Goal: Task Accomplishment & Management: Manage account settings

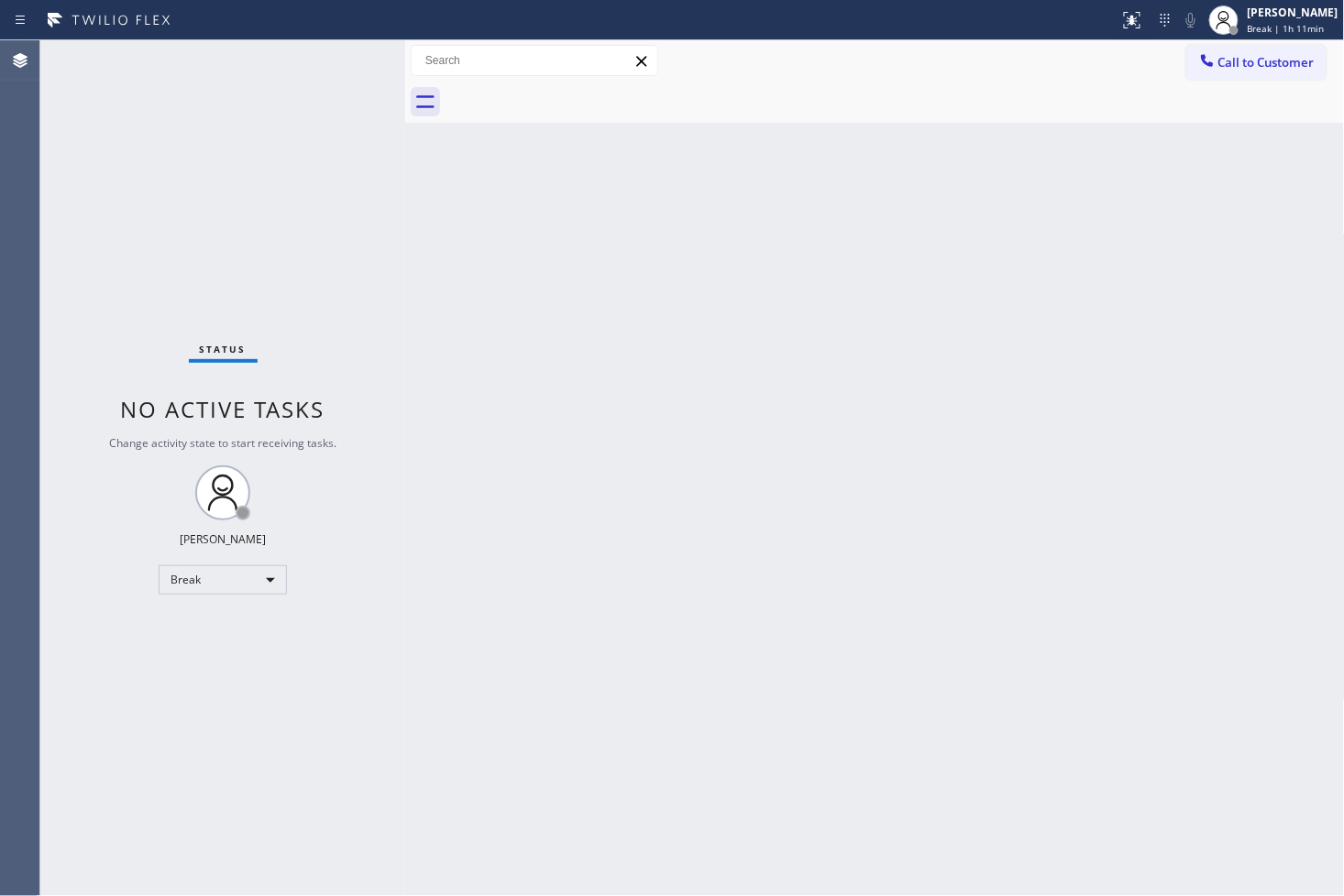
click at [169, 674] on div "Status No active tasks Change activity state to start receiving tasks. [PERSON_…" at bounding box center [223, 468] width 365 height 856
click at [273, 575] on div "Break" at bounding box center [223, 581] width 128 height 30
click at [223, 617] on li "Available" at bounding box center [222, 628] width 124 height 22
click at [119, 303] on div "Status No active tasks You are ready to start receiving tasks. [PERSON_NAME]" at bounding box center [223, 468] width 365 height 856
click at [106, 206] on div "Status No active tasks You are ready to start receiving tasks. [PERSON_NAME]" at bounding box center [223, 468] width 365 height 856
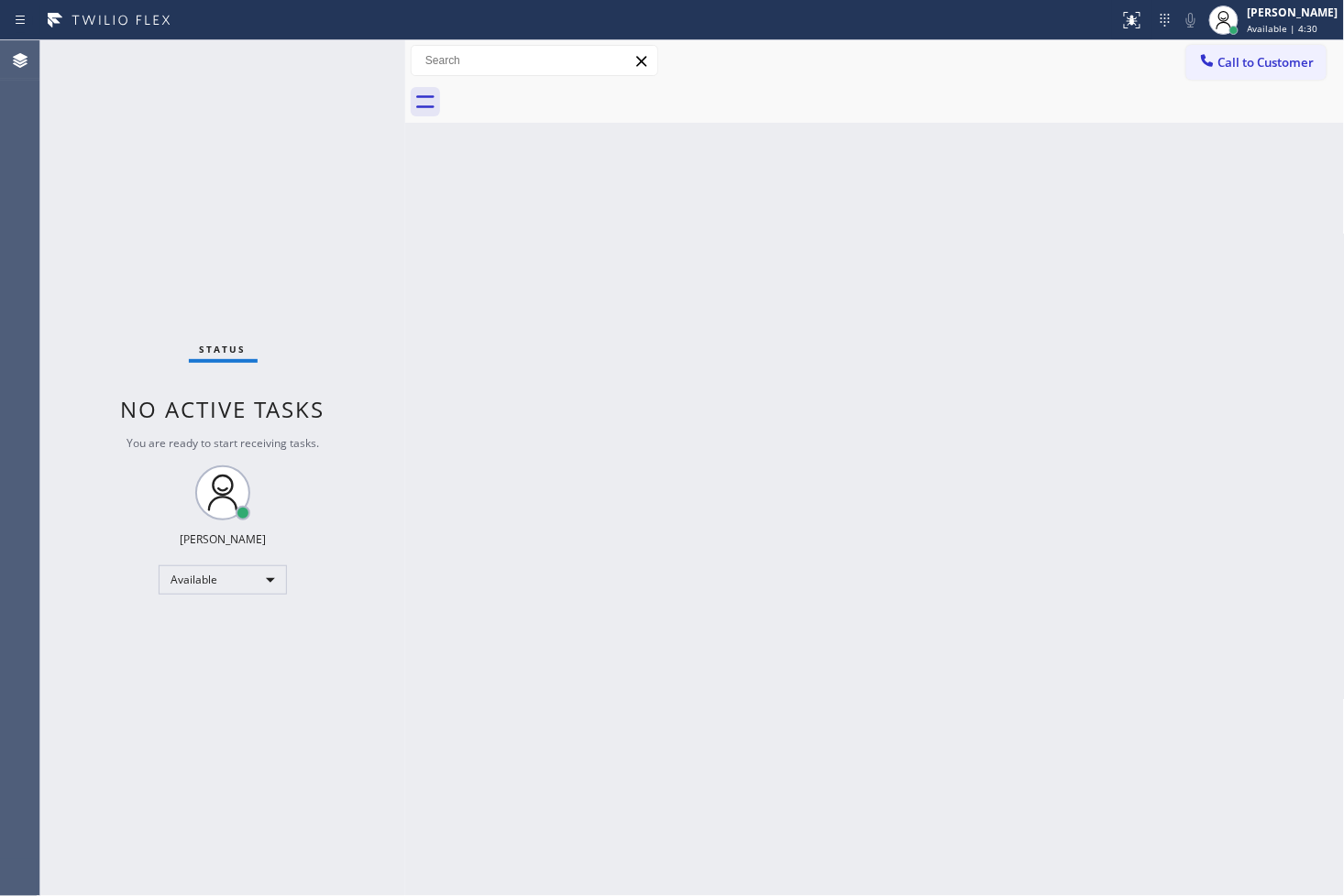
click at [633, 281] on div "Back to Dashboard Change Sender ID Customers Technicians Select a contact Outbo…" at bounding box center [875, 468] width 940 height 856
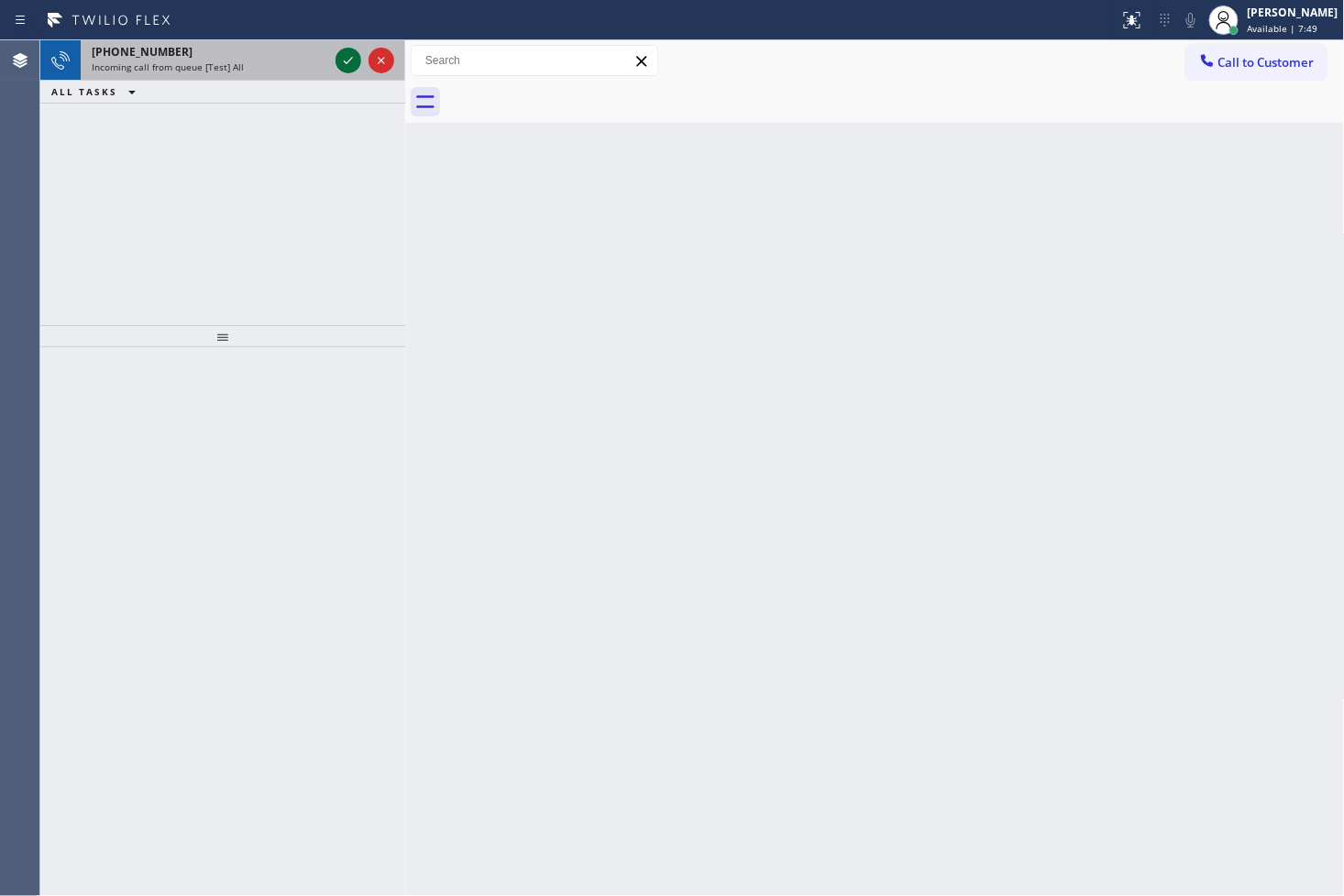
click at [349, 62] on icon at bounding box center [348, 60] width 22 height 22
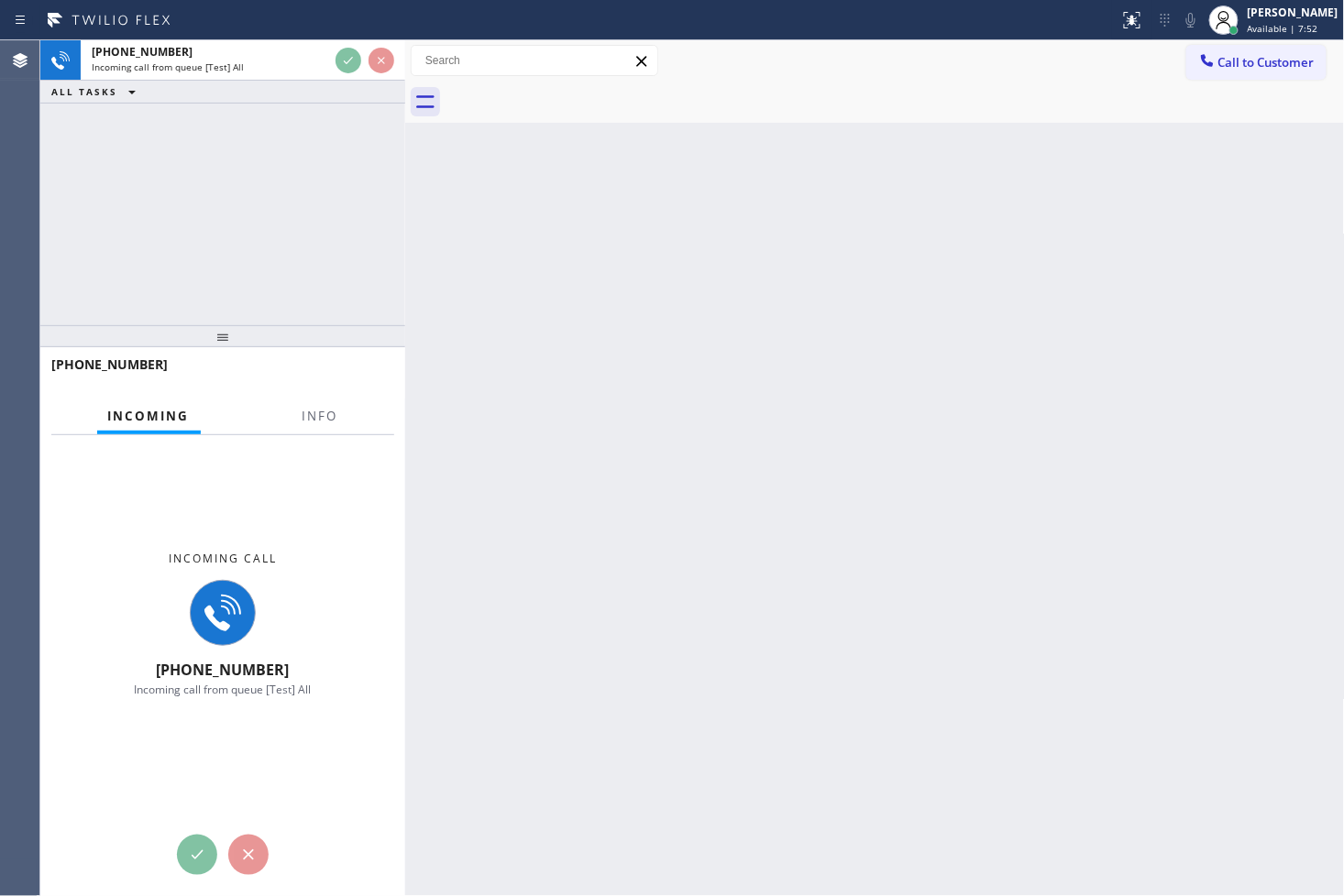
drag, startPoint x: 324, startPoint y: 254, endPoint x: 388, endPoint y: 98, distance: 168.6
click at [328, 245] on div "[PHONE_NUMBER] Incoming call from queue [Test] All ALL TASKS ALL TASKS ACTIVE T…" at bounding box center [223, 182] width 365 height 285
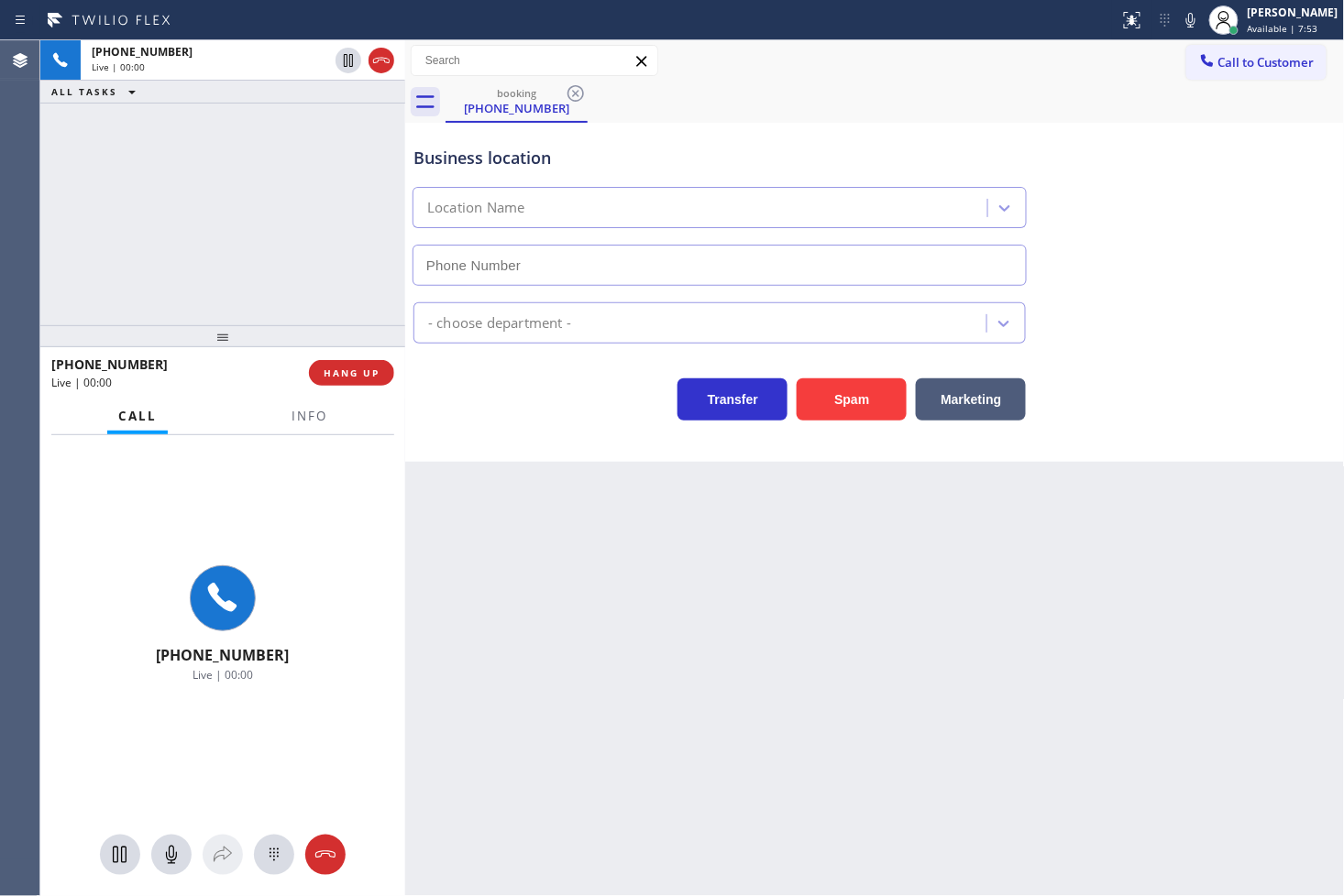
type input "[PHONE_NUMBER]"
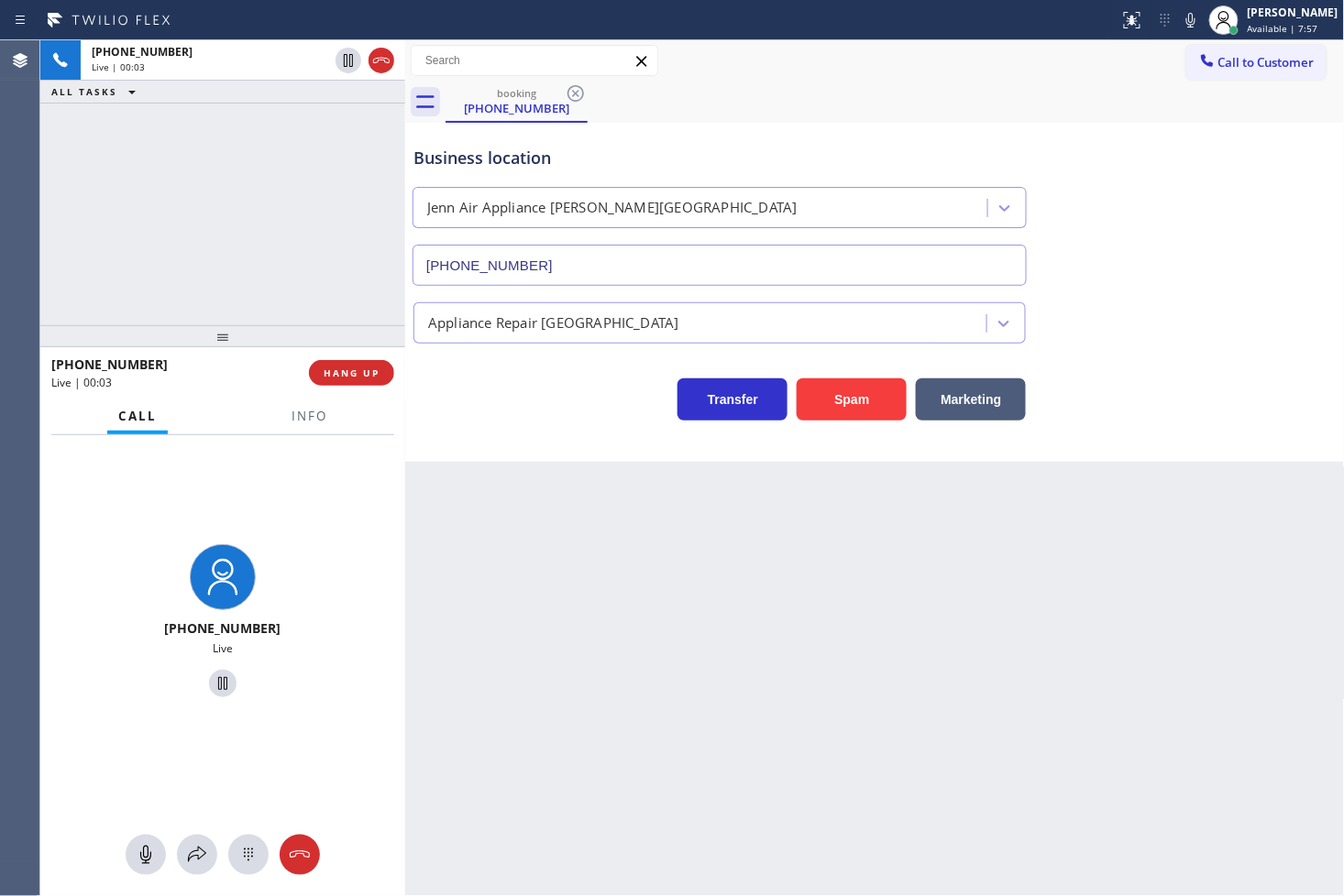
click at [538, 456] on div "Business location Jenn Air Appliance [PERSON_NAME][GEOGRAPHIC_DATA] [PHONE_NUMB…" at bounding box center [875, 293] width 940 height 339
click at [589, 499] on div "Back to Dashboard Change Sender ID Customers Technicians Select a contact Outbo…" at bounding box center [875, 468] width 940 height 856
click at [570, 426] on div "Business location Jenn Air Appliance [PERSON_NAME][GEOGRAPHIC_DATA] [PHONE_NUMB…" at bounding box center [875, 293] width 940 height 339
click at [192, 232] on div "[PHONE_NUMBER] Live | 00:09 ALL TASKS ALL TASKS ACTIVE TASKS TASKS IN WRAP UP" at bounding box center [223, 182] width 365 height 285
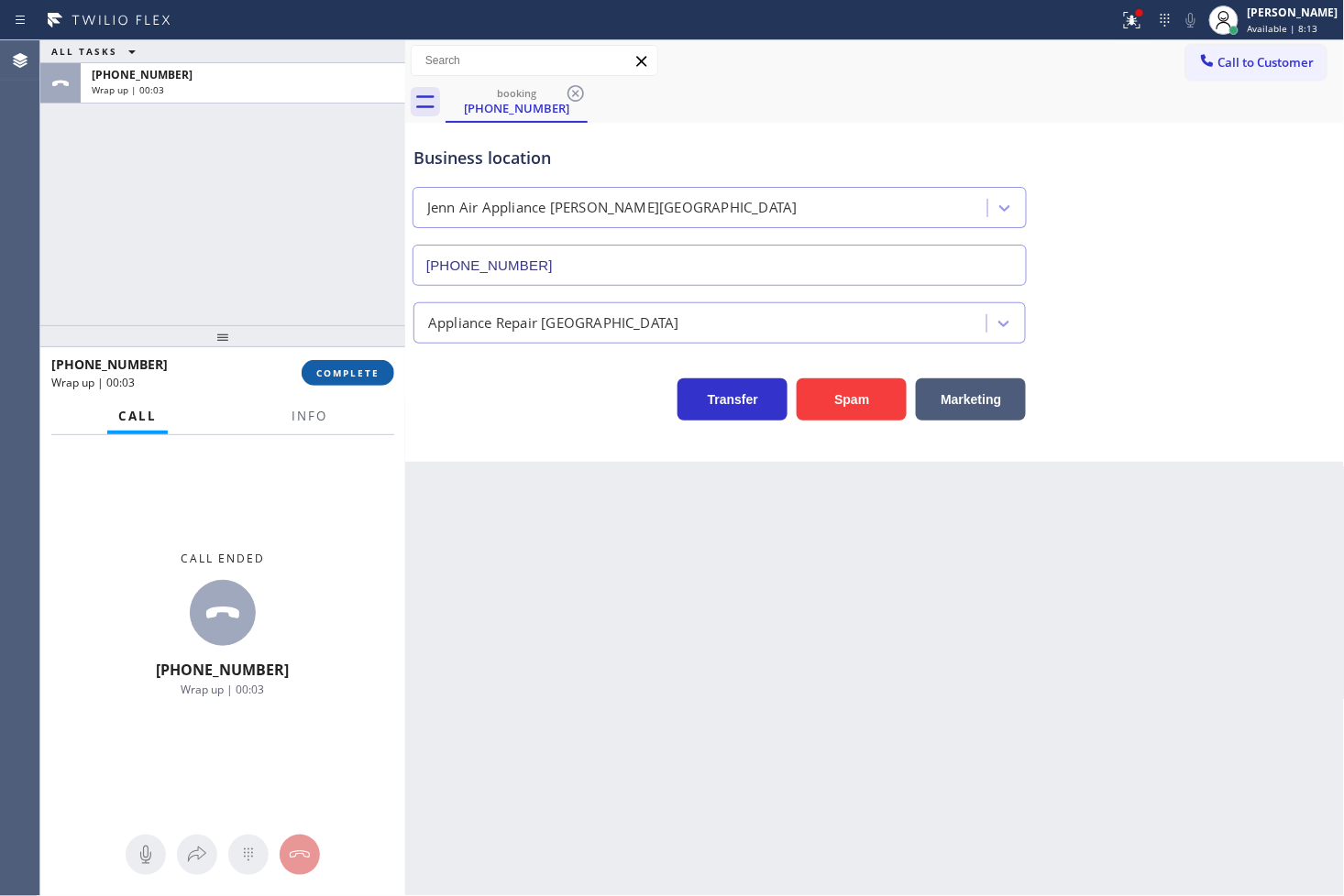
click at [319, 371] on span "COMPLETE" at bounding box center [348, 373] width 63 height 13
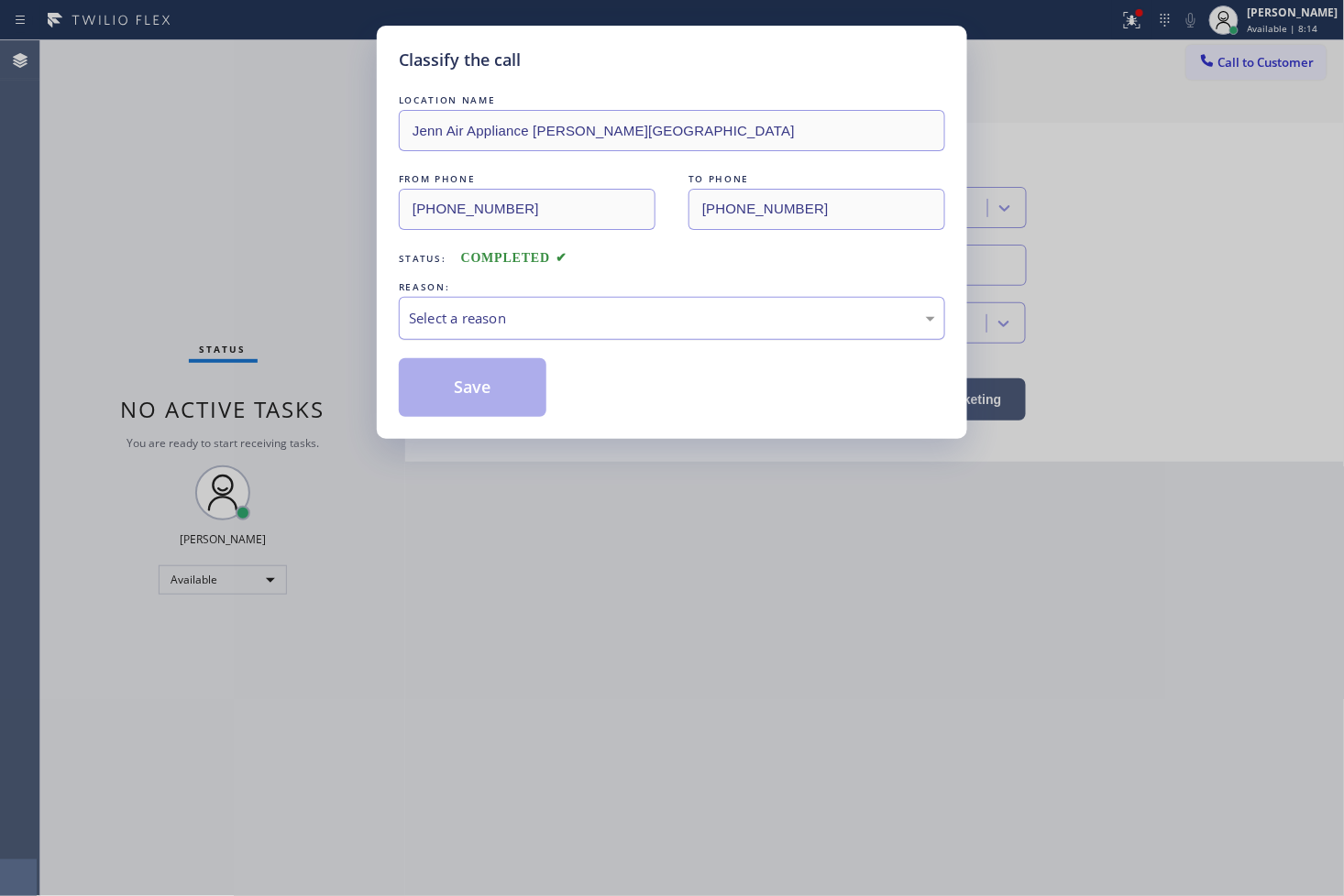
click at [530, 335] on div "Select a reason" at bounding box center [672, 318] width 546 height 43
click at [482, 372] on button "Save" at bounding box center [472, 388] width 148 height 59
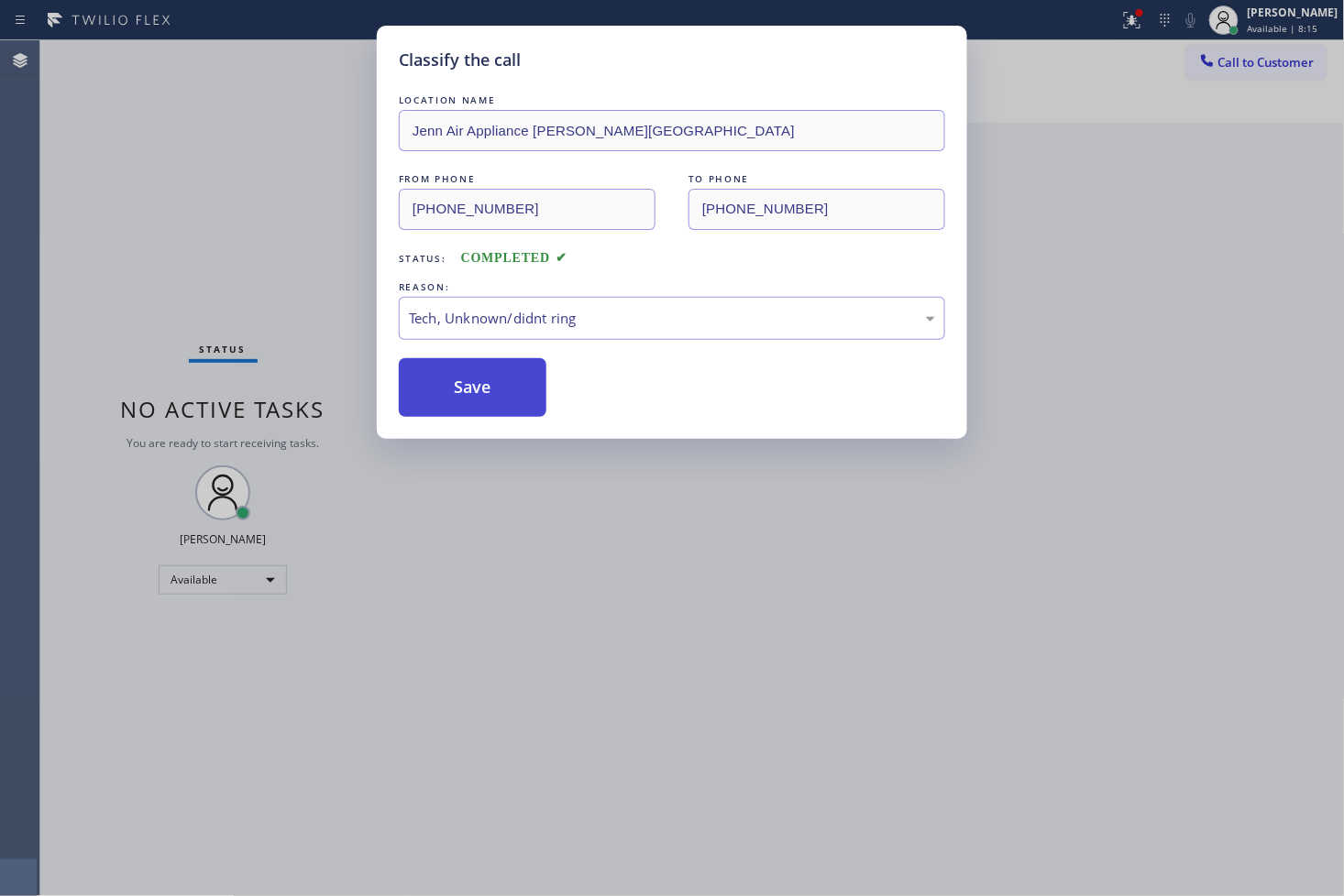
click at [482, 372] on button "Save" at bounding box center [472, 388] width 148 height 59
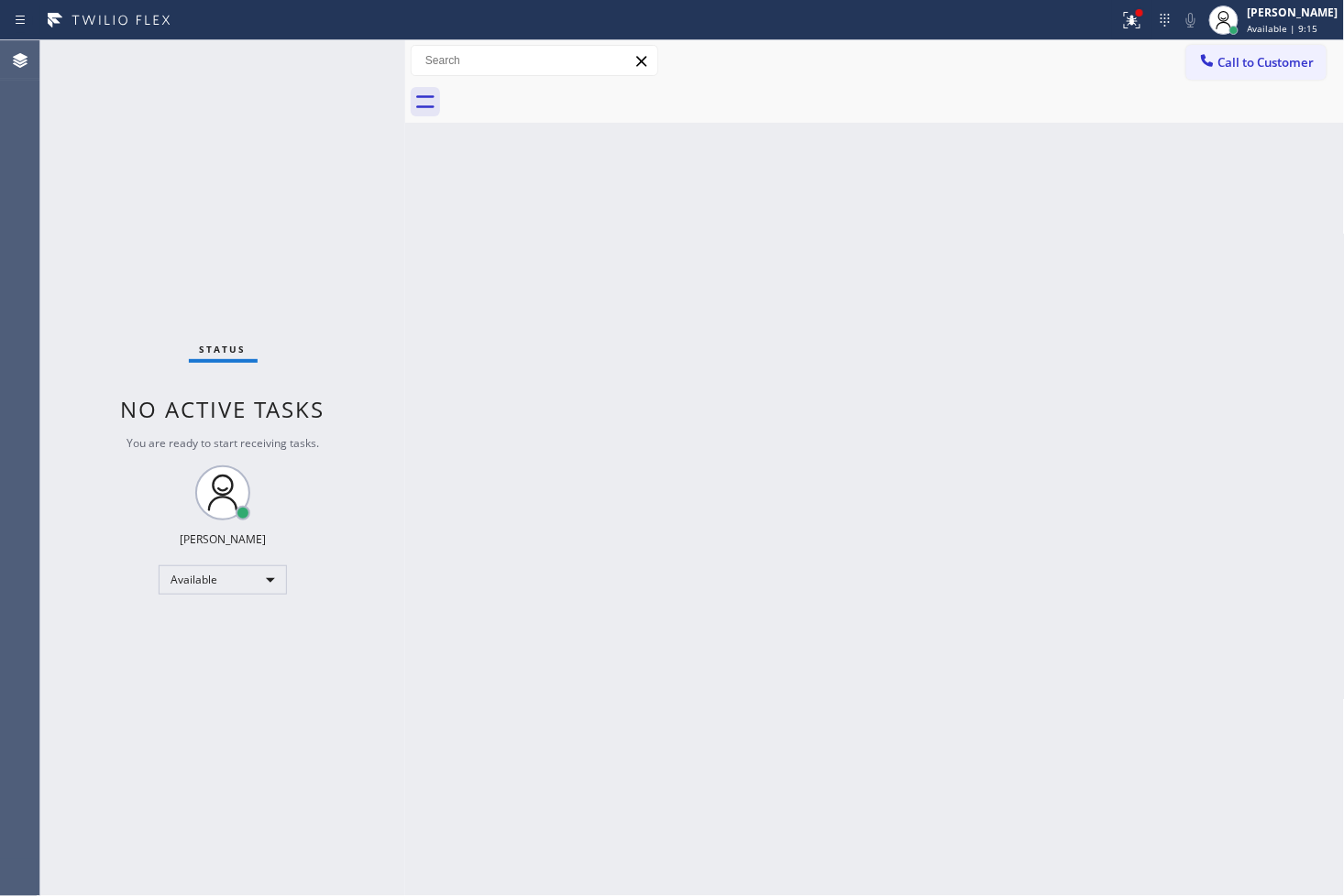
click at [160, 323] on div "Status No active tasks You are ready to start receiving tasks. [PERSON_NAME]" at bounding box center [223, 468] width 365 height 856
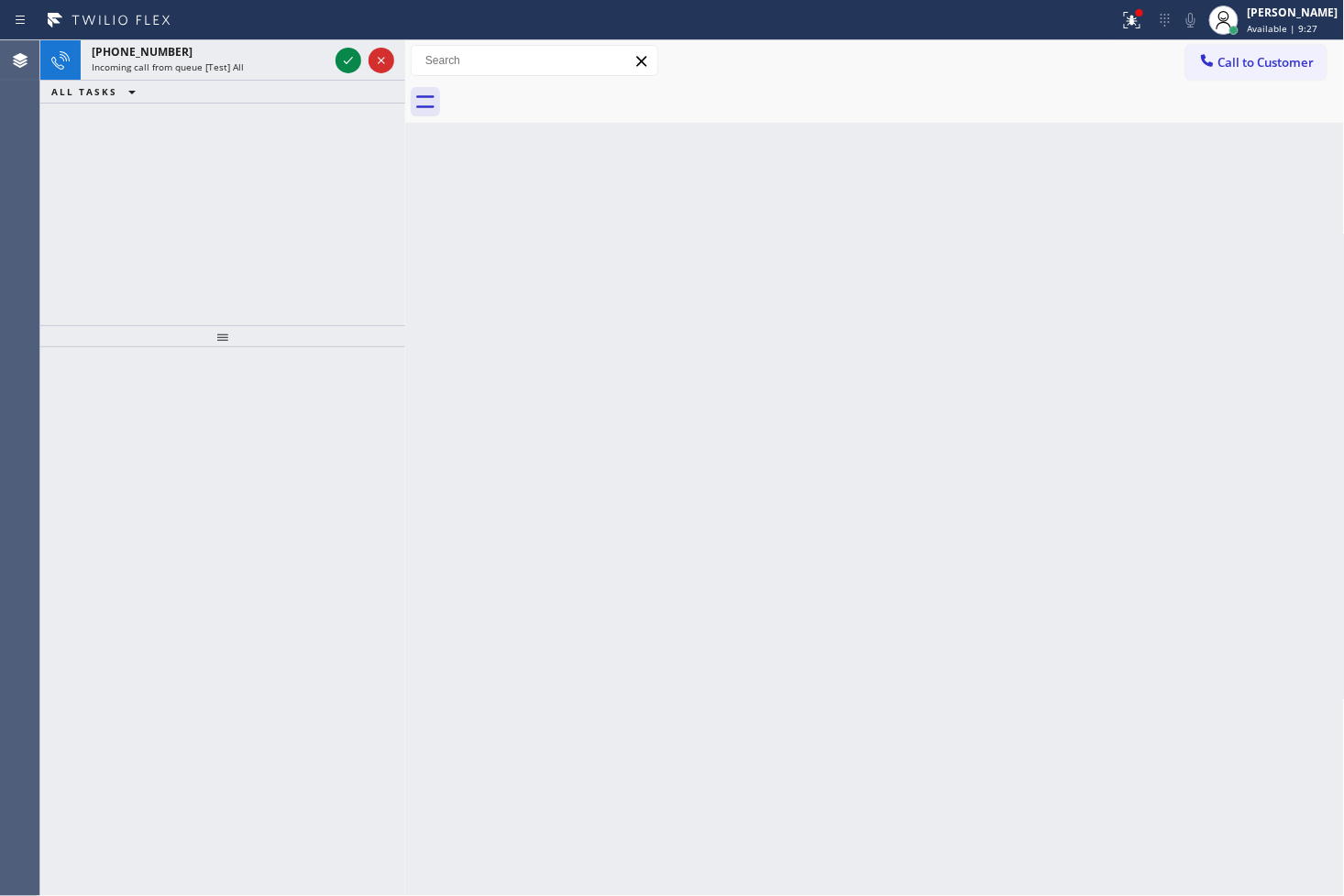
drag, startPoint x: 86, startPoint y: 192, endPoint x: 101, endPoint y: 180, distance: 19.2
click at [94, 186] on div "[PHONE_NUMBER] Incoming call from queue [Test] All ALL TASKS ALL TASKS ACTIVE T…" at bounding box center [223, 182] width 365 height 285
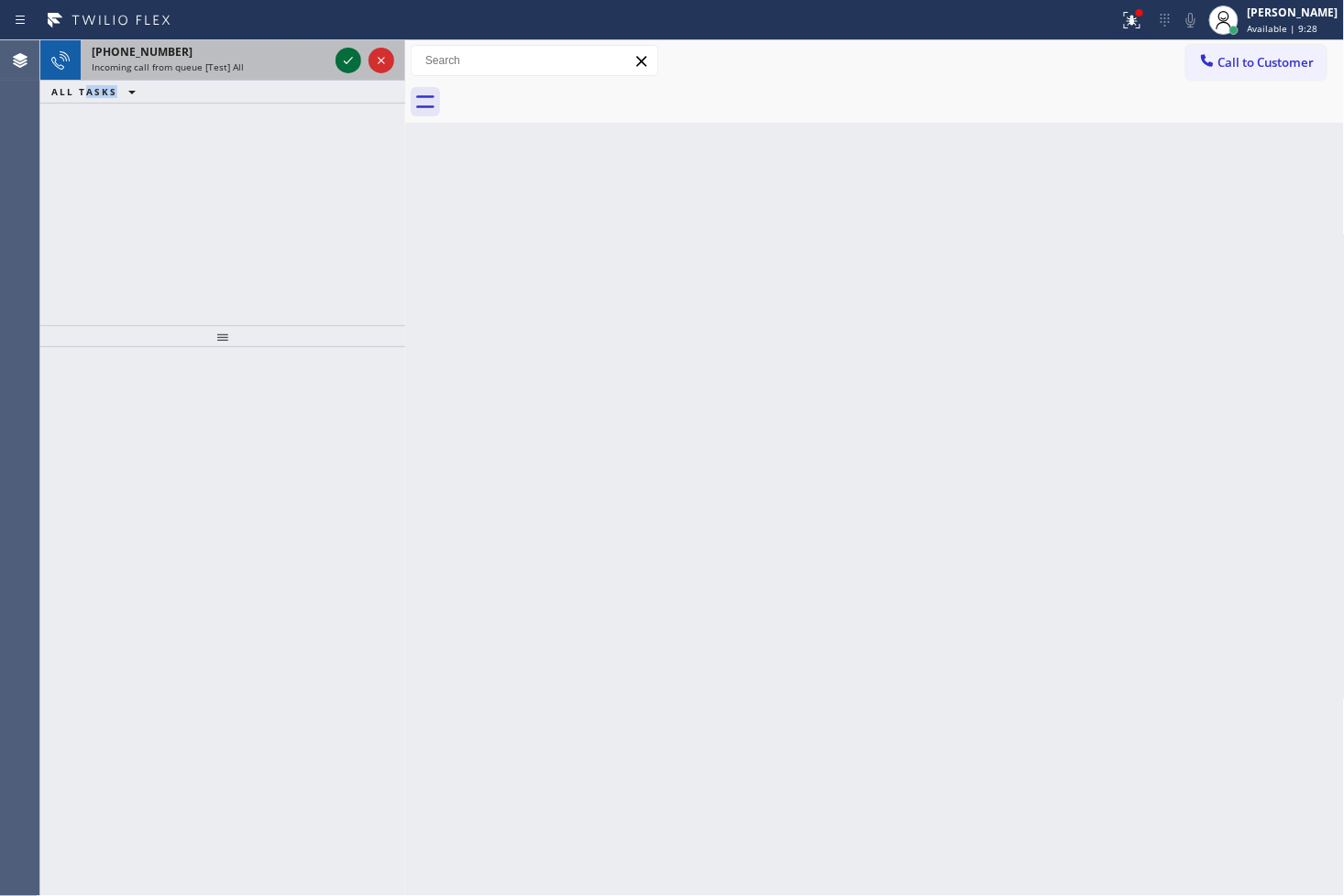
click at [349, 52] on icon at bounding box center [348, 60] width 22 height 22
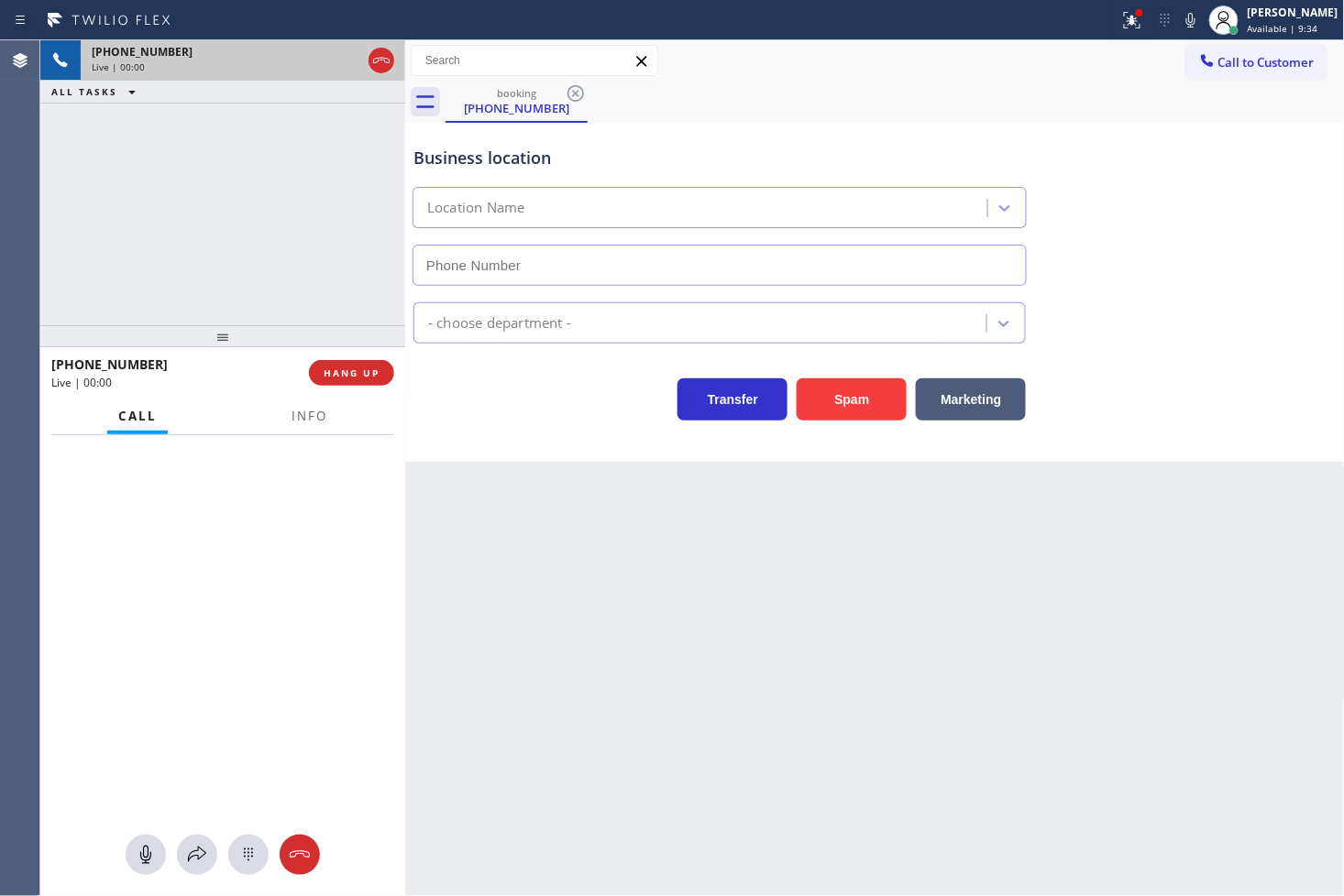
type input "[PHONE_NUMBER]"
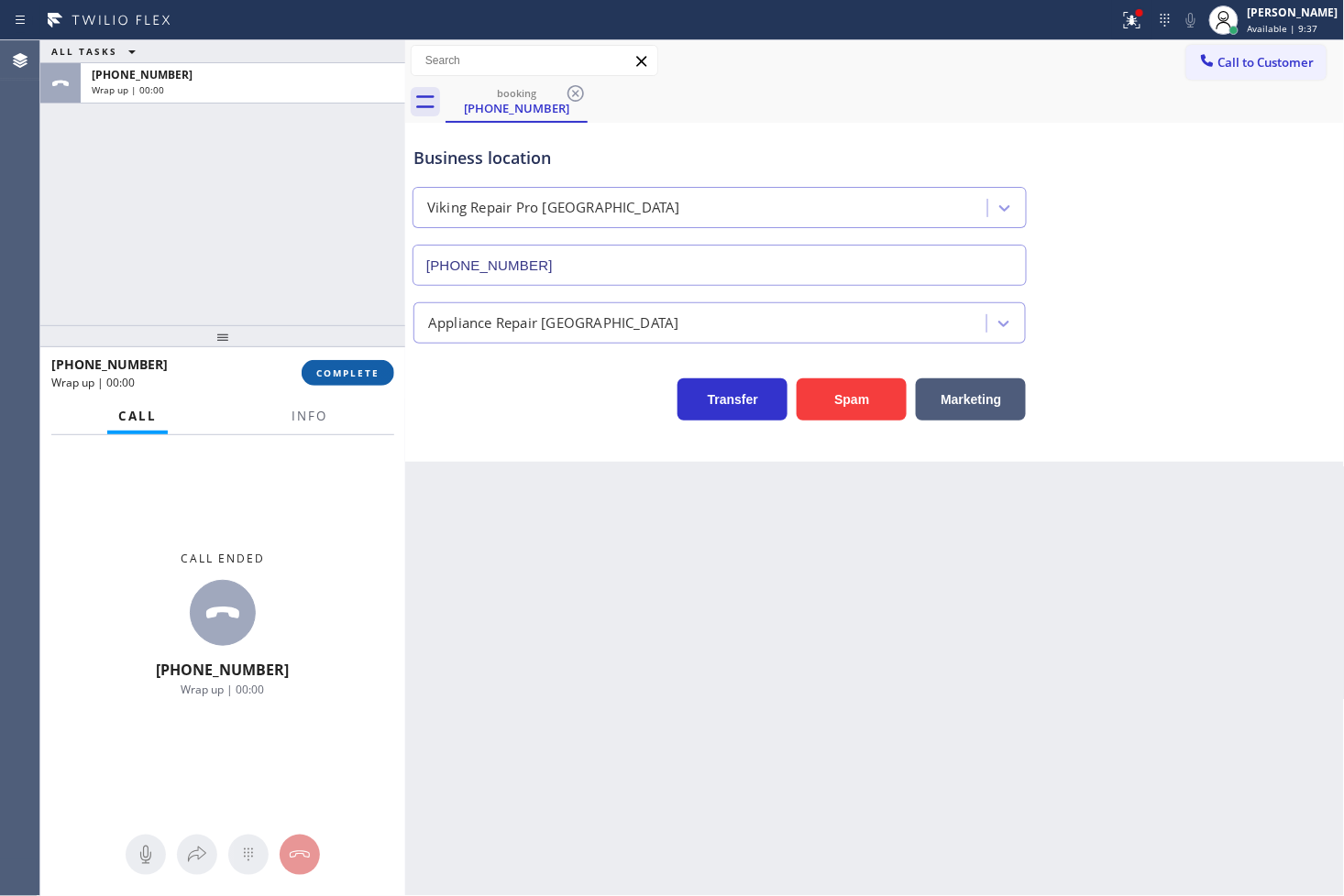
click at [359, 372] on span "COMPLETE" at bounding box center [348, 373] width 63 height 13
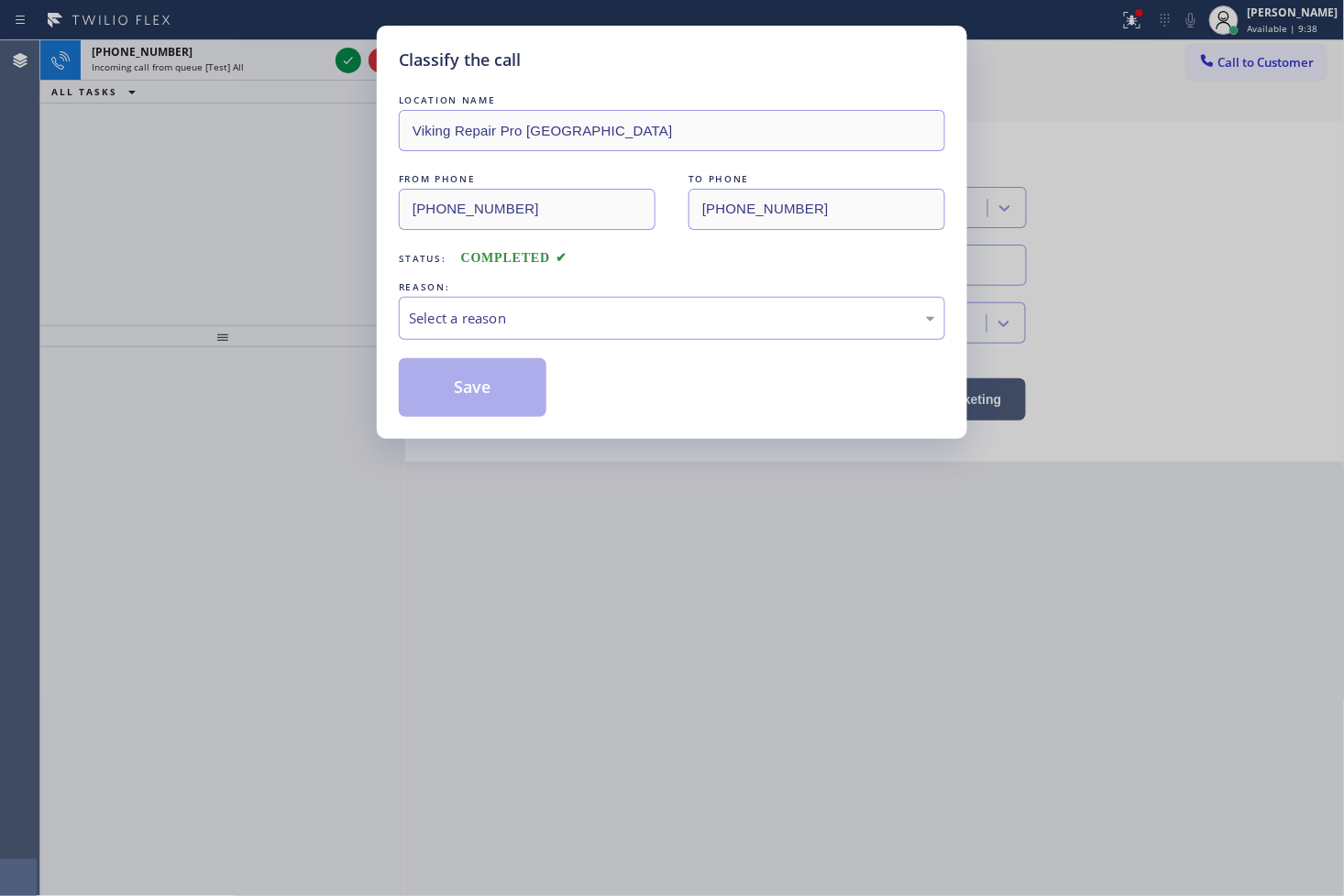
click at [517, 334] on div "Select a reason" at bounding box center [672, 318] width 546 height 43
click at [489, 401] on button "Save" at bounding box center [472, 388] width 148 height 59
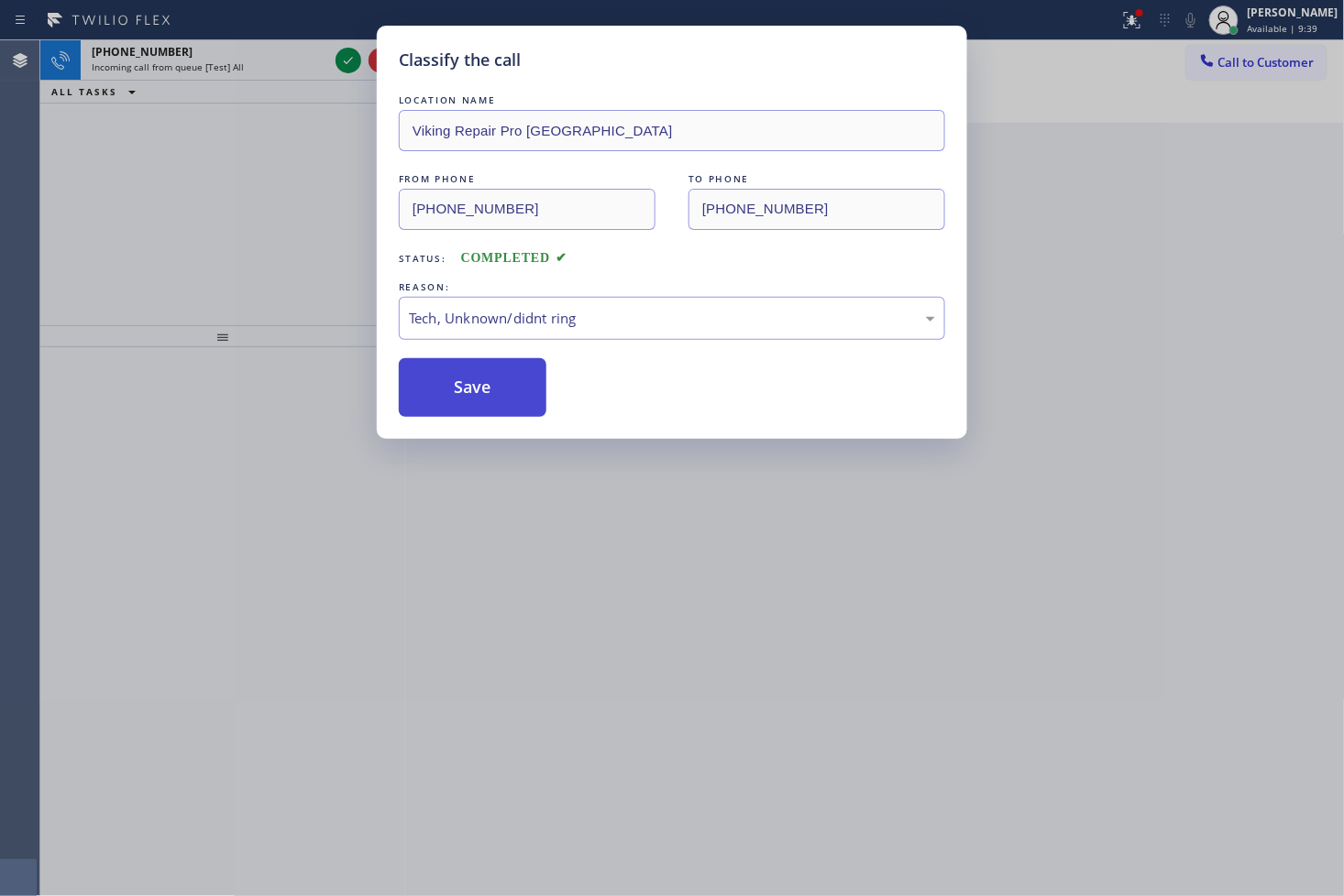
click at [489, 401] on button "Save" at bounding box center [472, 388] width 148 height 59
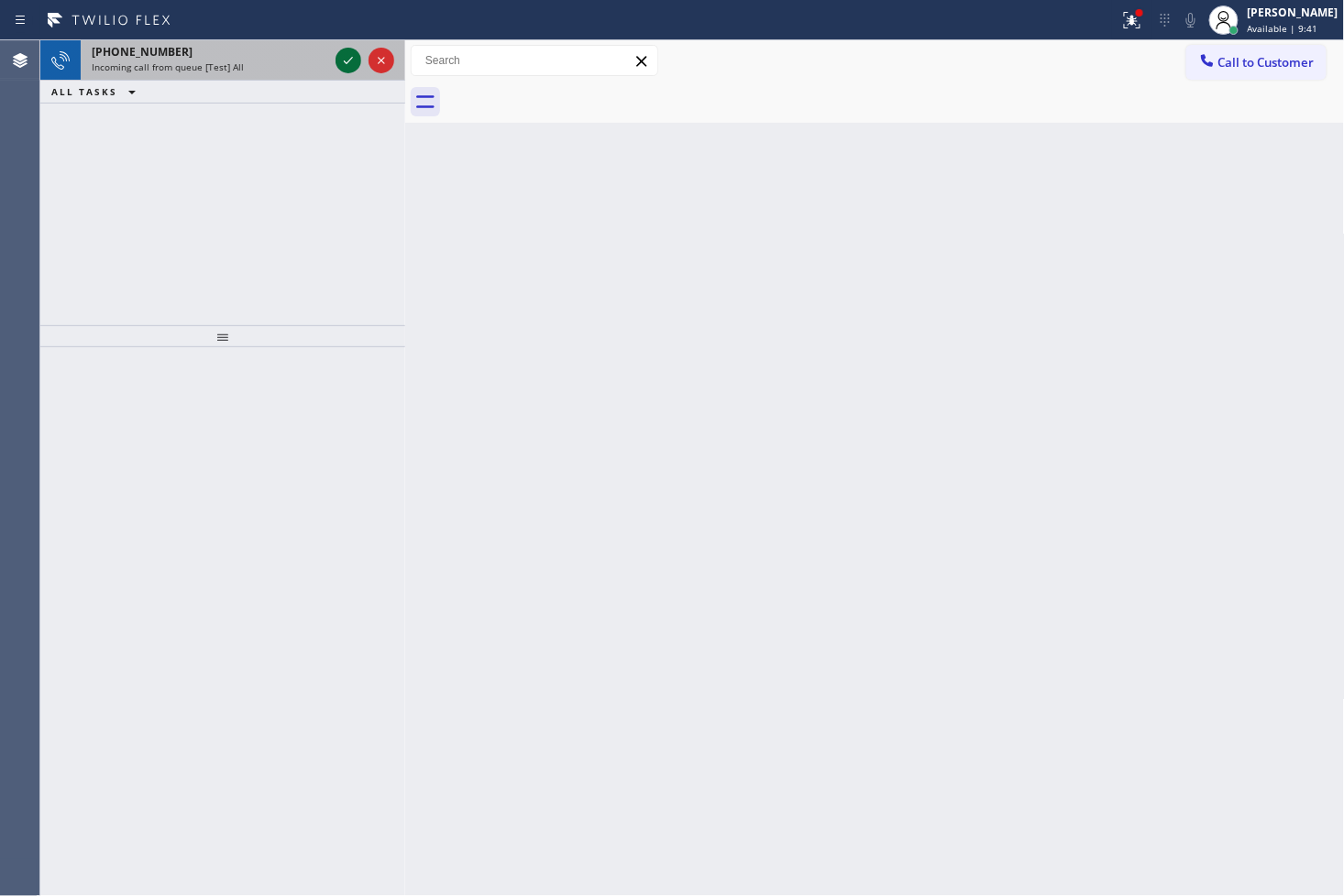
click at [345, 65] on icon at bounding box center [348, 60] width 22 height 22
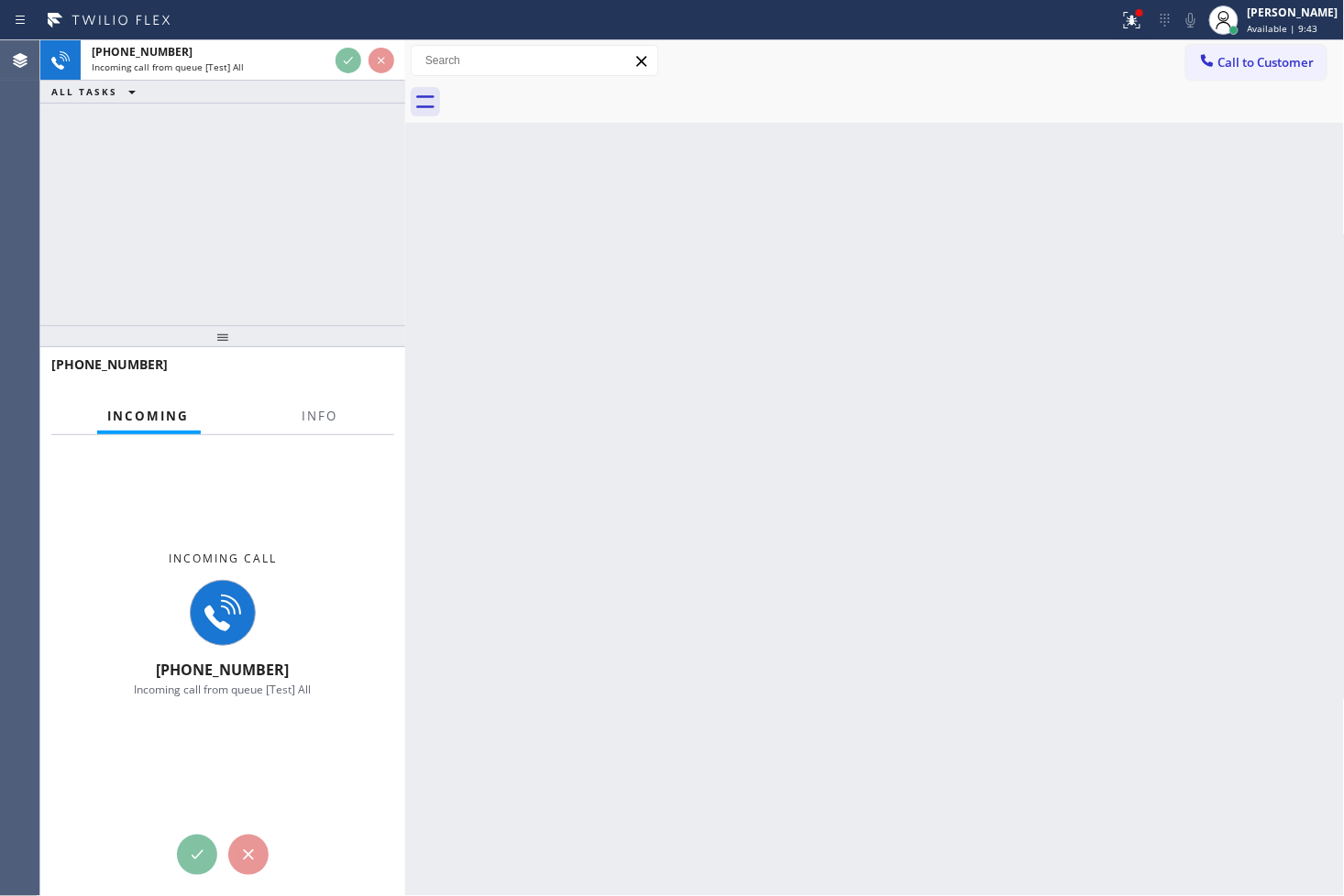
click at [267, 306] on div "[PHONE_NUMBER] Incoming call from queue [Test] All ALL TASKS ALL TASKS ACTIVE T…" at bounding box center [223, 182] width 365 height 285
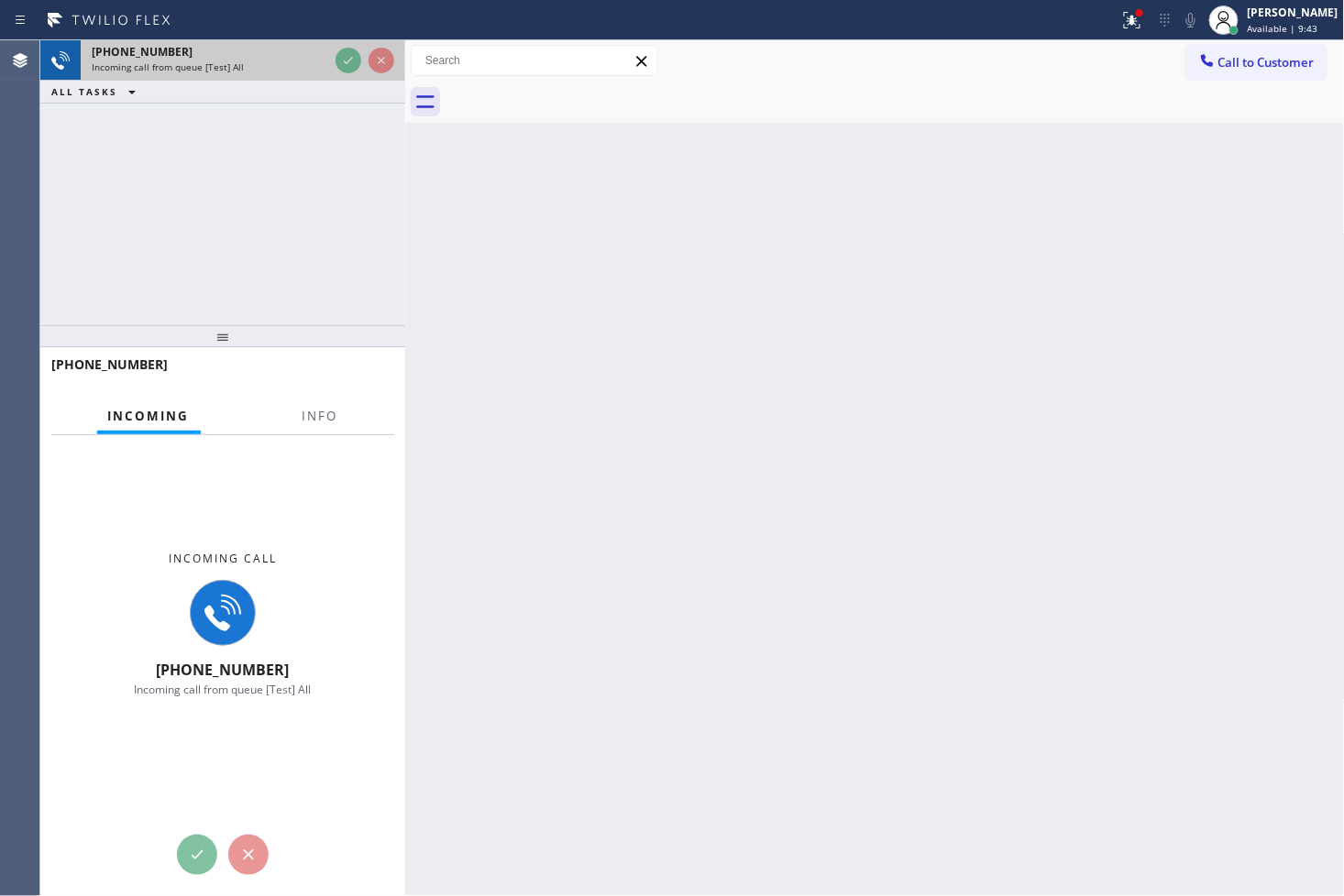
click at [344, 45] on div at bounding box center [365, 60] width 66 height 40
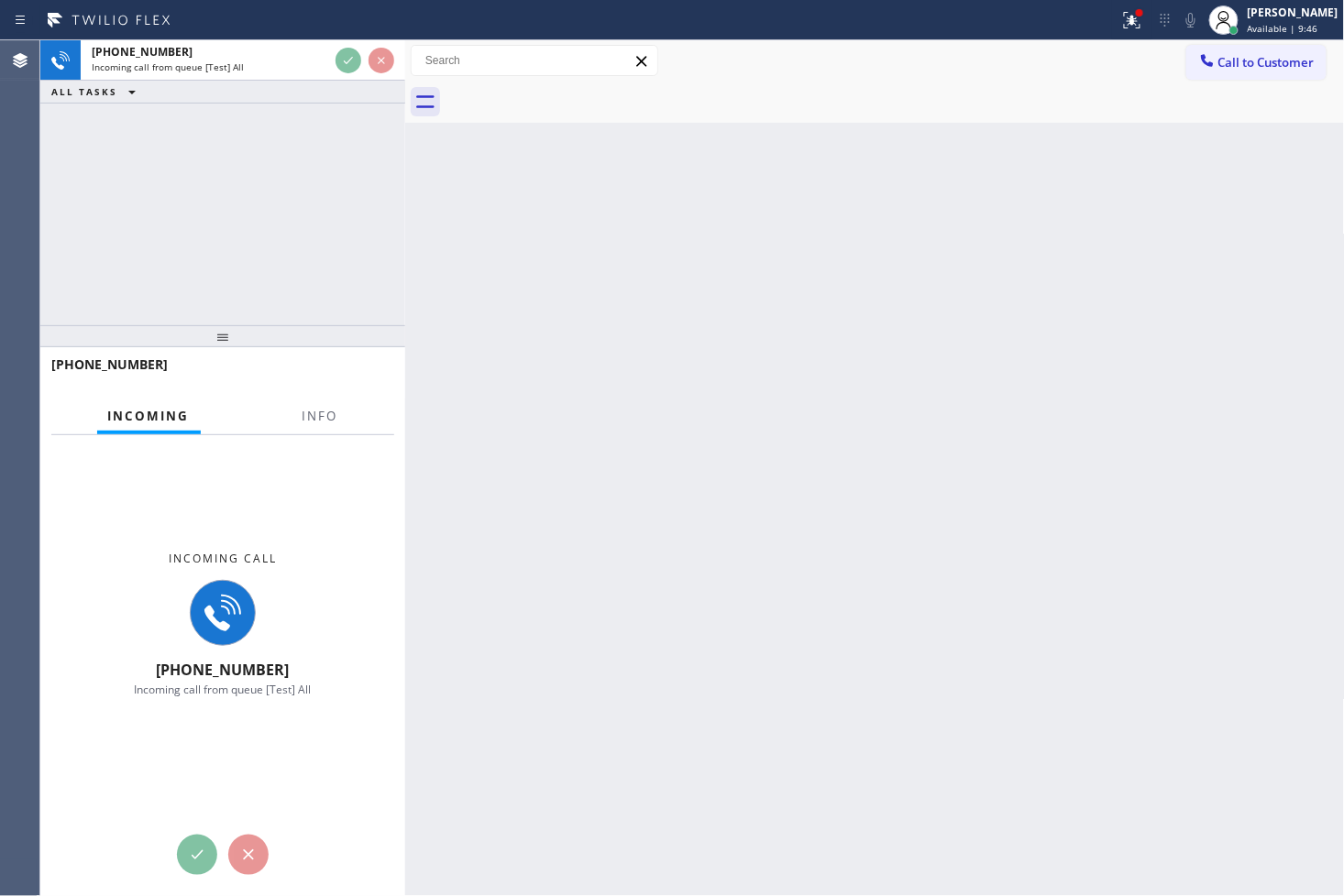
click at [344, 264] on div "[PHONE_NUMBER] Incoming call from queue [Test] All ALL TASKS ALL TASKS ACTIVE T…" at bounding box center [223, 182] width 365 height 285
drag, startPoint x: 258, startPoint y: 281, endPoint x: 279, endPoint y: 187, distance: 96.3
click at [261, 266] on div "[PHONE_NUMBER] Incoming call from queue [Test] All ALL TASKS ALL TASKS ACTIVE T…" at bounding box center [223, 182] width 365 height 285
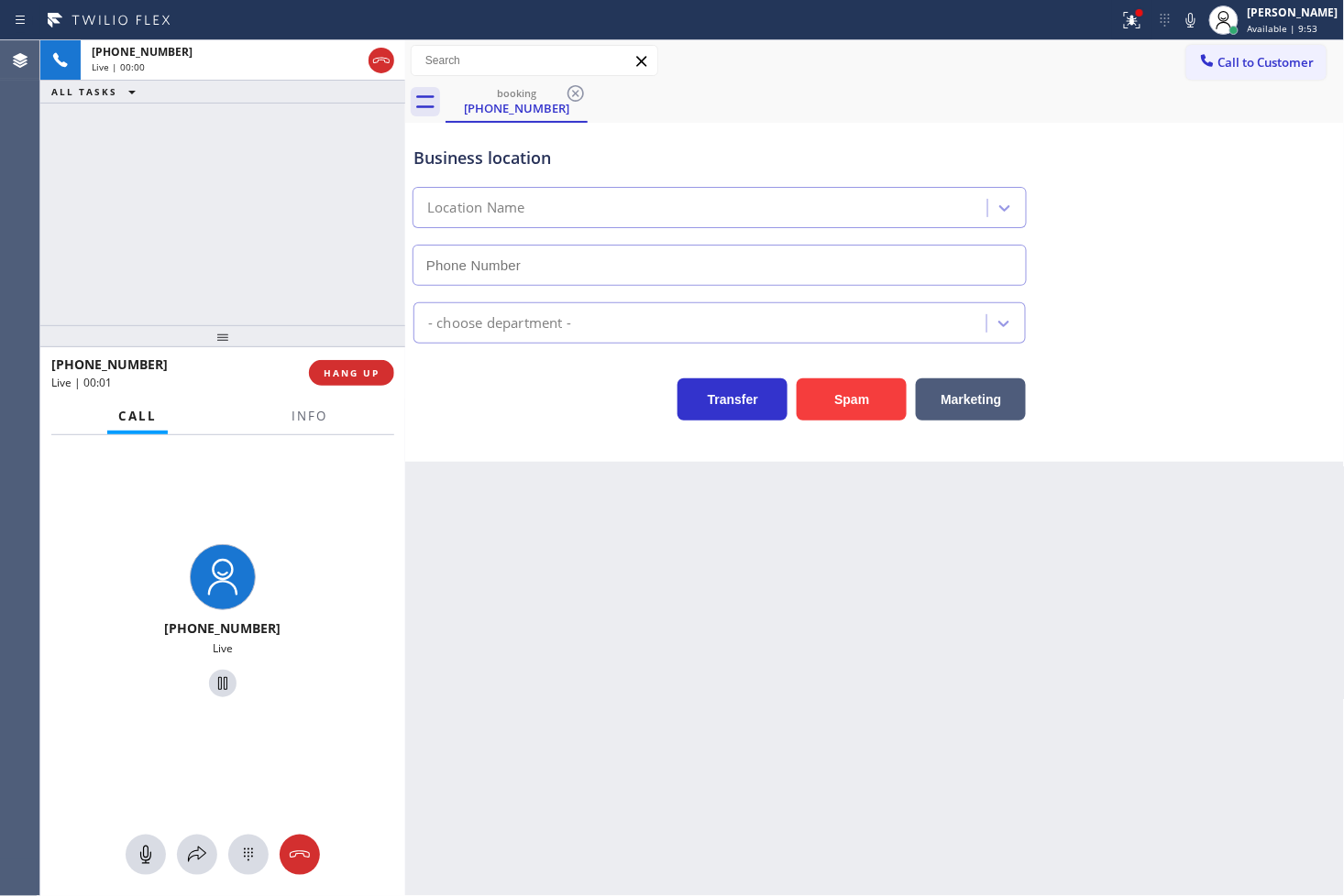
type input "[PHONE_NUMBER]"
click at [1121, 12] on icon at bounding box center [1132, 20] width 22 height 22
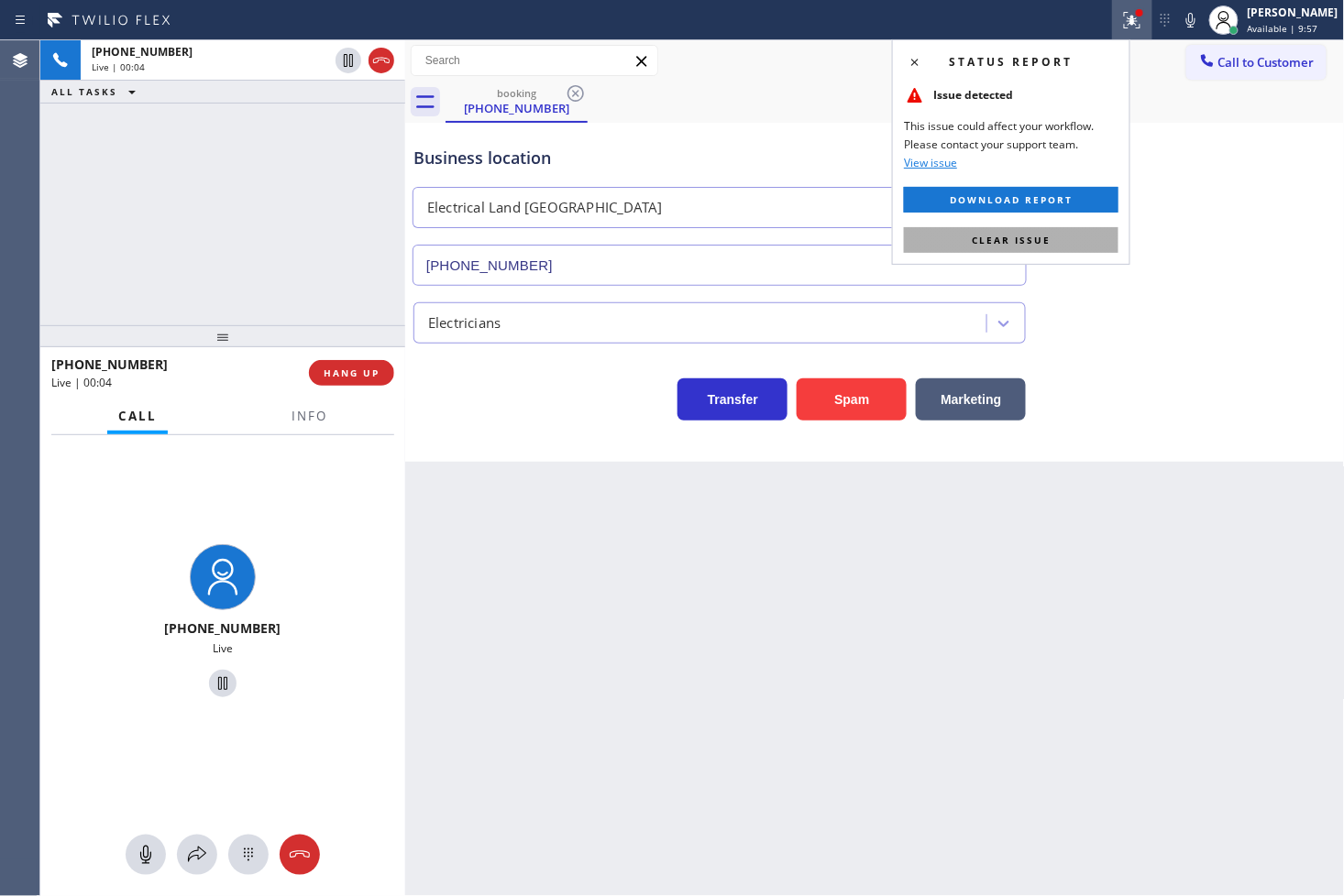
click at [1018, 234] on span "Clear issue" at bounding box center [1012, 240] width 79 height 13
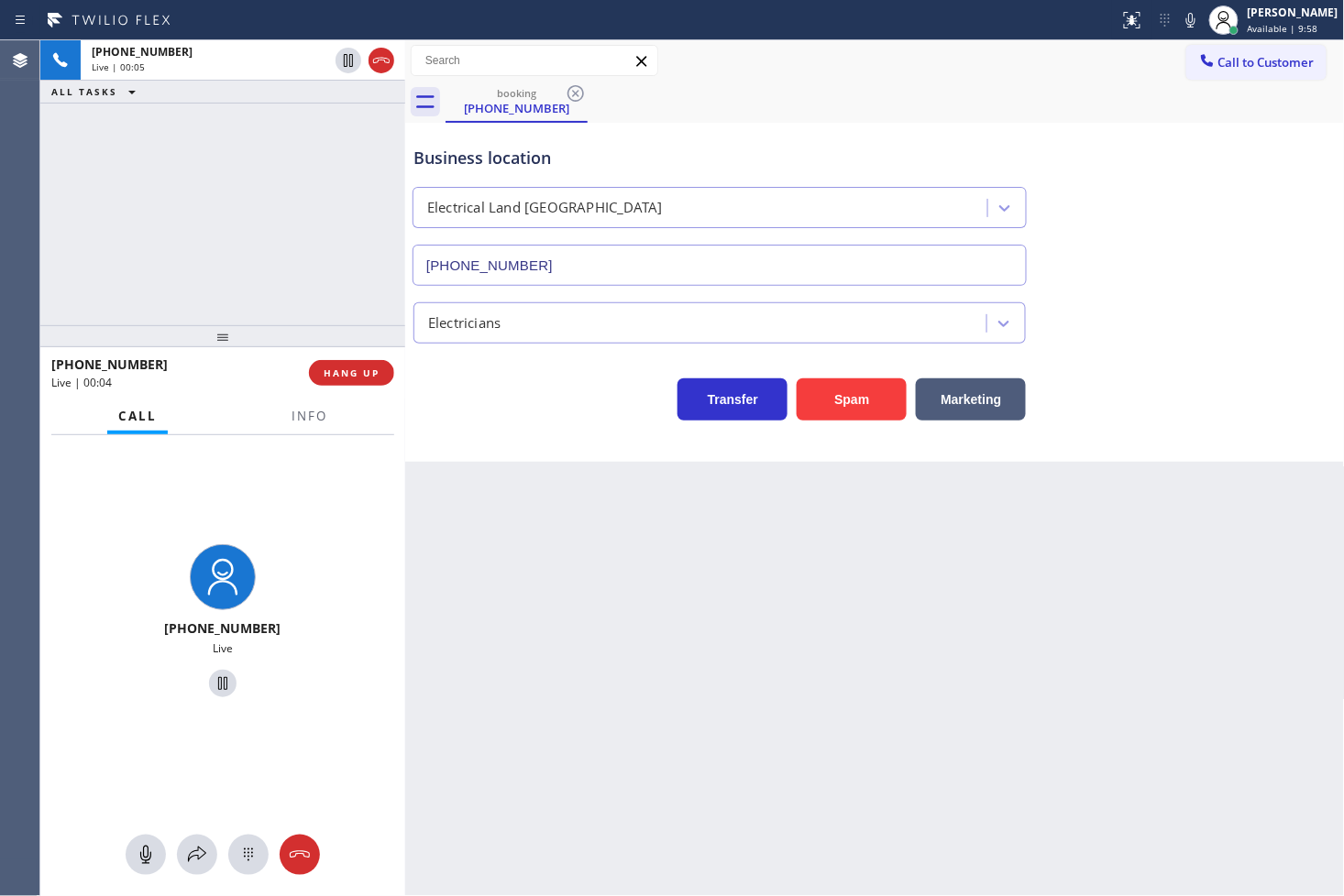
click at [200, 175] on div "[PHONE_NUMBER] Live | 00:05 ALL TASKS ALL TASKS ACTIVE TASKS TASKS IN WRAP UP" at bounding box center [223, 182] width 365 height 285
drag, startPoint x: 578, startPoint y: 837, endPoint x: 570, endPoint y: 819, distance: 19.7
click at [578, 837] on div "Back to Dashboard Change Sender ID Customers Technicians Select a contact Outbo…" at bounding box center [875, 468] width 940 height 856
drag, startPoint x: 479, startPoint y: 545, endPoint x: 584, endPoint y: 489, distance: 119.0
click at [491, 541] on div "Back to Dashboard Change Sender ID Customers Technicians Select a contact Outbo…" at bounding box center [875, 468] width 940 height 856
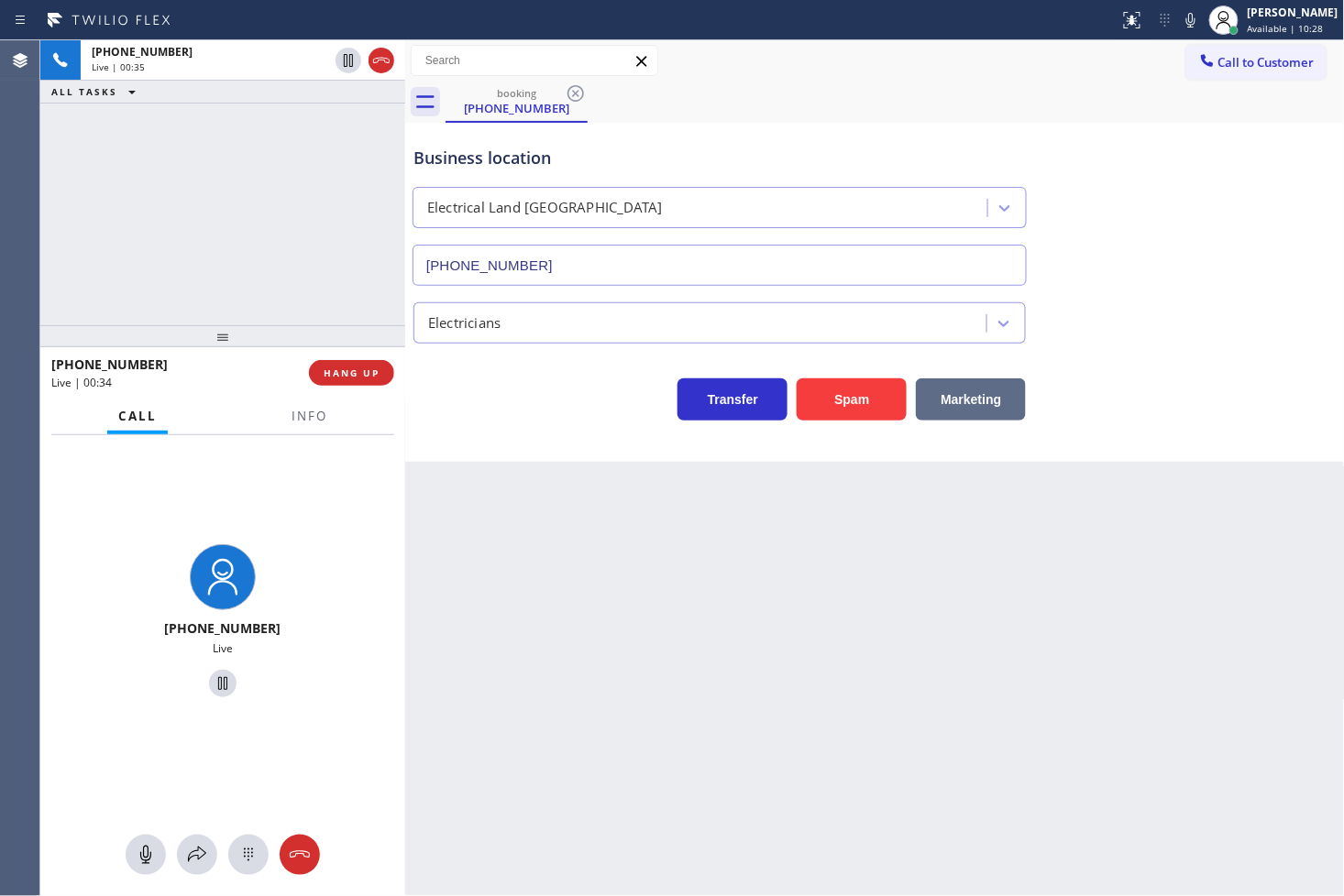
click at [979, 384] on button "Marketing" at bounding box center [971, 399] width 110 height 42
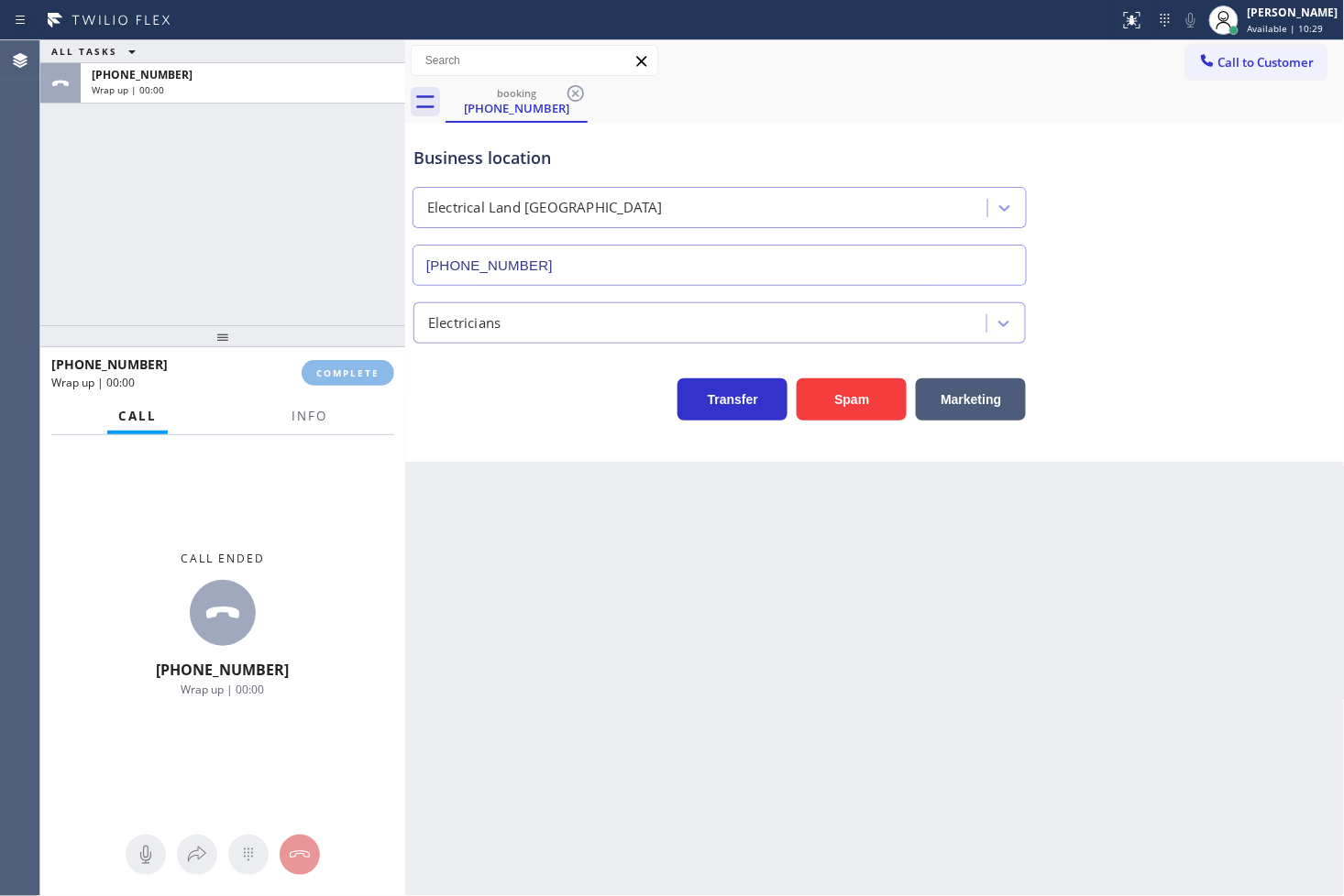
click at [524, 535] on div "Back to Dashboard Change Sender ID Customers Technicians Select a contact Outbo…" at bounding box center [875, 468] width 940 height 856
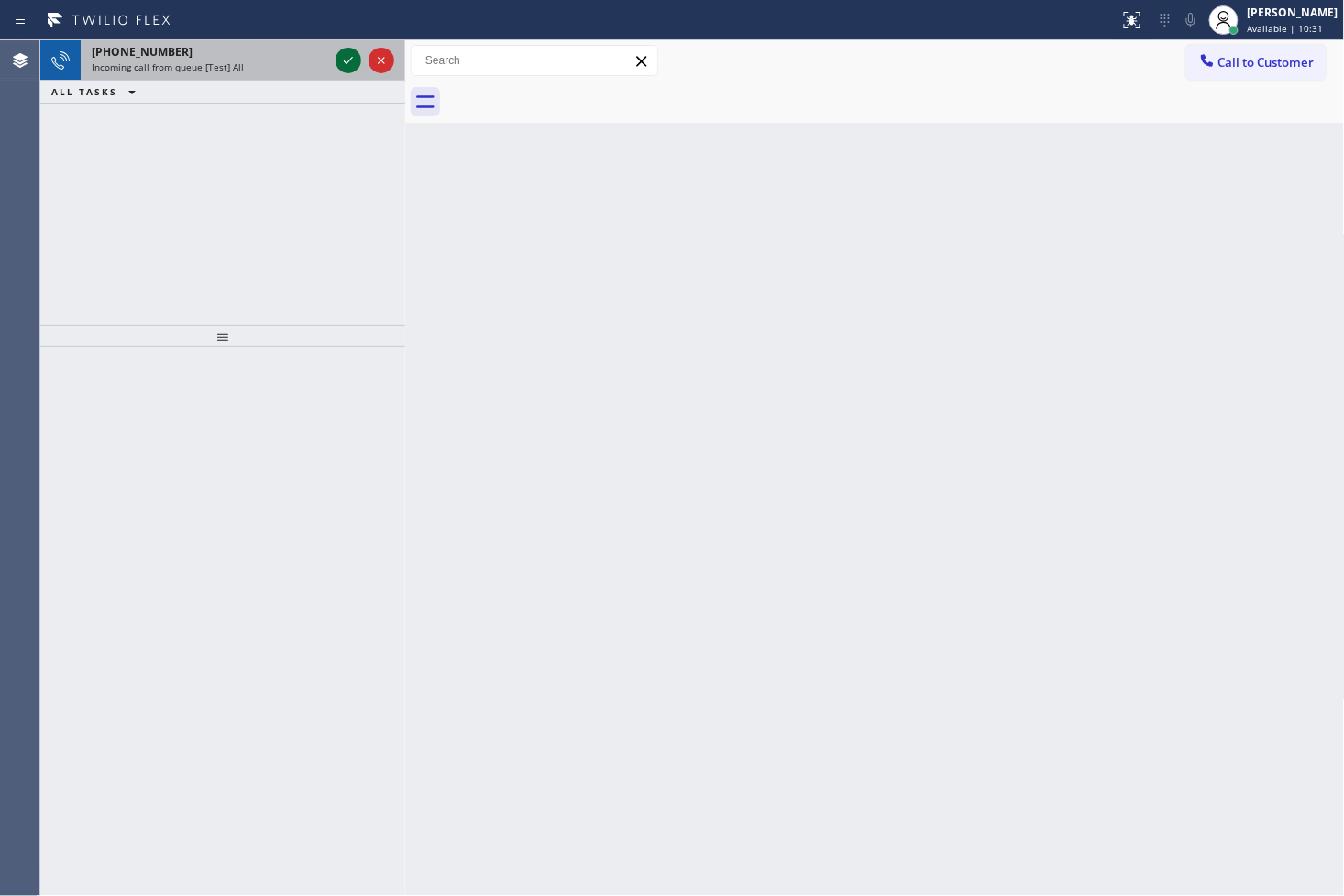
click at [344, 61] on icon at bounding box center [348, 60] width 22 height 22
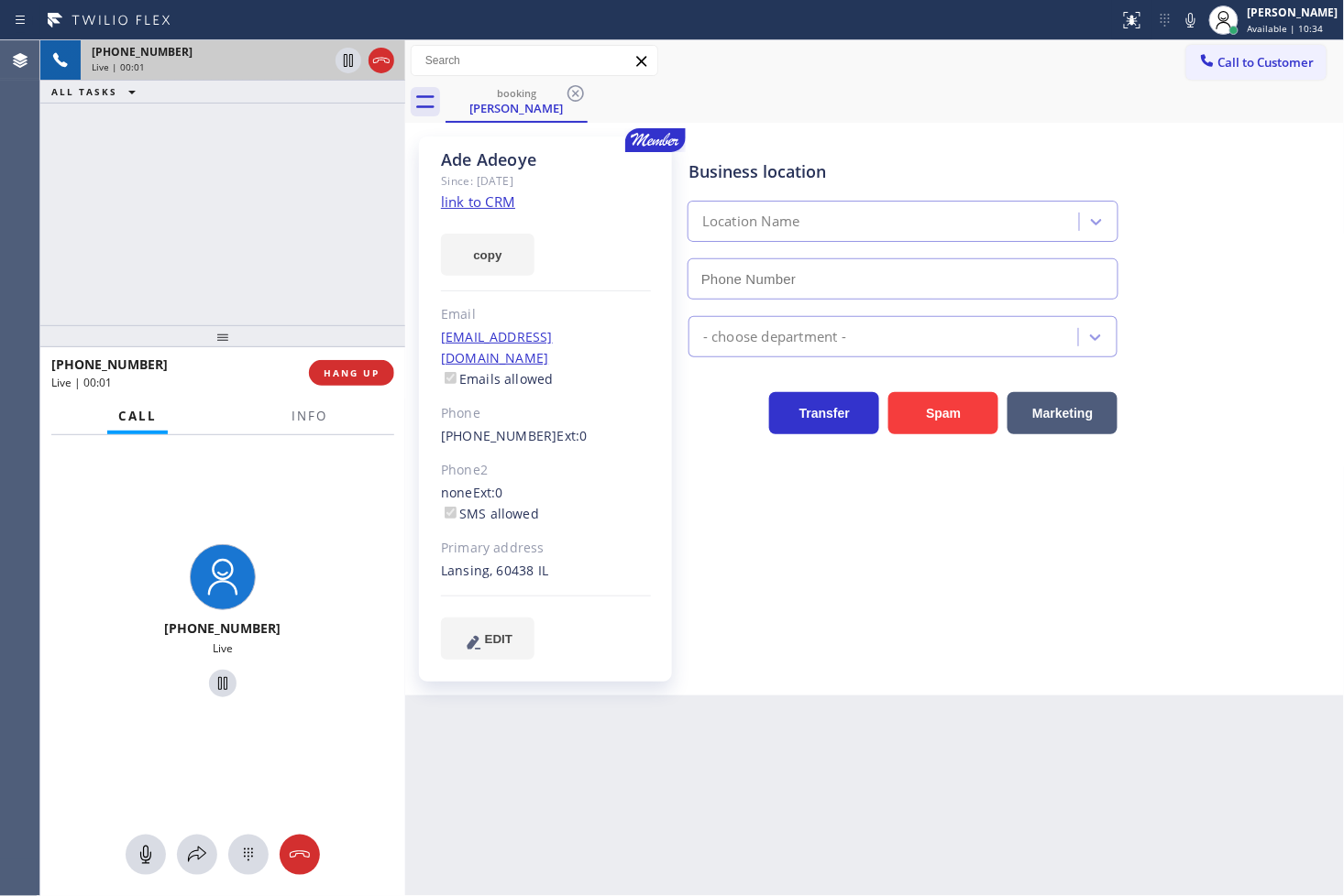
type input "[PHONE_NUMBER]"
click at [148, 208] on div "[PHONE_NUMBER] Live | 00:04 ALL TASKS ALL TASKS ACTIVE TASKS TASKS IN WRAP UP" at bounding box center [223, 182] width 365 height 285
click at [489, 202] on link "link to CRM" at bounding box center [477, 201] width 74 height 19
click at [205, 278] on div "[PHONE_NUMBER] Live | 00:12 ALL TASKS ALL TASKS ACTIVE TASKS TASKS IN WRAP UP" at bounding box center [223, 182] width 365 height 285
click at [198, 462] on div "[PHONE_NUMBER] Live" at bounding box center [223, 624] width 365 height 378
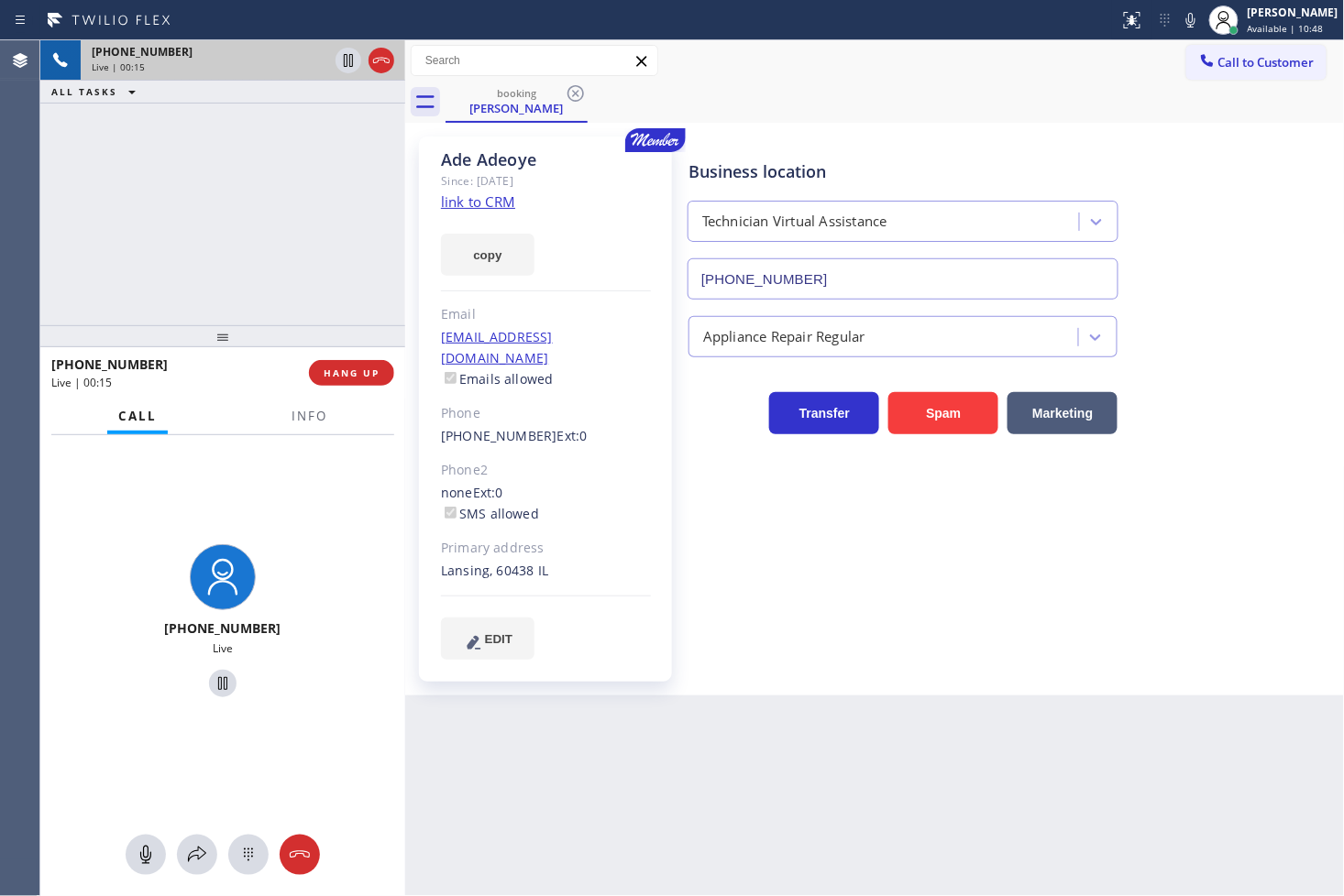
click at [206, 189] on div "[PHONE_NUMBER] Live | 00:15 ALL TASKS ALL TASKS ACTIVE TASKS TASKS IN WRAP UP" at bounding box center [223, 182] width 365 height 285
click at [121, 228] on div "[PHONE_NUMBER] Live | 00:31 ALL TASKS ALL TASKS ACTIVE TASKS TASKS IN WRAP UP" at bounding box center [223, 182] width 365 height 285
click at [270, 489] on div "[PHONE_NUMBER] Live" at bounding box center [223, 624] width 365 height 378
click at [244, 249] on div "[PHONE_NUMBER] Live | 00:49 ALL TASKS ALL TASKS ACTIVE TASKS TASKS IN WRAP UP" at bounding box center [223, 182] width 365 height 285
click at [287, 481] on div "[PHONE_NUMBER] Live" at bounding box center [223, 624] width 365 height 378
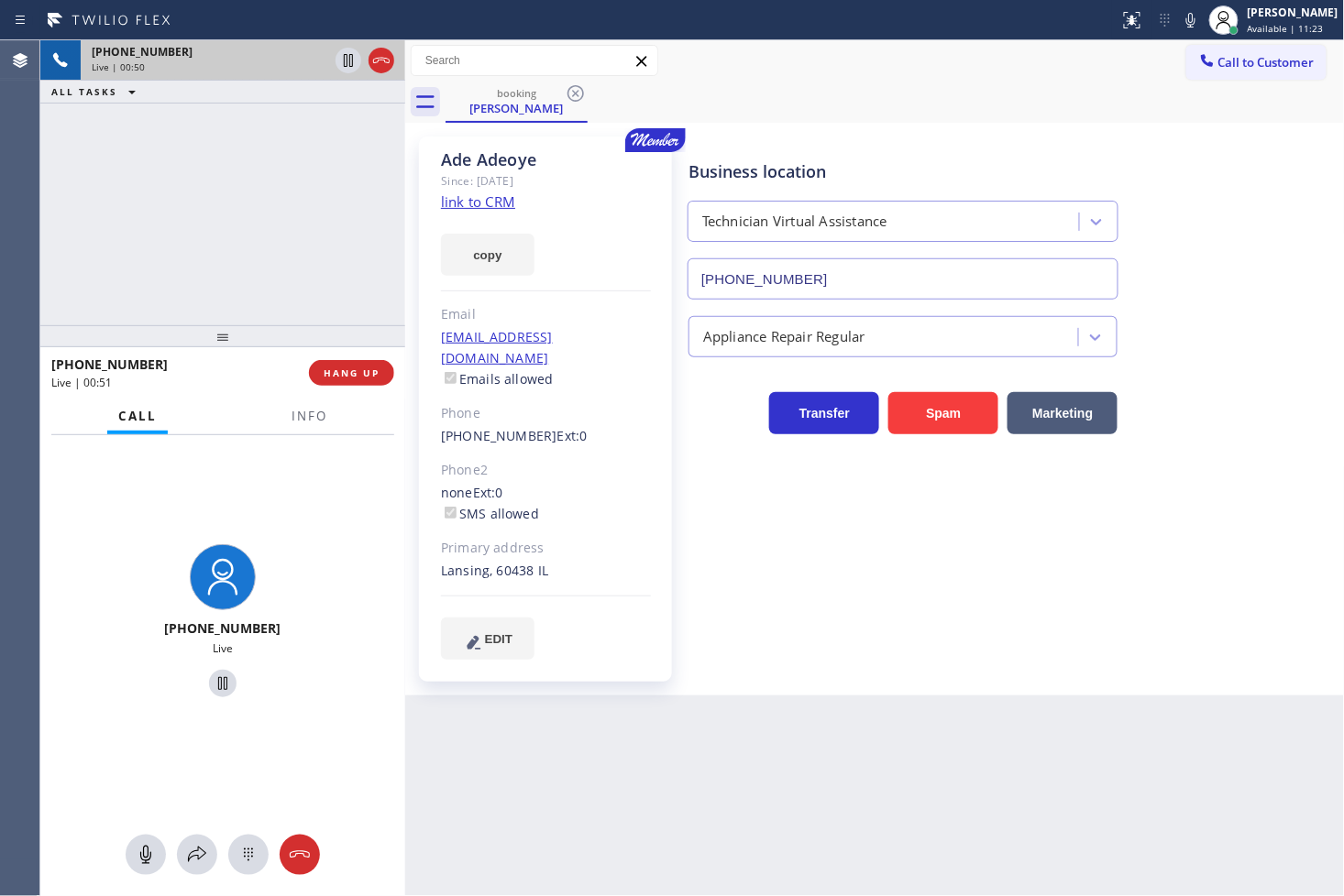
click at [251, 249] on div "[PHONE_NUMBER] Live | 00:50 ALL TASKS ALL TASKS ACTIVE TASKS TASKS IN WRAP UP" at bounding box center [223, 182] width 365 height 285
click at [333, 509] on div "[PHONE_NUMBER] Live" at bounding box center [223, 624] width 365 height 378
click at [228, 230] on div "[PHONE_NUMBER] Live | 00:52 ALL TASKS ALL TASKS ACTIVE TASKS TASKS IN WRAP UP" at bounding box center [223, 182] width 365 height 285
click at [341, 59] on icon at bounding box center [348, 60] width 22 height 22
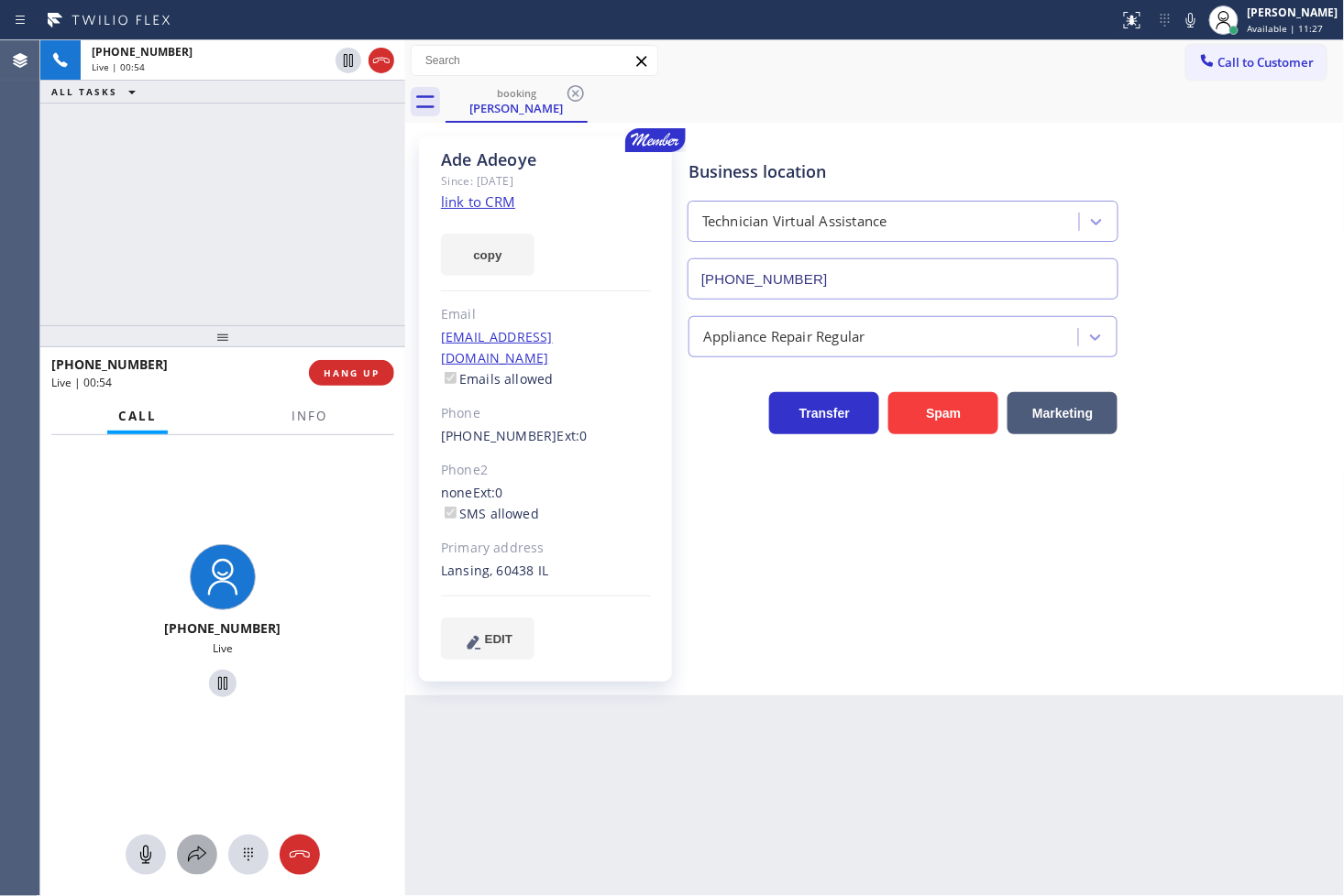
click at [199, 846] on icon at bounding box center [197, 855] width 22 height 22
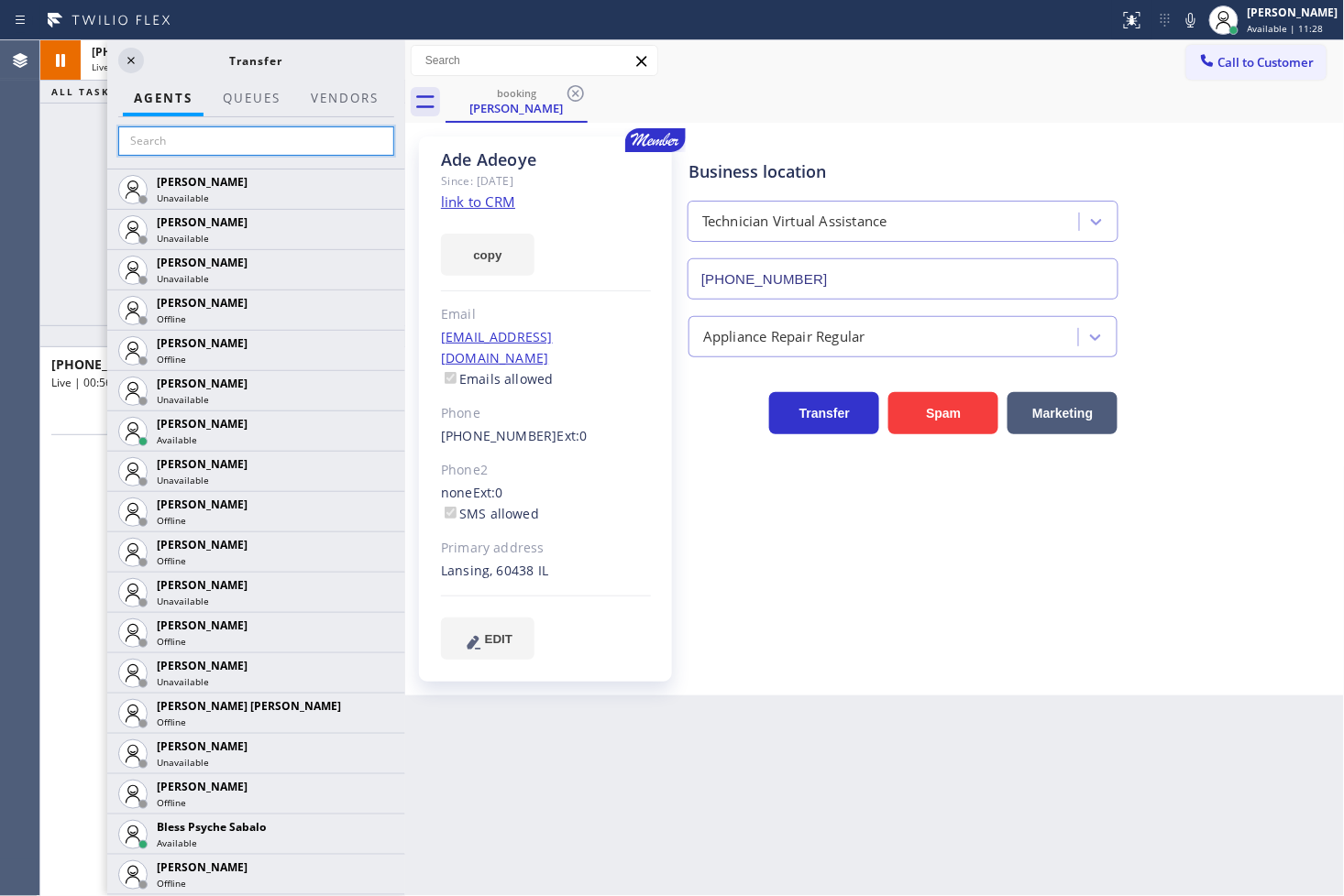
click at [235, 151] on input "text" at bounding box center [256, 141] width 276 height 30
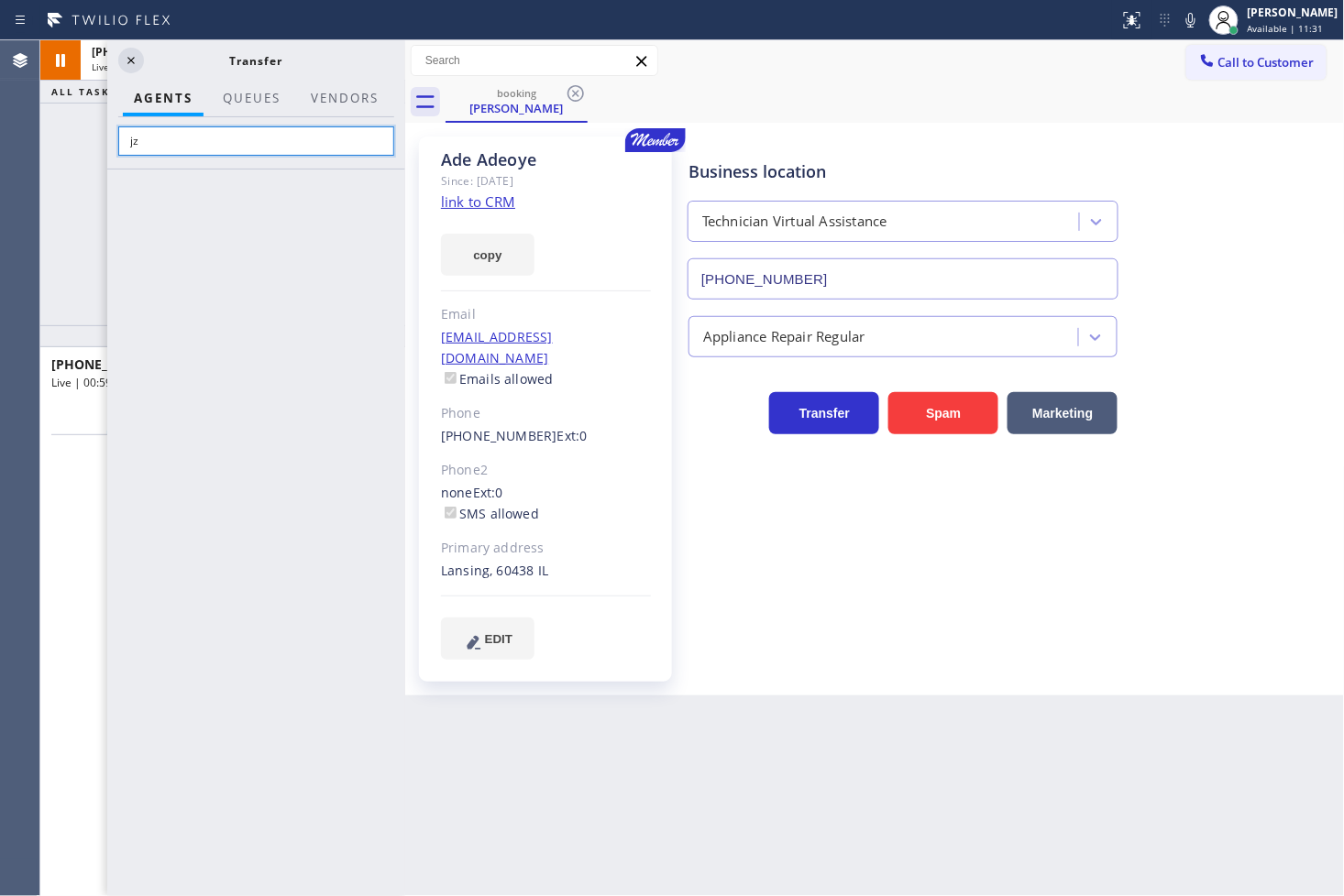
type input "j"
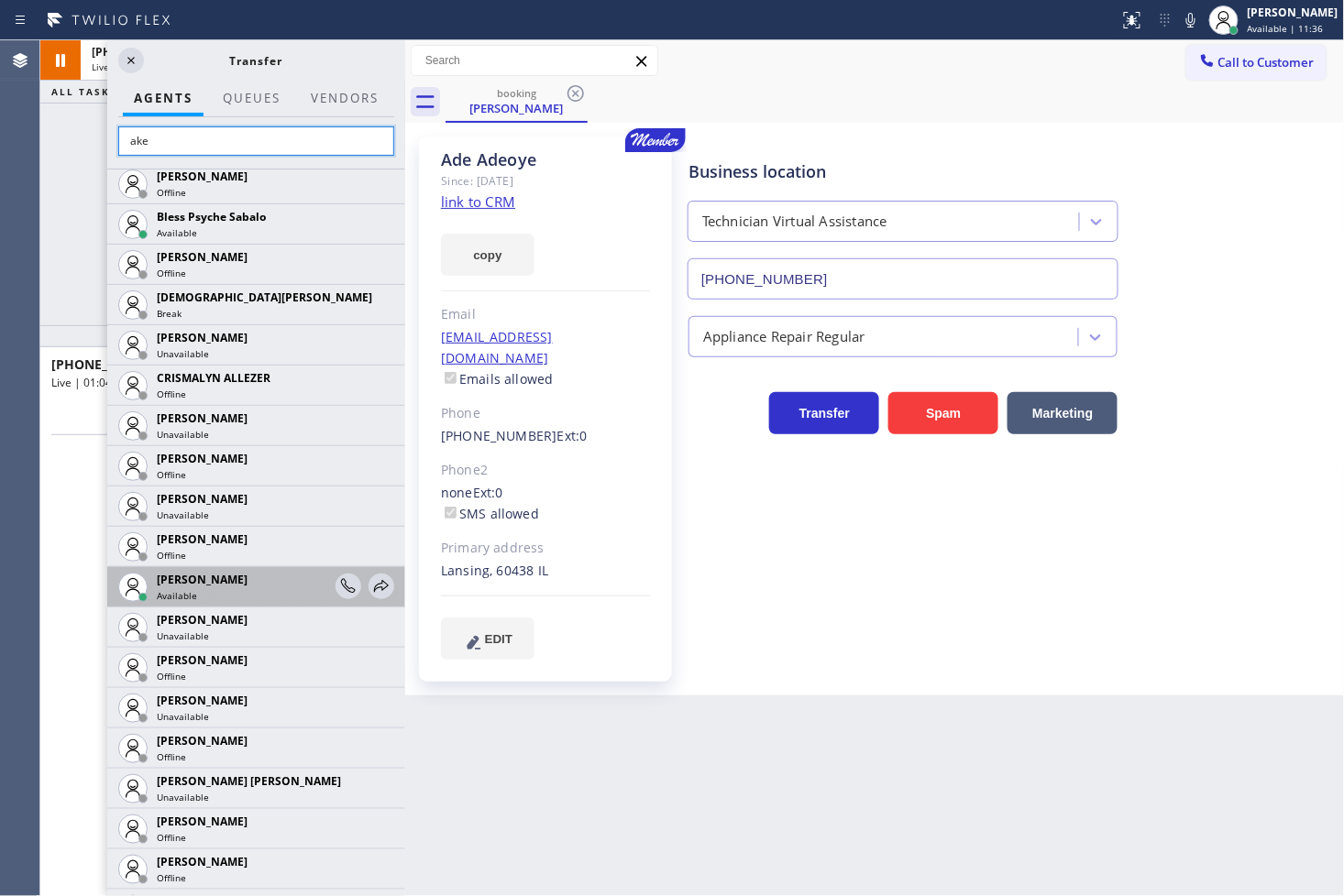
scroll to position [917, 0]
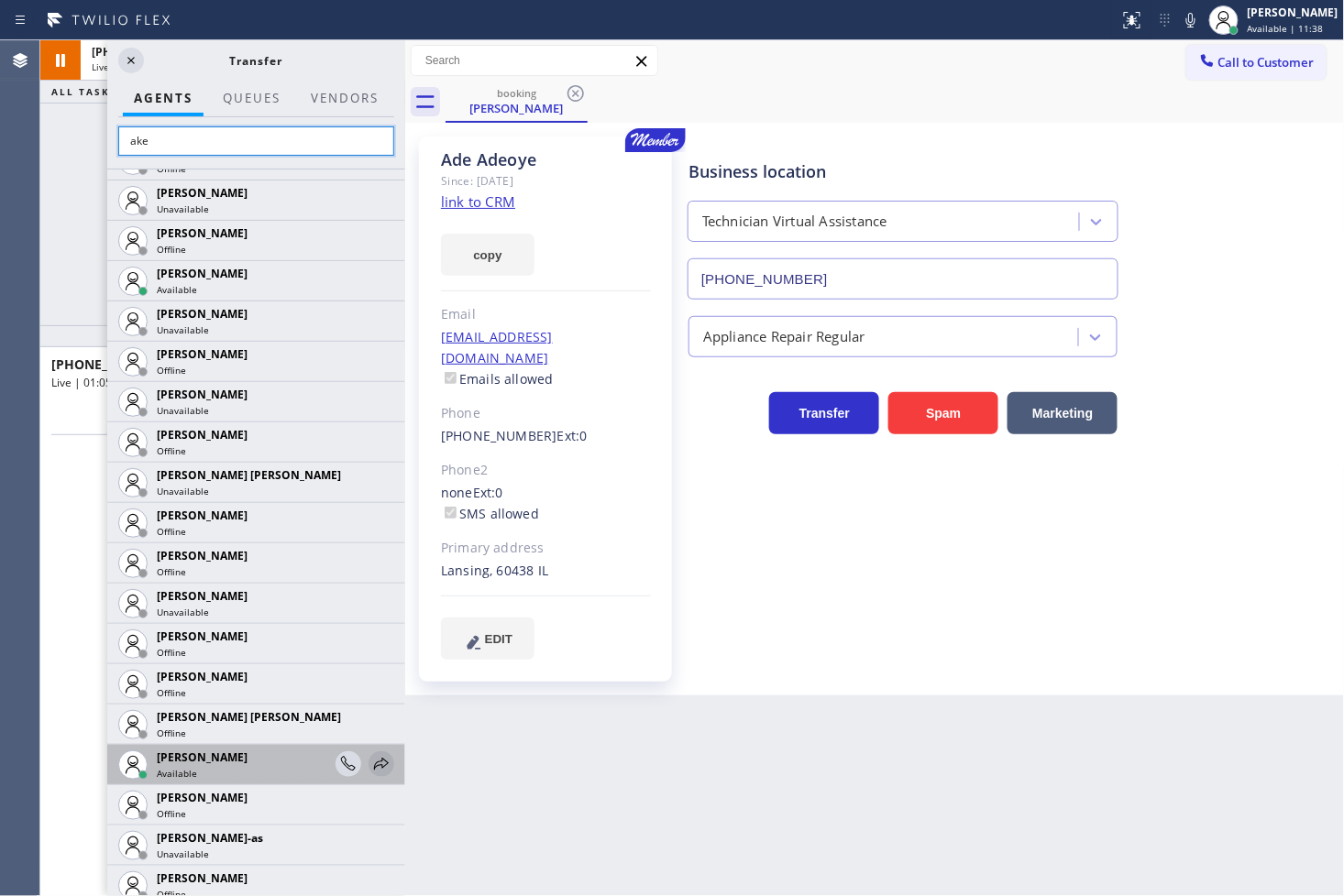
type input "ake"
click at [371, 772] on icon at bounding box center [382, 764] width 22 height 22
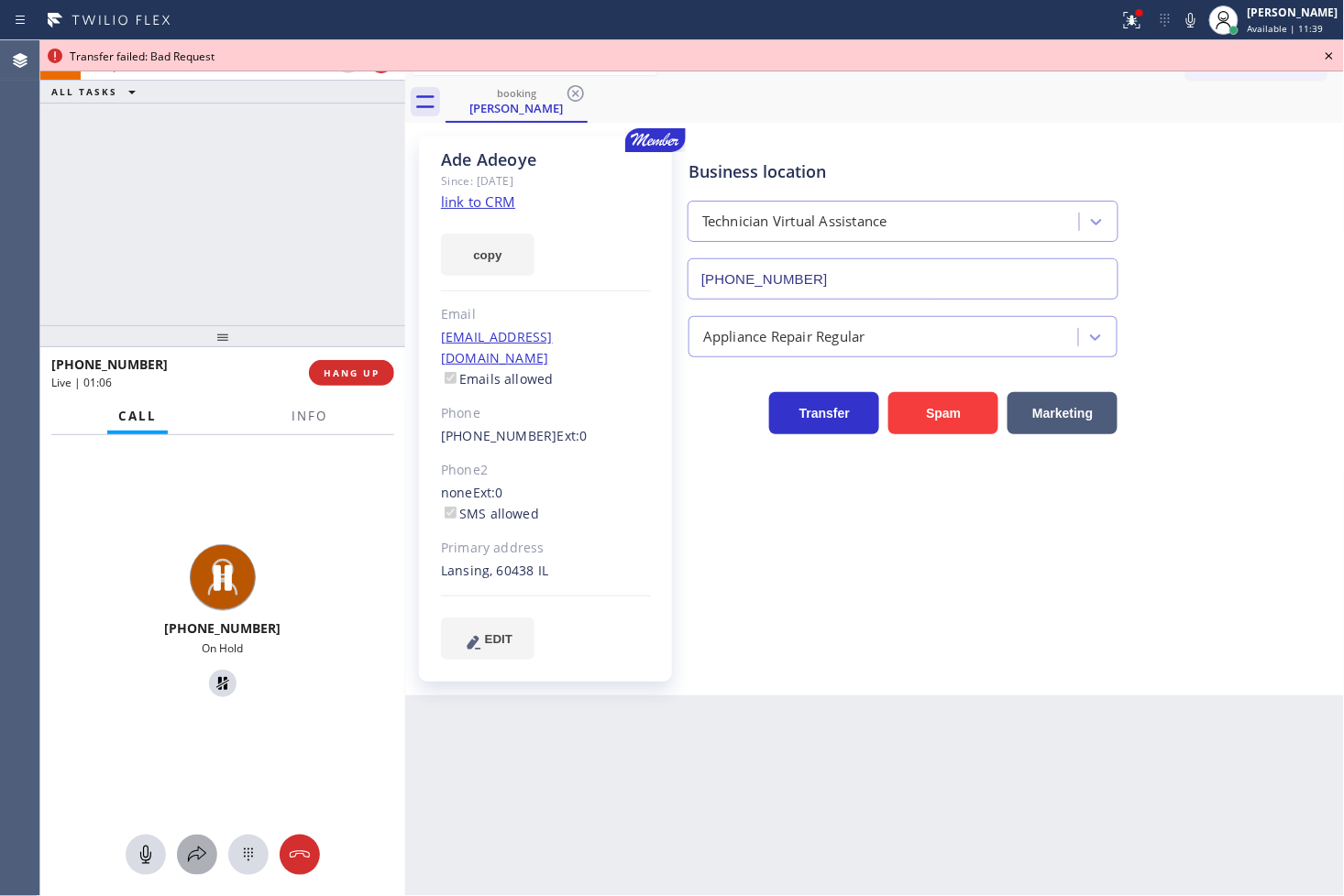
click at [194, 862] on icon at bounding box center [197, 855] width 22 height 22
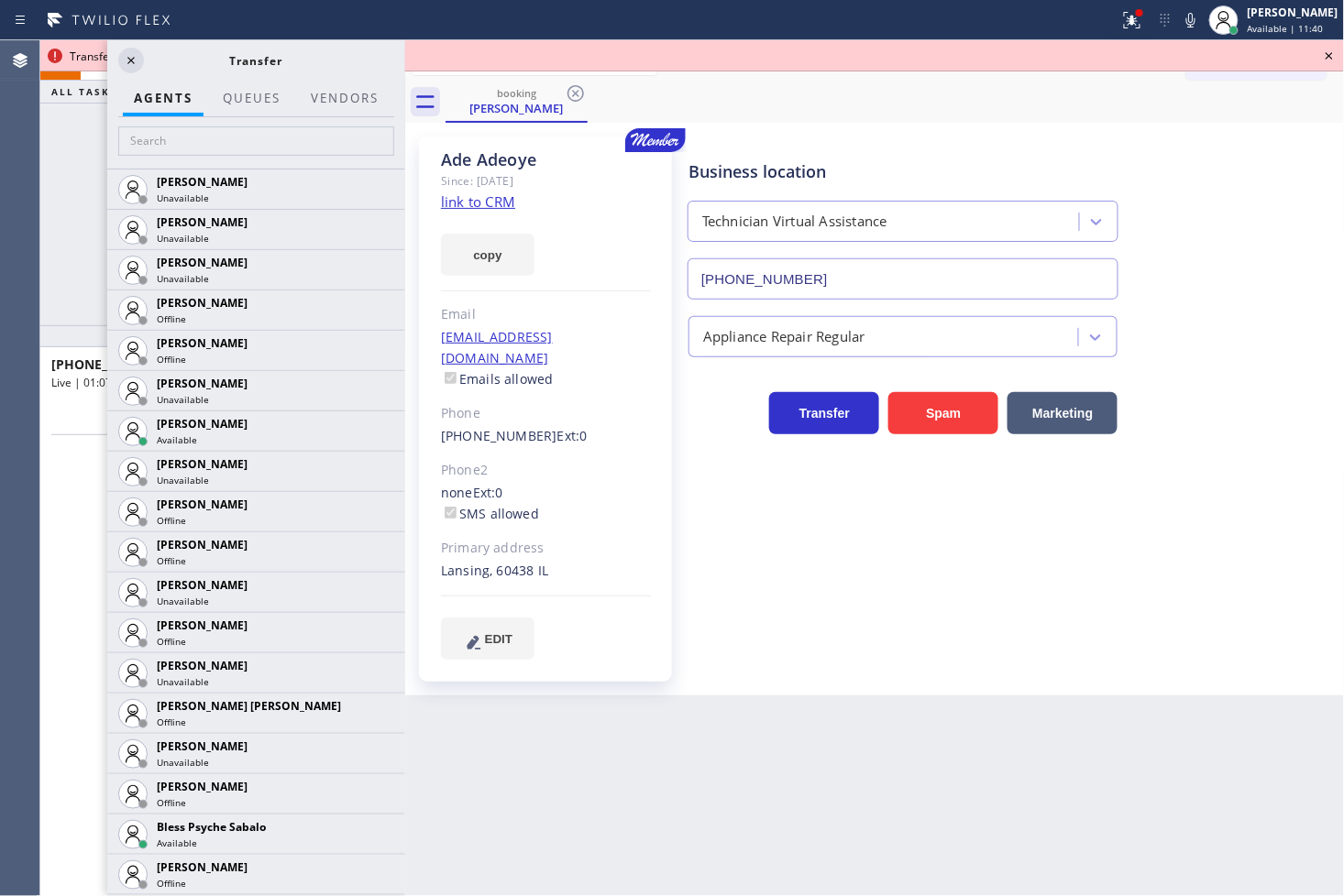
click at [183, 157] on div at bounding box center [256, 143] width 298 height 51
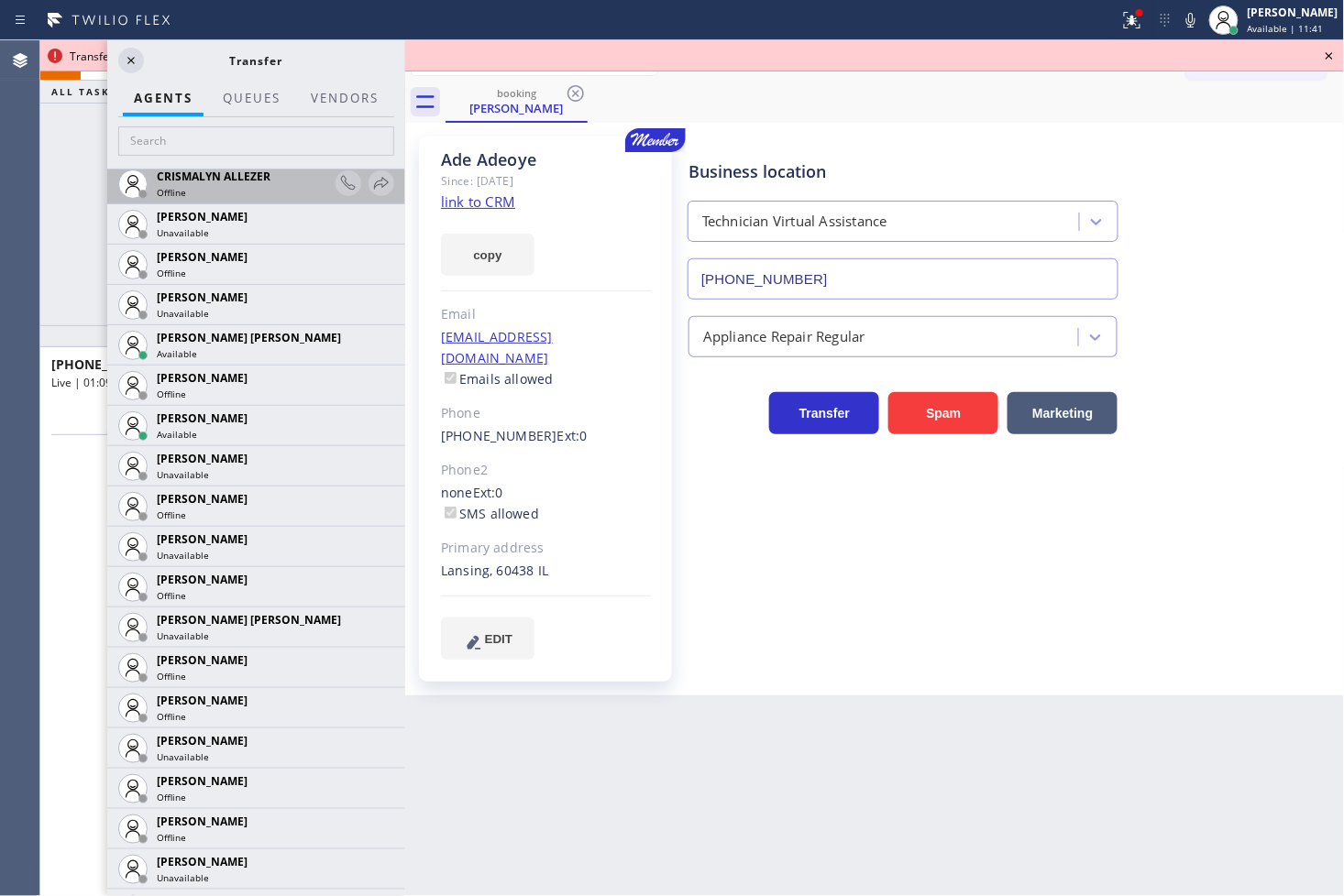
scroll to position [814, 0]
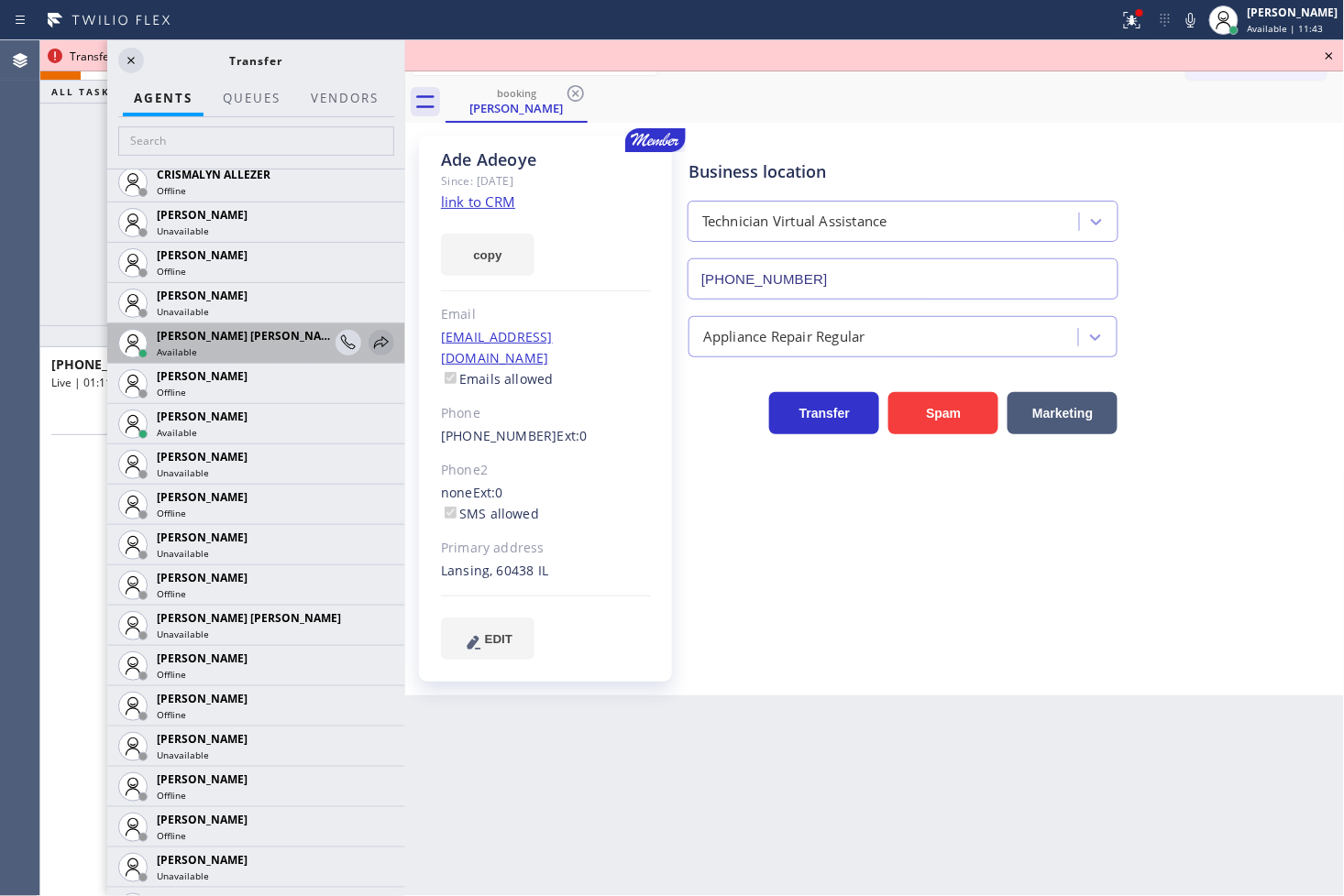
click at [371, 333] on icon at bounding box center [382, 343] width 22 height 22
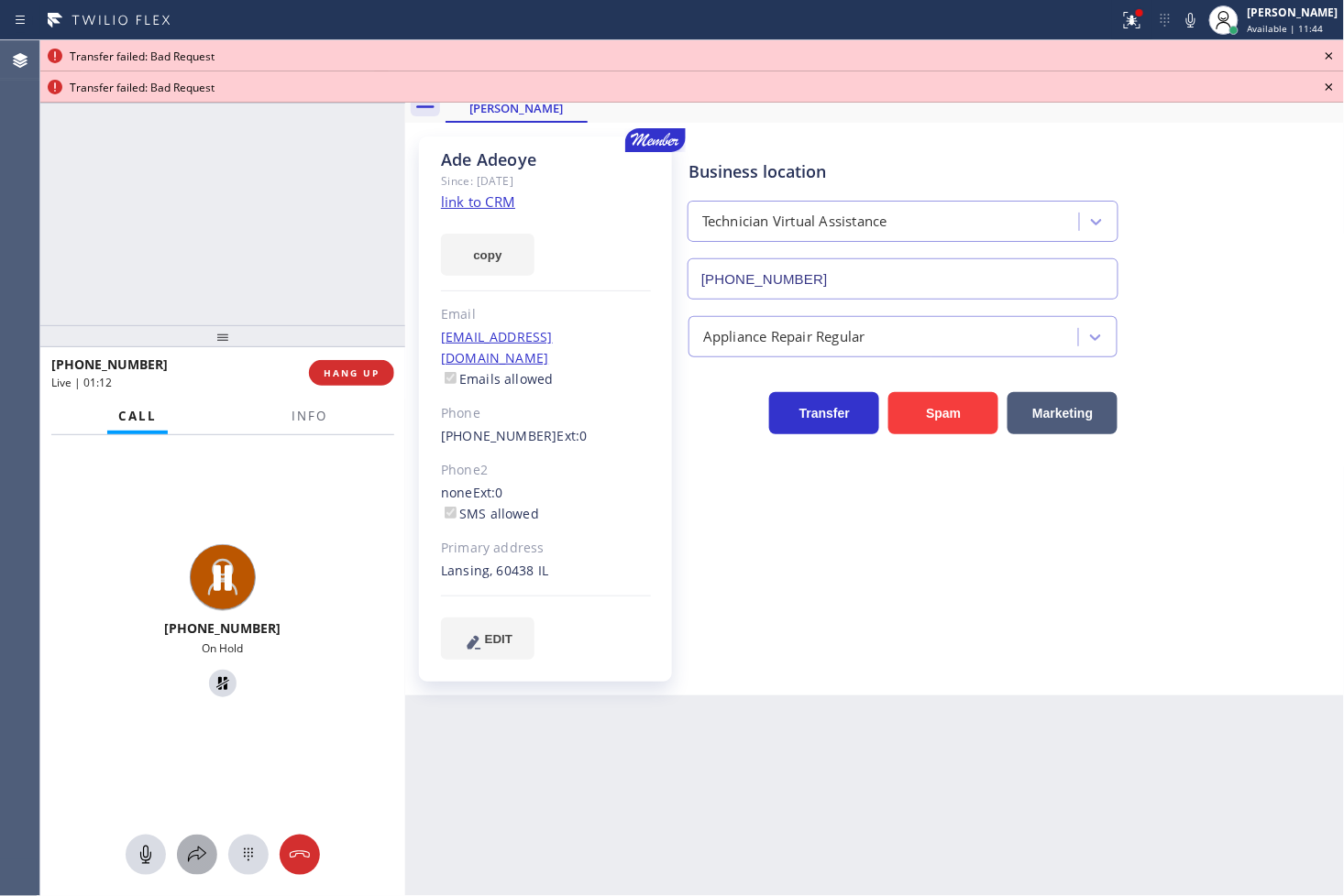
click at [197, 858] on icon at bounding box center [197, 855] width 22 height 22
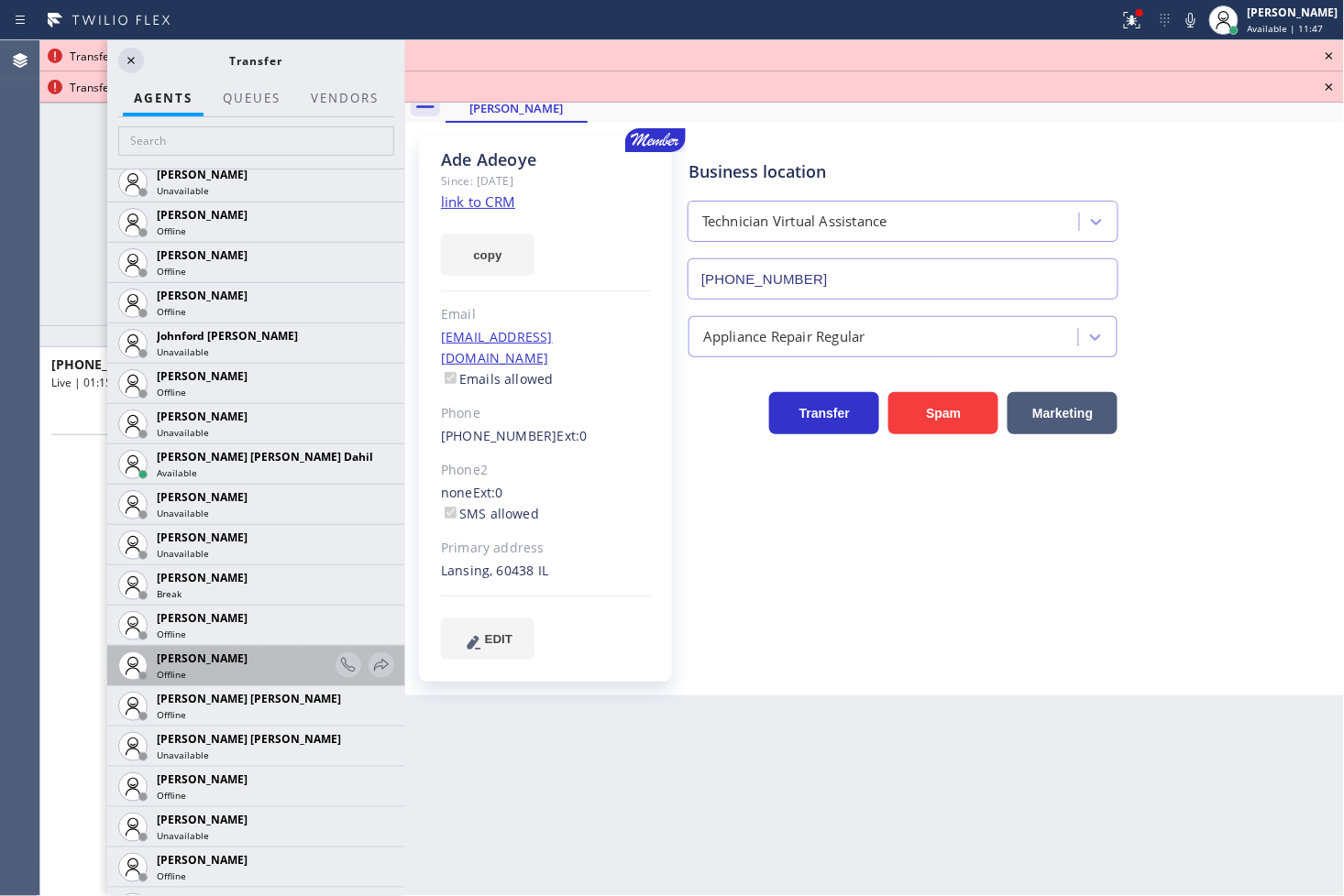
scroll to position [2036, 0]
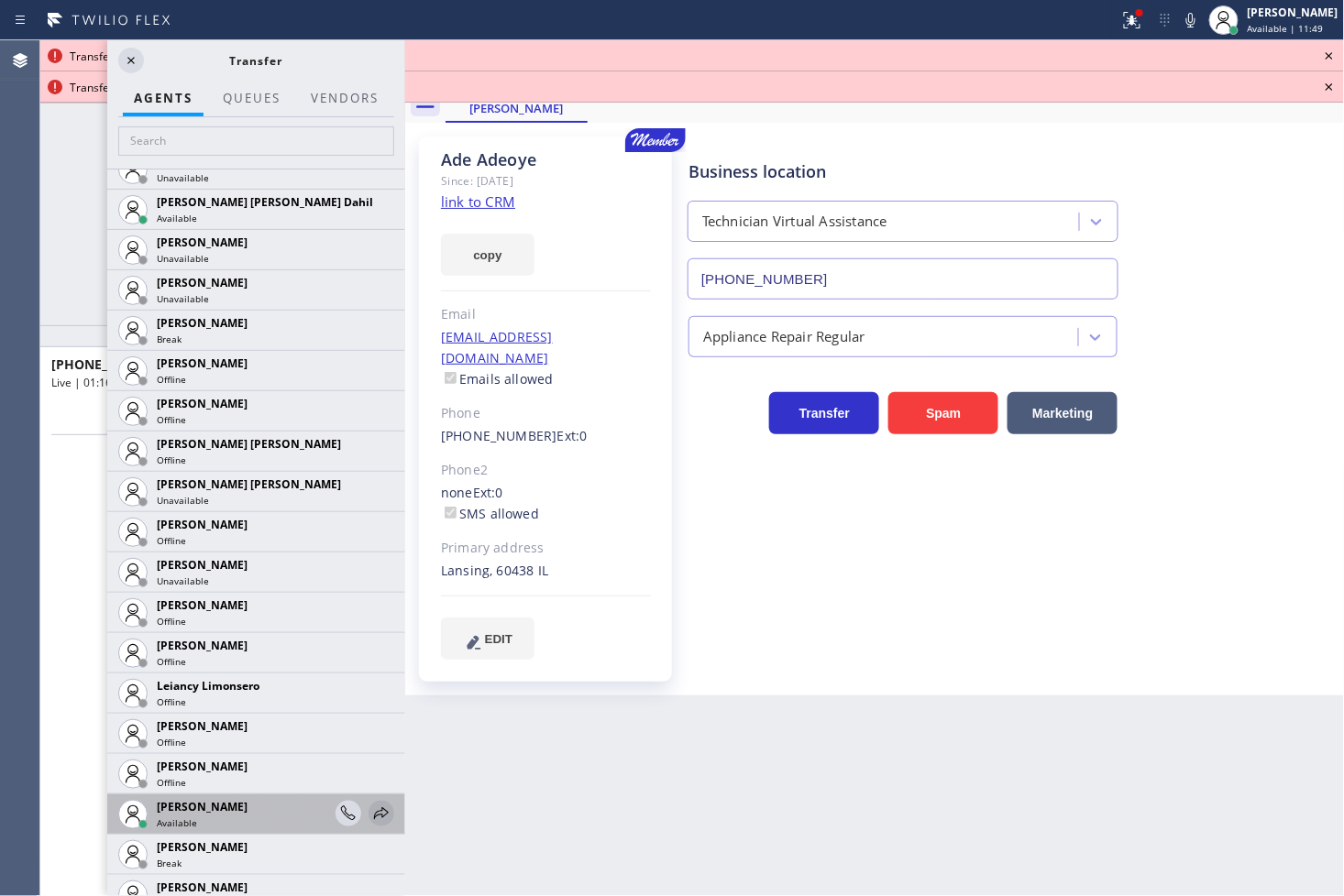
click at [371, 812] on icon at bounding box center [382, 813] width 22 height 22
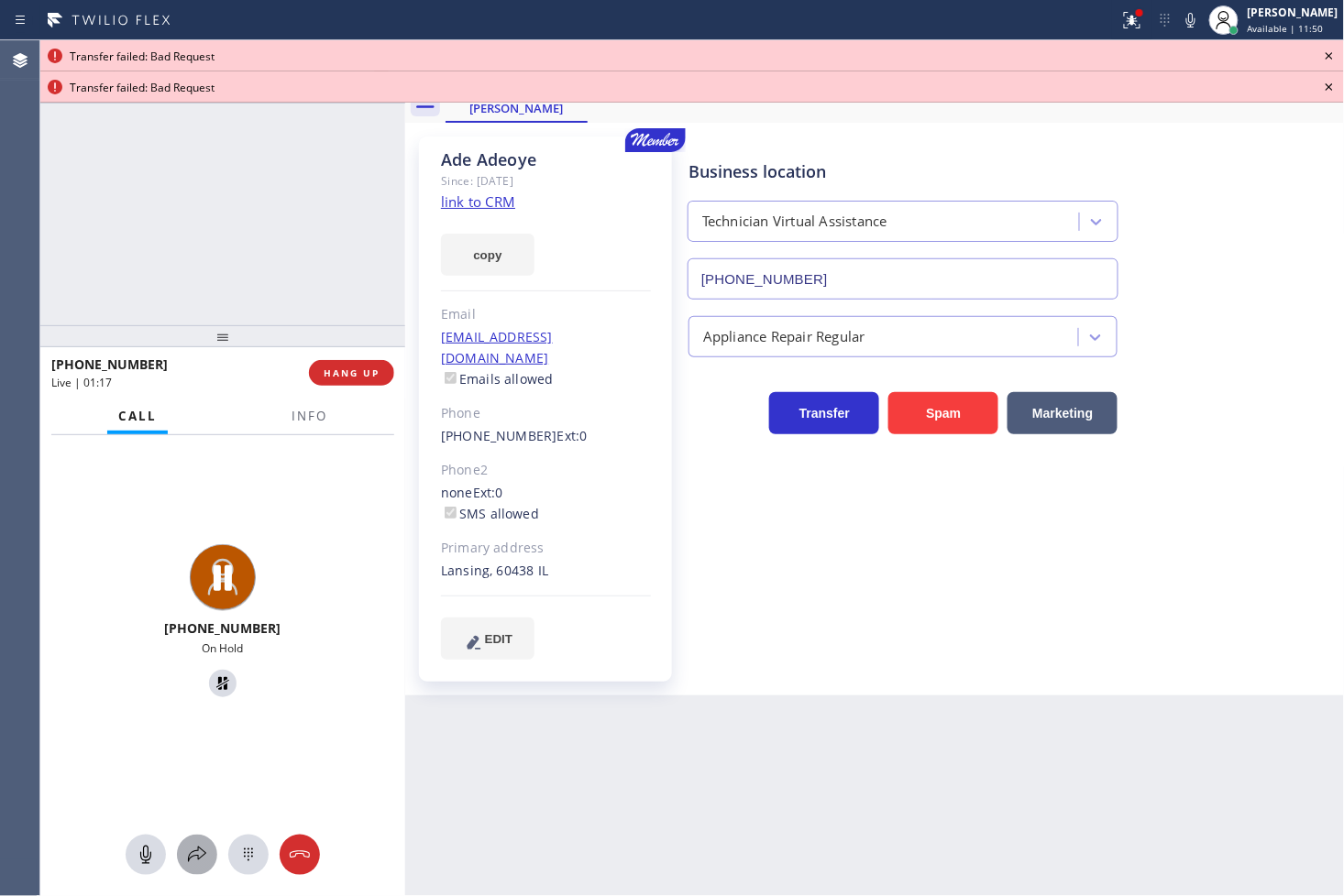
click at [192, 855] on icon at bounding box center [197, 855] width 22 height 22
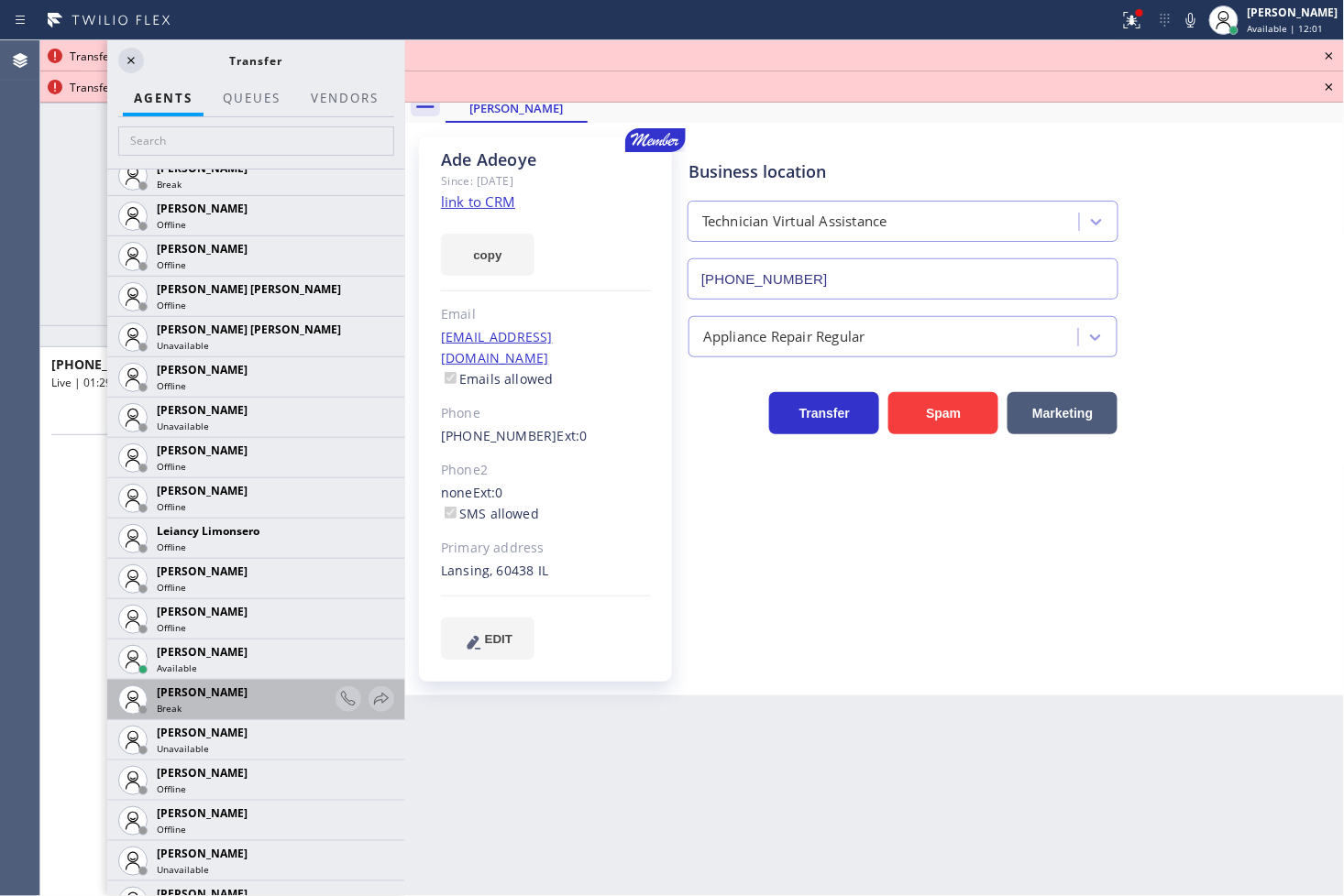
scroll to position [2141, 0]
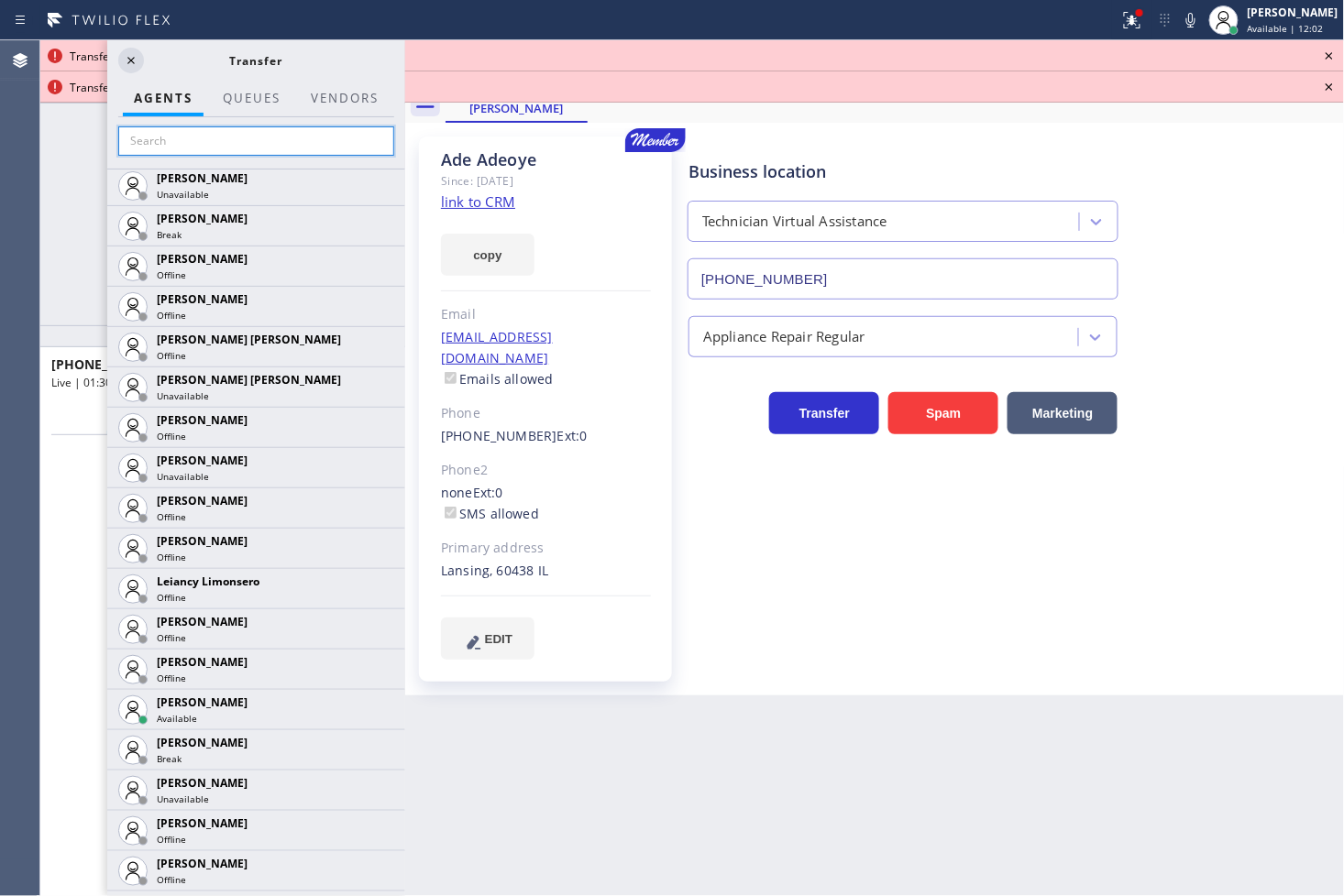
click at [229, 143] on input "text" at bounding box center [256, 141] width 276 height 30
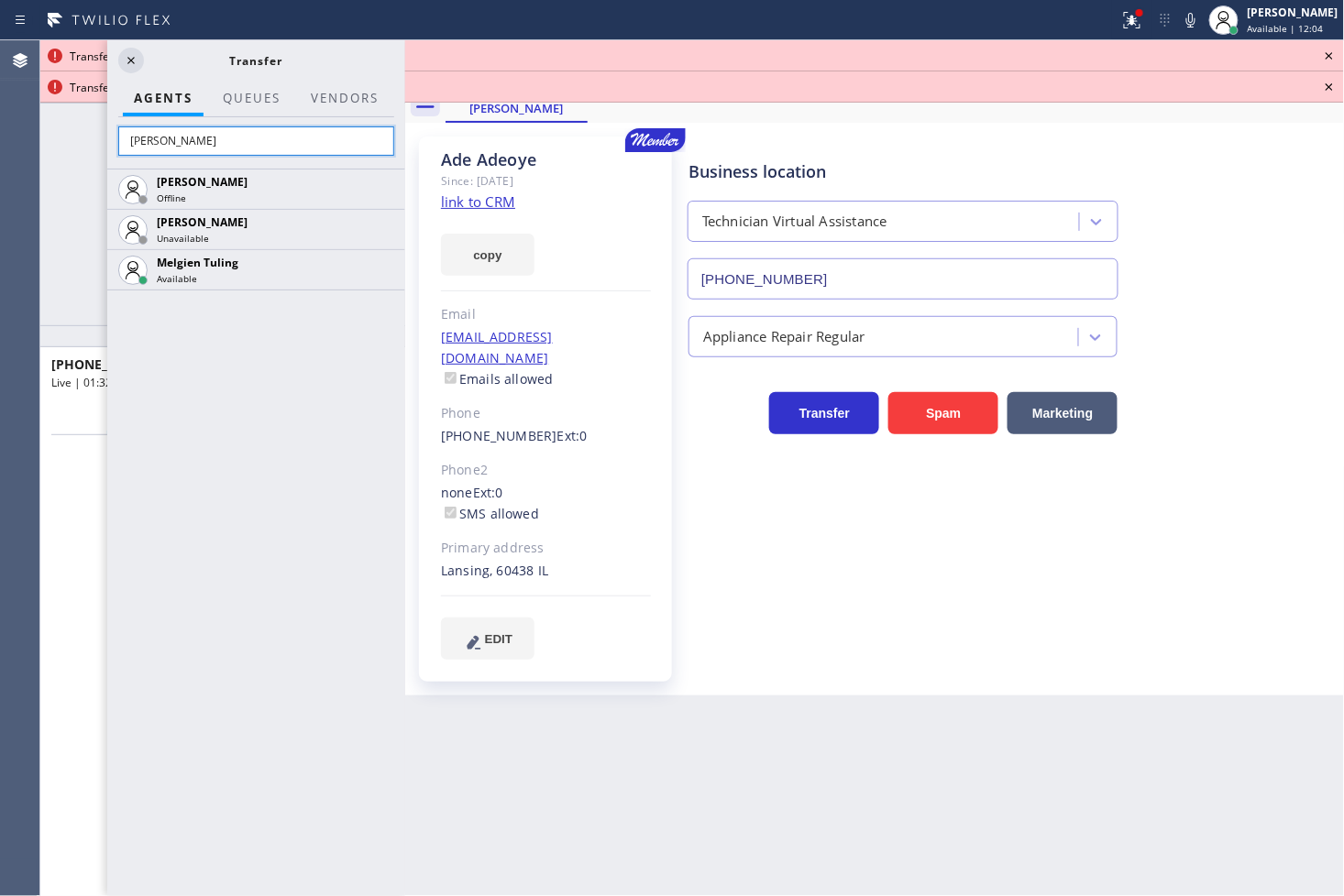
scroll to position [0, 0]
type input "[PERSON_NAME]"
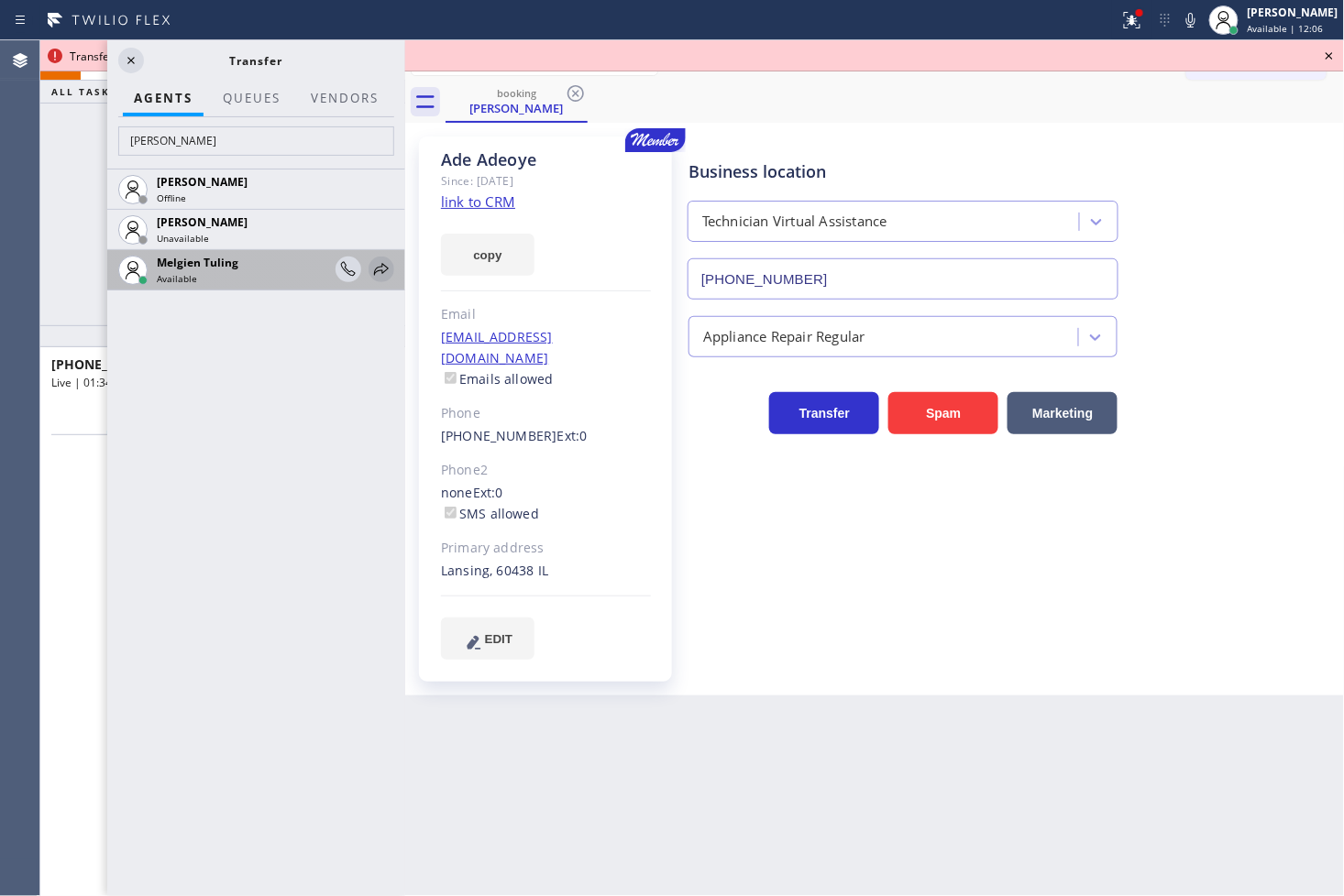
click at [379, 261] on icon at bounding box center [382, 269] width 22 height 22
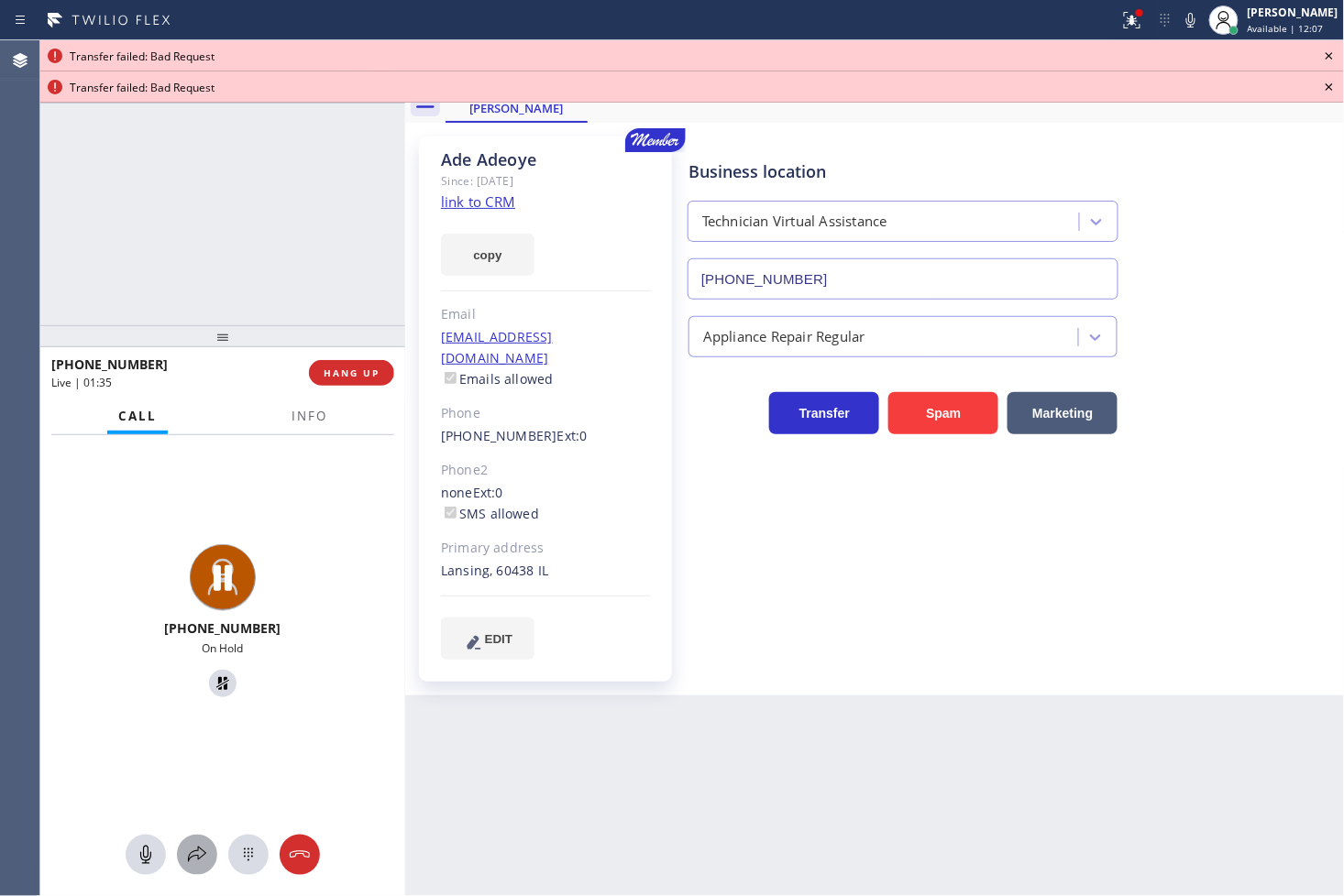
click at [190, 858] on icon at bounding box center [197, 855] width 22 height 22
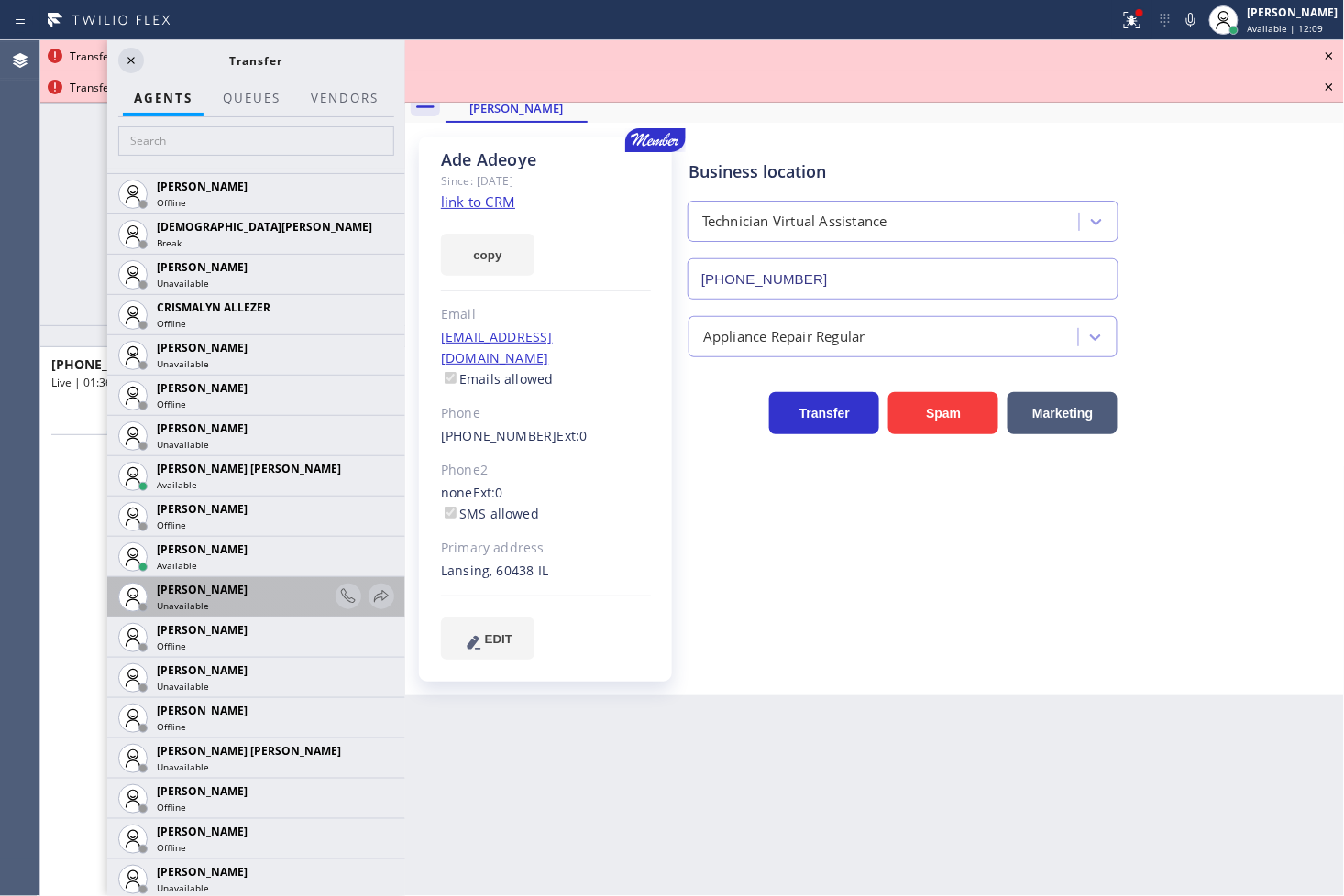
scroll to position [712, 0]
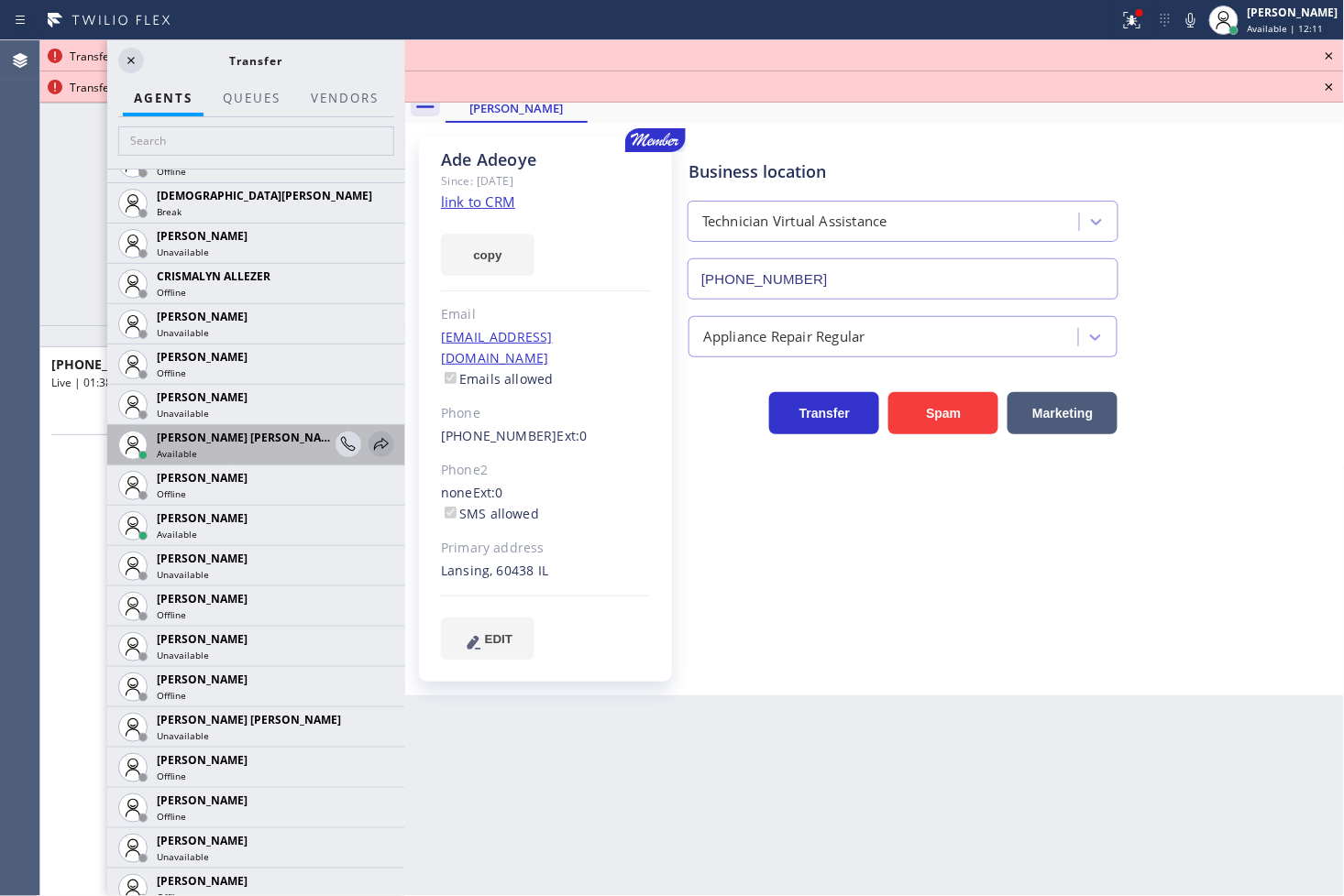
click at [371, 434] on icon at bounding box center [382, 445] width 22 height 22
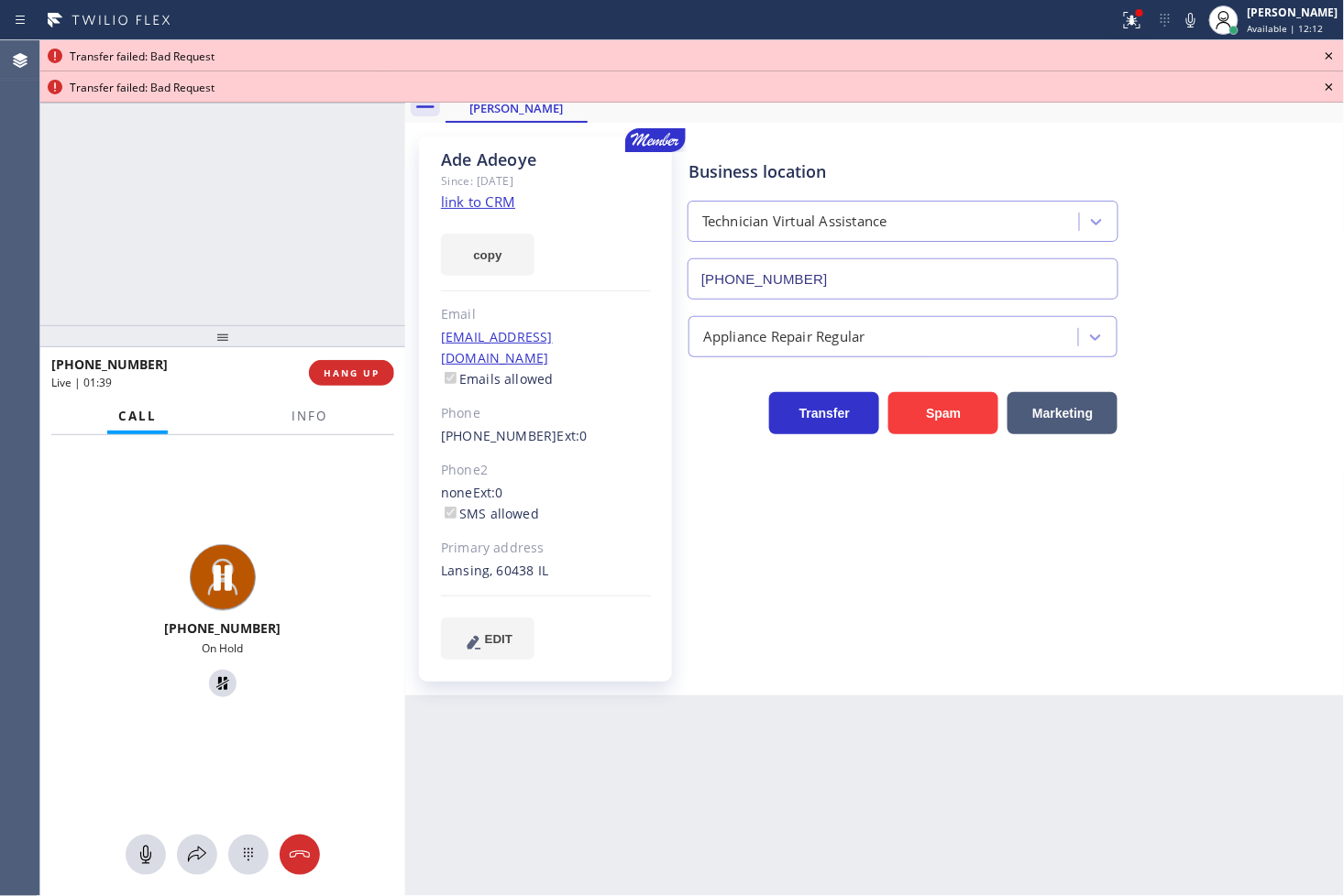
click at [170, 859] on div at bounding box center [223, 855] width 365 height 40
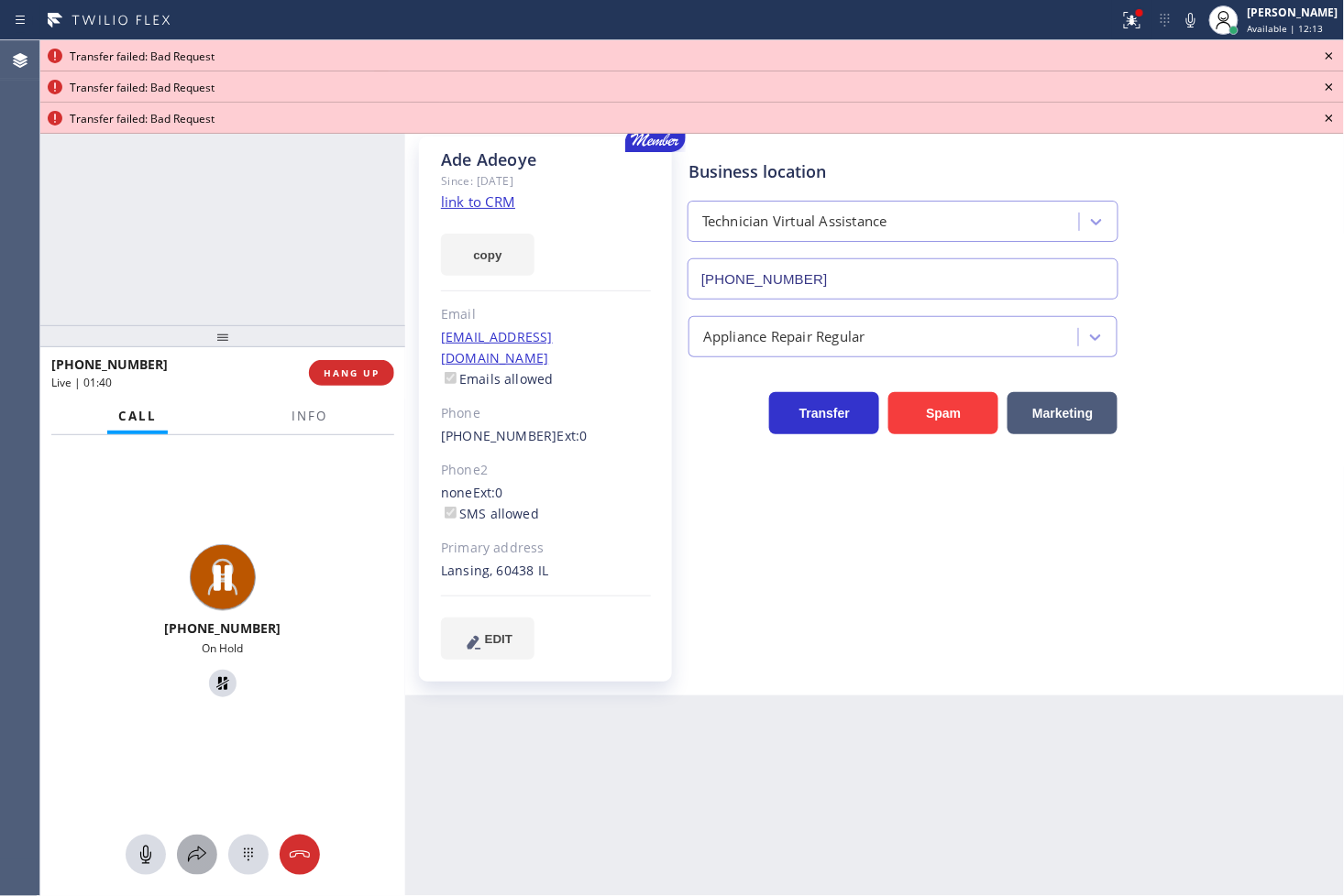
click at [199, 836] on button at bounding box center [196, 855] width 40 height 40
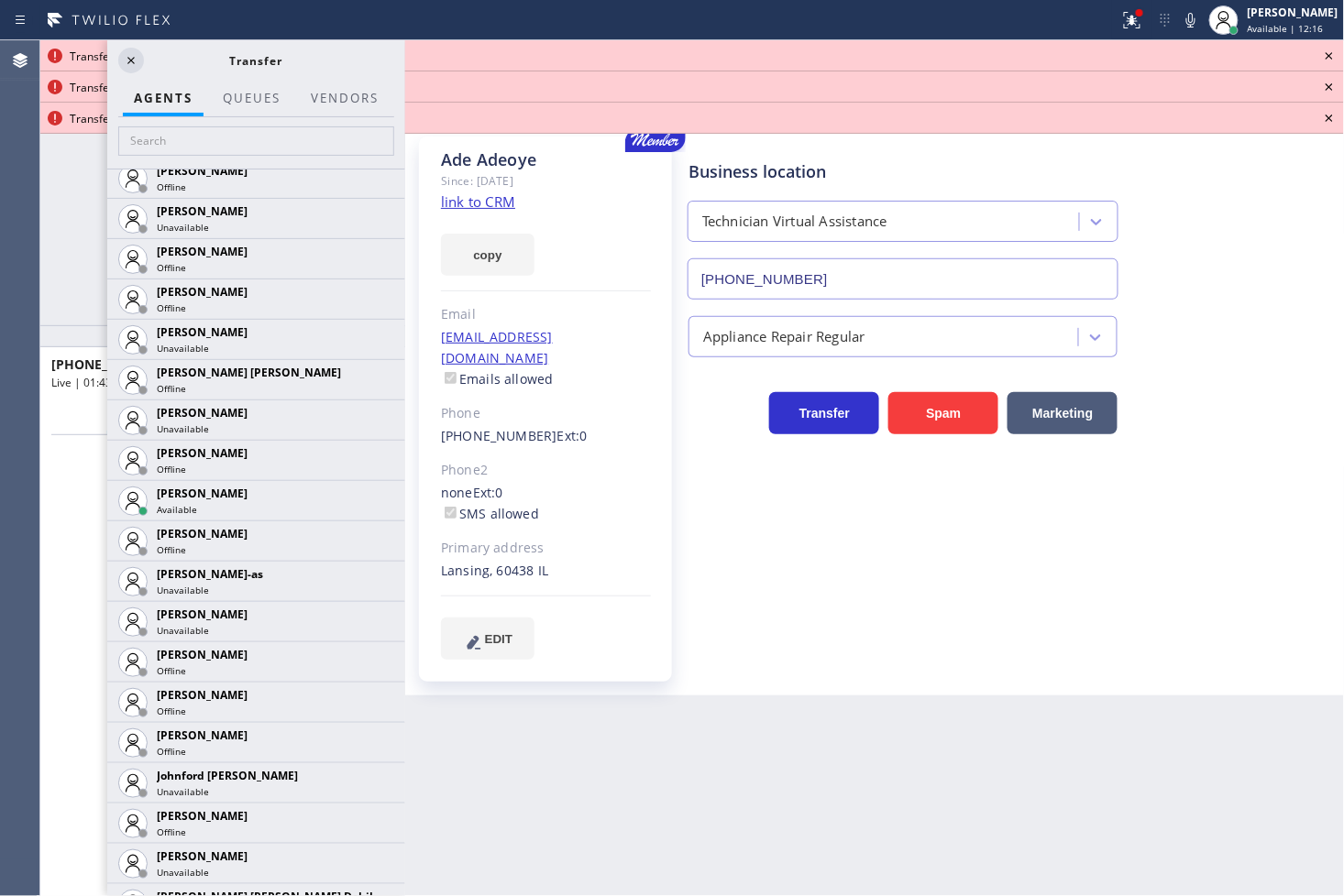
scroll to position [1324, 0]
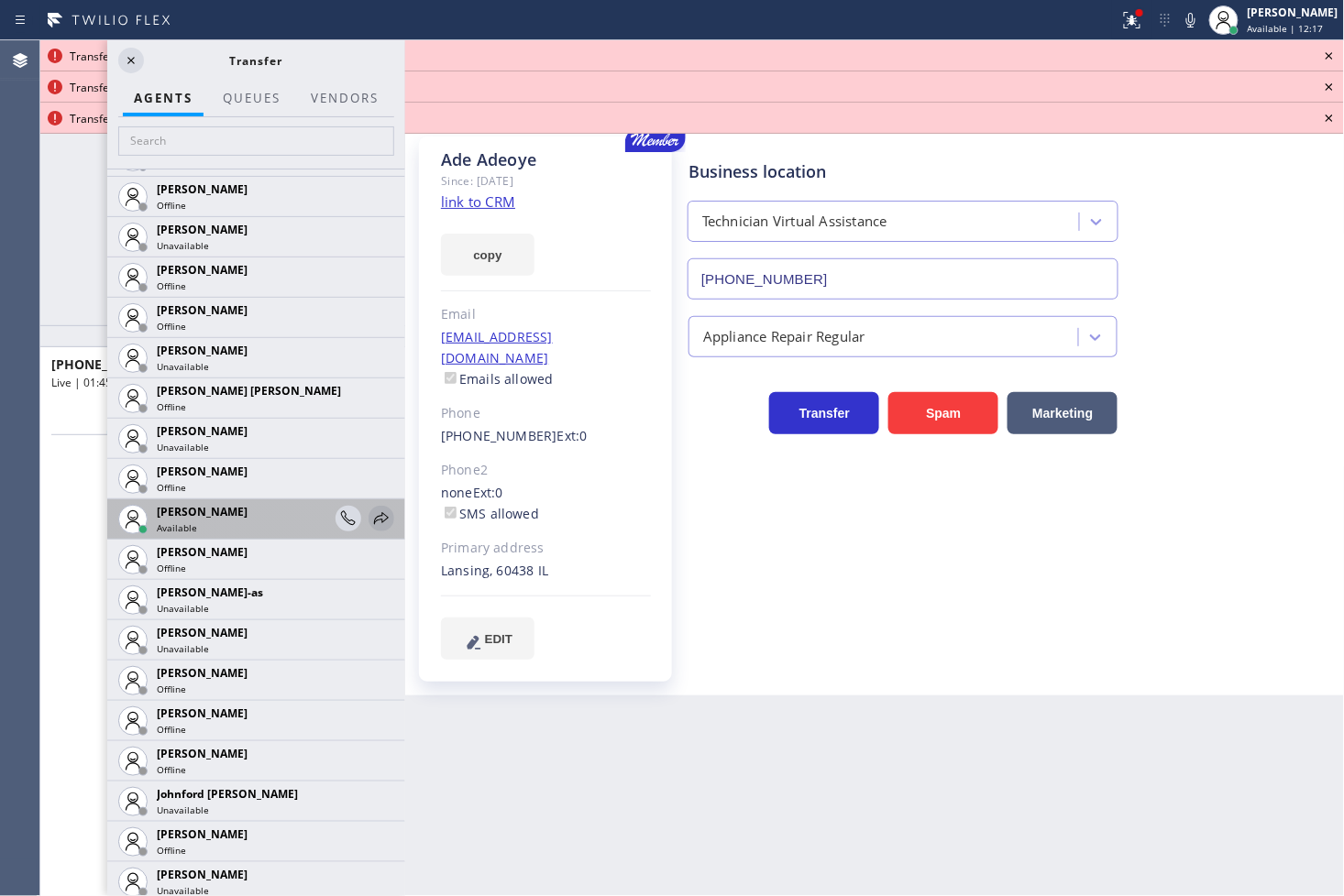
click at [378, 517] on div at bounding box center [382, 518] width 26 height 22
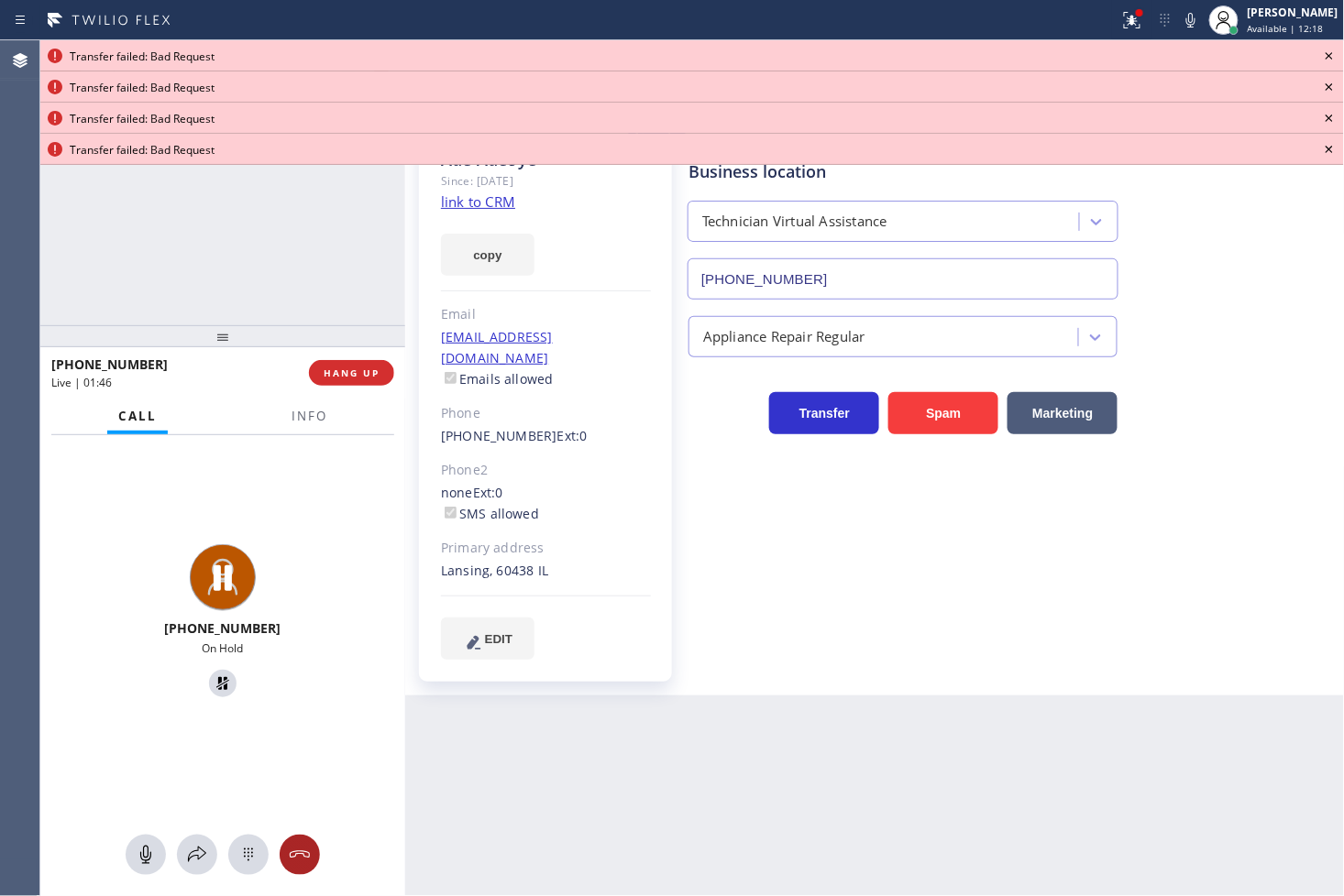
click at [287, 854] on div at bounding box center [300, 855] width 40 height 22
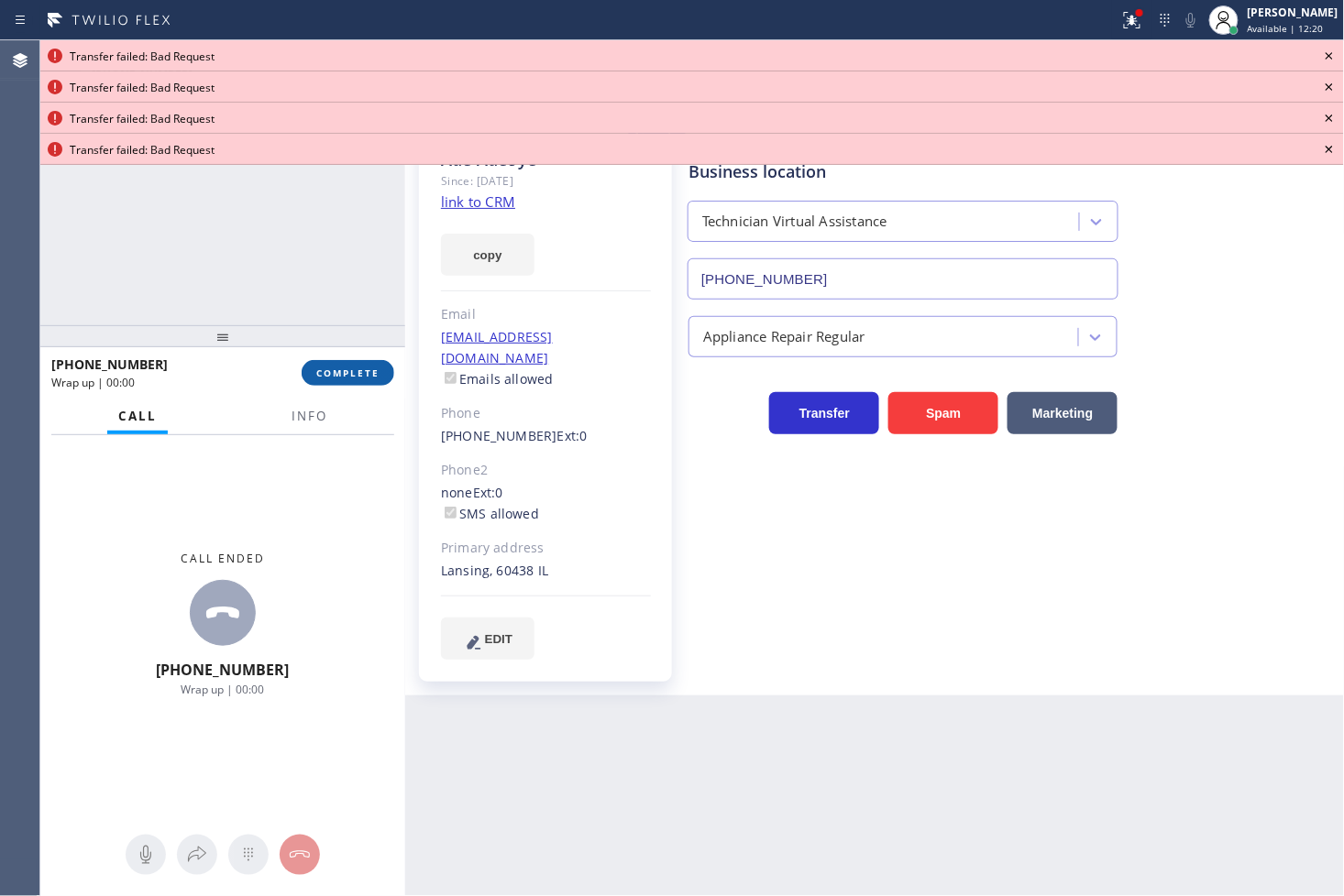
click at [336, 382] on button "COMPLETE" at bounding box center [348, 373] width 93 height 26
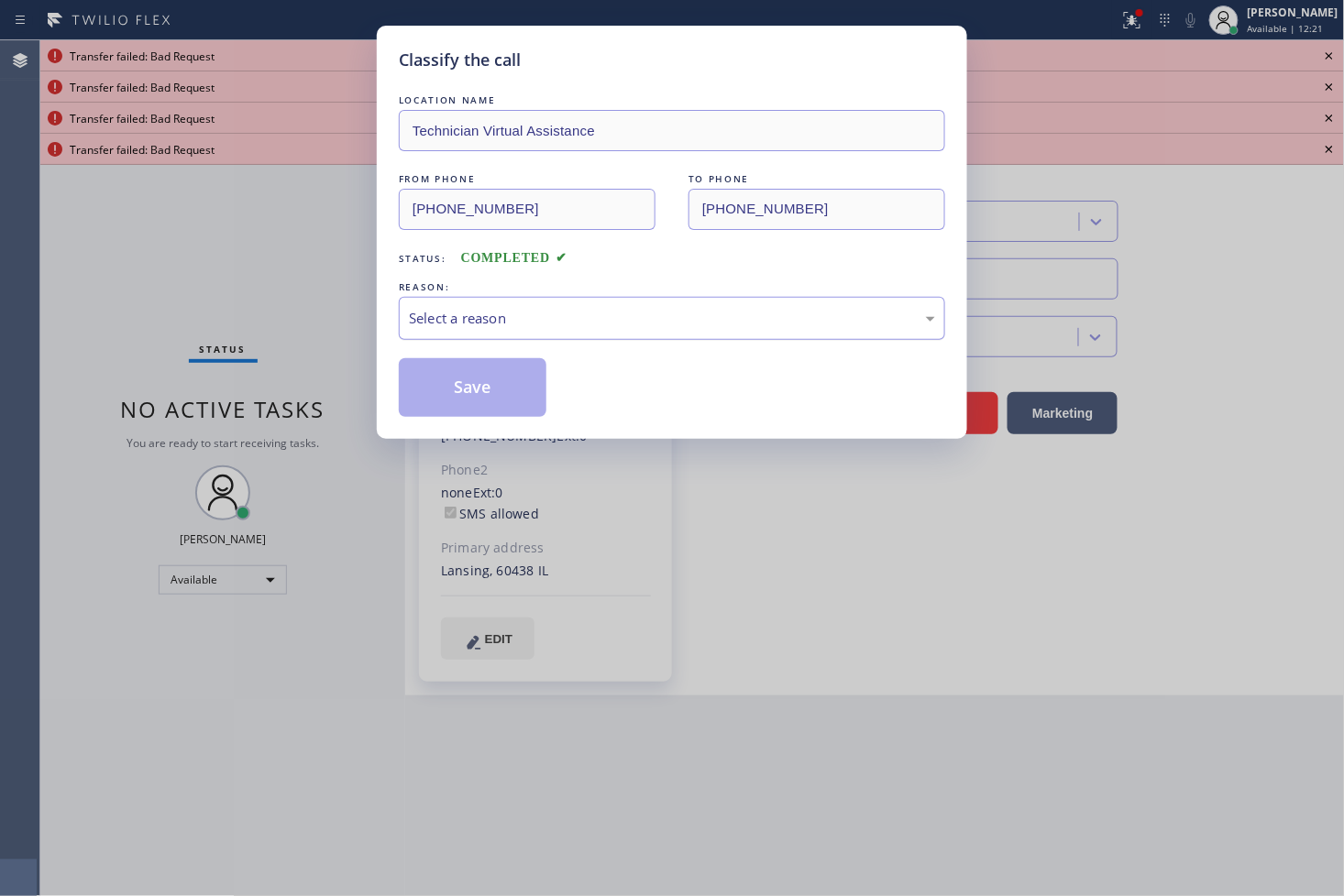
click at [432, 316] on div "Select a reason" at bounding box center [672, 317] width 527 height 21
click at [438, 376] on button "Save" at bounding box center [472, 388] width 148 height 59
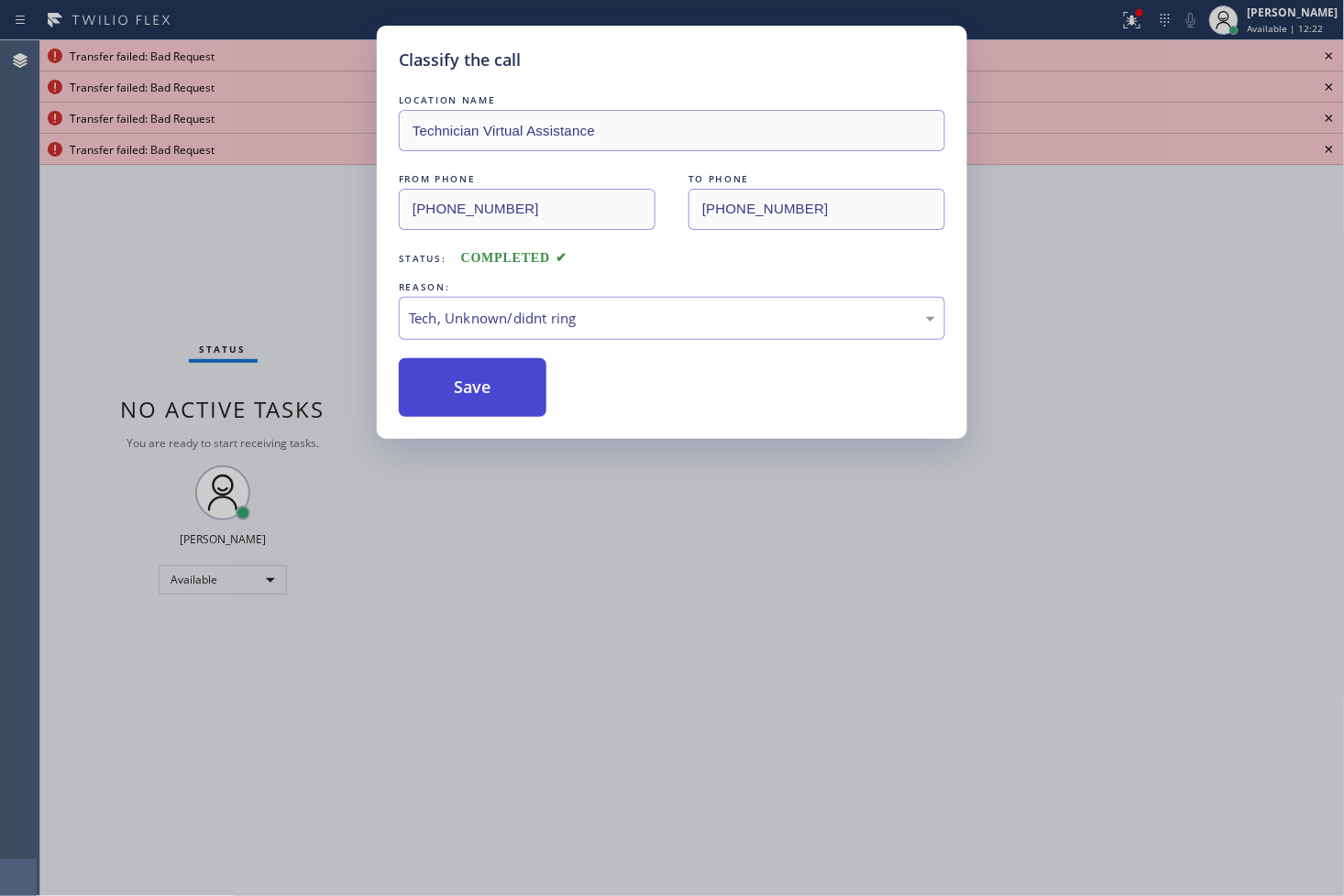
click at [438, 376] on button "Save" at bounding box center [472, 388] width 148 height 59
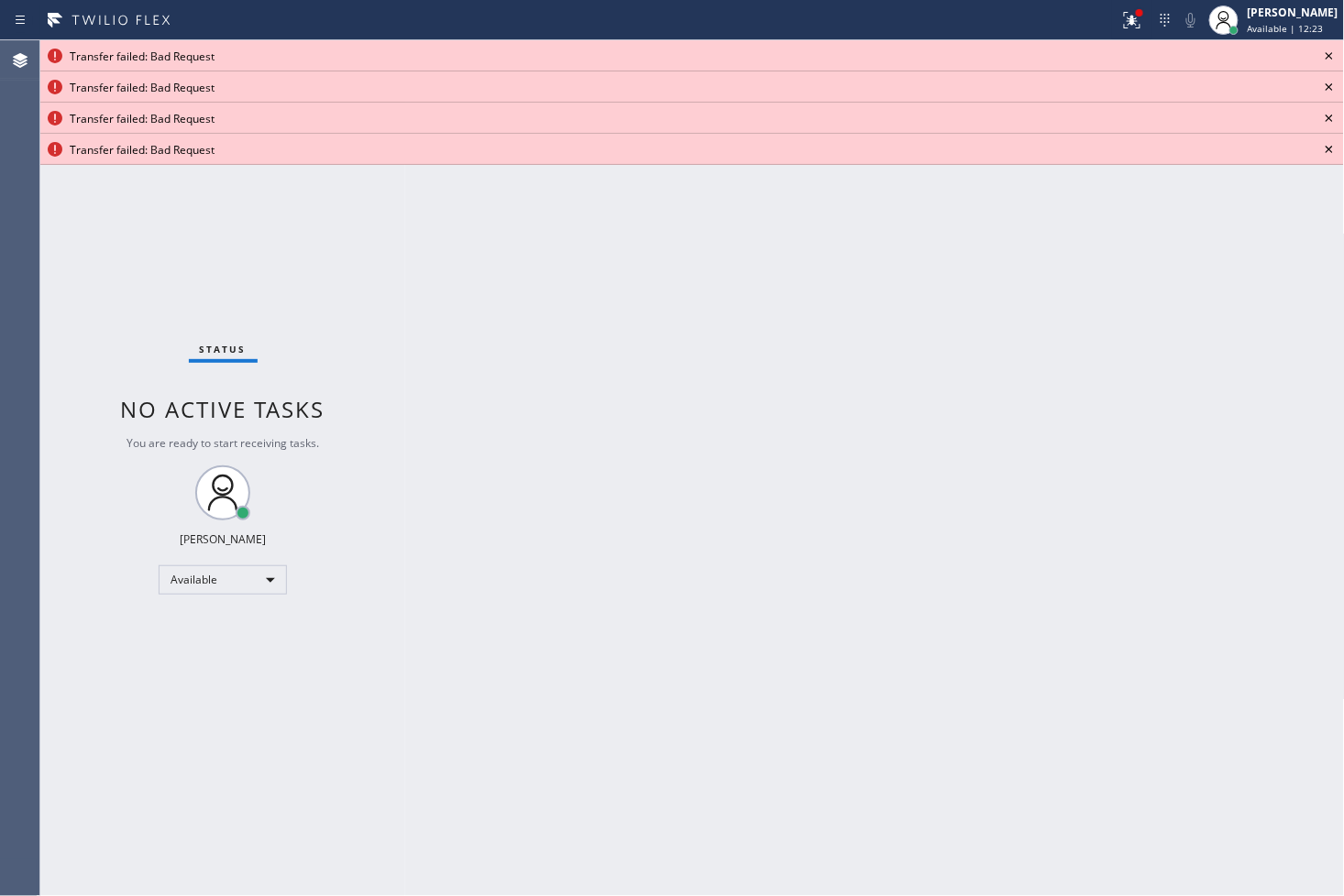
click at [1324, 52] on icon at bounding box center [1329, 56] width 22 height 22
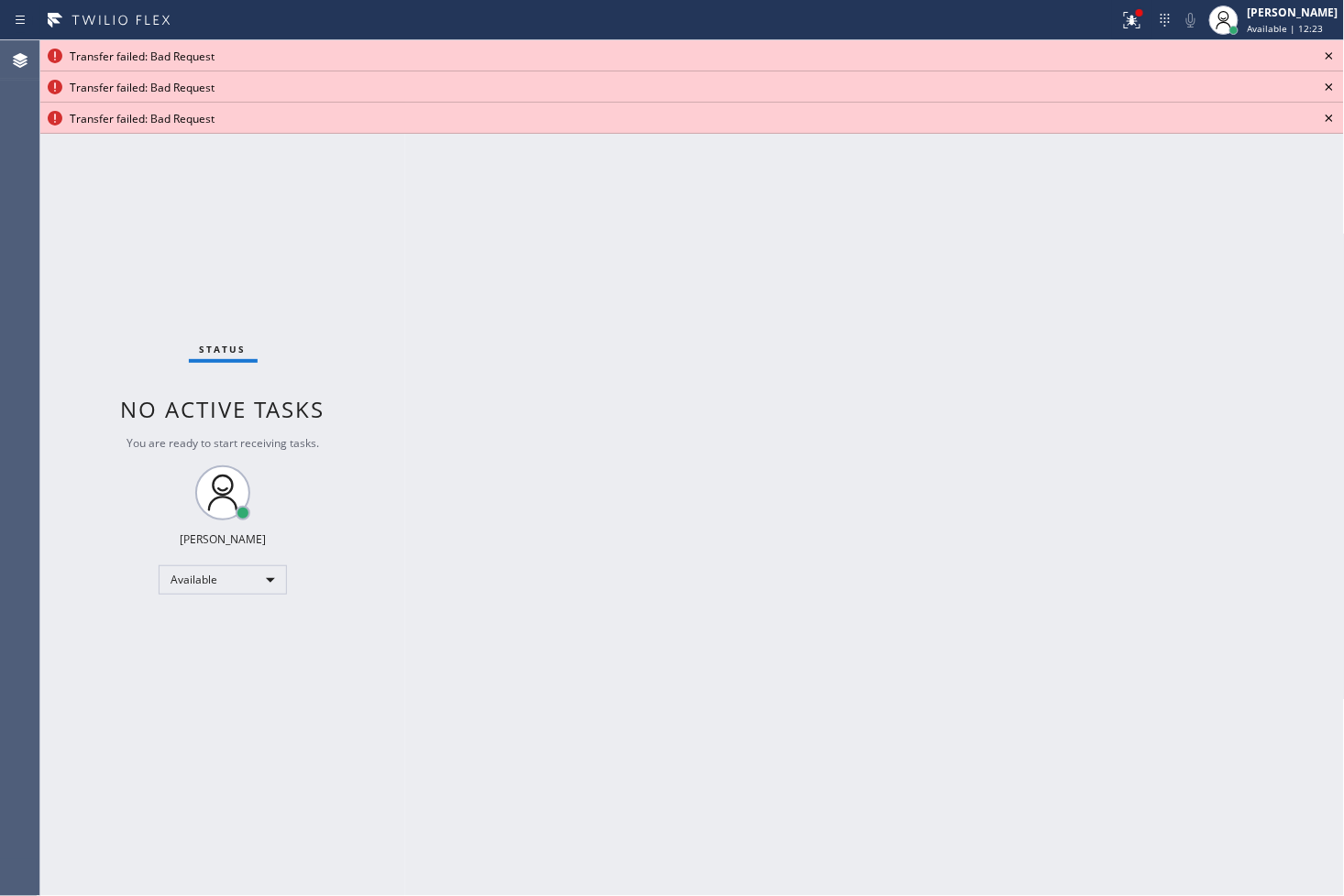
click at [1324, 52] on icon at bounding box center [1329, 56] width 22 height 22
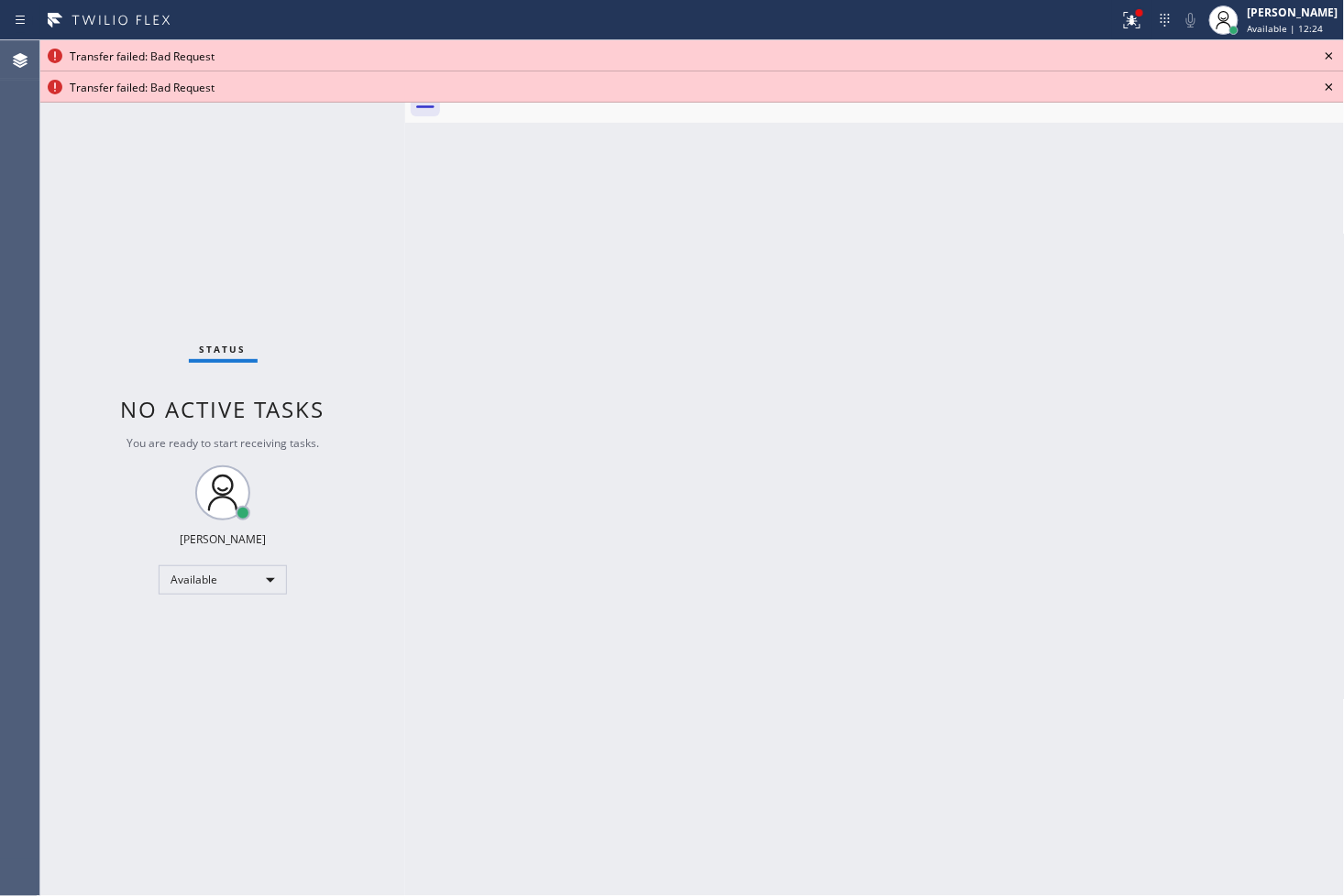
click at [1324, 52] on icon at bounding box center [1329, 56] width 22 height 22
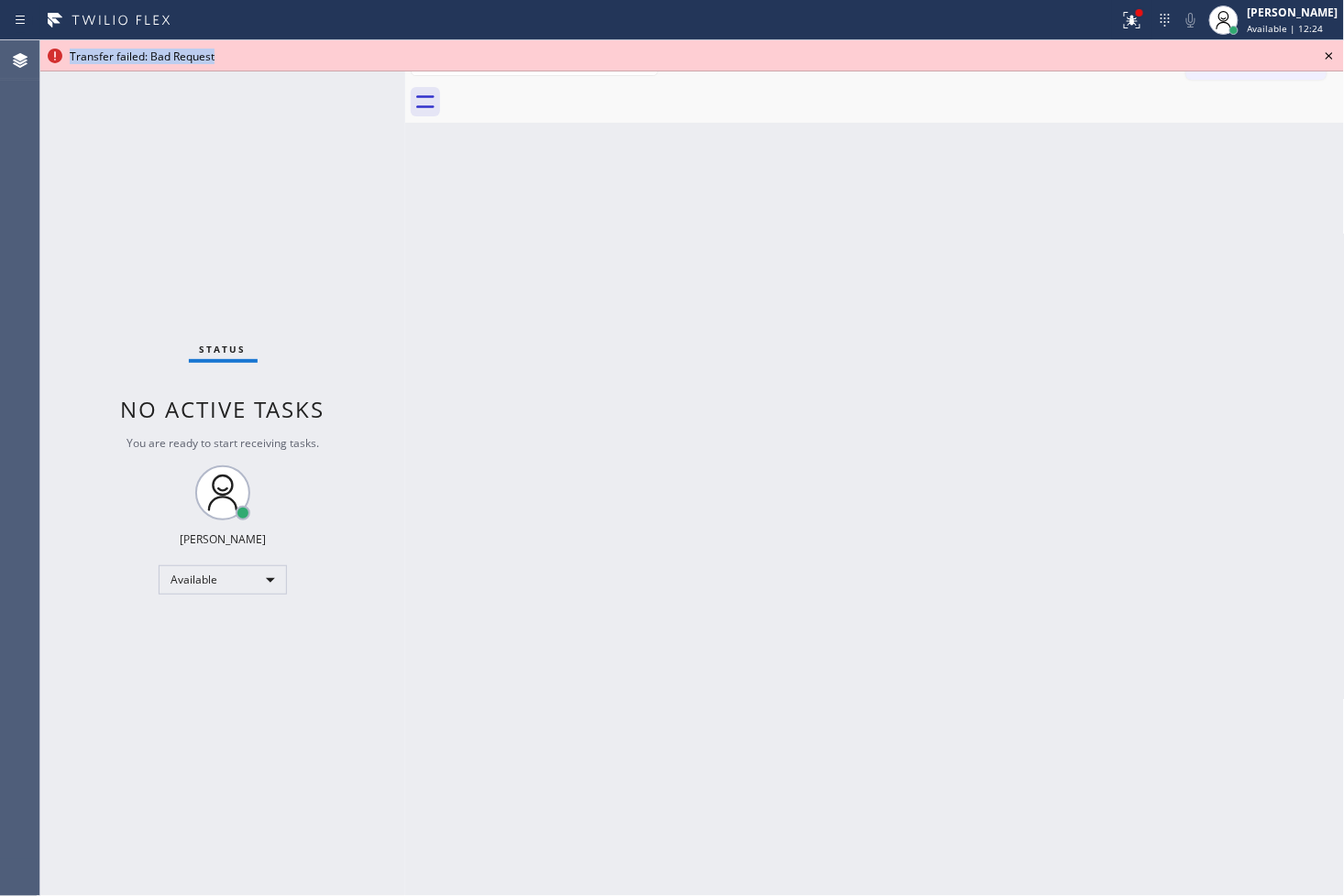
click at [1324, 52] on icon at bounding box center [1329, 56] width 22 height 22
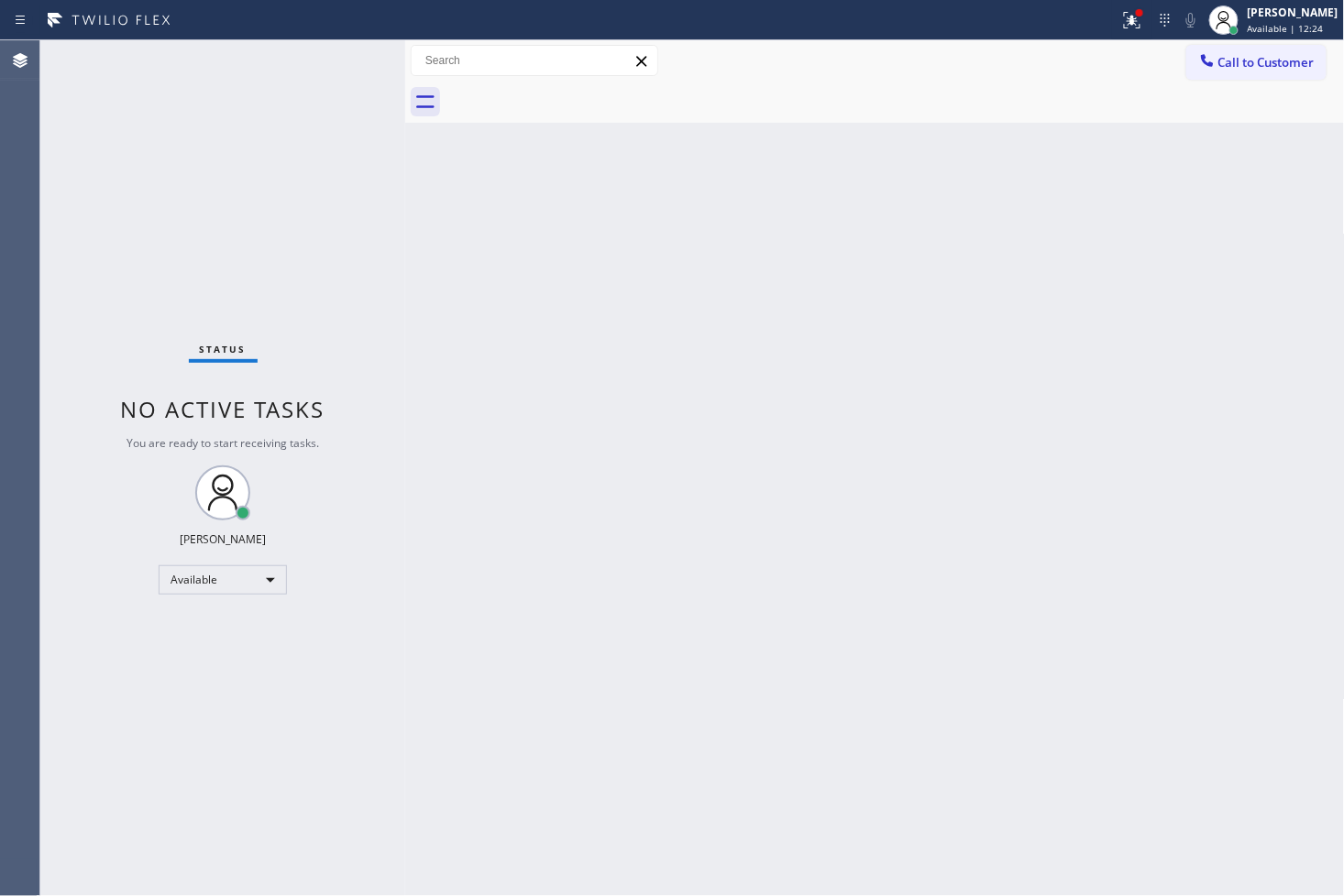
click at [1324, 52] on button "Call to Customer" at bounding box center [1256, 62] width 140 height 34
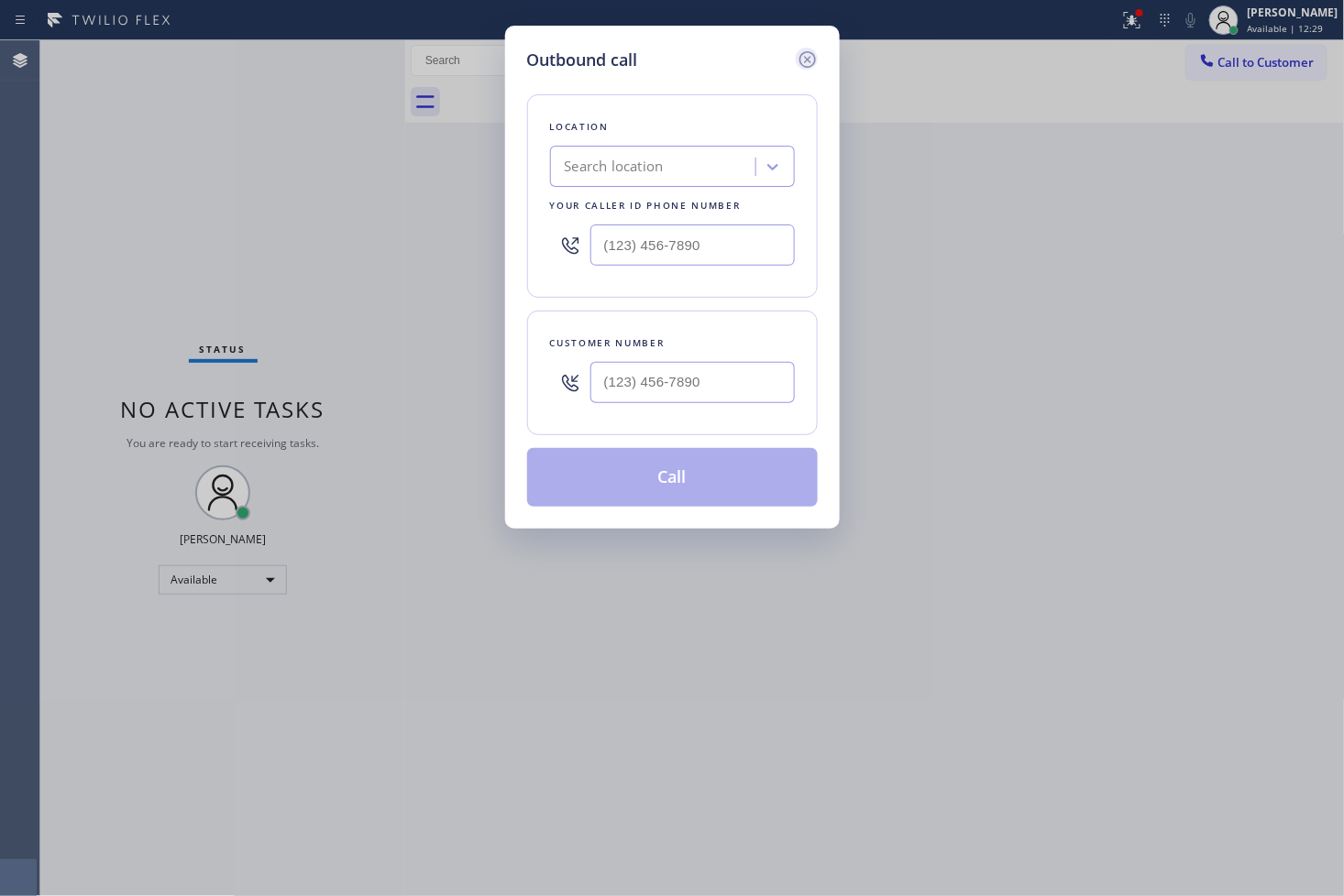
click at [804, 55] on icon at bounding box center [808, 59] width 22 height 22
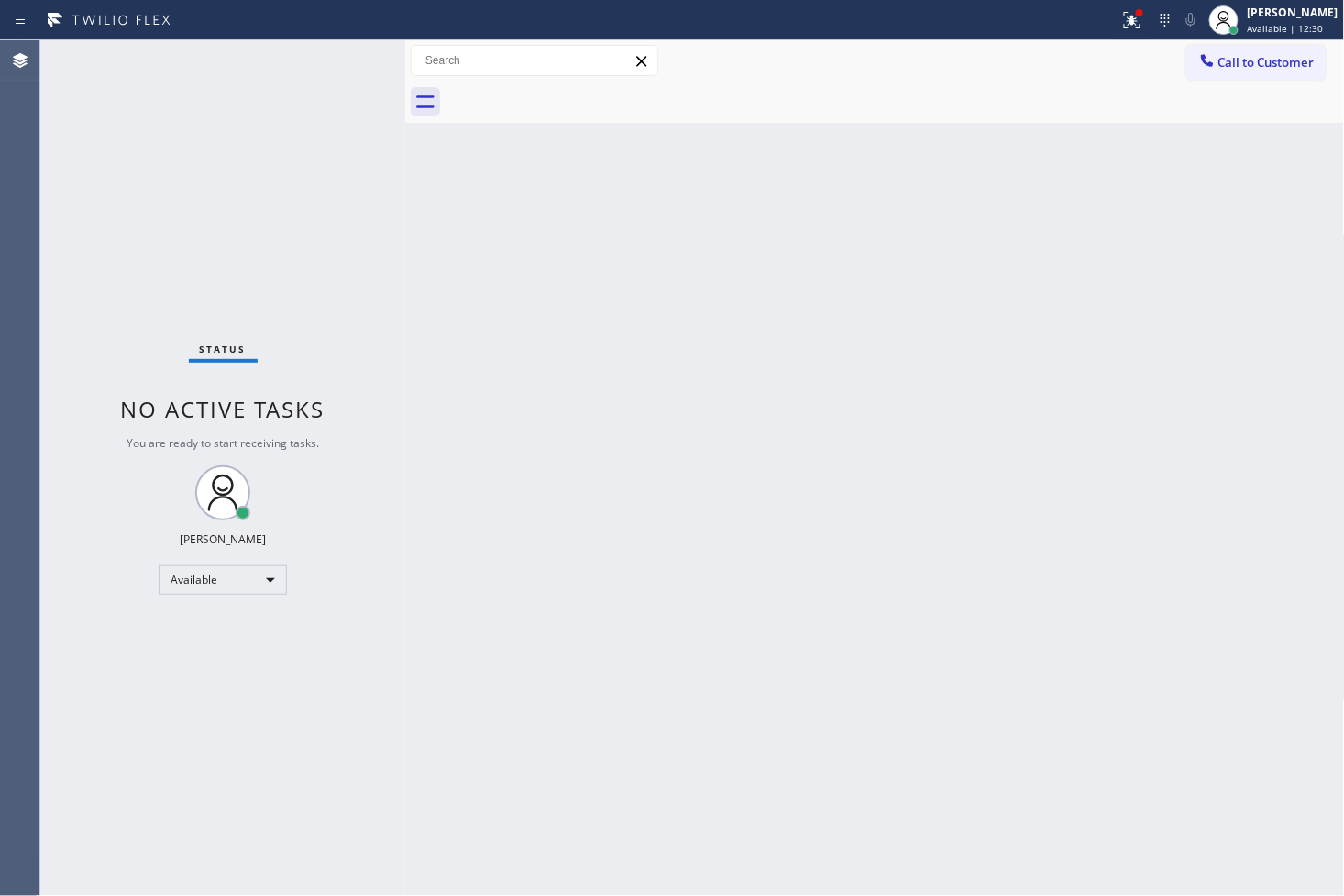
click at [546, 275] on div "Back to Dashboard Change Sender ID Customers Technicians Select a contact Outbo…" at bounding box center [875, 468] width 940 height 856
click at [1134, 17] on div at bounding box center [1139, 12] width 11 height 11
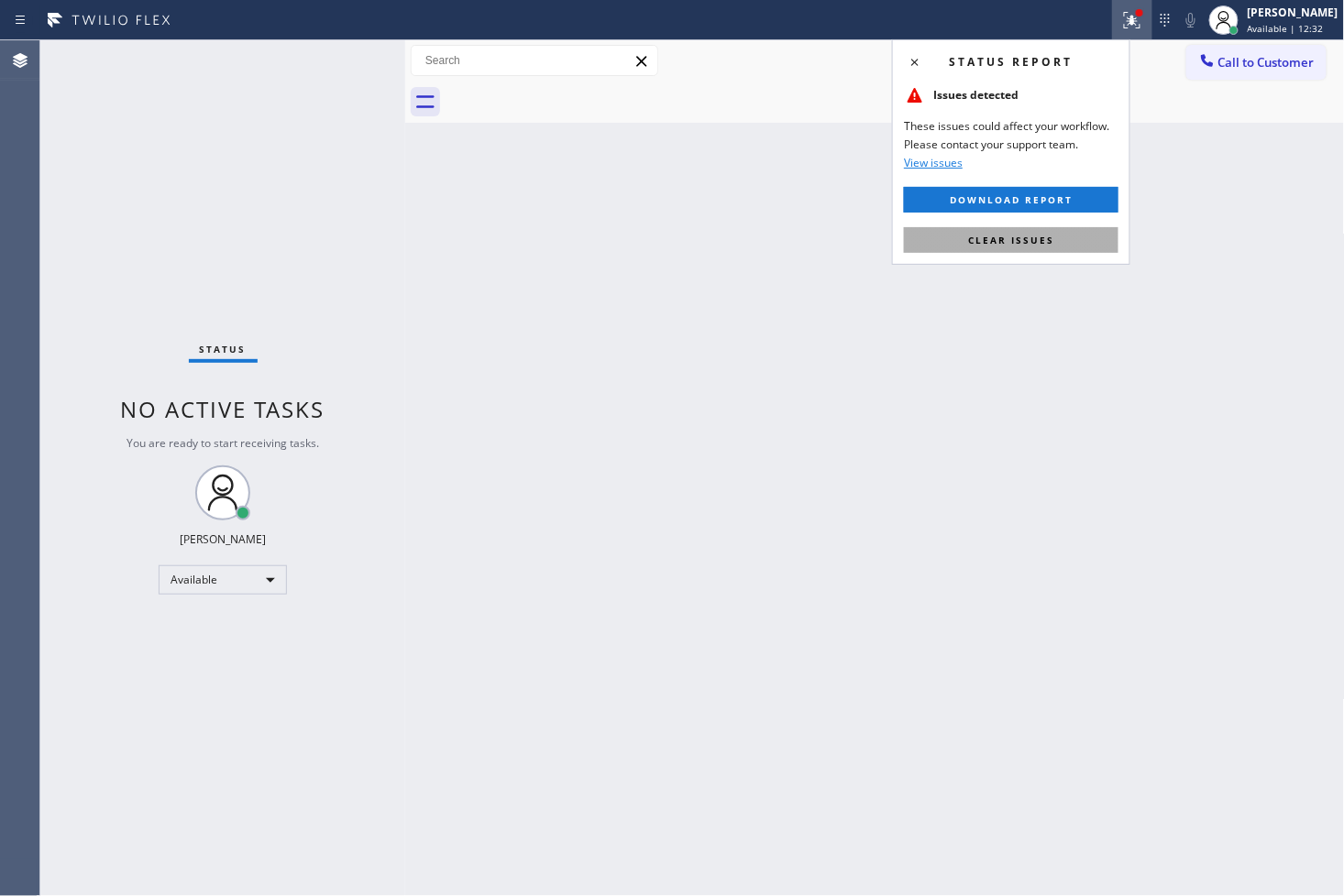
click at [996, 249] on button "Clear issues" at bounding box center [1012, 241] width 215 height 26
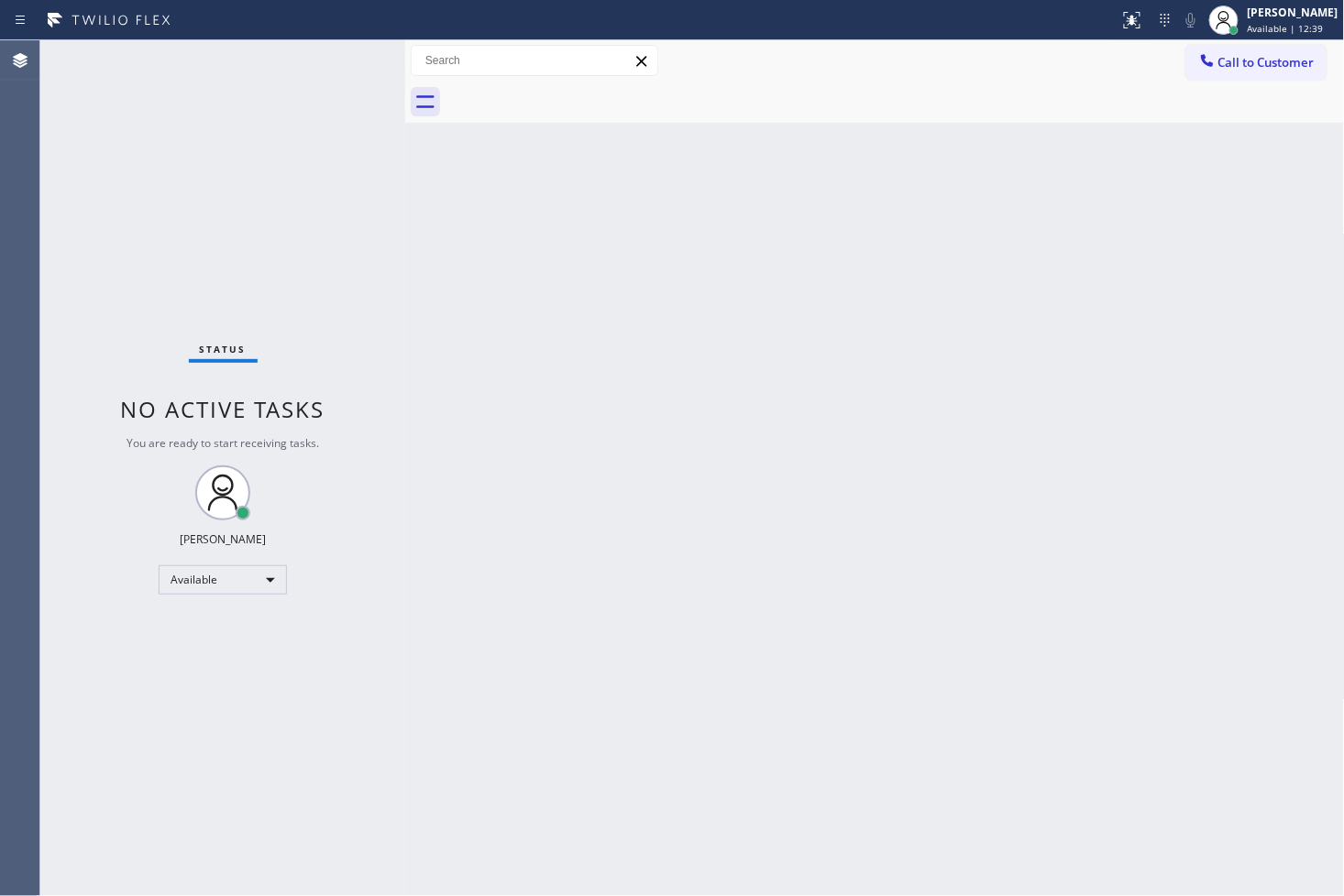
click at [351, 140] on div "Status No active tasks You are ready to start receiving tasks. [PERSON_NAME]" at bounding box center [223, 468] width 365 height 856
click at [346, 73] on div "Status No active tasks You are ready to start receiving tasks. [PERSON_NAME]" at bounding box center [223, 468] width 365 height 856
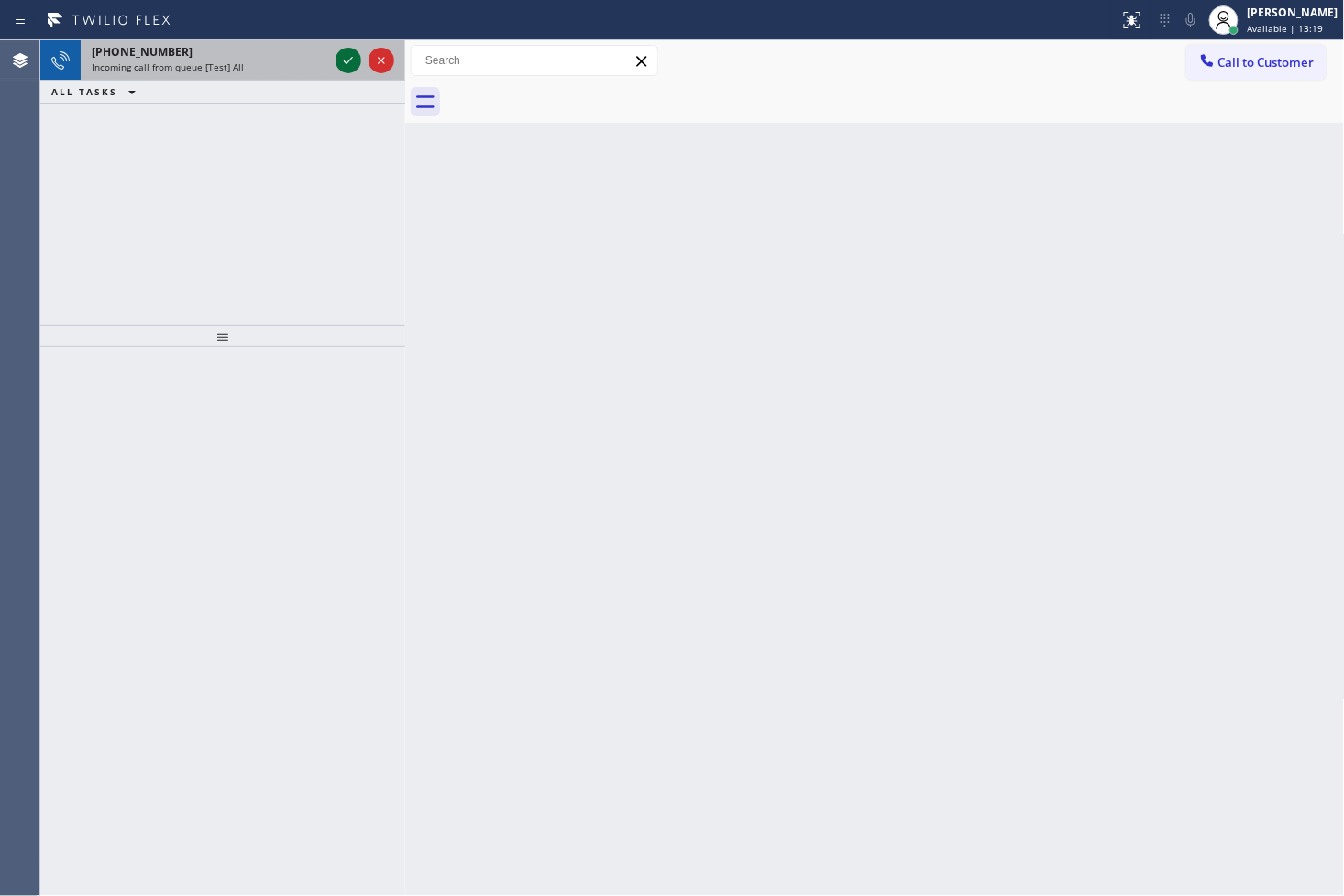
click at [346, 66] on icon at bounding box center [348, 60] width 22 height 22
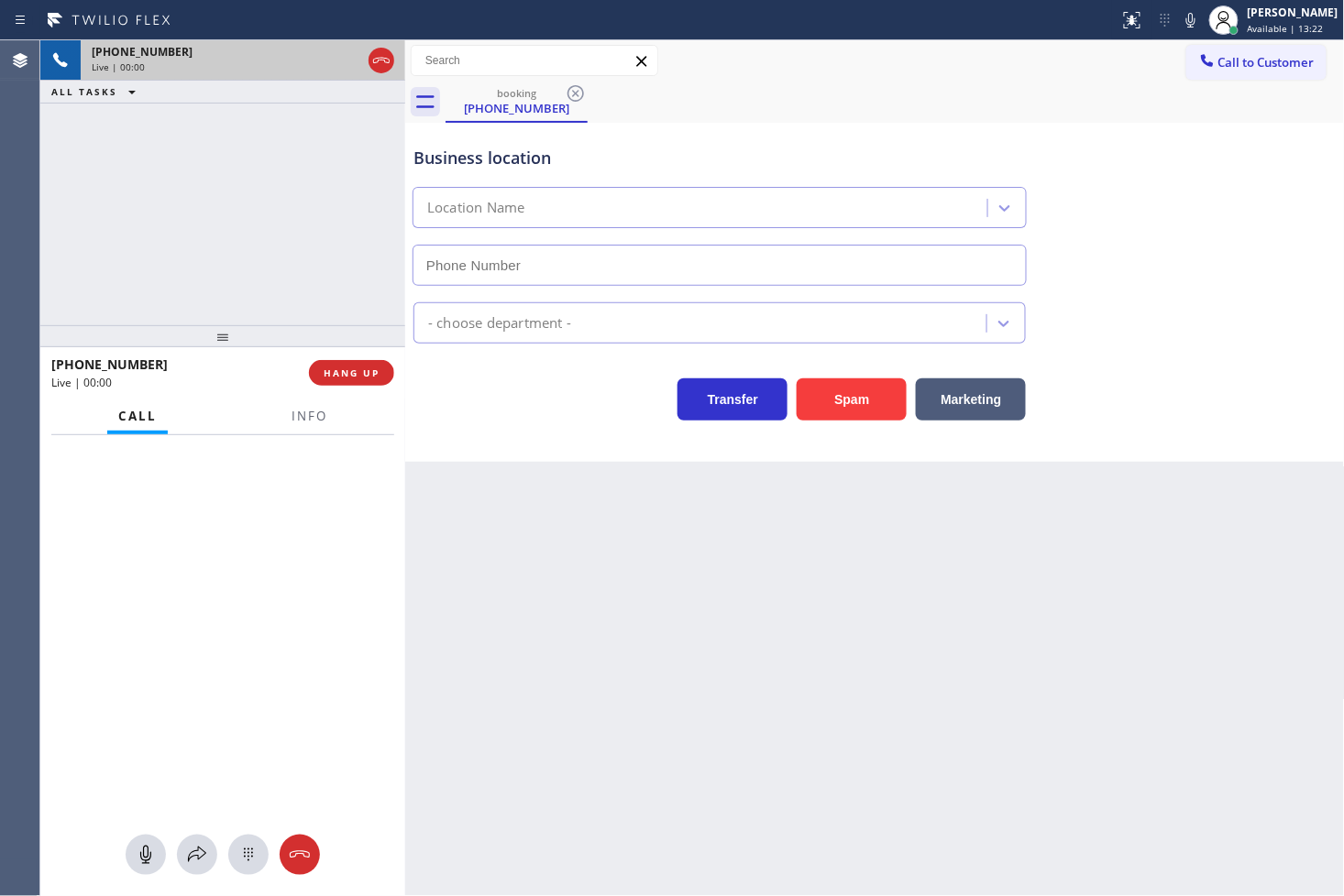
type input "[PHONE_NUMBER]"
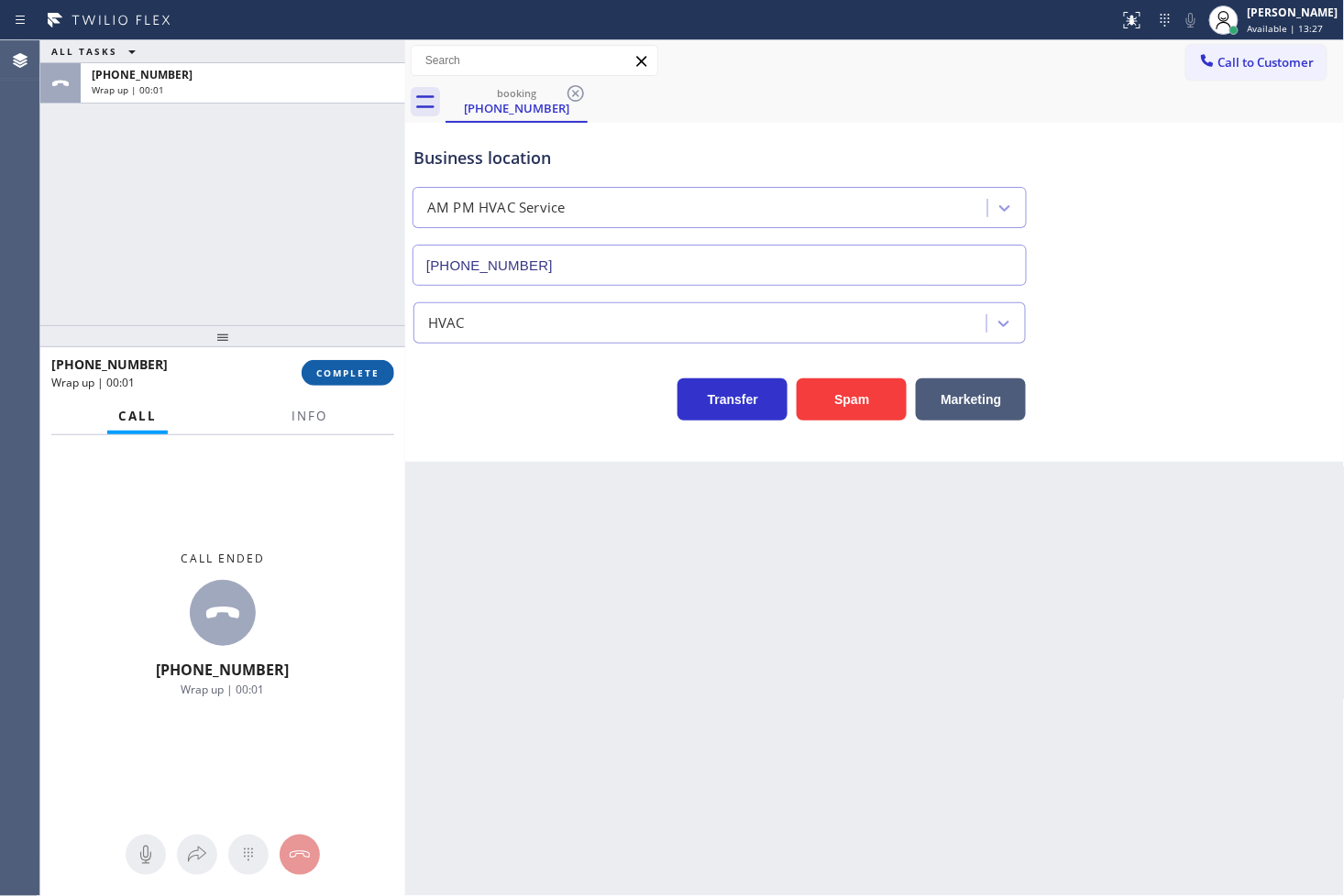
click at [341, 379] on span "COMPLETE" at bounding box center [348, 373] width 63 height 13
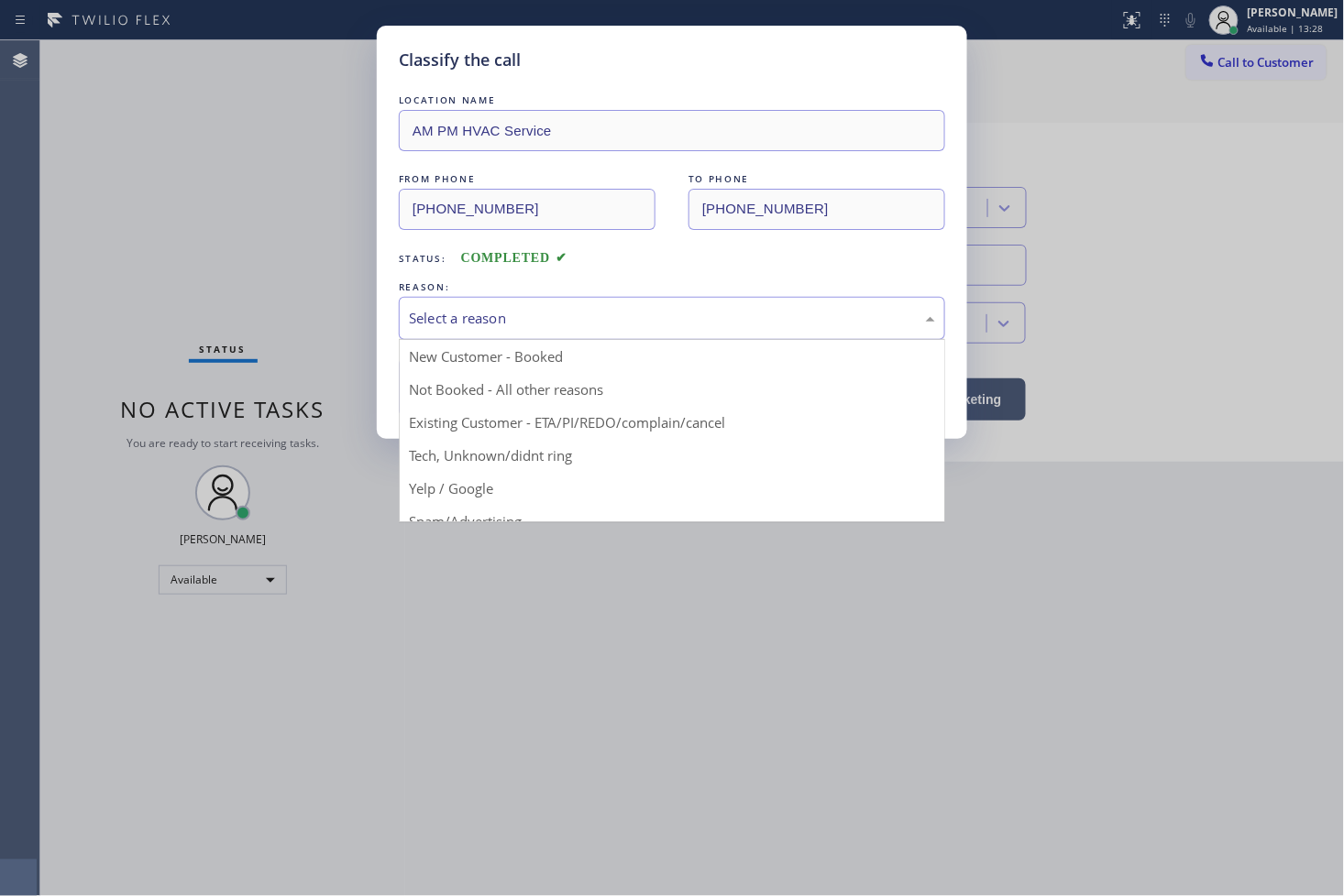
click at [432, 337] on div "Select a reason" at bounding box center [672, 318] width 546 height 43
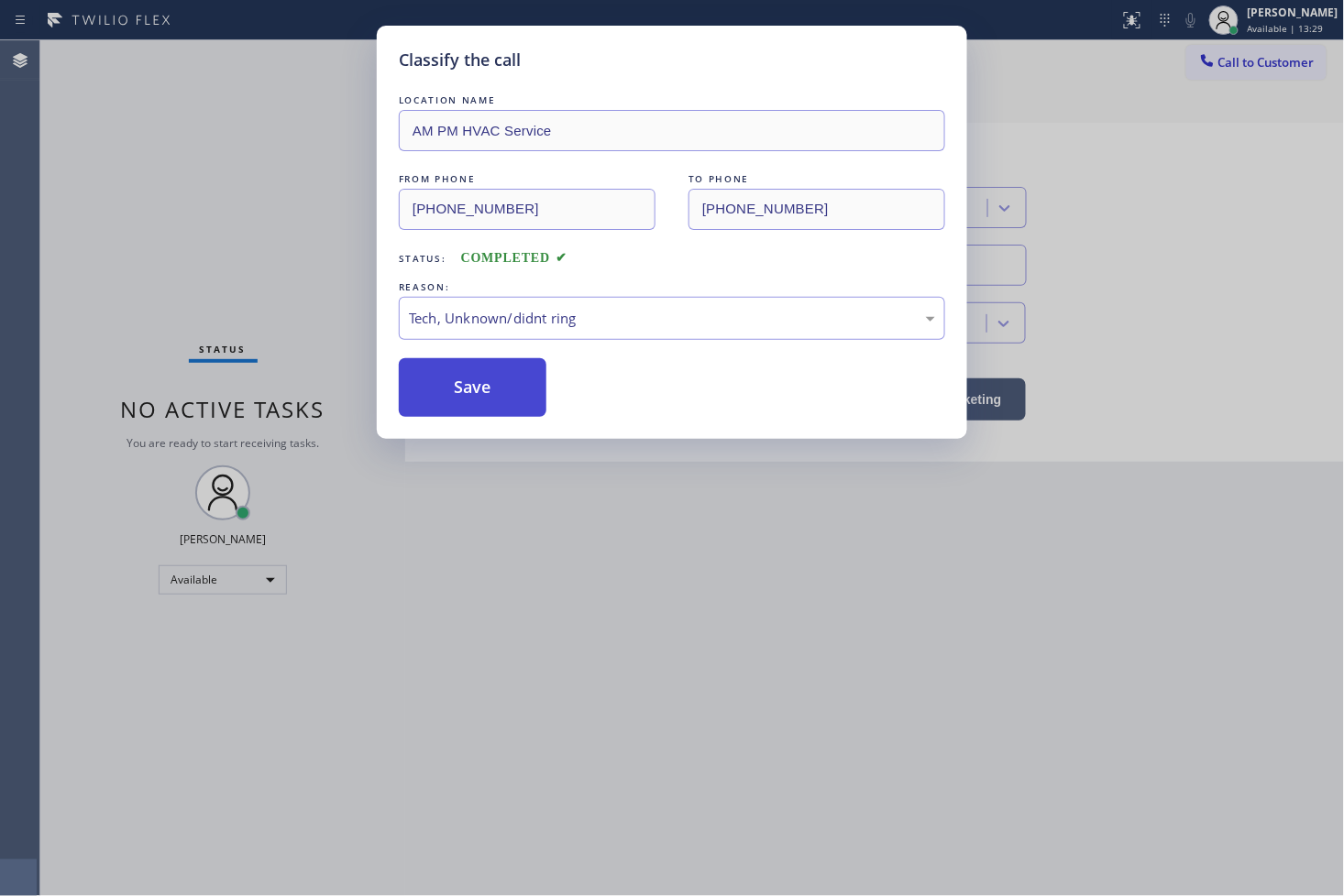
click at [474, 399] on button "Save" at bounding box center [472, 388] width 148 height 59
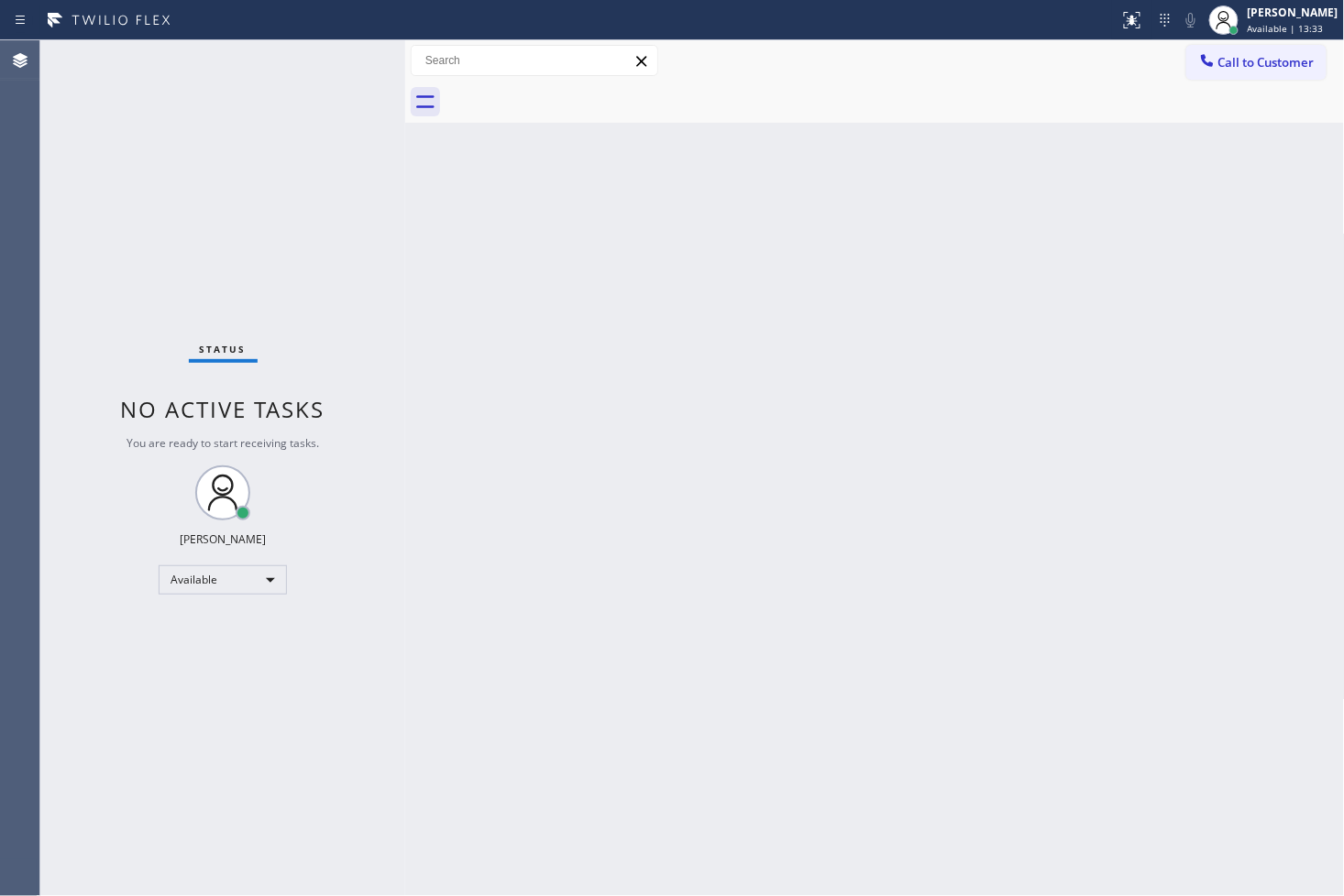
drag, startPoint x: 215, startPoint y: 228, endPoint x: 269, endPoint y: 102, distance: 137.1
click at [214, 216] on div "Status No active tasks You are ready to start receiving tasks. [PERSON_NAME]" at bounding box center [223, 468] width 365 height 856
click at [331, 65] on div "Status No active tasks You are ready to start receiving tasks. [PERSON_NAME]" at bounding box center [223, 468] width 365 height 856
drag, startPoint x: 222, startPoint y: 124, endPoint x: 258, endPoint y: 56, distance: 76.9
click at [232, 110] on div "Status No active tasks You are ready to start receiving tasks. [PERSON_NAME]" at bounding box center [223, 468] width 365 height 856
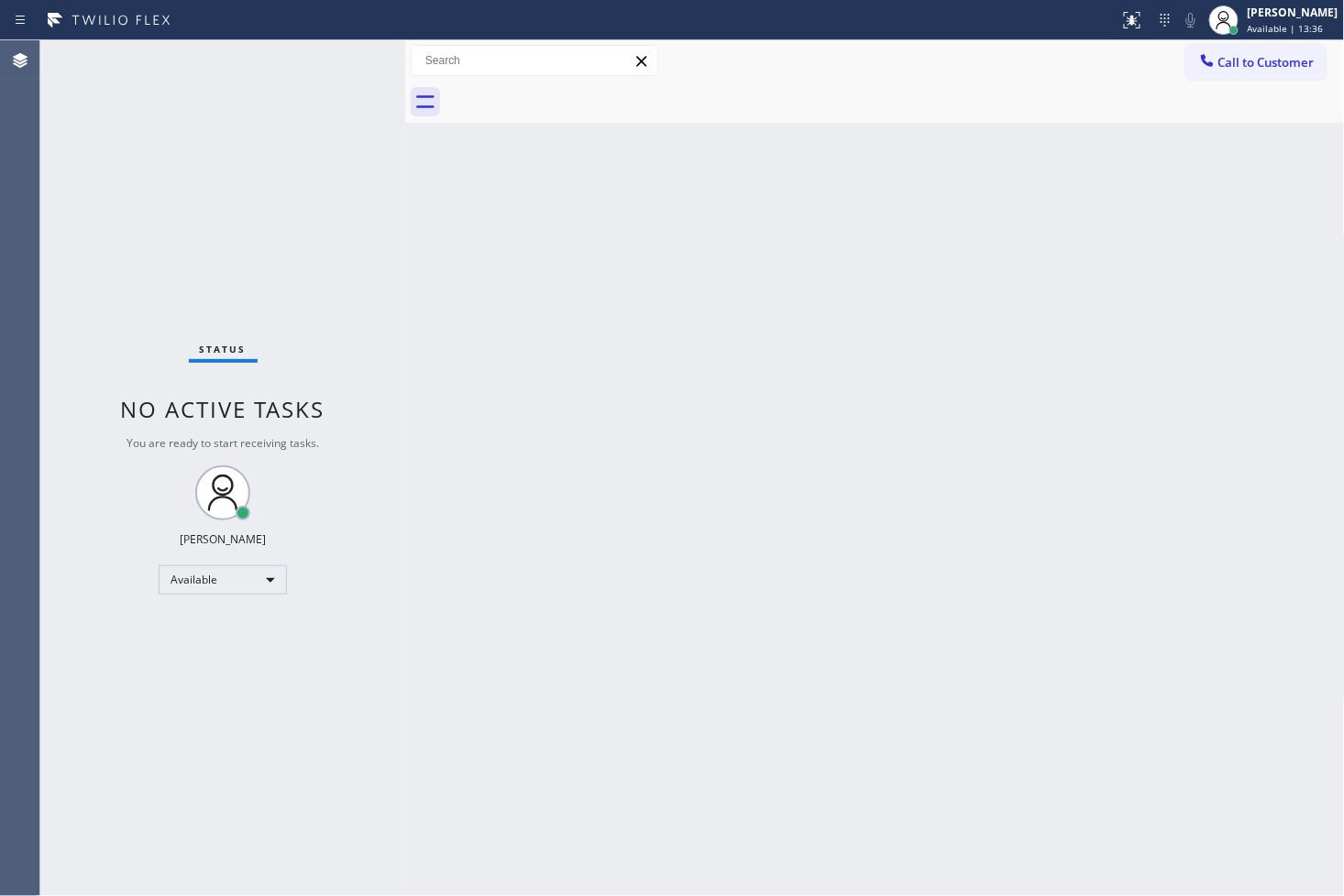
click at [332, 57] on div "Status No active tasks You are ready to start receiving tasks. [PERSON_NAME]" at bounding box center [223, 468] width 365 height 856
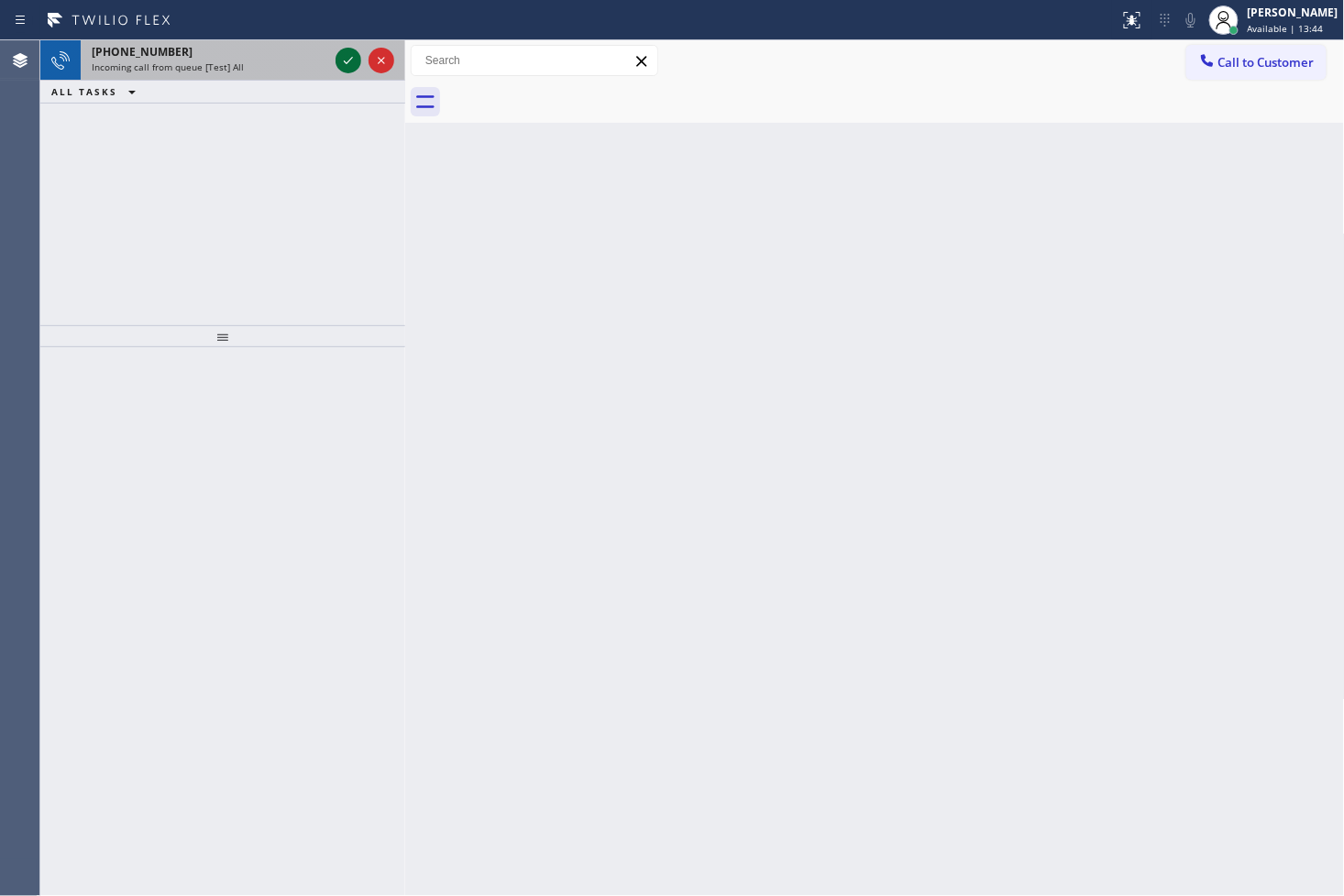
click at [351, 51] on icon at bounding box center [348, 60] width 22 height 22
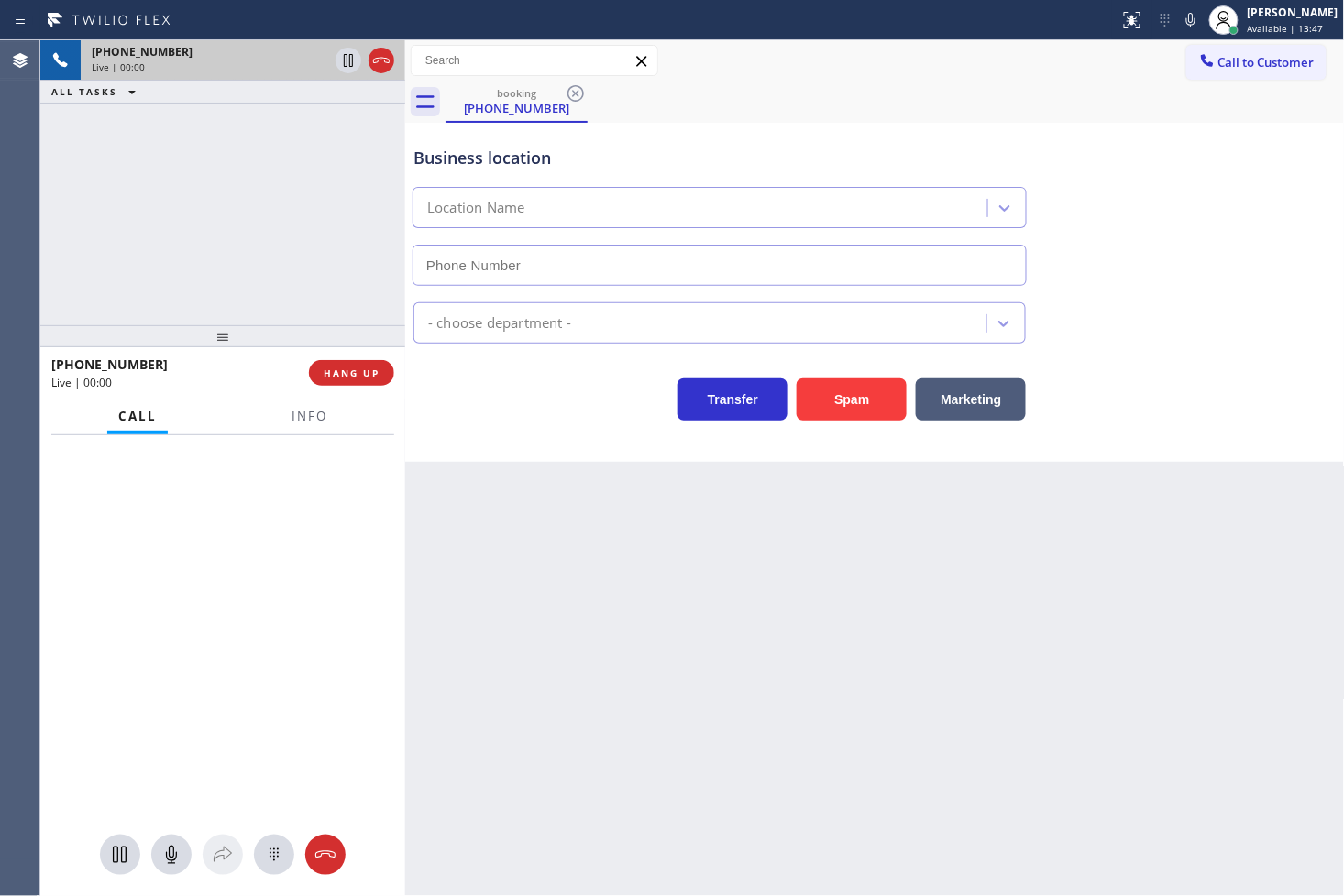
type input "[PHONE_NUMBER]"
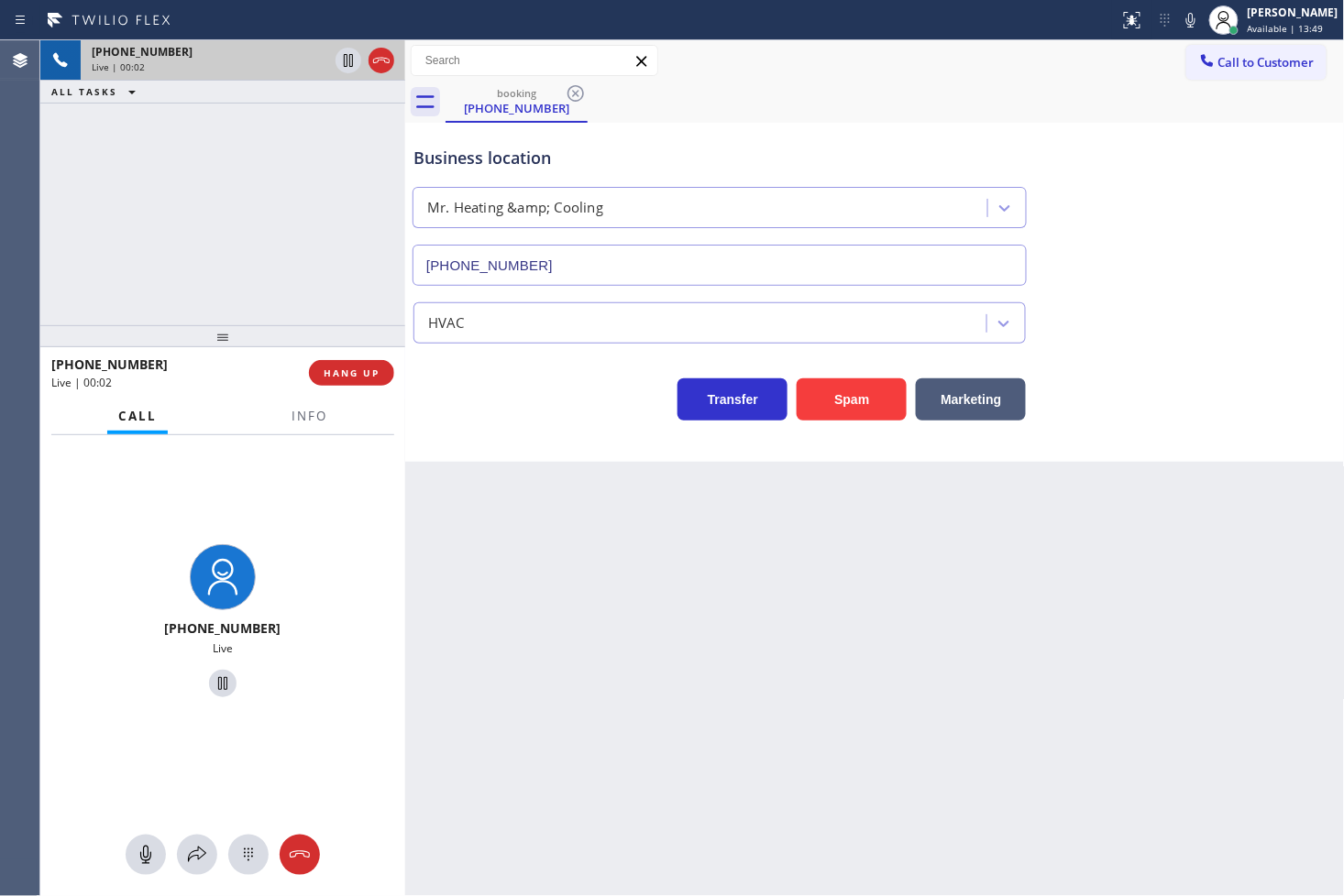
click at [258, 267] on div "[PHONE_NUMBER] Live | 00:02 ALL TASKS ALL TASKS ACTIVE TASKS TASKS IN WRAP UP" at bounding box center [223, 182] width 365 height 285
click at [581, 428] on div "Business location Mr. Heating &amp; Cooling [PHONE_NUMBER] HVAC Transfer Spam M…" at bounding box center [875, 293] width 940 height 339
click at [304, 413] on span "Info" at bounding box center [310, 416] width 35 height 17
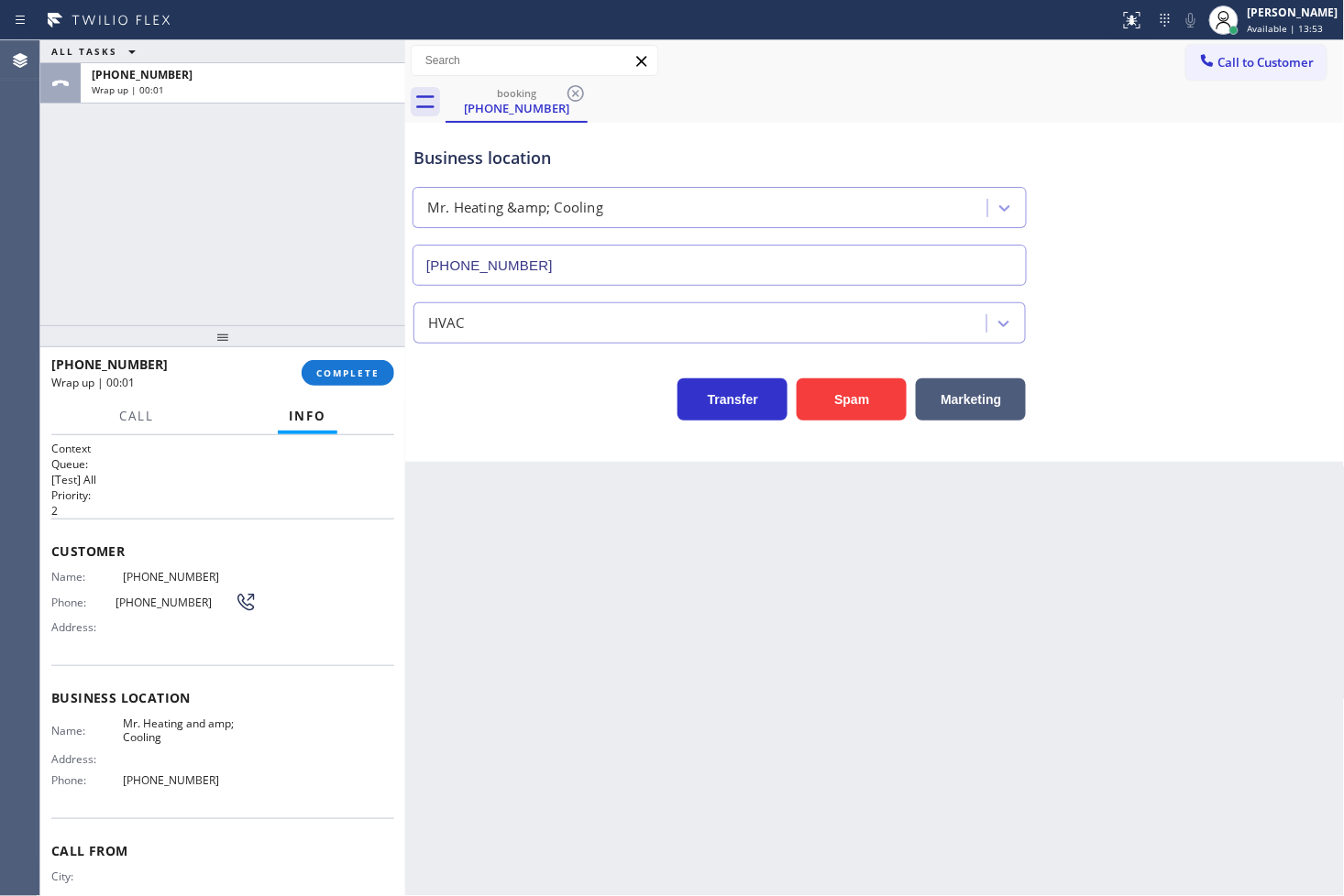
drag, startPoint x: 364, startPoint y: 376, endPoint x: 504, endPoint y: 339, distance: 144.8
click at [364, 376] on span "COMPLETE" at bounding box center [348, 373] width 63 height 13
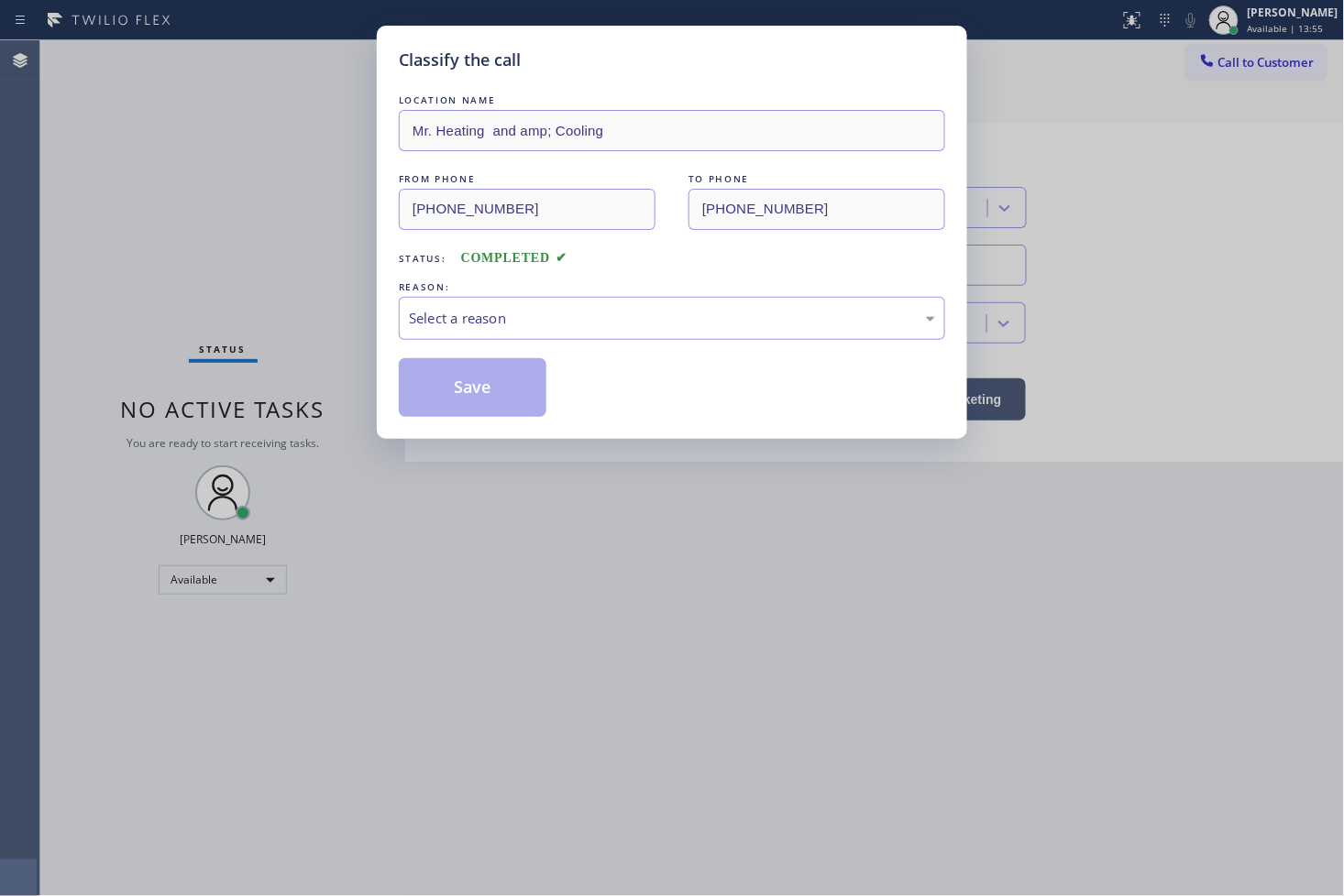
click at [539, 317] on div "Select a reason" at bounding box center [672, 317] width 527 height 21
click at [502, 407] on button "Save" at bounding box center [472, 388] width 148 height 59
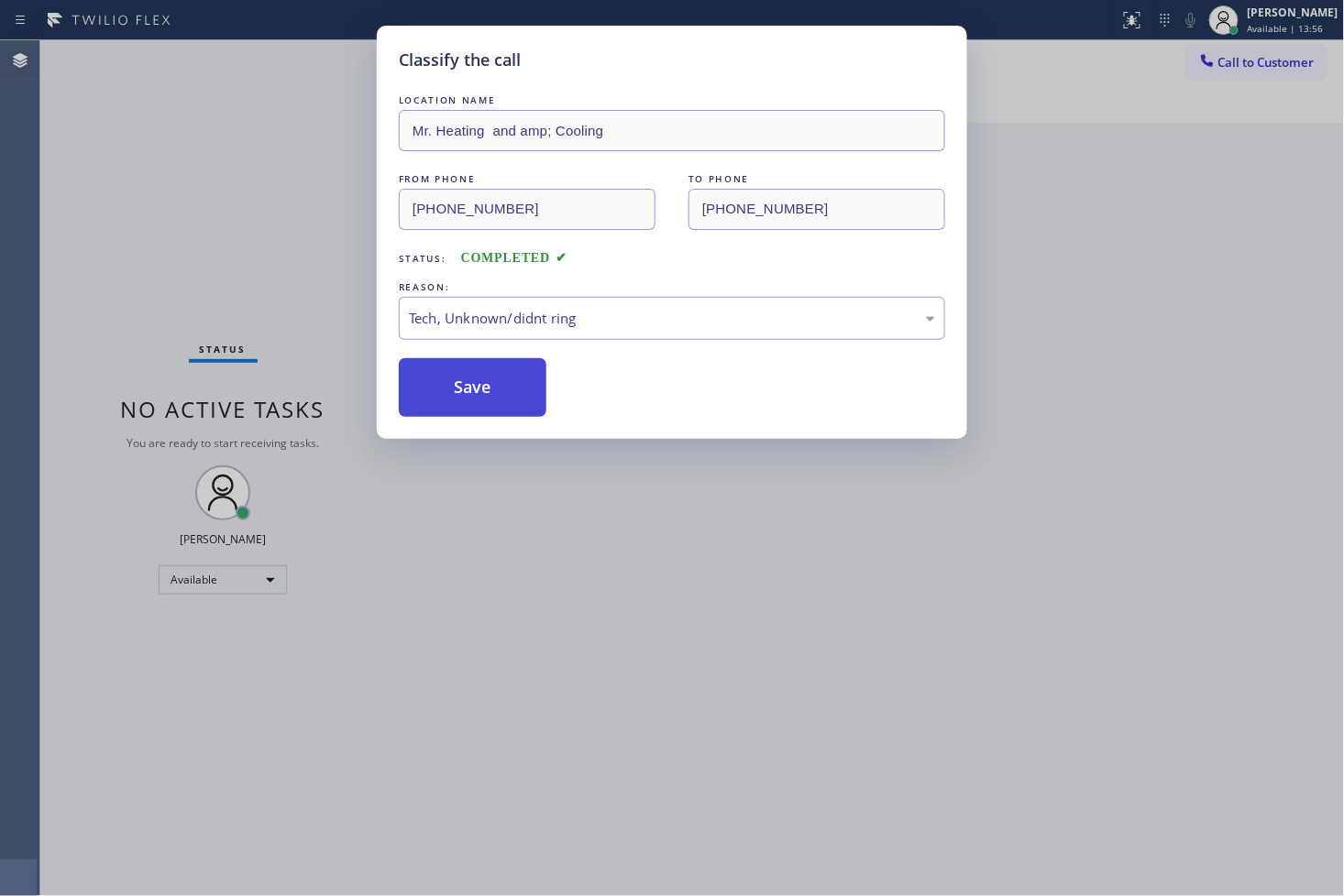
click at [502, 407] on button "Save" at bounding box center [472, 388] width 148 height 59
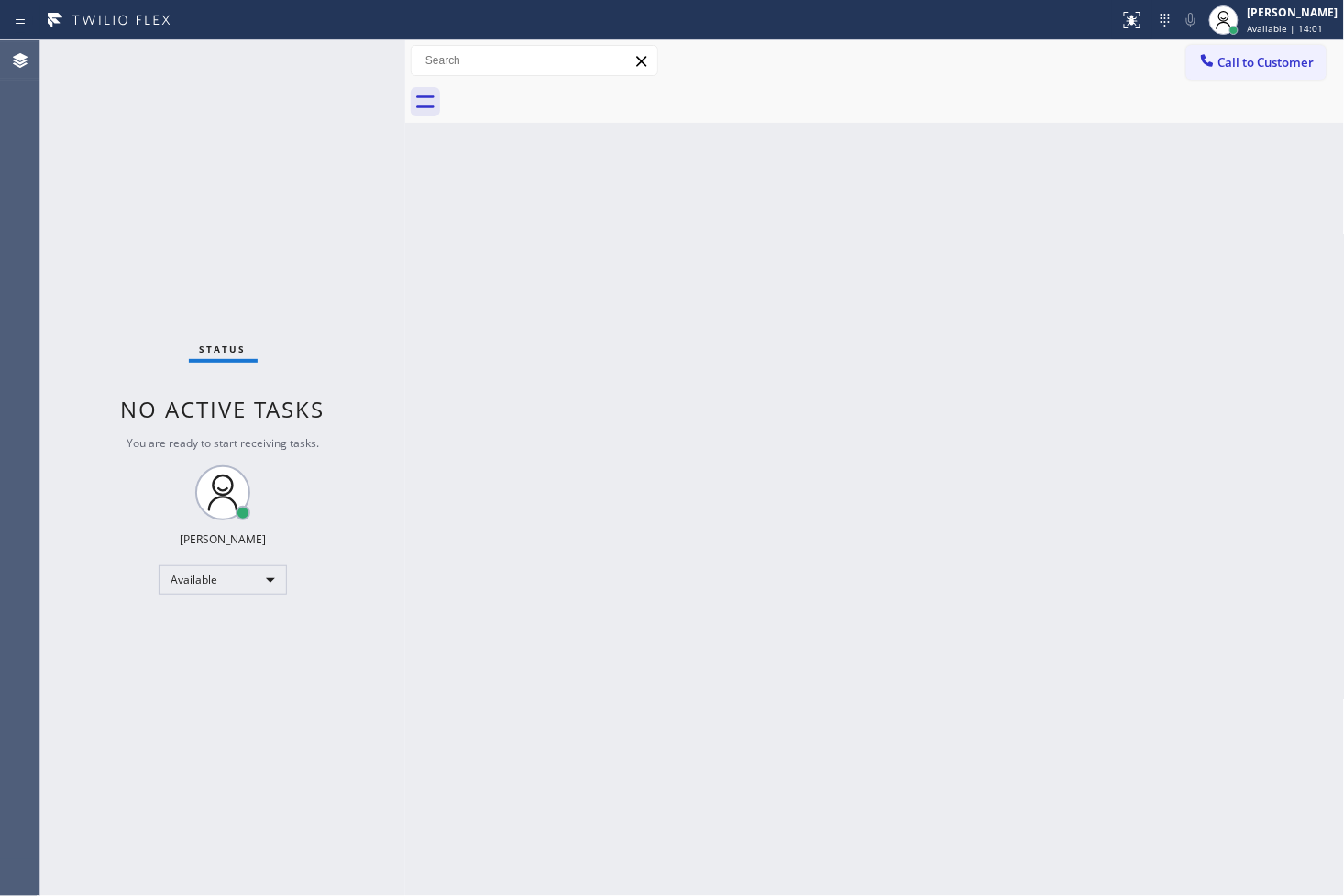
click at [324, 72] on div "Status No active tasks You are ready to start receiving tasks. [PERSON_NAME]" at bounding box center [223, 468] width 365 height 856
click at [350, 49] on div "Status No active tasks You are ready to start receiving tasks. [PERSON_NAME]" at bounding box center [223, 468] width 365 height 856
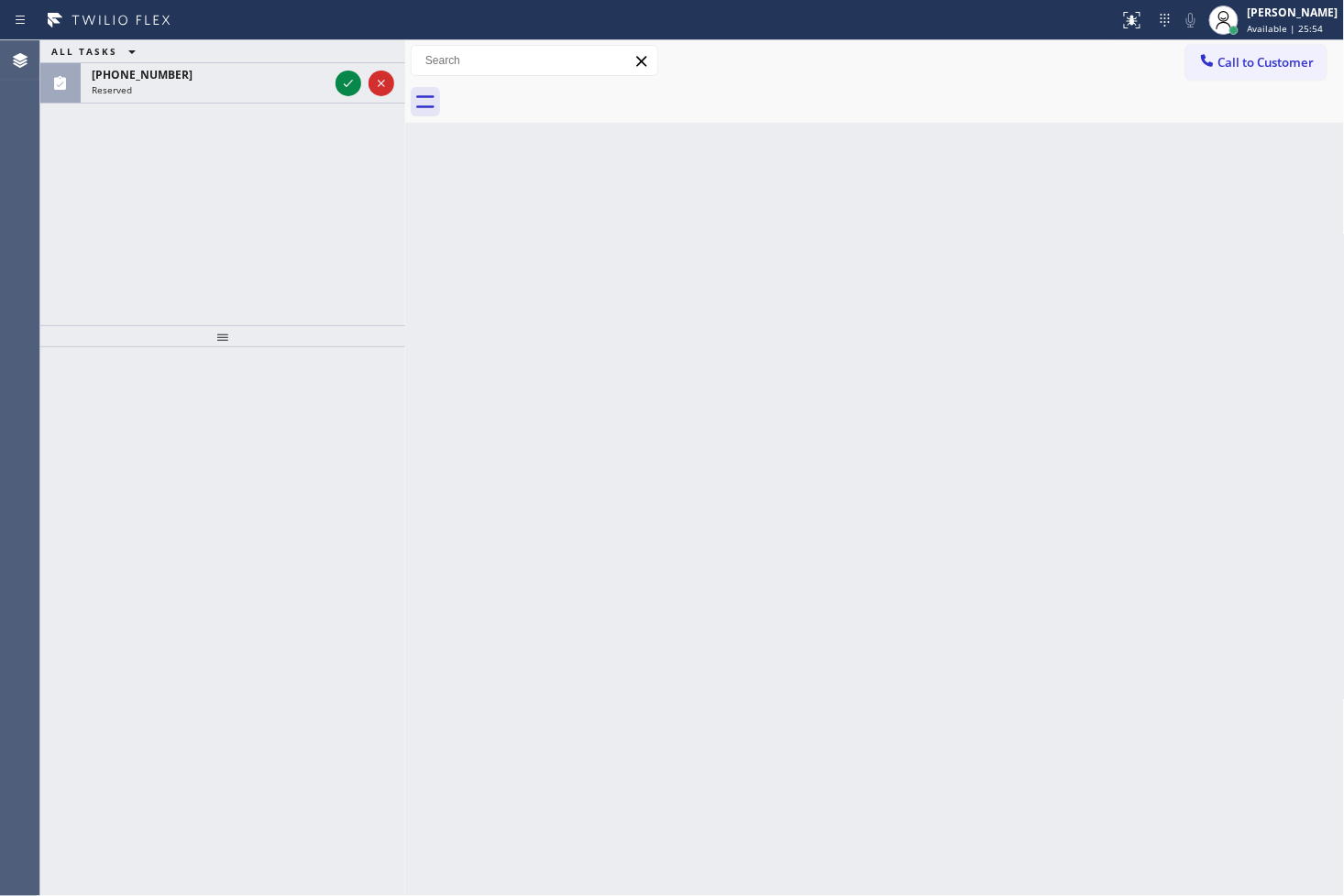
click at [483, 564] on div "Back to Dashboard Change Sender ID Customers Technicians Select a contact Outbo…" at bounding box center [875, 468] width 940 height 856
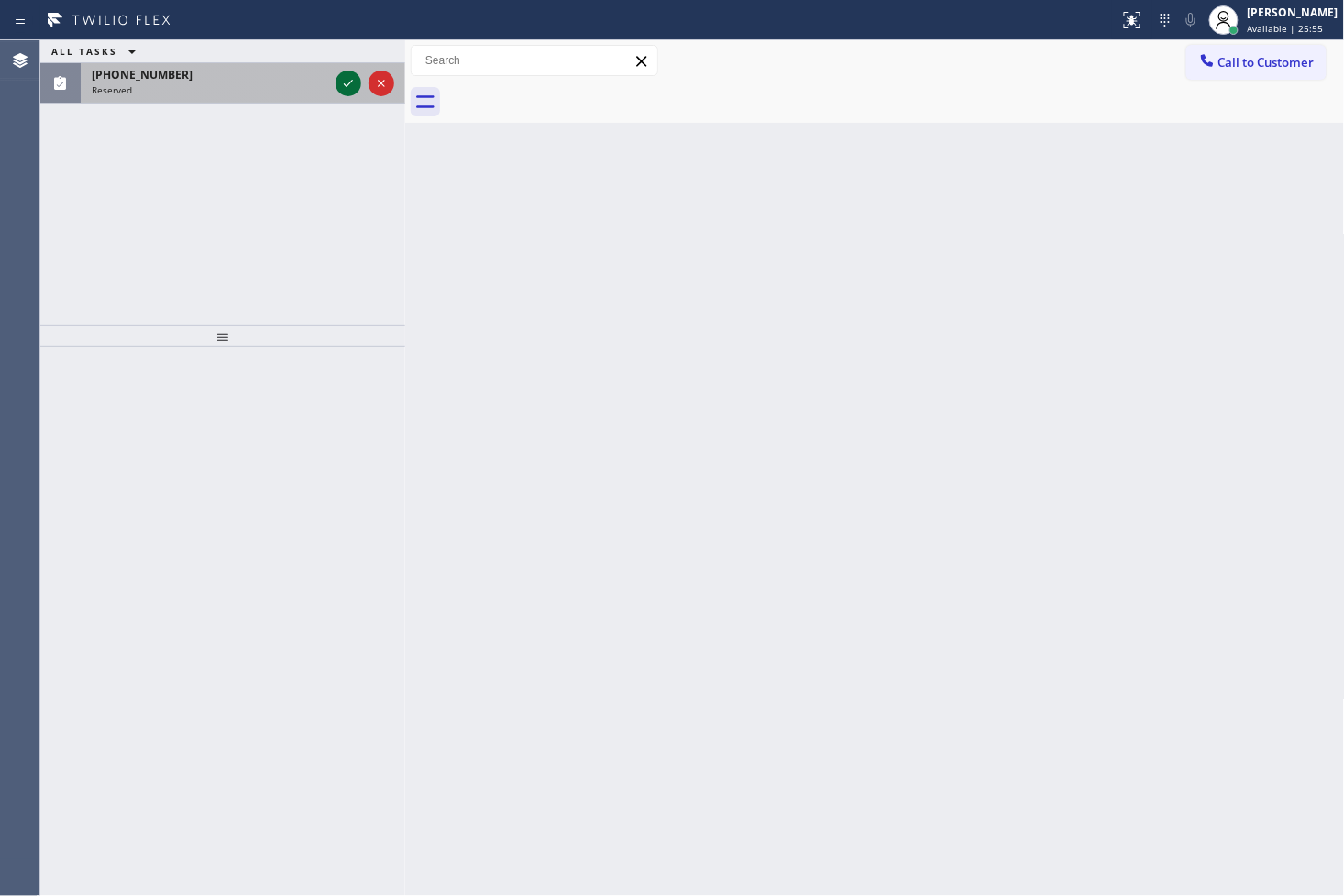
click at [341, 85] on icon at bounding box center [348, 83] width 22 height 22
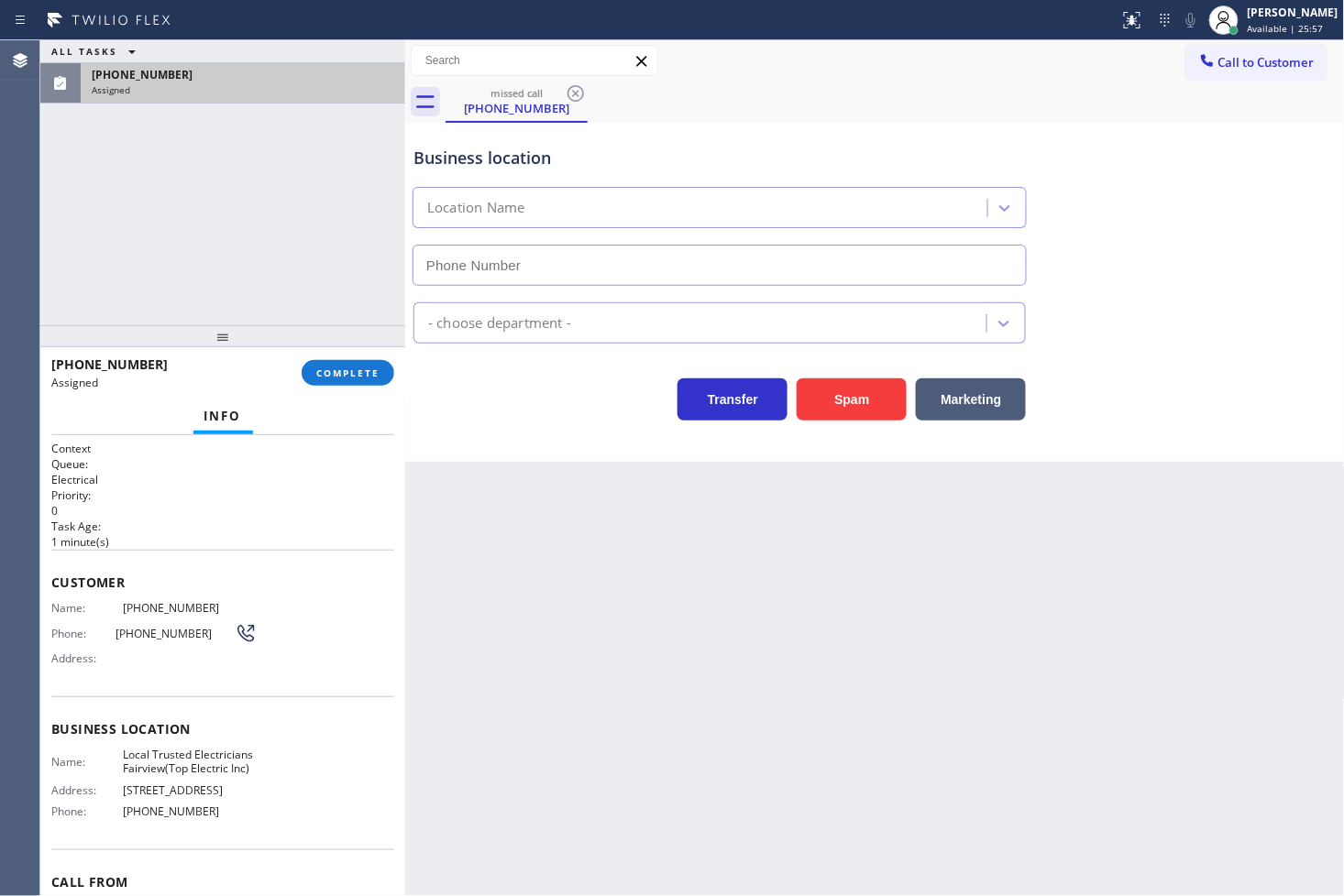
type input "[PHONE_NUMBER]"
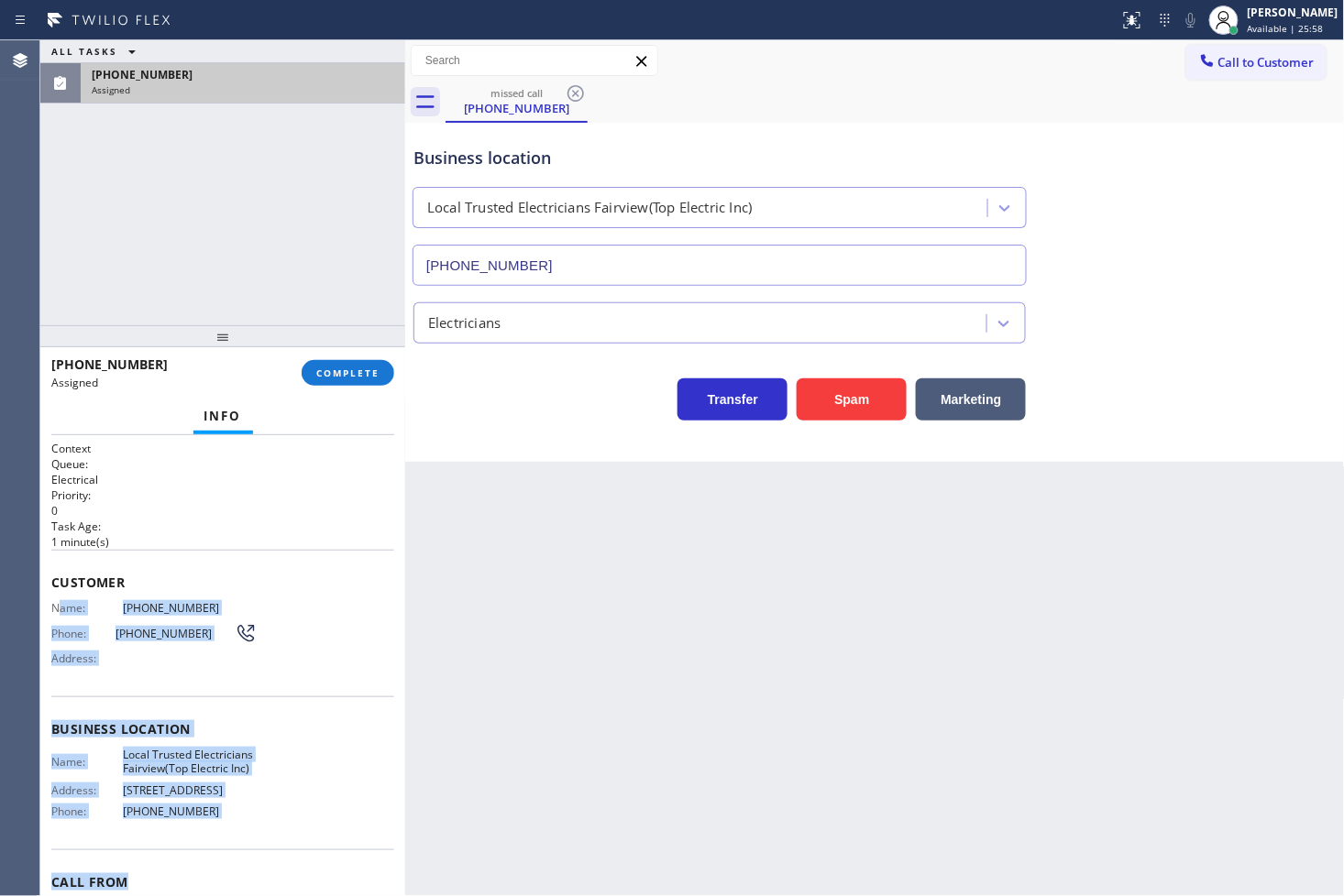
scroll to position [122, 0]
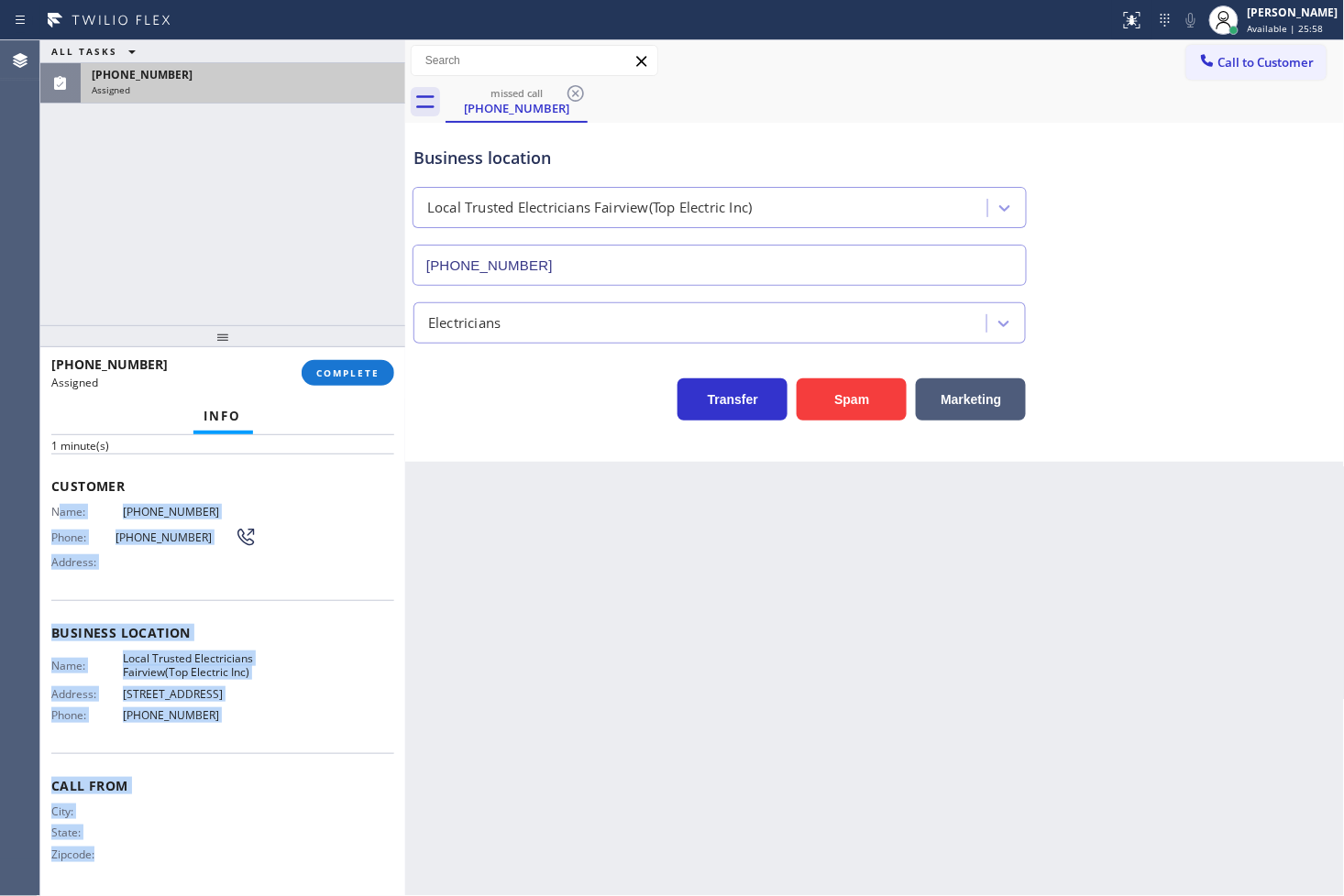
drag, startPoint x: 58, startPoint y: 597, endPoint x: 346, endPoint y: 672, distance: 297.6
click at [391, 859] on div "Context Queue: Electrical Priority: 0 Task Age: [DEMOGRAPHIC_DATA] minute(s) Cu…" at bounding box center [223, 665] width 343 height 450
click at [346, 684] on div "Name: Local Trusted Electricians Fairview(Top Electric Inc) Address: [STREET_AD…" at bounding box center [223, 691] width 343 height 79
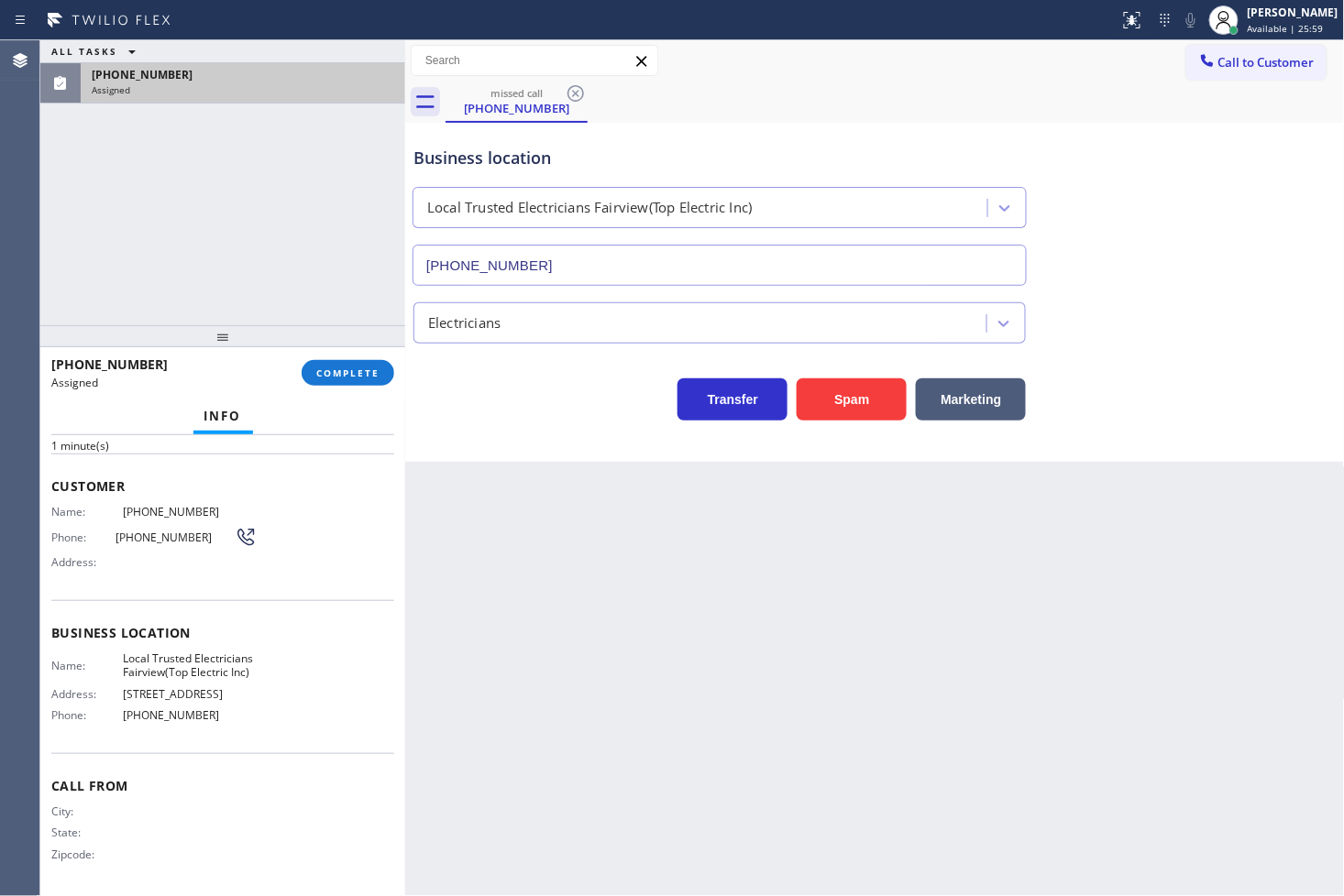
click at [51, 550] on div "Customer Name: [PHONE_NUMBER] Phone: [PHONE_NUMBER] Address:" at bounding box center [223, 526] width 343 height 147
click at [324, 376] on span "COMPLETE" at bounding box center [348, 373] width 63 height 13
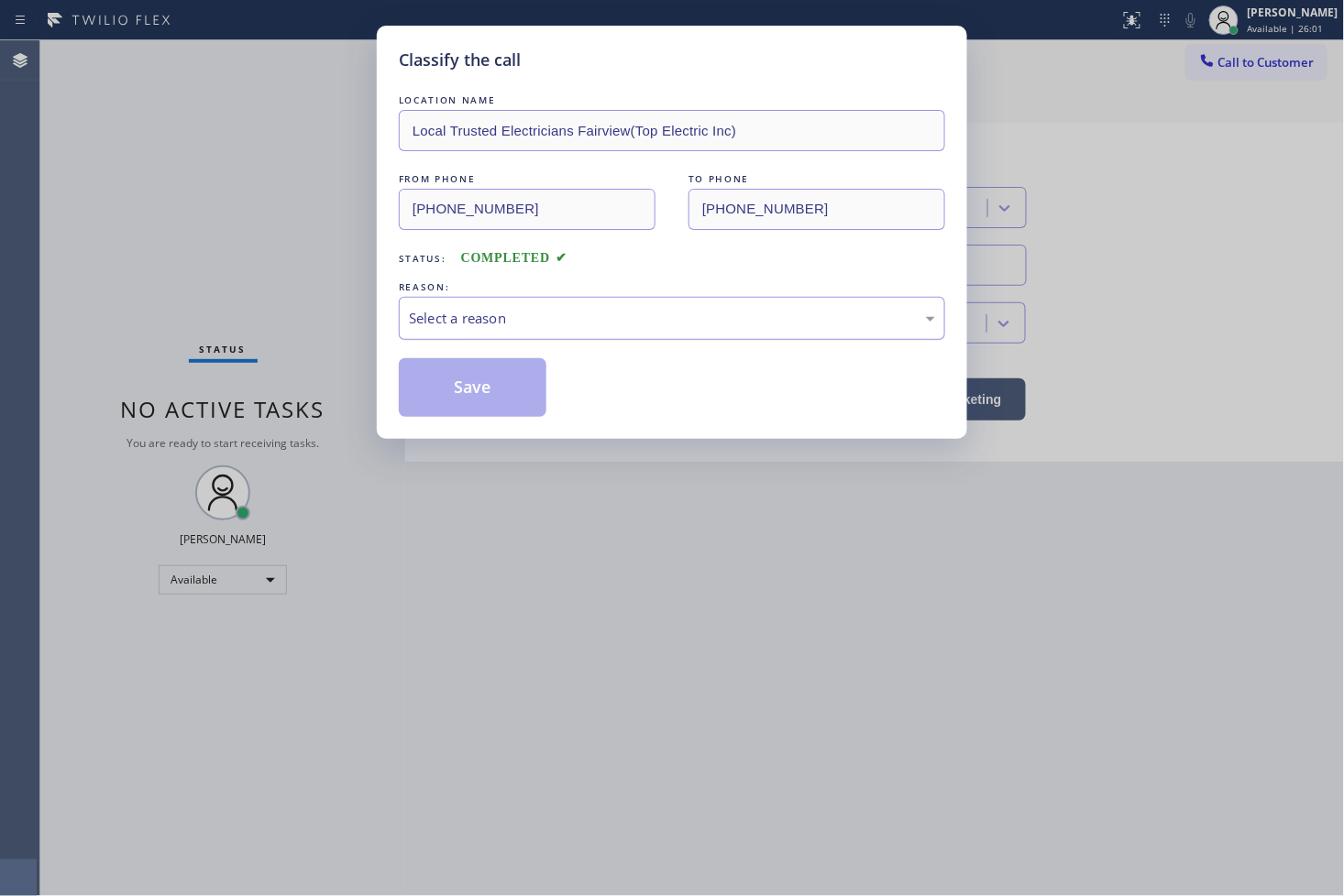
click at [520, 299] on div "Select a reason" at bounding box center [672, 318] width 546 height 43
click at [495, 408] on button "Save" at bounding box center [472, 388] width 148 height 59
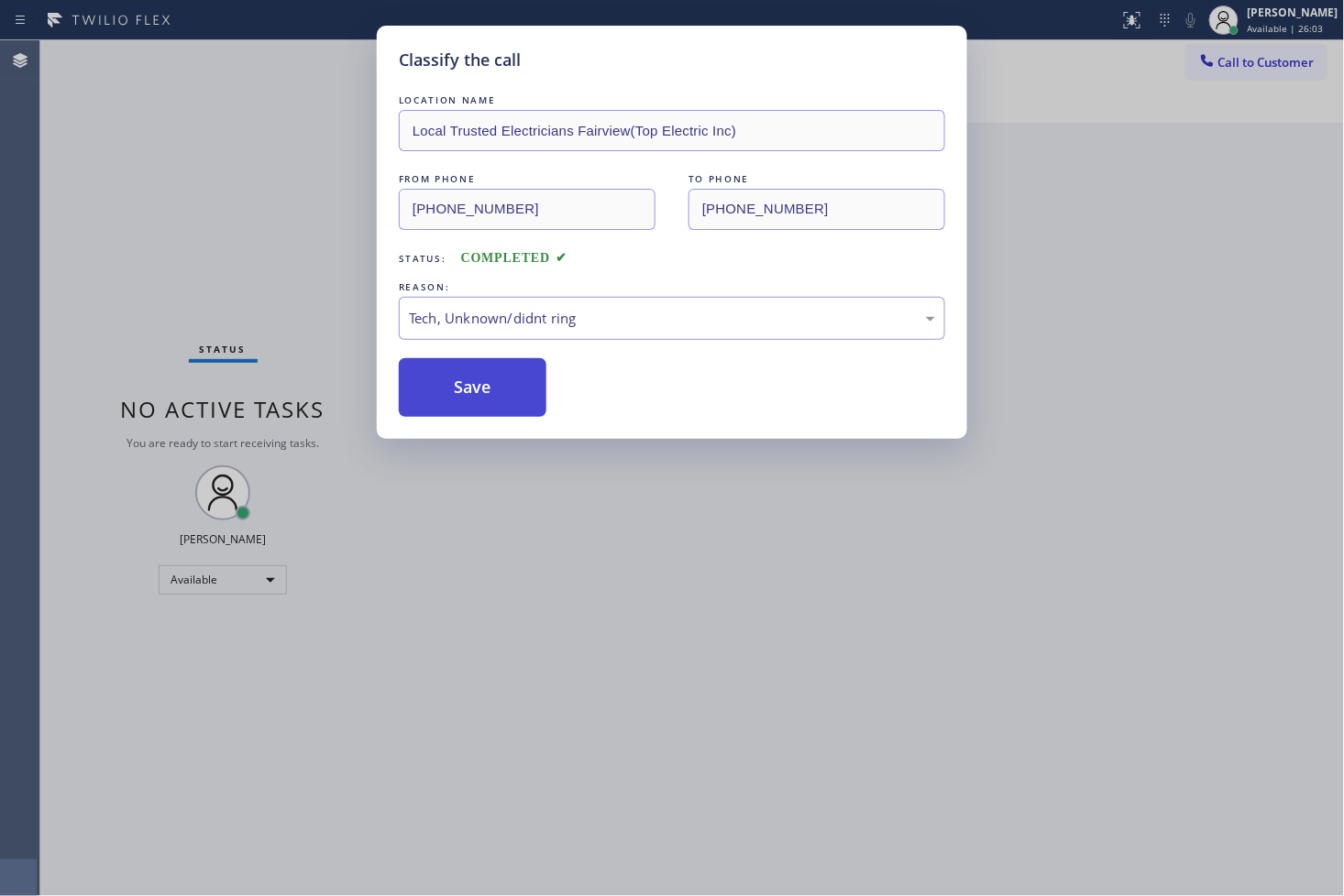
click at [495, 408] on button "Save" at bounding box center [472, 388] width 148 height 59
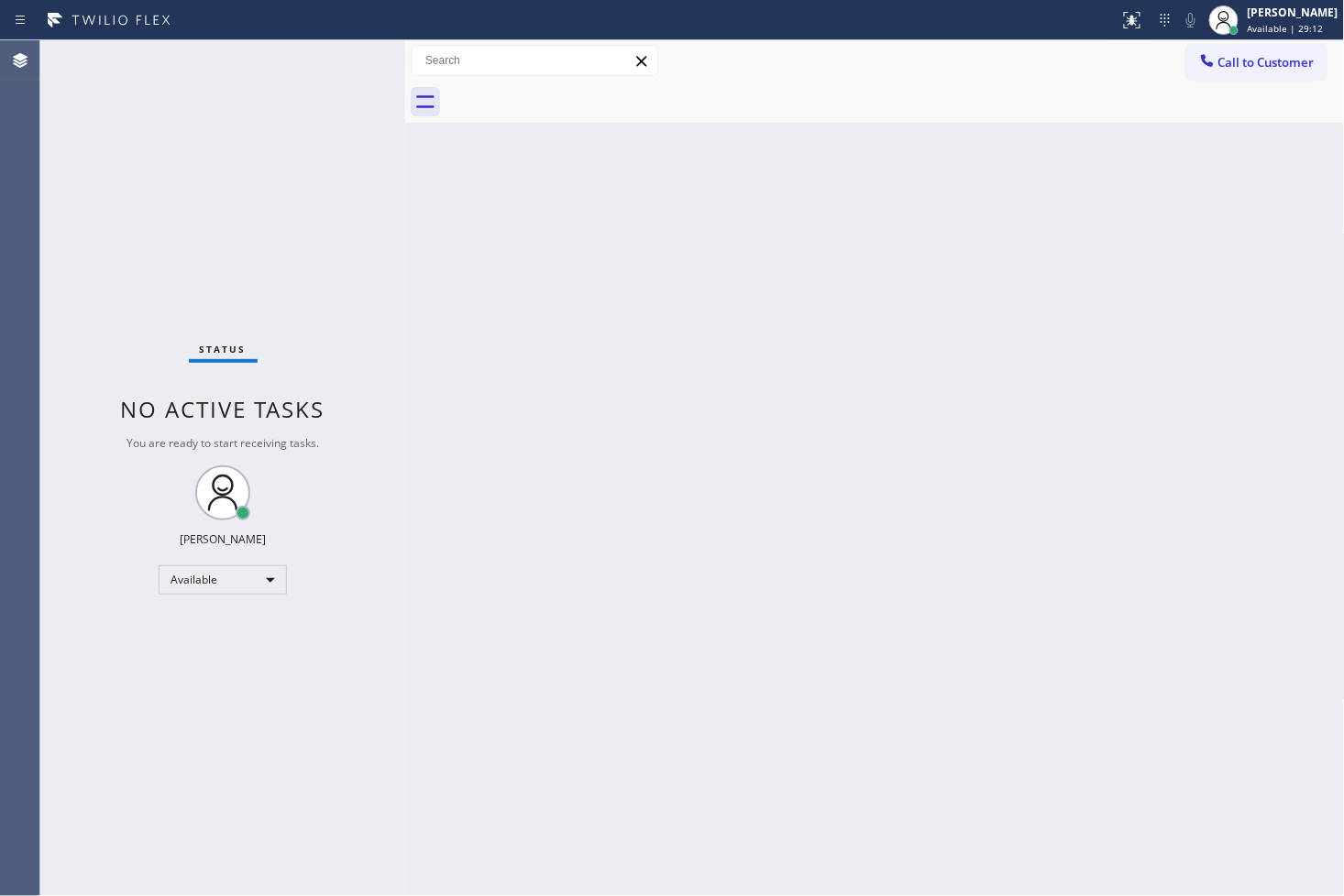
click at [346, 386] on div "Status No active tasks You are ready to start receiving tasks. [PERSON_NAME]" at bounding box center [223, 468] width 365 height 856
click at [346, 374] on div "Status No active tasks You are ready to start receiving tasks. [PERSON_NAME]" at bounding box center [223, 468] width 365 height 856
click at [281, 195] on div "Status No active tasks You are ready to start receiving tasks. [PERSON_NAME]" at bounding box center [223, 468] width 365 height 856
click at [297, 98] on div "Status No active tasks You are ready to start receiving tasks. [PERSON_NAME]" at bounding box center [223, 468] width 365 height 856
drag, startPoint x: 323, startPoint y: 71, endPoint x: 281, endPoint y: 96, distance: 48.9
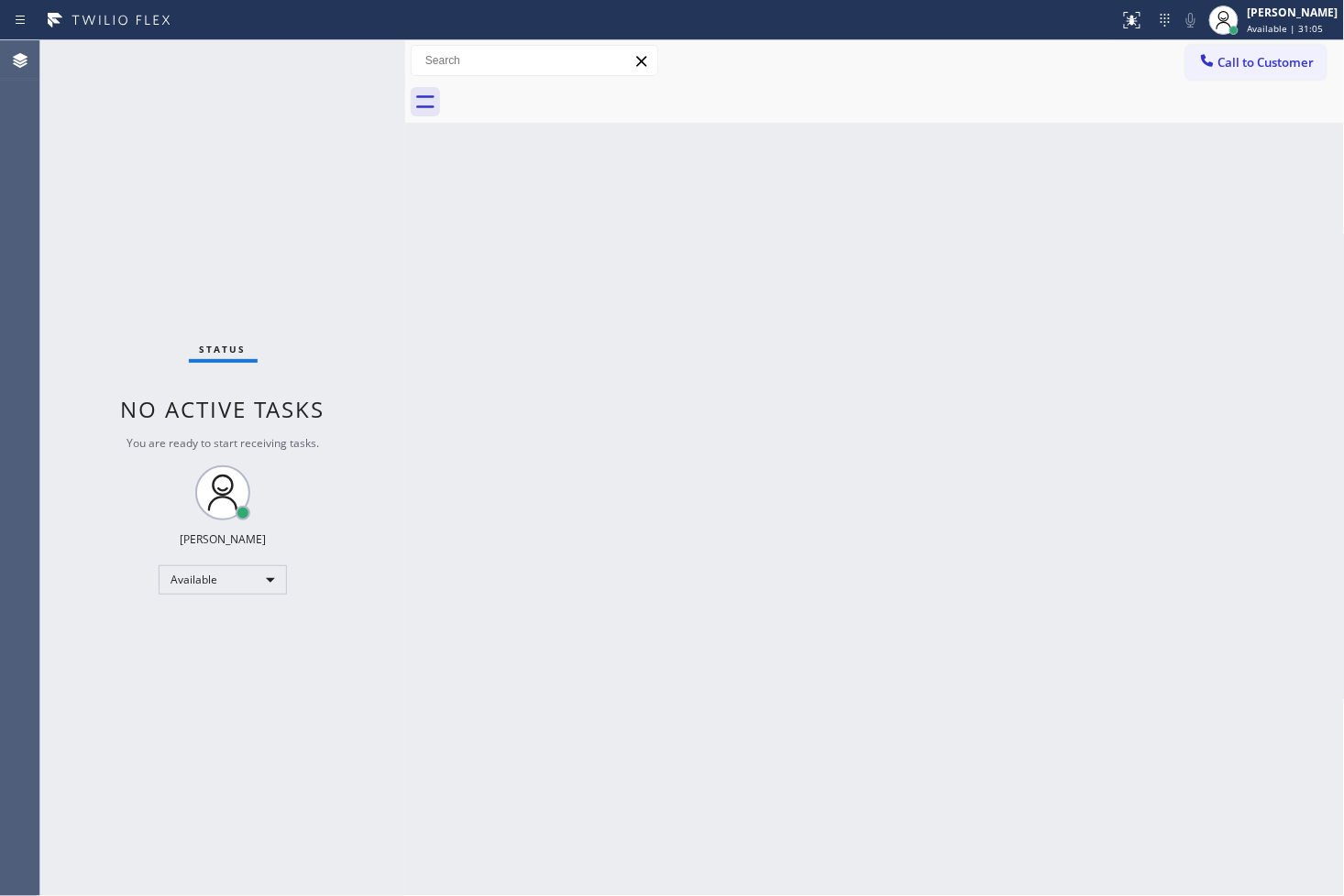
click at [323, 70] on div "Status No active tasks You are ready to start receiving tasks. [PERSON_NAME]" at bounding box center [223, 468] width 365 height 856
click at [380, 149] on div "Status No active tasks You are ready to start receiving tasks. [PERSON_NAME]" at bounding box center [223, 468] width 365 height 856
click at [378, 150] on div "Status No active tasks You are ready to start receiving tasks. [PERSON_NAME]" at bounding box center [223, 468] width 365 height 856
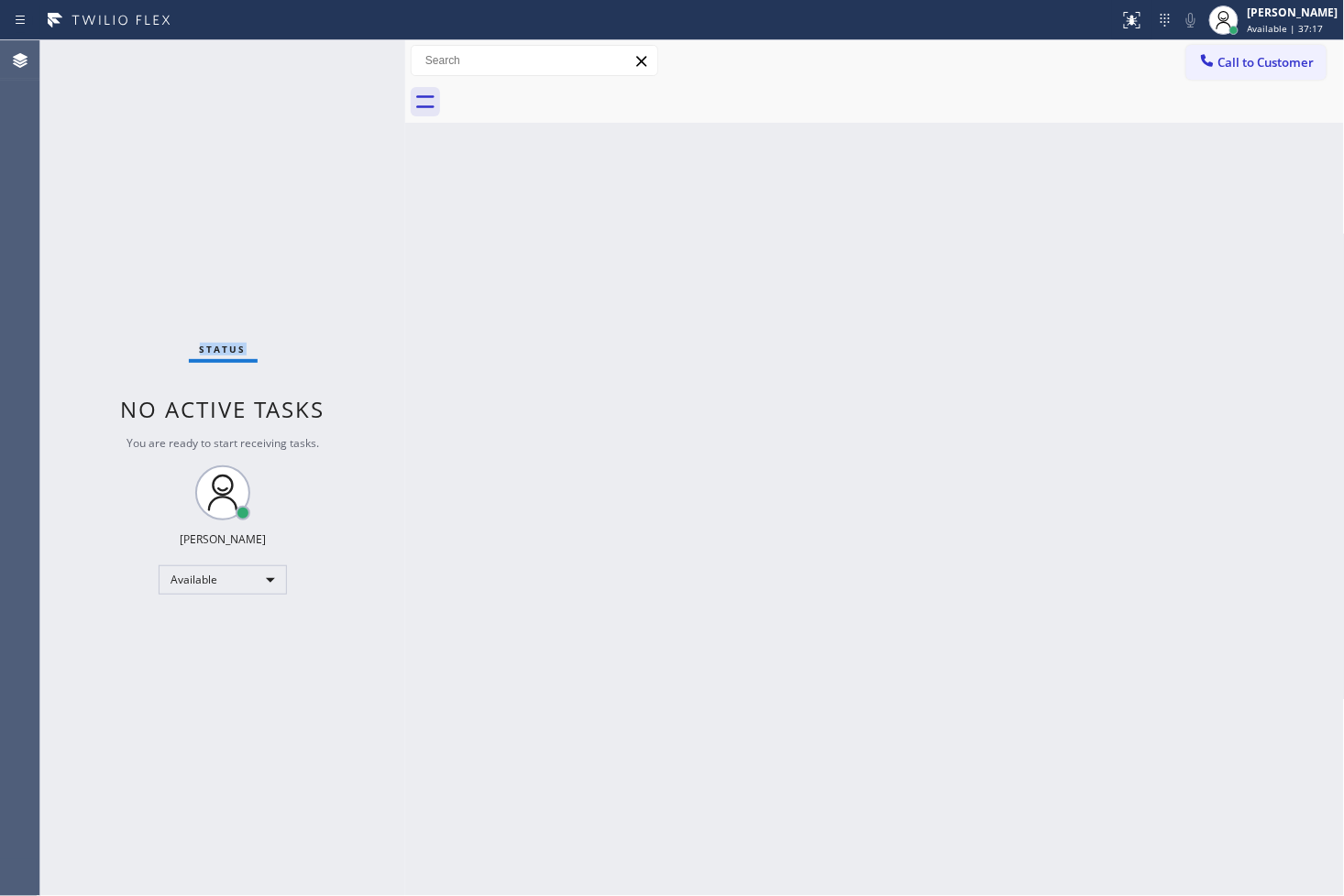
click at [331, 222] on div "Status No active tasks You are ready to start receiving tasks. [PERSON_NAME]" at bounding box center [223, 468] width 365 height 856
drag, startPoint x: 938, startPoint y: 557, endPoint x: 933, endPoint y: 646, distance: 89.1
click at [955, 589] on div "Back to Dashboard Change Sender ID Customers Technicians Select a contact Outbo…" at bounding box center [875, 468] width 940 height 856
click at [128, 216] on div "Status No active tasks You are ready to start receiving tasks. [PERSON_NAME]" at bounding box center [223, 468] width 365 height 856
click at [281, 122] on div "Status No active tasks You are ready to start receiving tasks. [PERSON_NAME]" at bounding box center [223, 468] width 365 height 856
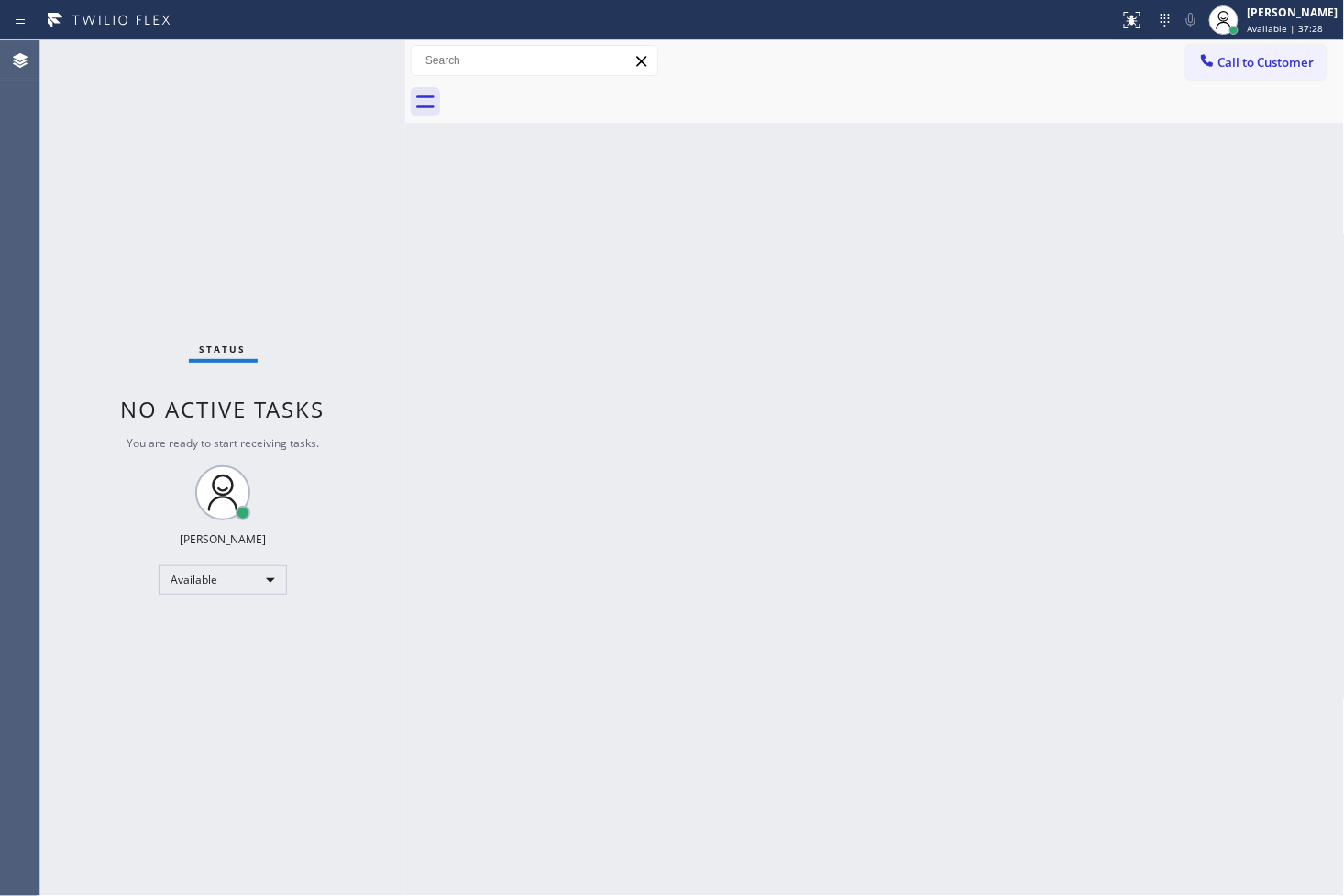
drag, startPoint x: 281, startPoint y: 122, endPoint x: 308, endPoint y: 74, distance: 55.1
click at [288, 112] on div "Status No active tasks You are ready to start receiving tasks. [PERSON_NAME]" at bounding box center [223, 468] width 365 height 856
click at [312, 70] on div "Status No active tasks You are ready to start receiving tasks. [PERSON_NAME]" at bounding box center [223, 468] width 365 height 856
click at [351, 47] on div "Status No active tasks You are ready to start receiving tasks. [PERSON_NAME]" at bounding box center [223, 468] width 365 height 856
drag, startPoint x: 351, startPoint y: 52, endPoint x: 348, endPoint y: 62, distance: 10.4
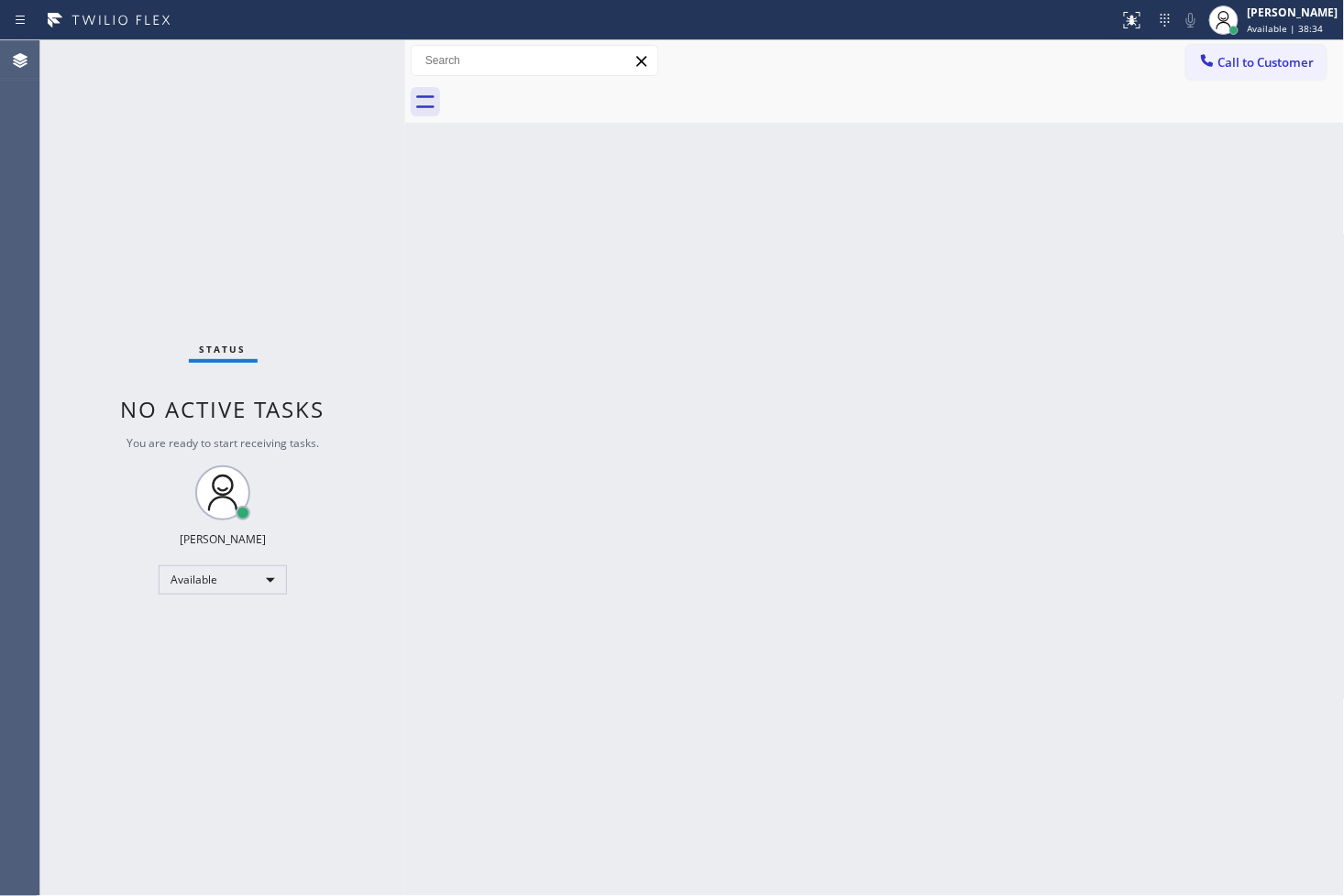
click at [348, 62] on div "Status No active tasks You are ready to start receiving tasks. [PERSON_NAME]" at bounding box center [223, 468] width 365 height 856
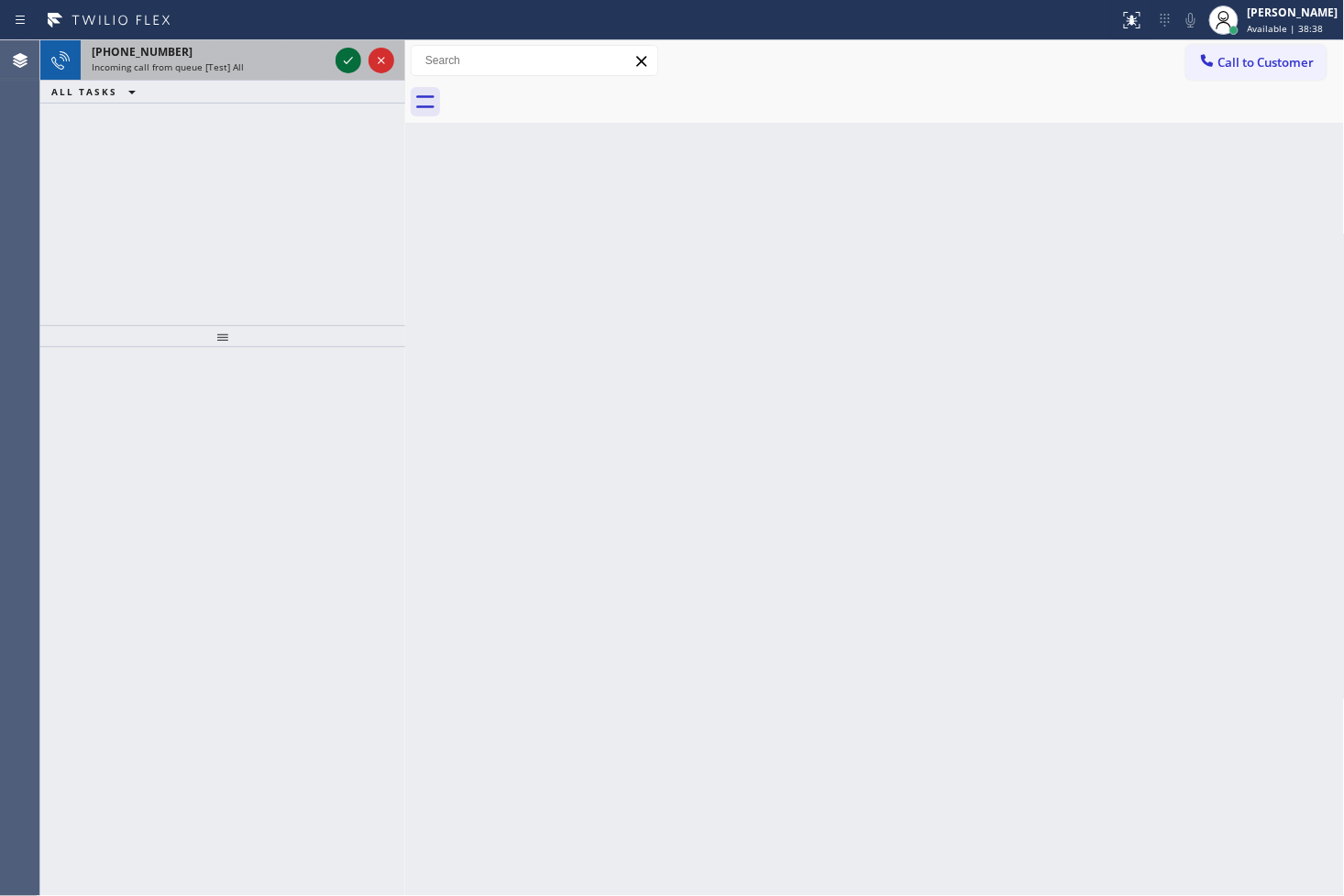
click at [346, 66] on icon at bounding box center [348, 60] width 22 height 22
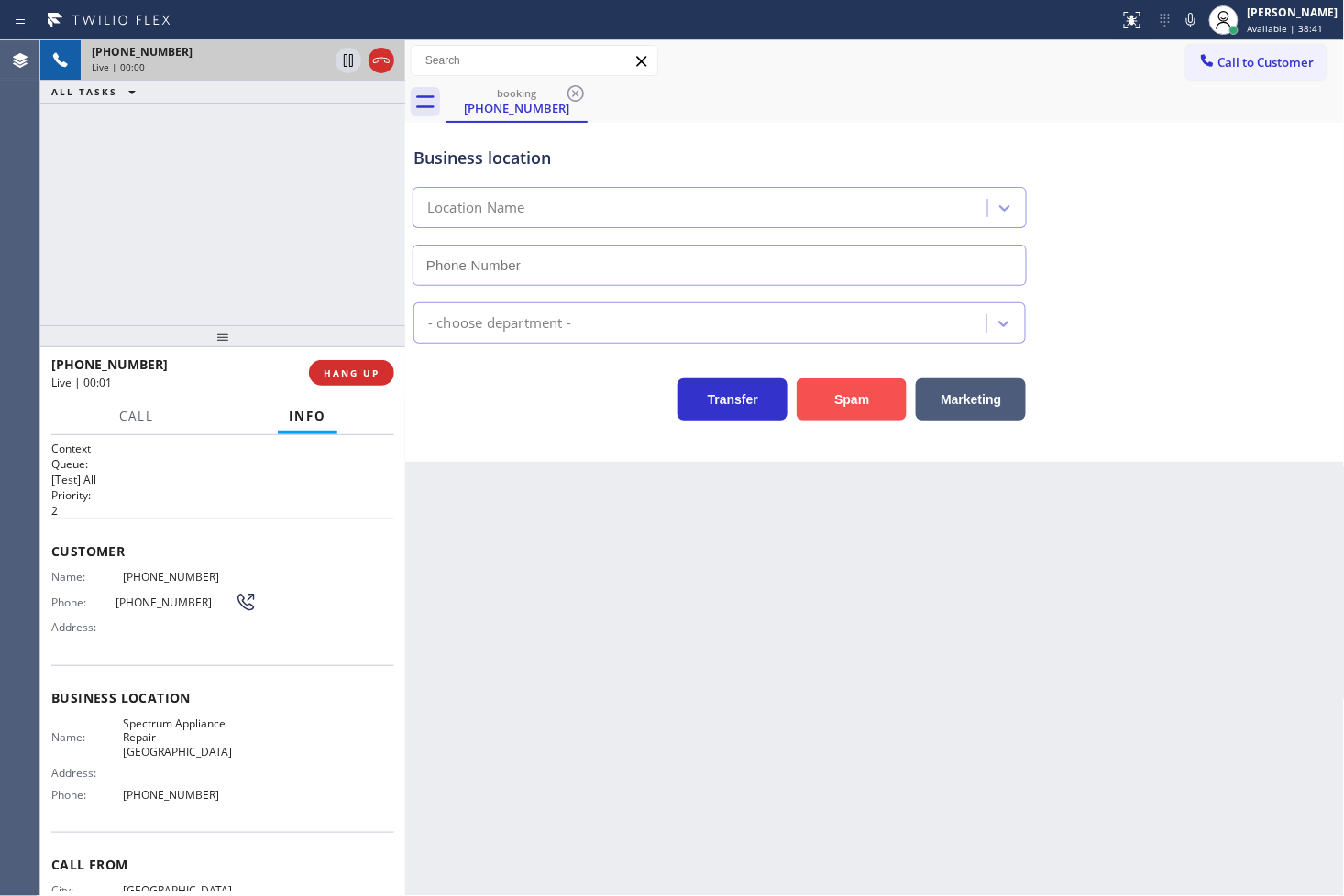
drag, startPoint x: 856, startPoint y: 409, endPoint x: 1154, endPoint y: 232, distance: 346.6
click at [857, 409] on button "Spam" at bounding box center [852, 399] width 110 height 42
click at [826, 406] on button "Spam" at bounding box center [852, 399] width 110 height 42
click at [820, 403] on button "Spam" at bounding box center [852, 399] width 110 height 42
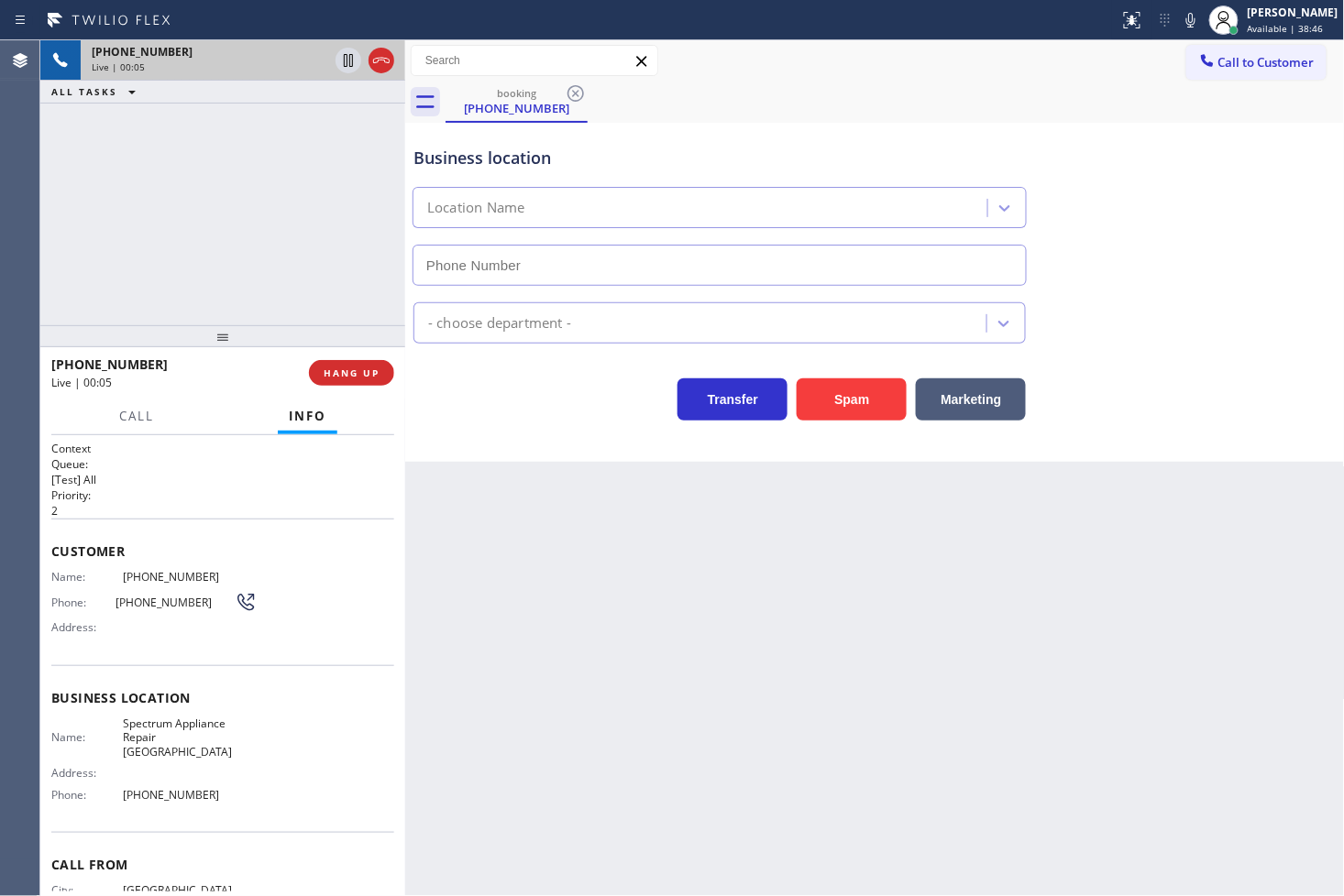
click at [230, 307] on div "[PHONE_NUMBER] Live | 00:05 ALL TASKS ALL TASKS ACTIVE TASKS TASKS IN WRAP UP" at bounding box center [223, 182] width 365 height 285
click at [868, 395] on button "Spam" at bounding box center [852, 399] width 110 height 42
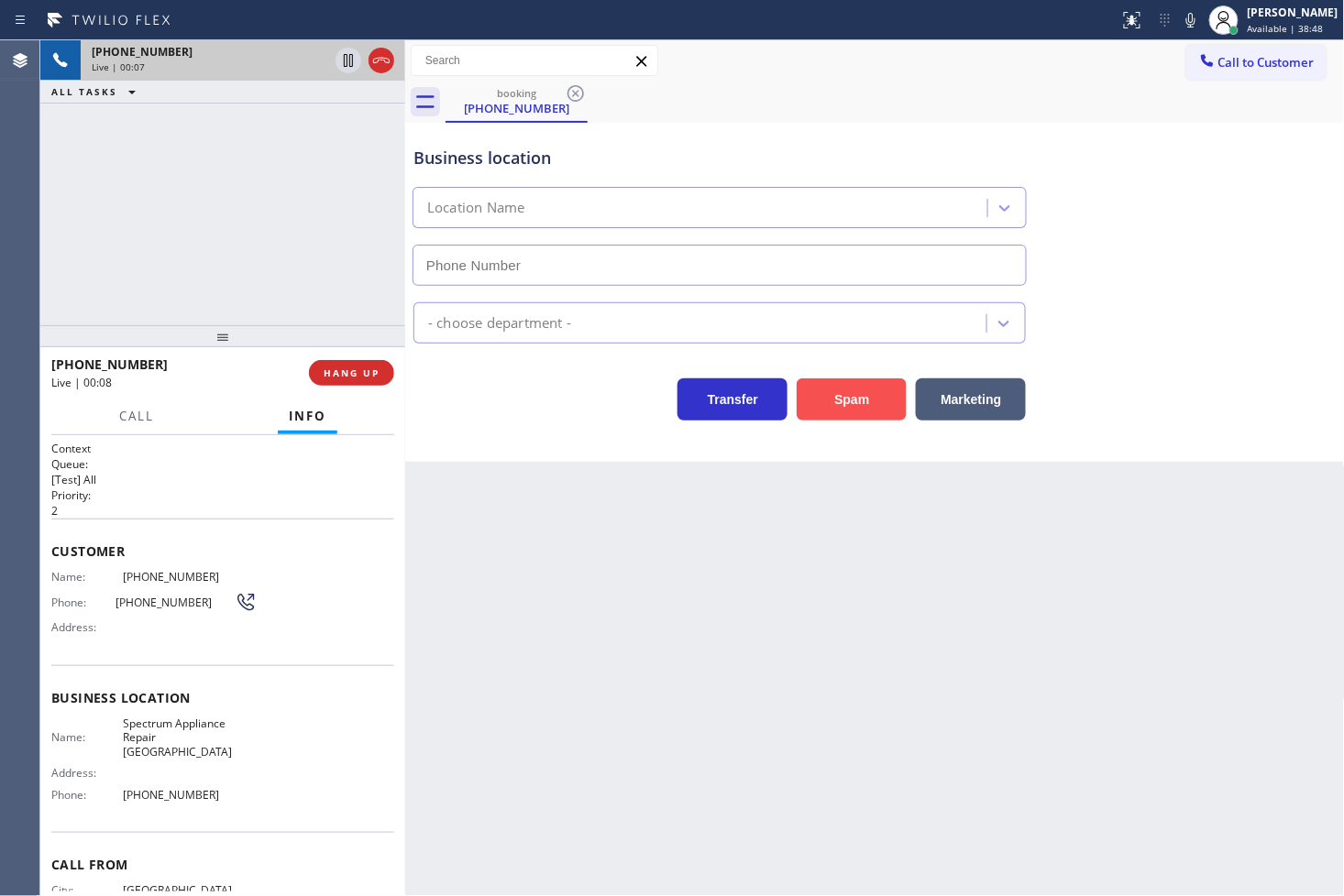
click at [868, 395] on button "Spam" at bounding box center [852, 399] width 110 height 42
click at [344, 360] on div "[PHONE_NUMBER] Live | 00:08 HANG UP" at bounding box center [223, 373] width 343 height 47
click at [346, 377] on span "HANG UP" at bounding box center [351, 373] width 56 height 13
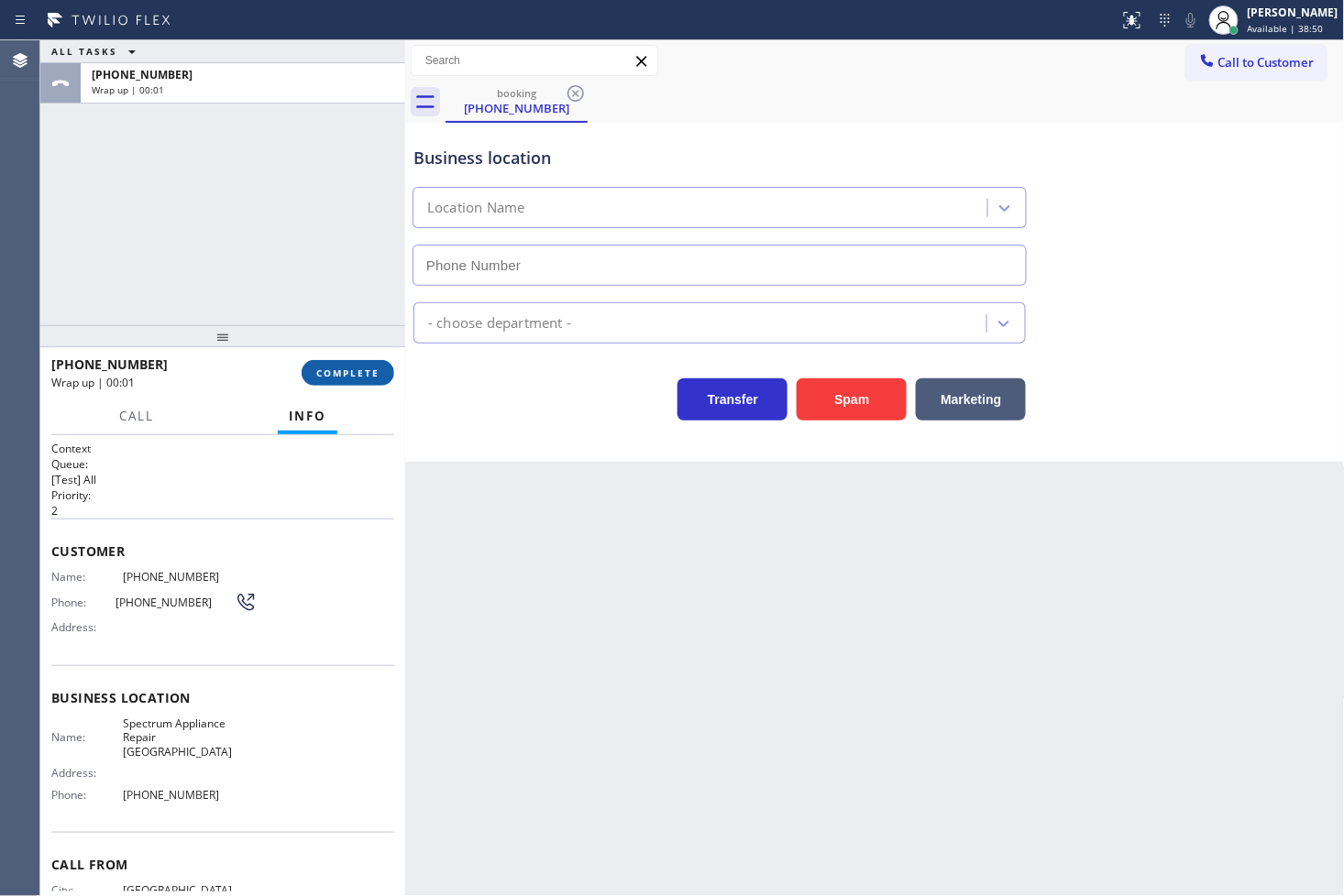
click at [363, 368] on span "COMPLETE" at bounding box center [348, 373] width 63 height 13
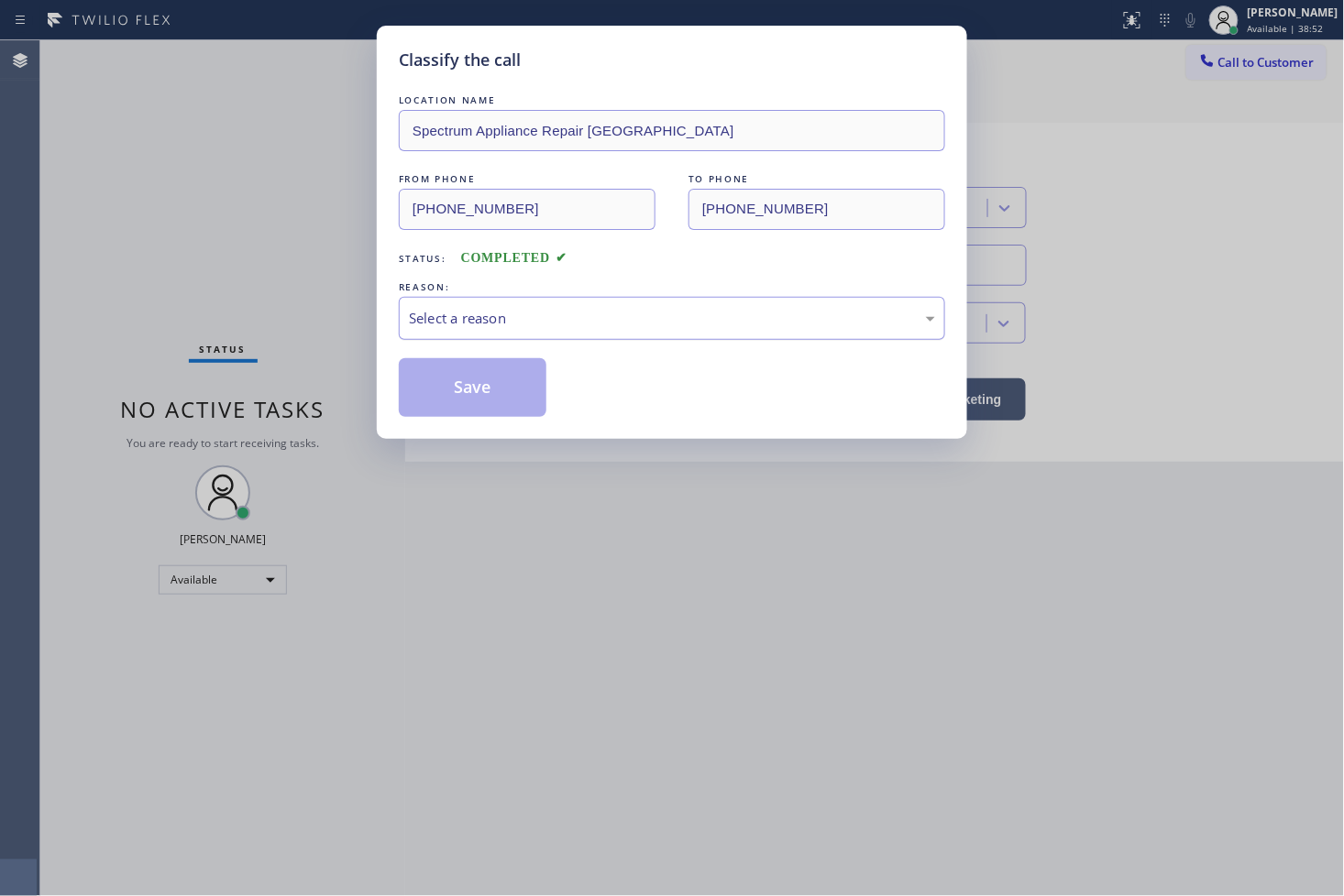
click at [478, 327] on div "Select a reason" at bounding box center [672, 317] width 527 height 21
click at [478, 381] on button "Save" at bounding box center [472, 388] width 148 height 59
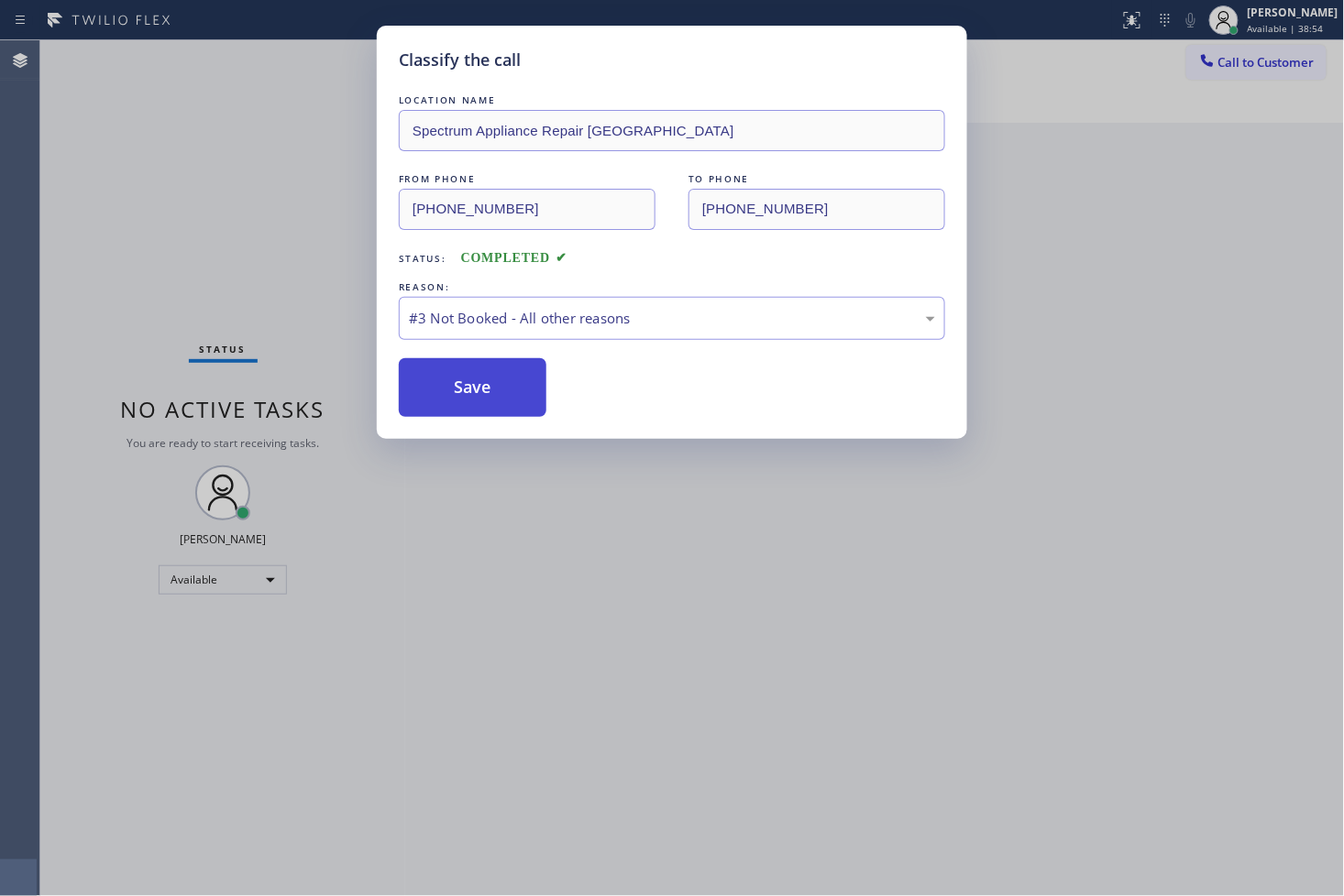
click at [478, 381] on button "Save" at bounding box center [472, 388] width 148 height 59
drag, startPoint x: 462, startPoint y: 371, endPoint x: 463, endPoint y: 358, distance: 13.0
click at [462, 370] on button "Save" at bounding box center [472, 388] width 148 height 59
click at [295, 44] on div "Classify the call LOCATION NAME Spectrum Appliance Repair [GEOGRAPHIC_DATA] FRO…" at bounding box center [672, 448] width 1344 height 896
click at [295, 78] on div "Classify the call LOCATION NAME Spectrum Appliance Repair [GEOGRAPHIC_DATA] FRO…" at bounding box center [672, 448] width 1344 height 896
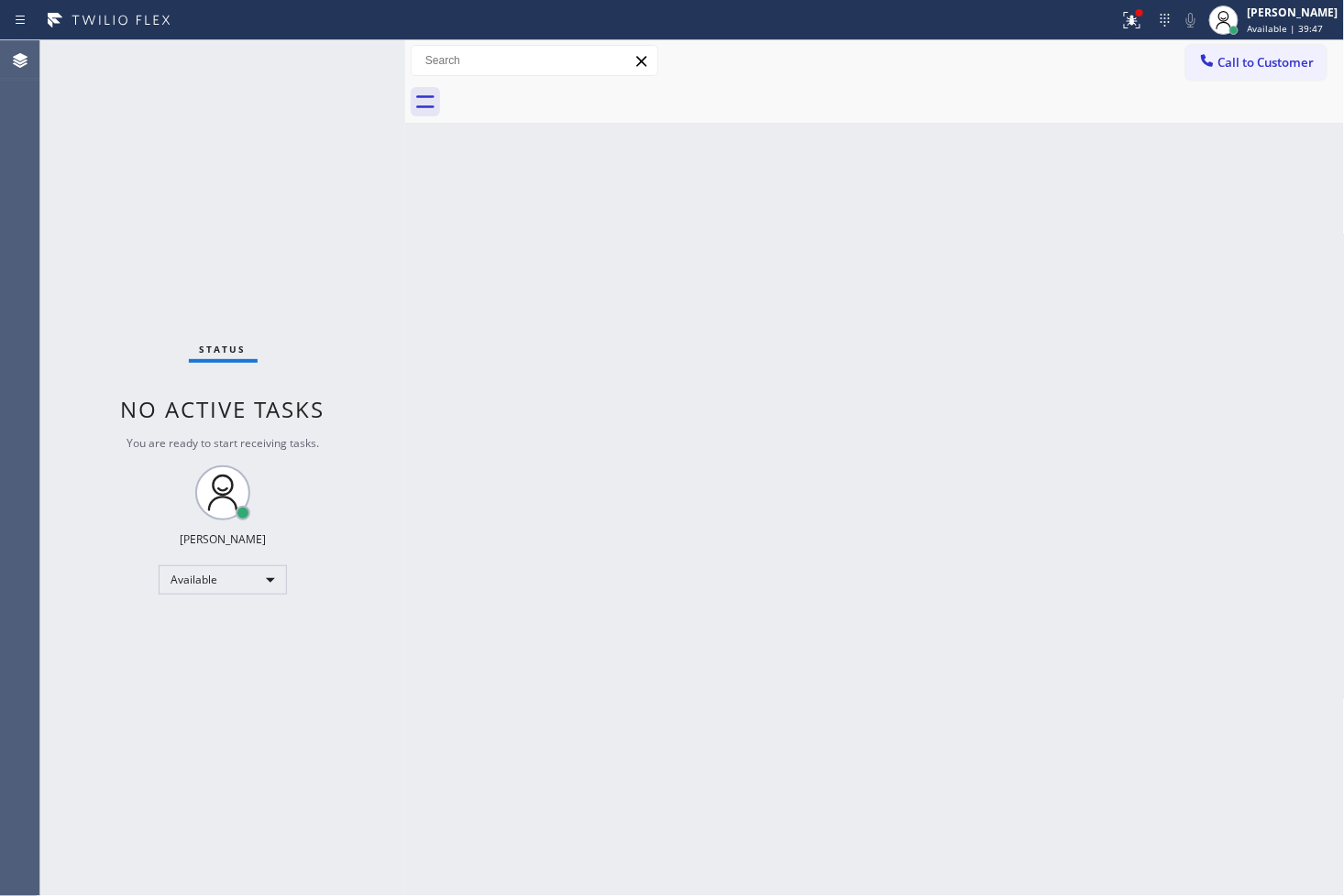
click at [346, 58] on div "Status No active tasks You are ready to start receiving tasks. [PERSON_NAME]" at bounding box center [223, 468] width 365 height 856
click at [303, 95] on div "Status No active tasks You are ready to start receiving tasks. [PERSON_NAME]" at bounding box center [223, 468] width 365 height 856
click at [339, 59] on div "Status No active tasks You are ready to start receiving tasks. [PERSON_NAME]" at bounding box center [223, 468] width 365 height 856
click at [337, 59] on div "Status No active tasks You are ready to start receiving tasks. [PERSON_NAME]" at bounding box center [223, 468] width 365 height 856
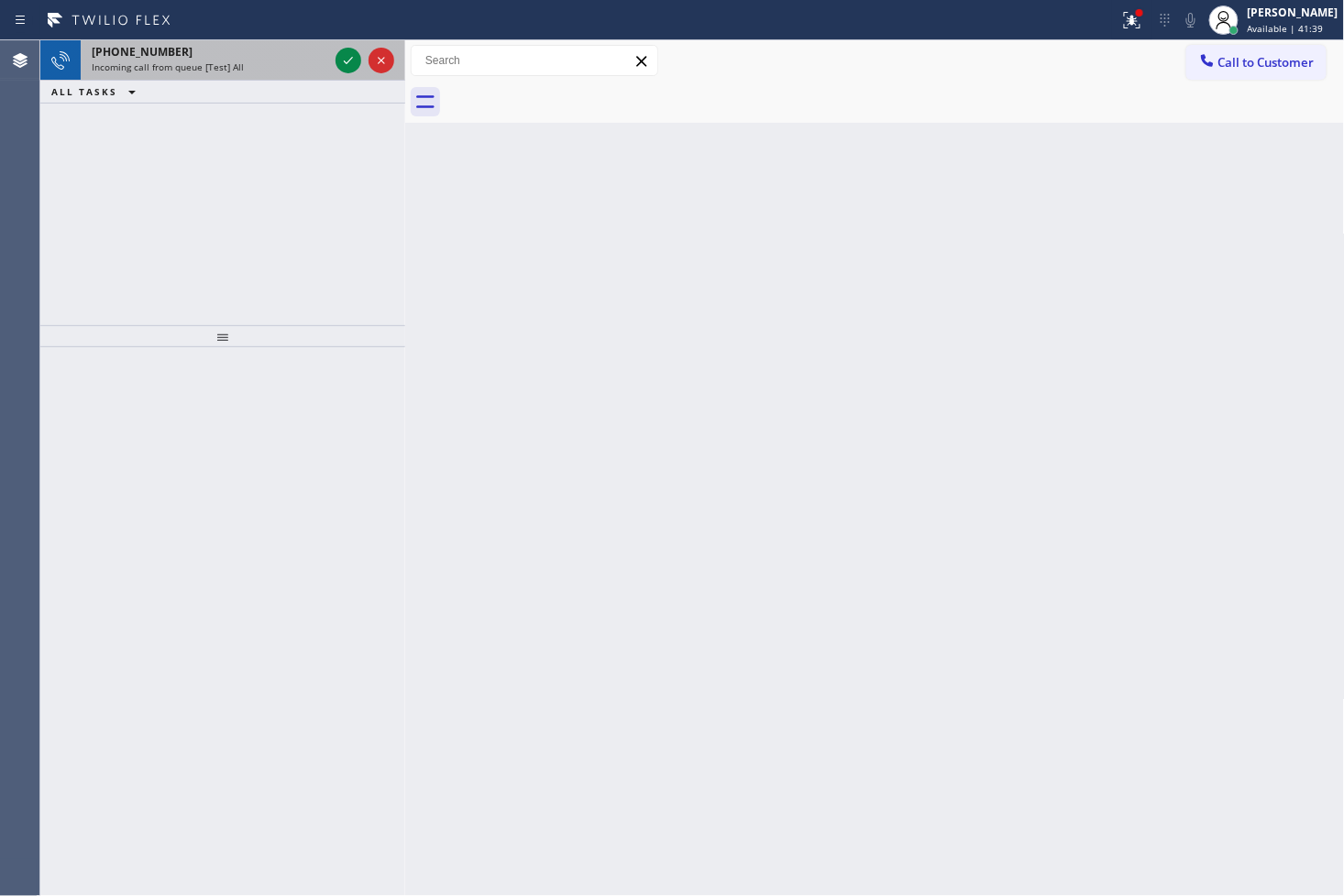
click at [346, 46] on div at bounding box center [365, 60] width 66 height 40
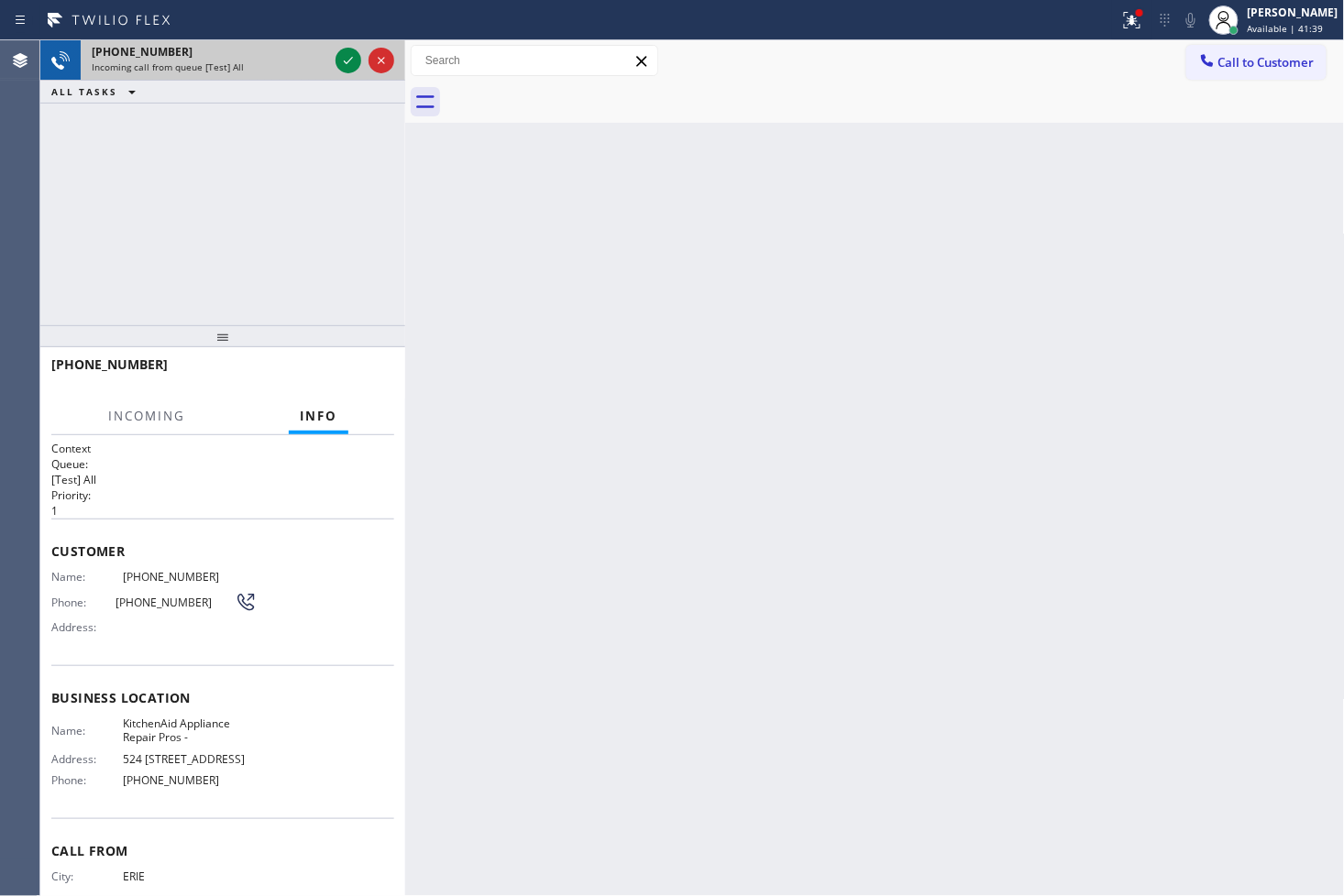
click at [346, 46] on div at bounding box center [365, 60] width 66 height 40
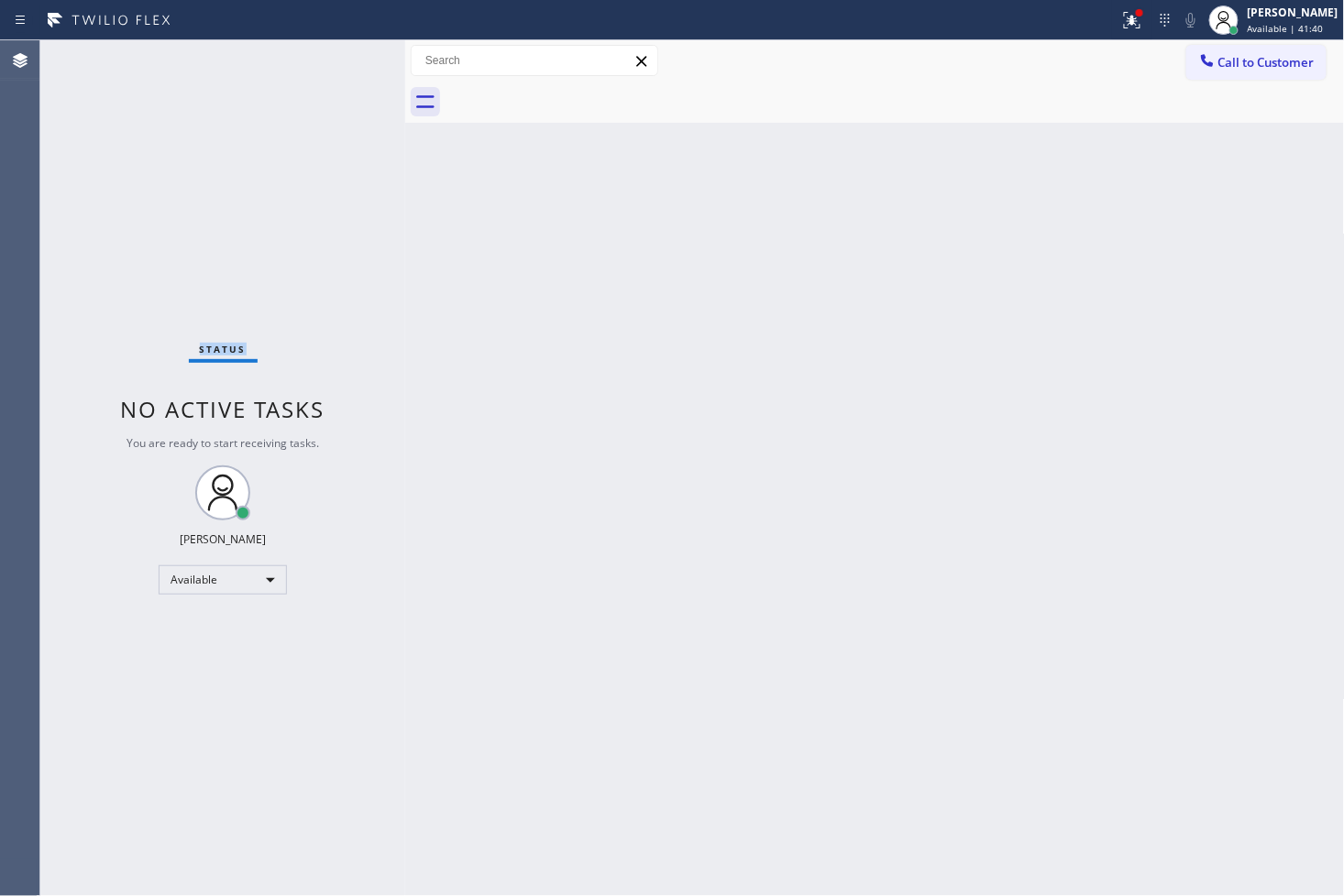
click at [345, 57] on div "Status No active tasks You are ready to start receiving tasks. [PERSON_NAME]" at bounding box center [223, 468] width 365 height 856
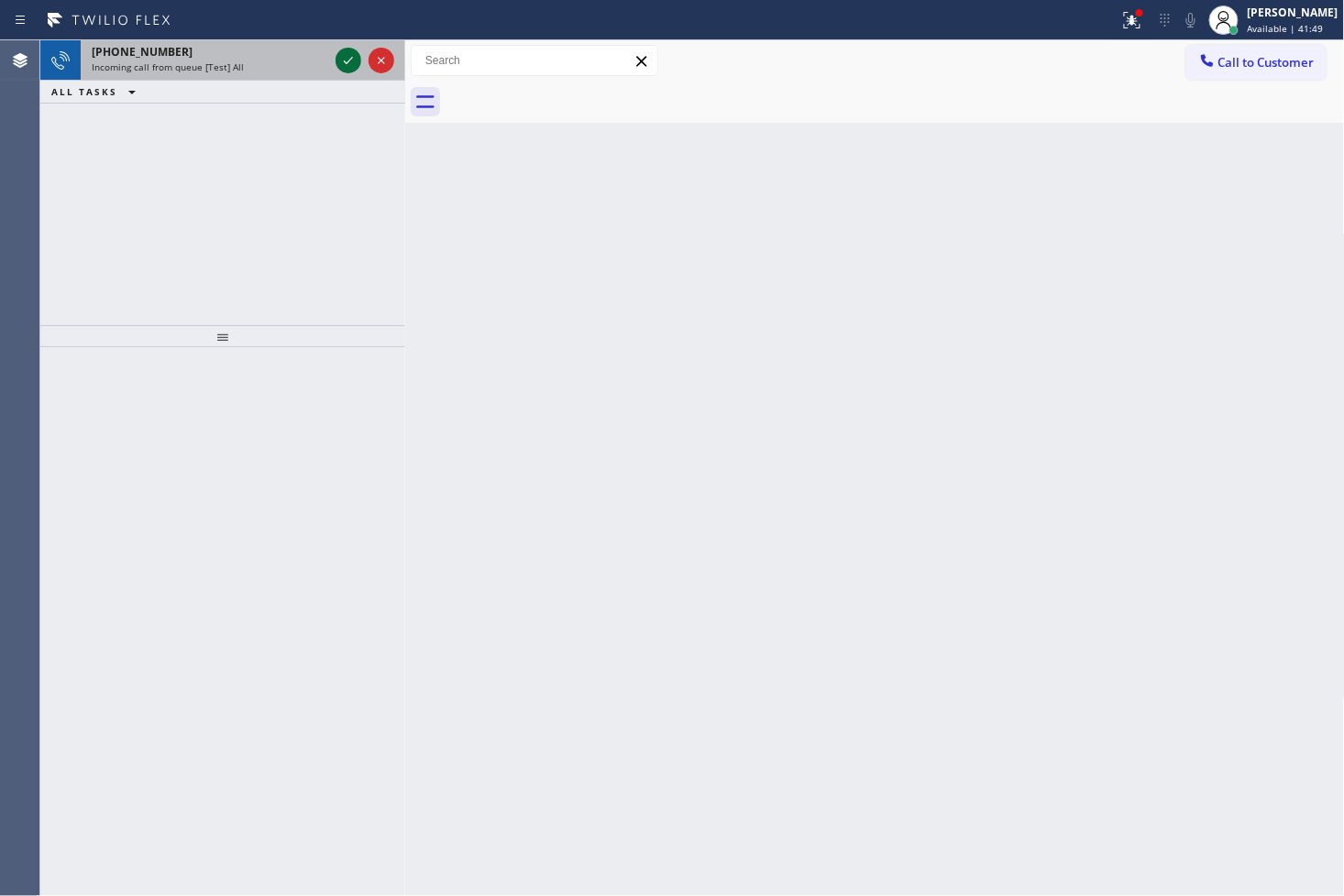
click at [345, 57] on icon at bounding box center [348, 60] width 22 height 22
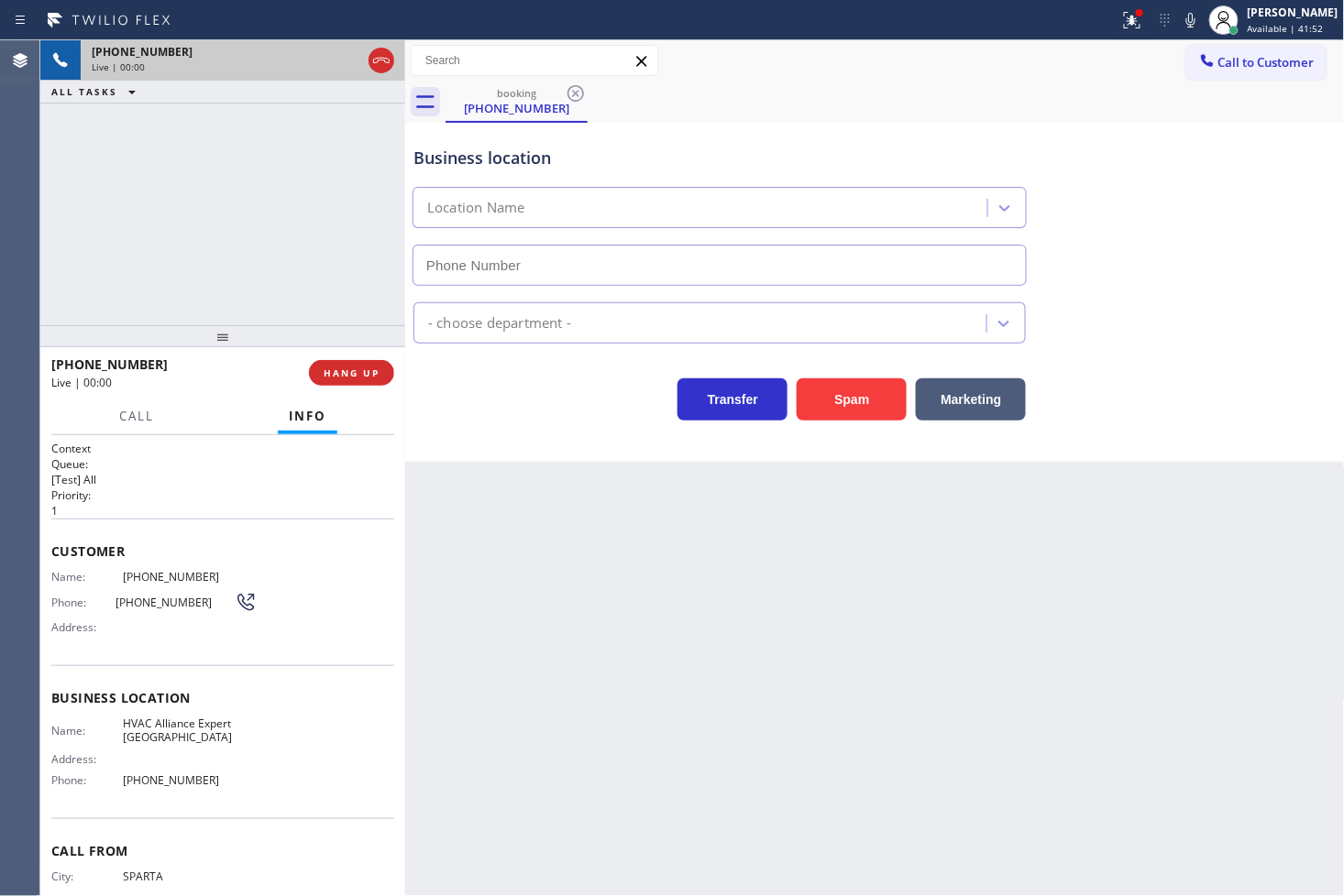
type input "[PHONE_NUMBER]"
click at [303, 204] on div "[PHONE_NUMBER] Live | 00:03 ALL TASKS ALL TASKS ACTIVE TASKS TASKS IN WRAP UP" at bounding box center [223, 182] width 365 height 285
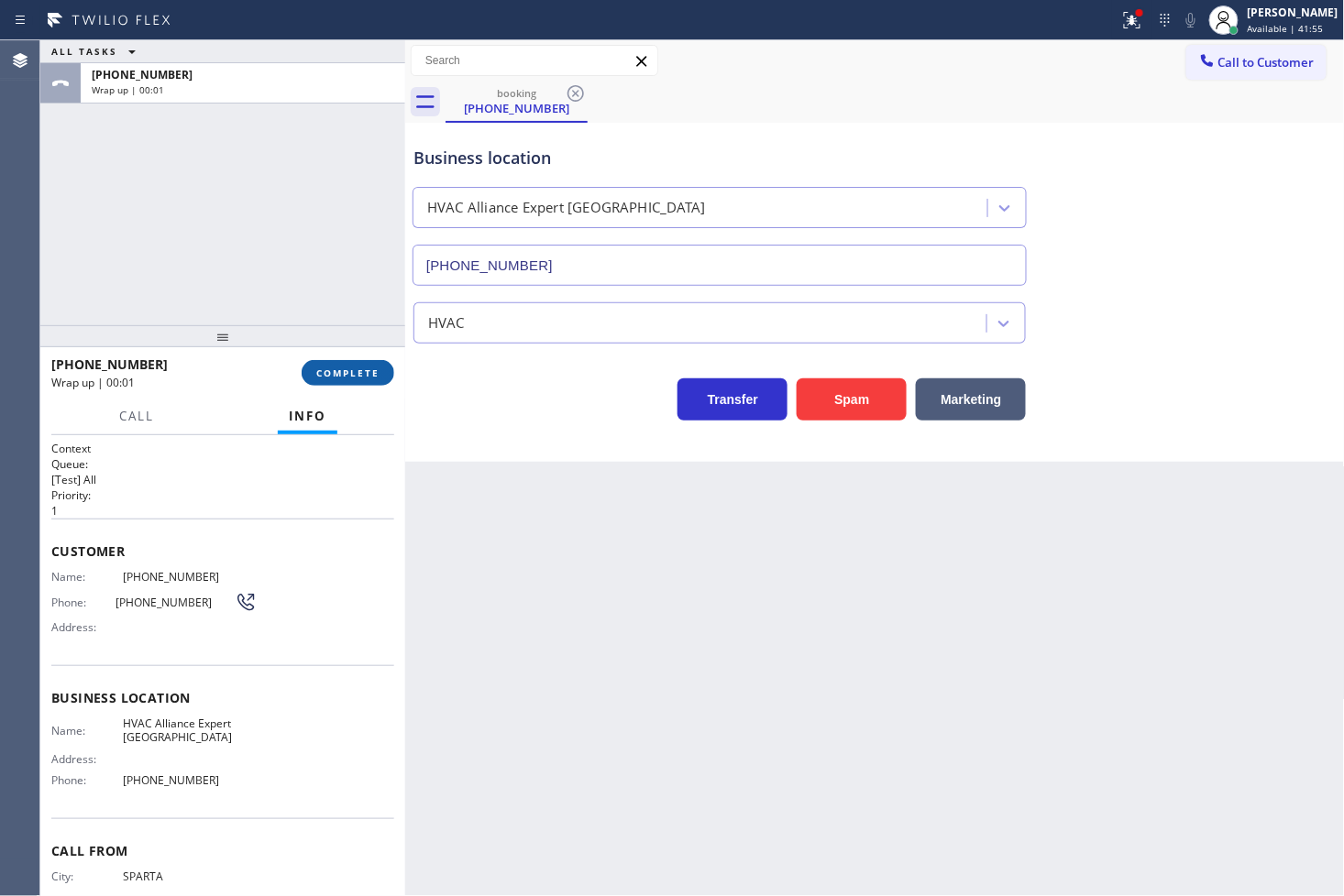
click at [383, 379] on button "COMPLETE" at bounding box center [348, 373] width 93 height 26
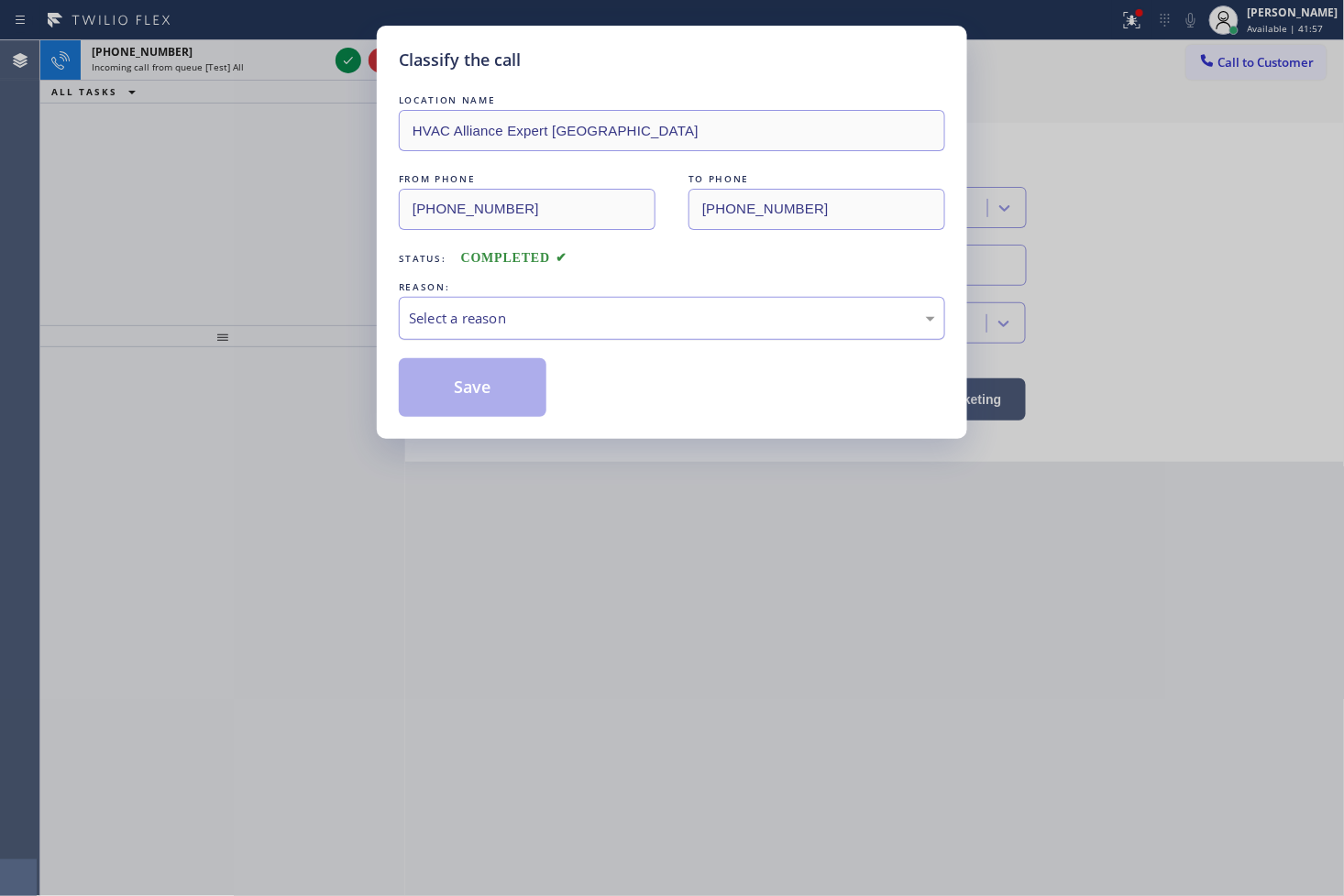
click at [480, 326] on div "Select a reason" at bounding box center [672, 317] width 527 height 21
click at [489, 374] on button "Save" at bounding box center [472, 388] width 148 height 59
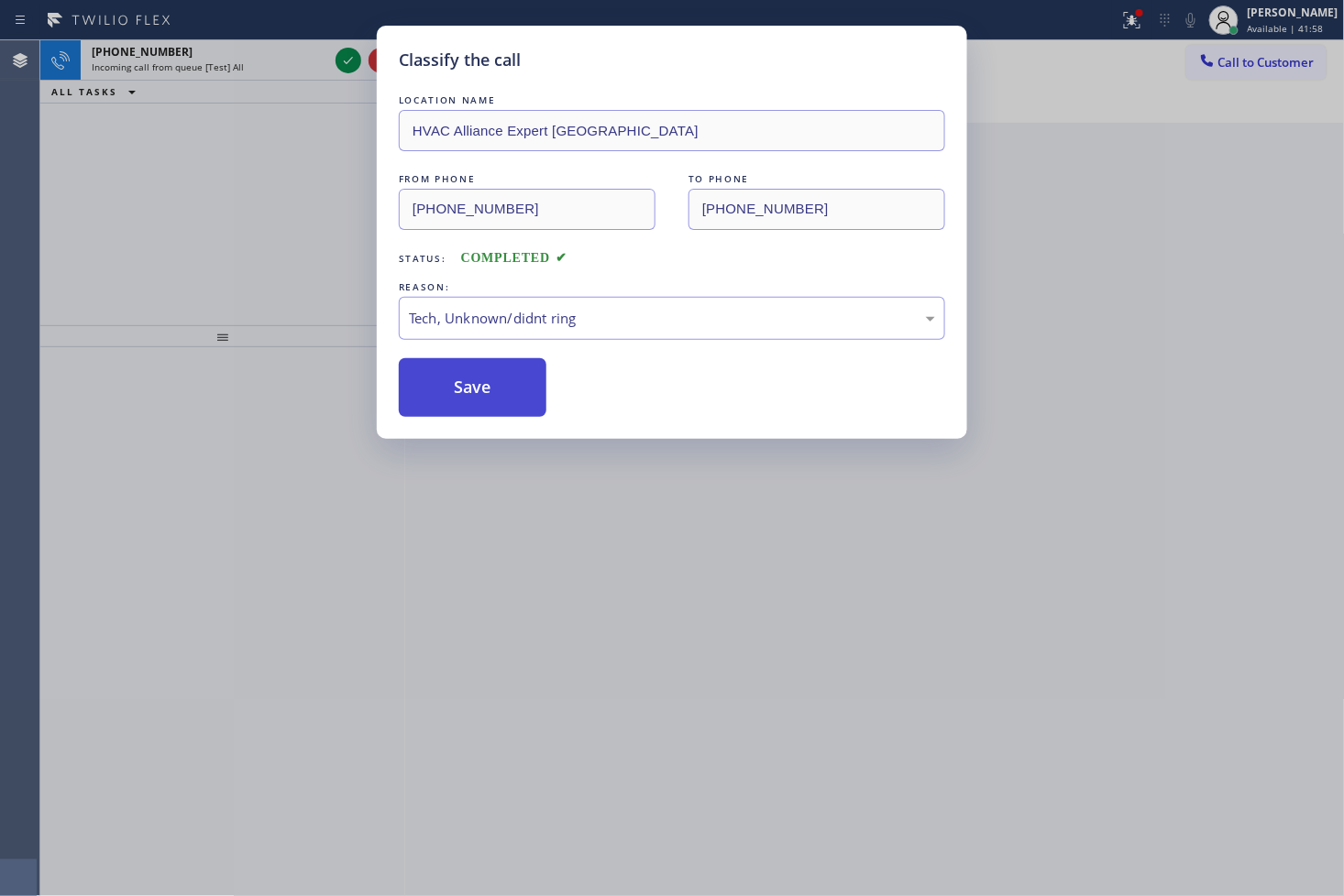
click at [489, 374] on button "Save" at bounding box center [472, 388] width 148 height 59
click at [474, 369] on button "Save" at bounding box center [472, 388] width 148 height 59
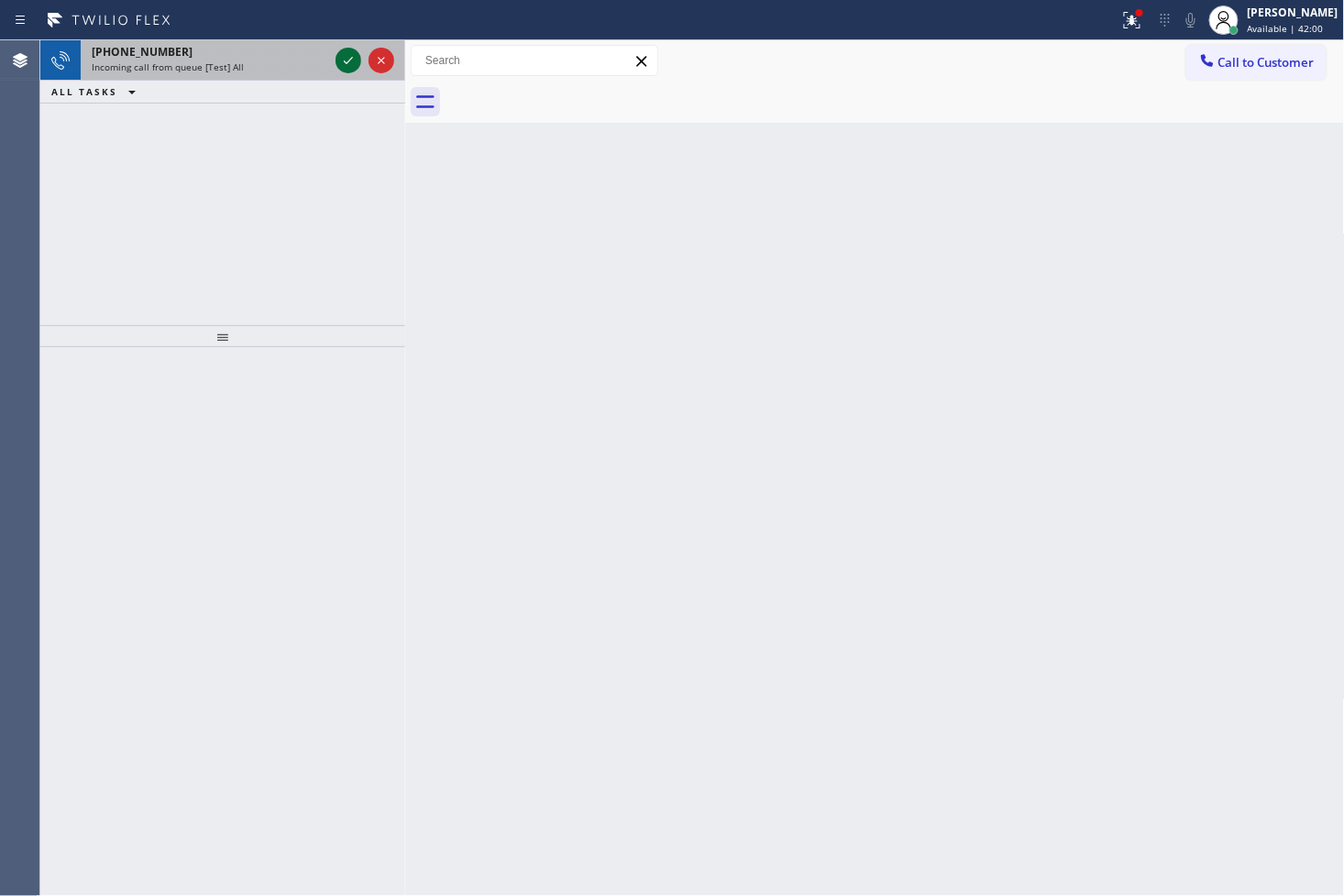
click at [348, 52] on icon at bounding box center [348, 60] width 22 height 22
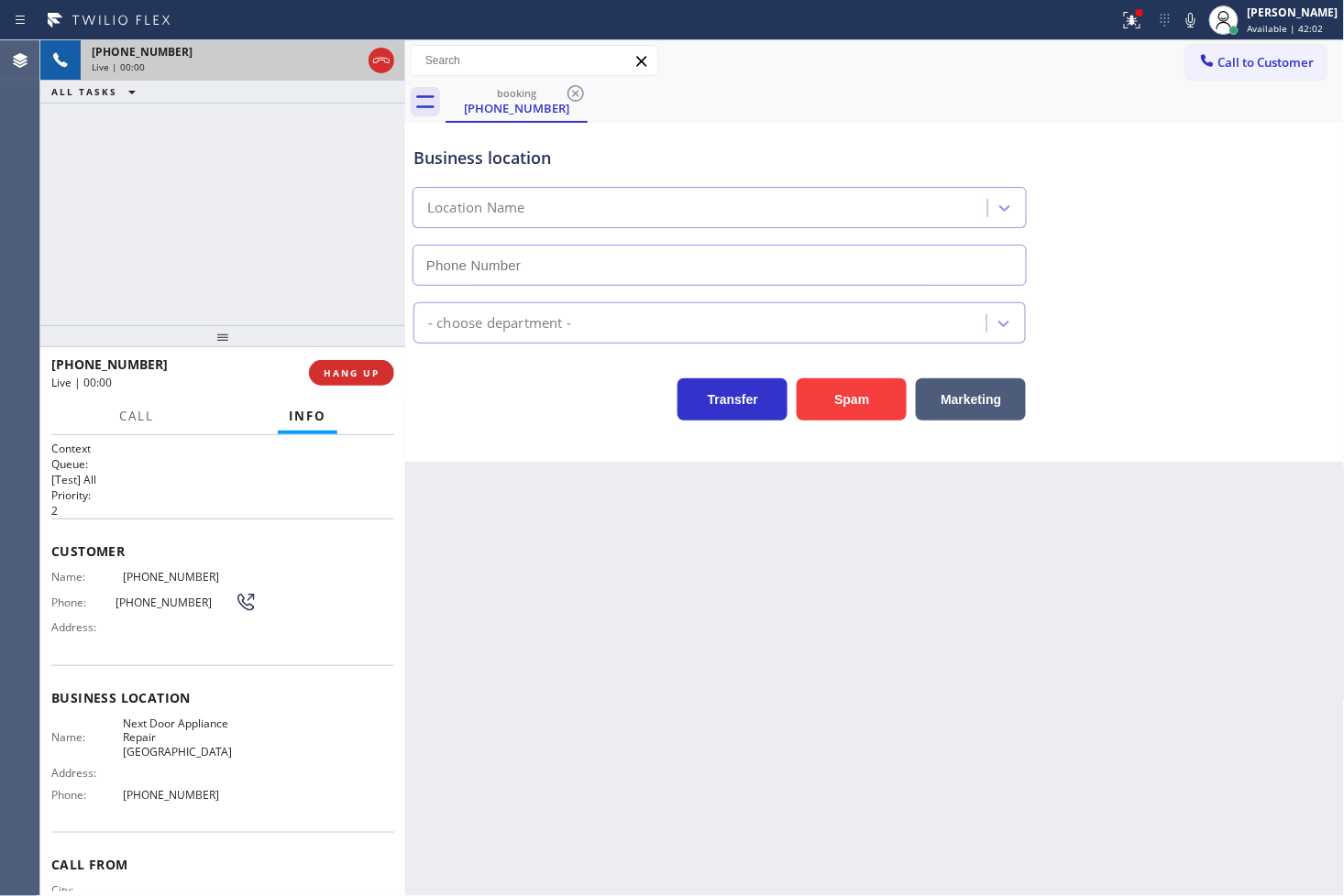
type input "[PHONE_NUMBER]"
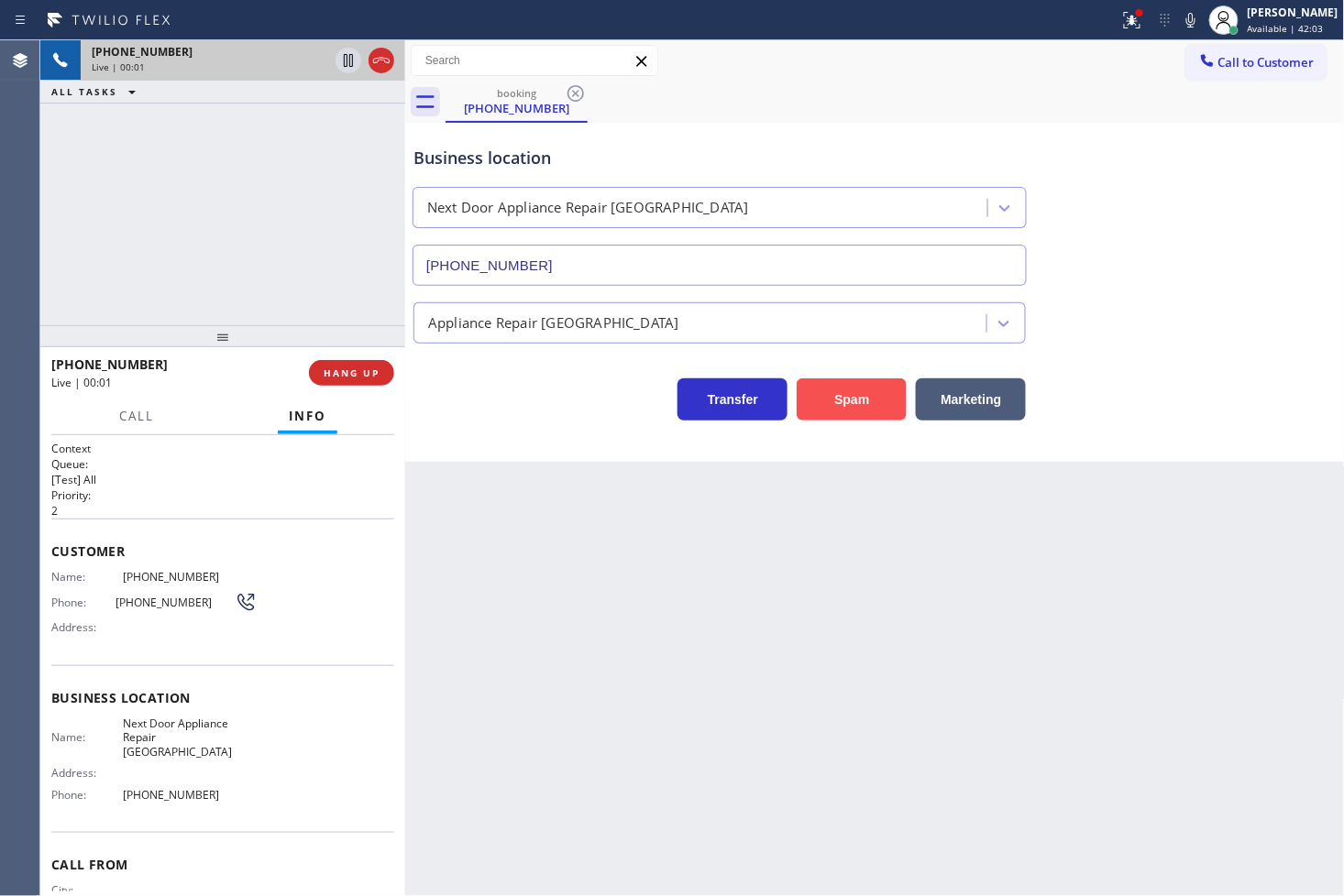
click at [882, 386] on button "Spam" at bounding box center [852, 399] width 110 height 42
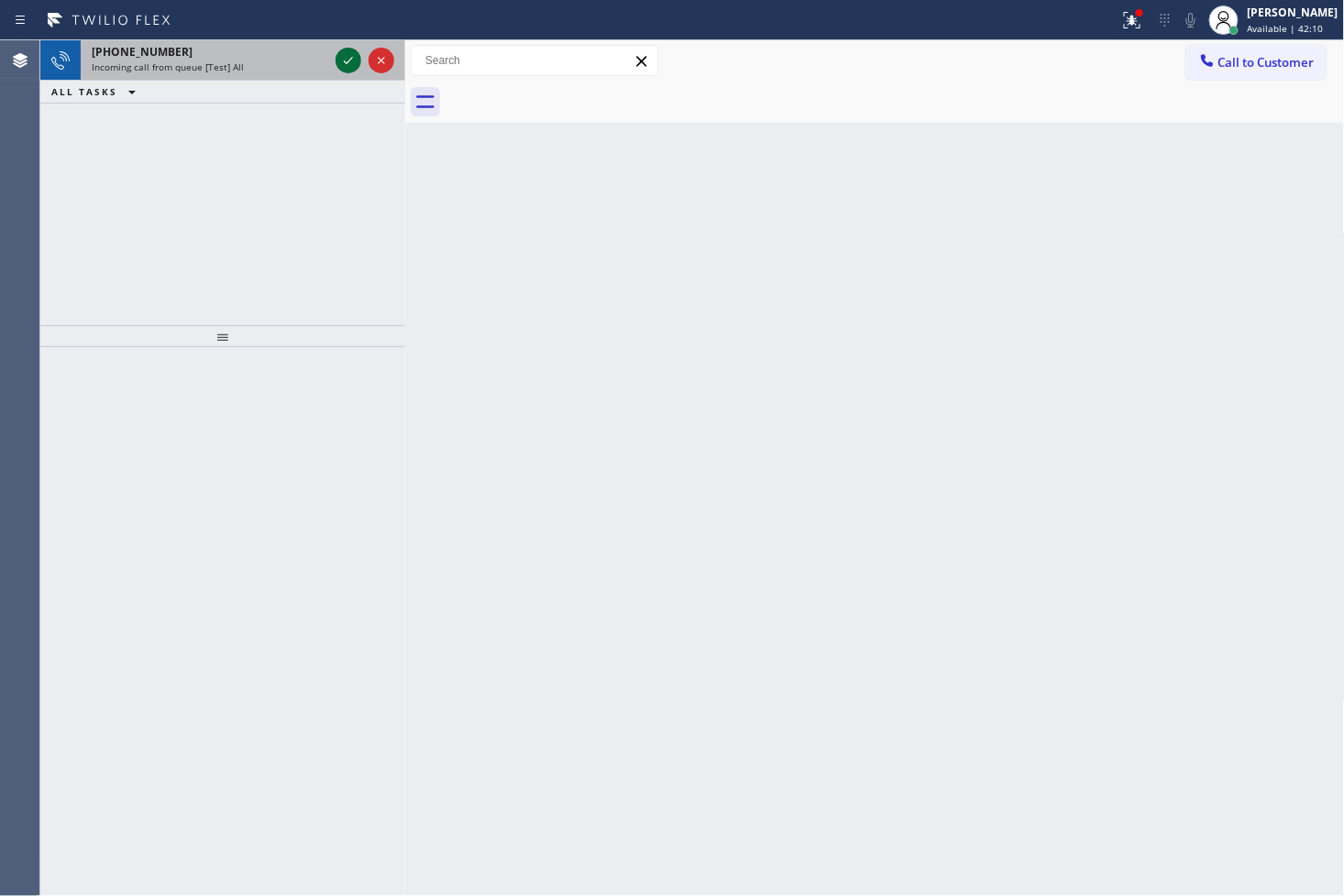
click at [345, 56] on icon at bounding box center [348, 60] width 22 height 22
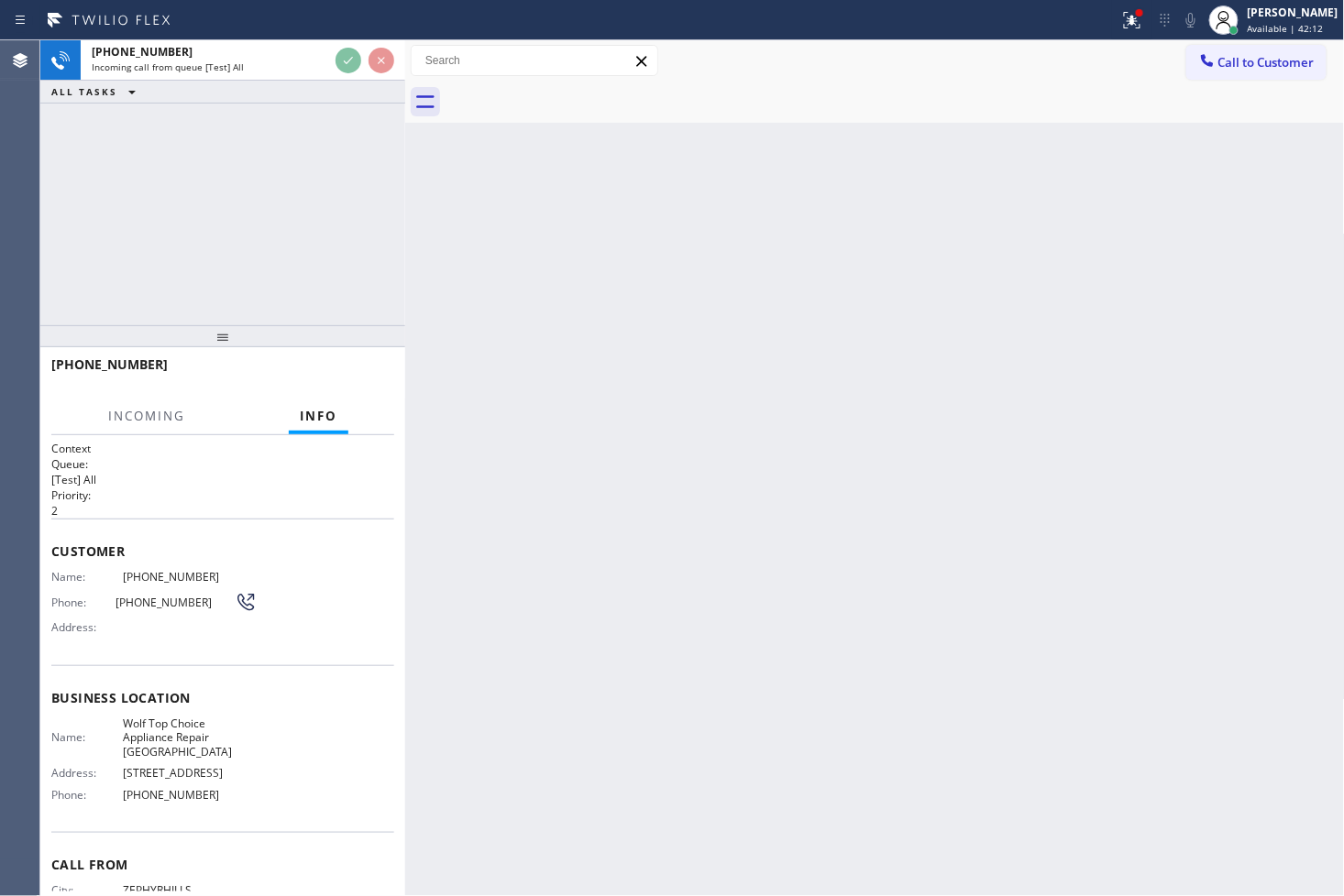
click at [526, 288] on div "Back to Dashboard Change Sender ID Customers Technicians Select a contact Outbo…" at bounding box center [875, 468] width 940 height 856
click at [278, 190] on div "[PHONE_NUMBER] Incoming call from queue [Test] All ALL TASKS ALL TASKS ACTIVE T…" at bounding box center [223, 182] width 365 height 285
drag, startPoint x: 266, startPoint y: 159, endPoint x: 284, endPoint y: 154, distance: 18.7
click at [271, 158] on div "[PHONE_NUMBER] Incoming call from queue [Test] All ALL TASKS ALL TASKS ACTIVE T…" at bounding box center [223, 182] width 365 height 285
click at [196, 196] on div "[PHONE_NUMBER] Incoming call from queue [Test] All ALL TASKS ALL TASKS ACTIVE T…" at bounding box center [223, 182] width 365 height 285
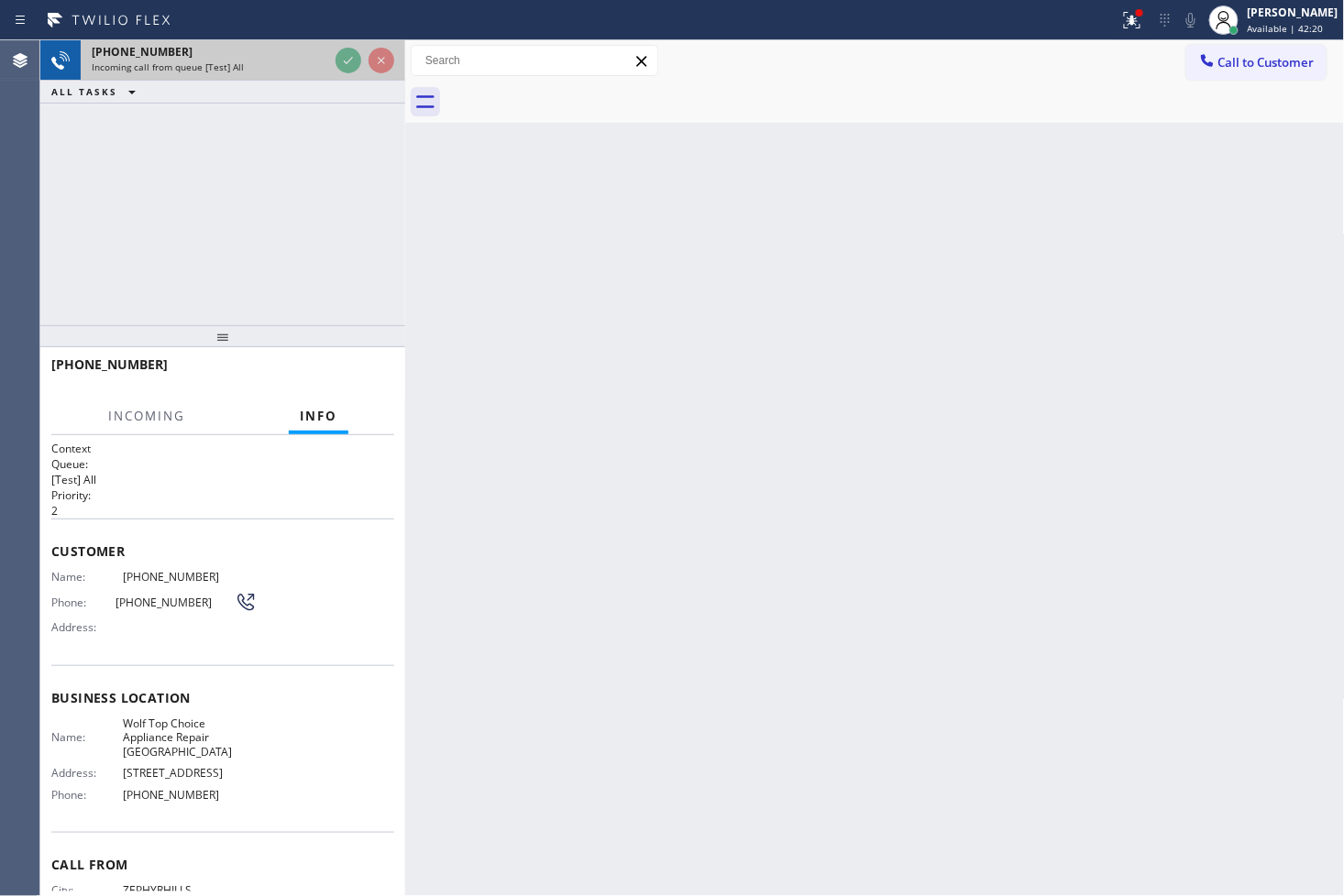
click at [352, 61] on div at bounding box center [365, 60] width 66 height 40
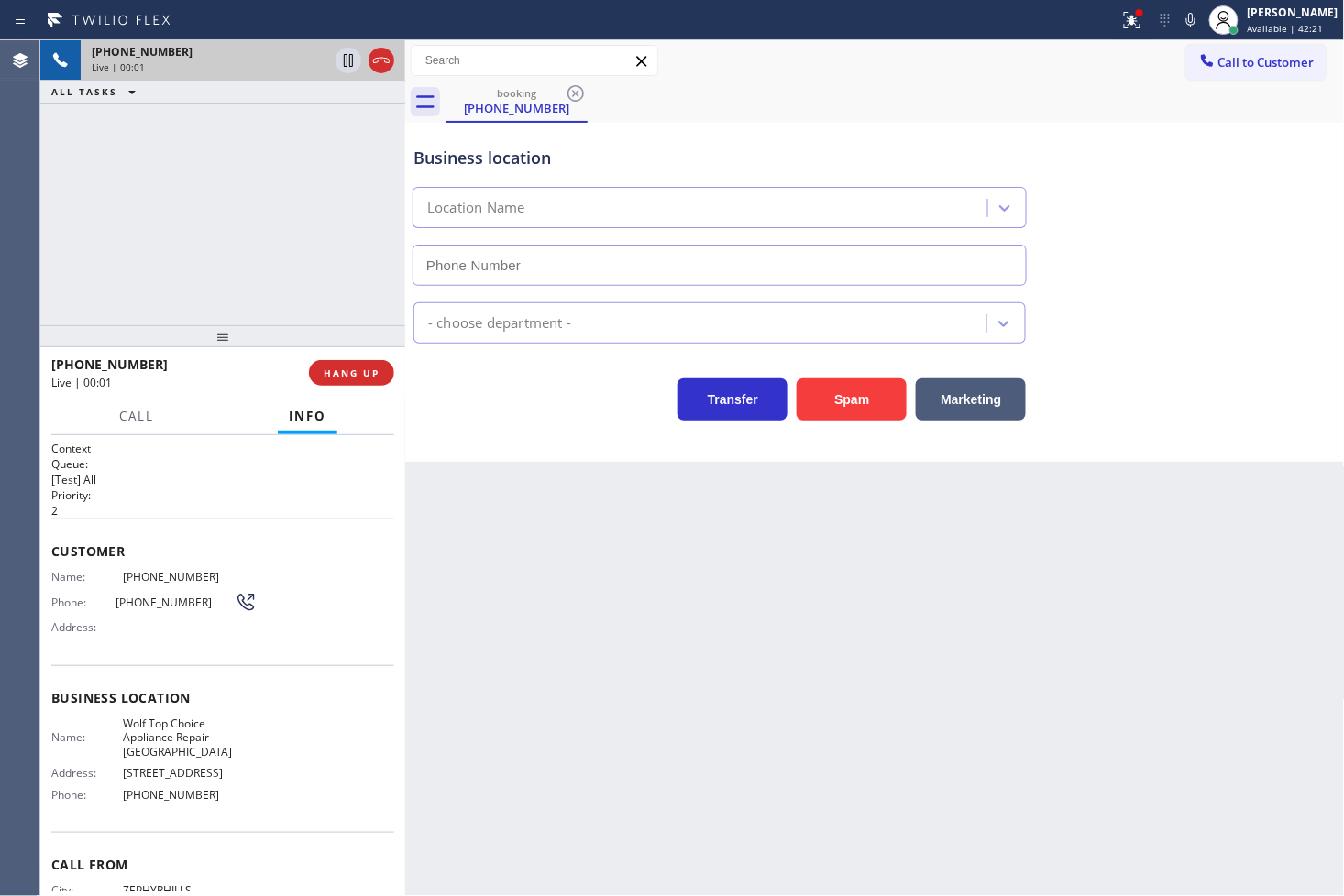
type input "[PHONE_NUMBER]"
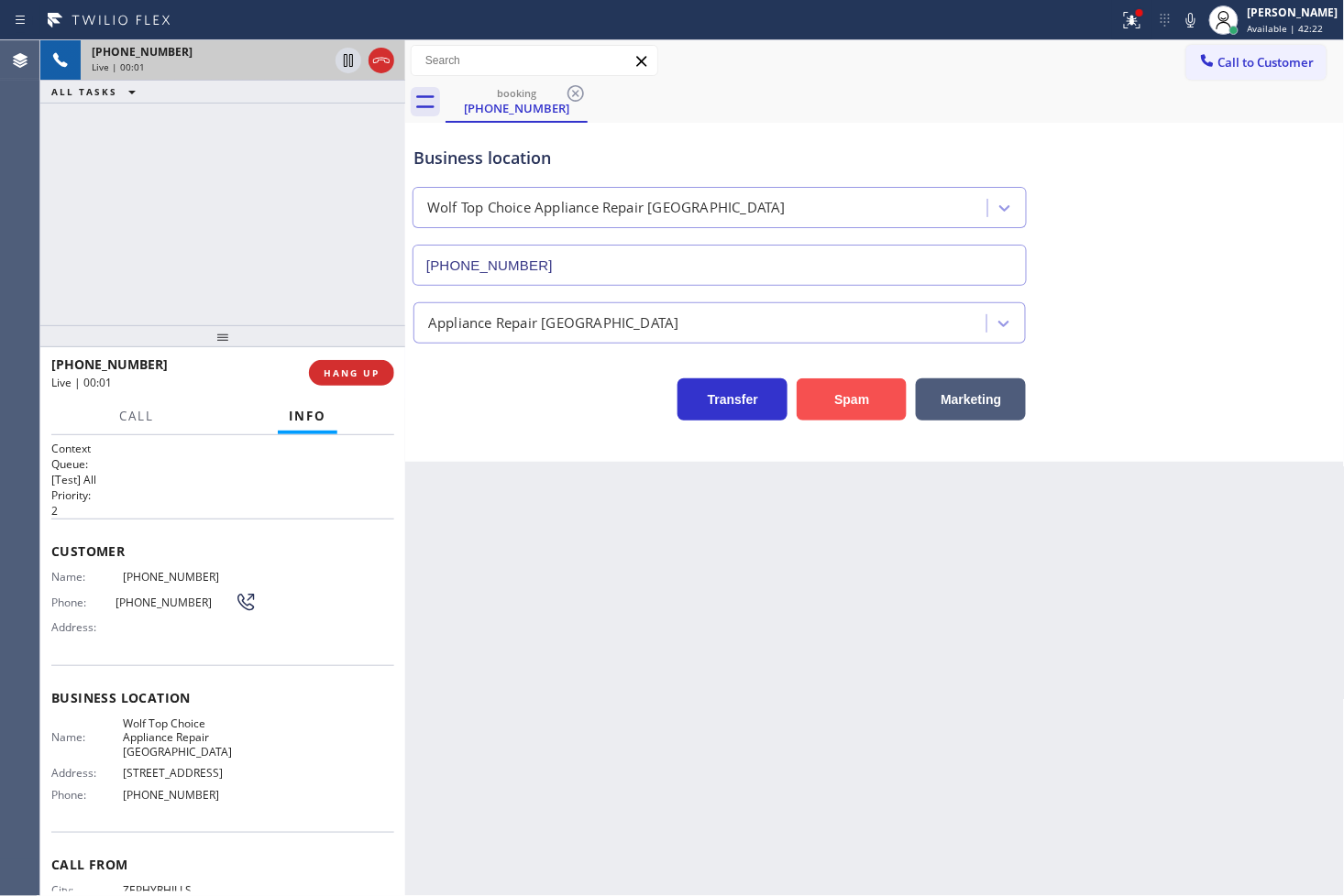
click at [819, 397] on button "Spam" at bounding box center [852, 399] width 110 height 42
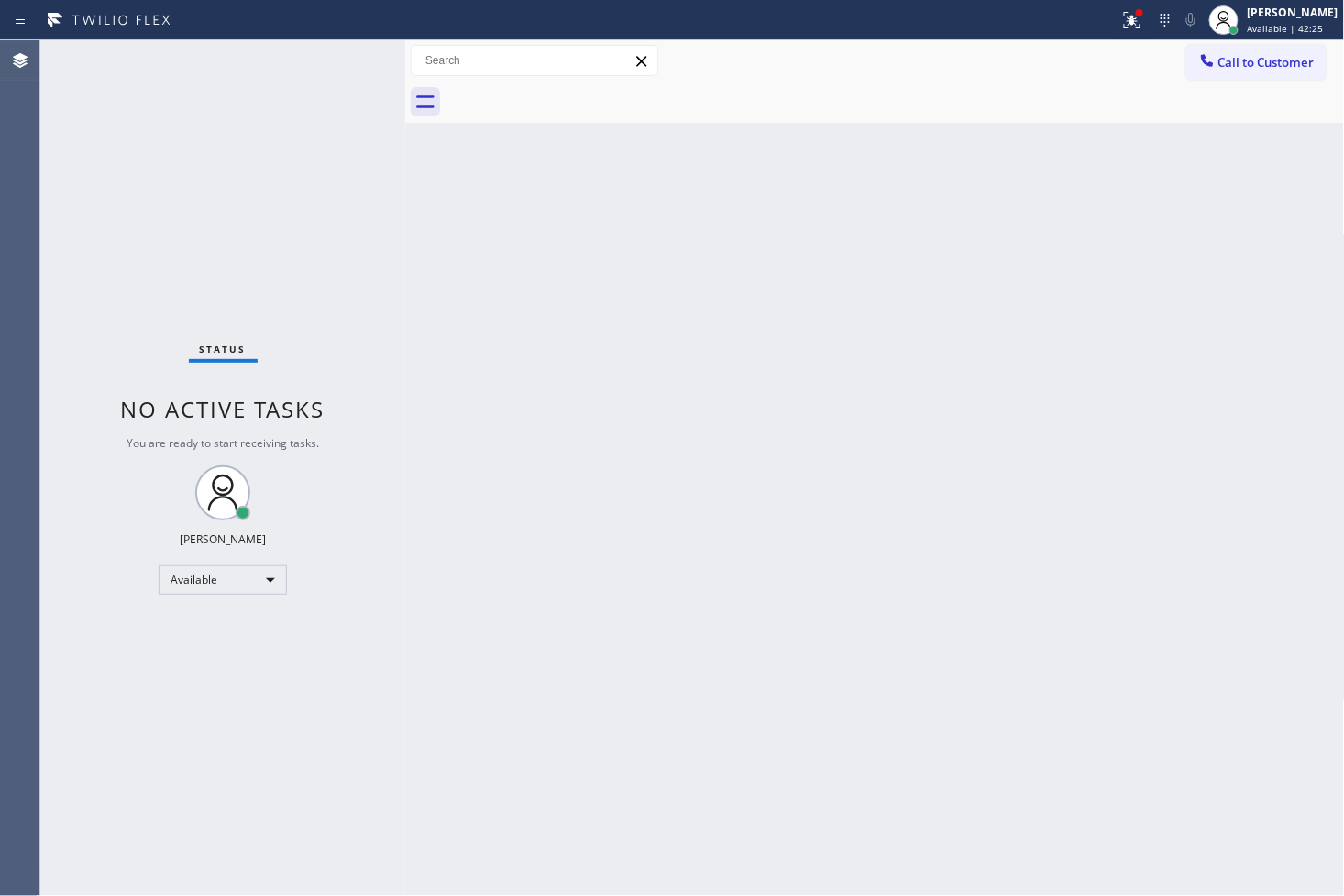
drag, startPoint x: 227, startPoint y: 105, endPoint x: 259, endPoint y: 98, distance: 32.8
click at [233, 104] on div "Status No active tasks You are ready to start receiving tasks. [PERSON_NAME]" at bounding box center [223, 468] width 365 height 856
click at [325, 74] on div "Status No active tasks You are ready to start receiving tasks. [PERSON_NAME]" at bounding box center [223, 468] width 365 height 856
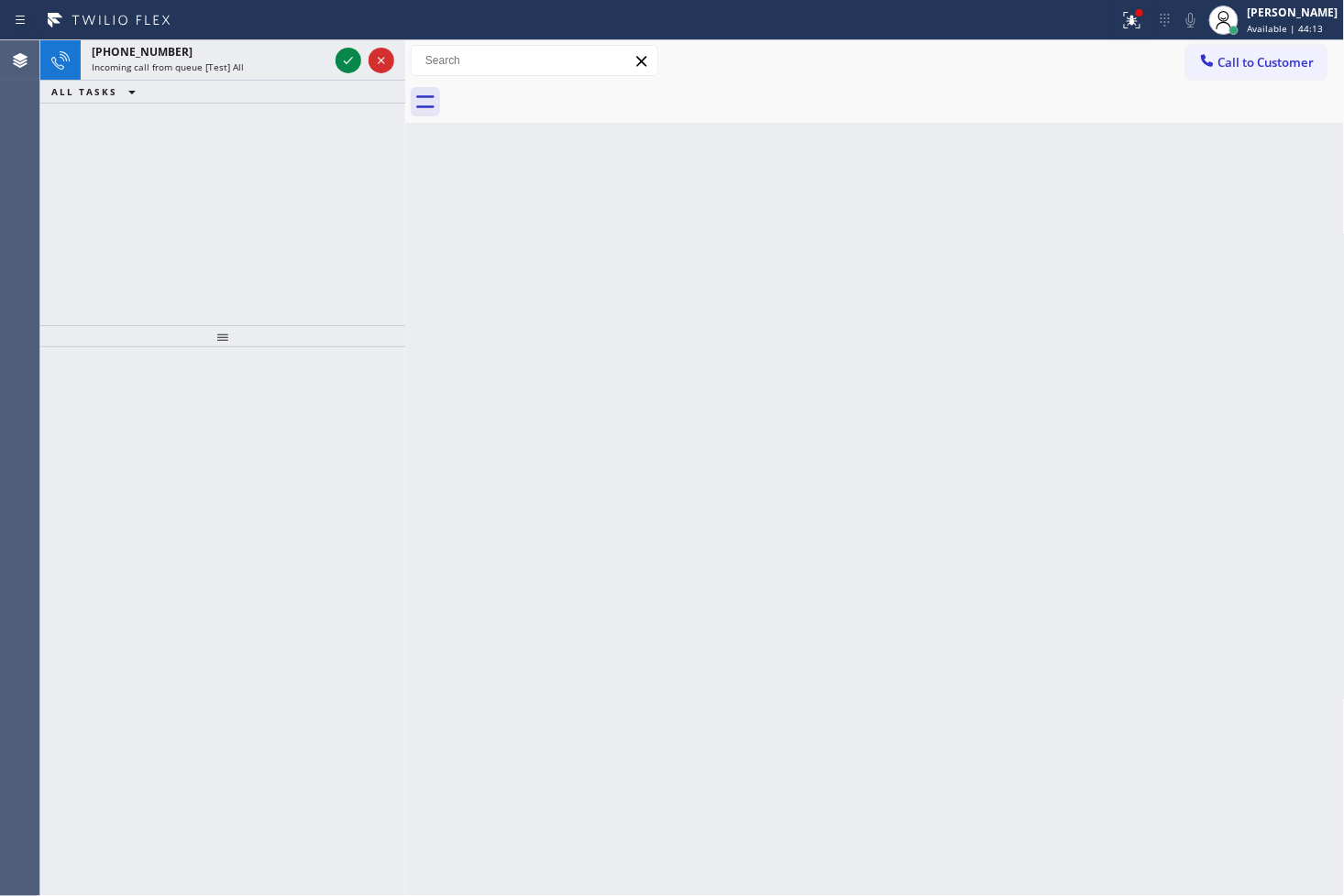
click at [343, 59] on icon at bounding box center [348, 60] width 22 height 22
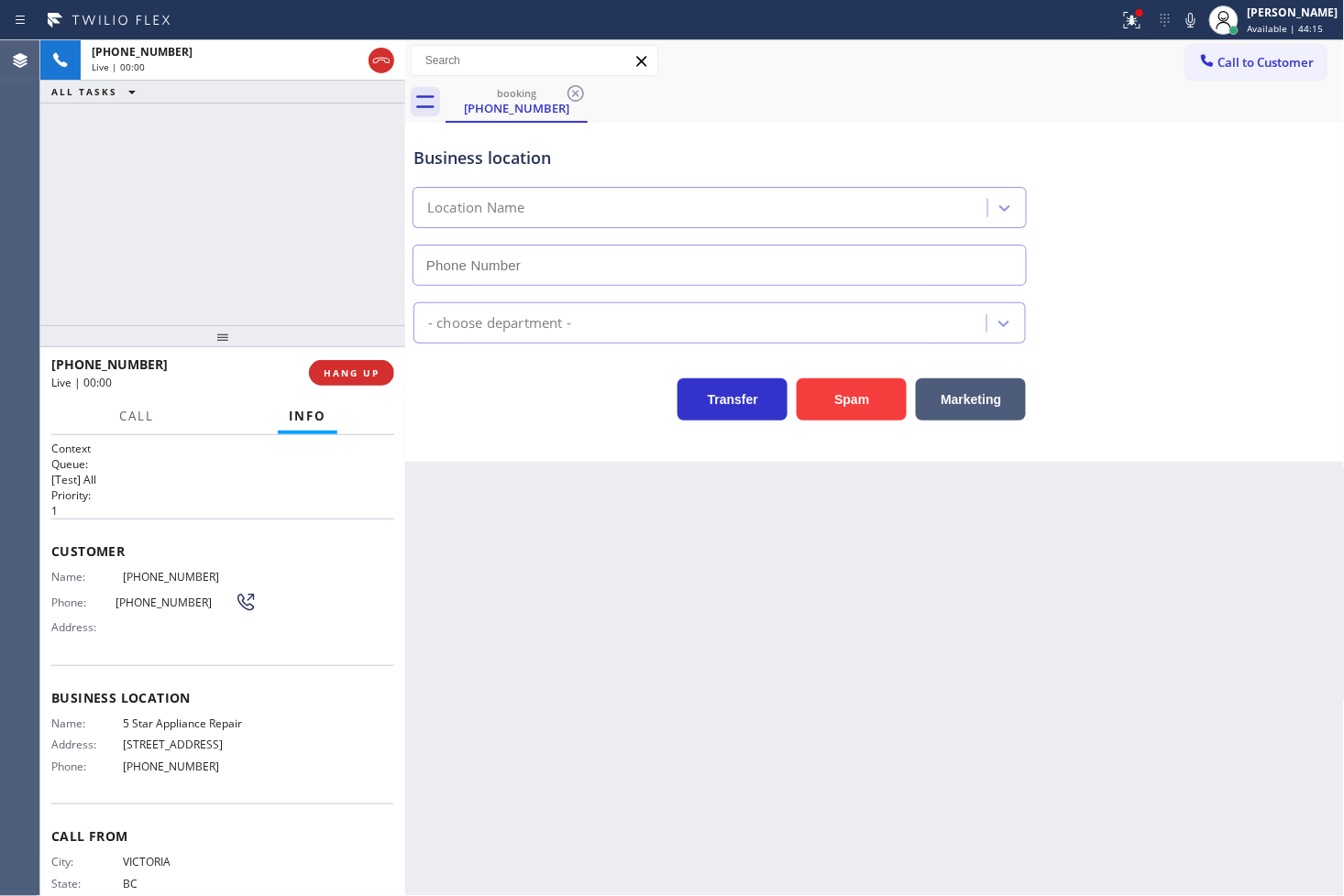
type input "[PHONE_NUMBER]"
click at [1121, 10] on icon at bounding box center [1132, 20] width 22 height 22
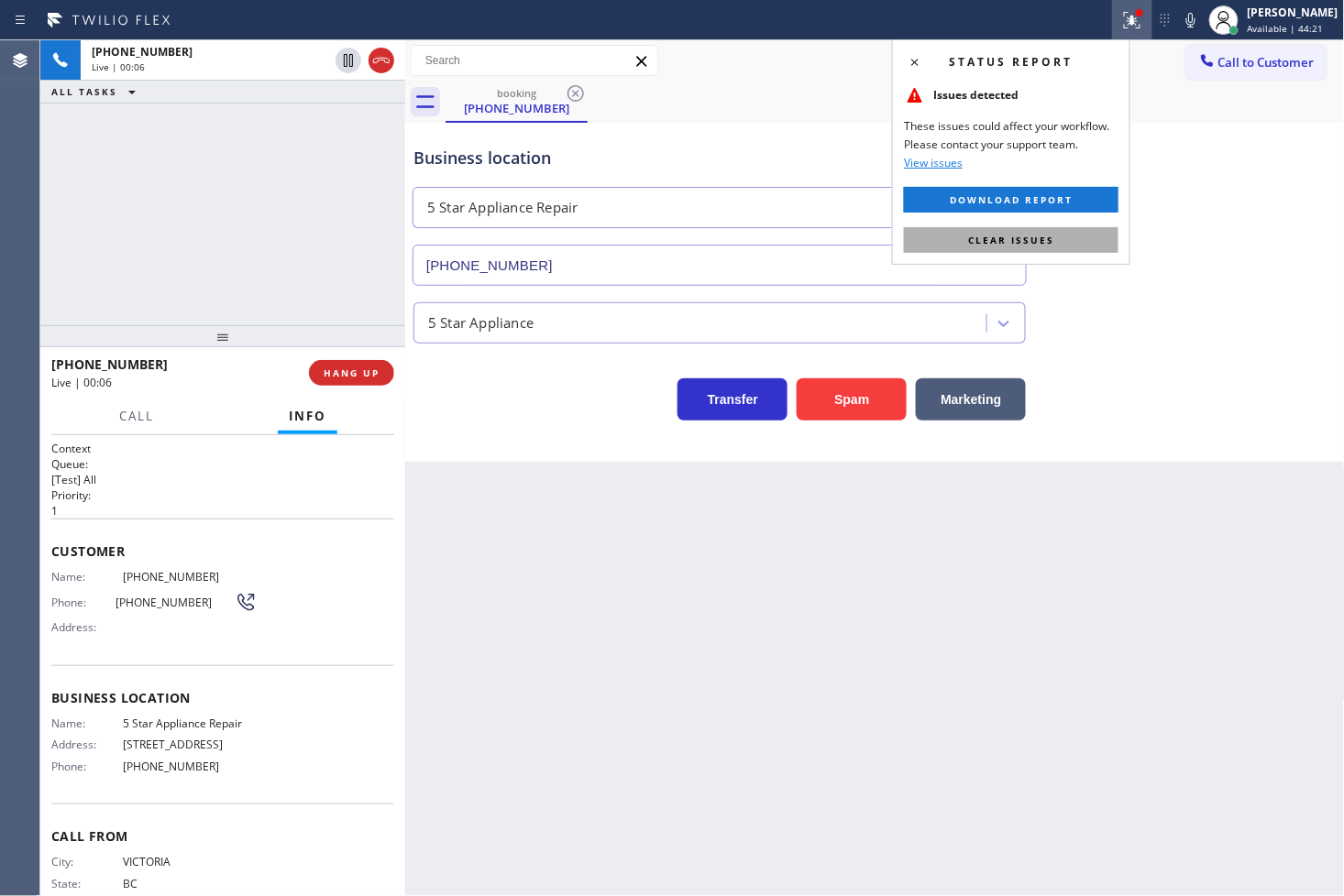
click at [1089, 247] on button "Clear issues" at bounding box center [1012, 241] width 215 height 26
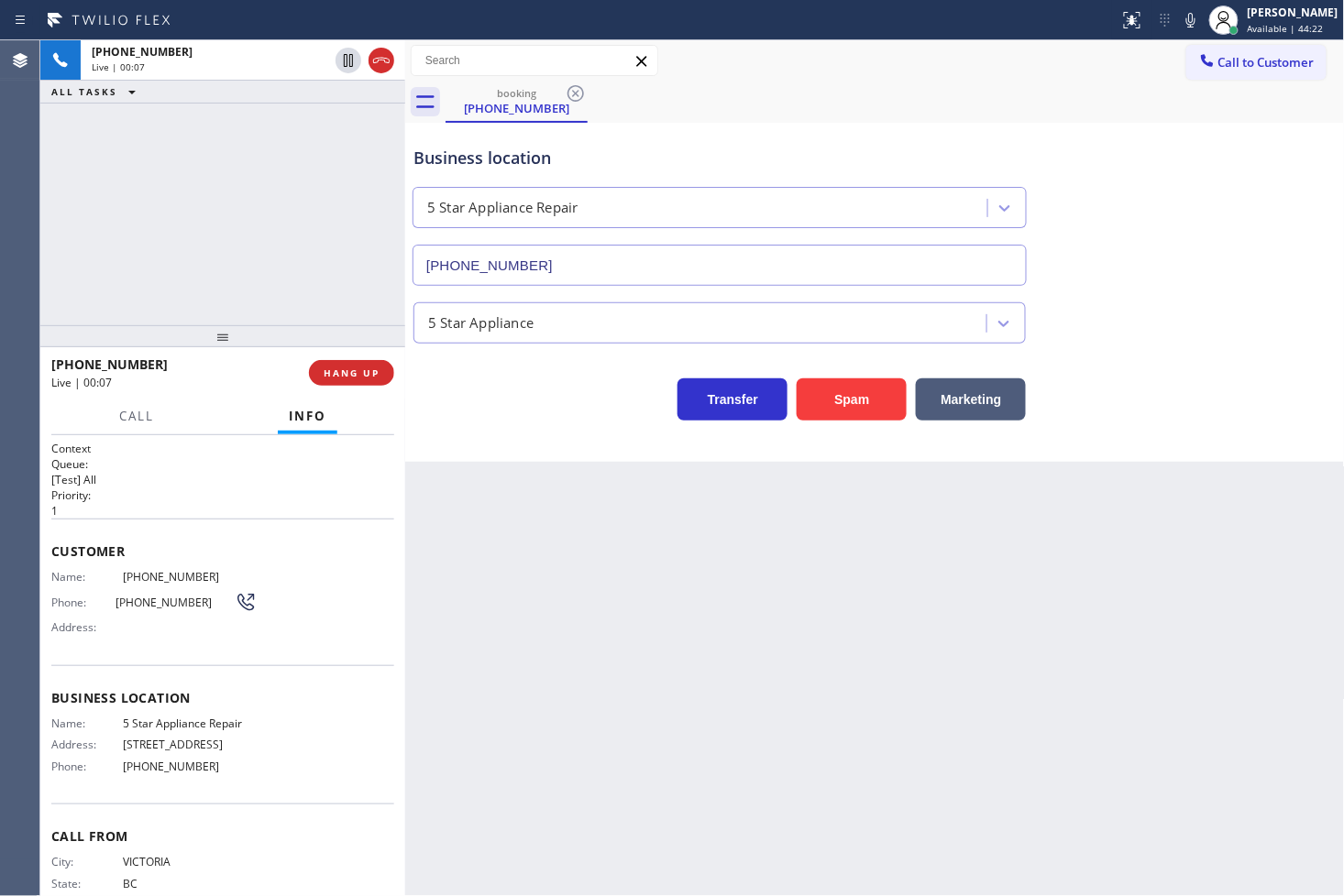
click at [231, 197] on div "[PHONE_NUMBER] Live | 00:07 ALL TASKS ALL TASKS ACTIVE TASKS TASKS IN WRAP UP" at bounding box center [223, 182] width 365 height 285
click at [532, 446] on div "Business location 5 Star Appliance Repair [PHONE_NUMBER] 5 Star Appliance Trans…" at bounding box center [875, 293] width 940 height 339
click at [189, 222] on div "[PHONE_NUMBER] Live | 00:08 ALL TASKS ALL TASKS ACTIVE TASKS TASKS IN WRAP UP" at bounding box center [223, 182] width 365 height 285
click at [134, 419] on span "Call" at bounding box center [136, 416] width 35 height 17
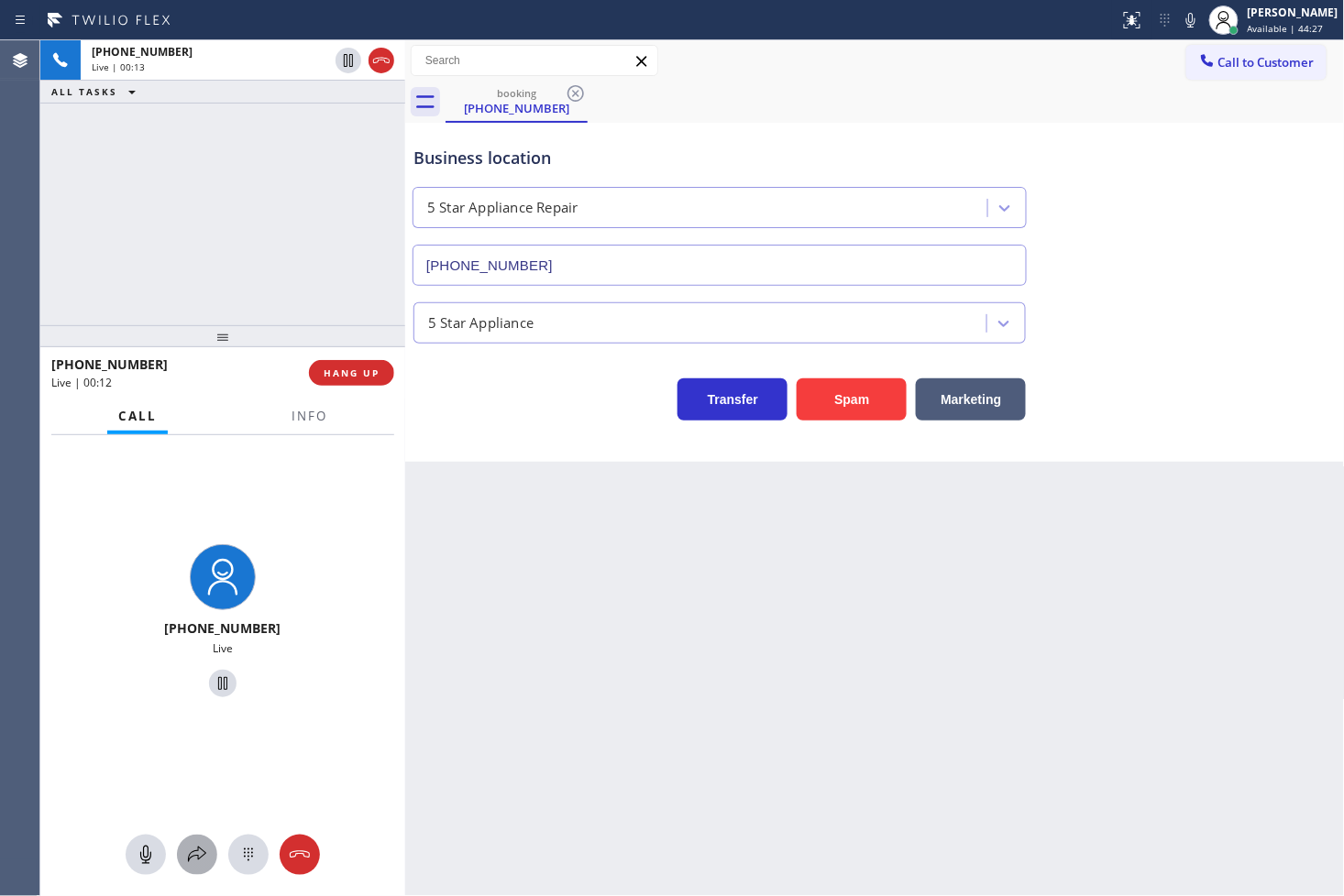
click at [194, 849] on icon at bounding box center [197, 855] width 22 height 22
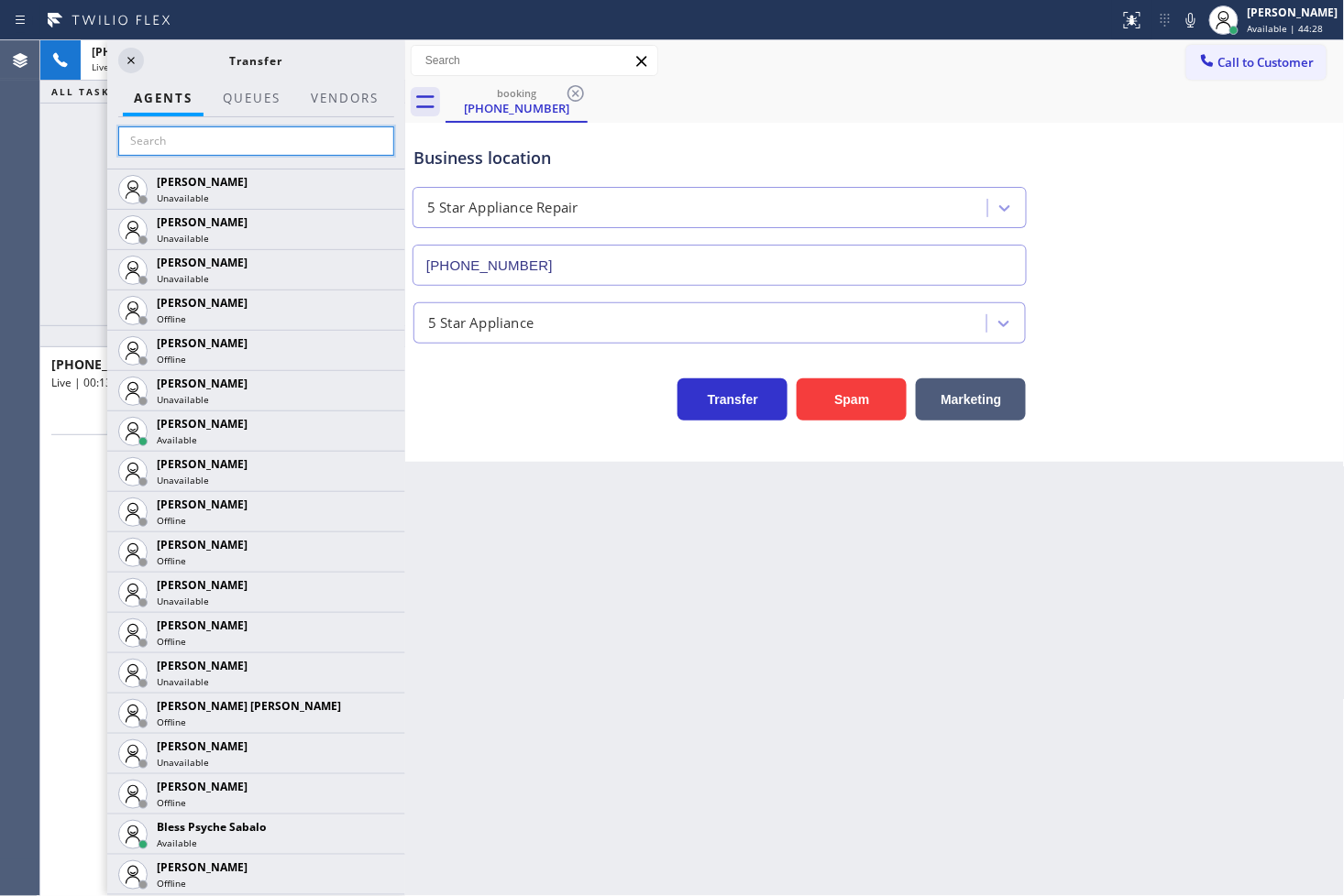
click at [215, 142] on input "text" at bounding box center [256, 141] width 276 height 30
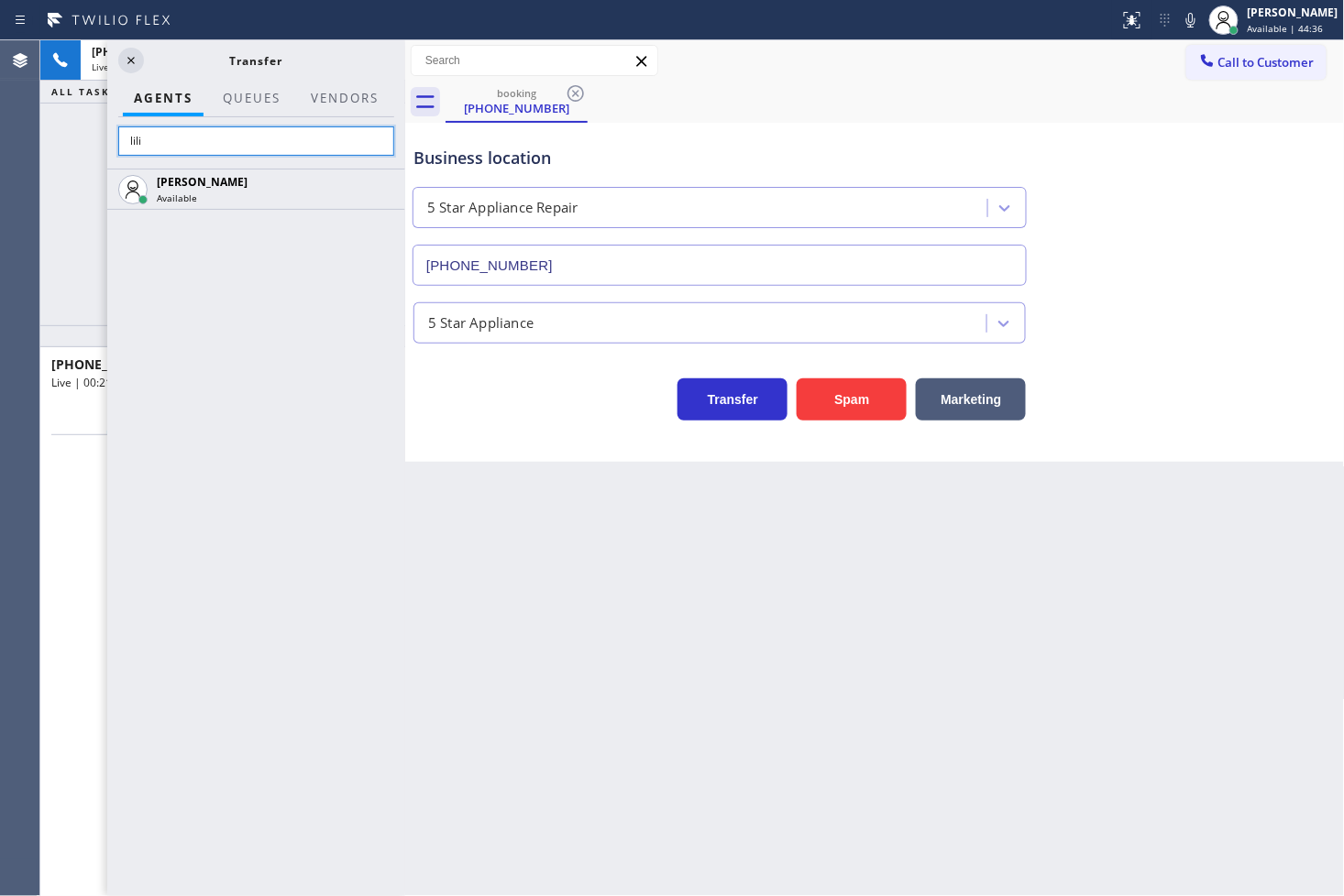
type input "lili"
drag, startPoint x: 218, startPoint y: 286, endPoint x: 231, endPoint y: 245, distance: 43.0
click at [226, 277] on div "[PERSON_NAME] Available" at bounding box center [256, 532] width 298 height 727
click at [269, 309] on div "[PERSON_NAME] Available" at bounding box center [256, 532] width 298 height 727
drag, startPoint x: 359, startPoint y: 364, endPoint x: 372, endPoint y: 247, distance: 117.7
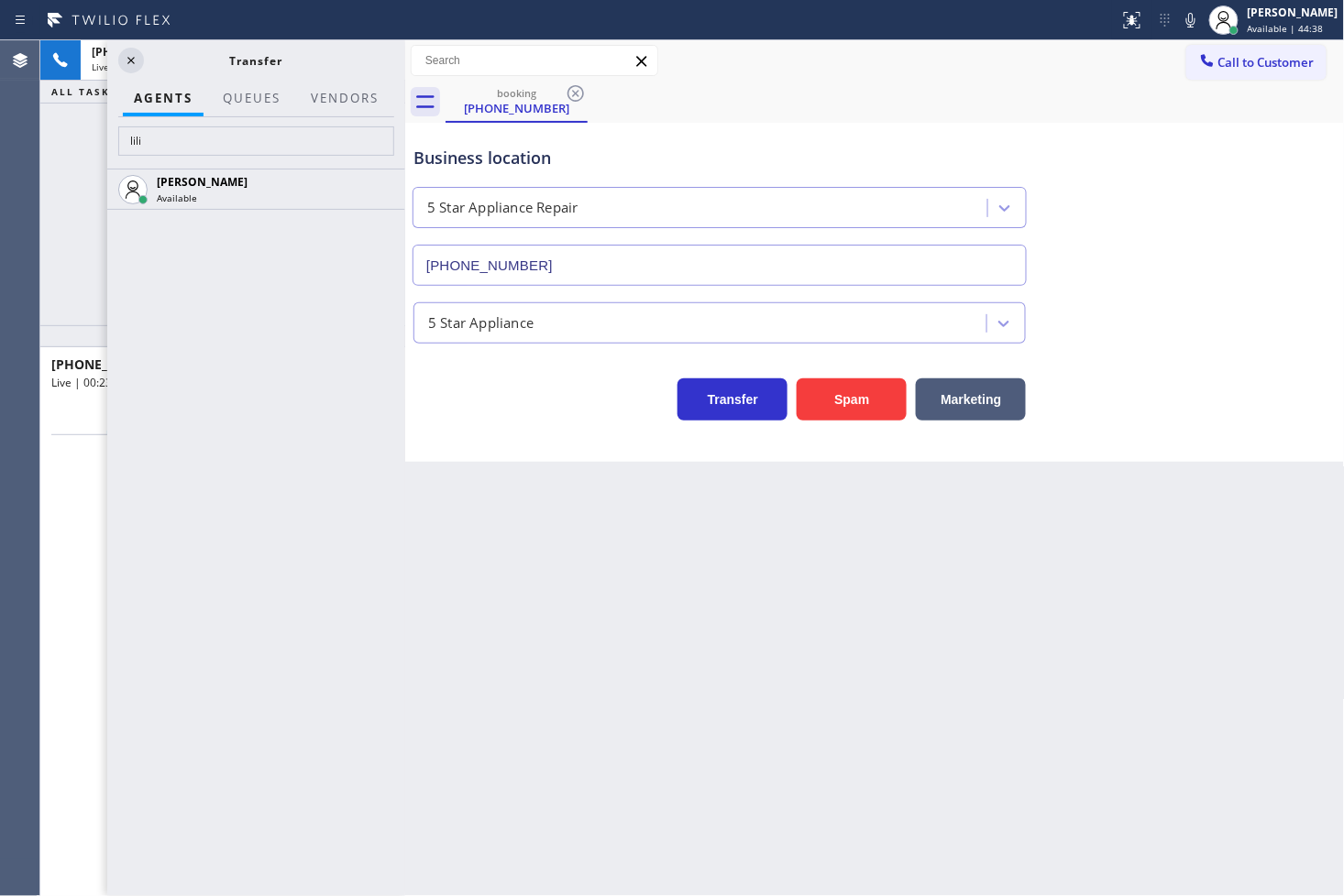
click at [358, 363] on div "[PERSON_NAME] Available" at bounding box center [256, 532] width 298 height 727
drag, startPoint x: 379, startPoint y: 183, endPoint x: 370, endPoint y: 204, distance: 22.8
click at [0, 0] on icon at bounding box center [0, 0] width 0 height 0
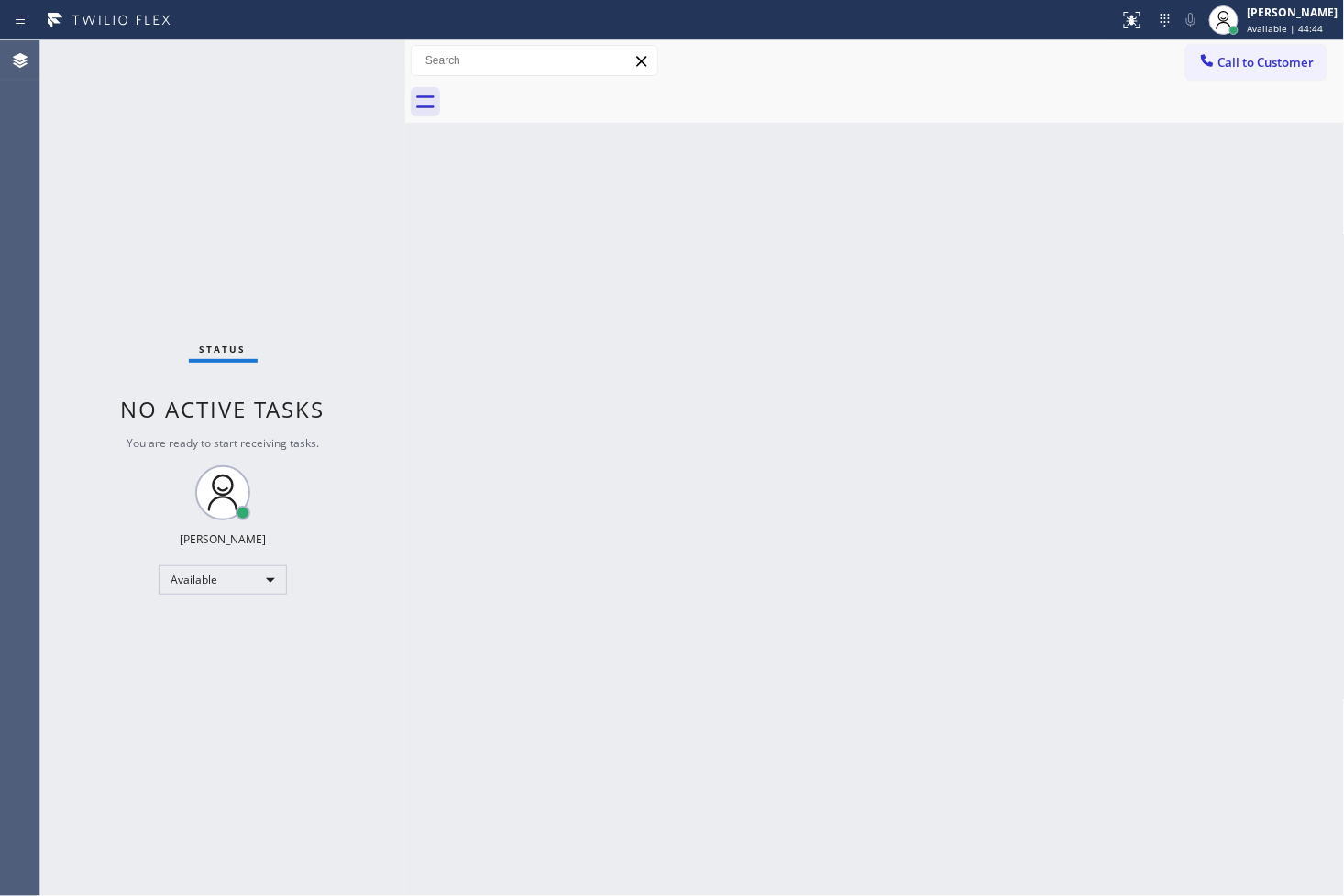
drag, startPoint x: 298, startPoint y: 106, endPoint x: 332, endPoint y: 59, distance: 58.0
click at [309, 93] on div "Status No active tasks You are ready to start receiving tasks. [PERSON_NAME]" at bounding box center [223, 468] width 365 height 856
click at [332, 59] on div "Status No active tasks You are ready to start receiving tasks. [PERSON_NAME]" at bounding box center [223, 468] width 365 height 856
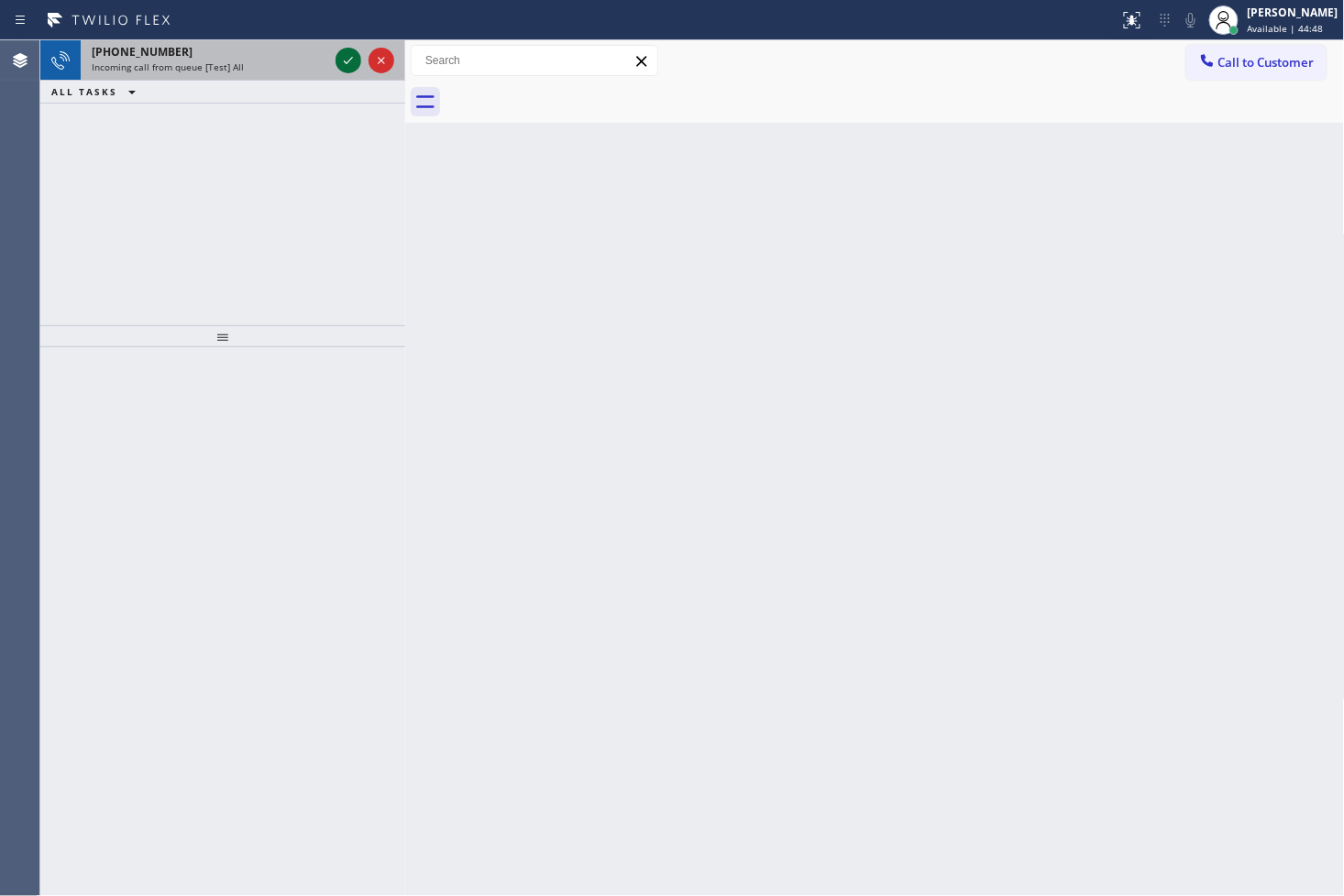
click at [341, 65] on icon at bounding box center [348, 60] width 22 height 22
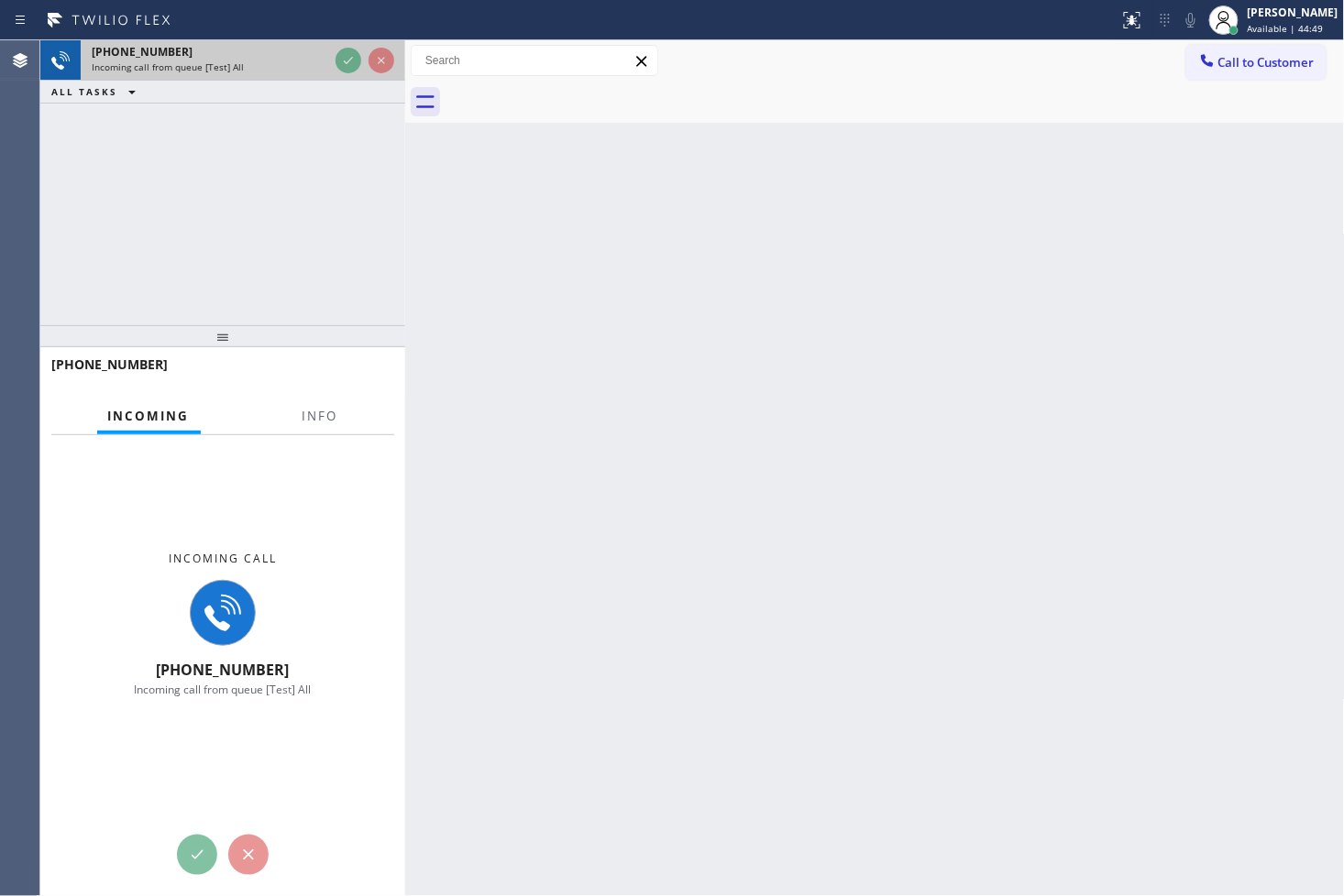
click at [333, 64] on div at bounding box center [365, 60] width 66 height 40
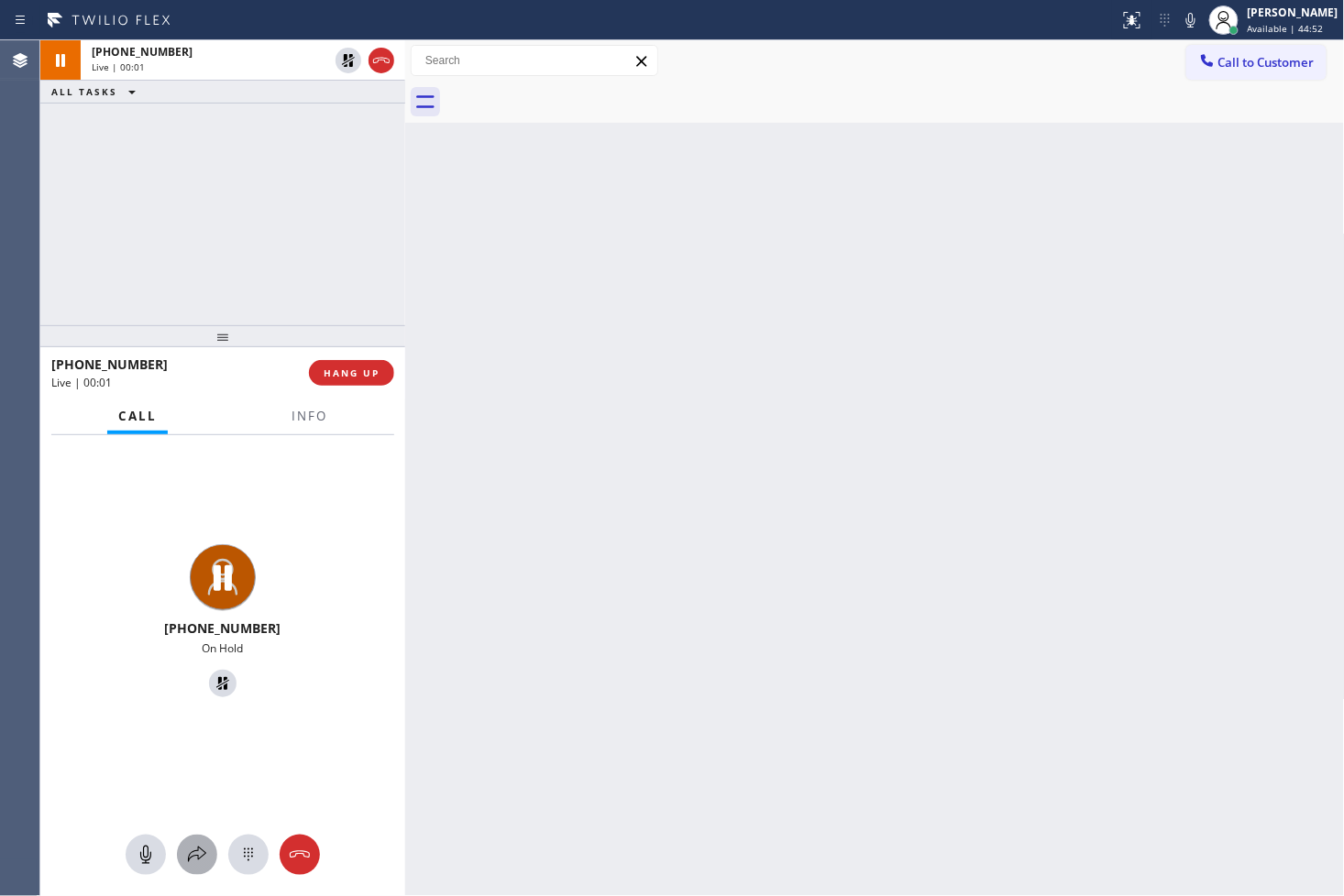
click at [179, 855] on div at bounding box center [196, 855] width 40 height 22
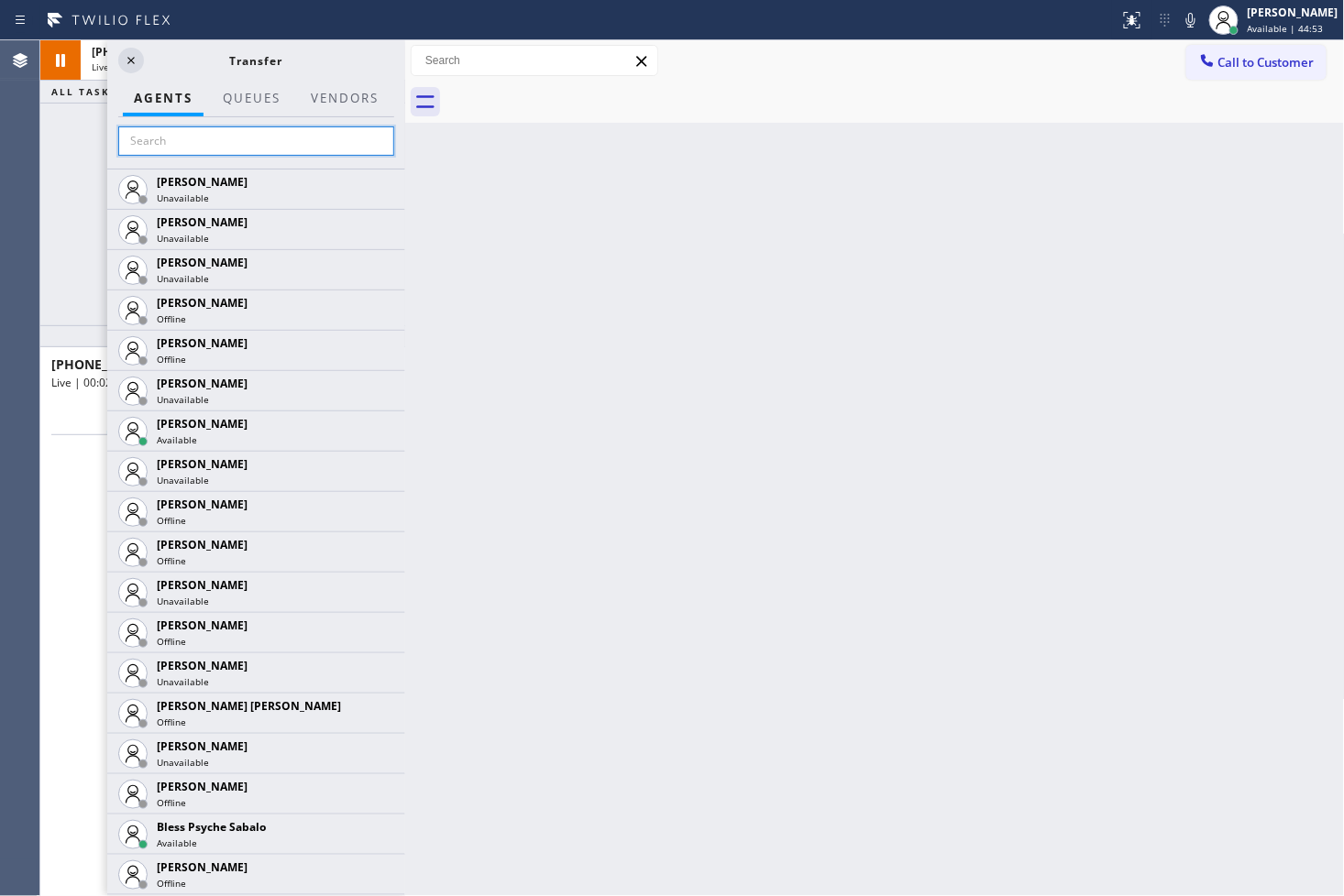
click at [254, 150] on input "text" at bounding box center [256, 141] width 276 height 30
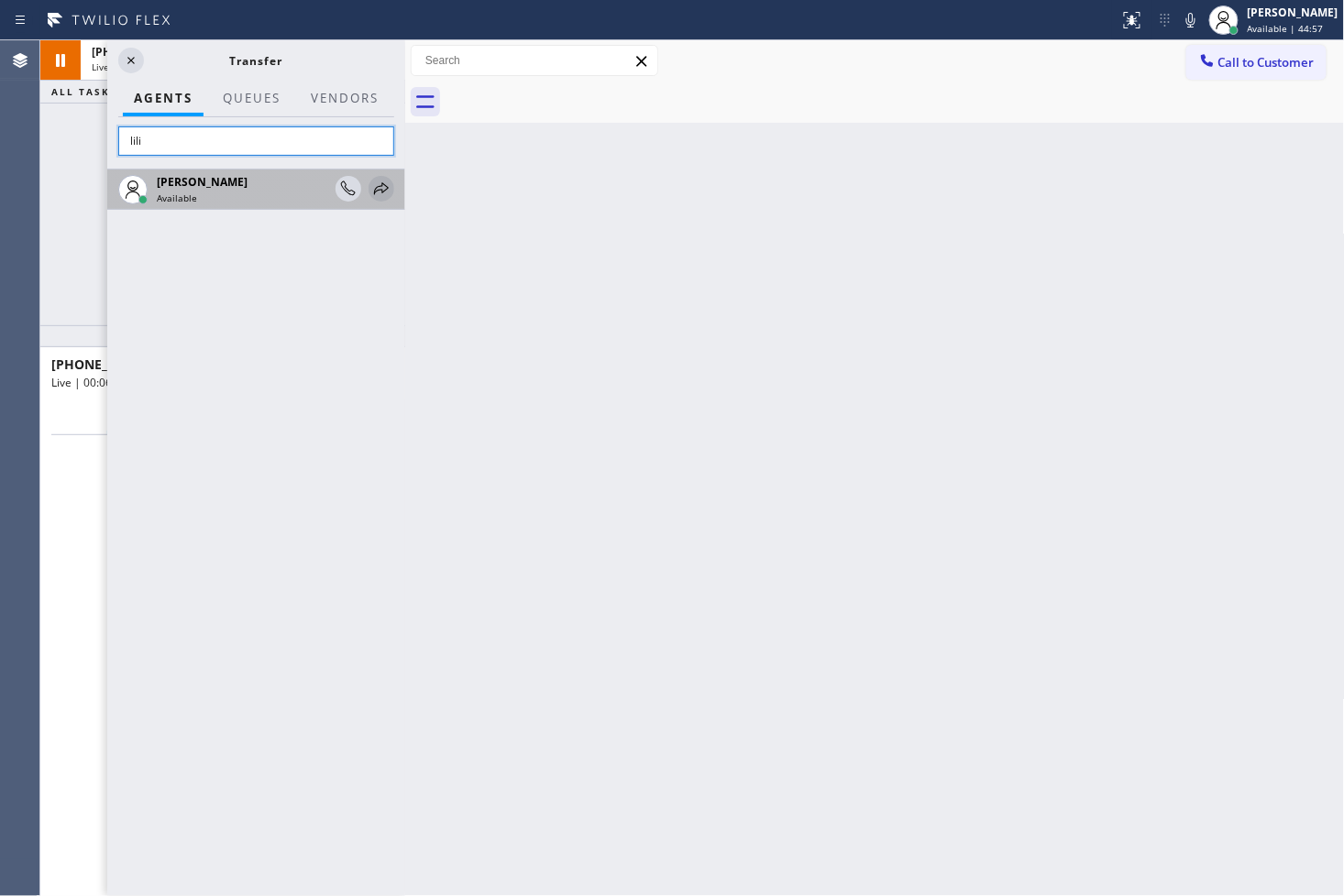
type input "lili"
click at [382, 194] on icon at bounding box center [382, 188] width 22 height 22
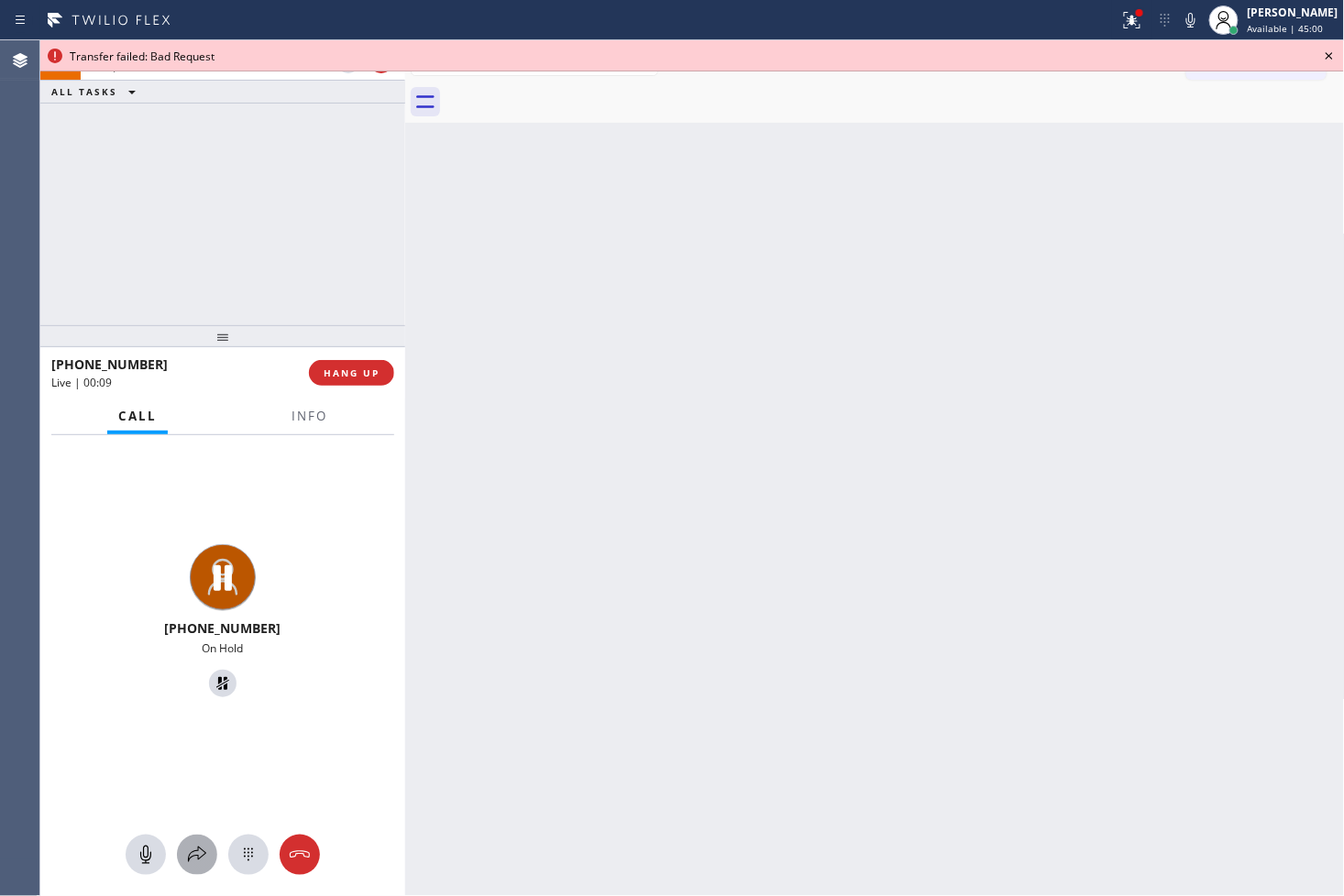
click at [202, 855] on icon at bounding box center [197, 855] width 22 height 22
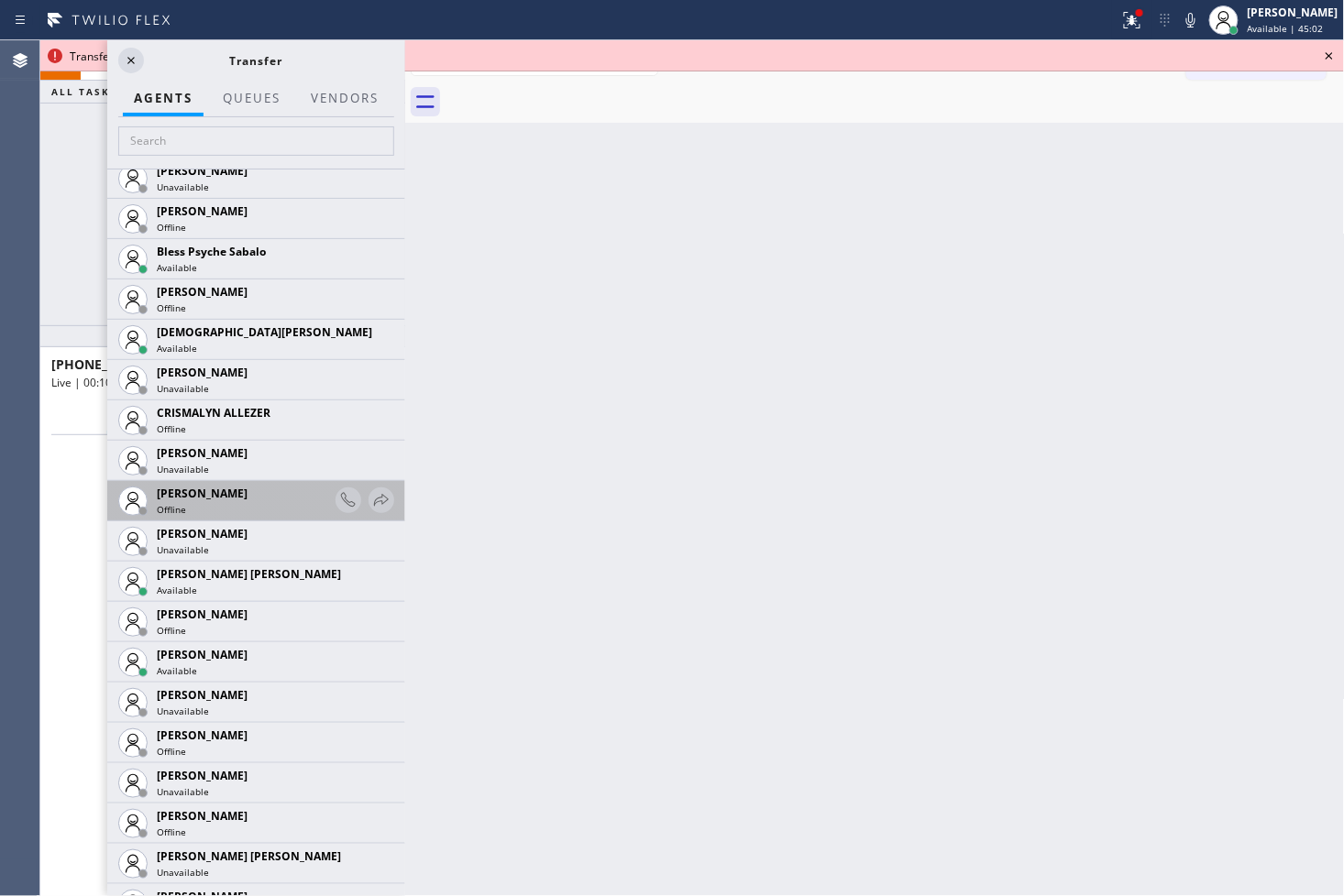
scroll to position [814, 0]
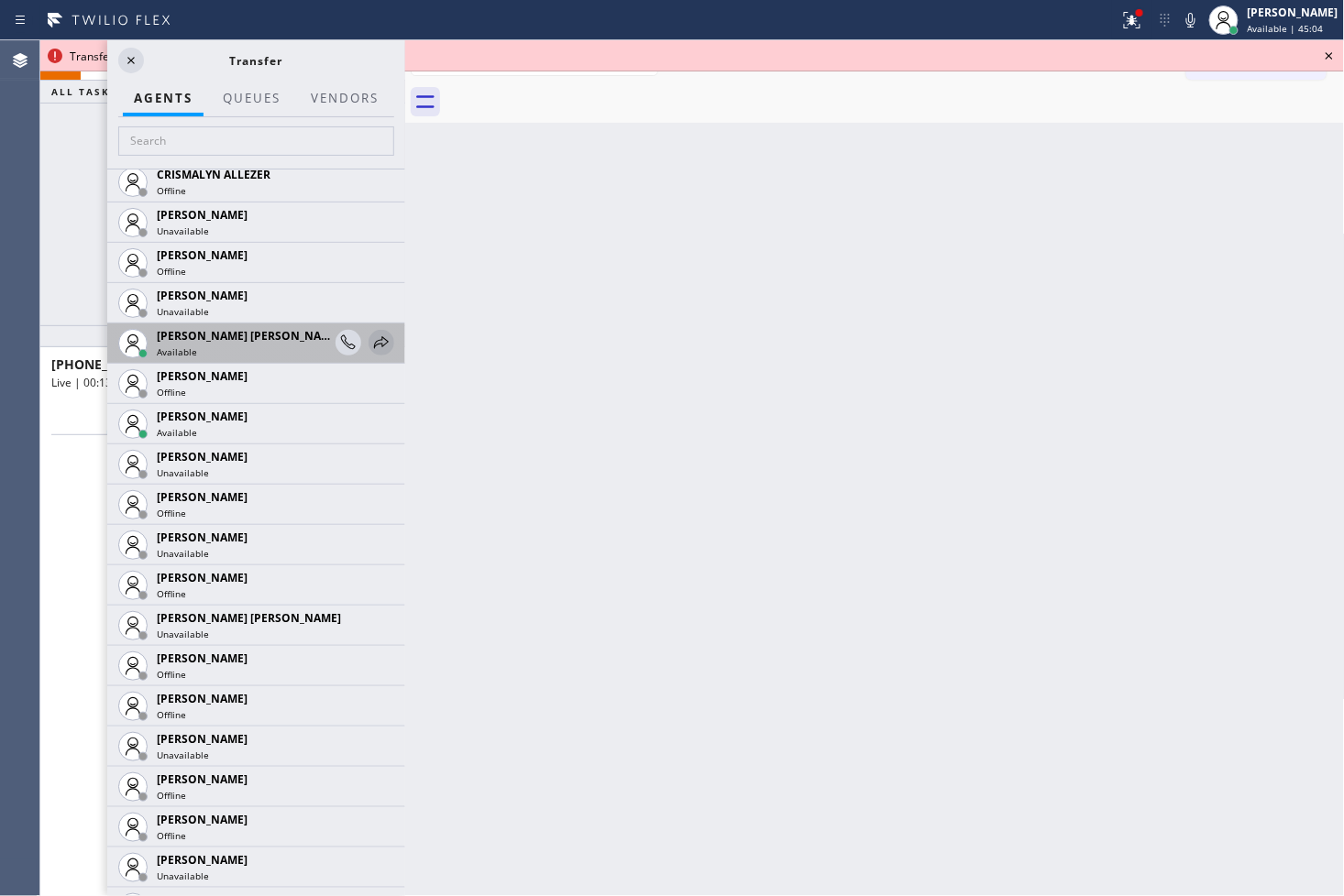
click at [371, 339] on icon at bounding box center [382, 343] width 22 height 22
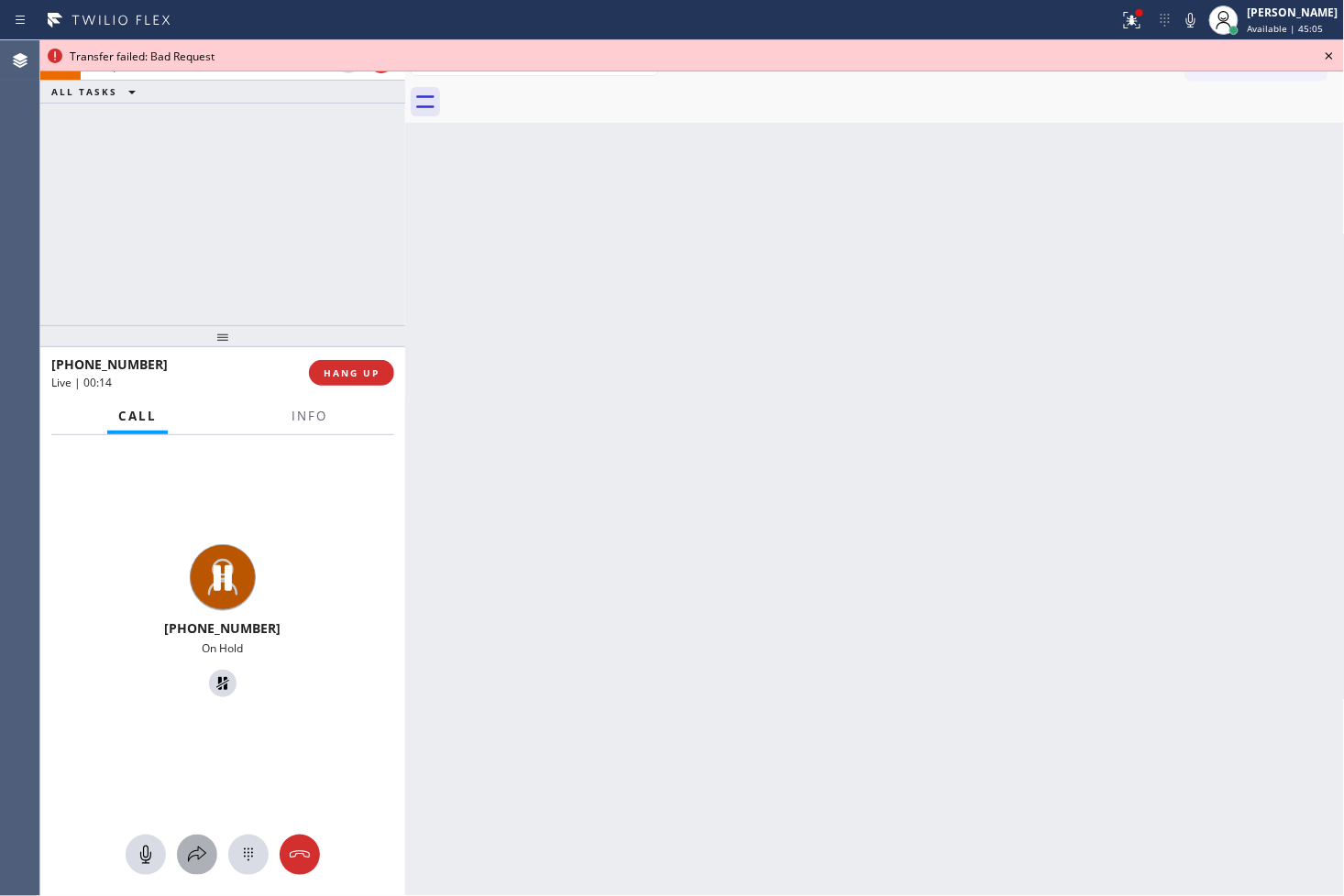
click at [177, 862] on div at bounding box center [196, 855] width 40 height 22
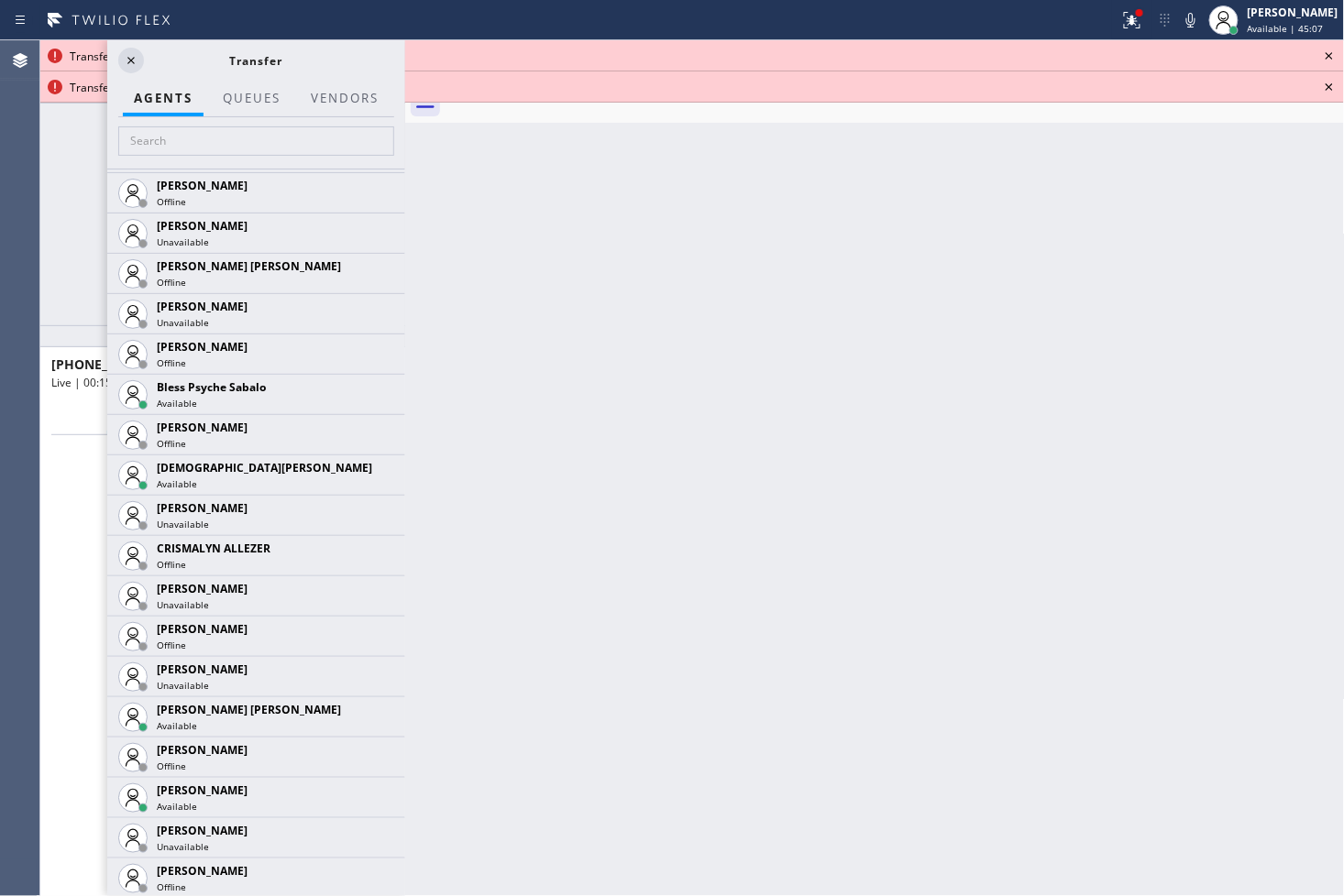
scroll to position [712, 0]
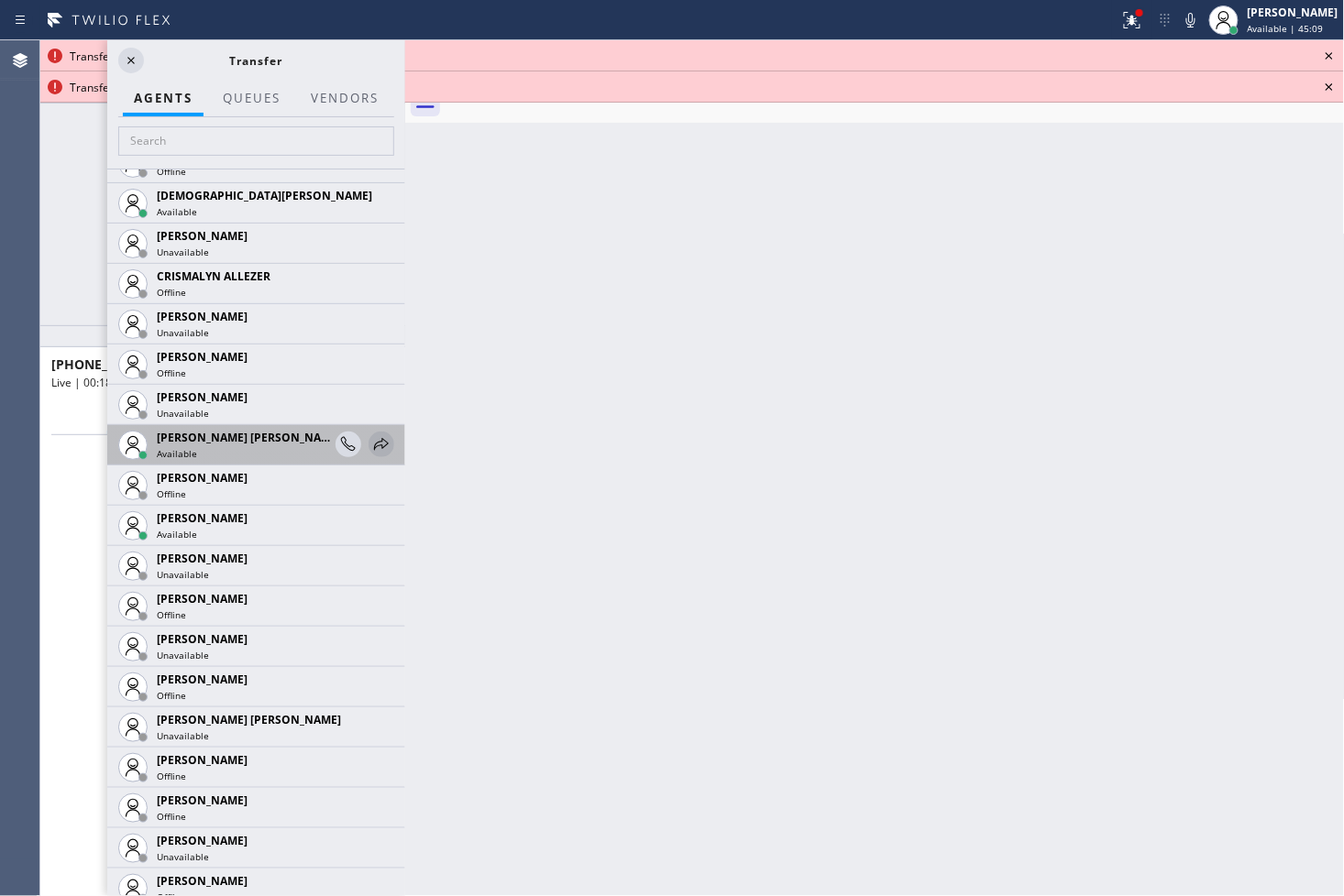
click at [371, 442] on icon at bounding box center [382, 445] width 22 height 22
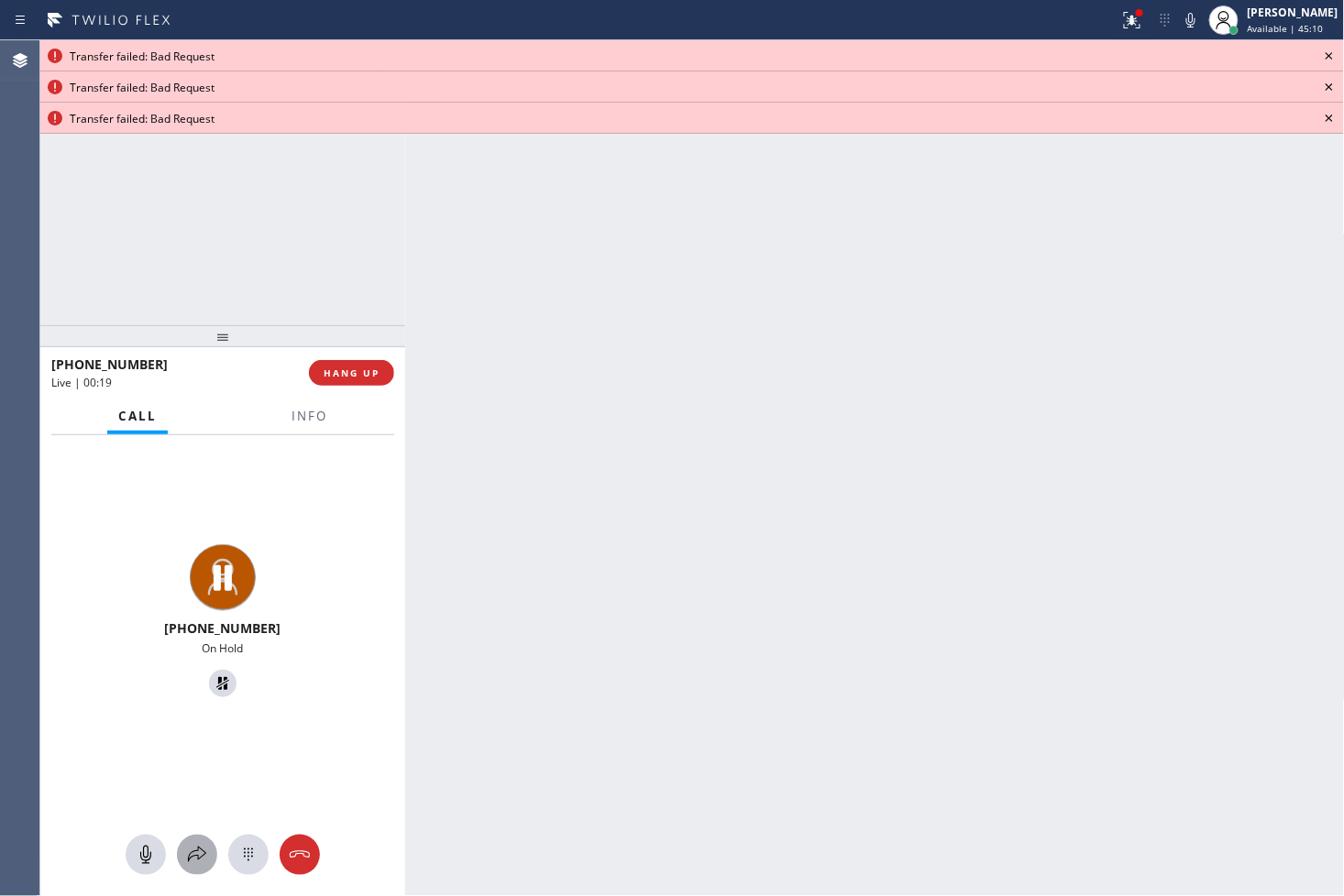
click at [199, 854] on icon at bounding box center [197, 855] width 22 height 22
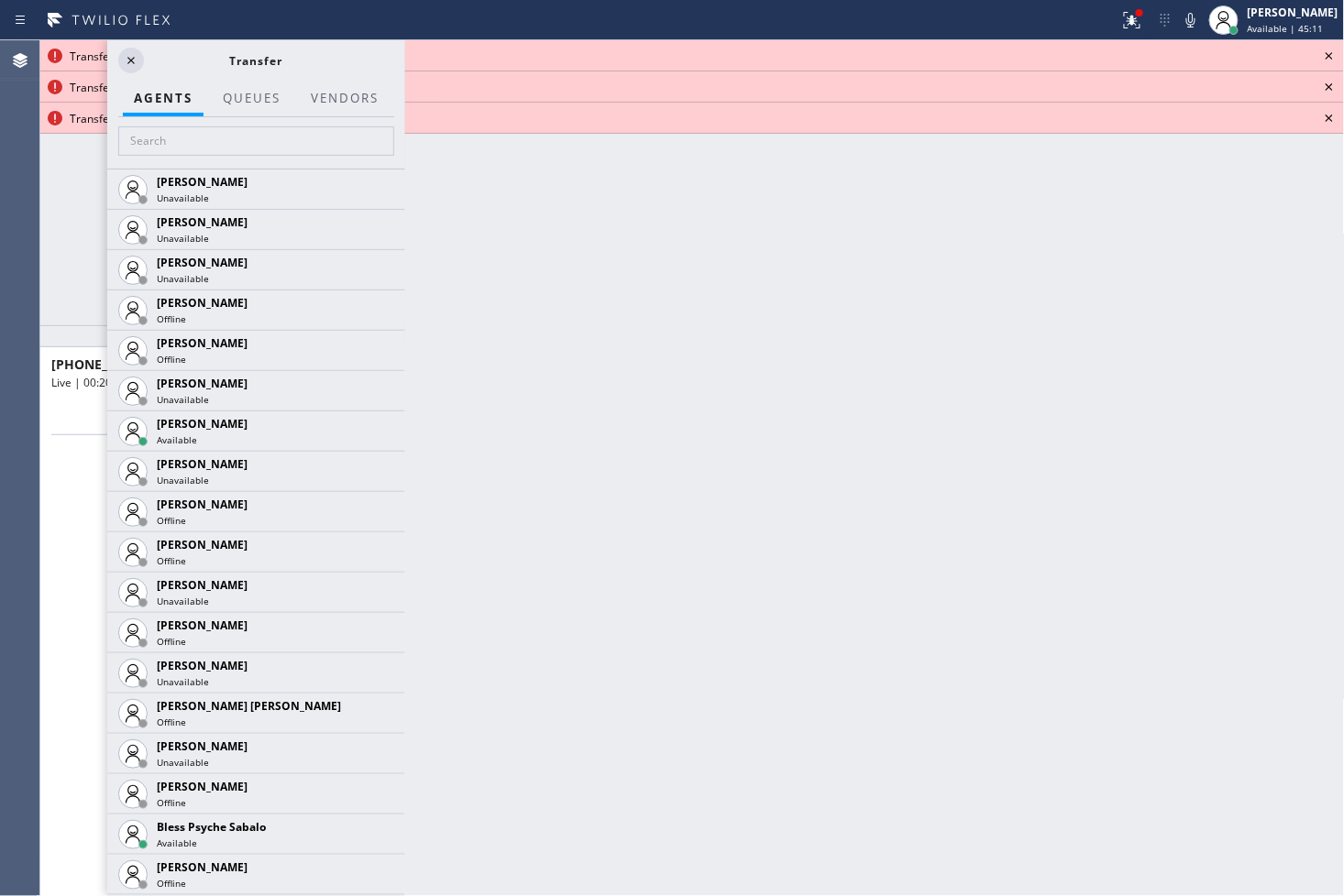
scroll to position [814, 0]
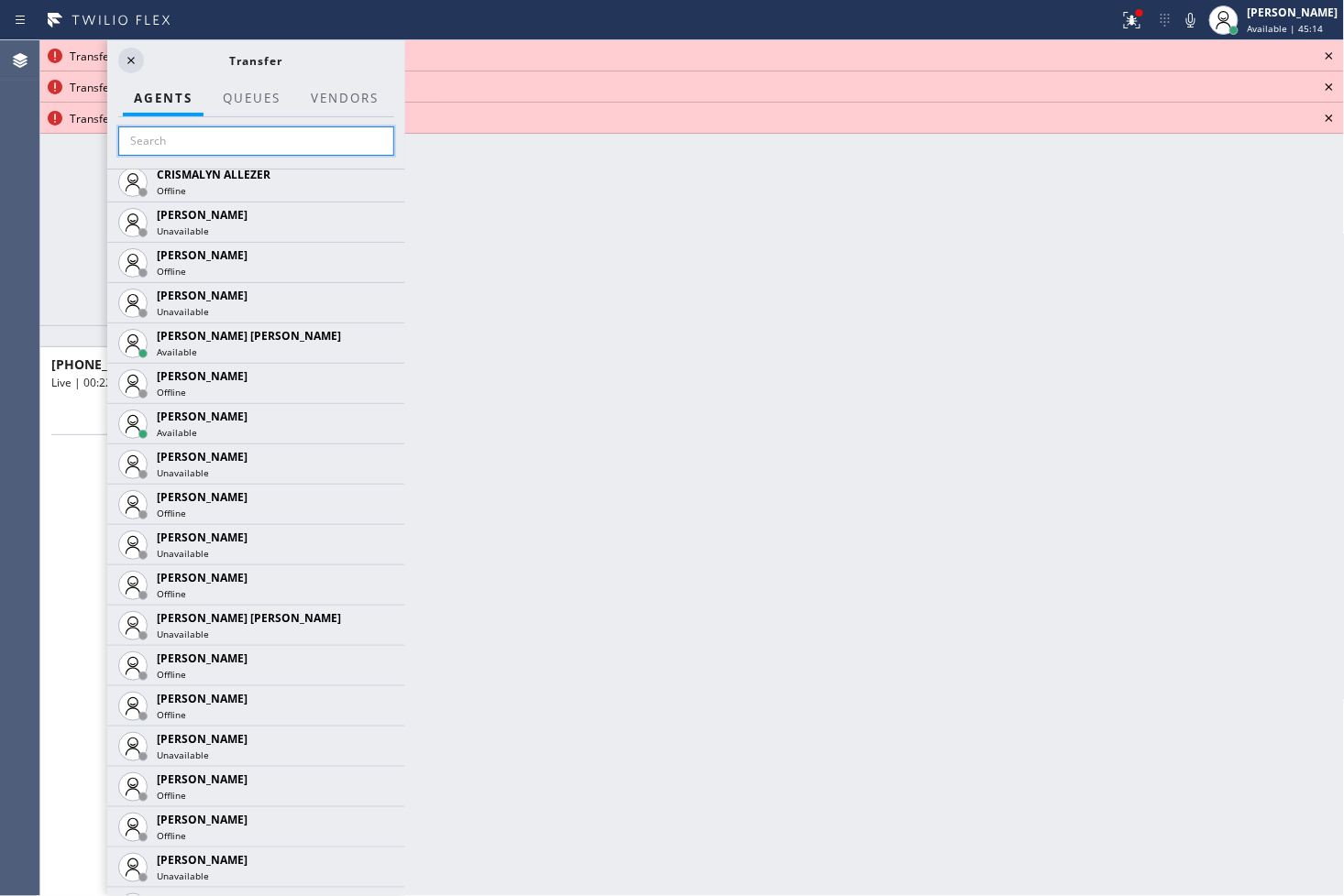
click at [307, 132] on input "text" at bounding box center [256, 141] width 276 height 30
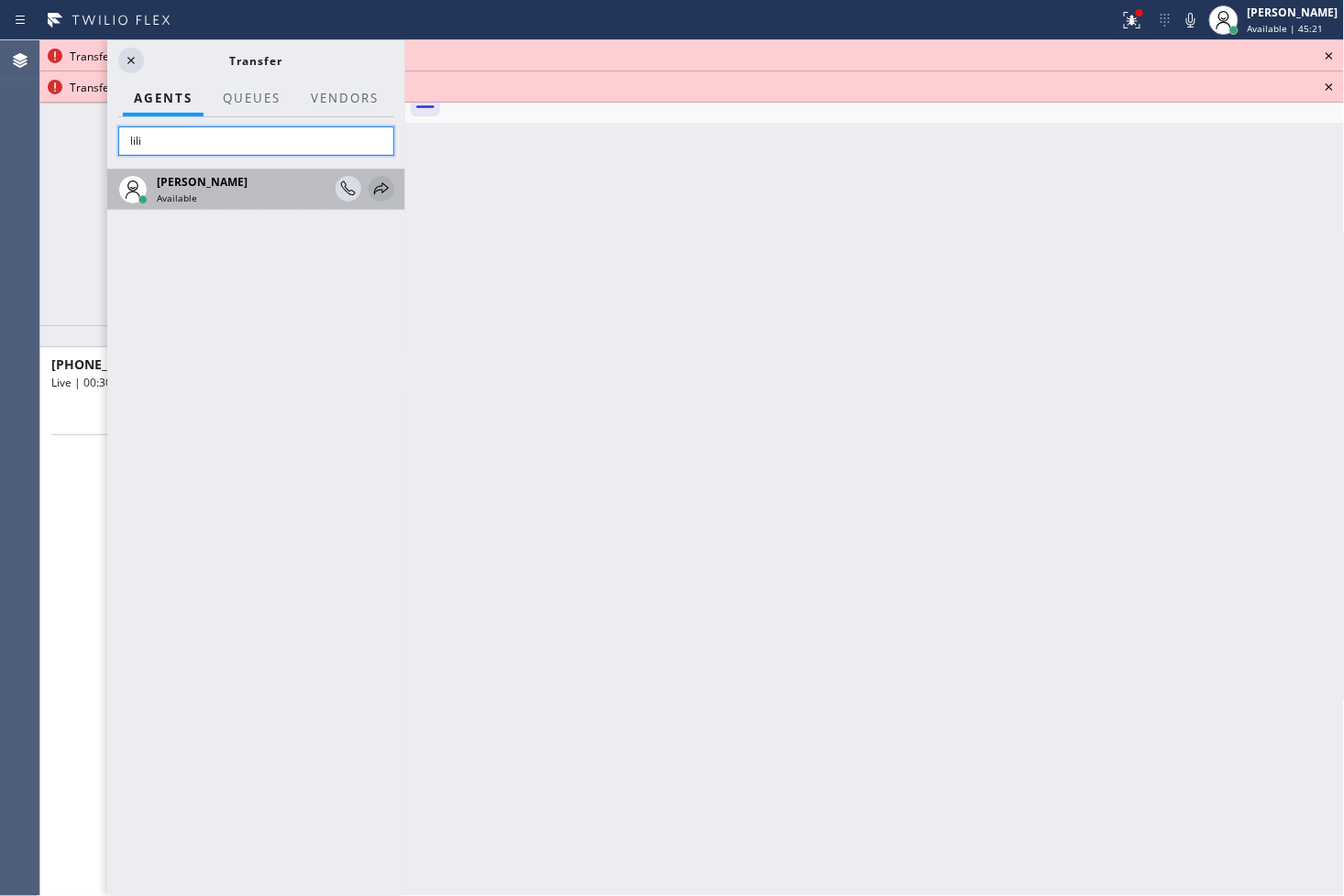
type input "lili"
click at [372, 185] on icon at bounding box center [382, 188] width 22 height 22
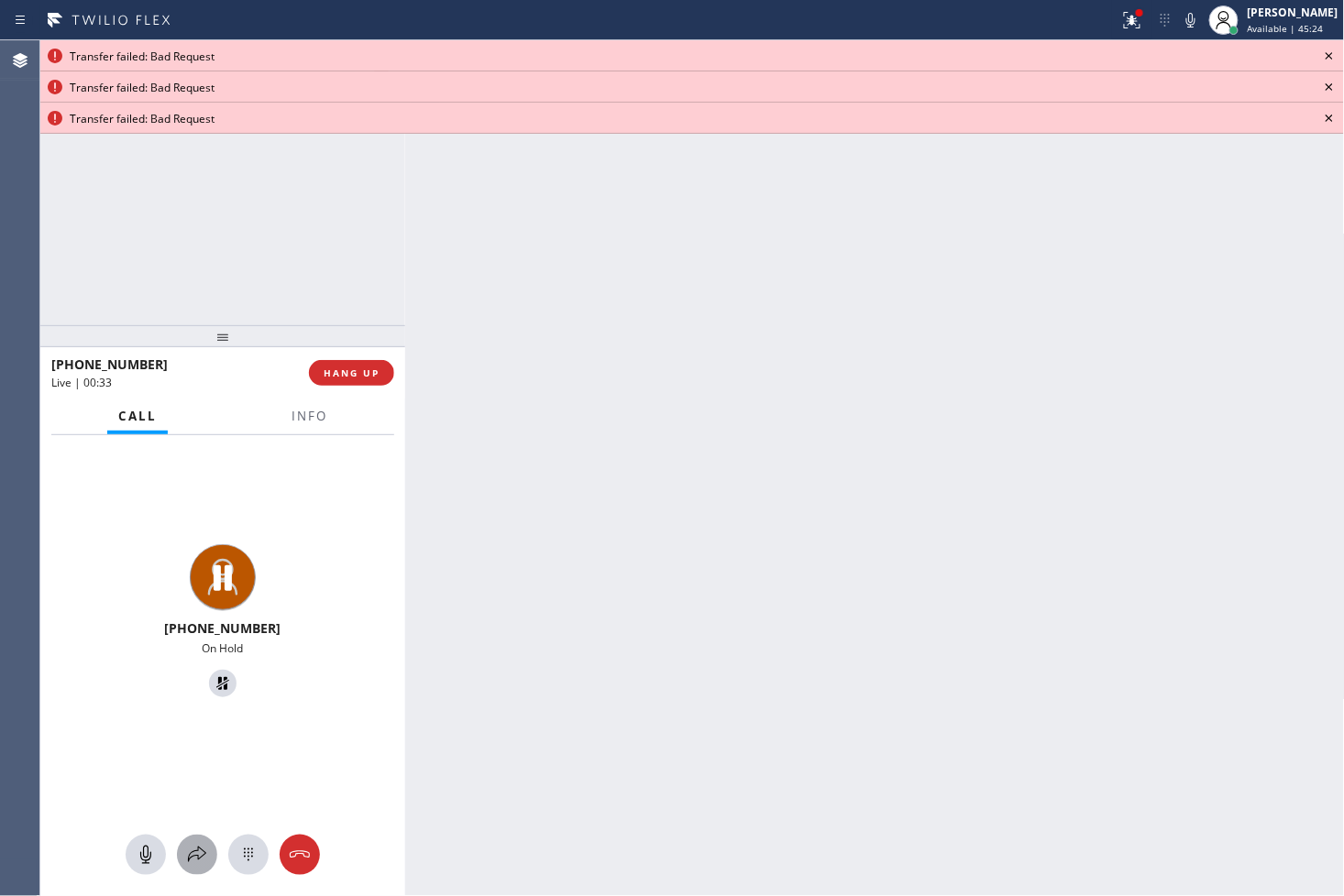
click at [203, 844] on icon at bounding box center [197, 855] width 22 height 22
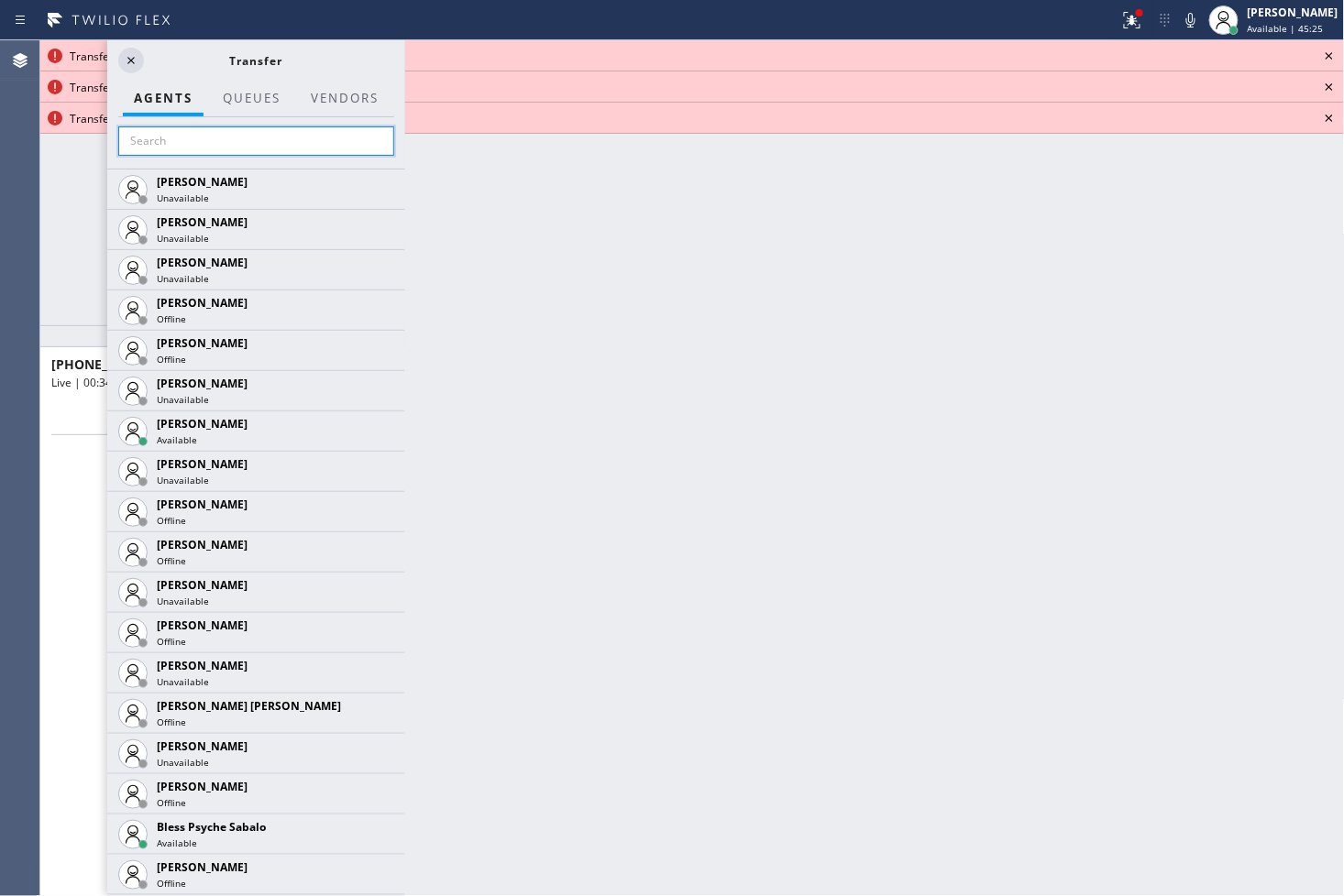
click at [176, 138] on input "text" at bounding box center [256, 141] width 276 height 30
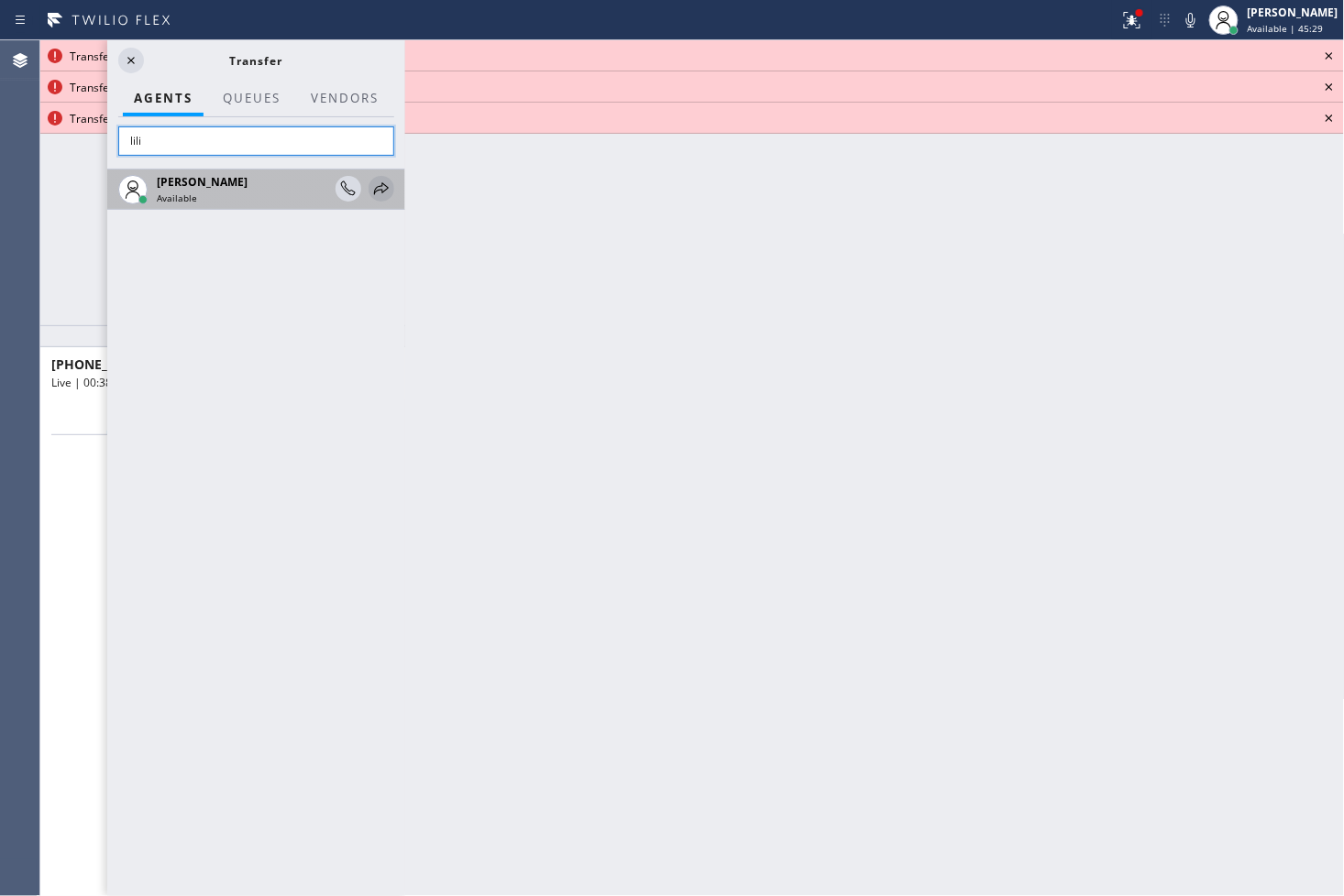
type input "lili"
click at [377, 181] on icon at bounding box center [382, 188] width 22 height 22
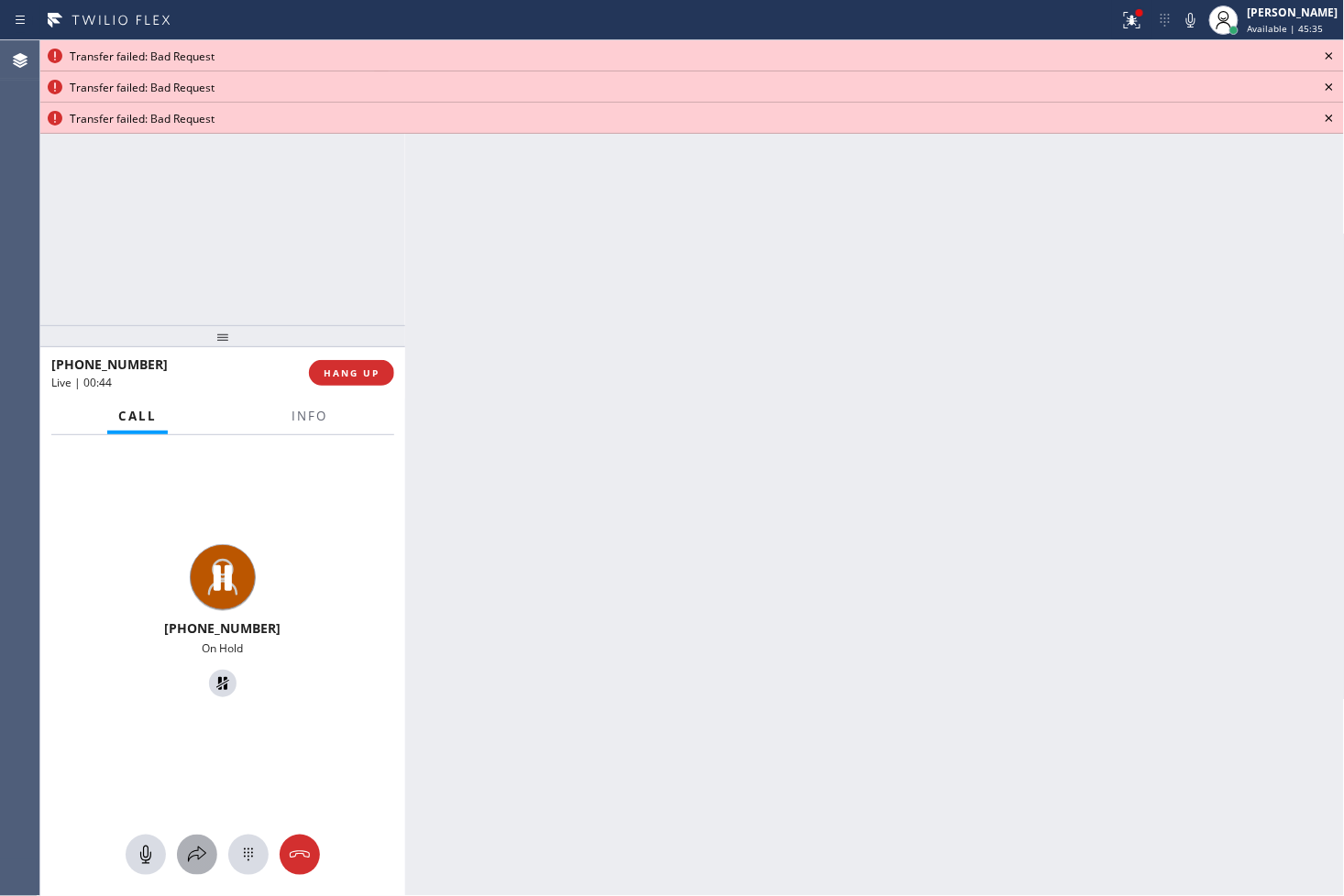
click at [190, 836] on button at bounding box center [196, 855] width 40 height 40
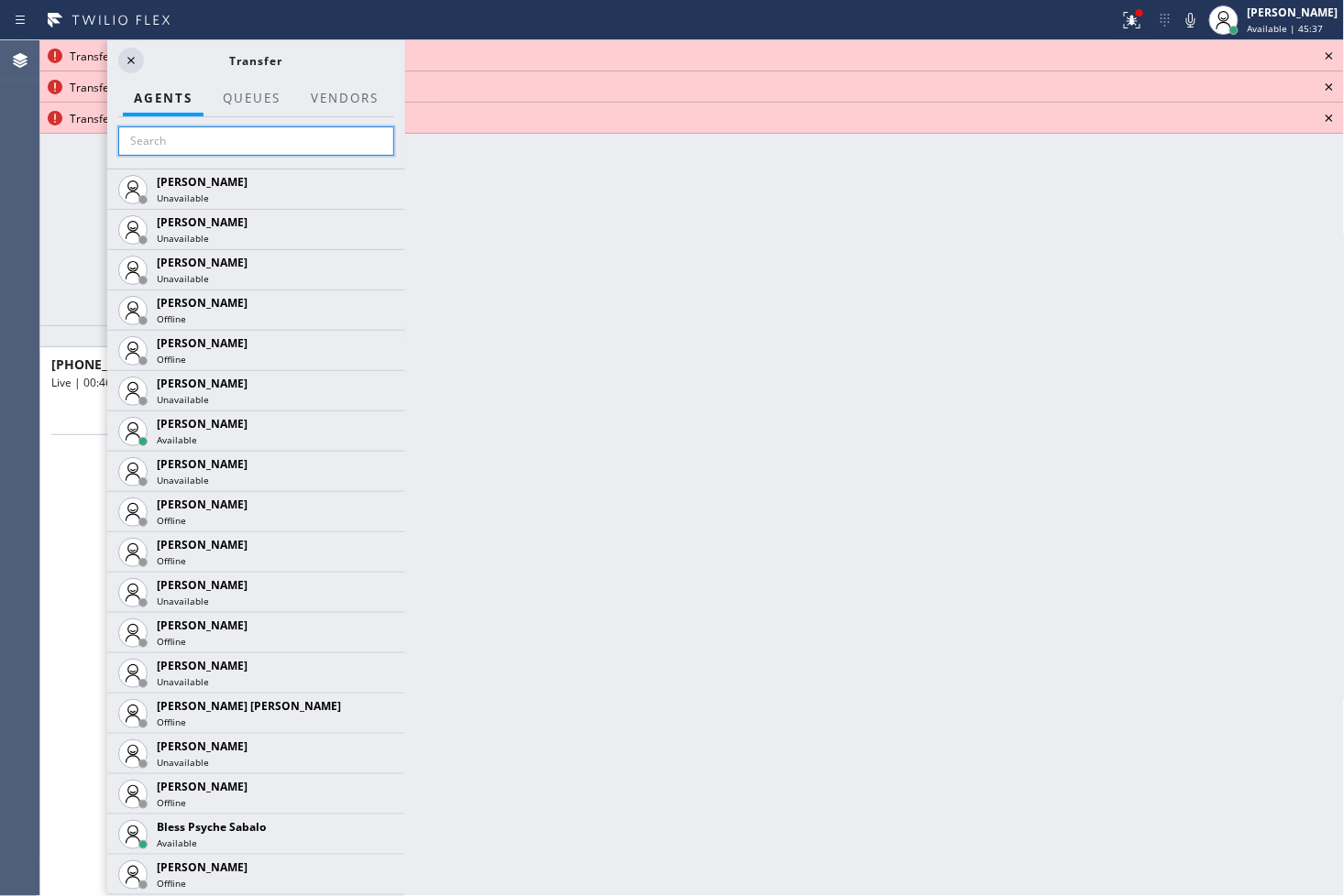
click at [180, 142] on input "text" at bounding box center [256, 141] width 276 height 30
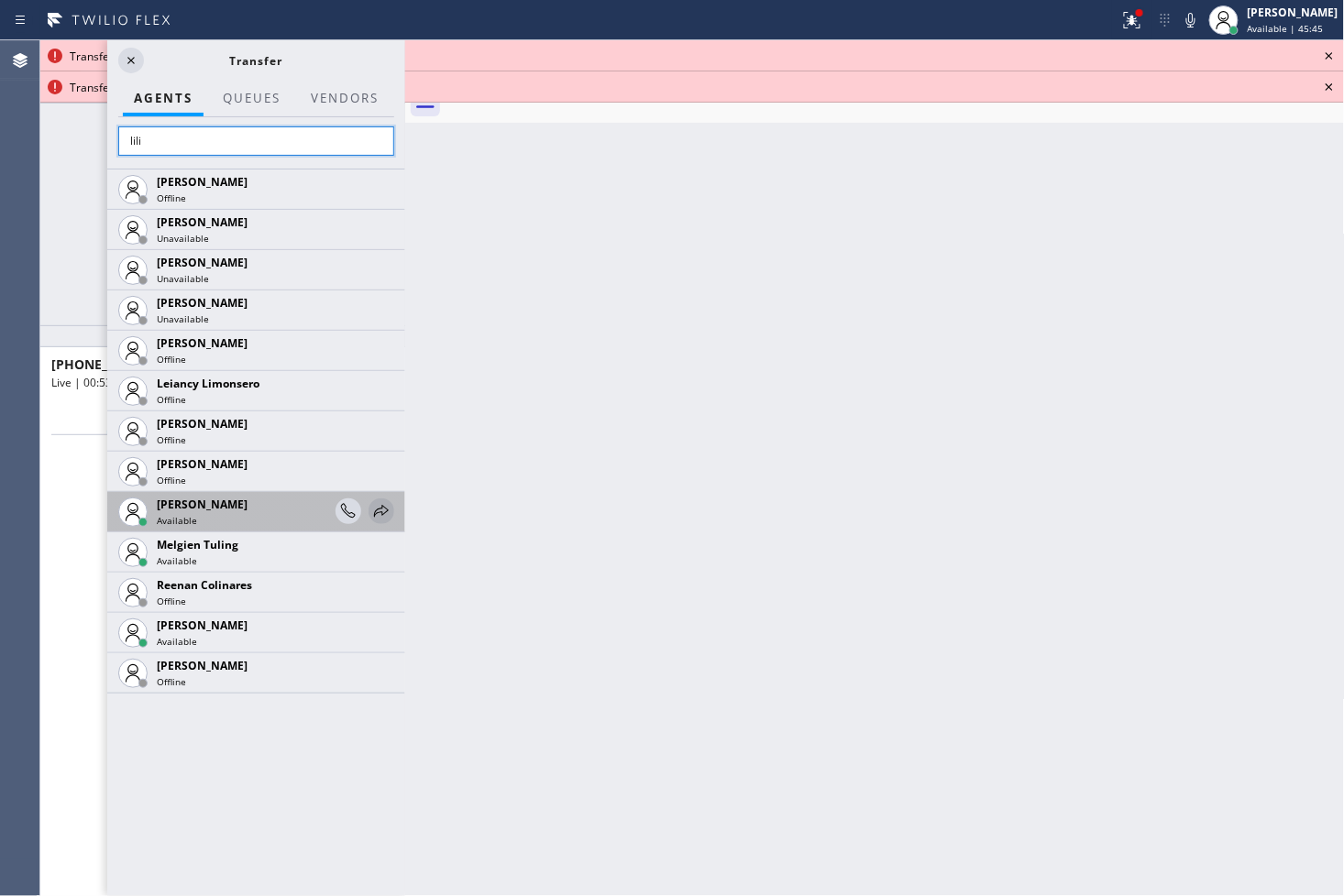
type input "lili"
click at [372, 507] on icon at bounding box center [382, 512] width 22 height 22
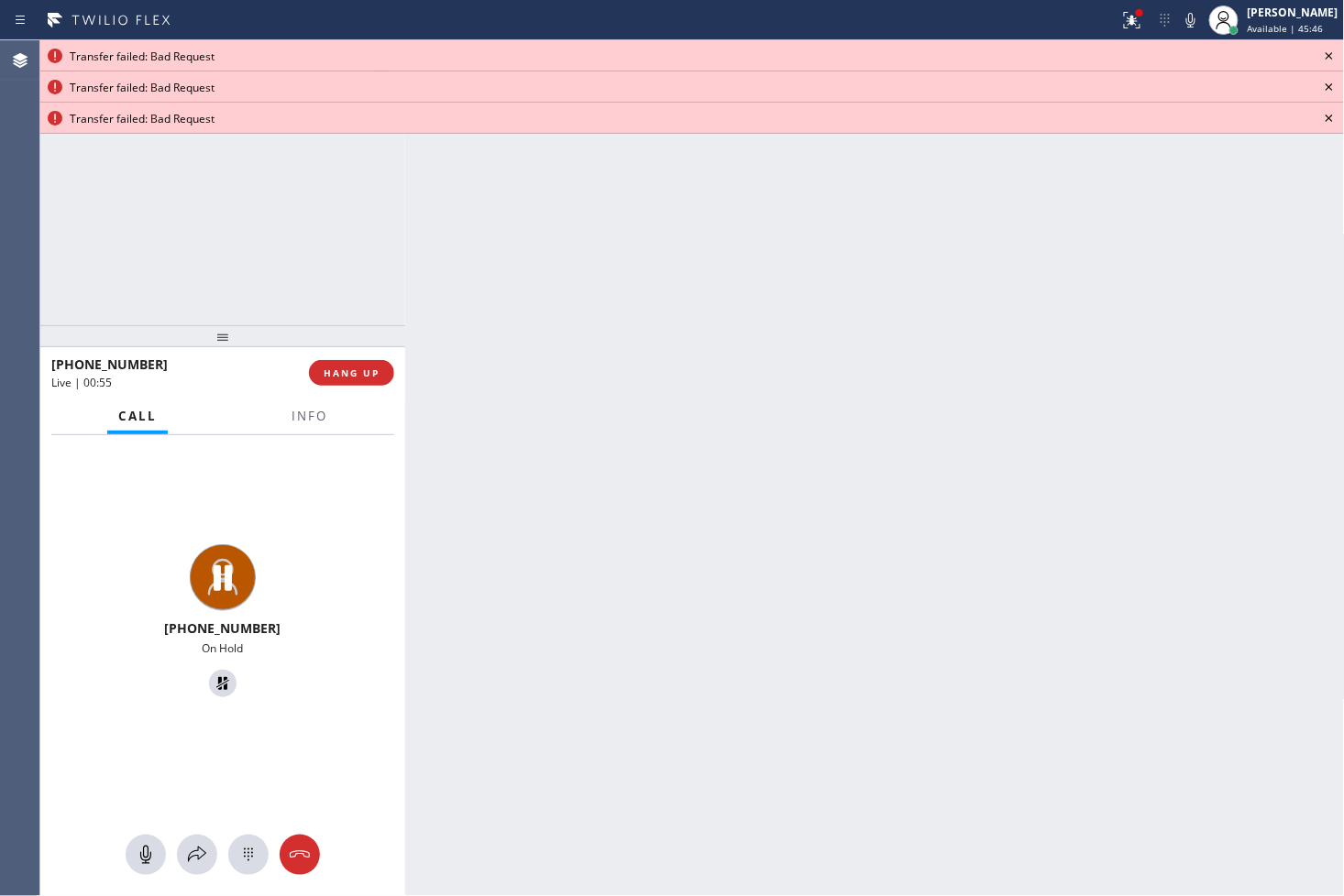
click at [213, 768] on div "[PHONE_NUMBER] On Hold" at bounding box center [223, 624] width 365 height 378
click at [192, 842] on button at bounding box center [196, 855] width 40 height 40
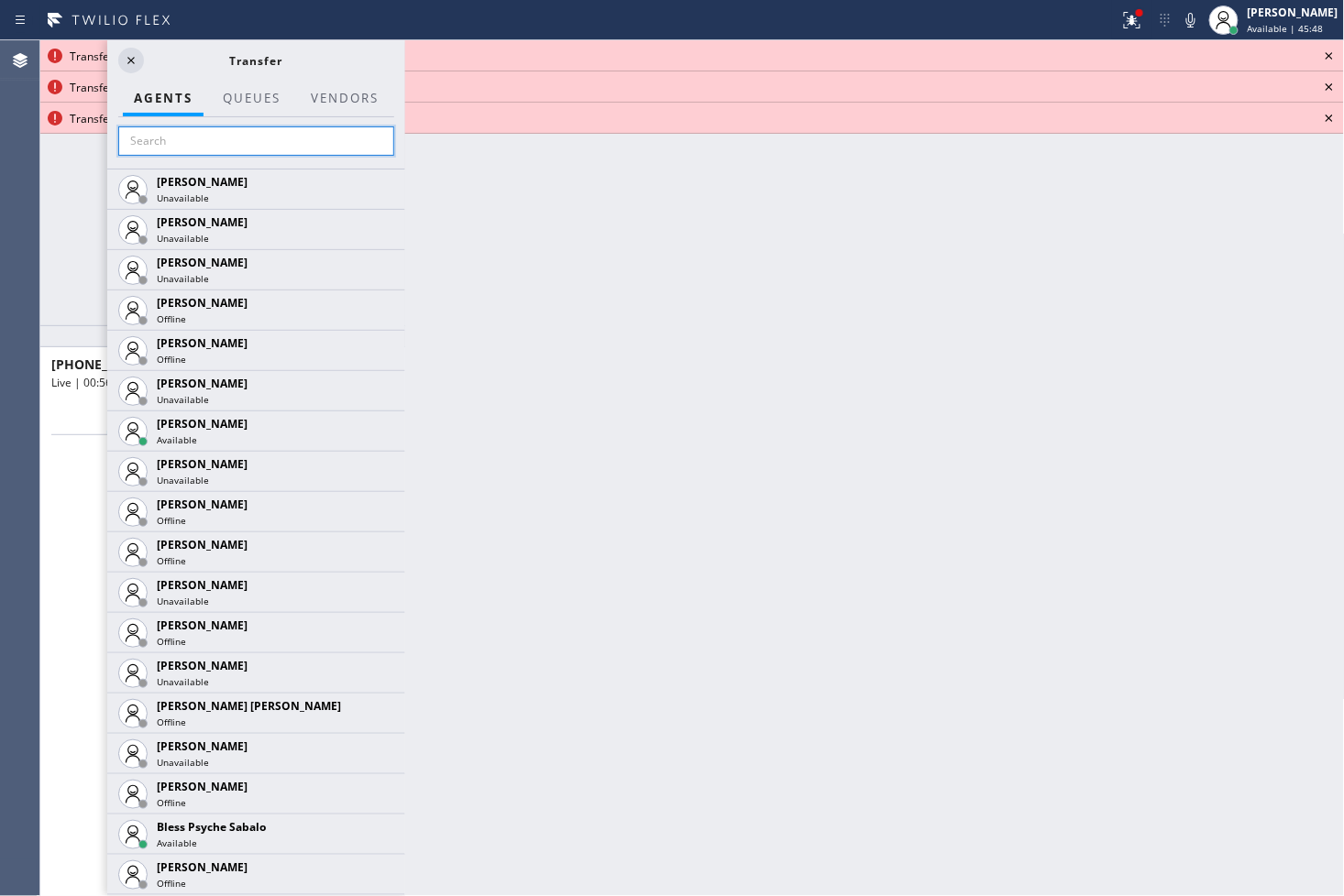
click at [232, 150] on input "text" at bounding box center [256, 141] width 276 height 30
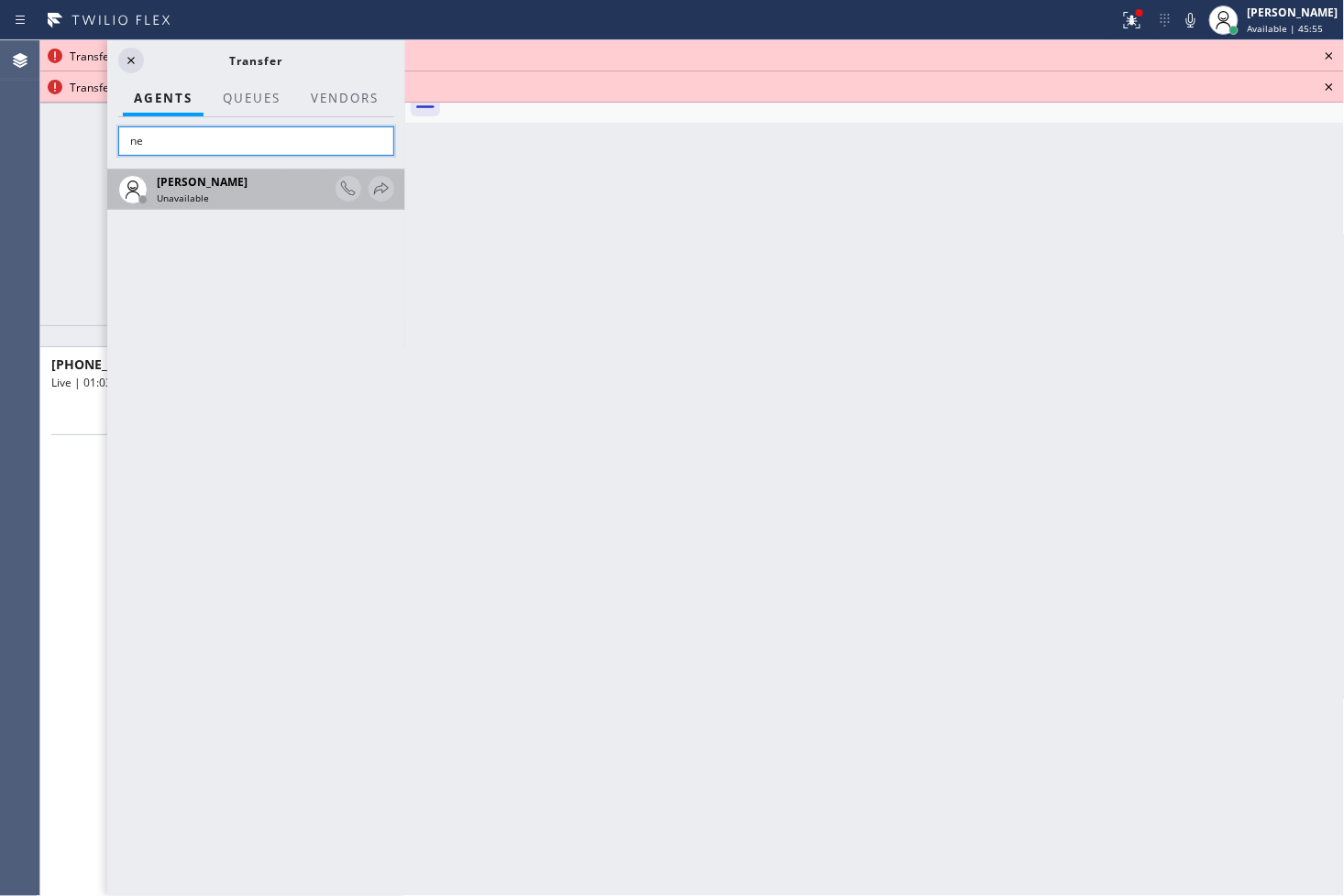
type input "n"
type input "lili"
click at [379, 189] on icon at bounding box center [381, 188] width 15 height 12
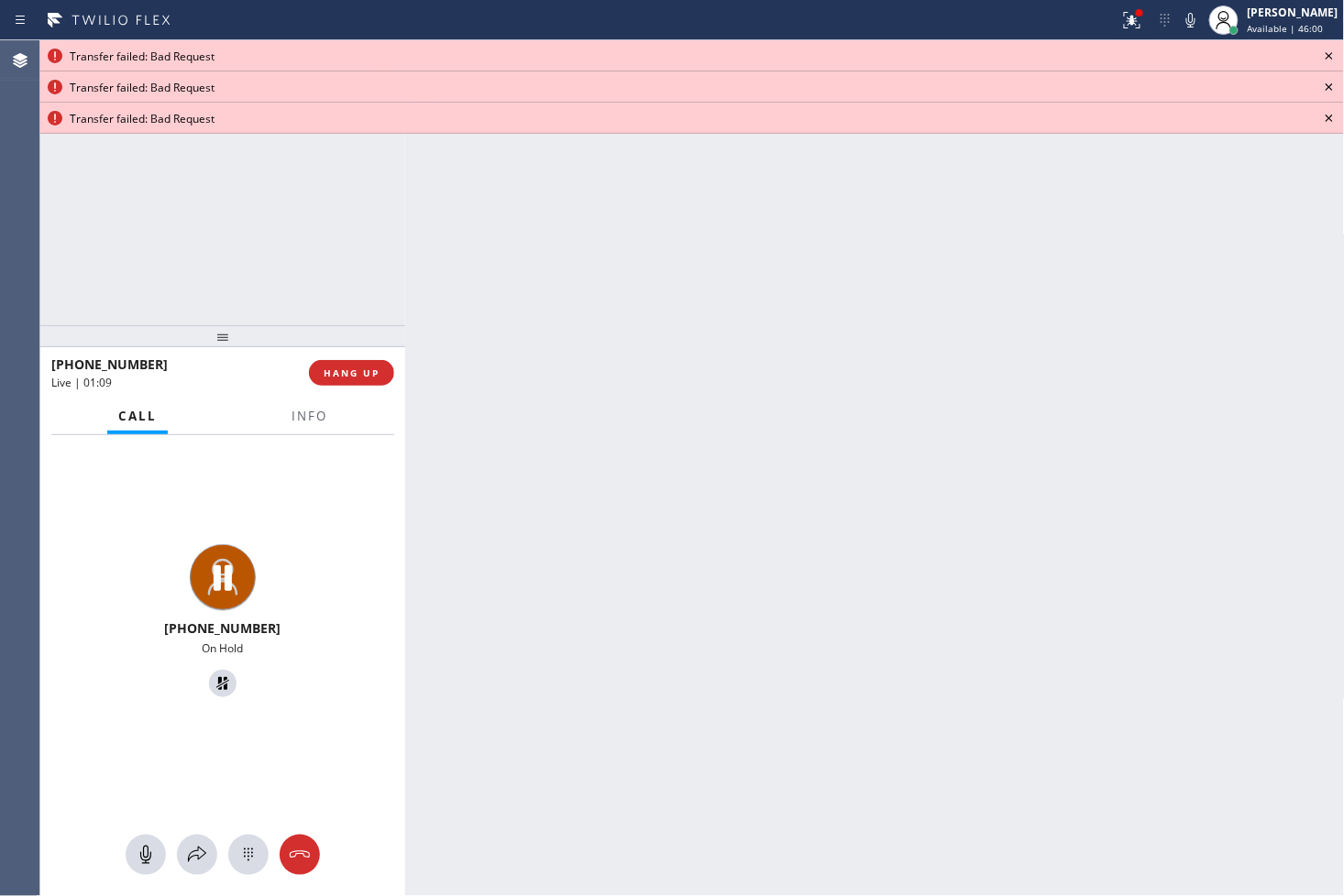
click at [1321, 58] on icon at bounding box center [1329, 56] width 22 height 22
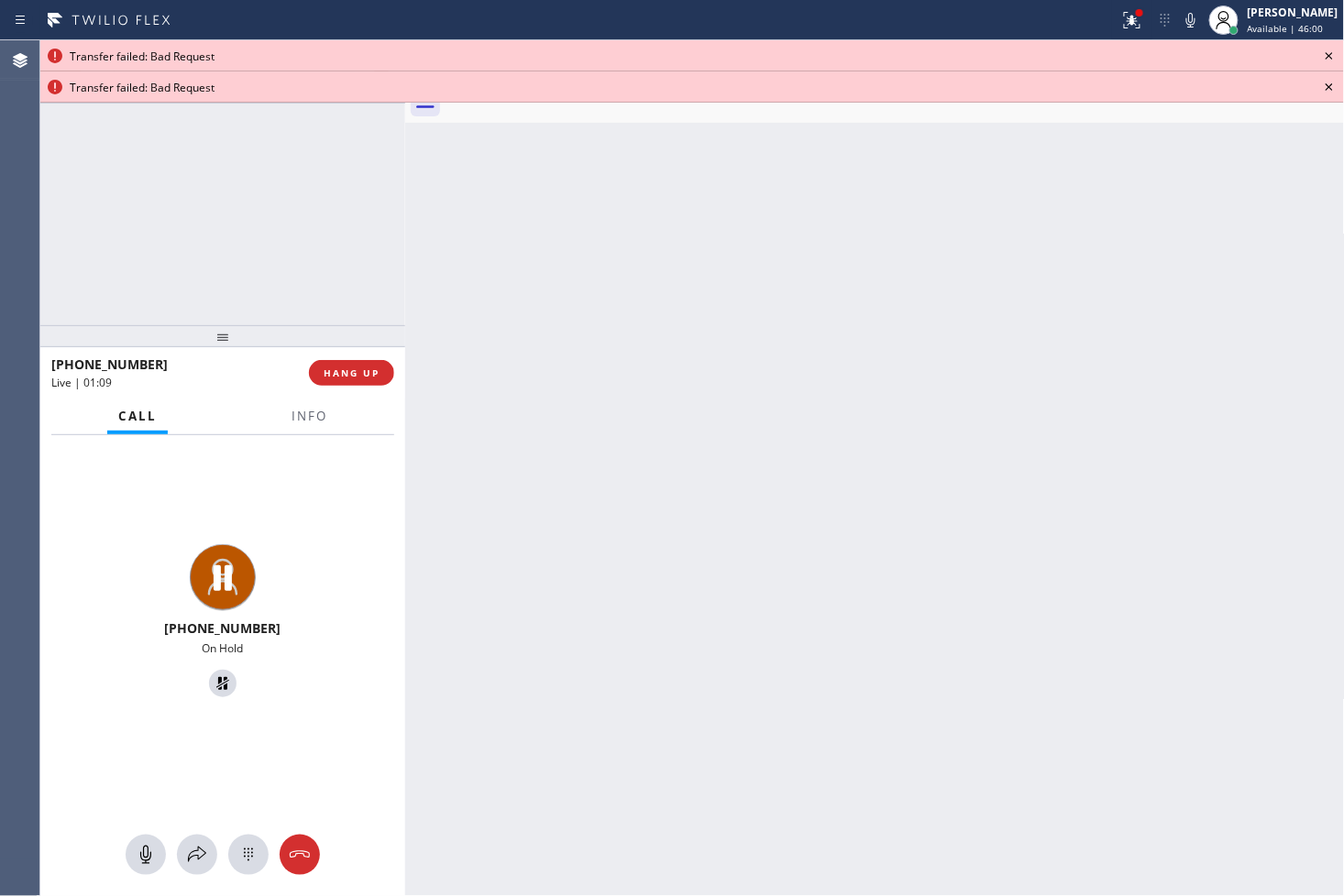
click at [1321, 58] on icon at bounding box center [1329, 56] width 22 height 22
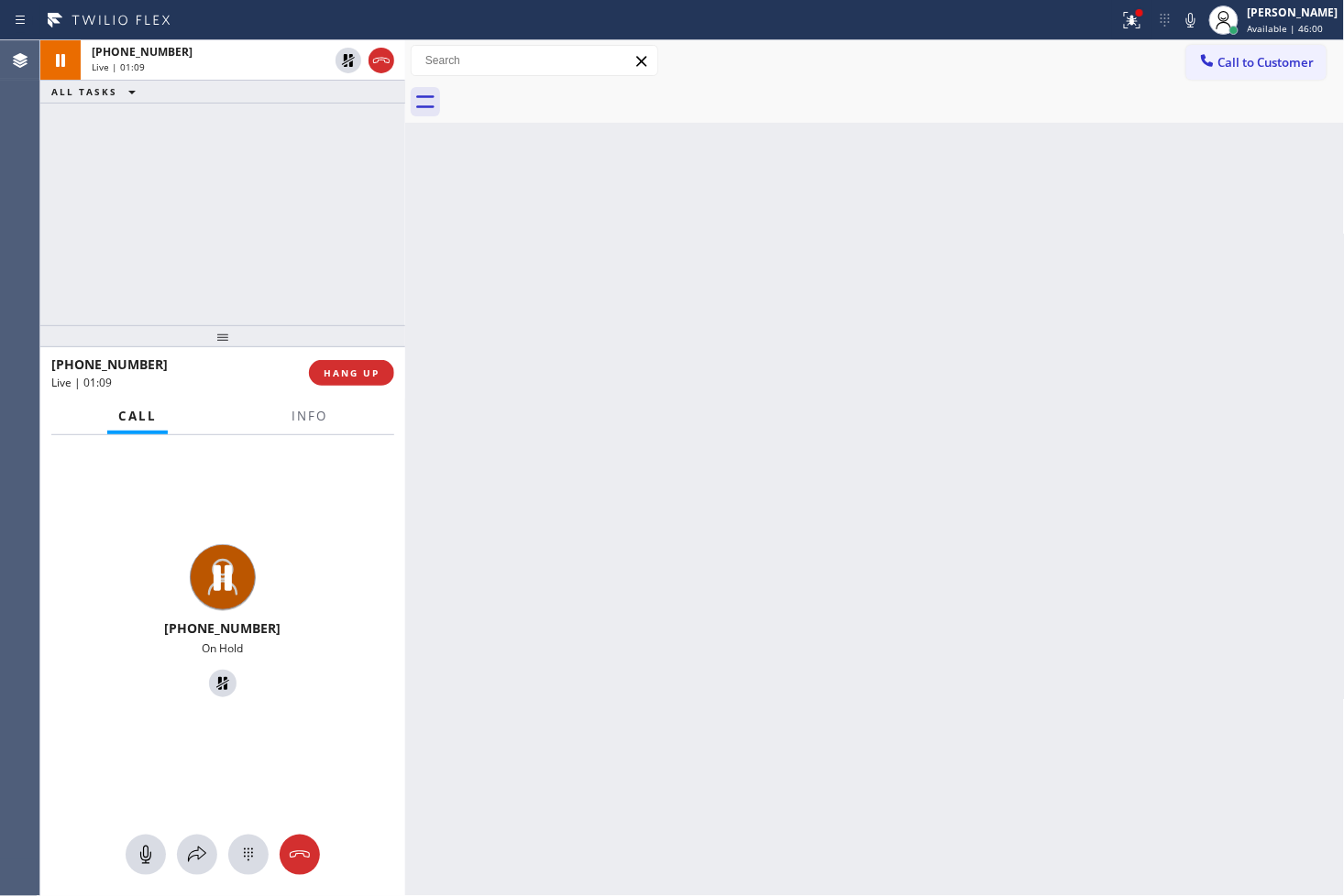
click at [1321, 58] on button "Call to Customer" at bounding box center [1256, 62] width 140 height 34
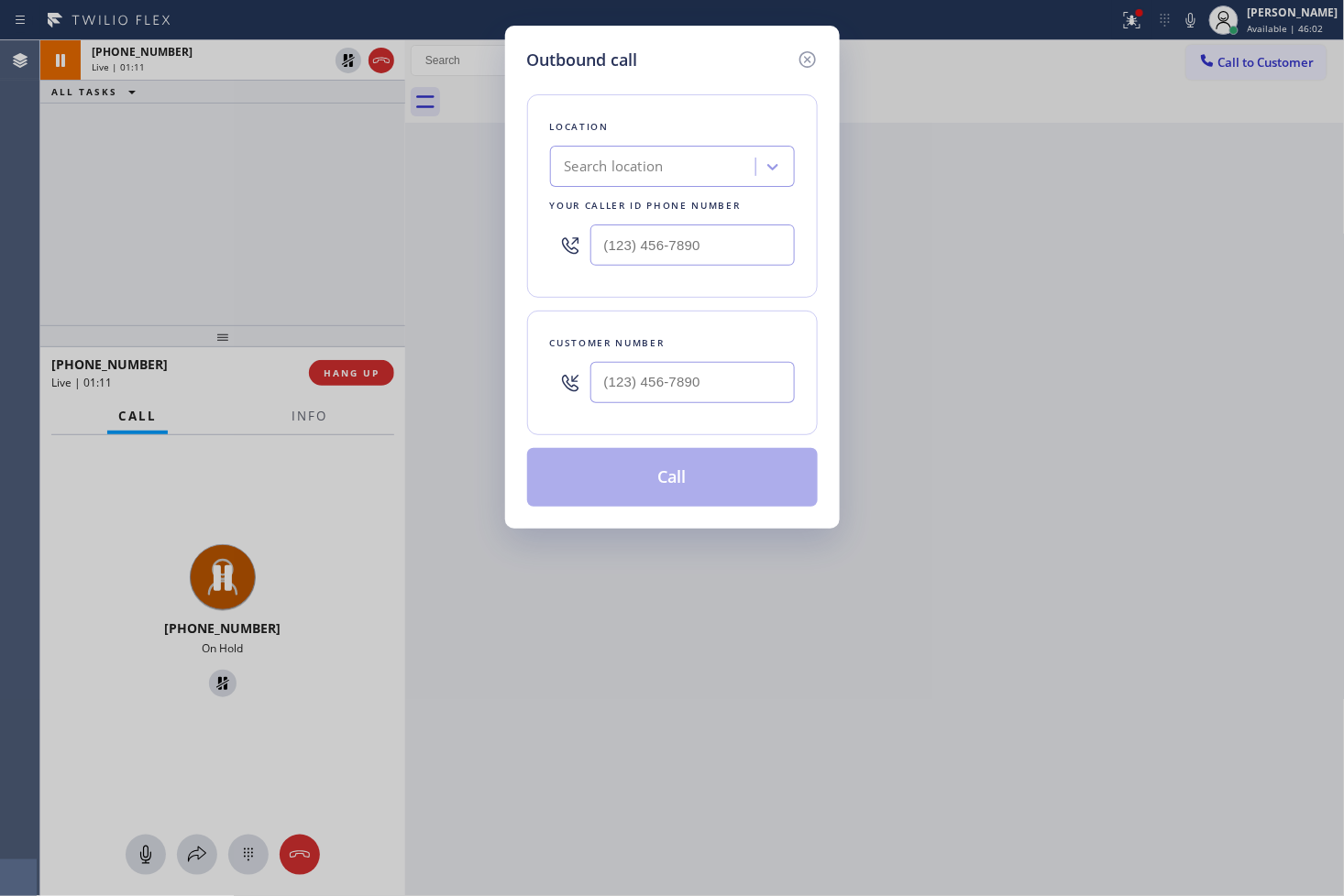
click at [803, 55] on icon at bounding box center [808, 59] width 22 height 22
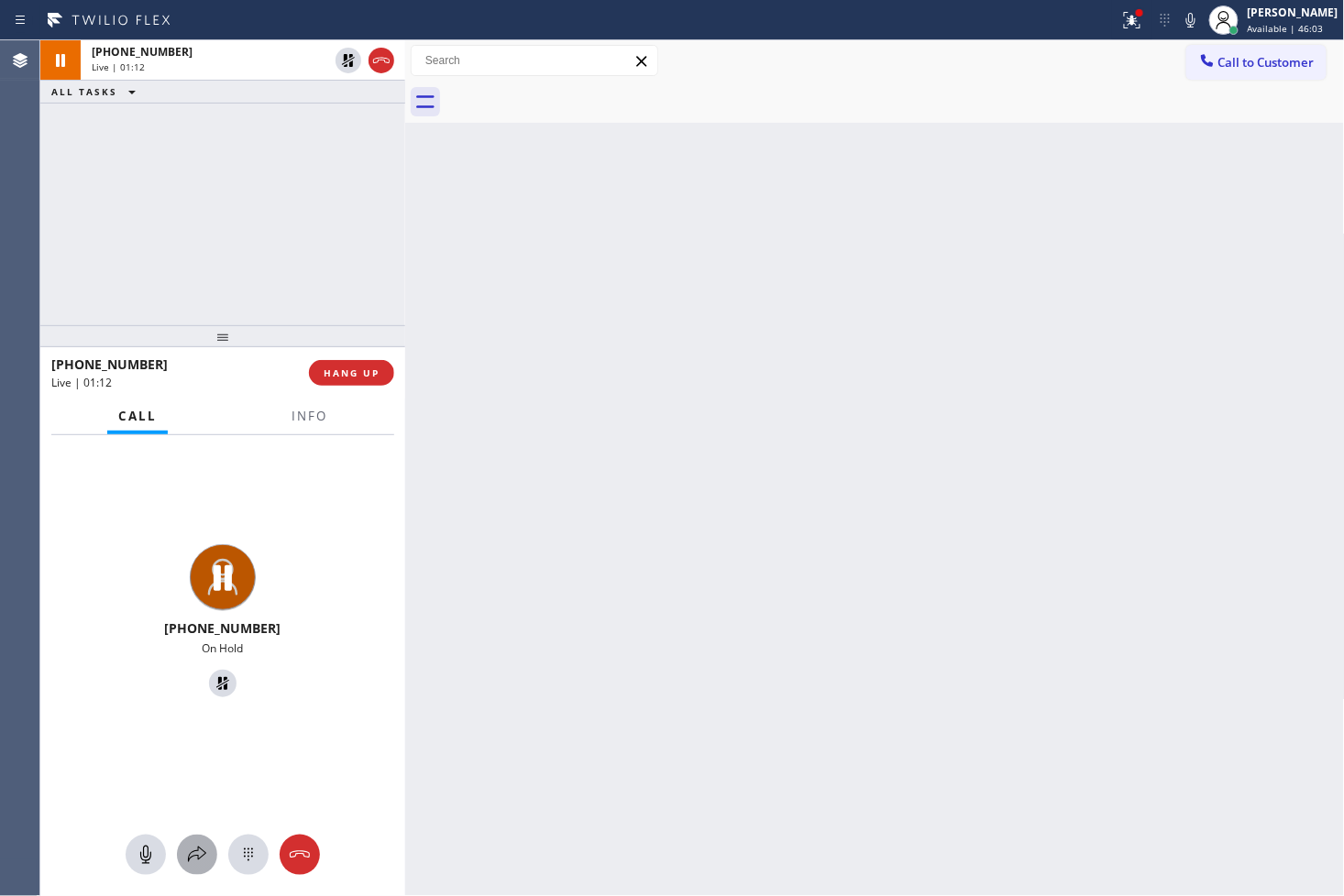
click at [198, 859] on icon at bounding box center [197, 855] width 19 height 16
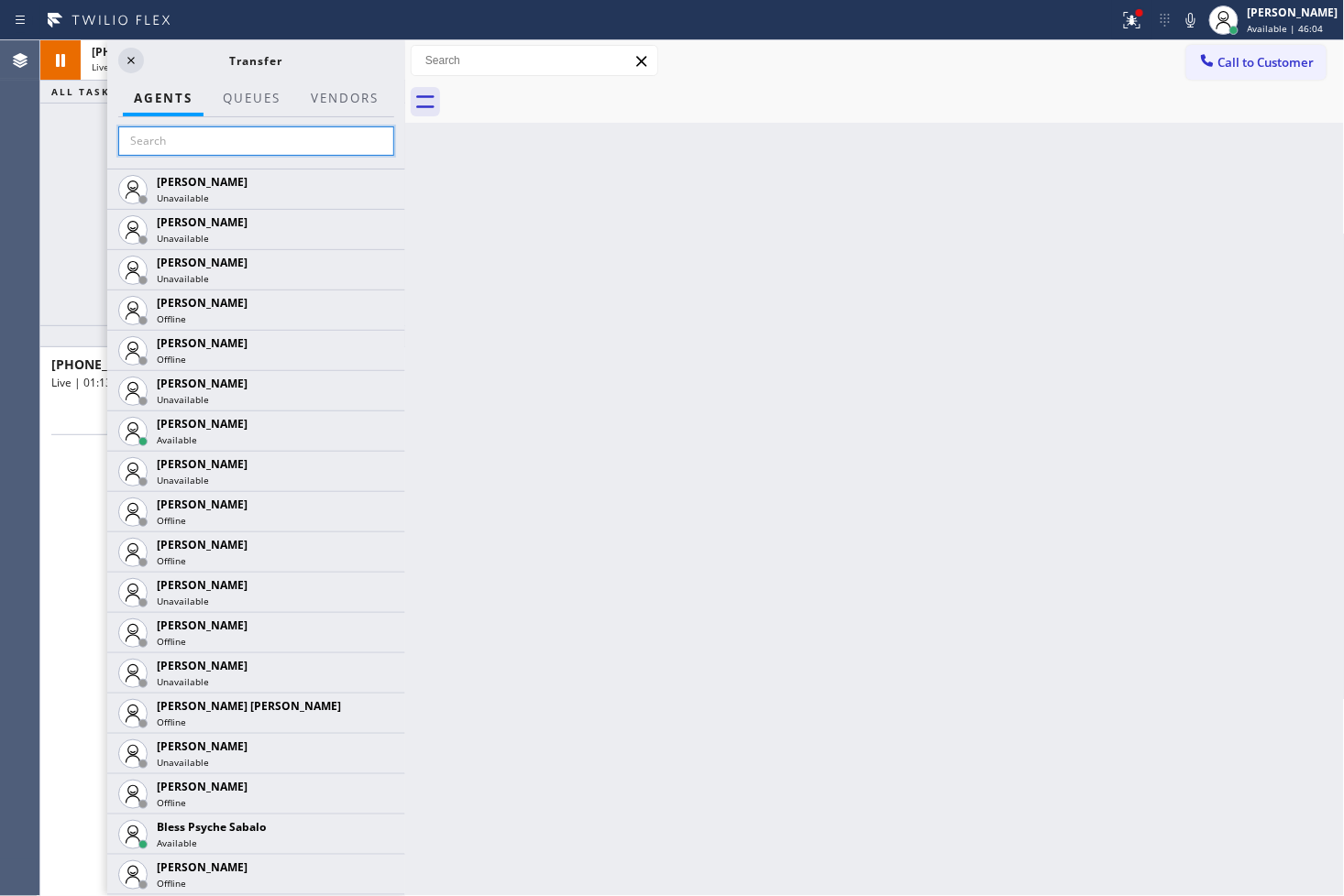
click at [250, 132] on input "text" at bounding box center [256, 141] width 276 height 30
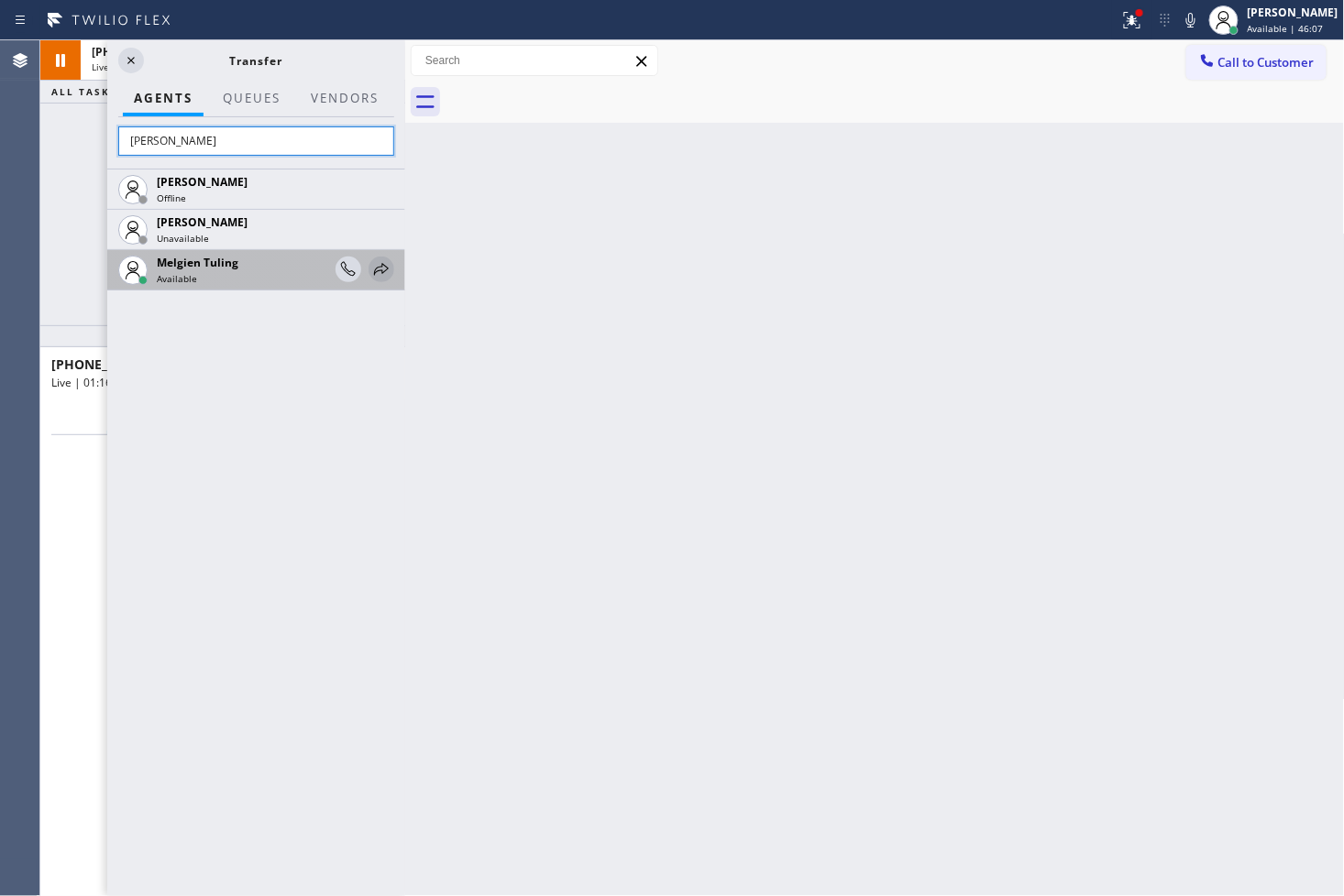
type input "[PERSON_NAME]"
click at [385, 261] on icon at bounding box center [382, 269] width 22 height 22
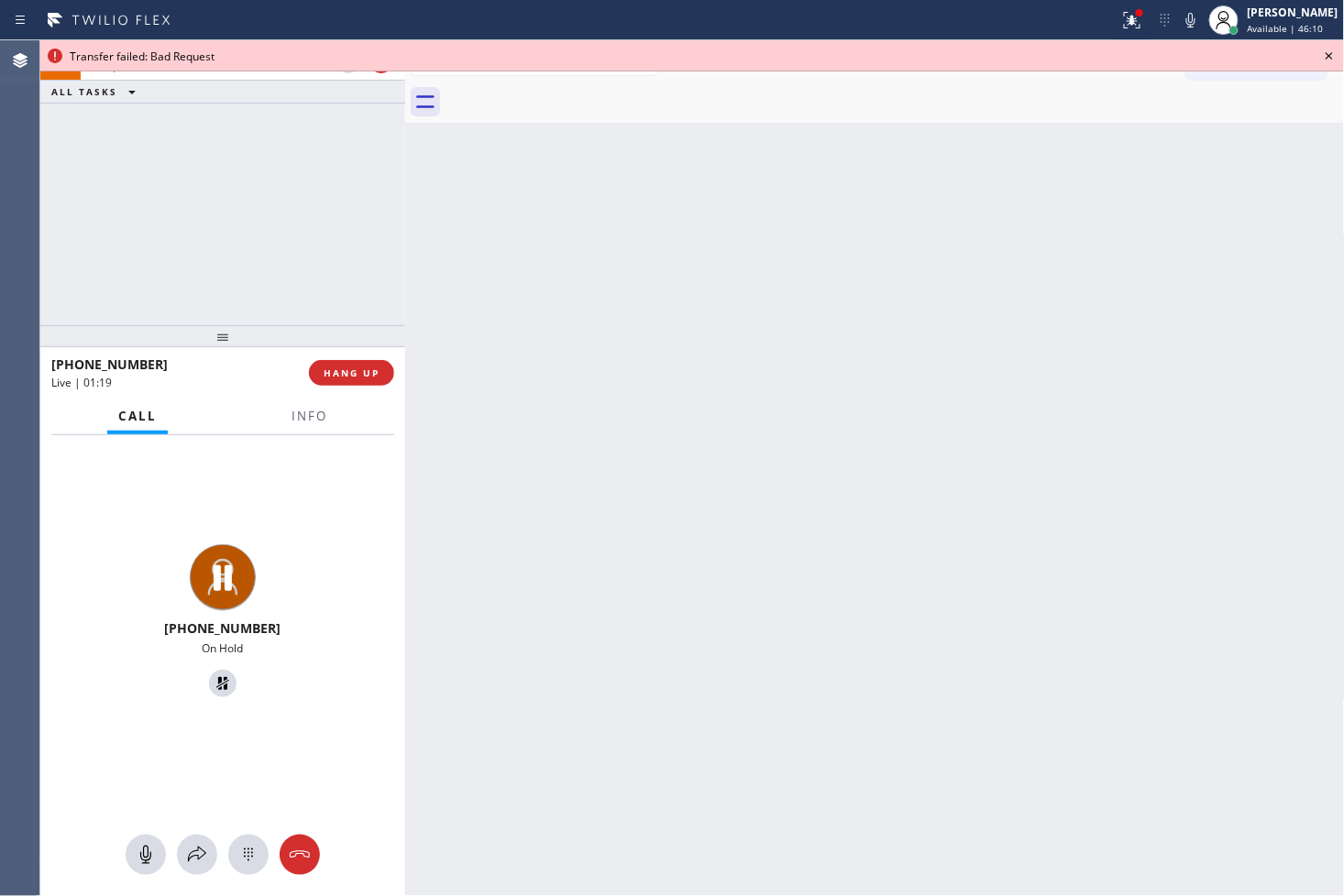
click at [1324, 48] on icon at bounding box center [1329, 56] width 22 height 22
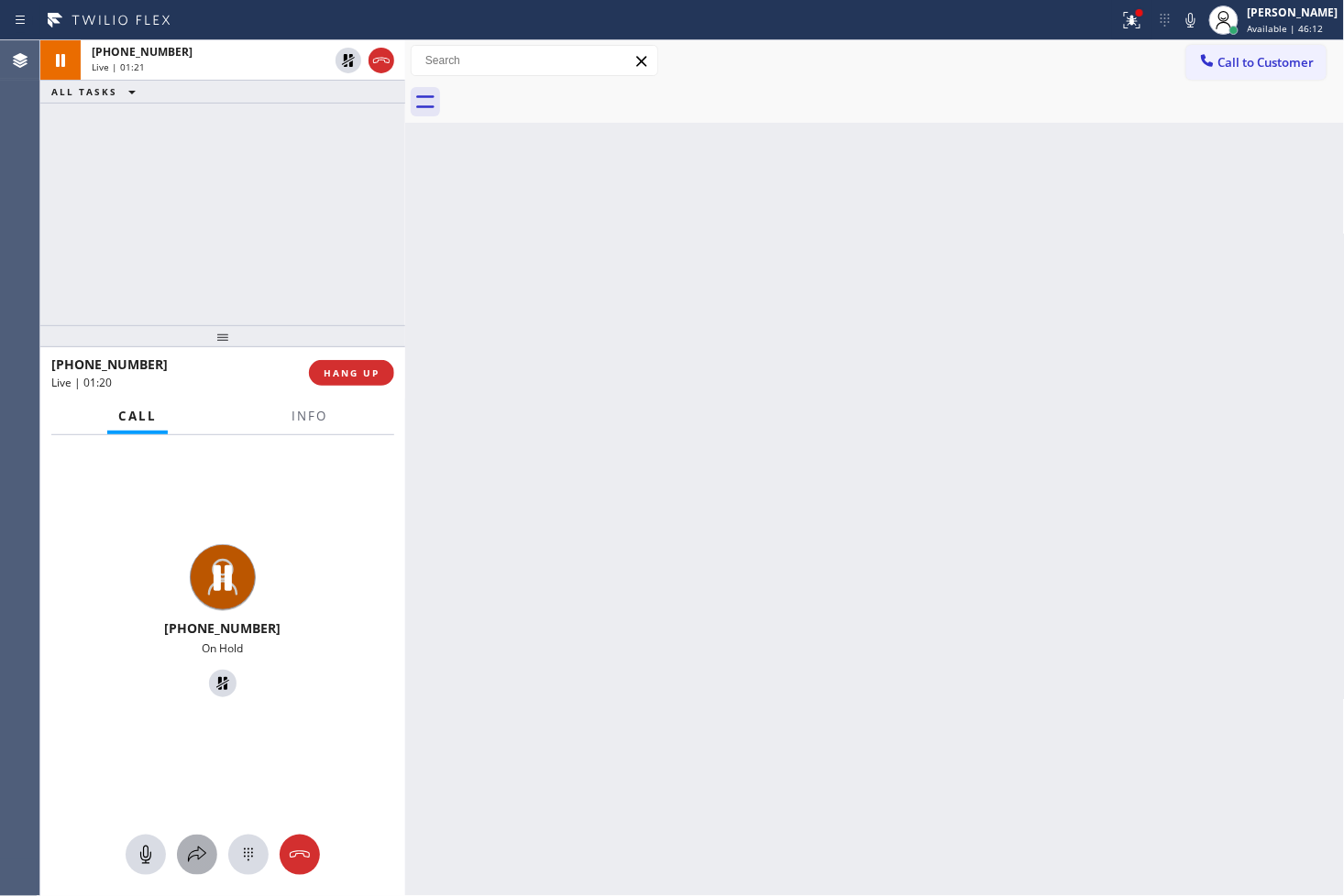
click at [196, 855] on icon at bounding box center [197, 855] width 22 height 22
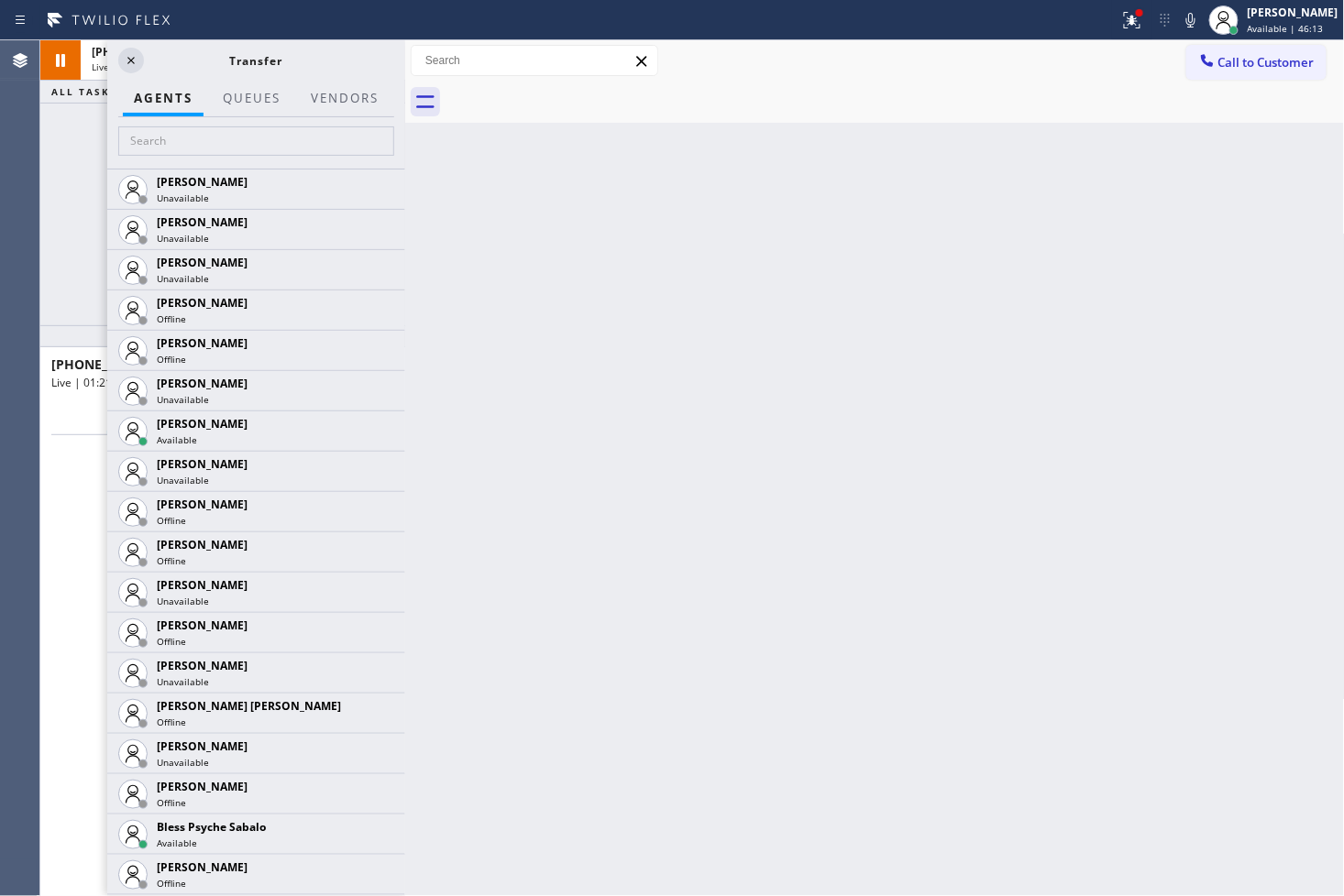
click at [216, 124] on div at bounding box center [256, 143] width 298 height 51
click at [213, 138] on input "text" at bounding box center [256, 141] width 276 height 30
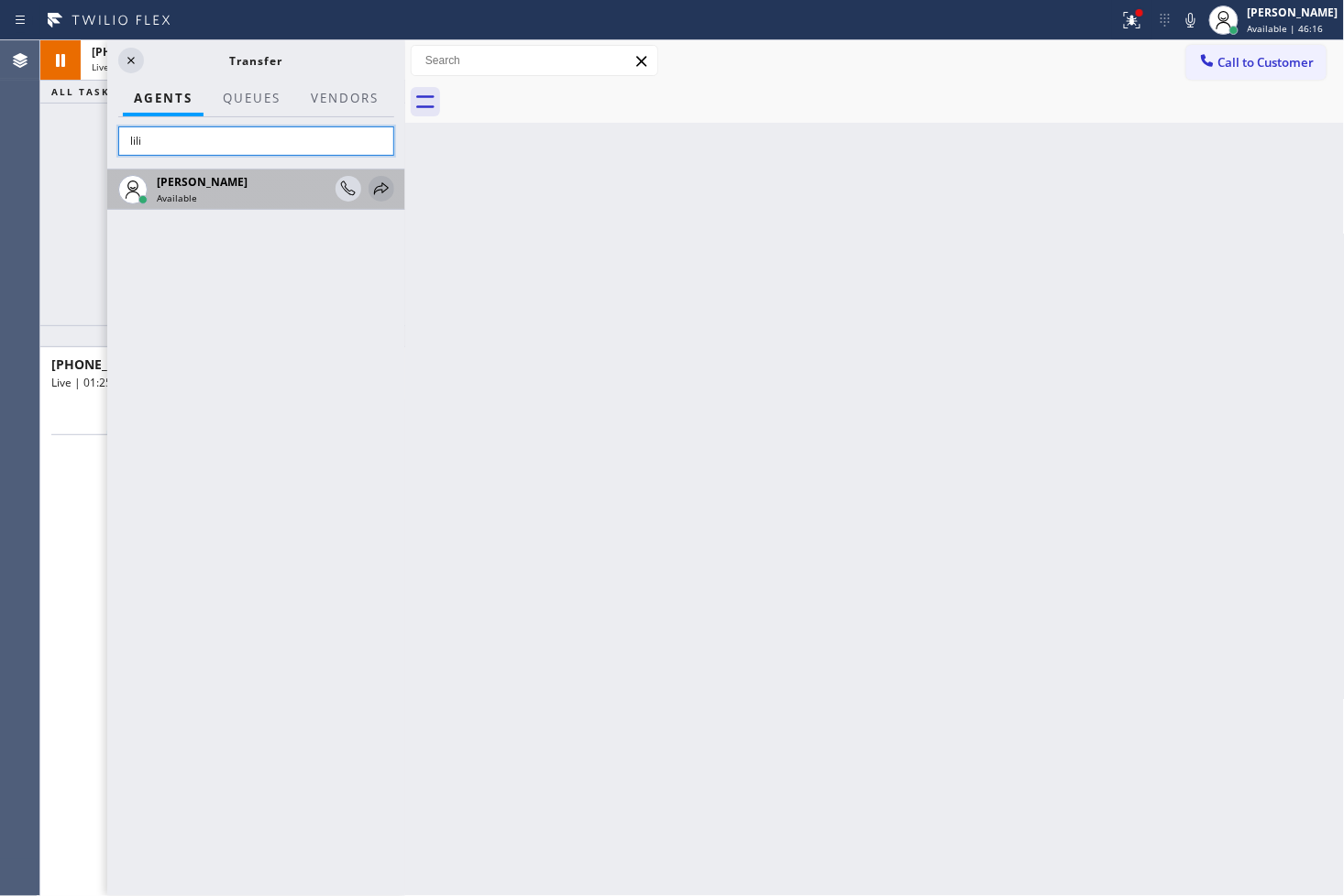
type input "lili"
click at [376, 189] on icon at bounding box center [382, 188] width 22 height 22
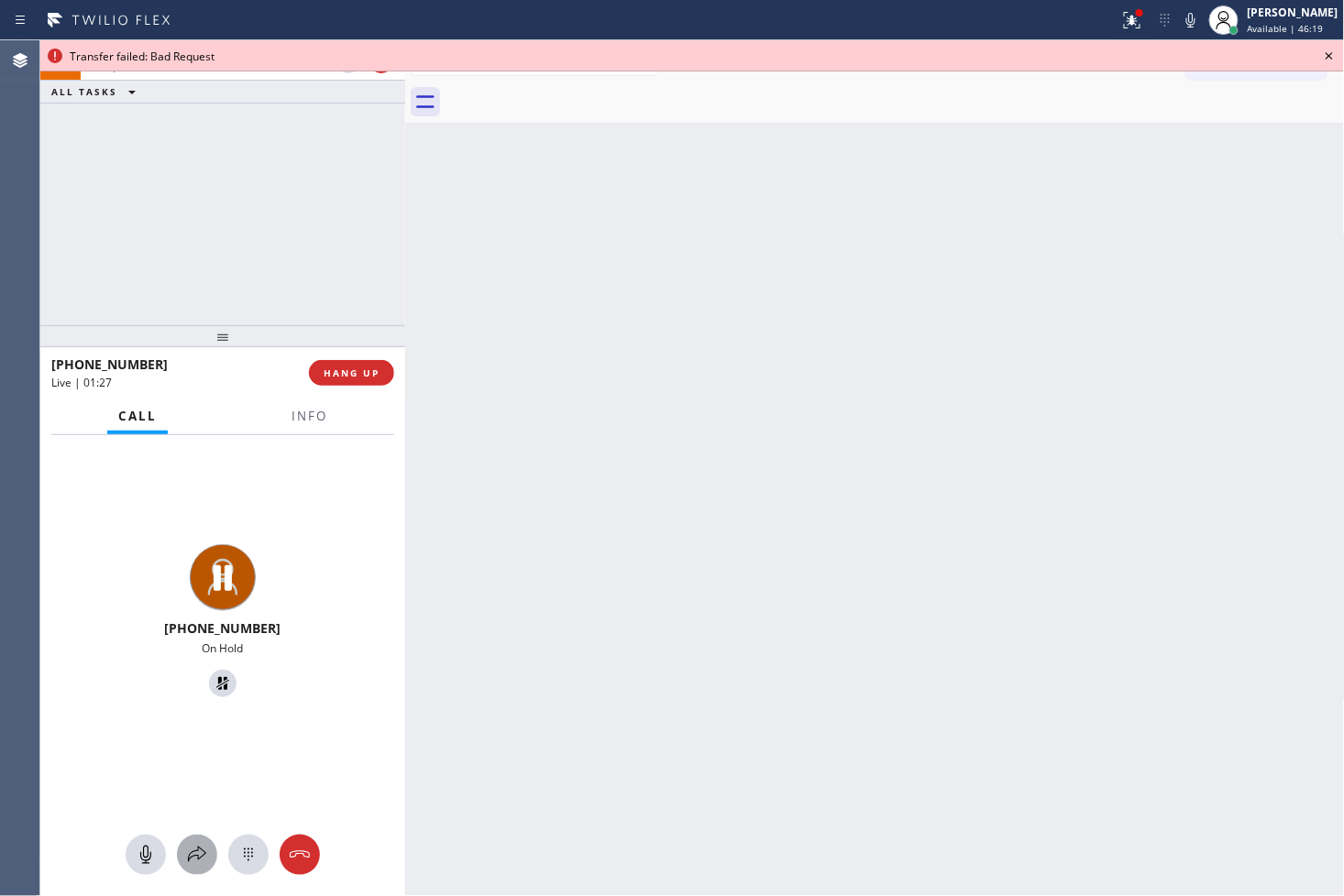
click at [186, 857] on icon at bounding box center [197, 855] width 22 height 22
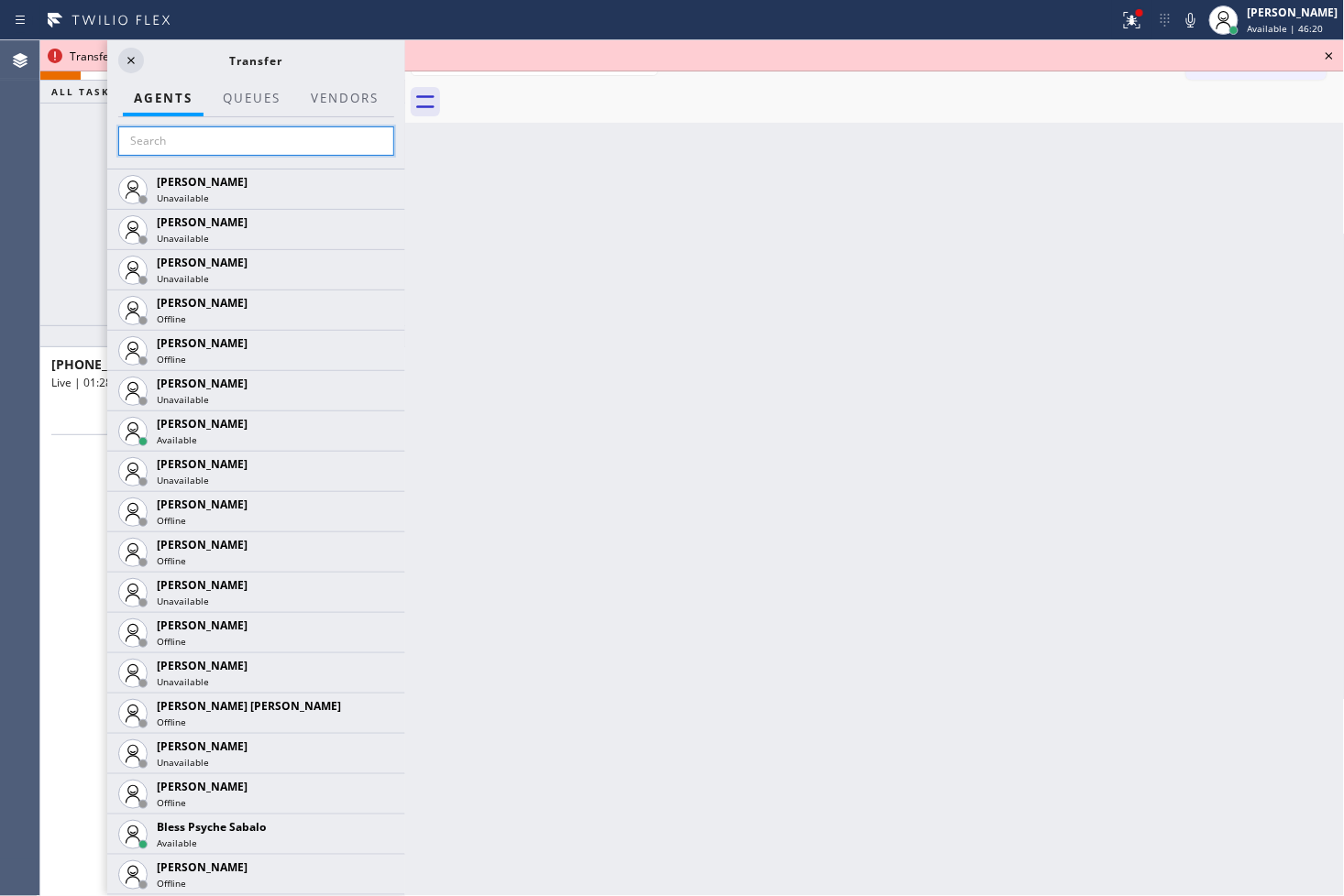
click at [242, 147] on input "text" at bounding box center [256, 141] width 276 height 30
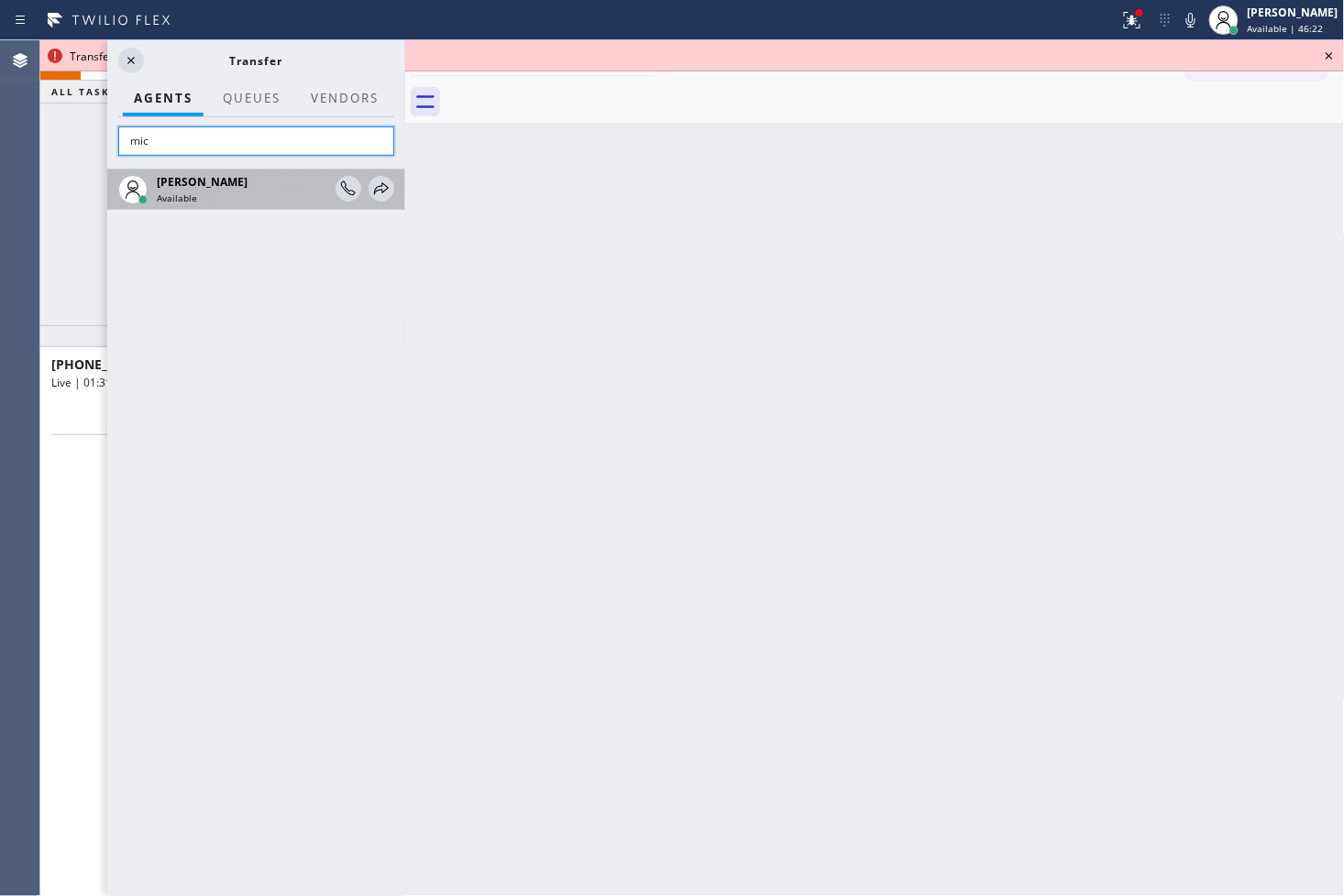
type input "mic"
click at [384, 175] on div at bounding box center [365, 189] width 59 height 39
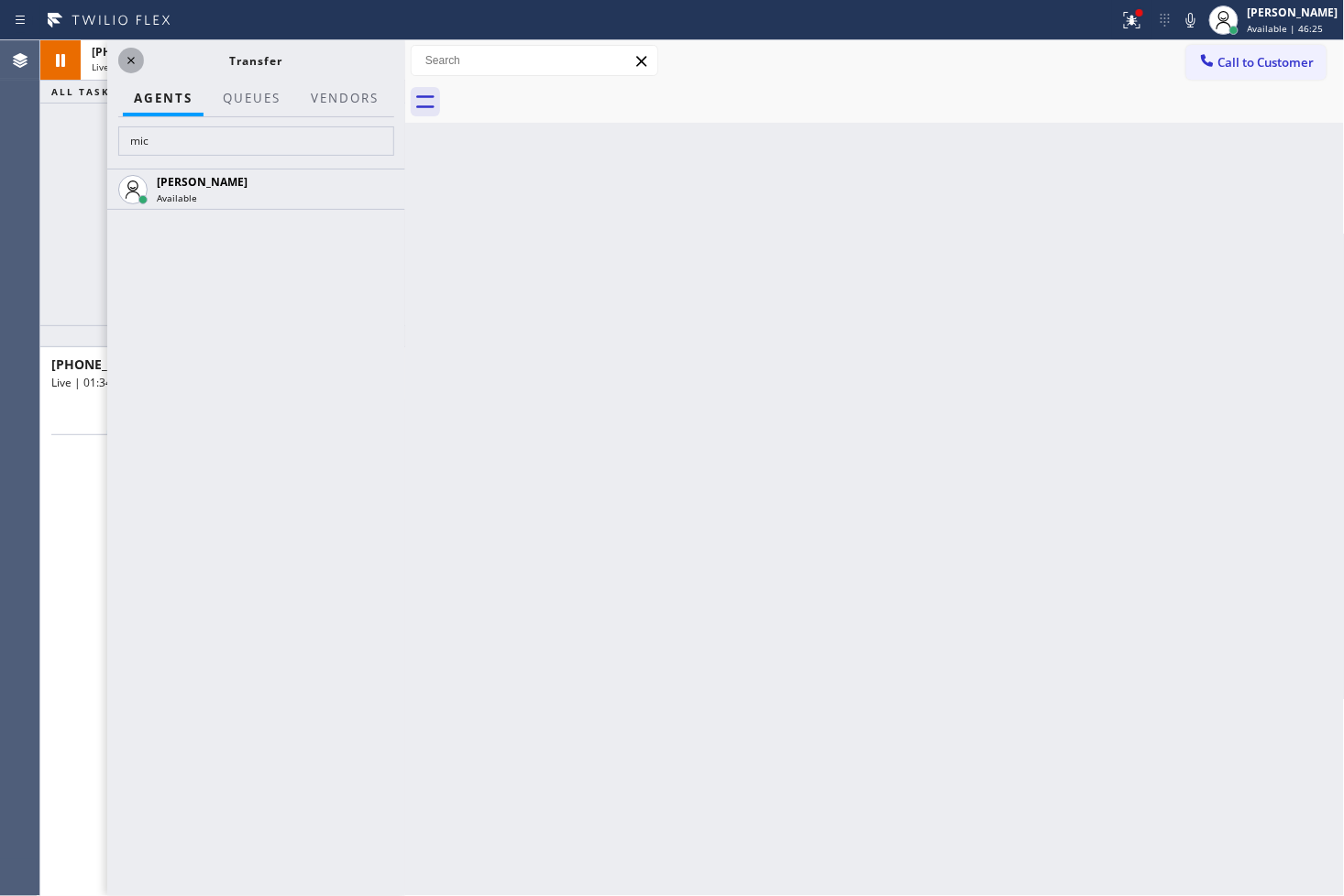
click at [132, 62] on icon at bounding box center [131, 60] width 22 height 22
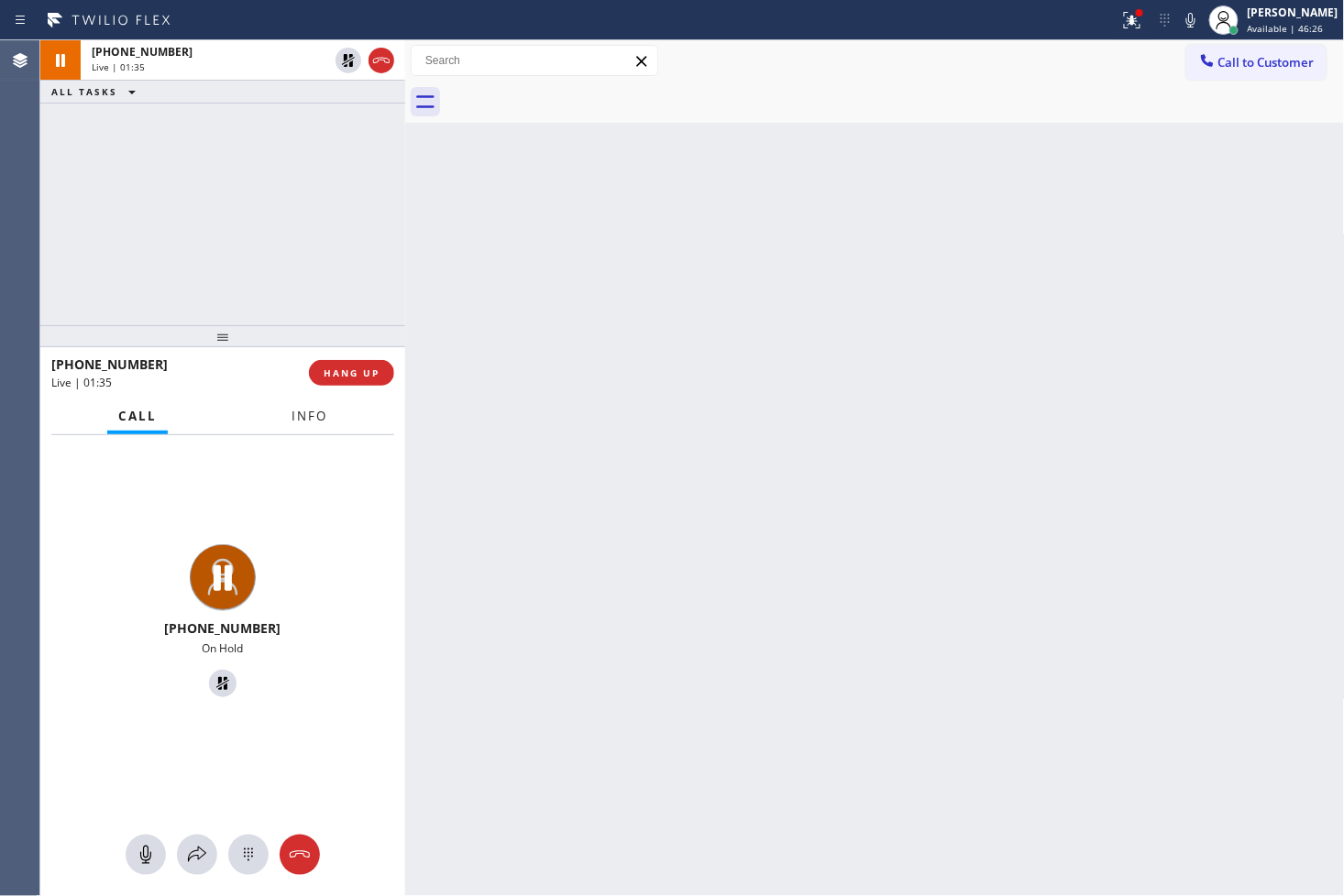
click at [299, 420] on span "Info" at bounding box center [310, 416] width 35 height 17
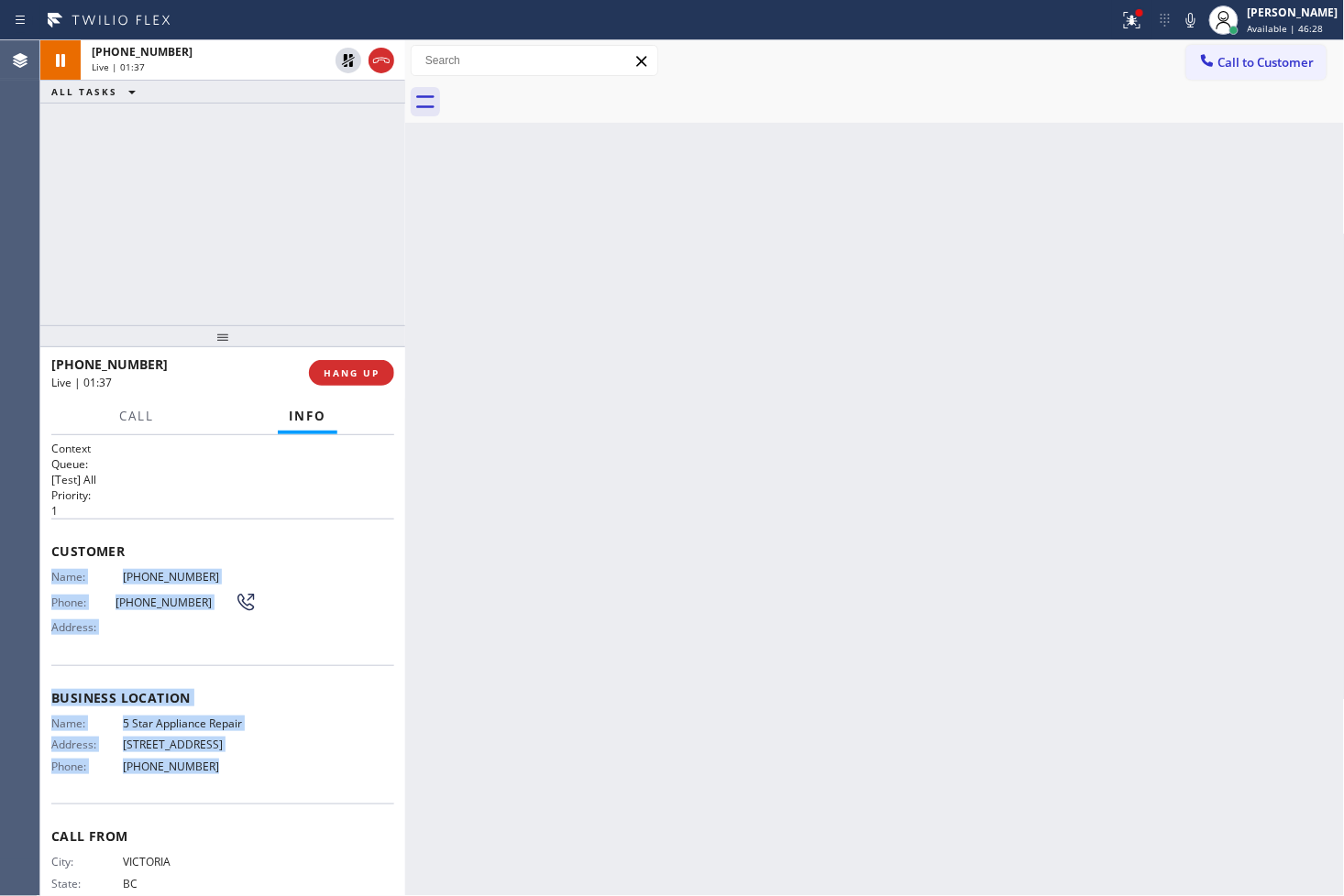
drag, startPoint x: 49, startPoint y: 575, endPoint x: 221, endPoint y: 794, distance: 278.5
click at [221, 794] on div "Context Queue: [Test] All Priority: 1 Customer Name: [PHONE_NUMBER] Phone: [PHO…" at bounding box center [223, 666] width 365 height 462
copy div "Name: [PHONE_NUMBER] Phone: [PHONE_NUMBER] Address: Business location Name: 5 S…"
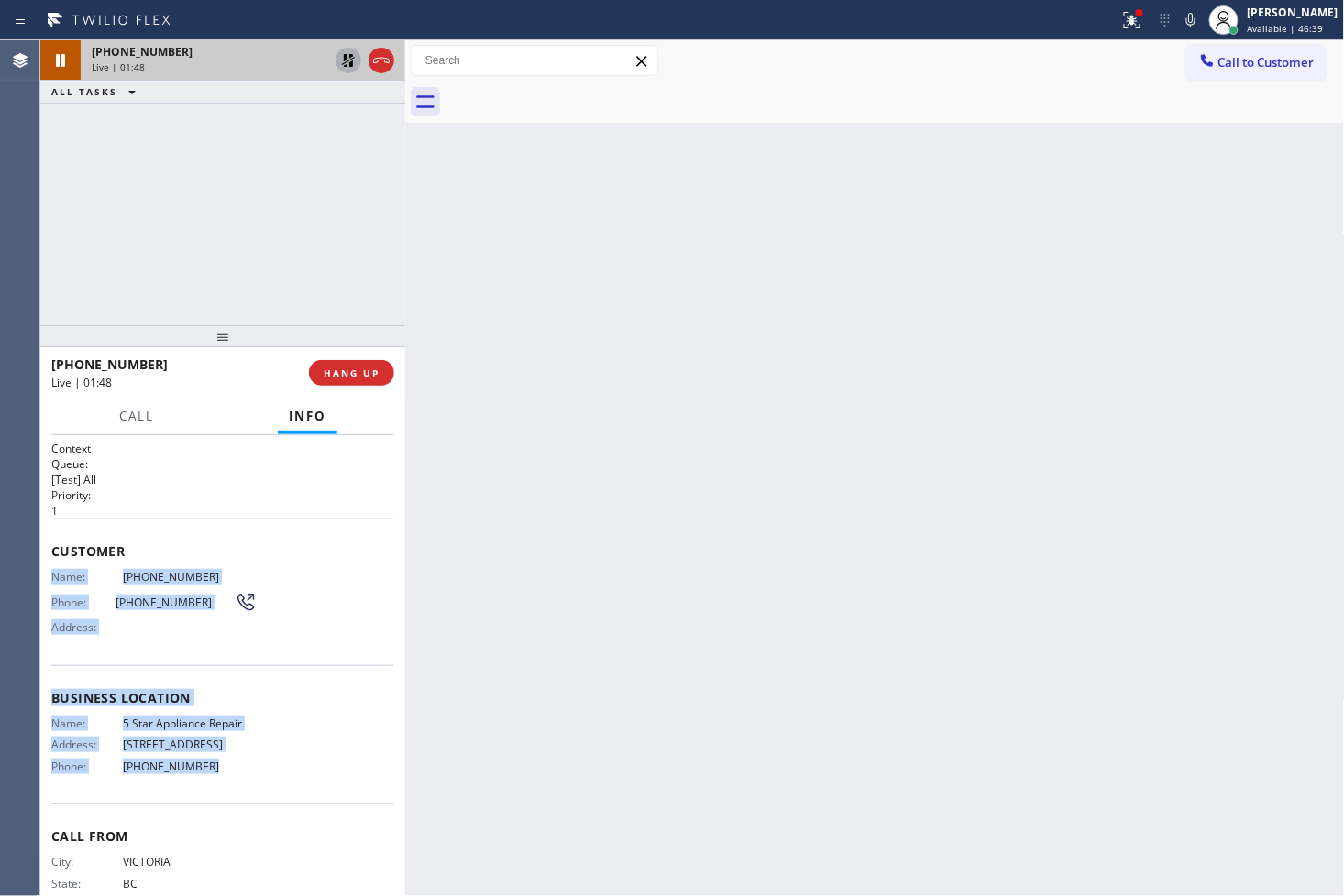
click at [343, 57] on icon at bounding box center [348, 60] width 22 height 22
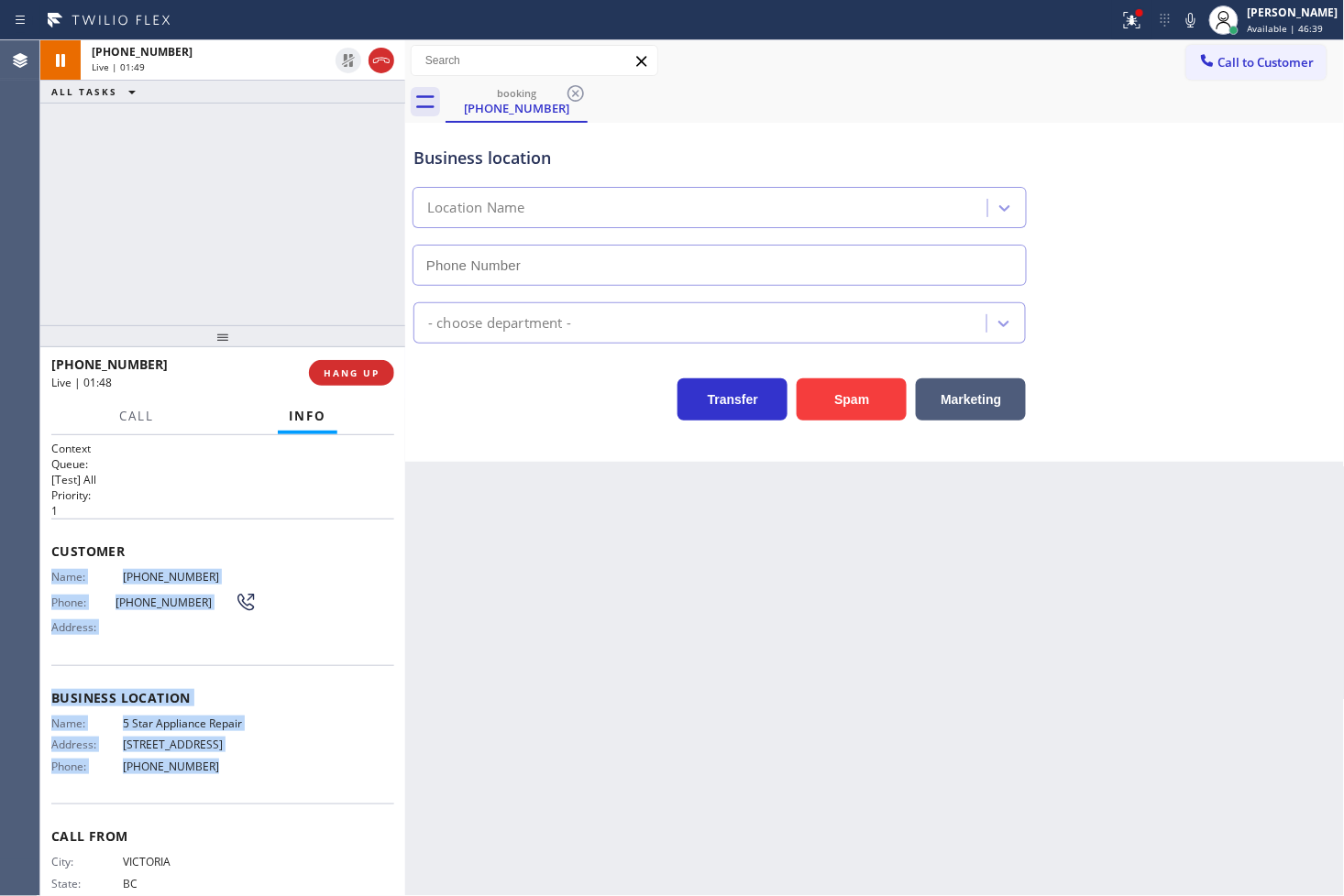
type input "[PHONE_NUMBER]"
click at [1121, 26] on icon at bounding box center [1132, 20] width 22 height 22
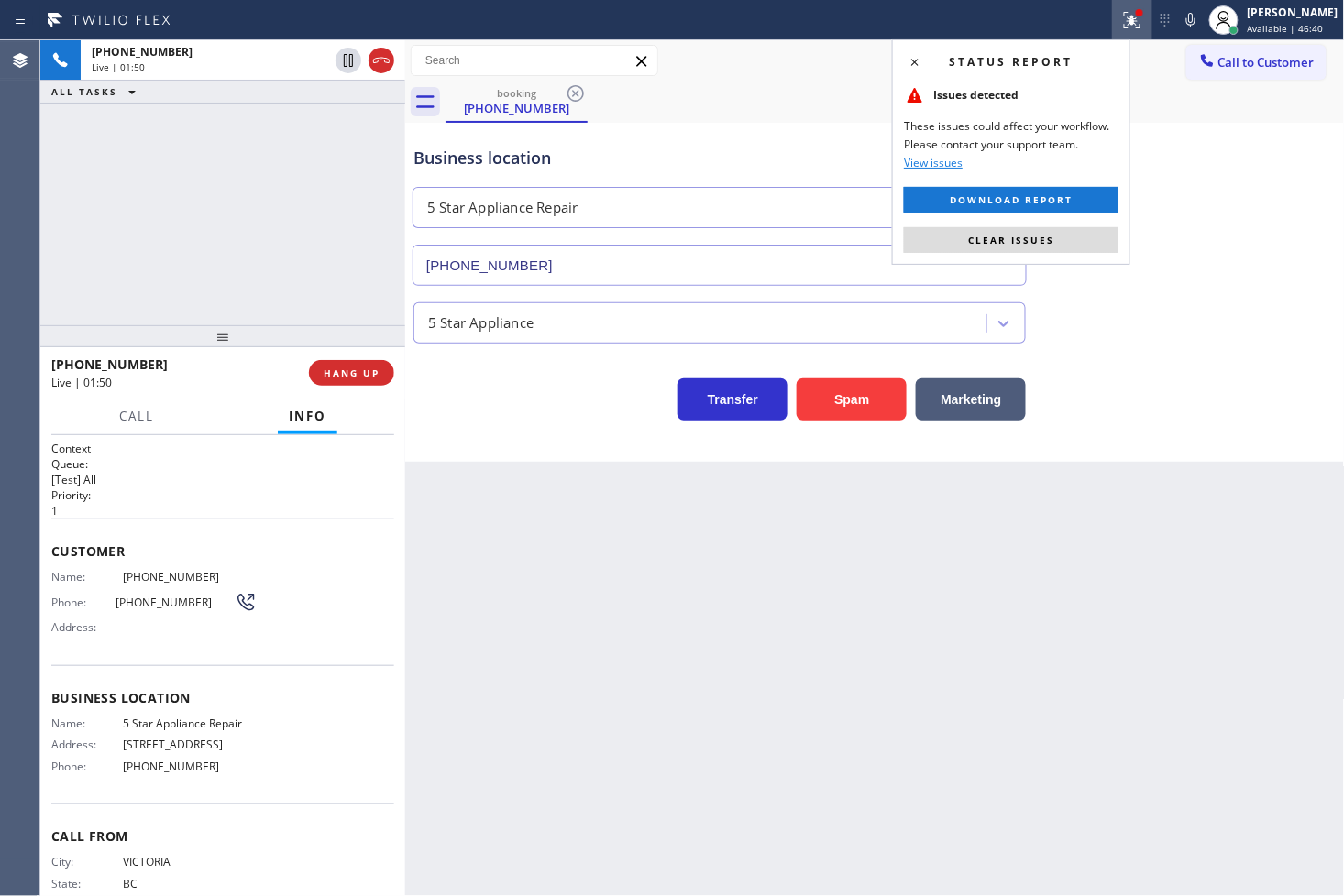
click at [1090, 254] on div "Status report Issues detected These issues could affect your workflow. Please c…" at bounding box center [1012, 152] width 239 height 226
click at [202, 241] on div "[PHONE_NUMBER] Live | 01:50 ALL TASKS ALL TASKS ACTIVE TASKS TASKS IN WRAP UP" at bounding box center [223, 182] width 365 height 285
drag, startPoint x: 750, startPoint y: 465, endPoint x: 1049, endPoint y: 261, distance: 362.0
click at [766, 463] on div "Back to Dashboard Change Sender ID Customers Technicians Select a contact Outbo…" at bounding box center [875, 468] width 940 height 856
click at [1049, 254] on div "Status report Issues detected These issues could affect your workflow. Please c…" at bounding box center [1012, 152] width 239 height 226
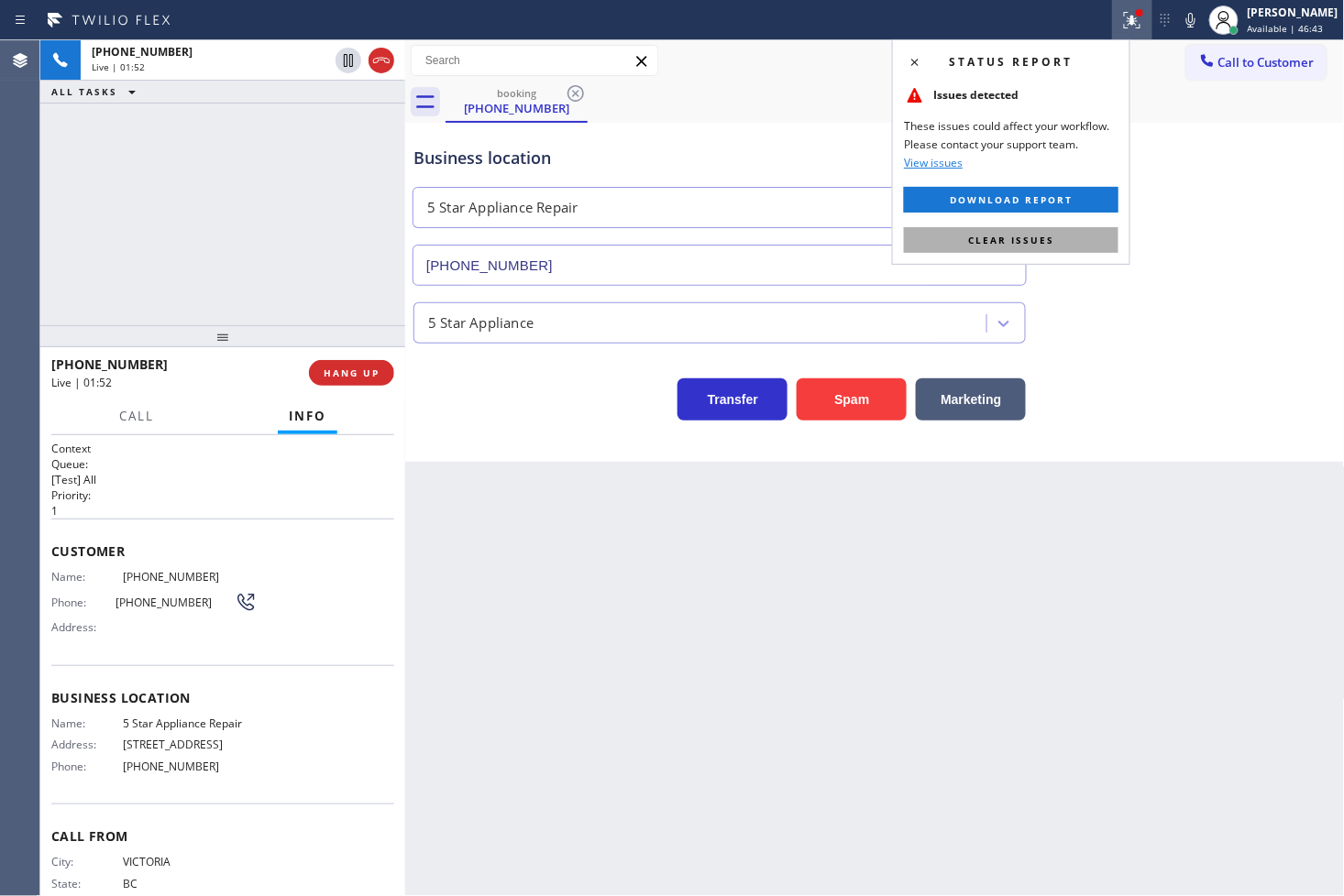
click at [1049, 244] on span "Clear issues" at bounding box center [1011, 240] width 86 height 13
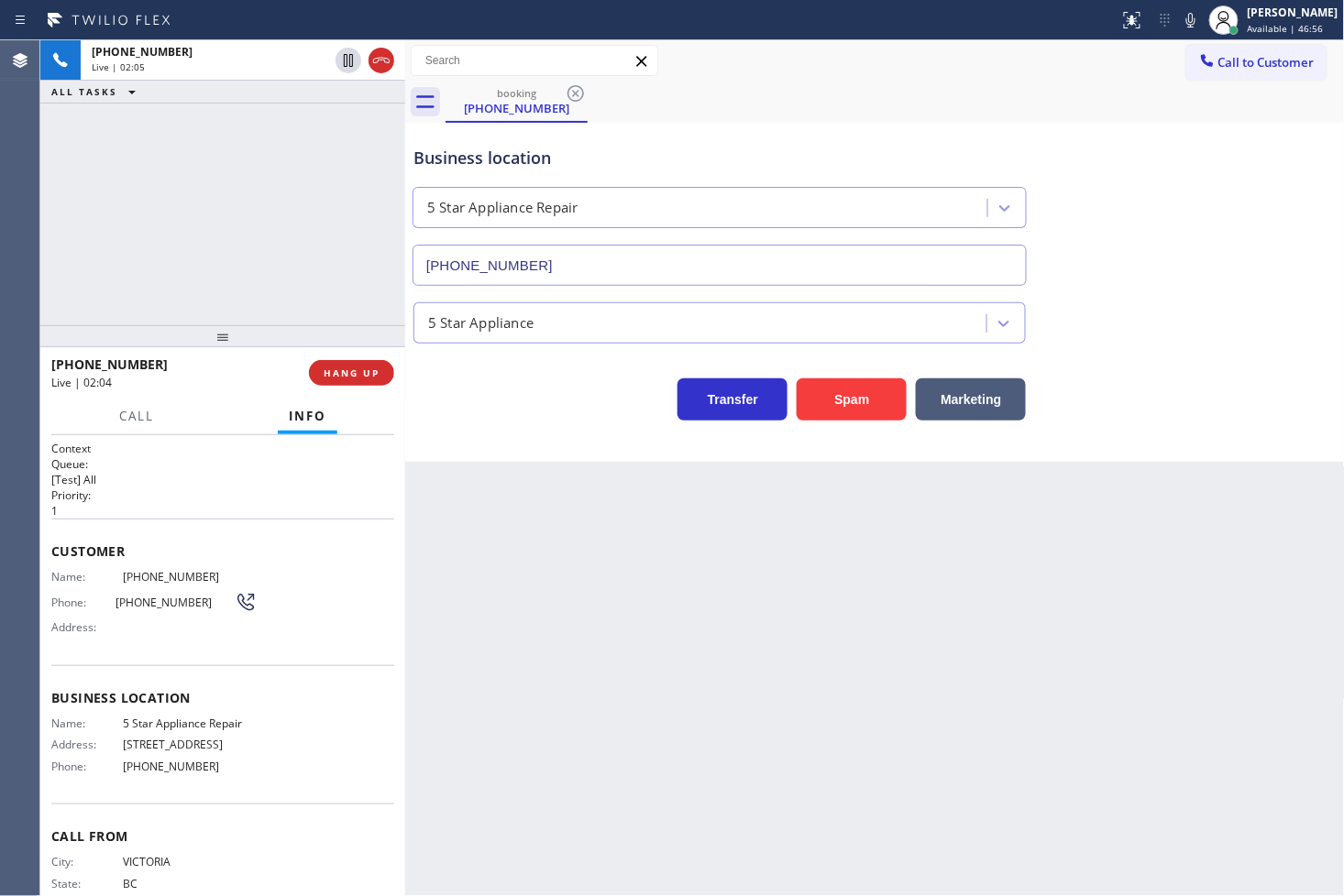
click at [426, 381] on div "Transfer Spam Marketing" at bounding box center [720, 395] width 620 height 51
click at [271, 205] on div "[PHONE_NUMBER] Live | 03:43 ALL TASKS ALL TASKS ACTIVE TASKS TASKS IN WRAP UP" at bounding box center [223, 182] width 365 height 285
click at [551, 416] on div "Transfer Spam Marketing" at bounding box center [720, 395] width 620 height 51
click at [215, 231] on div "[PHONE_NUMBER] Live | 03:44 ALL TASKS ALL TASKS ACTIVE TASKS TASKS IN WRAP UP" at bounding box center [223, 182] width 365 height 285
click at [448, 444] on div "Business location 5 Star Appliance Repair [PHONE_NUMBER] 5 Star Appliance Trans…" at bounding box center [875, 293] width 940 height 339
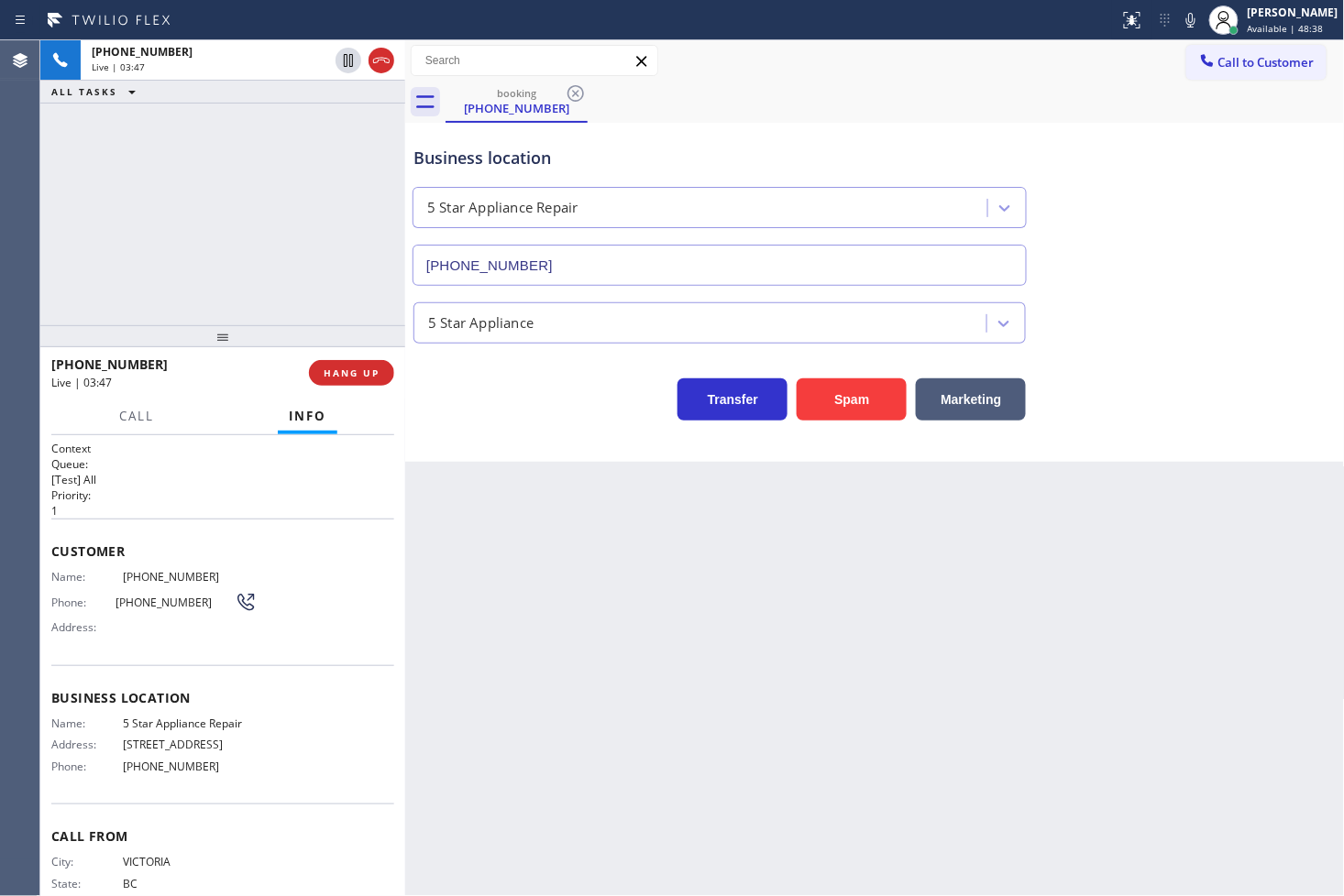
drag, startPoint x: 276, startPoint y: 237, endPoint x: 388, endPoint y: 298, distance: 127.5
click at [276, 237] on div "[PHONE_NUMBER] Live | 03:47 ALL TASKS ALL TASKS ACTIVE TASKS TASKS IN WRAP UP" at bounding box center [223, 182] width 365 height 285
click at [489, 397] on div "Transfer Spam Marketing" at bounding box center [720, 395] width 620 height 51
click at [528, 448] on div "Business location 5 Star Appliance Repair [PHONE_NUMBER] 5 Star Appliance Trans…" at bounding box center [875, 293] width 940 height 339
click at [245, 297] on div "[PHONE_NUMBER] Live | 03:50 ALL TASKS ALL TASKS ACTIVE TASKS TASKS IN WRAP UP" at bounding box center [223, 182] width 365 height 285
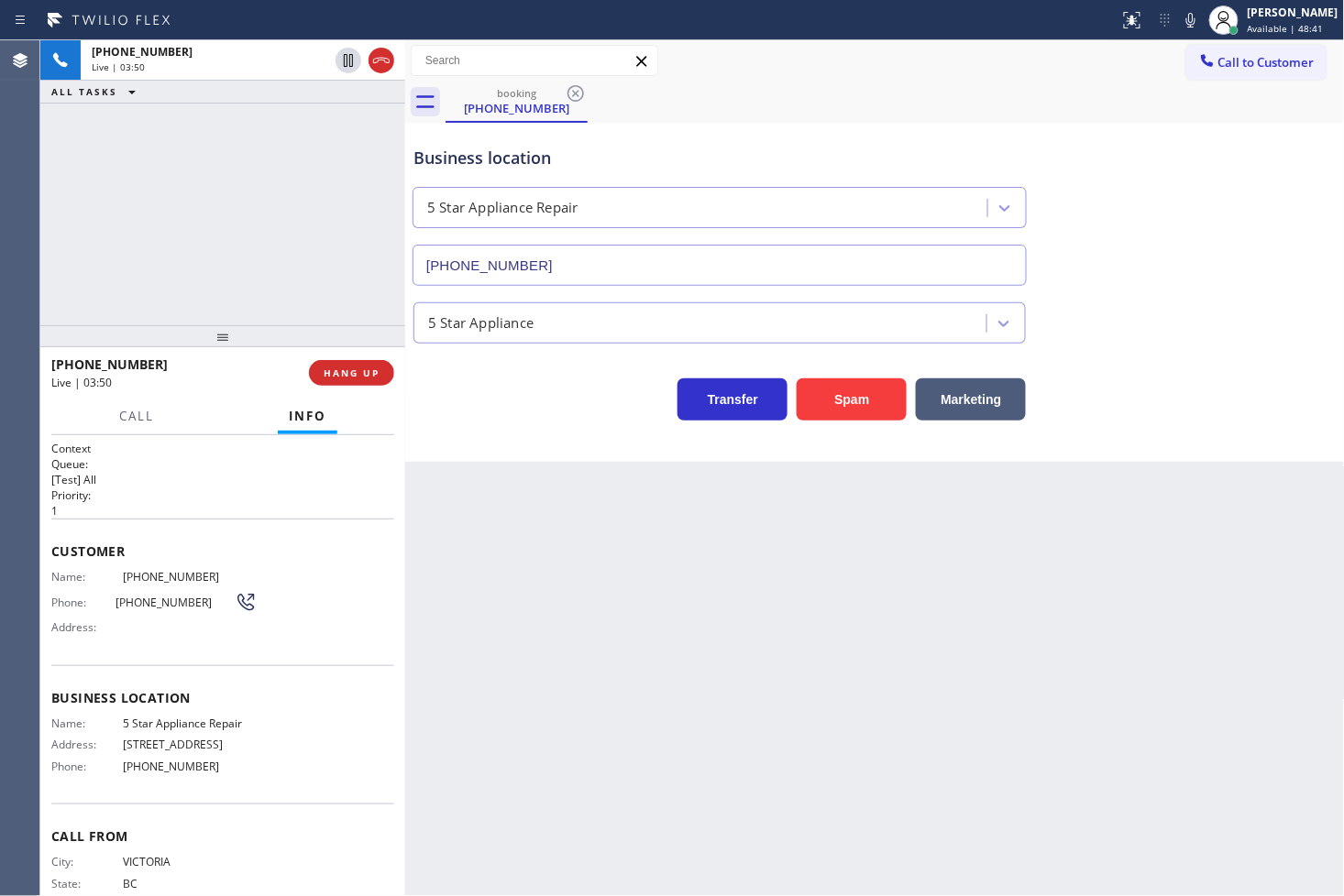
click at [147, 431] on div at bounding box center [137, 433] width 57 height 4
click at [489, 433] on div "Business location 5 Star Appliance Repair [PHONE_NUMBER] 5 Star Appliance Trans…" at bounding box center [875, 293] width 940 height 339
click at [557, 459] on div "Business location 5 Star Appliance Repair [PHONE_NUMBER] 5 Star Appliance Trans…" at bounding box center [875, 293] width 940 height 339
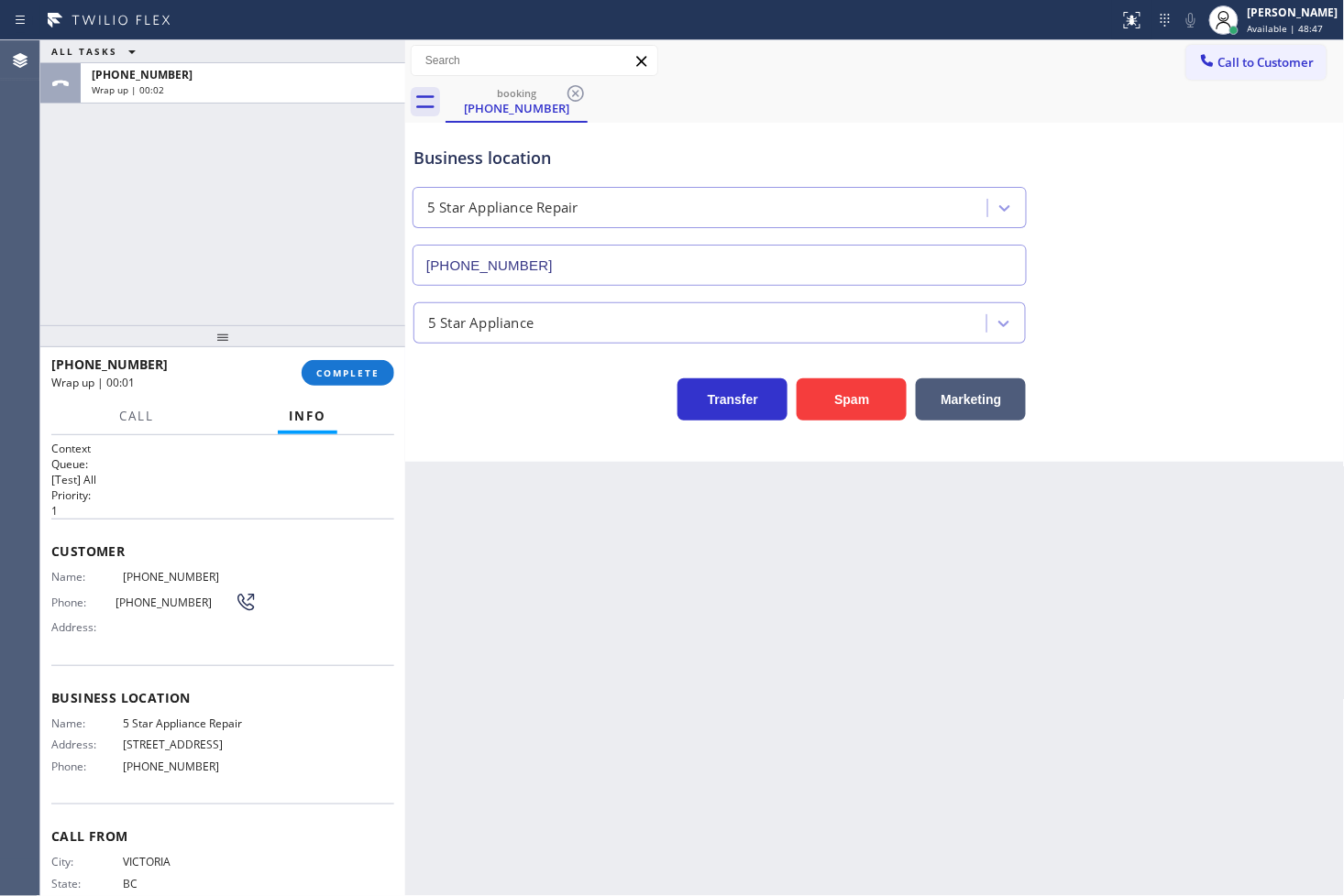
click at [260, 232] on div "ALL TASKS ALL TASKS ACTIVE TASKS TASKS IN WRAP UP [PHONE_NUMBER] Wrap up | 00:02" at bounding box center [223, 182] width 365 height 285
click at [140, 181] on div "ALL TASKS ALL TASKS ACTIVE TASKS TASKS IN WRAP UP [PHONE_NUMBER] Wrap up | 00:27" at bounding box center [223, 182] width 365 height 285
click at [486, 416] on div "Transfer Spam Marketing" at bounding box center [720, 395] width 620 height 51
click at [358, 364] on button "COMPLETE" at bounding box center [348, 373] width 93 height 26
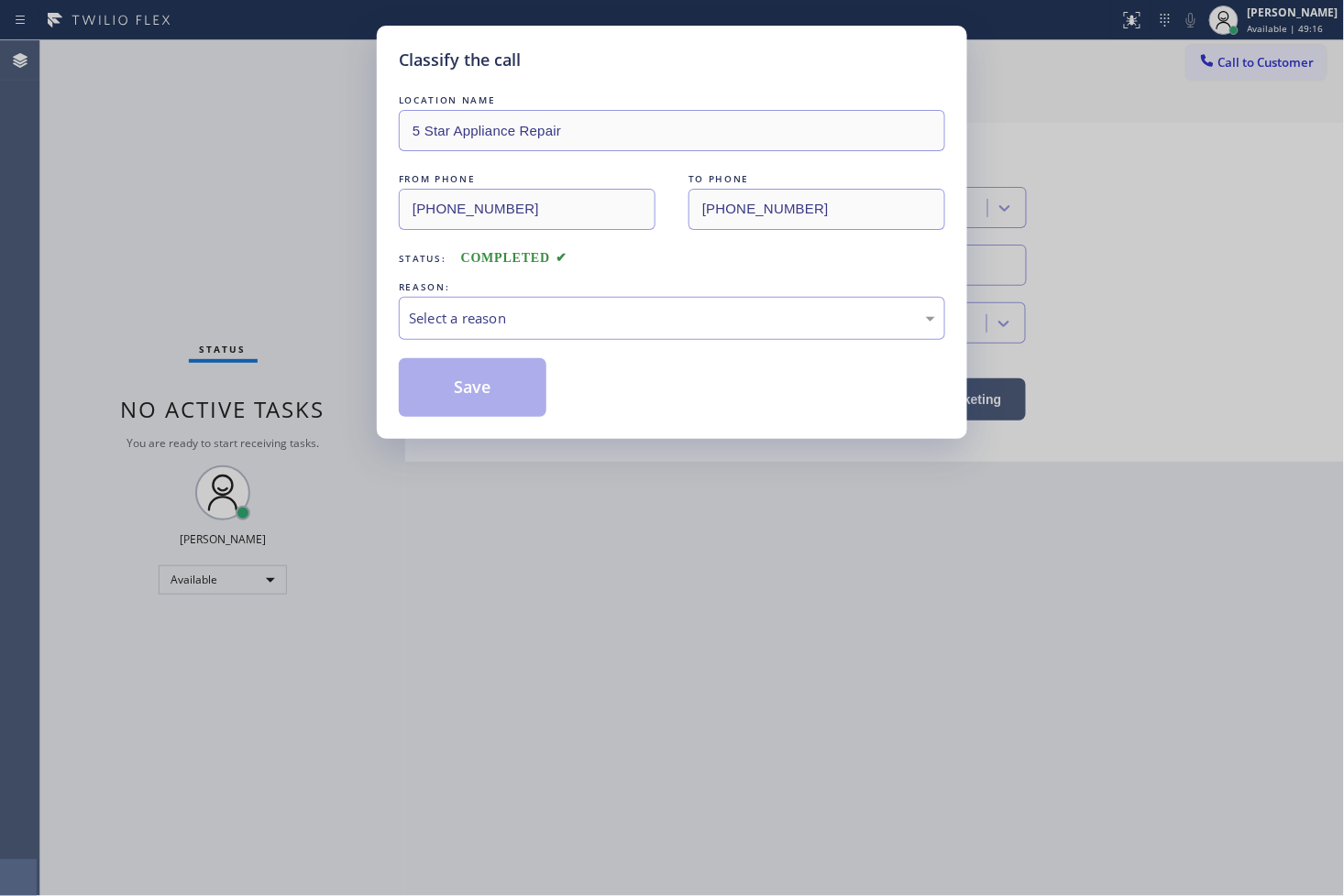
click at [508, 318] on div "Select a reason" at bounding box center [672, 317] width 527 height 21
click at [481, 389] on button "Save" at bounding box center [472, 388] width 148 height 59
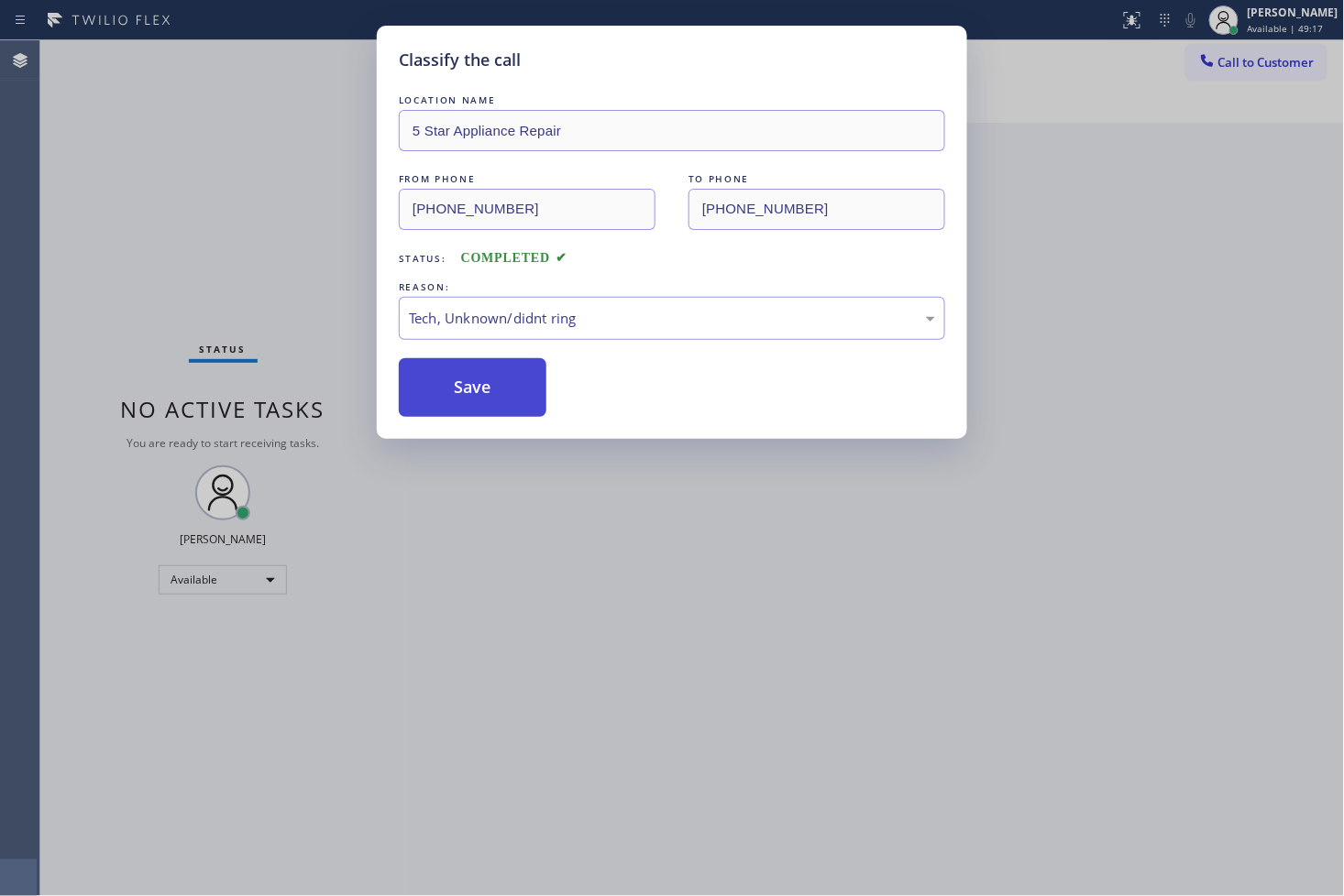
click at [481, 389] on button "Save" at bounding box center [472, 388] width 148 height 59
drag, startPoint x: 481, startPoint y: 389, endPoint x: 493, endPoint y: 389, distance: 12.0
click at [493, 389] on button "Save" at bounding box center [472, 388] width 148 height 59
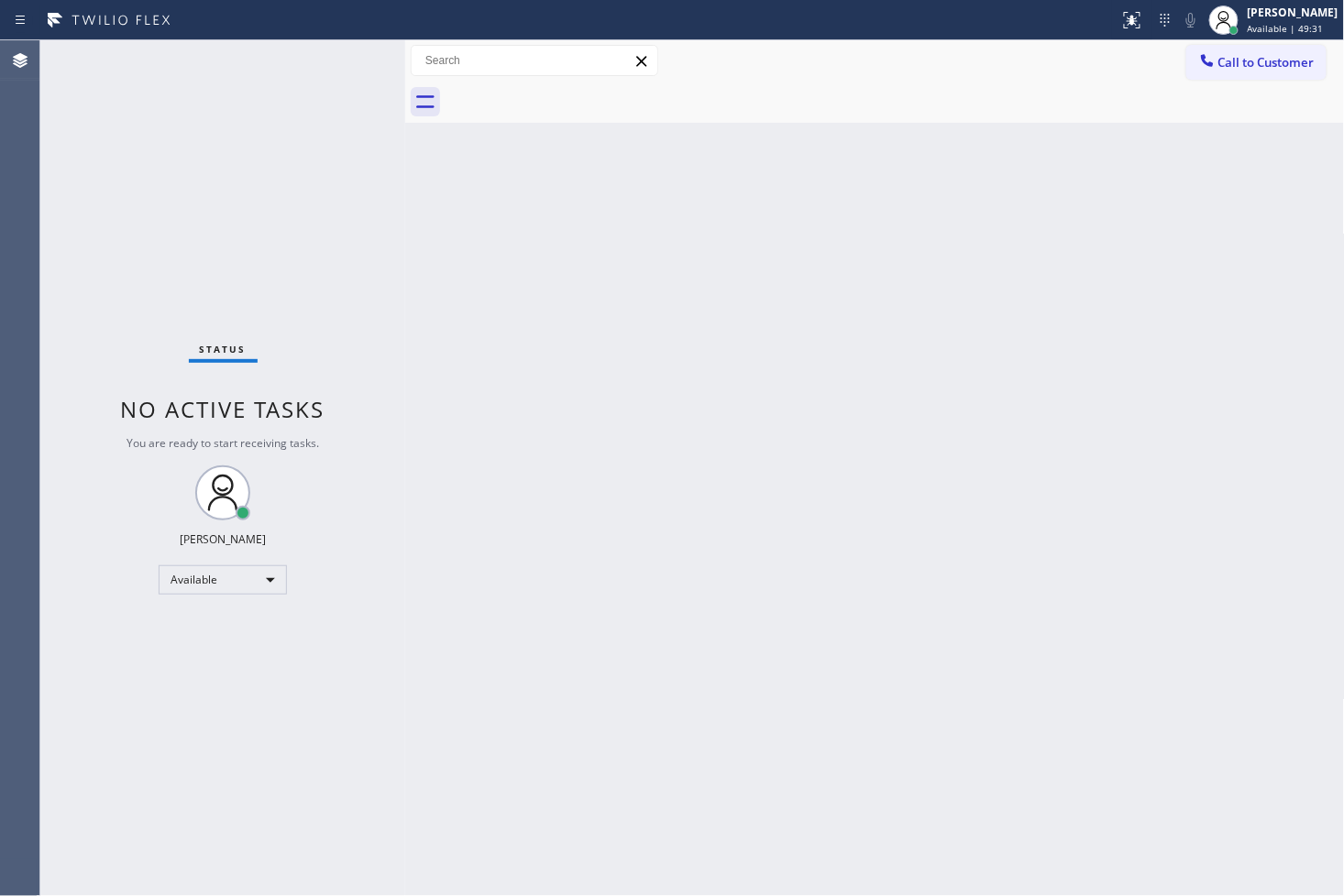
click at [1085, 314] on div "Back to Dashboard Change Sender ID Customers Technicians Select a contact Outbo…" at bounding box center [875, 468] width 940 height 856
click at [1324, 199] on div "Back to Dashboard Change Sender ID Customers Technicians Select a contact Outbo…" at bounding box center [875, 468] width 940 height 856
click at [322, 212] on div "Status No active tasks You are ready to start receiving tasks. [PERSON_NAME]" at bounding box center [223, 468] width 365 height 856
click at [991, 383] on div "Back to Dashboard Change Sender ID Customers Technicians Select a contact Outbo…" at bounding box center [875, 468] width 940 height 856
click at [492, 516] on div "Back to Dashboard Change Sender ID Customers Technicians Select a contact Outbo…" at bounding box center [875, 468] width 940 height 856
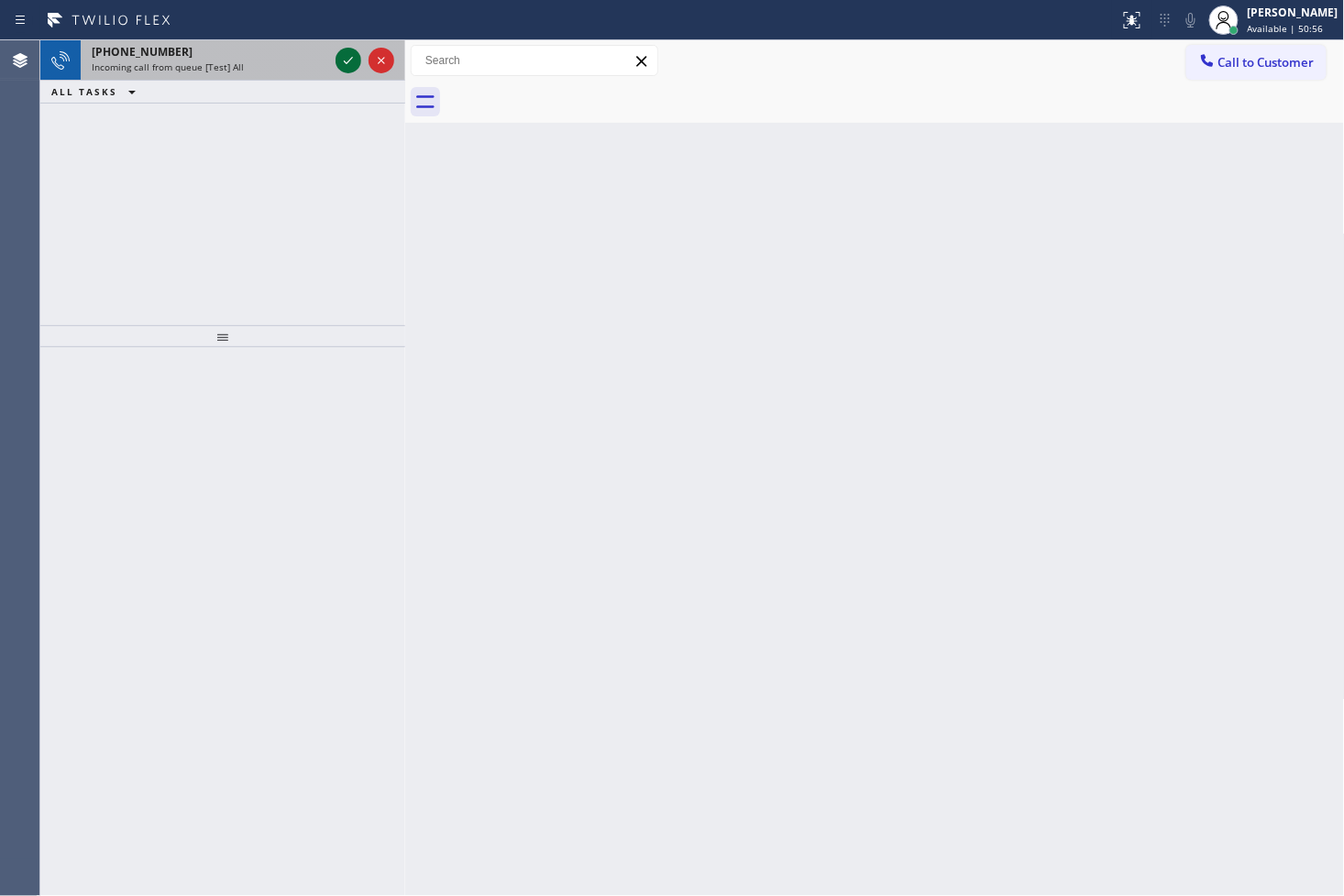
click at [341, 59] on icon at bounding box center [348, 60] width 22 height 22
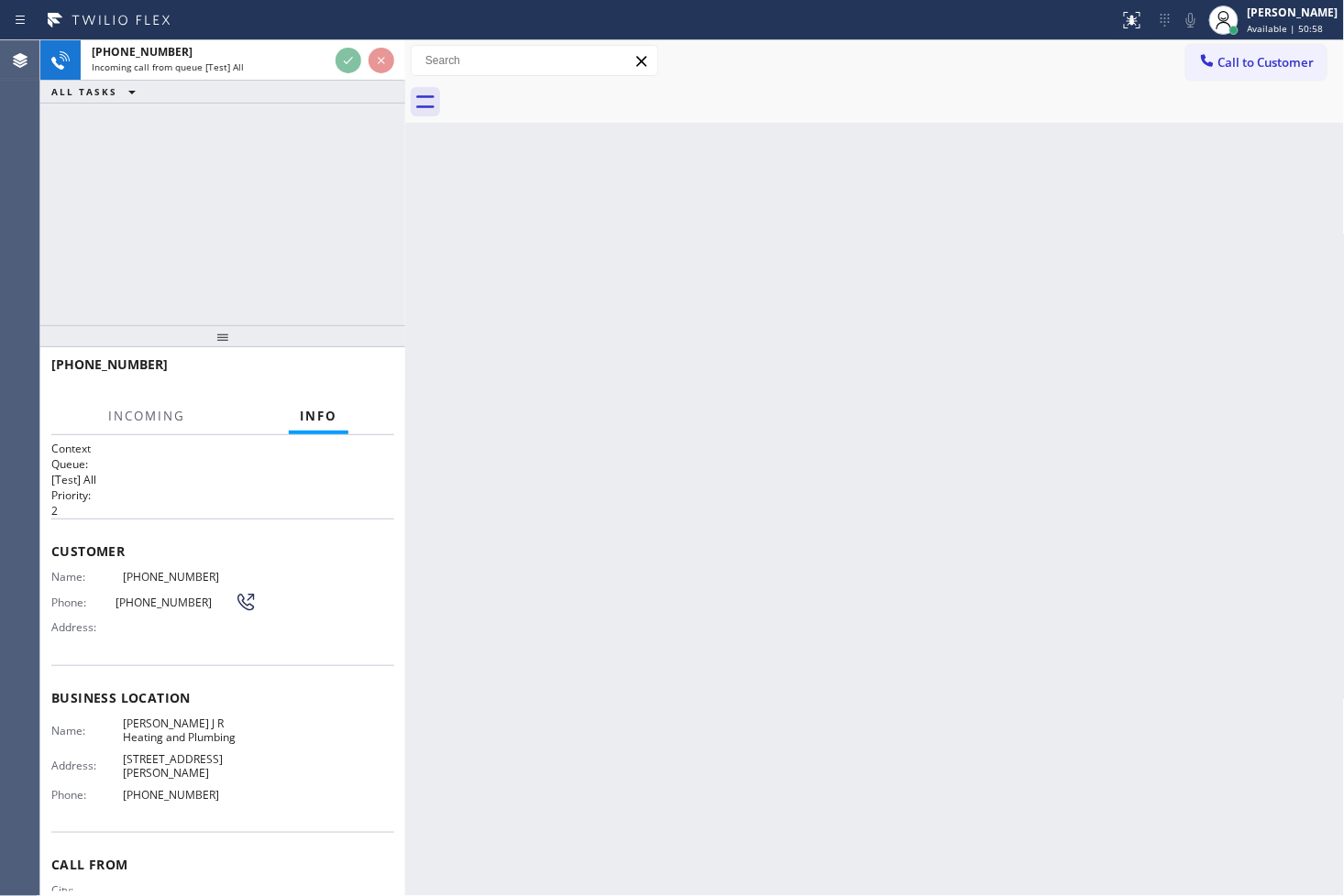
click at [385, 190] on div "[PHONE_NUMBER] Incoming call from queue [Test] All ALL TASKS ALL TASKS ACTIVE T…" at bounding box center [223, 182] width 365 height 285
click at [296, 233] on div "[PHONE_NUMBER] Incoming call from queue [Test] All ALL TASKS ALL TASKS ACTIVE T…" at bounding box center [223, 182] width 365 height 285
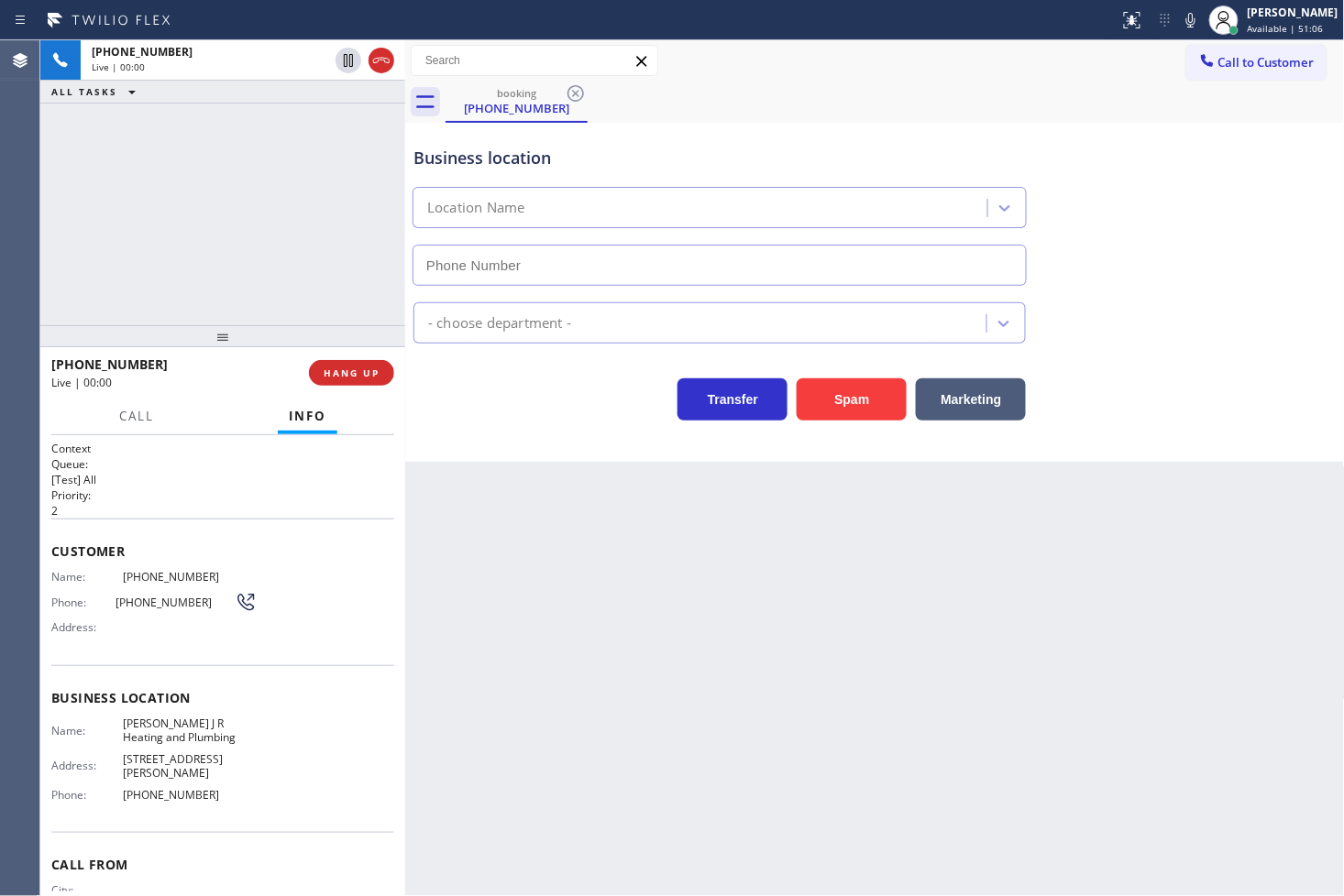
type input "[PHONE_NUMBER]"
click at [843, 407] on button "Spam" at bounding box center [852, 399] width 110 height 42
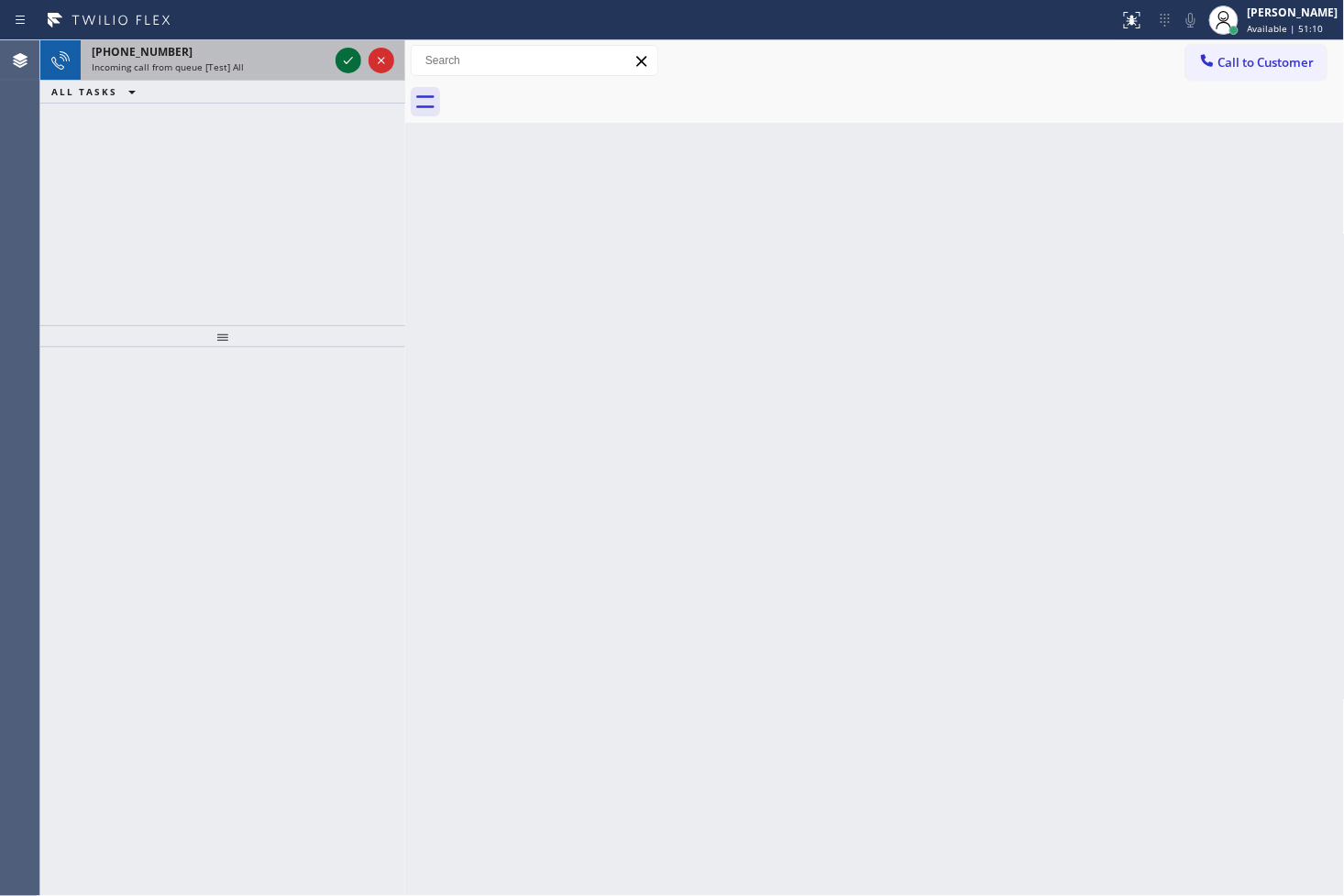
click at [344, 66] on icon at bounding box center [348, 60] width 22 height 22
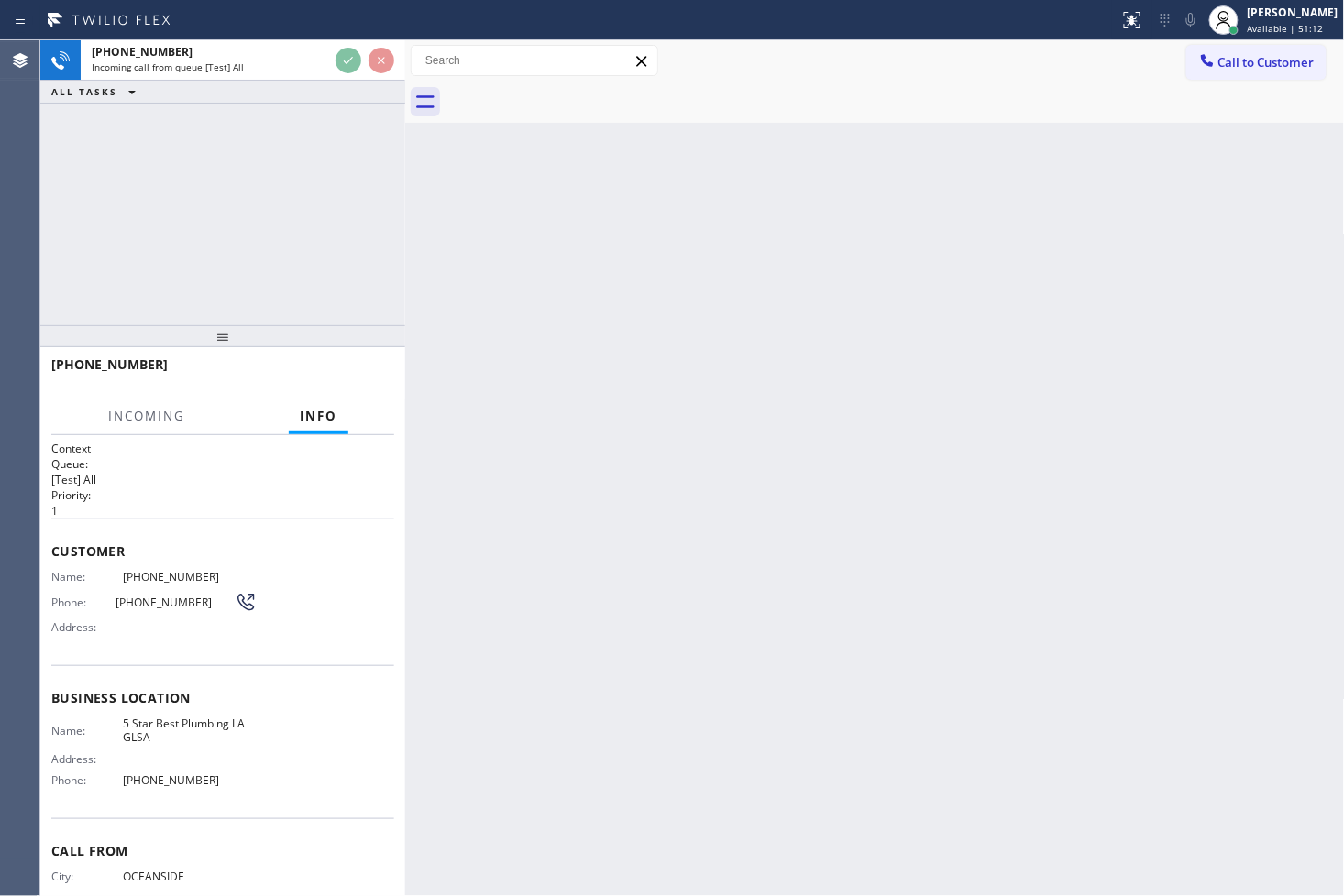
click at [316, 163] on div "[PHONE_NUMBER] Incoming call from queue [Test] All ALL TASKS ALL TASKS ACTIVE T…" at bounding box center [223, 182] width 365 height 285
click at [252, 235] on div "[PHONE_NUMBER] Incoming call from queue [Test] All ALL TASKS ALL TASKS ACTIVE T…" at bounding box center [223, 182] width 365 height 285
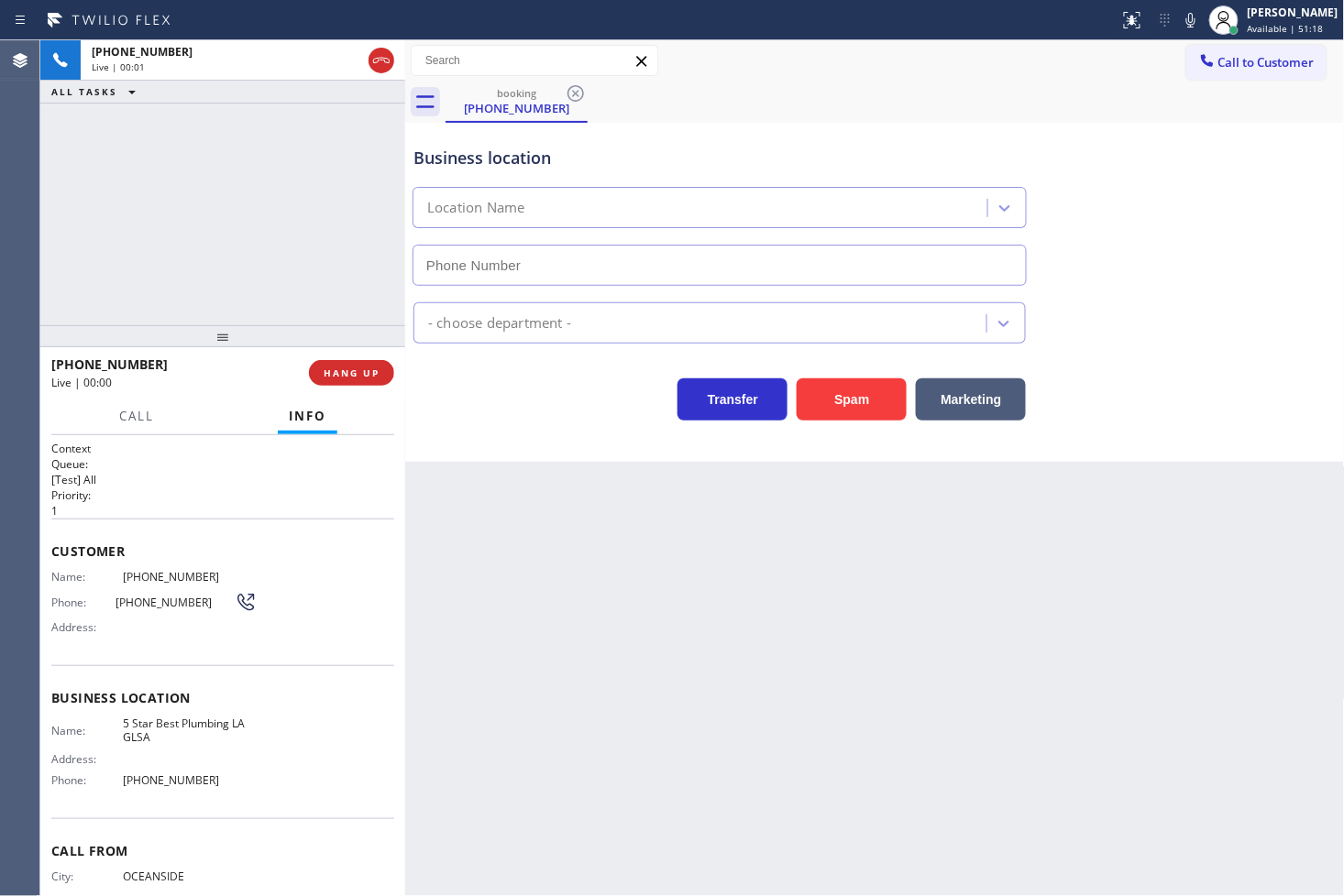
type input "[PHONE_NUMBER]"
click at [120, 423] on span "Call" at bounding box center [136, 416] width 35 height 17
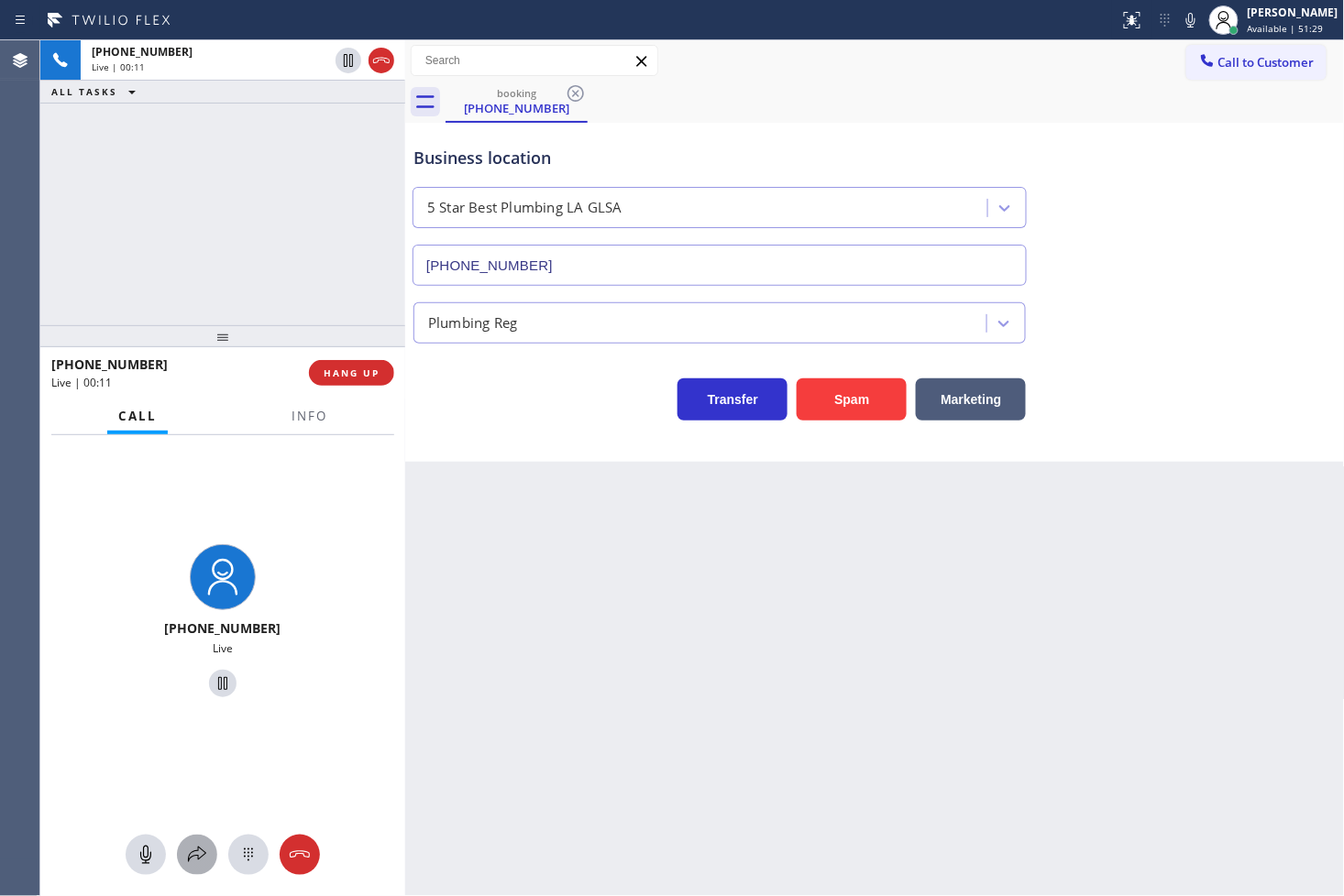
click at [204, 860] on icon at bounding box center [197, 855] width 22 height 22
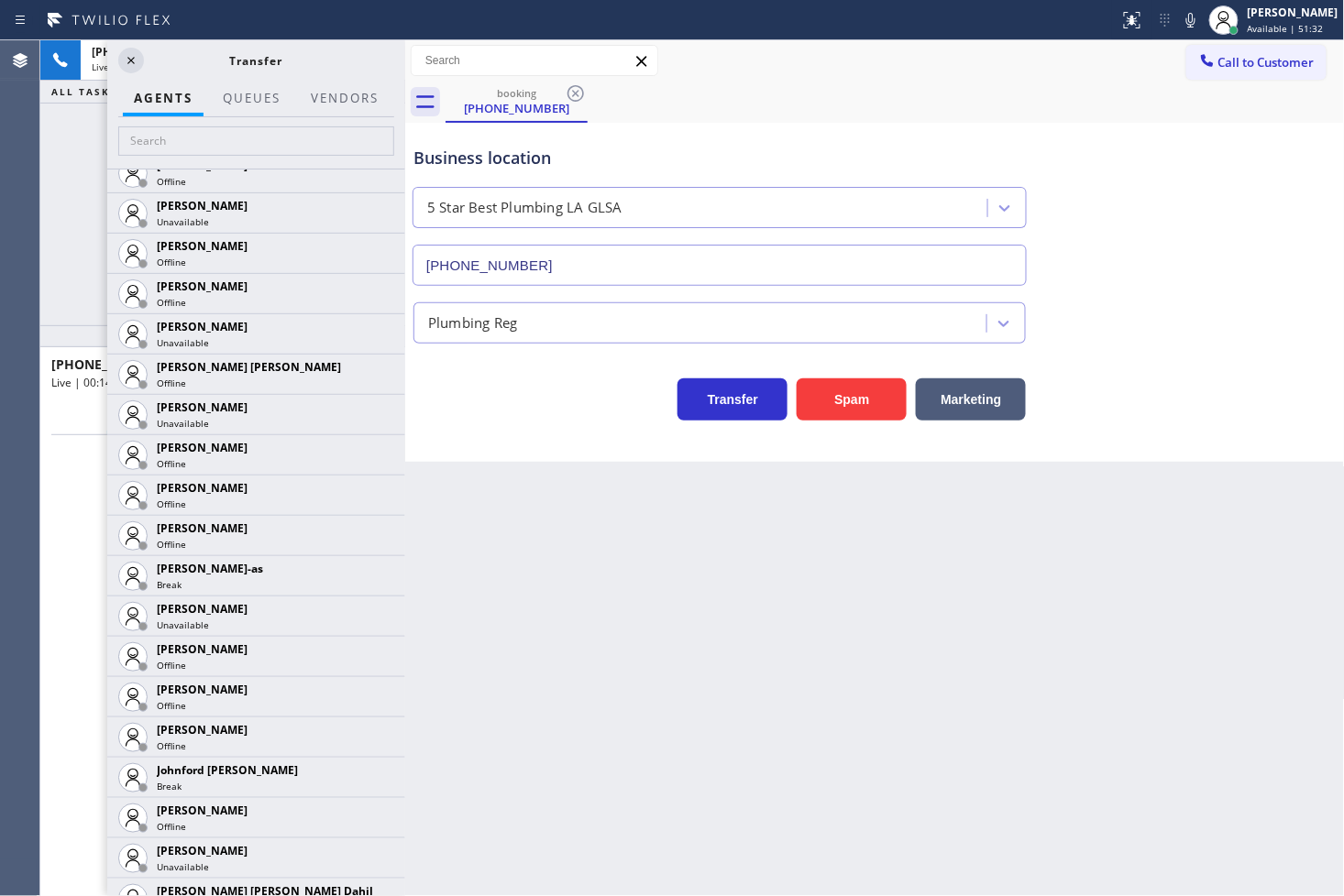
scroll to position [1324, 0]
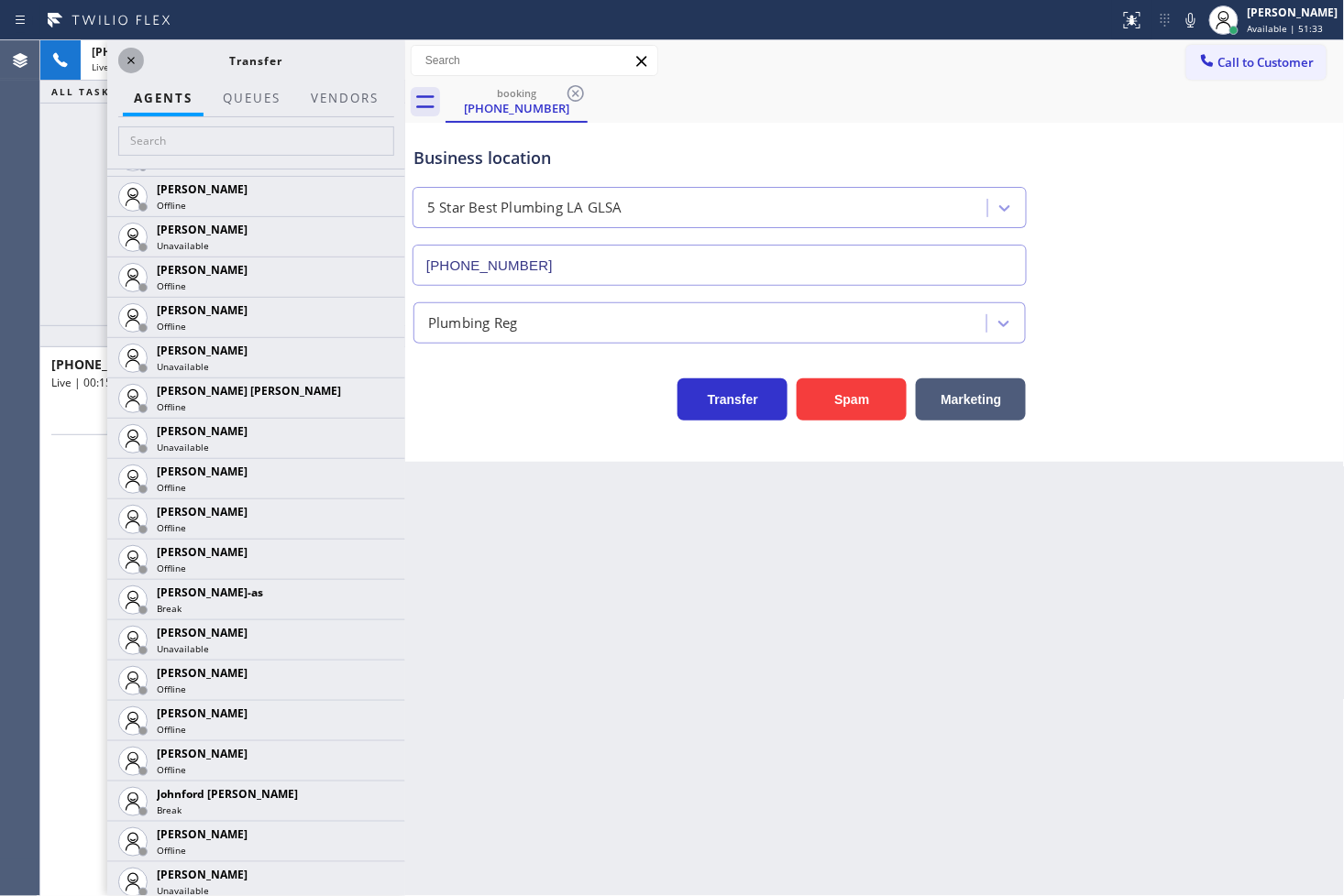
click at [137, 59] on icon at bounding box center [131, 60] width 22 height 22
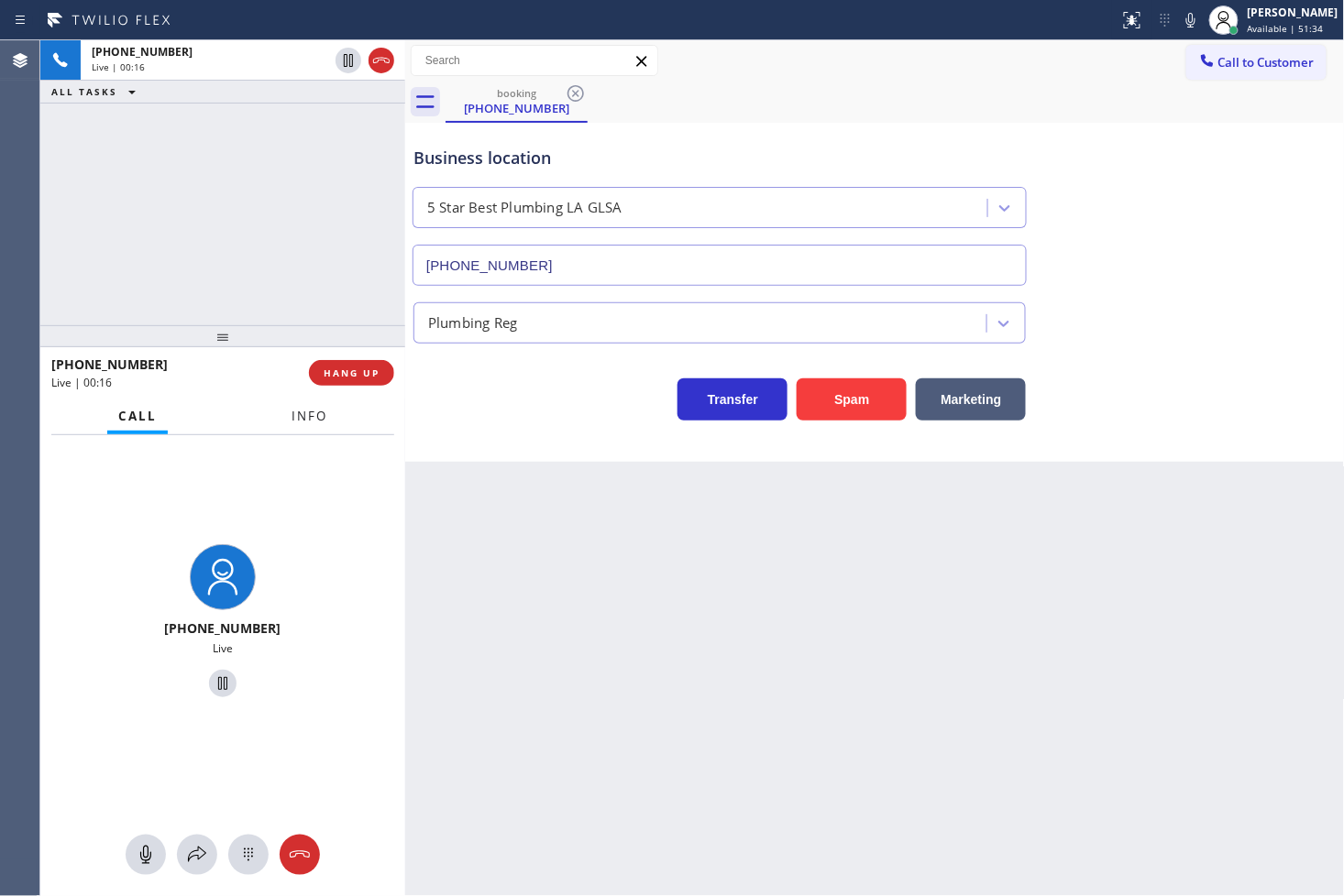
click at [310, 405] on button "Info" at bounding box center [310, 416] width 58 height 35
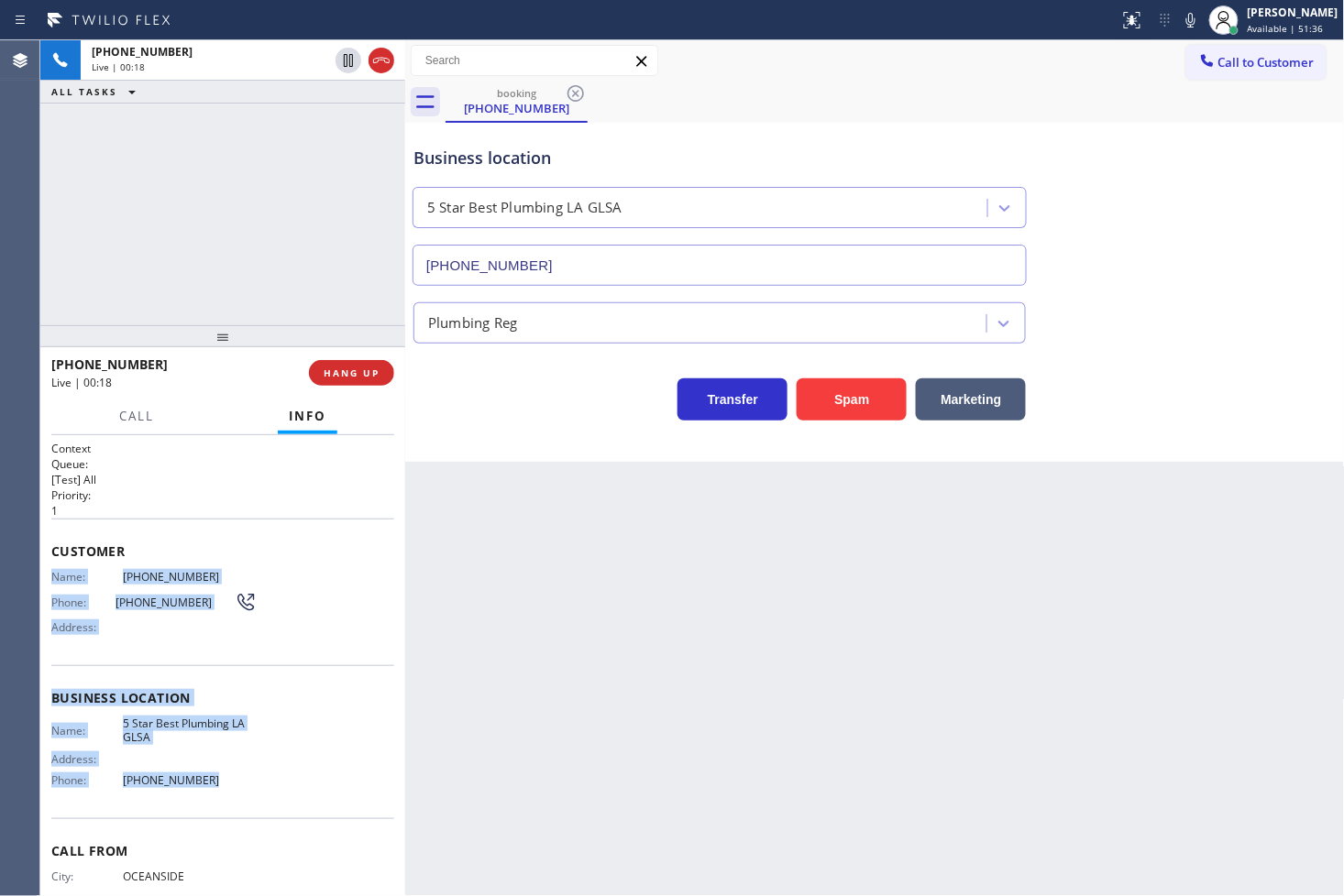
drag, startPoint x: 49, startPoint y: 572, endPoint x: 245, endPoint y: 772, distance: 280.0
click at [245, 772] on div "Context Queue: [Test] All Priority: 1 Customer Name: [PHONE_NUMBER] Phone: [PHO…" at bounding box center [223, 666] width 365 height 462
copy div "Name: [PHONE_NUMBER] Phone: [PHONE_NUMBER] Address: Business location Name: 5 S…"
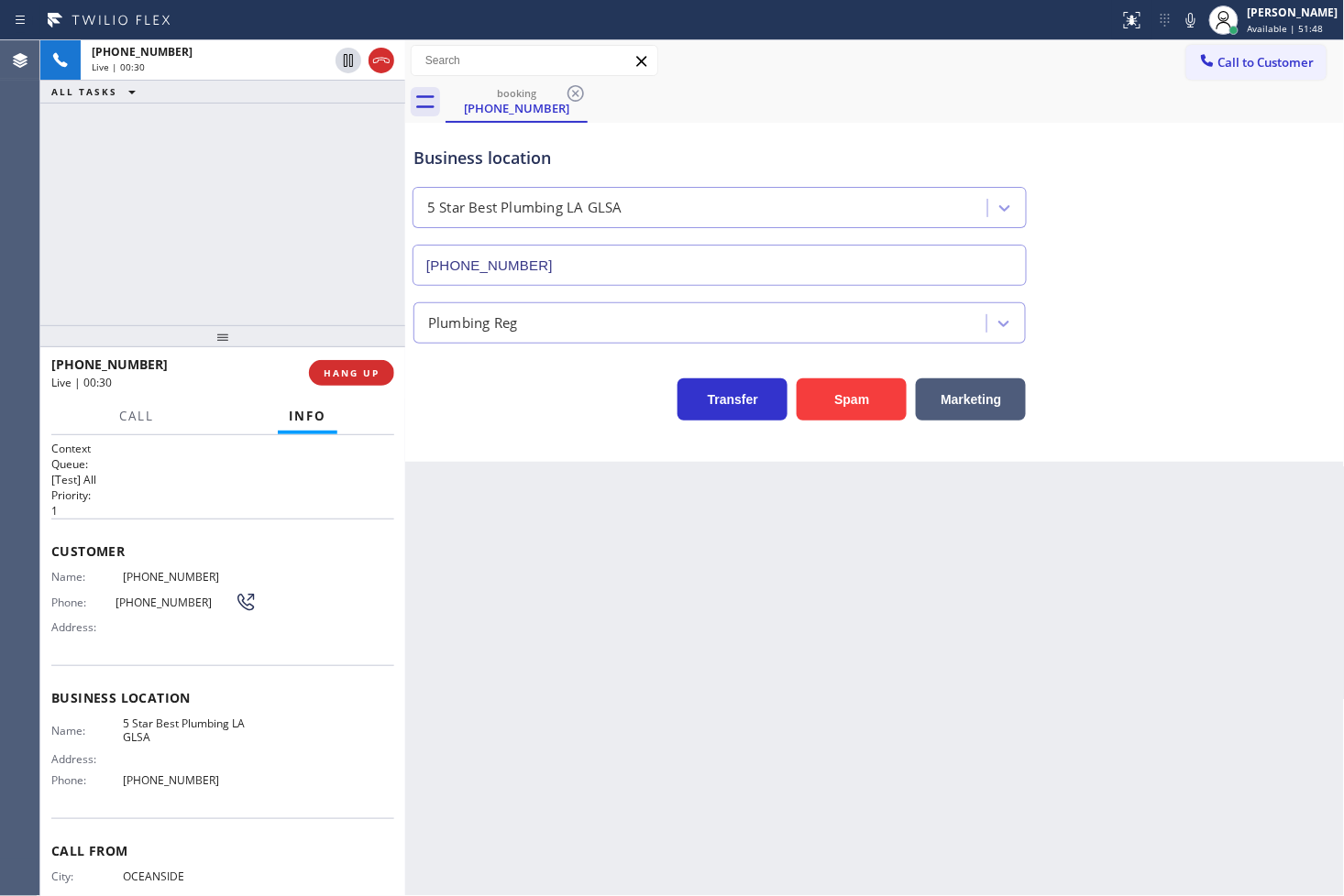
drag, startPoint x: 199, startPoint y: 197, endPoint x: 253, endPoint y: 159, distance: 66.0
click at [202, 197] on div "[PHONE_NUMBER] Live | 00:30 ALL TASKS ALL TASKS ACTIVE TASKS TASKS IN WRAP UP" at bounding box center [223, 182] width 365 height 285
click at [304, 178] on div "[PHONE_NUMBER] Live | 00:30 ALL TASKS ALL TASKS ACTIVE TASKS TASKS IN WRAP UP" at bounding box center [223, 182] width 365 height 285
click at [292, 243] on div "[PHONE_NUMBER] Live | 00:31 ALL TASKS ALL TASKS ACTIVE TASKS TASKS IN WRAP UP" at bounding box center [223, 182] width 365 height 285
click at [263, 222] on div "[PHONE_NUMBER] Live | 00:33 ALL TASKS ALL TASKS ACTIVE TASKS TASKS IN WRAP UP" at bounding box center [223, 182] width 365 height 285
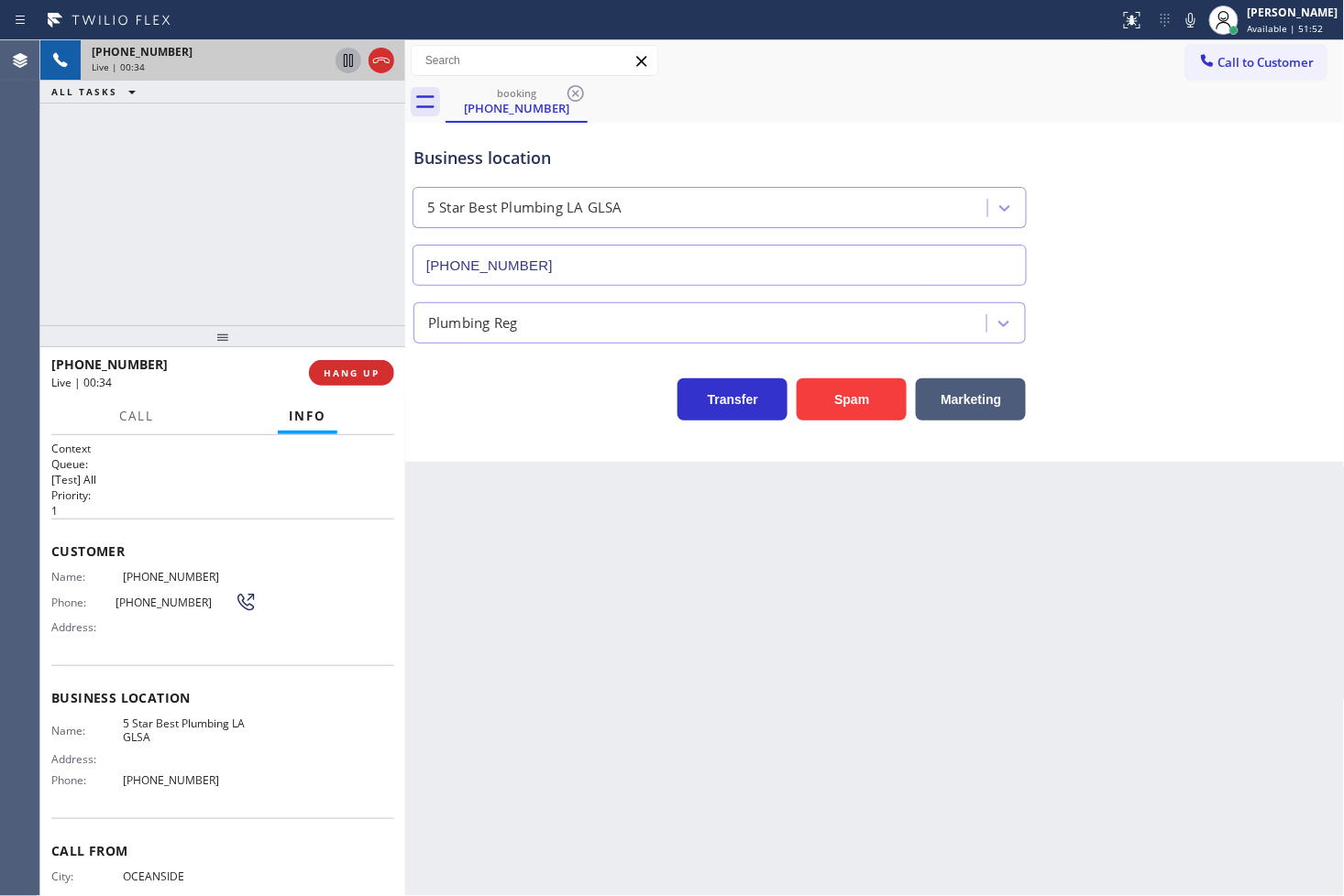
click at [342, 59] on icon at bounding box center [348, 60] width 22 height 22
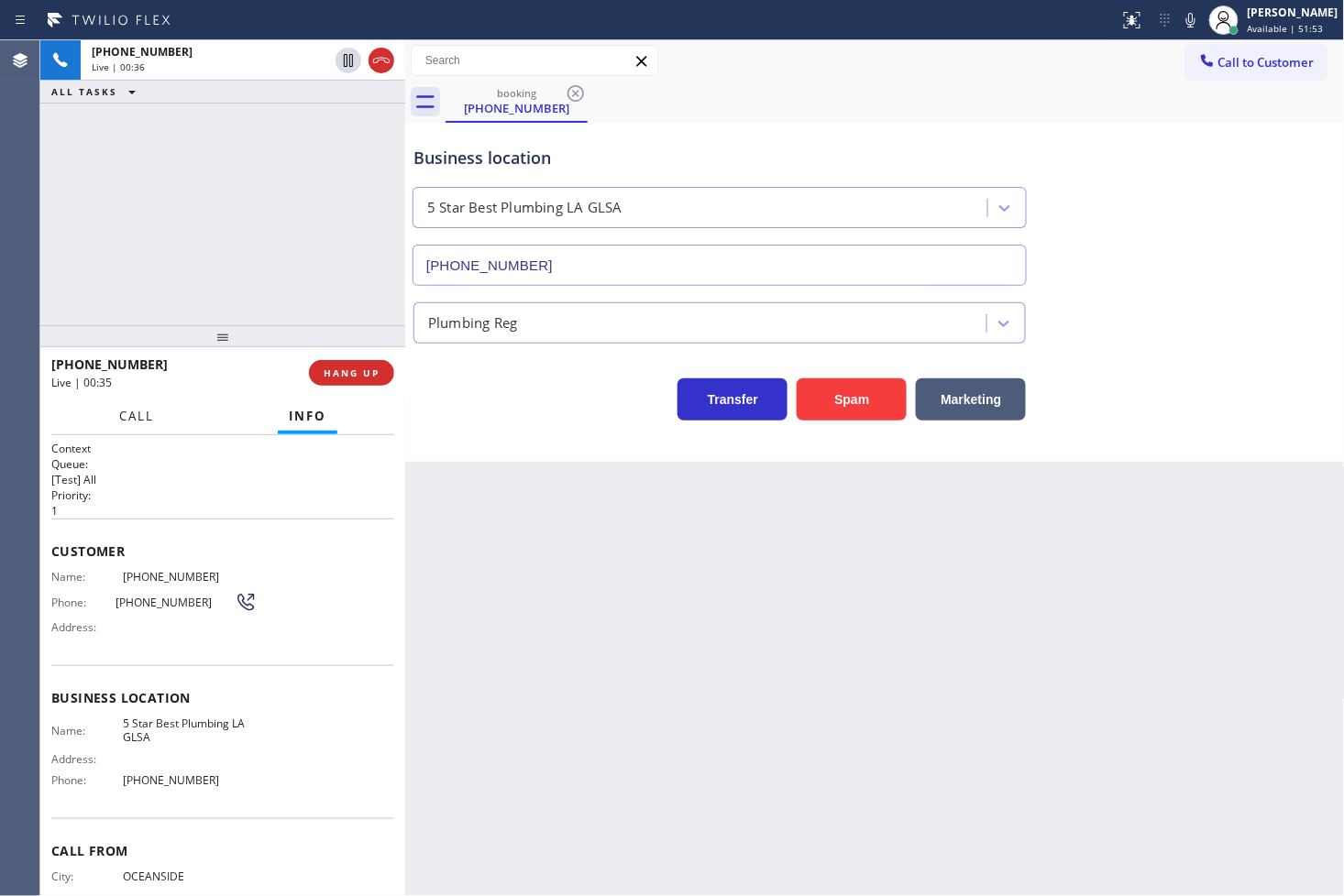
click at [124, 424] on span "Call" at bounding box center [136, 416] width 35 height 17
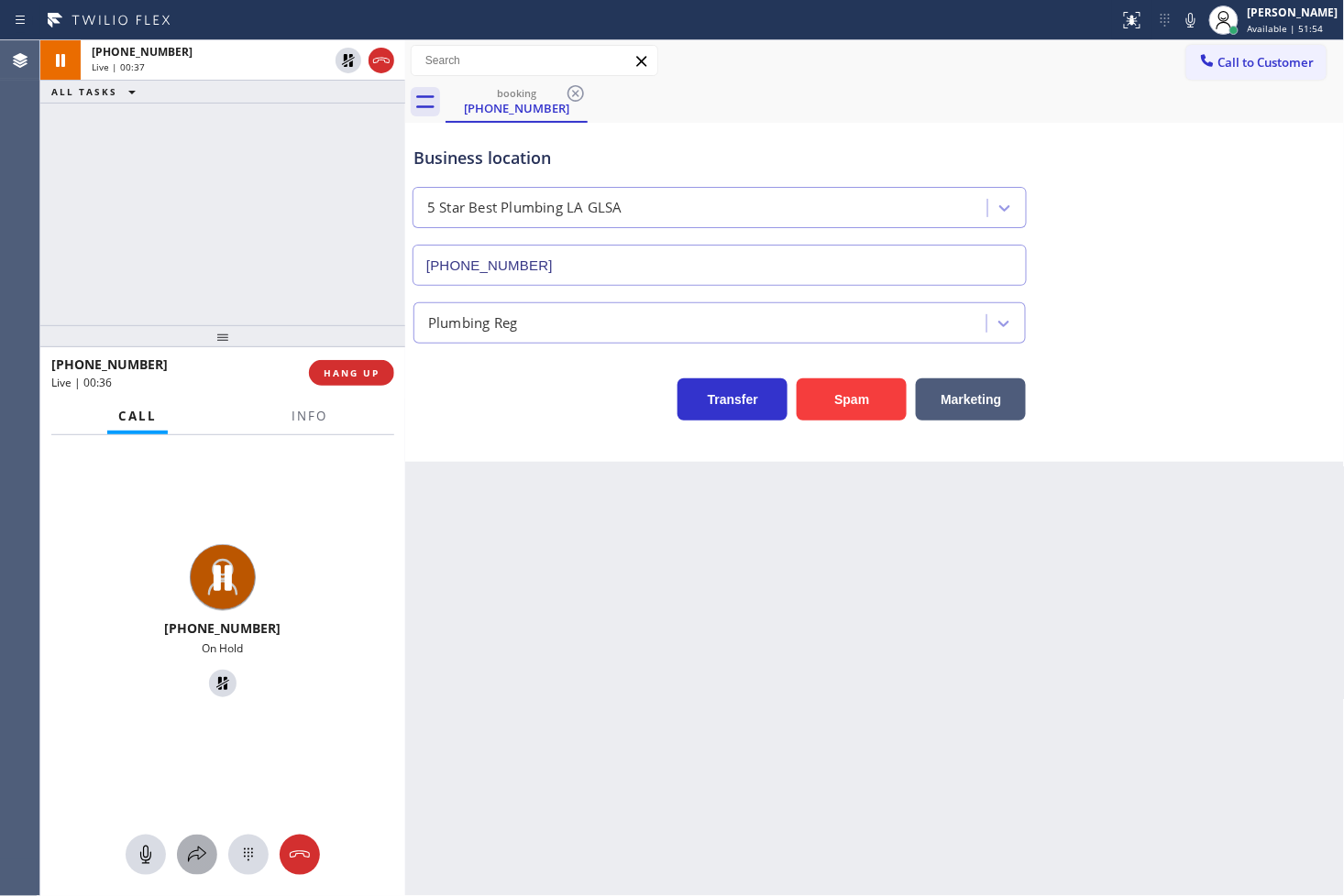
click at [199, 838] on button at bounding box center [196, 855] width 40 height 40
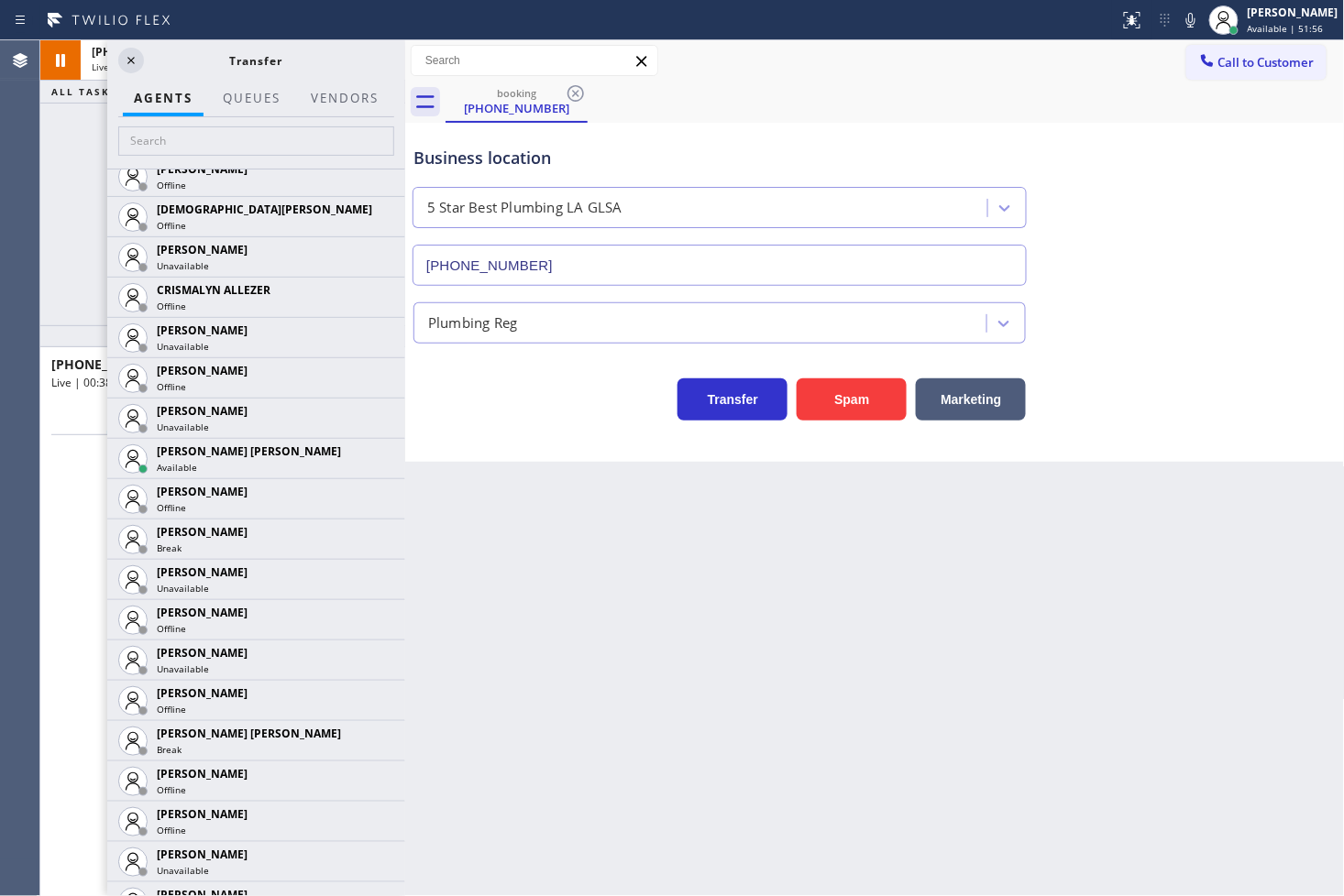
scroll to position [712, 0]
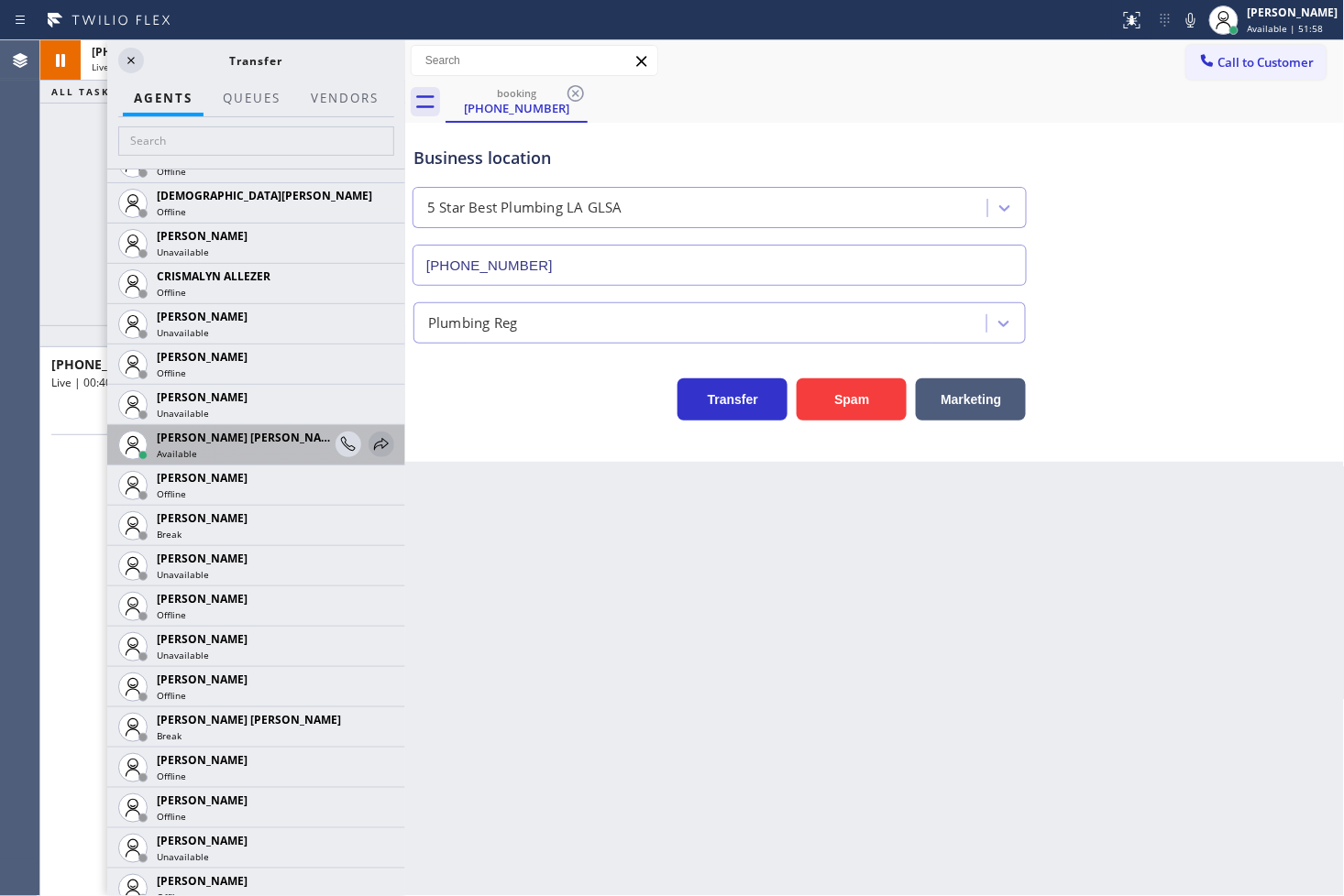
click at [371, 444] on icon at bounding box center [382, 445] width 22 height 22
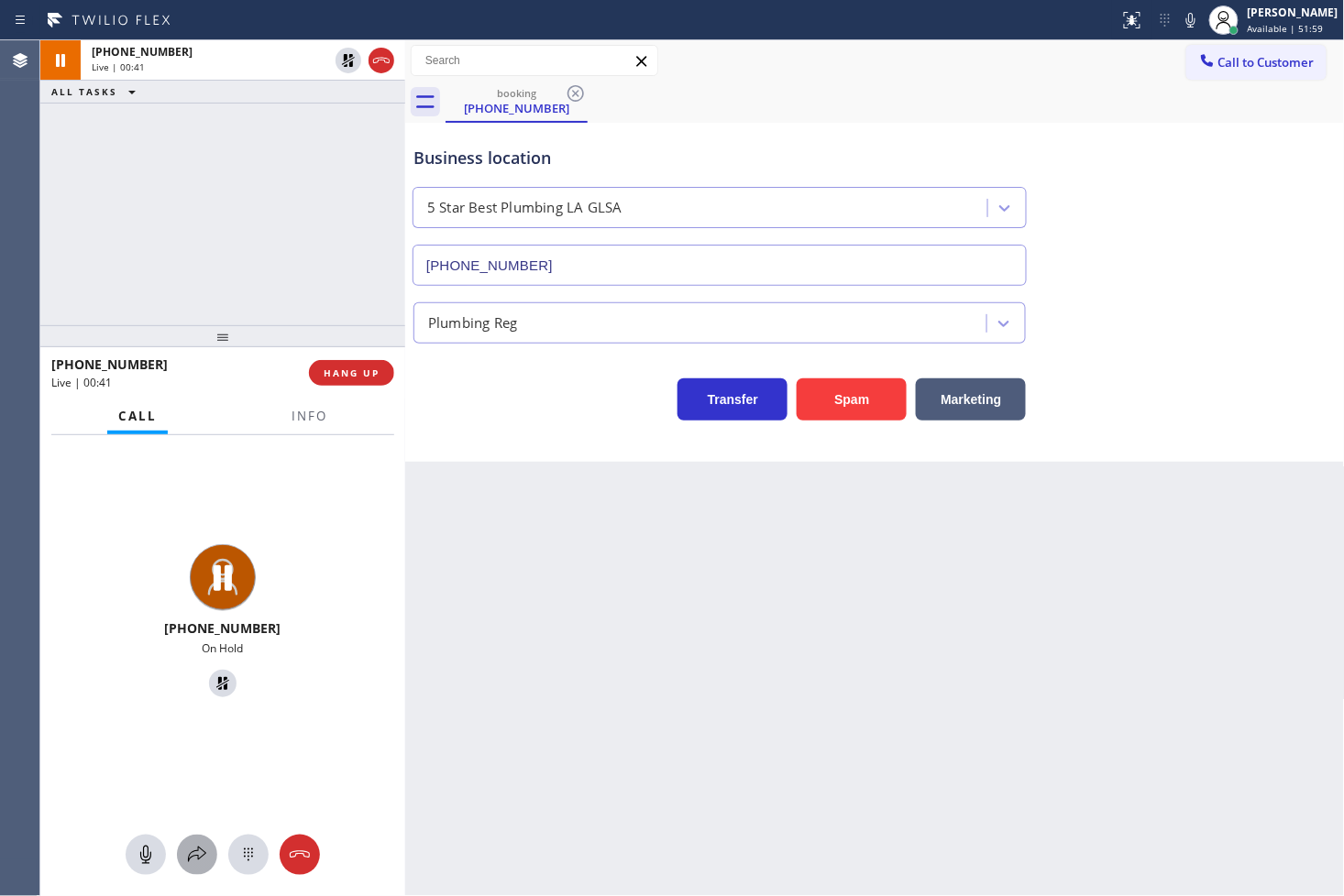
click at [186, 860] on icon at bounding box center [197, 855] width 22 height 22
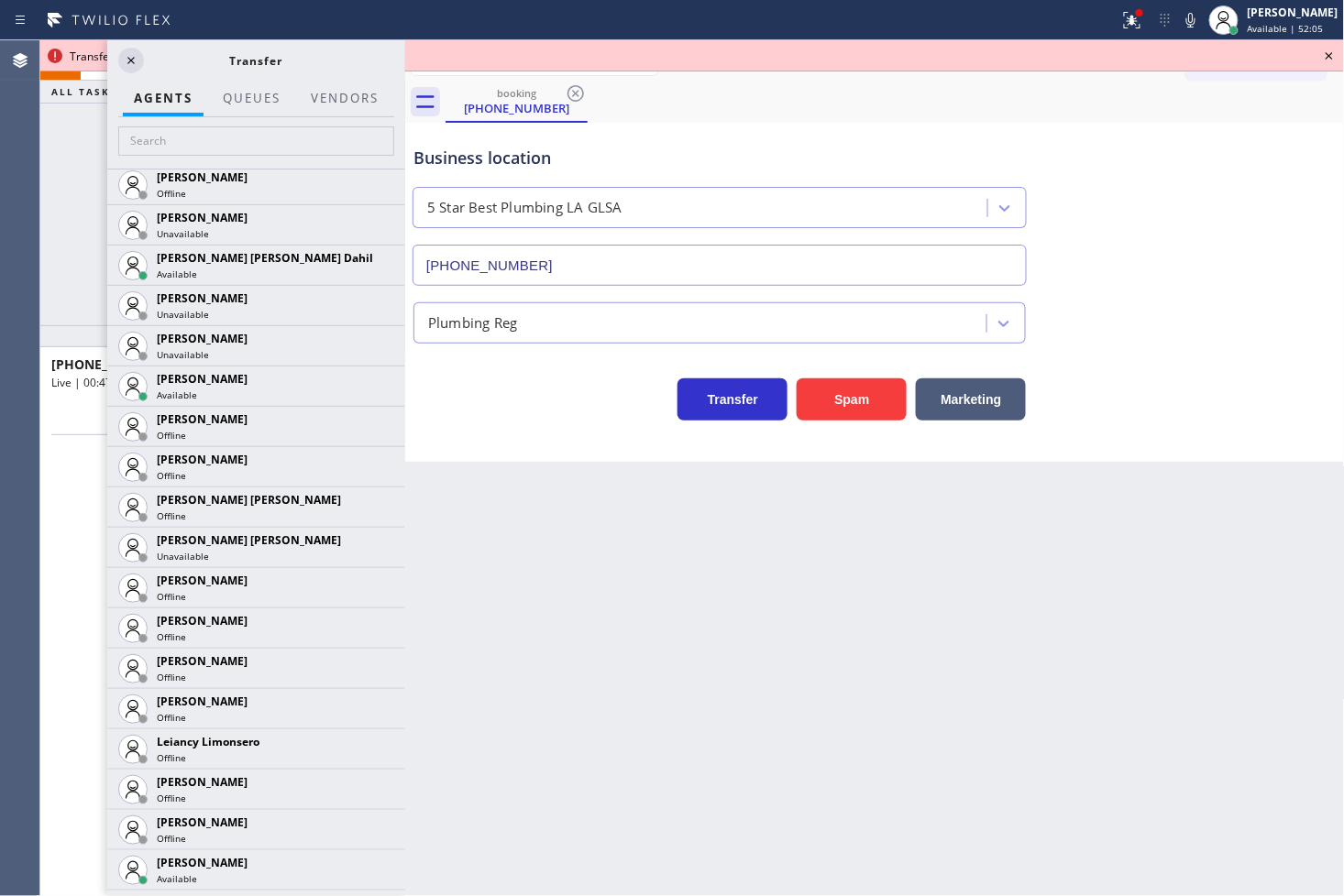
scroll to position [1935, 0]
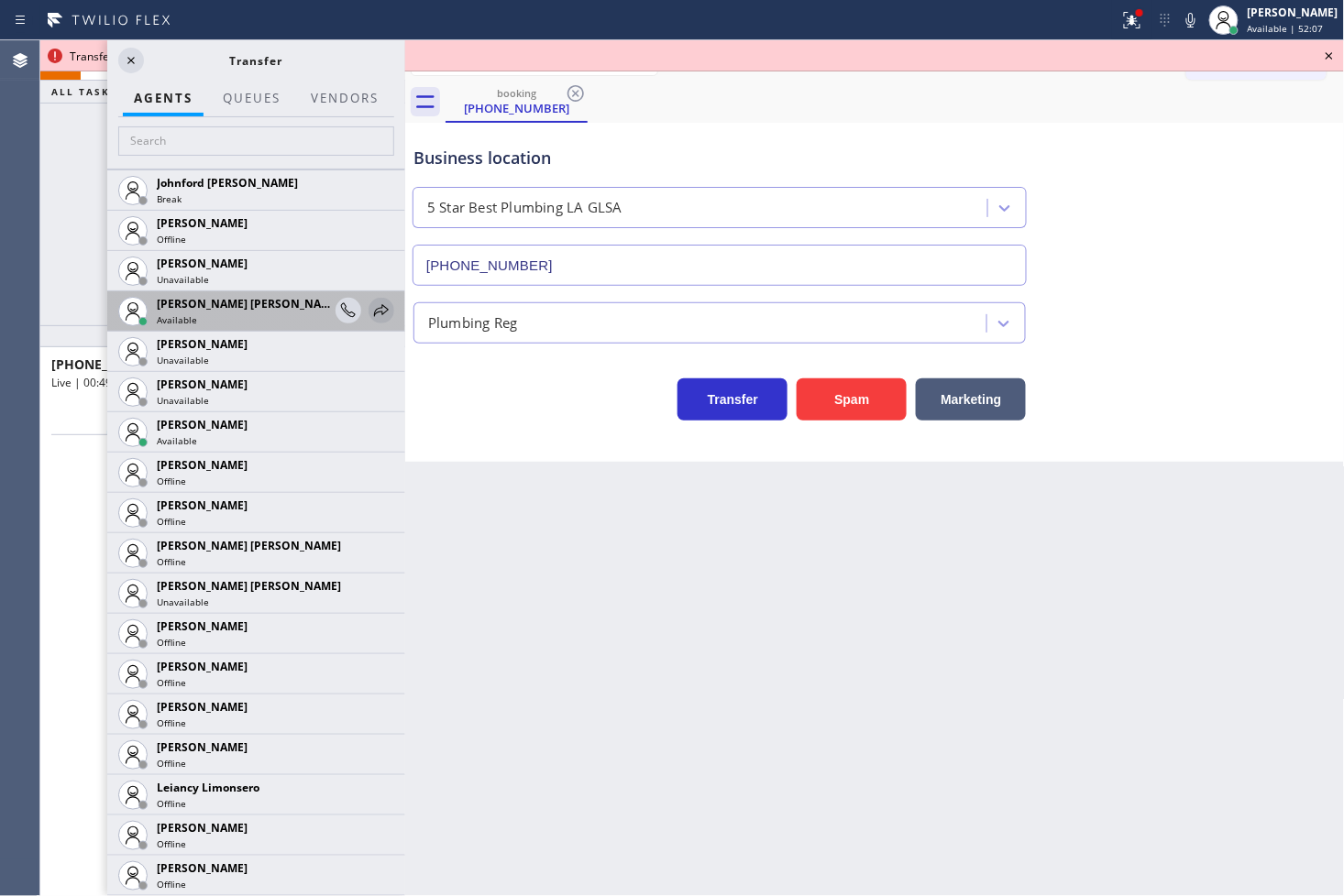
click at [374, 309] on icon at bounding box center [381, 310] width 15 height 12
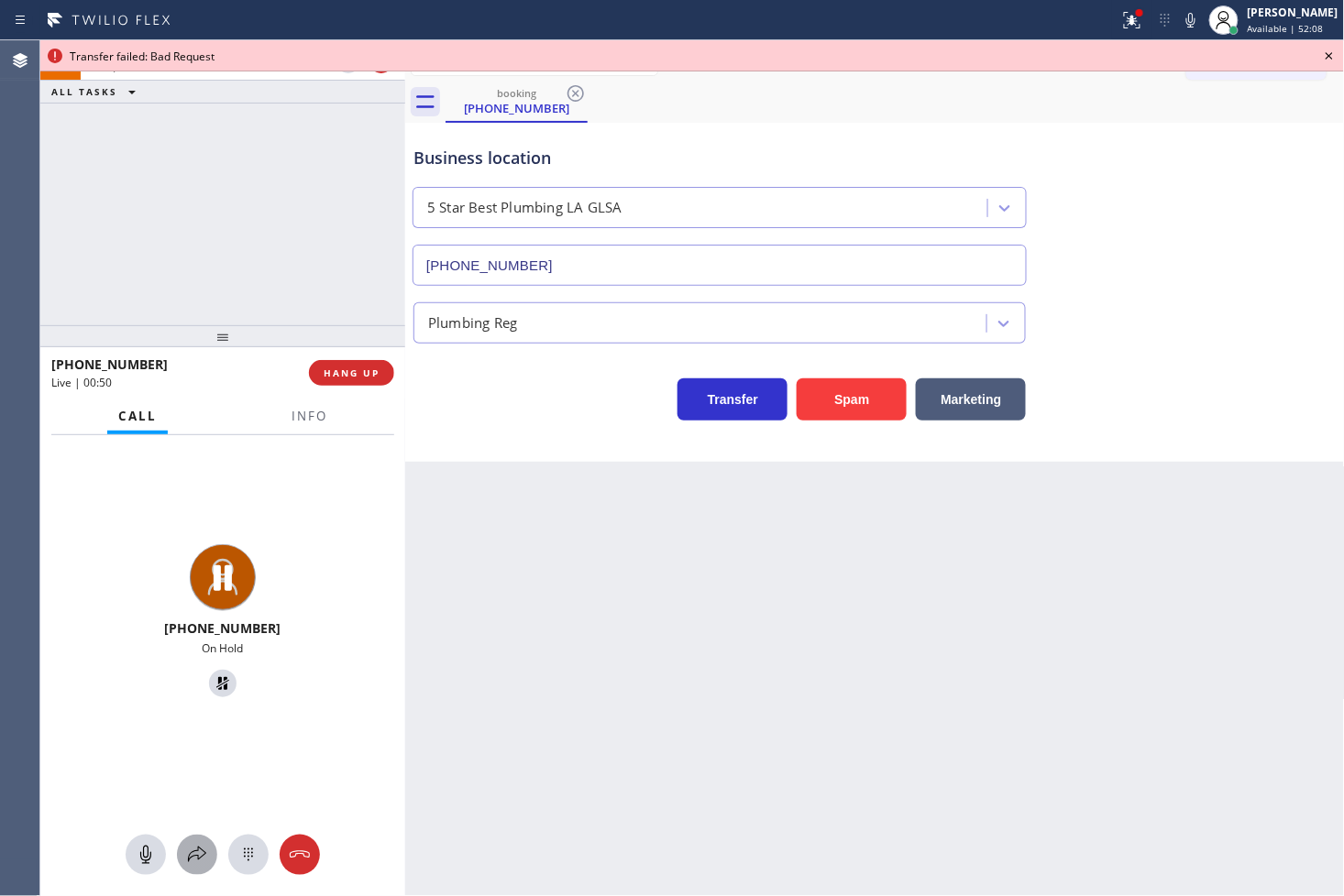
click at [202, 851] on icon at bounding box center [197, 855] width 22 height 22
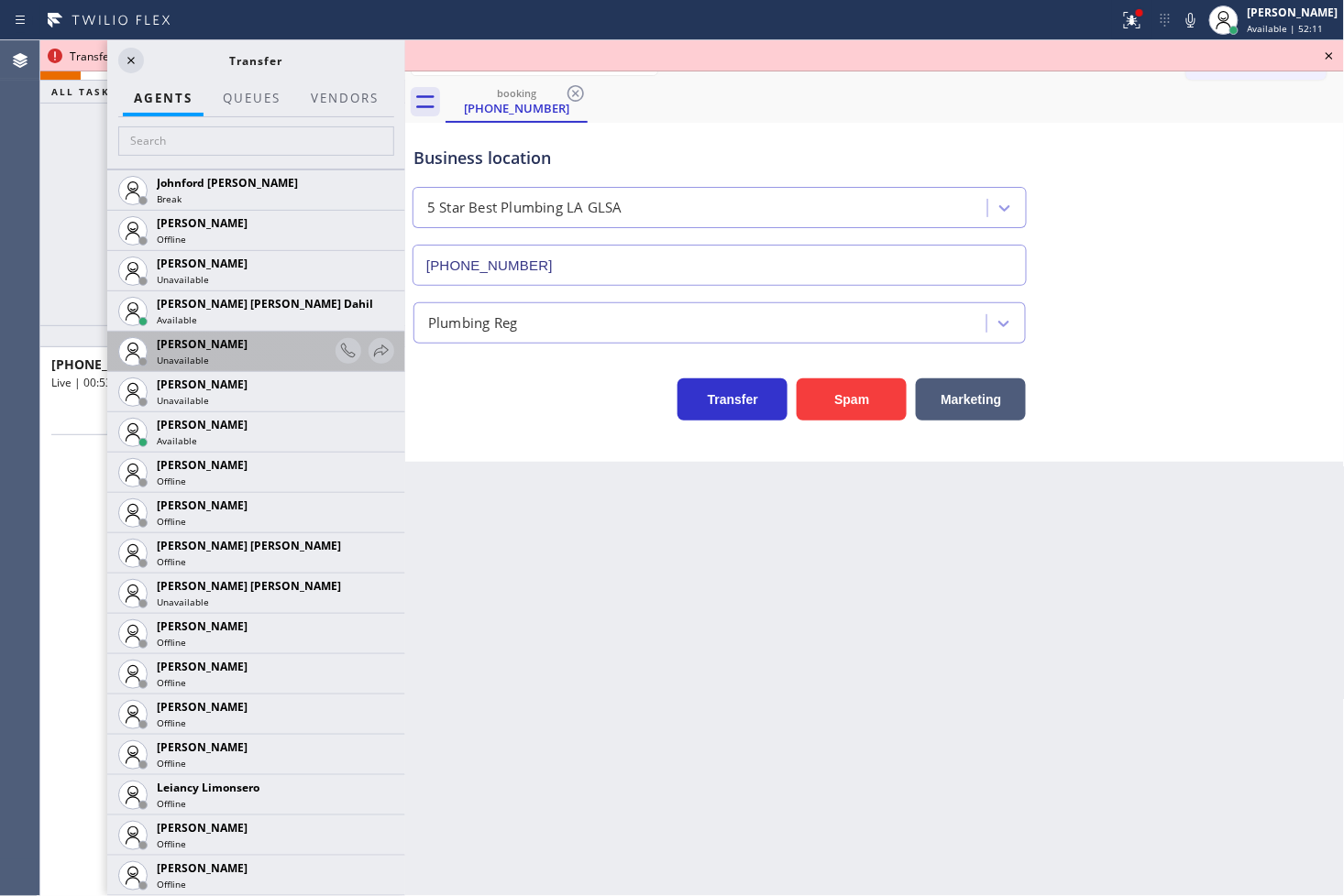
scroll to position [2444, 0]
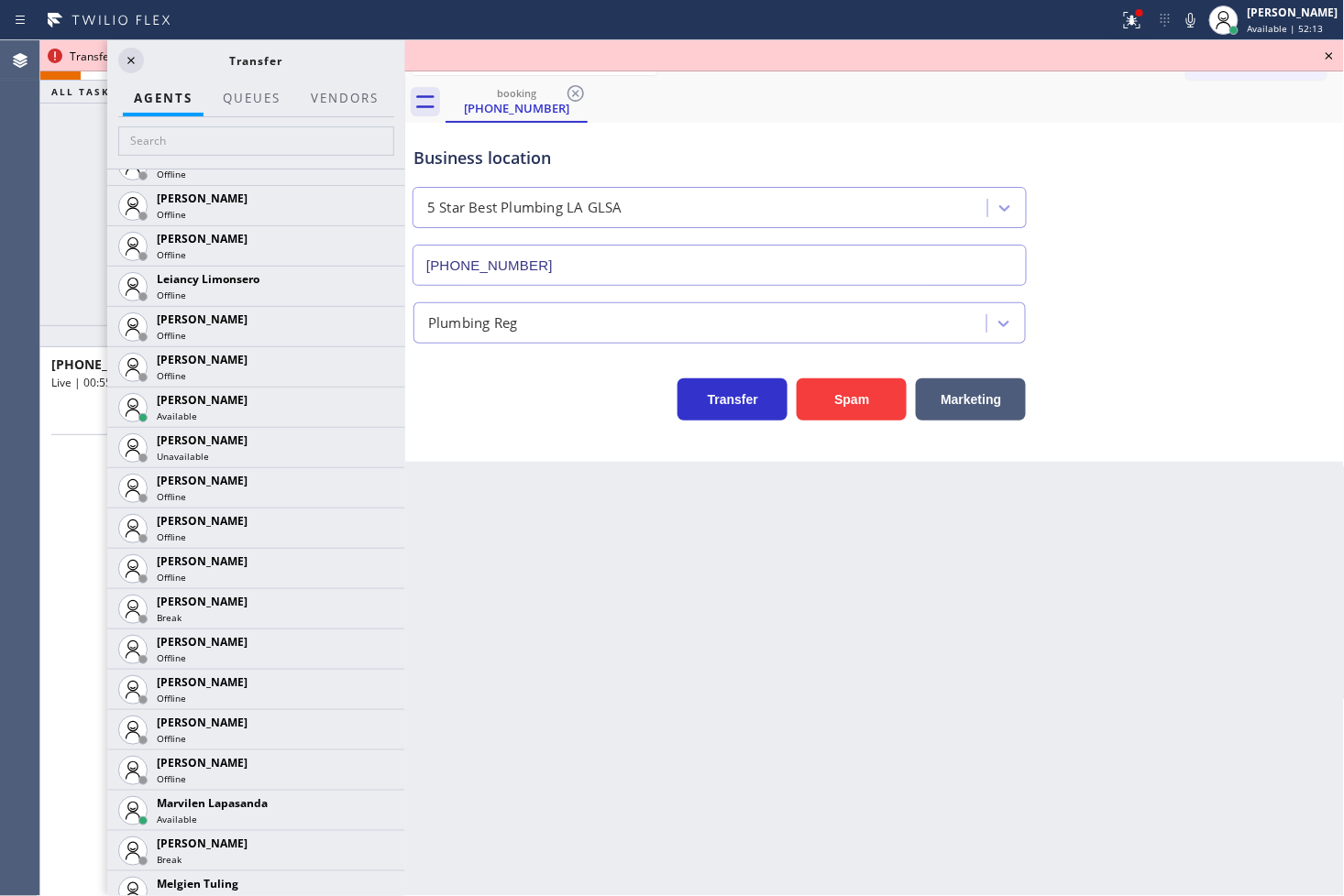
click at [0, 0] on icon at bounding box center [0, 0] width 0 height 0
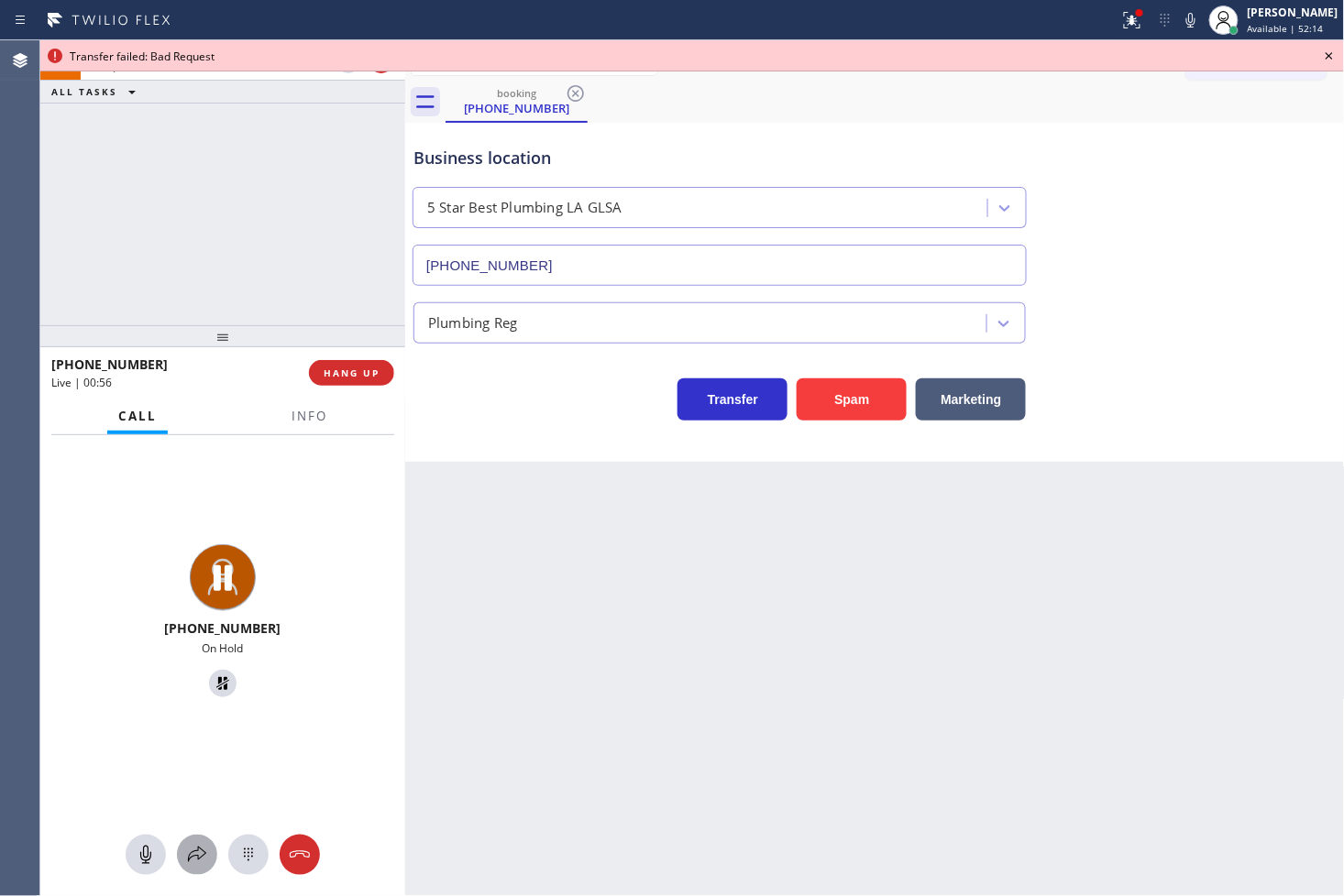
click at [202, 848] on icon at bounding box center [197, 855] width 22 height 22
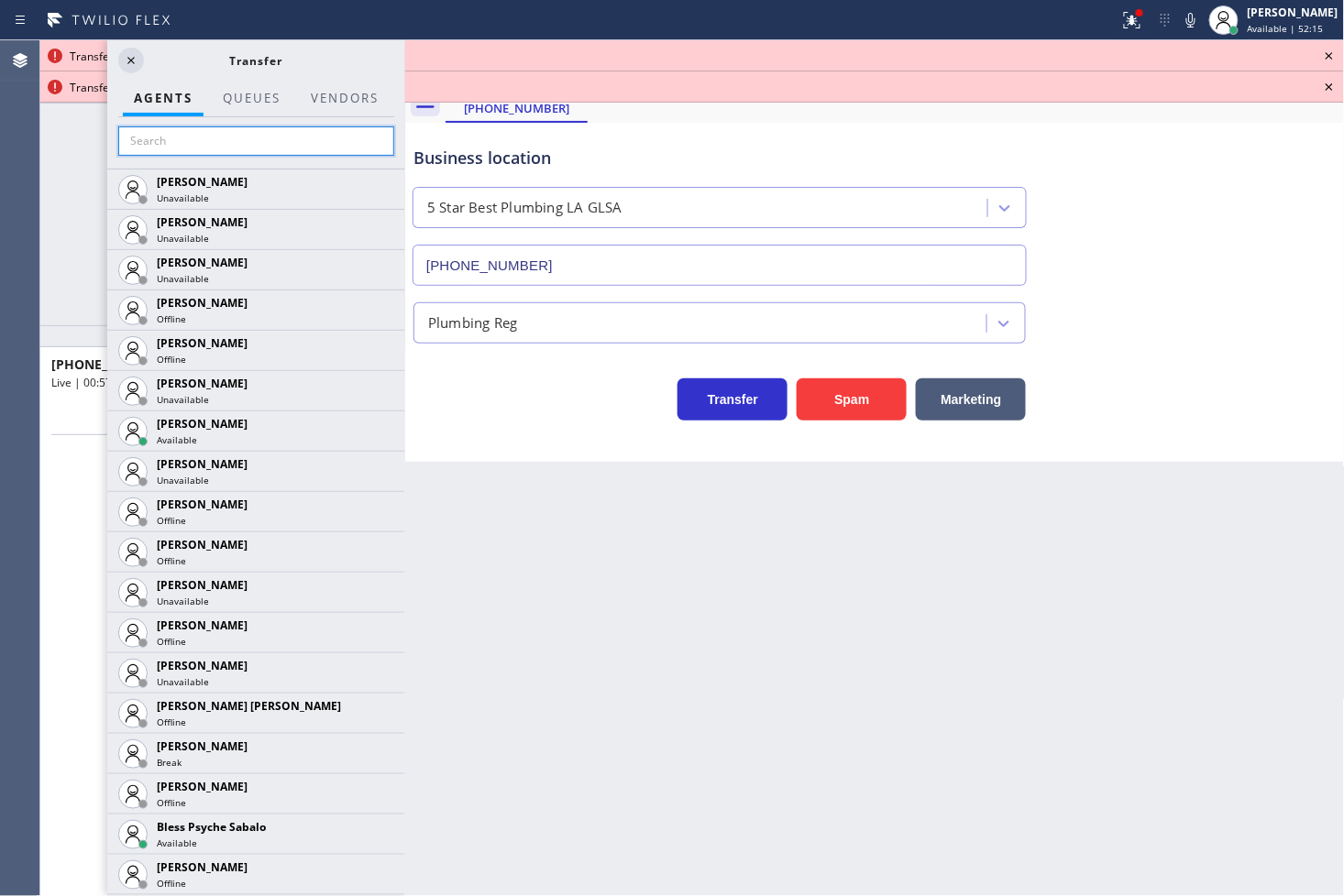
click at [200, 150] on input "text" at bounding box center [256, 141] width 276 height 30
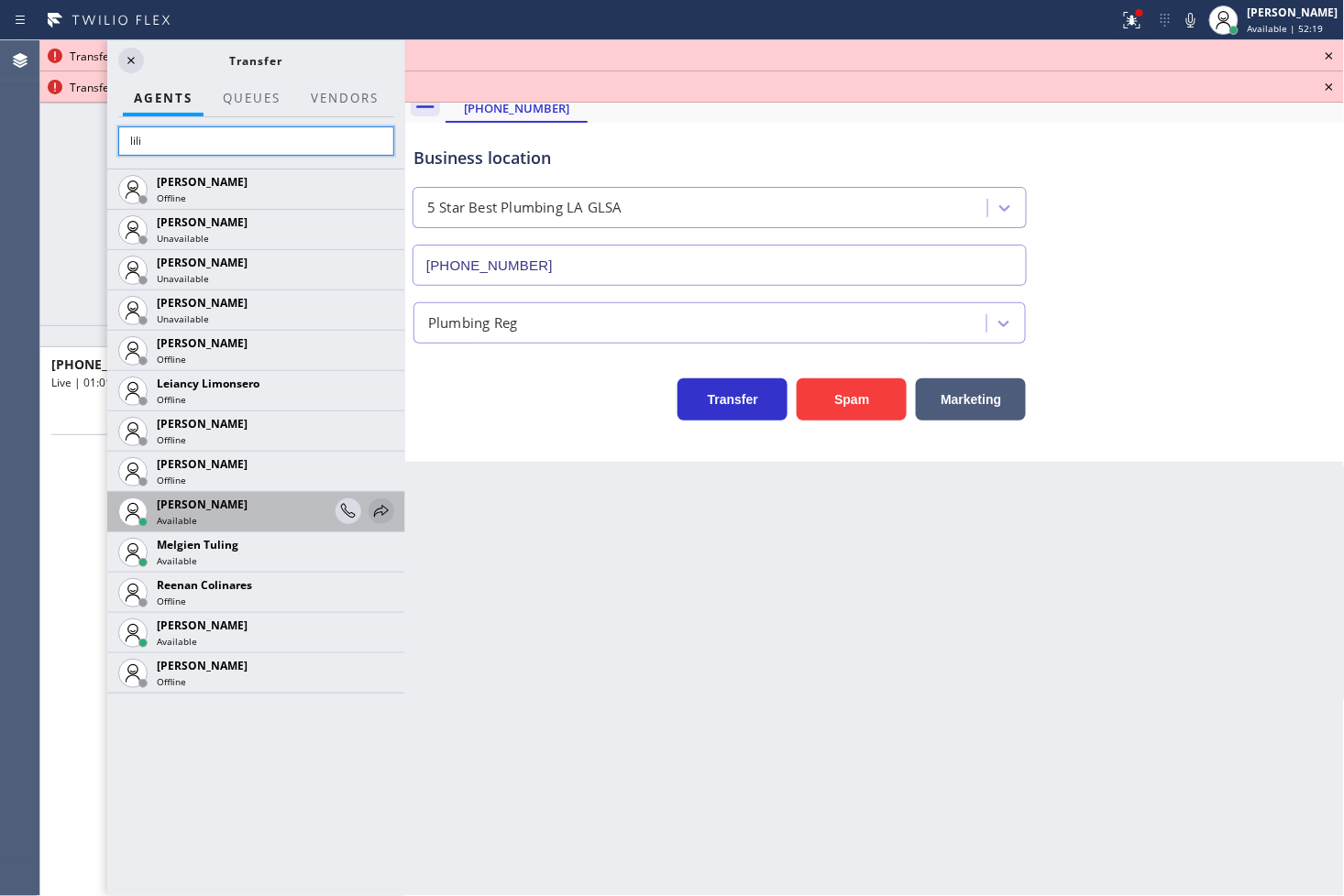
type input "lili"
click at [380, 511] on icon at bounding box center [382, 512] width 22 height 22
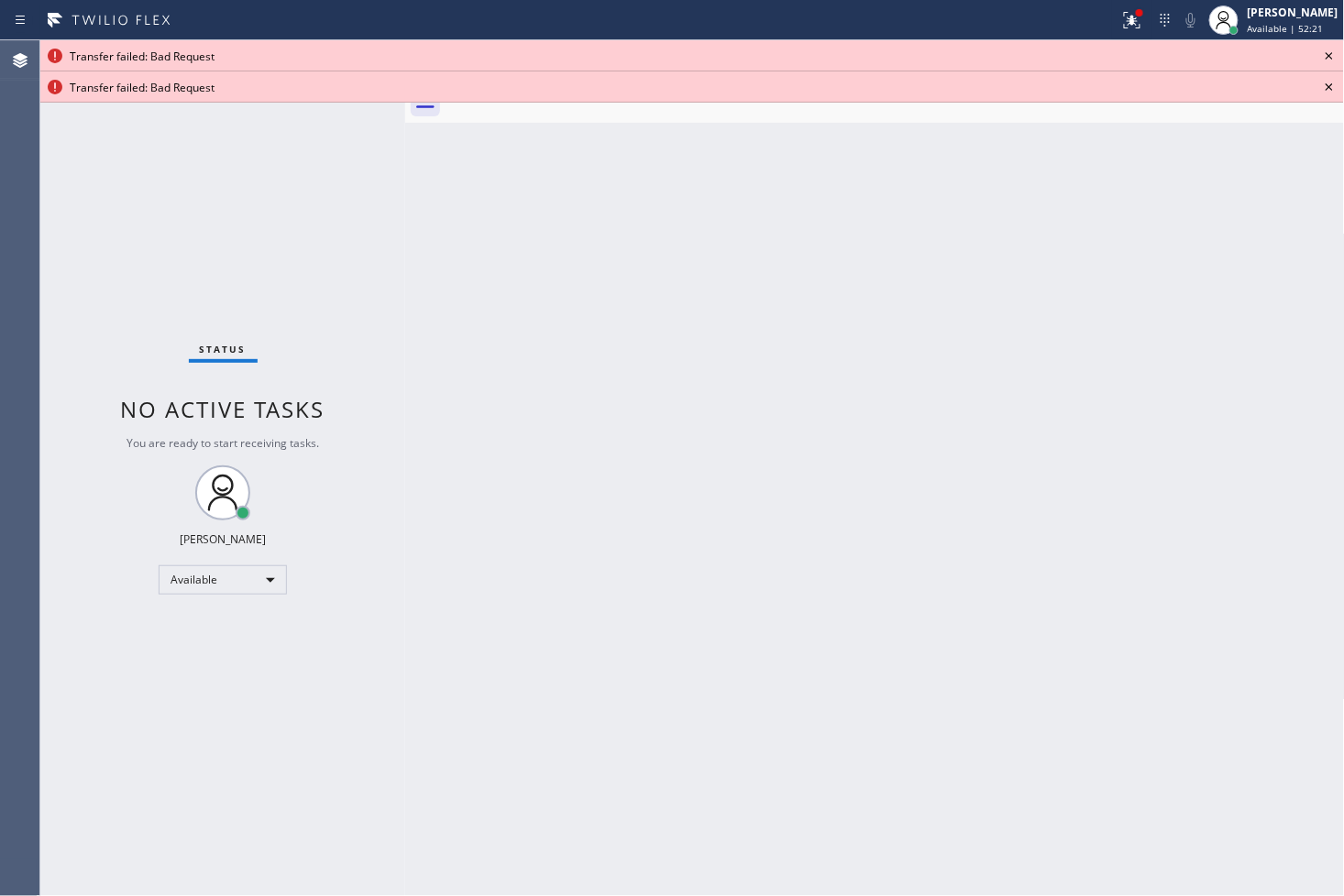
click at [1326, 46] on icon at bounding box center [1329, 56] width 22 height 22
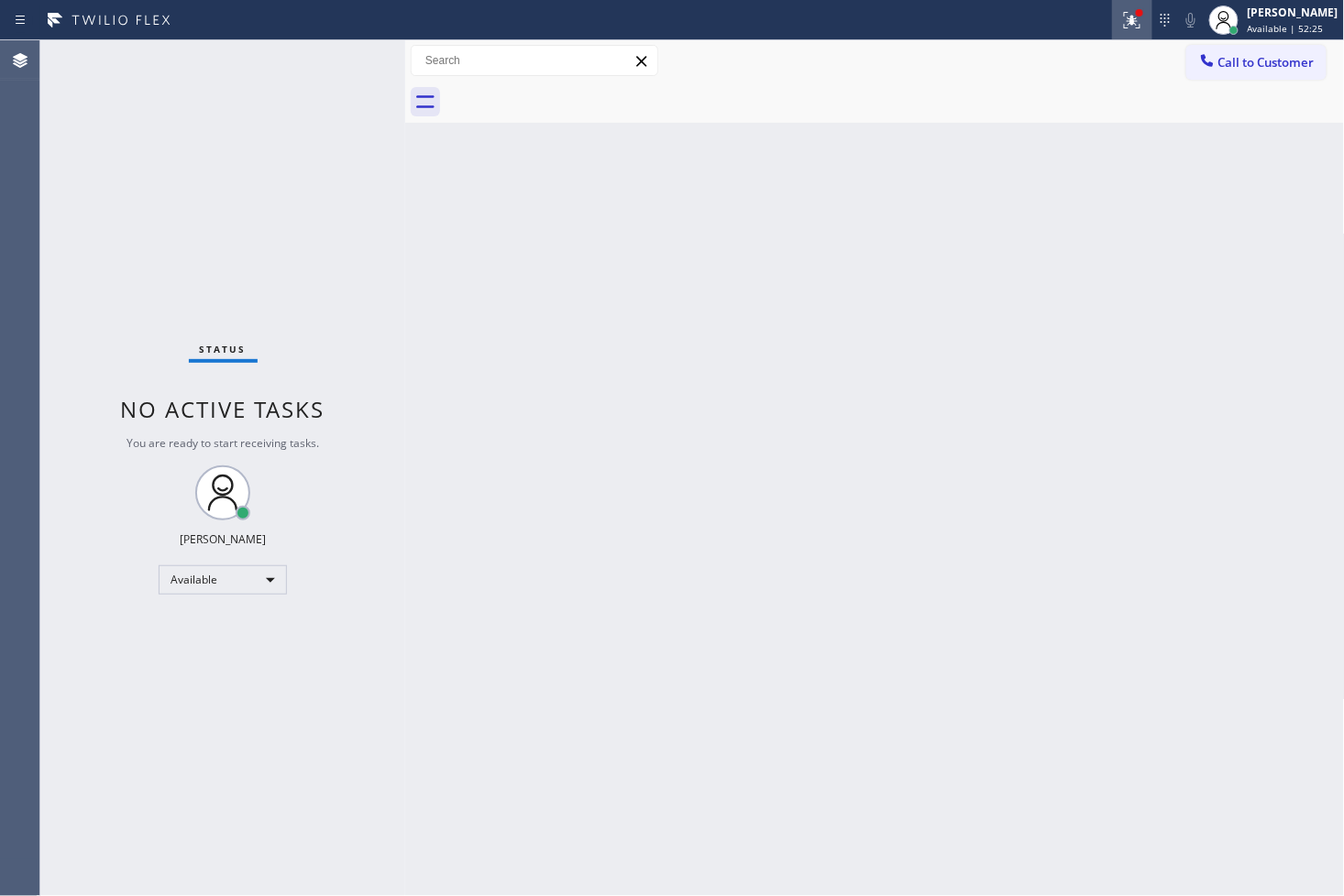
drag, startPoint x: 1101, startPoint y: 17, endPoint x: 1101, endPoint y: 32, distance: 15.0
click at [1121, 17] on icon at bounding box center [1132, 20] width 22 height 22
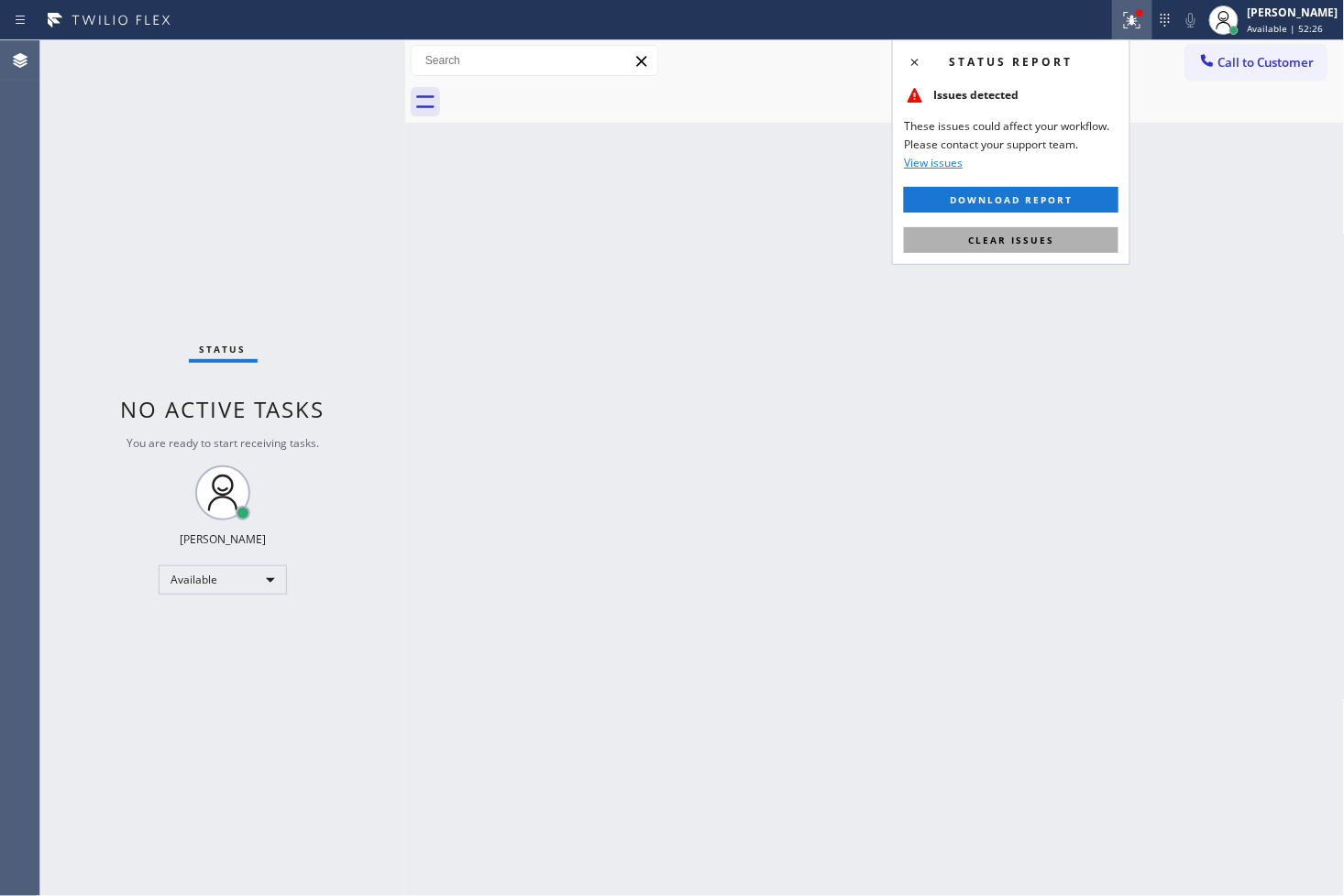
click at [1060, 240] on button "Clear issues" at bounding box center [1012, 241] width 215 height 26
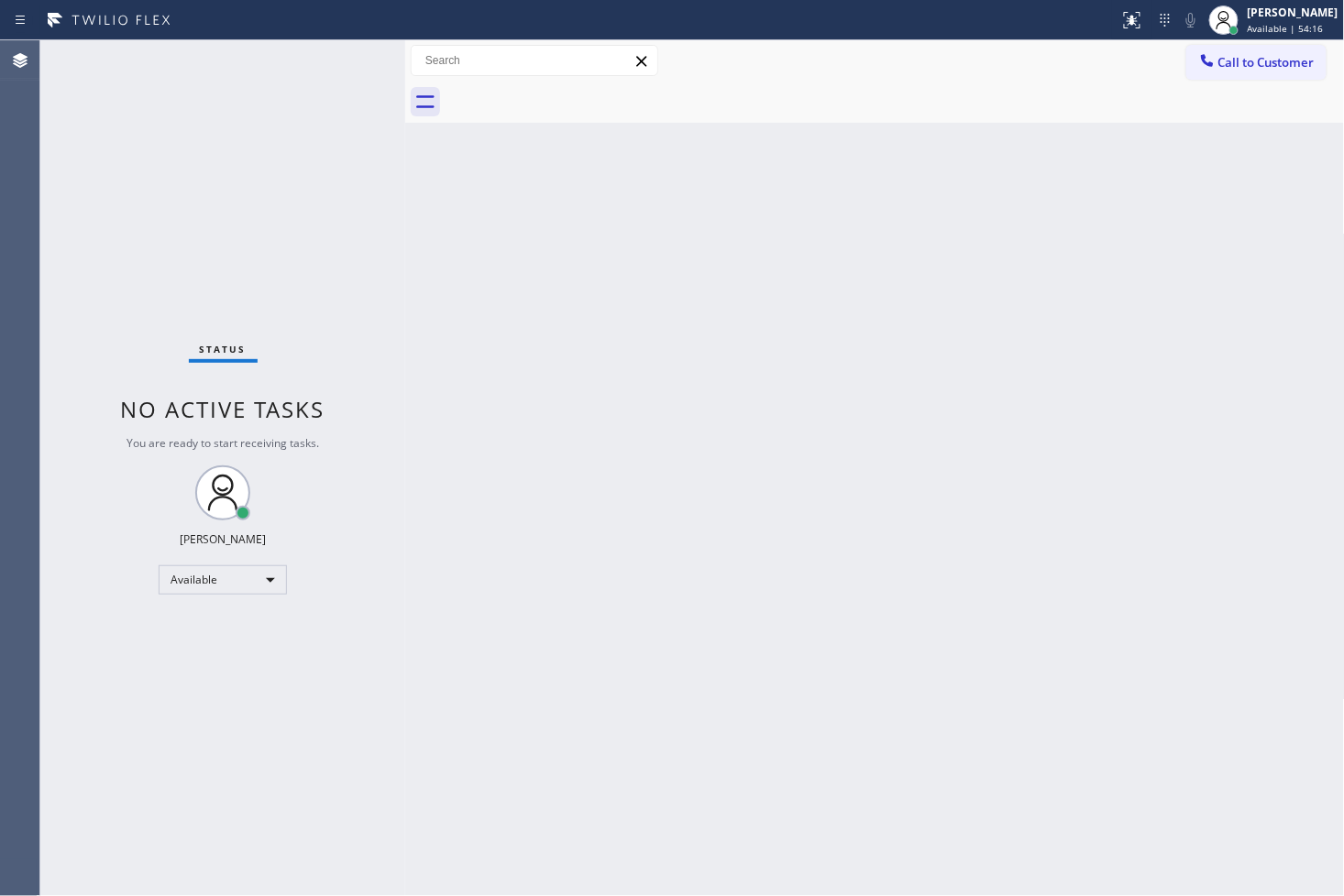
click at [143, 281] on div "Status No active tasks You are ready to start receiving tasks. [PERSON_NAME]" at bounding box center [223, 468] width 365 height 856
click at [348, 50] on div "Status No active tasks You are ready to start receiving tasks. [PERSON_NAME]" at bounding box center [223, 468] width 365 height 856
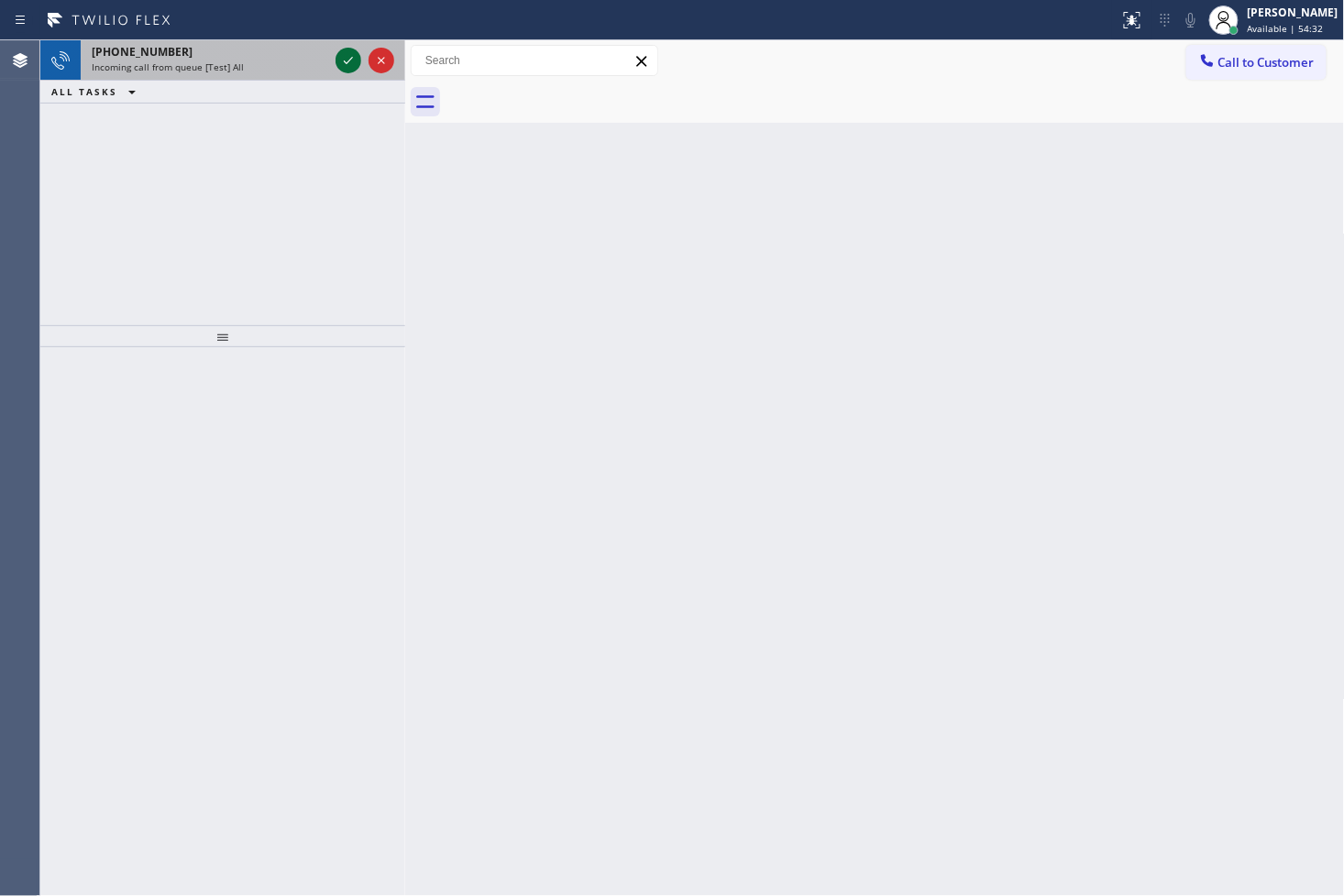
click at [343, 62] on icon at bounding box center [348, 60] width 22 height 22
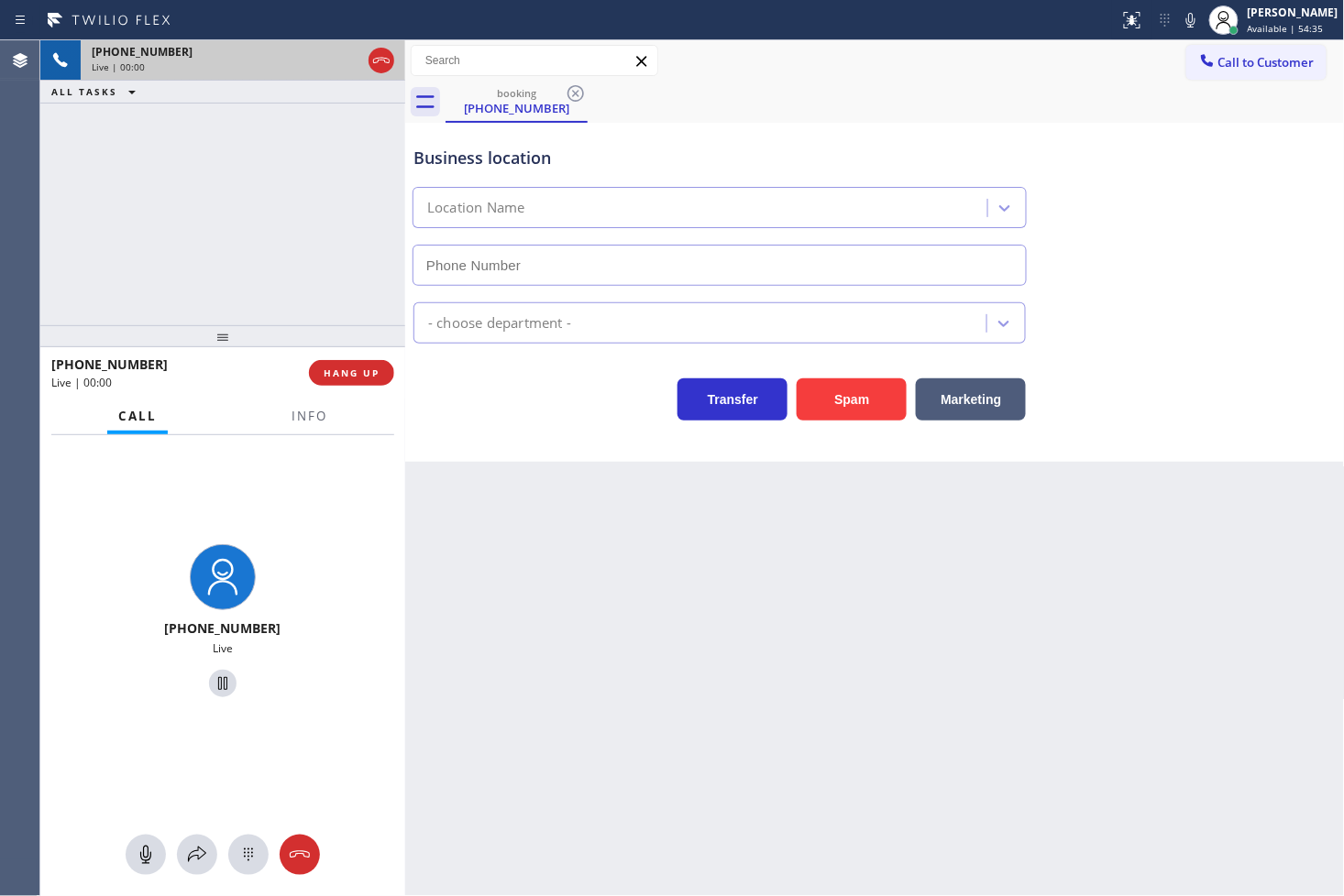
type input "[PHONE_NUMBER]"
click at [305, 415] on span "Info" at bounding box center [310, 416] width 35 height 17
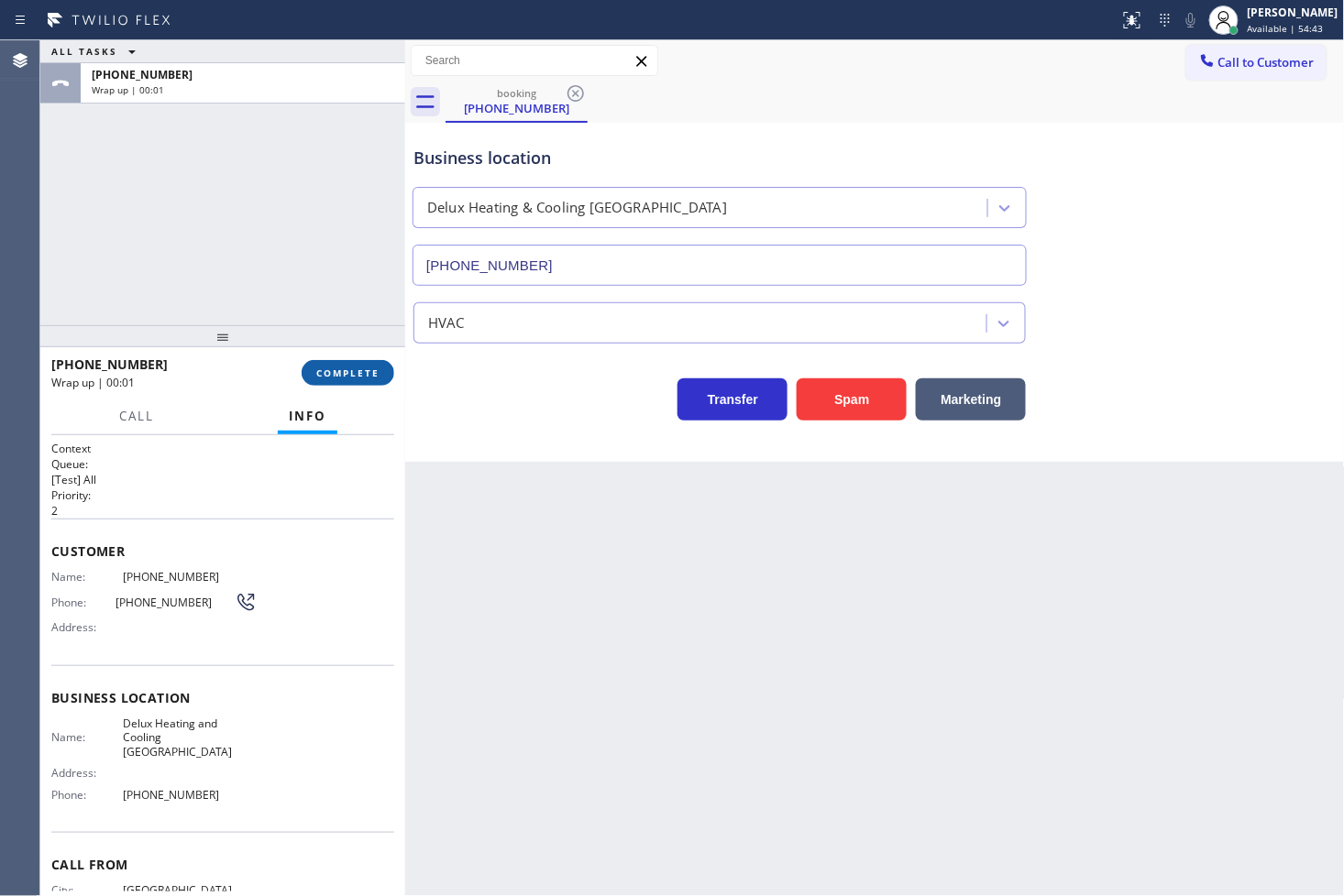
click at [335, 374] on span "COMPLETE" at bounding box center [348, 373] width 63 height 13
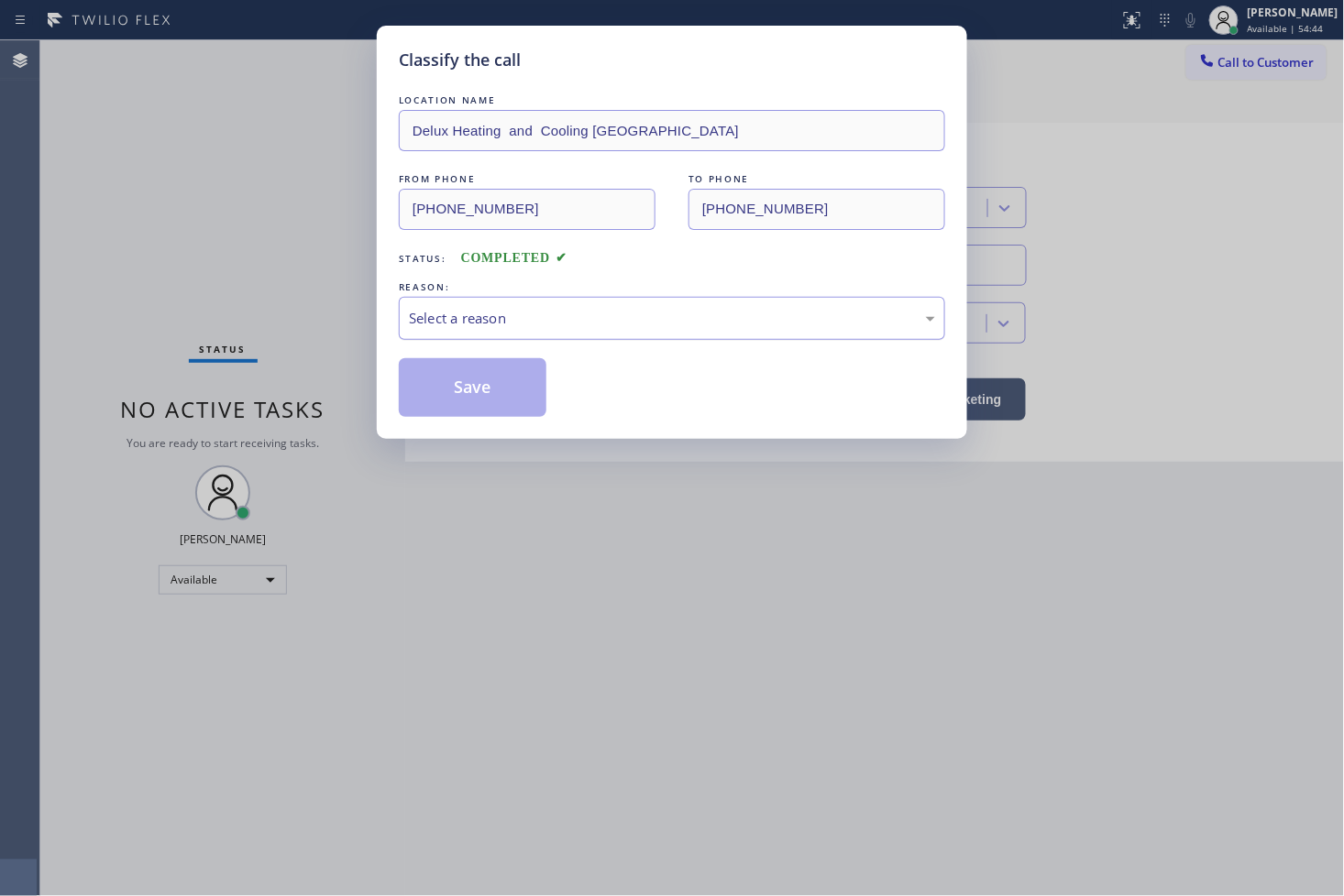
click at [510, 328] on div "Select a reason" at bounding box center [672, 317] width 527 height 21
click at [487, 399] on button "Save" at bounding box center [472, 388] width 148 height 59
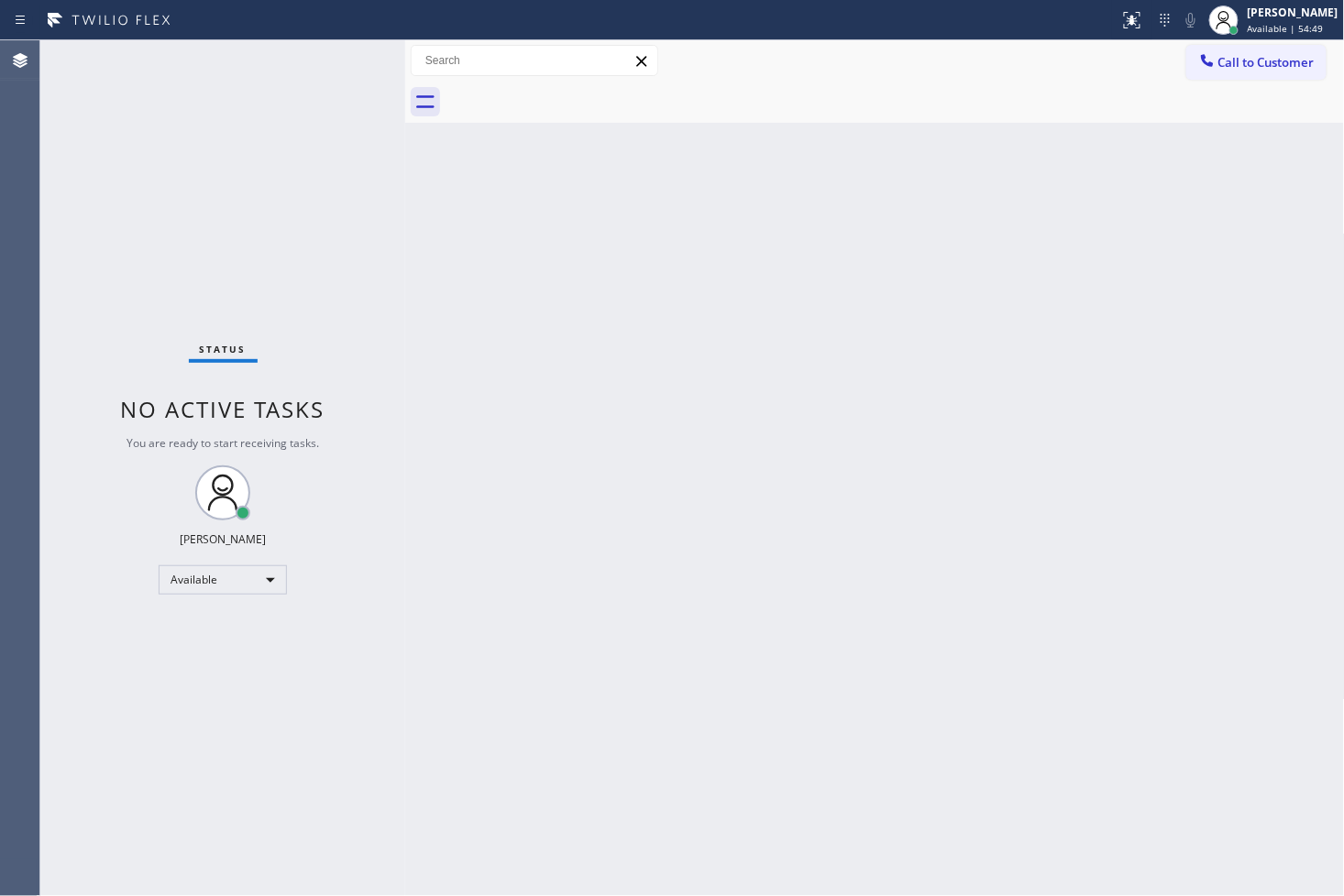
click at [359, 52] on div "Status No active tasks You are ready to start receiving tasks. [PERSON_NAME]" at bounding box center [223, 468] width 365 height 856
click at [343, 59] on div "Status No active tasks You are ready to start receiving tasks. [PERSON_NAME]" at bounding box center [223, 468] width 365 height 856
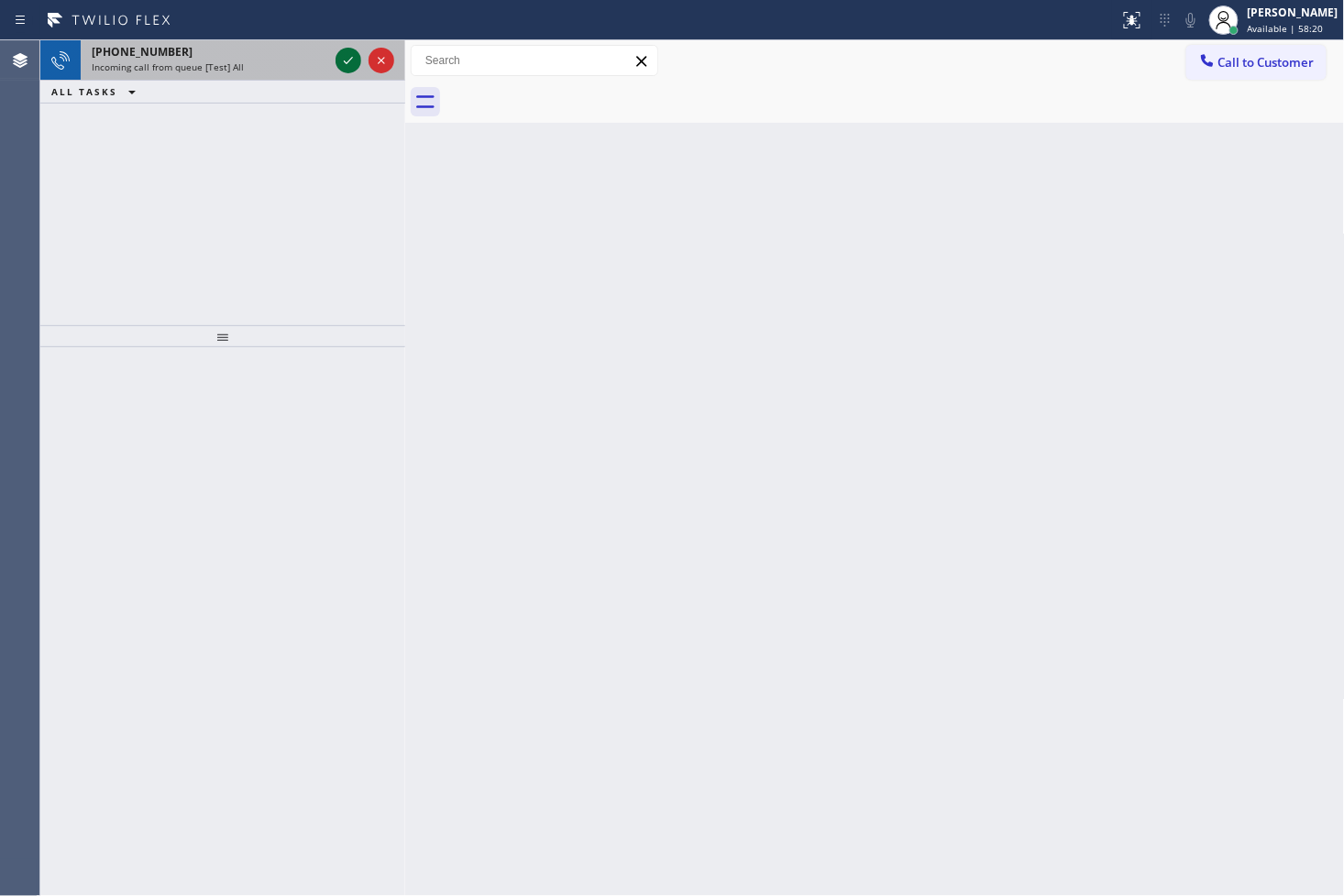
click at [346, 58] on icon at bounding box center [348, 60] width 22 height 22
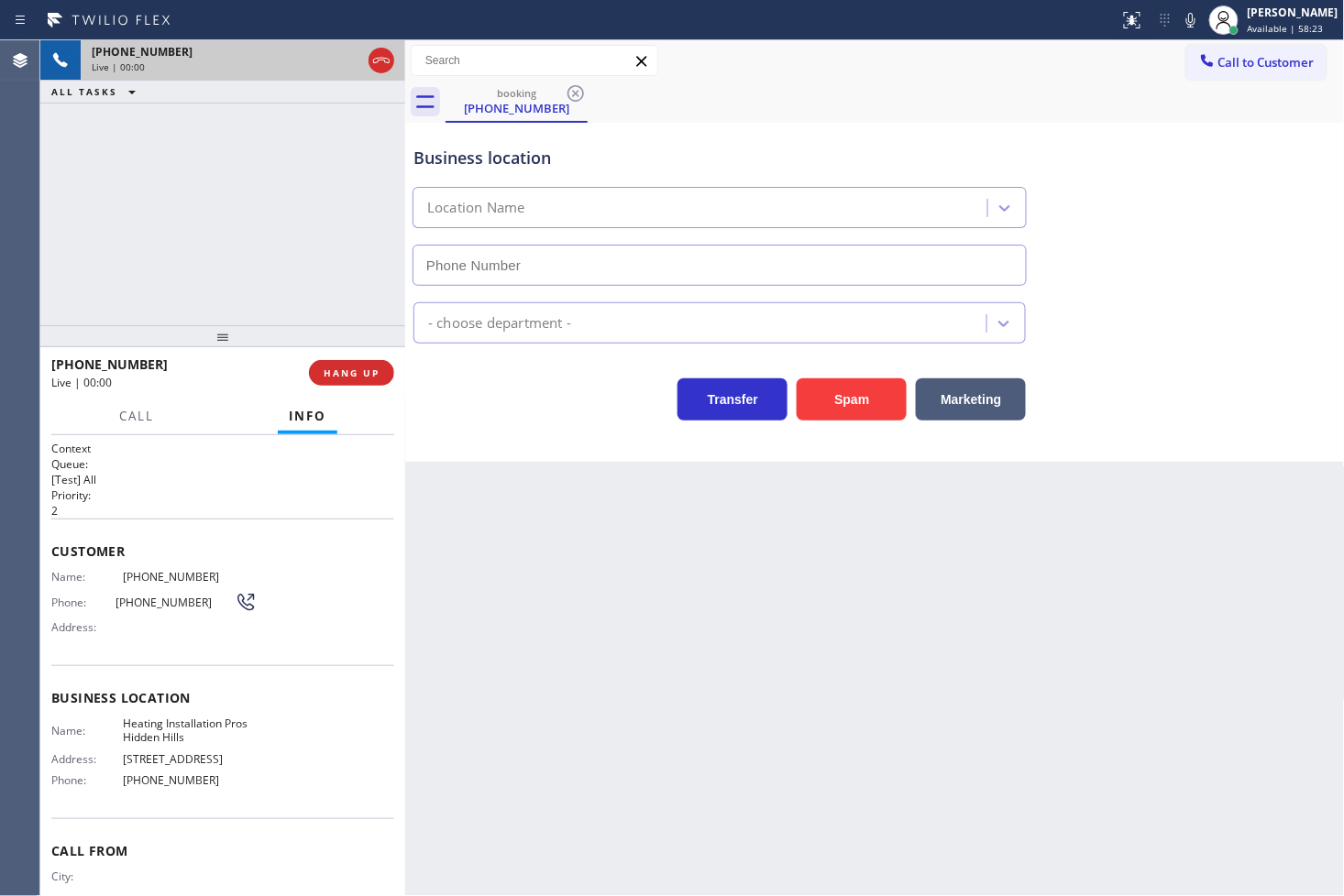
type input "[PHONE_NUMBER]"
click at [497, 416] on div "Transfer Spam Marketing" at bounding box center [720, 395] width 620 height 51
click at [157, 212] on div "[PHONE_NUMBER] Live | 00:04 ALL TASKS ALL TASKS ACTIVE TASKS TASKS IN WRAP UP" at bounding box center [223, 182] width 365 height 285
click at [618, 435] on div "Business location Heating Installation Pros [GEOGRAPHIC_DATA] [PHONE_NUMBER] HV…" at bounding box center [875, 293] width 940 height 339
click at [346, 327] on div at bounding box center [223, 336] width 365 height 22
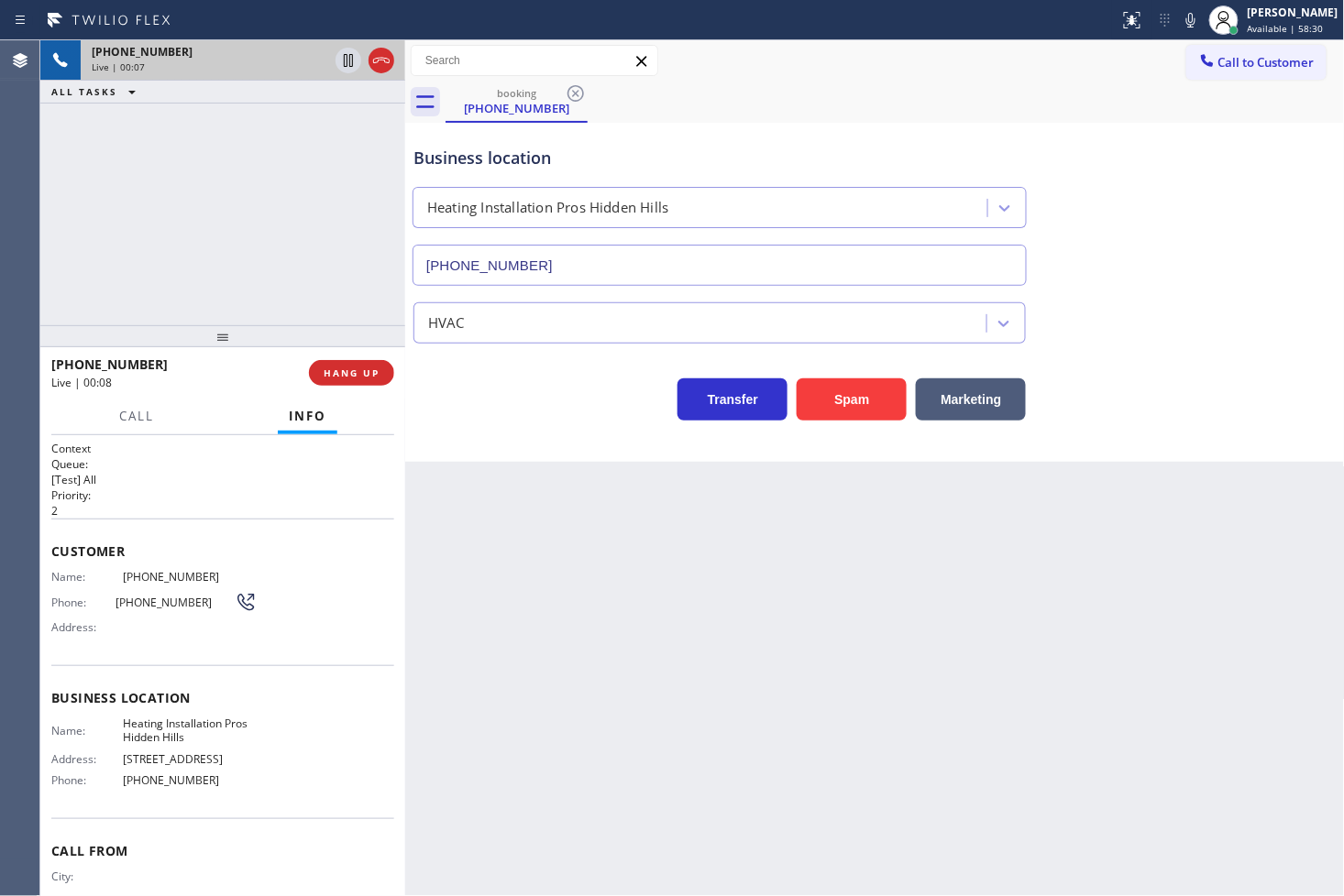
click at [516, 412] on div "Transfer Spam Marketing" at bounding box center [720, 395] width 620 height 51
click at [315, 296] on div "[PHONE_NUMBER] Live | 00:08 ALL TASKS ALL TASKS ACTIVE TASKS TASKS IN WRAP UP" at bounding box center [223, 182] width 365 height 285
click at [346, 369] on span "HANG UP" at bounding box center [351, 373] width 56 height 13
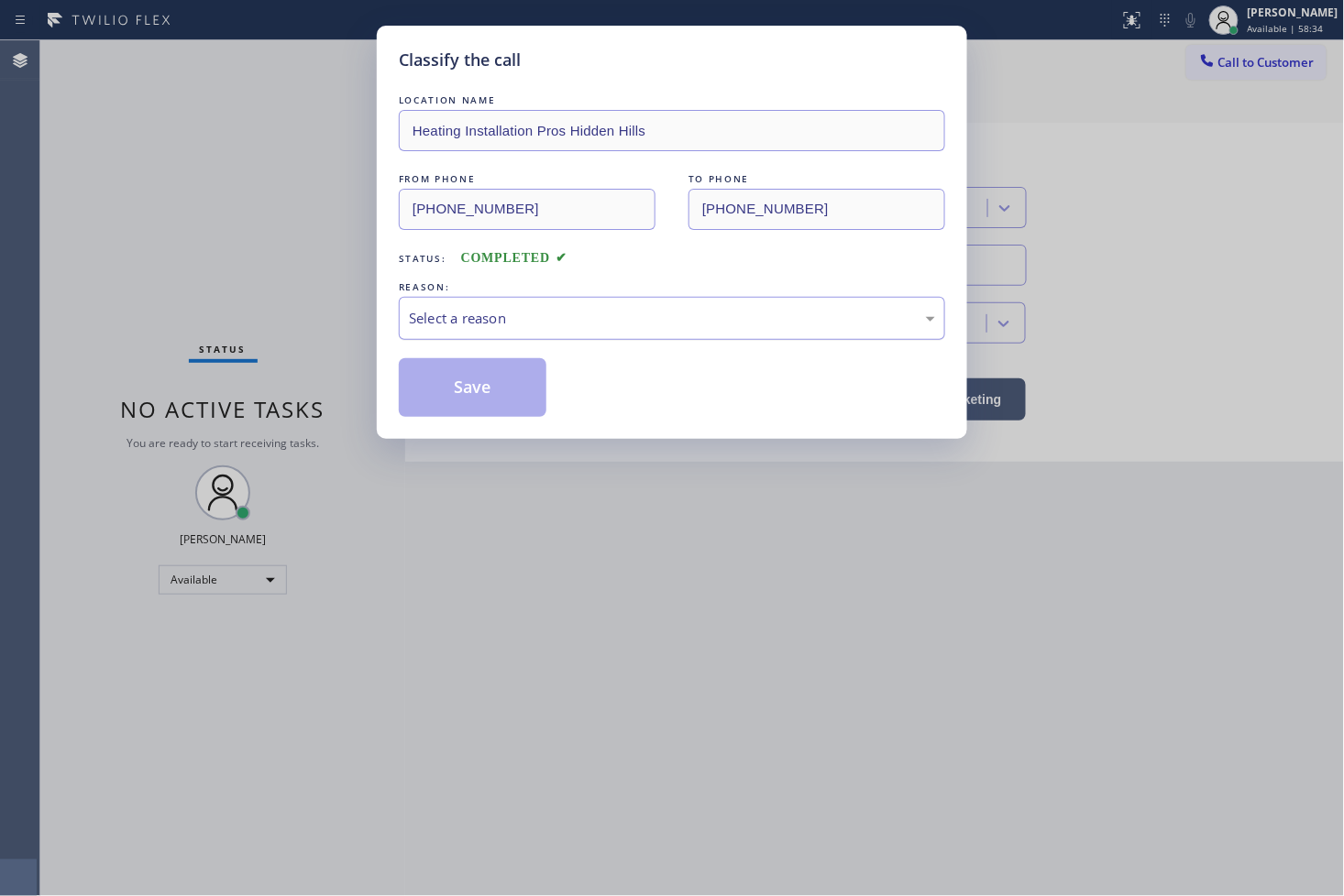
click at [541, 315] on div "Select a reason" at bounding box center [672, 317] width 527 height 21
click at [475, 398] on button "Save" at bounding box center [472, 388] width 148 height 59
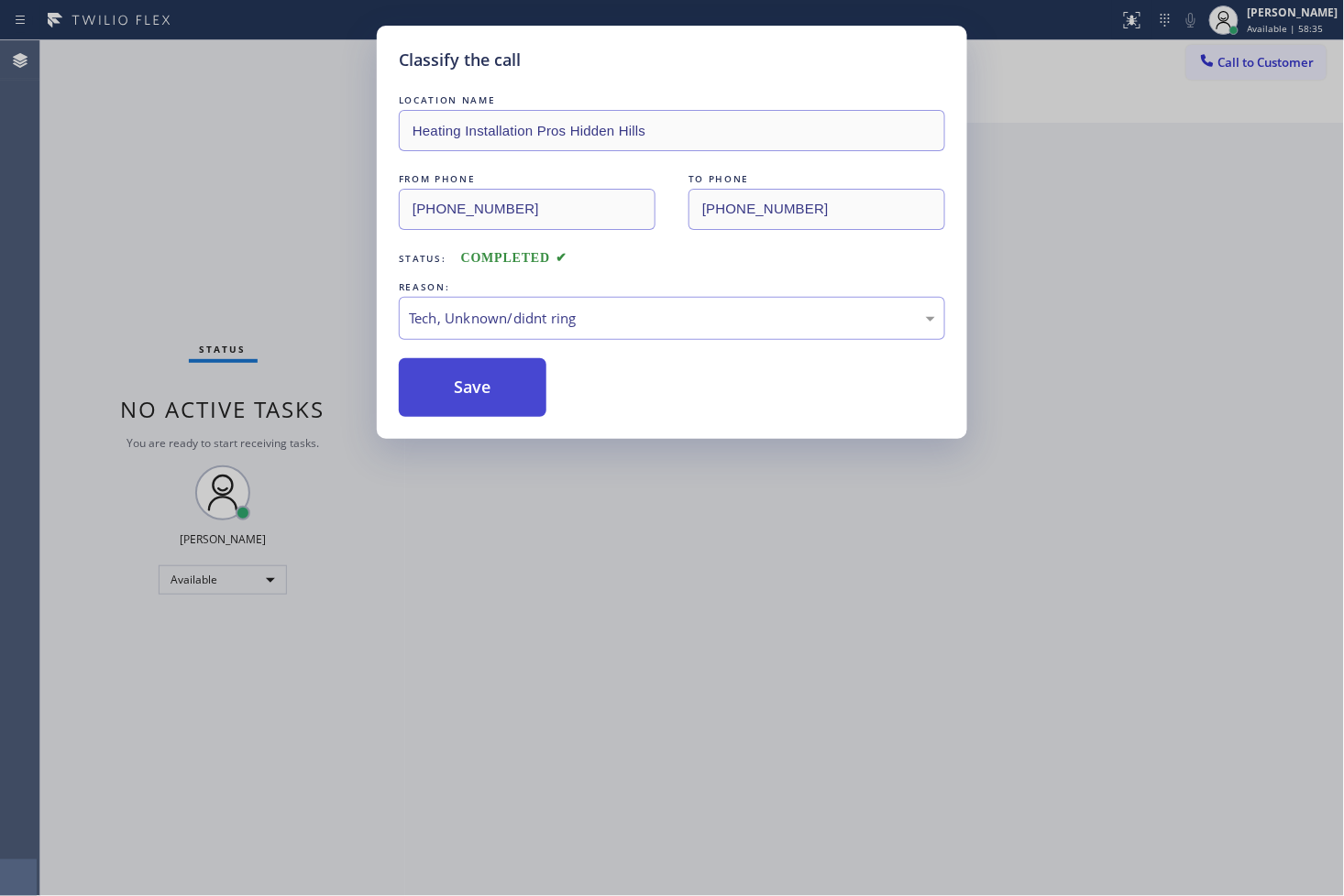
drag, startPoint x: 475, startPoint y: 398, endPoint x: 992, endPoint y: 28, distance: 635.8
click at [475, 397] on button "Save" at bounding box center [472, 388] width 148 height 59
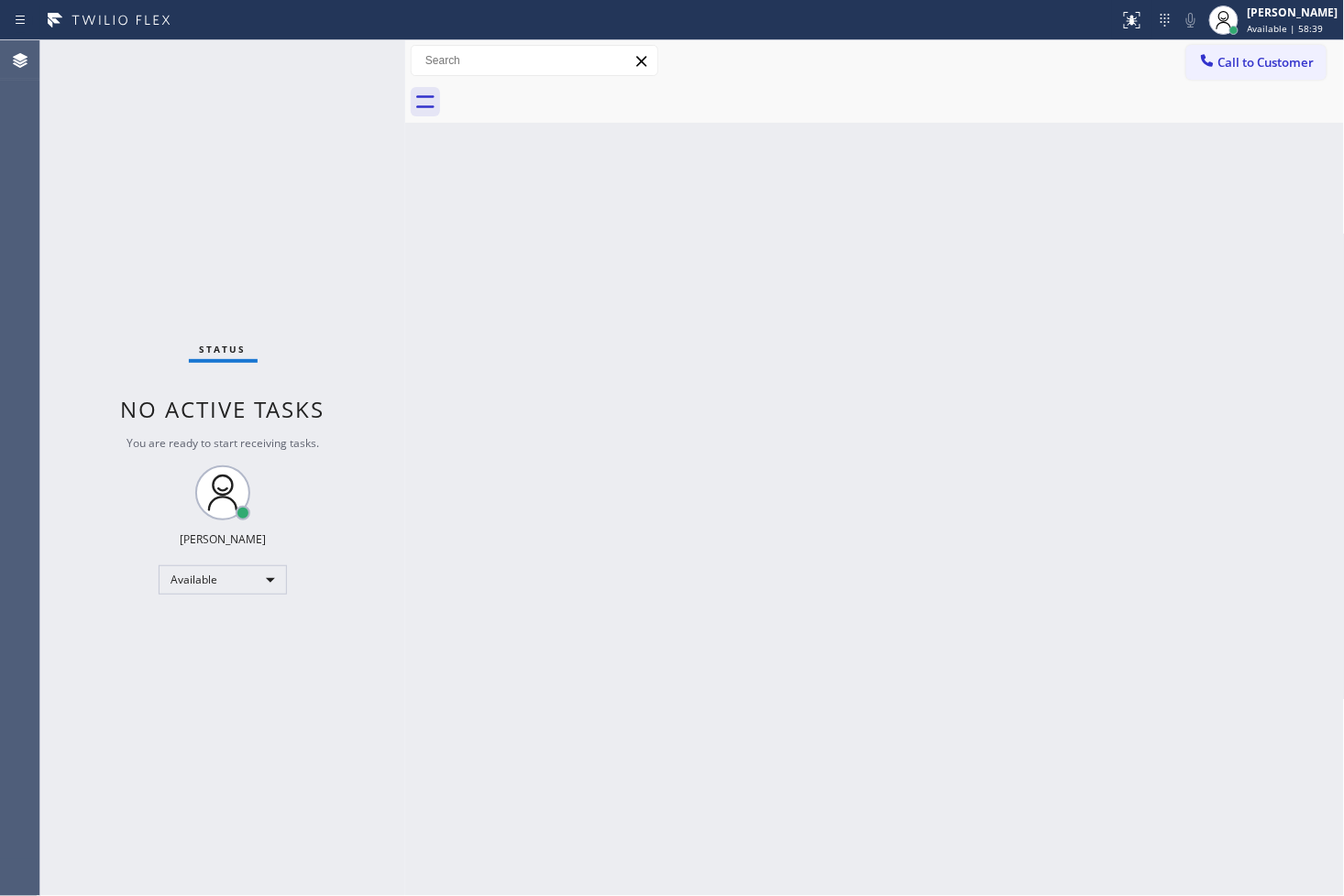
click at [335, 72] on div "Status No active tasks You are ready to start receiving tasks. [PERSON_NAME]" at bounding box center [223, 468] width 365 height 856
click at [332, 58] on div "Status No active tasks You are ready to start receiving tasks. [PERSON_NAME]" at bounding box center [223, 468] width 365 height 856
click at [351, 53] on div "Status No active tasks You are ready to start receiving tasks. [PERSON_NAME]" at bounding box center [223, 468] width 365 height 856
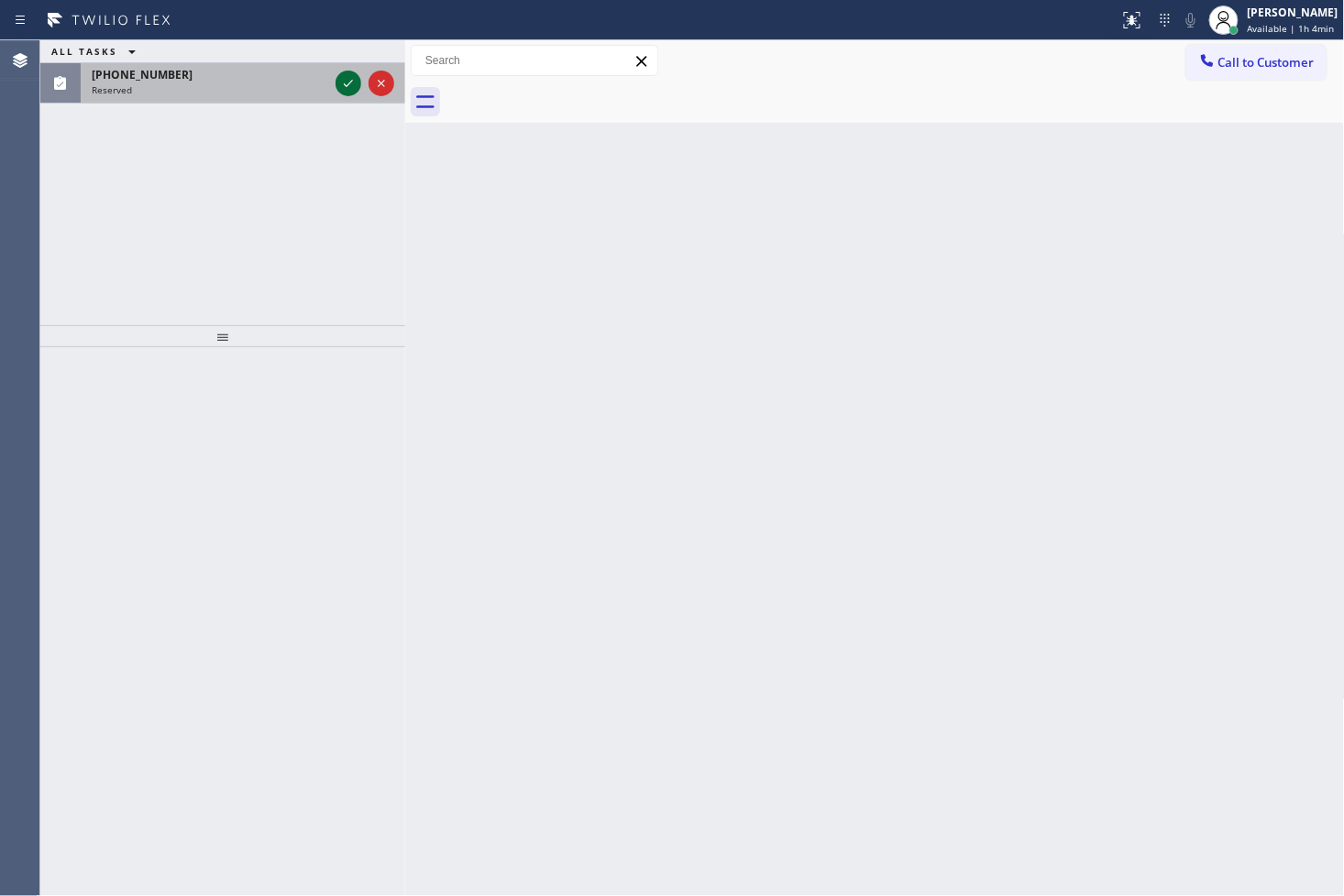
click at [355, 79] on icon at bounding box center [348, 83] width 22 height 22
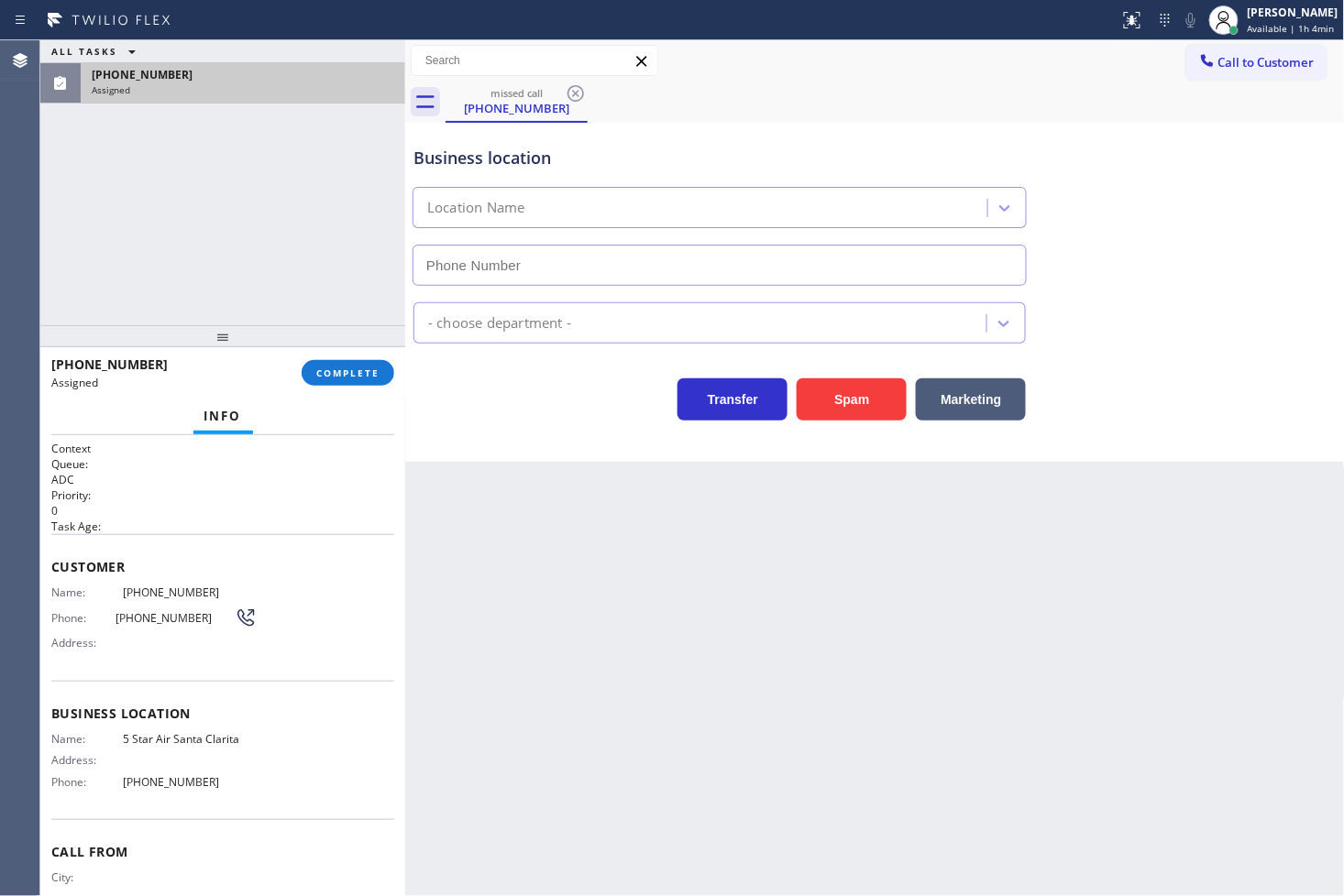
type input "[PHONE_NUMBER]"
click at [46, 608] on div "Context Queue: ADC Priority: 0 Task Age: Customer Name: [PHONE_NUMBER] Phone: […" at bounding box center [223, 666] width 365 height 462
click at [49, 598] on div "Context Queue: ADC Priority: 0 Task Age: Customer Name: [PHONE_NUMBER] Phone: […" at bounding box center [223, 666] width 365 height 462
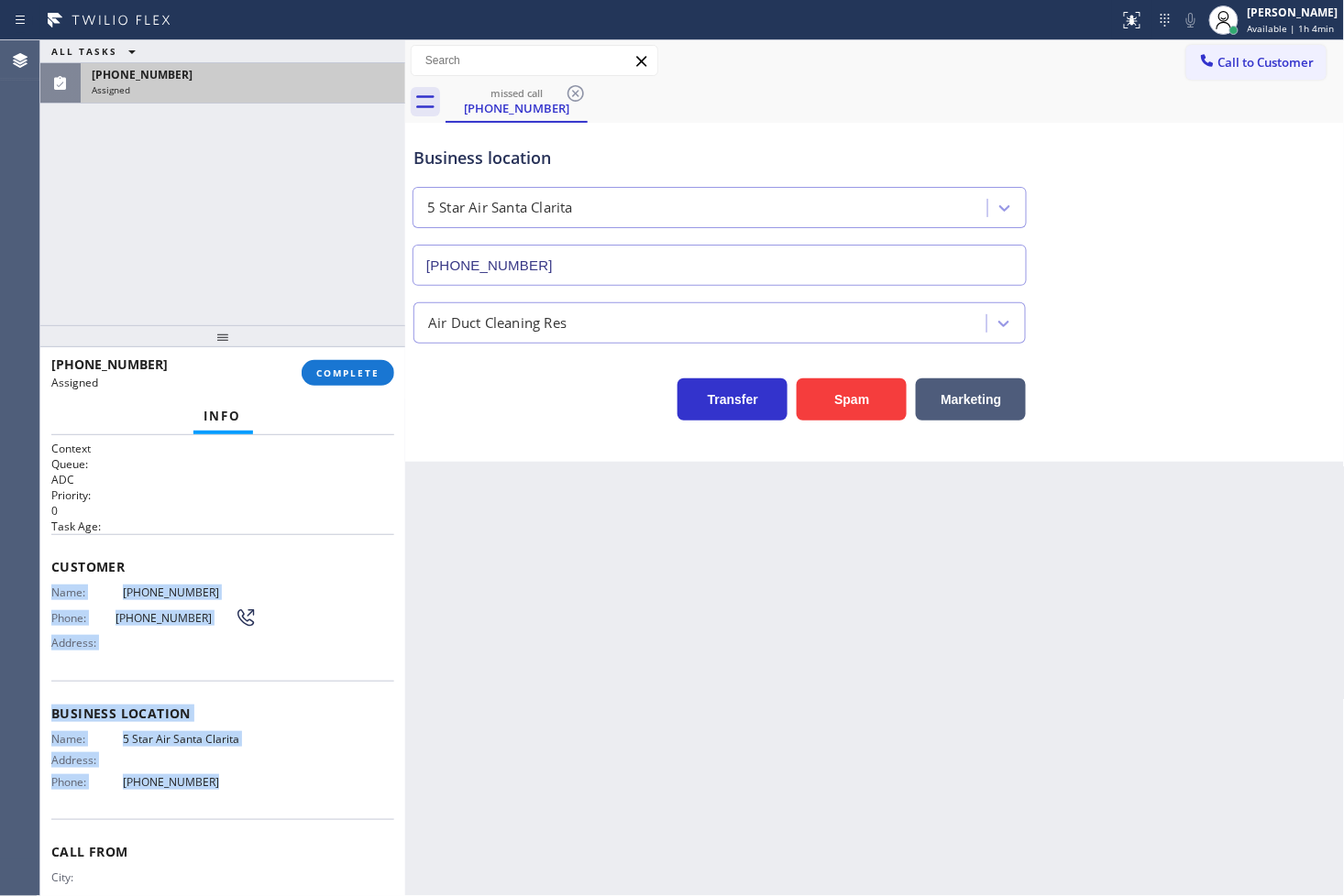
drag, startPoint x: 48, startPoint y: 588, endPoint x: 206, endPoint y: 792, distance: 258.0
click at [206, 792] on div "Context Queue: ADC Priority: 0 Task Age: Customer Name: [PHONE_NUMBER] Phone: […" at bounding box center [223, 666] width 365 height 462
click at [206, 792] on div "Name: 5 Star Air Santa Clarita Address: Phone: [PHONE_NUMBER]" at bounding box center [154, 764] width 205 height 64
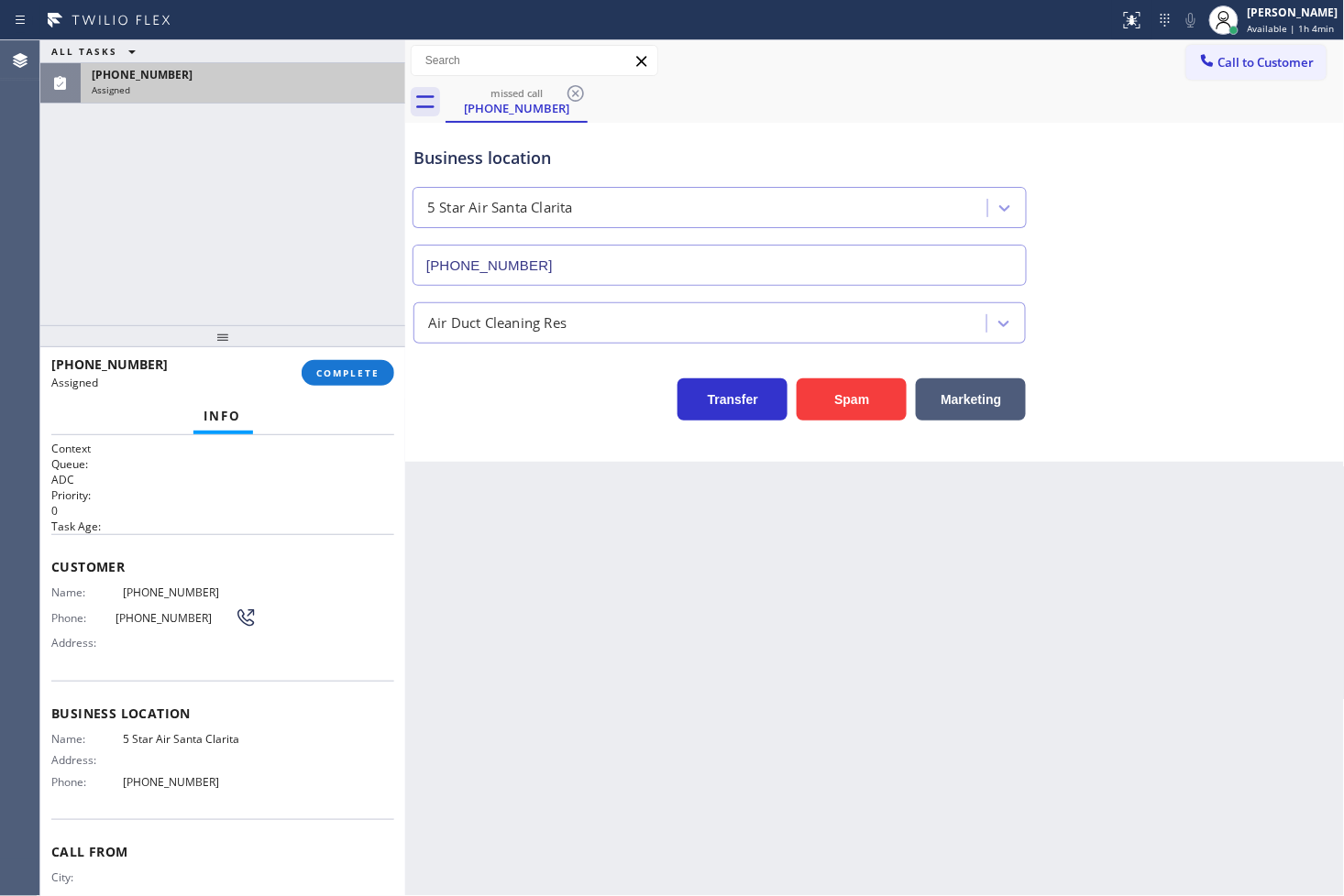
drag, startPoint x: 206, startPoint y: 791, endPoint x: 128, endPoint y: 669, distance: 144.8
click at [128, 669] on div "Customer Name: [PHONE_NUMBER] Phone: [PHONE_NUMBER] Address:" at bounding box center [223, 607] width 343 height 147
drag, startPoint x: 56, startPoint y: 592, endPoint x: 65, endPoint y: 636, distance: 44.9
click at [65, 636] on div "Name: [PHONE_NUMBER] Phone: [PHONE_NUMBER] Address:" at bounding box center [154, 621] width 205 height 72
click at [65, 612] on span "Phone:" at bounding box center [83, 618] width 64 height 14
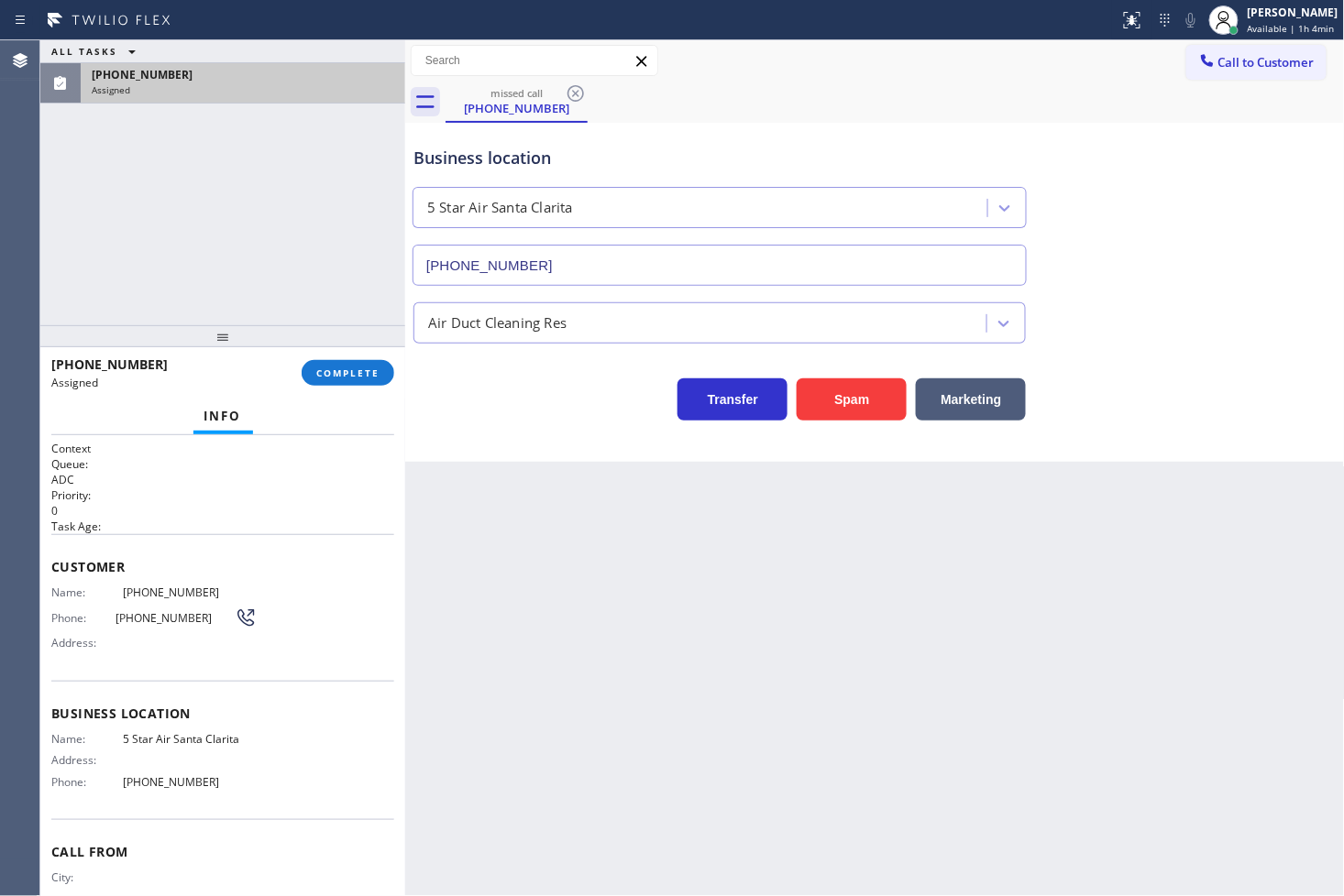
click at [55, 591] on span "Name:" at bounding box center [87, 592] width 72 height 14
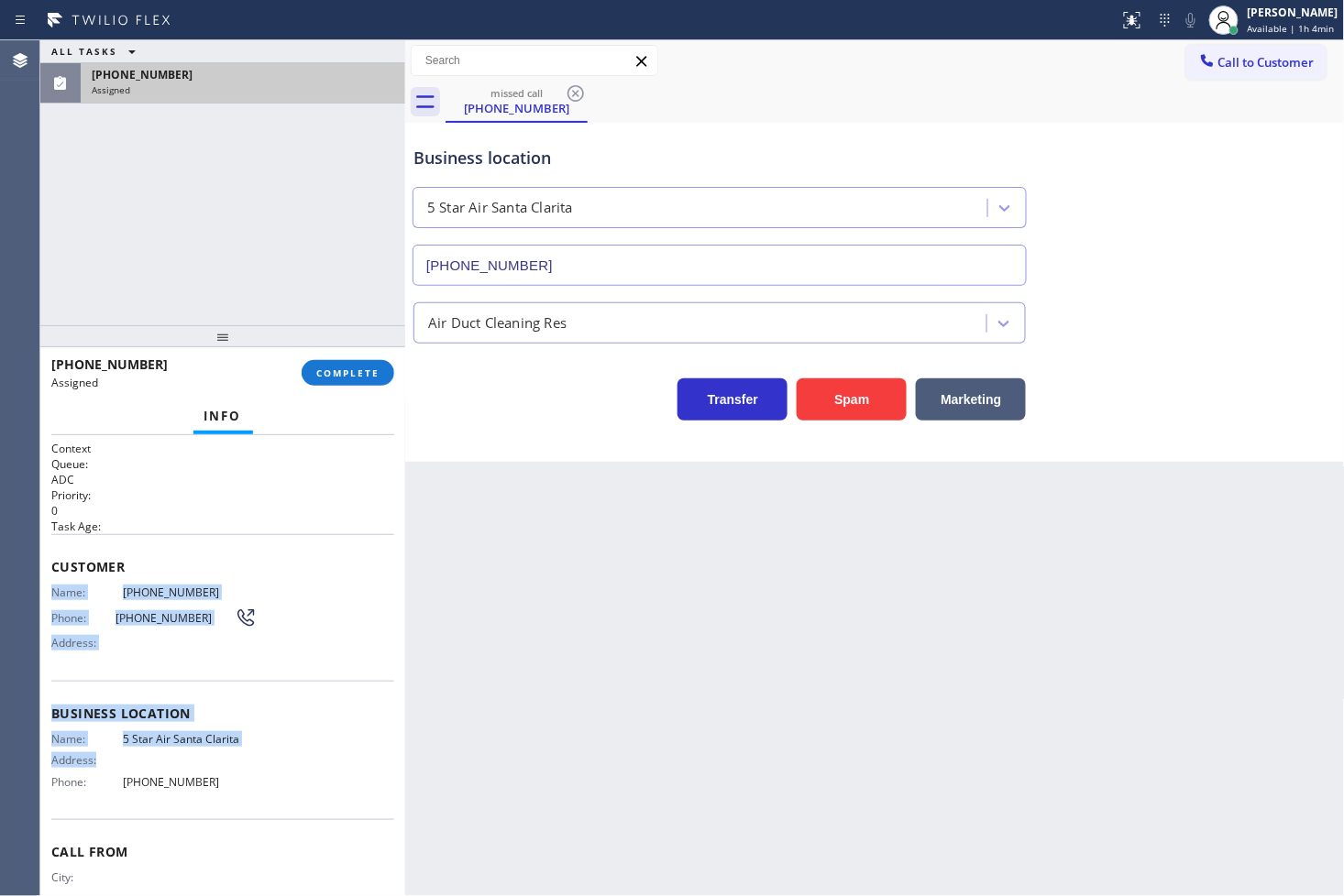
drag, startPoint x: 46, startPoint y: 587, endPoint x: 192, endPoint y: 767, distance: 231.8
click at [190, 766] on div "Context Queue: ADC Priority: 0 Task Age: Customer Name: [PHONE_NUMBER] Phone: […" at bounding box center [223, 666] width 365 height 462
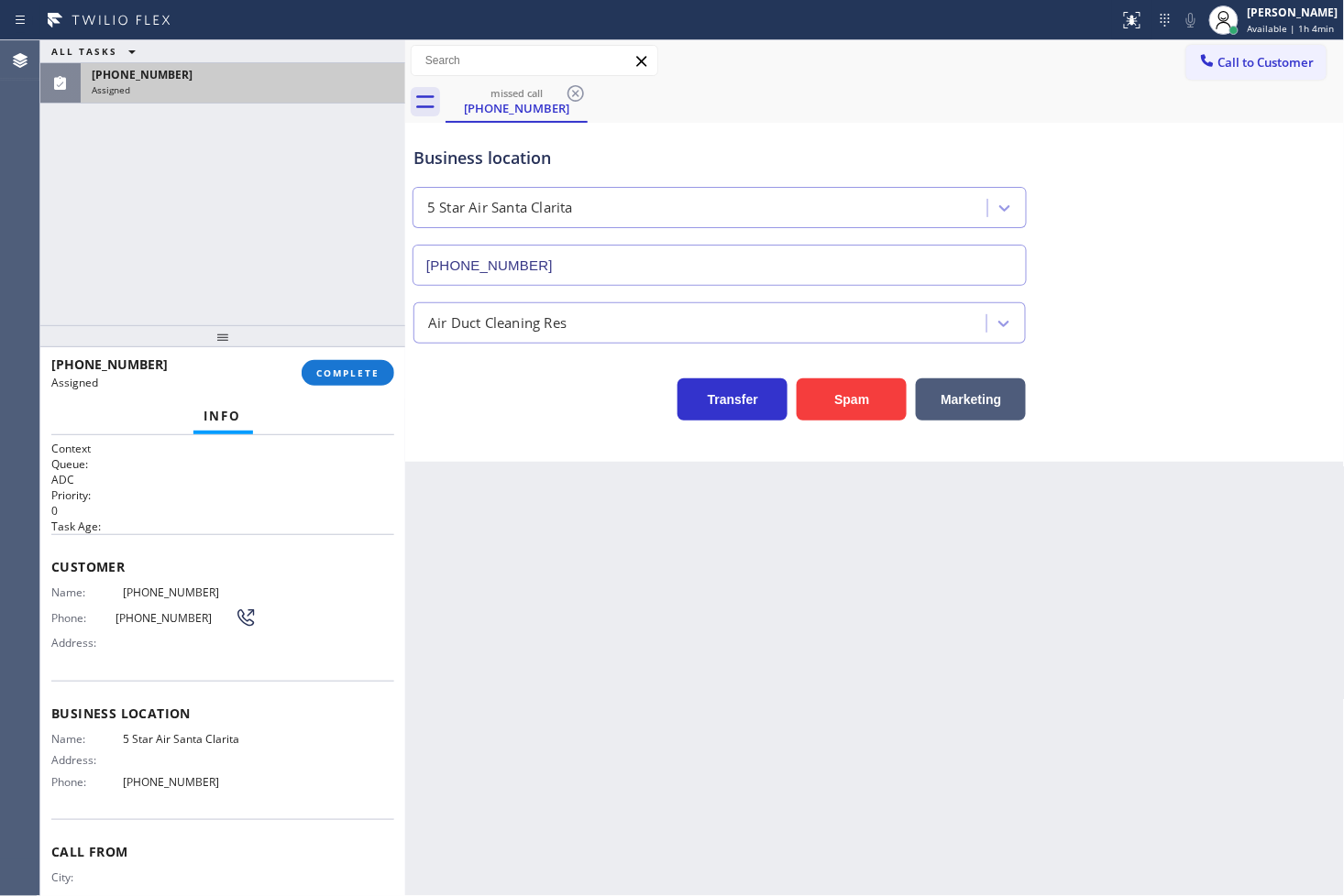
click at [208, 806] on div "Business location Name: 5 Star Air Santa Clarita Address: Phone: [PHONE_NUMBER]" at bounding box center [223, 750] width 343 height 138
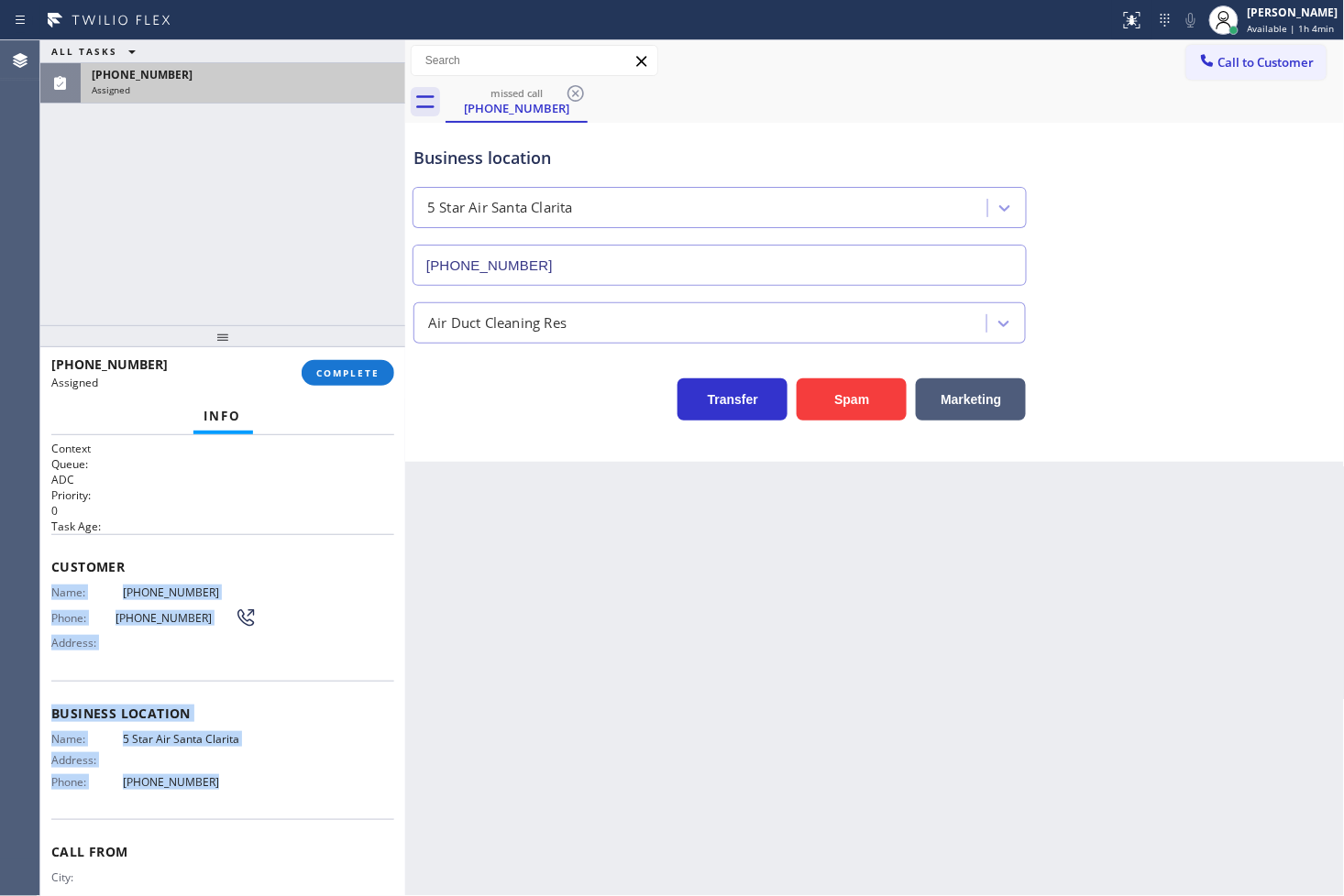
drag, startPoint x: 47, startPoint y: 582, endPoint x: 204, endPoint y: 786, distance: 257.4
click at [204, 786] on div "Context Queue: ADC Priority: 0 Task Age: Customer Name: [PHONE_NUMBER] Phone: […" at bounding box center [223, 666] width 365 height 462
copy div "Name: [PHONE_NUMBER] Phone: [PHONE_NUMBER] Address: Business location Name: [GE…"
click at [341, 381] on button "COMPLETE" at bounding box center [348, 373] width 93 height 26
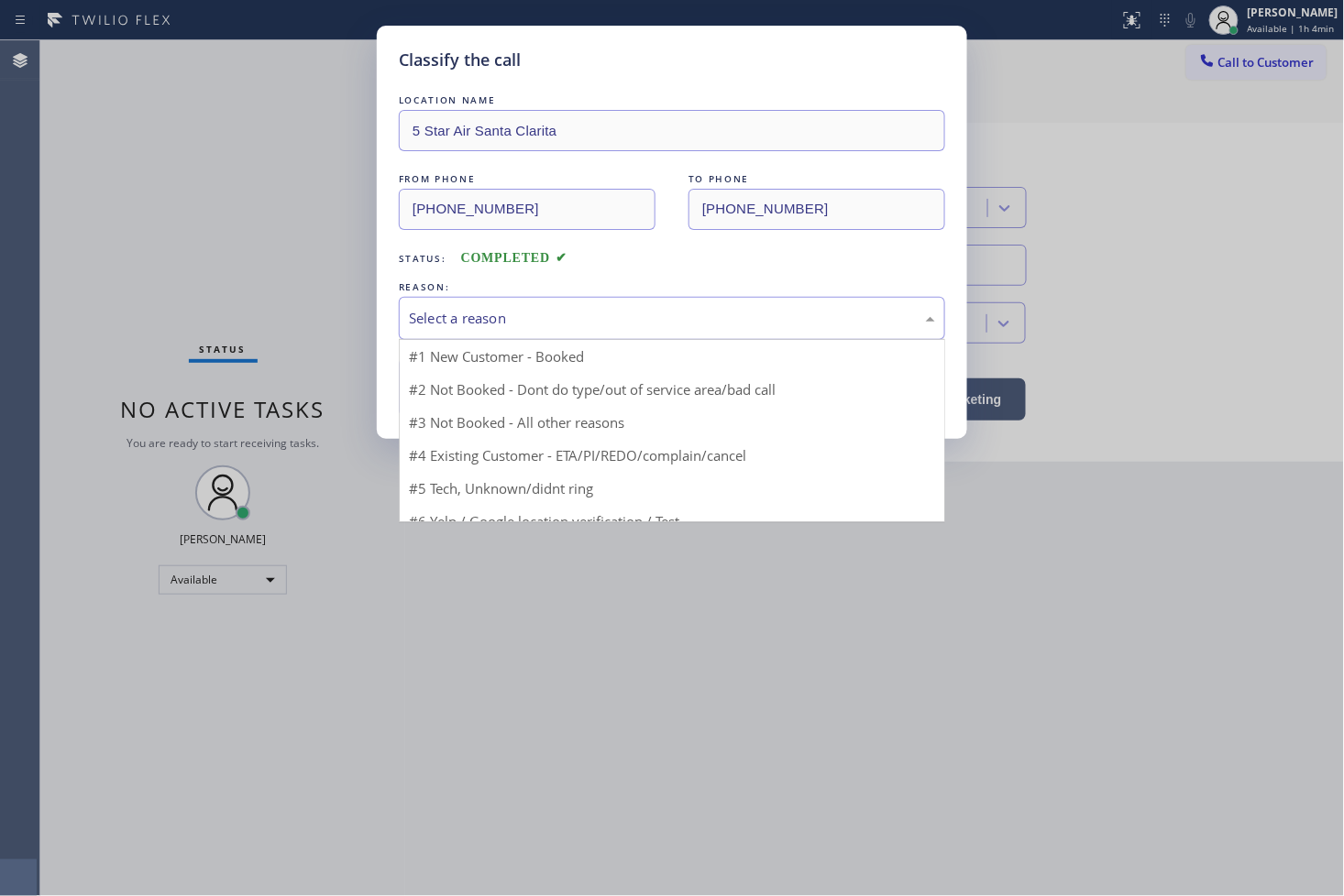
click at [484, 317] on div "Select a reason" at bounding box center [672, 317] width 527 height 21
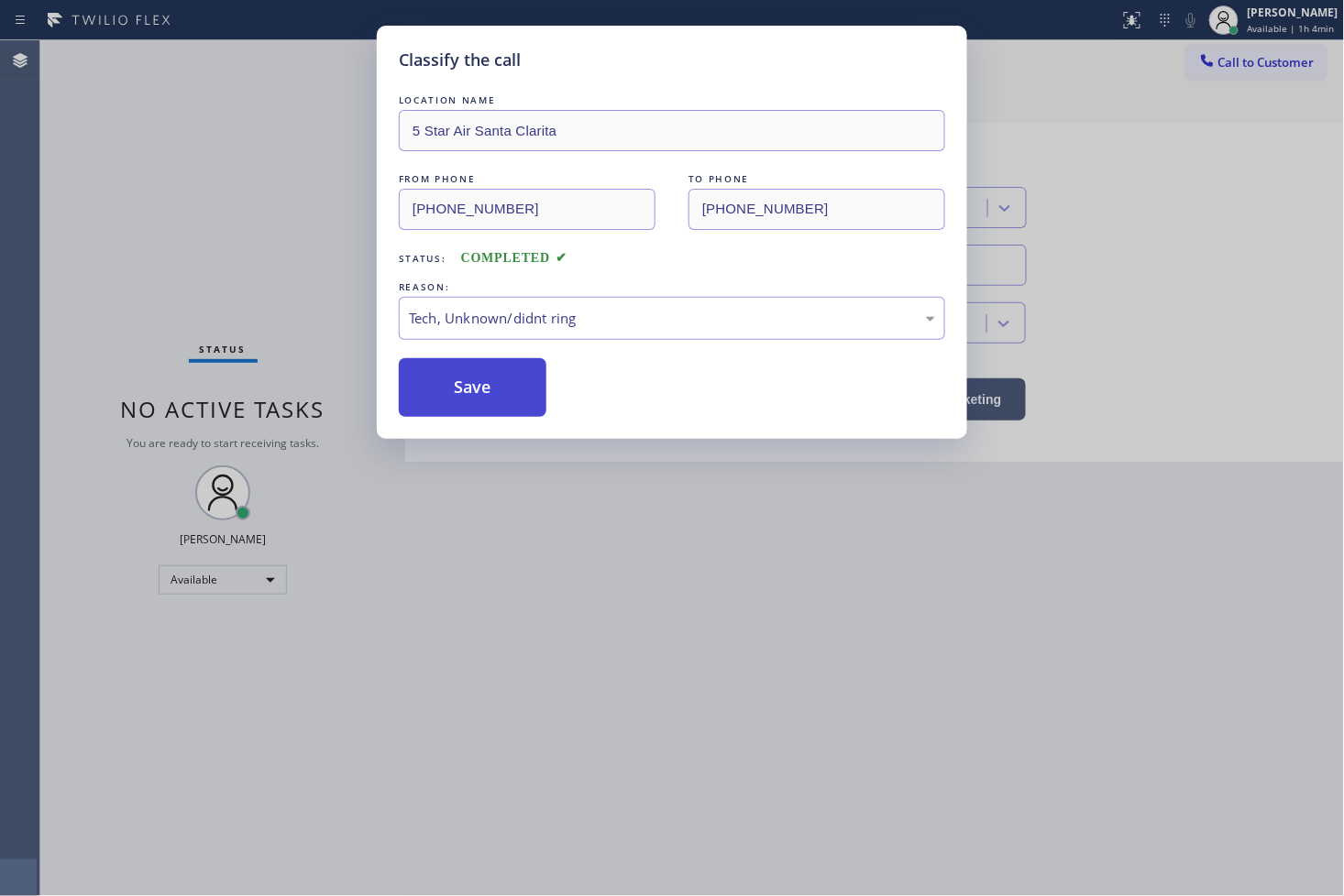
click at [478, 396] on button "Save" at bounding box center [472, 388] width 148 height 59
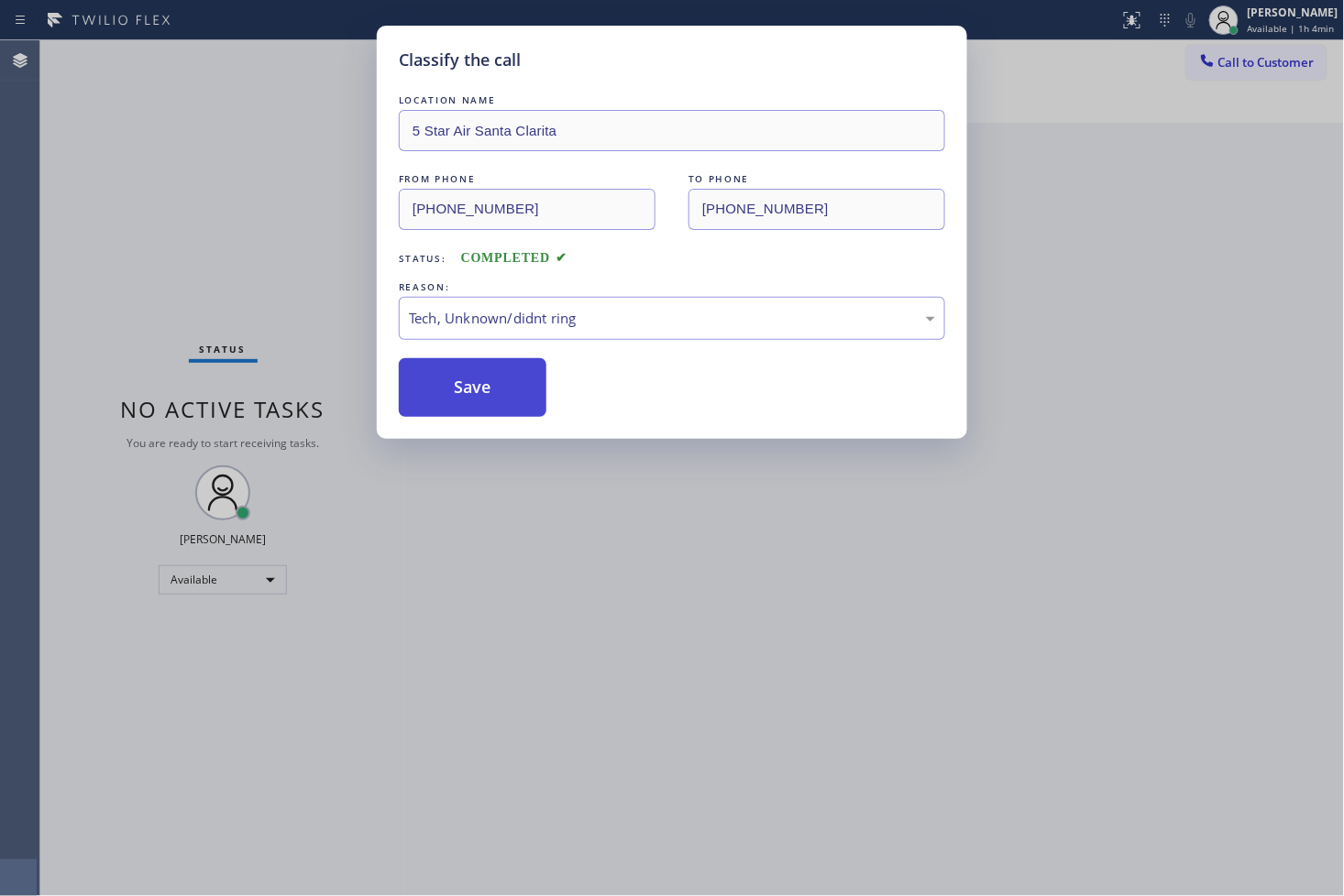
click at [478, 396] on button "Save" at bounding box center [472, 388] width 148 height 59
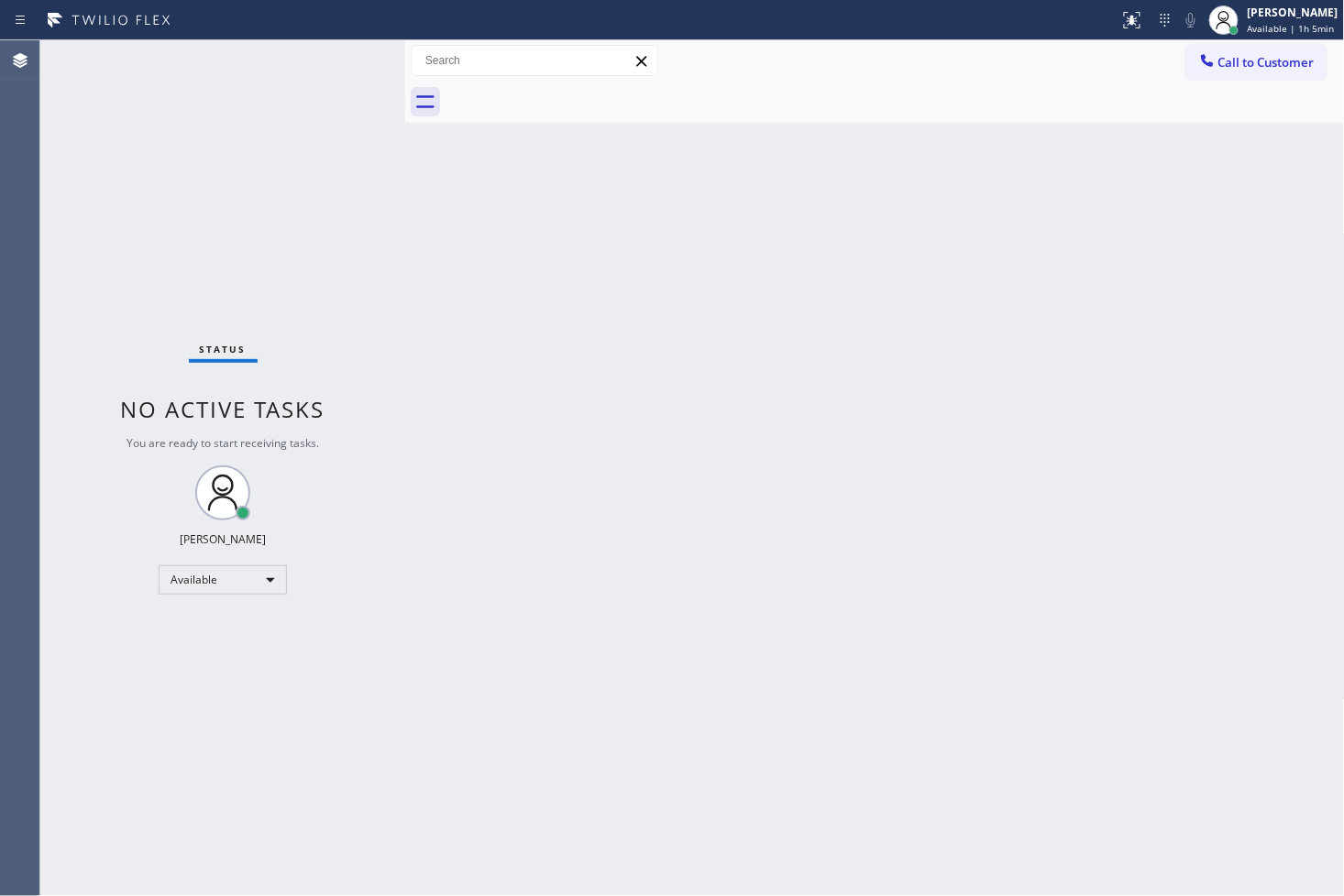
drag, startPoint x: 85, startPoint y: 271, endPoint x: 134, endPoint y: 205, distance: 82.2
click at [85, 270] on div "Status No active tasks You are ready to start receiving tasks. [PERSON_NAME]" at bounding box center [223, 468] width 365 height 856
drag, startPoint x: 316, startPoint y: 64, endPoint x: 330, endPoint y: 48, distance: 21.3
click at [317, 64] on div "Status No active tasks You are ready to start receiving tasks. [PERSON_NAME]" at bounding box center [223, 468] width 365 height 856
click at [339, 41] on div "Status No active tasks You are ready to start receiving tasks. [PERSON_NAME]" at bounding box center [223, 468] width 365 height 856
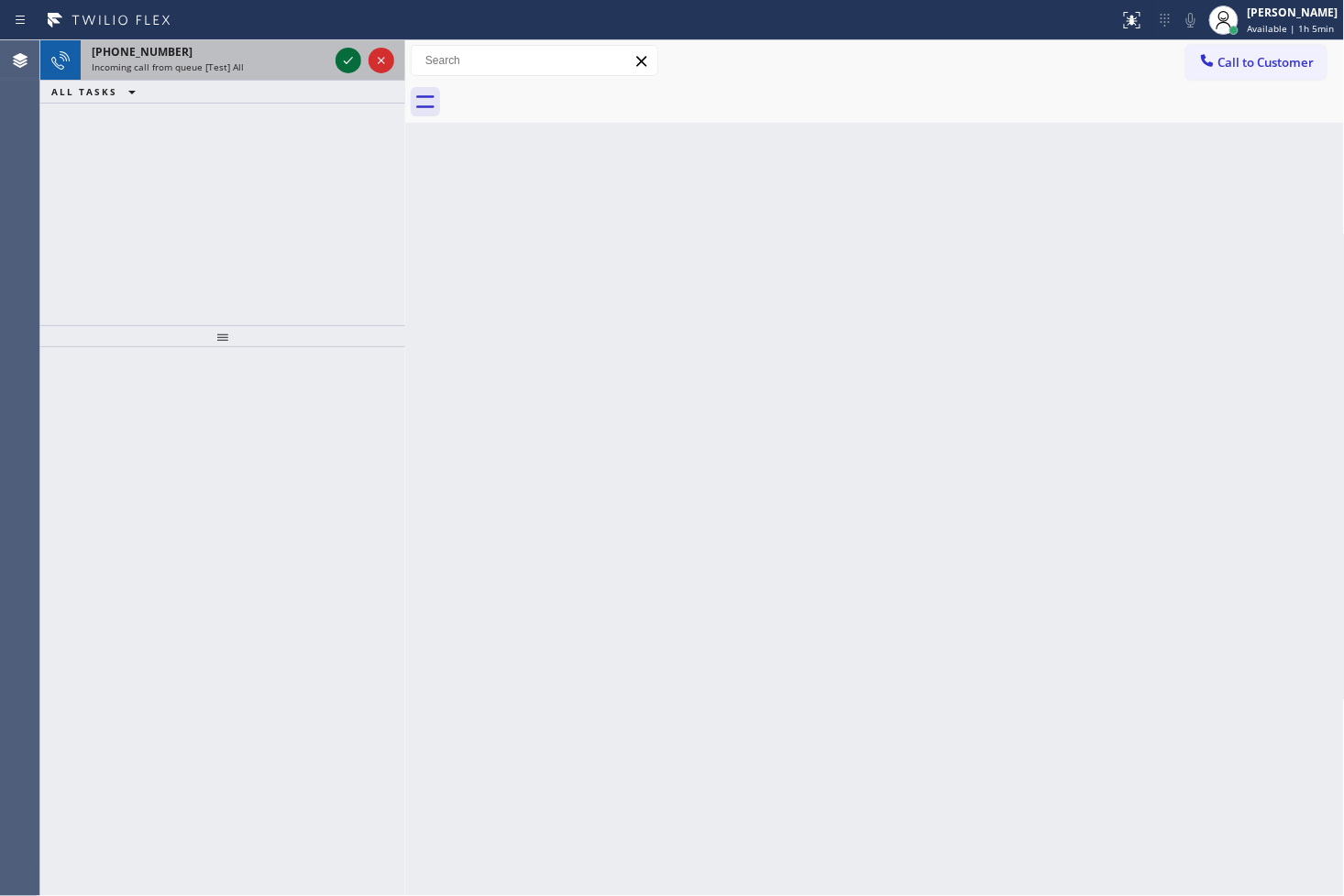
click at [341, 56] on icon at bounding box center [348, 60] width 22 height 22
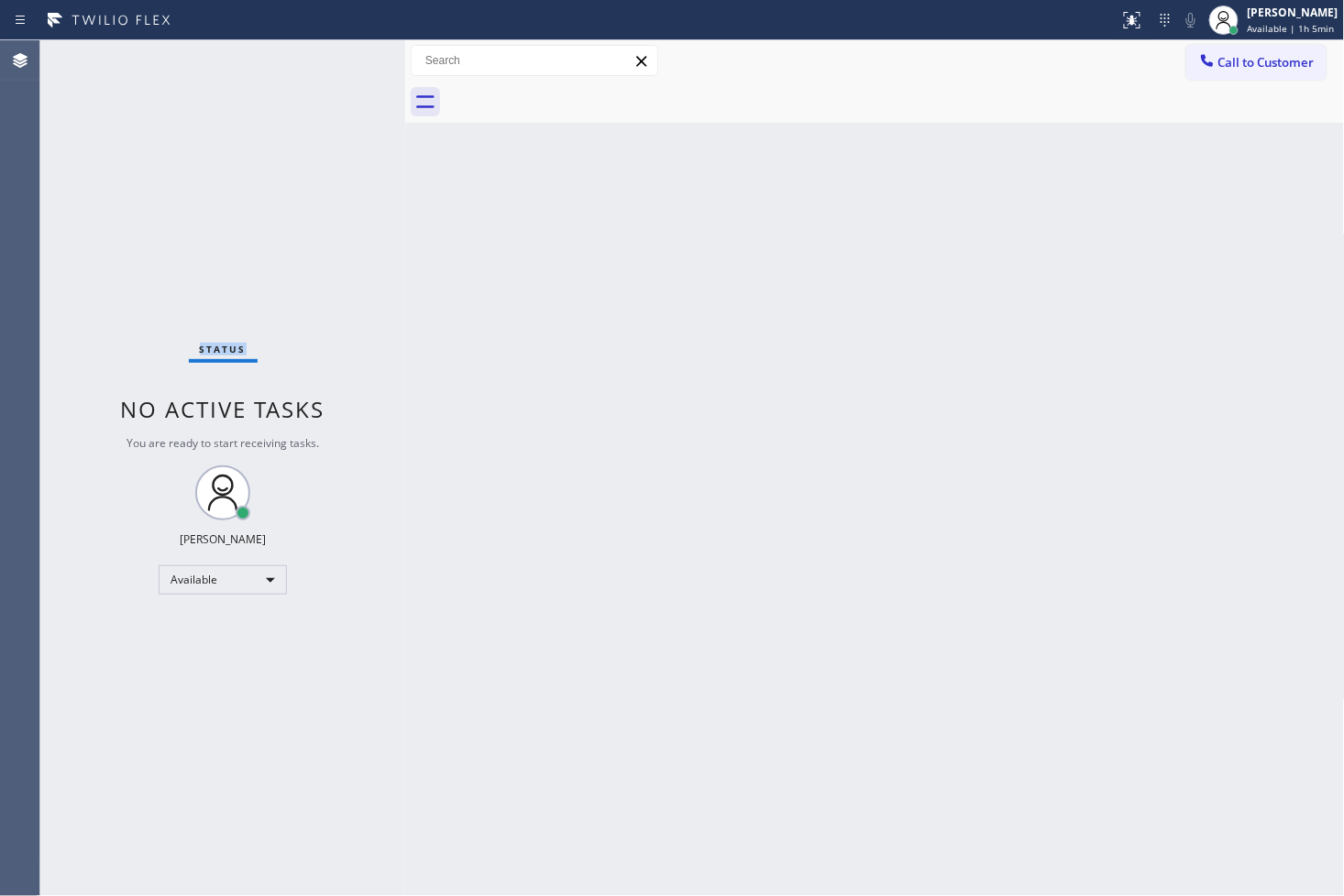
click at [341, 56] on div "Status No active tasks You are ready to start receiving tasks. [PERSON_NAME]" at bounding box center [223, 468] width 365 height 856
click at [344, 56] on div "Status No active tasks You are ready to start receiving tasks. [PERSON_NAME]" at bounding box center [223, 468] width 365 height 856
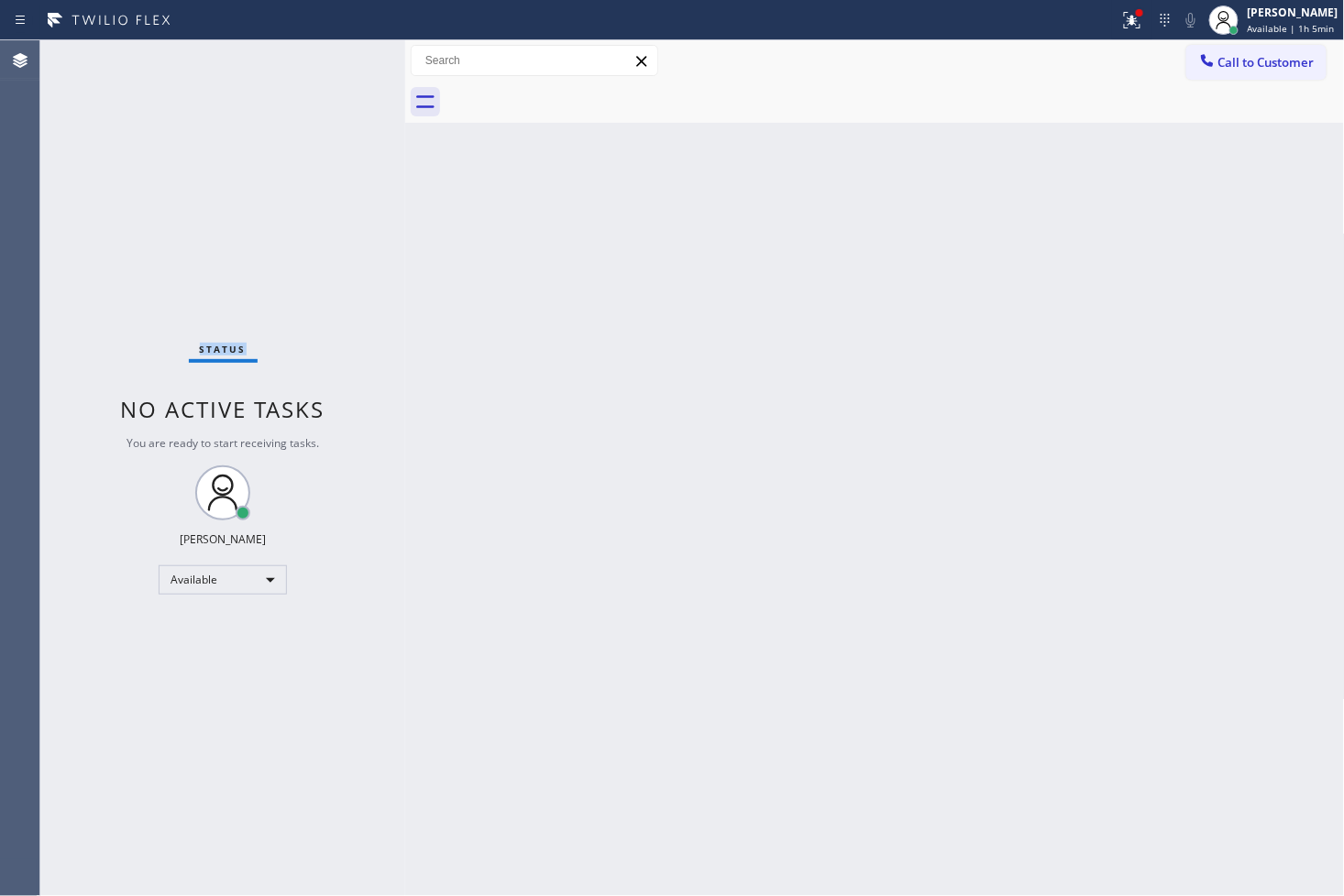
click at [344, 56] on div "Status No active tasks You are ready to start receiving tasks. [PERSON_NAME]" at bounding box center [223, 468] width 365 height 856
click at [790, 574] on div "Back to Dashboard Change Sender ID Customers Technicians Select a contact Outbo…" at bounding box center [875, 468] width 940 height 856
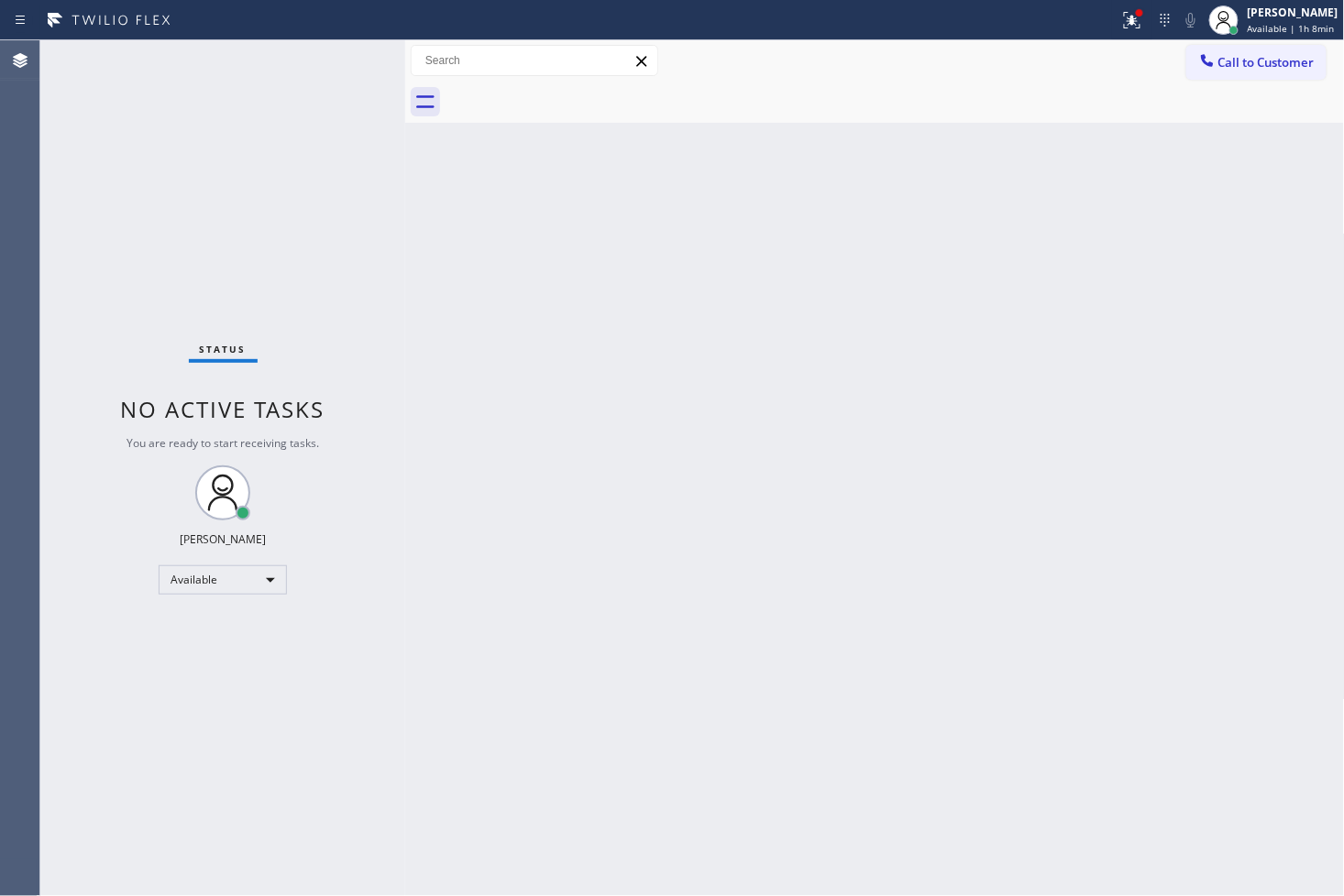
click at [316, 111] on div "Status No active tasks You are ready to start receiving tasks. [PERSON_NAME]" at bounding box center [223, 468] width 365 height 856
click at [333, 67] on div "Status No active tasks You are ready to start receiving tasks. [PERSON_NAME]" at bounding box center [223, 468] width 365 height 856
click at [1124, 24] on icon at bounding box center [1132, 20] width 17 height 17
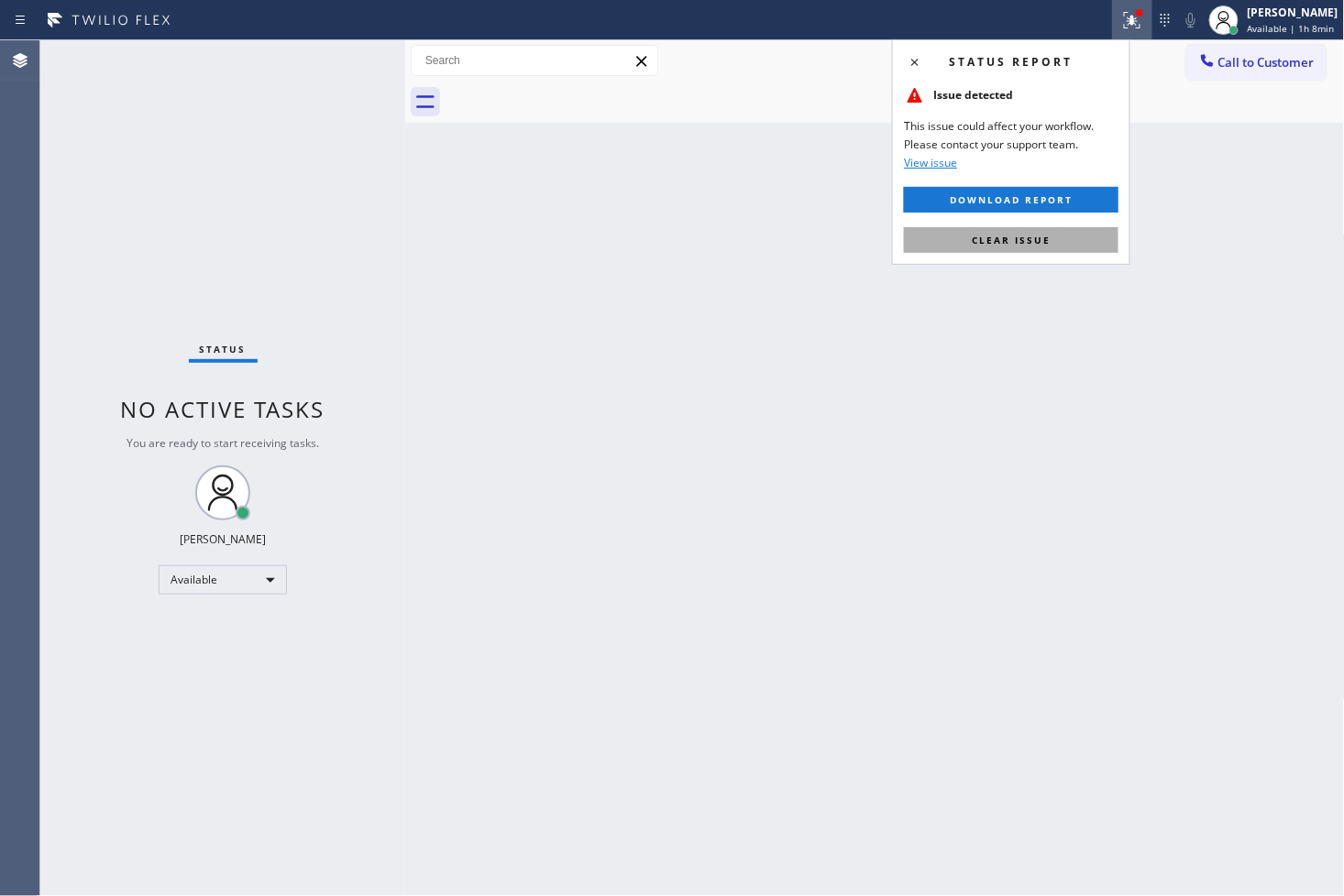
click at [1055, 241] on button "Clear issue" at bounding box center [1012, 241] width 215 height 26
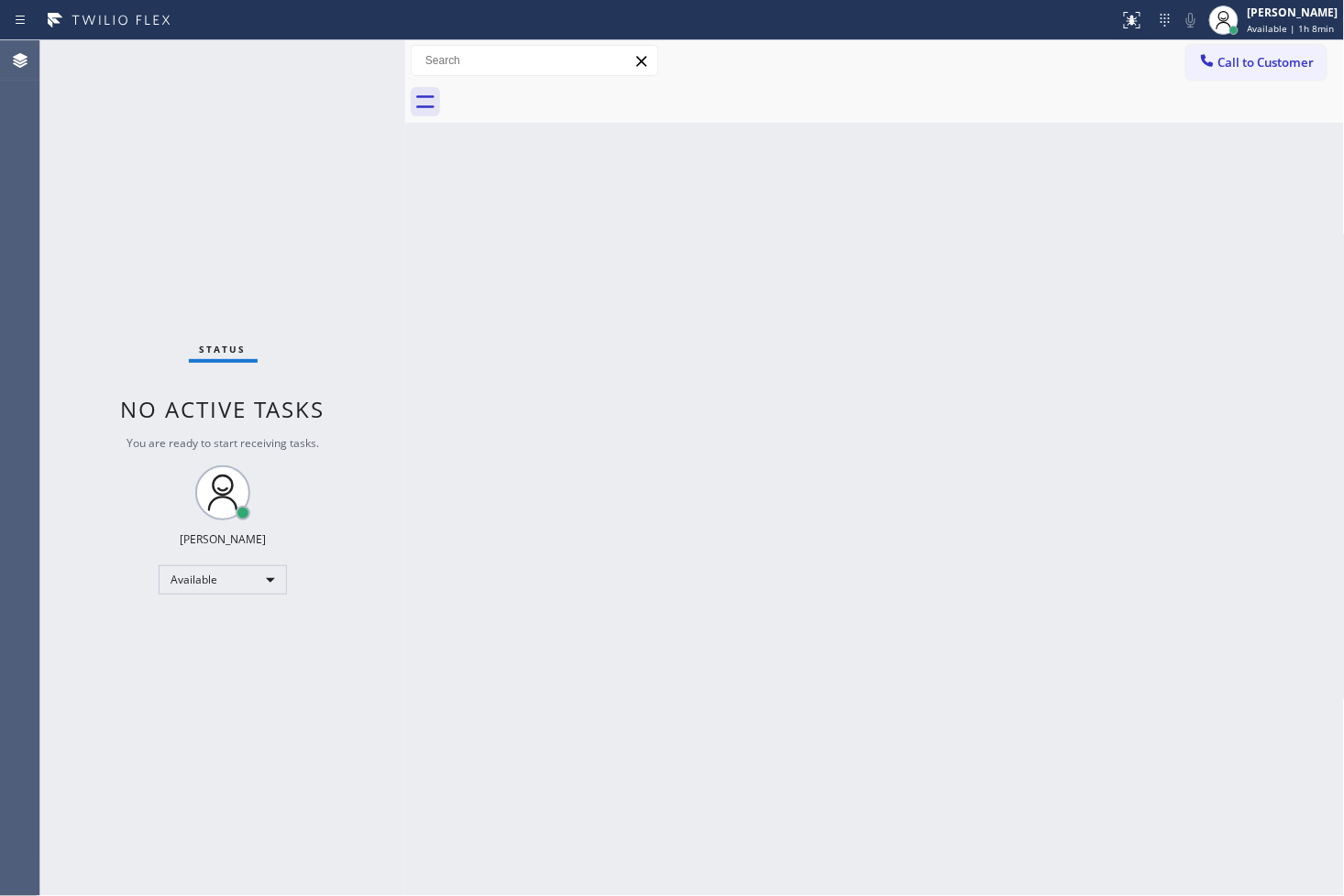
click at [460, 169] on div "Back to Dashboard Change Sender ID Customers Technicians Select a contact Outbo…" at bounding box center [875, 468] width 940 height 856
click at [359, 87] on div "Status No active tasks You are ready to start receiving tasks. [PERSON_NAME]" at bounding box center [223, 468] width 365 height 856
click at [363, 60] on div "Status No active tasks You are ready to start receiving tasks. [PERSON_NAME]" at bounding box center [223, 468] width 365 height 856
click at [327, 60] on div "Status No active tasks You are ready to start receiving tasks. [PERSON_NAME]" at bounding box center [223, 468] width 365 height 856
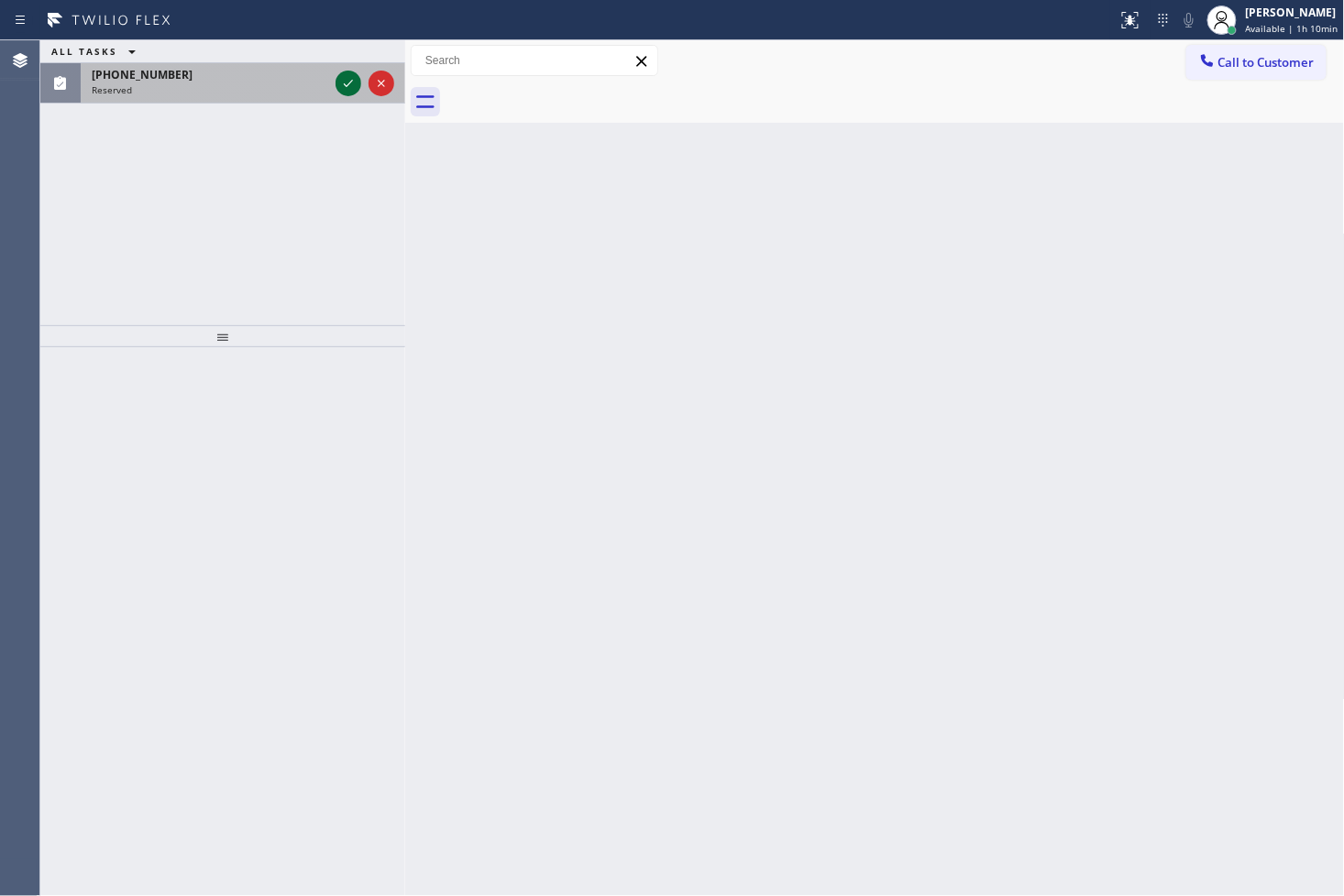
click at [344, 77] on icon at bounding box center [348, 83] width 22 height 22
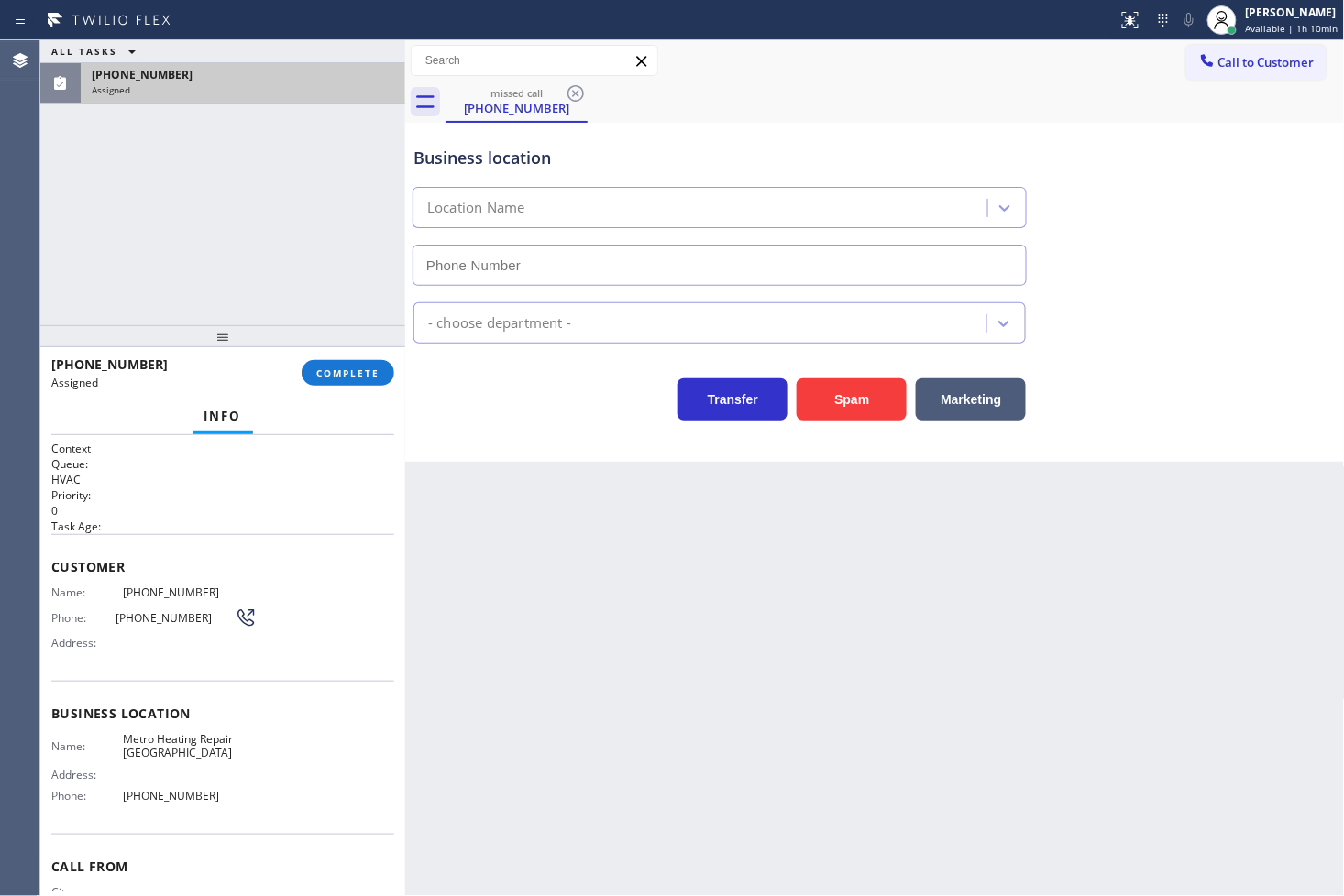
type input "[PHONE_NUMBER]"
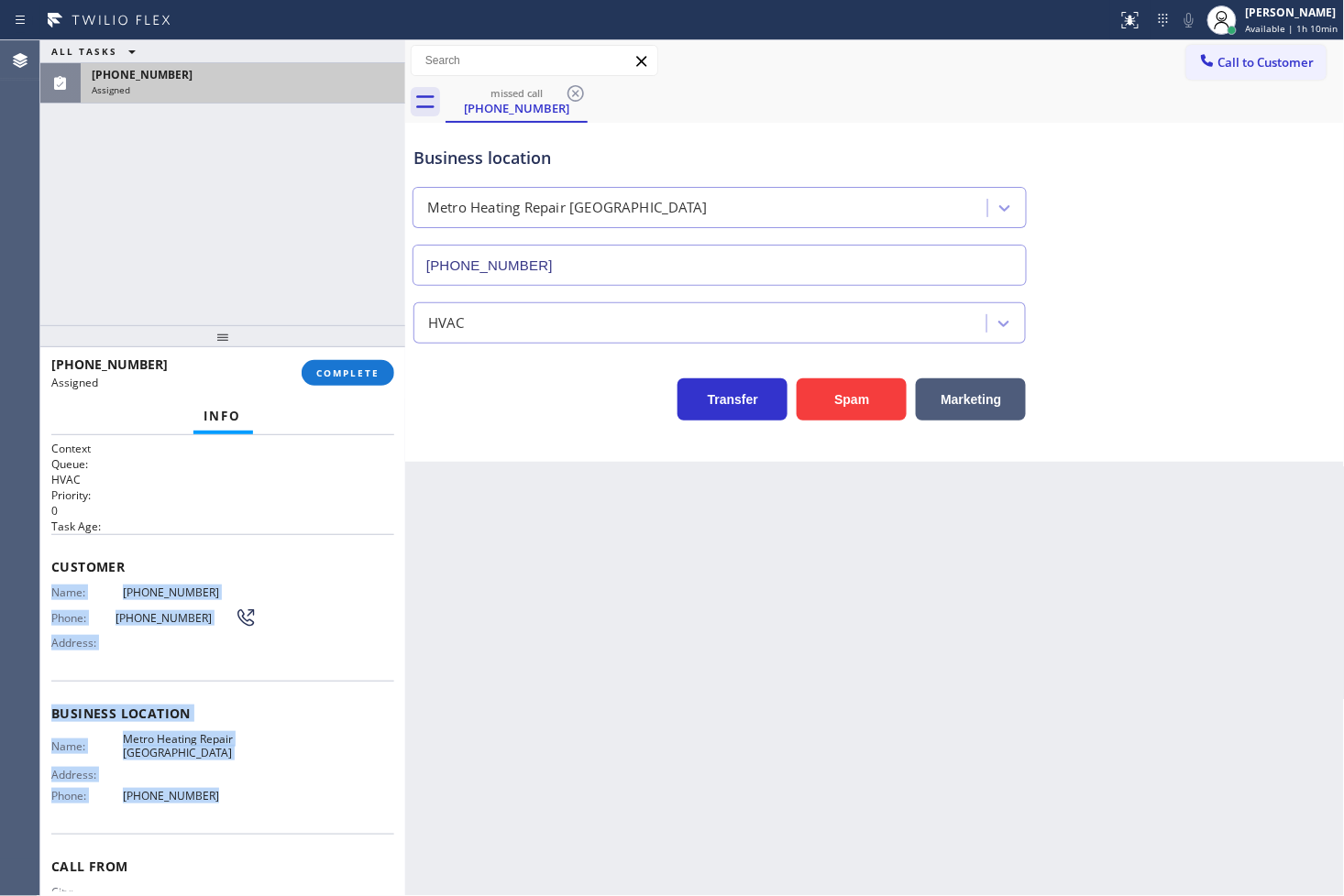
drag, startPoint x: 49, startPoint y: 595, endPoint x: 245, endPoint y: 815, distance: 294.6
click at [245, 815] on div "Context Queue: HVAC Priority: 0 Task Age: Customer Name: [PHONE_NUMBER] Phone: …" at bounding box center [223, 666] width 365 height 462
copy div "Name: [PHONE_NUMBER] Phone: [PHONE_NUMBER] Address: Business location Name: Met…"
click at [344, 363] on button "COMPLETE" at bounding box center [348, 373] width 93 height 26
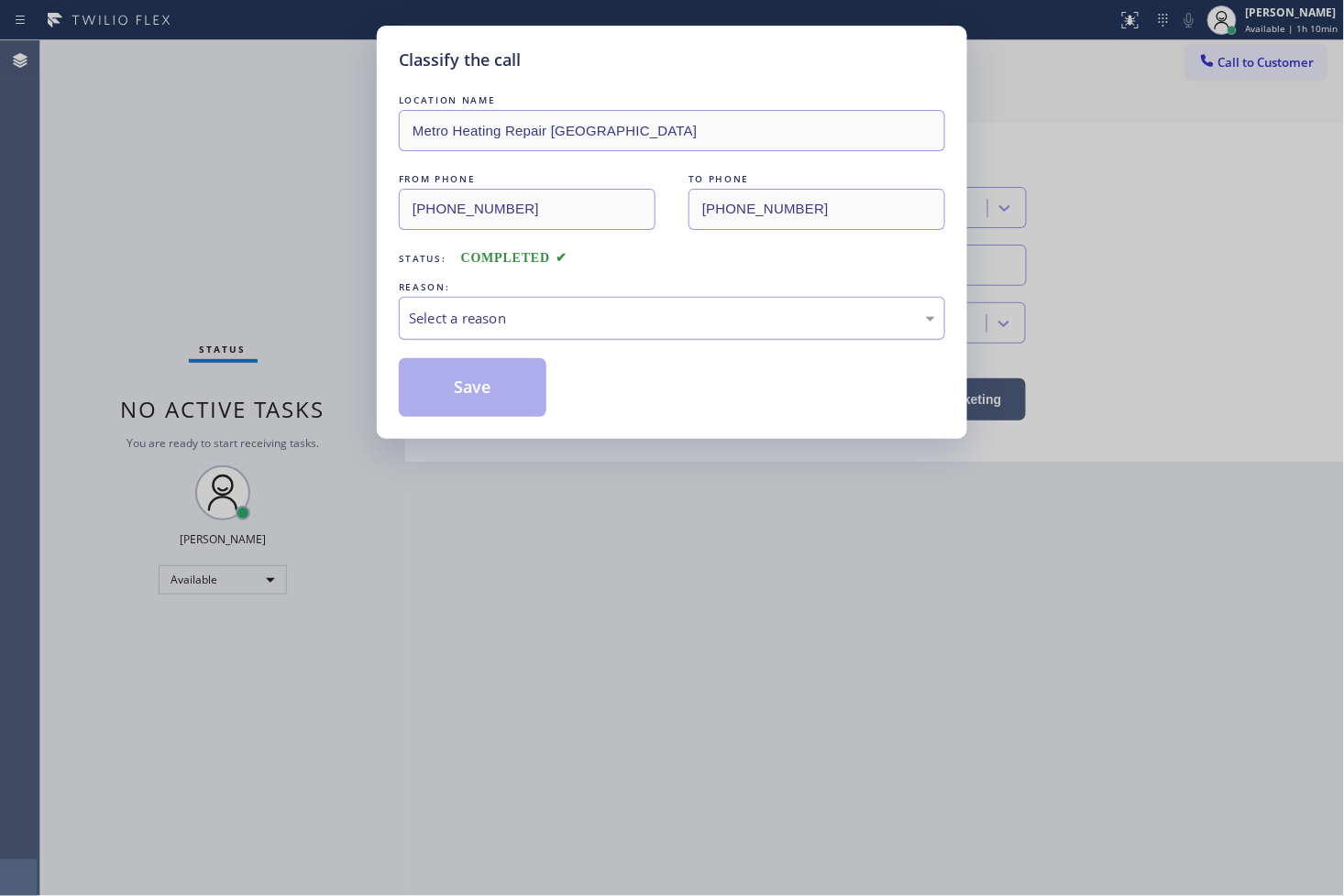
click at [506, 323] on div "Select a reason" at bounding box center [672, 317] width 527 height 21
click at [499, 391] on button "Save" at bounding box center [472, 388] width 148 height 59
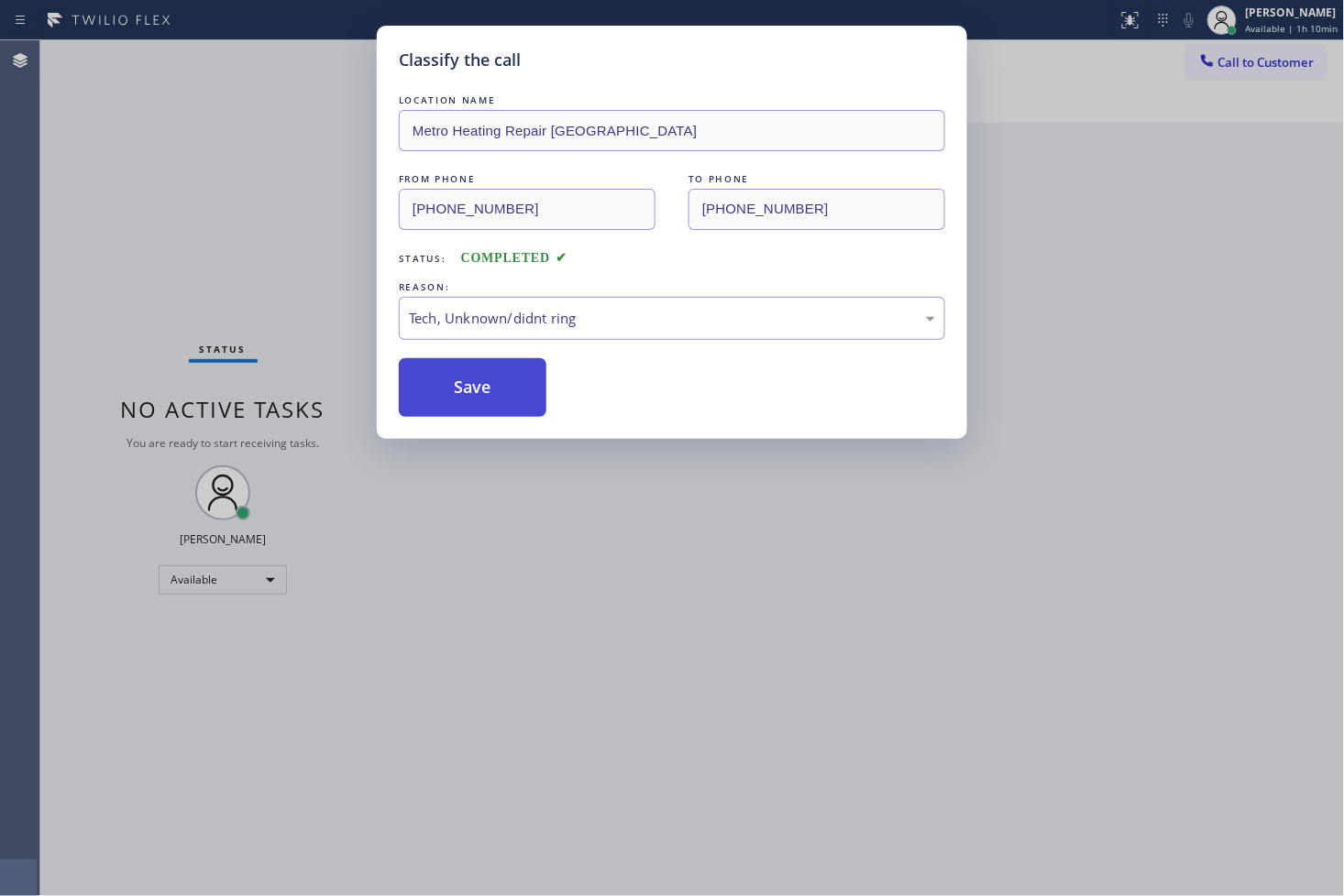
click at [499, 391] on button "Save" at bounding box center [472, 388] width 148 height 59
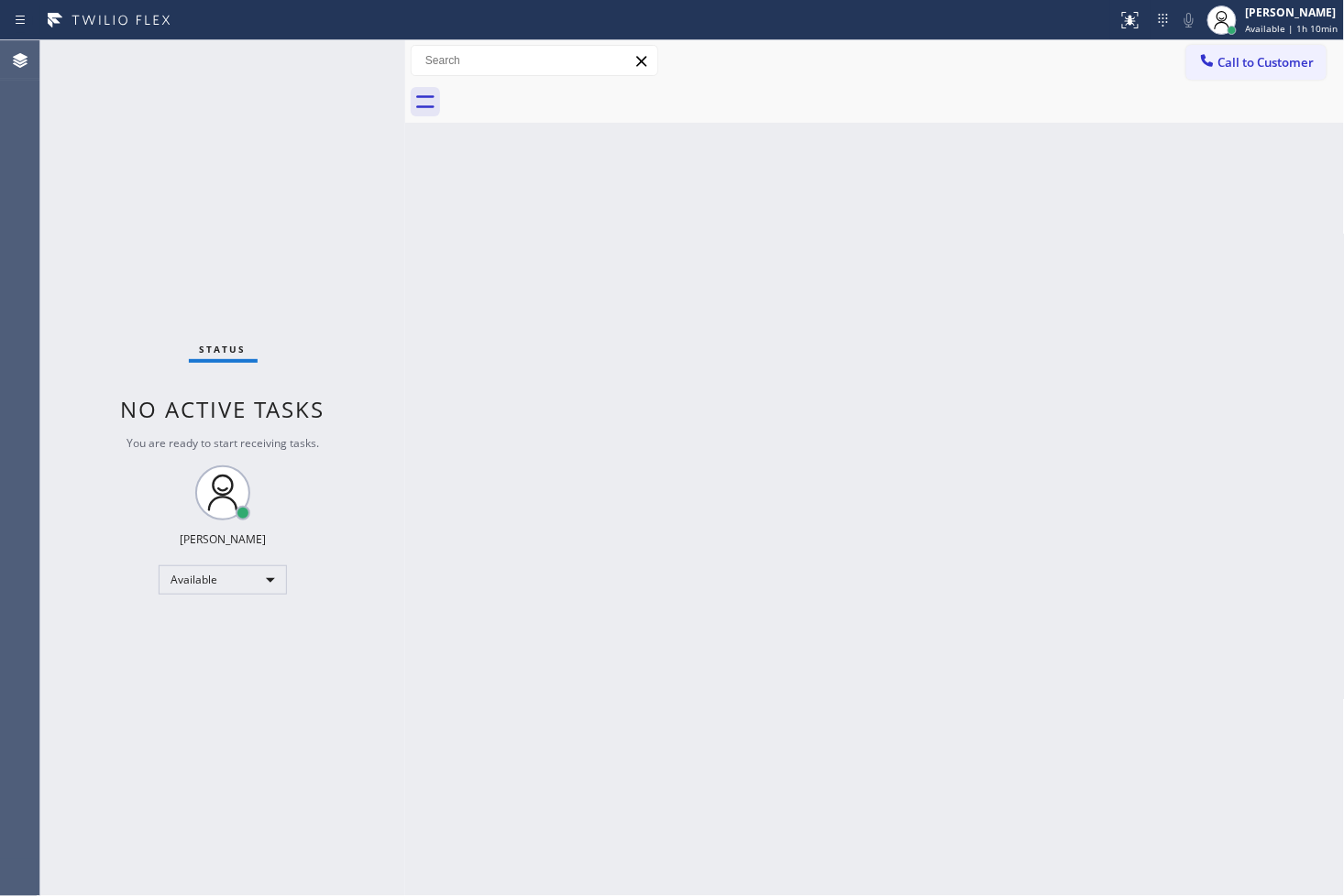
click at [104, 247] on div "Status No active tasks You are ready to start receiving tasks. [PERSON_NAME]" at bounding box center [223, 468] width 365 height 856
click at [331, 55] on div "Status No active tasks You are ready to start receiving tasks. [PERSON_NAME]" at bounding box center [223, 468] width 365 height 856
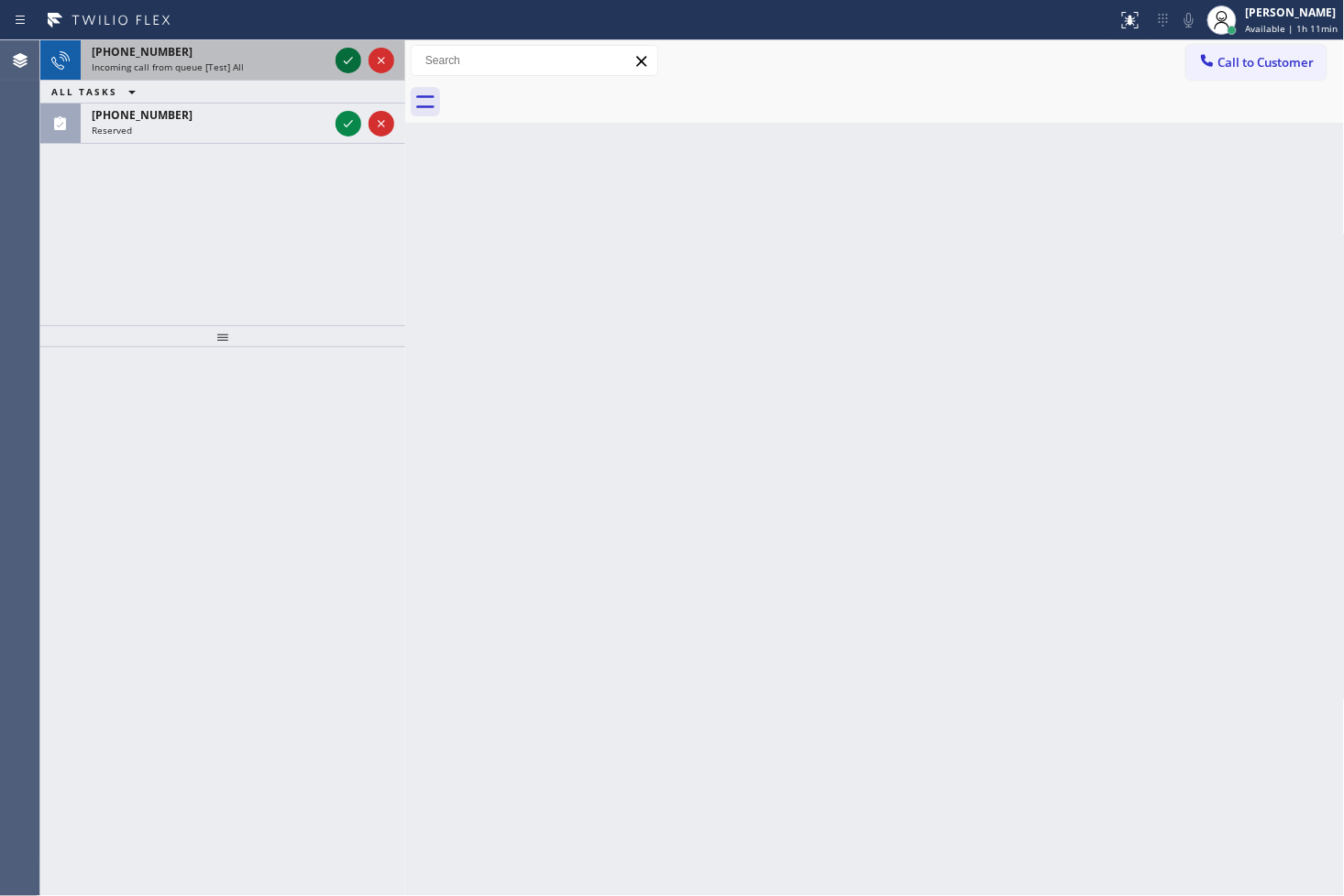
click at [348, 60] on icon at bounding box center [348, 60] width 9 height 7
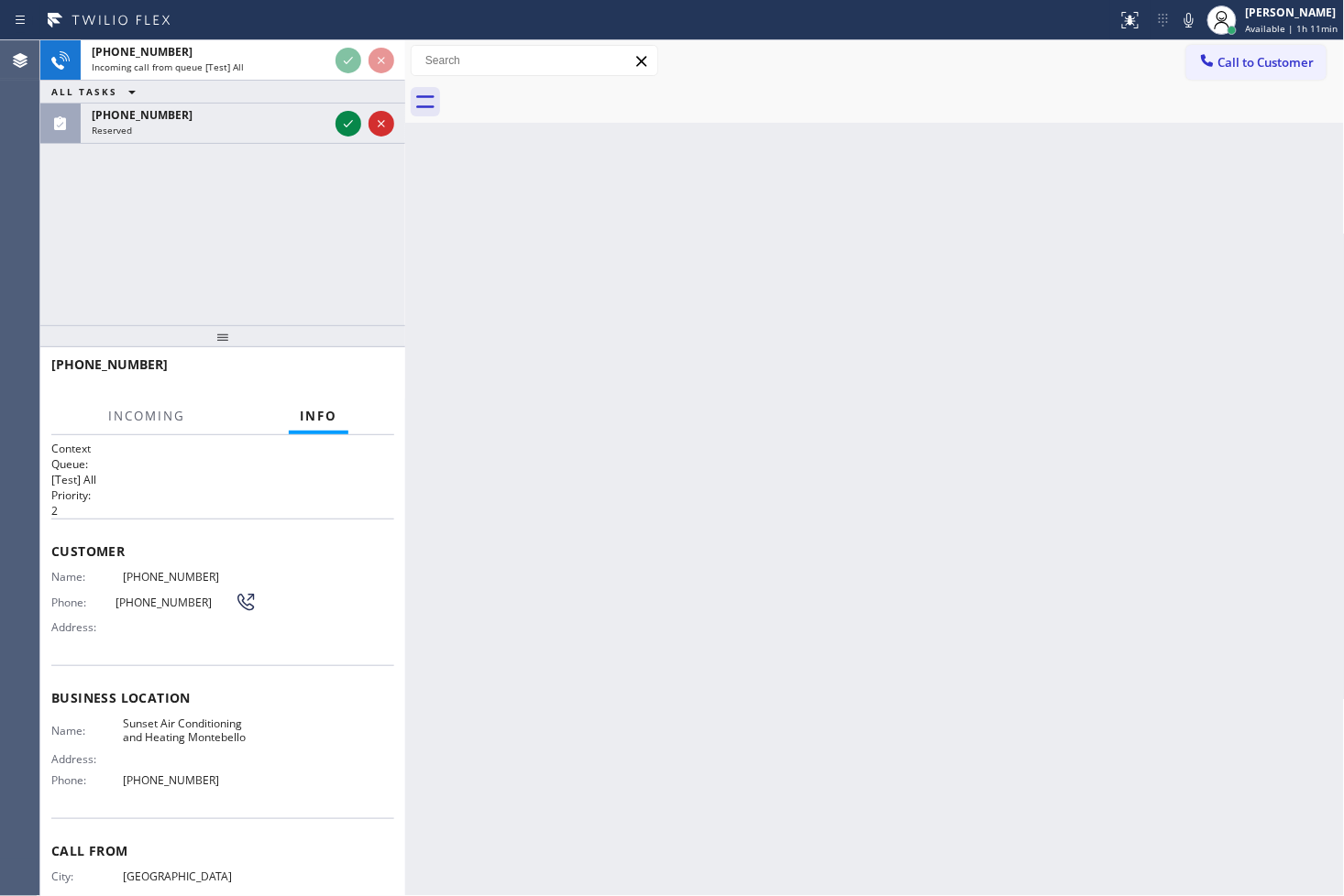
click at [333, 244] on div "[PHONE_NUMBER] Incoming call from queue [Test] All ALL TASKS ALL TASKS ACTIVE T…" at bounding box center [223, 182] width 365 height 285
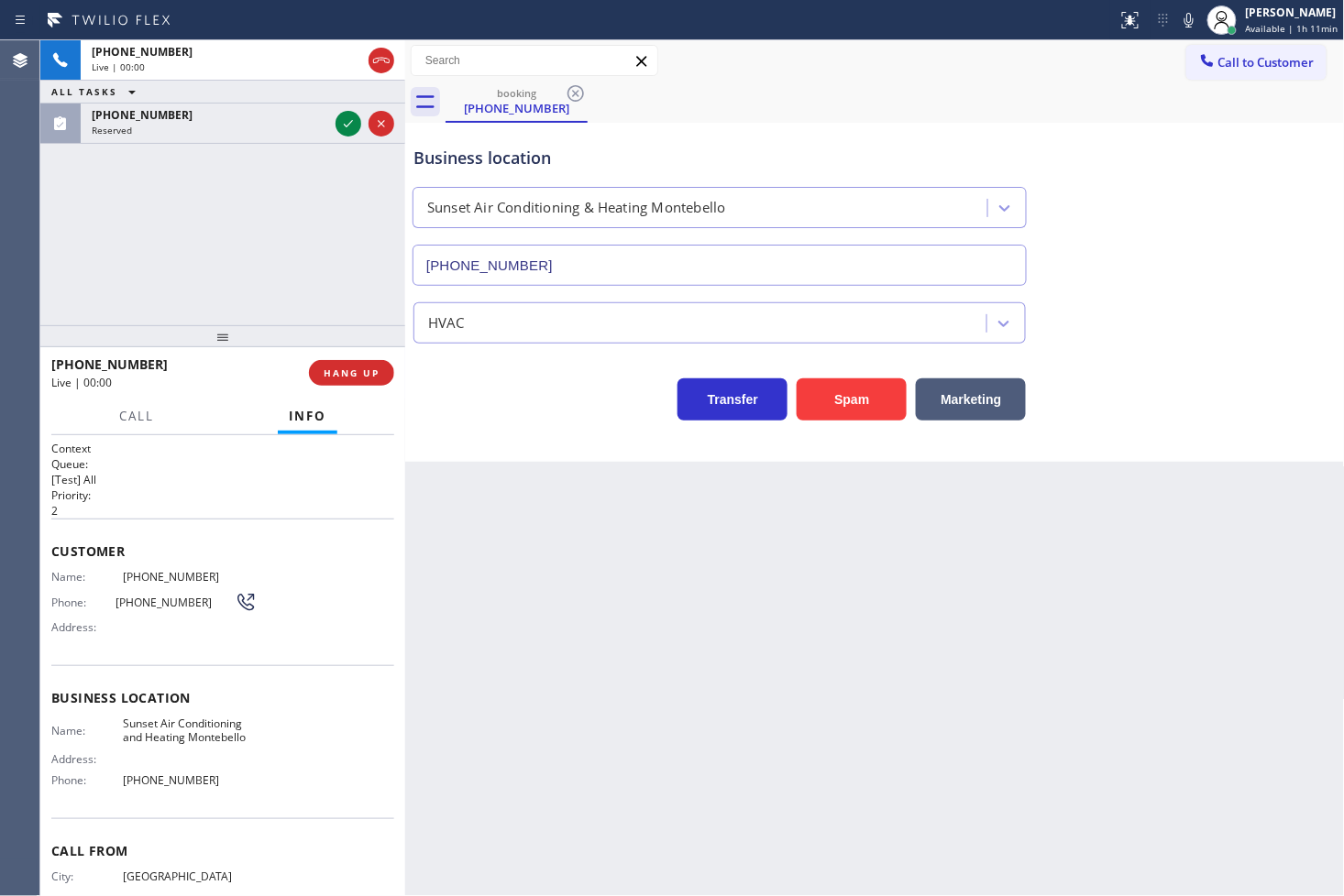
type input "[PHONE_NUMBER]"
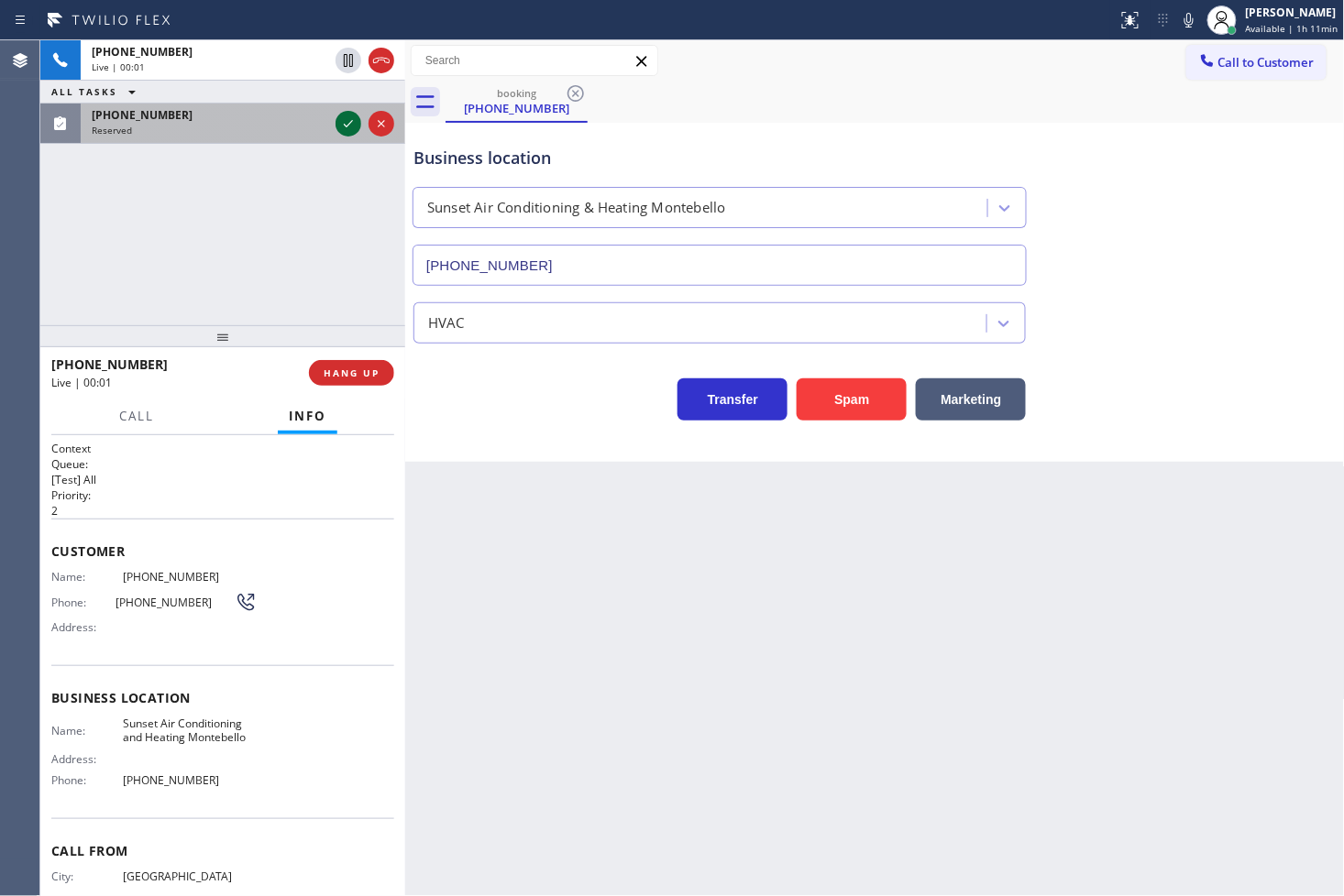
click at [342, 124] on icon at bounding box center [348, 123] width 22 height 22
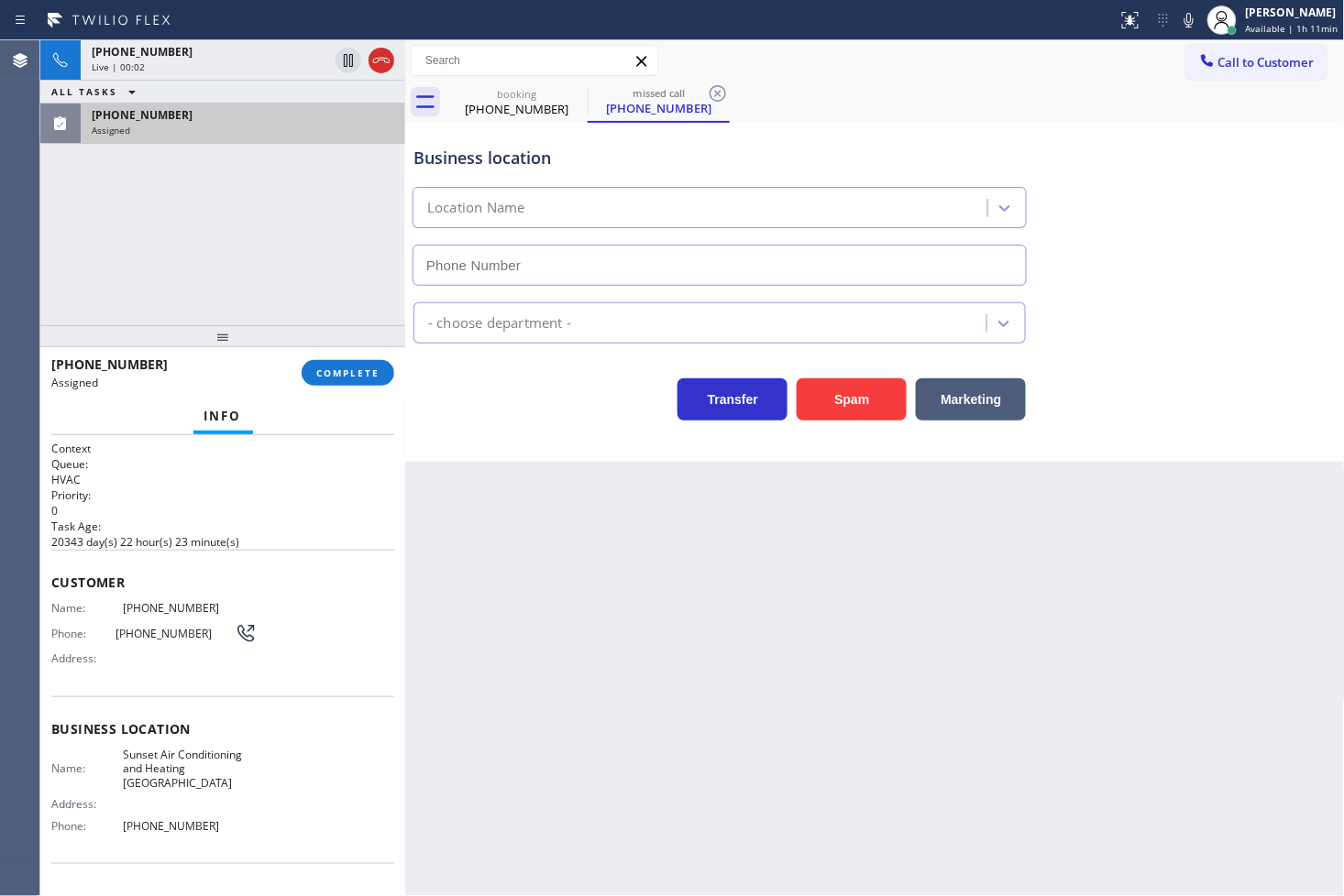
type input "[PHONE_NUMBER]"
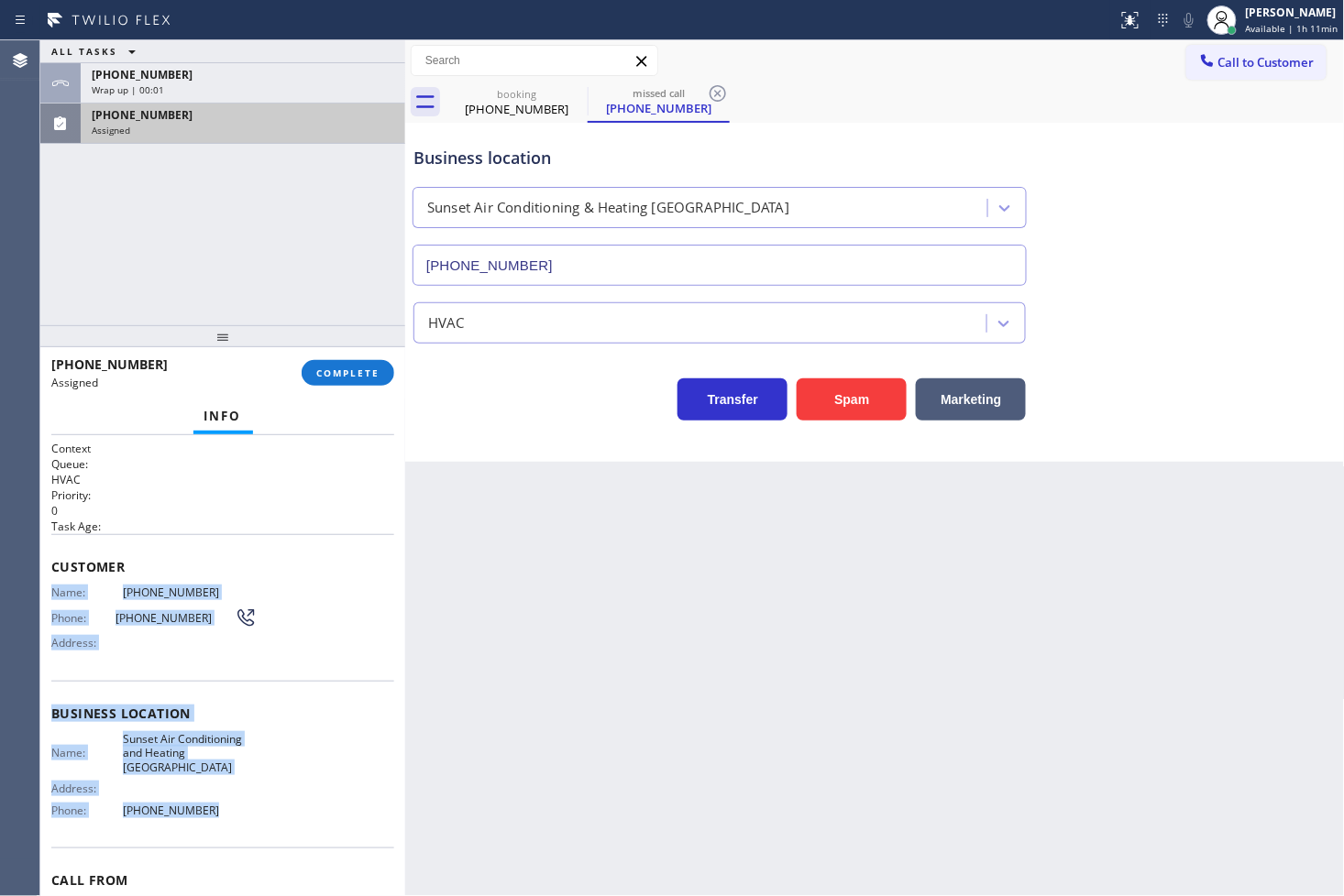
drag, startPoint x: 45, startPoint y: 591, endPoint x: 244, endPoint y: 799, distance: 287.9
click at [244, 799] on div "Context Queue: HVAC Priority: 0 Task Age: Customer Name: [PHONE_NUMBER] Phone: …" at bounding box center [223, 666] width 365 height 462
copy div "Name: [PHONE_NUMBER] Phone: [PHONE_NUMBER] Address: Business location Name: Sun…"
click at [348, 383] on button "COMPLETE" at bounding box center [348, 373] width 93 height 26
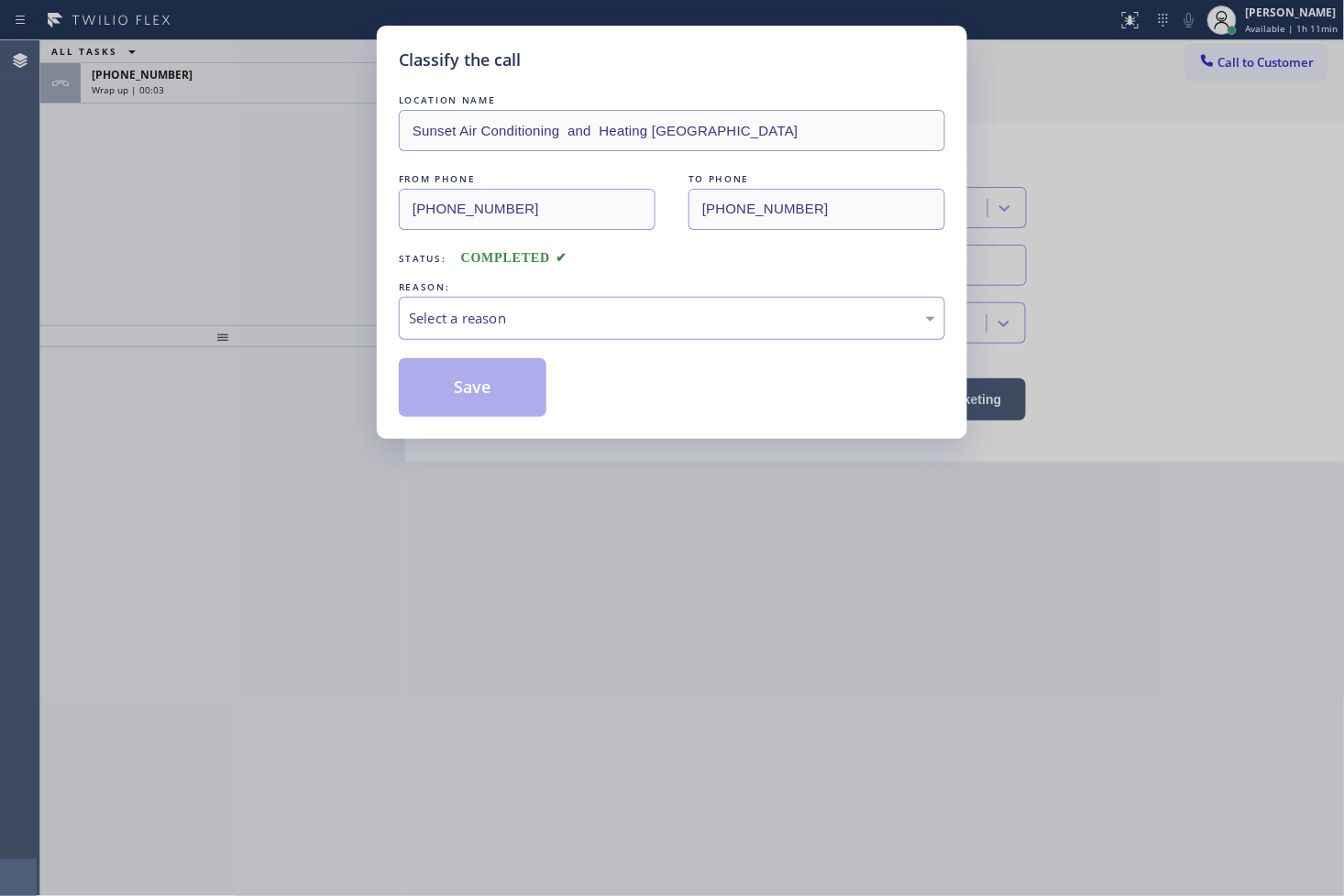
click at [515, 320] on div "Select a reason" at bounding box center [672, 317] width 527 height 21
click at [480, 388] on button "Save" at bounding box center [472, 388] width 148 height 59
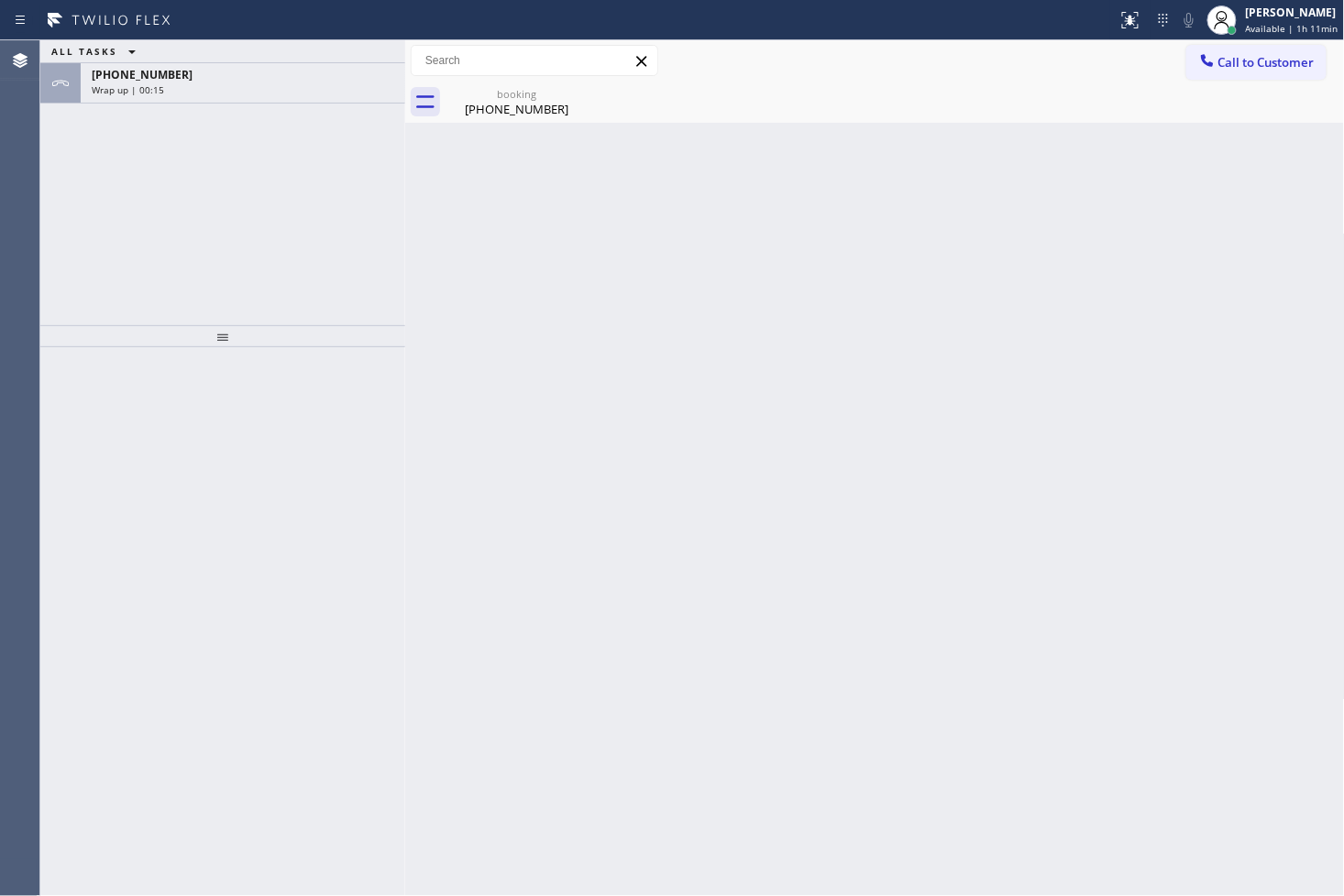
click at [126, 240] on div "ALL TASKS ALL TASKS ACTIVE TASKS TASKS IN WRAP UP [PHONE_NUMBER] Wrap up | 00:15" at bounding box center [223, 182] width 365 height 285
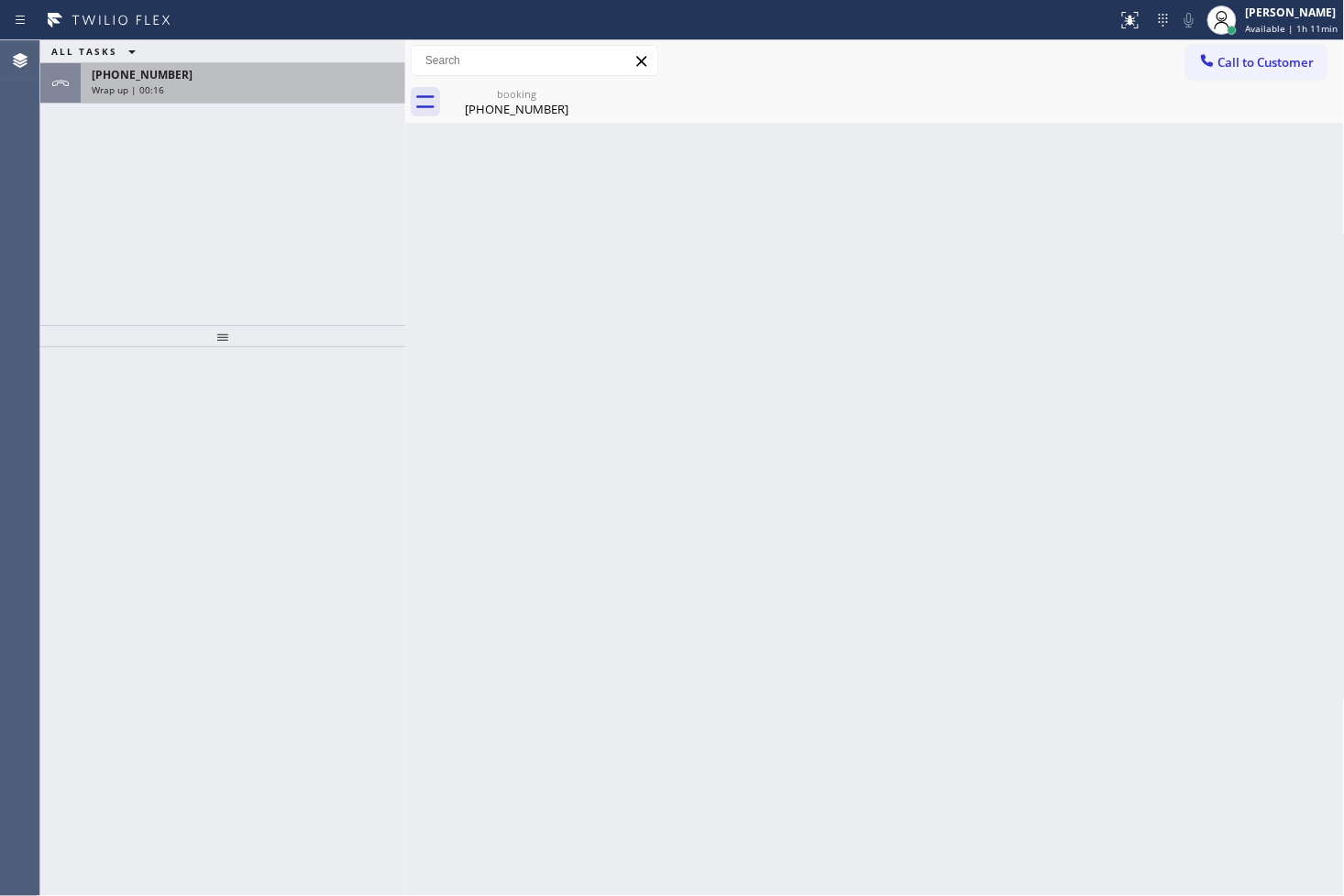
click at [224, 81] on div "[PHONE_NUMBER]" at bounding box center [243, 75] width 303 height 16
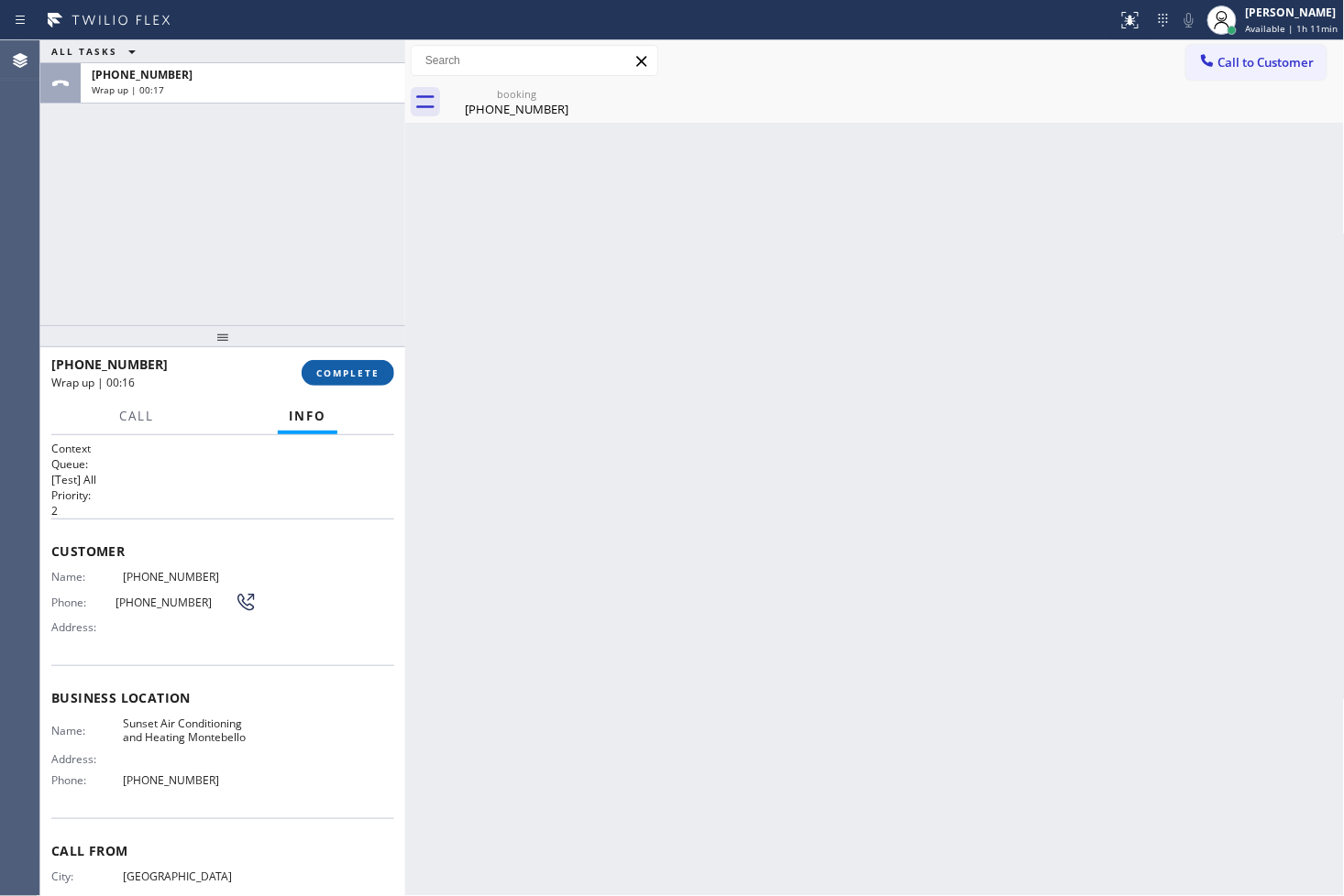
click at [336, 369] on span "COMPLETE" at bounding box center [348, 373] width 63 height 13
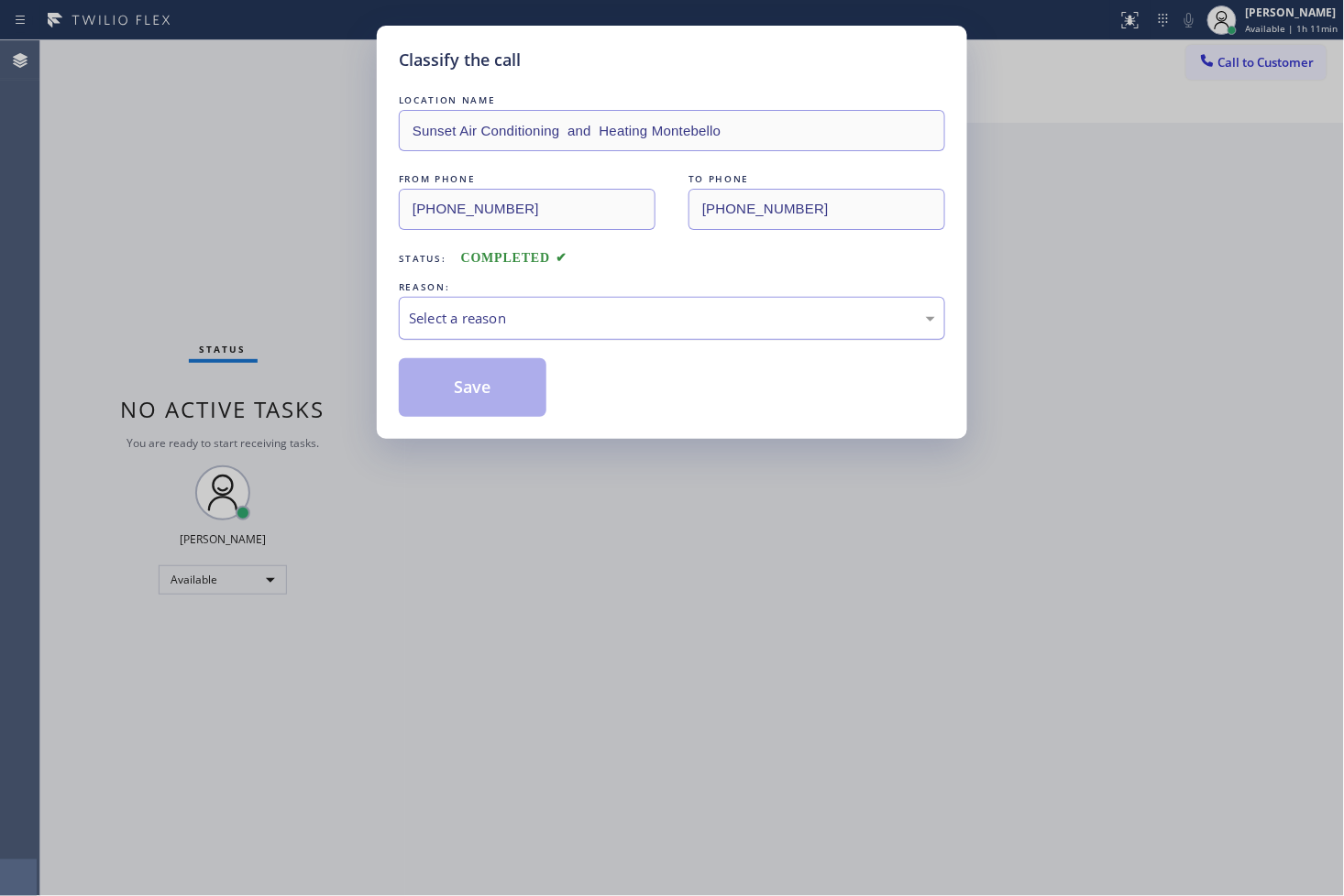
click at [512, 313] on div "Select a reason" at bounding box center [672, 317] width 527 height 21
click at [498, 373] on button "Save" at bounding box center [472, 388] width 148 height 59
click at [507, 372] on button "Save" at bounding box center [472, 388] width 148 height 59
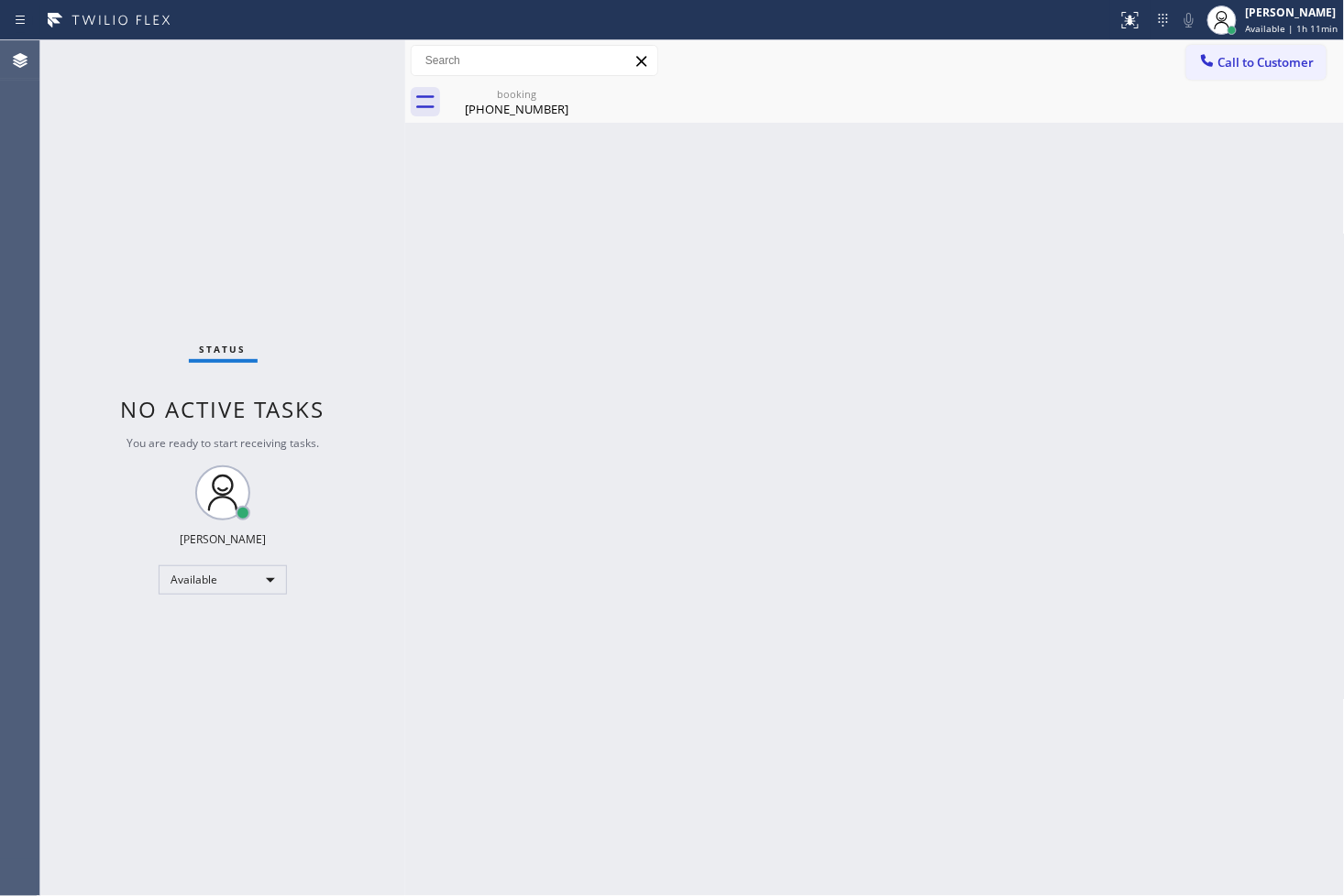
click at [264, 176] on div "Status No active tasks You are ready to start receiving tasks. [PERSON_NAME]" at bounding box center [223, 468] width 365 height 856
click at [359, 33] on div at bounding box center [558, 21] width 1102 height 30
click at [354, 57] on div "Status No active tasks You are ready to start receiving tasks. [PERSON_NAME]" at bounding box center [223, 468] width 365 height 856
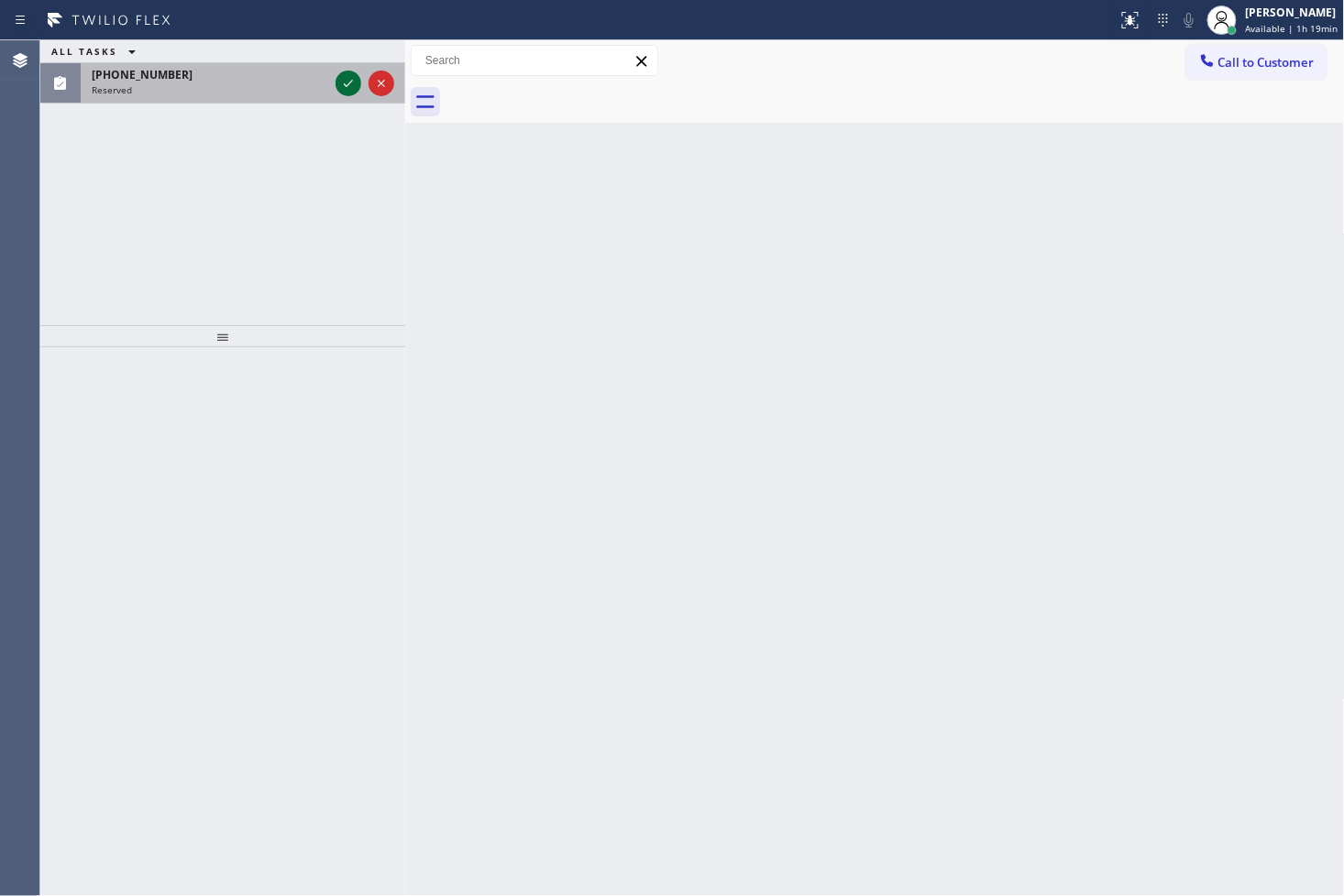
click at [346, 80] on icon at bounding box center [348, 83] width 22 height 22
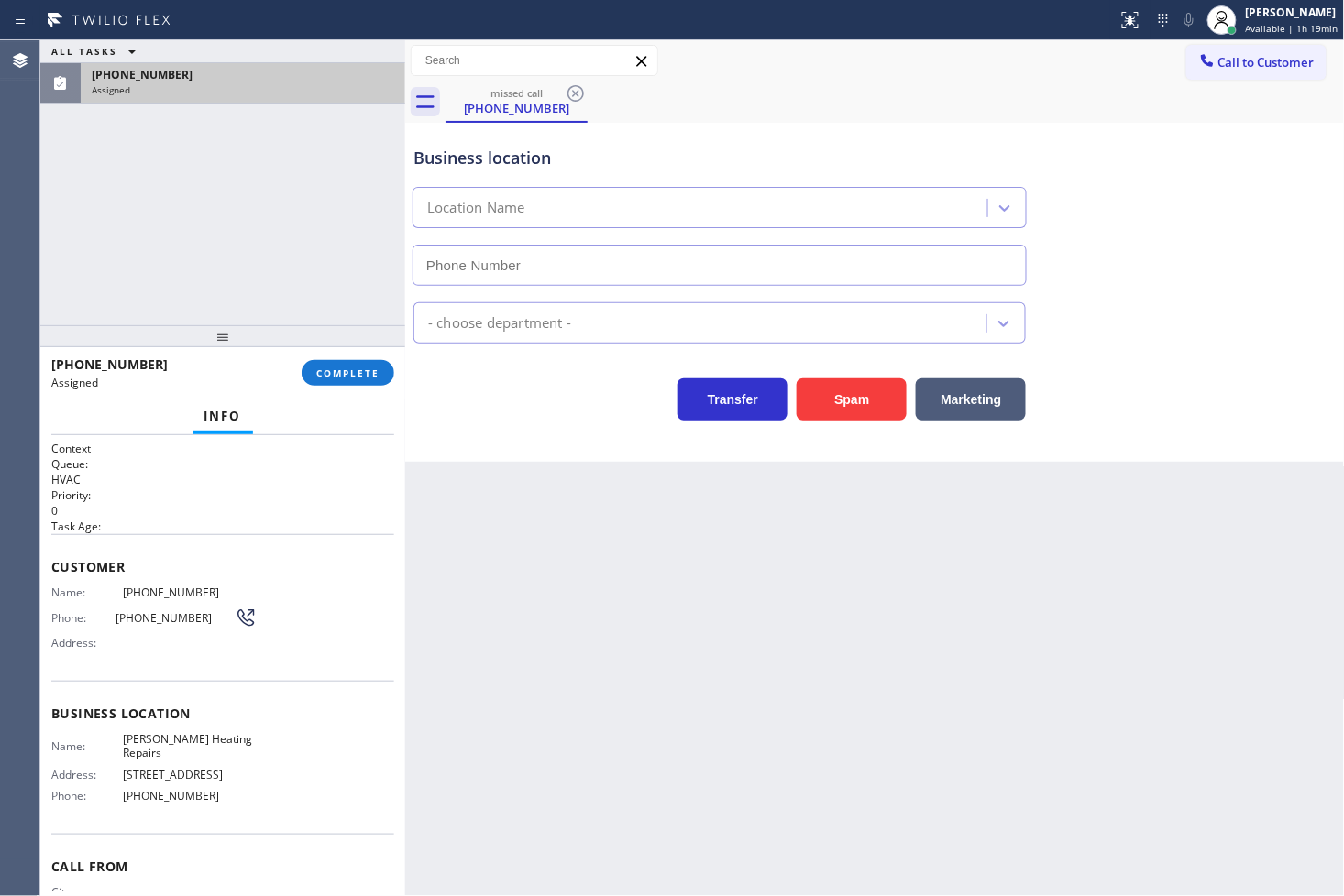
type input "[PHONE_NUMBER]"
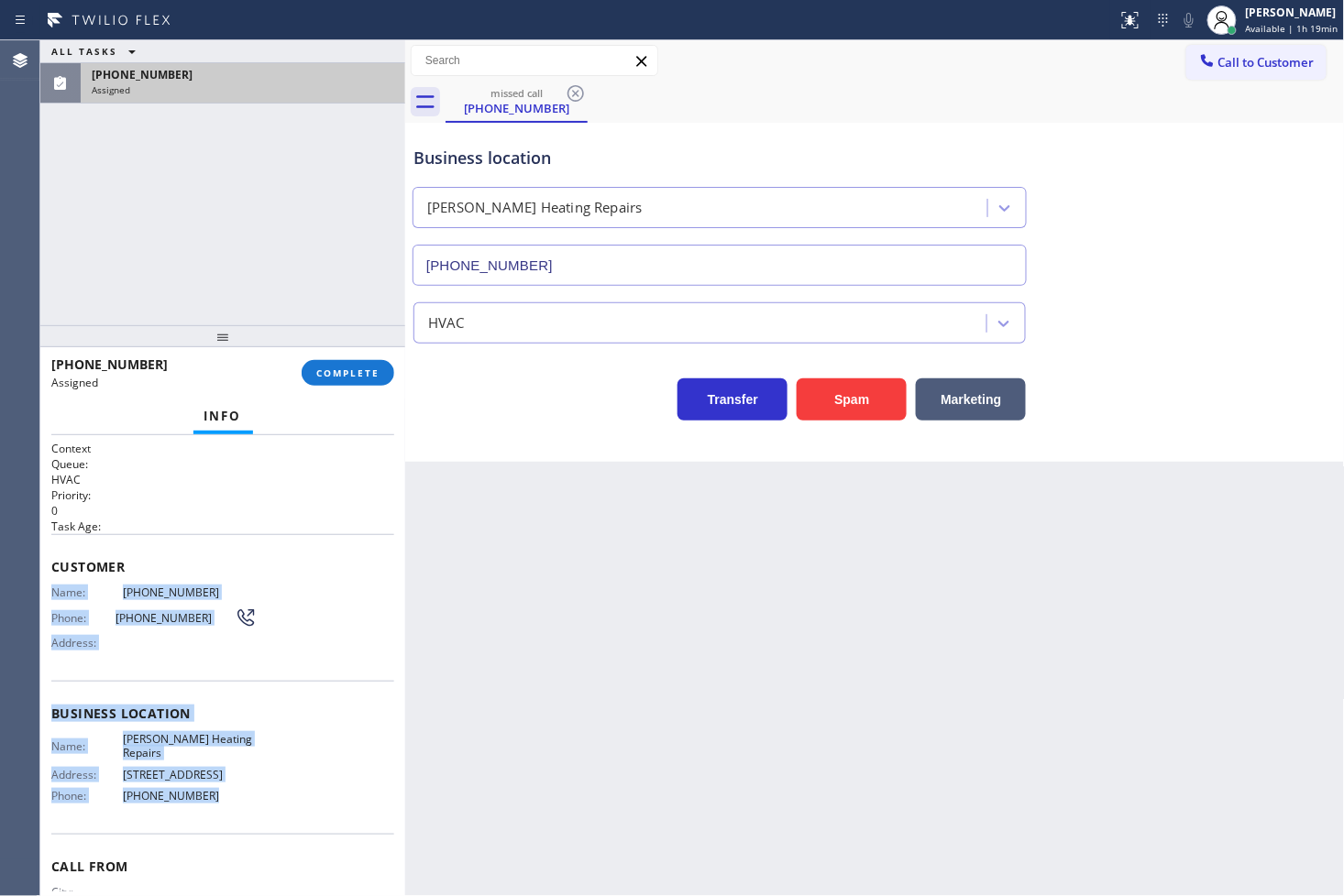
drag, startPoint x: 45, startPoint y: 591, endPoint x: 229, endPoint y: 800, distance: 278.5
click at [229, 800] on div "Context Queue: HVAC Priority: 0 Task Age: Customer Name: [PHONE_NUMBER] Phone: …" at bounding box center [223, 666] width 365 height 462
click at [229, 800] on div "Business location Name: [PERSON_NAME] Heating Repairs Address: [STREET_ADDRESS]…" at bounding box center [223, 757] width 343 height 153
drag, startPoint x: 48, startPoint y: 593, endPoint x: 221, endPoint y: 771, distance: 248.2
click at [221, 771] on div "Context Queue: HVAC Priority: 0 Task Age: Customer Name: [PHONE_NUMBER] Phone: …" at bounding box center [223, 666] width 365 height 462
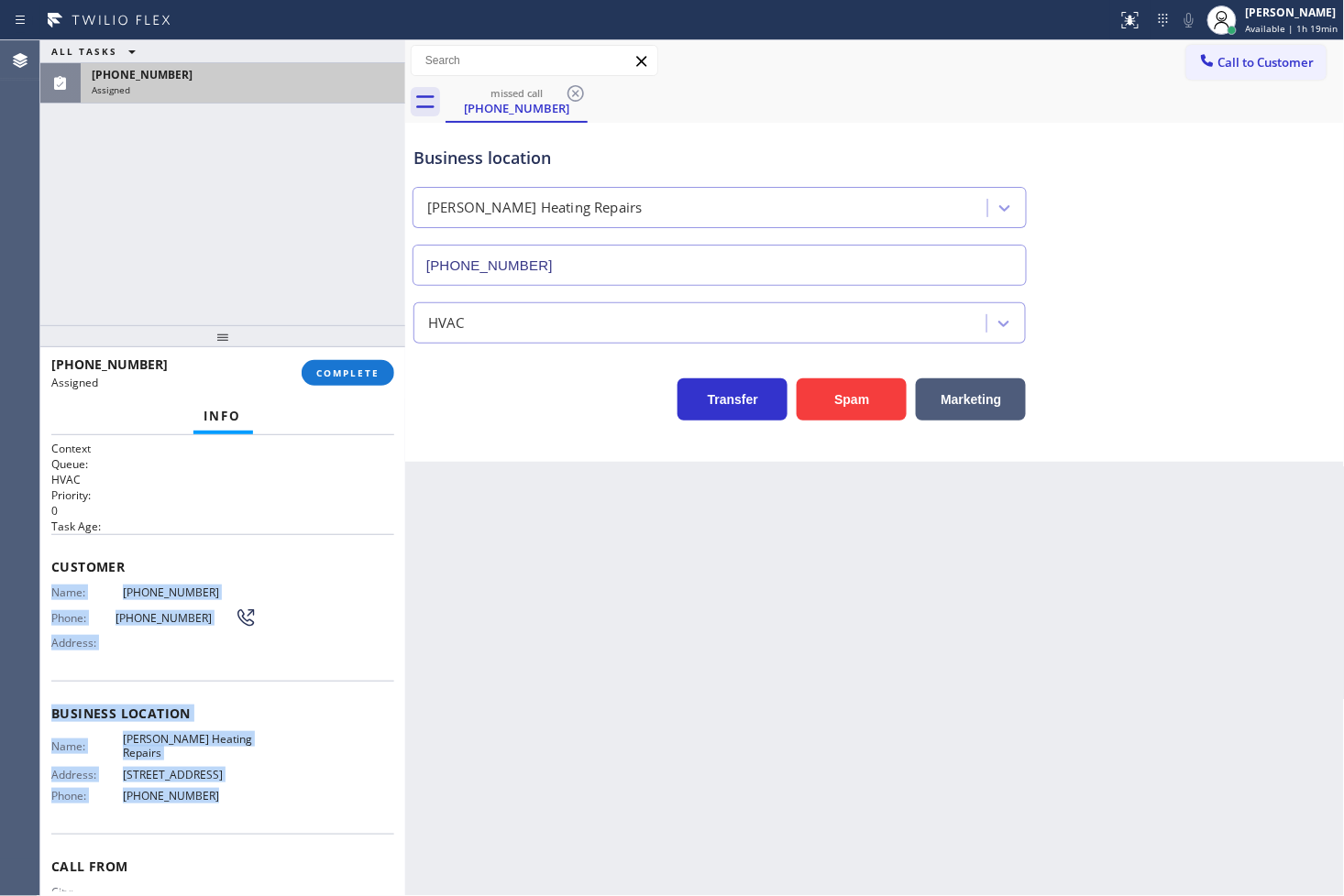
copy div "Name: [PHONE_NUMBER] Phone: [PHONE_NUMBER] Address: Business location Name: [PE…"
click at [341, 372] on span "COMPLETE" at bounding box center [348, 373] width 63 height 13
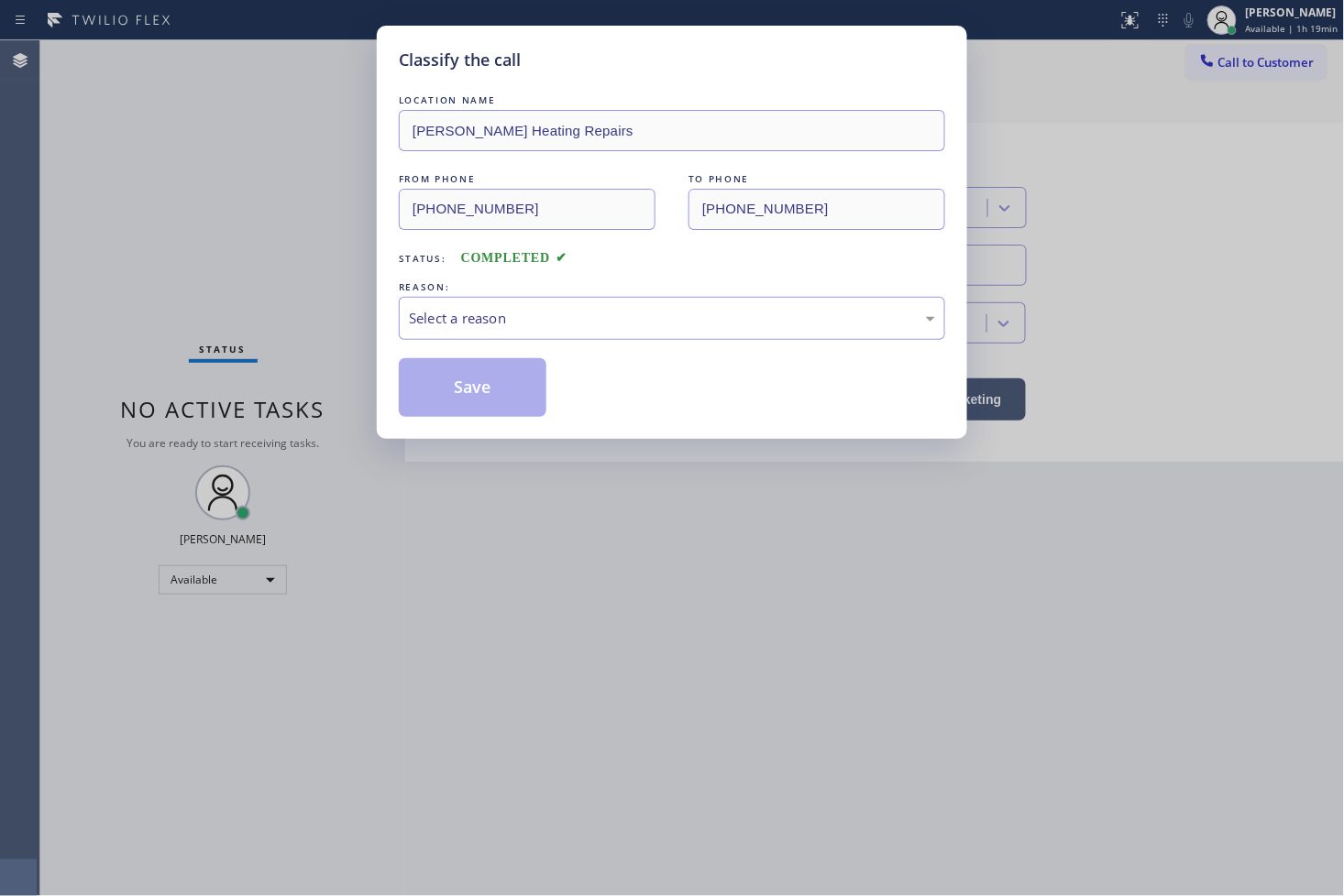
click at [495, 317] on div "Select a reason" at bounding box center [672, 317] width 527 height 21
click at [488, 397] on button "Save" at bounding box center [472, 388] width 148 height 59
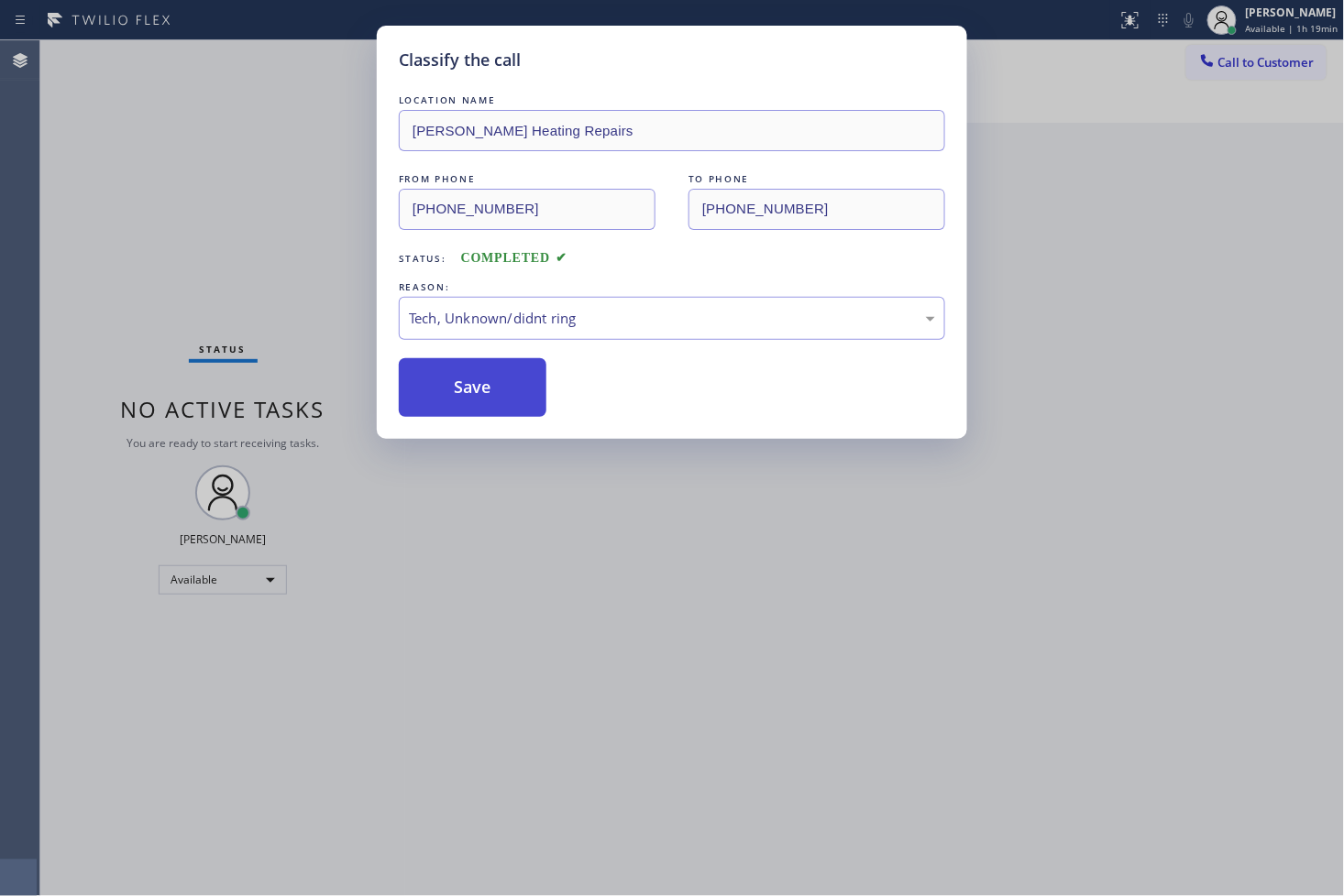
click at [488, 397] on button "Save" at bounding box center [472, 388] width 148 height 59
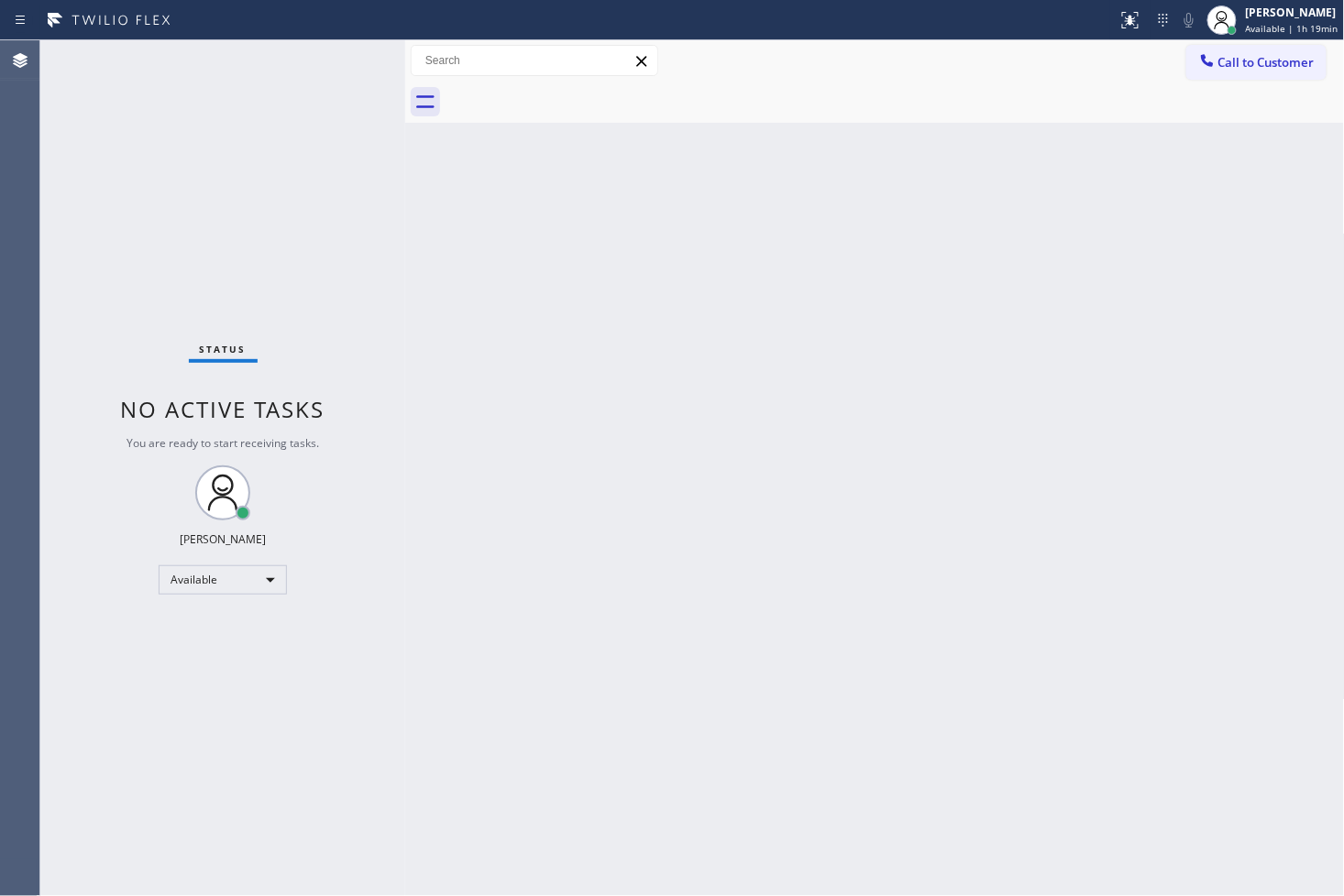
click at [110, 216] on div "Status No active tasks You are ready to start receiving tasks. [PERSON_NAME]" at bounding box center [223, 468] width 365 height 856
drag, startPoint x: 290, startPoint y: 139, endPoint x: 346, endPoint y: 56, distance: 100.1
click at [291, 137] on div "Status No active tasks You are ready to start receiving tasks. [PERSON_NAME]" at bounding box center [223, 468] width 365 height 856
click at [352, 40] on div "Status No active tasks You are ready to start receiving tasks. [PERSON_NAME]" at bounding box center [223, 468] width 365 height 856
click at [349, 58] on div "Status No active tasks You are ready to start receiving tasks. [PERSON_NAME]" at bounding box center [223, 468] width 365 height 856
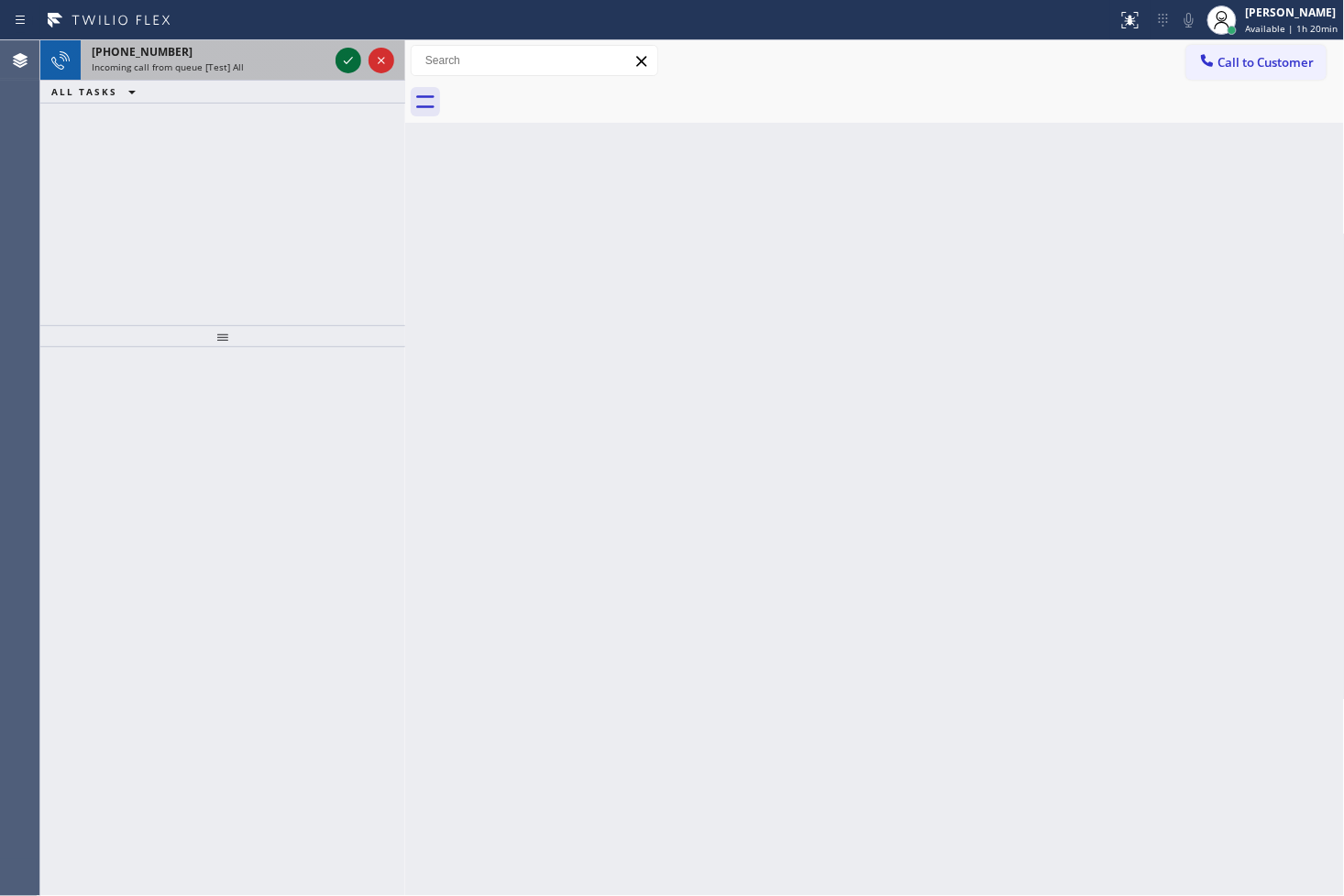
click at [346, 52] on icon at bounding box center [348, 60] width 22 height 22
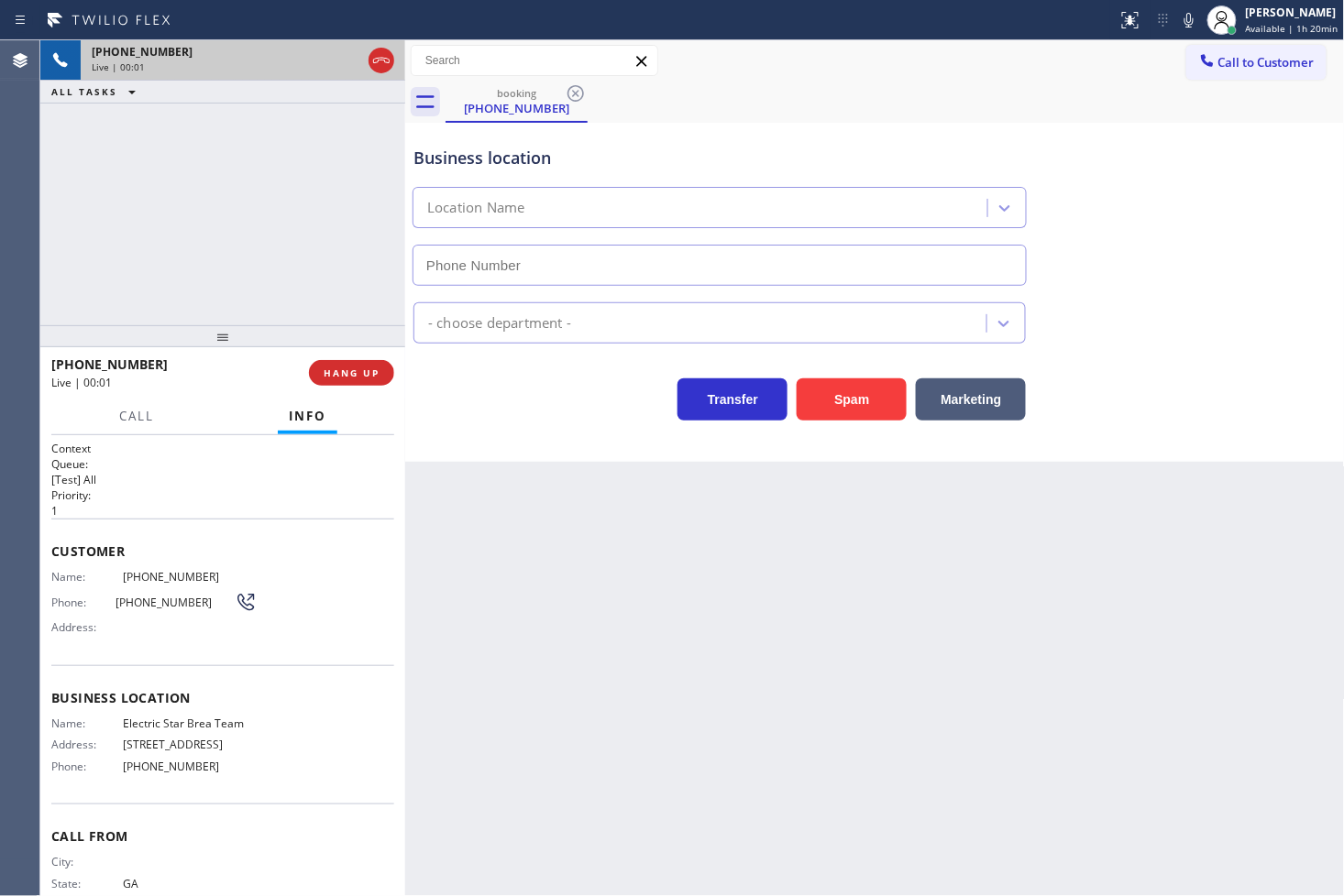
type input "[PHONE_NUMBER]"
click at [515, 400] on div "Transfer Spam Marketing" at bounding box center [720, 395] width 620 height 51
click at [153, 467] on h2 "Queue:" at bounding box center [223, 464] width 343 height 16
click at [145, 263] on div "[PHONE_NUMBER] Live | 00:07 ALL TASKS ALL TASKS ACTIVE TASKS TASKS IN WRAP UP" at bounding box center [223, 182] width 365 height 285
click at [503, 425] on div "Business location Electric Star Brea Team [PHONE_NUMBER] Appliance Repair High …" at bounding box center [875, 293] width 940 height 339
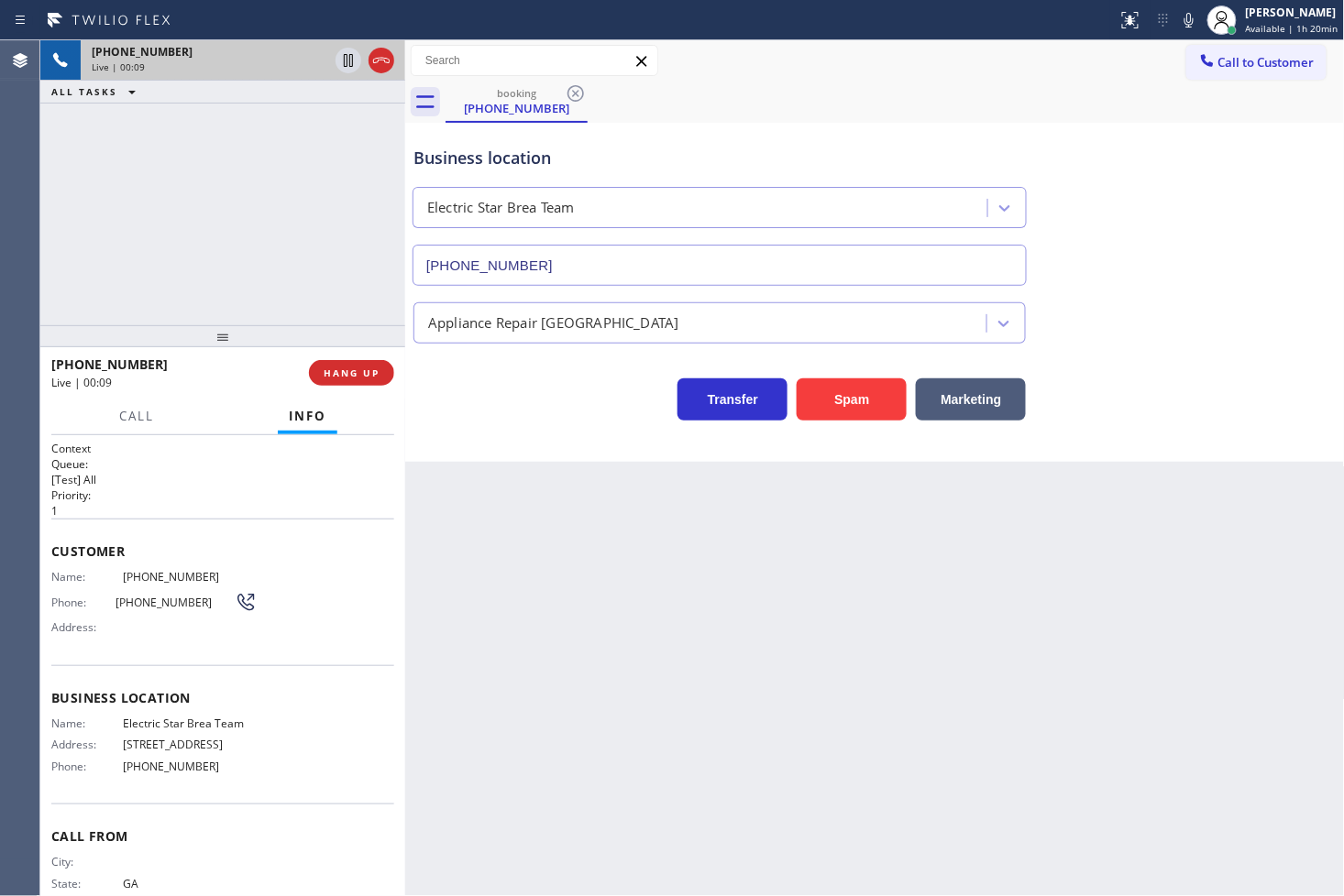
click at [217, 209] on div "[PHONE_NUMBER] Live | 00:09 ALL TASKS ALL TASKS ACTIVE TASKS TASKS IN WRAP UP" at bounding box center [223, 182] width 365 height 285
click at [521, 449] on div "Business location Electric Star Brea Team [PHONE_NUMBER] Appliance Repair High …" at bounding box center [875, 293] width 940 height 339
click at [378, 368] on span "HANG UP" at bounding box center [351, 373] width 56 height 13
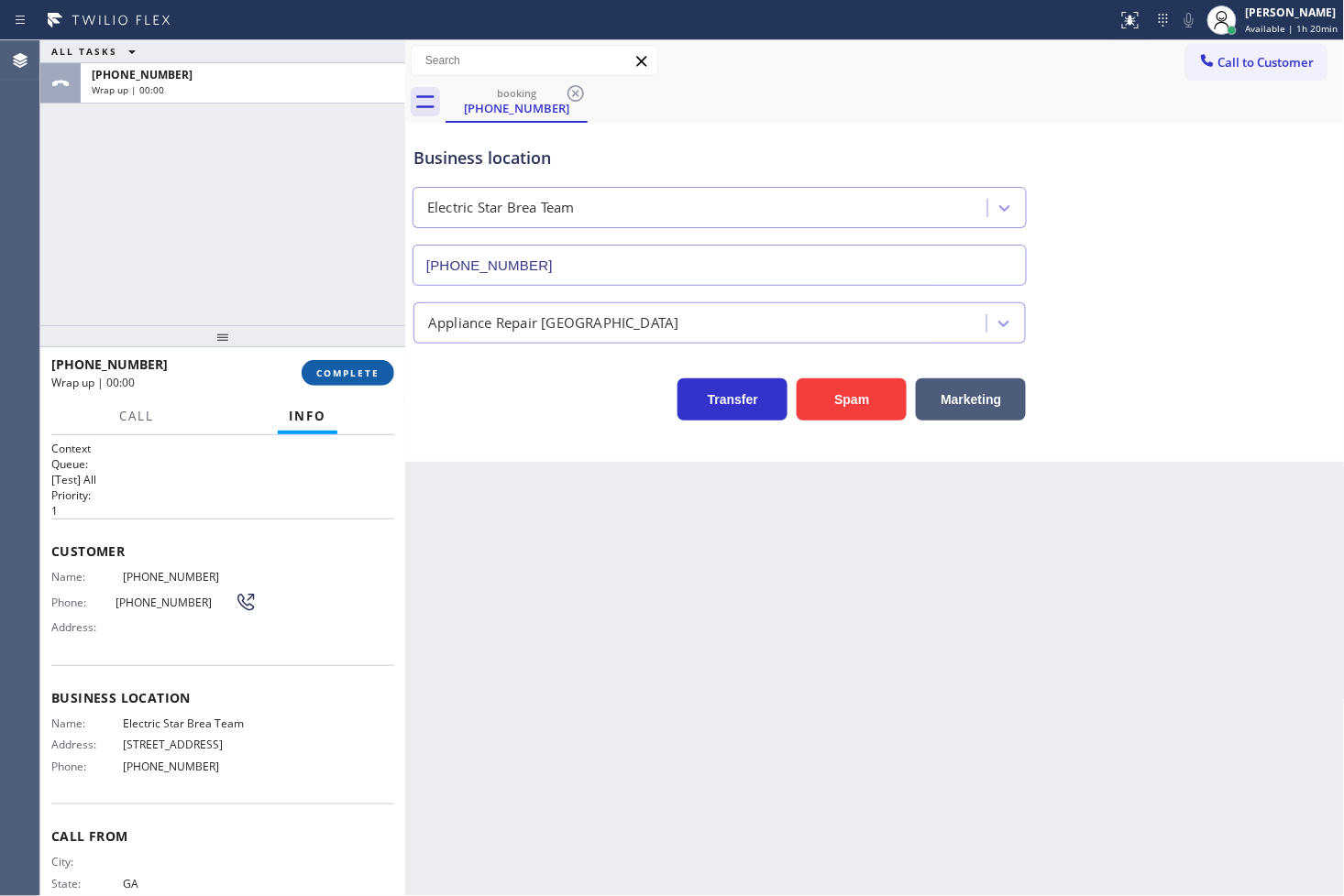
click at [378, 368] on span "COMPLETE" at bounding box center [348, 373] width 63 height 13
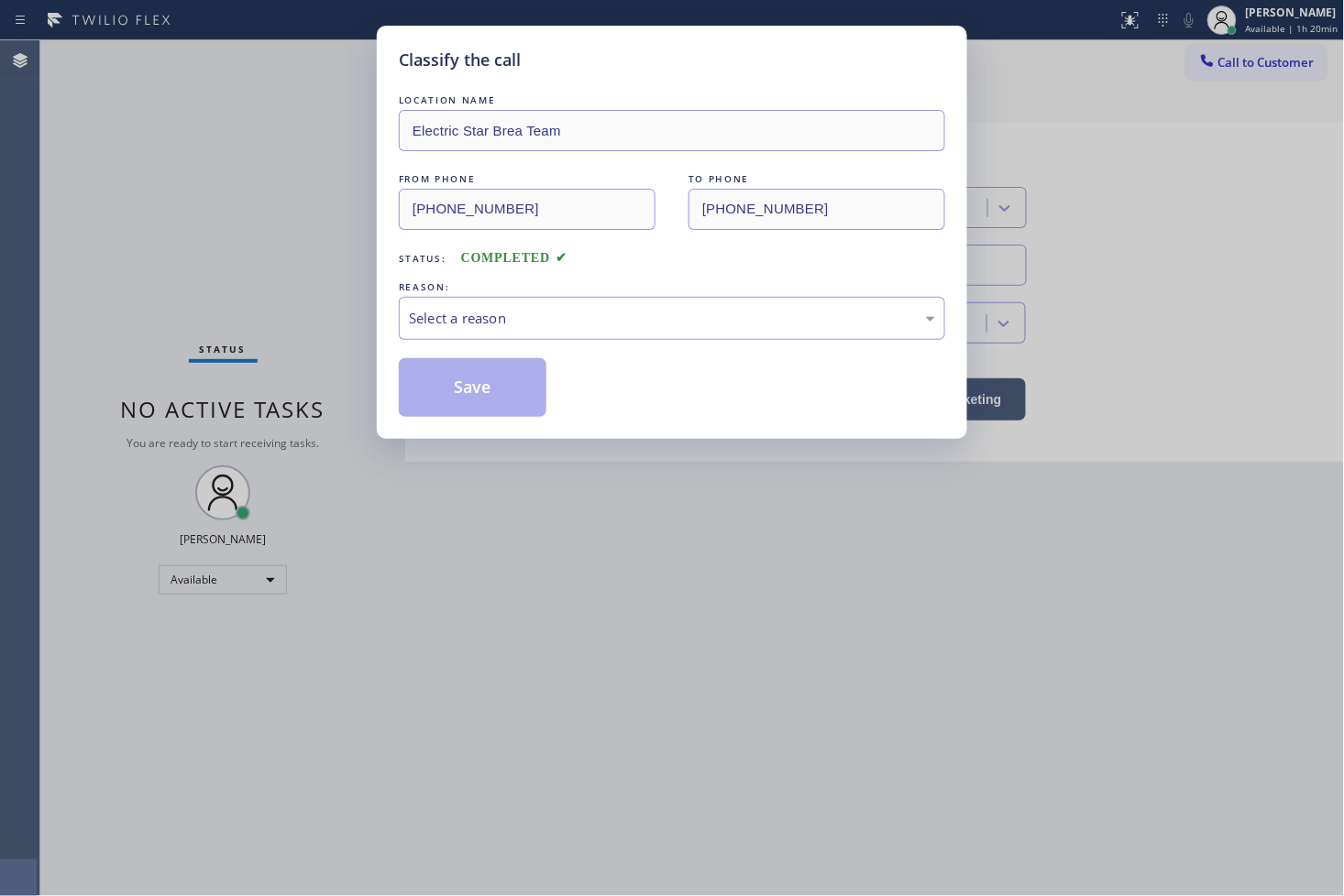
click at [500, 315] on div "Select a reason" at bounding box center [672, 317] width 527 height 21
click at [490, 367] on button "Save" at bounding box center [472, 388] width 148 height 59
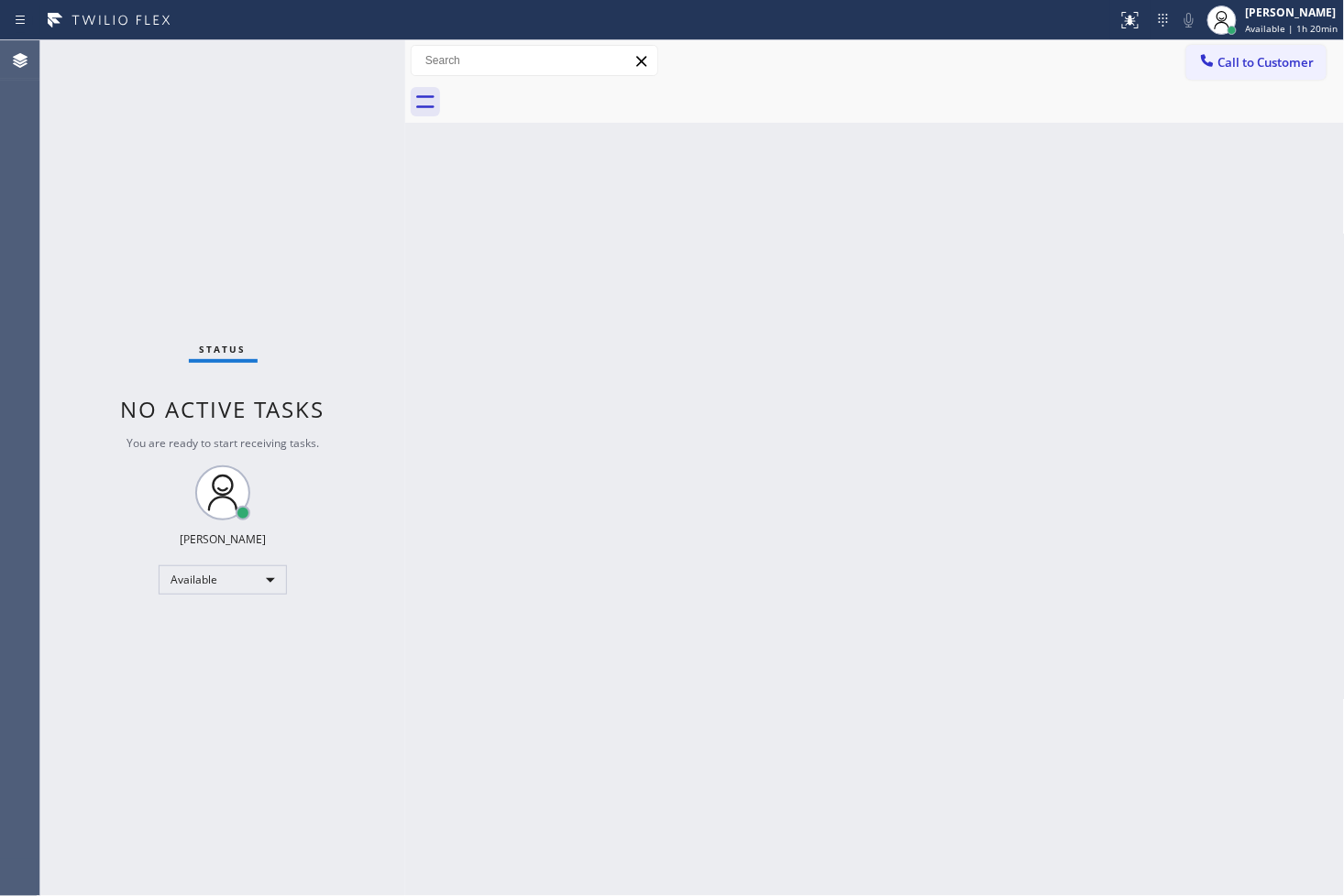
click at [319, 295] on div "Status No active tasks You are ready to start receiving tasks. [PERSON_NAME]" at bounding box center [223, 468] width 365 height 856
click at [318, 56] on div "Status No active tasks You are ready to start receiving tasks. [PERSON_NAME]" at bounding box center [223, 468] width 365 height 856
click at [361, 59] on div "Status No active tasks You are ready to start receiving tasks. [PERSON_NAME]" at bounding box center [223, 468] width 365 height 856
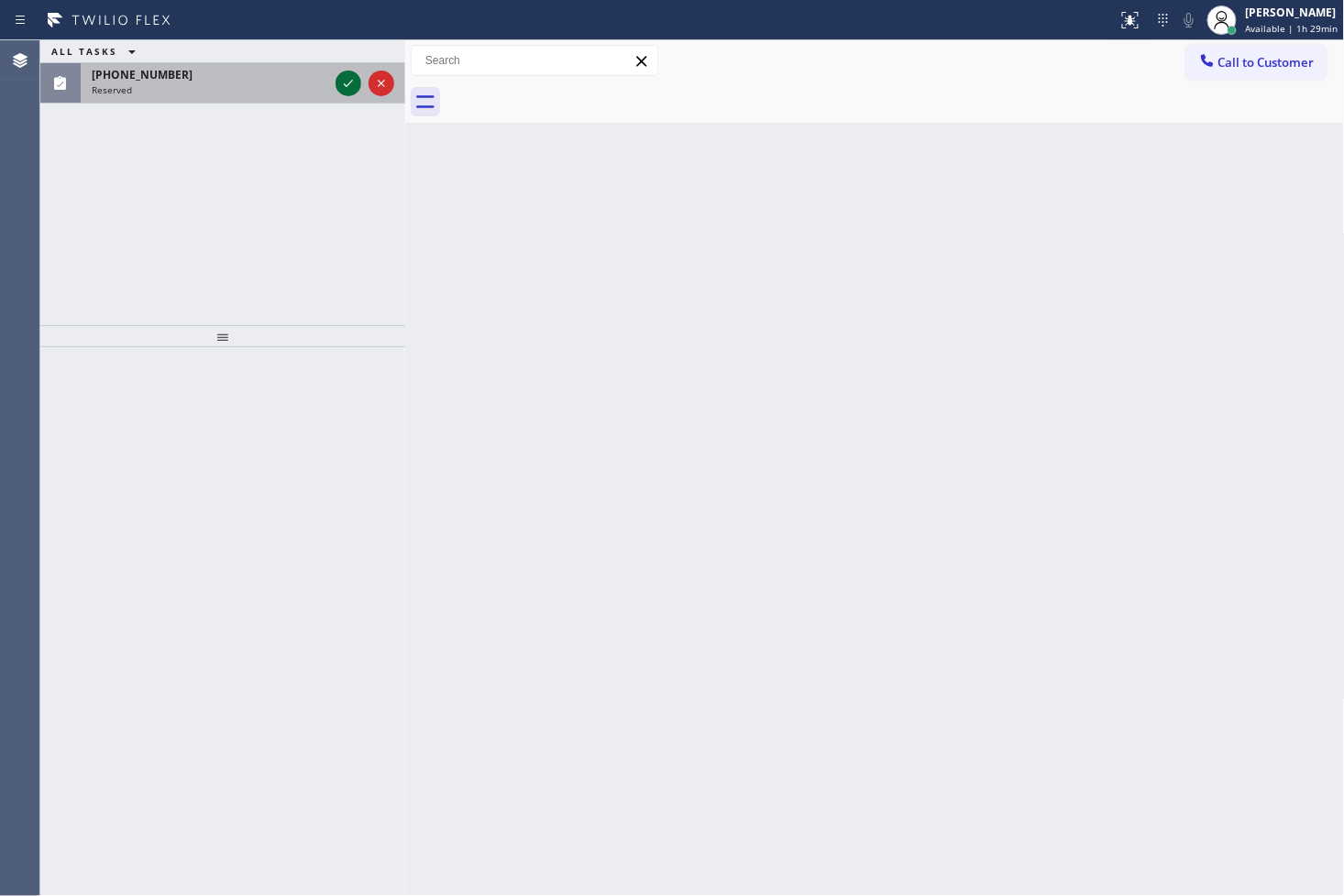
click at [346, 83] on icon at bounding box center [348, 83] width 22 height 22
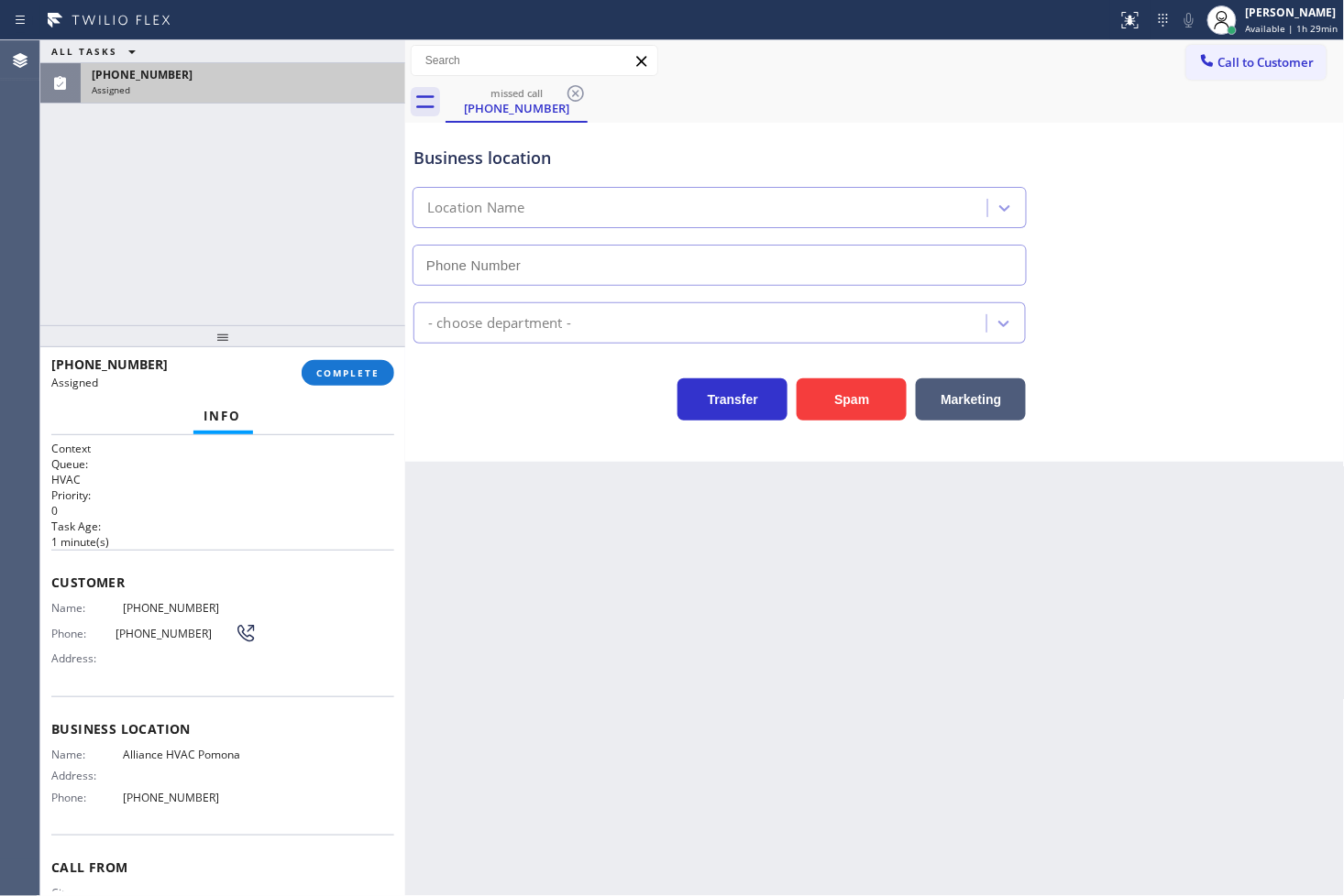
type input "[PHONE_NUMBER]"
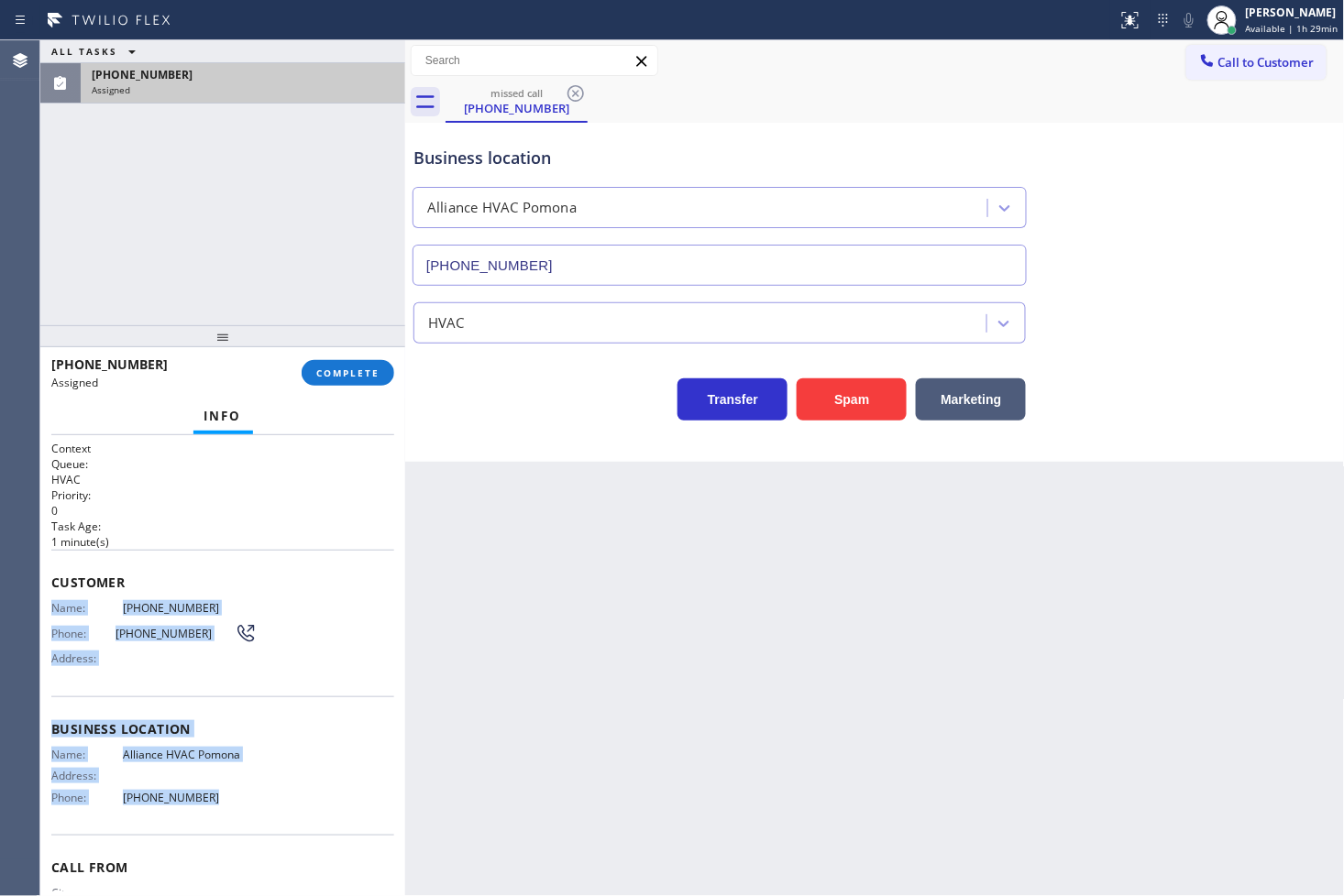
drag, startPoint x: 53, startPoint y: 611, endPoint x: 231, endPoint y: 795, distance: 256.0
click at [231, 795] on div "Context Queue: HVAC Priority: 0 Task Age: [DEMOGRAPHIC_DATA] minute(s) Customer…" at bounding box center [223, 707] width 343 height 533
copy div "Name: [PHONE_NUMBER] Phone: [PHONE_NUMBER] Address: Business location Name: All…"
click at [344, 370] on span "COMPLETE" at bounding box center [348, 373] width 63 height 13
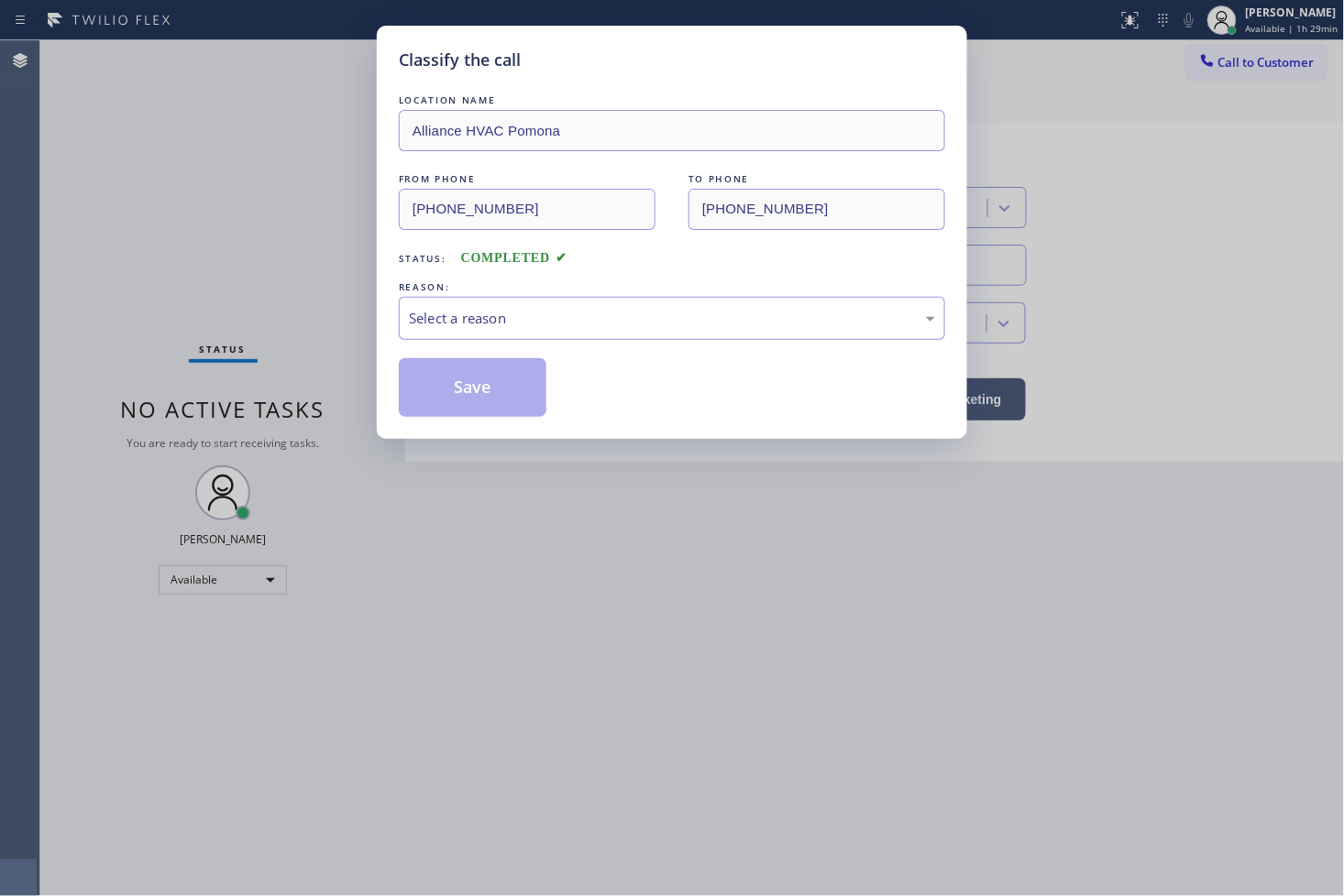
click at [498, 318] on div "Select a reason" at bounding box center [672, 317] width 527 height 21
click at [473, 406] on button "Save" at bounding box center [472, 388] width 148 height 59
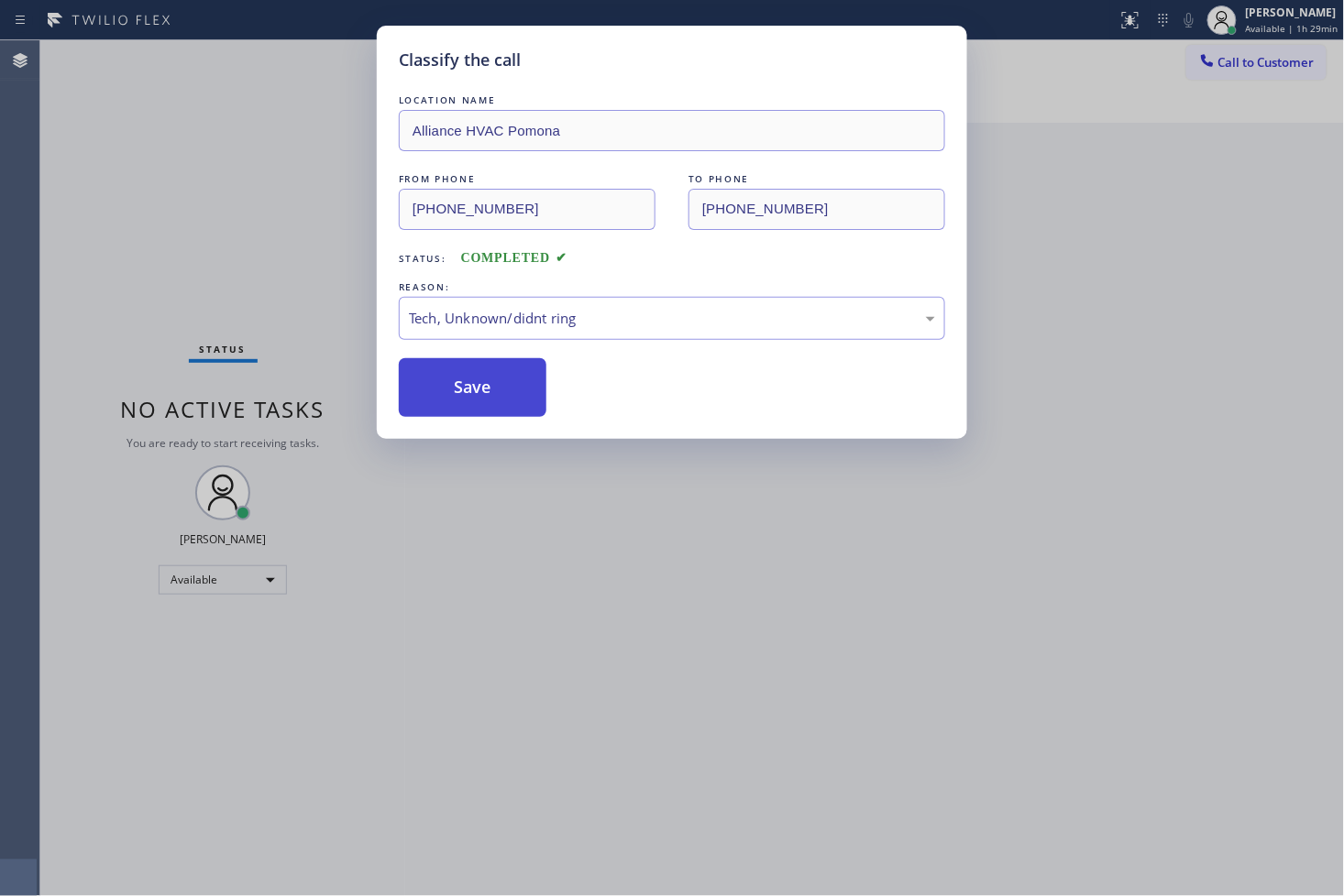
click at [473, 406] on button "Save" at bounding box center [472, 388] width 148 height 59
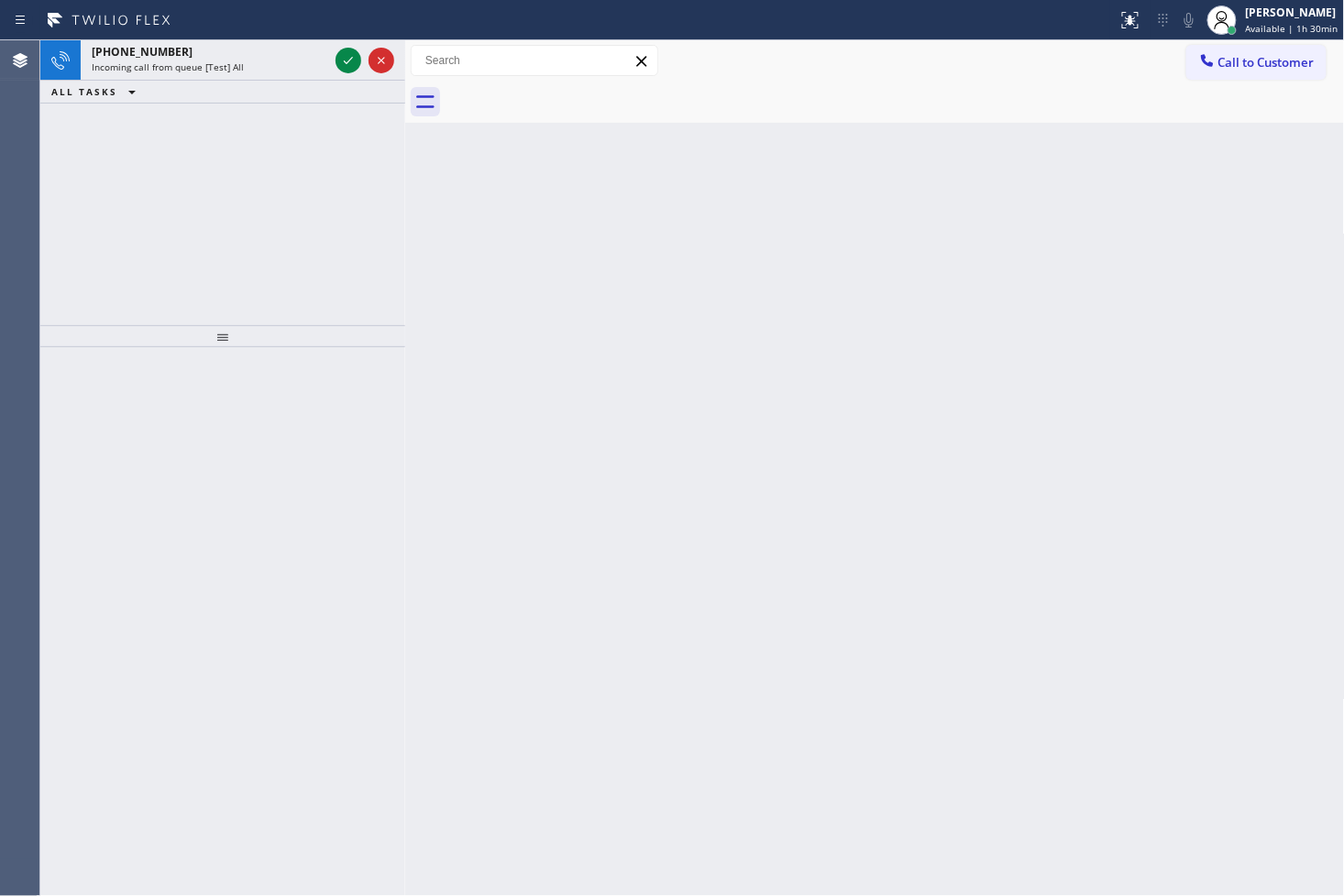
drag, startPoint x: 142, startPoint y: 223, endPoint x: 154, endPoint y: 208, distance: 19.2
click at [143, 221] on div "[PHONE_NUMBER] Incoming call from queue [Test] All ALL TASKS ALL TASKS ACTIVE T…" at bounding box center [223, 182] width 365 height 285
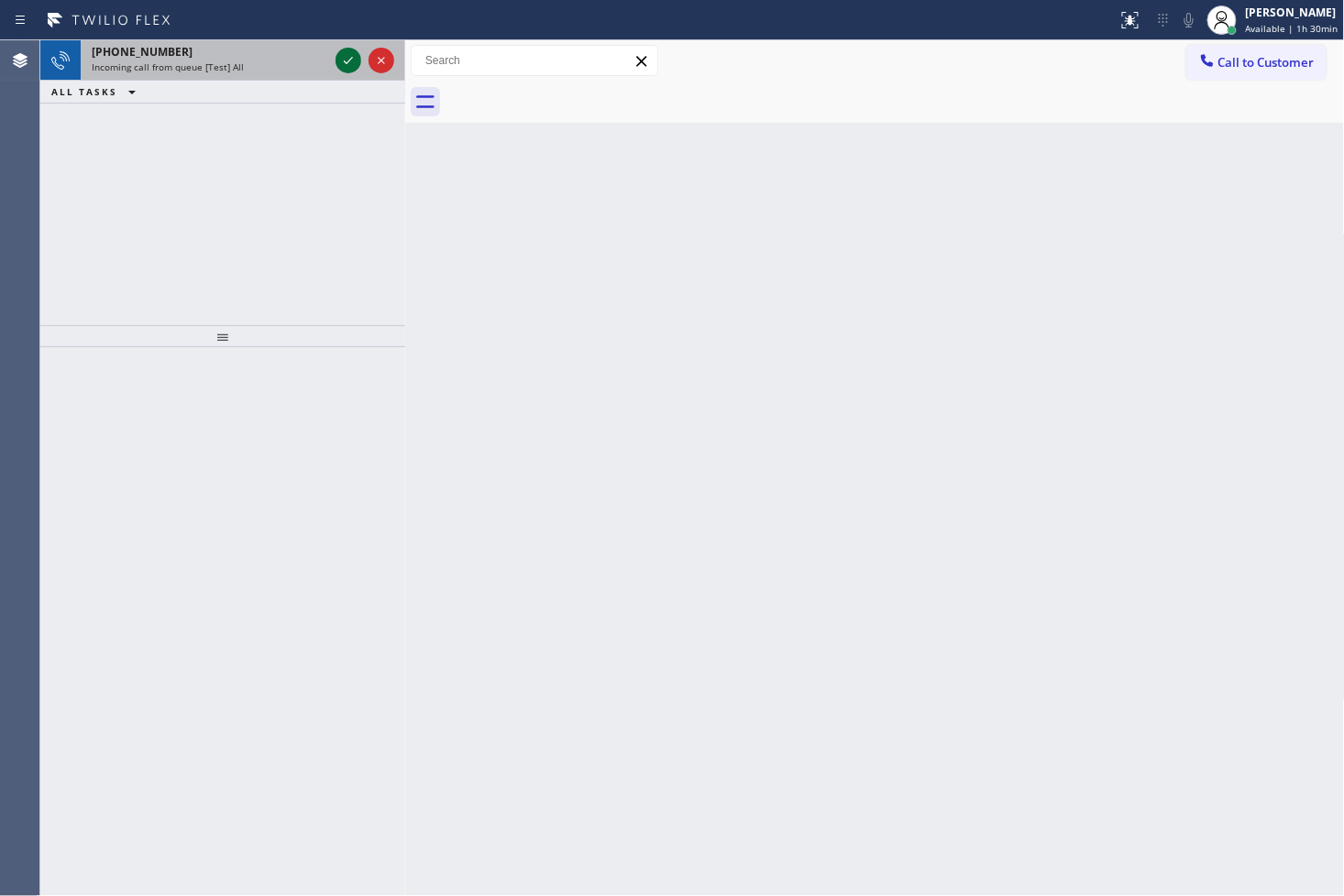
click at [341, 57] on icon at bounding box center [348, 60] width 22 height 22
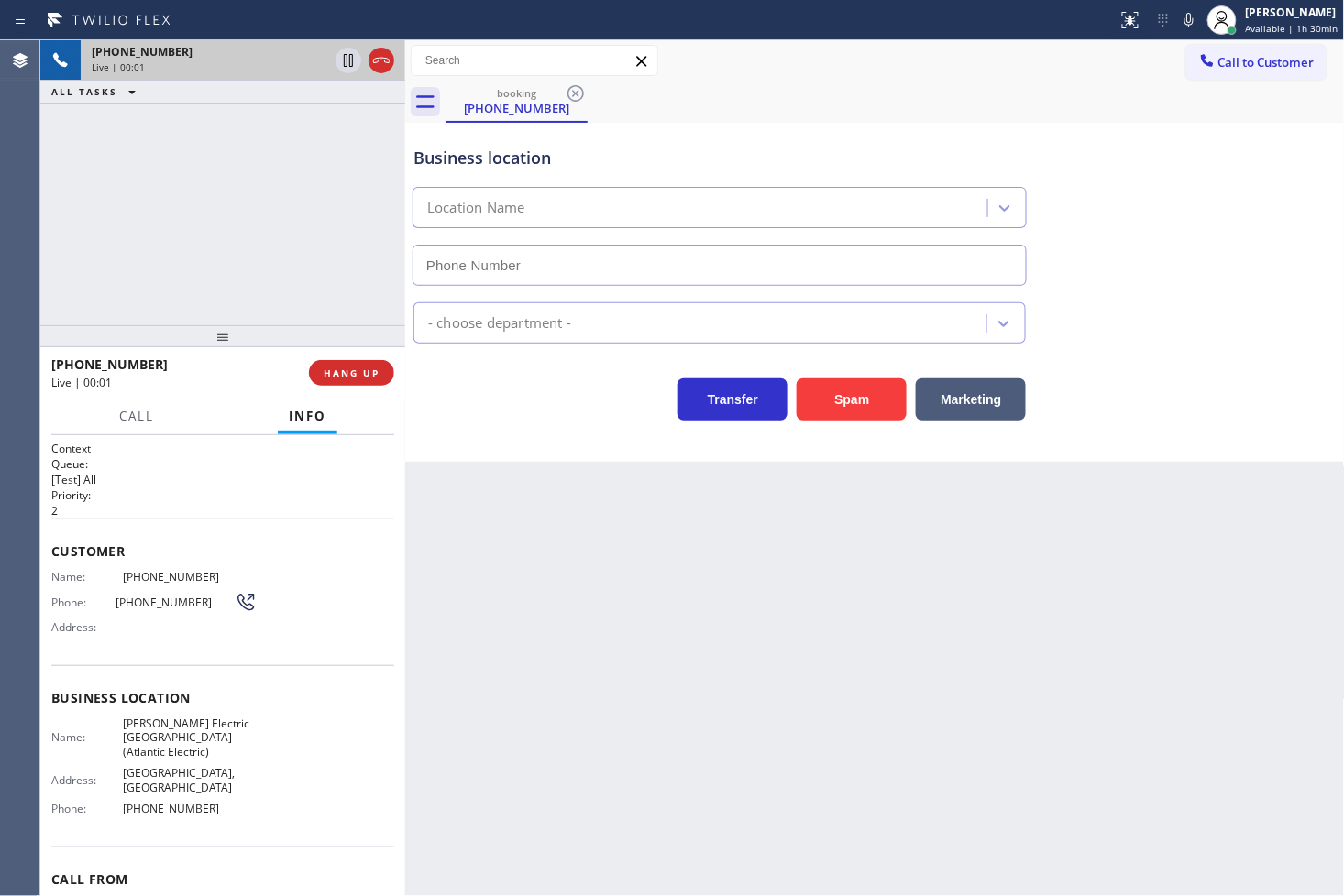
type input "[PHONE_NUMBER]"
click at [124, 413] on span "Call" at bounding box center [136, 416] width 35 height 17
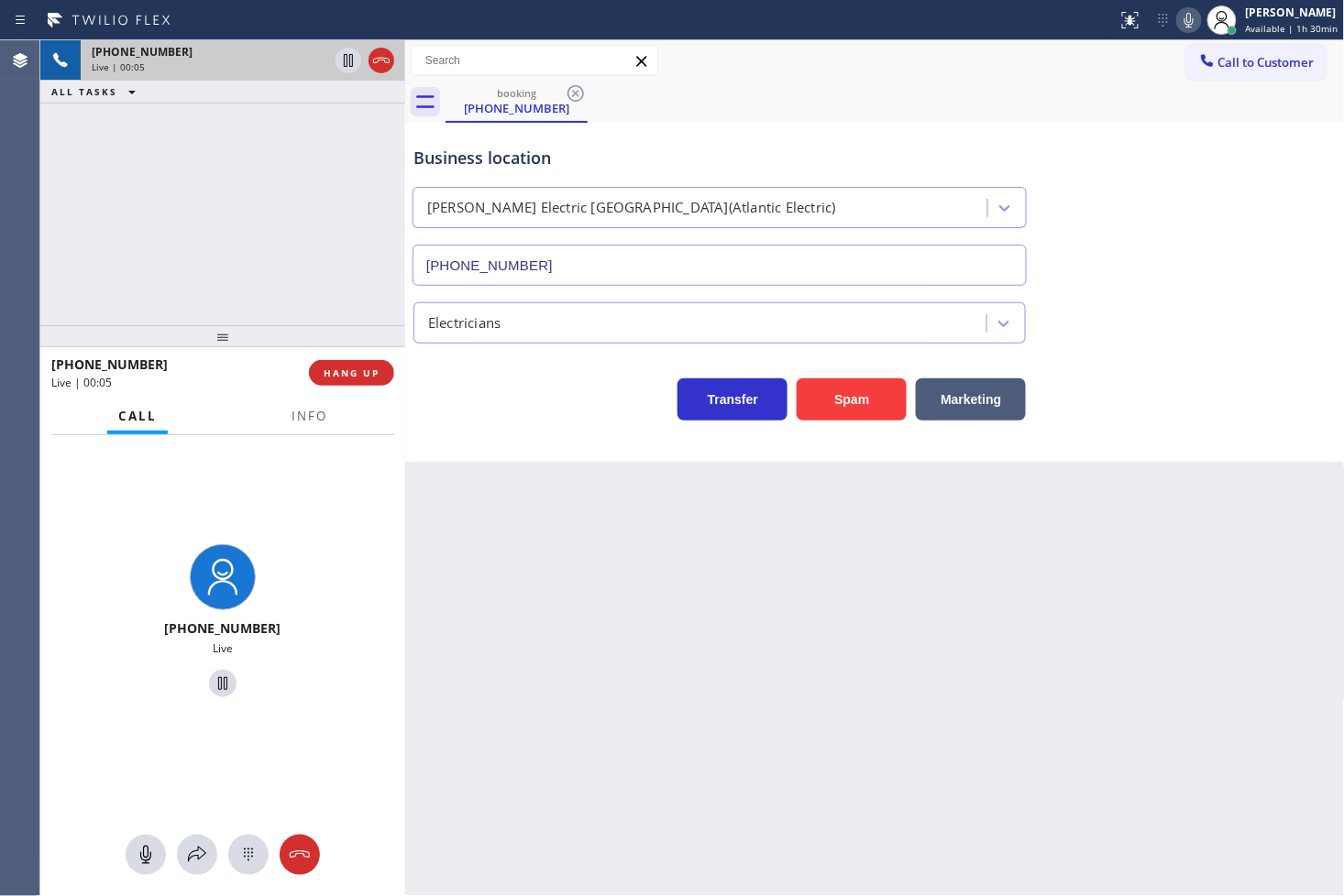
click at [1178, 10] on icon at bounding box center [1189, 20] width 22 height 22
click at [1155, 48] on div "Call to Customer Outbound call Location Search location Your caller id phone nu…" at bounding box center [875, 61] width 940 height 33
click at [177, 207] on div "[PHONE_NUMBER] Live | 00:20 ALL TASKS ALL TASKS ACTIVE TASKS TASKS IN WRAP UP" at bounding box center [223, 182] width 365 height 285
drag, startPoint x: 190, startPoint y: 857, endPoint x: 195, endPoint y: 847, distance: 11.2
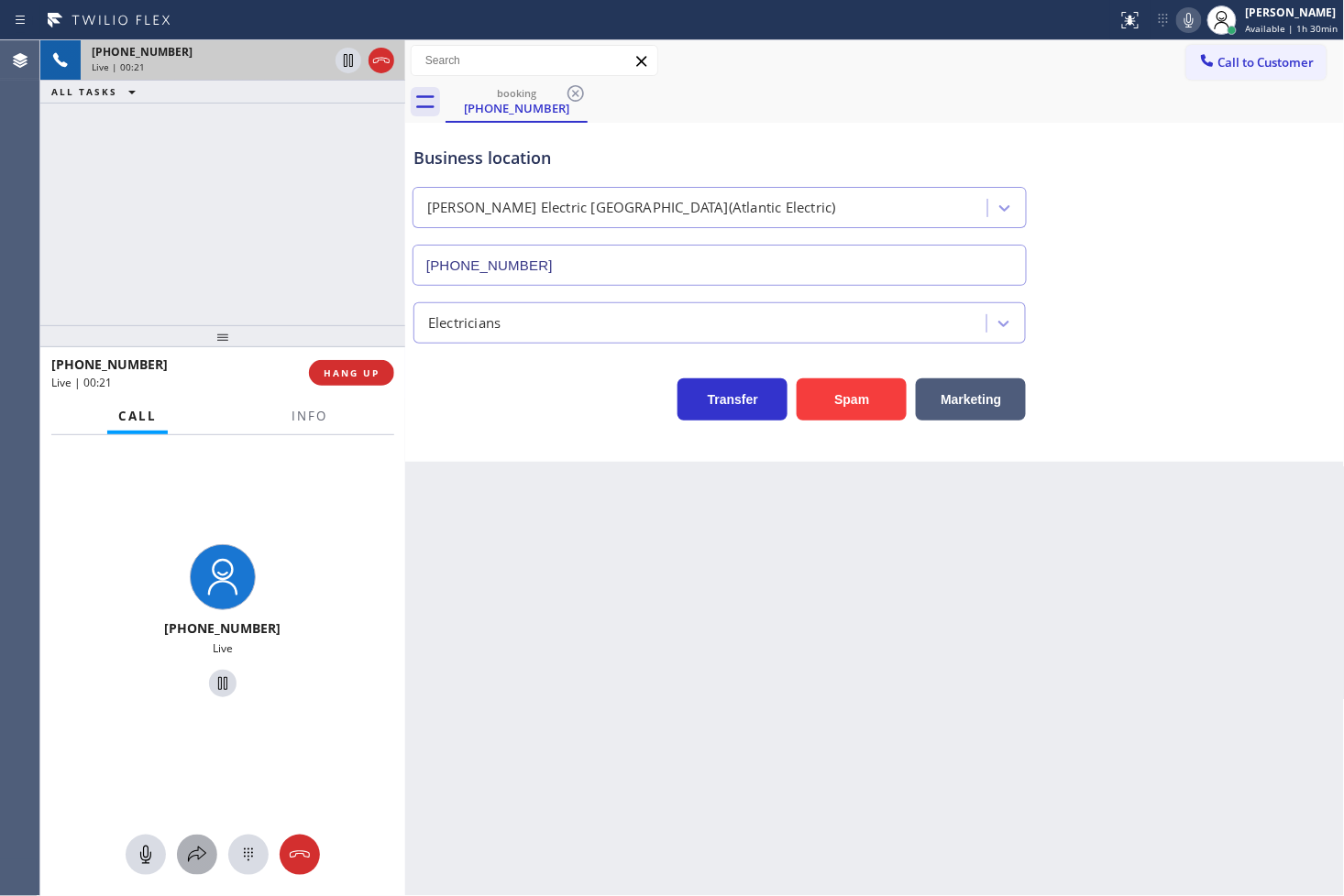
click at [195, 847] on icon at bounding box center [197, 855] width 22 height 22
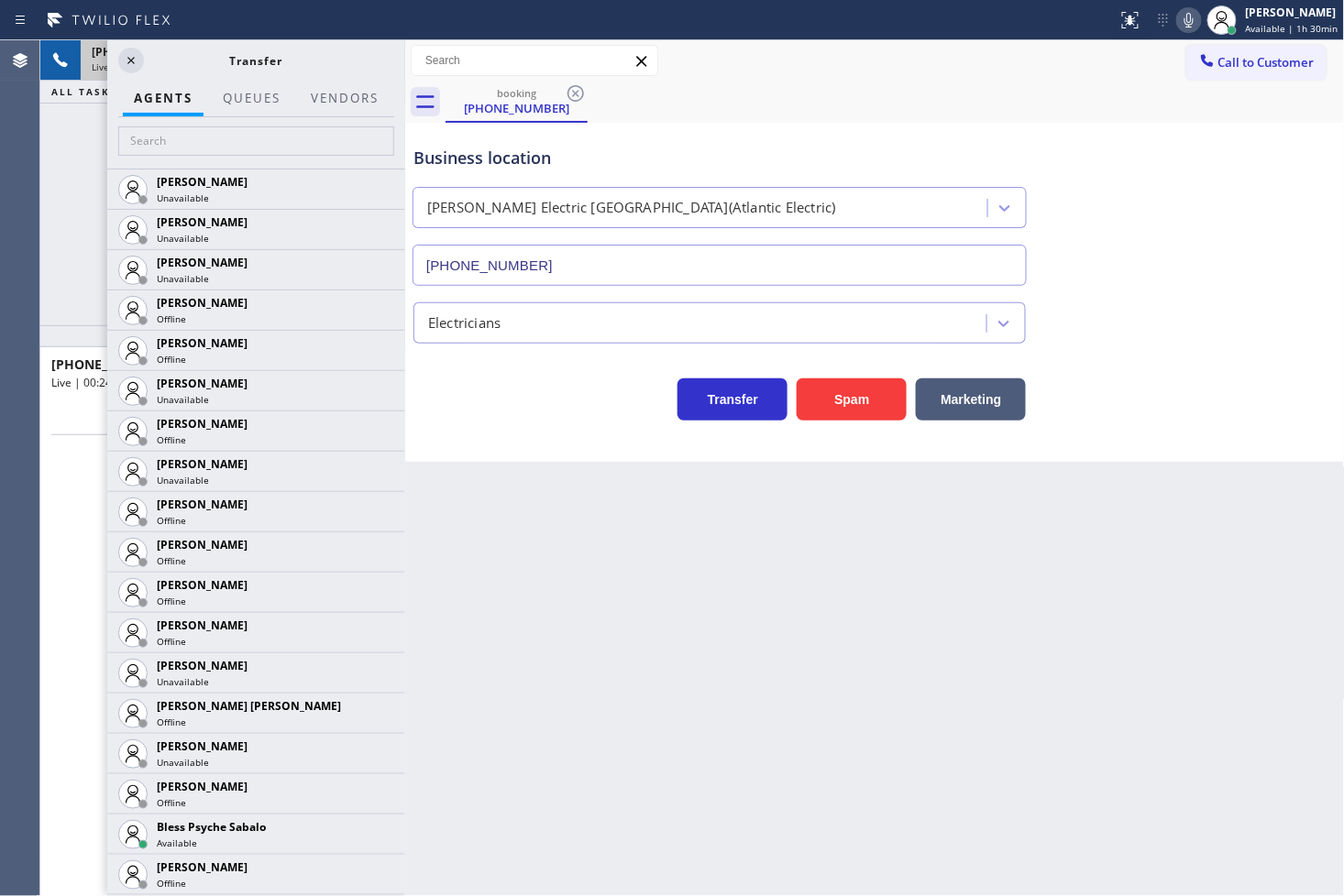
click at [52, 211] on div "[PHONE_NUMBER] Live | 00:25 ALL TASKS ALL TASKS ACTIVE TASKS TASKS IN WRAP UP" at bounding box center [223, 182] width 365 height 285
click at [124, 61] on icon at bounding box center [131, 60] width 22 height 22
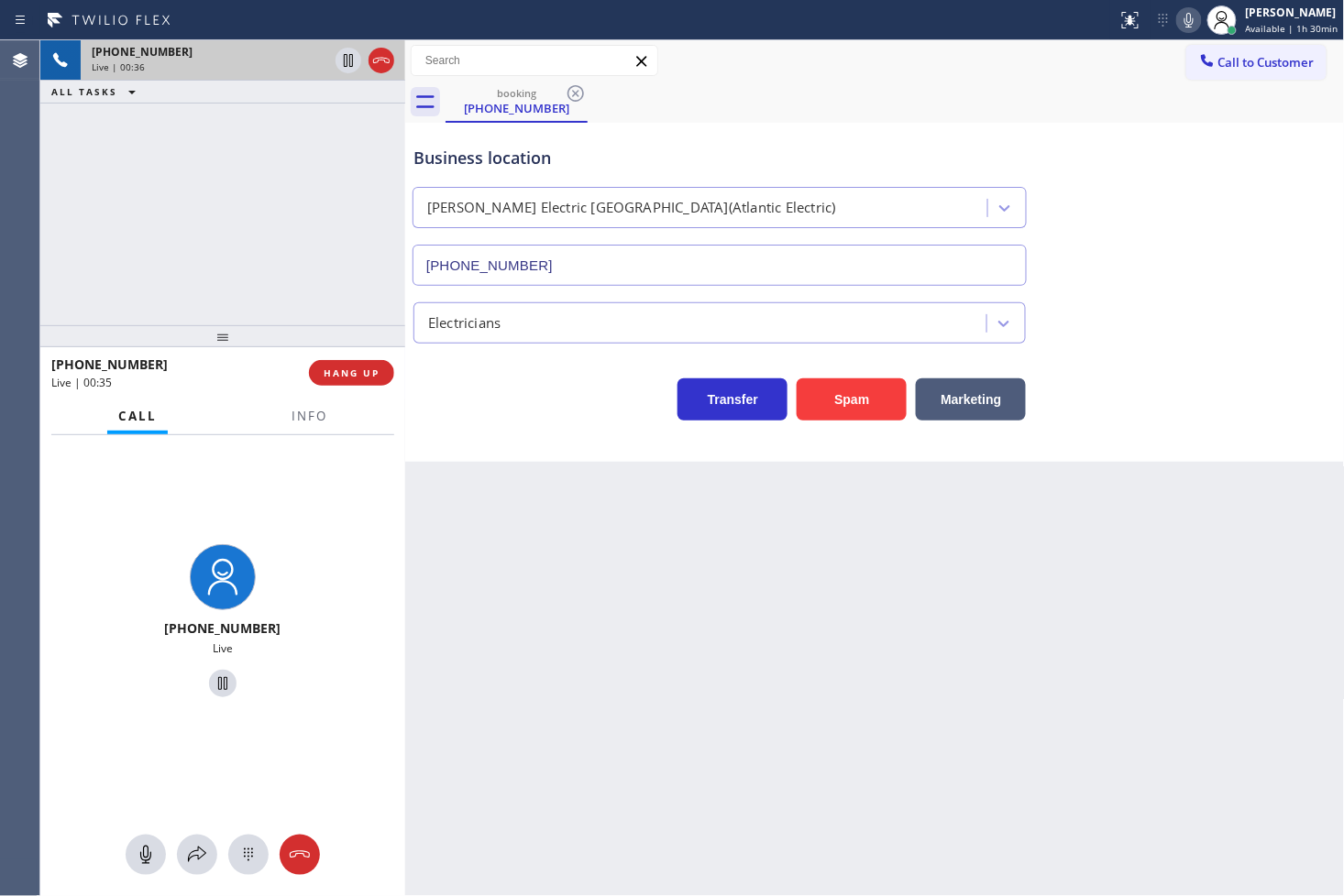
click at [514, 422] on div "Business location [PERSON_NAME] Electric [GEOGRAPHIC_DATA](Atlantic Electric) […" at bounding box center [875, 293] width 940 height 339
click at [294, 252] on div "[PHONE_NUMBER] Live | 00:44 ALL TASKS ALL TASKS ACTIVE TASKS TASKS IN WRAP UP" at bounding box center [223, 182] width 365 height 285
click at [343, 56] on icon at bounding box center [348, 60] width 22 height 22
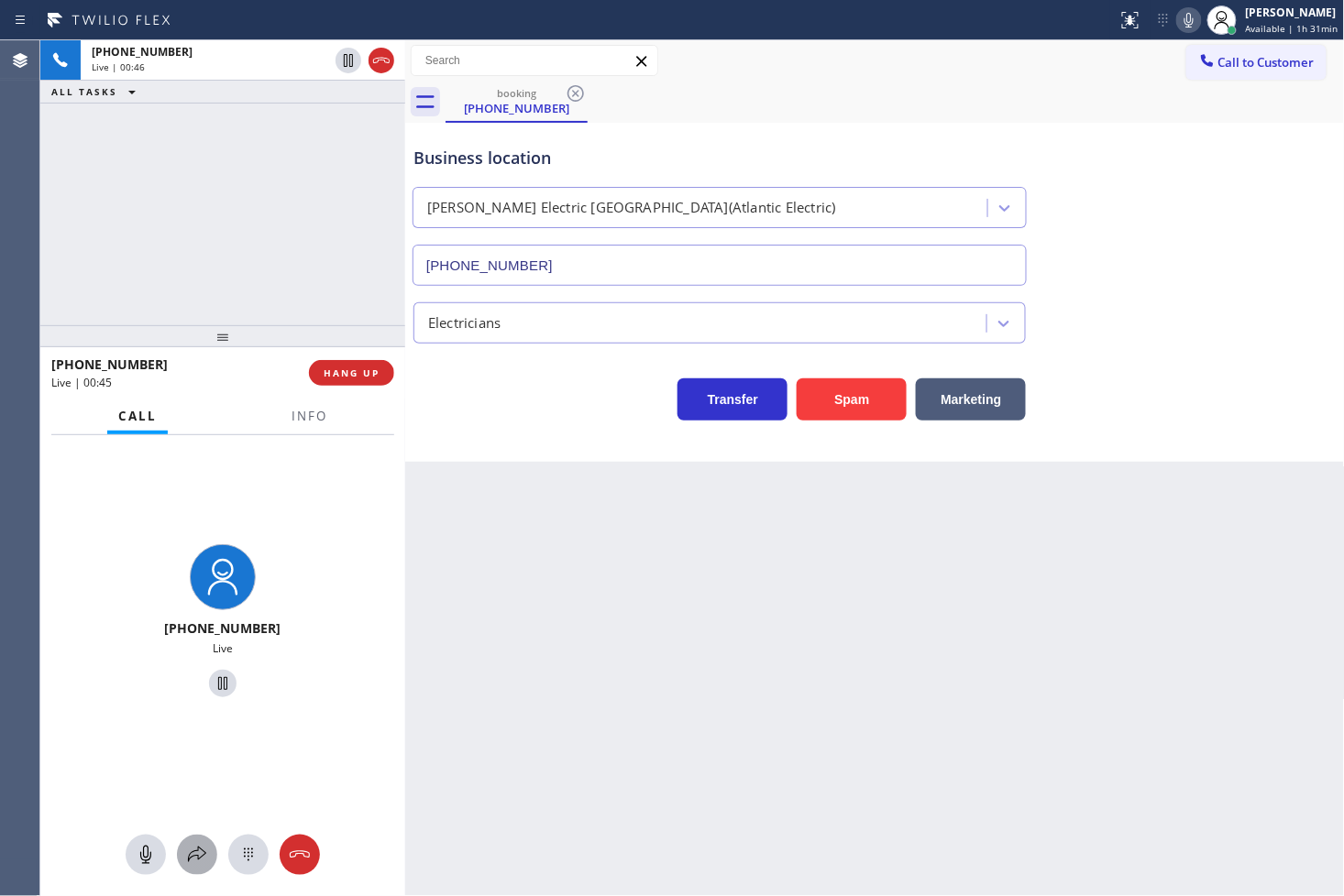
click at [199, 847] on icon at bounding box center [197, 855] width 22 height 22
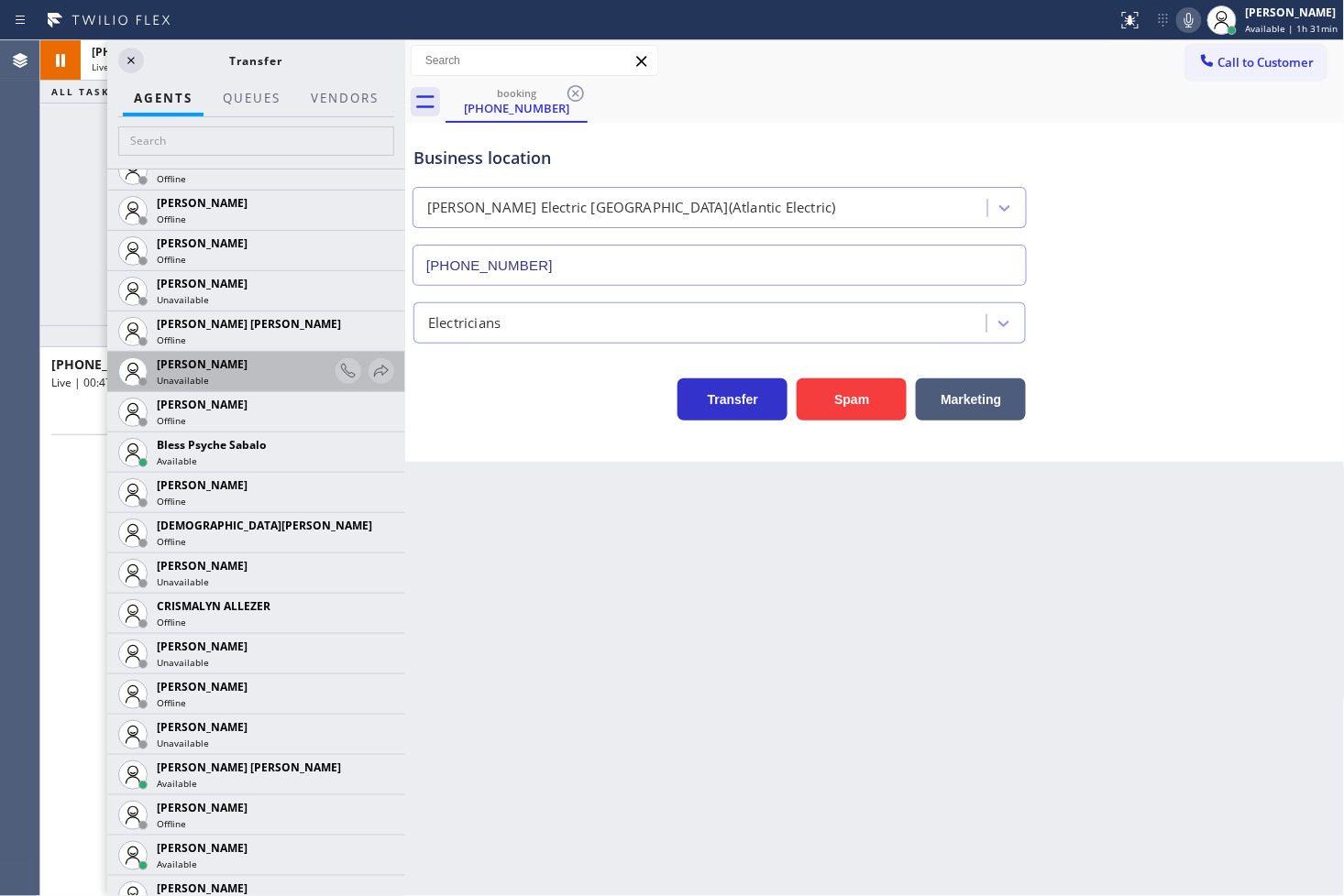
scroll to position [509, 0]
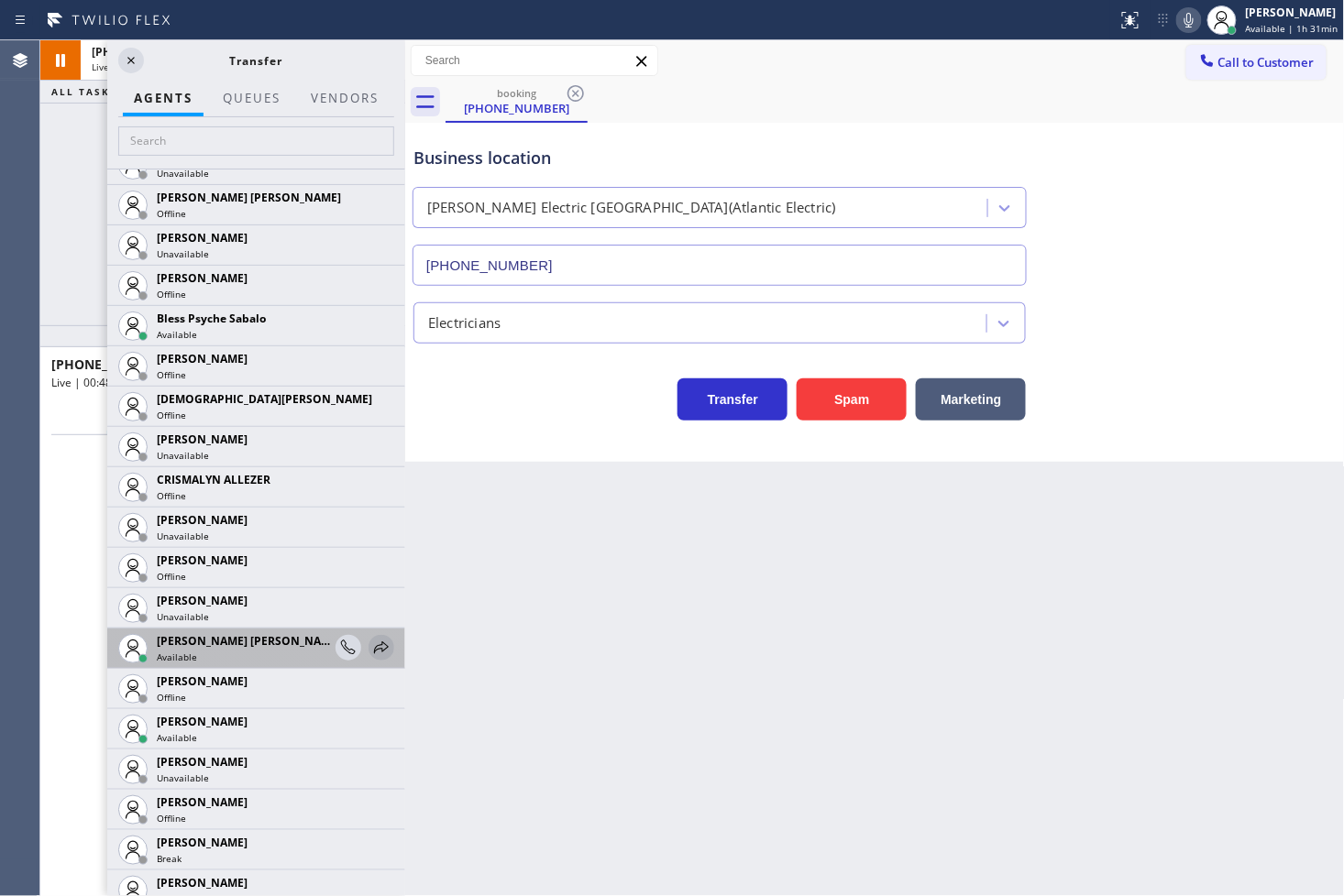
click at [371, 645] on icon at bounding box center [382, 648] width 22 height 22
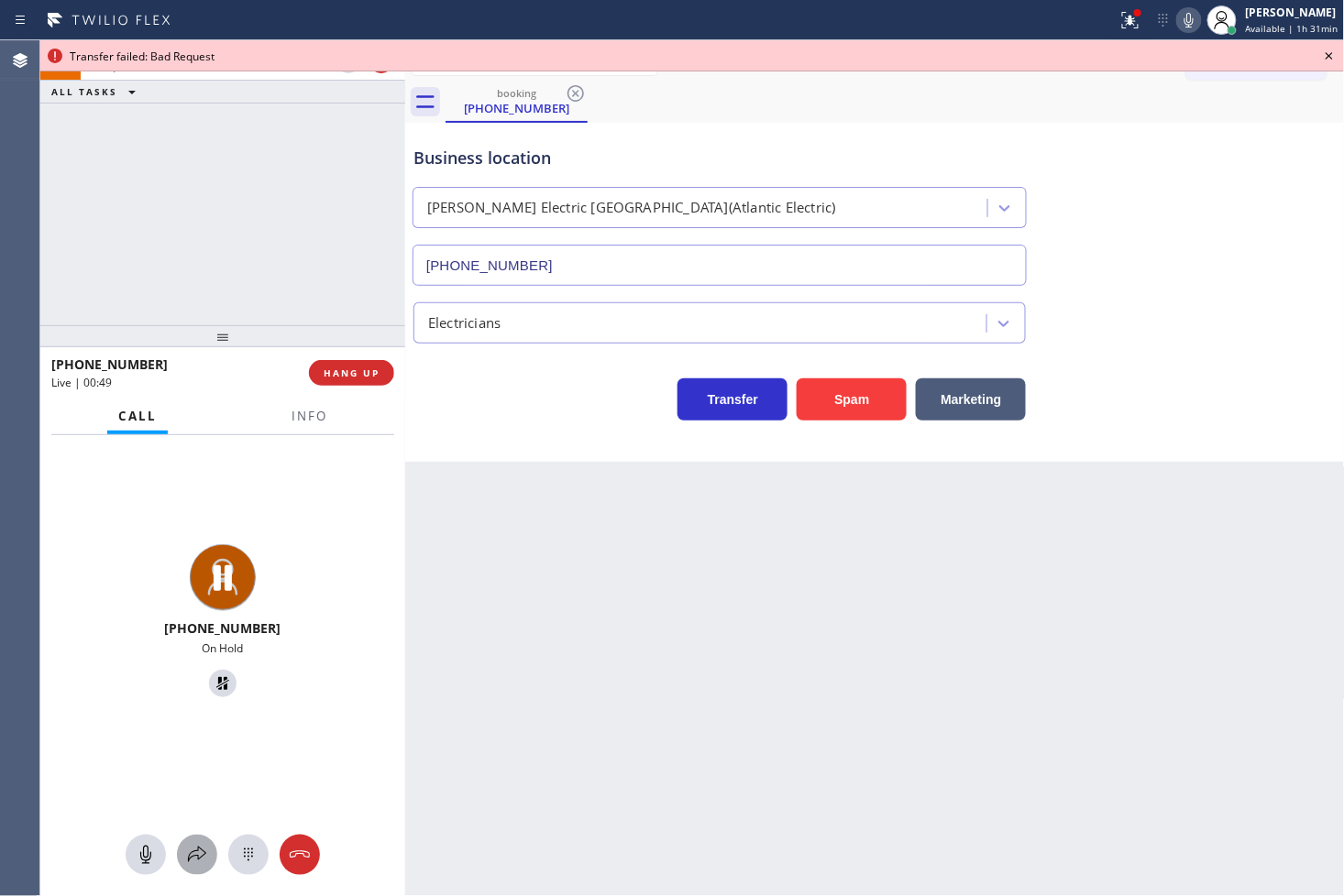
click at [200, 850] on icon at bounding box center [197, 855] width 22 height 22
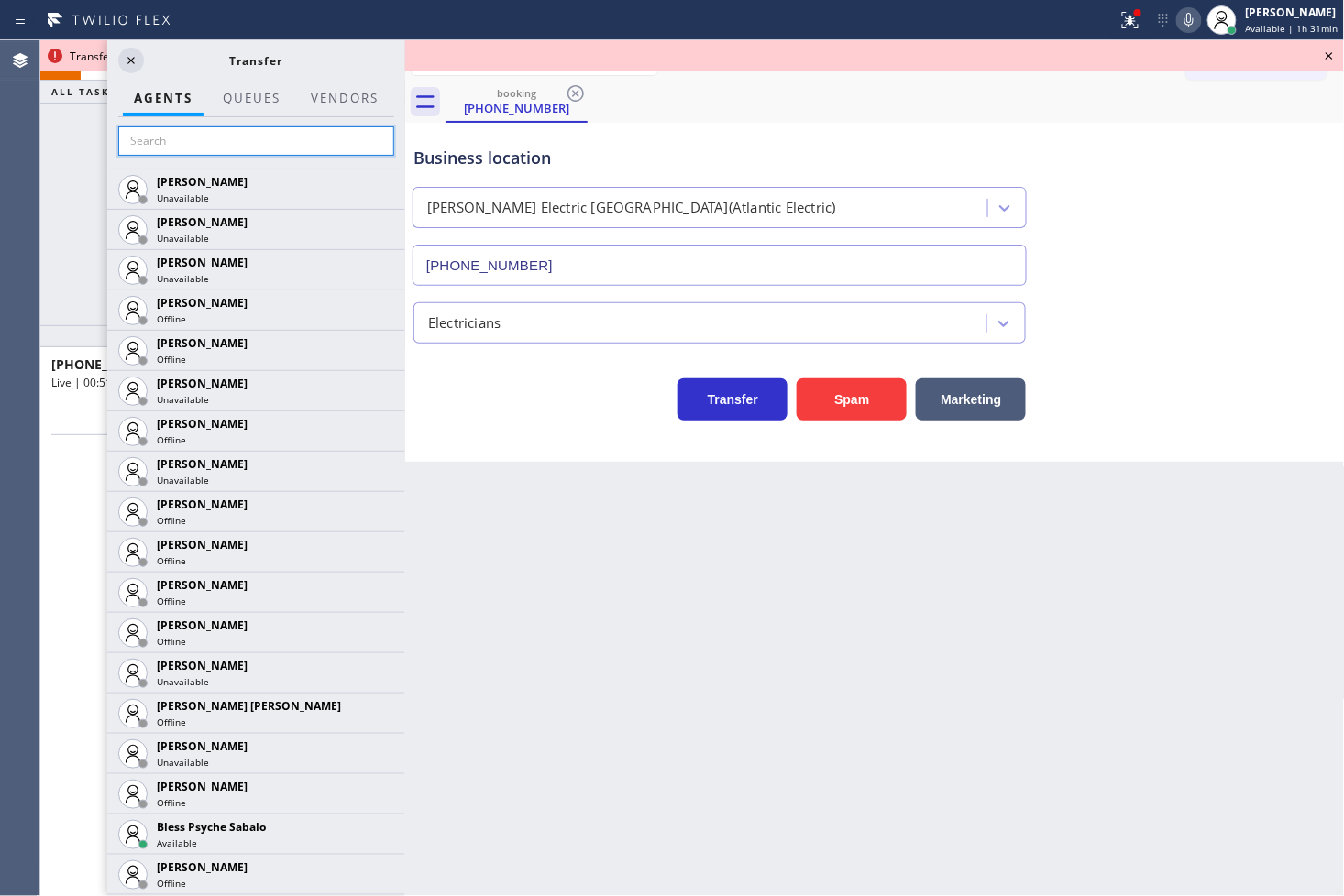
click at [228, 147] on input "text" at bounding box center [256, 141] width 276 height 30
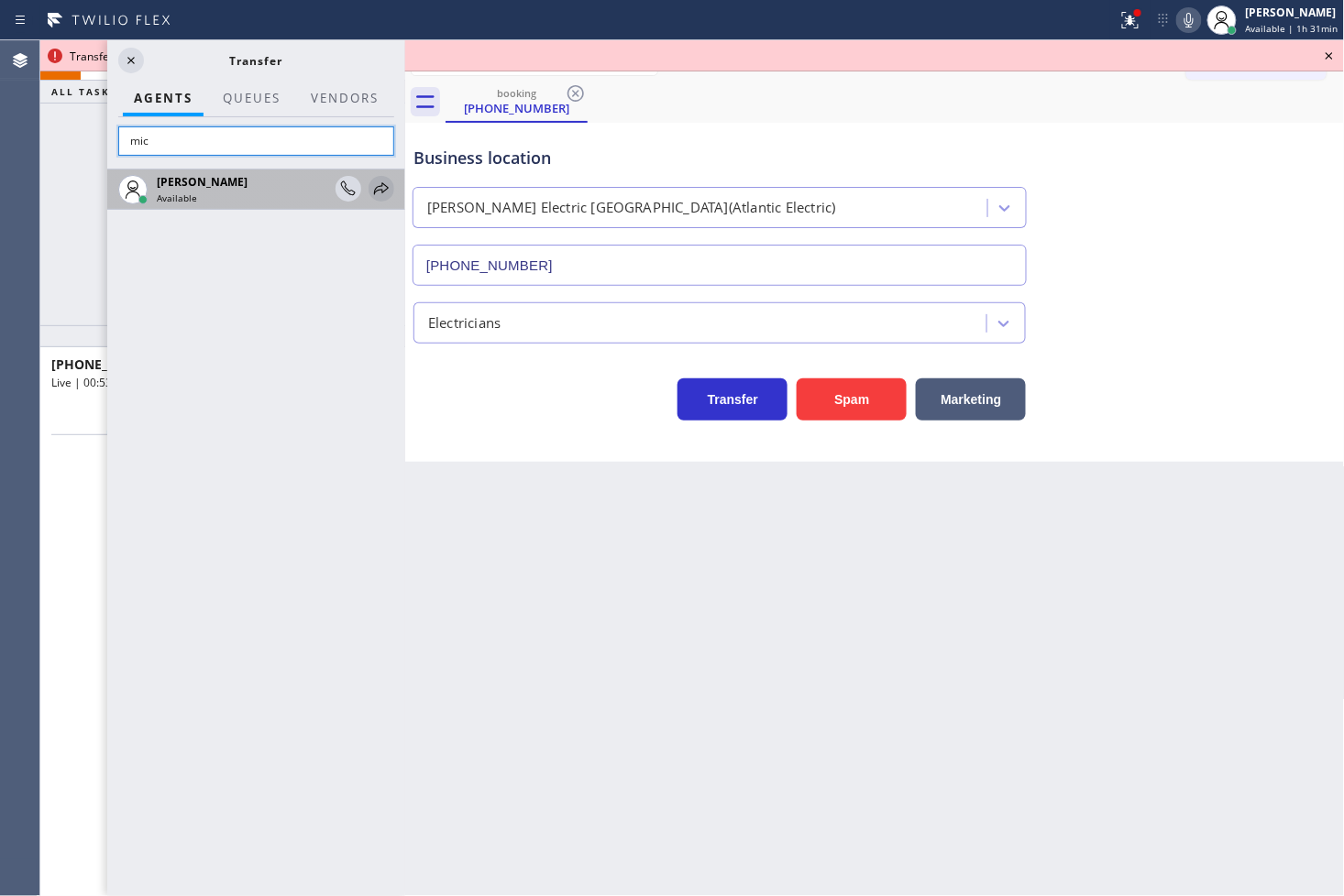
type input "mic"
click at [386, 187] on icon at bounding box center [382, 188] width 22 height 22
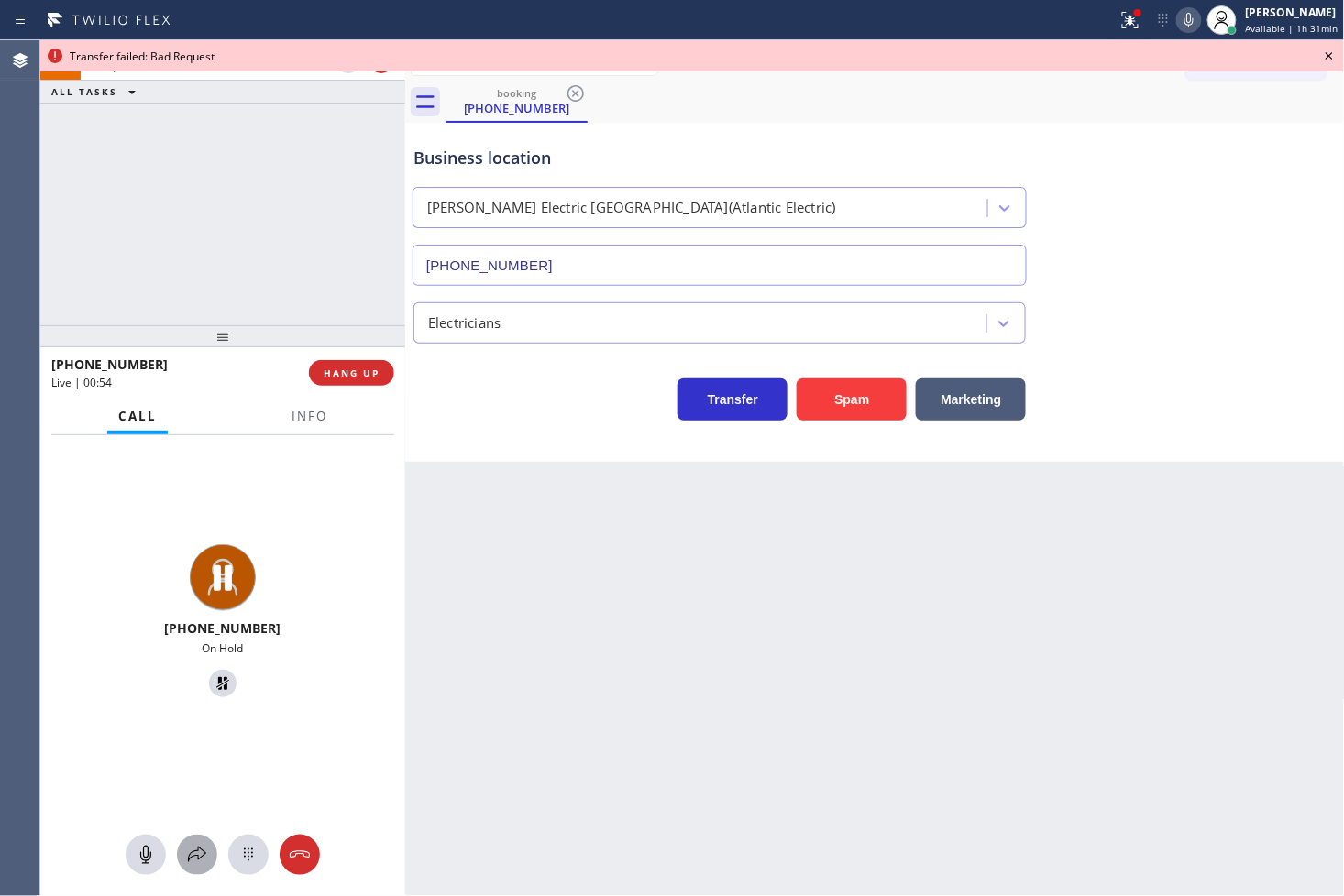
click at [192, 860] on icon at bounding box center [197, 855] width 22 height 22
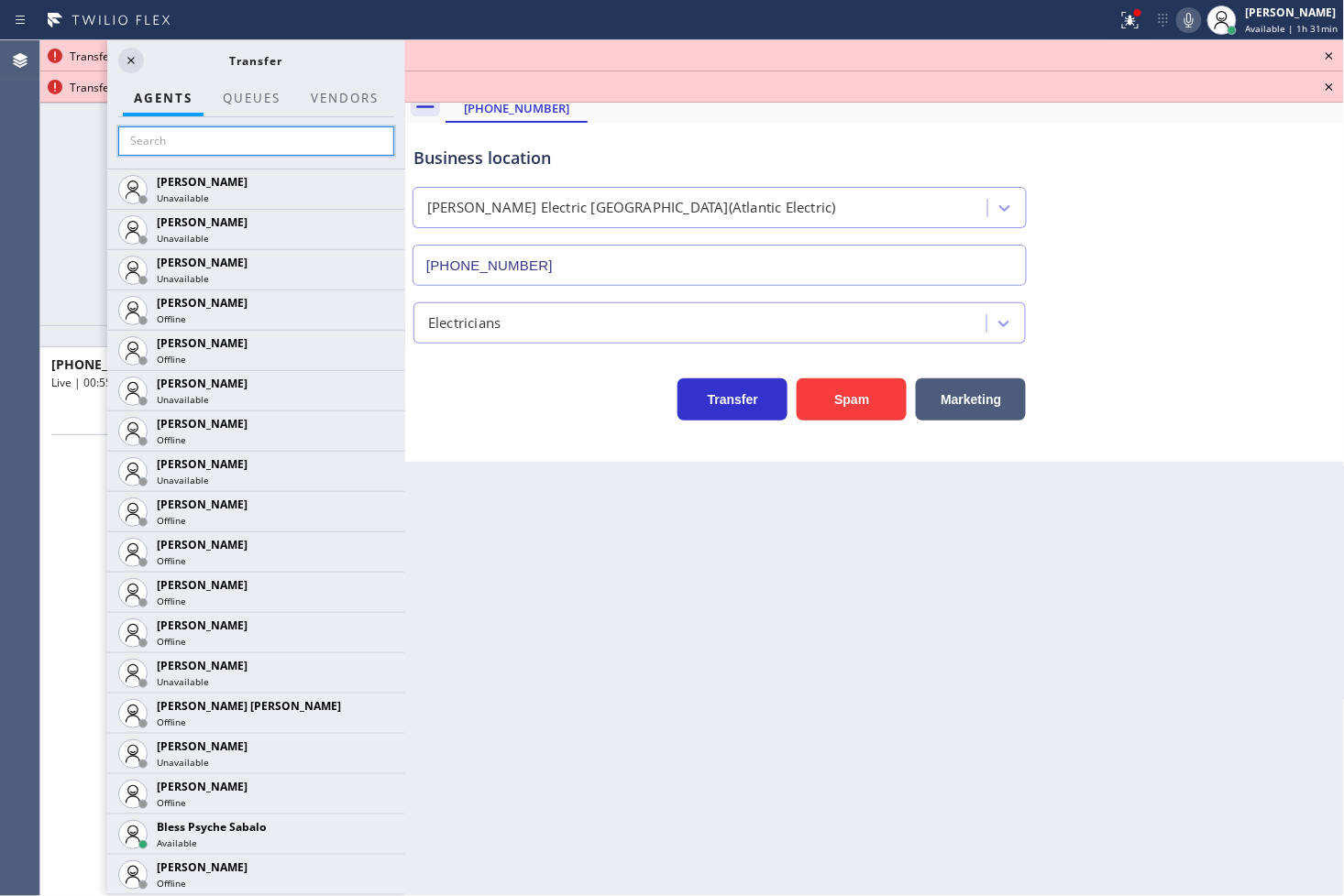
click at [167, 150] on input "text" at bounding box center [256, 141] width 276 height 30
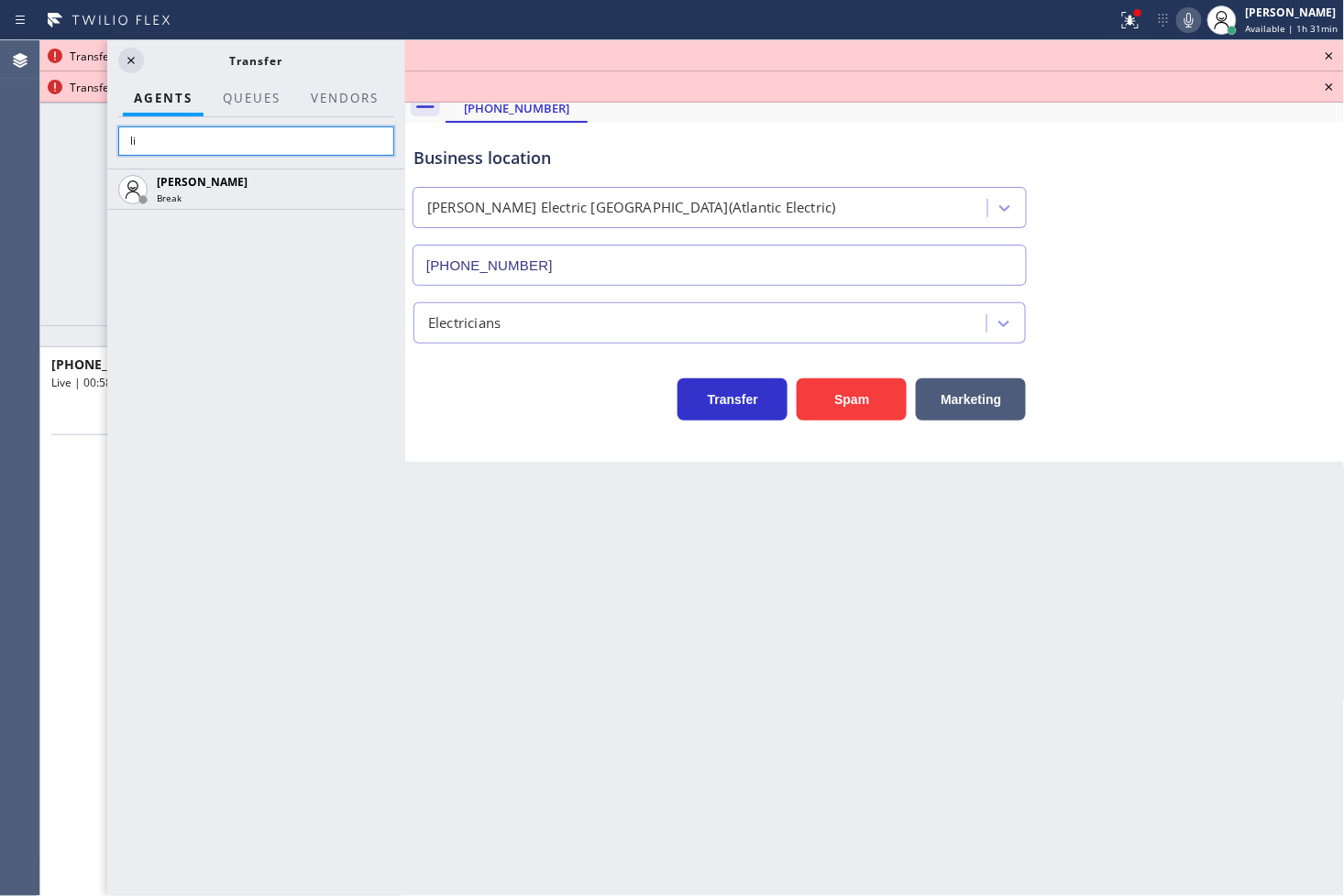
type input "l"
type input "[PERSON_NAME]"
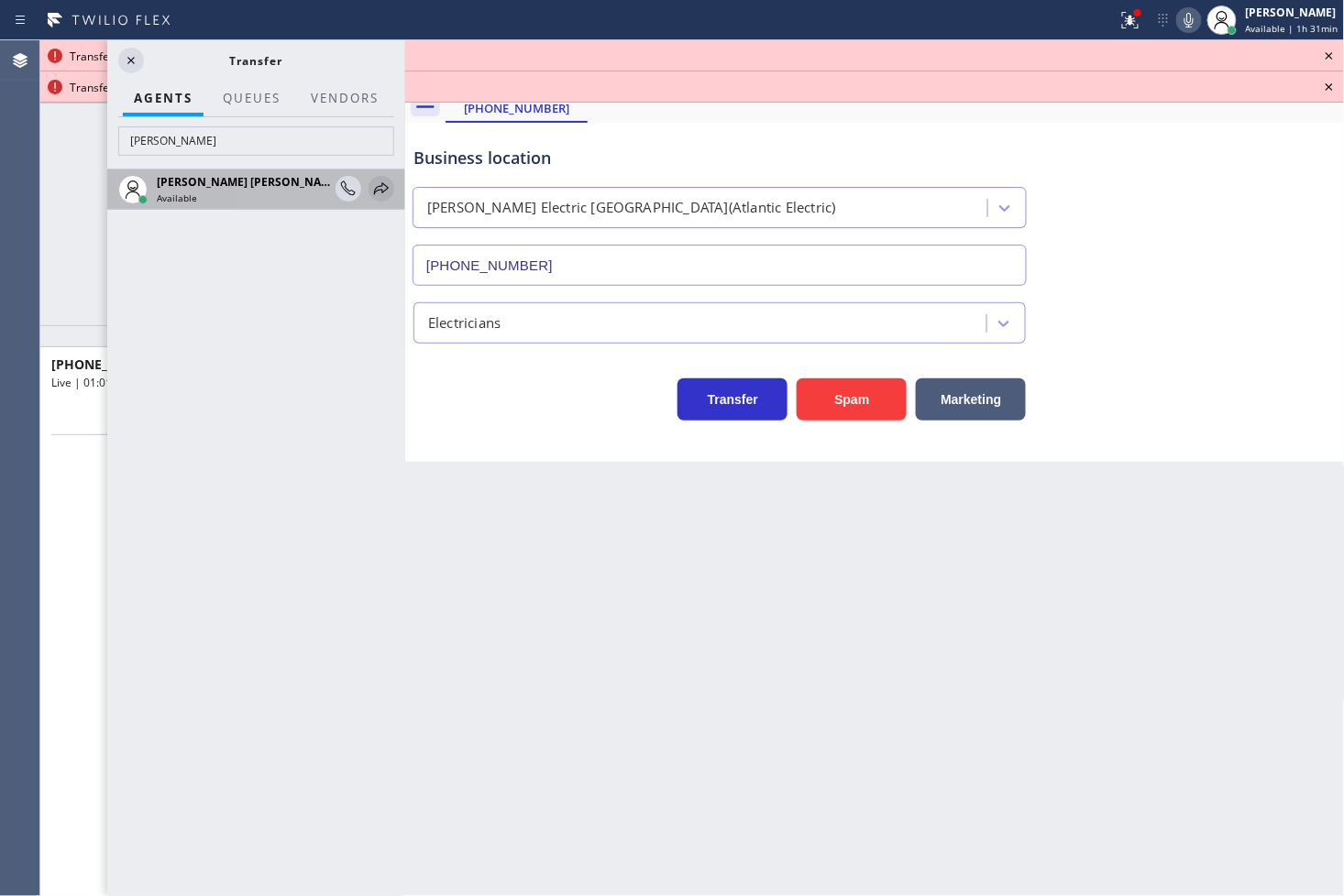
click at [382, 185] on icon at bounding box center [381, 188] width 15 height 12
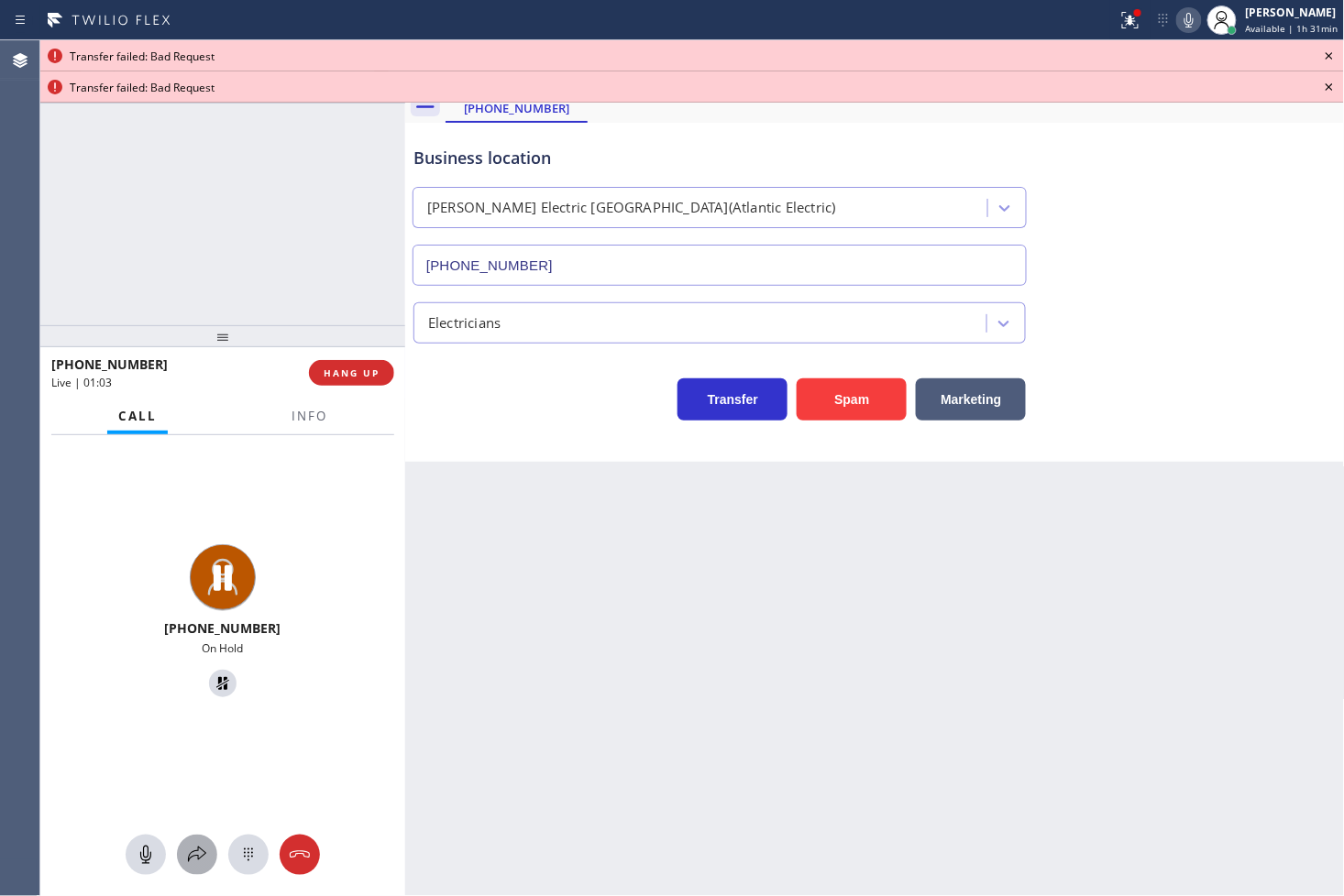
click at [202, 856] on icon at bounding box center [197, 855] width 19 height 16
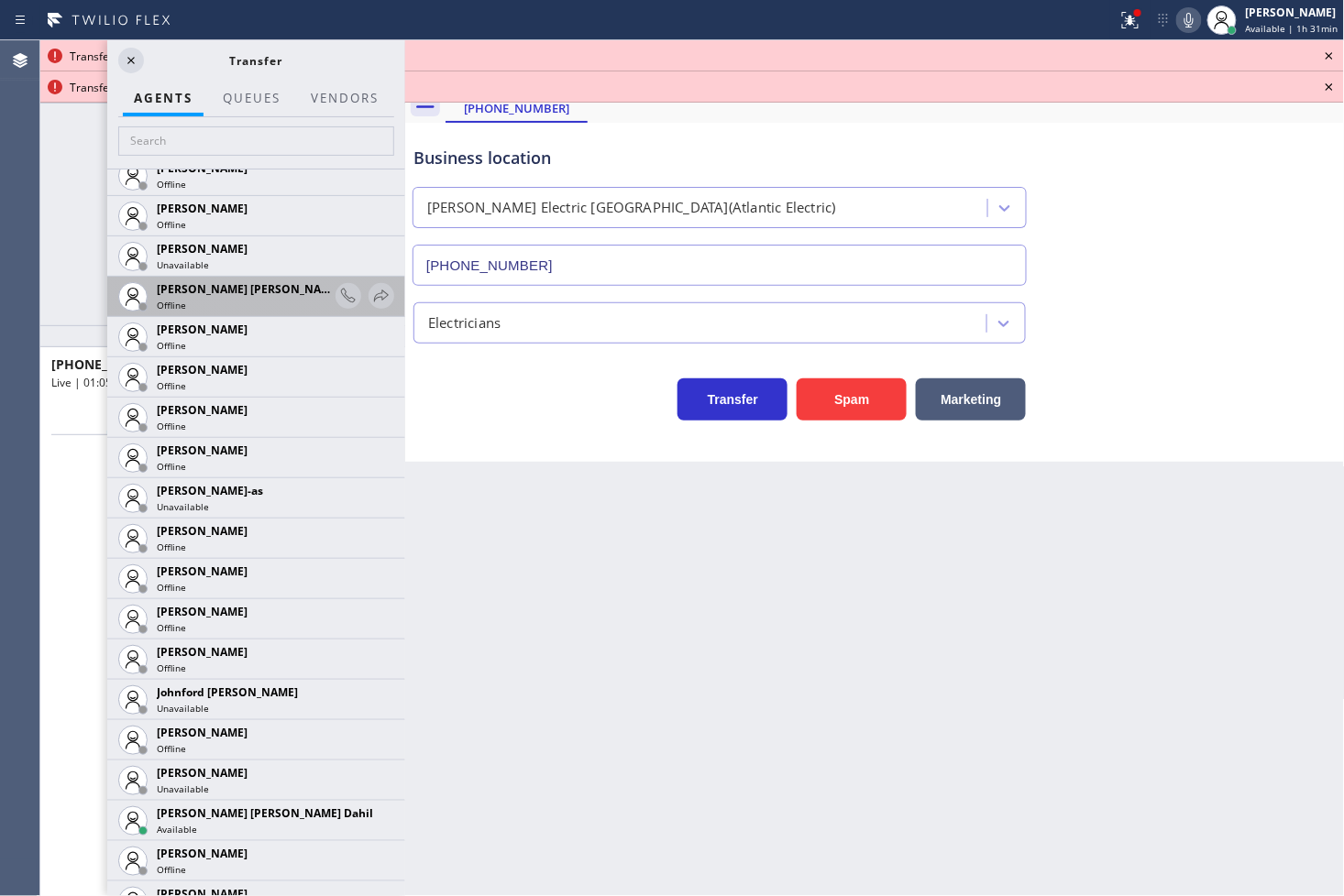
scroll to position [1628, 0]
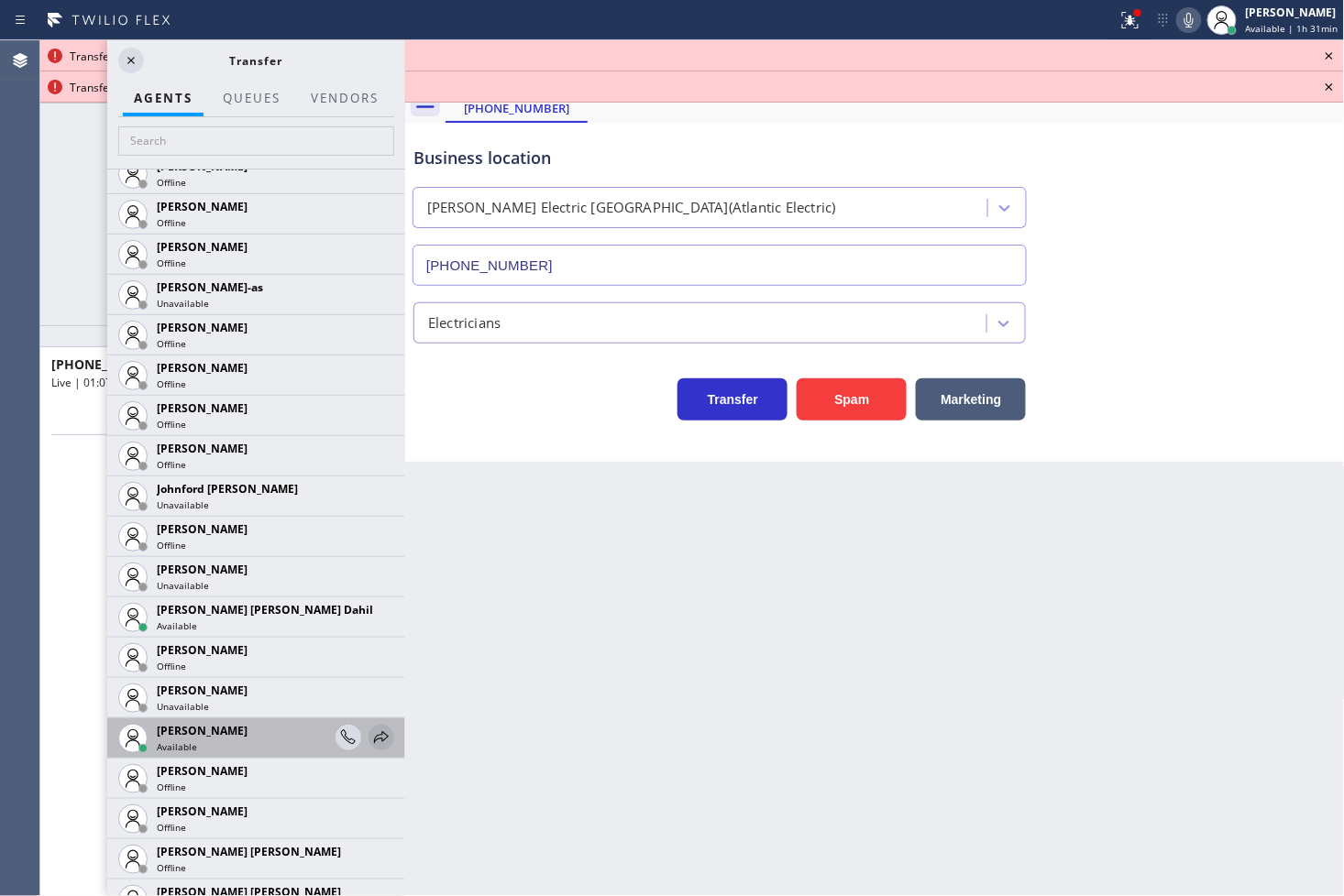
click at [371, 729] on icon at bounding box center [382, 737] width 22 height 22
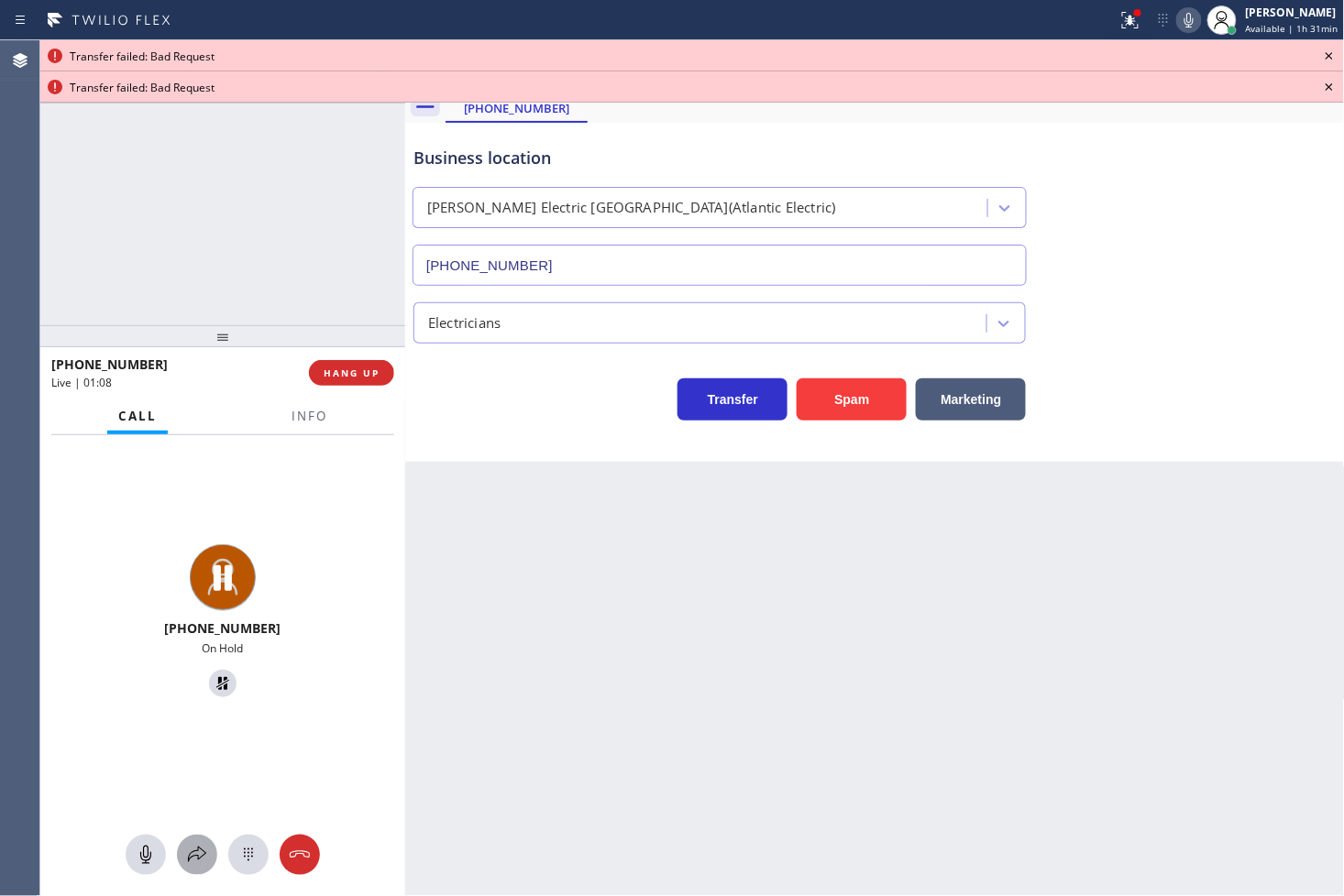
click at [197, 862] on icon at bounding box center [197, 855] width 22 height 22
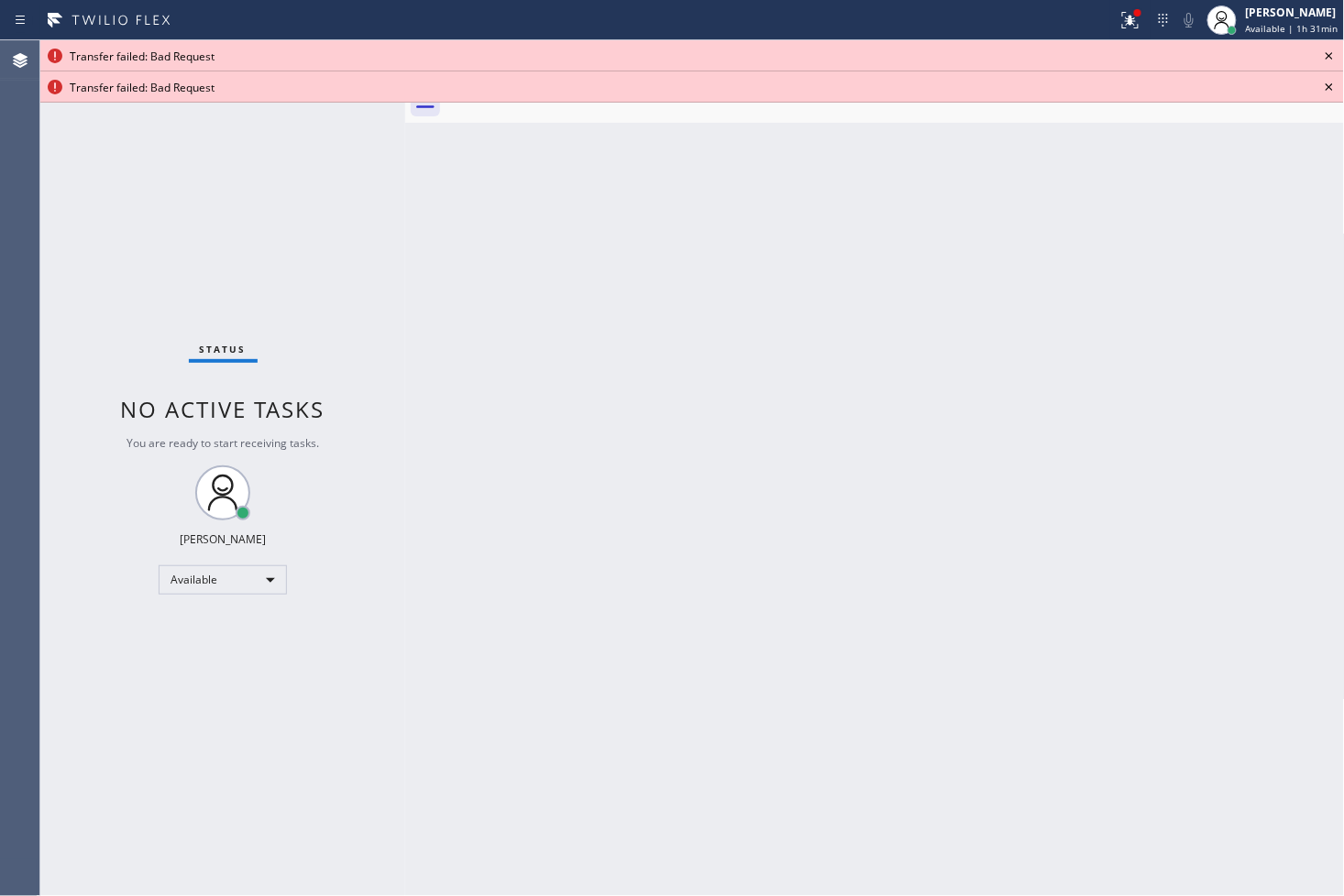
click at [1327, 49] on icon at bounding box center [1329, 56] width 22 height 22
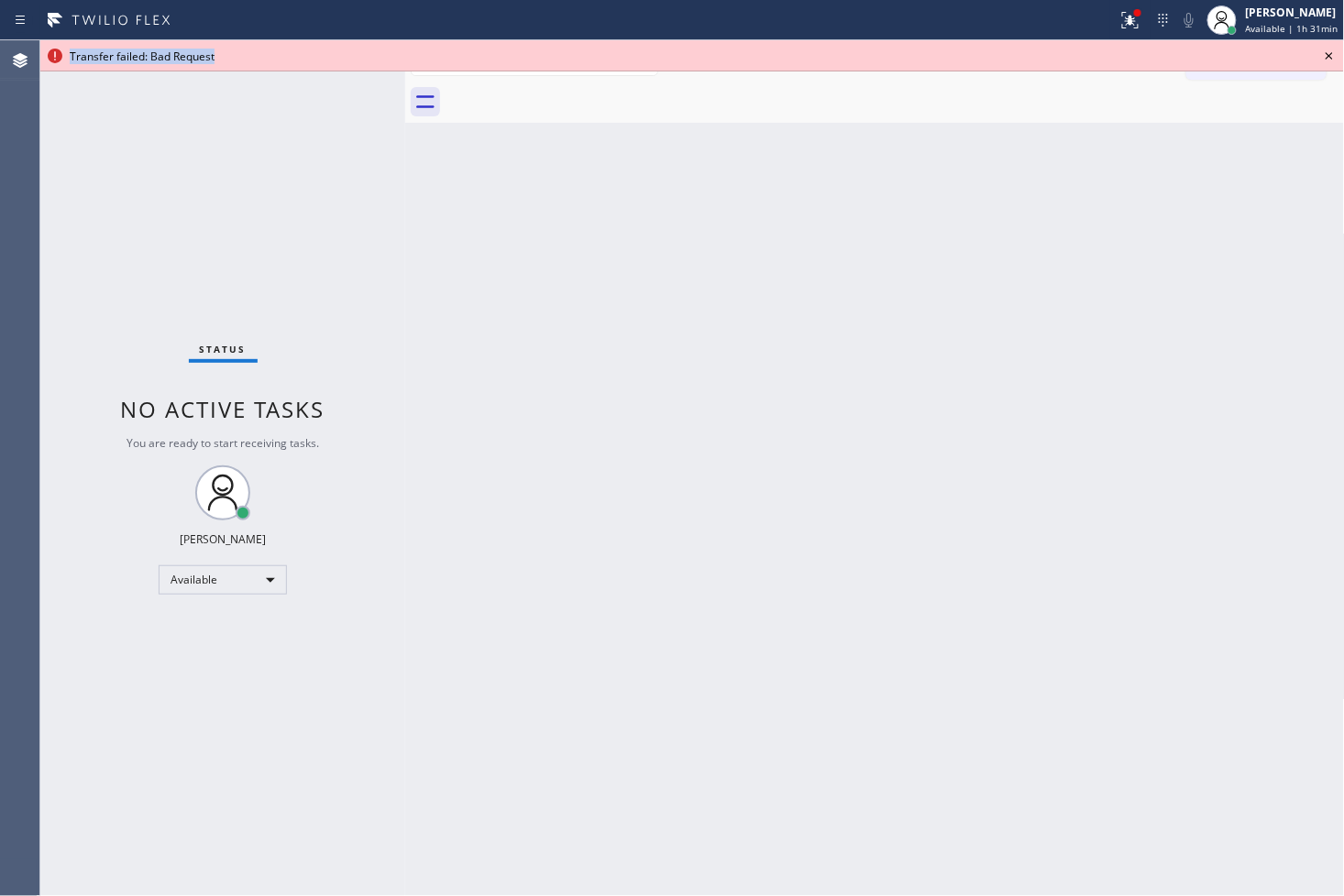
click at [1327, 49] on icon at bounding box center [1329, 56] width 22 height 22
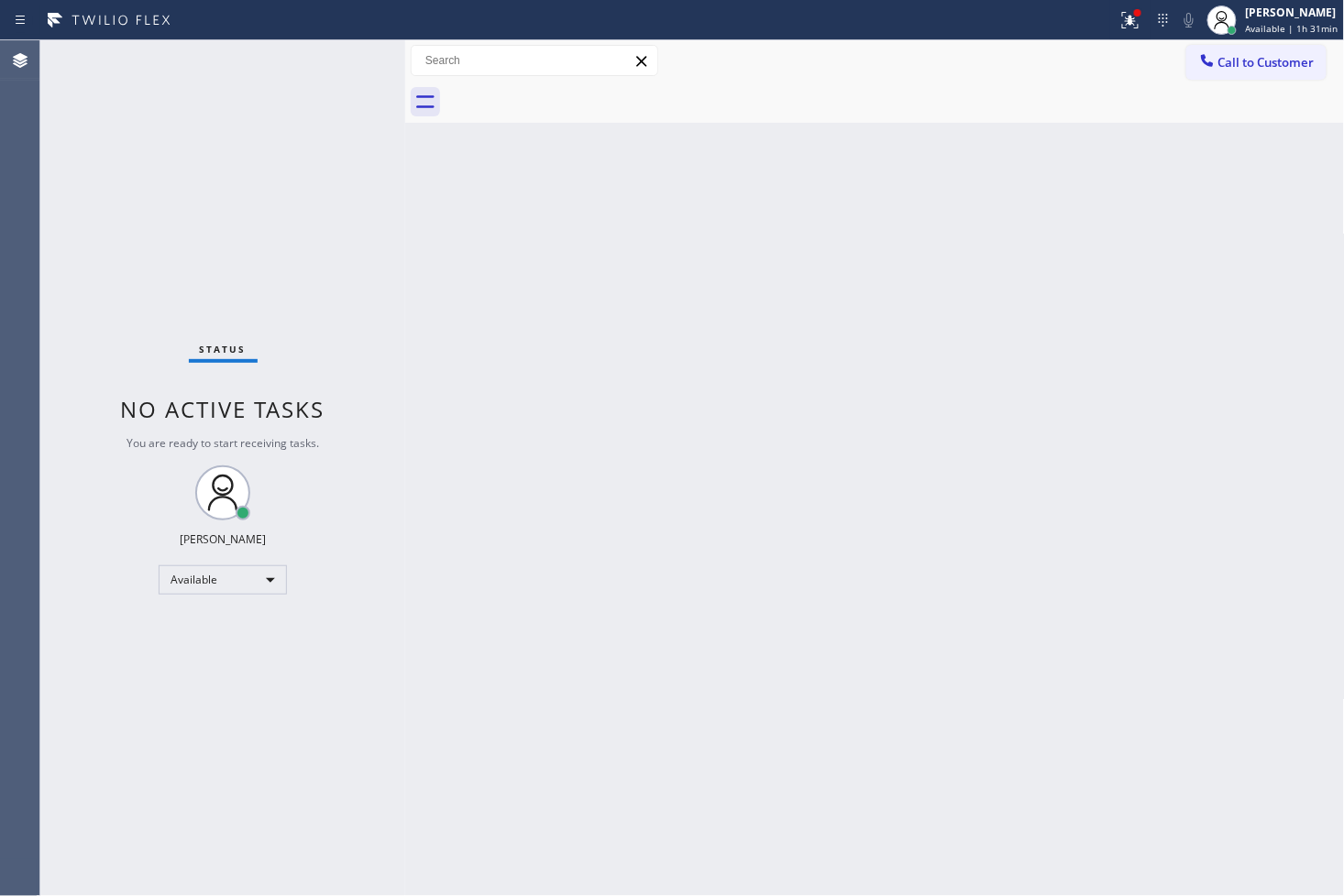
click at [330, 176] on div "Status No active tasks You are ready to start receiving tasks. [PERSON_NAME]" at bounding box center [223, 468] width 365 height 856
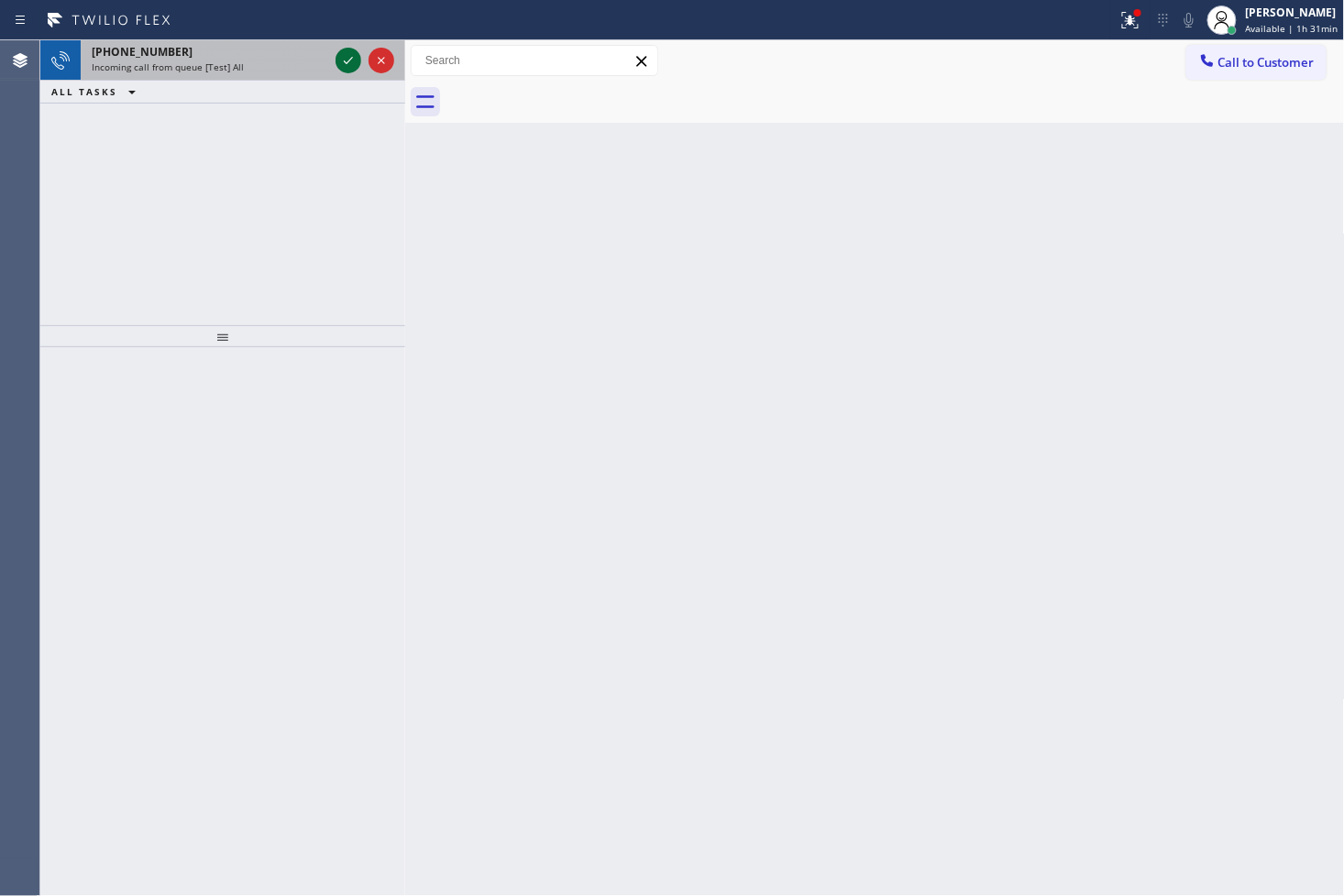
click at [355, 61] on icon at bounding box center [348, 60] width 22 height 22
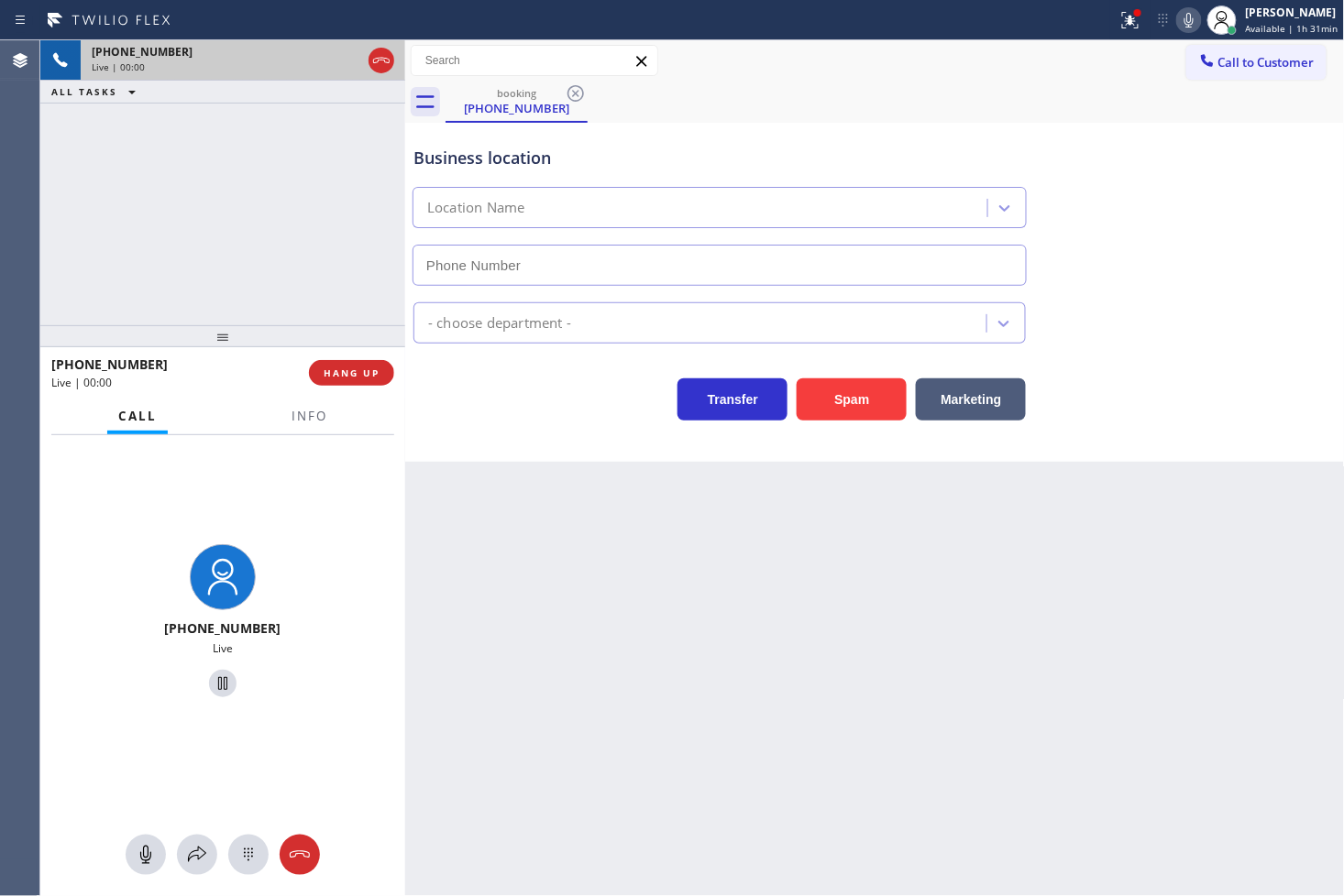
type input "[PHONE_NUMBER]"
click at [679, 724] on div "Back to Dashboard Change Sender ID Customers Technicians Select a contact Outbo…" at bounding box center [875, 468] width 940 height 856
click at [310, 410] on span "Info" at bounding box center [310, 416] width 35 height 17
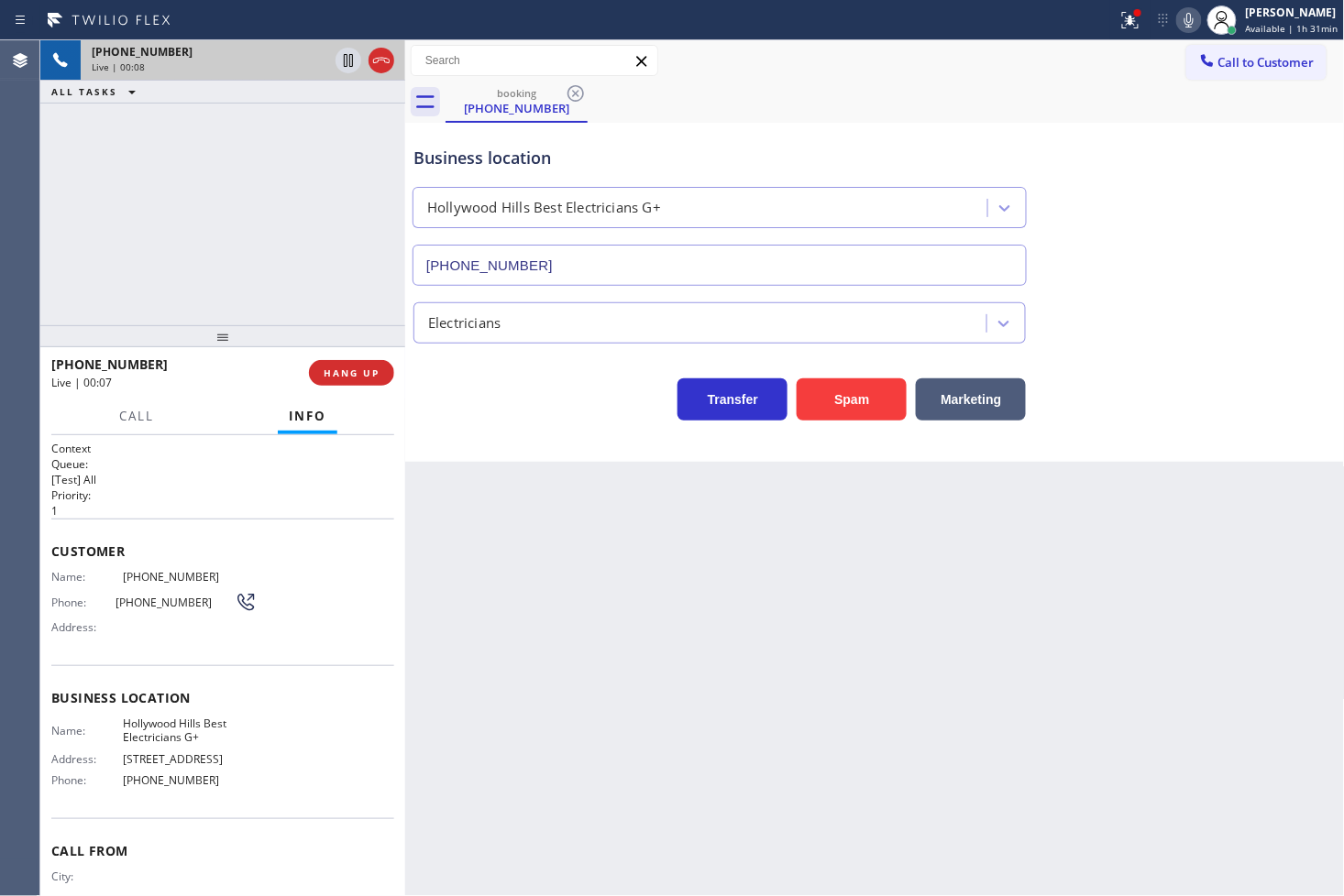
click at [544, 409] on div "Transfer Spam Marketing" at bounding box center [720, 395] width 620 height 51
click at [545, 409] on div "Transfer Spam Marketing" at bounding box center [720, 395] width 620 height 51
click at [298, 287] on div "[PHONE_NUMBER] Live | 00:12 ALL TASKS ALL TASKS ACTIVE TASKS TASKS IN WRAP UP" at bounding box center [223, 182] width 365 height 285
click at [440, 376] on div "Transfer Spam Marketing" at bounding box center [720, 395] width 620 height 51
click at [325, 294] on div "[PHONE_NUMBER] Live | 00:19 ALL TASKS ALL TASKS ACTIVE TASKS TASKS IN WRAP UP" at bounding box center [223, 182] width 365 height 285
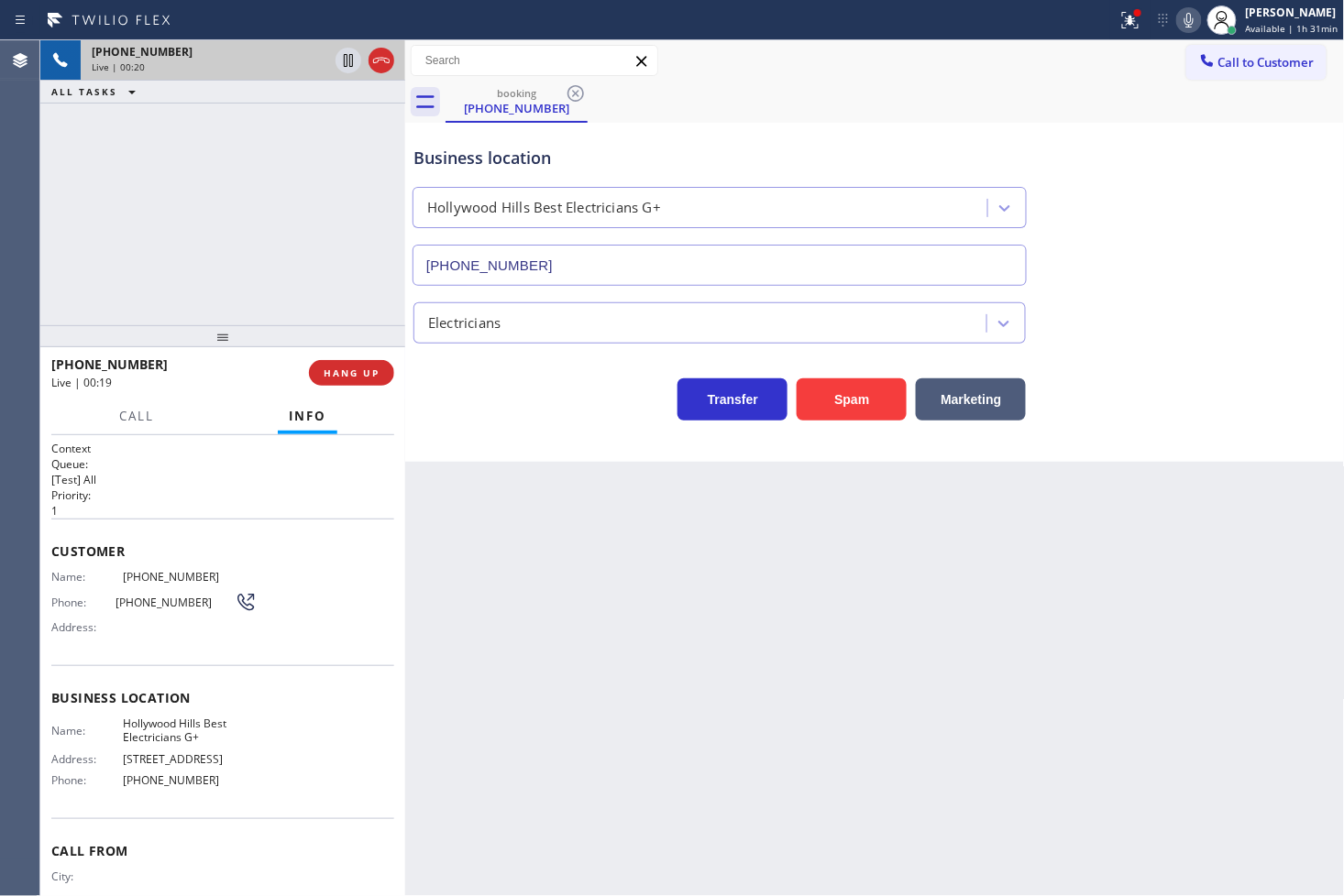
click at [497, 388] on div "Transfer Spam Marketing" at bounding box center [720, 395] width 620 height 51
drag, startPoint x: 277, startPoint y: 304, endPoint x: 307, endPoint y: 324, distance: 36.1
click at [279, 304] on div "[PHONE_NUMBER] Live | 00:20 ALL TASKS ALL TASKS ACTIVE TASKS TASKS IN WRAP UP" at bounding box center [223, 182] width 365 height 285
click at [346, 379] on button "HANG UP" at bounding box center [351, 373] width 85 height 26
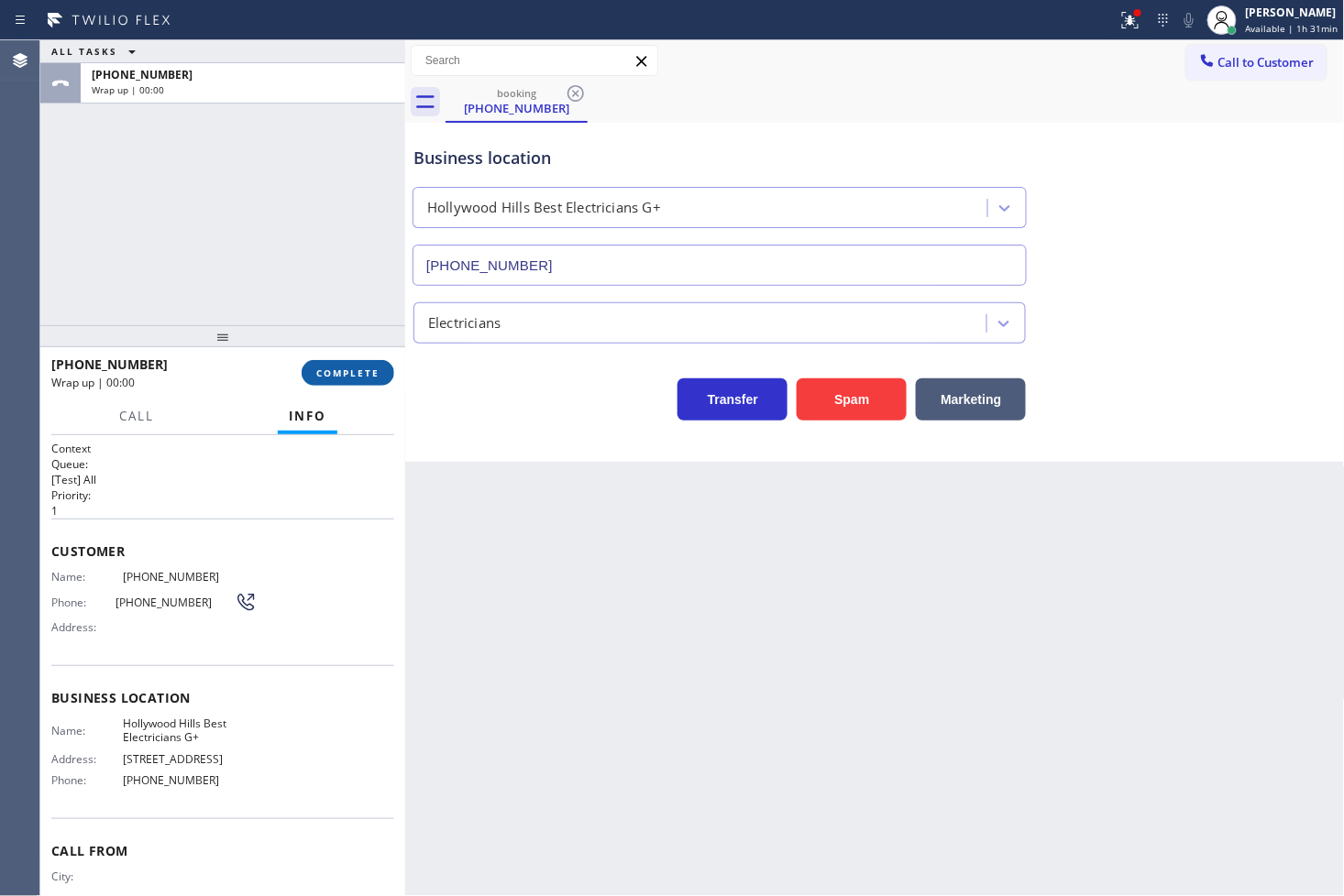
click at [346, 379] on button "COMPLETE" at bounding box center [348, 373] width 93 height 26
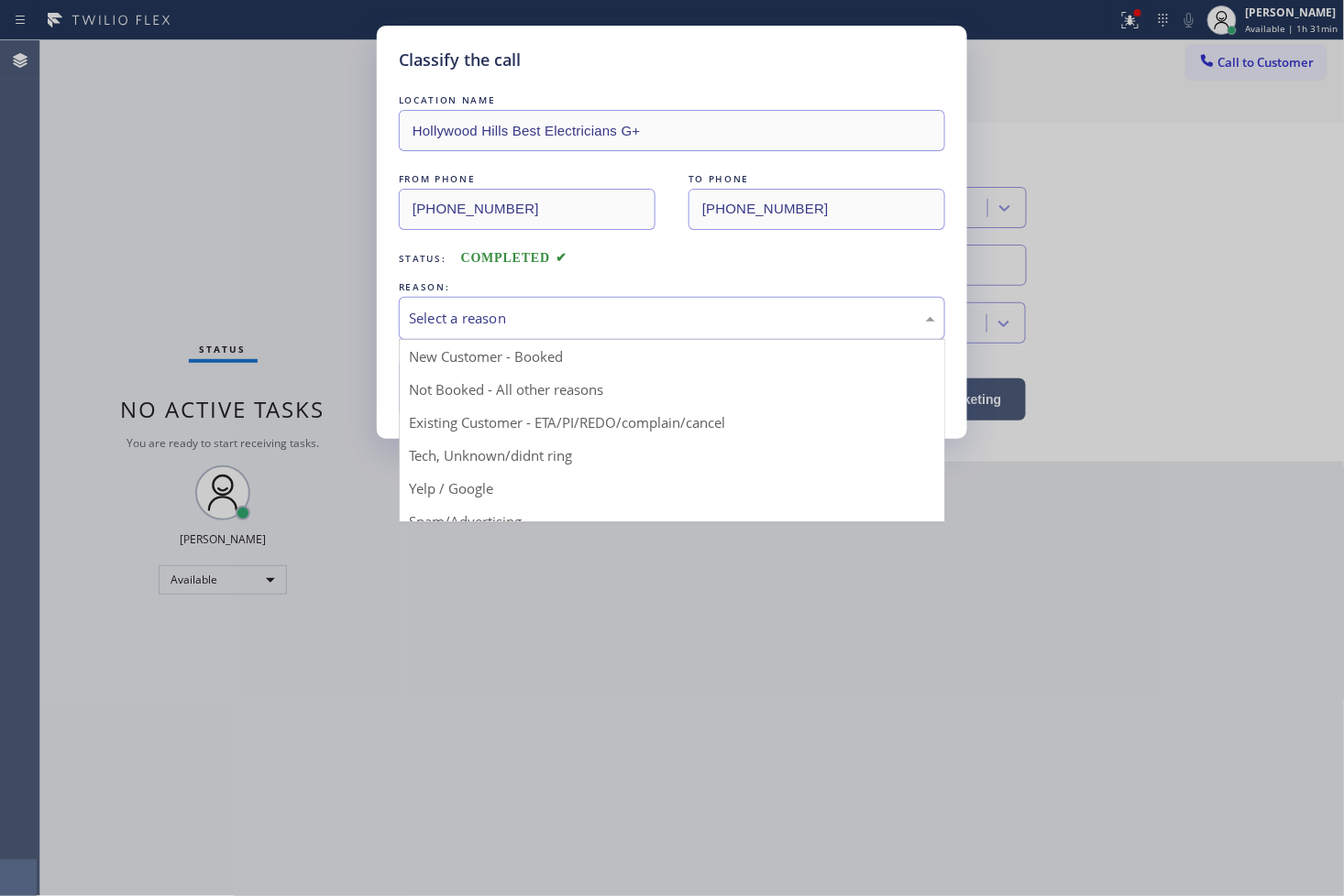
click at [511, 331] on div "Select a reason" at bounding box center [672, 318] width 546 height 43
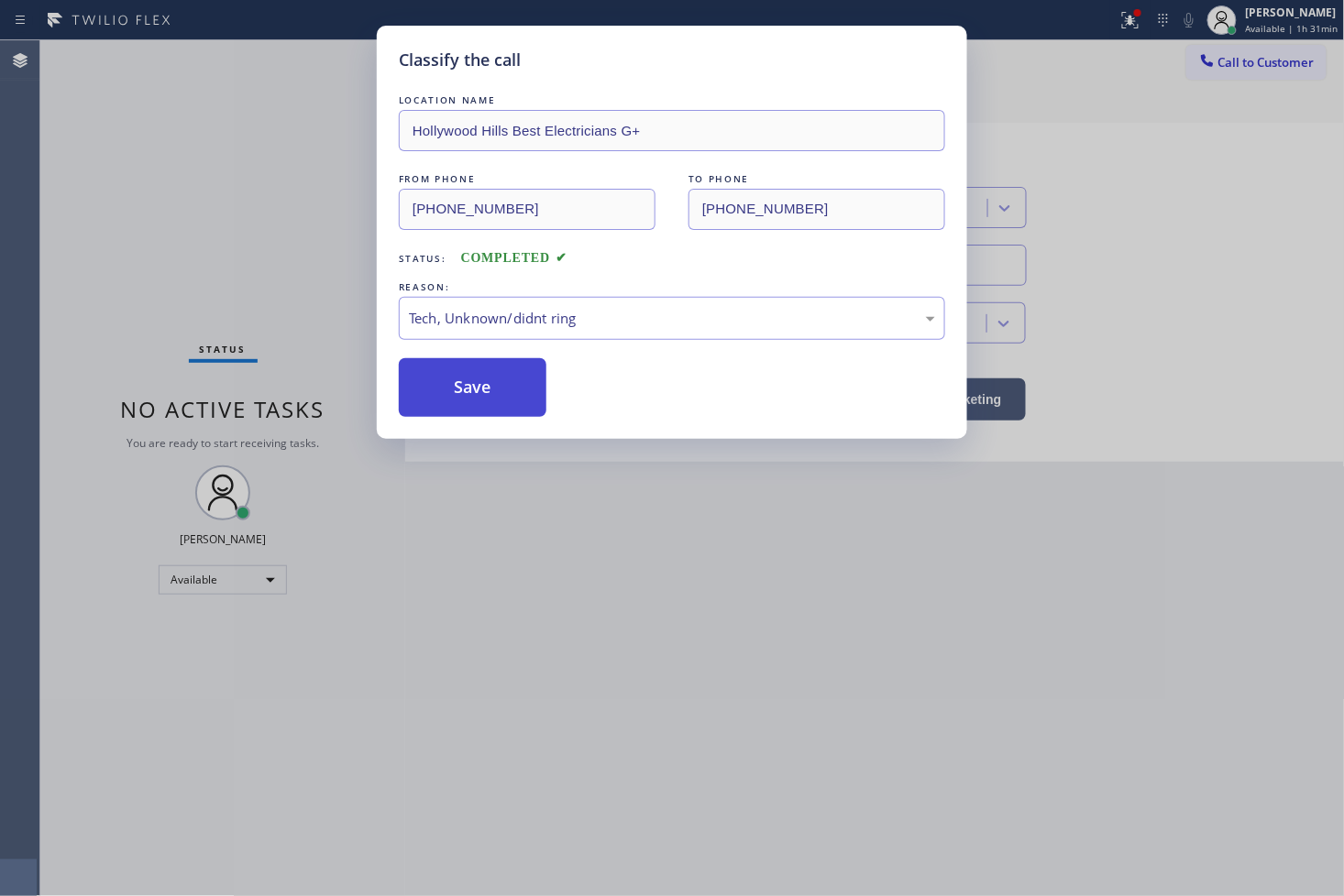
click at [488, 408] on button "Save" at bounding box center [472, 388] width 148 height 59
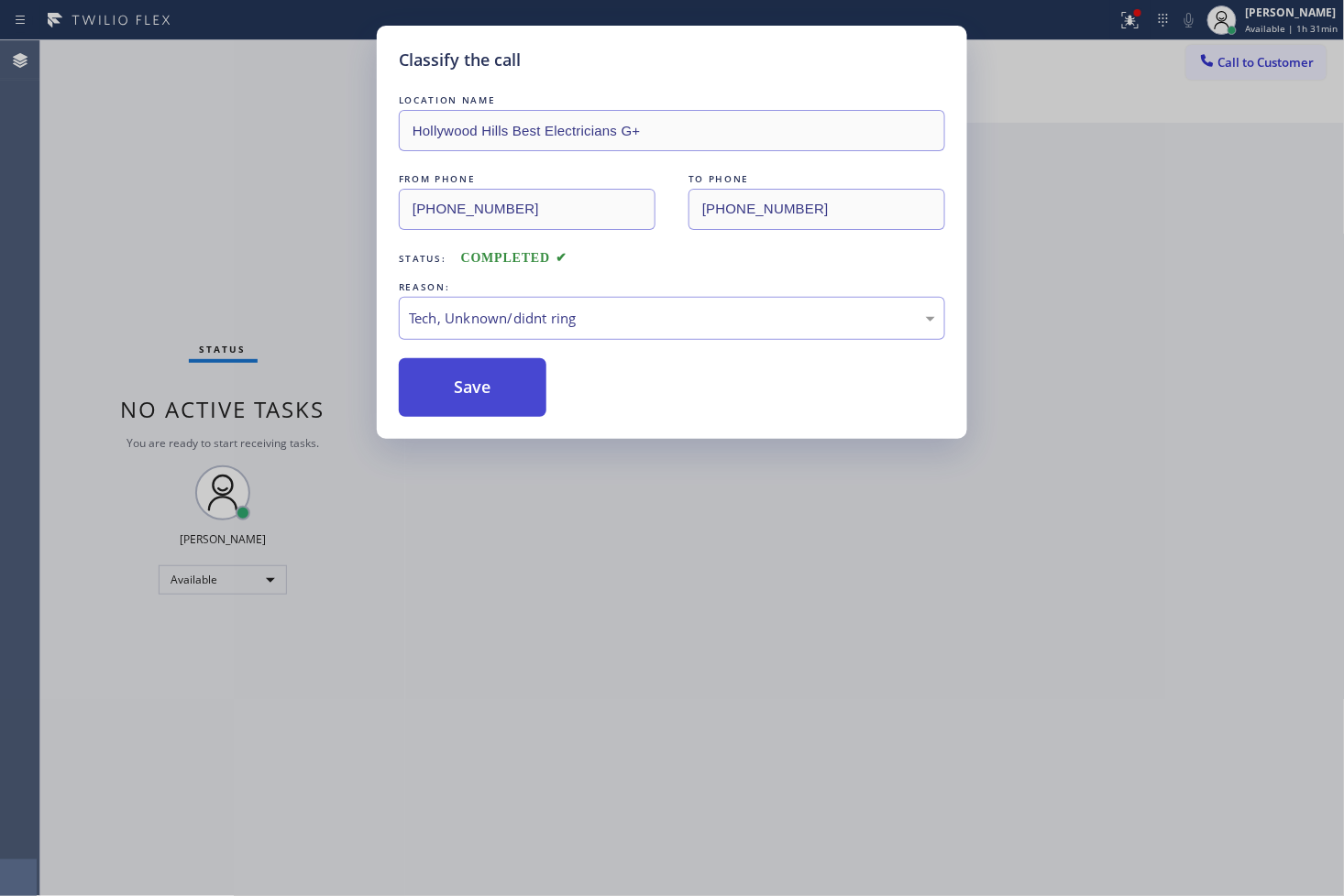
click at [488, 408] on button "Save" at bounding box center [472, 388] width 148 height 59
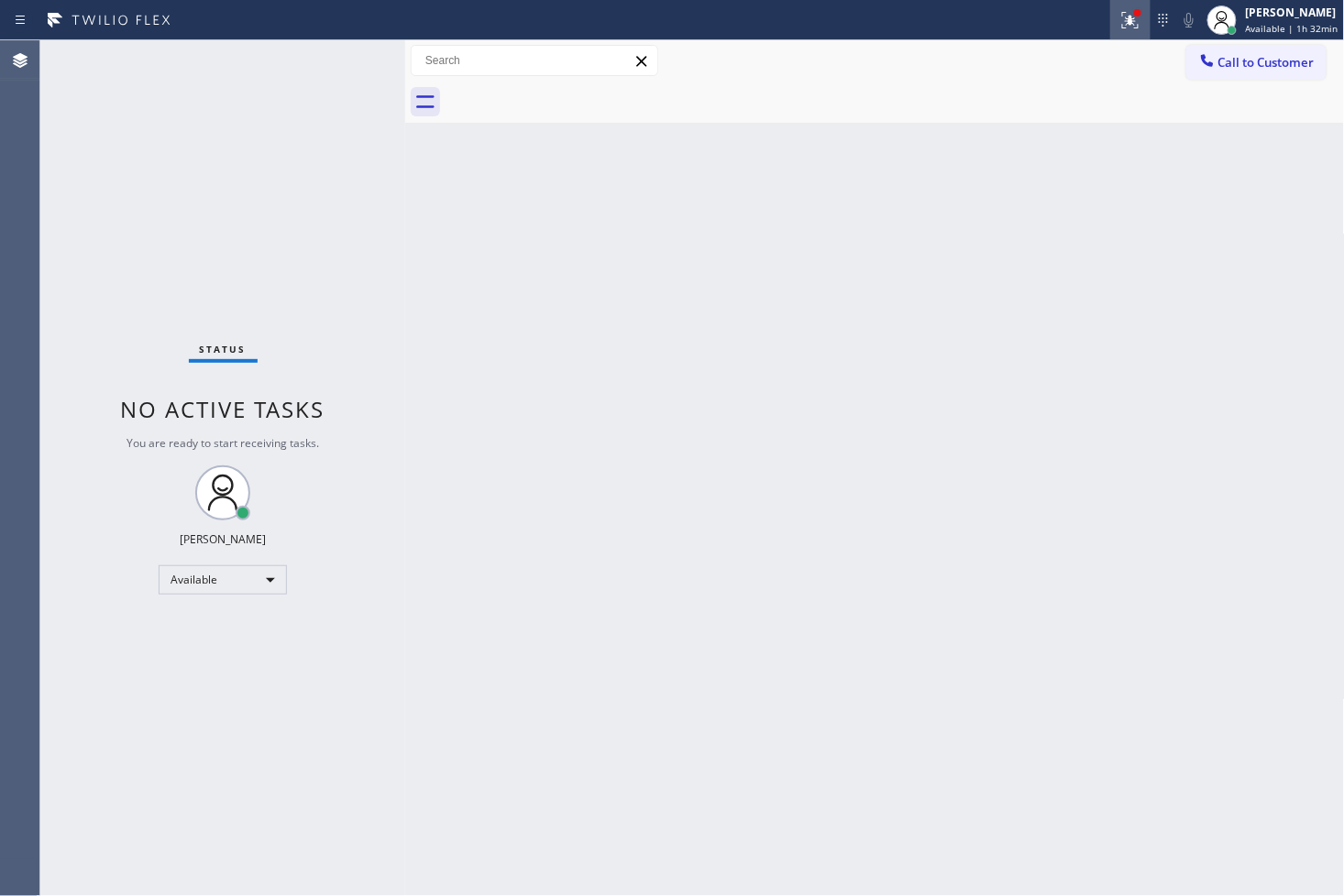
click at [1119, 25] on icon at bounding box center [1130, 20] width 22 height 22
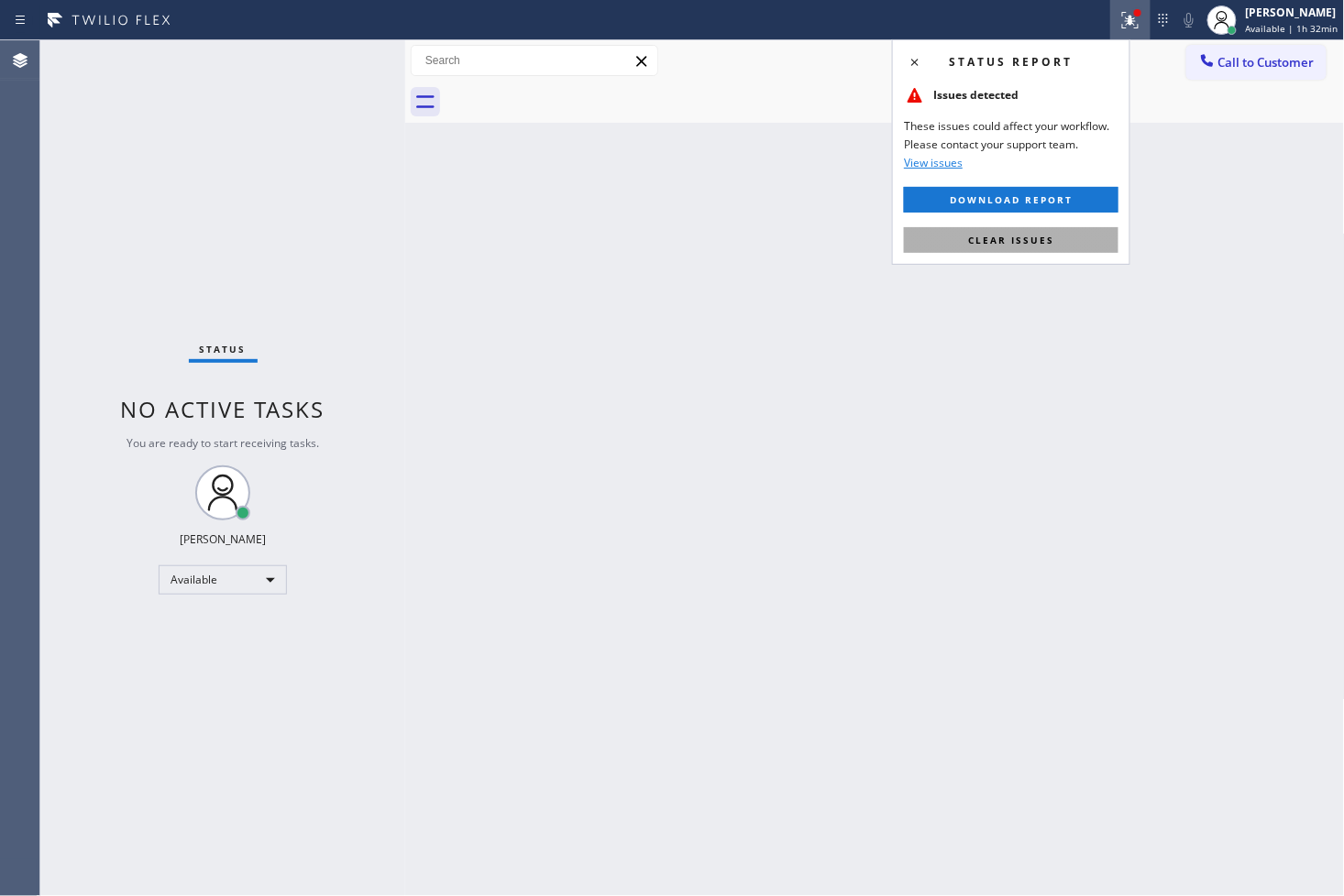
click at [1038, 241] on span "Clear issues" at bounding box center [1011, 240] width 86 height 13
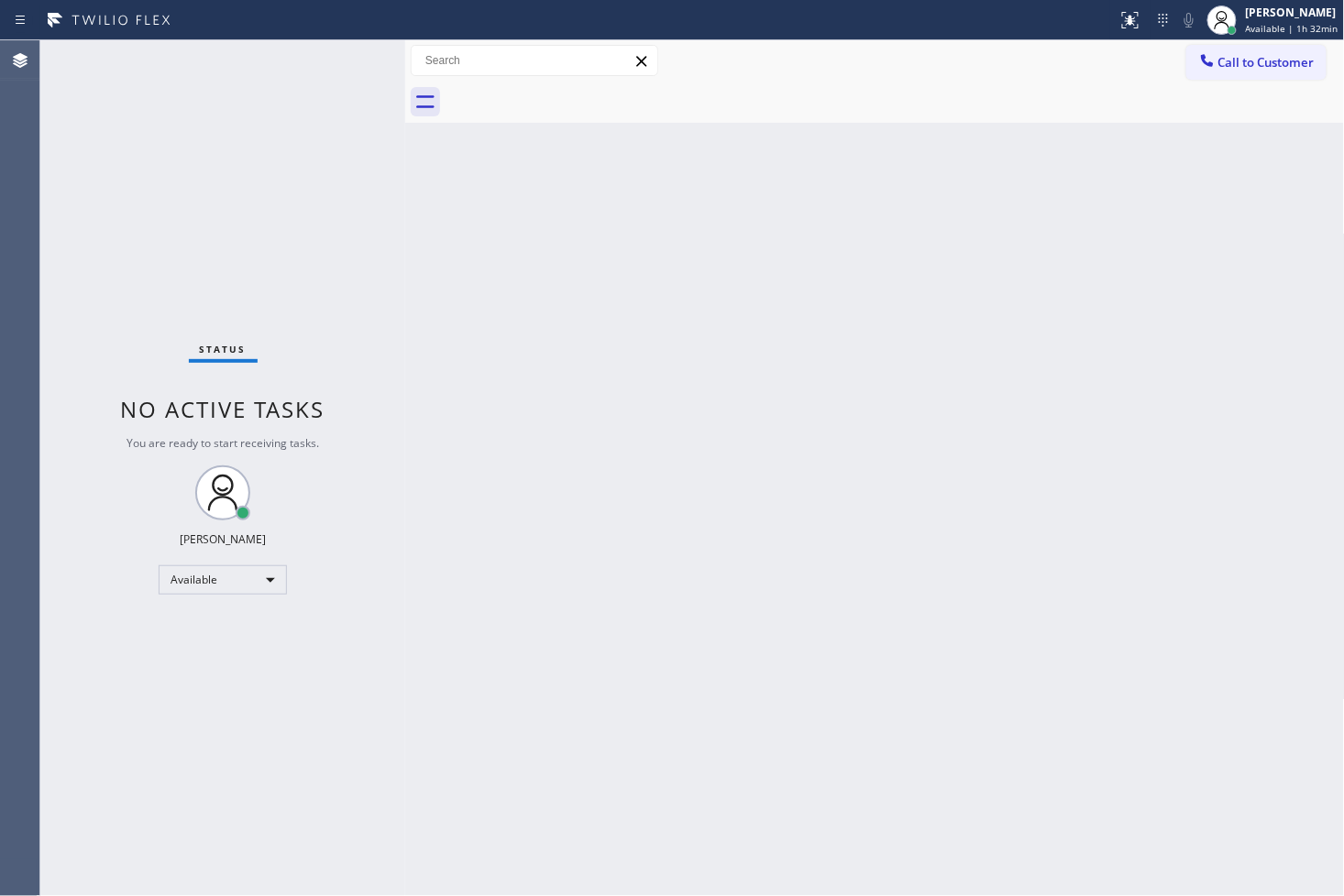
click at [444, 170] on div "Back to Dashboard Change Sender ID Customers Technicians Select a contact Outbo…" at bounding box center [875, 468] width 940 height 856
click at [326, 61] on div "Status No active tasks You are ready to start receiving tasks. [PERSON_NAME]" at bounding box center [223, 468] width 365 height 856
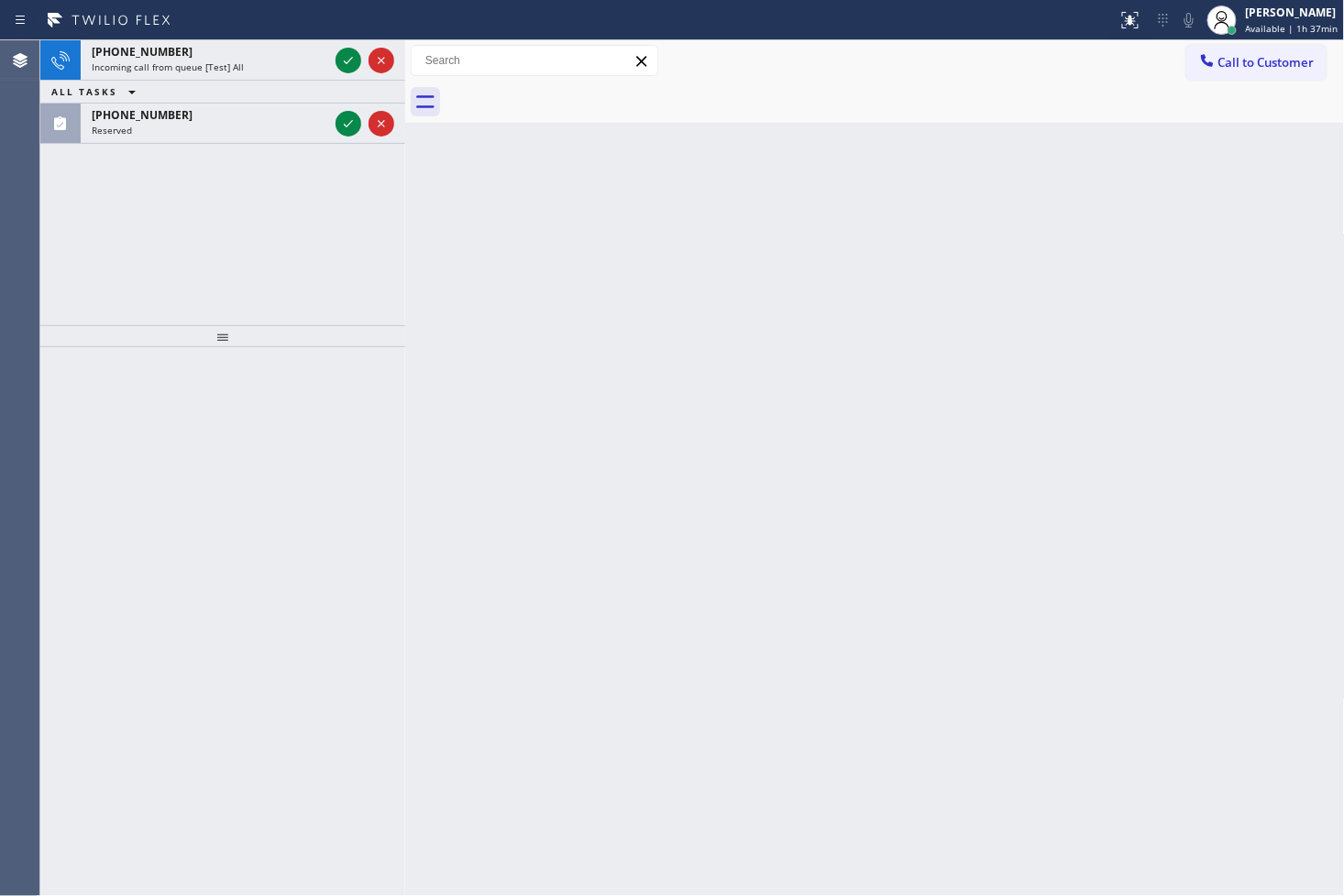
click at [344, 58] on div "[PHONE_NUMBER] Incoming call from queue [Test] All ALL TASKS ALL TASKS ACTIVE T…" at bounding box center [223, 92] width 365 height 103
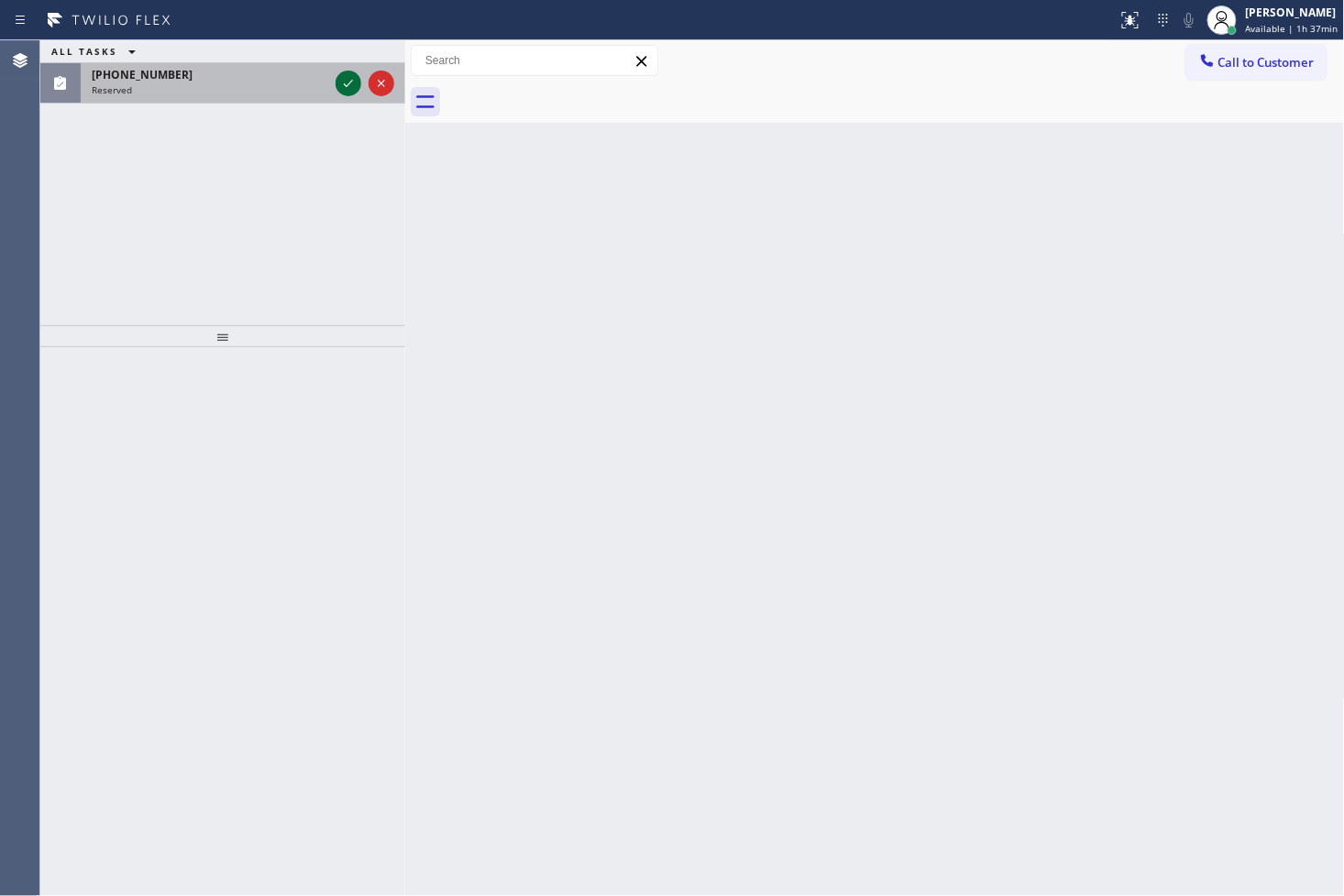
click at [345, 70] on div at bounding box center [365, 83] width 66 height 40
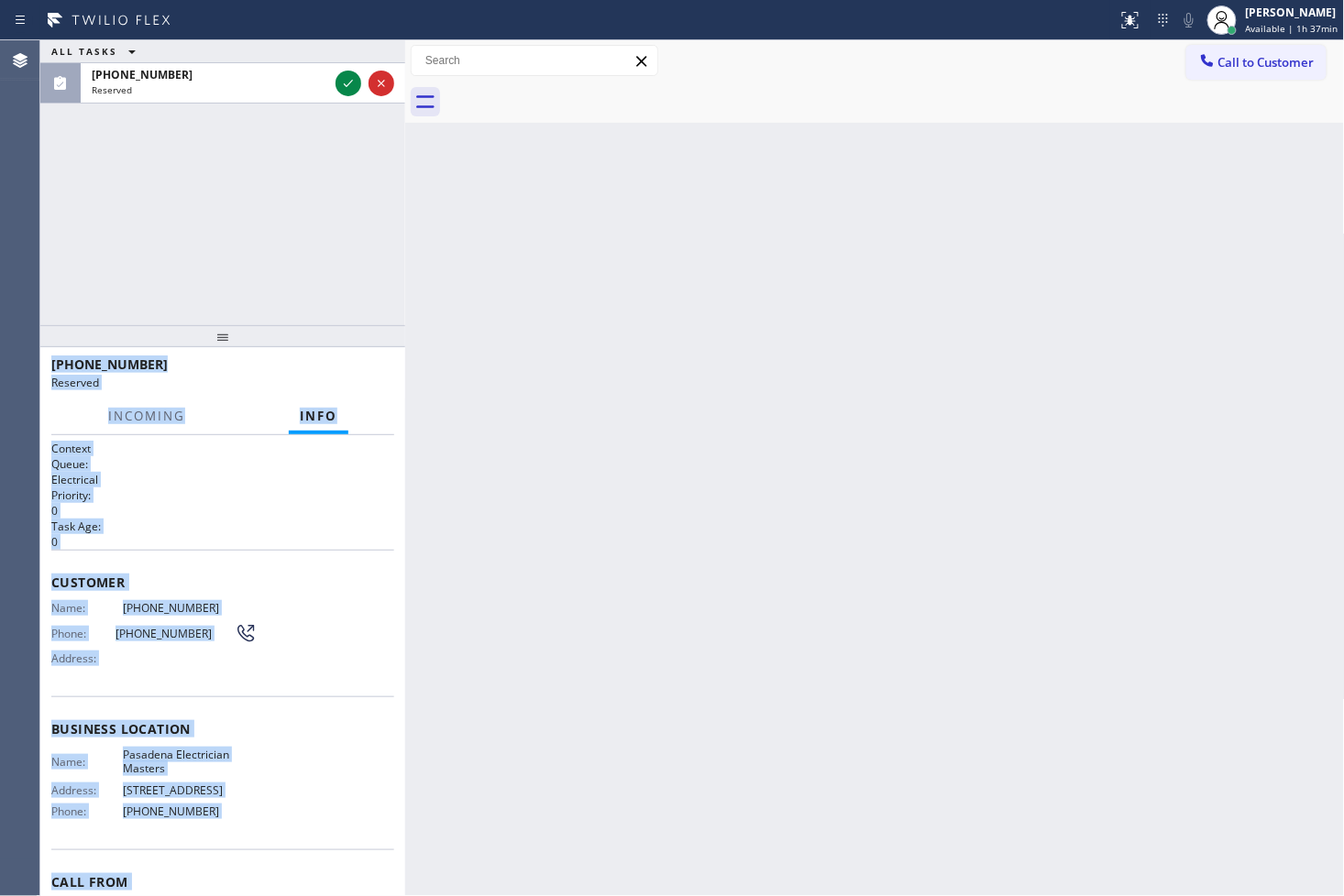
click at [169, 557] on div "Customer Name: [PHONE_NUMBER] Phone: [PHONE_NUMBER] Address:" at bounding box center [223, 623] width 343 height 147
click at [130, 697] on div "Business location Name: Pasadena Electrician Masters Address: [STREET_ADDRESS] …" at bounding box center [223, 773] width 343 height 153
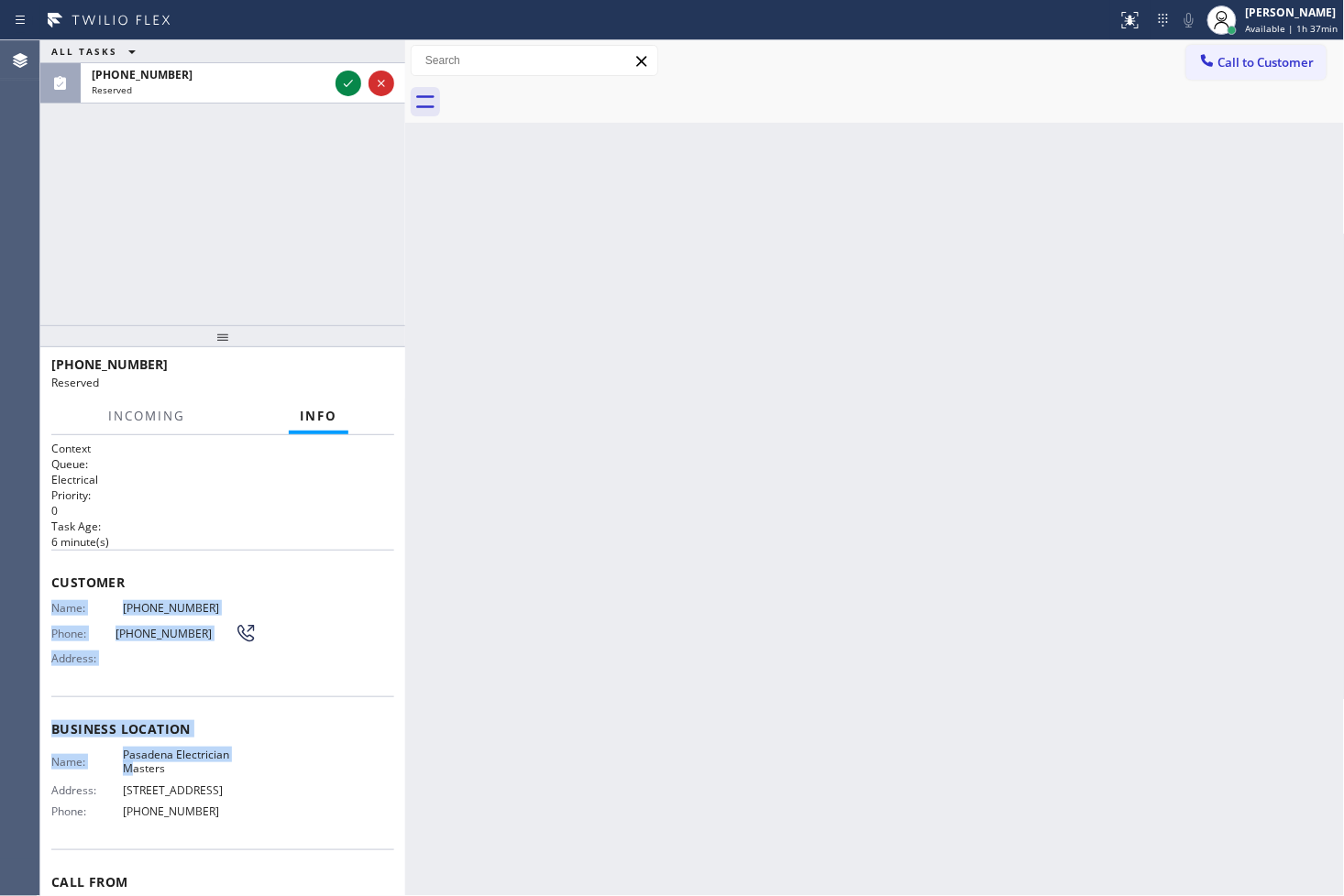
drag, startPoint x: 49, startPoint y: 606, endPoint x: 143, endPoint y: 790, distance: 206.6
click at [134, 777] on div "Context Queue: Electrical Priority: 0 Task Age: [DEMOGRAPHIC_DATA] minute(s) Cu…" at bounding box center [223, 666] width 365 height 462
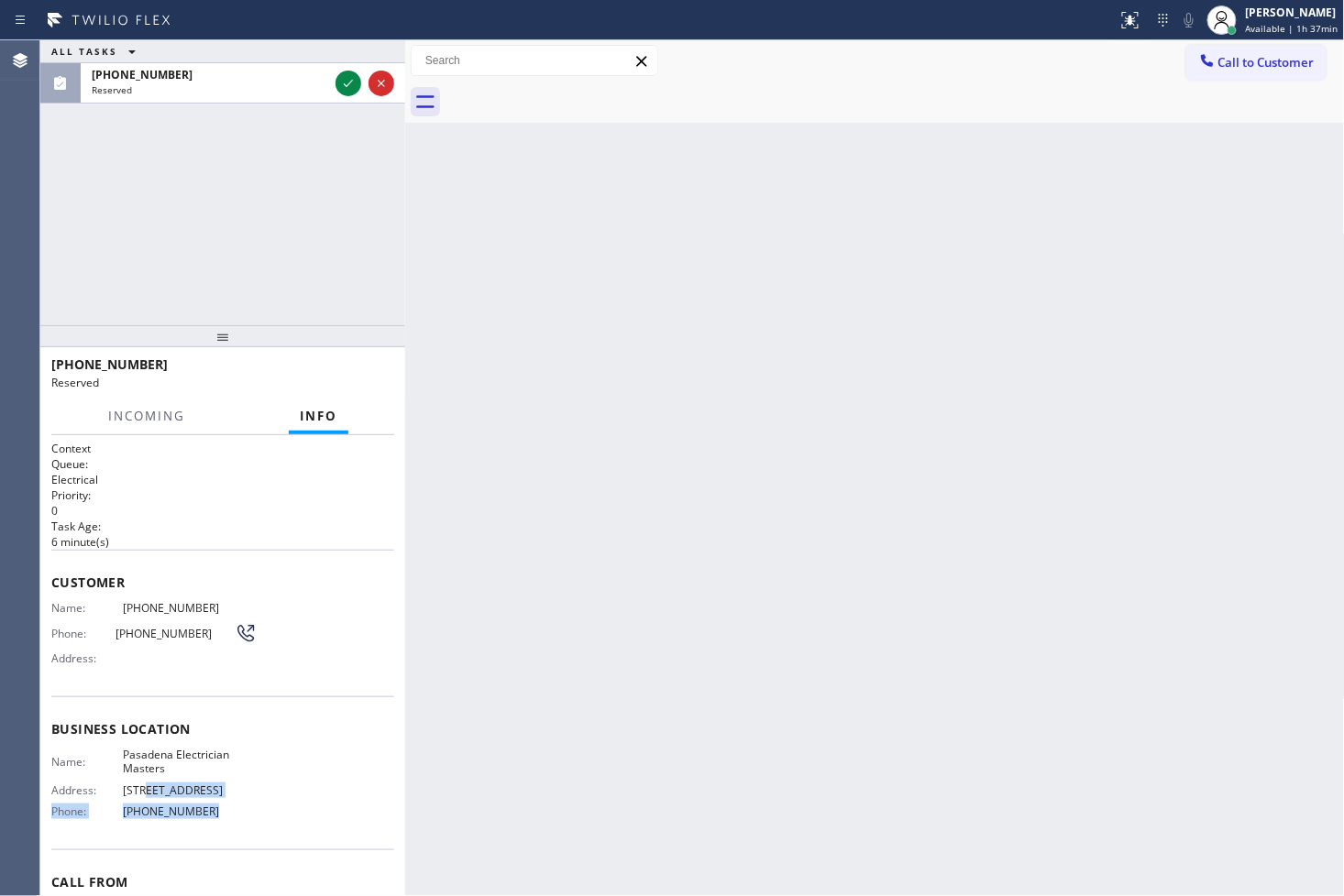
drag, startPoint x: 143, startPoint y: 790, endPoint x: 218, endPoint y: 814, distance: 78.7
click at [218, 814] on div "Name: Pasadena Electrician Masters Address: [STREET_ADDRESS] Phone: [PHONE_NUMB…" at bounding box center [154, 788] width 205 height 79
click at [198, 672] on div "Customer Name: [PHONE_NUMBER] Phone: [PHONE_NUMBER] Address:" at bounding box center [223, 623] width 343 height 147
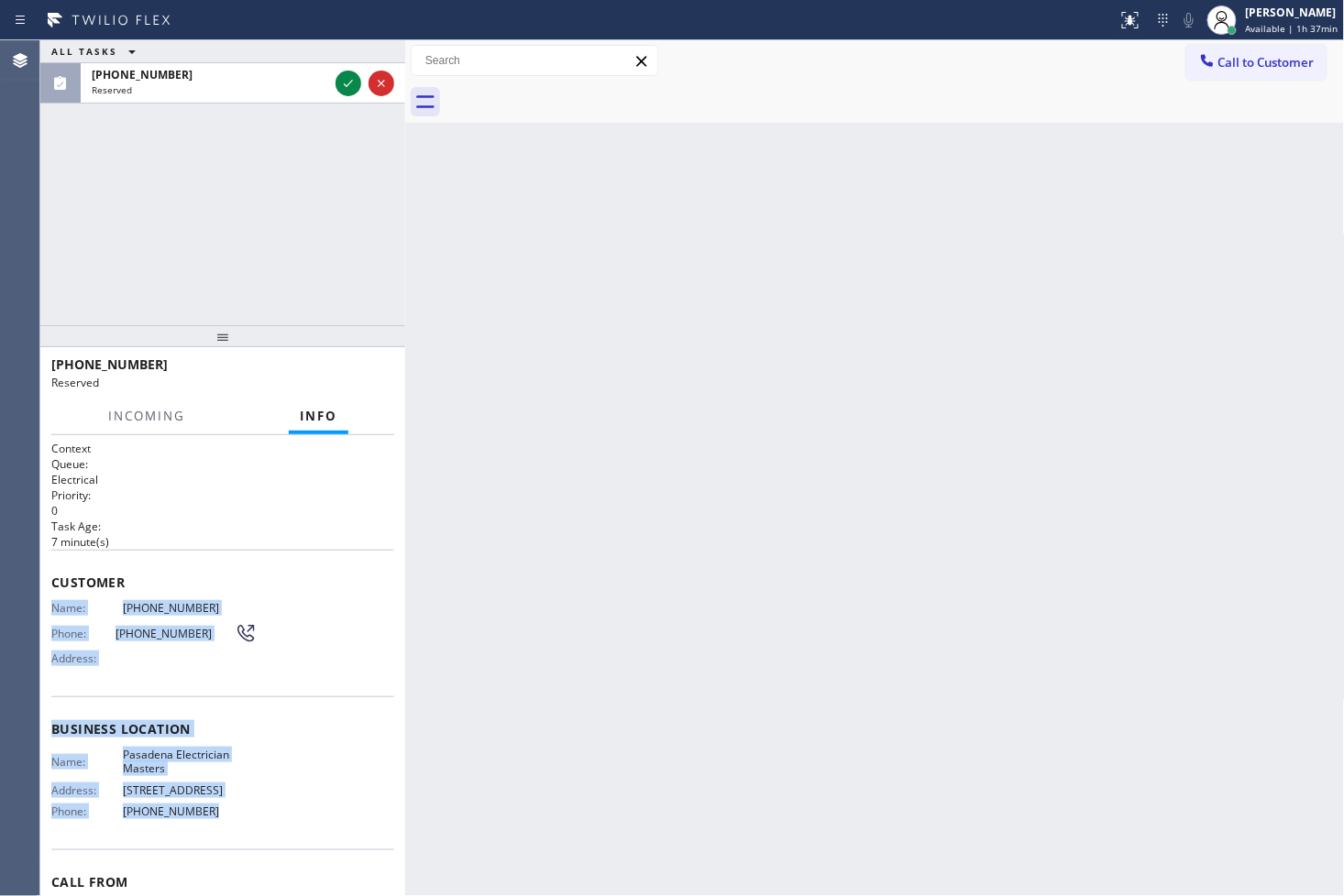
drag, startPoint x: 48, startPoint y: 602, endPoint x: 217, endPoint y: 816, distance: 272.7
click at [217, 816] on div "Context Queue: Electrical Priority: 0 Task Age: [DEMOGRAPHIC_DATA] minute(s) Cu…" at bounding box center [223, 666] width 365 height 462
copy div "Name: [PHONE_NUMBER] Phone: [PHONE_NUMBER] Address: Business location Name: Pas…"
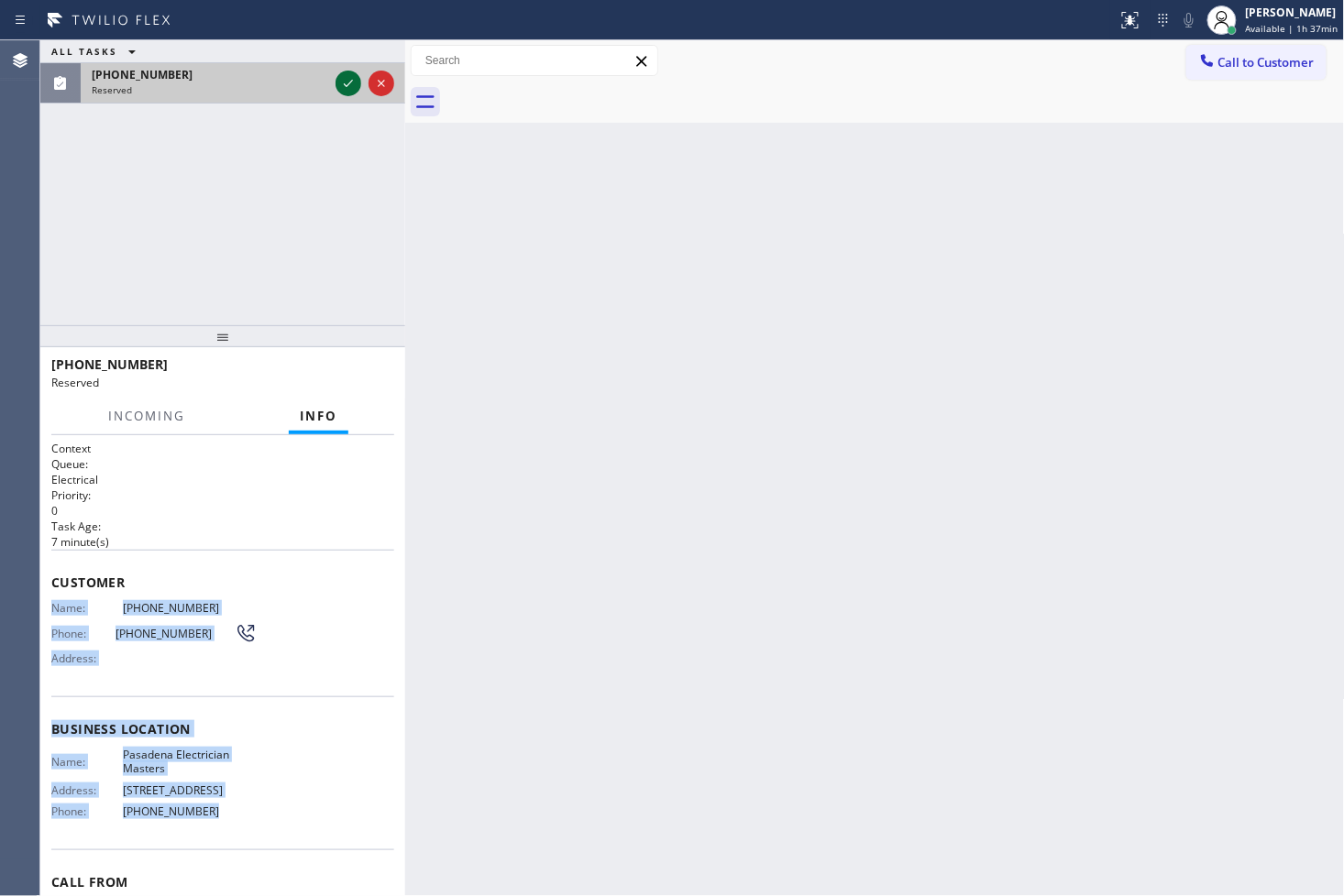
click at [351, 85] on icon at bounding box center [348, 83] width 22 height 22
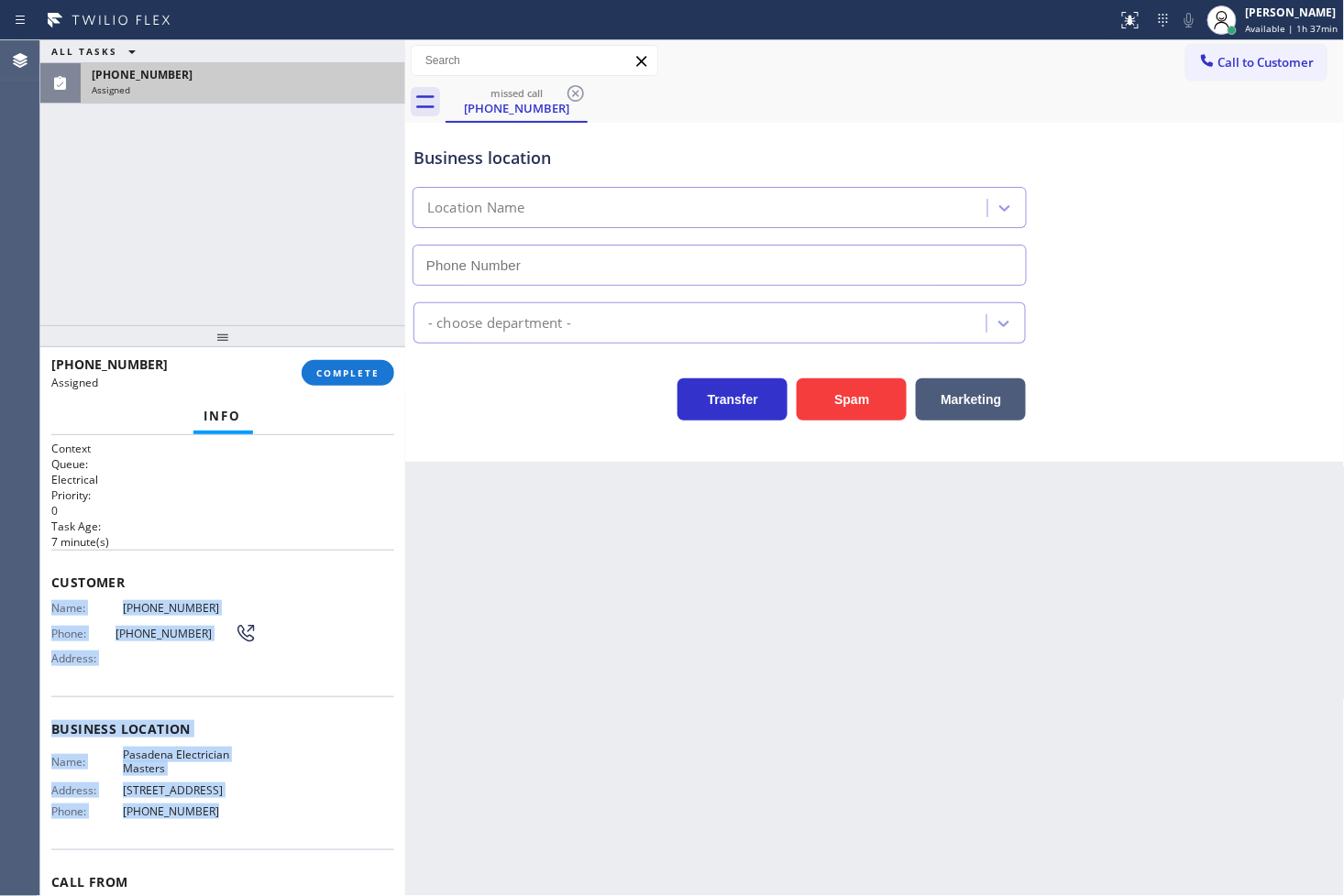
type input "[PHONE_NUMBER]"
click at [369, 371] on span "COMPLETE" at bounding box center [348, 373] width 63 height 13
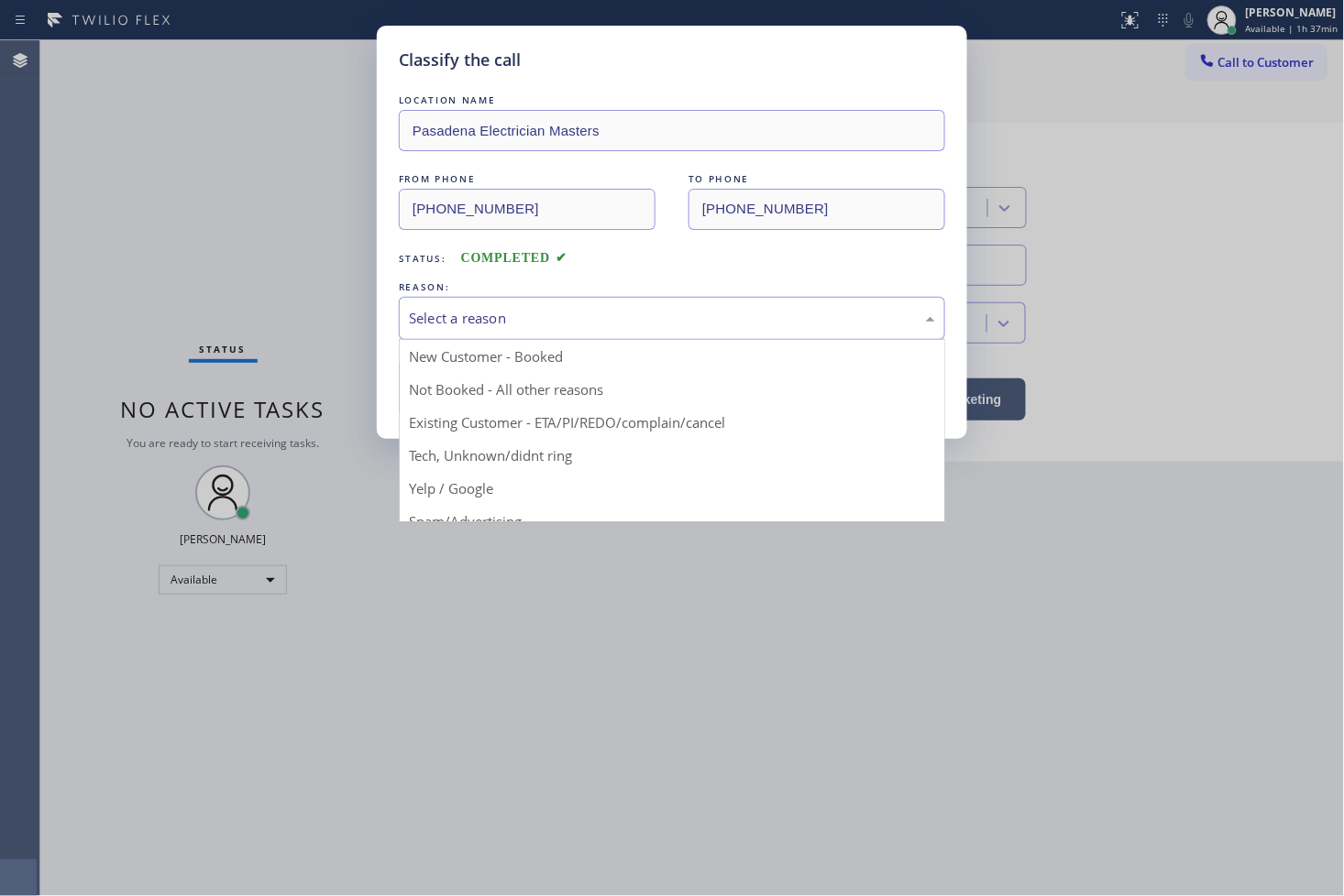
click at [465, 325] on div "Select a reason" at bounding box center [672, 317] width 527 height 21
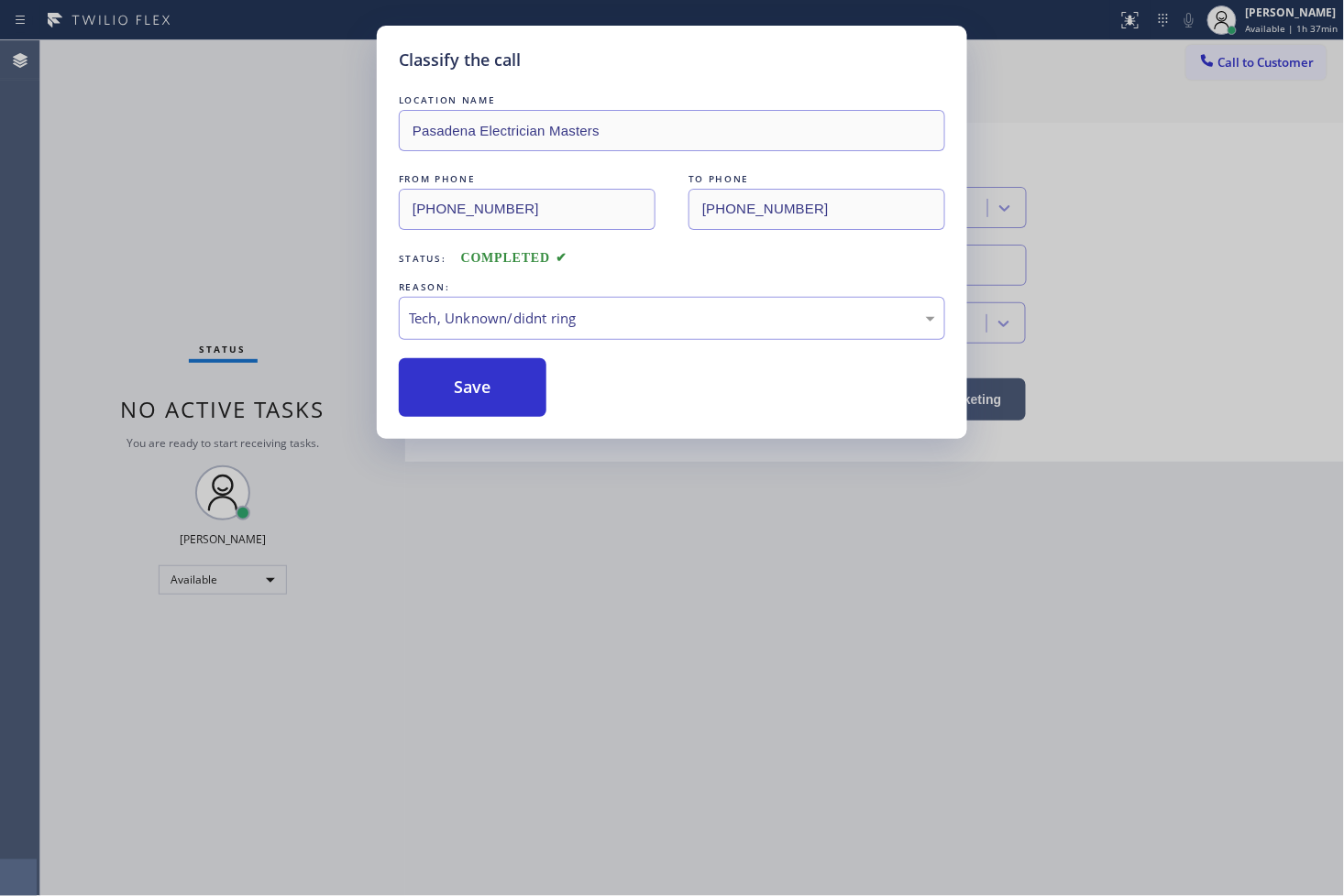
click at [479, 349] on div "LOCATION NAME Pasadena Electrician Masters FROM PHONE [PHONE_NUMBER] TO PHONE […" at bounding box center [672, 253] width 546 height 326
click at [470, 379] on button "Save" at bounding box center [472, 388] width 148 height 59
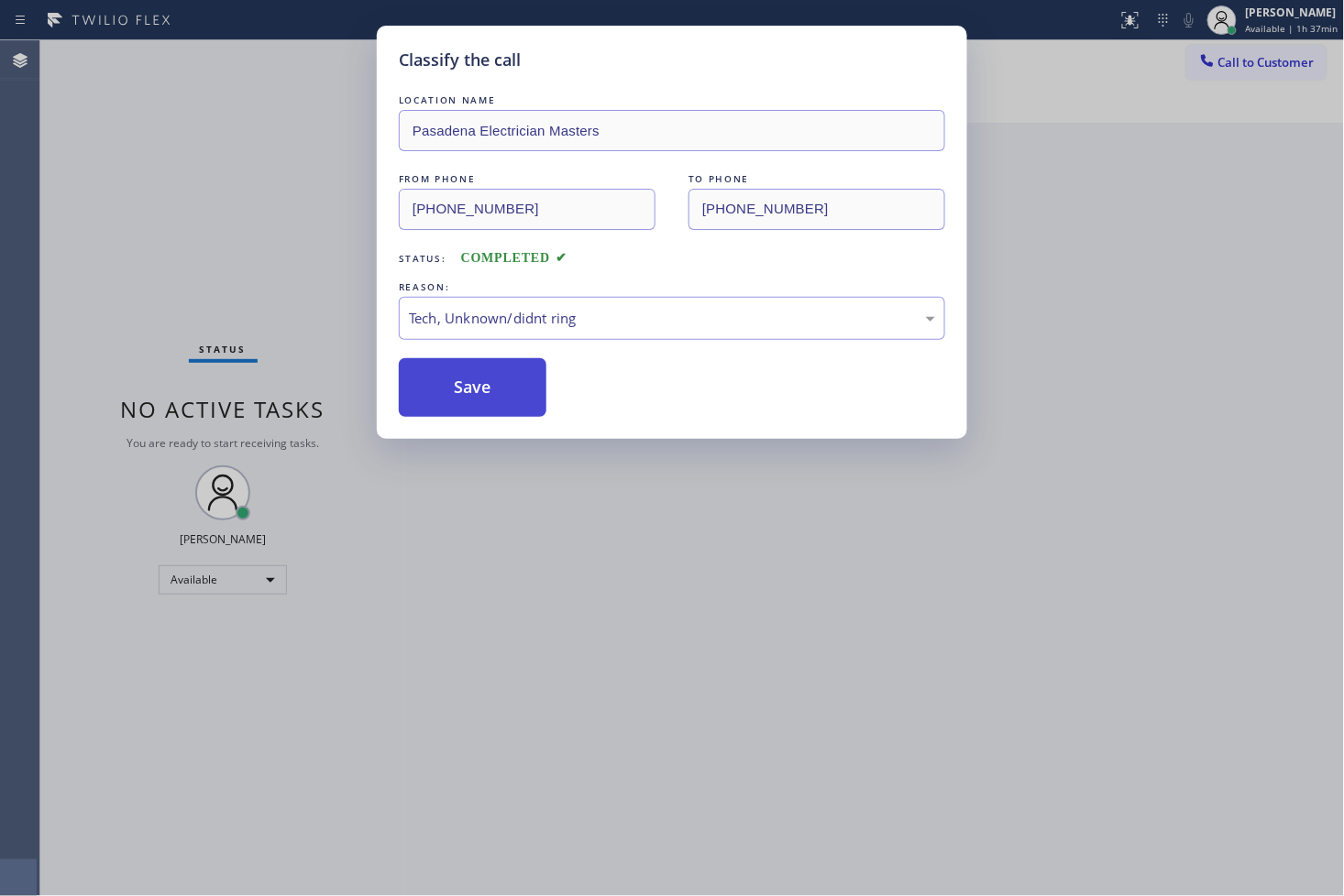
click at [470, 379] on button "Save" at bounding box center [472, 388] width 148 height 59
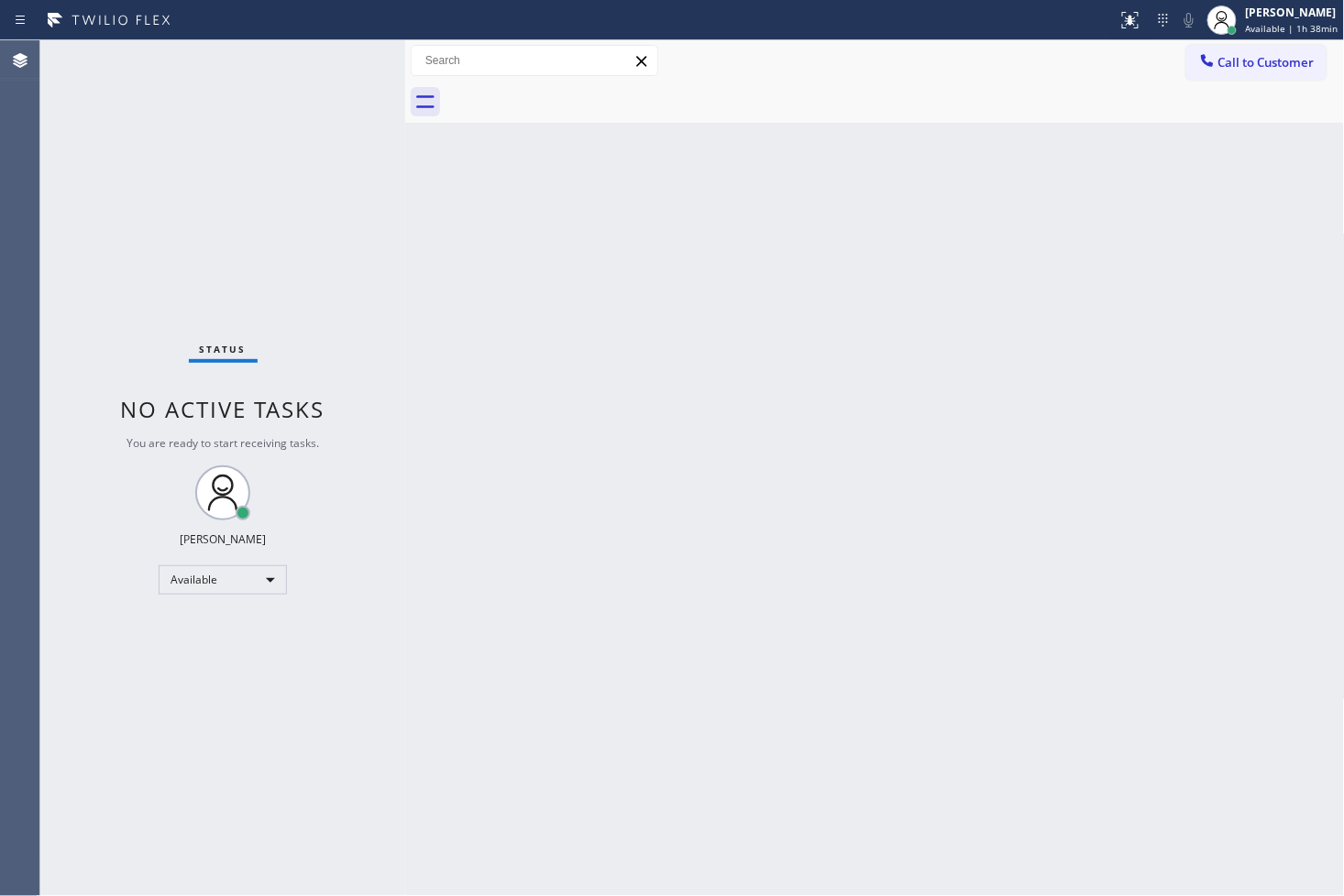
click at [114, 156] on div "Status No active tasks You are ready to start receiving tasks. [PERSON_NAME]" at bounding box center [223, 468] width 365 height 856
click at [337, 59] on div "Status No active tasks You are ready to start receiving tasks. [PERSON_NAME]" at bounding box center [223, 468] width 365 height 856
click at [334, 81] on div "Status No active tasks You are ready to start receiving tasks. [PERSON_NAME]" at bounding box center [223, 468] width 365 height 856
click at [339, 62] on div "Status No active tasks You are ready to start receiving tasks. [PERSON_NAME]" at bounding box center [223, 468] width 365 height 856
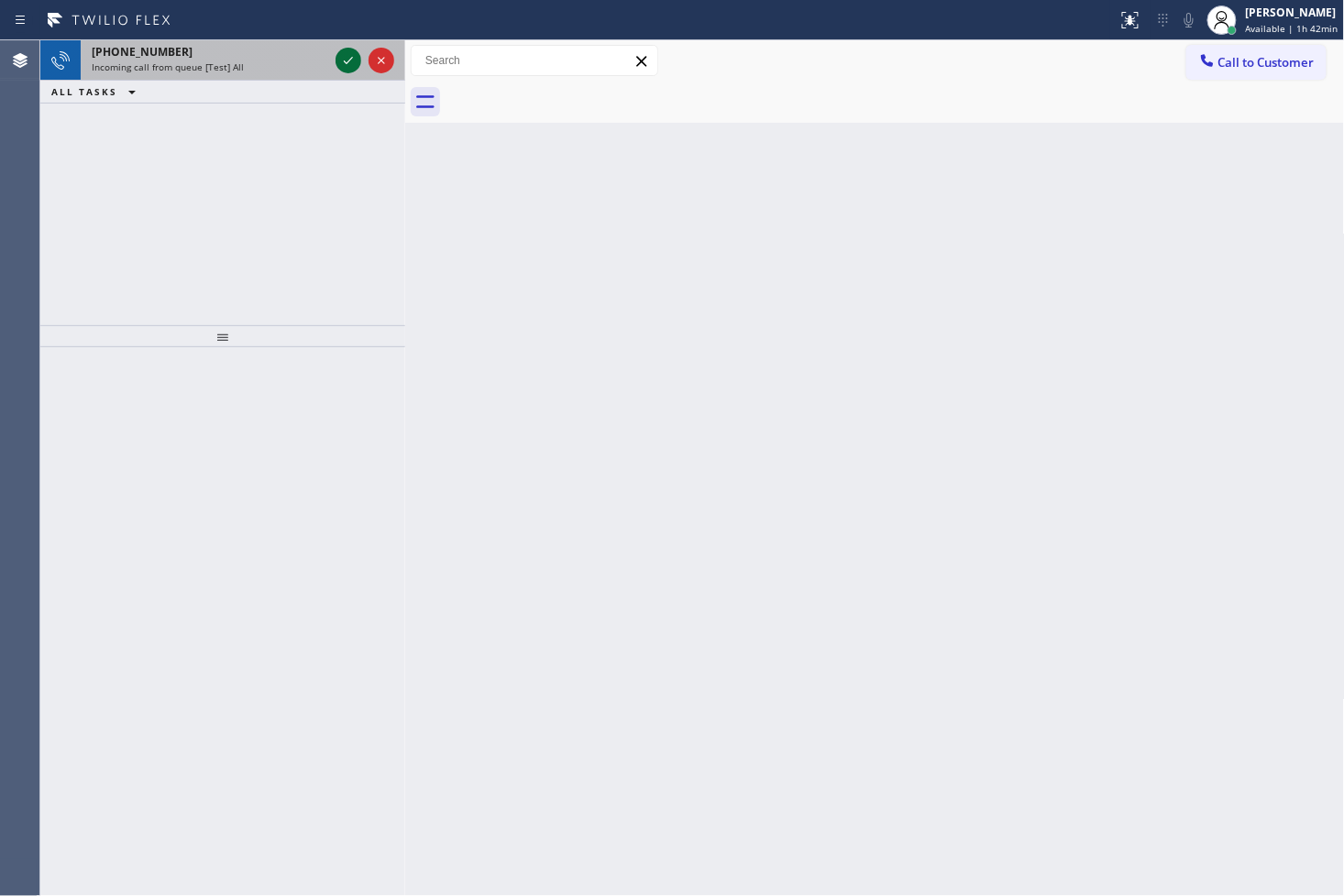
click at [337, 61] on icon at bounding box center [348, 60] width 22 height 22
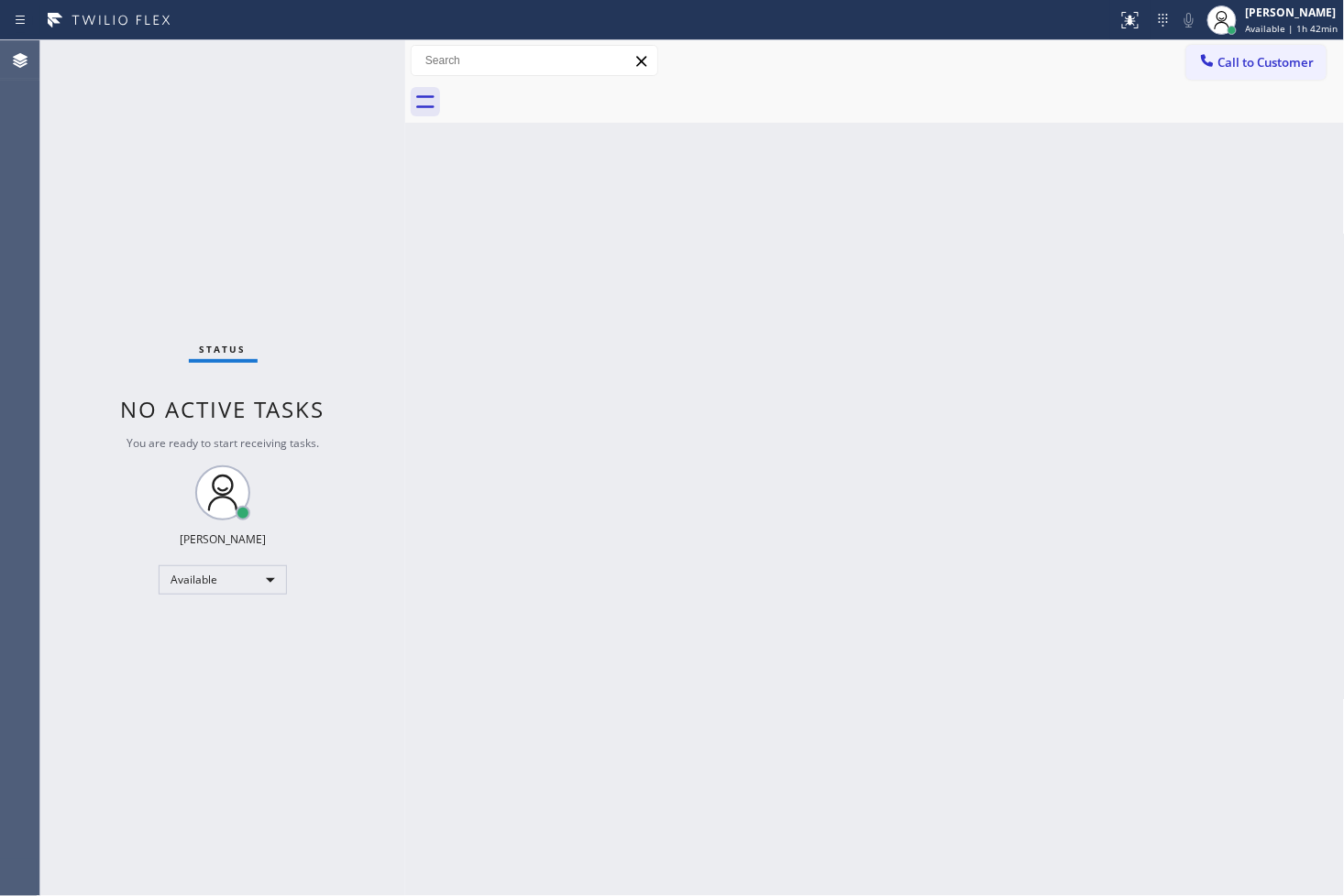
click at [337, 61] on div "Status No active tasks You are ready to start receiving tasks. [PERSON_NAME]" at bounding box center [223, 468] width 365 height 856
click at [333, 346] on div "Status No active tasks You are ready to start receiving tasks. [PERSON_NAME]" at bounding box center [223, 468] width 365 height 856
click at [1119, 13] on icon at bounding box center [1130, 20] width 22 height 22
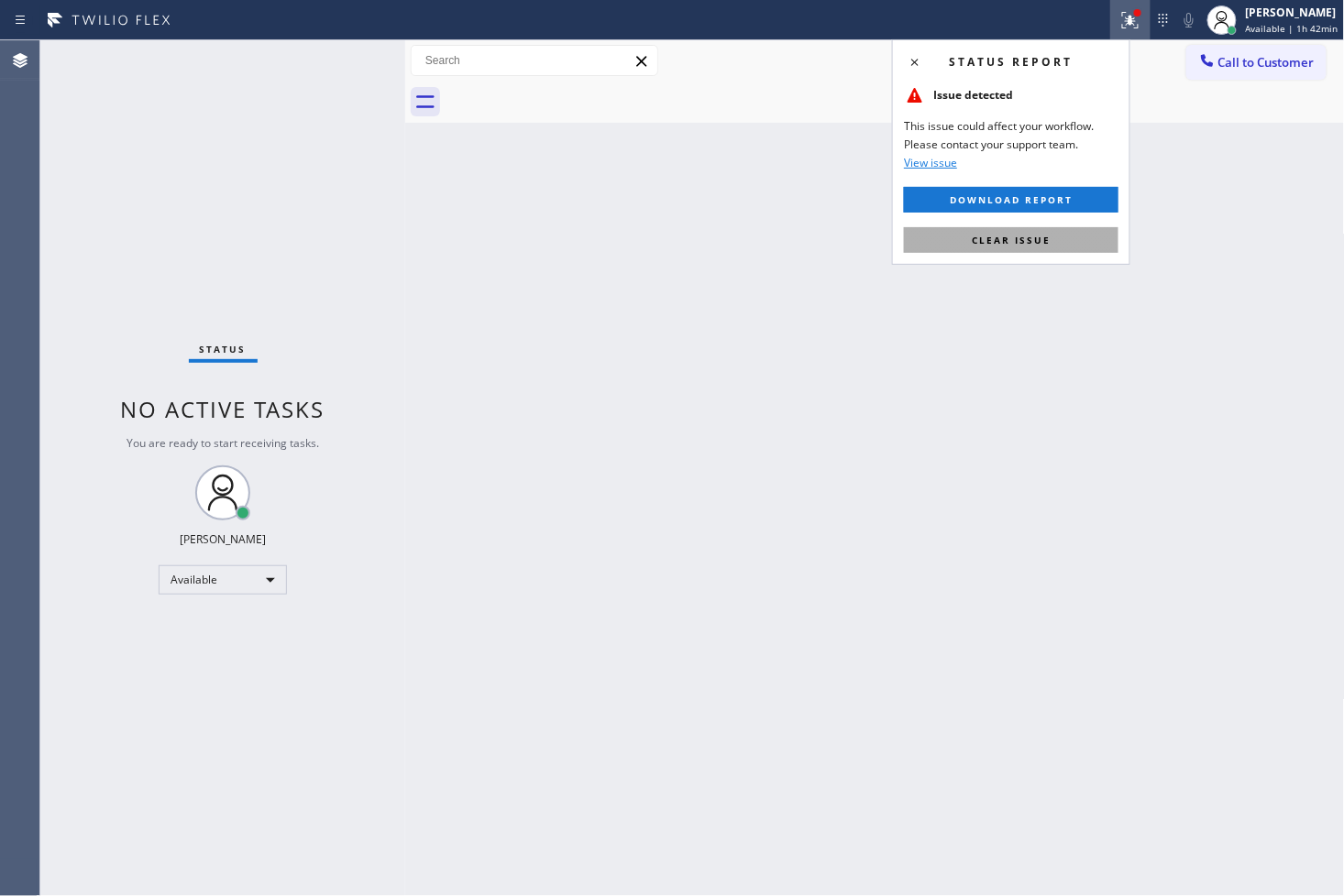
click at [1068, 235] on button "Clear issue" at bounding box center [1012, 241] width 215 height 26
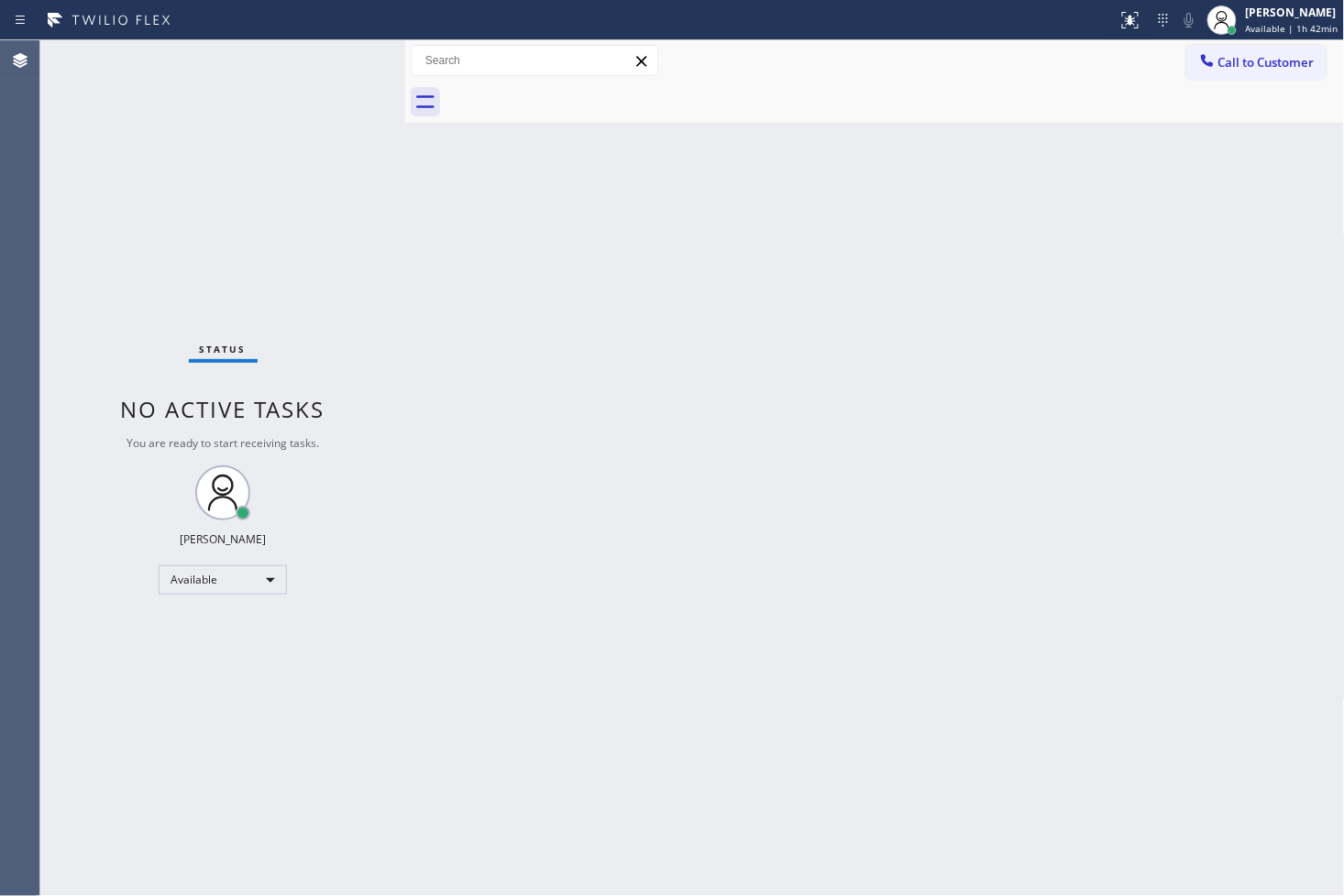
click at [332, 126] on div "Status No active tasks You are ready to start receiving tasks. [PERSON_NAME]" at bounding box center [223, 468] width 365 height 856
click at [352, 53] on div "Status No active tasks You are ready to start receiving tasks. [PERSON_NAME]" at bounding box center [223, 468] width 365 height 856
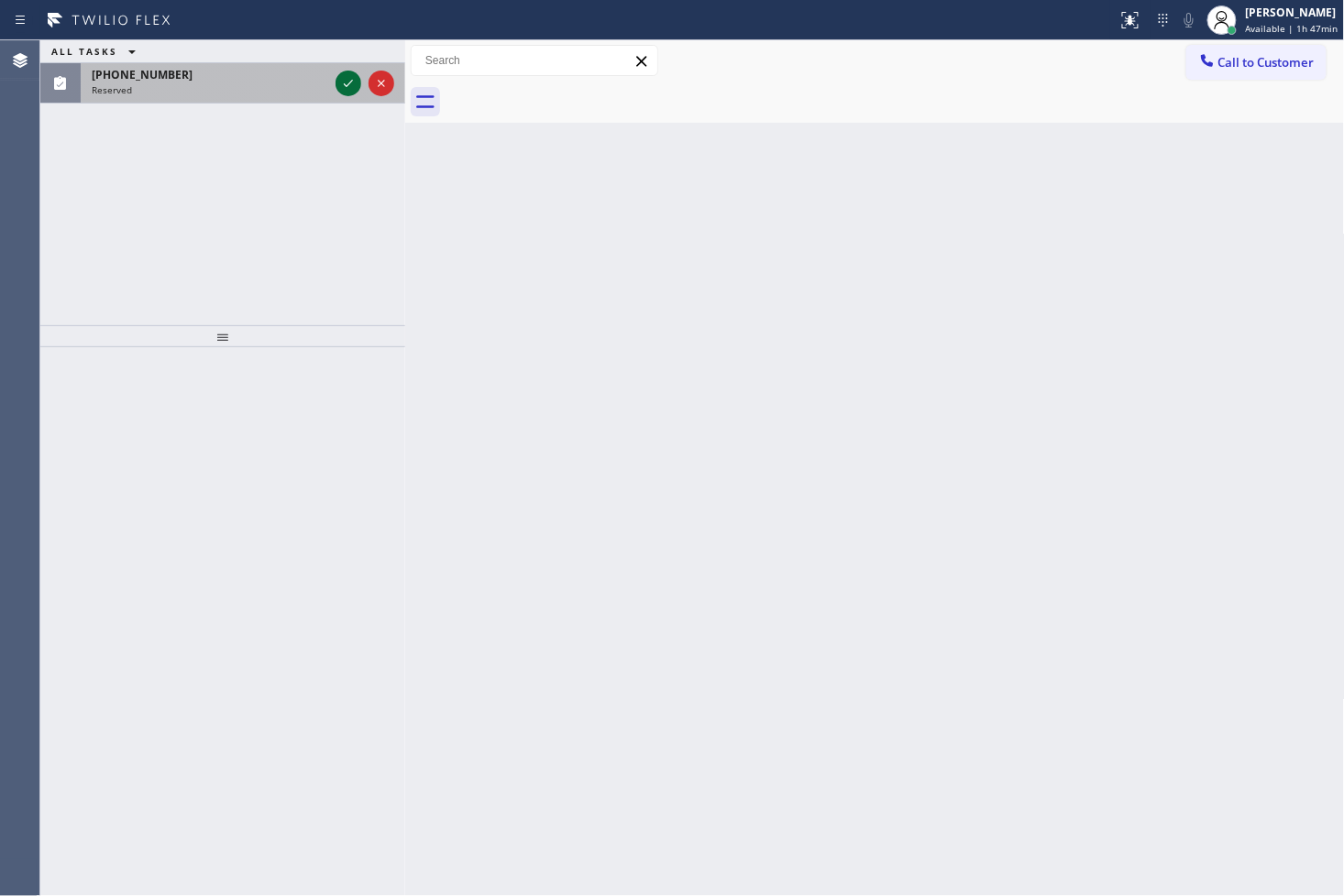
click at [346, 83] on icon at bounding box center [348, 83] width 22 height 22
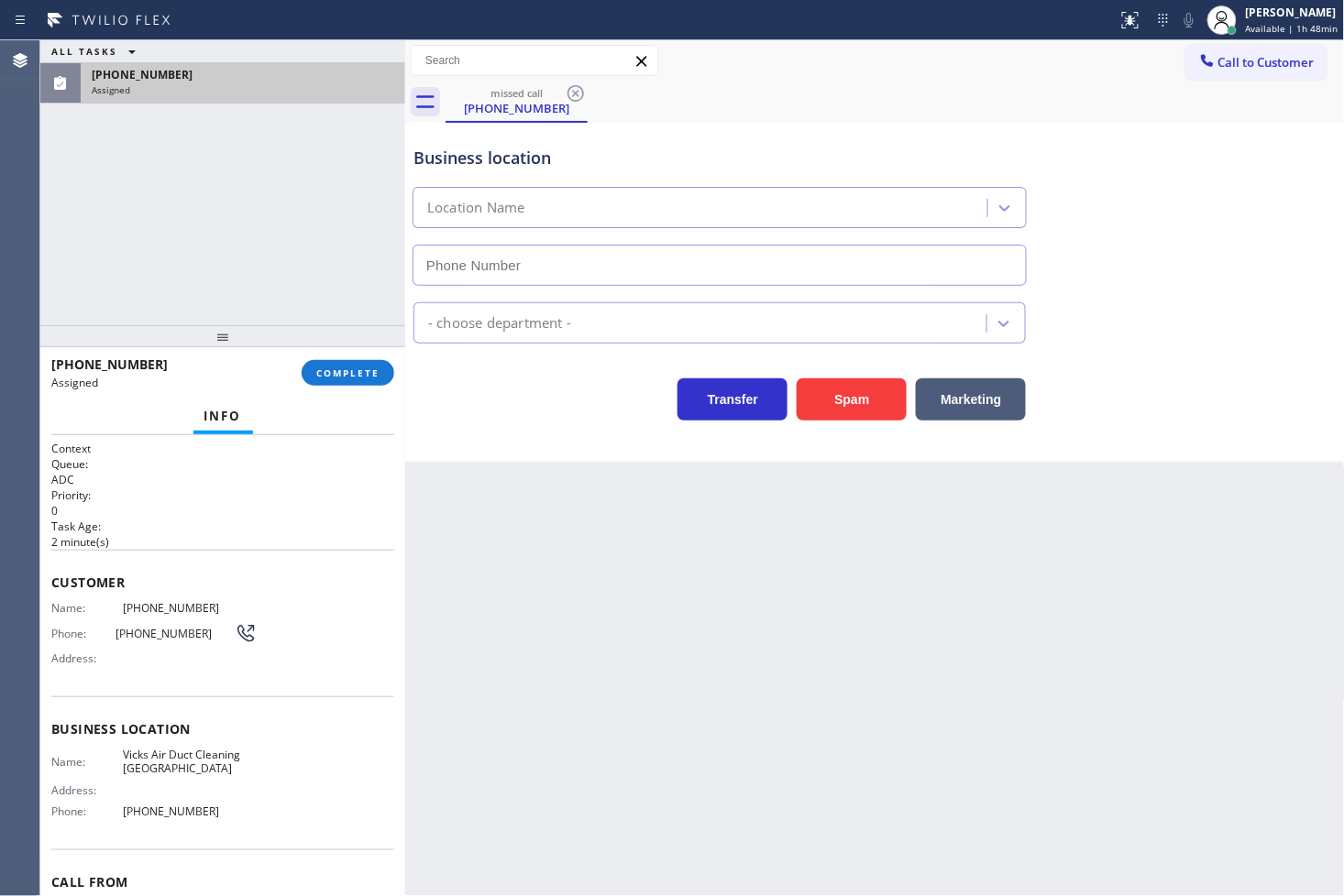
type input "[PHONE_NUMBER]"
click at [49, 600] on div "Context Queue: ADC Priority: 0 Task Age: [DEMOGRAPHIC_DATA] minute(s) Customer …" at bounding box center [223, 666] width 365 height 462
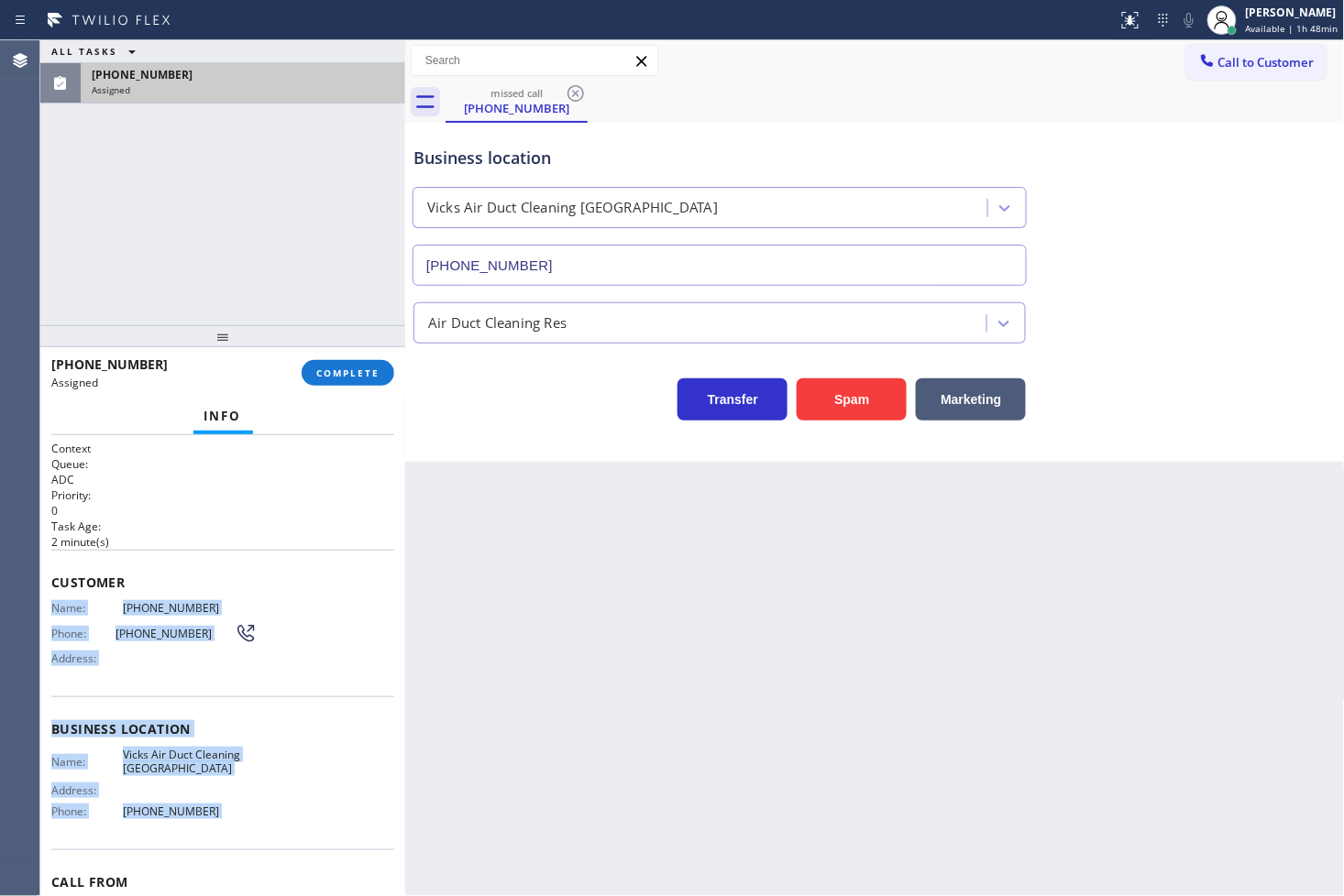
drag, startPoint x: 49, startPoint y: 600, endPoint x: 244, endPoint y: 821, distance: 294.7
click at [241, 827] on div "Context Queue: ADC Priority: 0 Task Age: [DEMOGRAPHIC_DATA] minute(s) Customer …" at bounding box center [223, 666] width 365 height 462
copy div "Name: [PHONE_NUMBER] Phone: [PHONE_NUMBER] Address: Business location Name: Vic…"
click at [344, 376] on span "COMPLETE" at bounding box center [348, 373] width 63 height 13
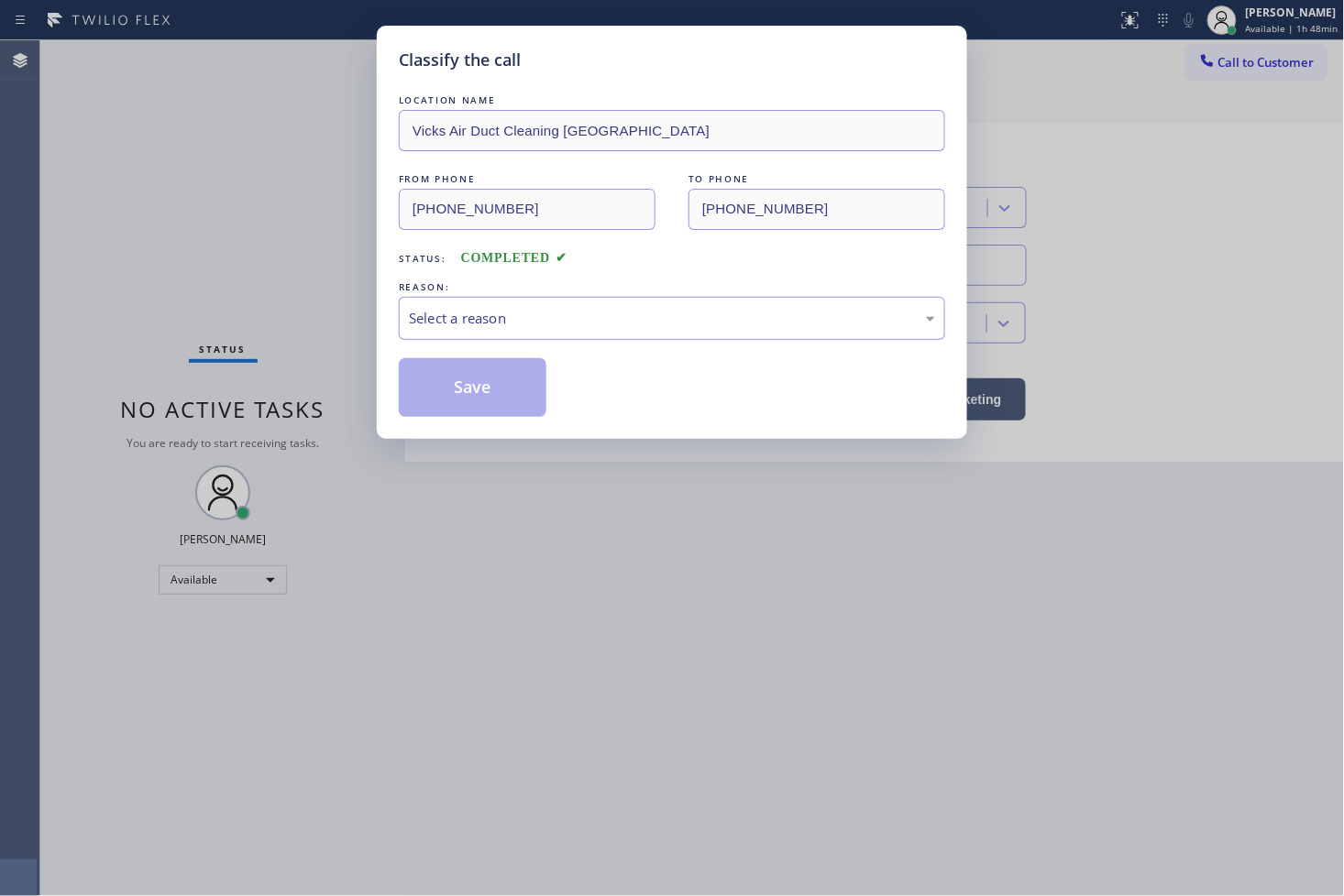
click at [479, 323] on div "Select a reason" at bounding box center [672, 317] width 527 height 21
click at [468, 403] on button "Save" at bounding box center [472, 388] width 148 height 59
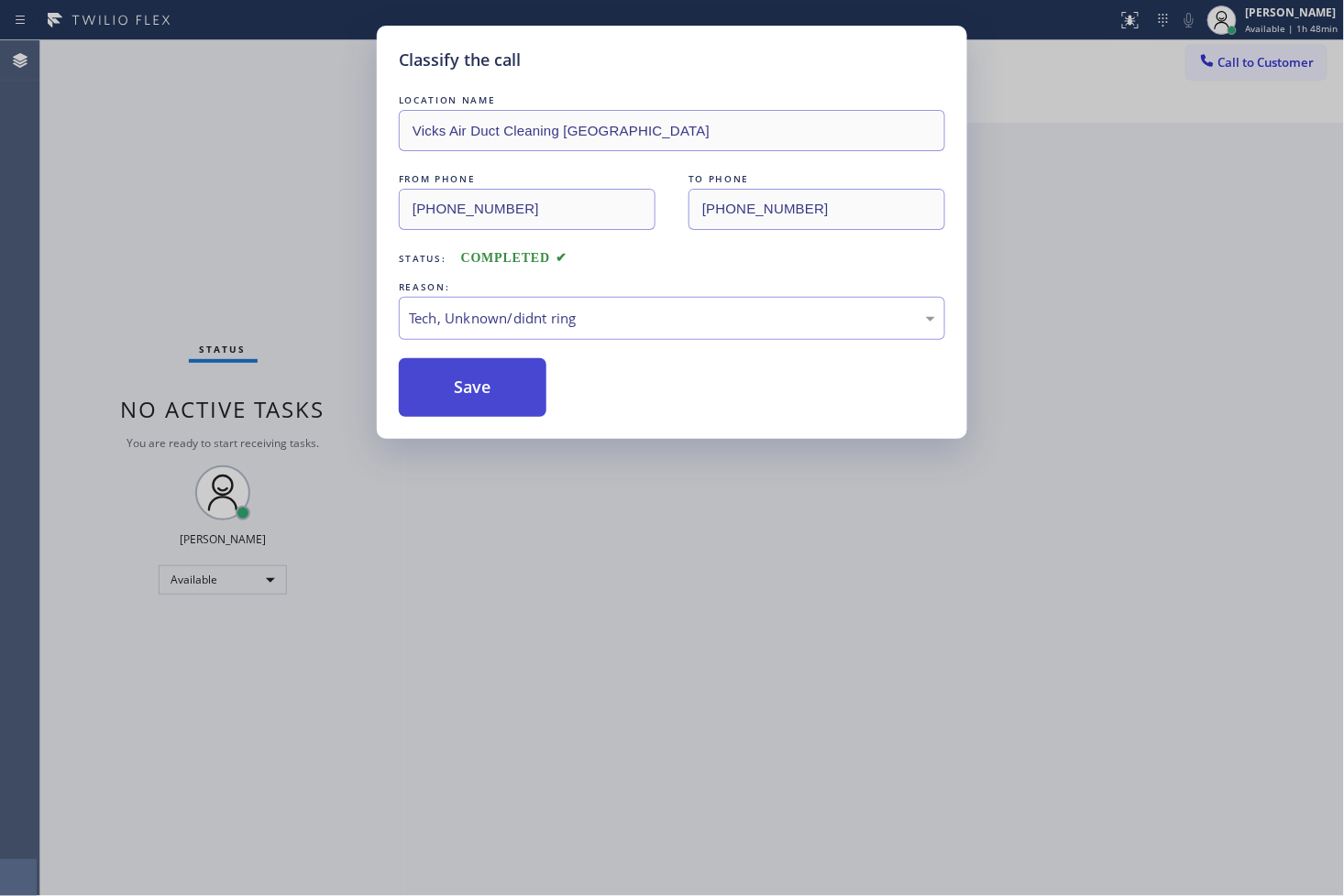
click at [468, 403] on button "Save" at bounding box center [472, 388] width 148 height 59
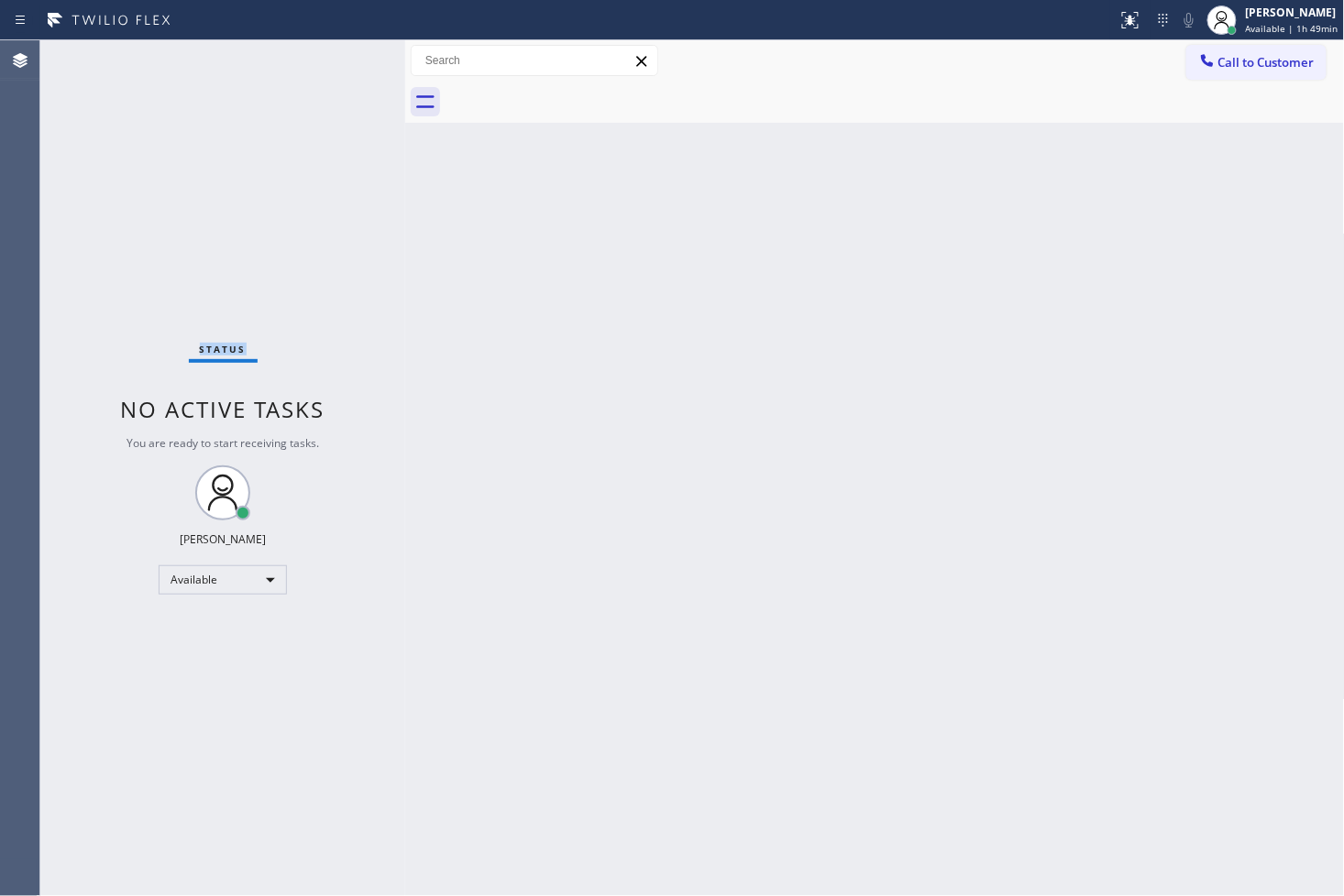
drag, startPoint x: 144, startPoint y: 241, endPoint x: 153, endPoint y: 233, distance: 12.0
click at [144, 241] on div "Status No active tasks You are ready to start receiving tasks. [PERSON_NAME]" at bounding box center [223, 468] width 365 height 856
click at [324, 90] on div "Status No active tasks You are ready to start receiving tasks. [PERSON_NAME]" at bounding box center [223, 468] width 365 height 856
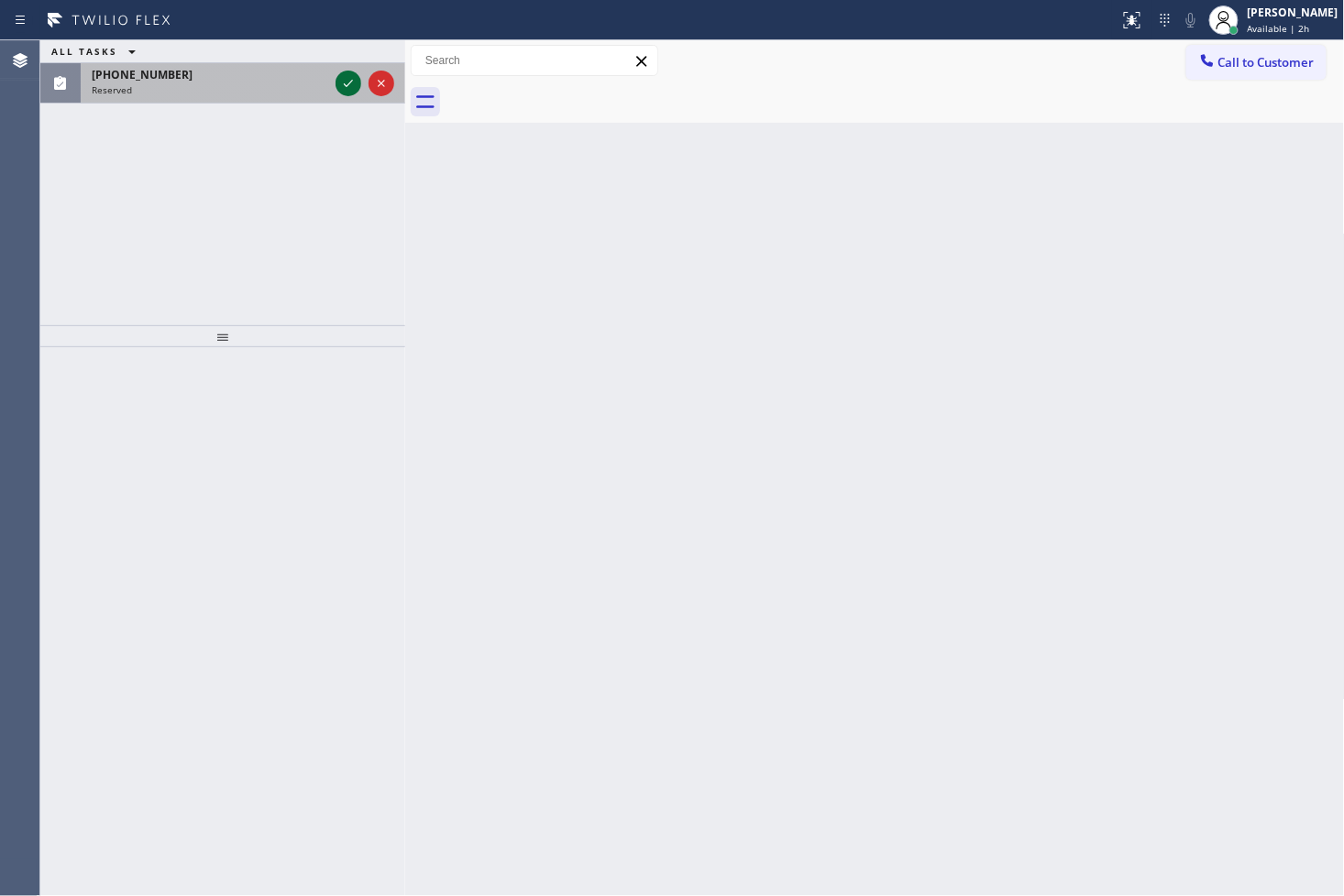
click at [353, 90] on icon at bounding box center [348, 83] width 22 height 22
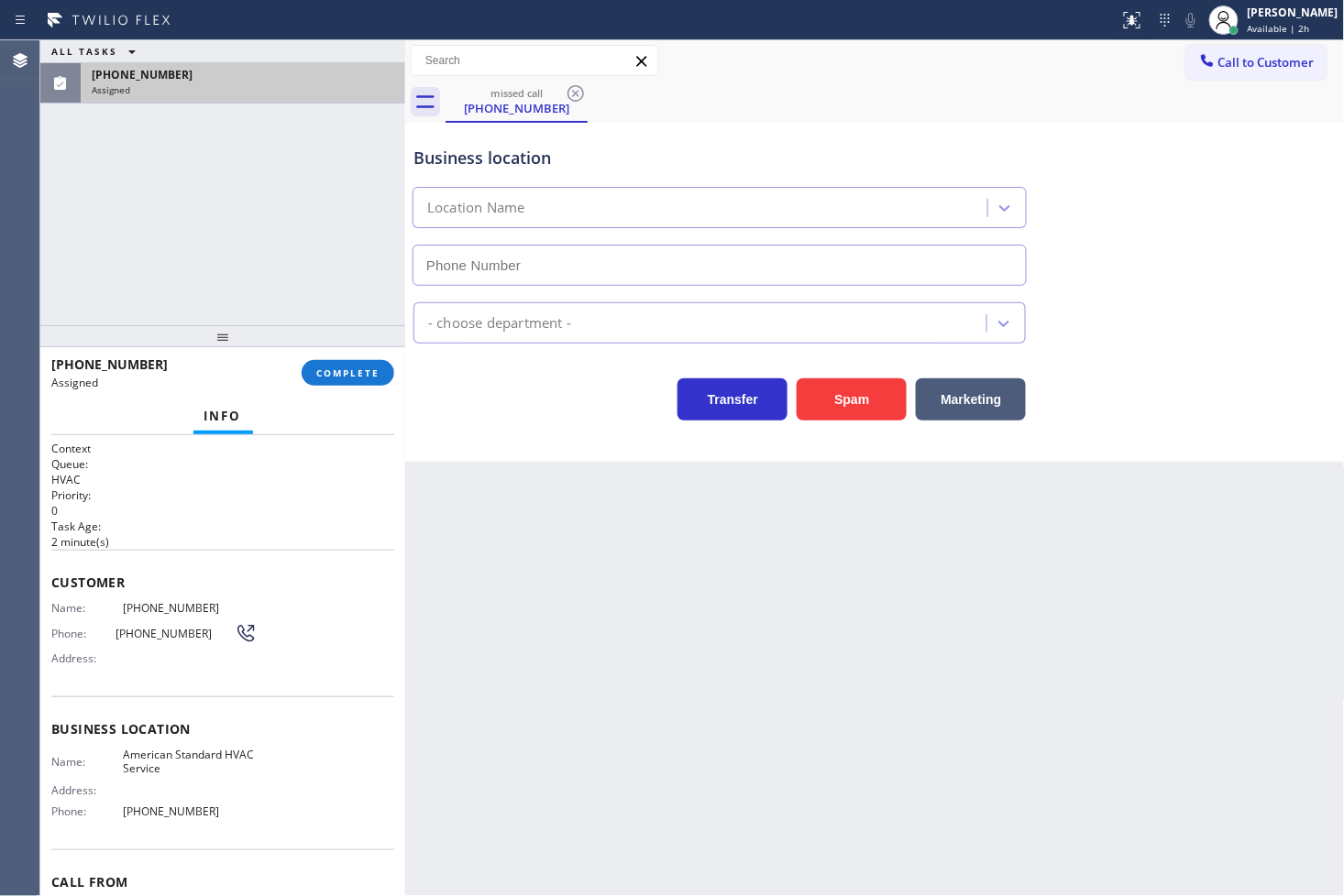
click at [48, 606] on div "Context Queue: HVAC Priority: 0 Task Age: [DEMOGRAPHIC_DATA] minute(s) Customer…" at bounding box center [223, 666] width 365 height 462
type input "[PHONE_NUMBER]"
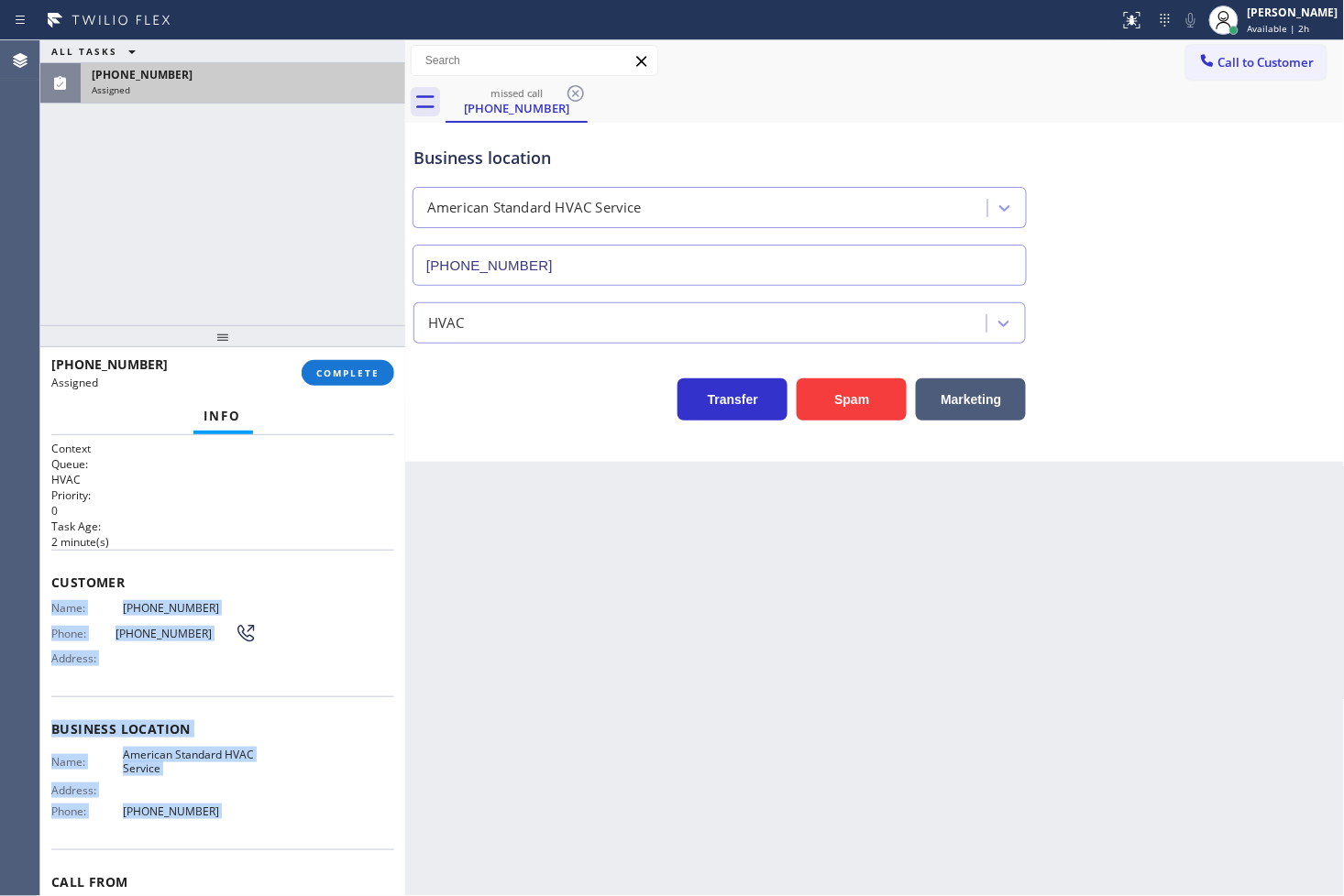
drag, startPoint x: 48, startPoint y: 606, endPoint x: 235, endPoint y: 808, distance: 275.3
click at [235, 808] on div "Context Queue: HVAC Priority: 0 Task Age: [DEMOGRAPHIC_DATA] minute(s) Customer…" at bounding box center [223, 666] width 365 height 462
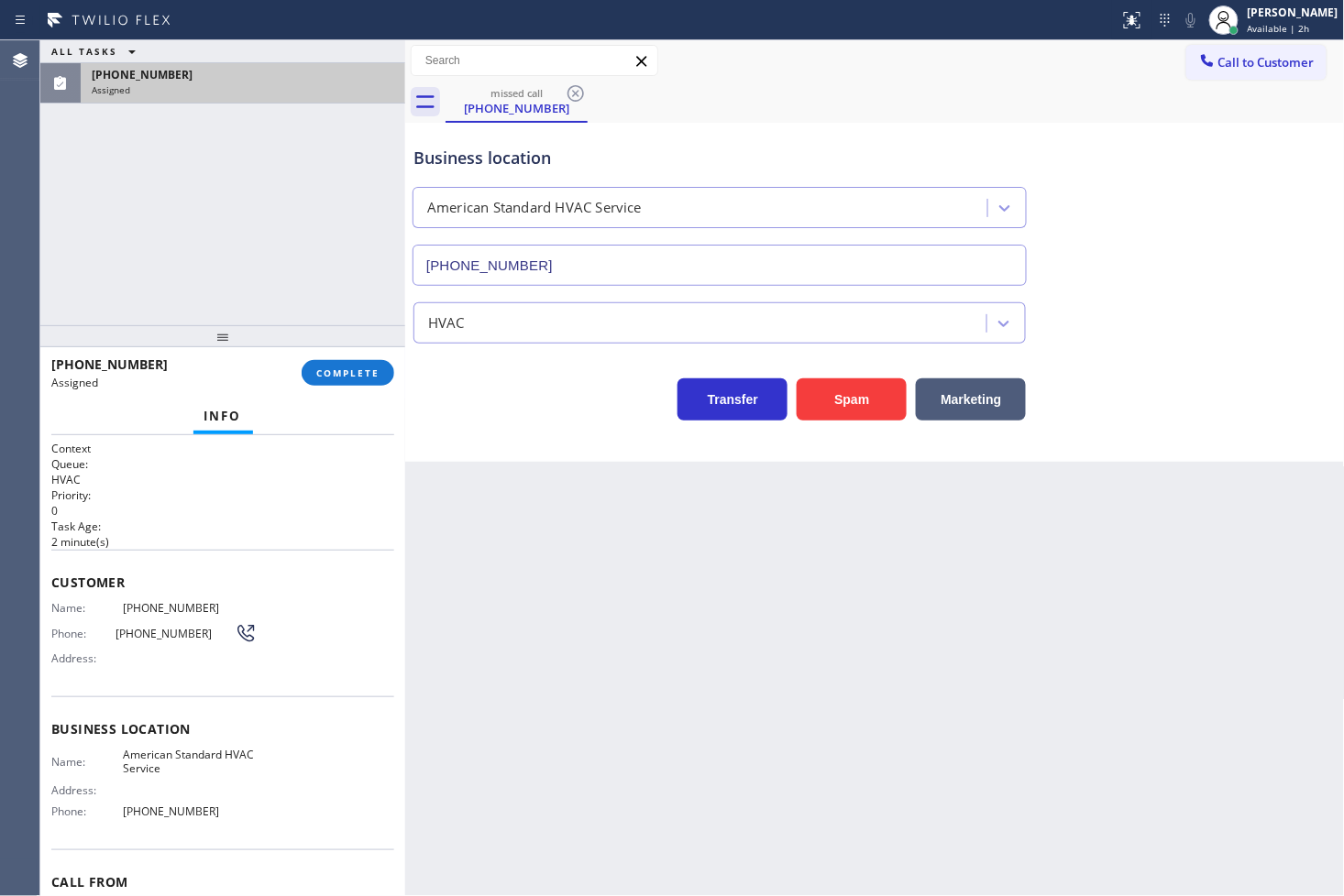
click at [327, 386] on div "[PHONE_NUMBER] Assigned COMPLETE" at bounding box center [223, 373] width 343 height 47
click at [330, 379] on button "COMPLETE" at bounding box center [348, 373] width 93 height 26
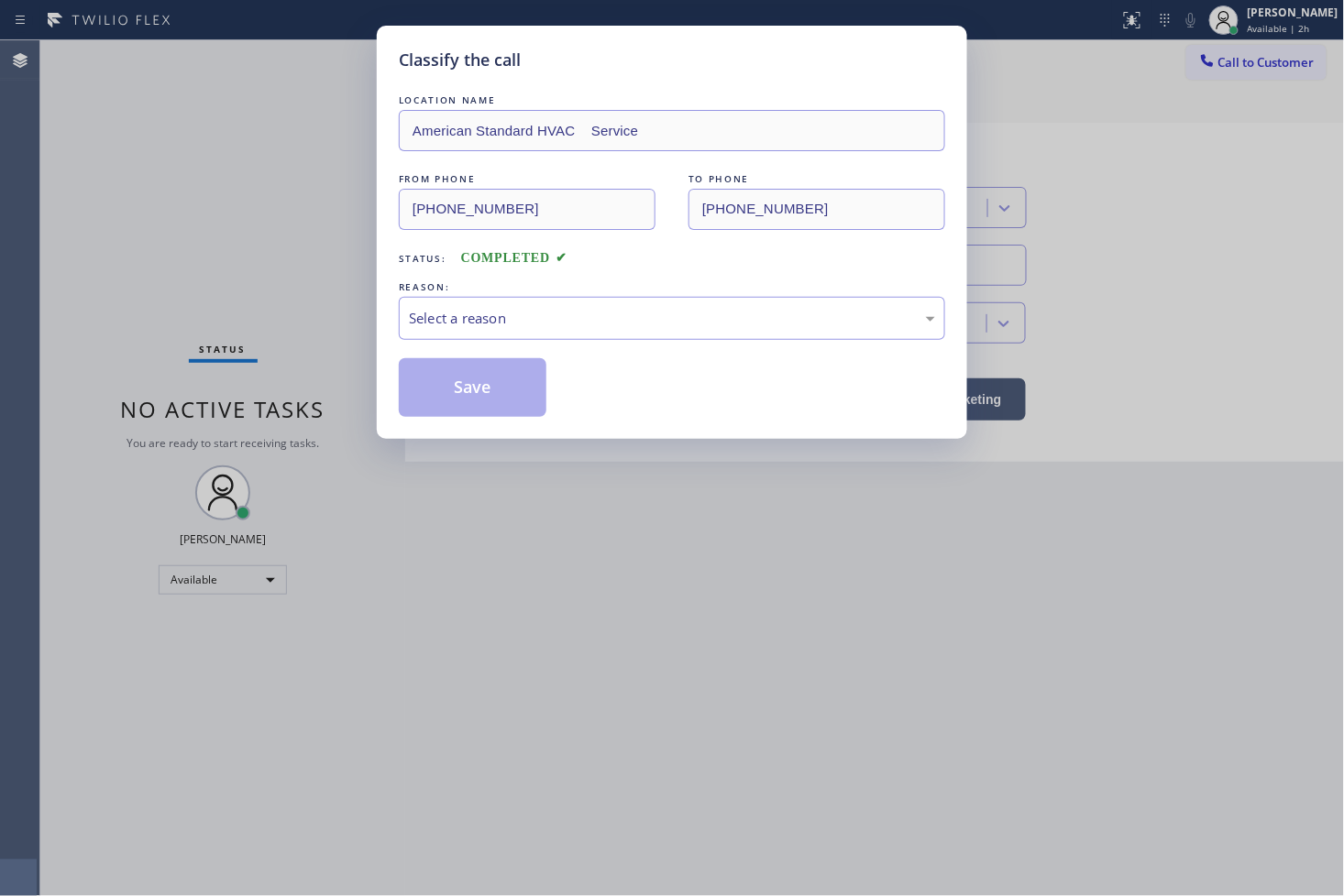
click at [506, 310] on div "Select a reason" at bounding box center [672, 317] width 527 height 21
click at [517, 401] on button "Save" at bounding box center [472, 388] width 148 height 59
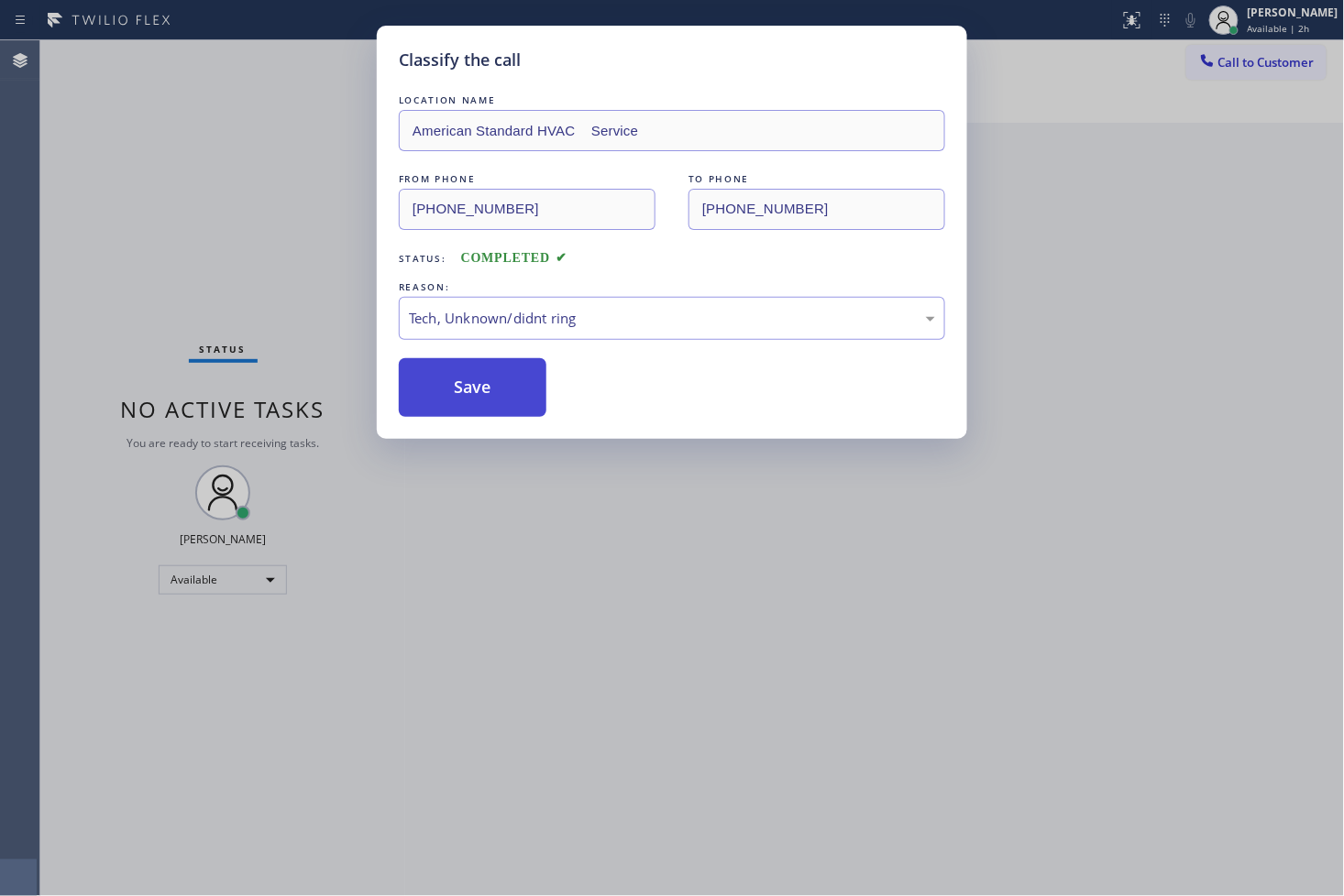
click at [517, 401] on button "Save" at bounding box center [472, 388] width 148 height 59
drag, startPoint x: 520, startPoint y: 386, endPoint x: 515, endPoint y: 552, distance: 166.1
click at [521, 386] on button "Save" at bounding box center [472, 388] width 148 height 59
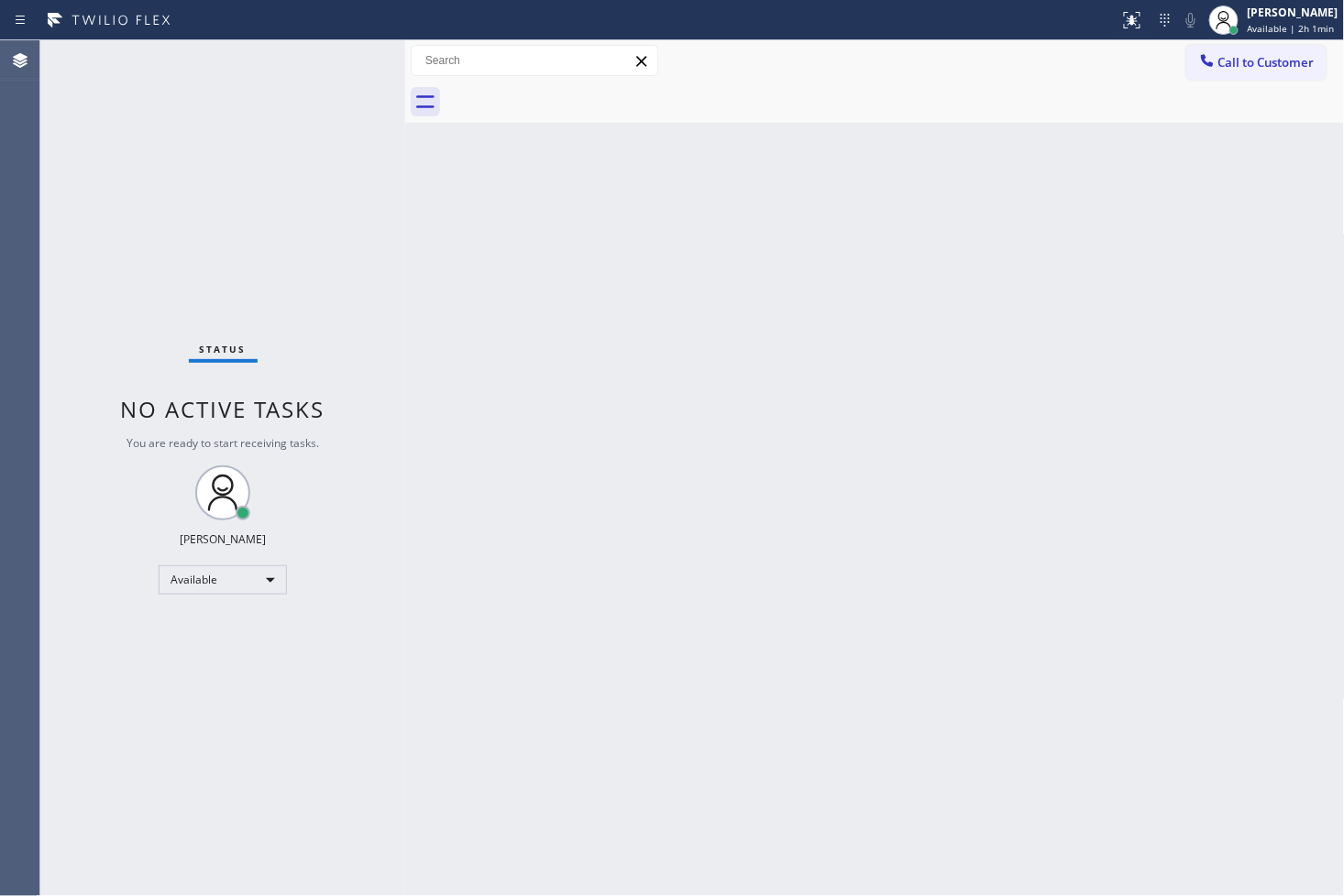
click at [102, 203] on div "Status No active tasks You are ready to start receiving tasks. [PERSON_NAME]" at bounding box center [223, 468] width 365 height 856
click at [333, 43] on div "Status No active tasks You are ready to start receiving tasks. [PERSON_NAME]" at bounding box center [223, 468] width 365 height 856
click at [270, 584] on div "Available" at bounding box center [223, 581] width 128 height 30
click at [202, 672] on li "Break" at bounding box center [222, 673] width 124 height 22
click at [143, 749] on div "Status No active tasks Change activity state to start receiving tasks. [PERSON_…" at bounding box center [223, 468] width 365 height 856
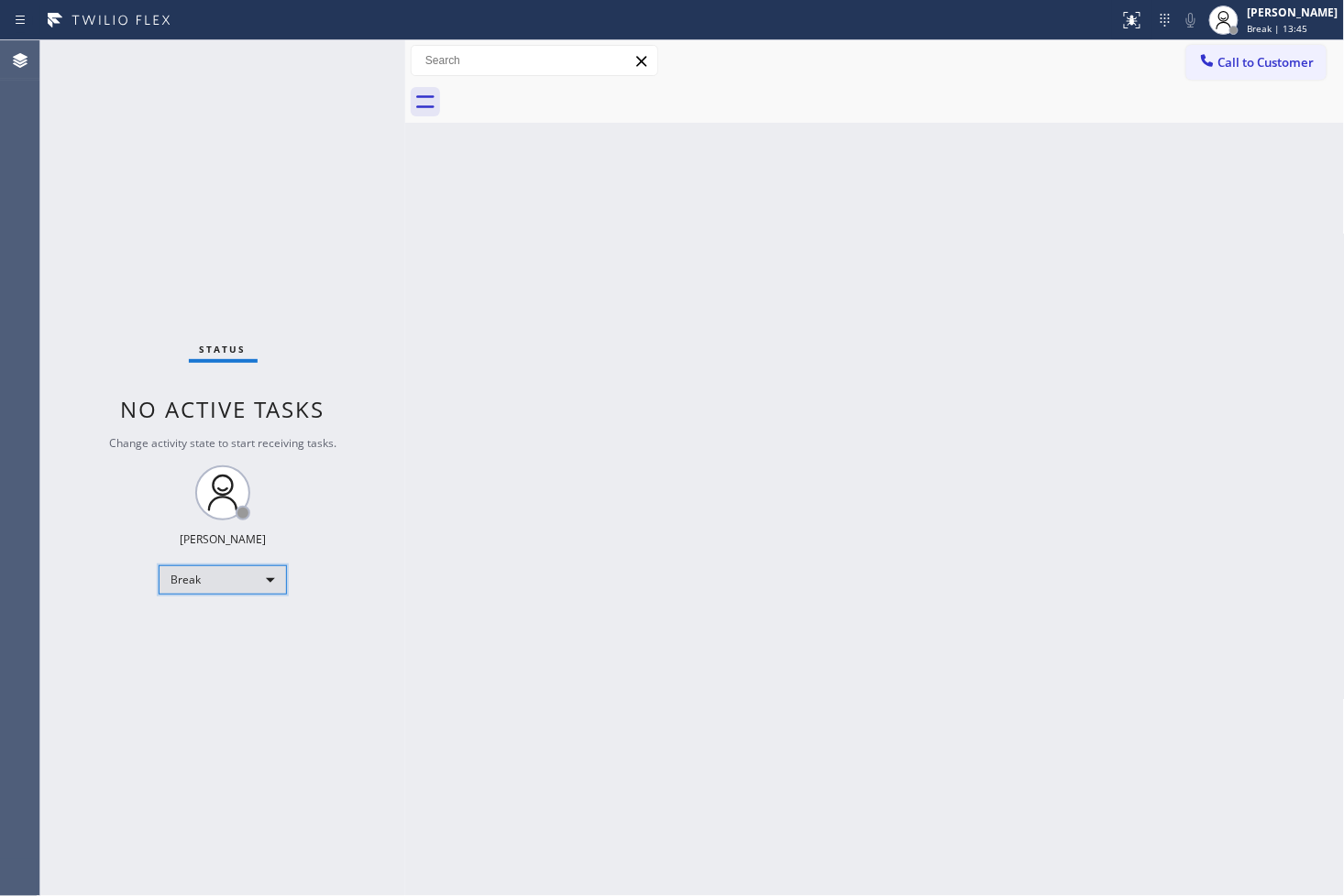
click at [261, 588] on div "Break" at bounding box center [223, 581] width 128 height 30
click at [243, 625] on li "Available" at bounding box center [222, 628] width 124 height 22
click at [475, 569] on div "Back to Dashboard Change Sender ID Customers Technicians Select a contact Outbo…" at bounding box center [875, 468] width 940 height 856
click at [292, 336] on div "Status No active tasks Change activity state to start receiving tasks. [PERSON_…" at bounding box center [223, 468] width 365 height 856
click at [319, 53] on div "Status No active tasks You are ready to start receiving tasks. [PERSON_NAME]" at bounding box center [223, 468] width 365 height 856
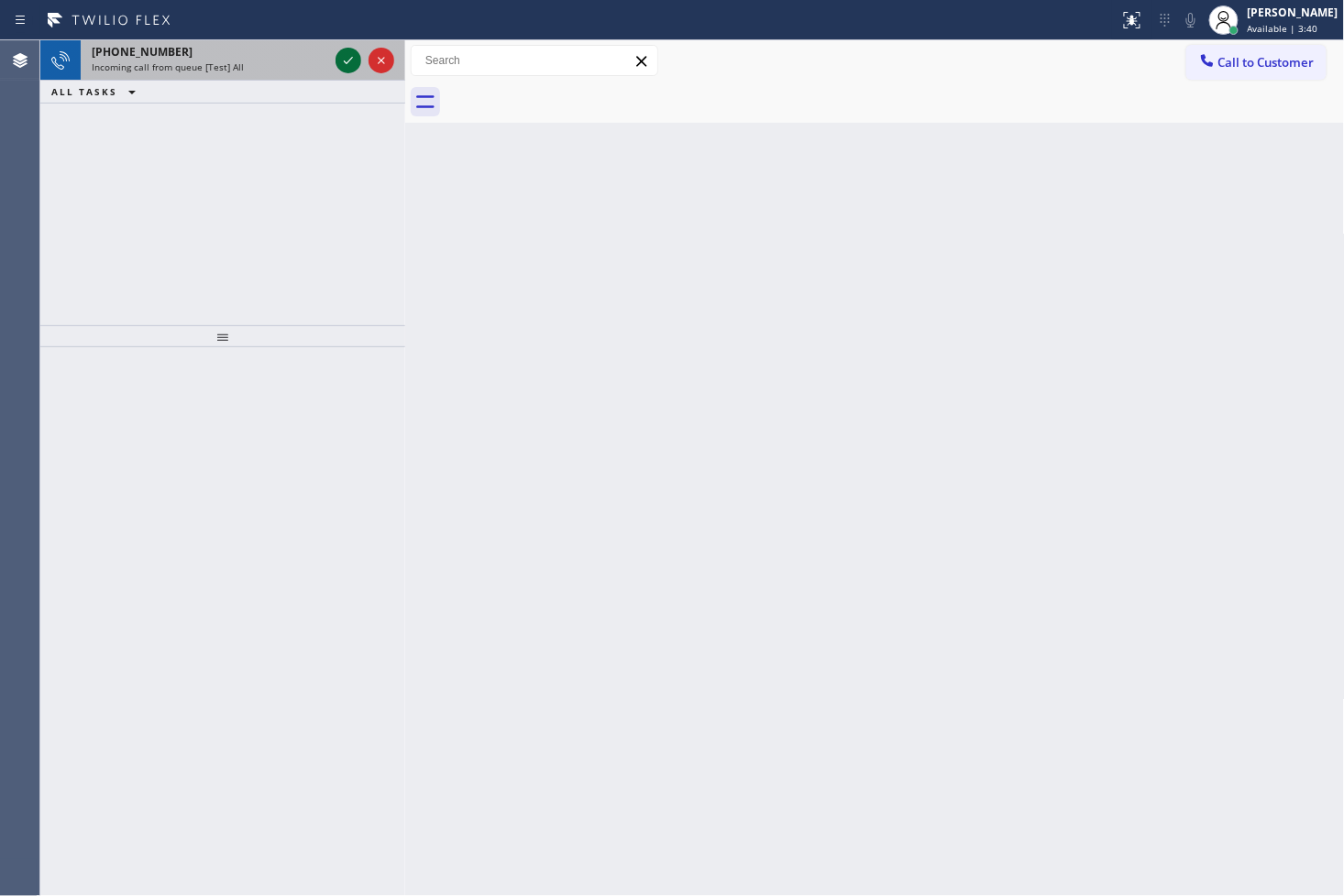
click at [346, 59] on icon at bounding box center [348, 60] width 22 height 22
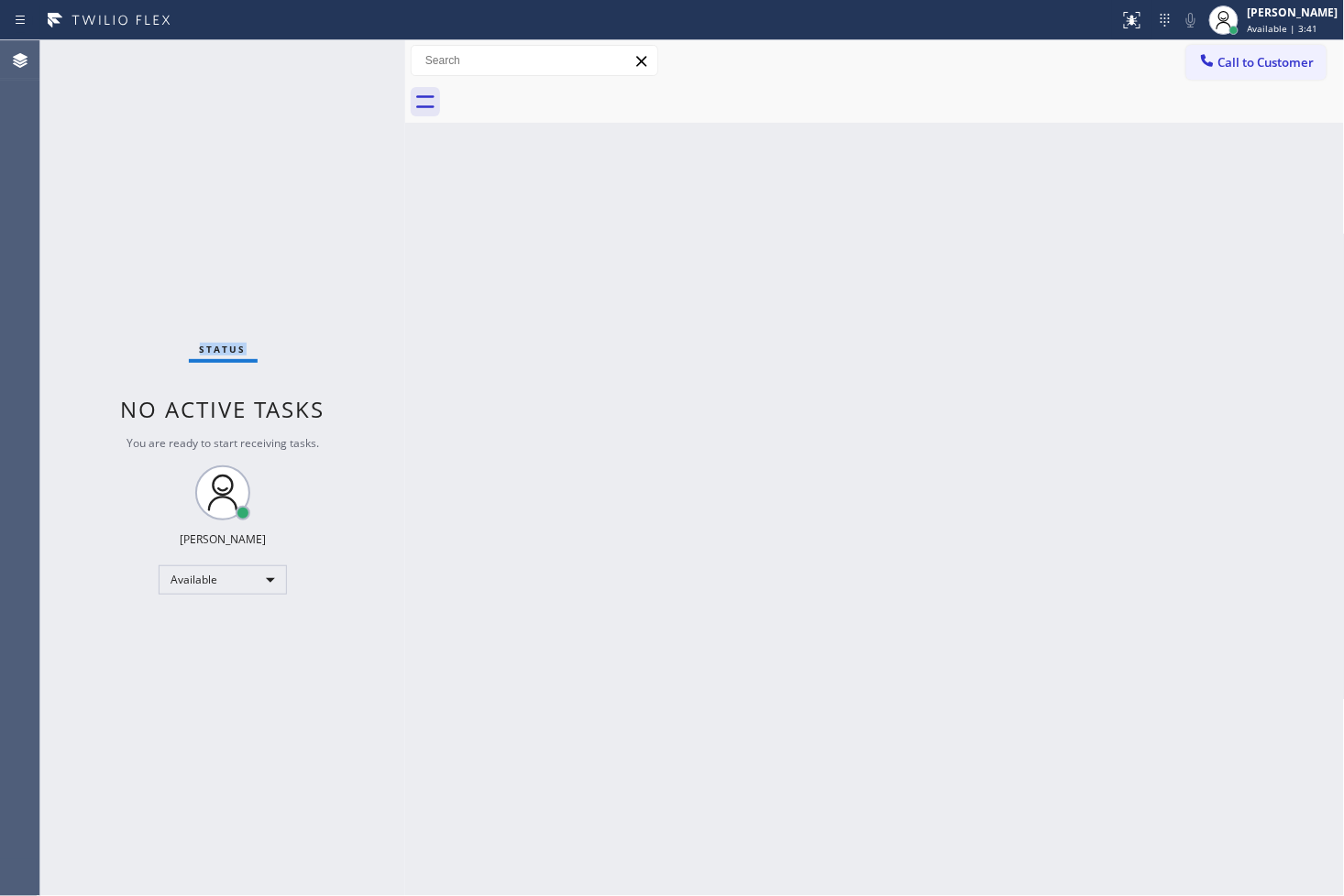
click at [346, 59] on div "Status No active tasks You are ready to start receiving tasks. [PERSON_NAME]" at bounding box center [223, 468] width 365 height 856
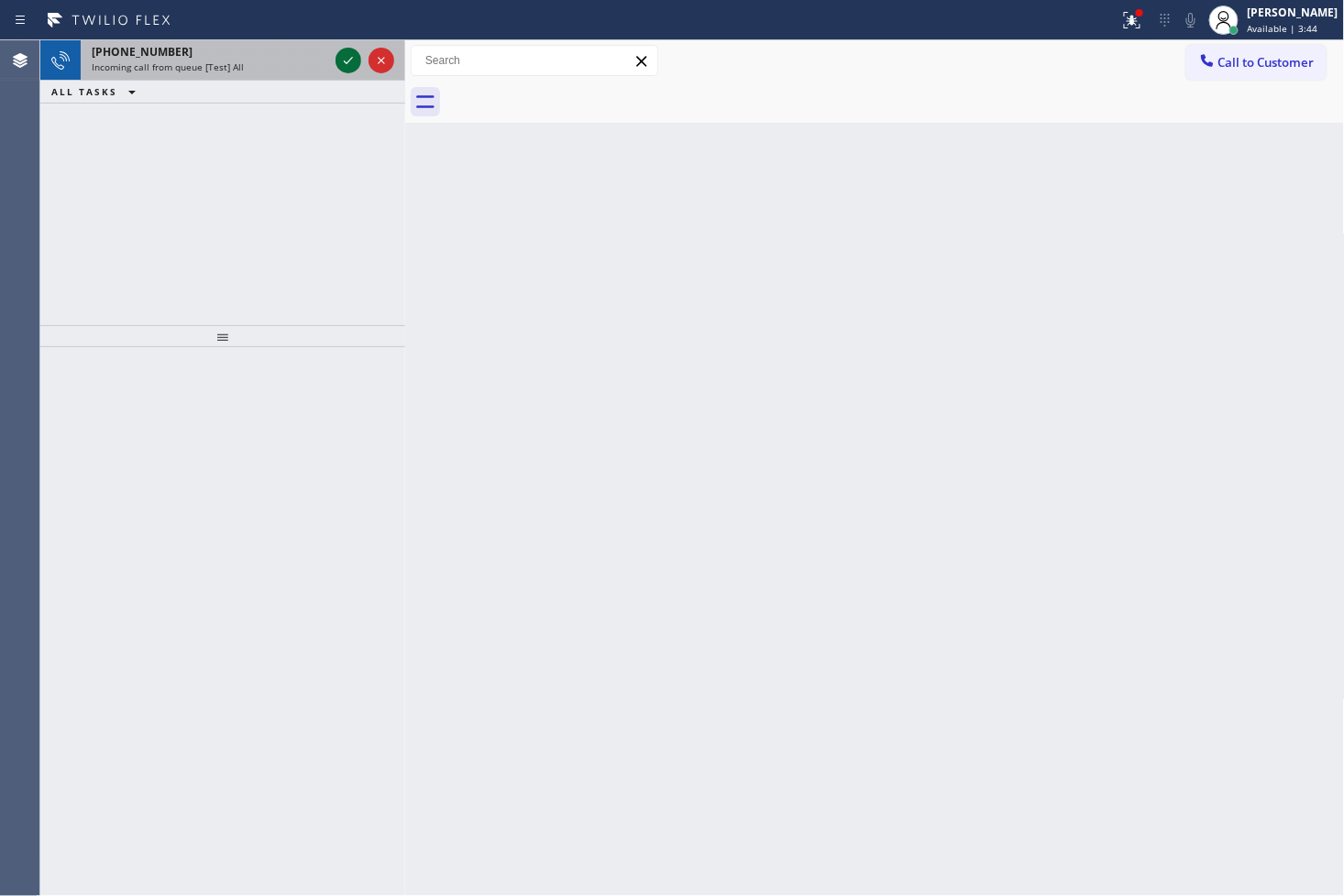
click at [350, 60] on icon at bounding box center [348, 60] width 22 height 22
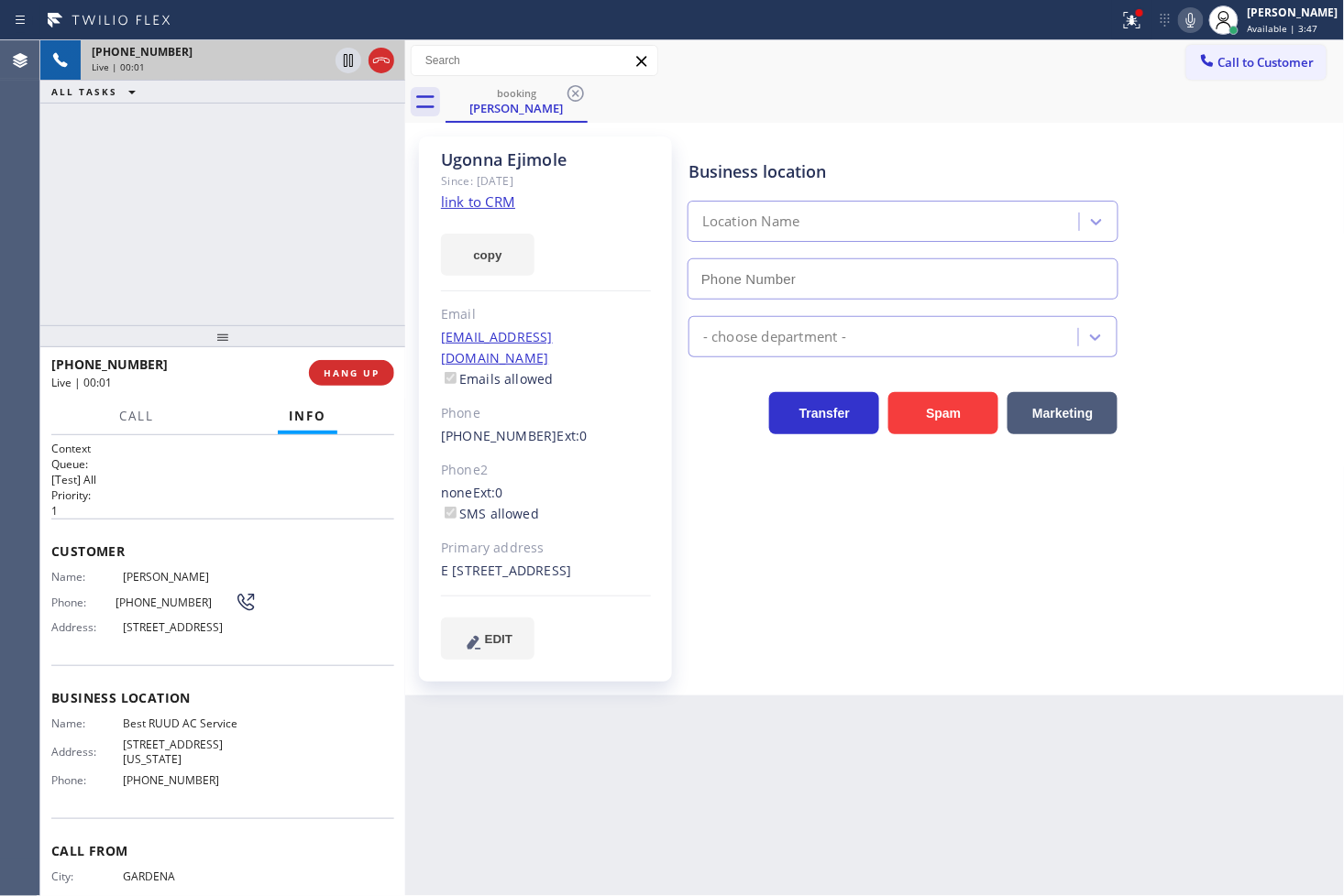
type input "[PHONE_NUMBER]"
click at [469, 207] on link "link to CRM" at bounding box center [477, 201] width 74 height 19
click at [190, 226] on div "[PHONE_NUMBER] Live | 00:08 ALL TASKS ALL TASKS ACTIVE TASKS TASKS IN WRAP UP" at bounding box center [223, 182] width 365 height 285
click at [227, 280] on div "[PHONE_NUMBER] Live | 00:13 ALL TASKS ALL TASKS ACTIVE TASKS TASKS IN WRAP UP" at bounding box center [223, 182] width 365 height 285
click at [165, 482] on p "[Test] All" at bounding box center [223, 480] width 343 height 16
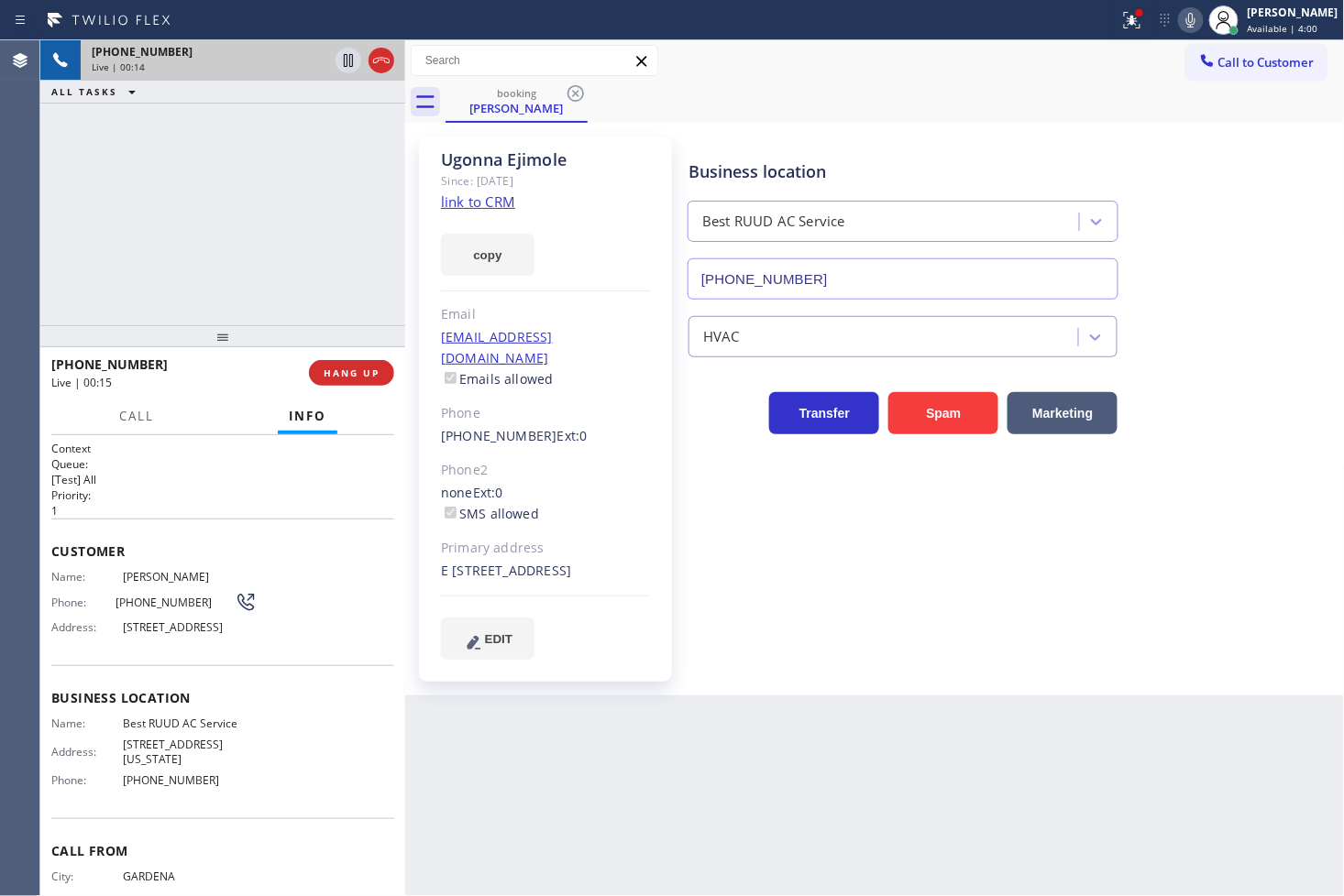
click at [192, 256] on div "[PHONE_NUMBER] Live | 00:14 ALL TASKS ALL TASKS ACTIVE TASKS TASKS IN WRAP UP" at bounding box center [223, 182] width 365 height 285
click at [224, 488] on h2 "Priority:" at bounding box center [223, 496] width 343 height 16
click at [205, 463] on h2 "Queue:" at bounding box center [223, 464] width 343 height 16
click at [224, 195] on div "[PHONE_NUMBER] Live | 00:24 ALL TASKS ALL TASKS ACTIVE TASKS TASKS IN WRAP UP" at bounding box center [223, 182] width 365 height 285
click at [160, 474] on p "[Test] All" at bounding box center [223, 480] width 343 height 16
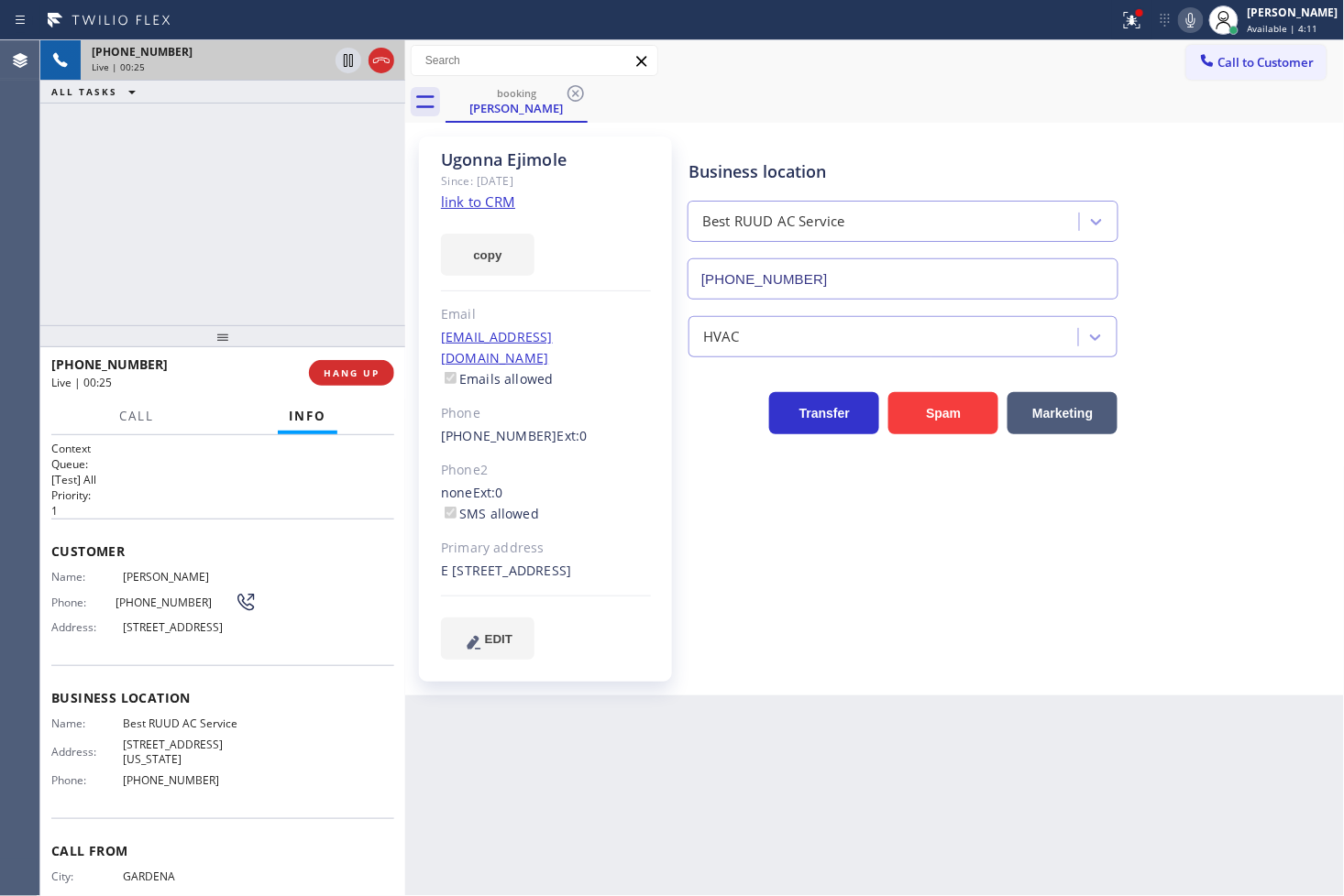
click at [148, 167] on div "[PHONE_NUMBER] Live | 00:25 ALL TASKS ALL TASKS ACTIVE TASKS TASKS IN WRAP UP" at bounding box center [223, 182] width 365 height 285
click at [183, 503] on p "1" at bounding box center [223, 511] width 343 height 16
click at [189, 305] on div "[PHONE_NUMBER] Live | 00:26 ALL TASKS ALL TASKS ACTIVE TASKS TASKS IN WRAP UP" at bounding box center [223, 182] width 365 height 285
click at [198, 420] on div "Call Info" at bounding box center [223, 416] width 343 height 36
click at [337, 59] on icon at bounding box center [348, 60] width 22 height 22
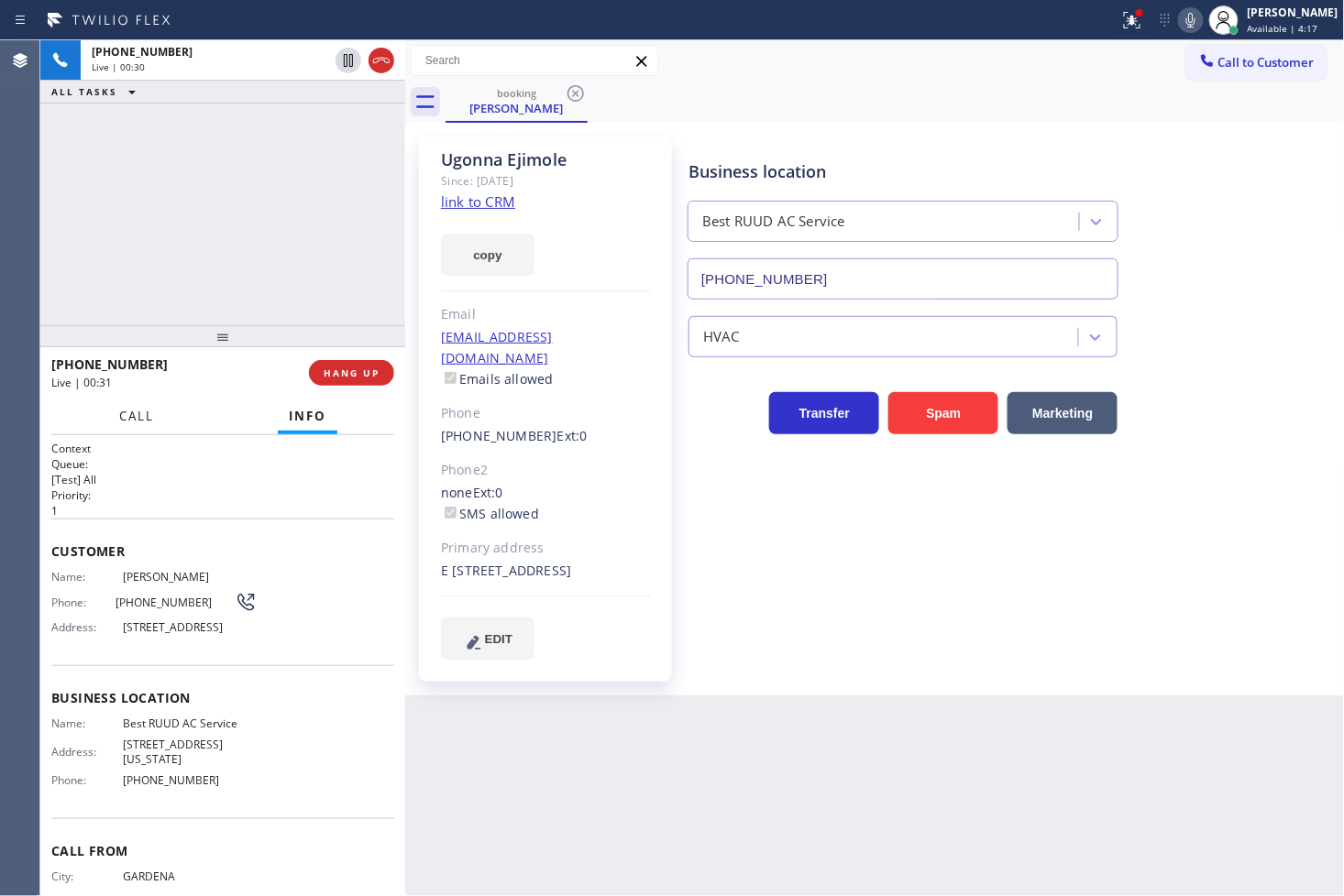
click at [154, 423] on button "Call" at bounding box center [137, 416] width 57 height 35
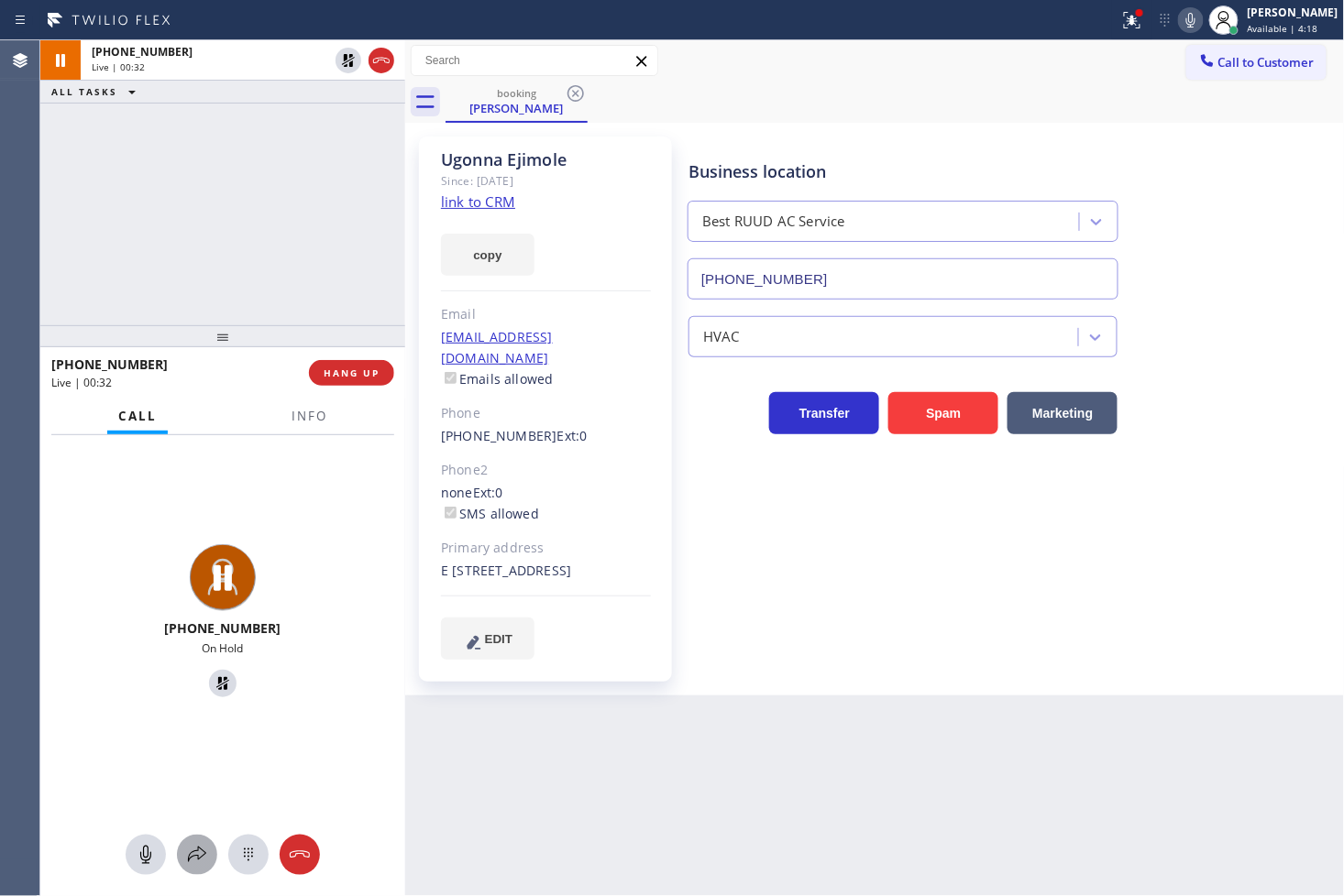
click at [198, 849] on icon at bounding box center [197, 855] width 22 height 22
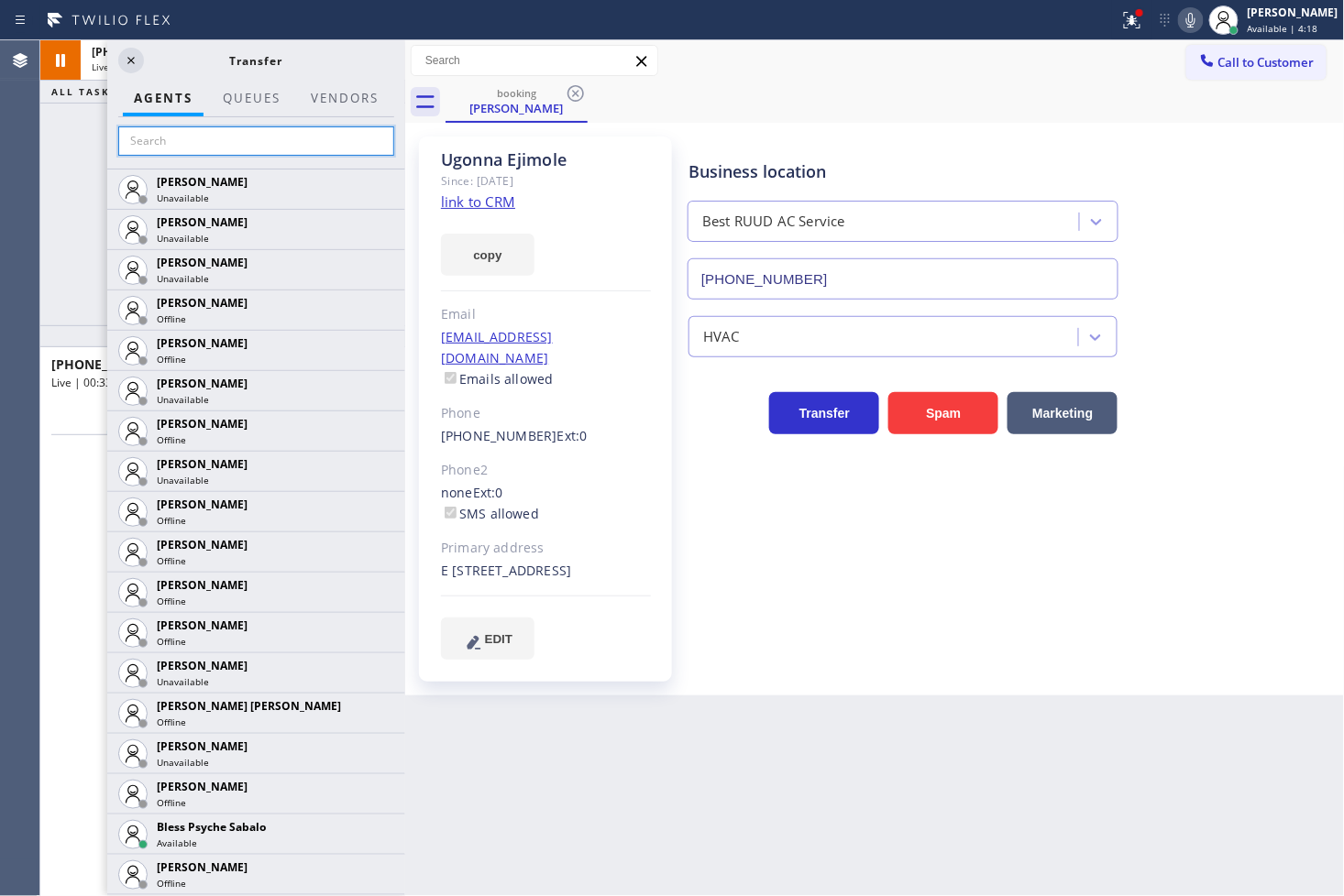
click at [204, 140] on input "text" at bounding box center [256, 141] width 276 height 30
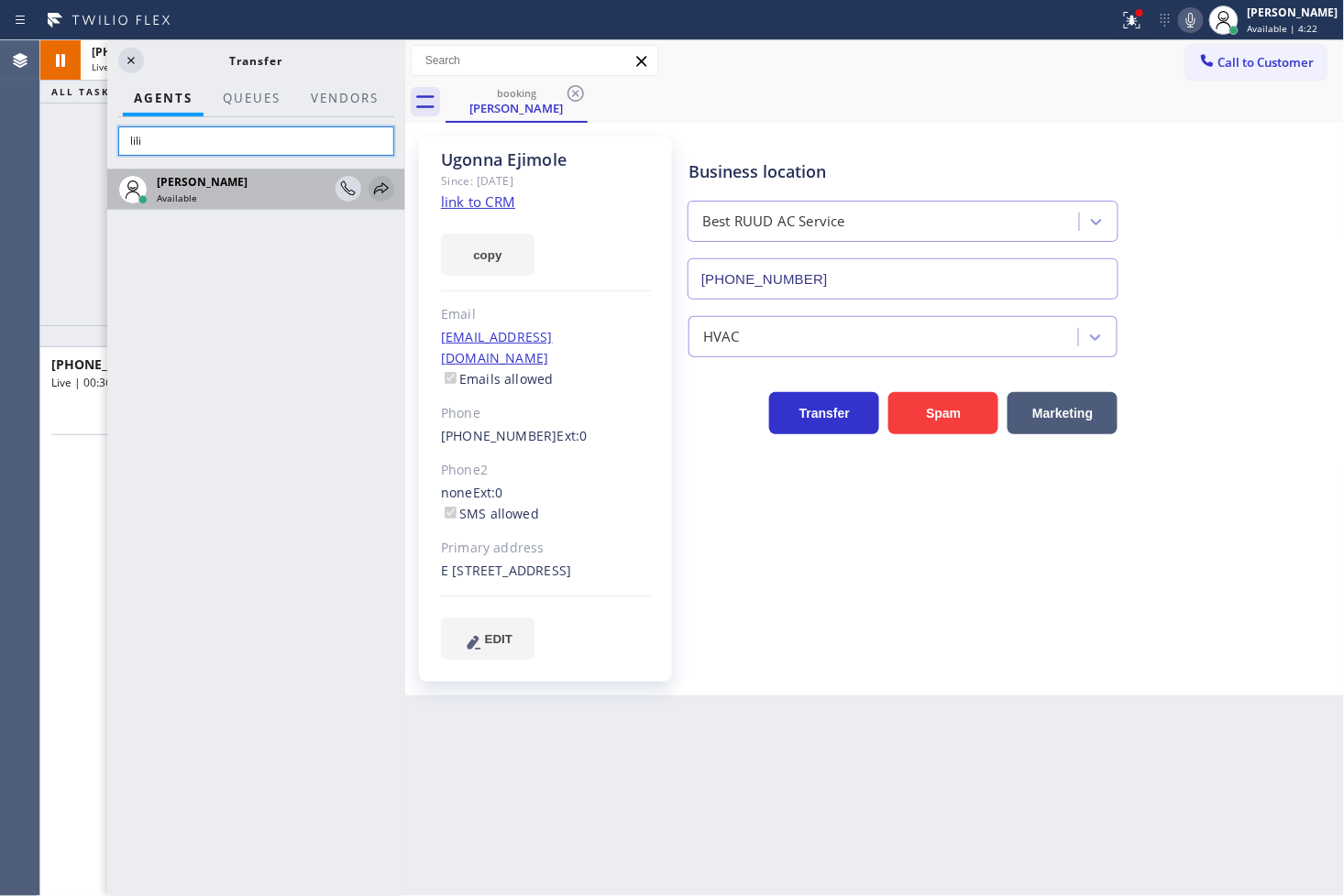
type input "lili"
click at [380, 187] on icon at bounding box center [382, 188] width 22 height 22
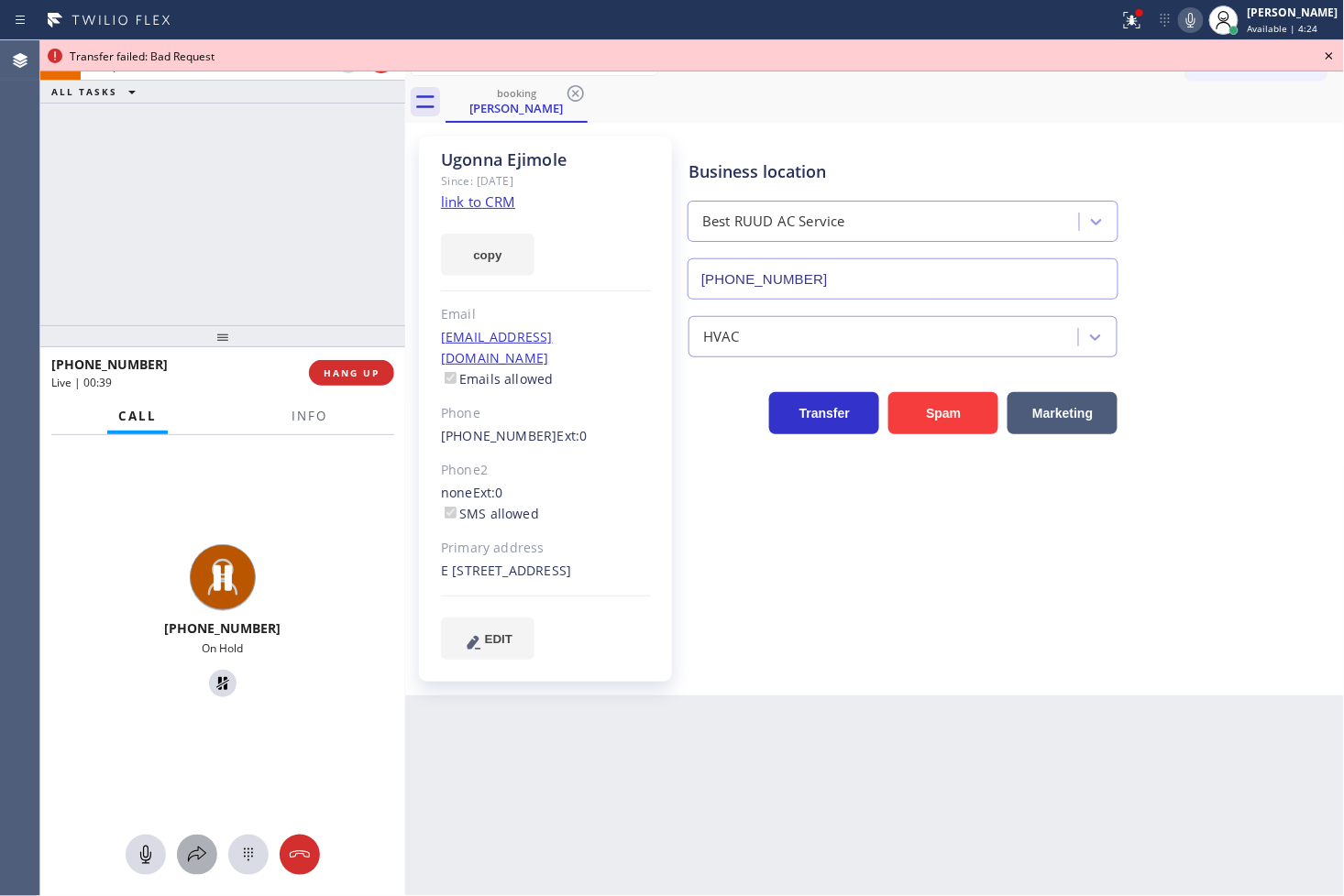
click at [203, 856] on icon at bounding box center [197, 855] width 22 height 22
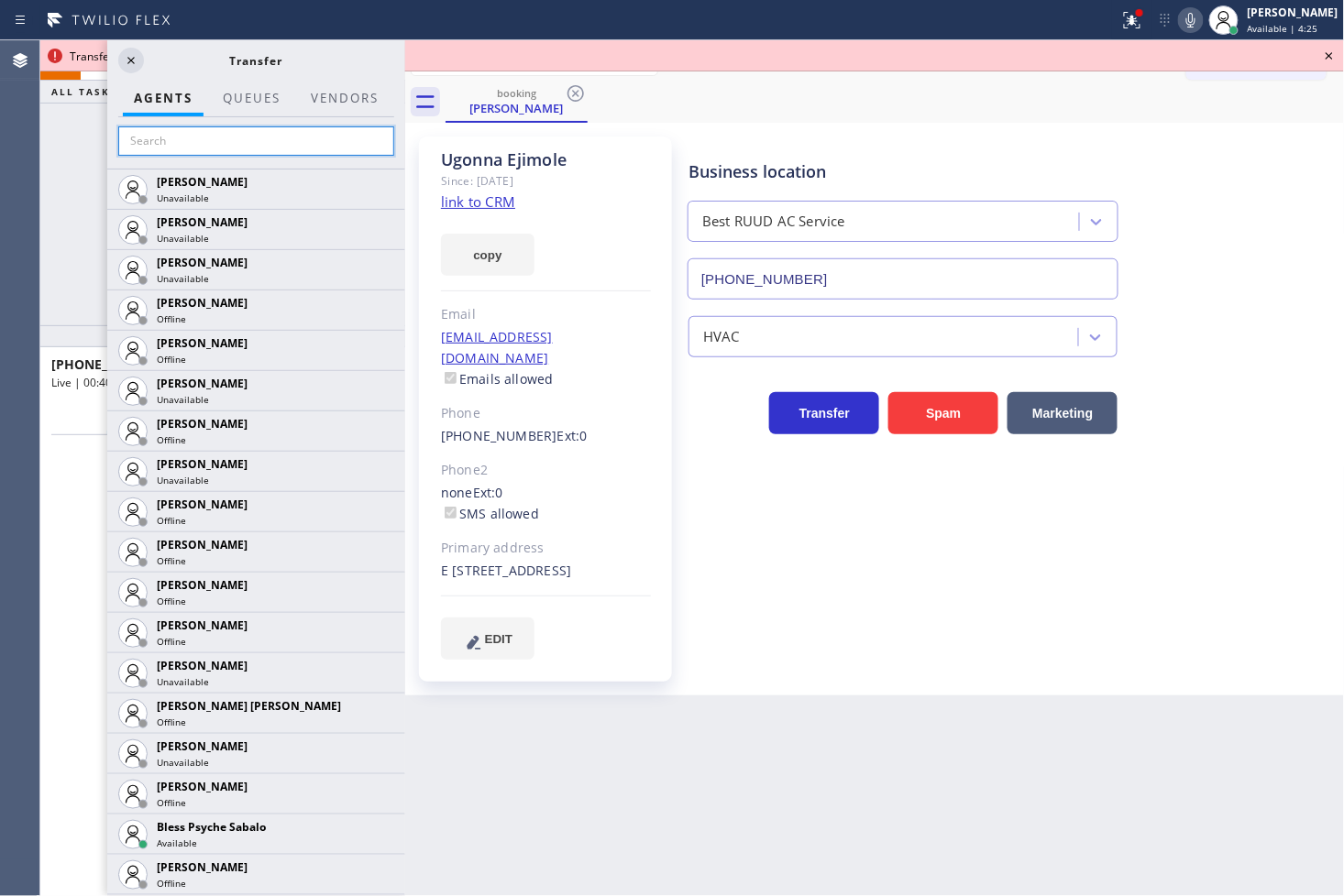
click at [212, 141] on input "text" at bounding box center [256, 141] width 276 height 30
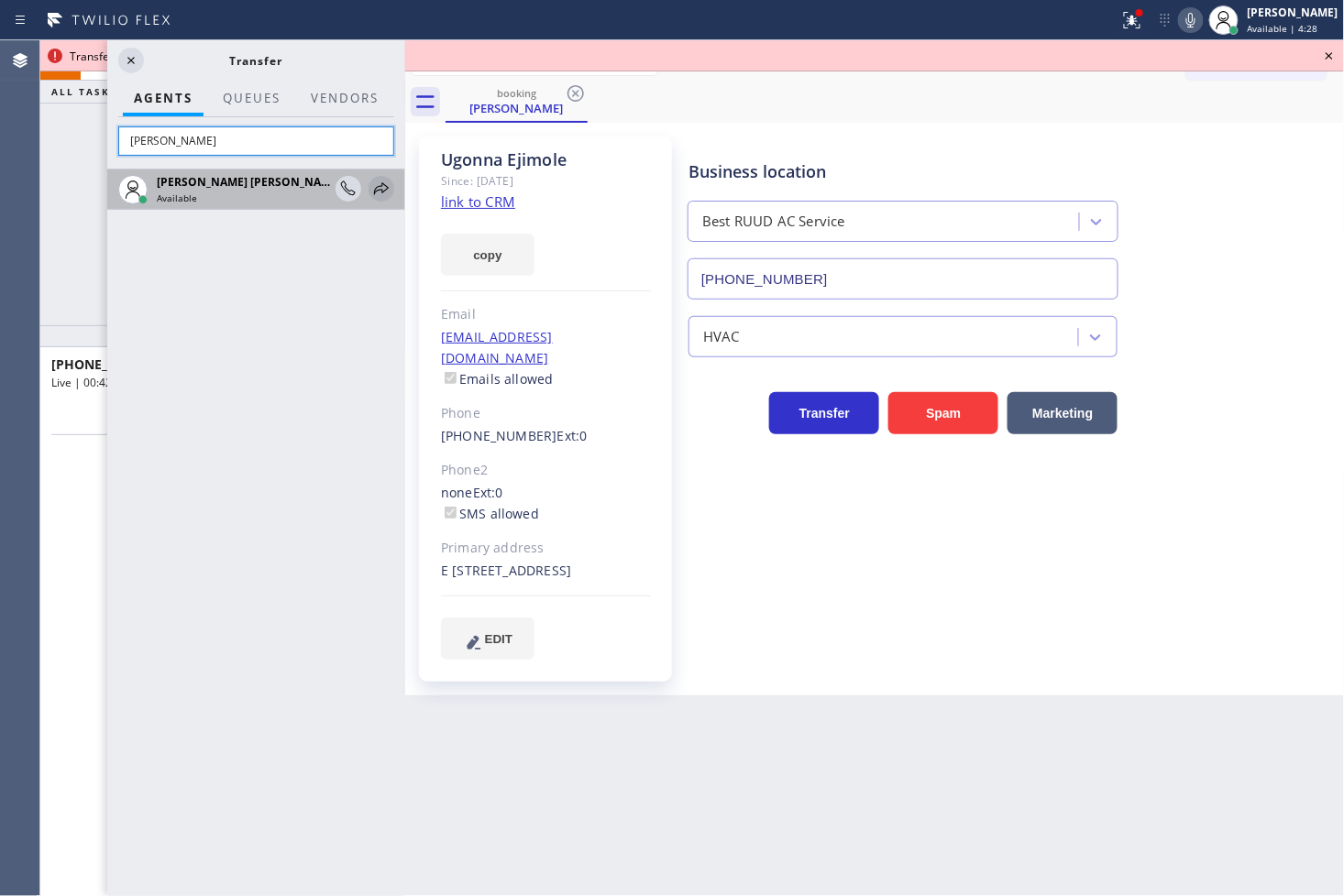
type input "[PERSON_NAME]"
click at [384, 184] on icon at bounding box center [382, 188] width 22 height 22
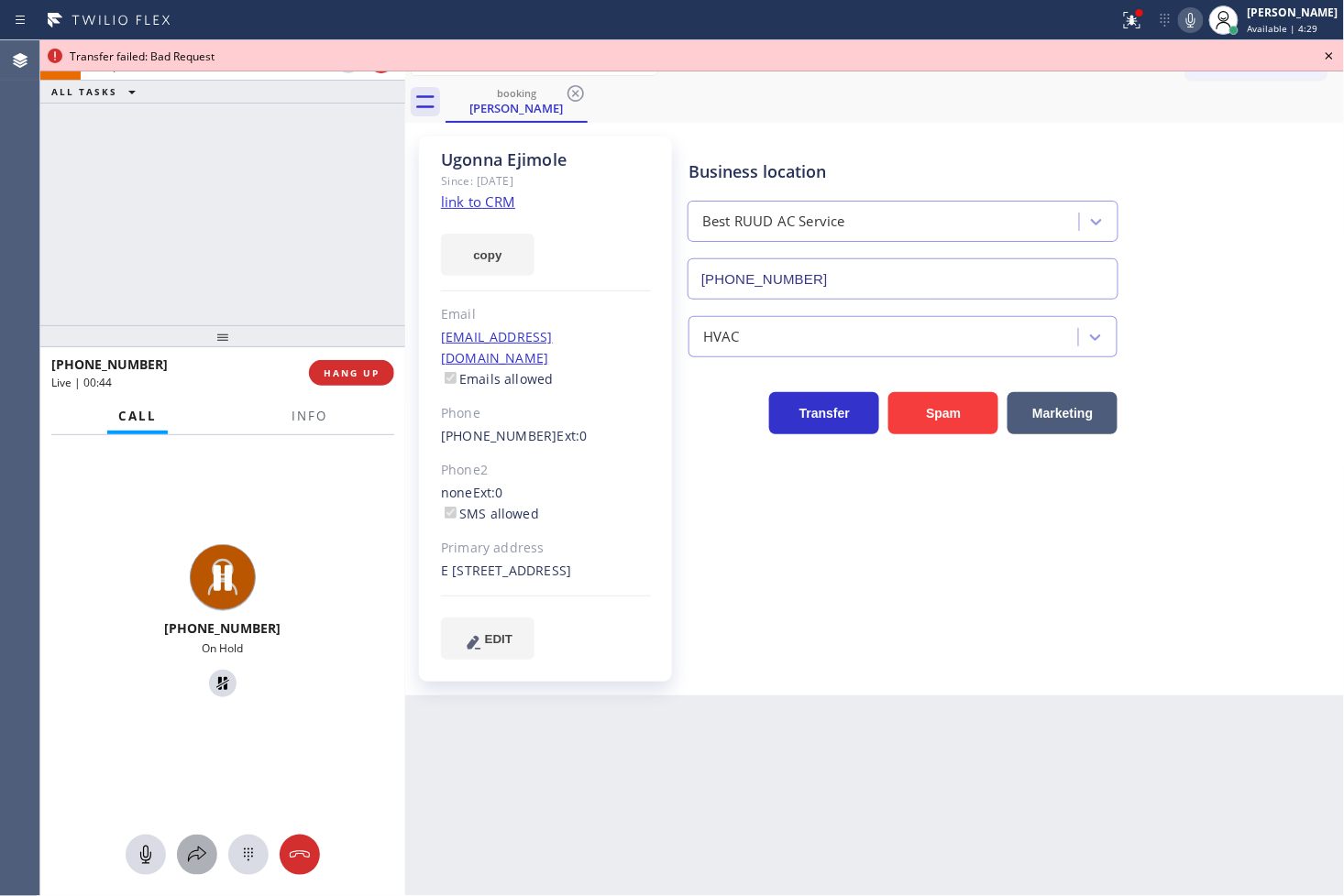
click at [198, 850] on icon at bounding box center [197, 855] width 22 height 22
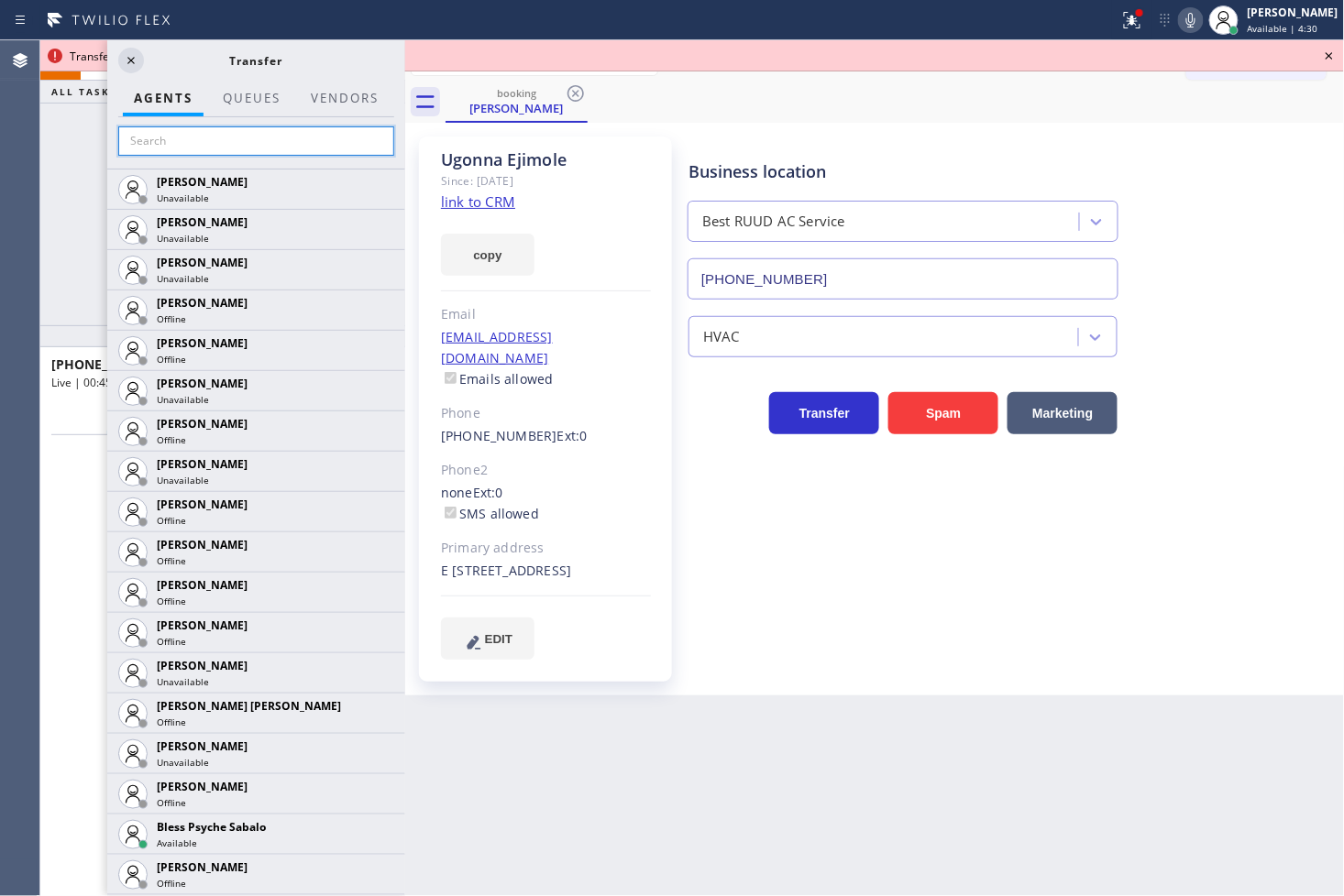
click at [169, 142] on input "text" at bounding box center [256, 141] width 276 height 30
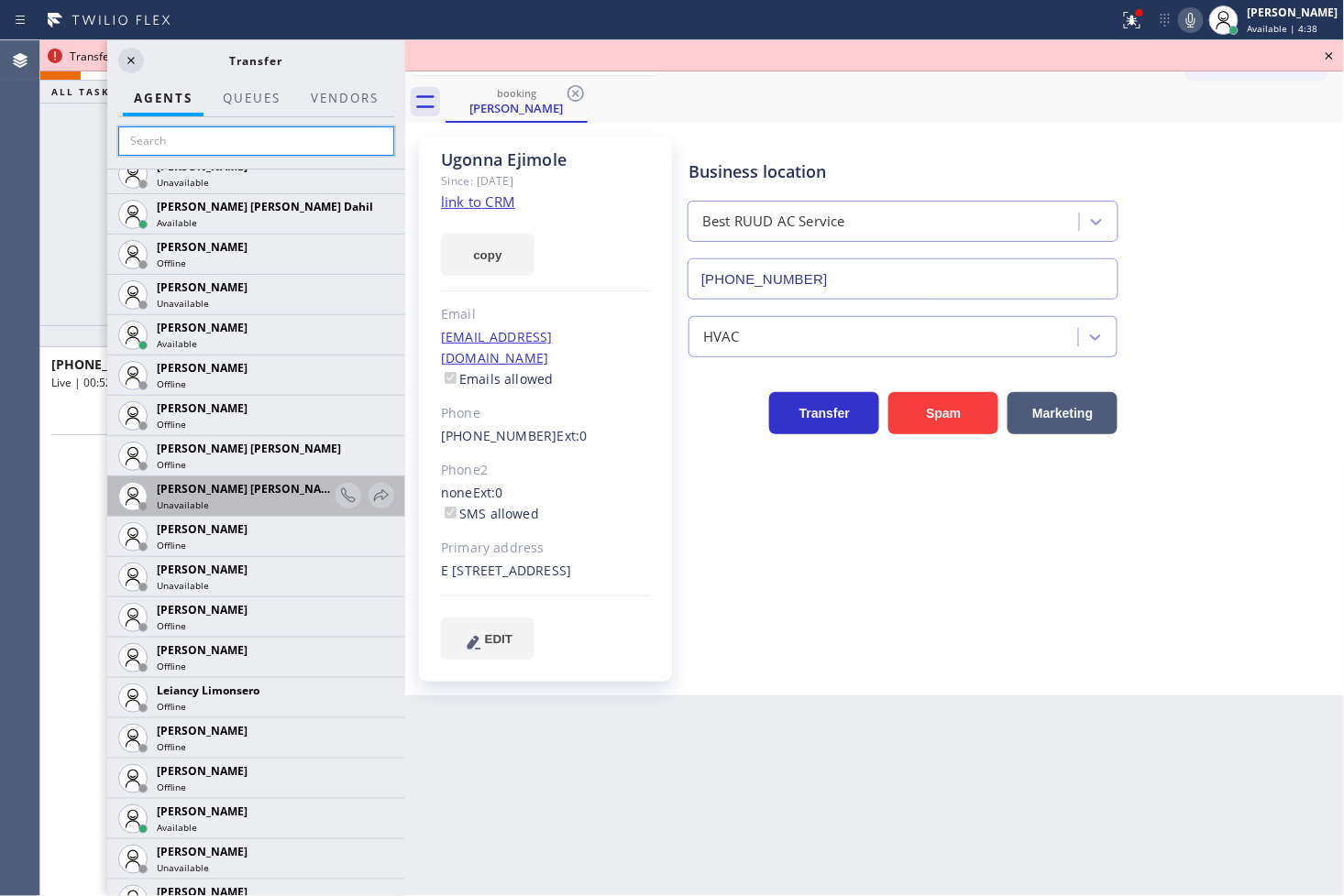
scroll to position [2036, 0]
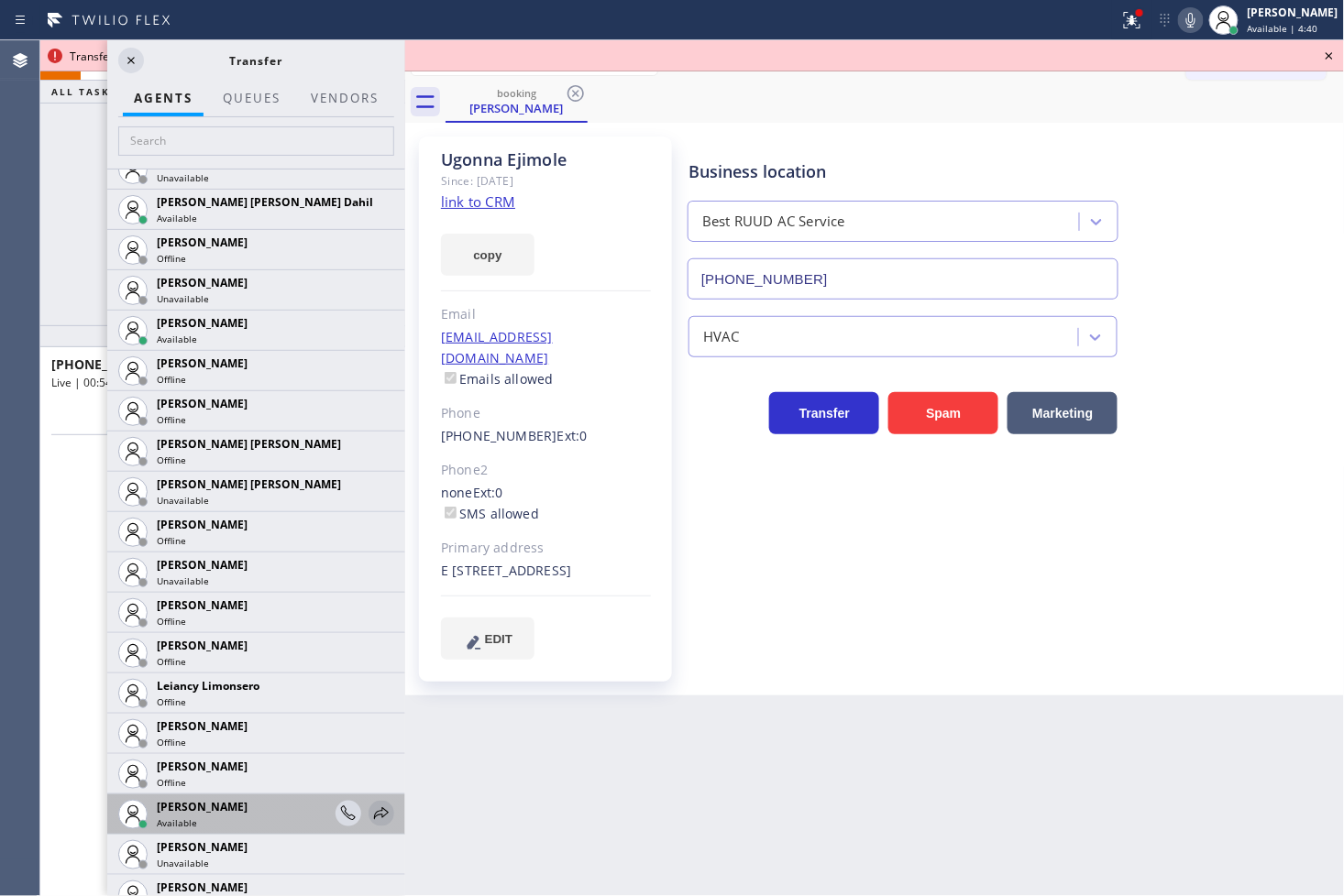
click at [371, 807] on icon at bounding box center [382, 813] width 22 height 22
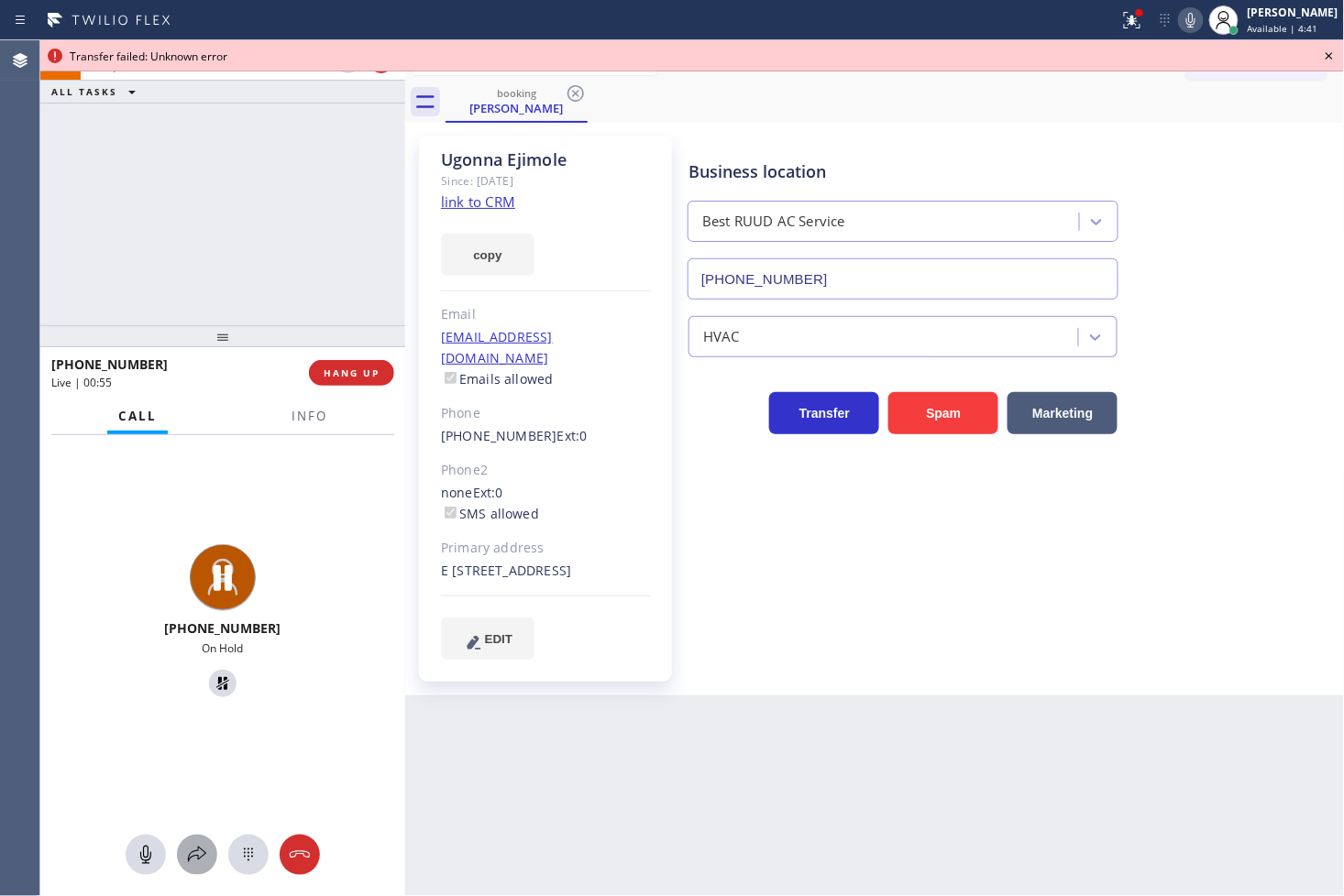
click at [193, 849] on icon at bounding box center [197, 855] width 22 height 22
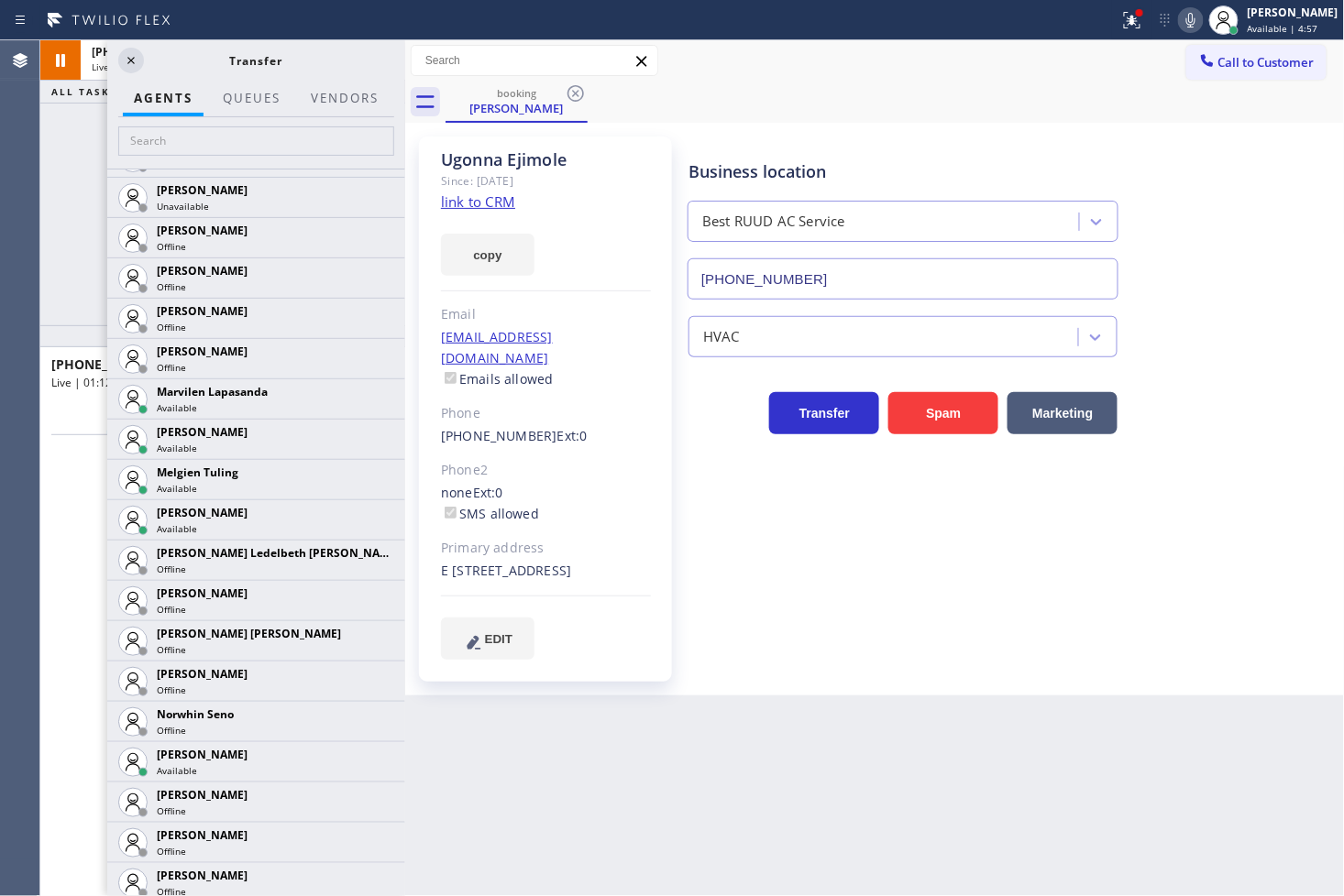
scroll to position [2854, 0]
click at [371, 437] on icon at bounding box center [382, 440] width 22 height 22
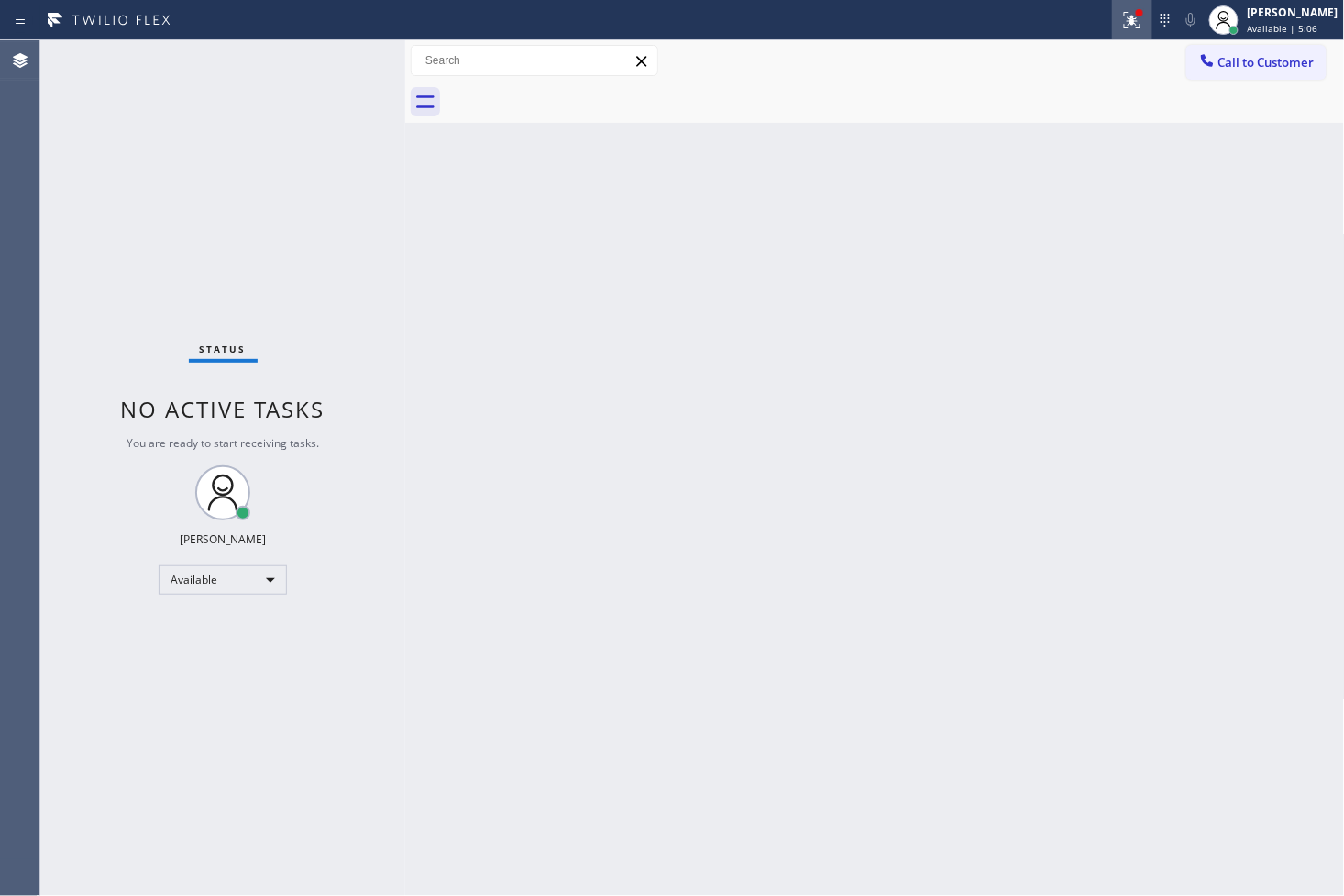
drag, startPoint x: 1106, startPoint y: 15, endPoint x: 1096, endPoint y: 37, distance: 24.2
click at [1121, 15] on icon at bounding box center [1132, 20] width 22 height 22
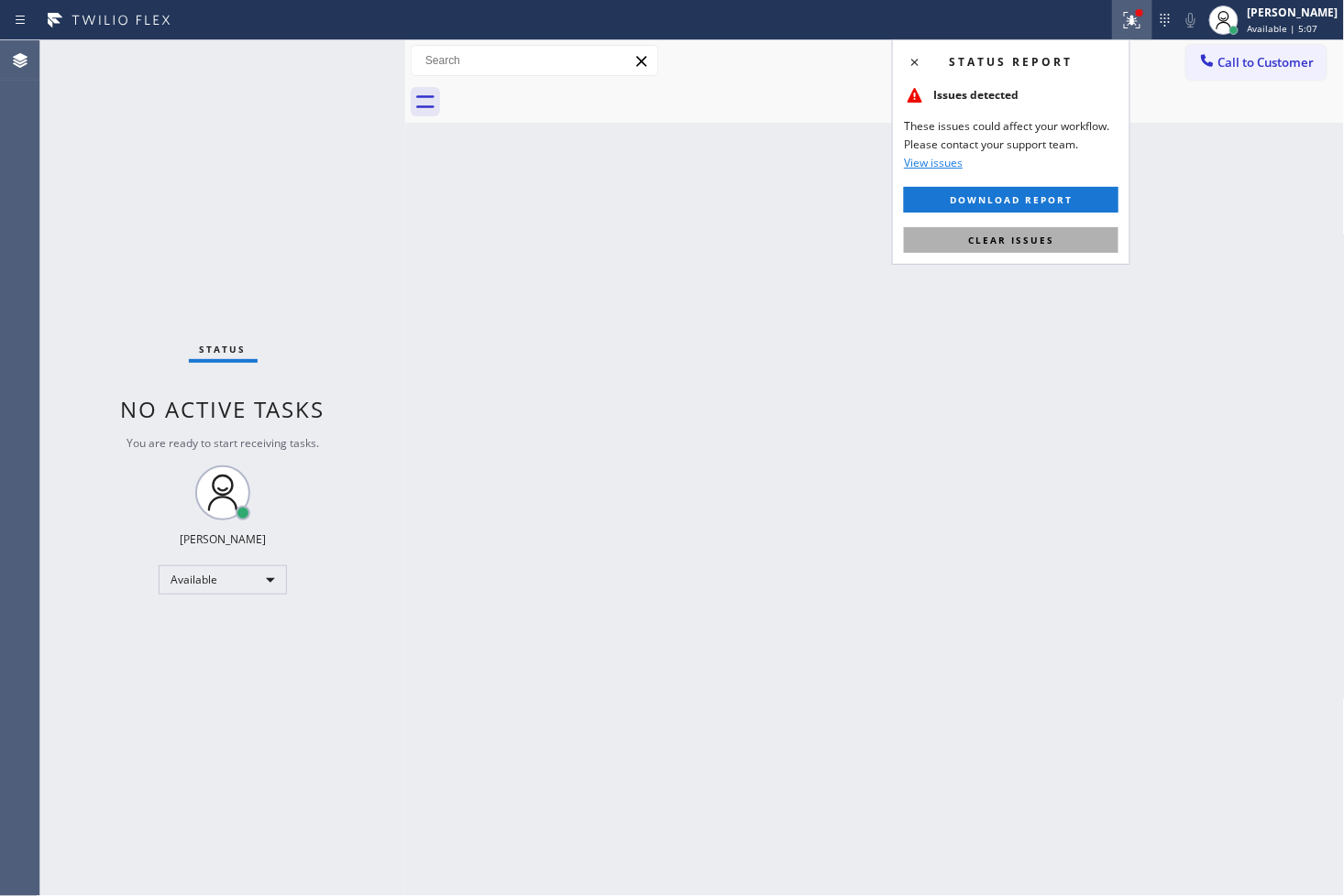
click at [1048, 245] on span "Clear issues" at bounding box center [1011, 240] width 86 height 13
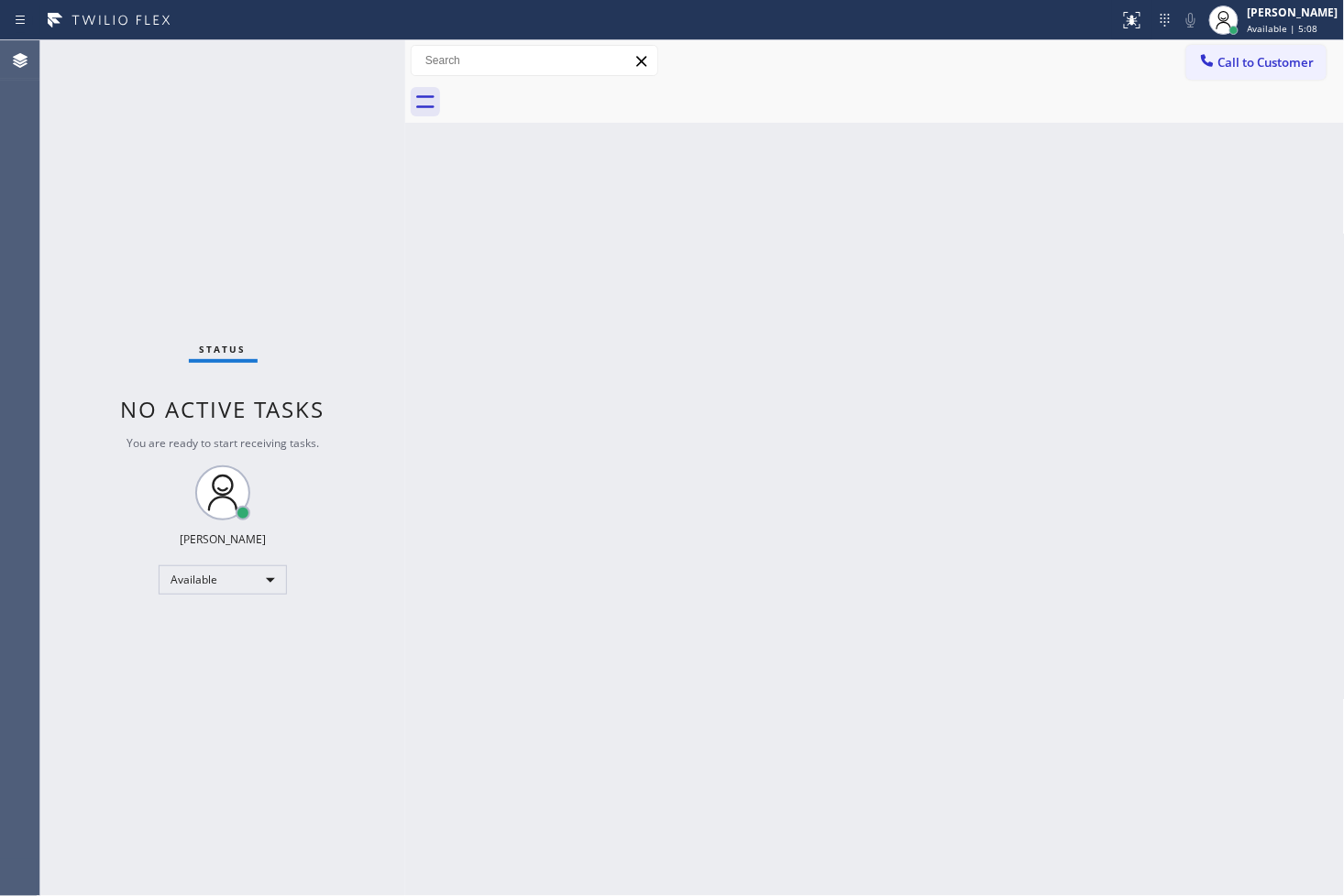
click at [368, 223] on div "Status No active tasks You are ready to start receiving tasks. [PERSON_NAME]" at bounding box center [223, 468] width 365 height 856
click at [336, 61] on div "Status No active tasks You are ready to start receiving tasks. [PERSON_NAME]" at bounding box center [223, 468] width 365 height 856
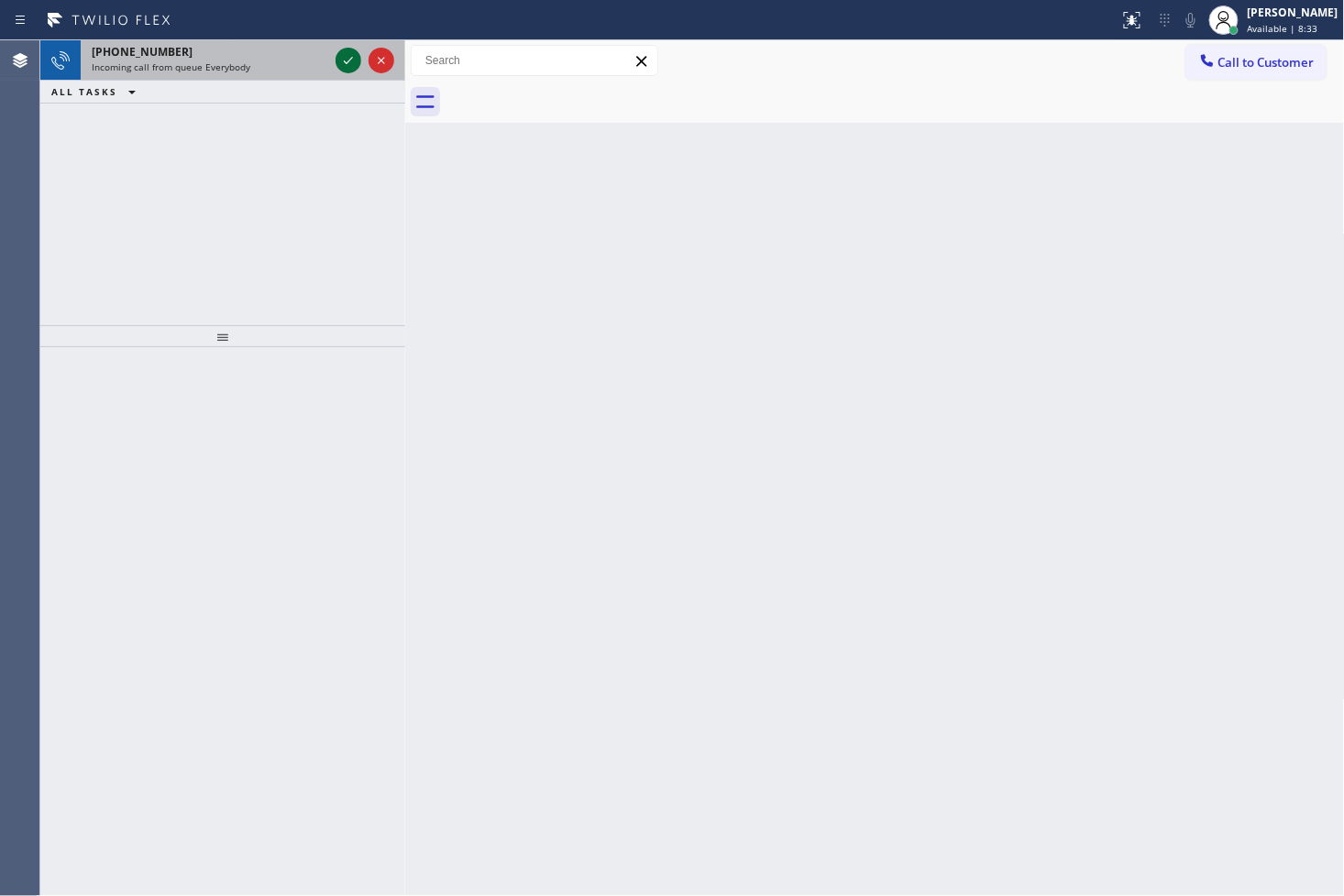
click at [337, 61] on icon at bounding box center [348, 60] width 22 height 22
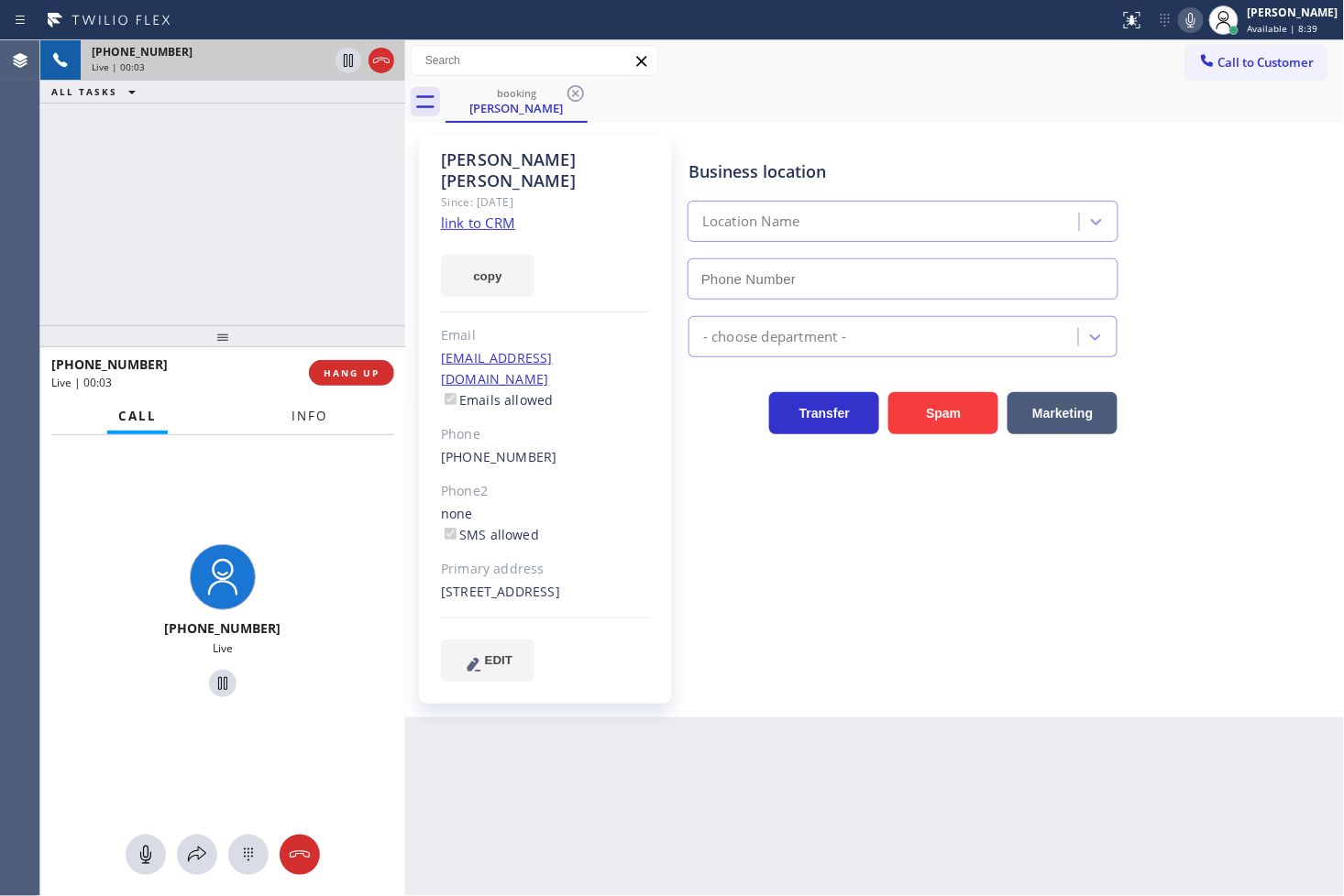
click at [306, 425] on button "Info" at bounding box center [310, 416] width 58 height 35
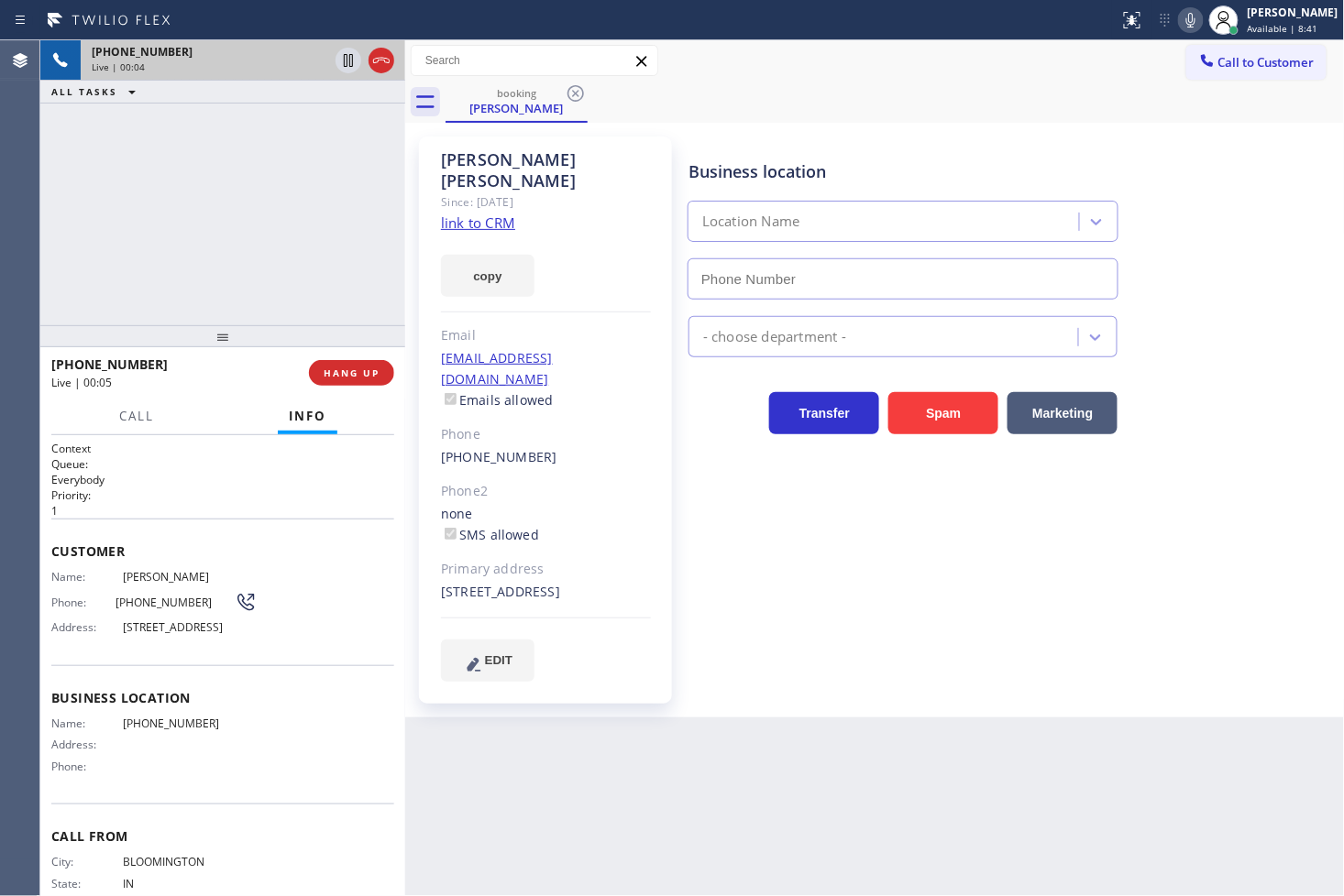
click at [460, 214] on link "link to CRM" at bounding box center [477, 223] width 74 height 19
click at [125, 415] on span "Call" at bounding box center [136, 416] width 35 height 17
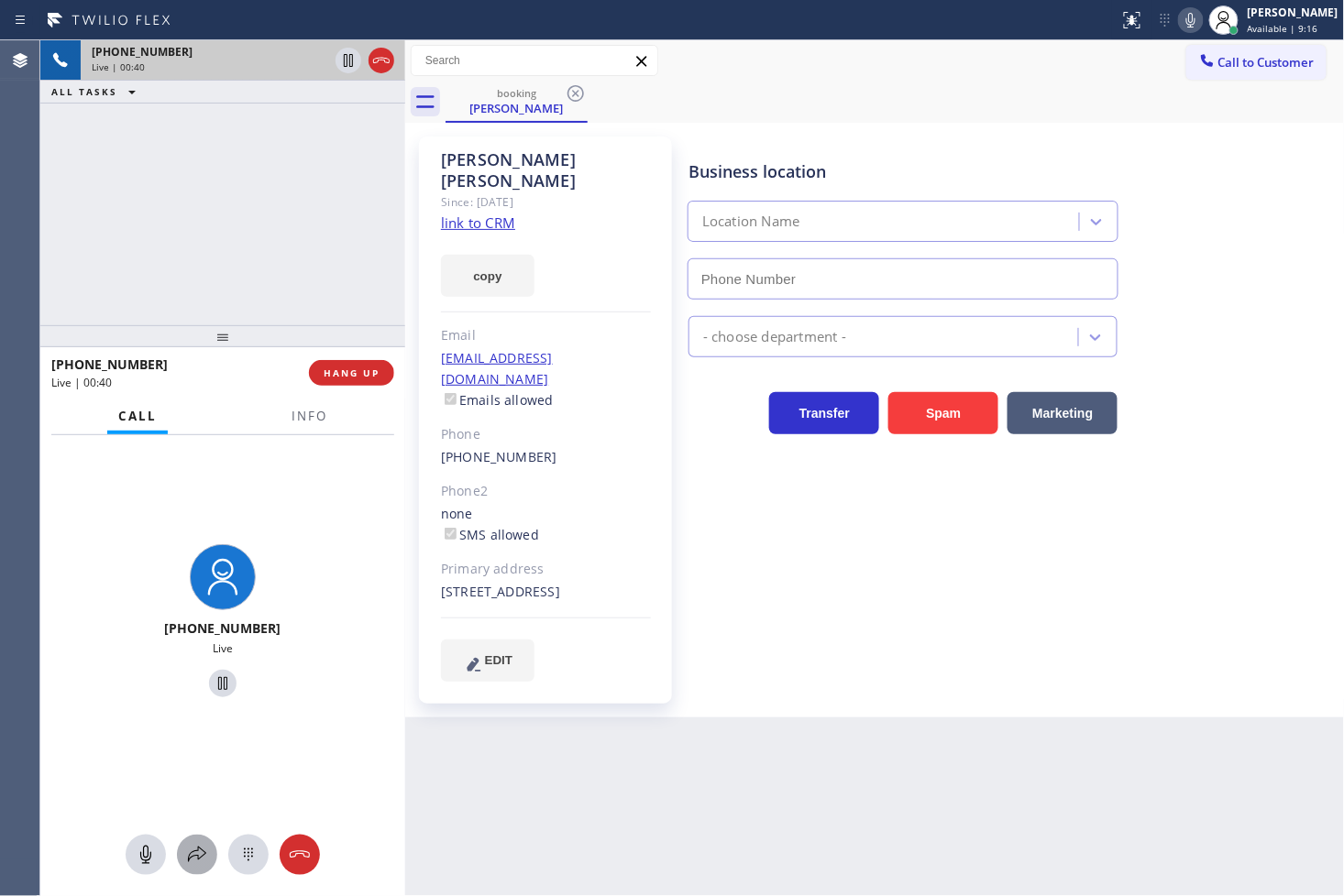
click at [194, 855] on icon at bounding box center [197, 855] width 22 height 22
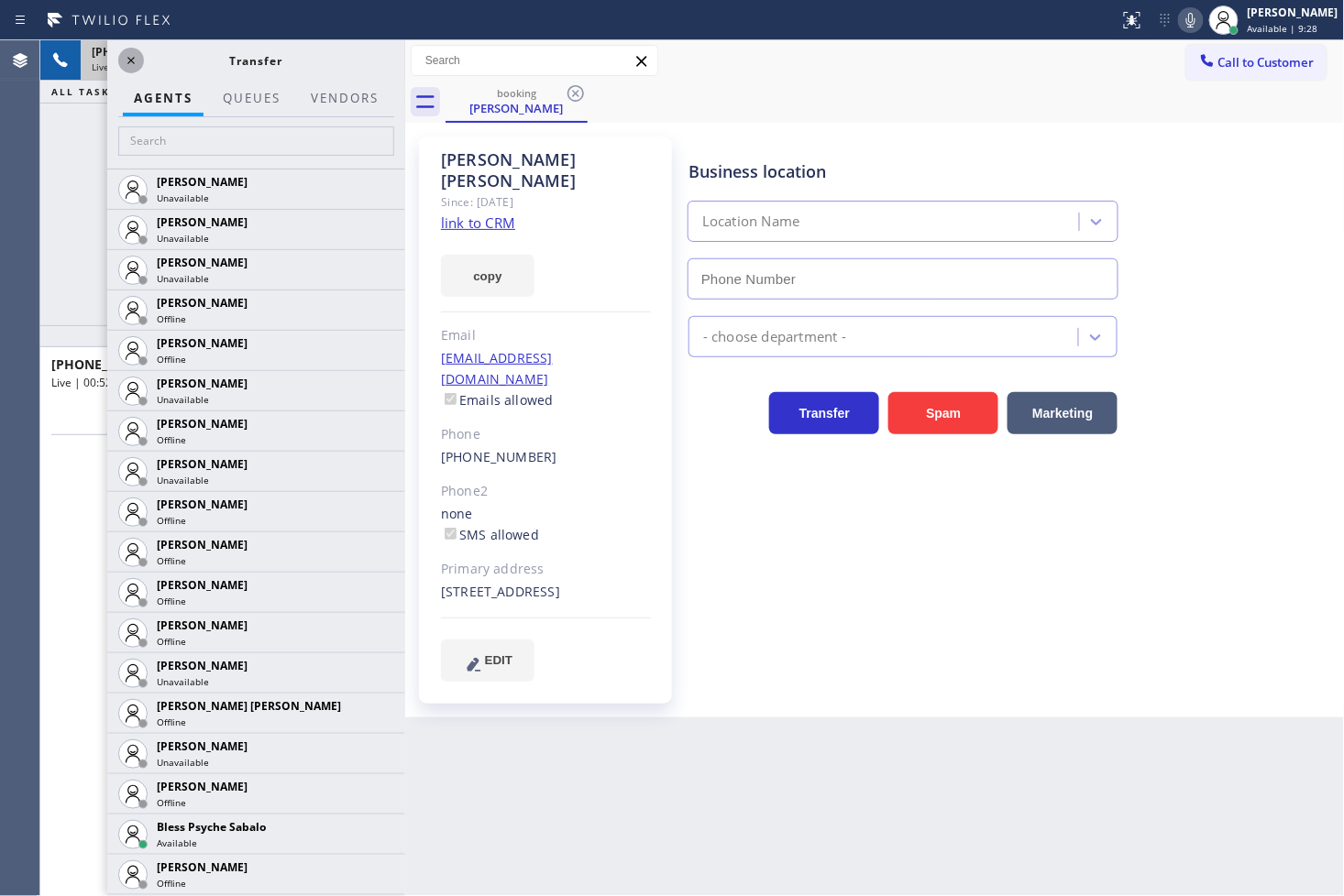
click at [125, 53] on icon at bounding box center [131, 60] width 22 height 22
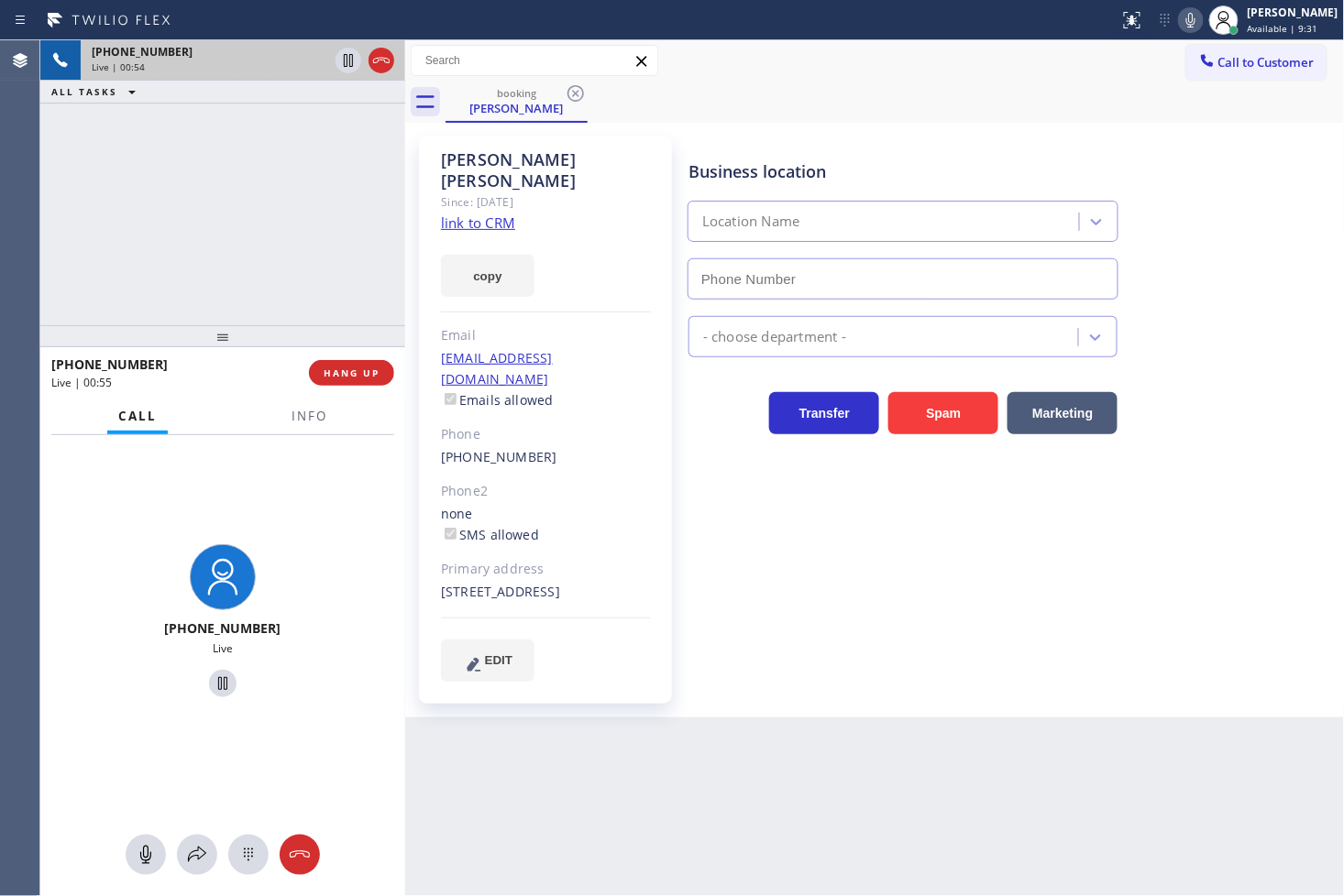
click at [150, 189] on div "[PHONE_NUMBER] Live | 00:54 ALL TASKS ALL TASKS ACTIVE TASKS TASKS IN WRAP UP" at bounding box center [223, 182] width 365 height 285
click at [291, 180] on div "[PHONE_NUMBER] Live | 00:56 ALL TASKS ALL TASKS ACTIVE TASKS TASKS IN WRAP UP" at bounding box center [223, 182] width 365 height 285
click at [328, 162] on div "[PHONE_NUMBER] Live | 00:56 ALL TASKS ALL TASKS ACTIVE TASKS TASKS IN WRAP UP" at bounding box center [223, 182] width 365 height 285
click at [340, 59] on icon at bounding box center [348, 60] width 22 height 22
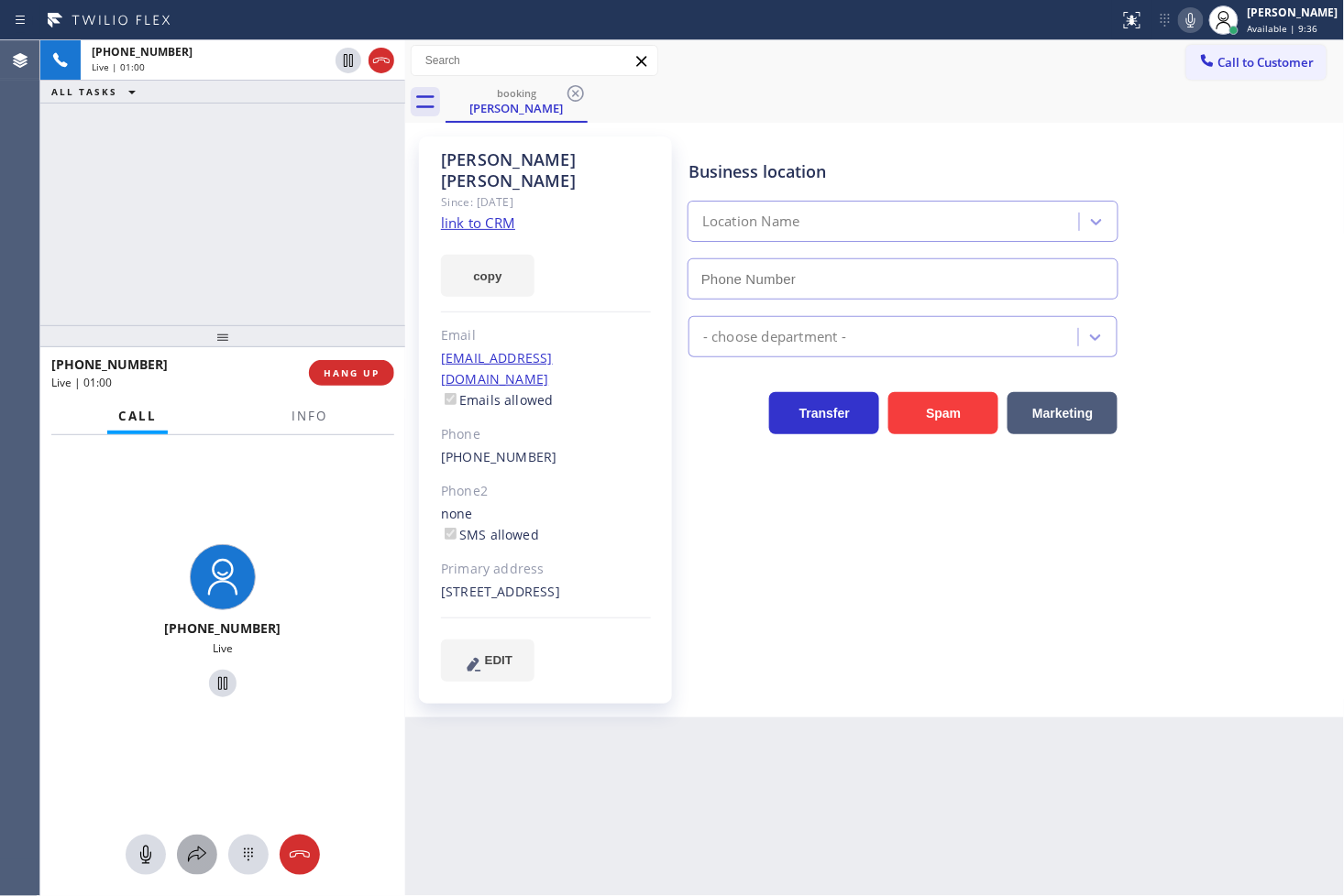
click at [197, 844] on icon at bounding box center [197, 855] width 22 height 22
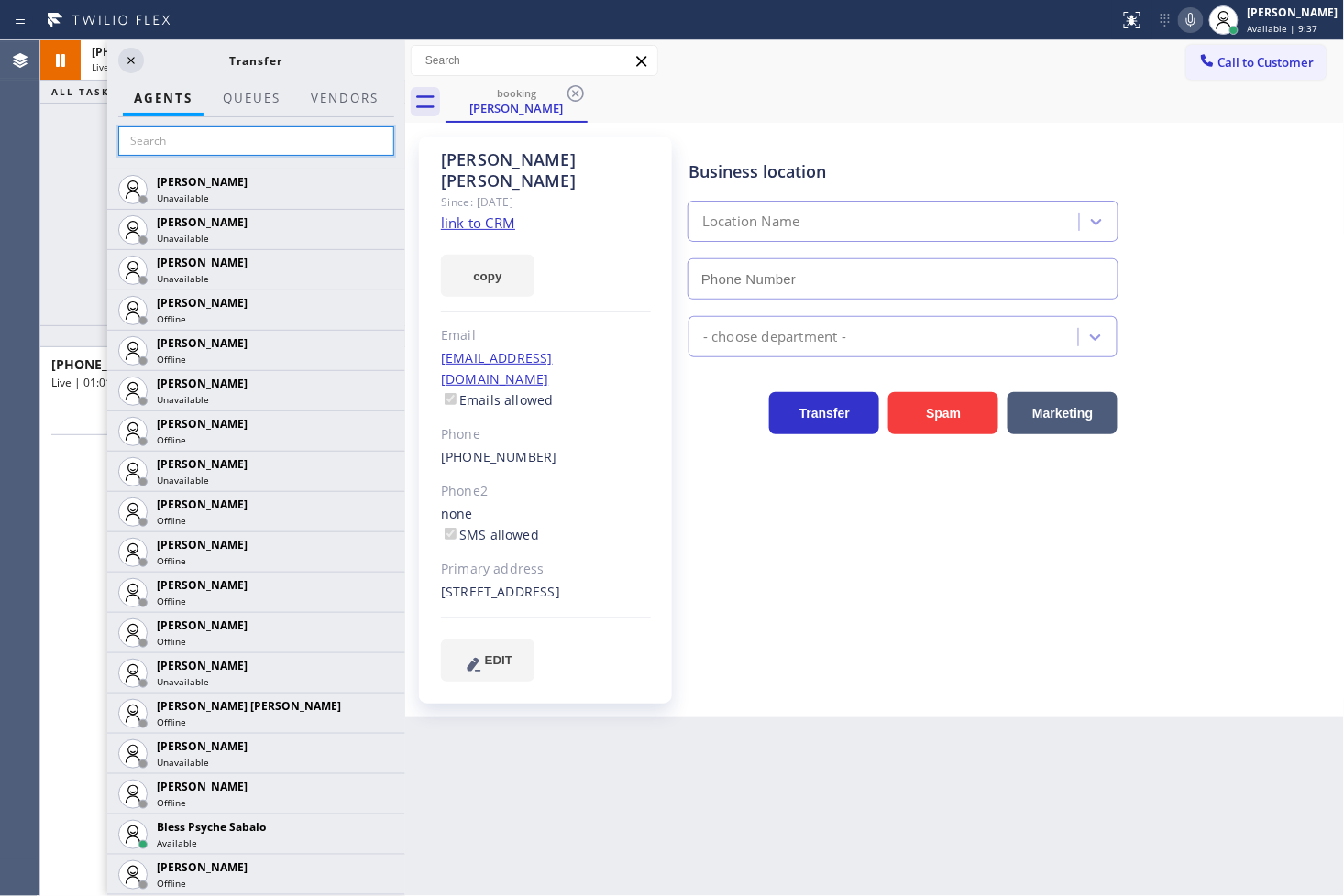
click at [213, 141] on input "text" at bounding box center [256, 141] width 276 height 30
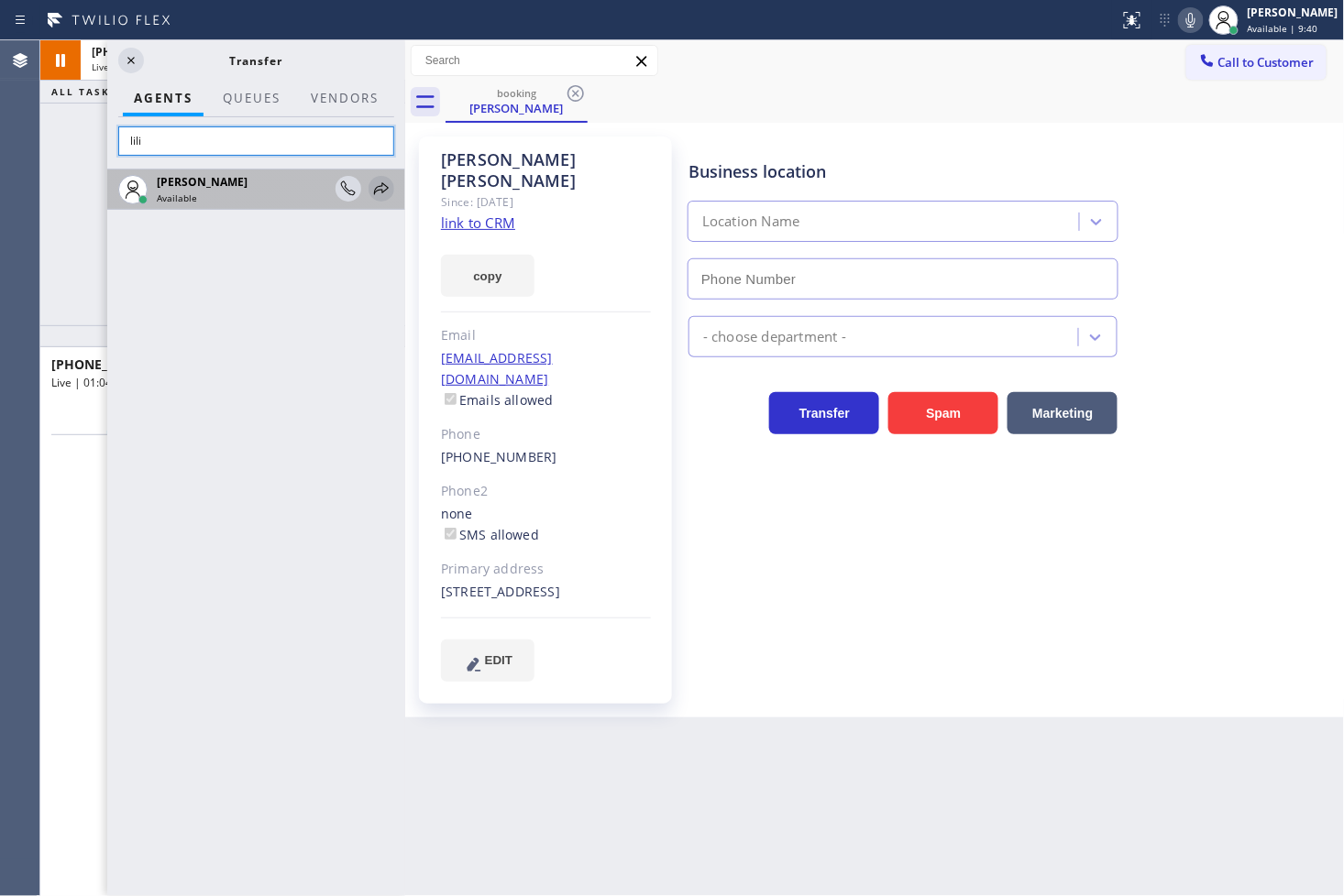
type input "lili"
click at [378, 186] on icon at bounding box center [382, 188] width 22 height 22
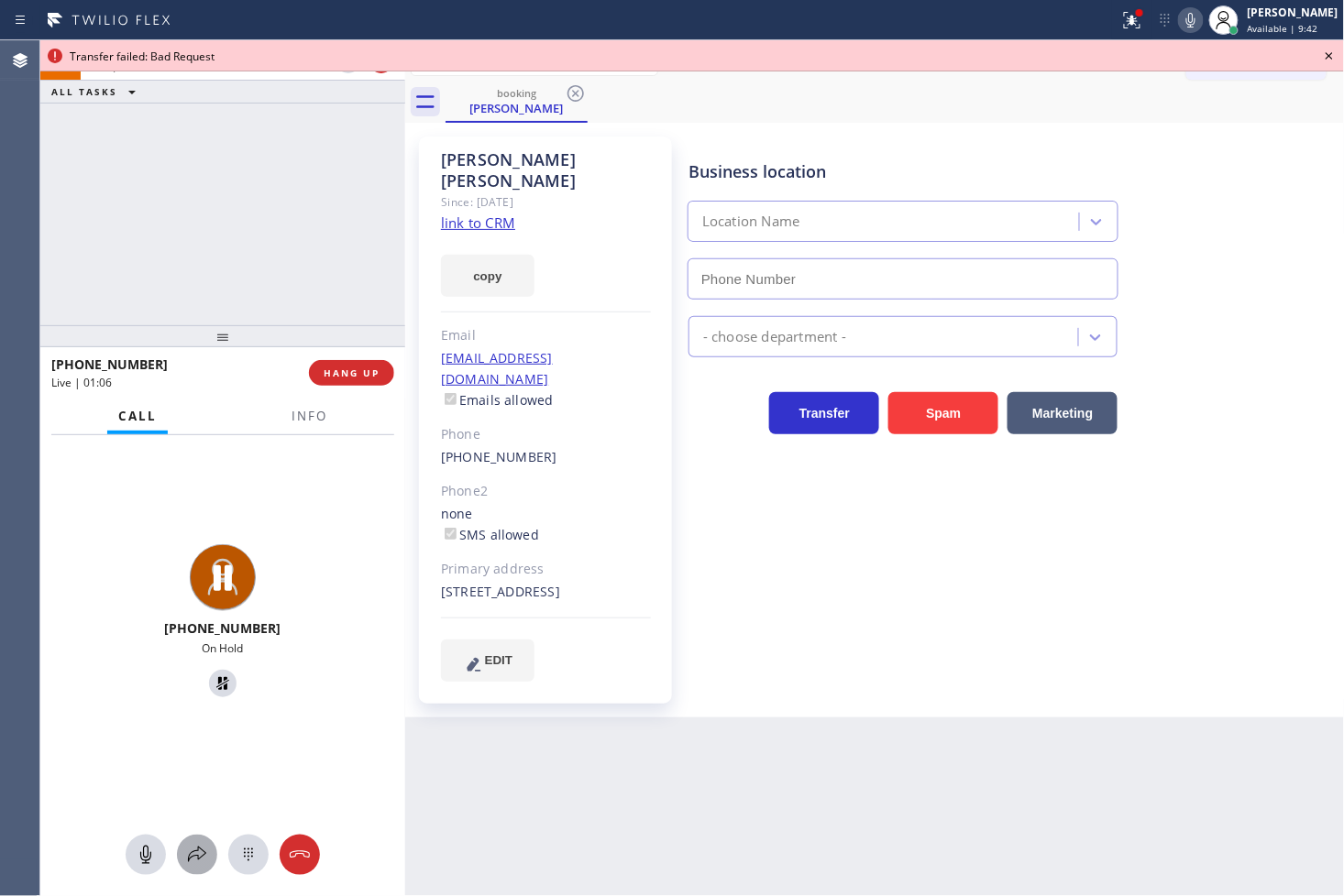
click at [196, 858] on icon at bounding box center [197, 855] width 22 height 22
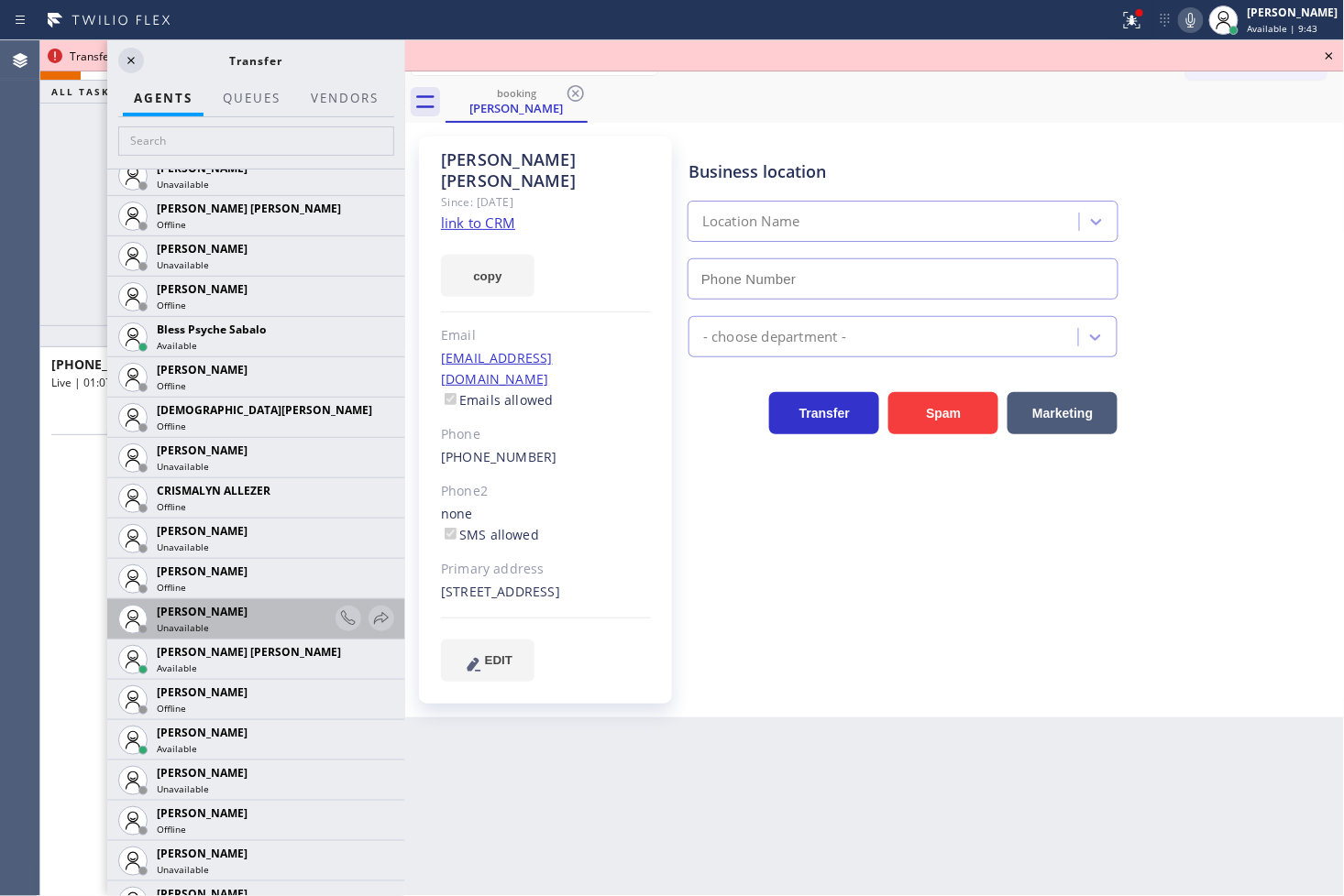
scroll to position [610, 0]
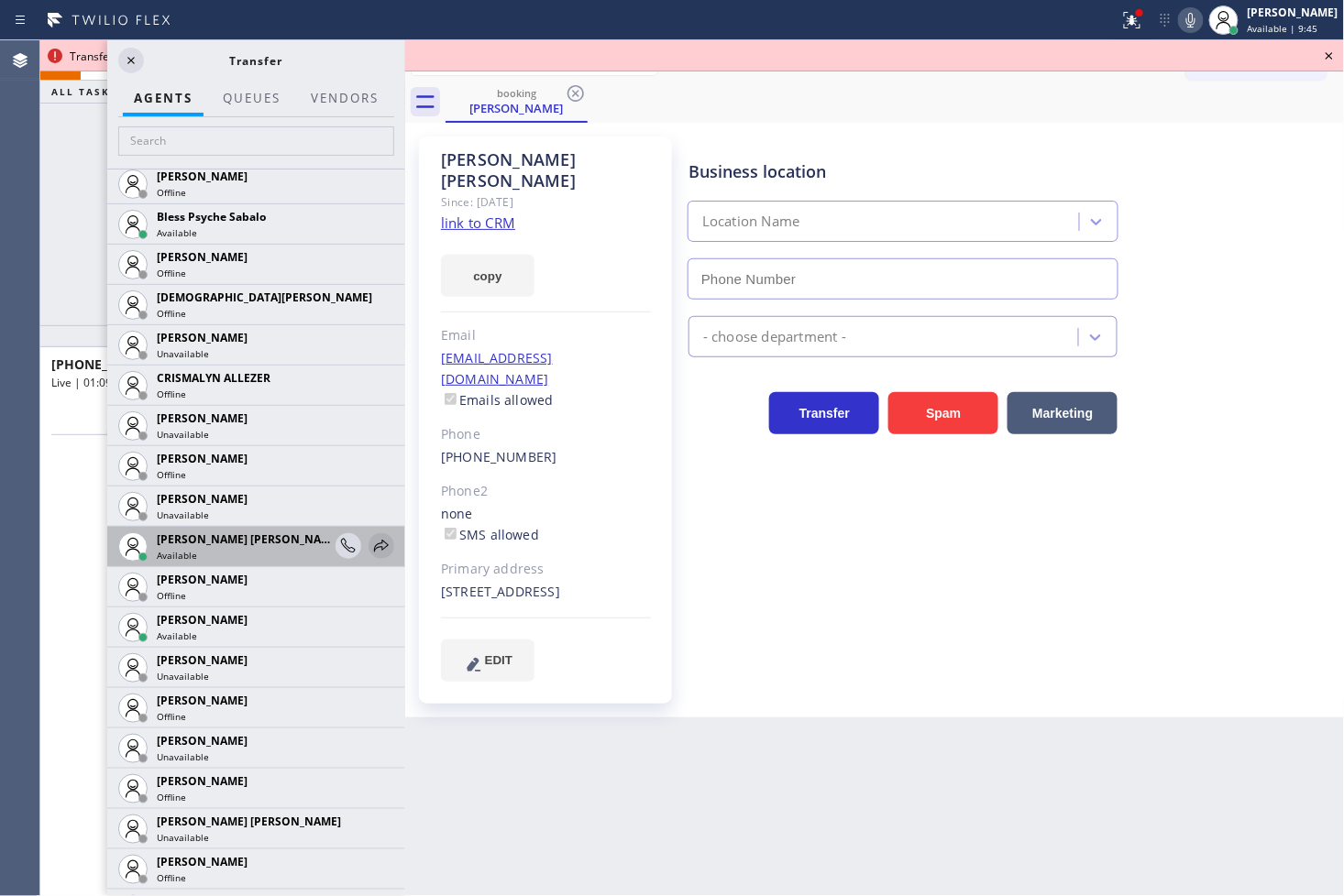
click at [371, 537] on icon at bounding box center [382, 546] width 22 height 22
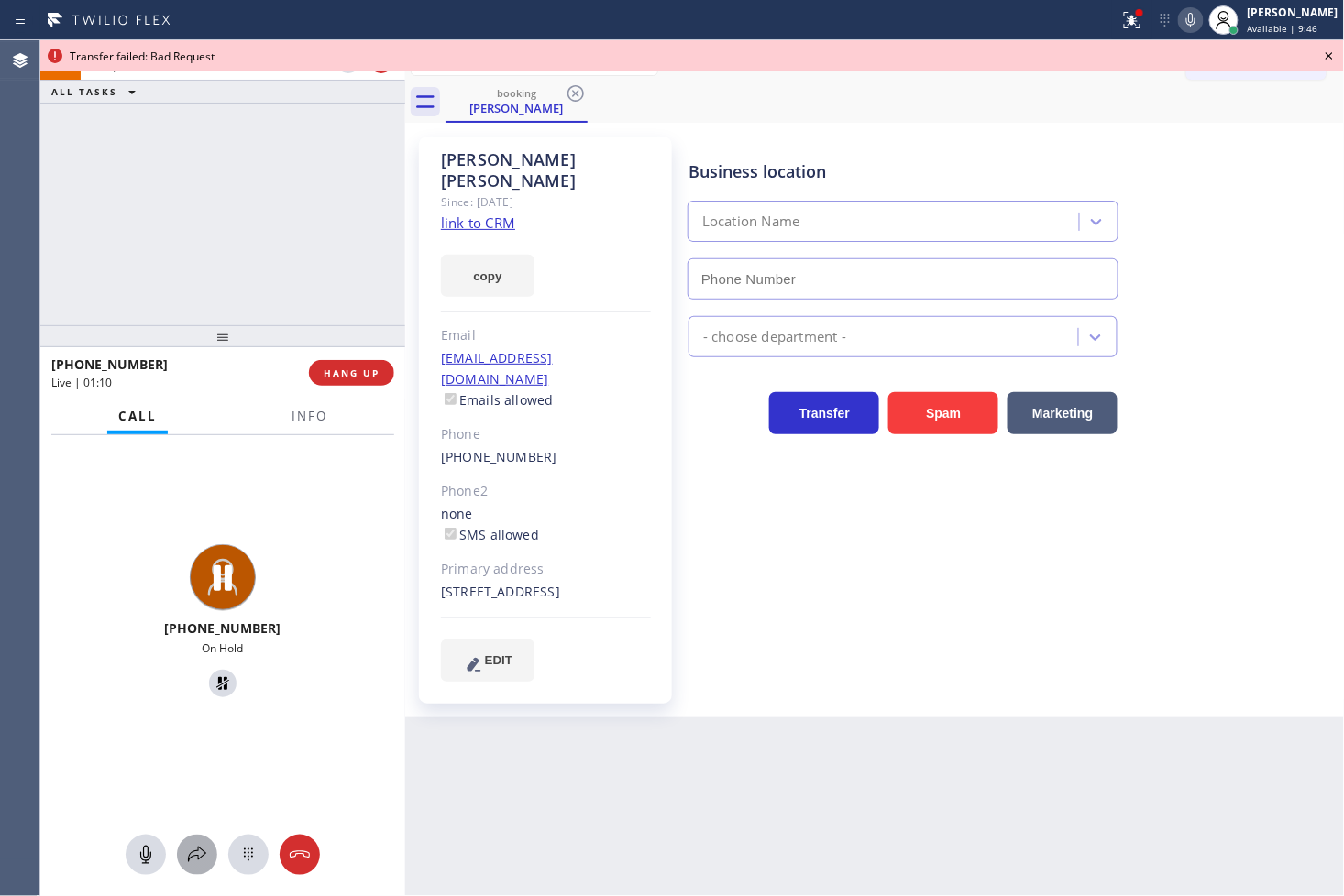
drag, startPoint x: 195, startPoint y: 854, endPoint x: 198, endPoint y: 844, distance: 10.4
click at [198, 844] on icon at bounding box center [197, 855] width 22 height 22
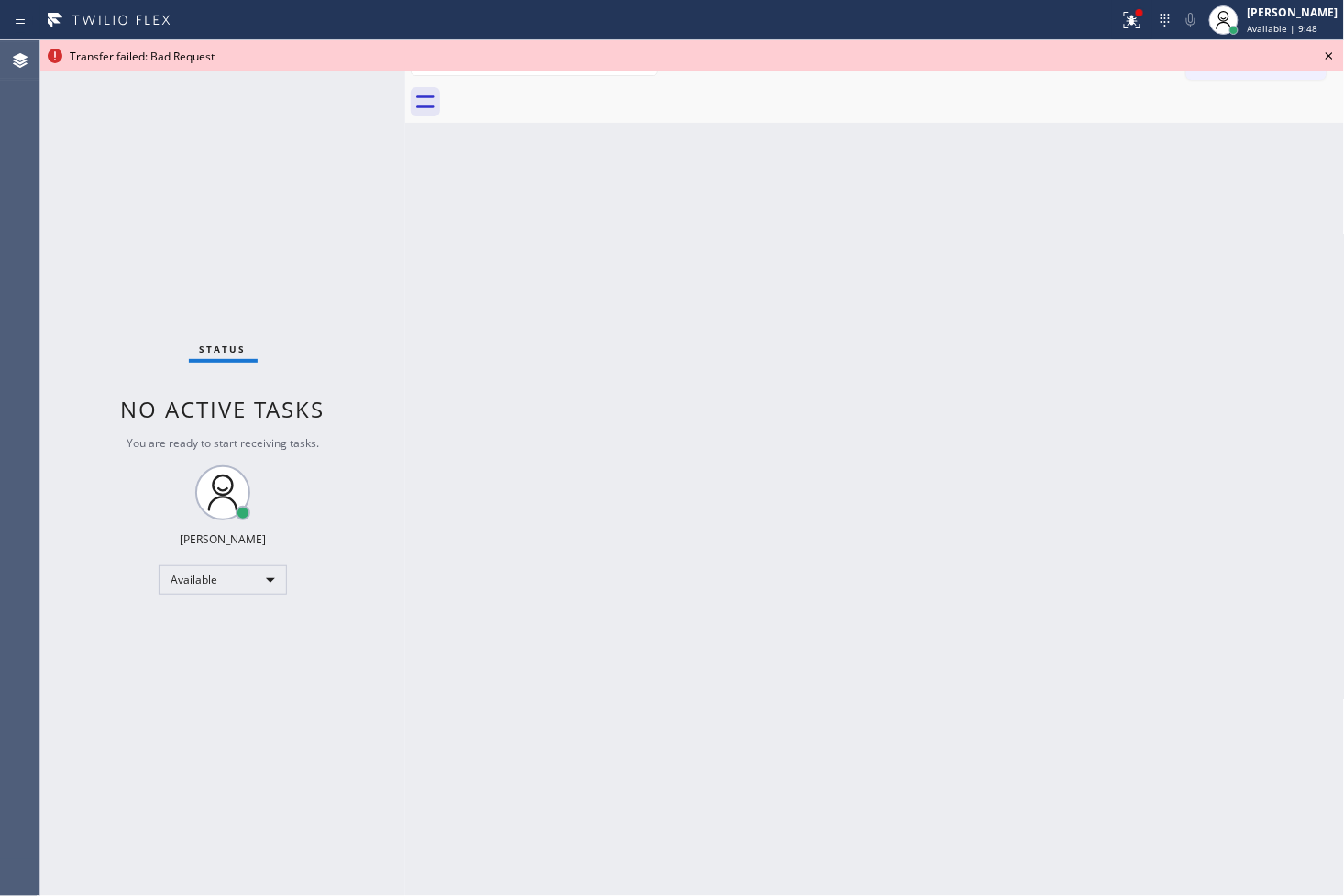
click at [1332, 51] on icon at bounding box center [1329, 56] width 22 height 22
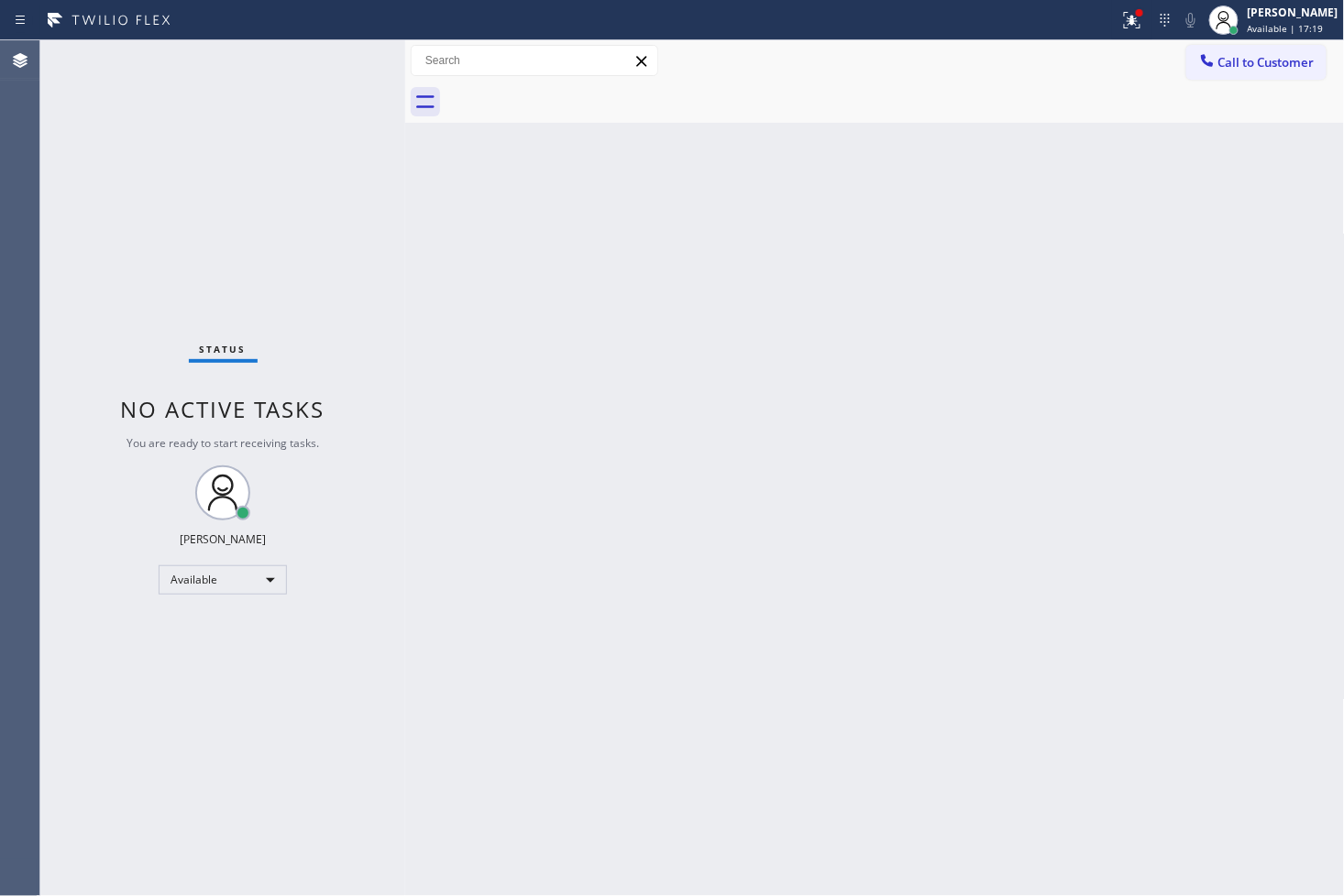
click at [264, 86] on div "Status No active tasks You are ready to start receiving tasks. [PERSON_NAME]" at bounding box center [223, 468] width 365 height 856
click at [328, 55] on div "Status No active tasks You are ready to start receiving tasks. [PERSON_NAME]" at bounding box center [223, 468] width 365 height 856
click at [556, 617] on div "Back to Dashboard Change Sender ID Customers Technicians Select a contact Outbo…" at bounding box center [875, 468] width 940 height 856
click at [1121, 13] on icon at bounding box center [1132, 20] width 22 height 22
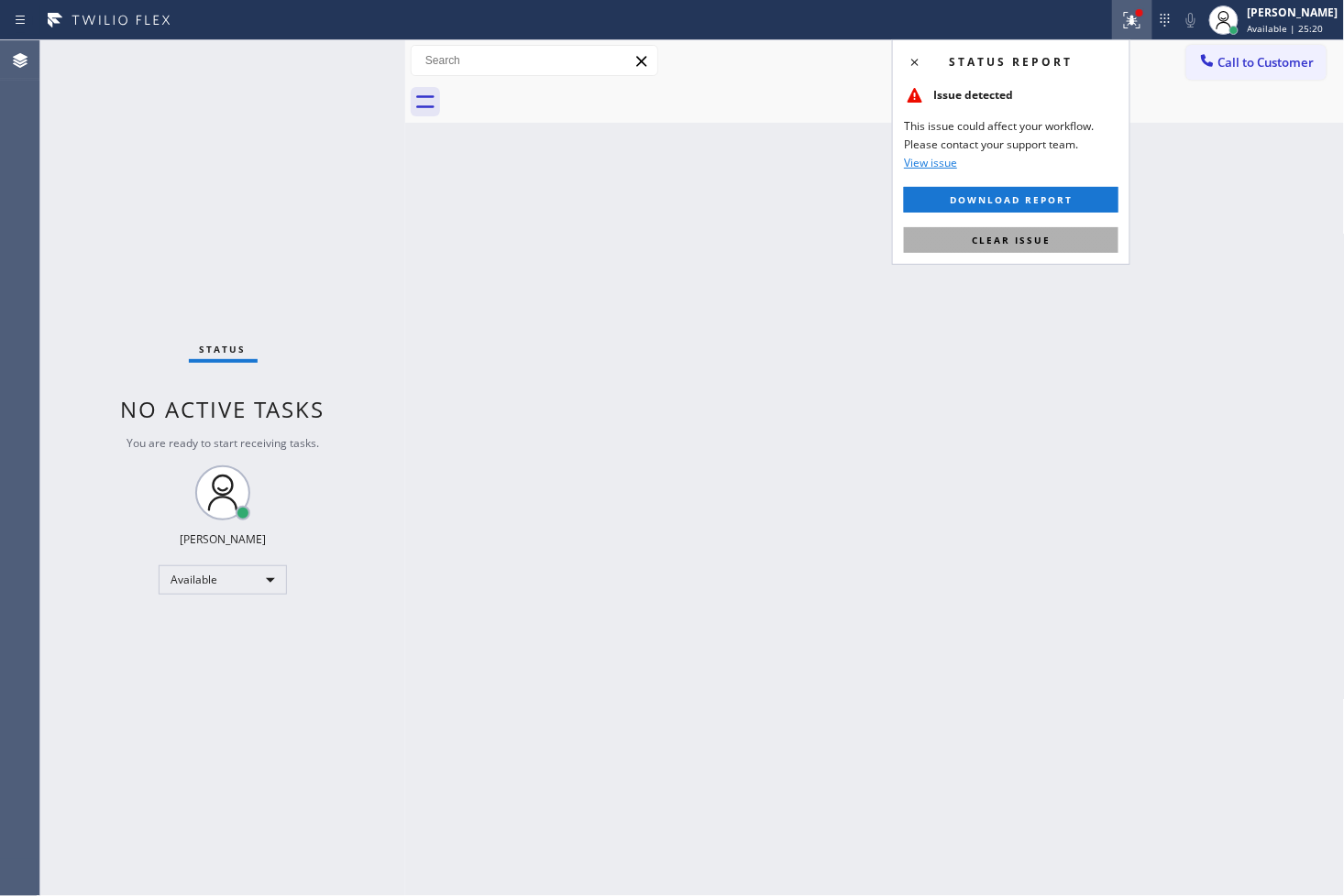
click at [1039, 249] on button "Clear issue" at bounding box center [1012, 241] width 215 height 26
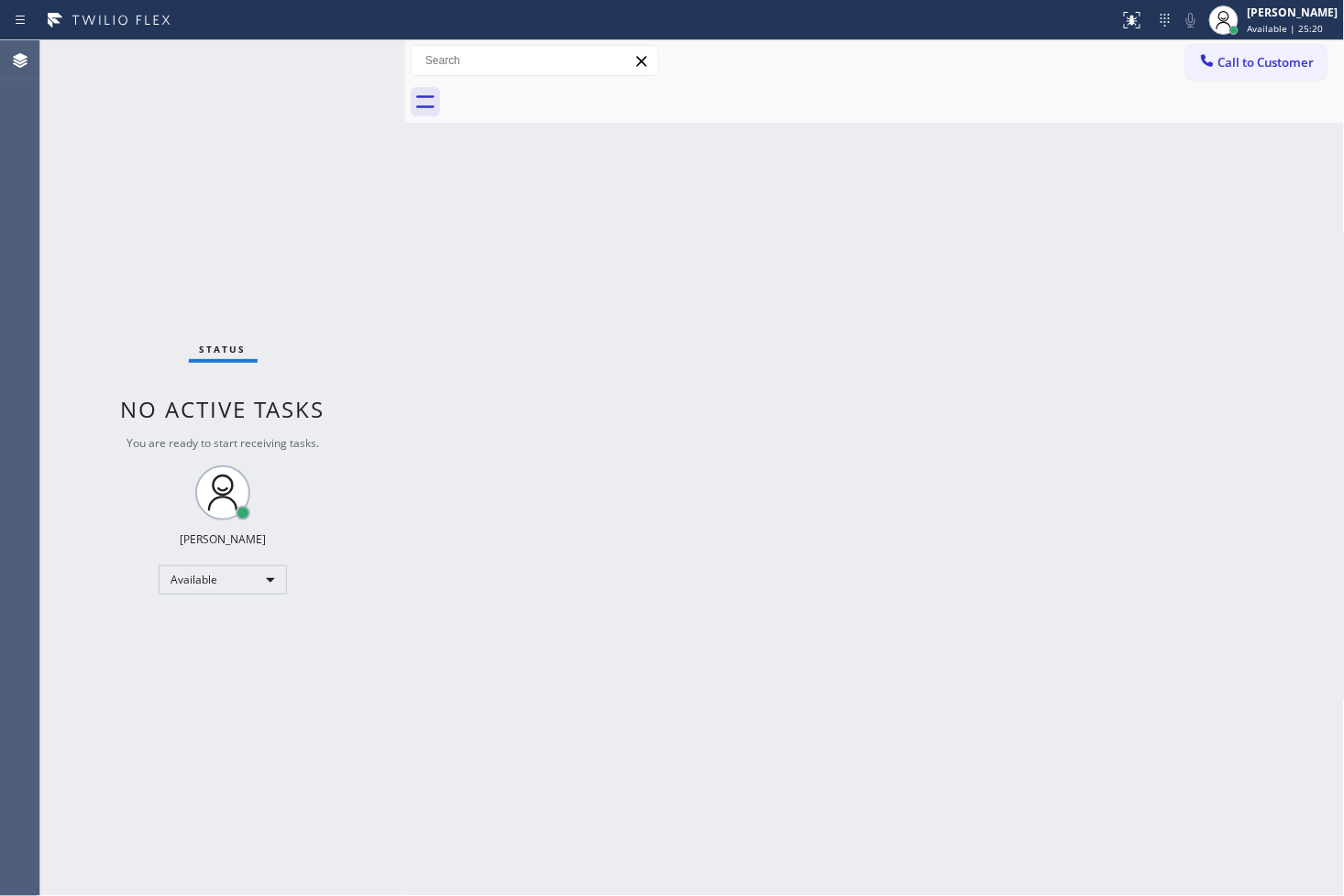
click at [542, 379] on div "Back to Dashboard Change Sender ID Customers Technicians Select a contact Outbo…" at bounding box center [875, 468] width 940 height 856
click at [363, 216] on div "Status No active tasks You are ready to start receiving tasks. [PERSON_NAME]" at bounding box center [223, 468] width 365 height 856
click at [342, 149] on div "Status No active tasks You are ready to start receiving tasks. [PERSON_NAME]" at bounding box center [223, 468] width 365 height 856
click at [128, 300] on div "Status No active tasks You are ready to start receiving tasks. [PERSON_NAME]" at bounding box center [223, 468] width 365 height 856
click at [254, 60] on div "Status No active tasks You are ready to start receiving tasks. [PERSON_NAME]" at bounding box center [223, 468] width 365 height 856
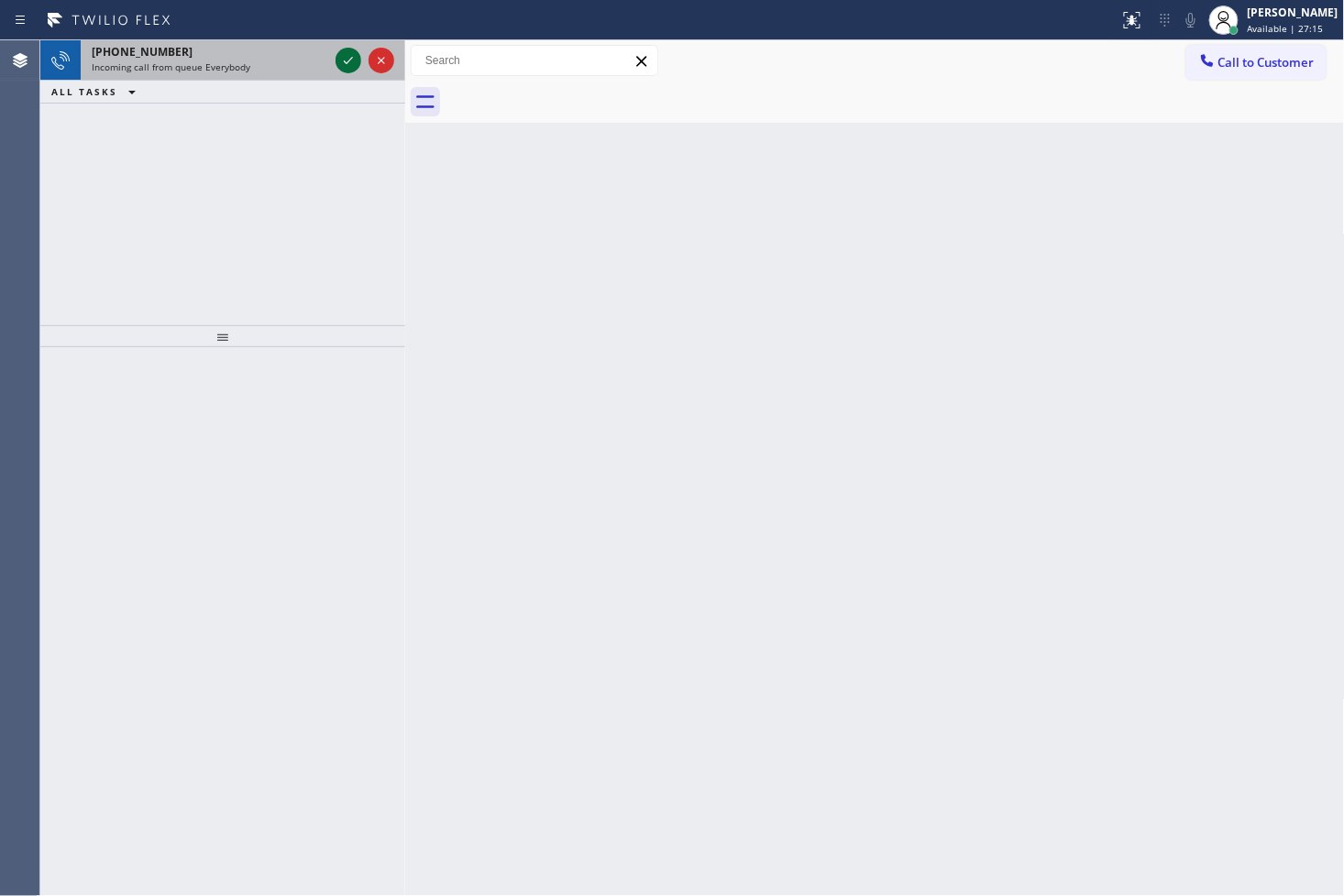
click at [350, 61] on icon at bounding box center [348, 60] width 22 height 22
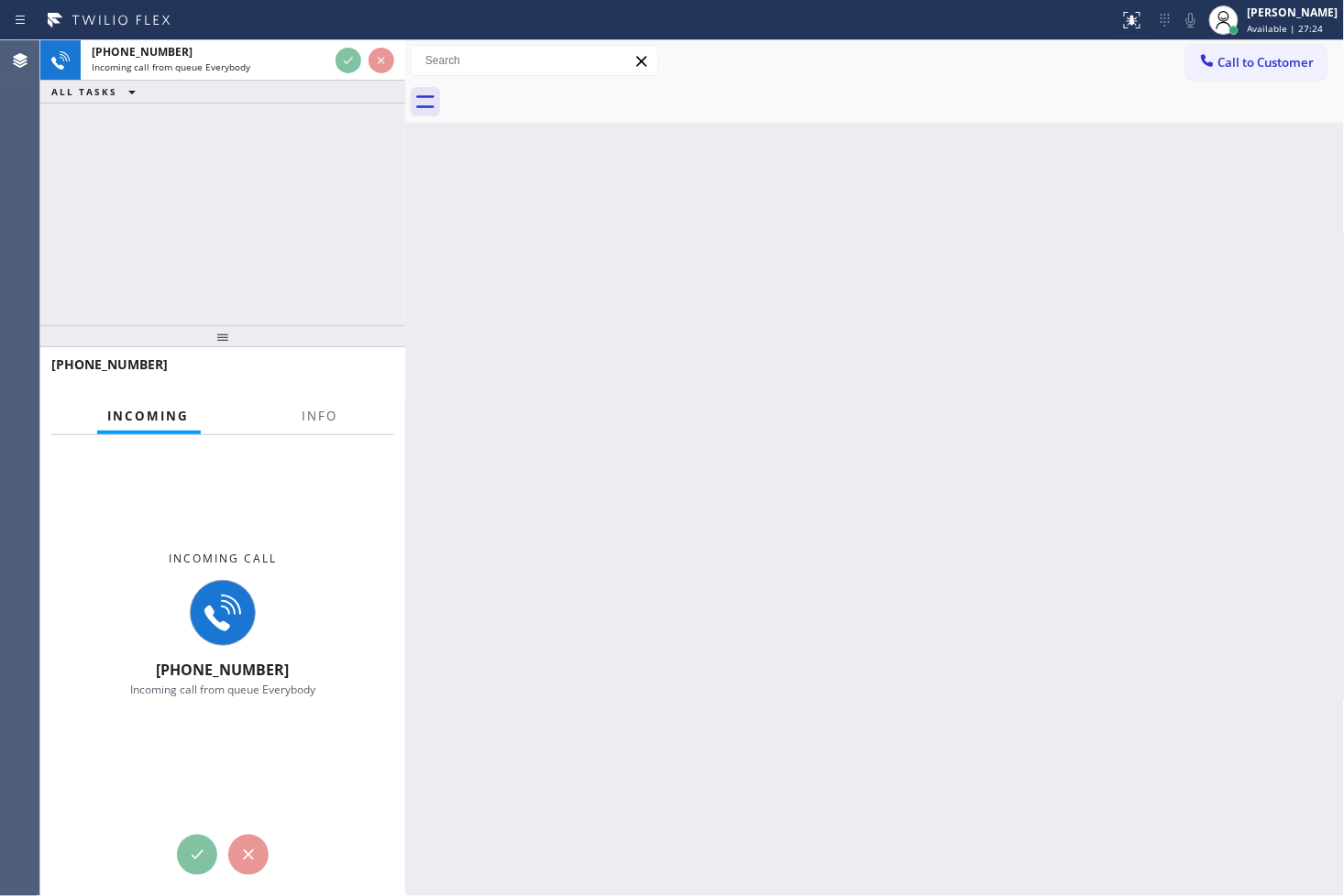
click at [287, 187] on div "[PHONE_NUMBER] Incoming call from queue Everybody ALL TASKS ALL TASKS ACTIVE TA…" at bounding box center [223, 182] width 365 height 285
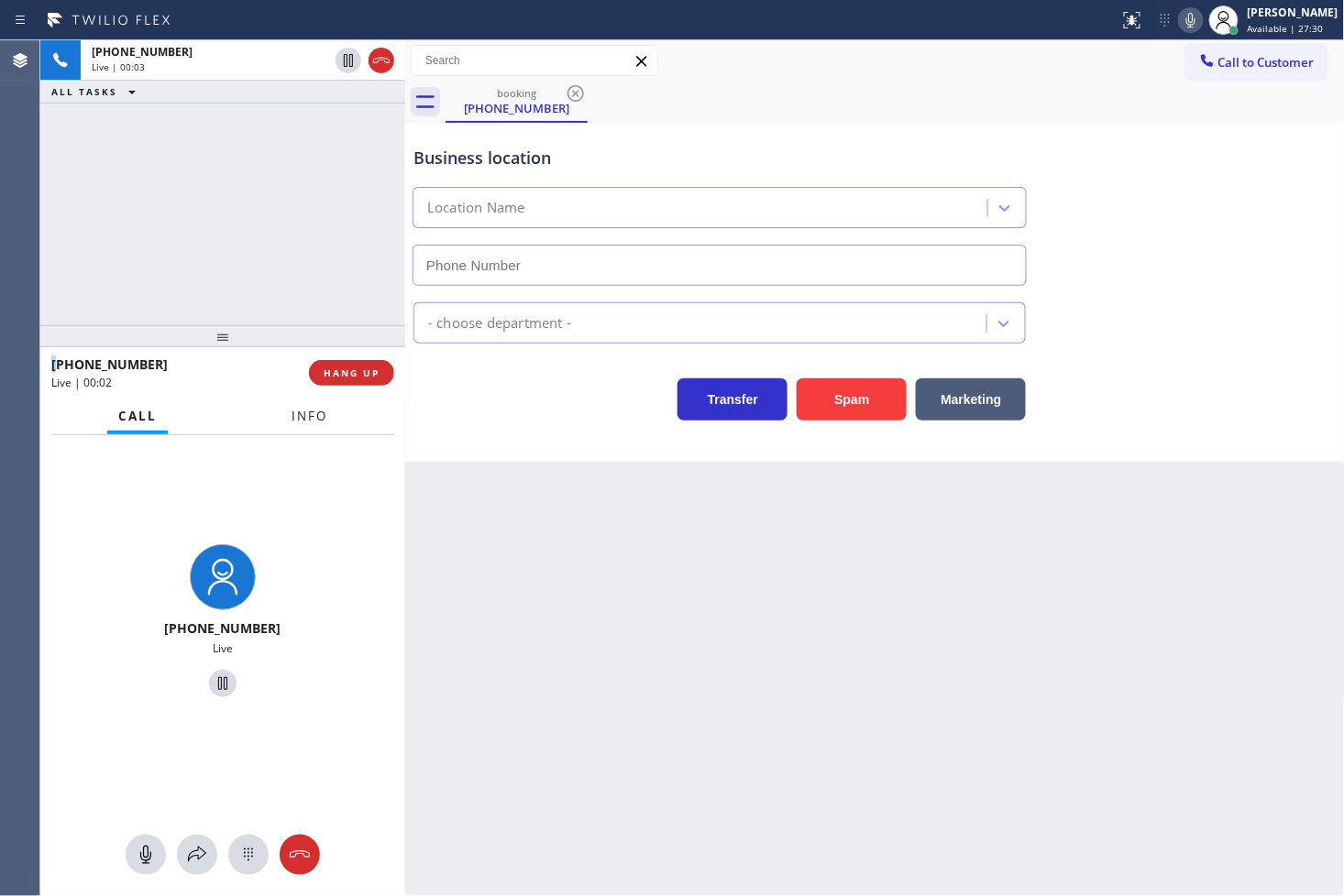
click at [315, 423] on span "Info" at bounding box center [310, 416] width 35 height 17
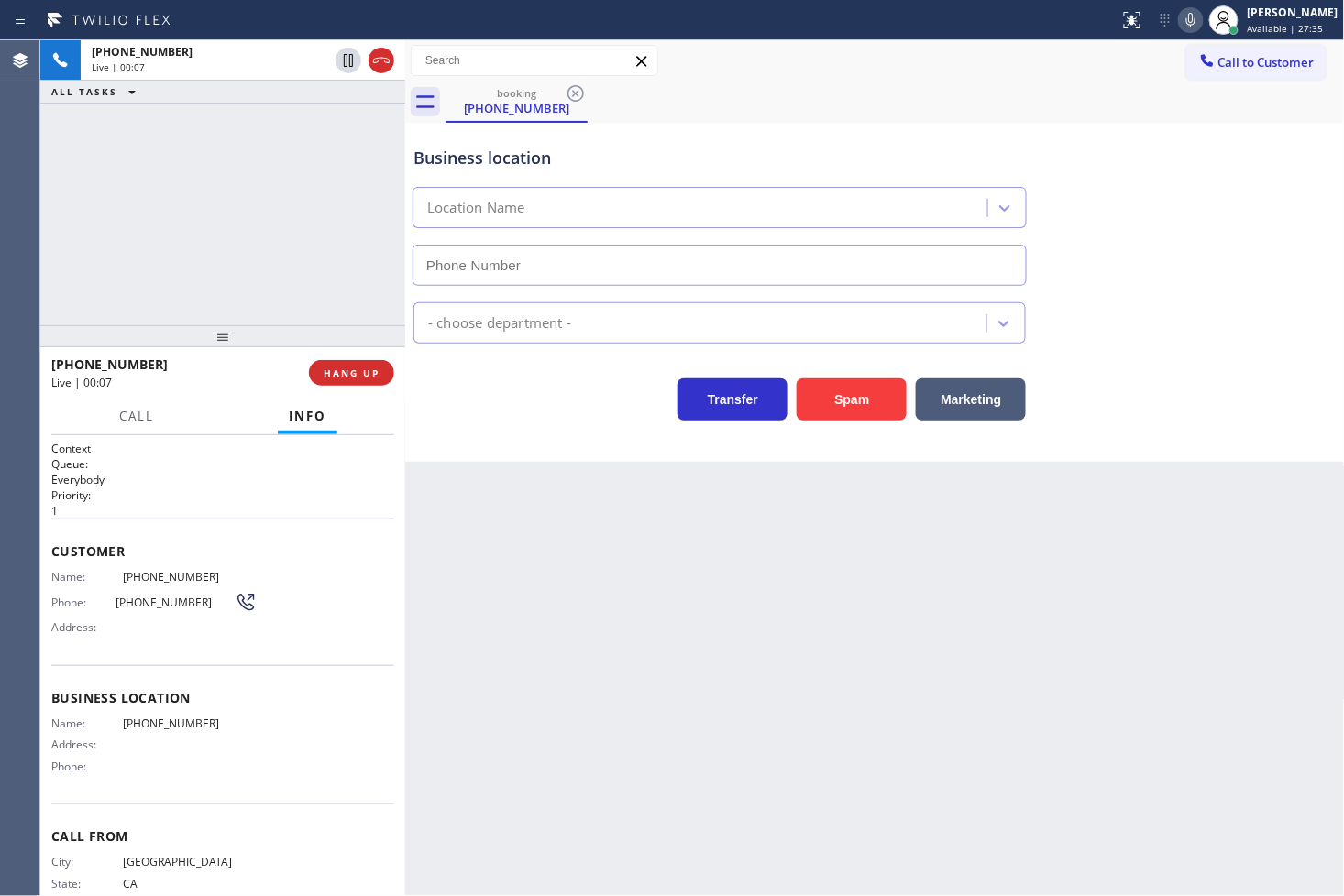
click at [178, 473] on p "Everybody" at bounding box center [223, 480] width 343 height 16
click at [431, 437] on div "Business location Location Name - choose department - Transfer Spam Marketing" at bounding box center [875, 293] width 940 height 339
click at [509, 412] on div "Transfer Spam Marketing" at bounding box center [720, 395] width 620 height 51
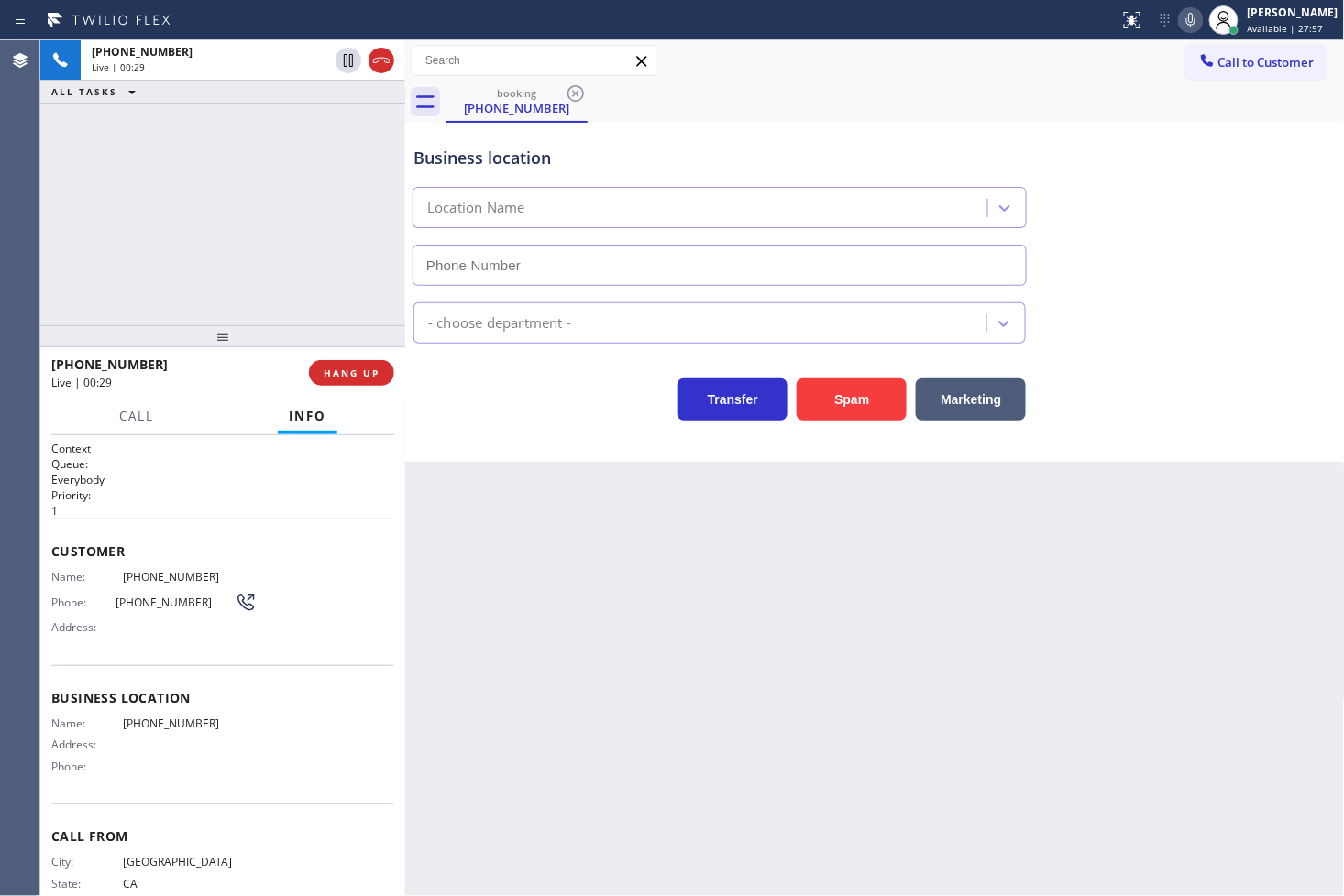
click at [310, 298] on div "[PHONE_NUMBER] Live | 00:29 ALL TASKS ALL TASKS ACTIVE TASKS TASKS IN WRAP UP" at bounding box center [223, 182] width 365 height 285
click at [469, 409] on div "Transfer Spam Marketing" at bounding box center [720, 395] width 620 height 51
click at [213, 241] on div "[PHONE_NUMBER] Live | 00:31 ALL TASKS ALL TASKS ACTIVE TASKS TASKS IN WRAP UP" at bounding box center [223, 182] width 365 height 285
click at [496, 411] on div "Transfer Spam Marketing" at bounding box center [720, 395] width 620 height 51
click at [280, 267] on div "[PHONE_NUMBER] Live | 00:32 ALL TASKS ALL TASKS ACTIVE TASKS TASKS IN WRAP UP" at bounding box center [223, 182] width 365 height 285
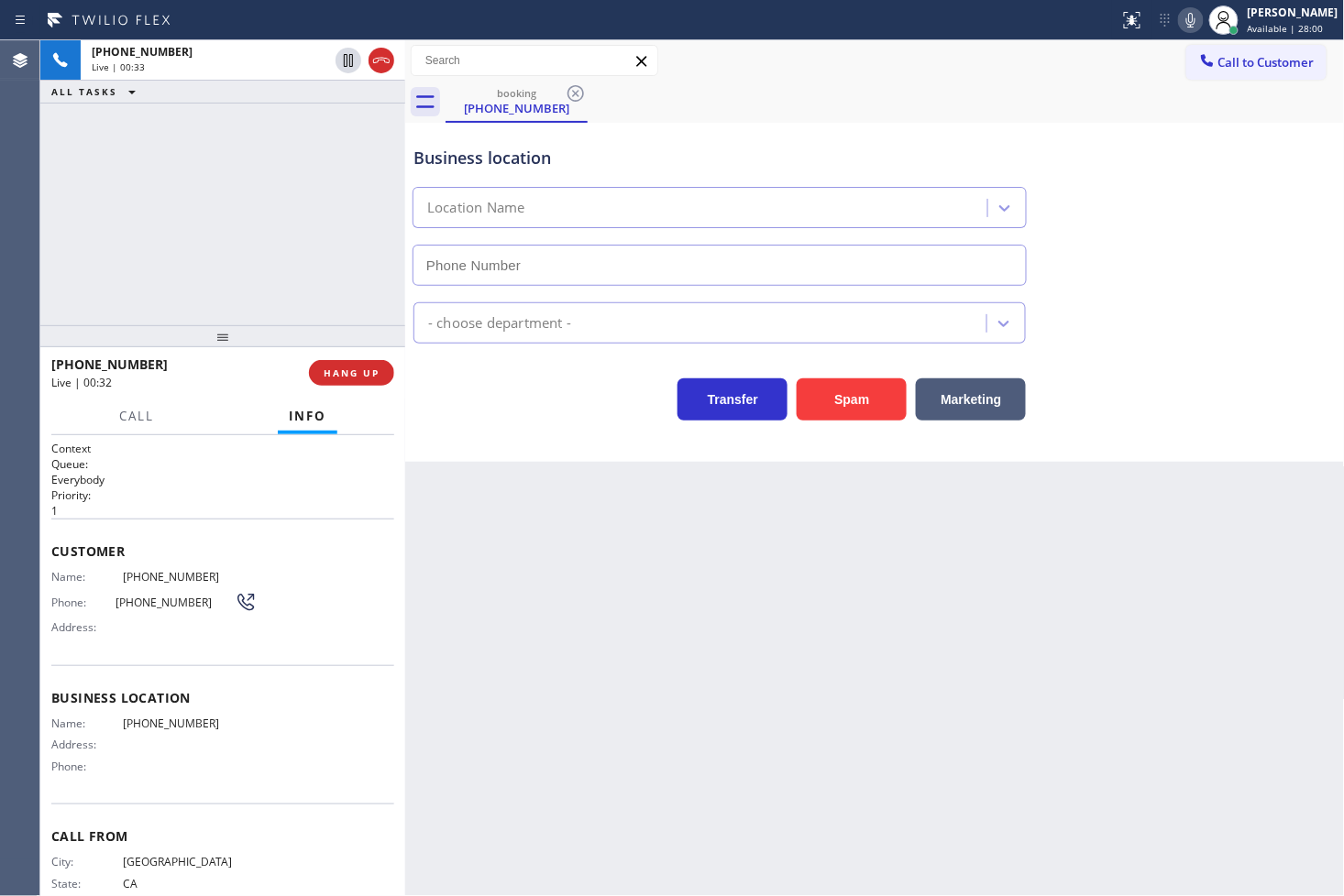
click at [498, 420] on div "Transfer Spam Marketing" at bounding box center [720, 395] width 620 height 51
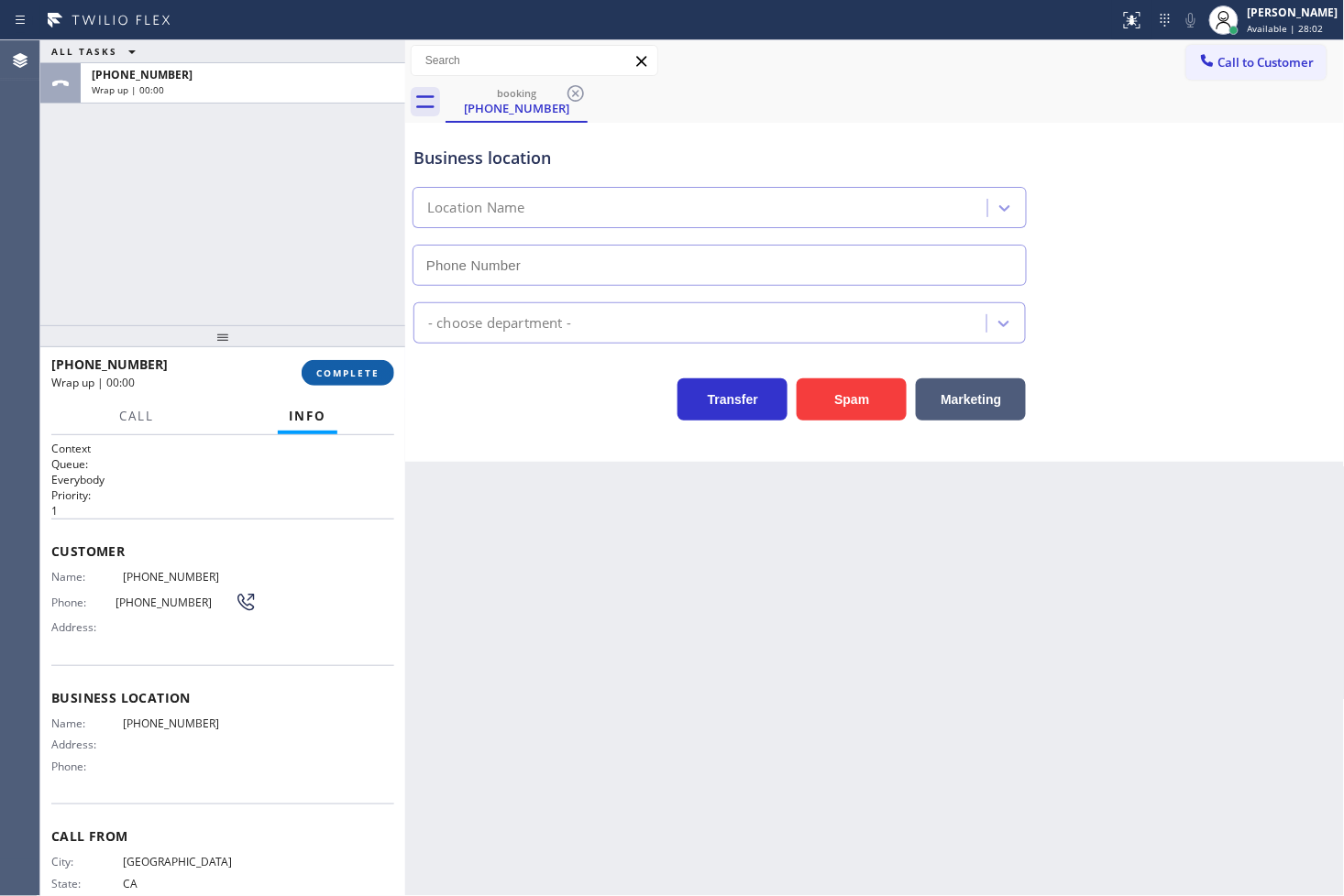
click at [372, 371] on span "COMPLETE" at bounding box center [348, 373] width 63 height 13
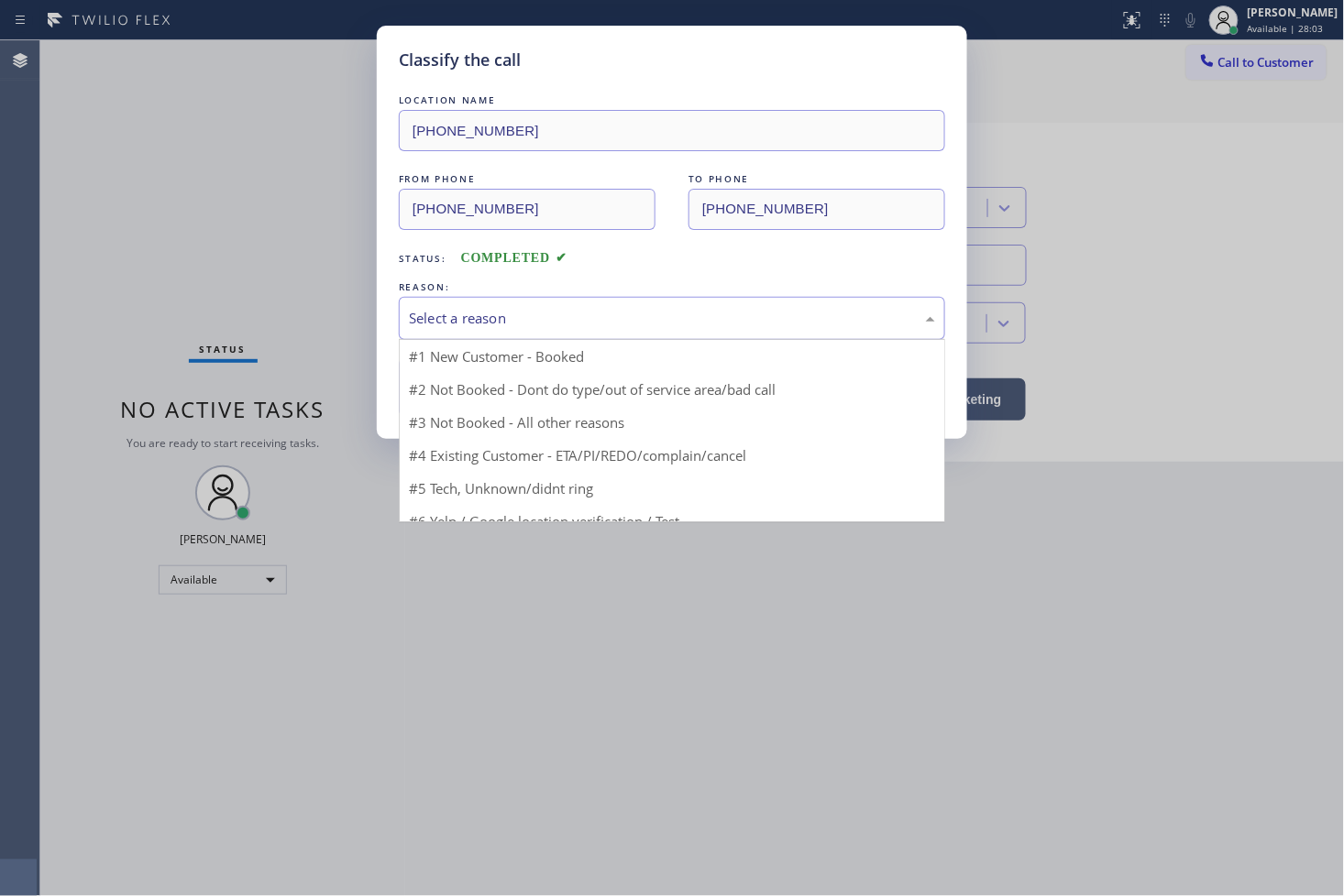
click at [487, 324] on div "Select a reason" at bounding box center [672, 317] width 527 height 21
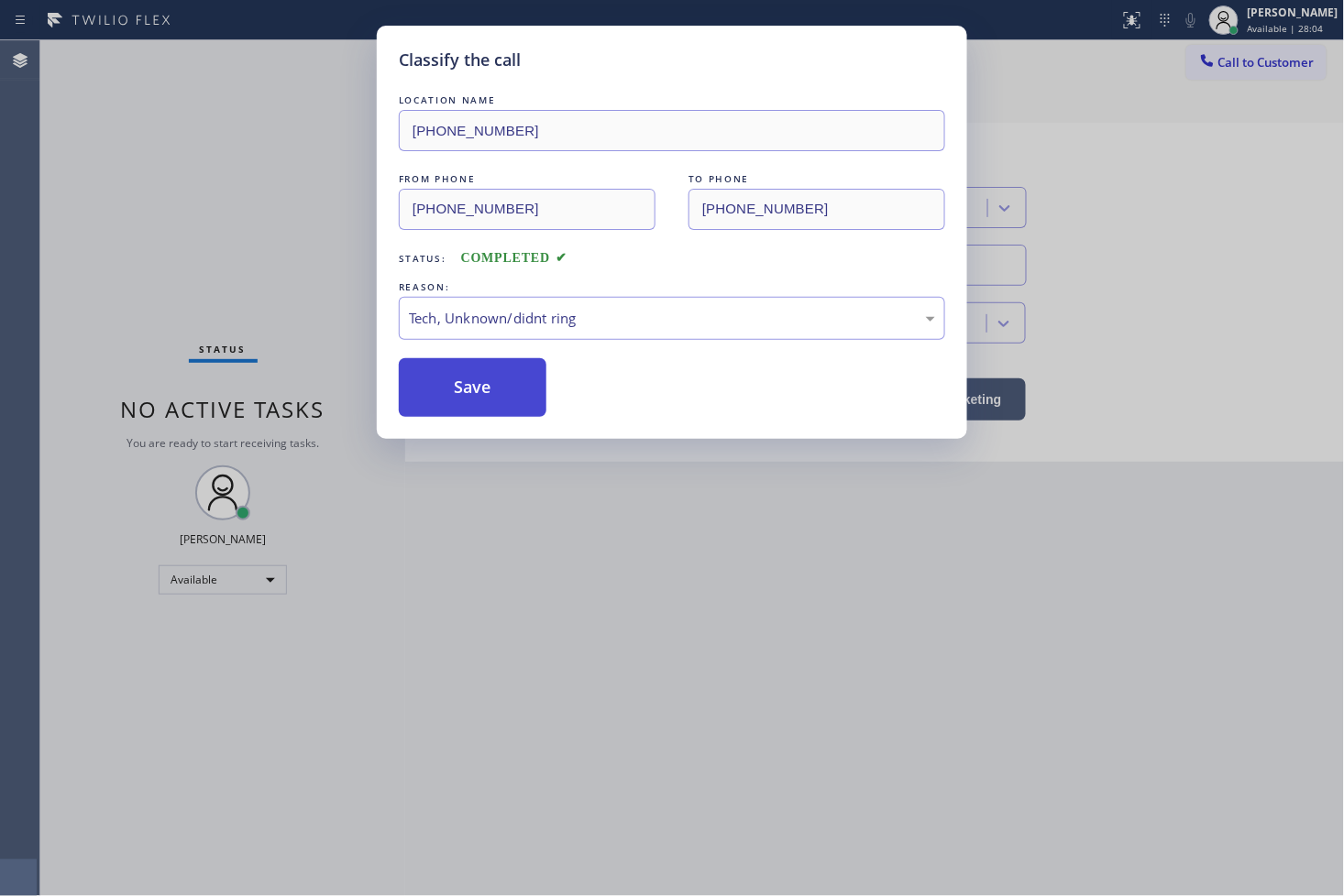
click at [489, 398] on button "Save" at bounding box center [472, 388] width 148 height 59
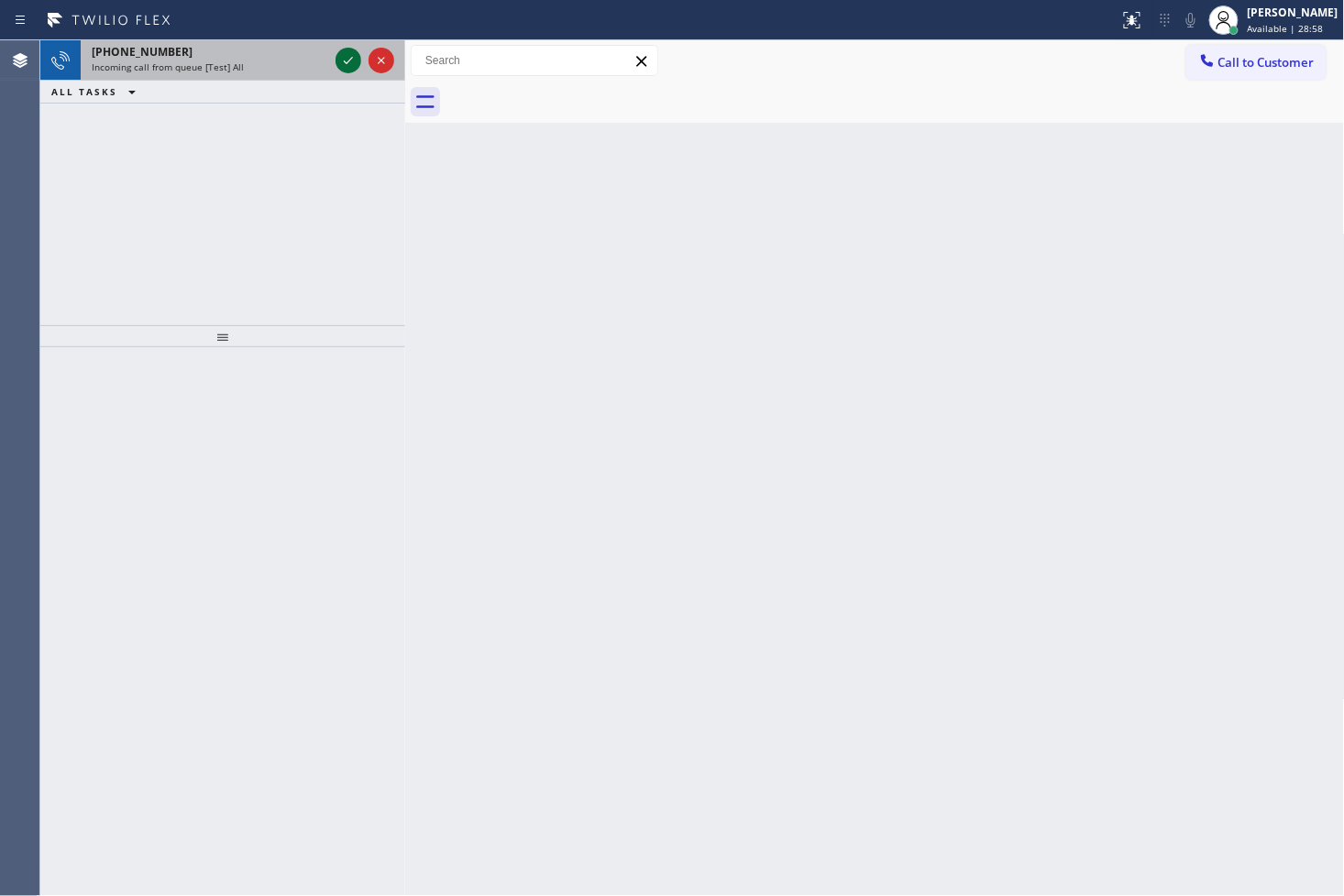
click at [348, 56] on icon at bounding box center [348, 60] width 22 height 22
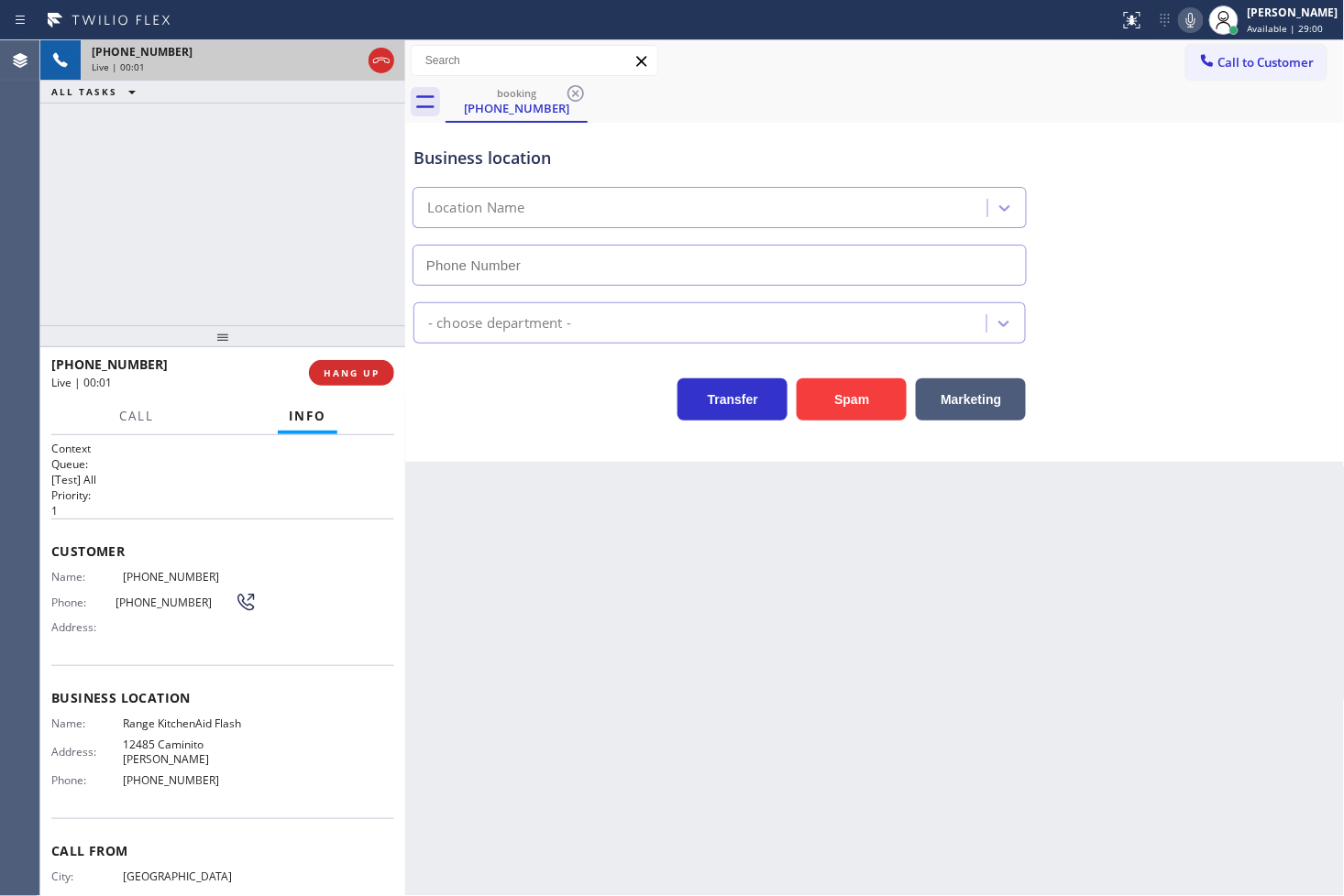
type input "[PHONE_NUMBER]"
click at [234, 225] on div "[PHONE_NUMBER] Live | 00:04 ALL TASKS ALL TASKS ACTIVE TASKS TASKS IN WRAP UP" at bounding box center [223, 182] width 365 height 285
click at [594, 465] on div "Back to Dashboard Change Sender ID Customers Technicians Select a contact Outbo…" at bounding box center [875, 468] width 940 height 856
click at [180, 254] on div "[PHONE_NUMBER] Live | 00:11 ALL TASKS ALL TASKS ACTIVE TASKS TASKS IN WRAP UP" at bounding box center [223, 182] width 365 height 285
click at [138, 413] on span "Call" at bounding box center [136, 416] width 35 height 17
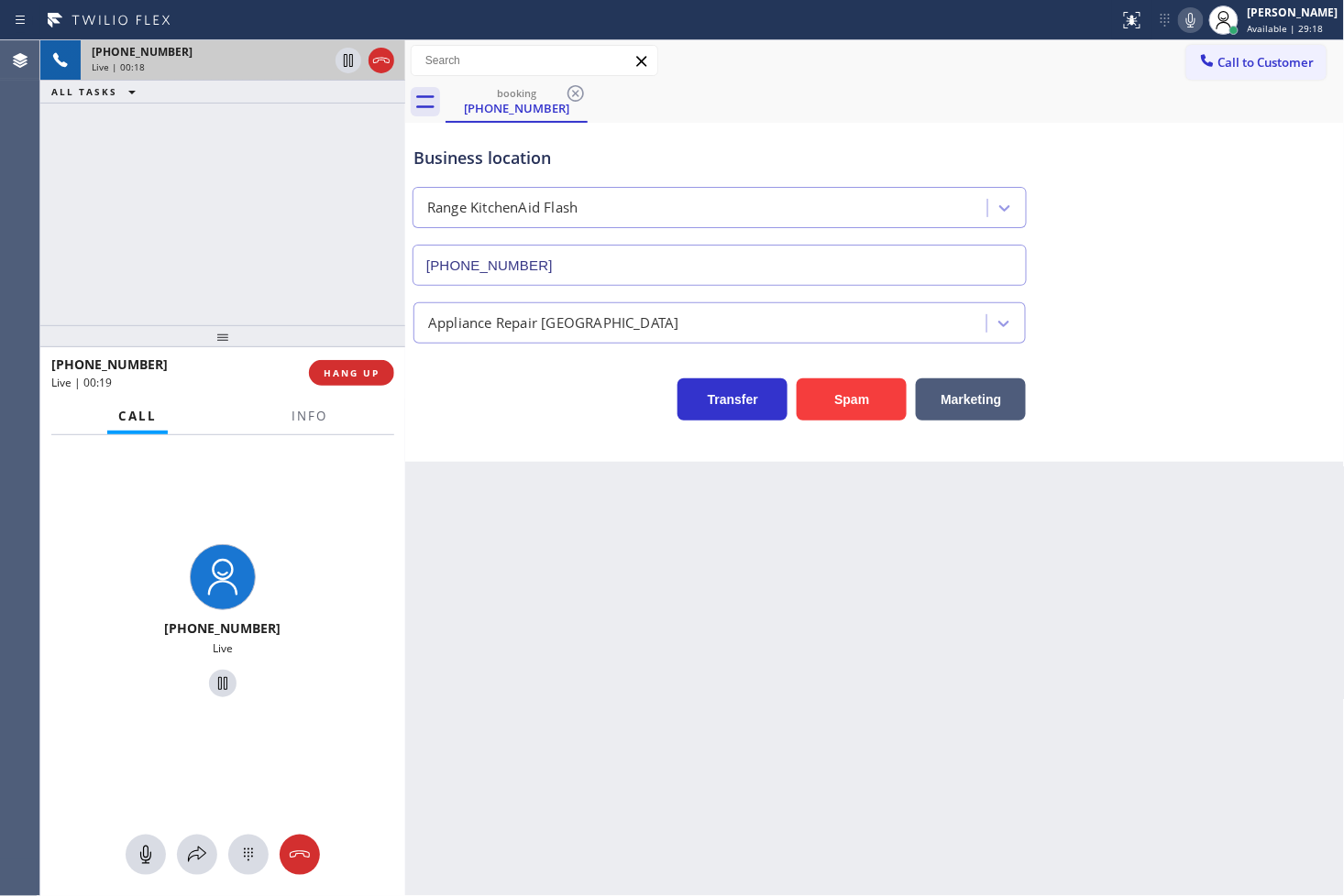
click at [486, 427] on div "Business location Range KitchenAid Flash [PHONE_NUMBER] Appliance Repair High E…" at bounding box center [875, 293] width 940 height 339
click at [251, 519] on div "[PHONE_NUMBER] Live" at bounding box center [223, 624] width 365 height 378
click at [233, 267] on div "[PHONE_NUMBER] Live | 00:20 ALL TASKS ALL TASKS ACTIVE TASKS TASKS IN WRAP UP" at bounding box center [223, 182] width 365 height 285
click at [505, 410] on div "Transfer Spam Marketing" at bounding box center [720, 395] width 620 height 51
click at [405, 519] on div at bounding box center [405, 468] width 0 height 856
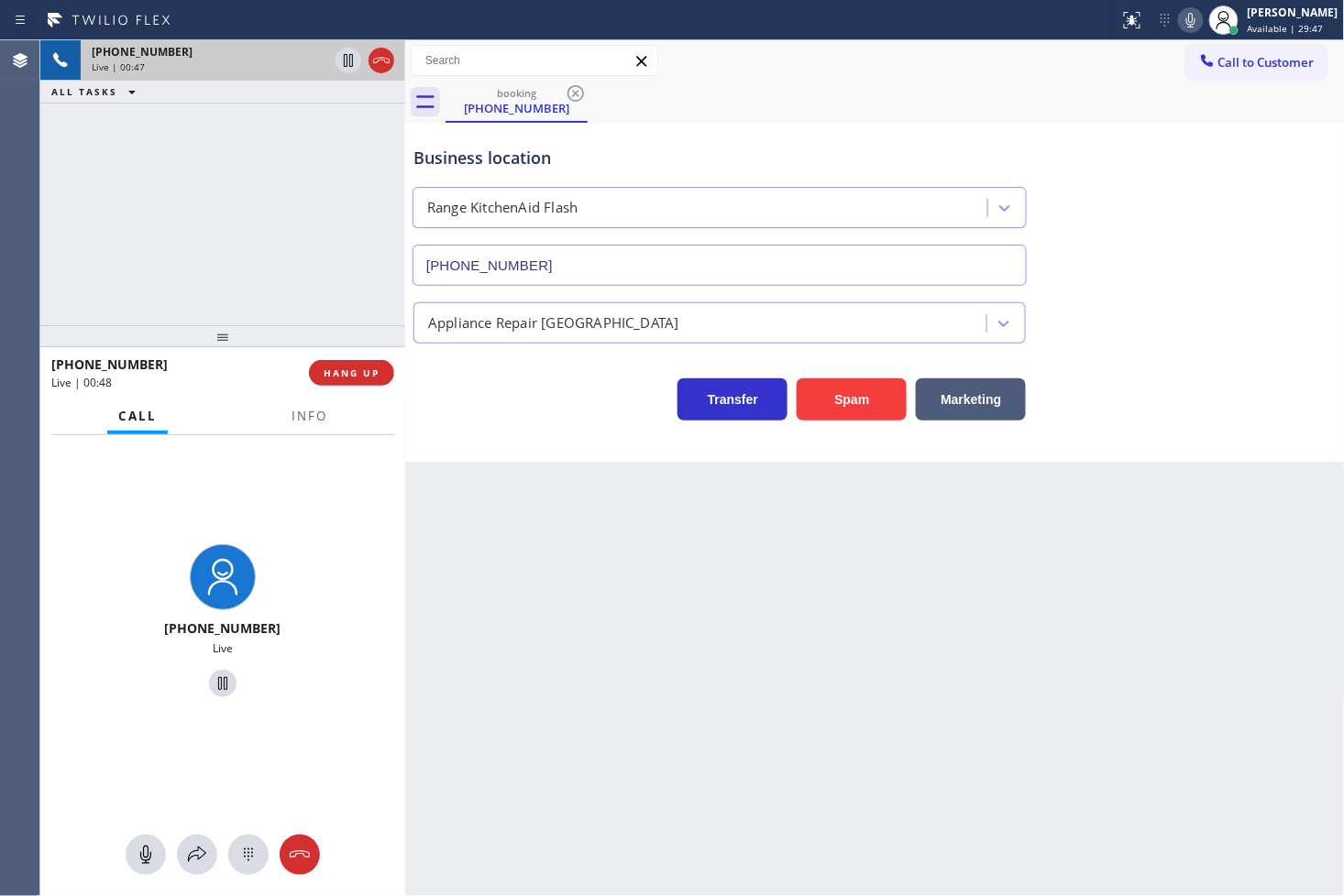
click at [472, 425] on div "Business location Range KitchenAid Flash [PHONE_NUMBER] Appliance Repair High E…" at bounding box center [875, 293] width 940 height 339
click at [248, 267] on div "[PHONE_NUMBER] Live | 00:48 ALL TASKS ALL TASKS ACTIVE TASKS TASKS IN WRAP UP" at bounding box center [223, 182] width 365 height 285
click at [248, 267] on div "[PHONE_NUMBER] Live | 00:49 ALL TASKS ALL TASKS ACTIVE TASKS TASKS IN WRAP UP" at bounding box center [223, 182] width 365 height 285
click at [525, 398] on div "Transfer Spam Marketing" at bounding box center [720, 395] width 620 height 51
click at [428, 502] on div "Back to Dashboard Change Sender ID Customers Technicians Select a contact Outbo…" at bounding box center [875, 468] width 940 height 856
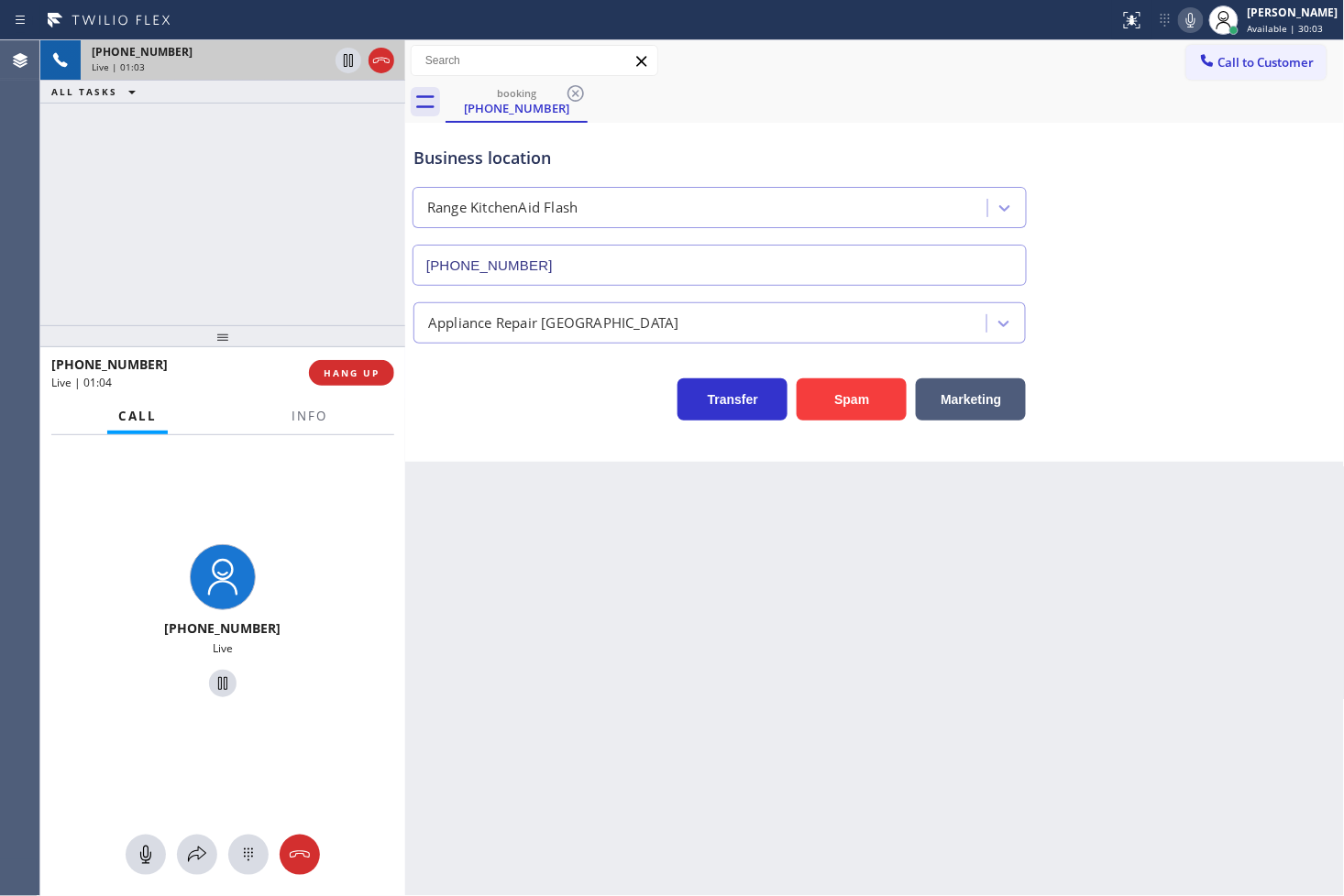
click at [445, 410] on div "Transfer Spam Marketing" at bounding box center [720, 395] width 620 height 51
click at [257, 225] on div "[PHONE_NUMBER] Live | 01:03 ALL TASKS ALL TASKS ACTIVE TASKS TASKS IN WRAP UP" at bounding box center [223, 182] width 365 height 285
click at [438, 399] on div "Transfer Spam Marketing" at bounding box center [720, 395] width 620 height 51
click at [460, 410] on div "Transfer Spam Marketing" at bounding box center [720, 395] width 620 height 51
click at [270, 292] on div "[PHONE_NUMBER] Live | 01:18 ALL TASKS ALL TASKS ACTIVE TASKS TASKS IN WRAP UP" at bounding box center [223, 182] width 365 height 285
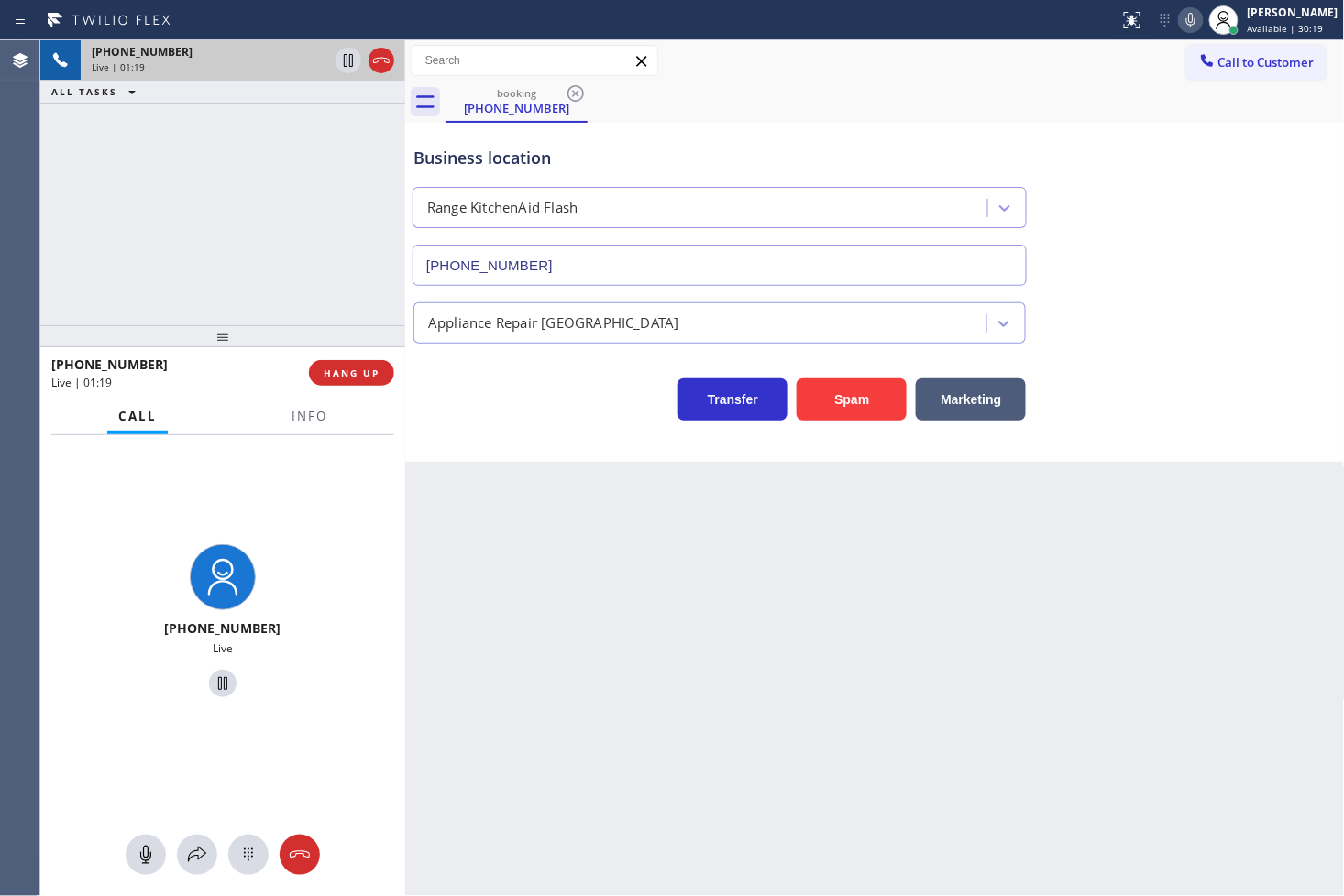
click at [440, 404] on div "Transfer Spam Marketing" at bounding box center [720, 395] width 620 height 51
click at [435, 380] on div "Transfer Spam Marketing" at bounding box center [720, 395] width 620 height 51
click at [316, 258] on div "[PHONE_NUMBER] Live | 01:21 ALL TASKS ALL TASKS ACTIVE TASKS TASKS IN WRAP UP" at bounding box center [223, 182] width 365 height 285
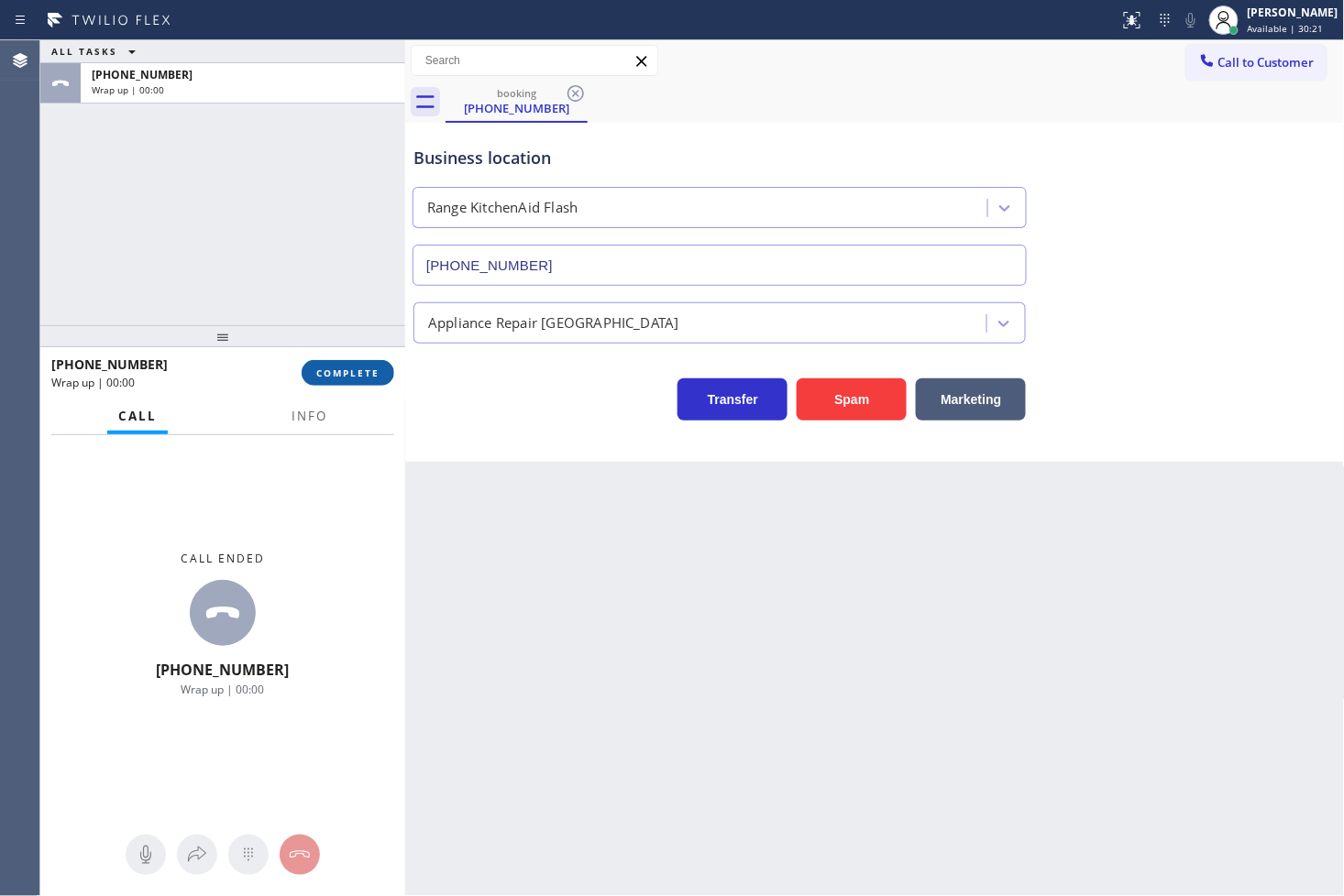
click at [370, 371] on span "COMPLETE" at bounding box center [348, 373] width 63 height 13
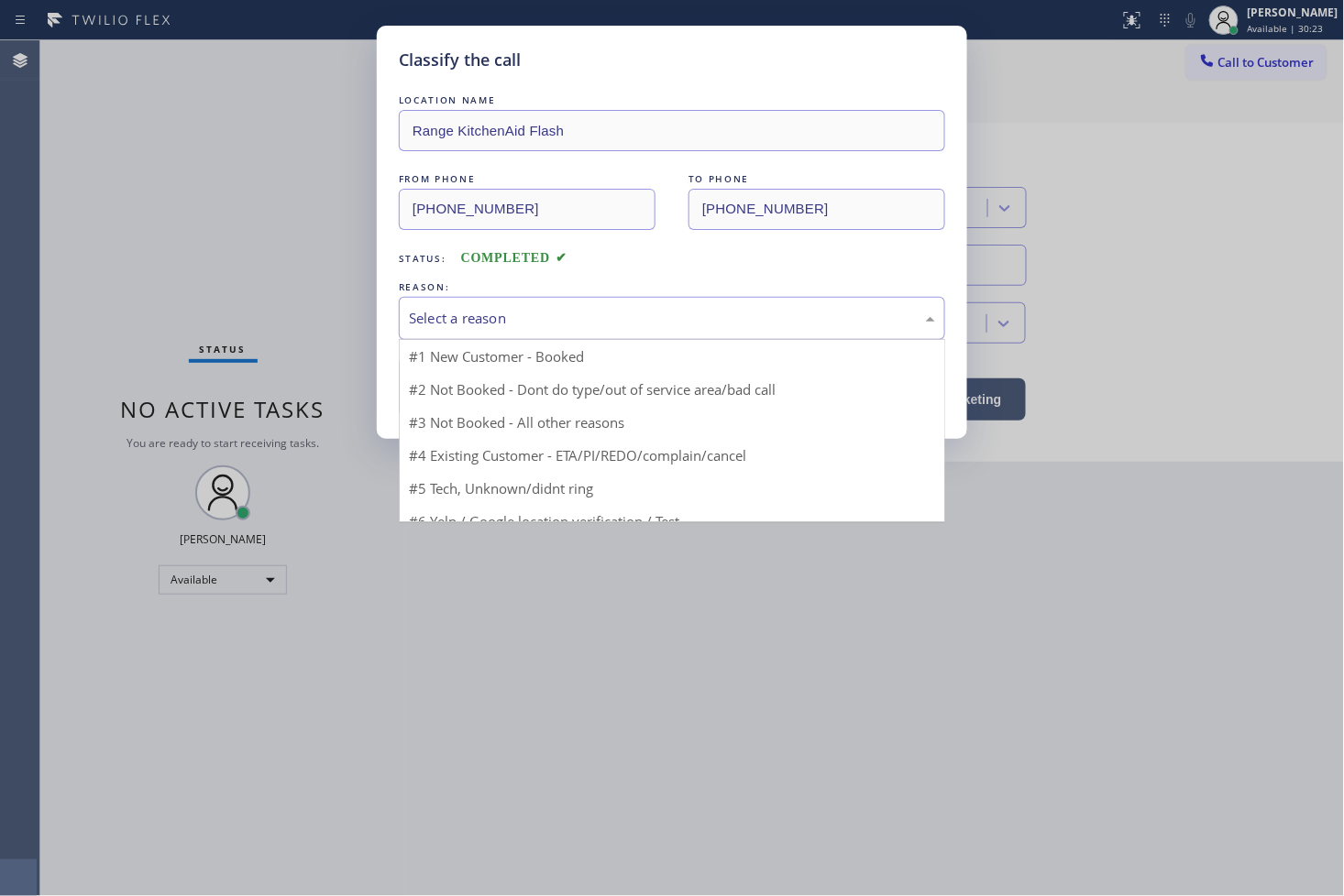
click at [486, 324] on div "Select a reason" at bounding box center [672, 317] width 527 height 21
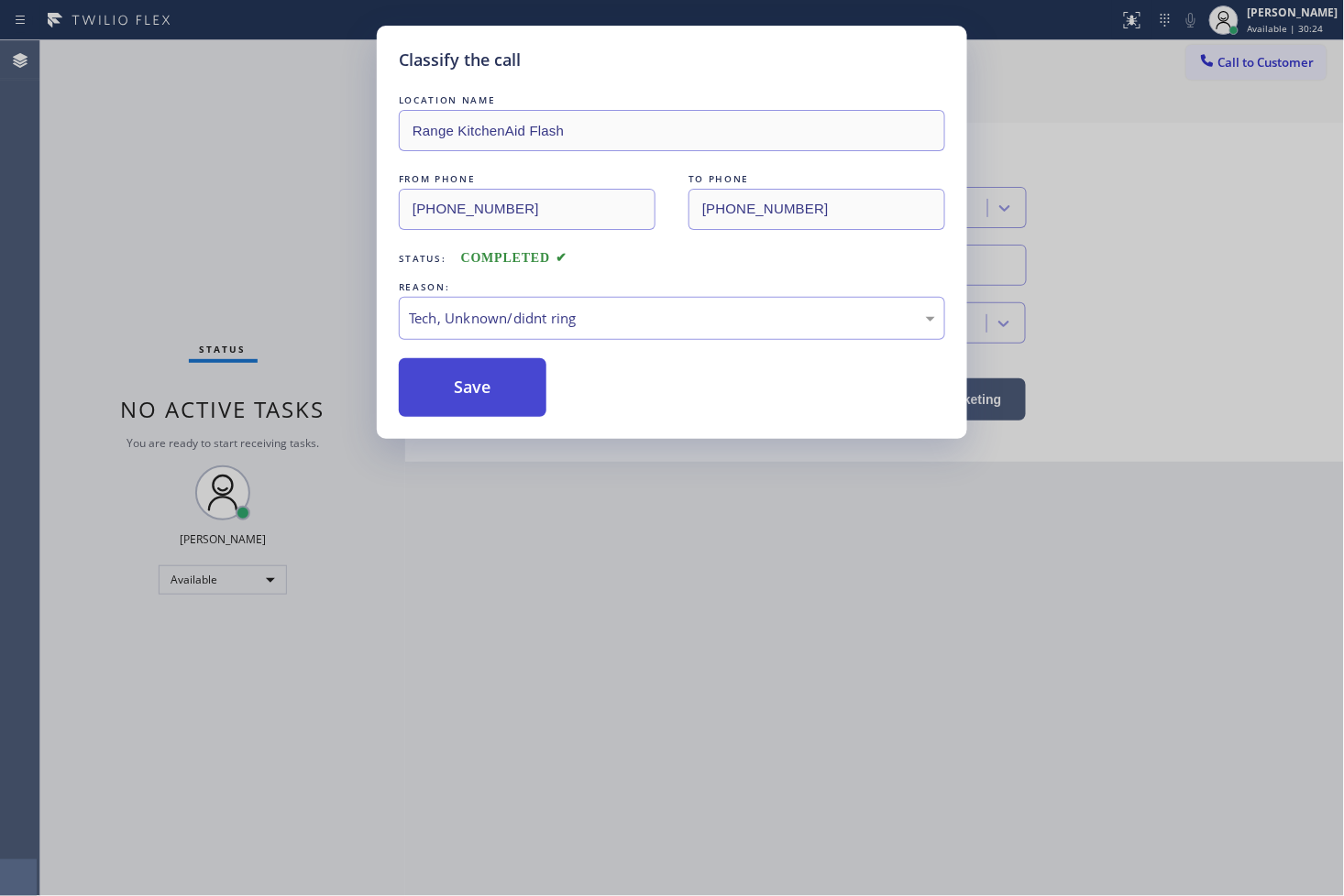
click at [459, 386] on button "Save" at bounding box center [472, 388] width 148 height 59
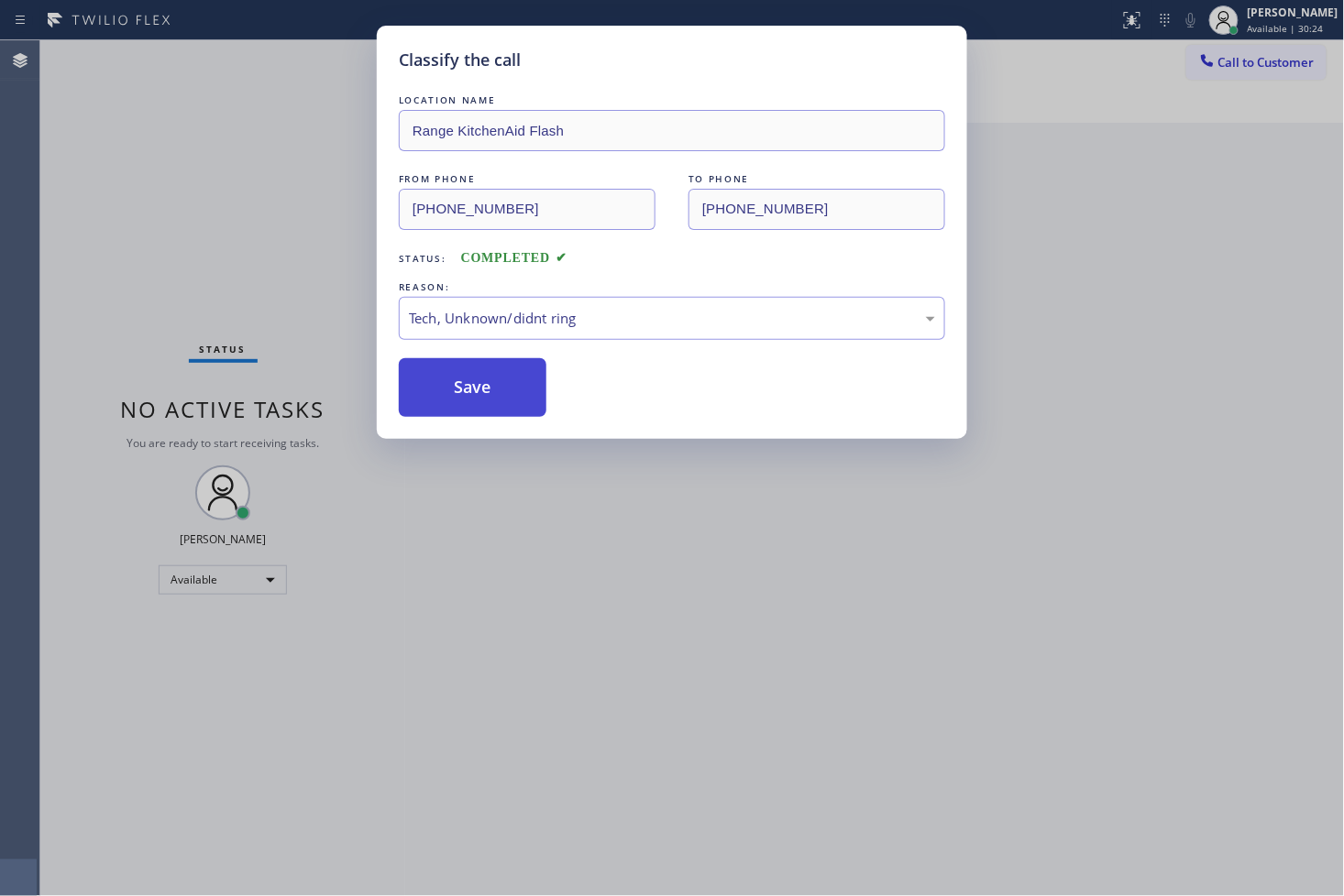
click at [459, 386] on button "Save" at bounding box center [472, 388] width 148 height 59
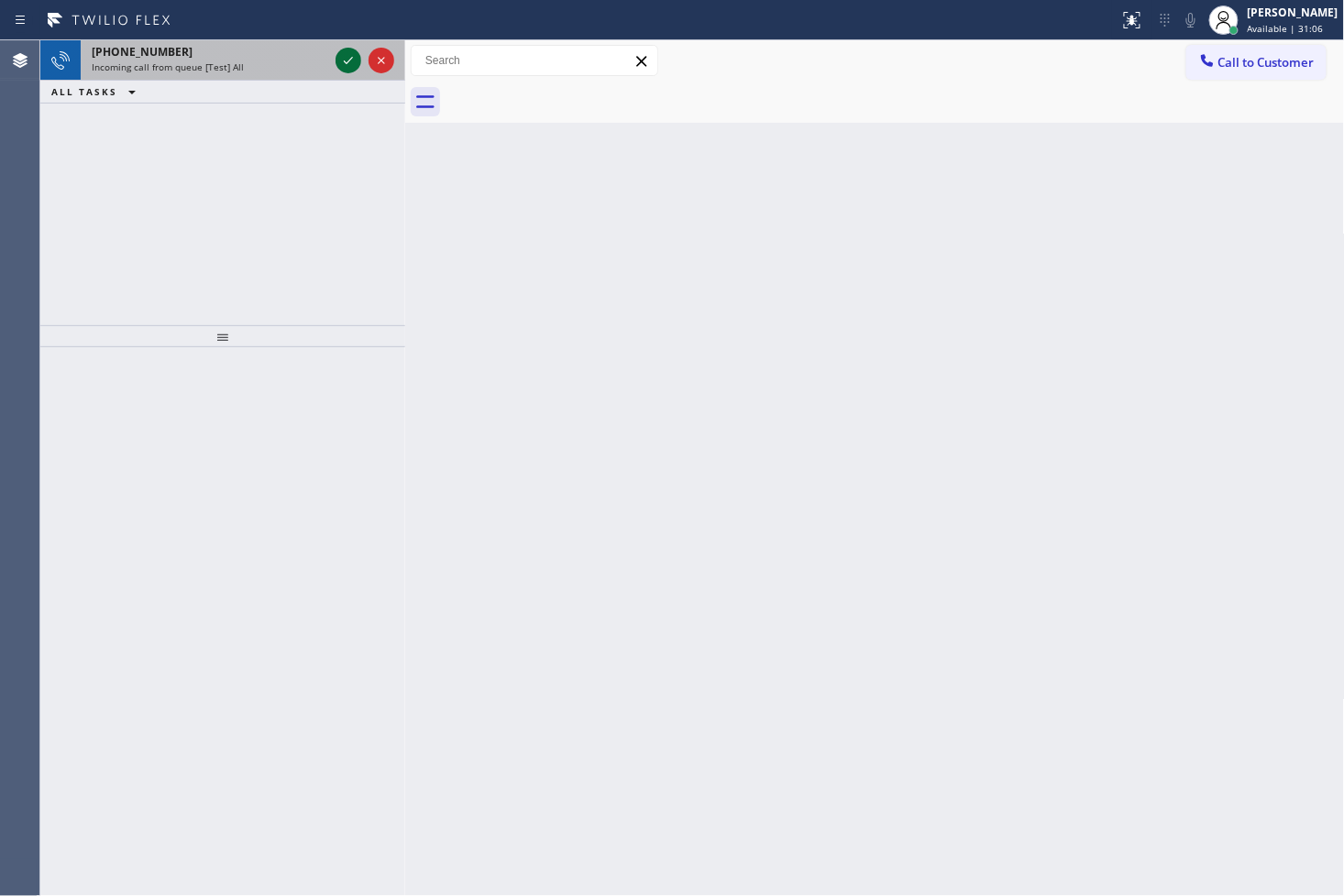
click at [353, 60] on icon at bounding box center [348, 60] width 22 height 22
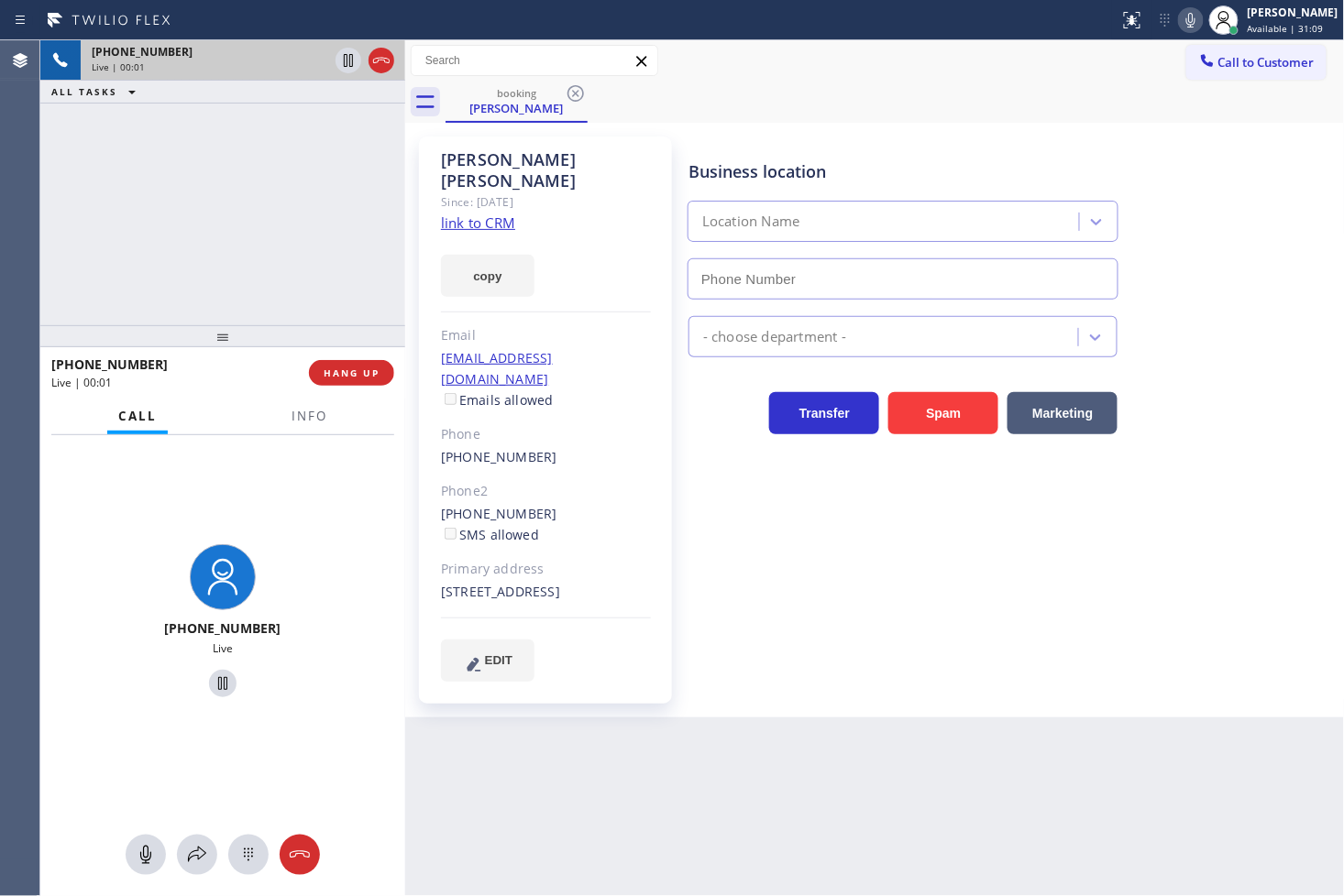
type input "[PHONE_NUMBER]"
click at [478, 214] on link "link to CRM" at bounding box center [477, 223] width 74 height 19
click at [248, 205] on div "[PHONE_NUMBER] Live | 00:32 ALL TASKS ALL TASKS ACTIVE TASKS TASKS IN WRAP UP" at bounding box center [223, 182] width 365 height 285
click at [337, 501] on div "[PHONE_NUMBER] Live" at bounding box center [223, 624] width 365 height 378
click at [257, 159] on div "[PHONE_NUMBER] Live | 00:36 ALL TASKS ALL TASKS ACTIVE TASKS TASKS IN WRAP UP" at bounding box center [223, 182] width 365 height 285
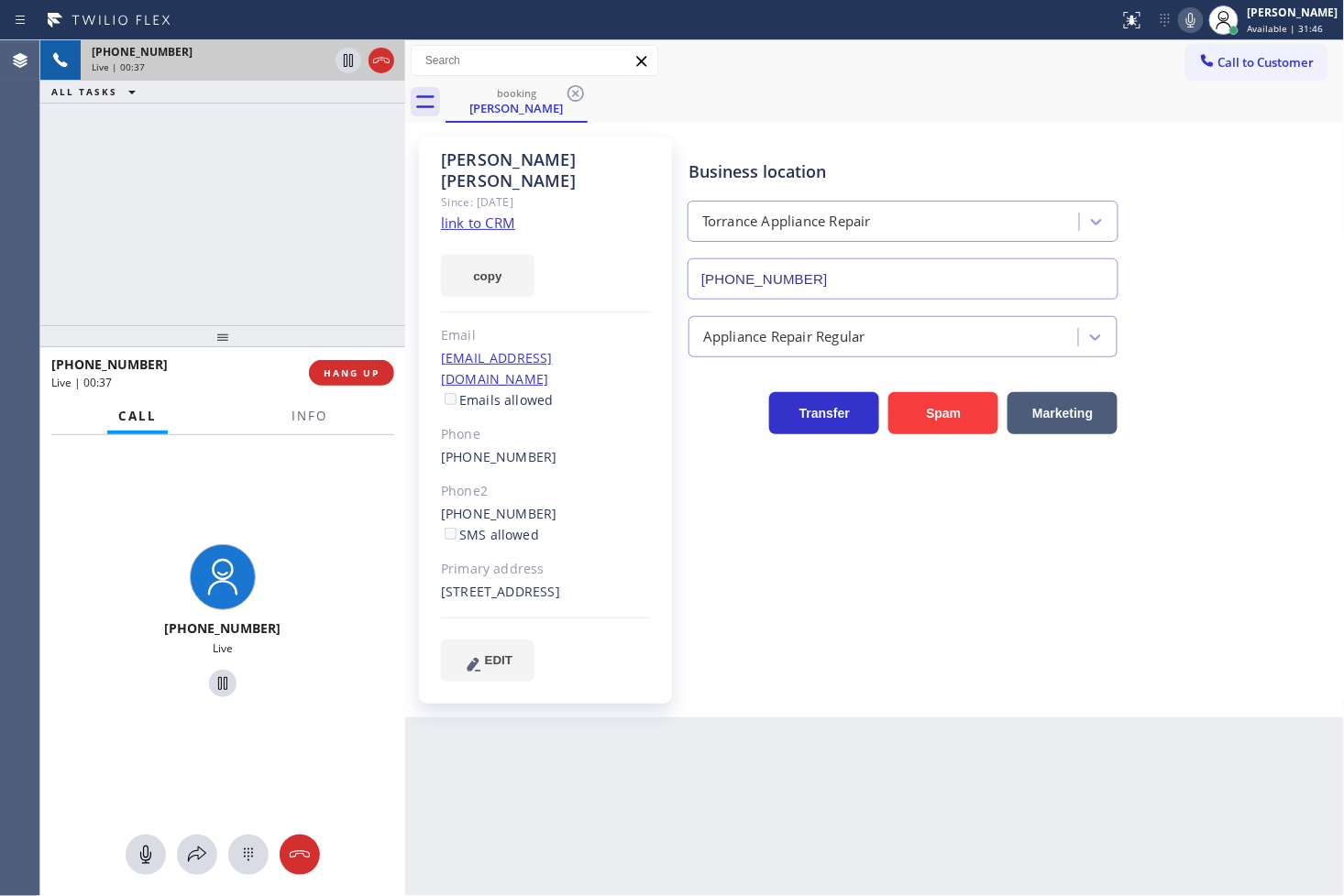
click at [256, 524] on div "[PHONE_NUMBER] Live" at bounding box center [223, 624] width 365 height 378
click at [227, 203] on div "[PHONE_NUMBER] Live | 00:37 ALL TASKS ALL TASKS ACTIVE TASKS TASKS IN WRAP UP" at bounding box center [223, 182] width 365 height 285
click at [346, 130] on div "[PHONE_NUMBER] Live | 00:38 ALL TASKS ALL TASKS ACTIVE TASKS TASKS IN WRAP UP" at bounding box center [223, 182] width 365 height 285
click at [279, 135] on div "[PHONE_NUMBER] Live | 00:43 ALL TASKS ALL TASKS ACTIVE TASKS TASKS IN WRAP UP" at bounding box center [223, 182] width 365 height 285
click at [281, 189] on div "[PHONE_NUMBER] Live | 00:44 ALL TASKS ALL TASKS ACTIVE TASKS TASKS IN WRAP UP" at bounding box center [223, 182] width 365 height 285
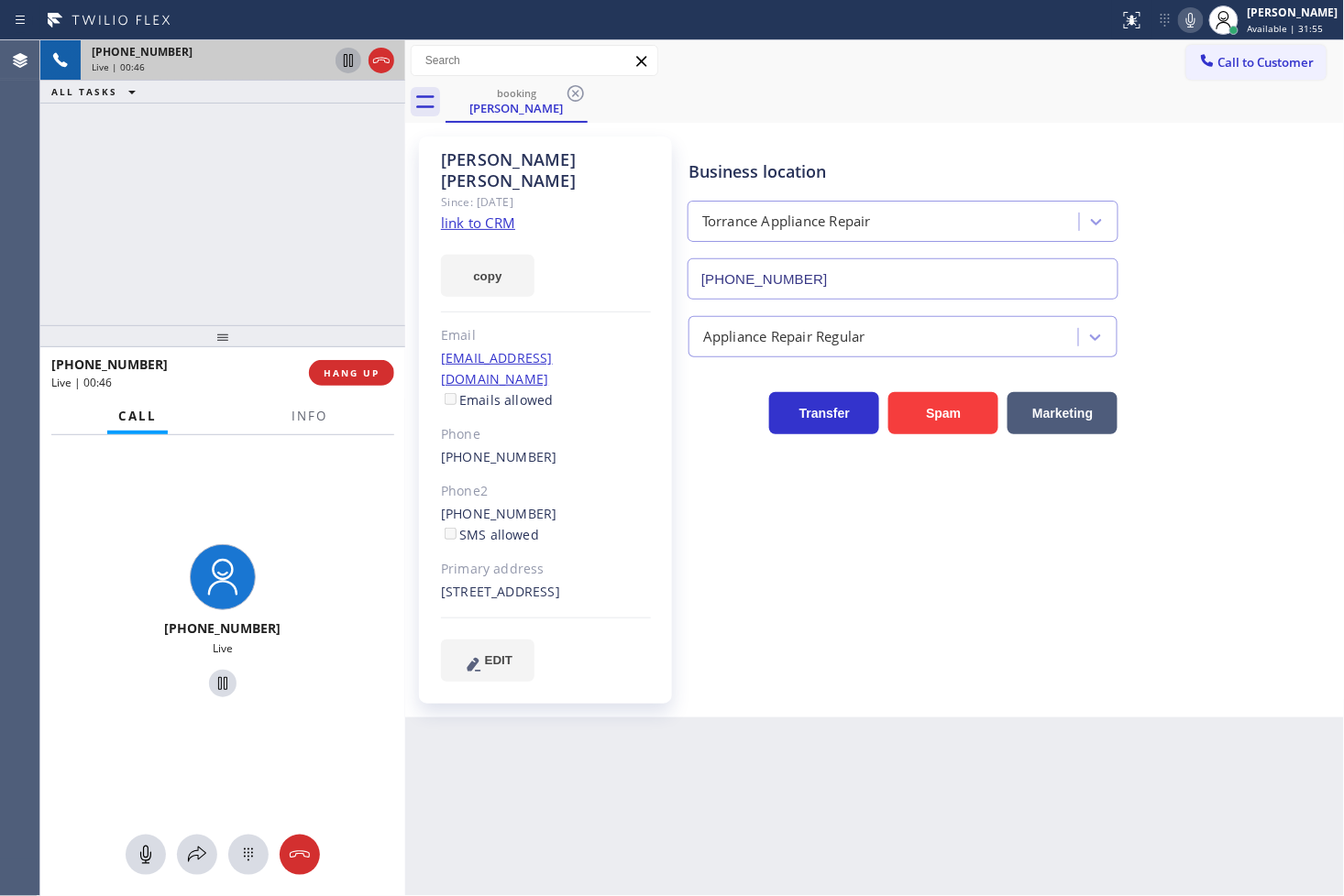
click at [348, 61] on icon at bounding box center [348, 60] width 22 height 22
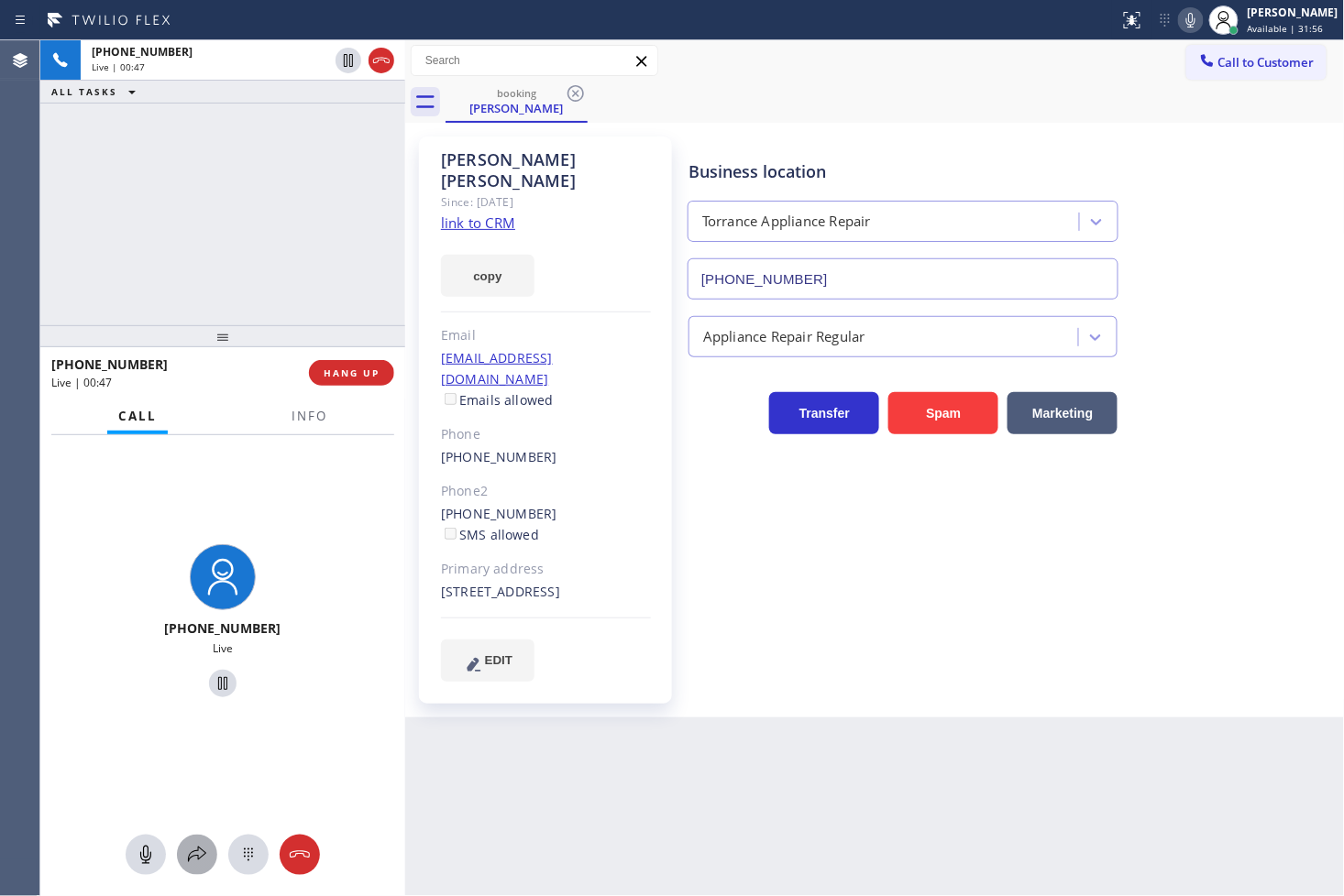
click at [202, 860] on icon at bounding box center [197, 855] width 22 height 22
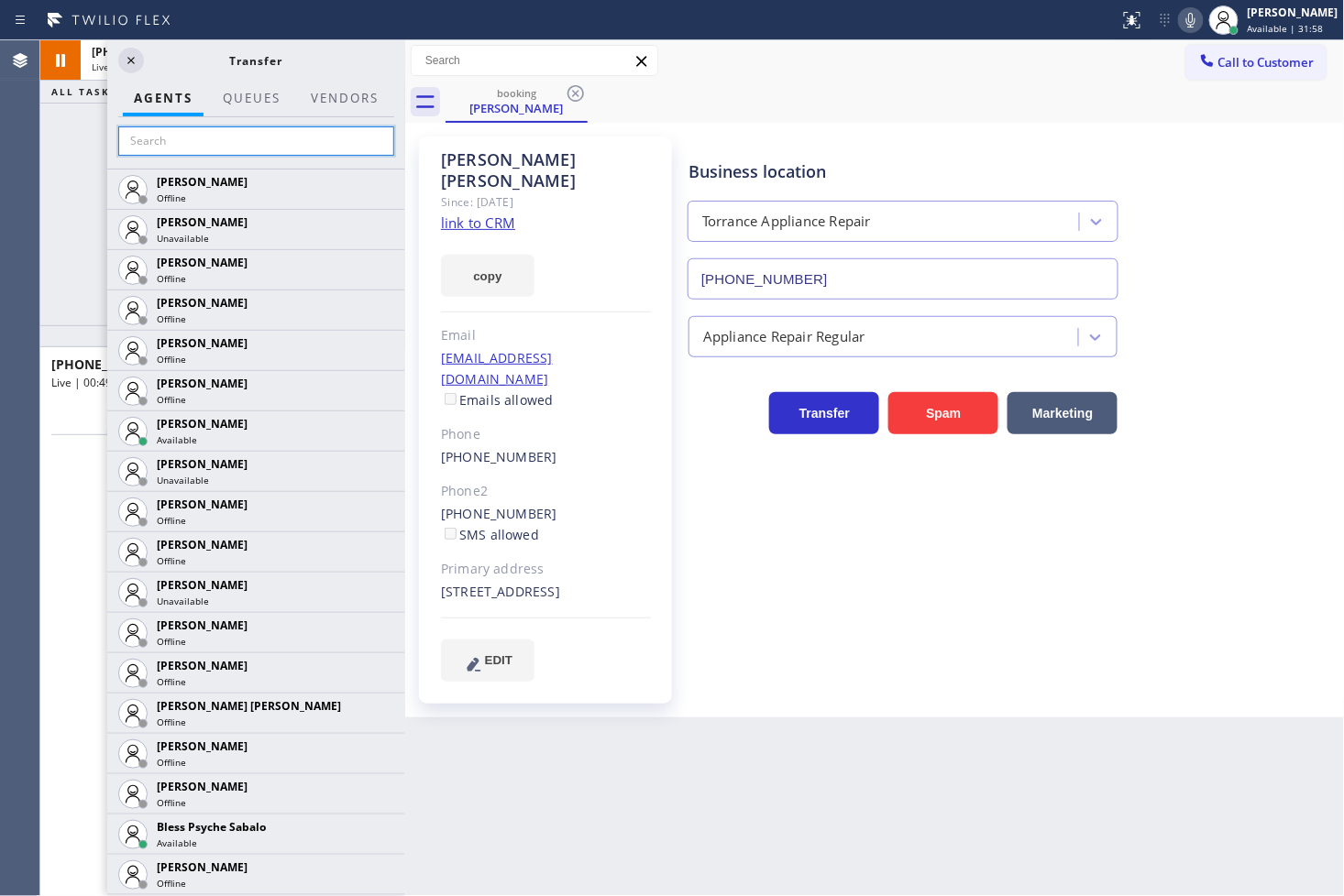
click at [224, 149] on input "text" at bounding box center [256, 141] width 276 height 30
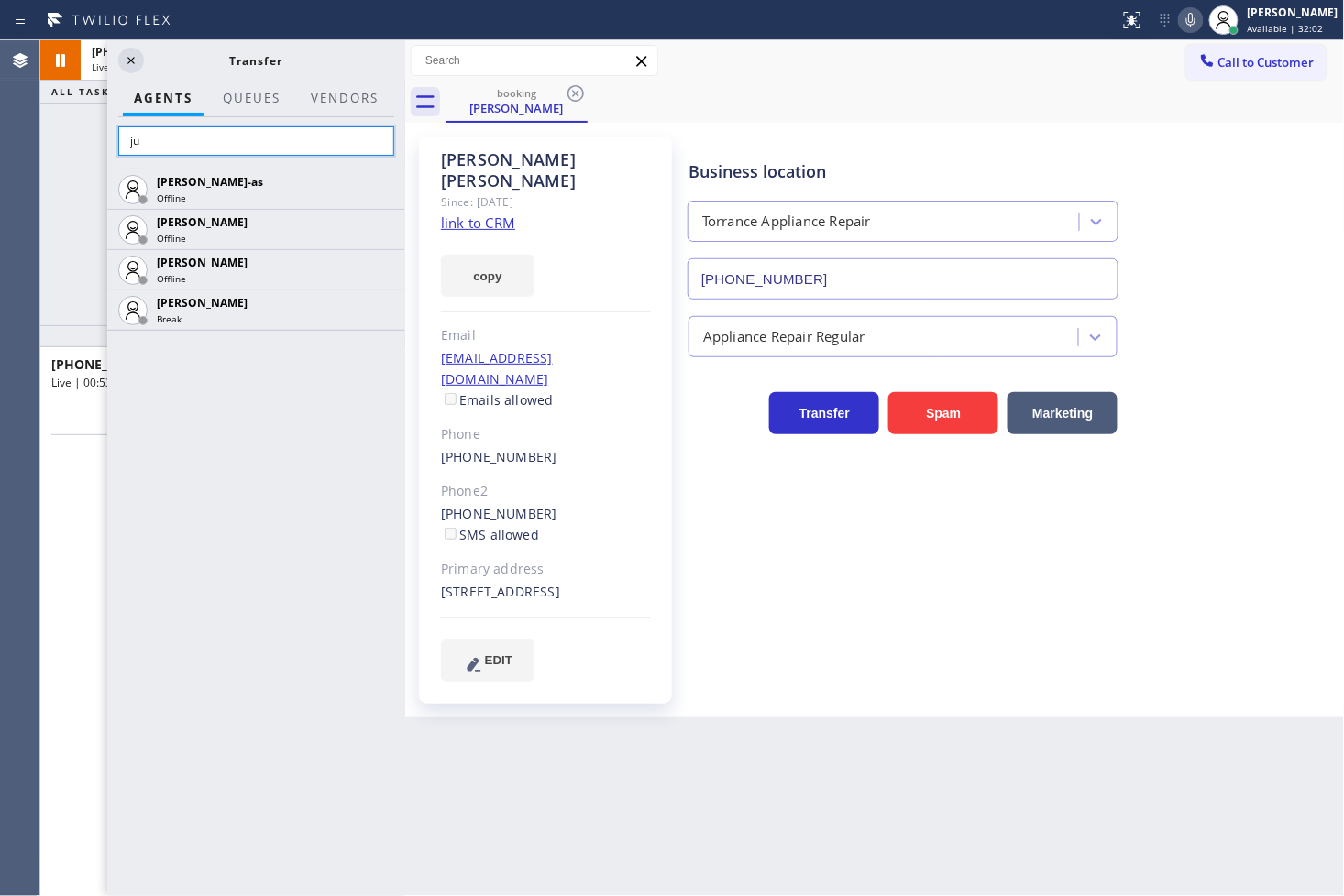
type input "j"
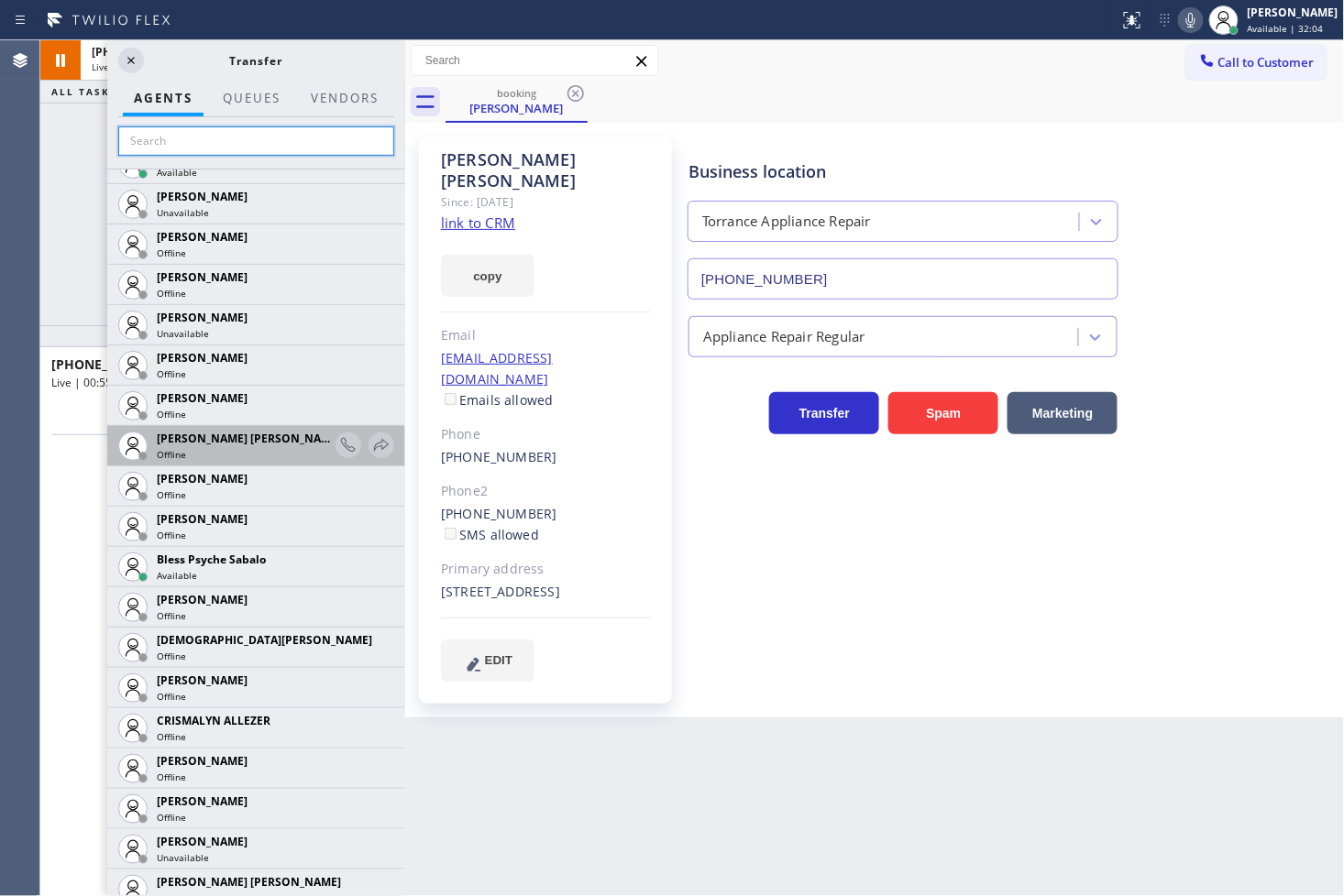
scroll to position [407, 0]
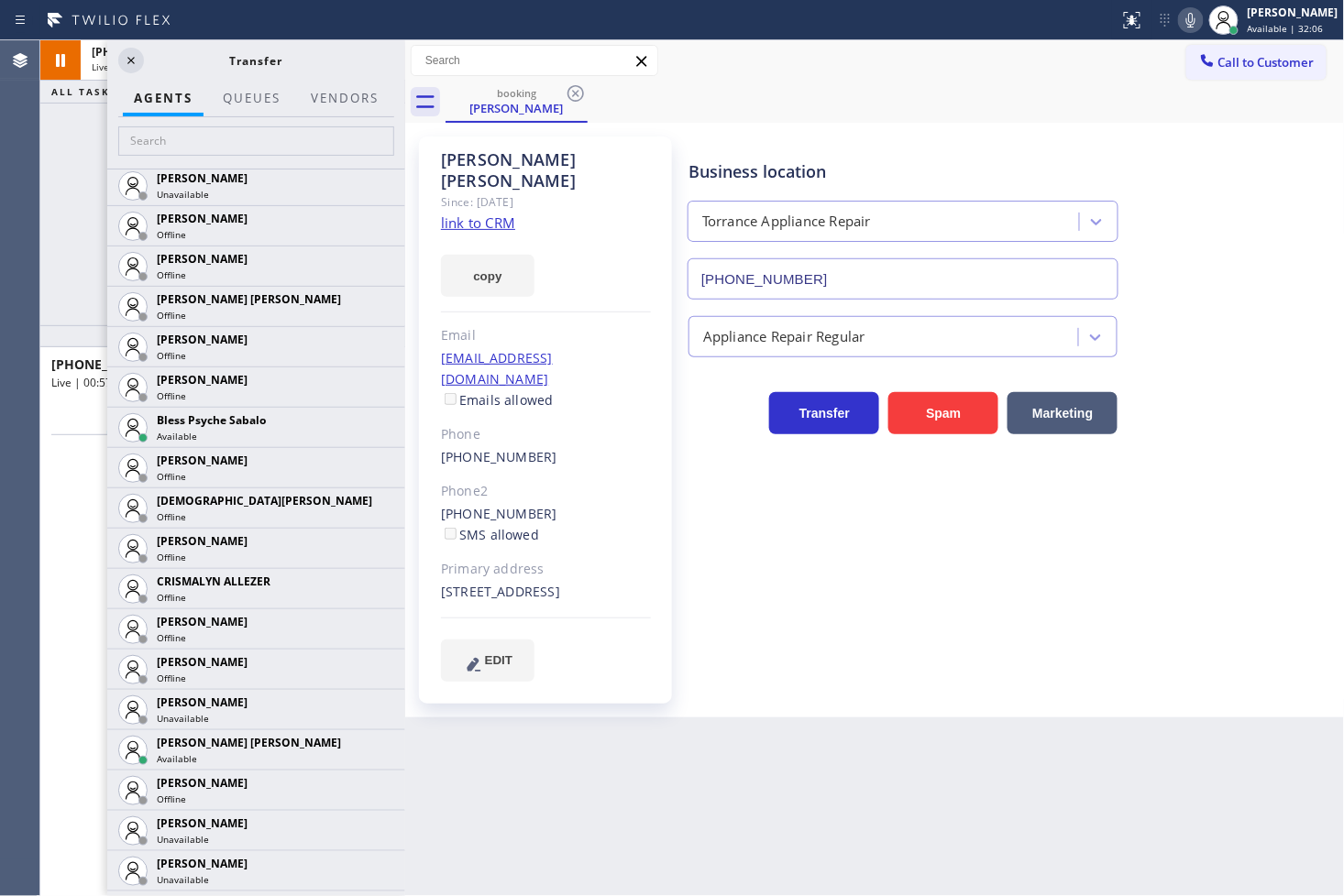
click at [0, 0] on icon at bounding box center [0, 0] width 0 height 0
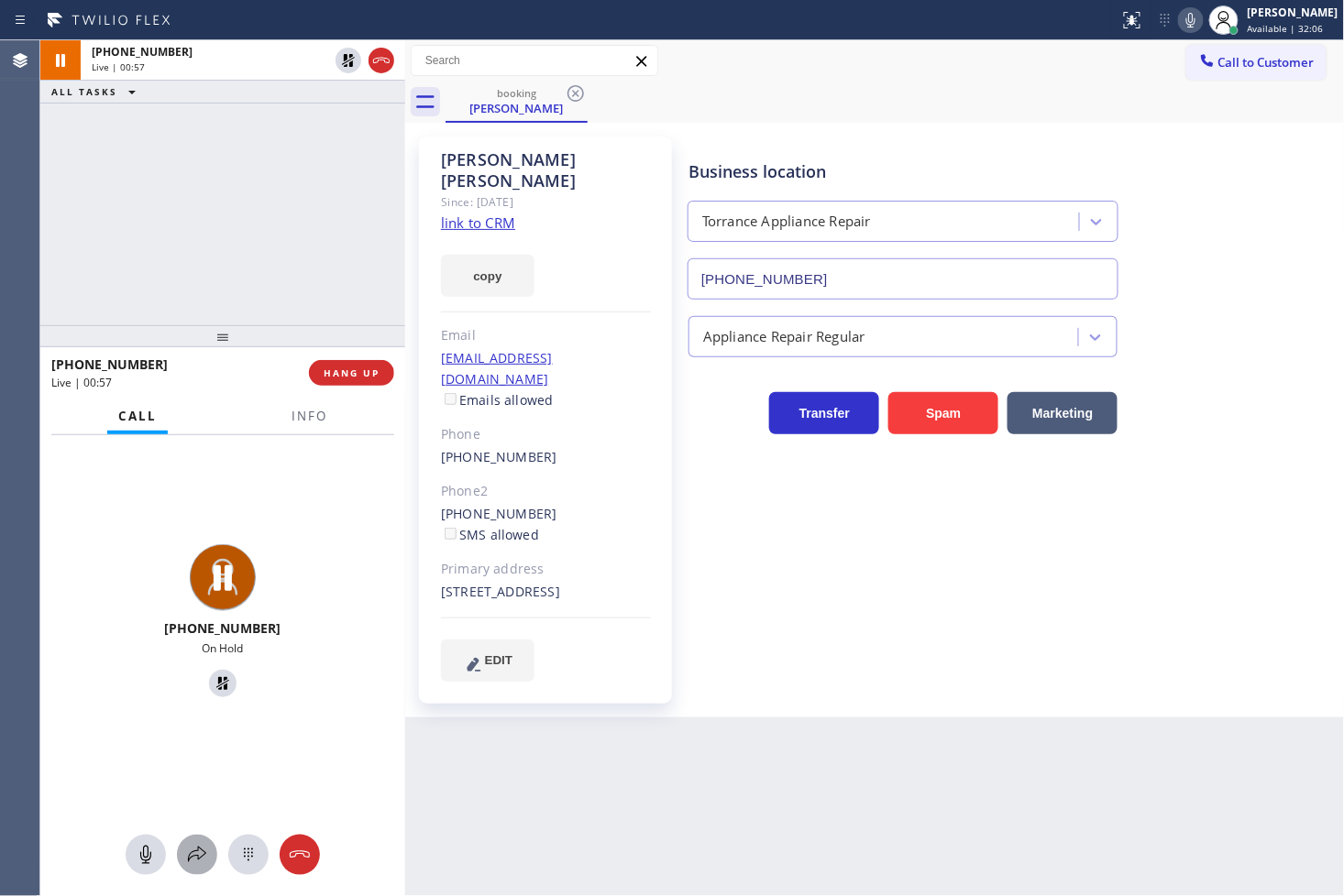
click at [199, 845] on icon at bounding box center [197, 855] width 22 height 22
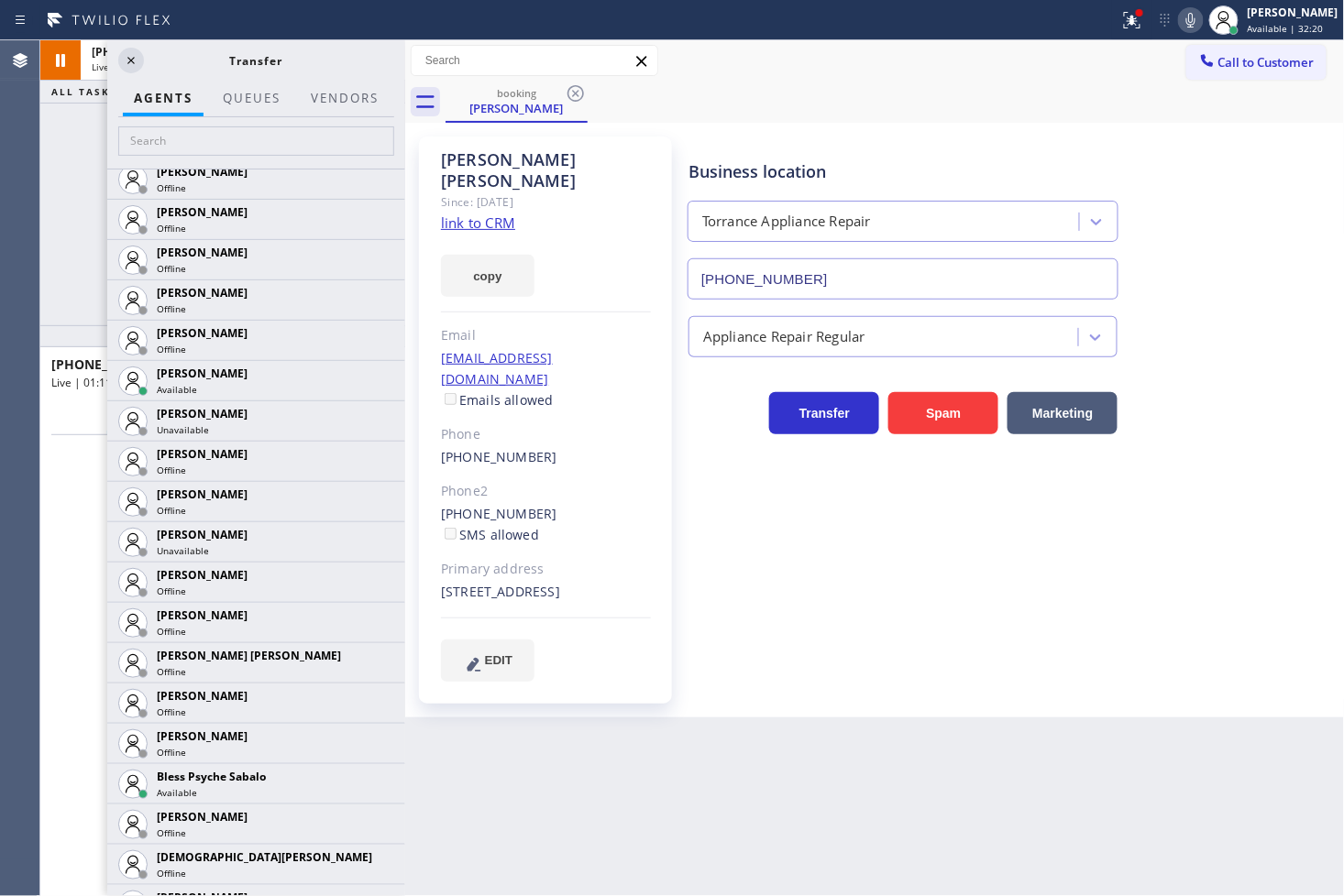
scroll to position [0, 0]
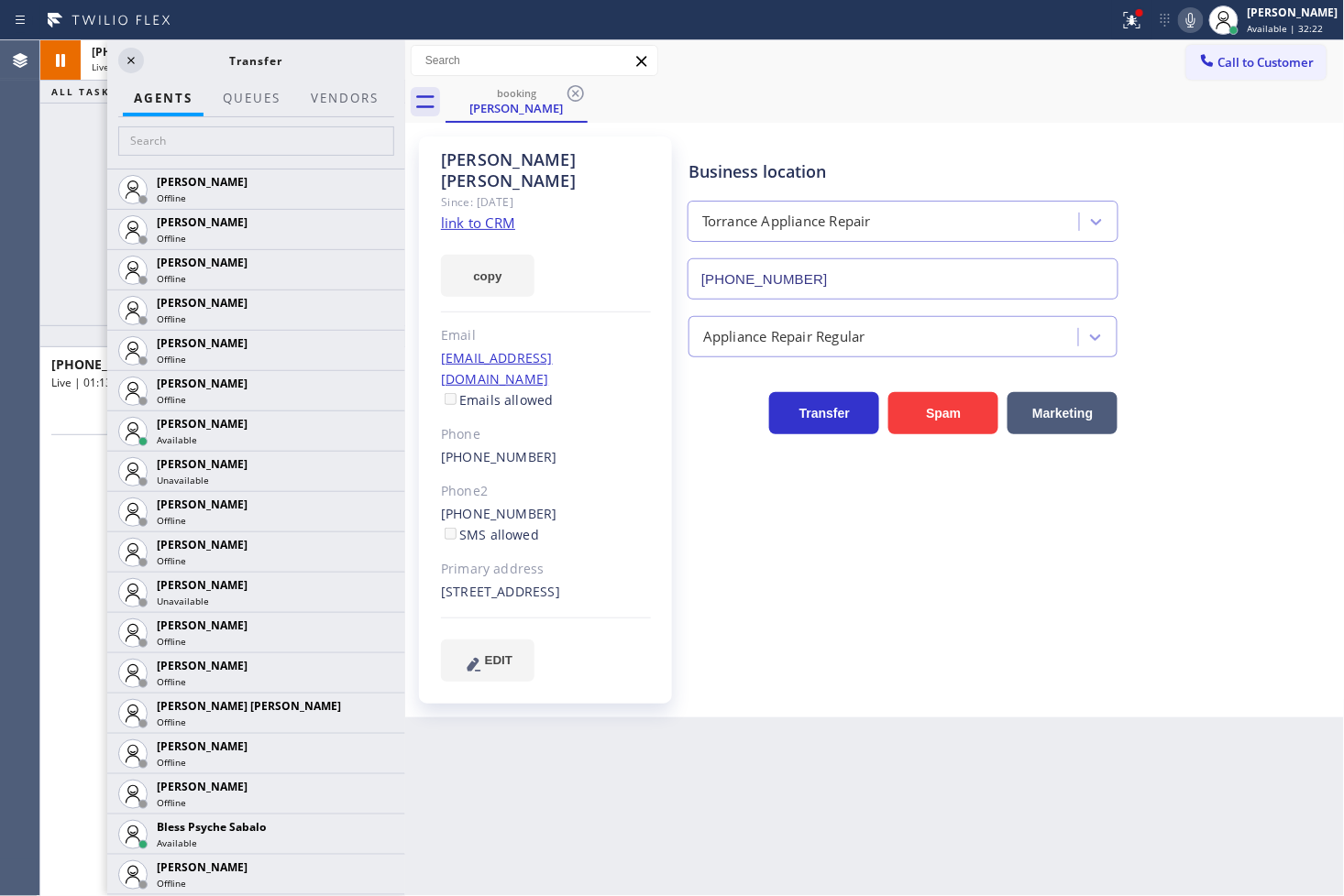
click at [69, 161] on div "[PHONE_NUMBER] Live | 01:13 ALL TASKS ALL TASKS ACTIVE TASKS TASKS IN WRAP UP" at bounding box center [223, 182] width 365 height 285
click at [129, 59] on icon at bounding box center [131, 60] width 22 height 22
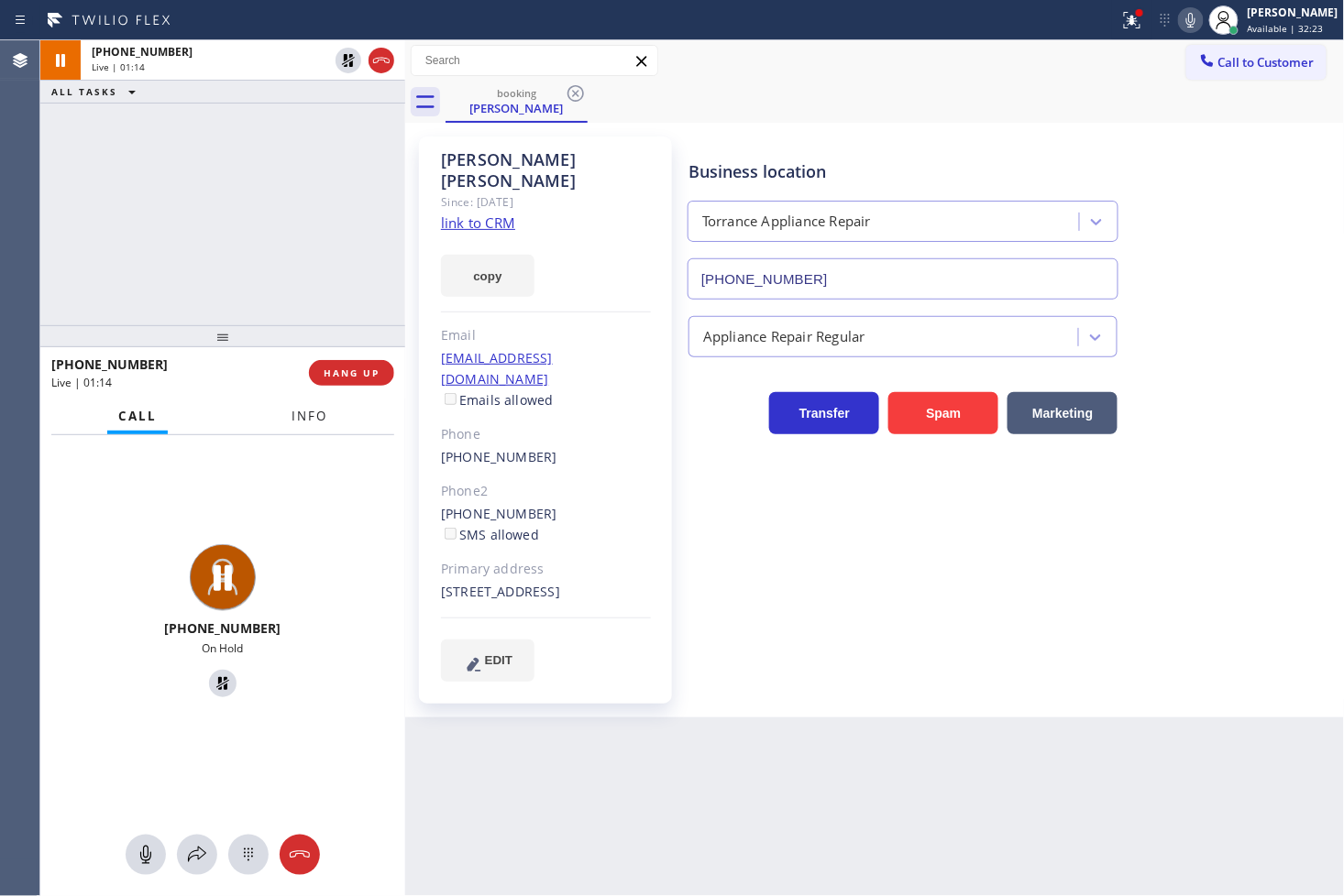
click at [316, 412] on span "Info" at bounding box center [310, 416] width 35 height 17
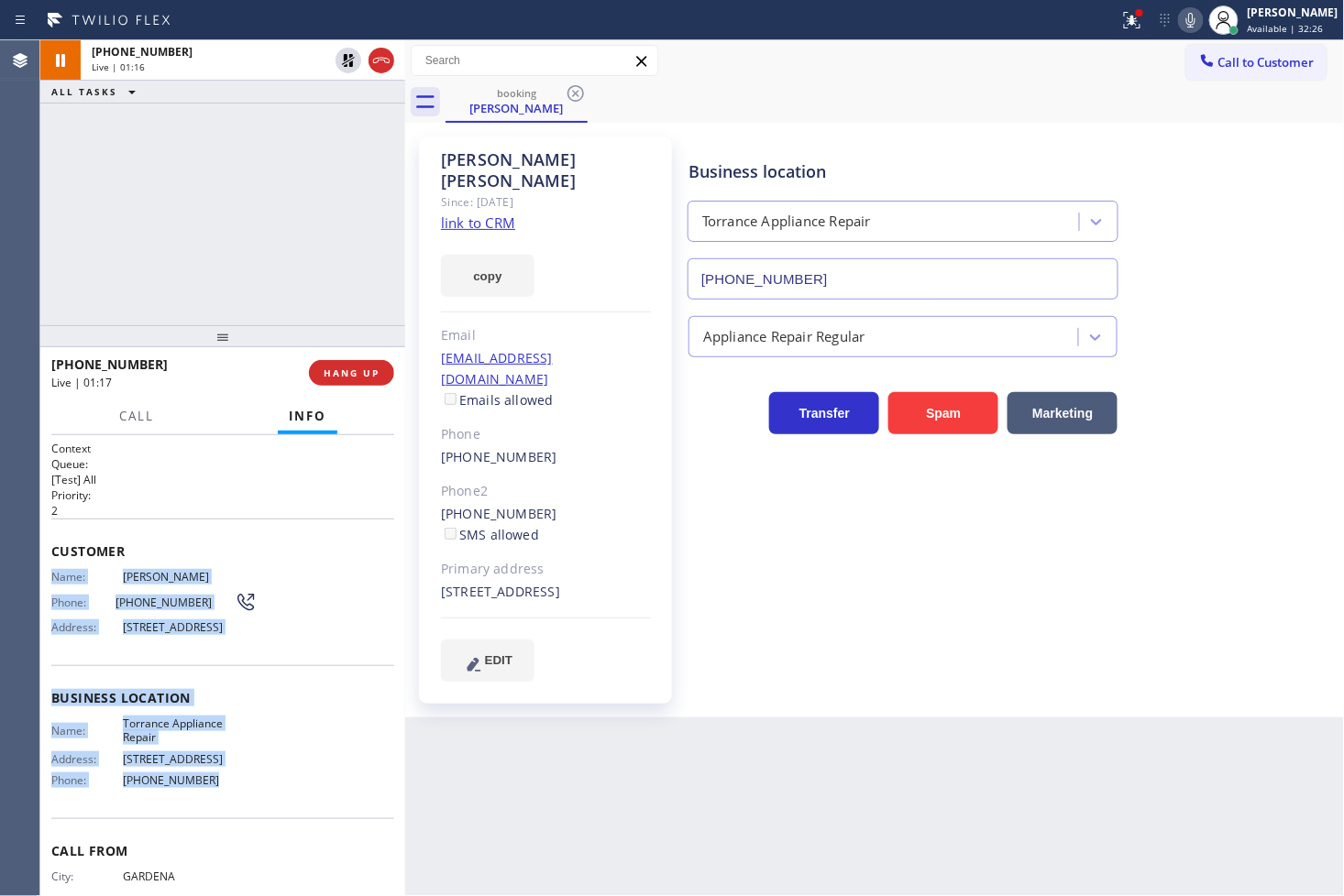
drag, startPoint x: 43, startPoint y: 572, endPoint x: 278, endPoint y: 809, distance: 333.8
click at [278, 809] on div "Context Queue: [Test] All Priority: 2 Customer Name: [PERSON_NAME] Phone: [PHON…" at bounding box center [223, 666] width 365 height 462
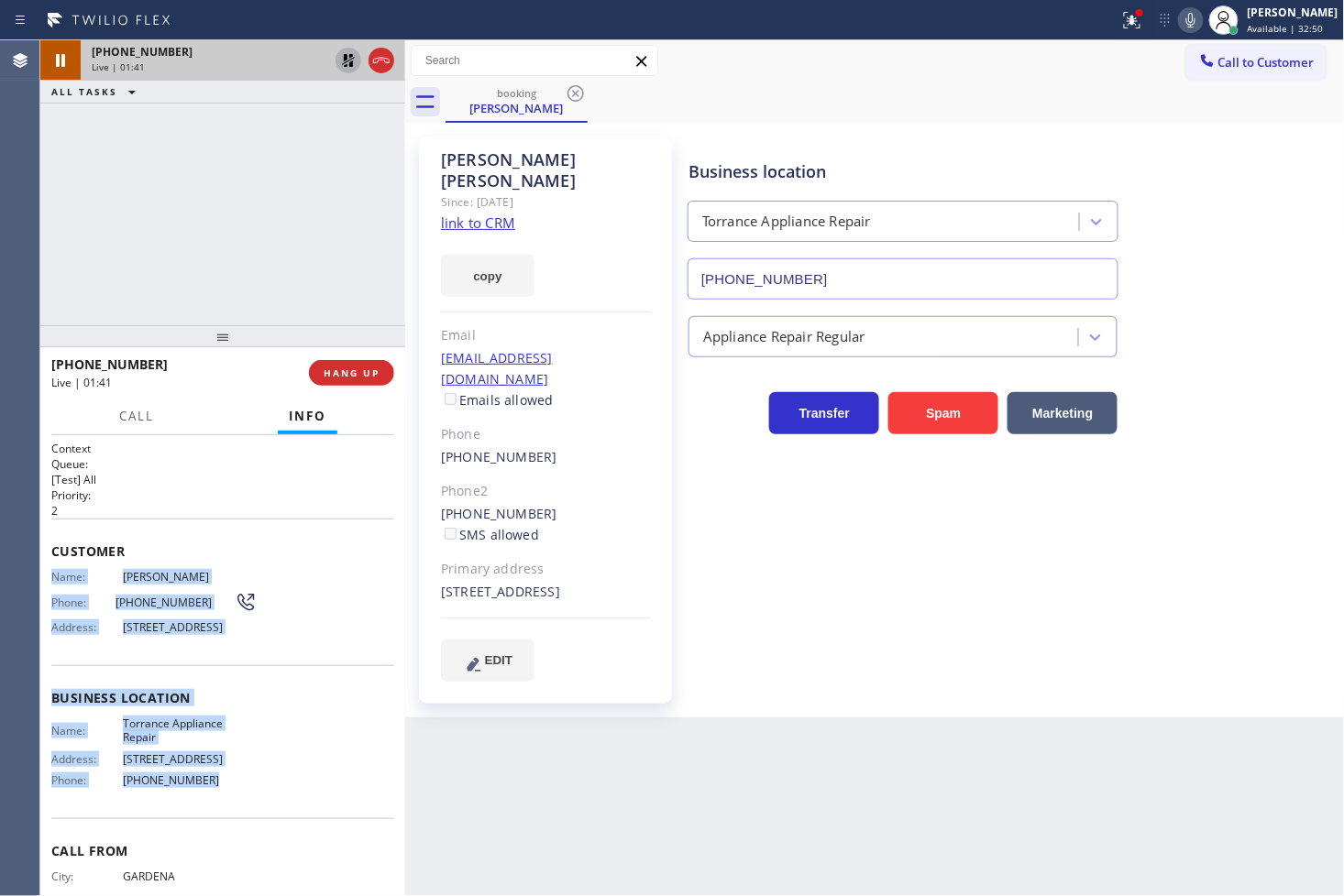
click at [345, 62] on icon at bounding box center [348, 60] width 13 height 13
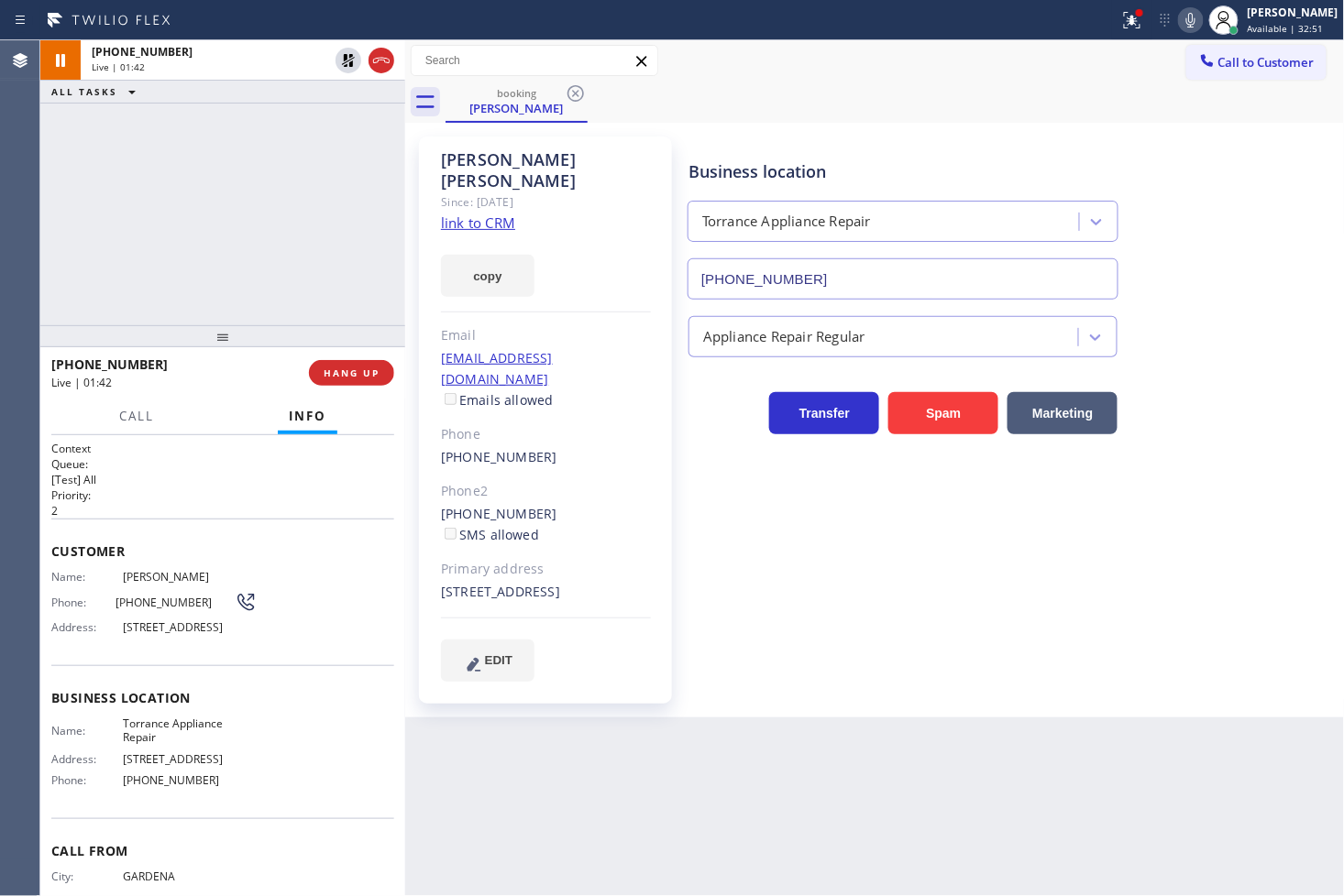
click at [1226, 143] on div "Business location Torrance Appliance Repair [PHONE_NUMBER]" at bounding box center [1013, 217] width 656 height 166
click at [253, 241] on div "[PHONE_NUMBER] Live | 01:49 ALL TASKS ALL TASKS ACTIVE TASKS TASKS IN WRAP UP" at bounding box center [223, 182] width 365 height 285
click at [242, 256] on div "[PHONE_NUMBER] Live | 02:30 ALL TASKS ALL TASKS ACTIVE TASKS TASKS IN WRAP UP […" at bounding box center [223, 182] width 365 height 285
click at [235, 505] on p "2" at bounding box center [223, 511] width 343 height 16
click at [786, 552] on div "Business location Torrance Appliance Repair [PHONE_NUMBER] Appliance Repair Reg…" at bounding box center [1013, 408] width 656 height 535
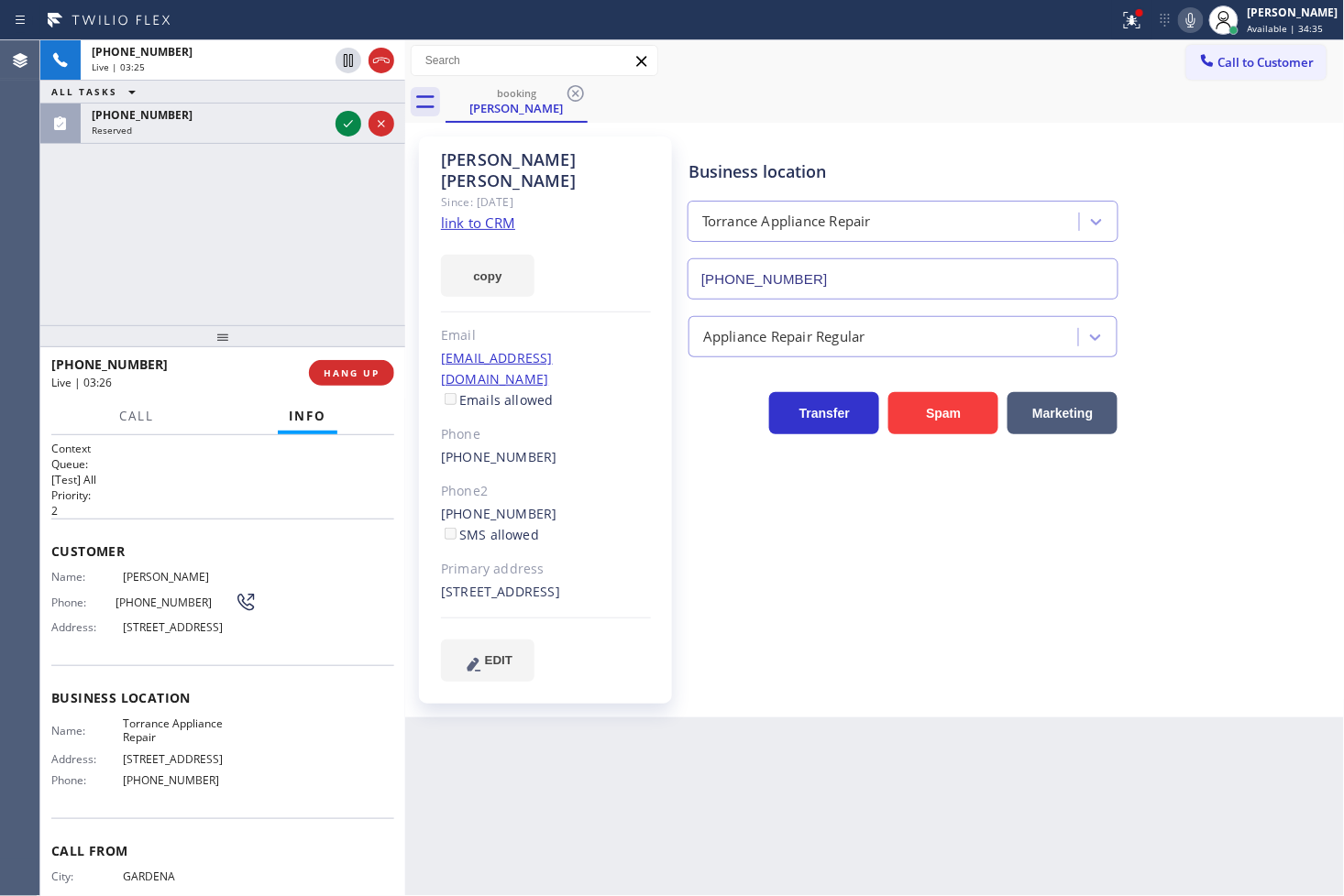
click at [782, 517] on div "Business location Torrance Appliance Repair [PHONE_NUMBER] Appliance Repair Reg…" at bounding box center [1013, 408] width 656 height 535
click at [1127, 16] on icon at bounding box center [1132, 18] width 11 height 7
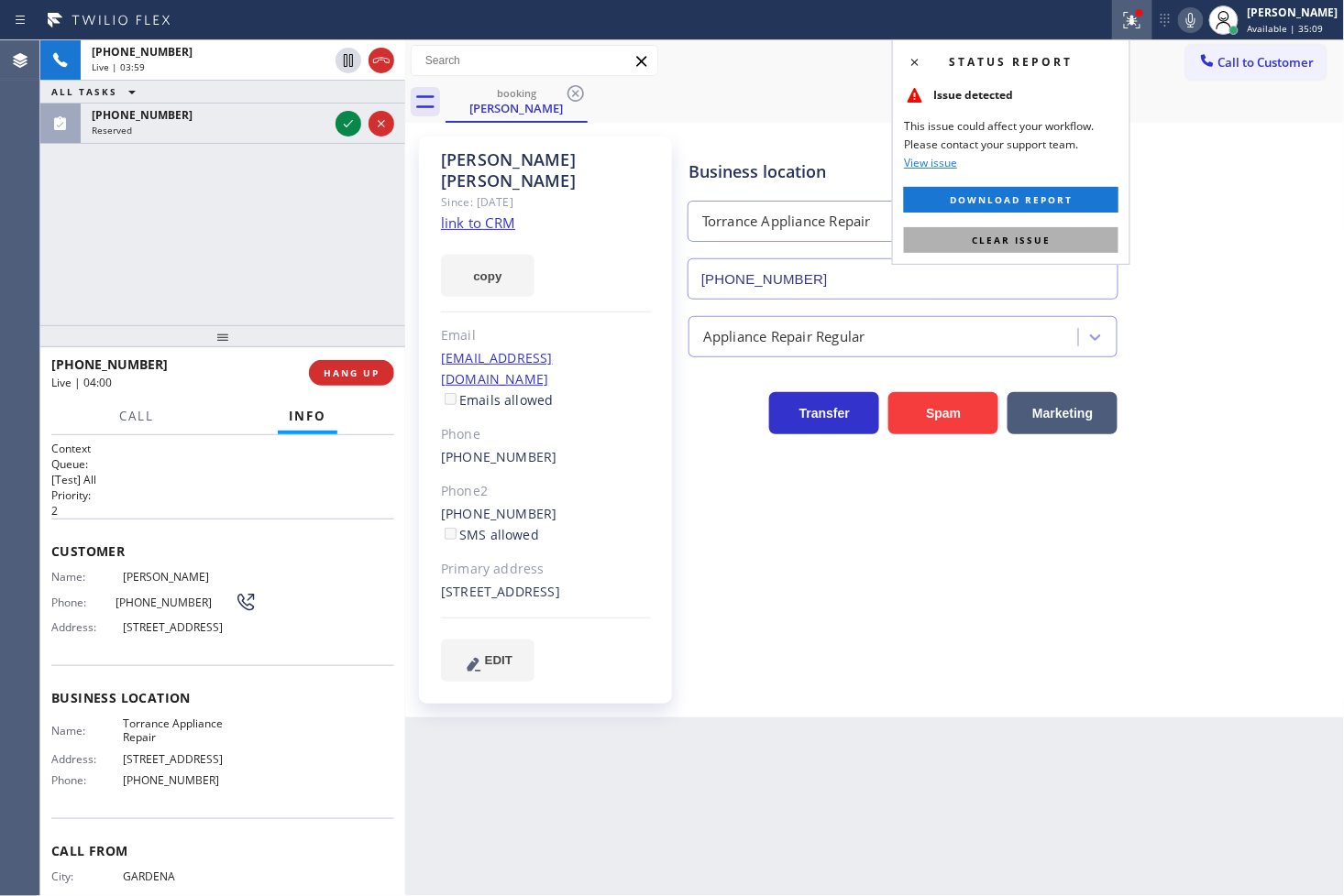
click at [1077, 235] on button "Clear issue" at bounding box center [1012, 241] width 215 height 26
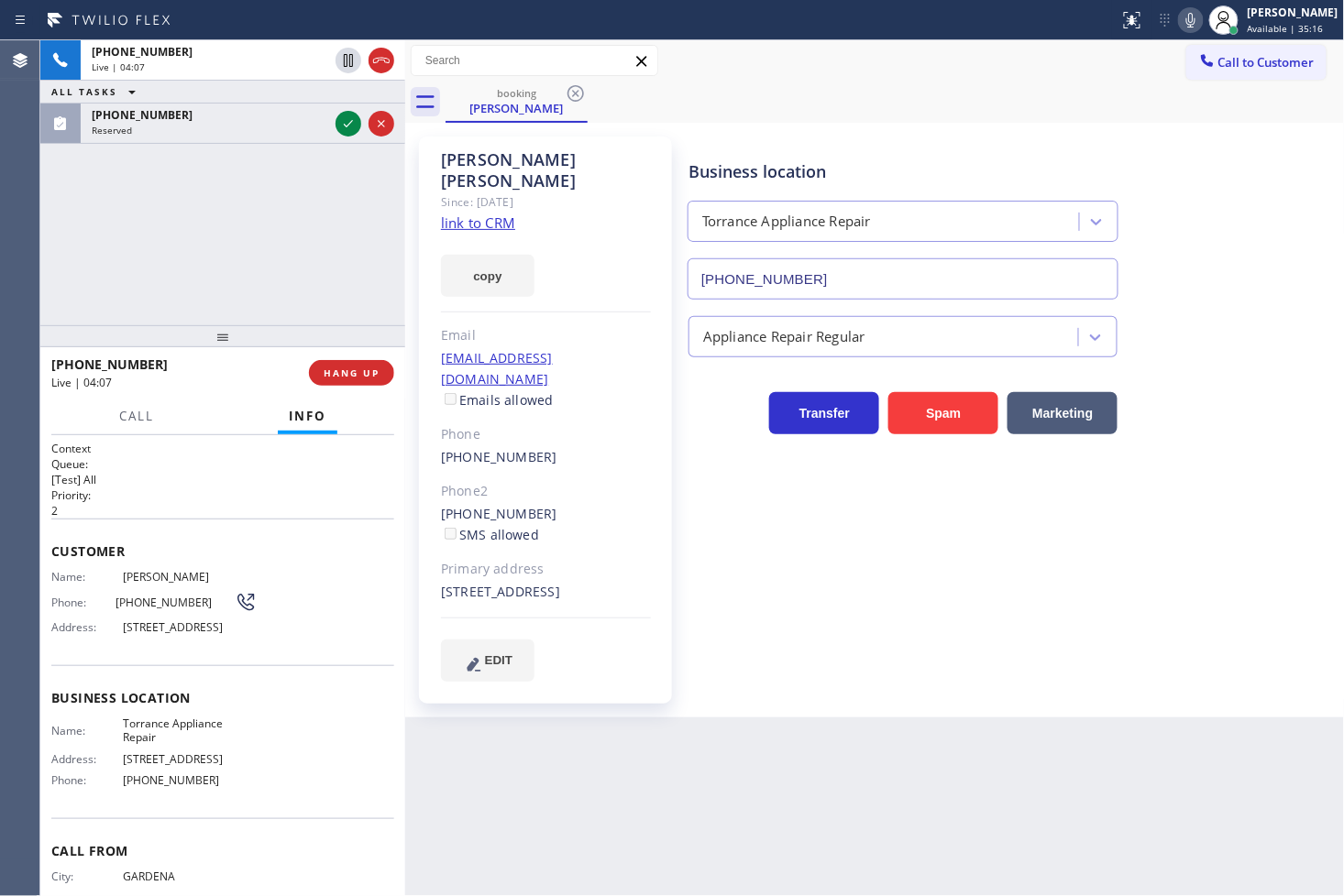
click at [120, 257] on div "[PHONE_NUMBER] Live | 04:07 ALL TASKS ALL TASKS ACTIVE TASKS TASKS IN WRAP UP […" at bounding box center [223, 182] width 365 height 285
click at [117, 208] on div "[PHONE_NUMBER] Live | 04:09 ALL TASKS ALL TASKS ACTIVE TASKS TASKS IN WRAP UP" at bounding box center [223, 182] width 365 height 285
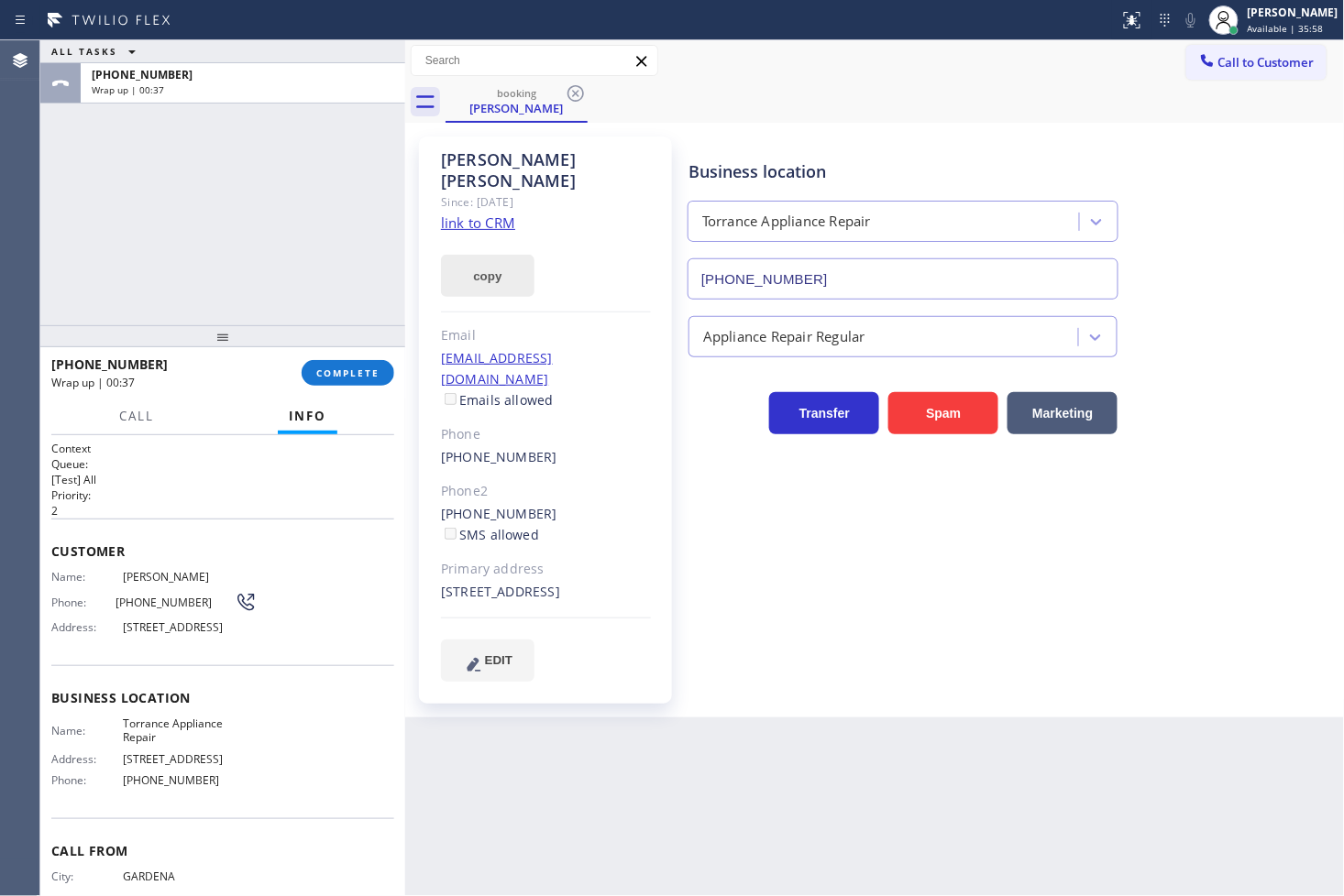
click at [511, 254] on button "copy" at bounding box center [487, 275] width 94 height 42
click at [353, 379] on button "COMPLETE" at bounding box center [348, 373] width 93 height 26
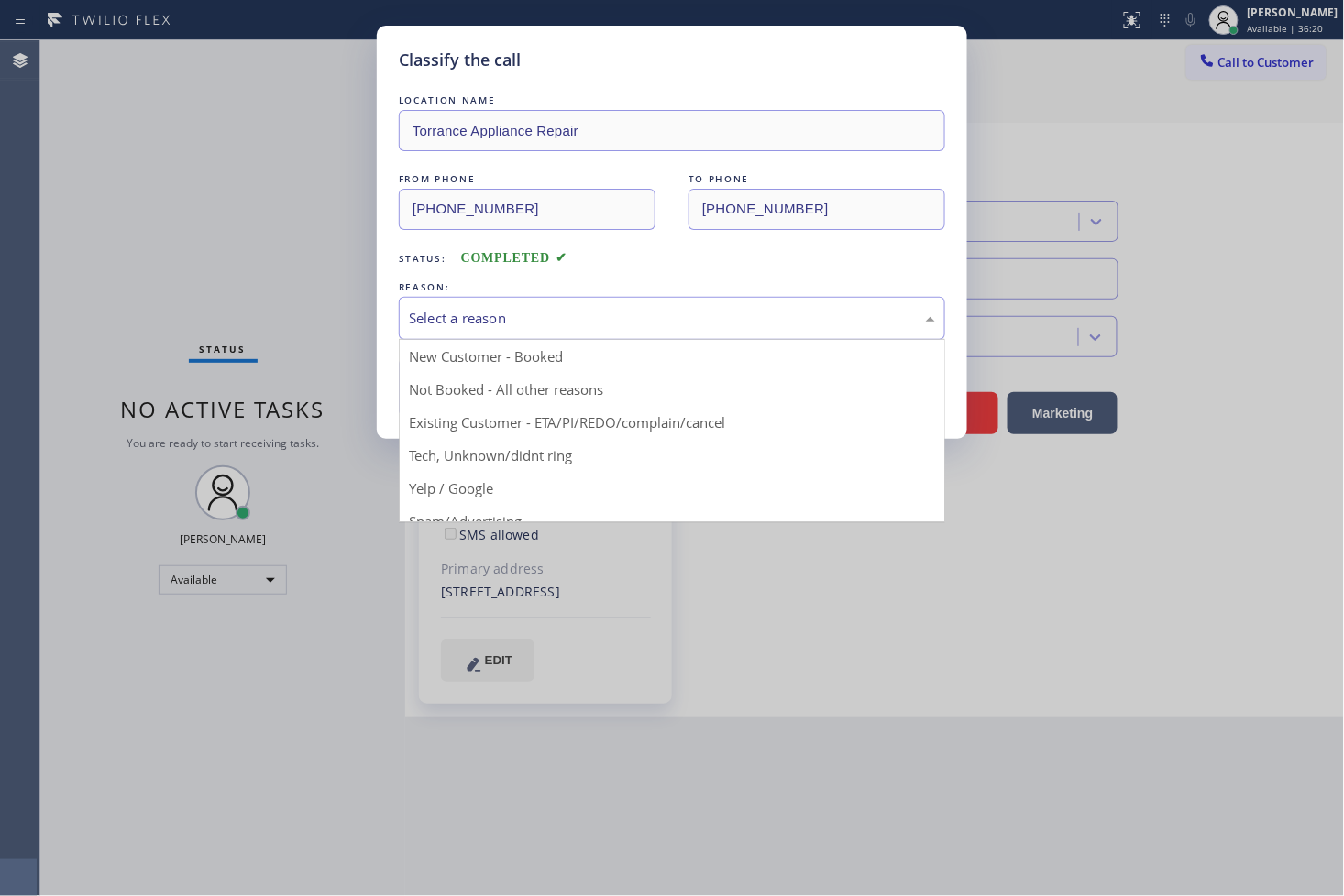
click at [498, 333] on div "Select a reason" at bounding box center [672, 318] width 546 height 43
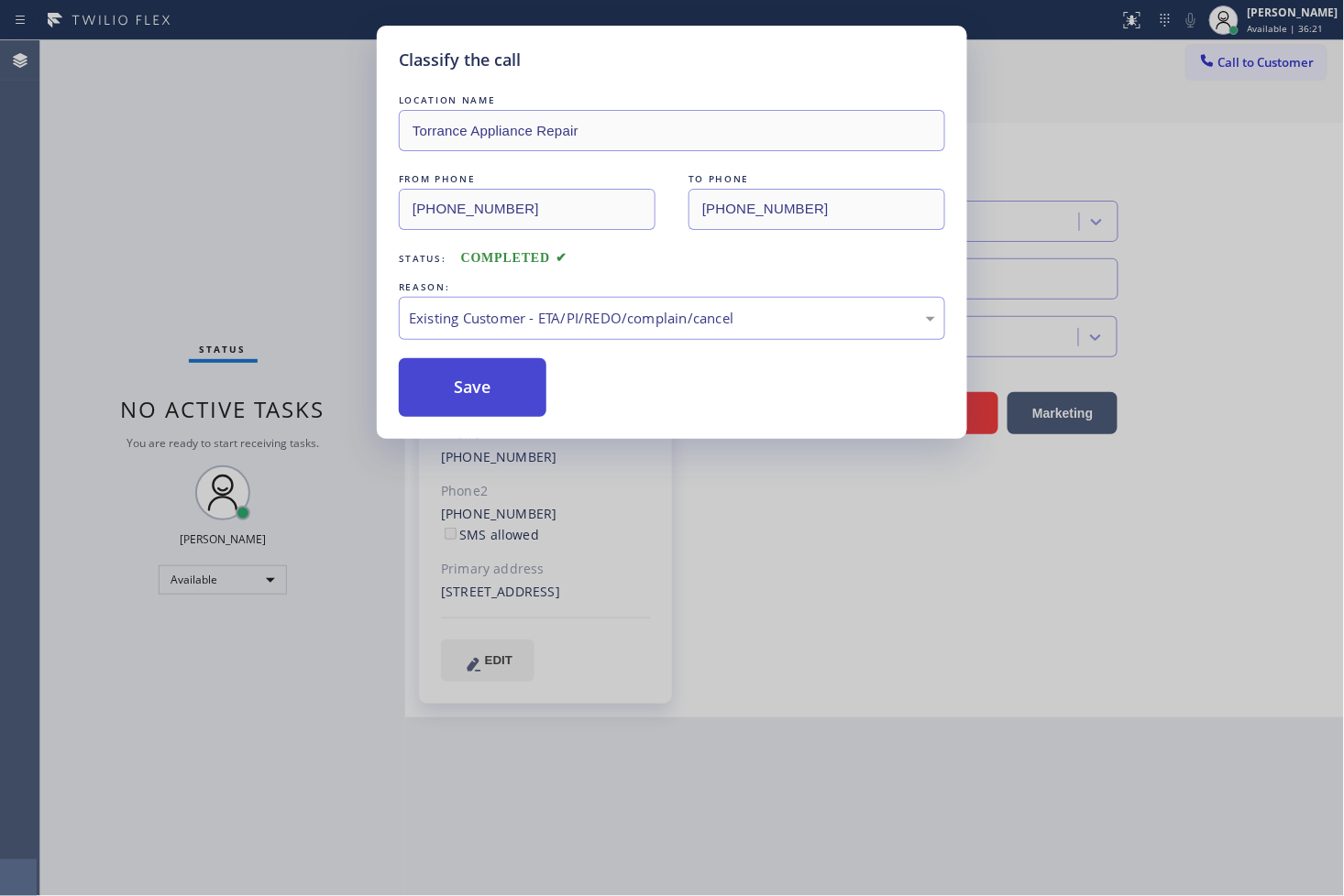
click at [508, 384] on button "Save" at bounding box center [472, 388] width 148 height 59
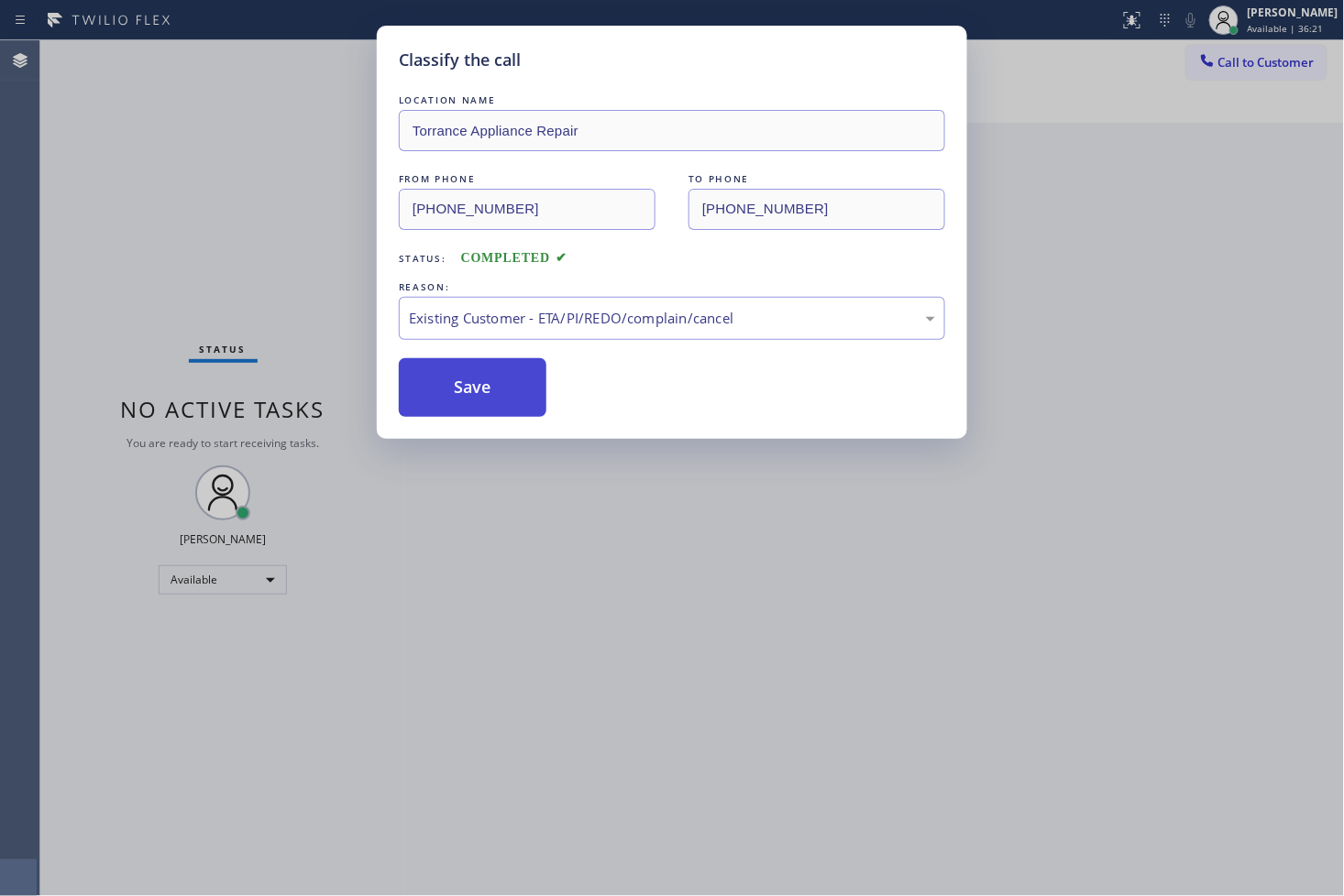
click at [508, 384] on button "Save" at bounding box center [472, 388] width 148 height 59
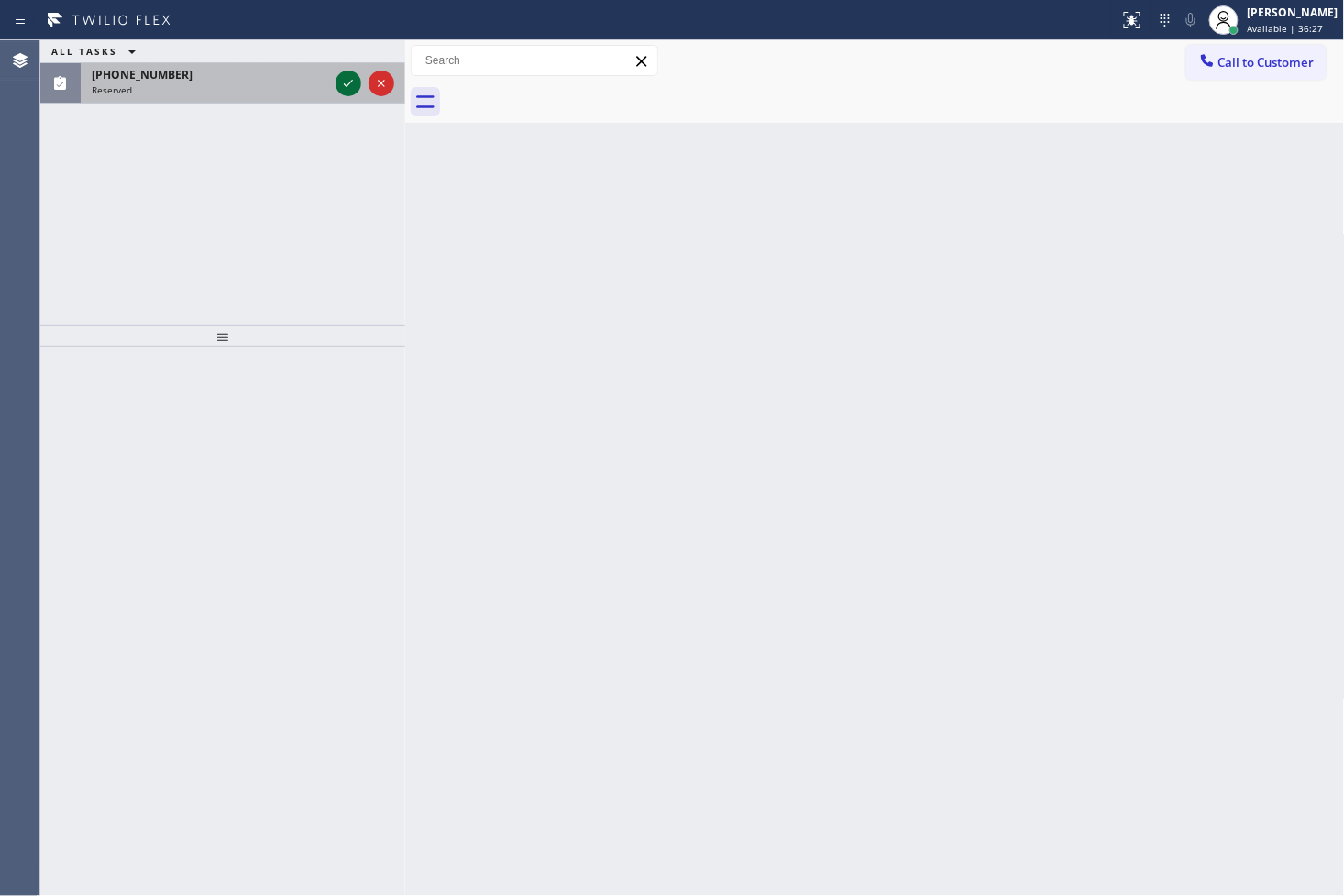
click at [349, 77] on icon at bounding box center [348, 83] width 22 height 22
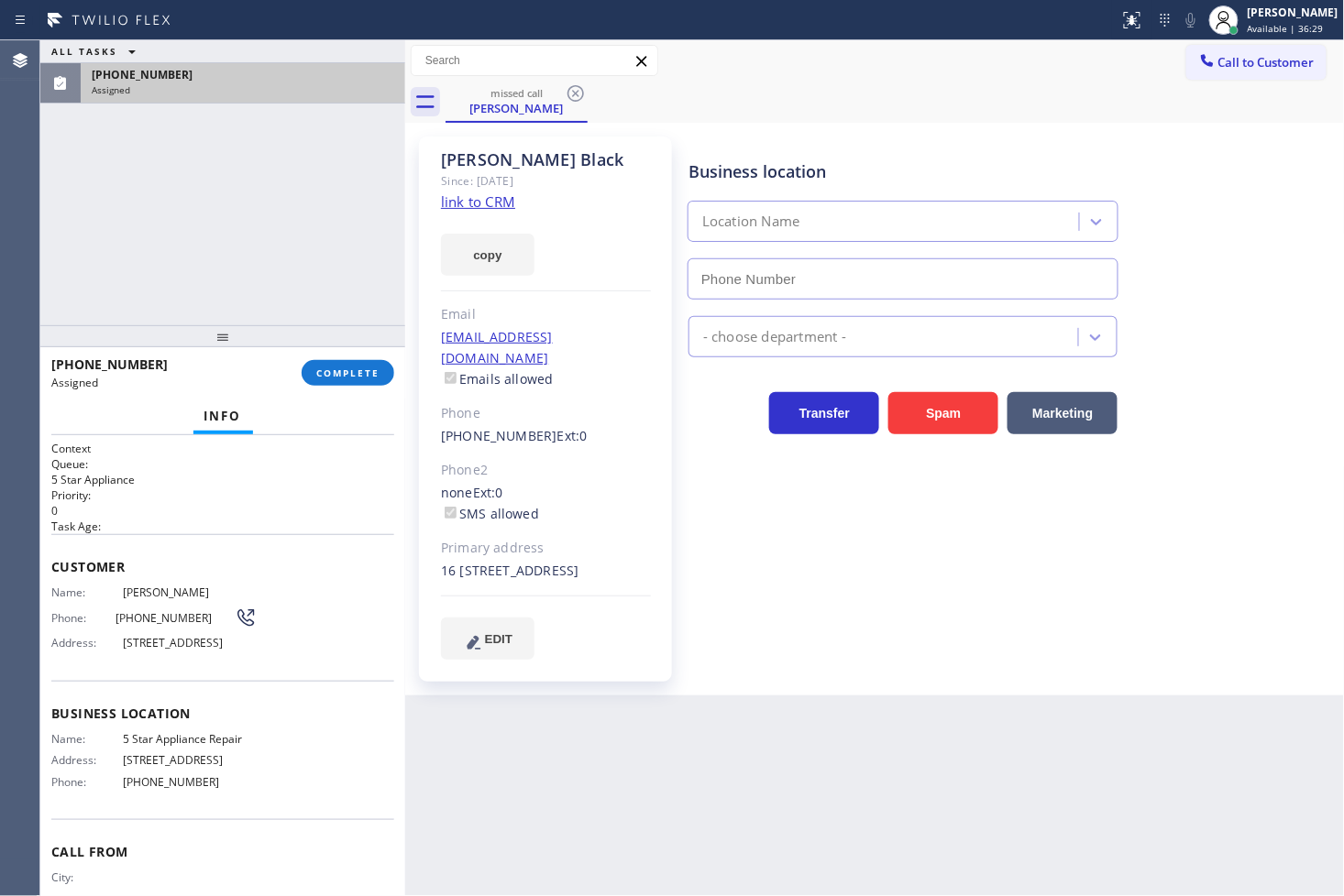
type input "[PHONE_NUMBER]"
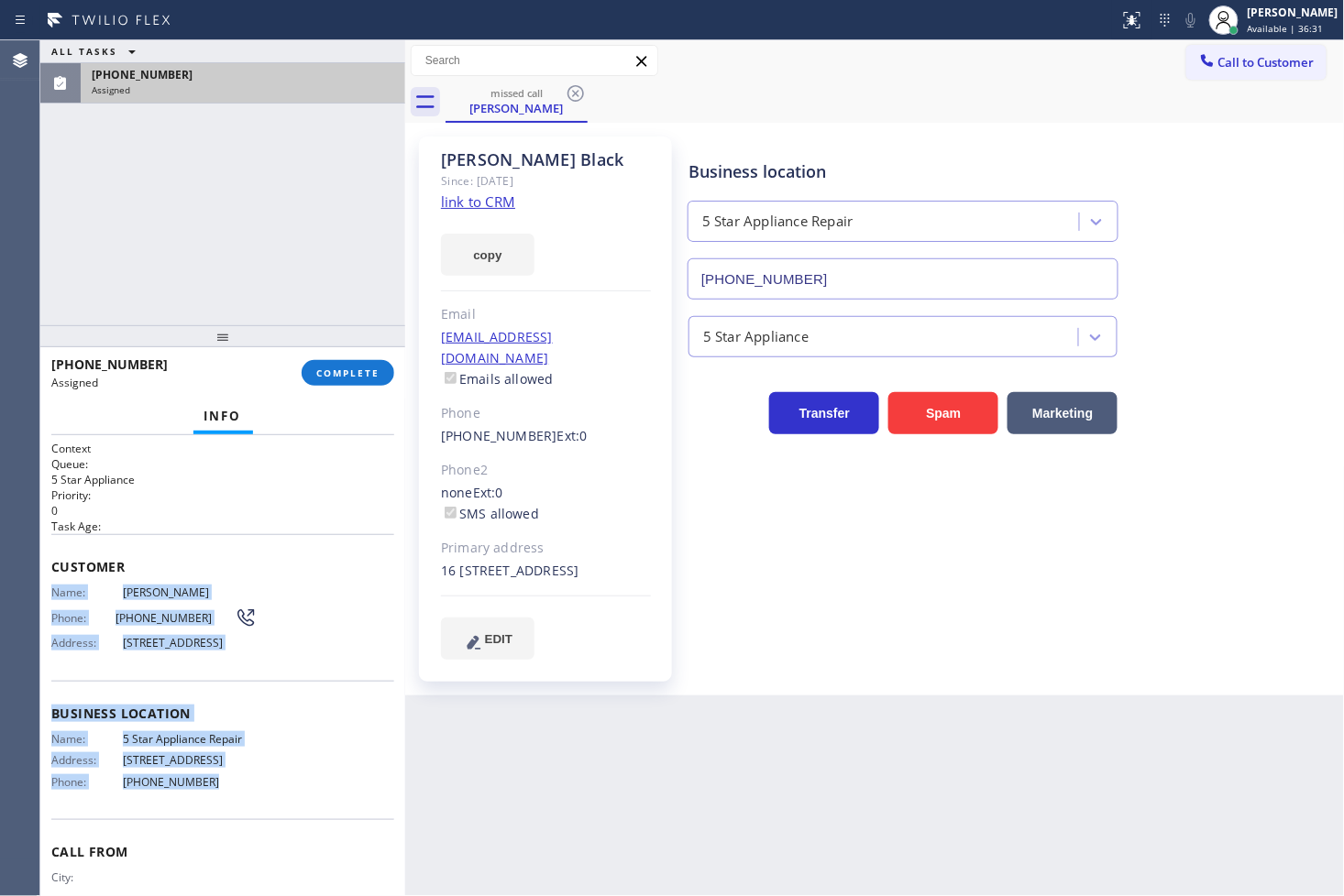
drag, startPoint x: 52, startPoint y: 592, endPoint x: 225, endPoint y: 794, distance: 266.0
click at [225, 794] on div "Context Queue: 5 Star Appliance Priority: 0 Task Age: Customer Name: [PERSON_NA…" at bounding box center [223, 699] width 343 height 517
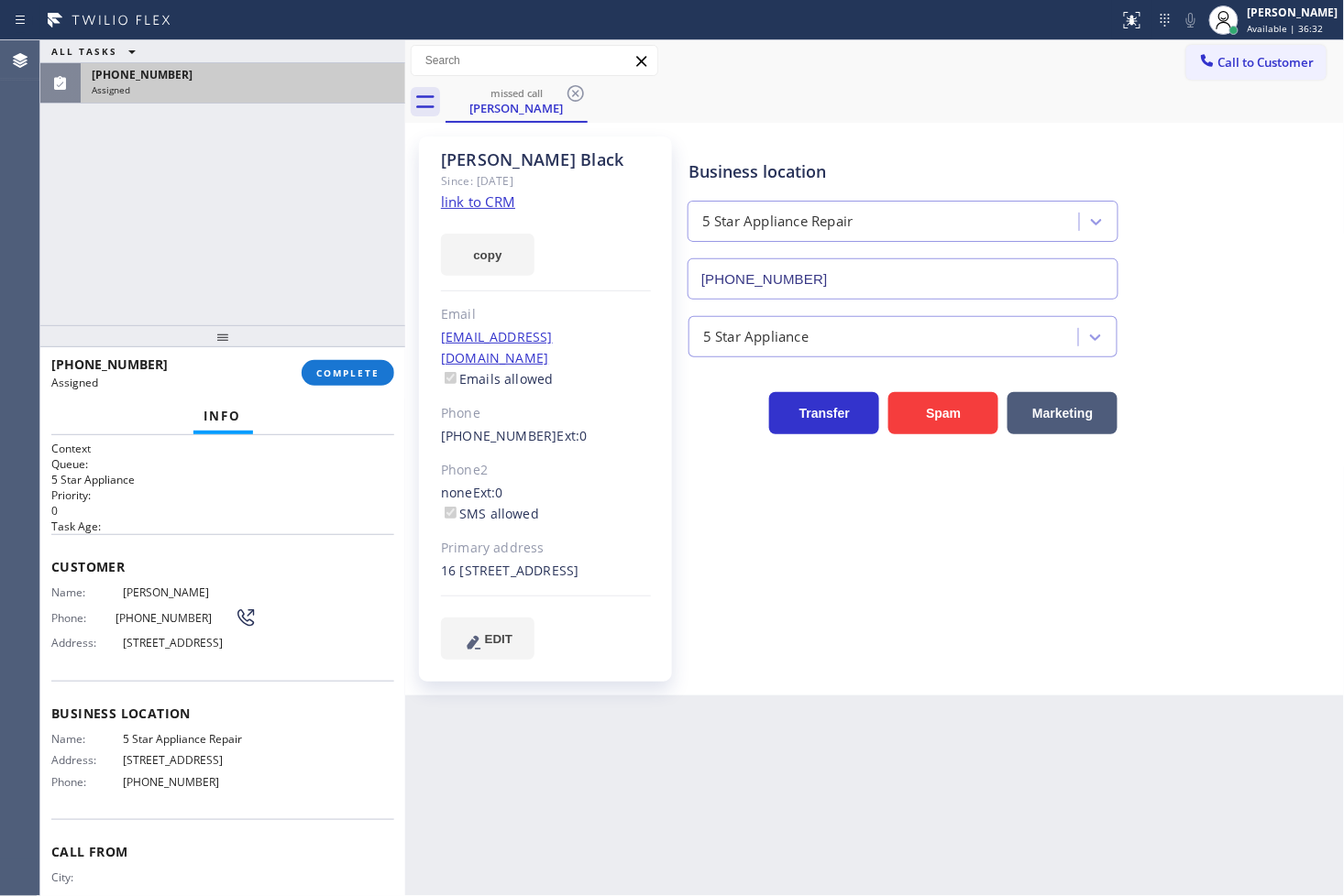
click at [359, 354] on div "[PHONE_NUMBER] Assigned COMPLETE" at bounding box center [223, 373] width 343 height 47
click at [358, 374] on span "COMPLETE" at bounding box center [348, 373] width 63 height 13
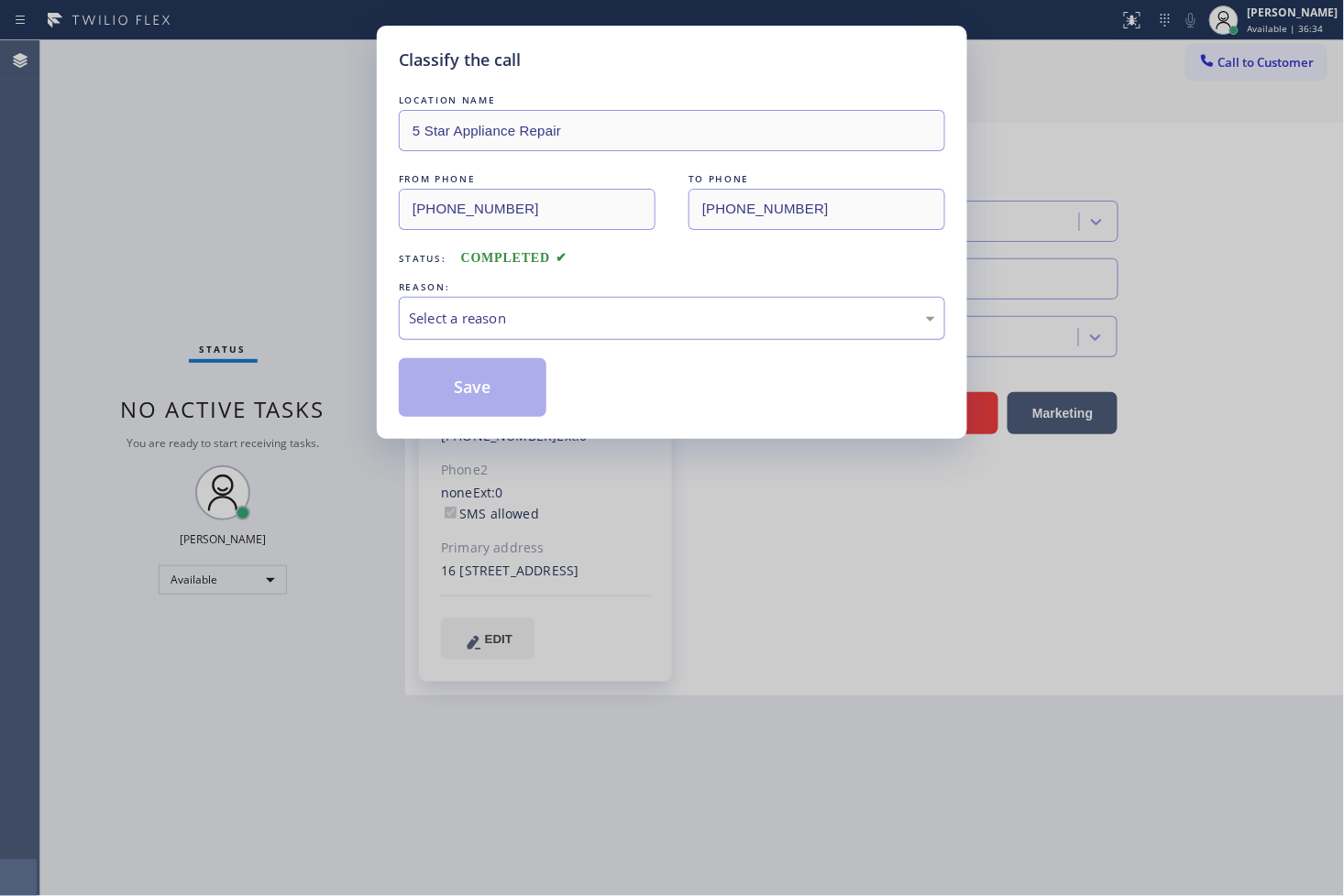
click at [516, 324] on div "Select a reason" at bounding box center [672, 317] width 527 height 21
click at [490, 407] on button "Save" at bounding box center [472, 388] width 148 height 59
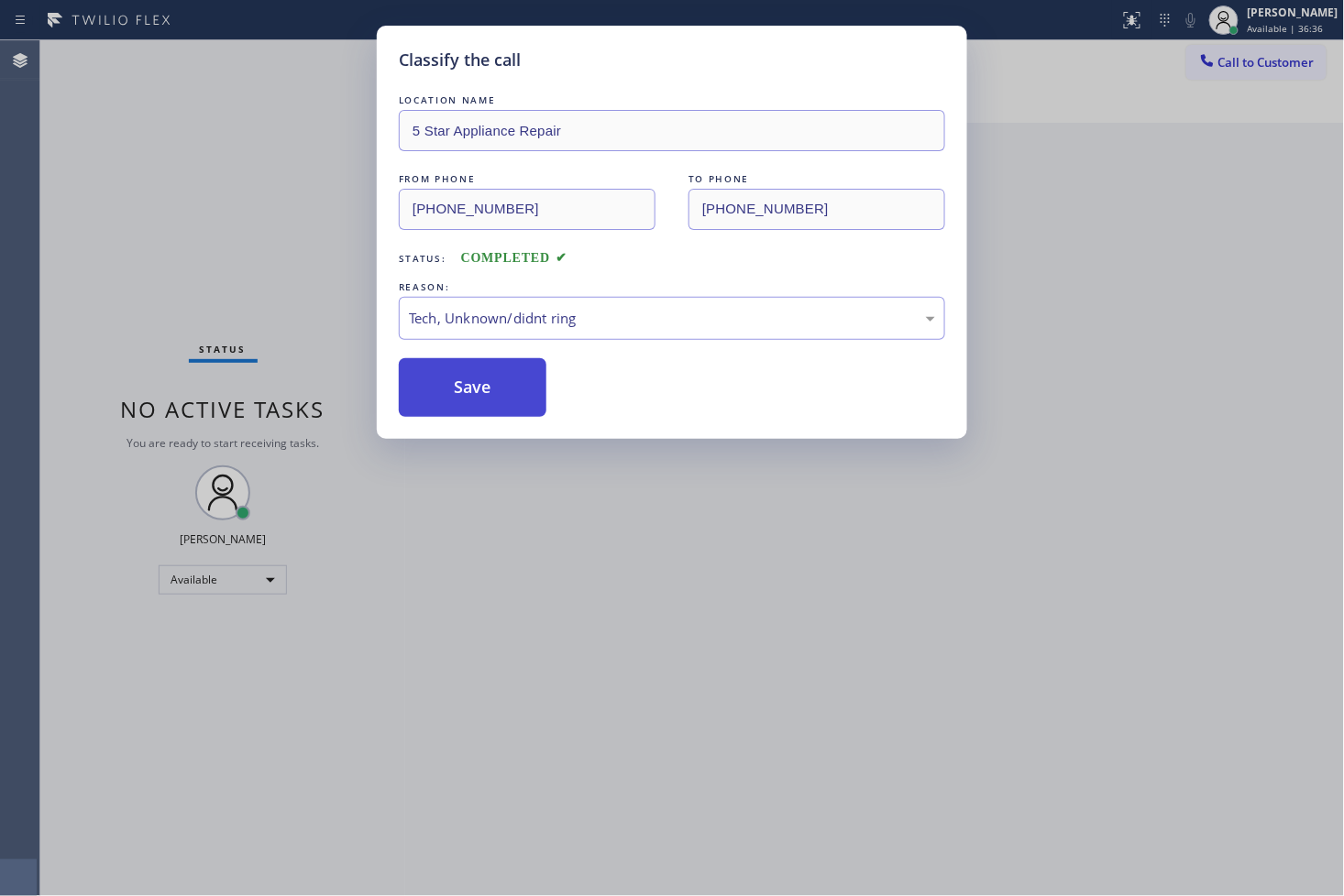
click at [490, 407] on button "Save" at bounding box center [472, 388] width 148 height 59
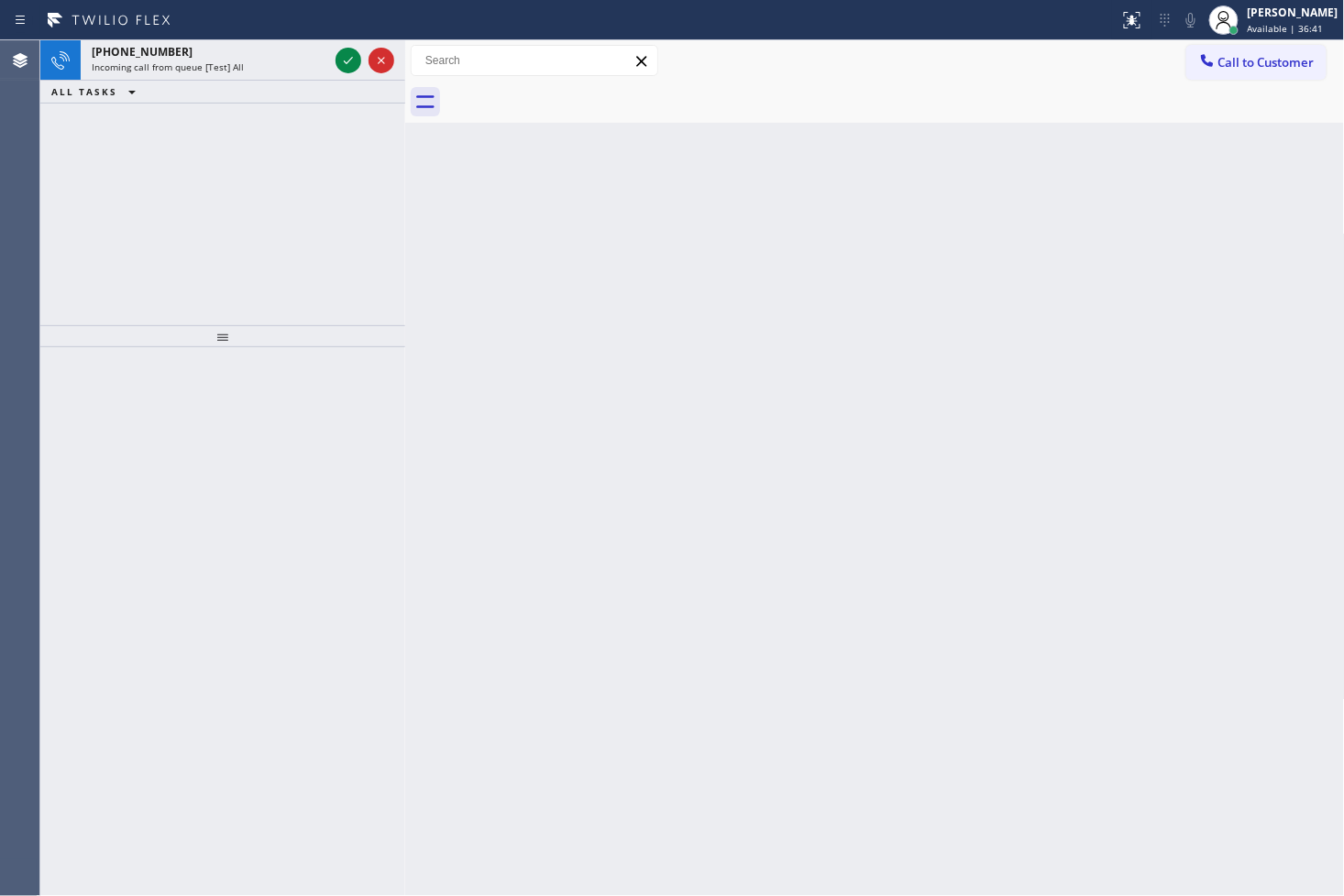
drag, startPoint x: 98, startPoint y: 242, endPoint x: 112, endPoint y: 244, distance: 14.1
click at [98, 242] on div "[PHONE_NUMBER] Incoming call from queue [Test] All ALL TASKS ALL TASKS ACTIVE T…" at bounding box center [223, 182] width 365 height 285
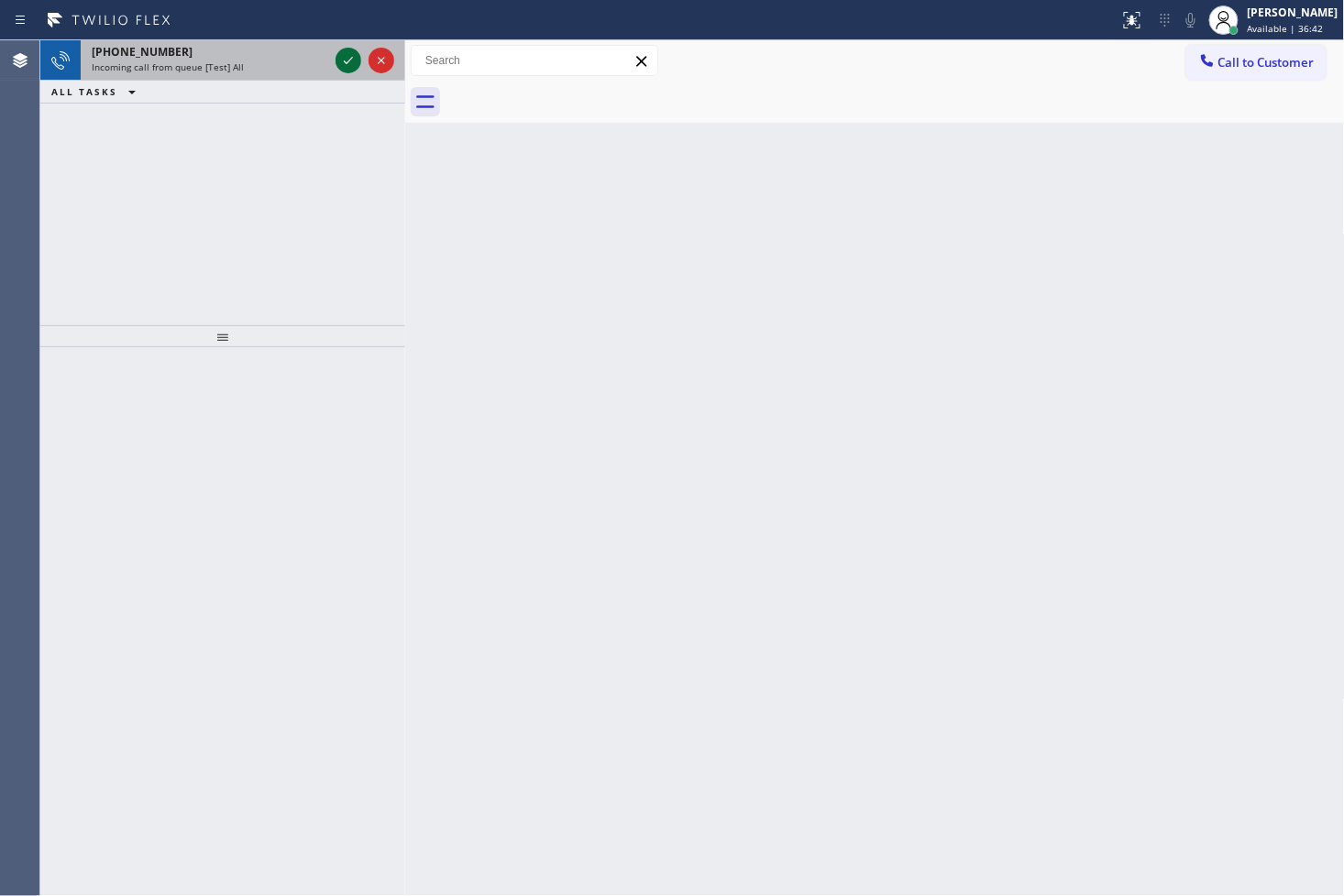
click at [344, 65] on icon at bounding box center [348, 60] width 22 height 22
click at [342, 59] on icon at bounding box center [348, 60] width 22 height 22
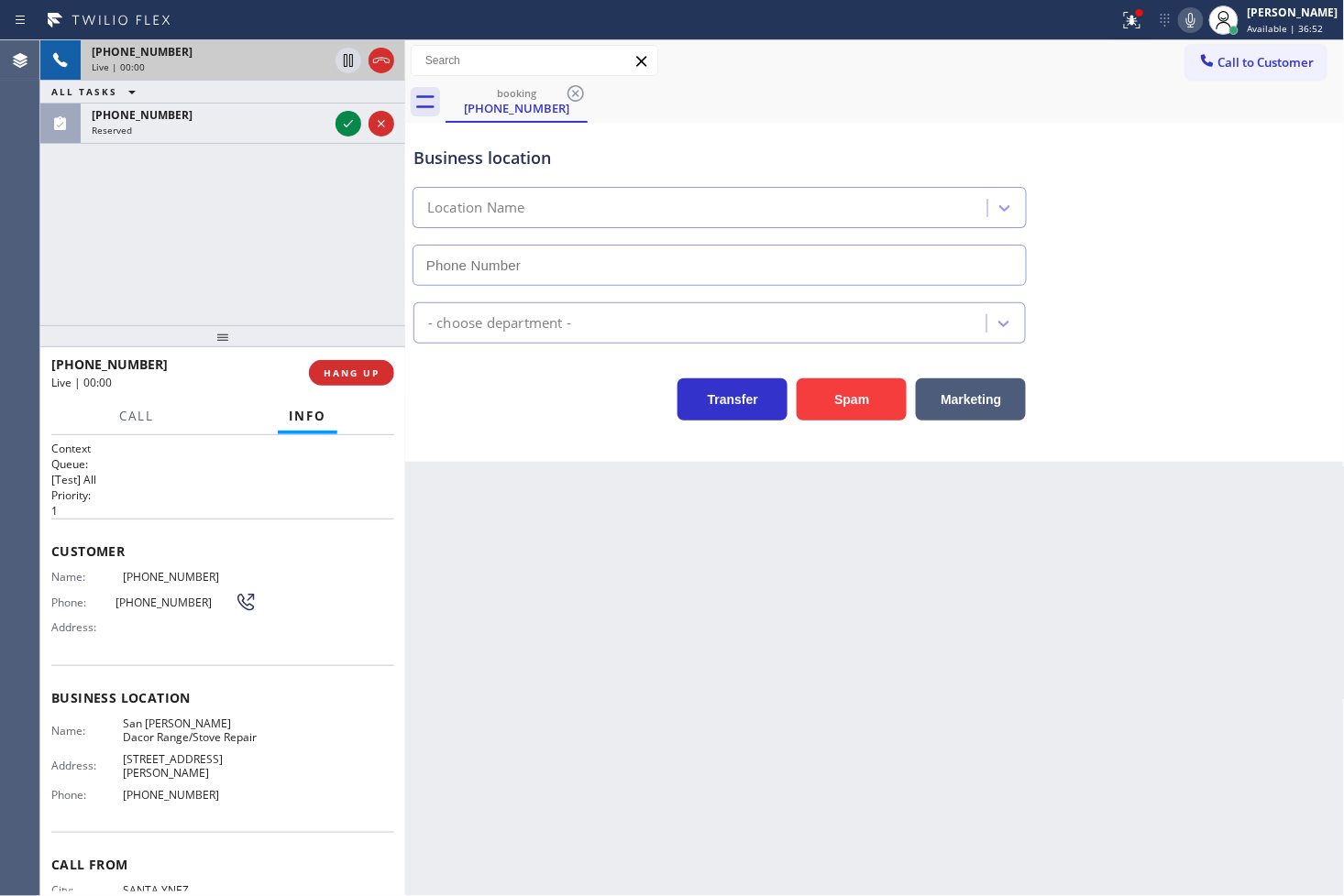
type input "[PHONE_NUMBER]"
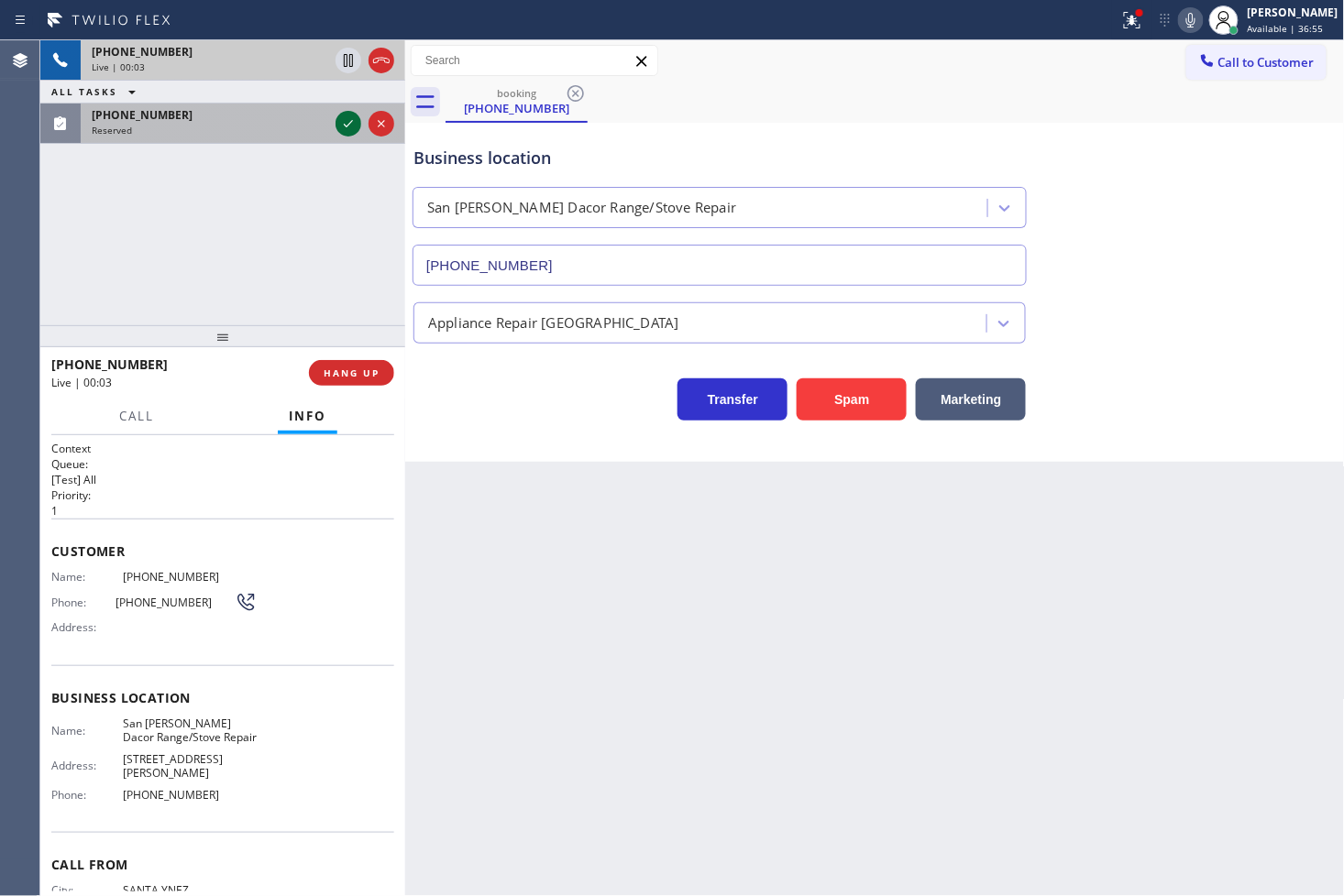
click at [353, 124] on icon at bounding box center [348, 123] width 22 height 22
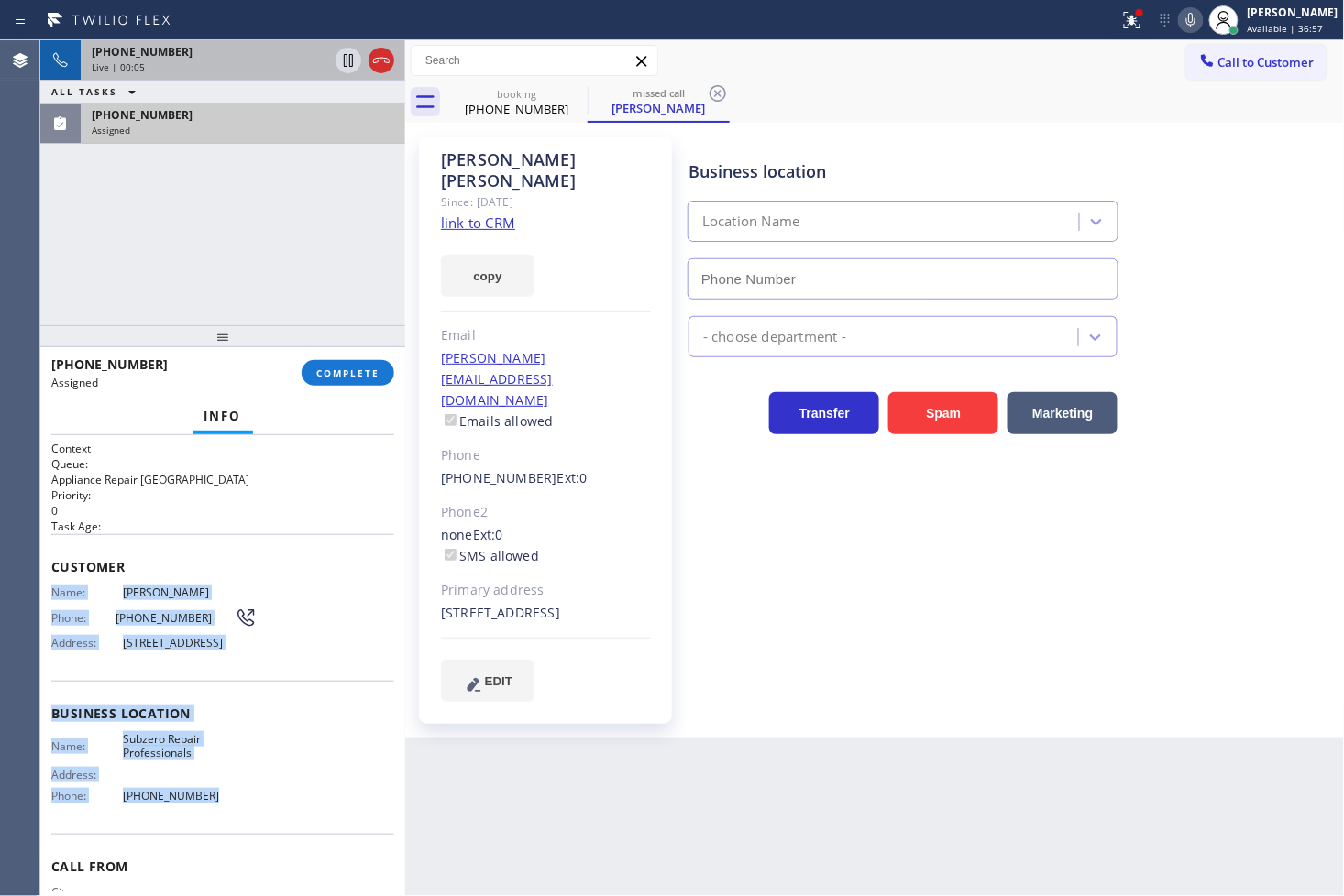
type input "[PHONE_NUMBER]"
drag, startPoint x: 46, startPoint y: 590, endPoint x: 226, endPoint y: 842, distance: 309.7
click at [226, 842] on div "Context Queue: Appliance Repair High End Priority: 0 Task Age: Customer Name: […" at bounding box center [223, 666] width 365 height 462
click at [335, 376] on span "COMPLETE" at bounding box center [348, 373] width 63 height 13
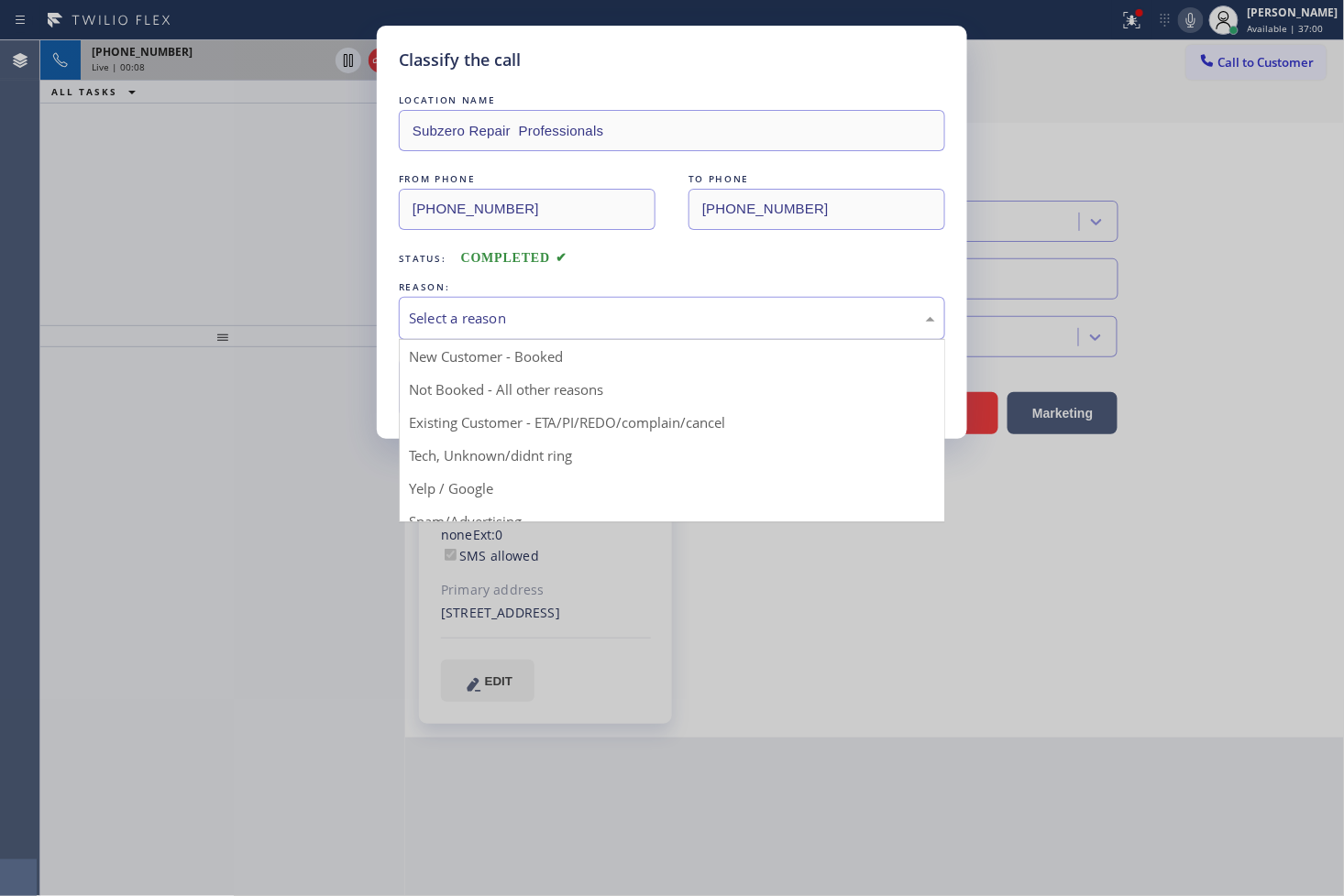
click at [459, 314] on div "Select a reason" at bounding box center [672, 317] width 527 height 21
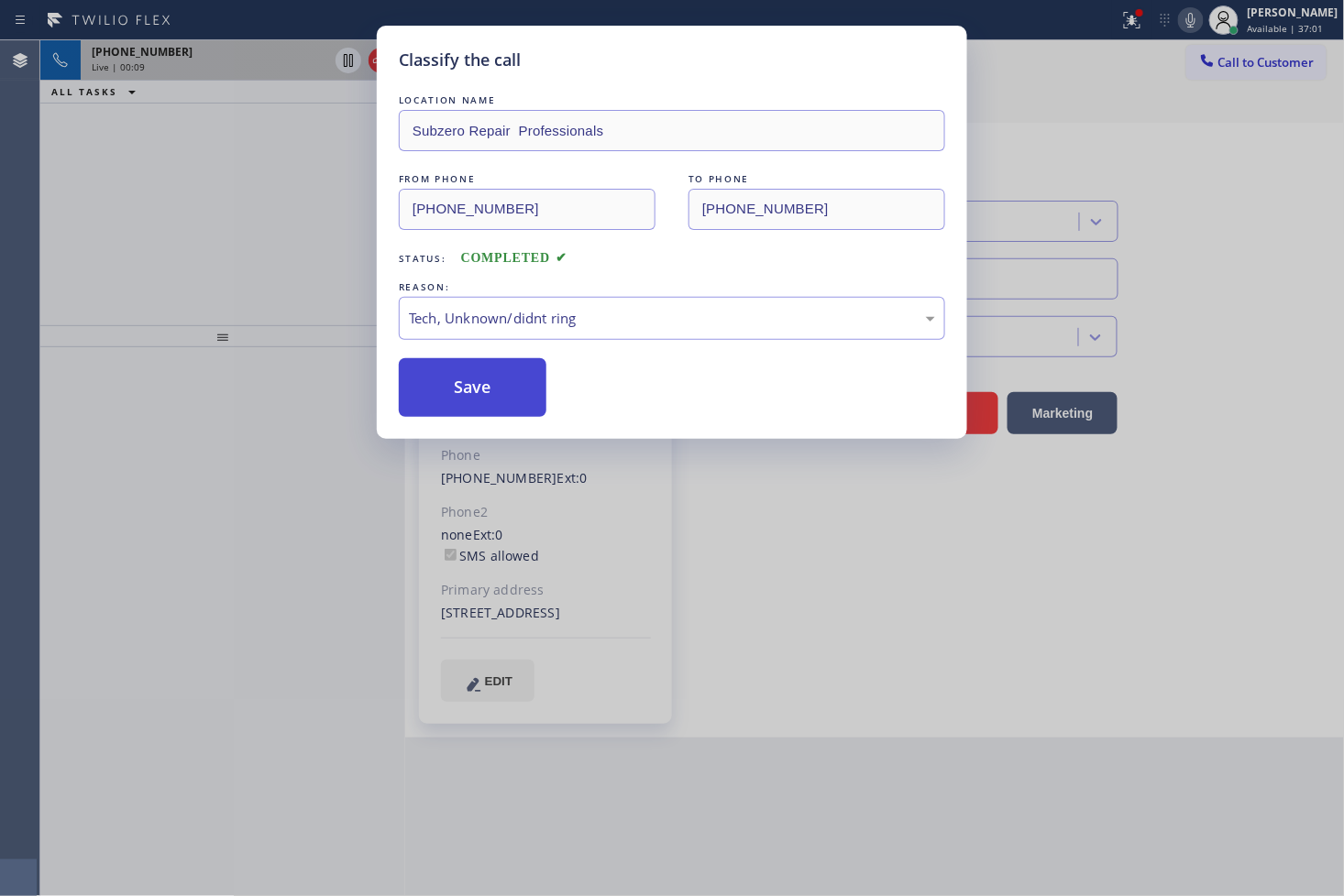
click at [451, 403] on button "Save" at bounding box center [472, 388] width 148 height 59
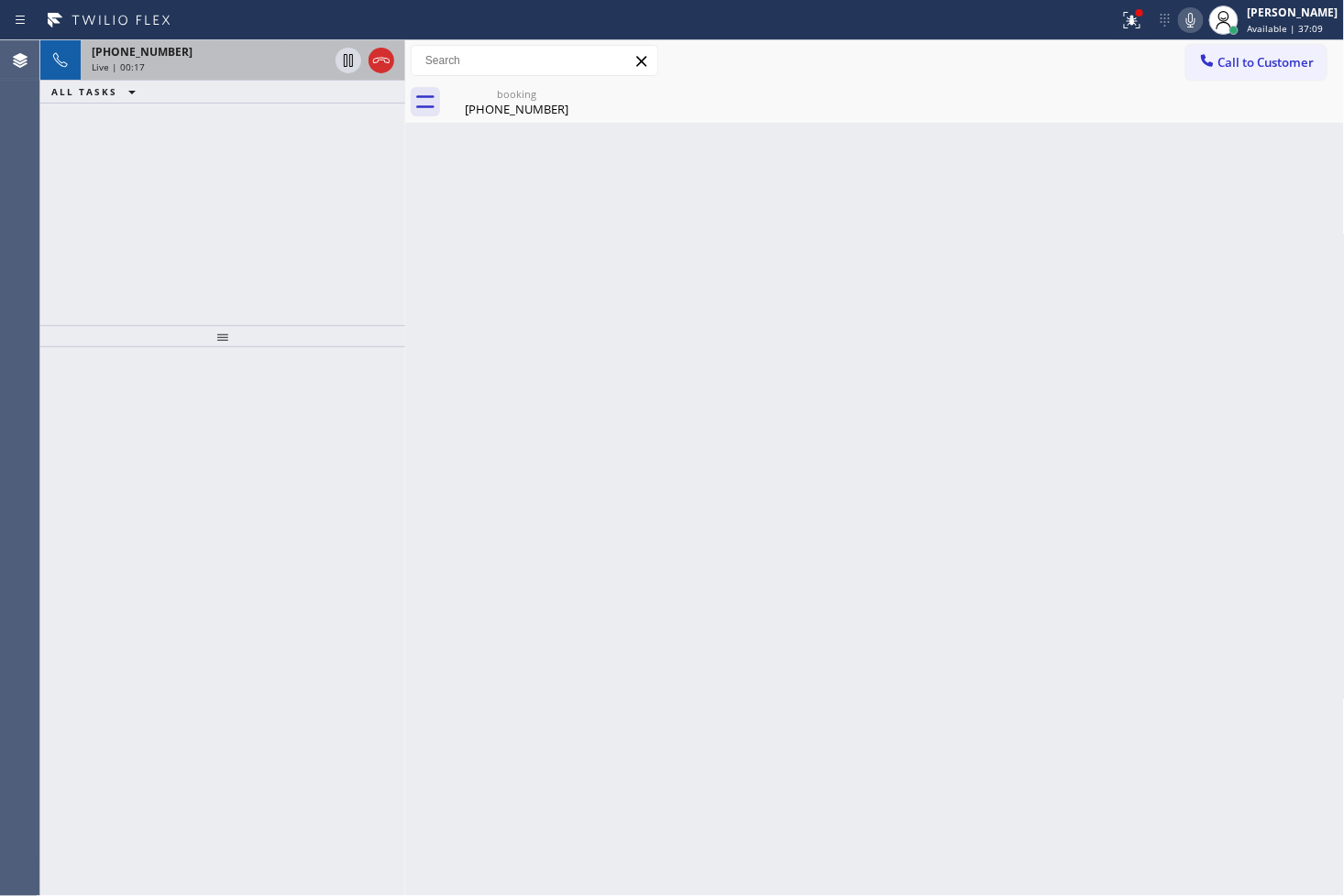
click at [78, 498] on div at bounding box center [223, 622] width 365 height 550
click at [230, 72] on div "Live | 00:18" at bounding box center [210, 66] width 237 height 13
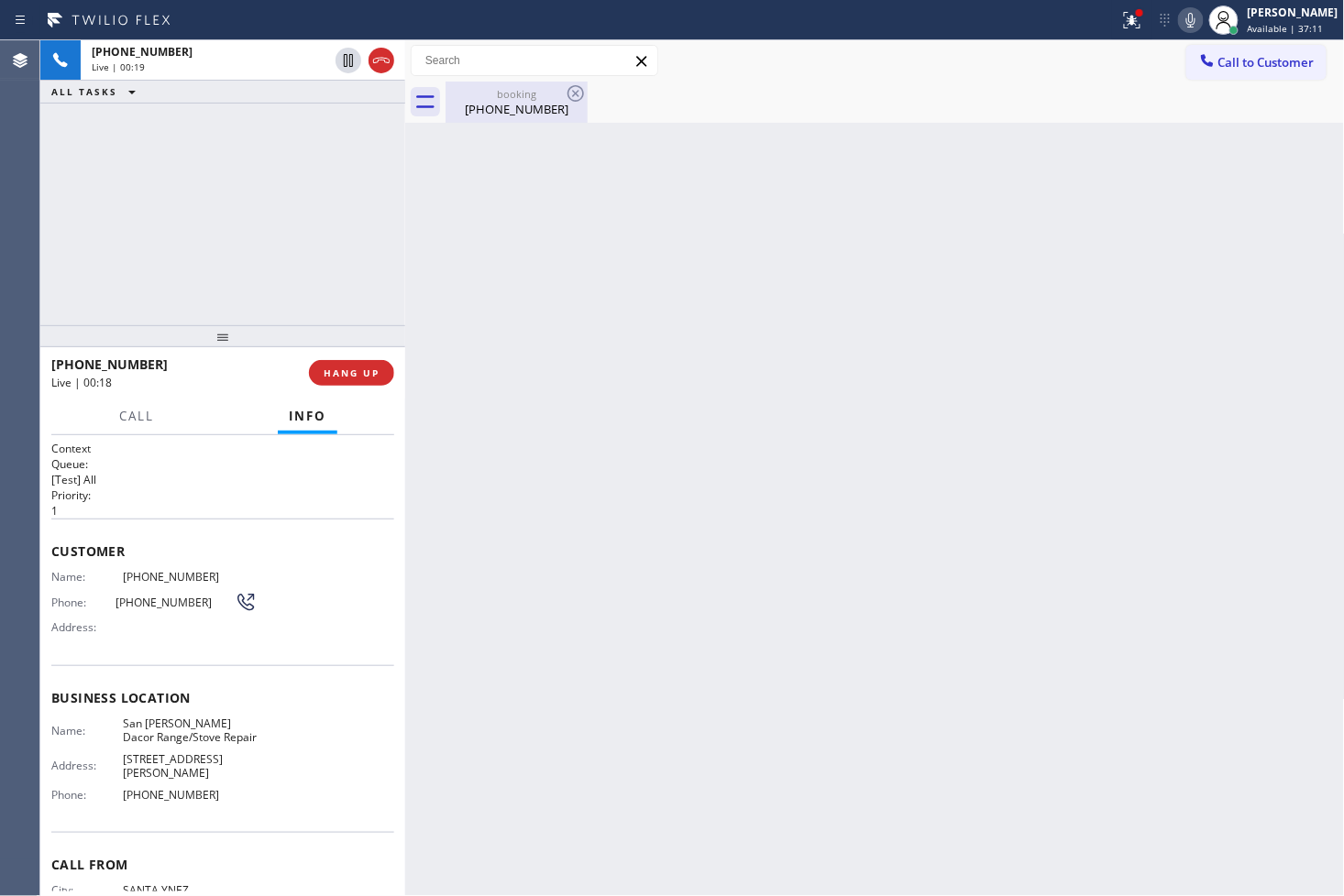
click at [492, 98] on div "booking" at bounding box center [517, 94] width 138 height 14
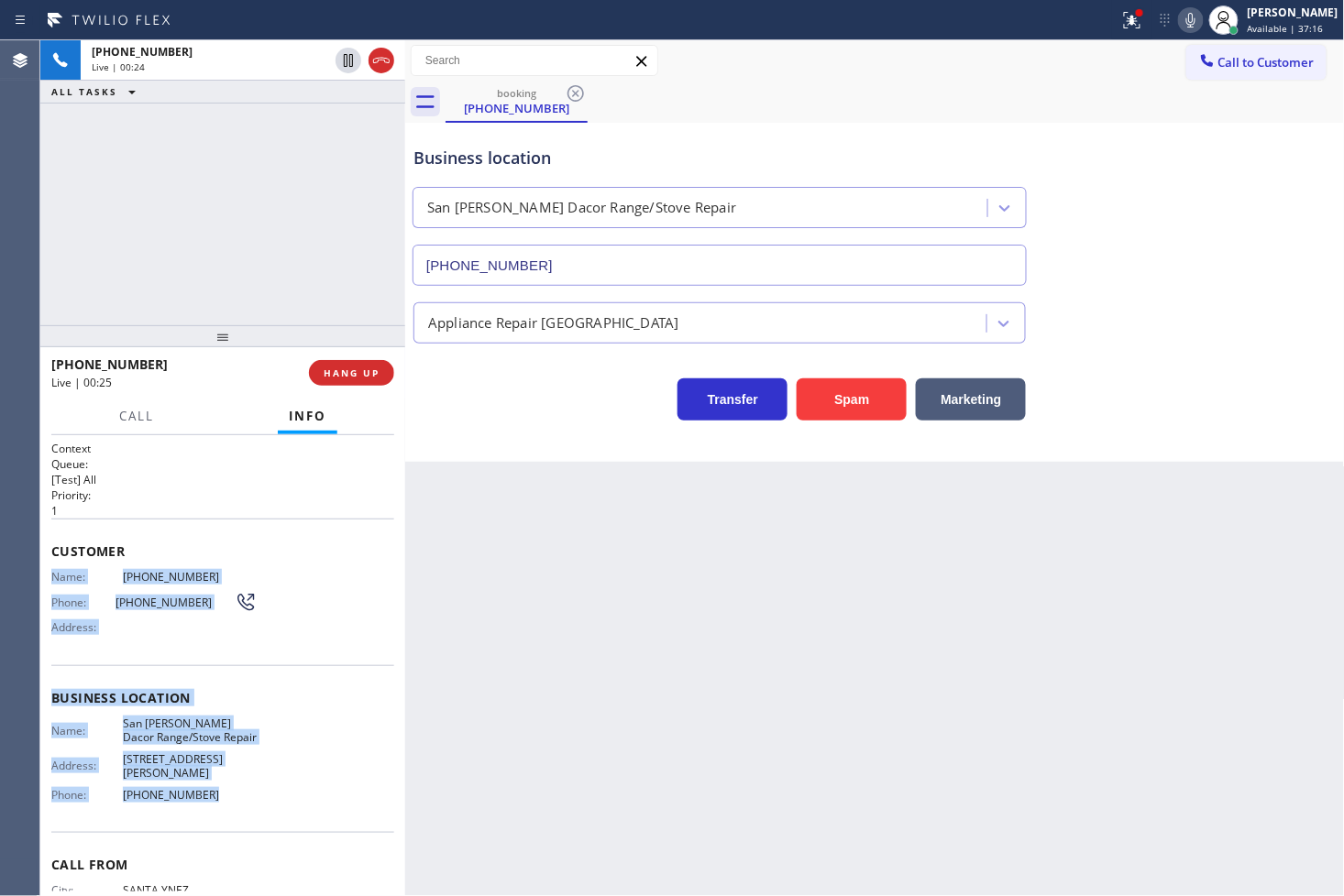
drag, startPoint x: 47, startPoint y: 575, endPoint x: 264, endPoint y: 780, distance: 298.5
click at [264, 780] on div "Context Queue: [Test] All Priority: 1 Customer Name: [PHONE_NUMBER] Phone: [PHO…" at bounding box center [223, 666] width 365 height 462
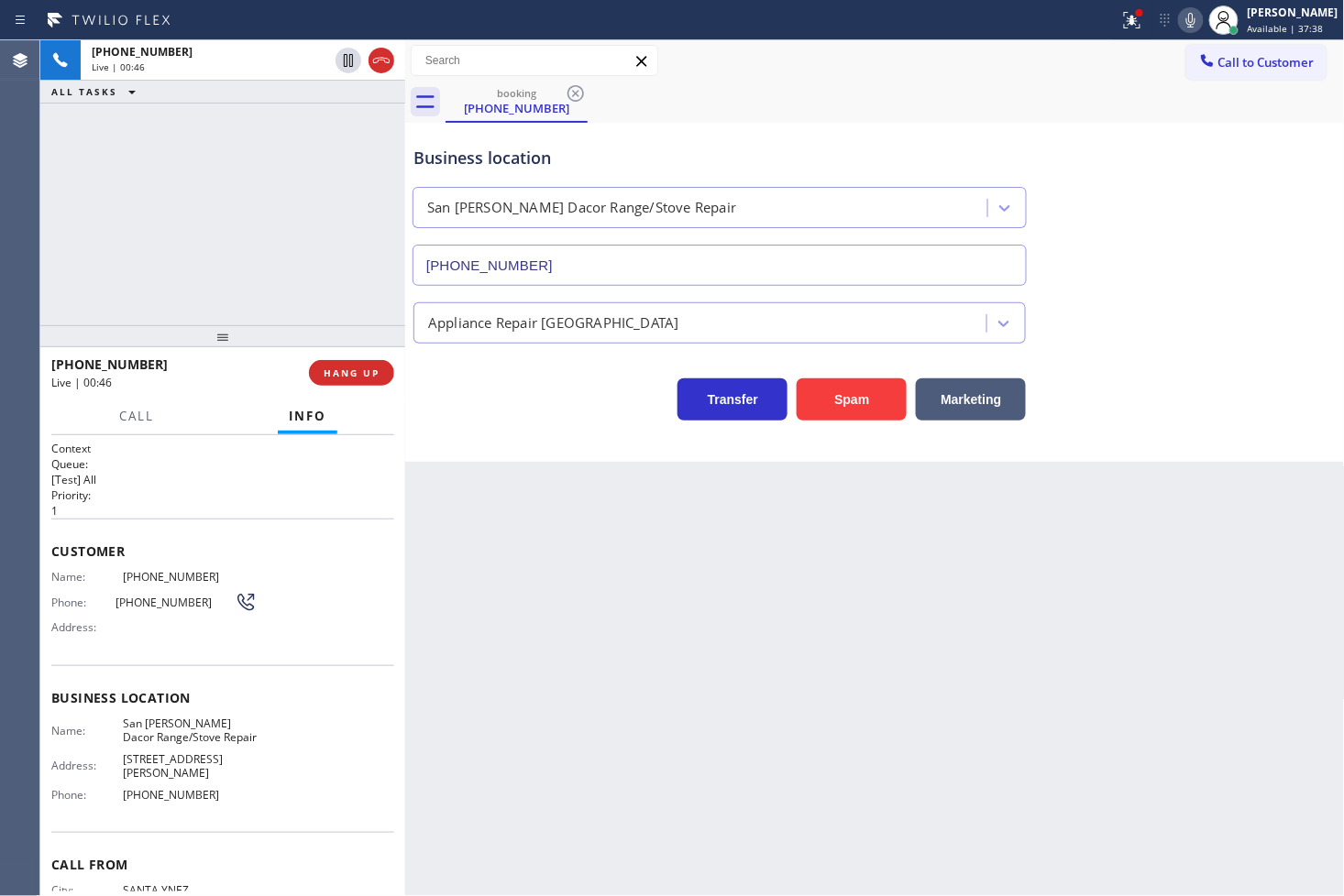
click at [234, 195] on div "[PHONE_NUMBER] Live | 00:46 ALL TASKS ALL TASKS ACTIVE TASKS TASKS IN WRAP UP" at bounding box center [223, 182] width 365 height 285
click at [213, 500] on h2 "Priority:" at bounding box center [223, 496] width 343 height 16
click at [199, 334] on div at bounding box center [223, 336] width 365 height 22
click at [216, 472] on p "[Test] All" at bounding box center [223, 480] width 343 height 16
click at [183, 311] on div "[PHONE_NUMBER] Live | 00:55 ALL TASKS ALL TASKS ACTIVE TASKS TASKS IN WRAP UP" at bounding box center [223, 182] width 365 height 285
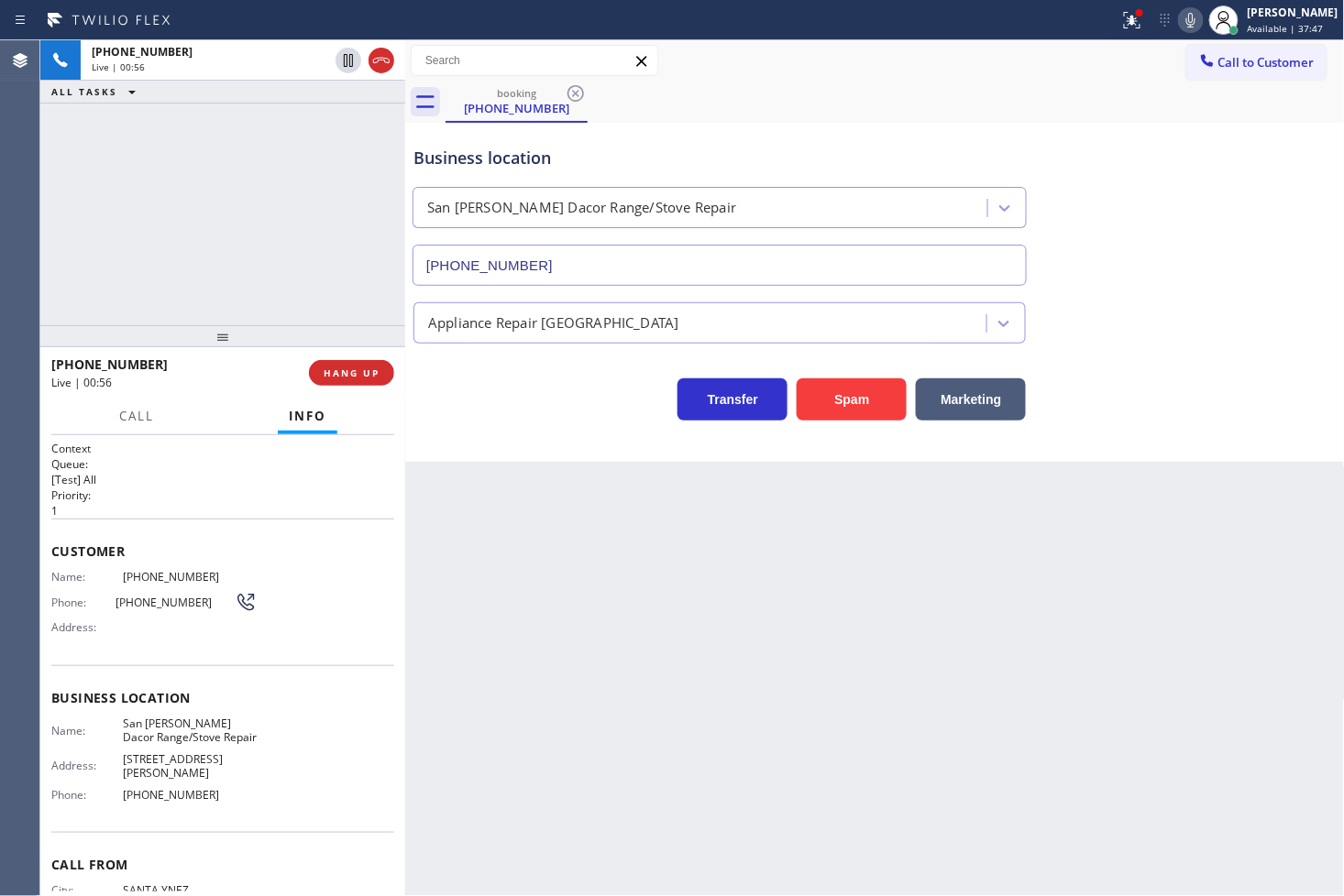
click at [528, 451] on div "Business location [GEOGRAPHIC_DATA][PERSON_NAME]/Stove Repair [PHONE_NUMBER] Ap…" at bounding box center [875, 293] width 940 height 339
click at [457, 411] on div "Transfer Spam Marketing" at bounding box center [720, 395] width 620 height 51
click at [176, 180] on div "[PHONE_NUMBER] Live | 00:57 ALL TASKS ALL TASKS ACTIVE TASKS TASKS IN WRAP UP" at bounding box center [223, 182] width 365 height 285
click at [187, 169] on div "[PHONE_NUMBER] Live | 01:00 ALL TASKS ALL TASKS ACTIVE TASKS TASKS IN WRAP UP" at bounding box center [223, 182] width 365 height 285
click at [341, 59] on icon at bounding box center [348, 60] width 22 height 22
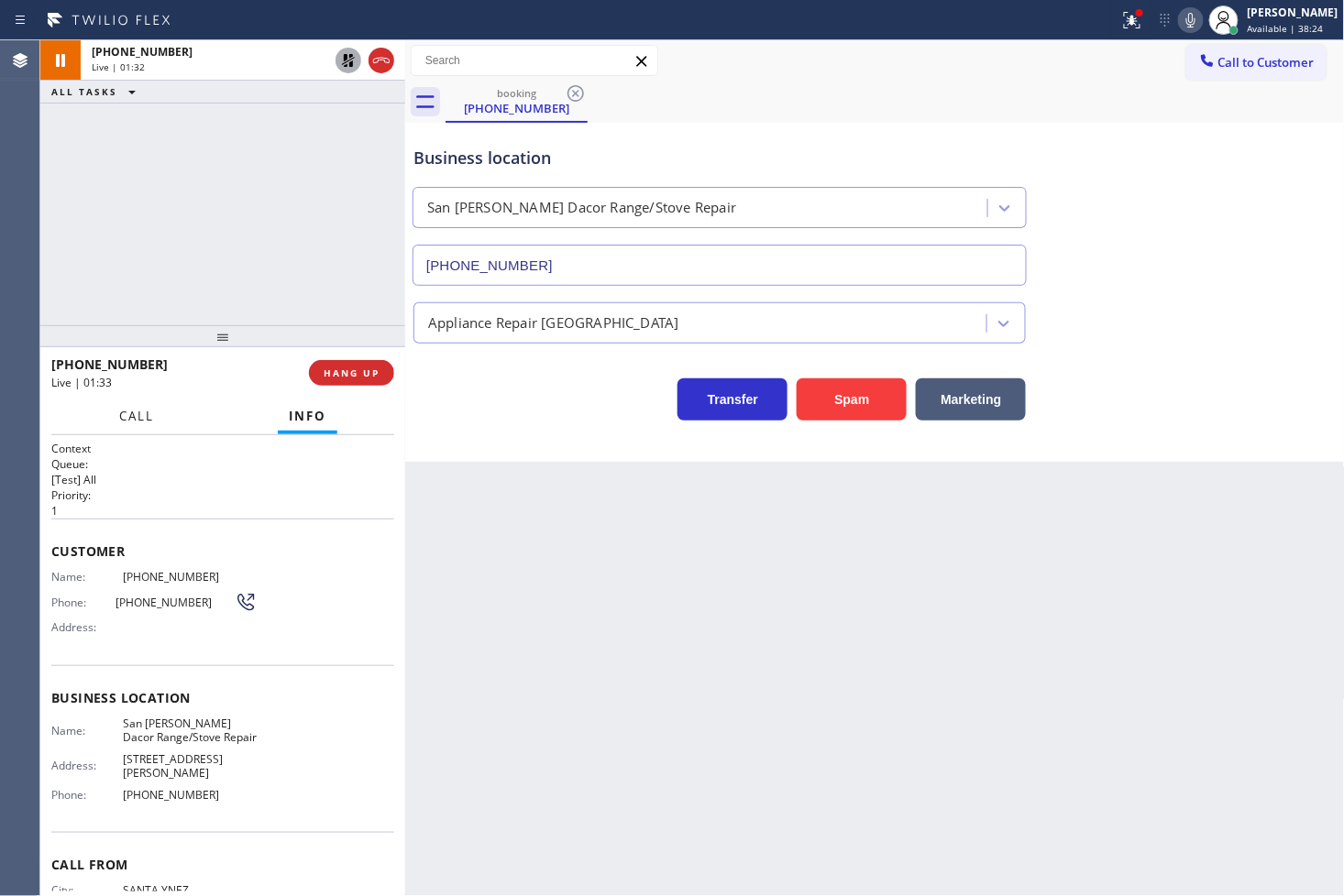
click at [152, 414] on span "Call" at bounding box center [136, 416] width 35 height 17
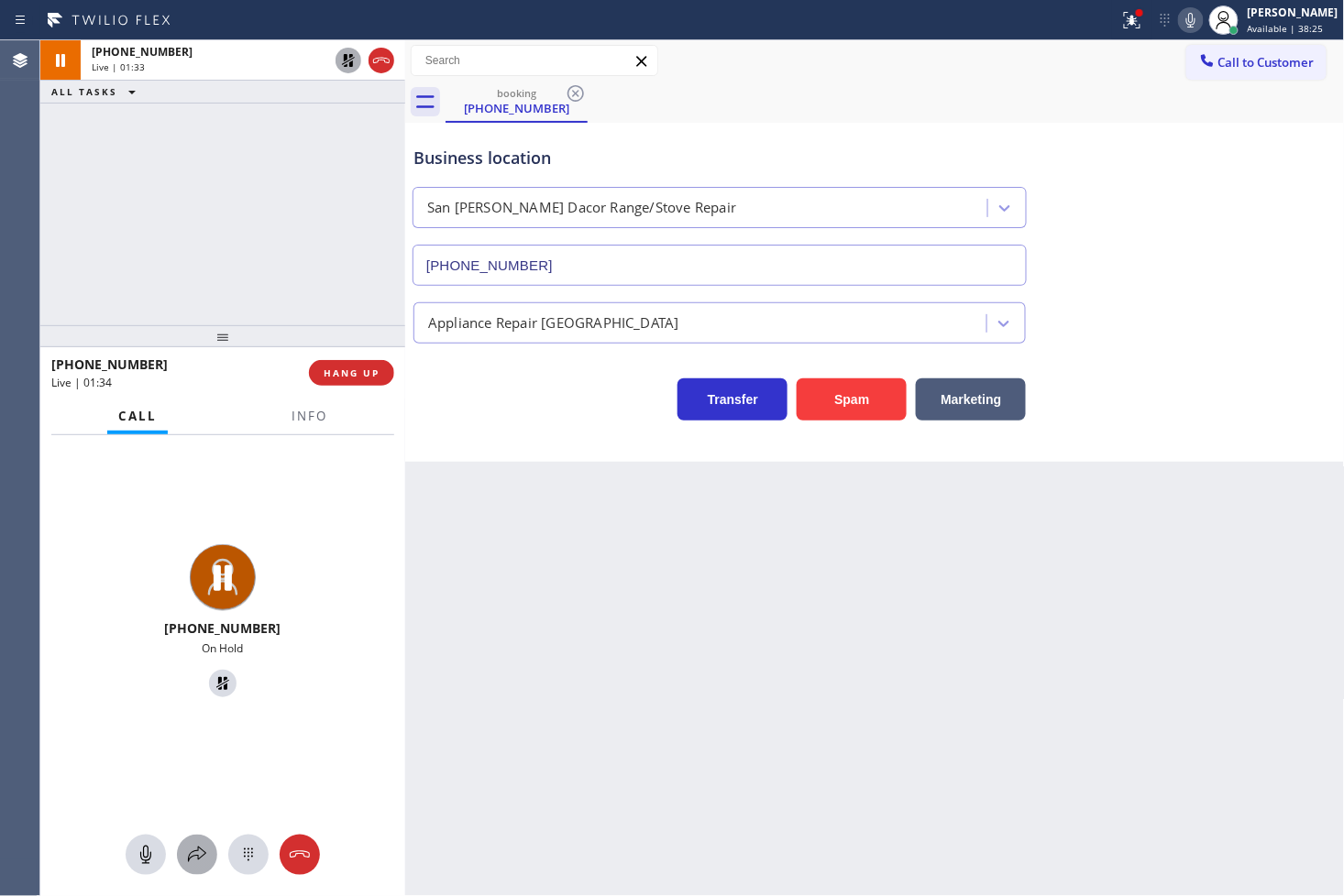
click at [186, 862] on icon at bounding box center [197, 855] width 22 height 22
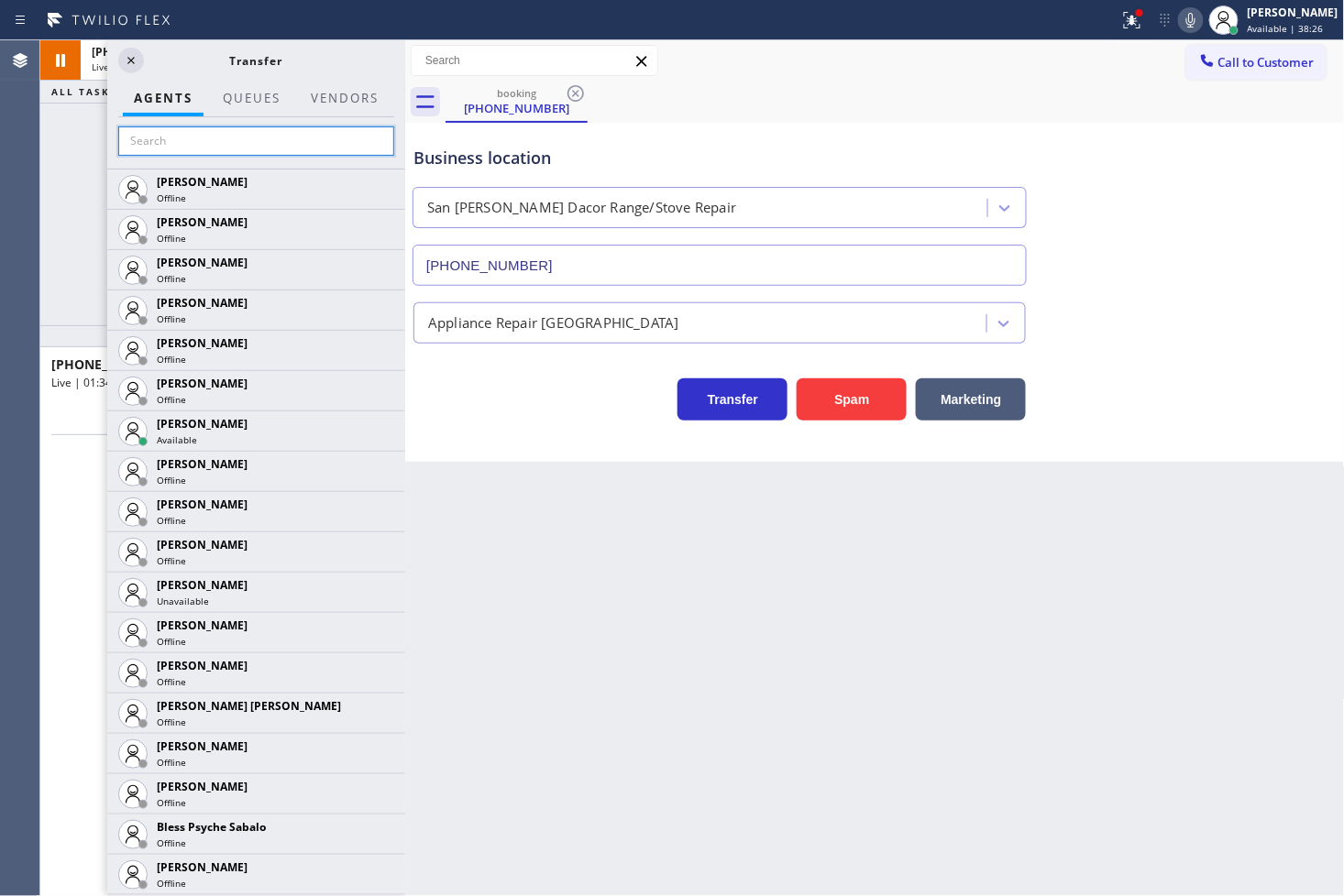
click at [184, 145] on input "text" at bounding box center [256, 141] width 276 height 30
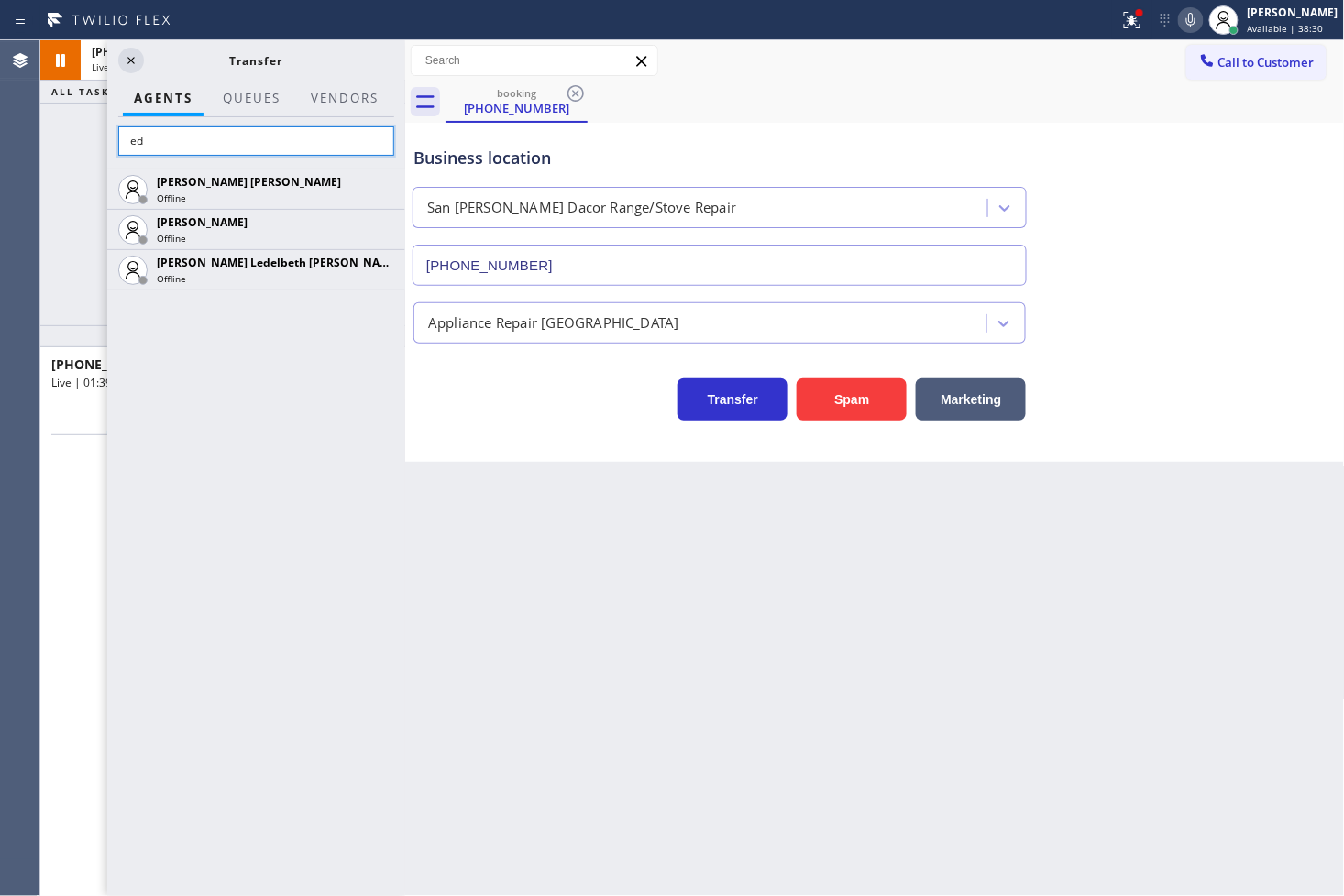
type input "e"
type input "j"
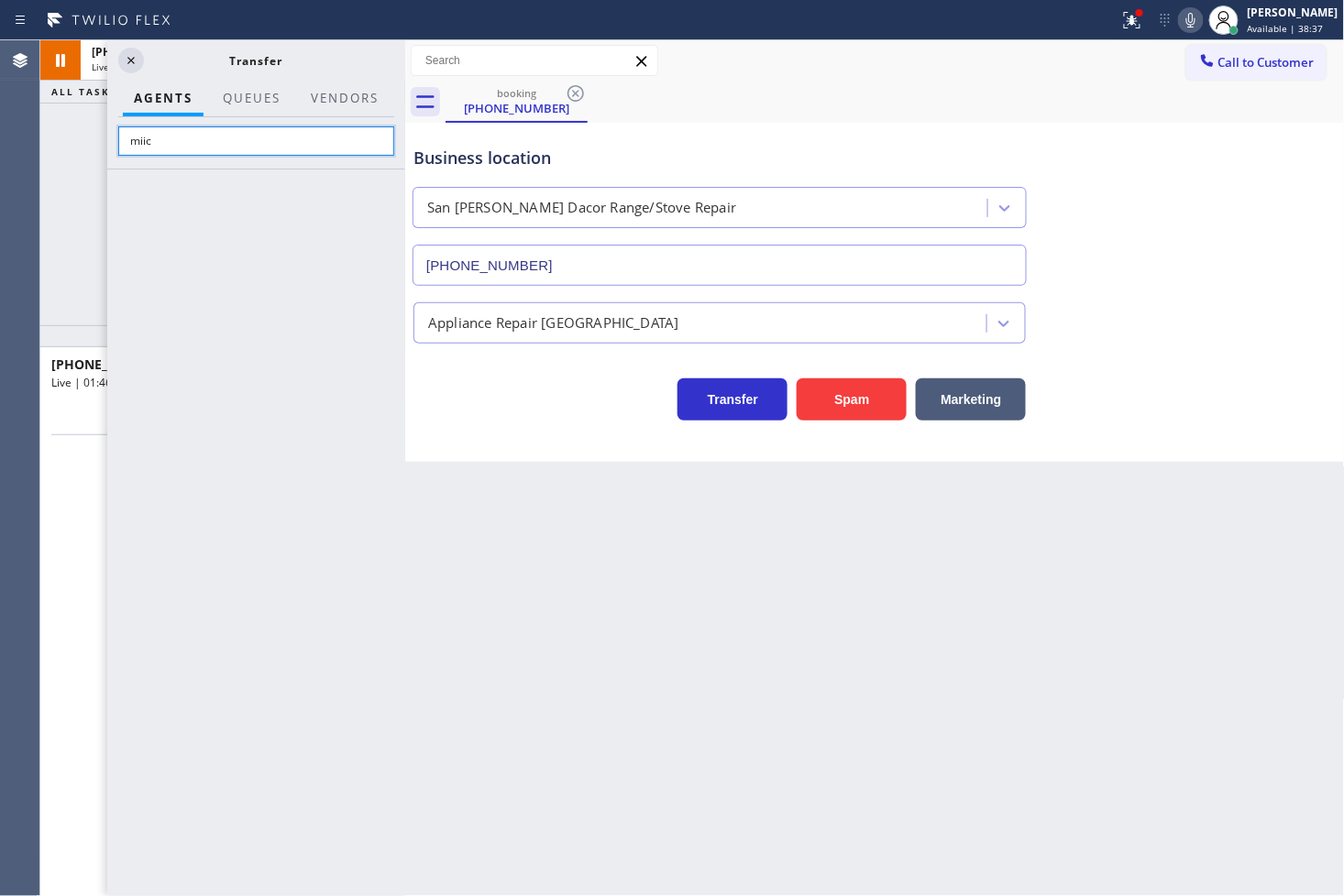
click at [227, 147] on input "miic" at bounding box center [256, 141] width 276 height 30
type input "mic"
click at [0, 0] on icon at bounding box center [0, 0] width 0 height 0
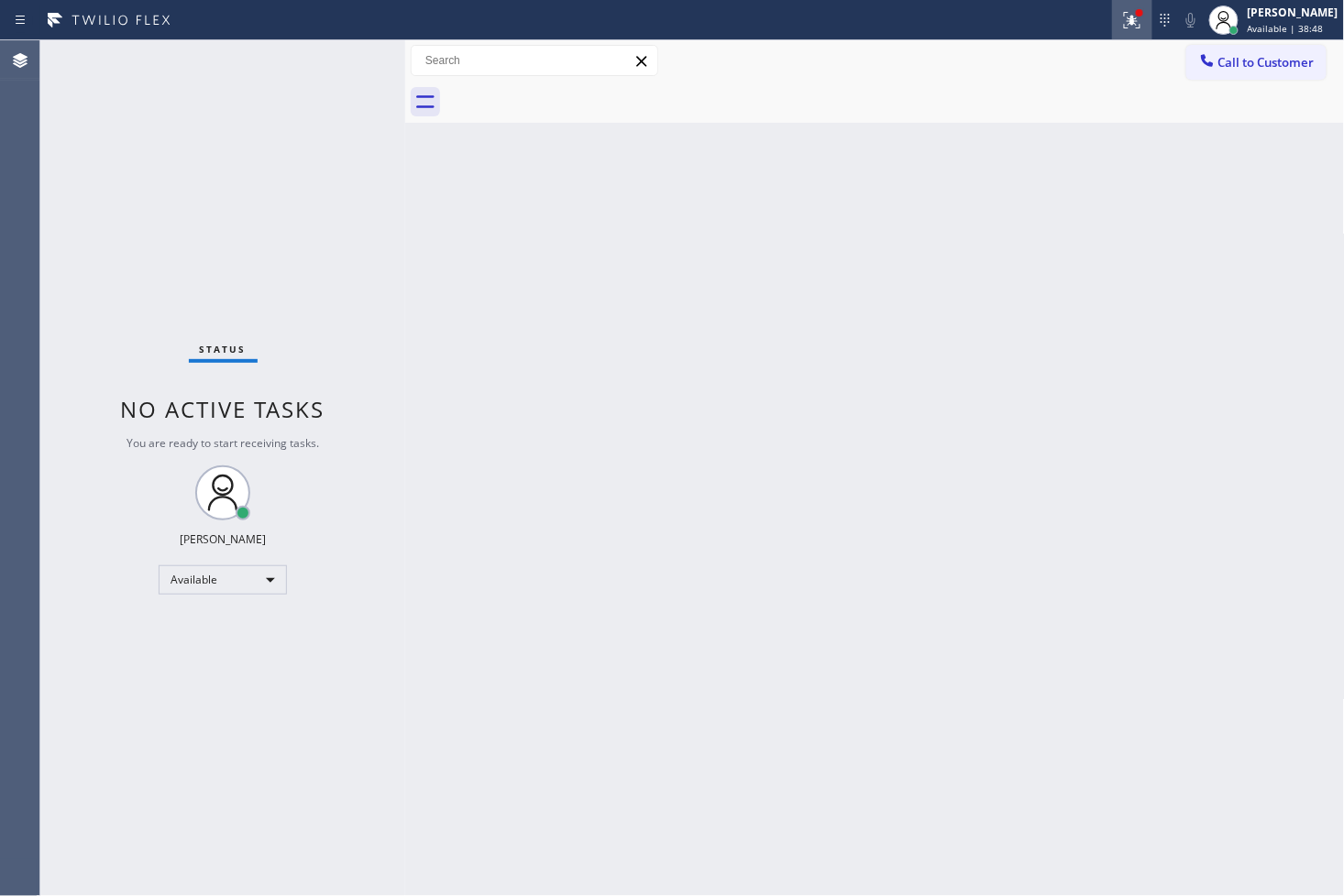
click at [1124, 19] on icon at bounding box center [1132, 20] width 17 height 17
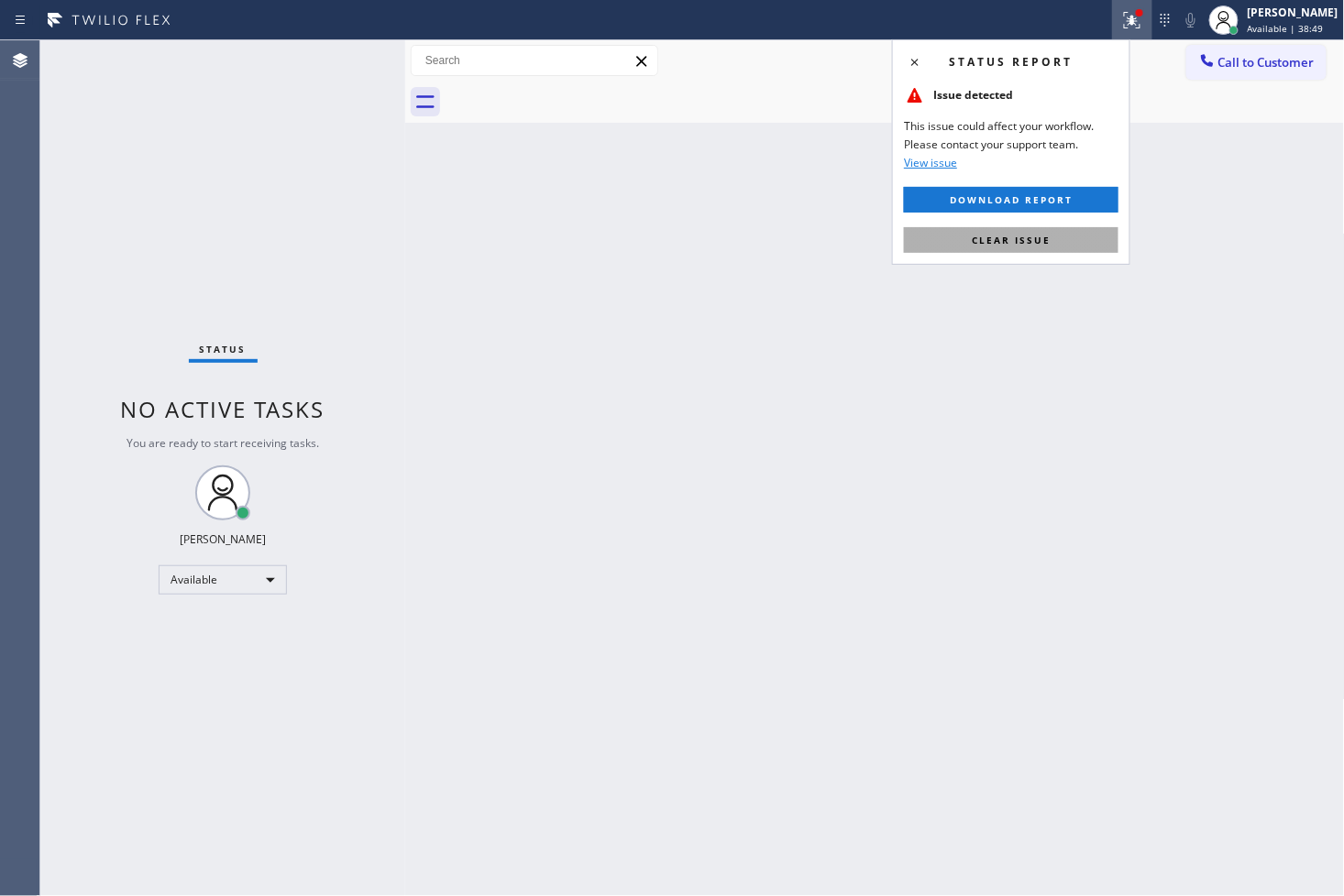
click at [1028, 250] on button "Clear issue" at bounding box center [1012, 241] width 215 height 26
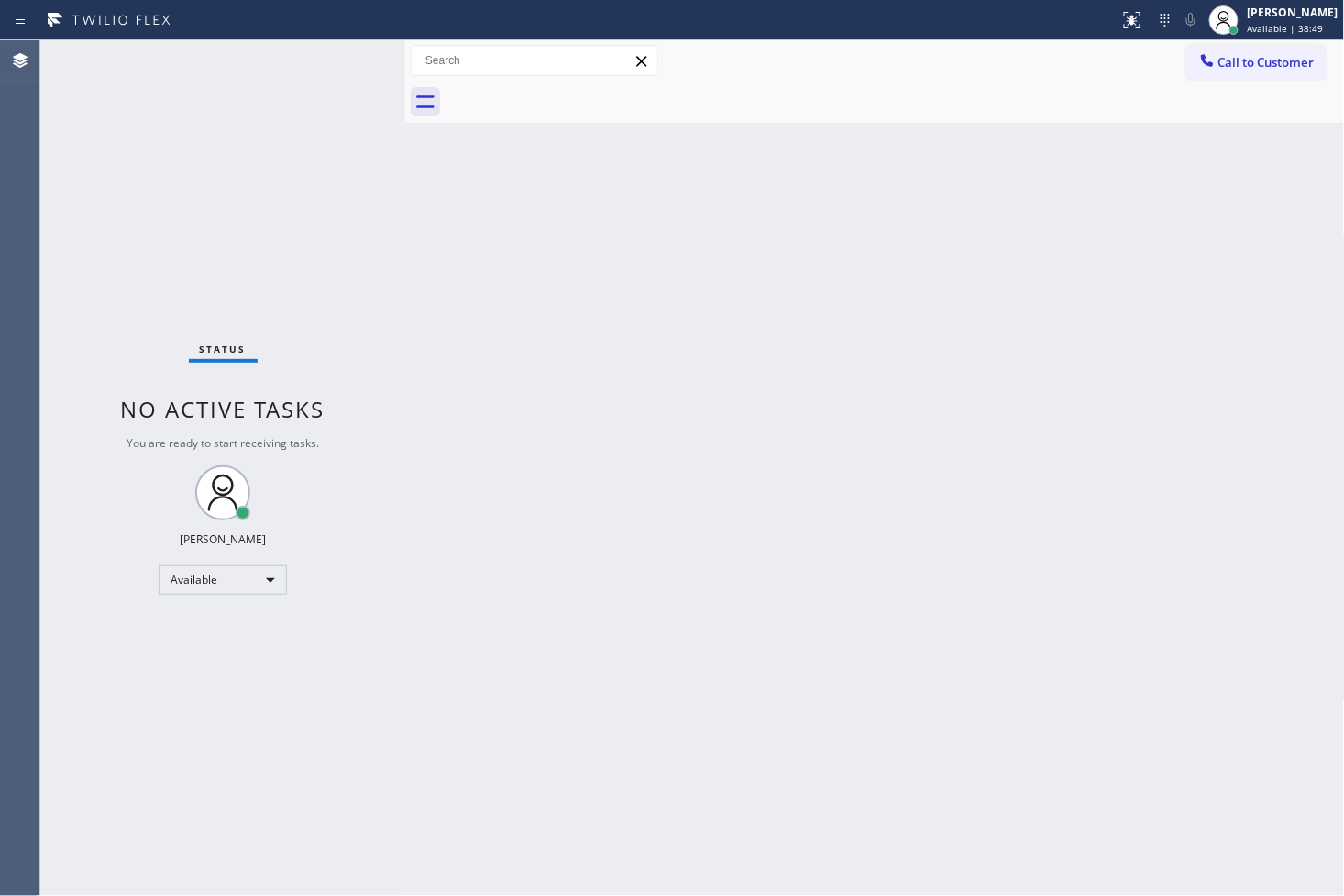
click at [341, 207] on div "Status No active tasks You are ready to start receiving tasks. [PERSON_NAME]" at bounding box center [223, 468] width 365 height 856
click at [318, 88] on div "Status No active tasks You are ready to start receiving tasks. [PERSON_NAME]" at bounding box center [223, 468] width 365 height 856
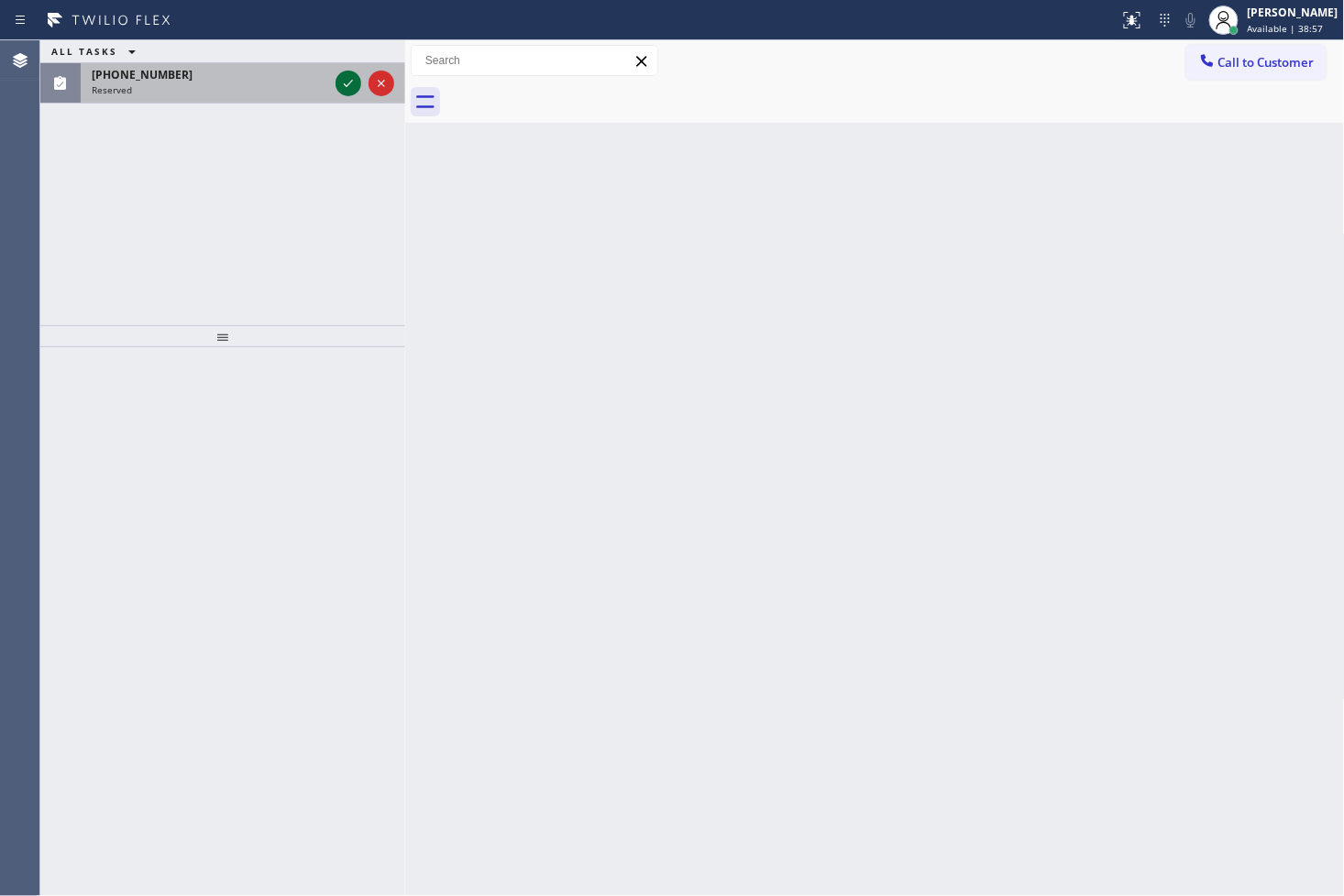
click at [341, 84] on icon at bounding box center [348, 83] width 22 height 22
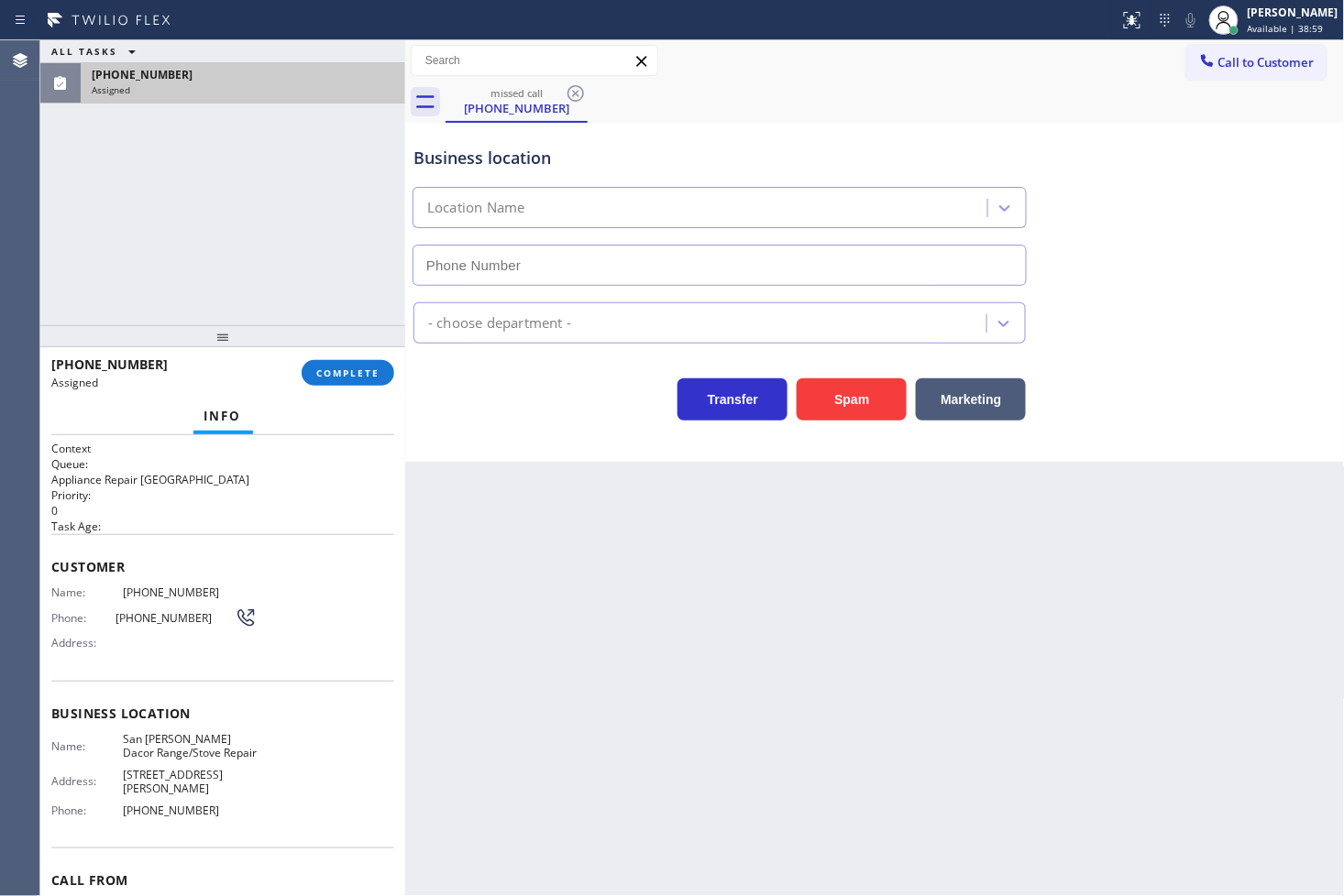
type input "[PHONE_NUMBER]"
click at [108, 263] on div "ALL TASKS ALL TASKS ACTIVE TASKS TASKS IN WRAP UP [PHONE_NUMBER] Assigned" at bounding box center [223, 182] width 365 height 285
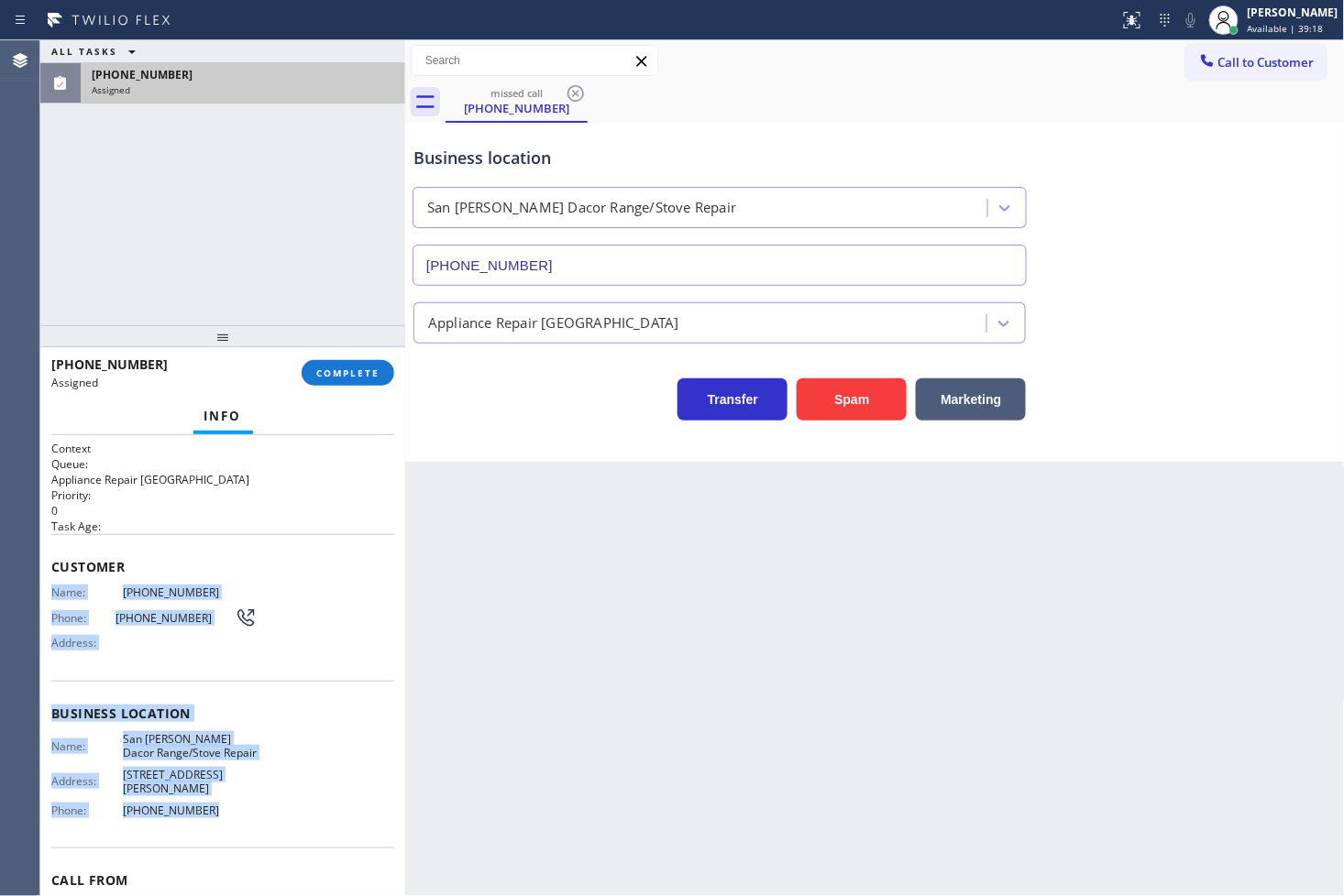
drag, startPoint x: 46, startPoint y: 591, endPoint x: 215, endPoint y: 818, distance: 283.0
click at [215, 818] on div "Context Queue: Appliance Repair High End Priority: 0 Task Age: Customer Name: […" at bounding box center [223, 666] width 365 height 462
click at [379, 380] on button "COMPLETE" at bounding box center [348, 373] width 93 height 26
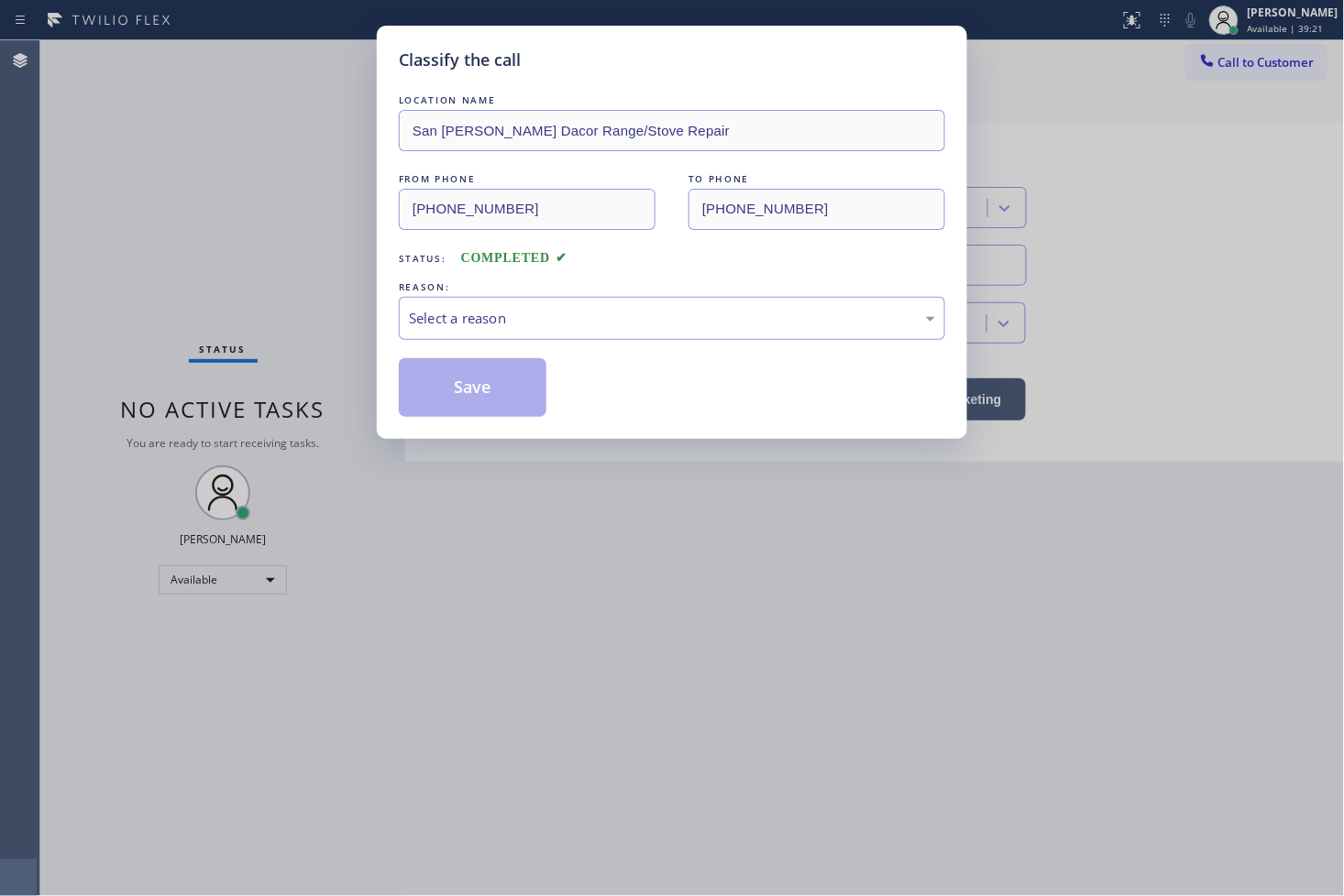
click at [475, 327] on div "Select a reason" at bounding box center [672, 317] width 527 height 21
click at [462, 381] on button "Save" at bounding box center [472, 388] width 148 height 59
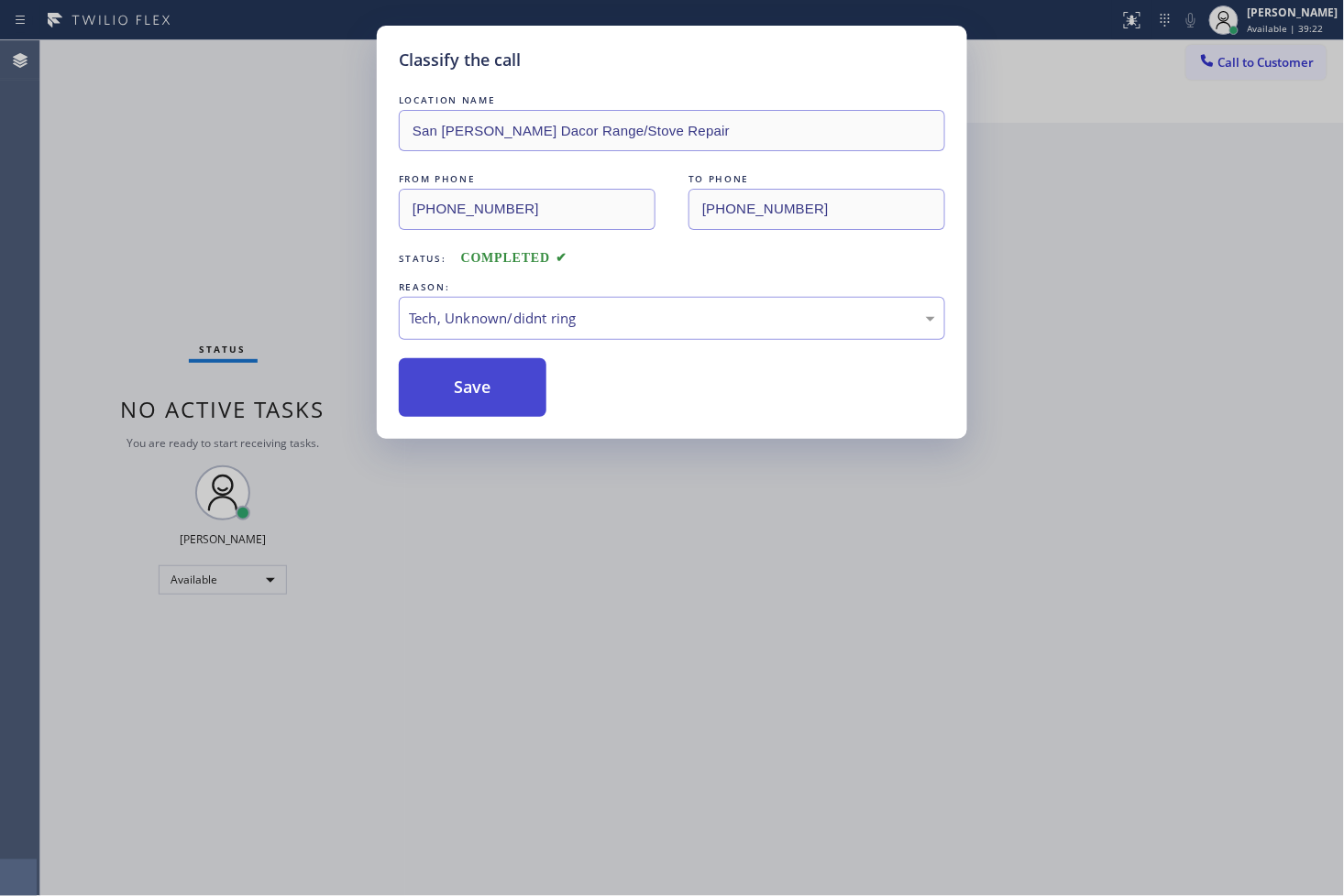
click at [462, 381] on button "Save" at bounding box center [472, 388] width 148 height 59
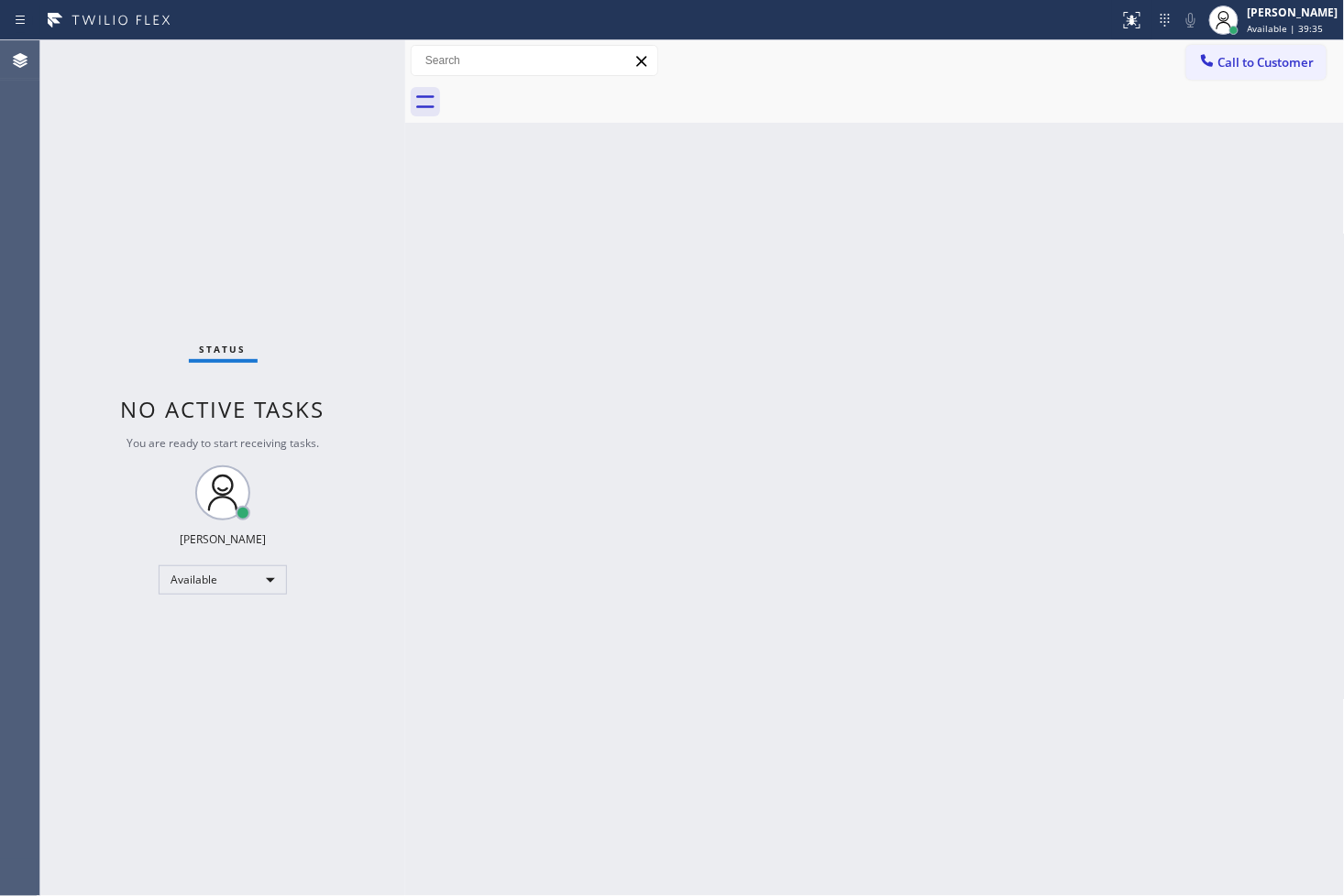
drag, startPoint x: 130, startPoint y: 249, endPoint x: 782, endPoint y: 1, distance: 697.6
click at [130, 249] on div "Status No active tasks You are ready to start receiving tasks. [PERSON_NAME]" at bounding box center [223, 468] width 365 height 856
click at [276, 579] on div "Available" at bounding box center [223, 581] width 128 height 30
click at [235, 656] on li "Unavailable" at bounding box center [222, 651] width 124 height 22
click at [272, 584] on div "Unavailable" at bounding box center [223, 581] width 128 height 30
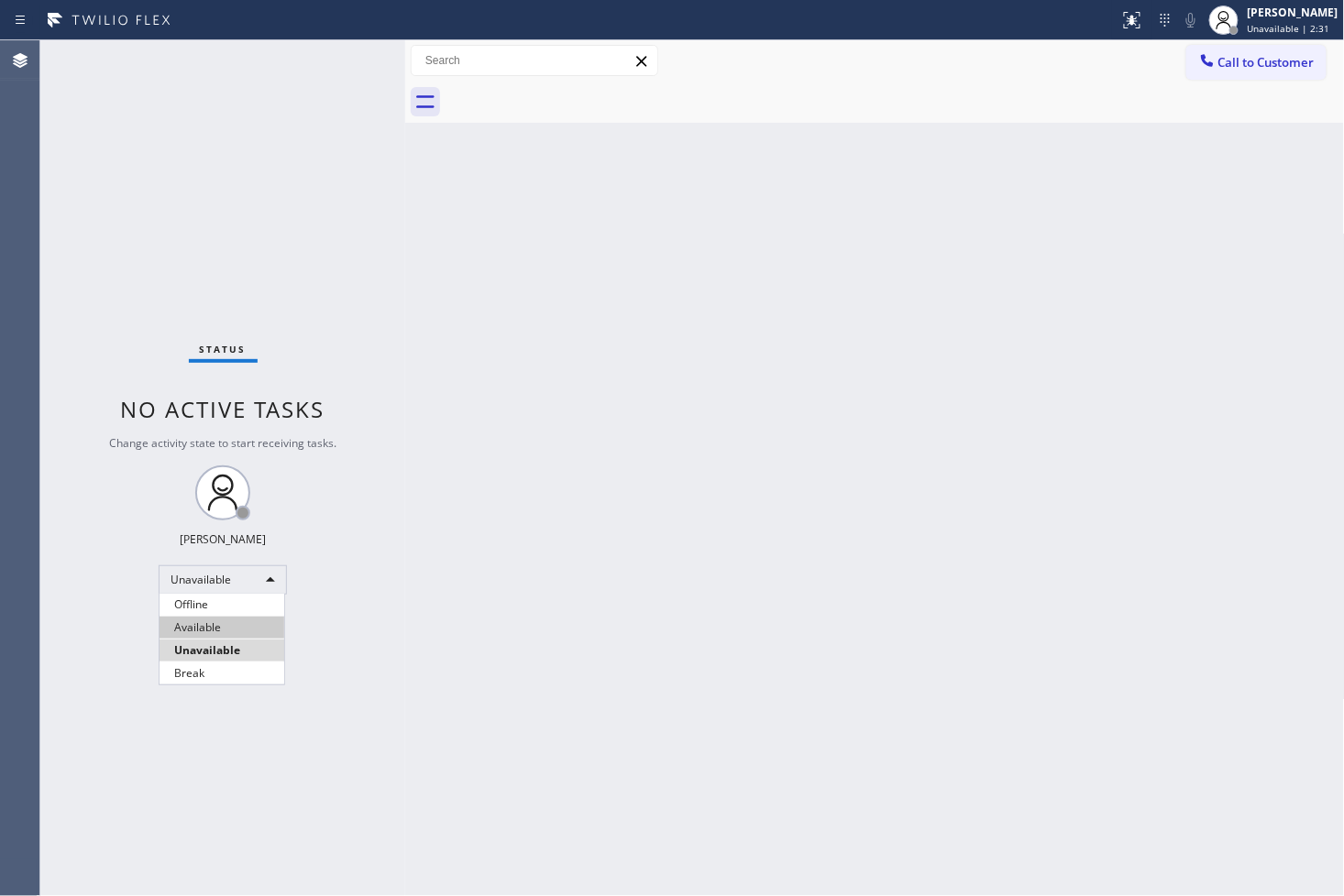
click at [212, 633] on li "Available" at bounding box center [222, 628] width 124 height 22
click at [489, 476] on div "Back to Dashboard Change Sender ID Customers Technicians Select a contact Outbo…" at bounding box center [875, 468] width 940 height 856
click at [361, 179] on div "Status No active tasks Change activity state to start receiving tasks. [PERSON_…" at bounding box center [223, 468] width 365 height 856
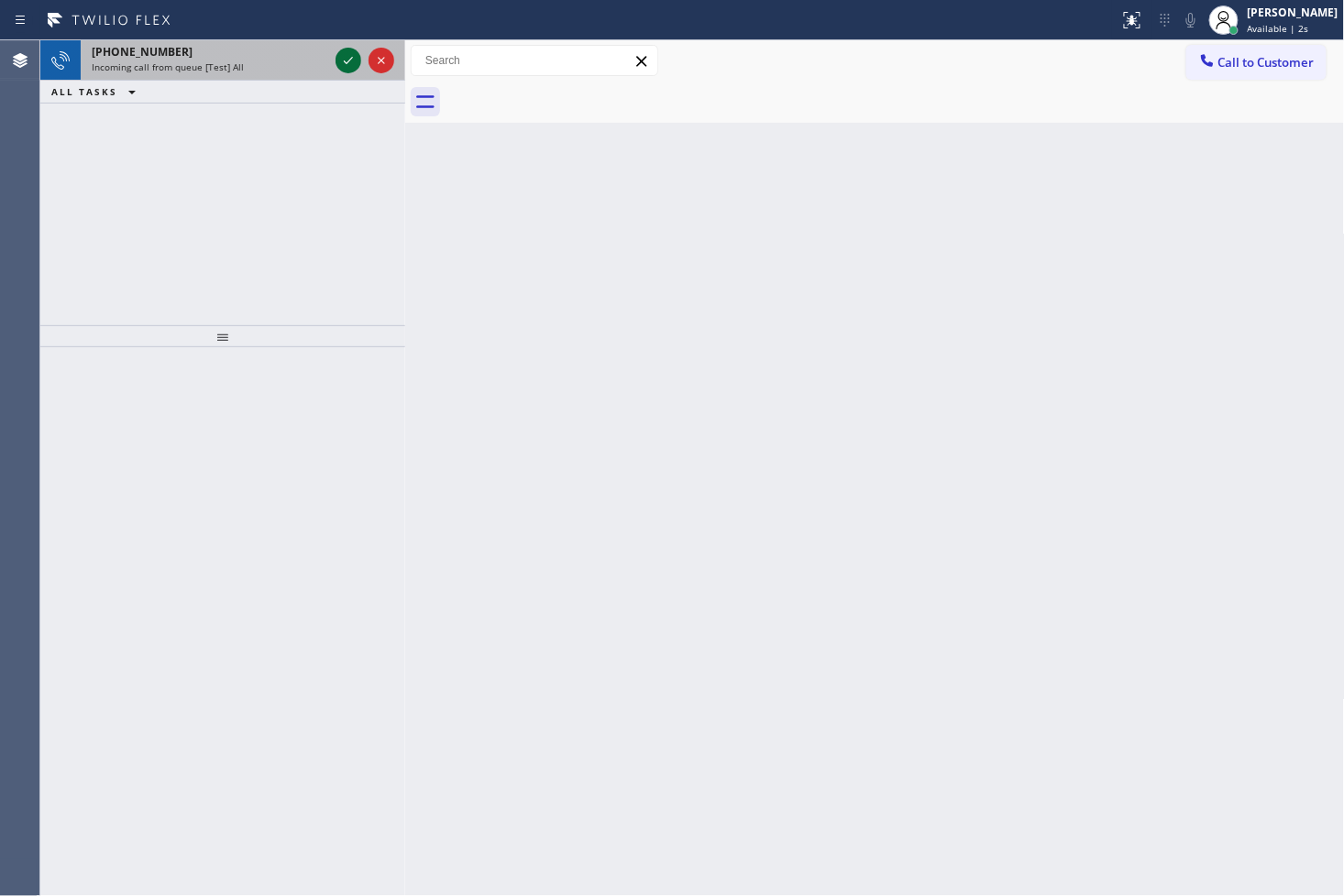
click at [341, 61] on icon at bounding box center [348, 60] width 22 height 22
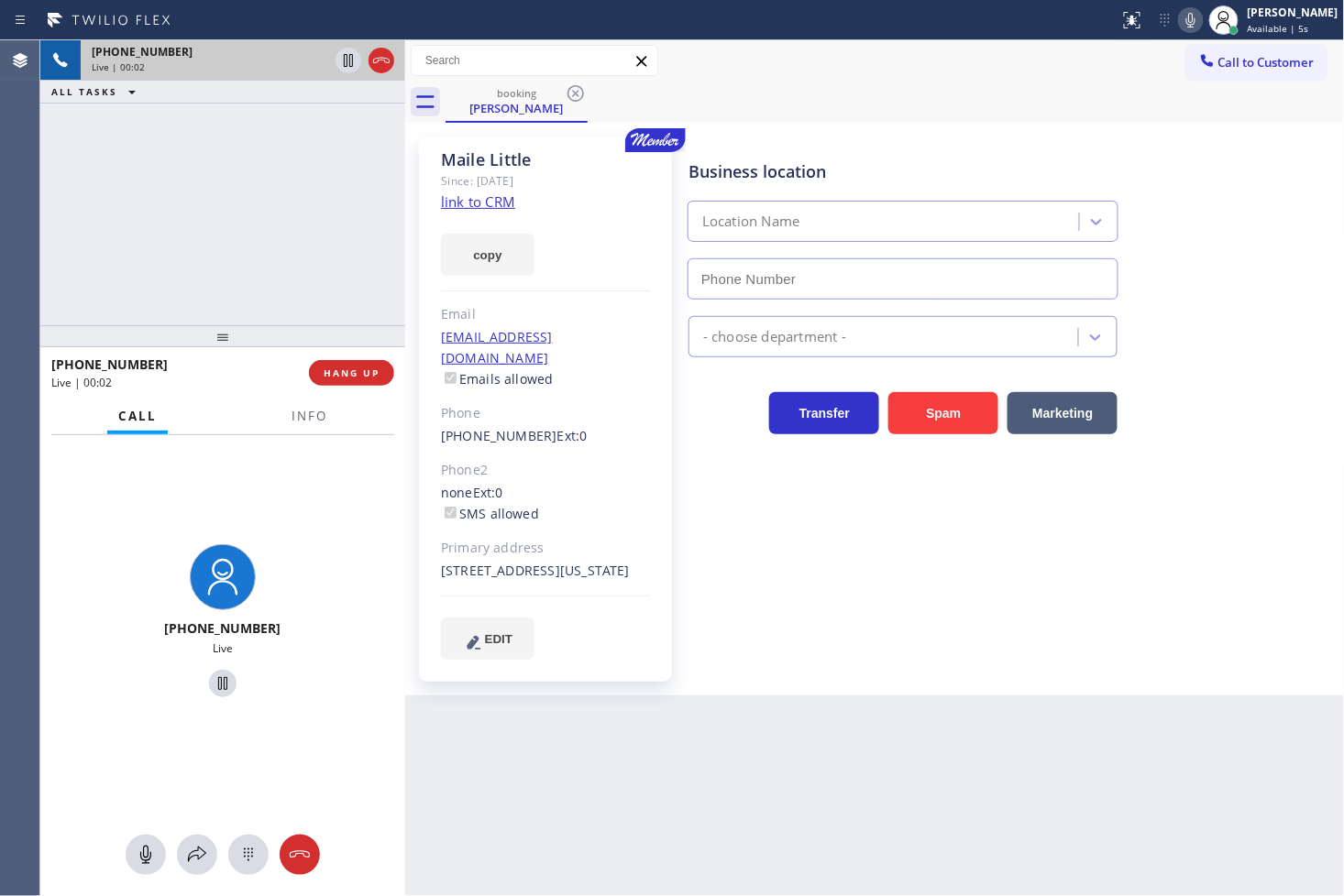
type input "[PHONE_NUMBER]"
click at [475, 203] on link "link to CRM" at bounding box center [477, 201] width 74 height 19
click at [1180, 20] on icon at bounding box center [1191, 20] width 22 height 22
click at [1186, 26] on icon at bounding box center [1190, 20] width 9 height 15
click at [809, 545] on div "Business location Subzero Repair Professionals [PHONE_NUMBER] Appliance Repair …" at bounding box center [1013, 397] width 656 height 514
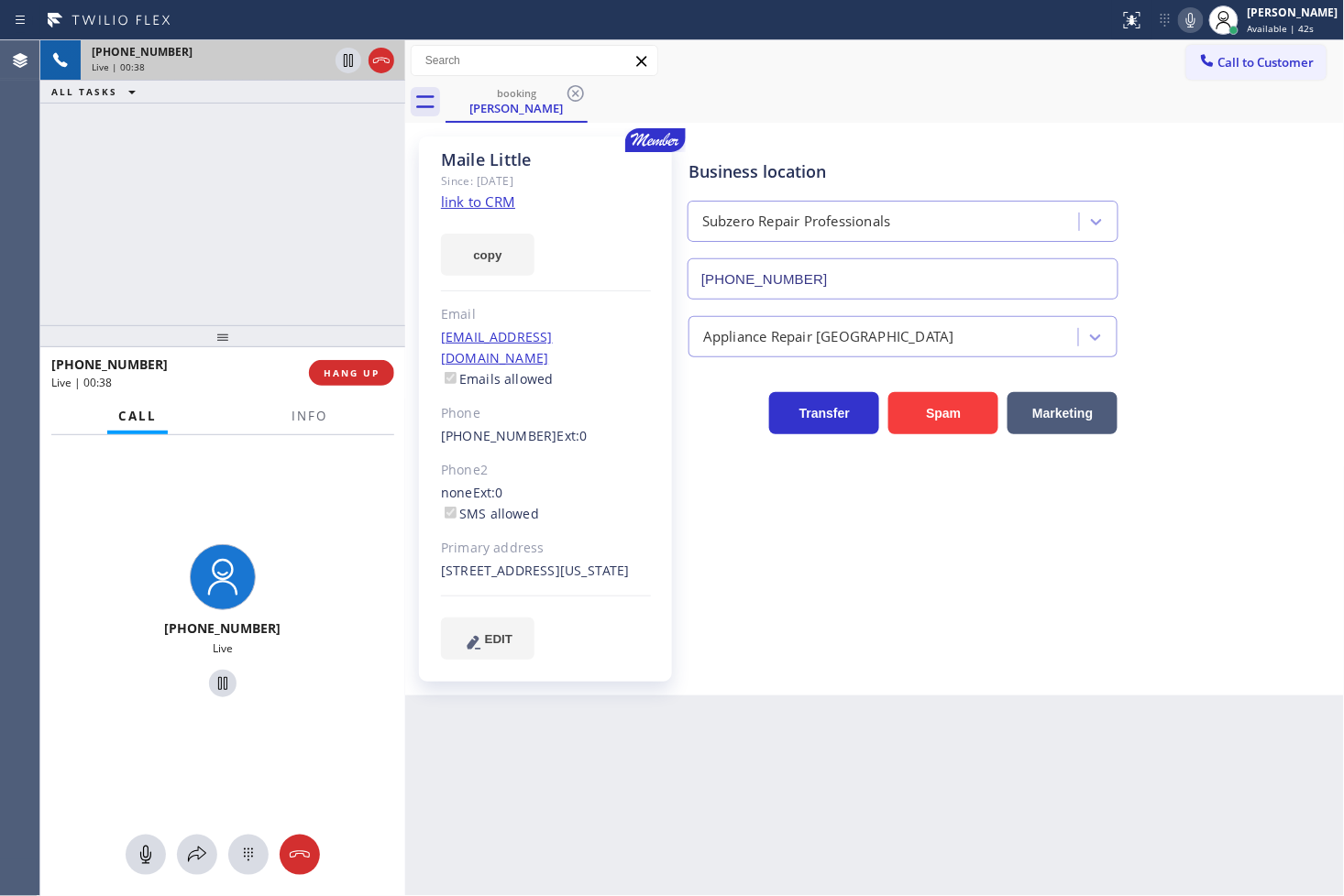
click at [133, 282] on div "[PHONE_NUMBER] Live | 00:38 ALL TASKS ALL TASKS ACTIVE TASKS TASKS IN WRAP UP" at bounding box center [223, 182] width 365 height 285
click at [326, 498] on div "[PHONE_NUMBER] Live" at bounding box center [223, 624] width 365 height 378
click at [254, 304] on div "[PHONE_NUMBER] Live | 00:39 ALL TASKS ALL TASKS ACTIVE TASKS TASKS IN WRAP UP" at bounding box center [223, 182] width 365 height 285
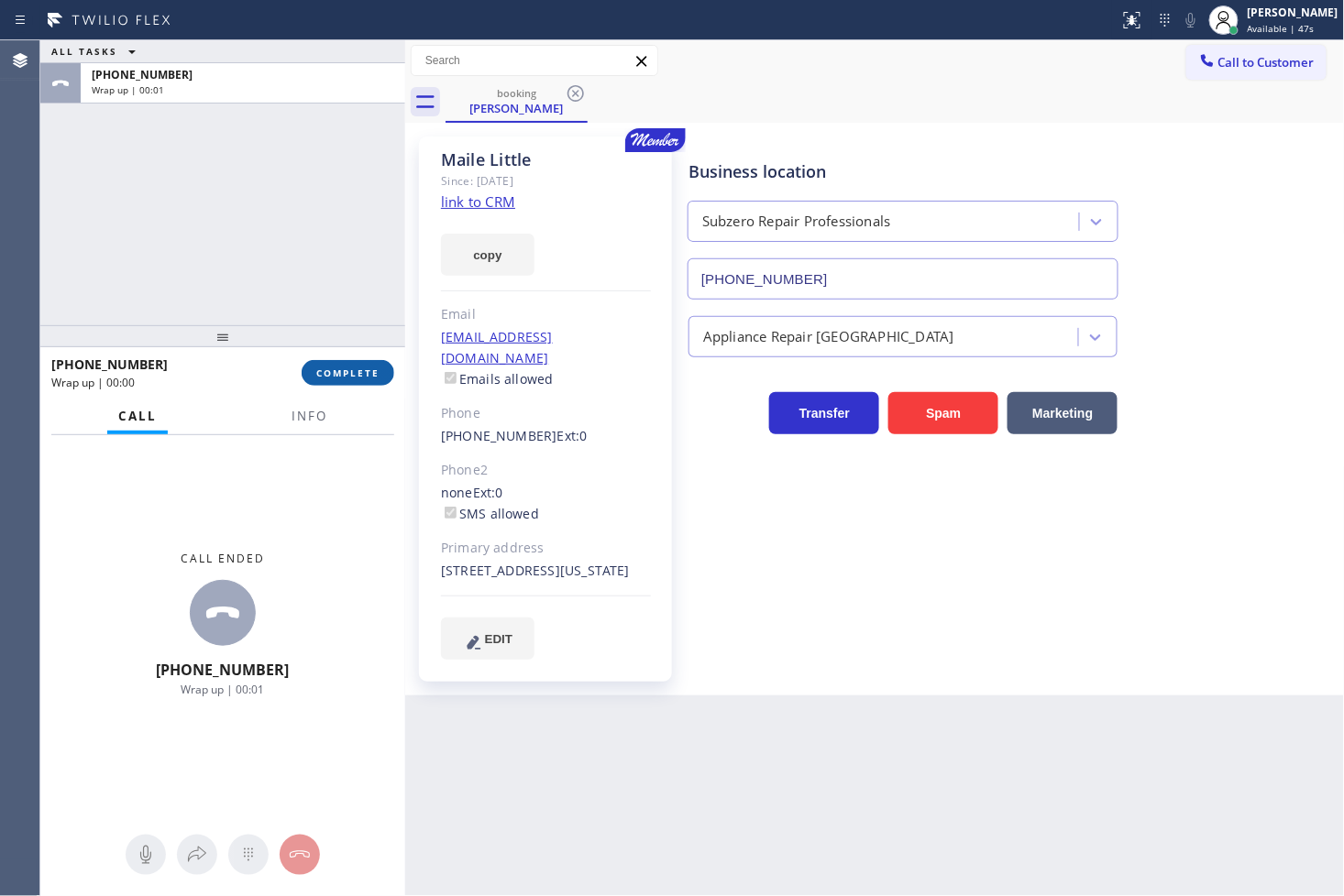
click at [334, 371] on span "COMPLETE" at bounding box center [348, 373] width 63 height 13
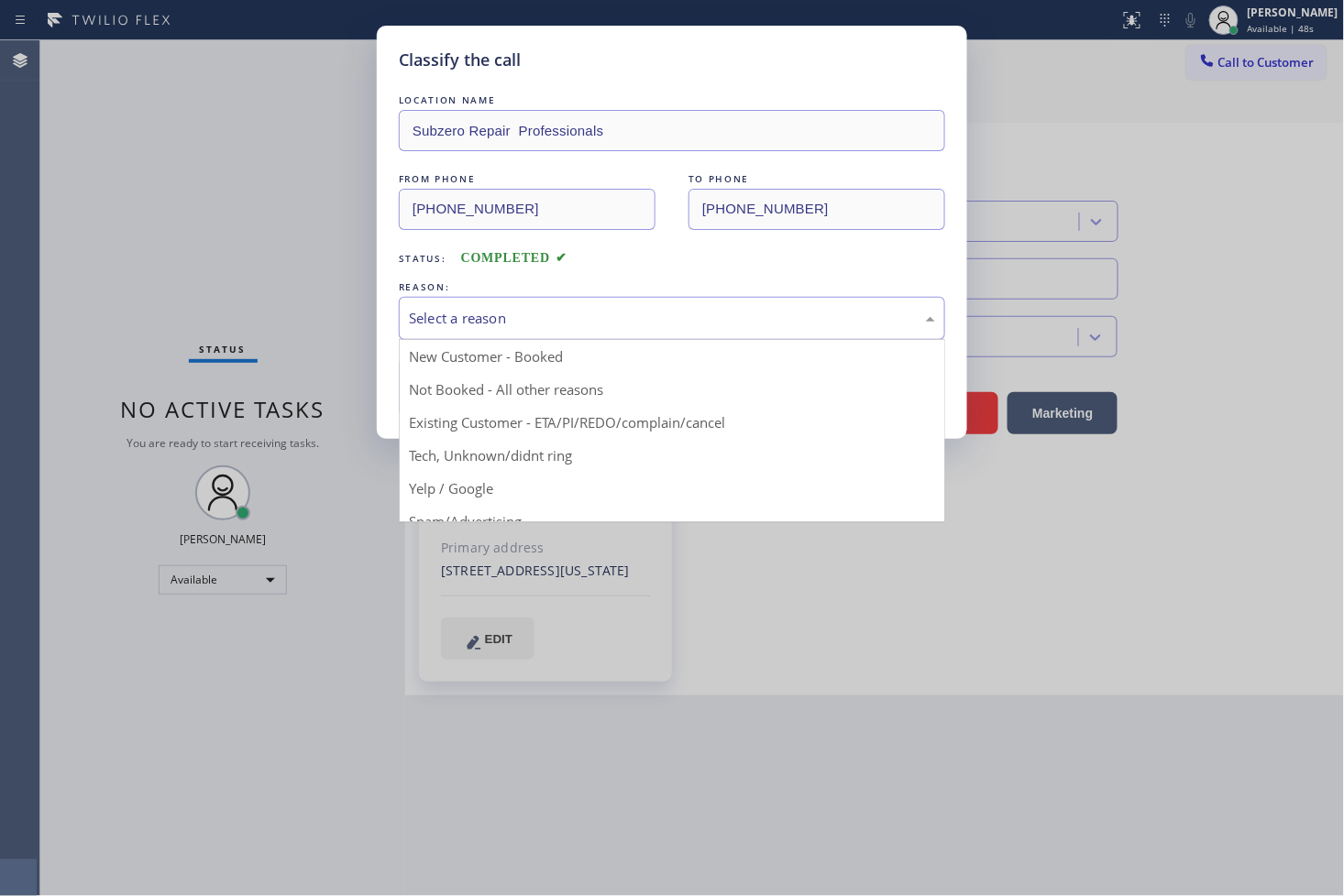
click at [493, 323] on div "Select a reason" at bounding box center [672, 317] width 527 height 21
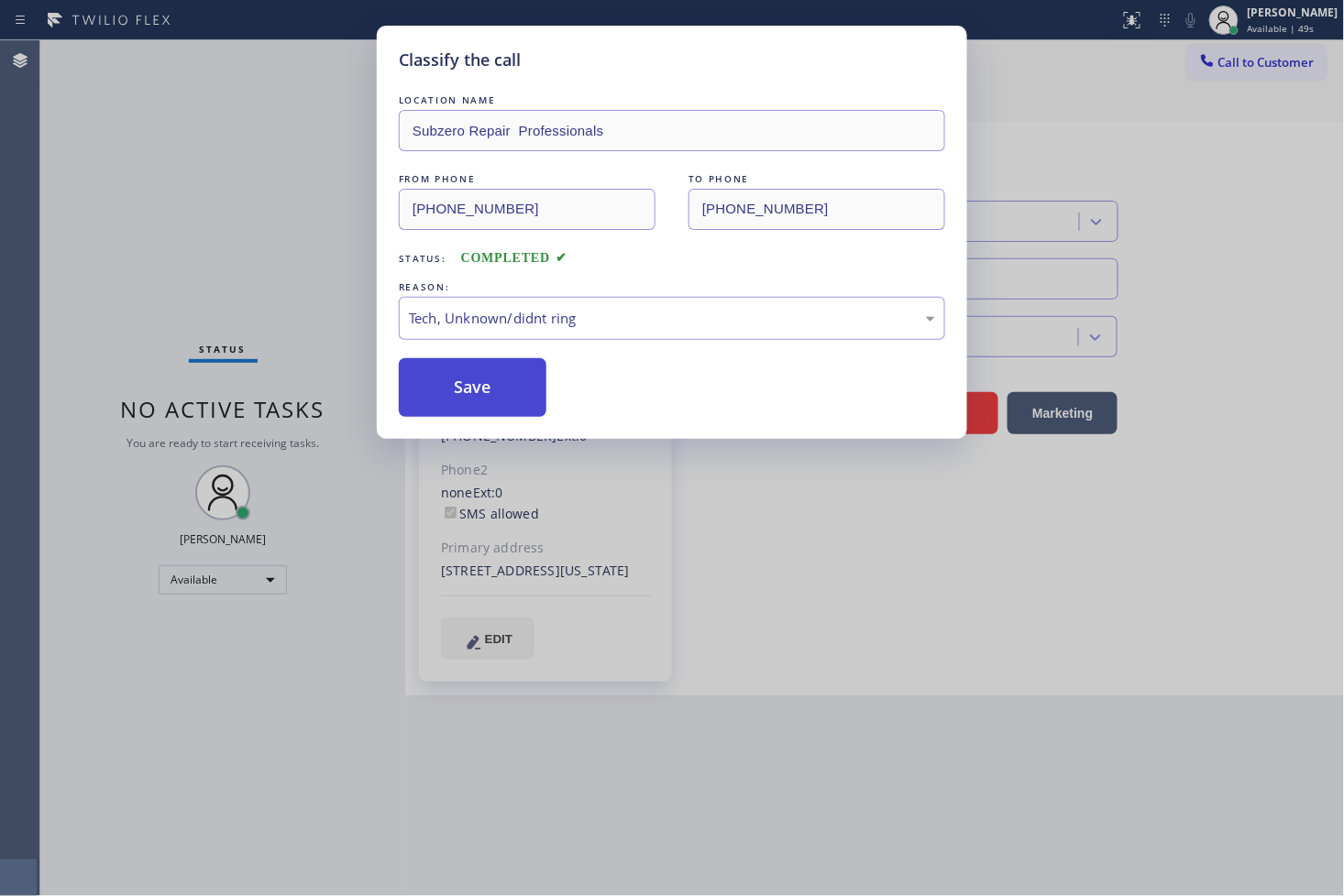
click at [498, 398] on button "Save" at bounding box center [472, 388] width 148 height 59
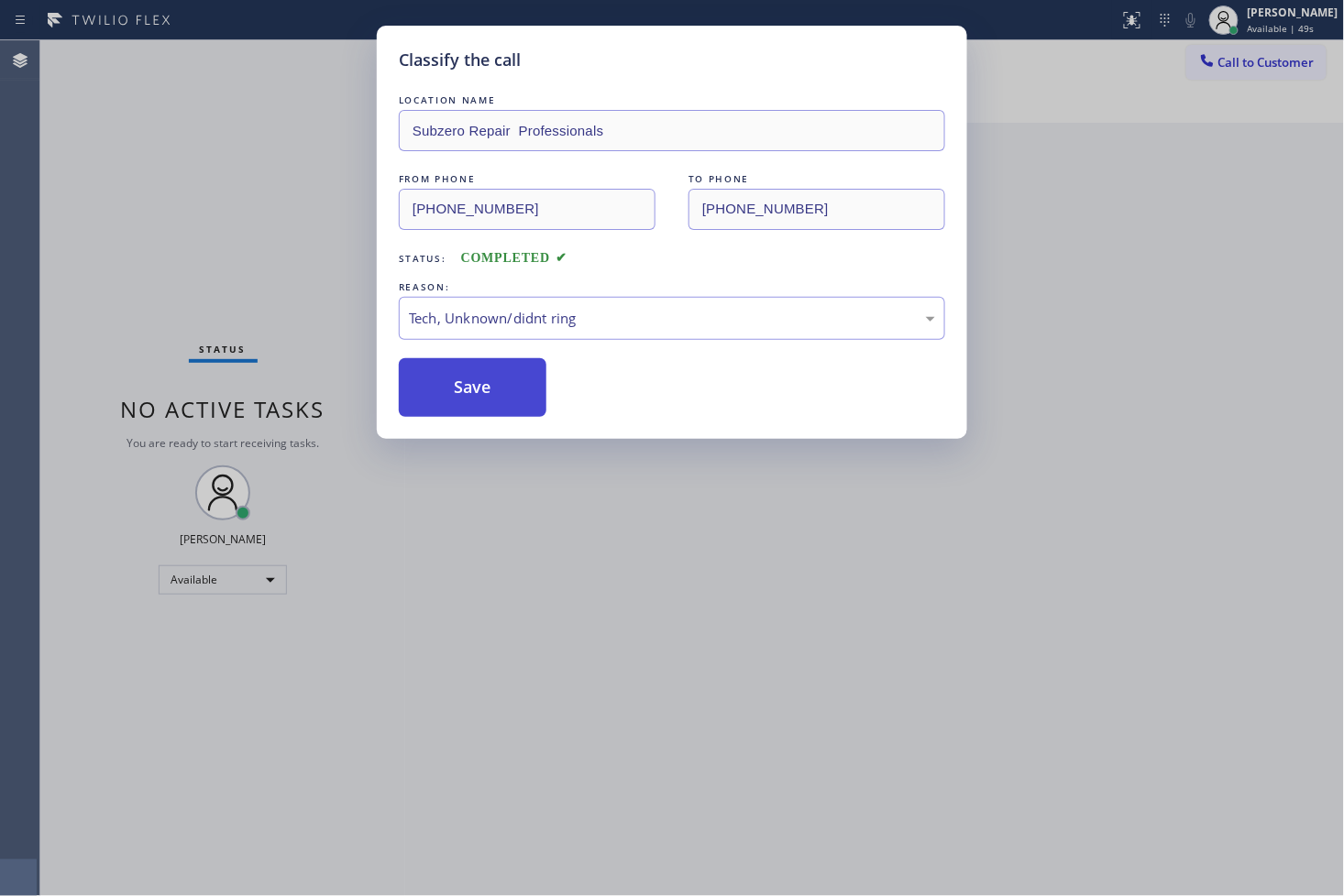
click at [498, 398] on button "Save" at bounding box center [472, 388] width 148 height 59
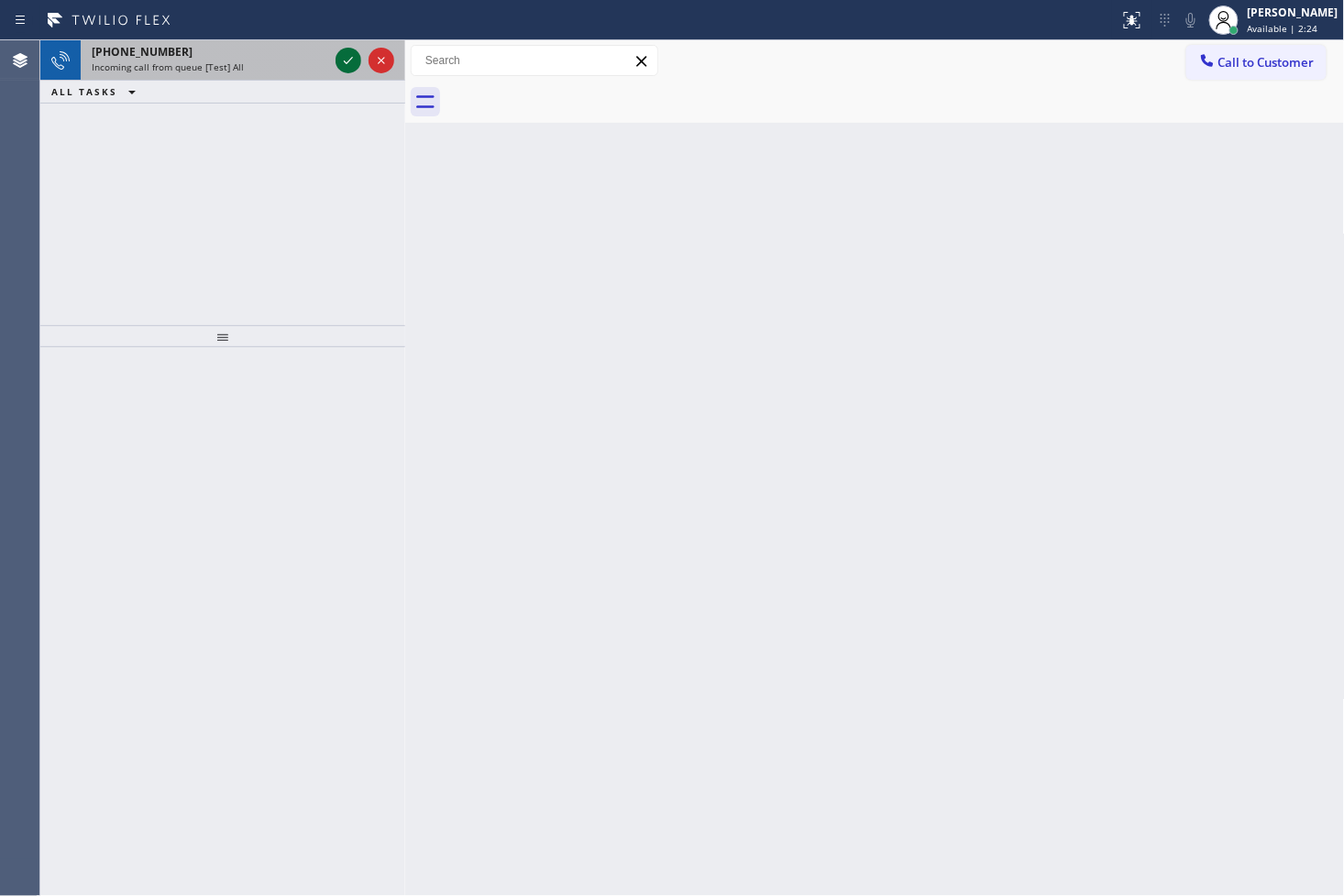
click at [352, 59] on icon at bounding box center [348, 60] width 22 height 22
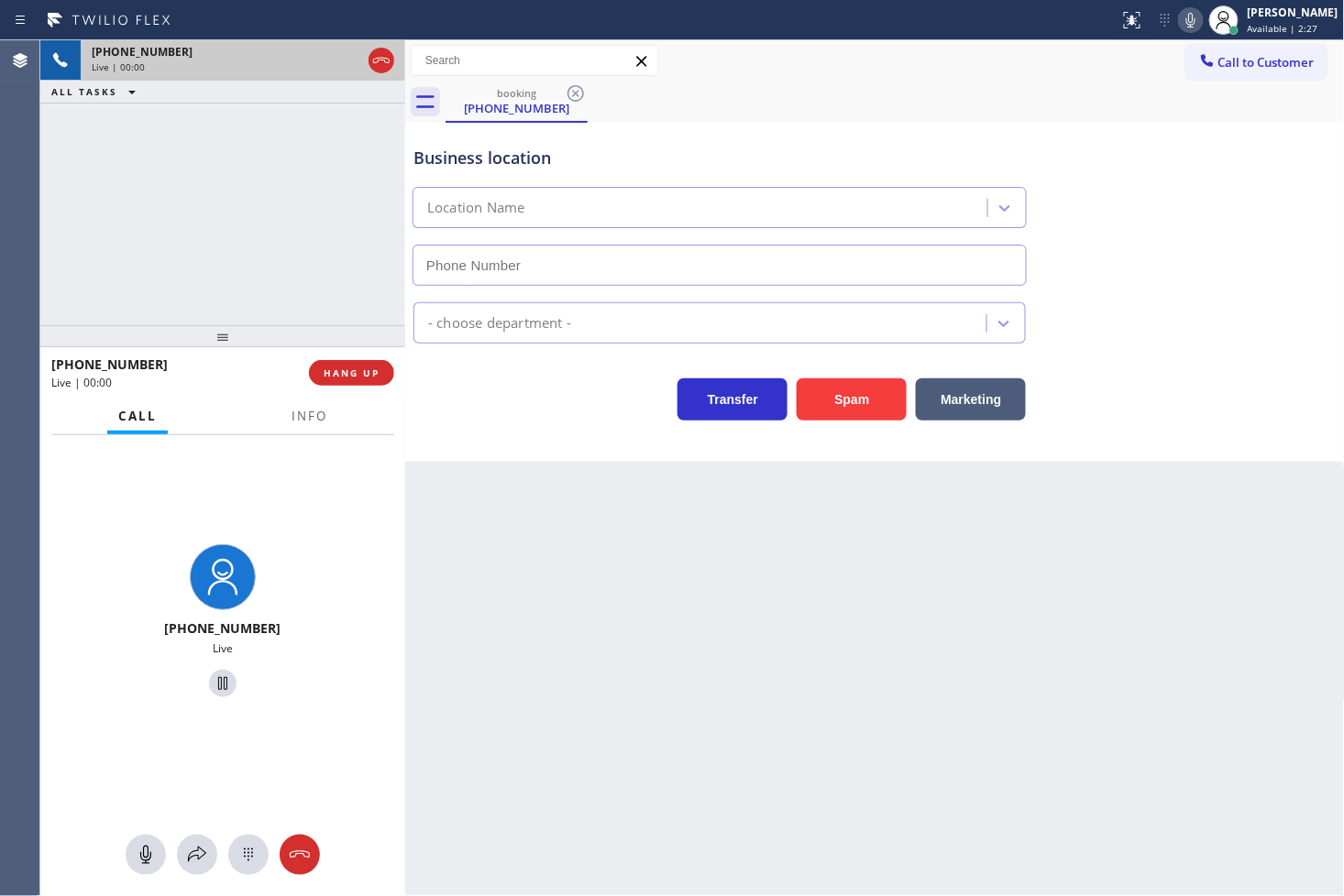
type input "[PHONE_NUMBER]"
click at [310, 410] on span "Info" at bounding box center [310, 416] width 35 height 17
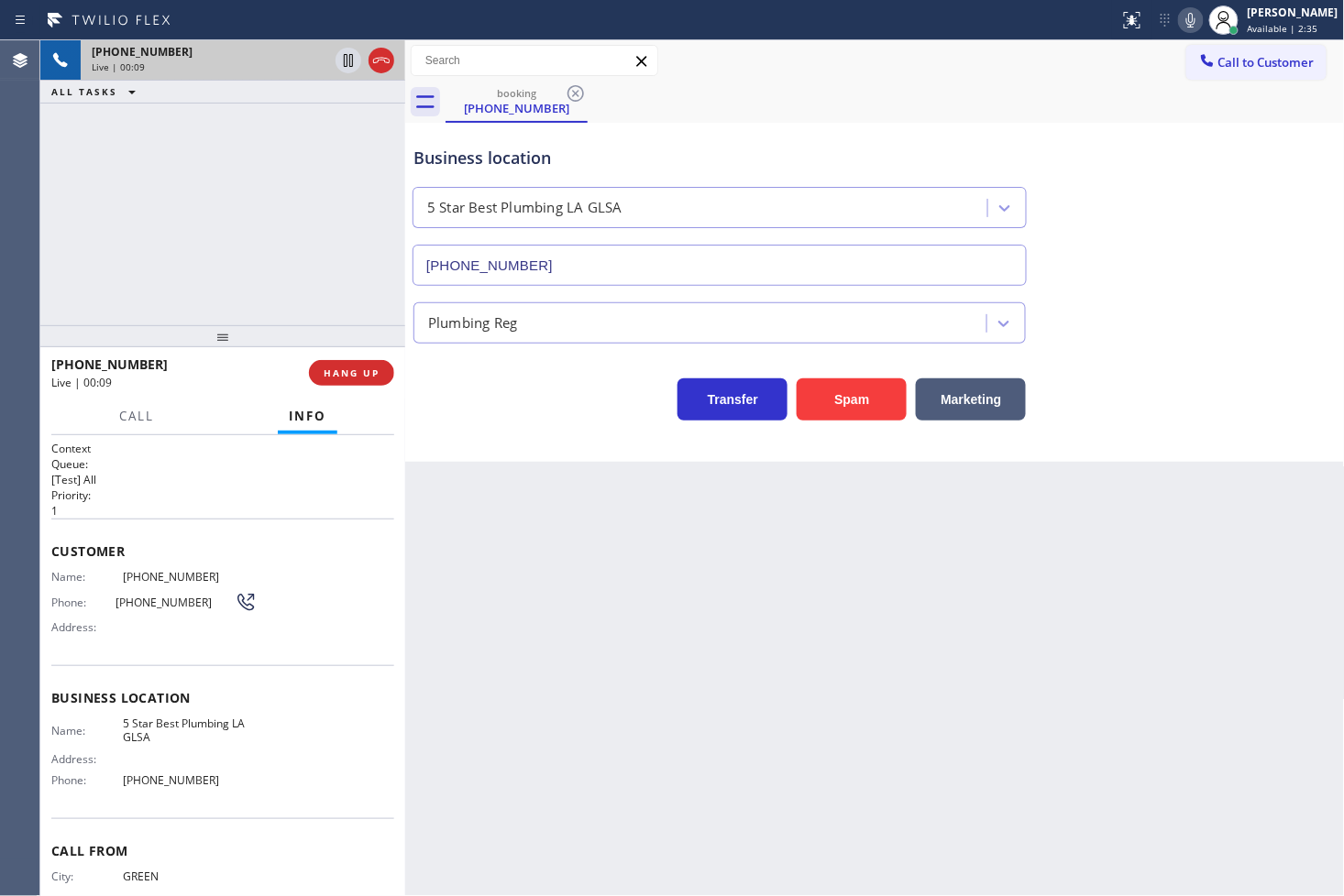
click at [294, 497] on h2 "Priority:" at bounding box center [223, 496] width 343 height 16
click at [544, 413] on div "Transfer Spam Marketing" at bounding box center [720, 395] width 620 height 51
click at [125, 231] on div "[PHONE_NUMBER] Live | 00:22 ALL TASKS ALL TASKS ACTIVE TASKS TASKS IN WRAP UP" at bounding box center [223, 182] width 365 height 285
click at [437, 451] on div "Business location 5 Star Best Plumbing LA GLSA [PHONE_NUMBER] Plumbing Reg Tran…" at bounding box center [875, 293] width 940 height 339
click at [94, 232] on div "[PHONE_NUMBER] Live | 00:26 ALL TASKS ALL TASKS ACTIVE TASKS TASKS IN WRAP UP" at bounding box center [223, 182] width 365 height 285
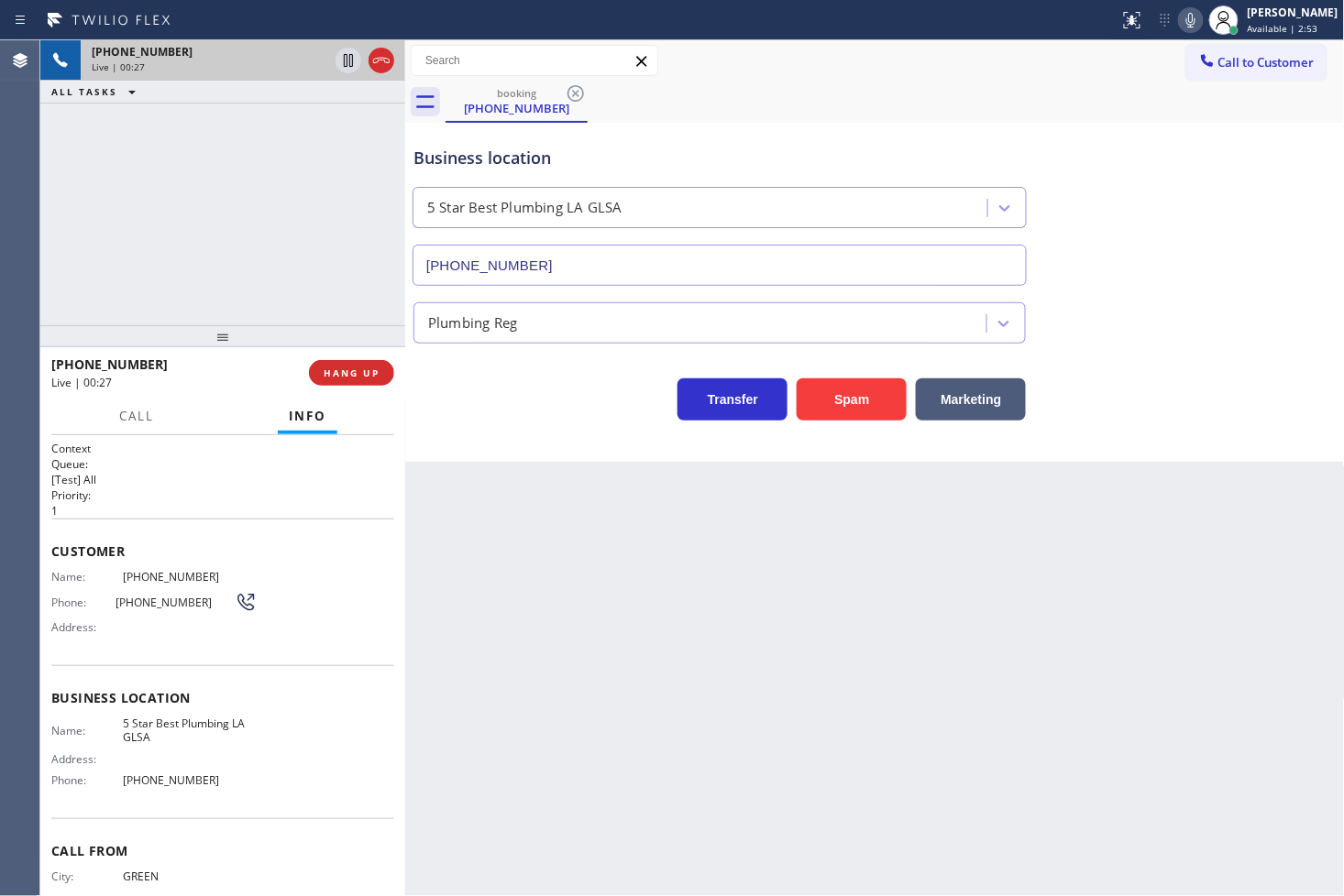
click at [496, 416] on div "Transfer Spam Marketing" at bounding box center [720, 395] width 620 height 51
click at [181, 256] on div "[PHONE_NUMBER] Live | 00:27 ALL TASKS ALL TASKS ACTIVE TASKS TASKS IN WRAP UP" at bounding box center [223, 182] width 365 height 285
click at [223, 176] on div "[PHONE_NUMBER] Live | 00:34 ALL TASKS ALL TASKS ACTIVE TASKS TASKS IN WRAP UP" at bounding box center [223, 182] width 365 height 285
click at [524, 428] on div "Business location 5 Star Best Plumbing LA GLSA [PHONE_NUMBER] Plumbing Reg Tran…" at bounding box center [875, 293] width 940 height 339
click at [467, 412] on div "Transfer Spam Marketing" at bounding box center [720, 395] width 620 height 51
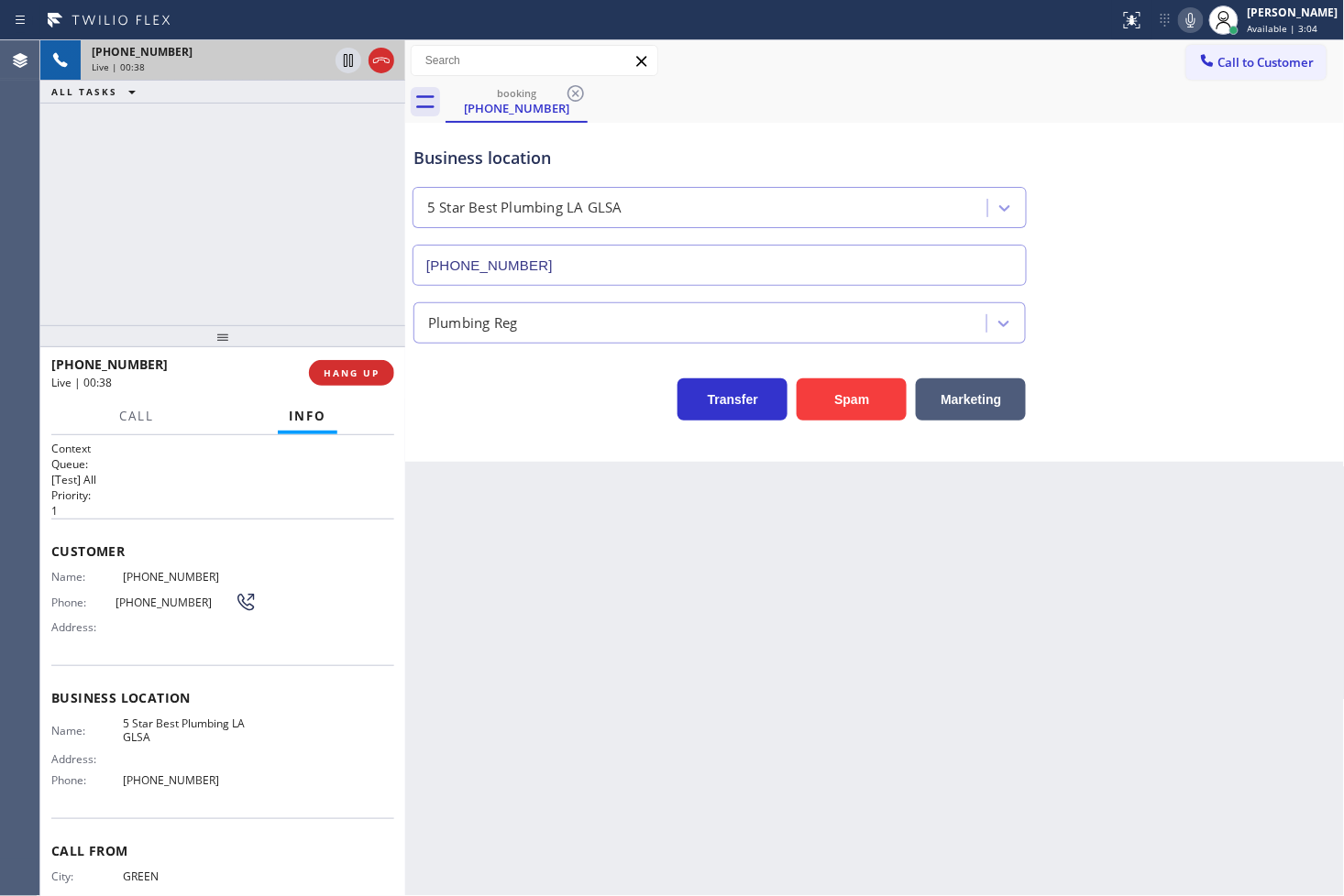
click at [235, 261] on div "[PHONE_NUMBER] Live | 00:38 ALL TASKS ALL TASKS ACTIVE TASKS TASKS IN WRAP UP" at bounding box center [223, 182] width 365 height 285
click at [464, 426] on div "Business location 5 Star Best Plumbing LA GLSA [PHONE_NUMBER] Plumbing Reg Tran…" at bounding box center [875, 293] width 940 height 339
click at [263, 236] on div "[PHONE_NUMBER] Live | 00:45 ALL TASKS ALL TASKS ACTIVE TASKS TASKS IN WRAP UP" at bounding box center [223, 182] width 365 height 285
click at [437, 400] on div "Transfer Spam Marketing" at bounding box center [720, 395] width 620 height 51
click at [249, 239] on div "[PHONE_NUMBER] Live | 00:55 ALL TASKS ALL TASKS ACTIVE TASKS TASKS IN WRAP UP" at bounding box center [223, 182] width 365 height 285
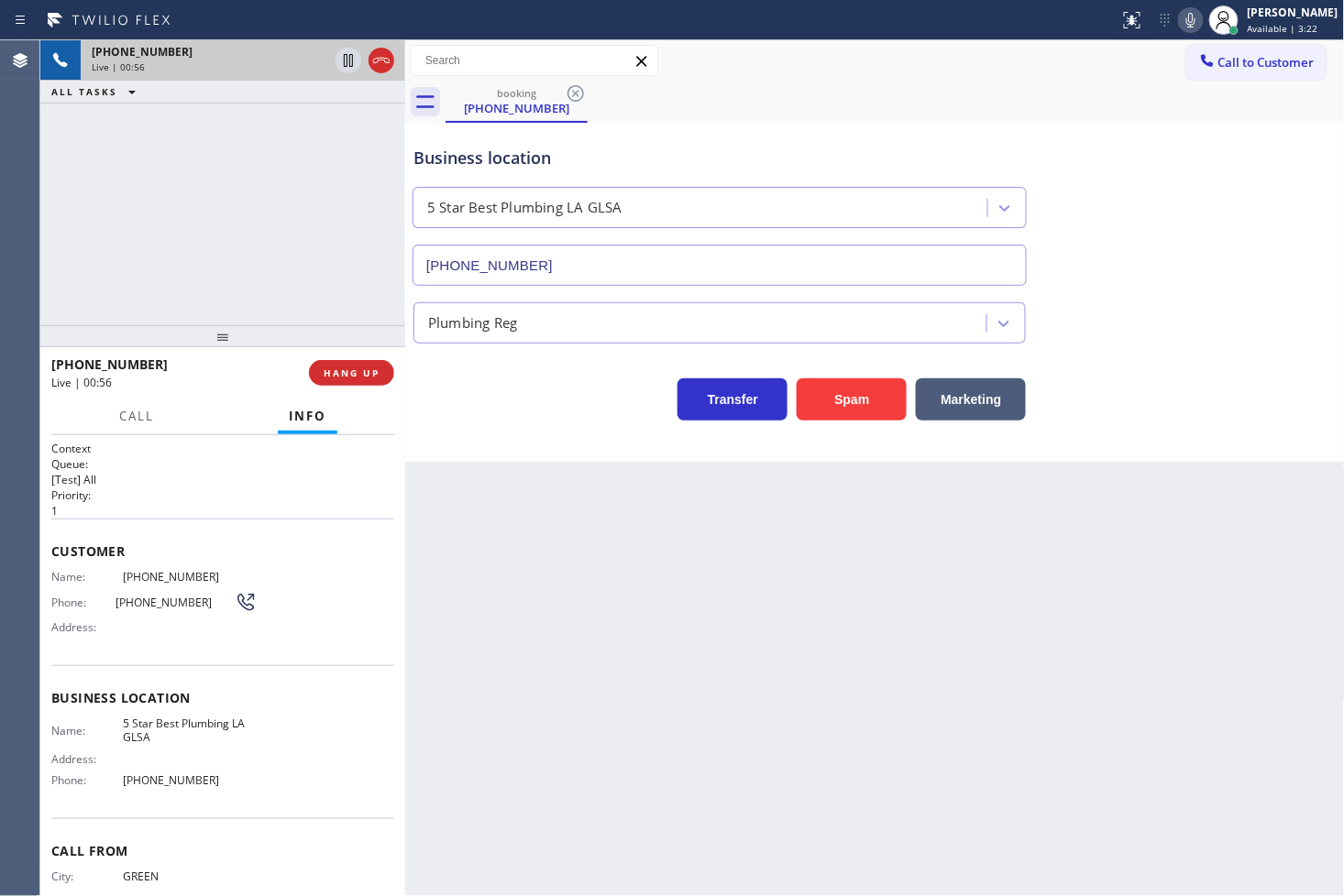
click at [476, 445] on div "Business location 5 Star Best Plumbing LA GLSA [PHONE_NUMBER] Plumbing Reg Tran…" at bounding box center [875, 293] width 940 height 339
click at [207, 199] on div "[PHONE_NUMBER] Live | 00:57 ALL TASKS ALL TASKS ACTIVE TASKS TASKS IN WRAP UP" at bounding box center [223, 182] width 365 height 285
click at [143, 412] on span "Call" at bounding box center [136, 416] width 35 height 17
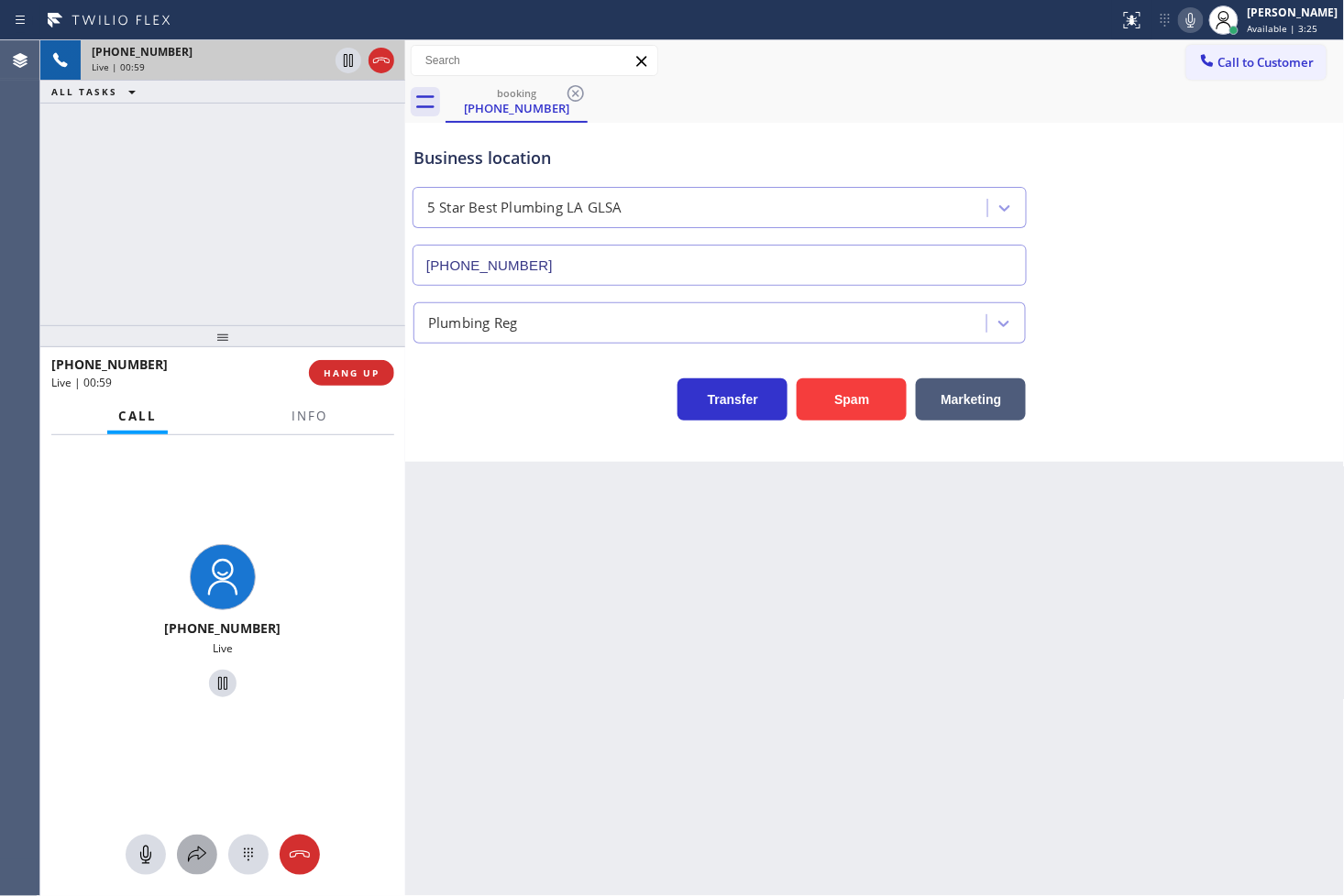
click at [189, 862] on div at bounding box center [196, 855] width 40 height 22
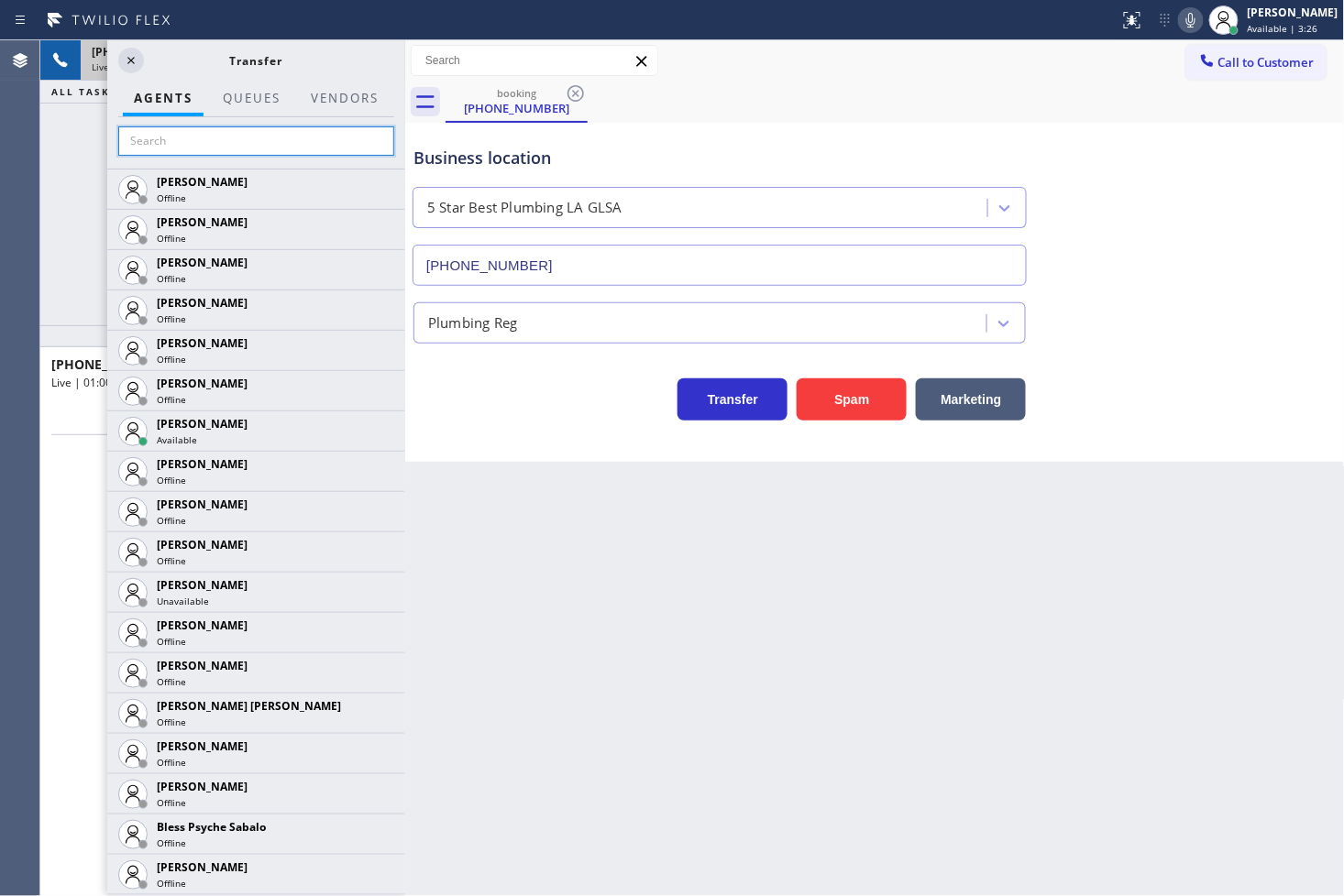
click at [206, 151] on input "text" at bounding box center [256, 141] width 276 height 30
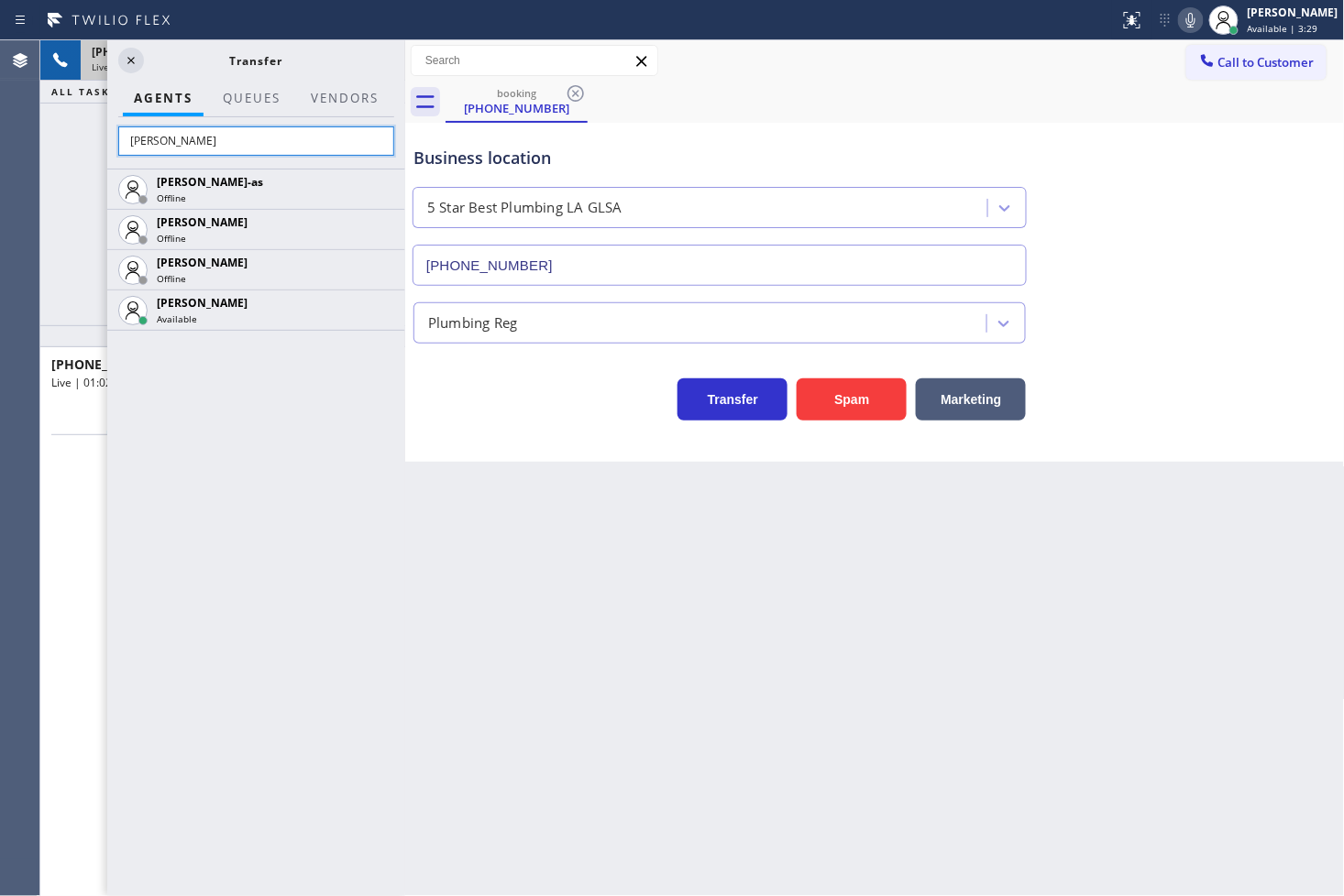
type input "[PERSON_NAME]"
click at [282, 472] on div "[PERSON_NAME]-as Offline [PERSON_NAME] Offline [PERSON_NAME] Offline [PERSON_NA…" at bounding box center [256, 532] width 298 height 727
click at [271, 539] on div "[PERSON_NAME]-as Offline [PERSON_NAME] Offline [PERSON_NAME] Offline [PERSON_NA…" at bounding box center [256, 532] width 298 height 727
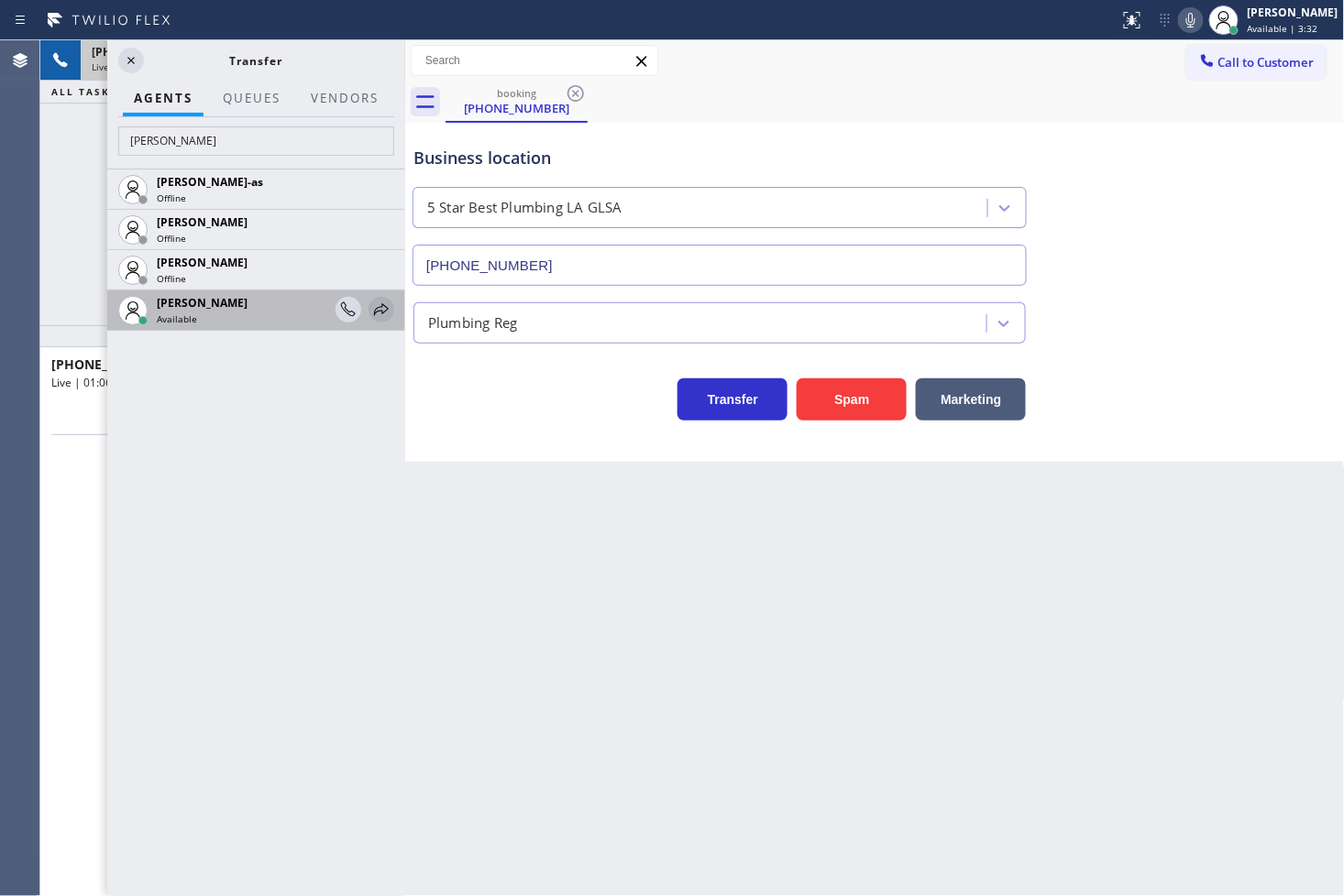
click at [376, 311] on icon at bounding box center [382, 310] width 22 height 22
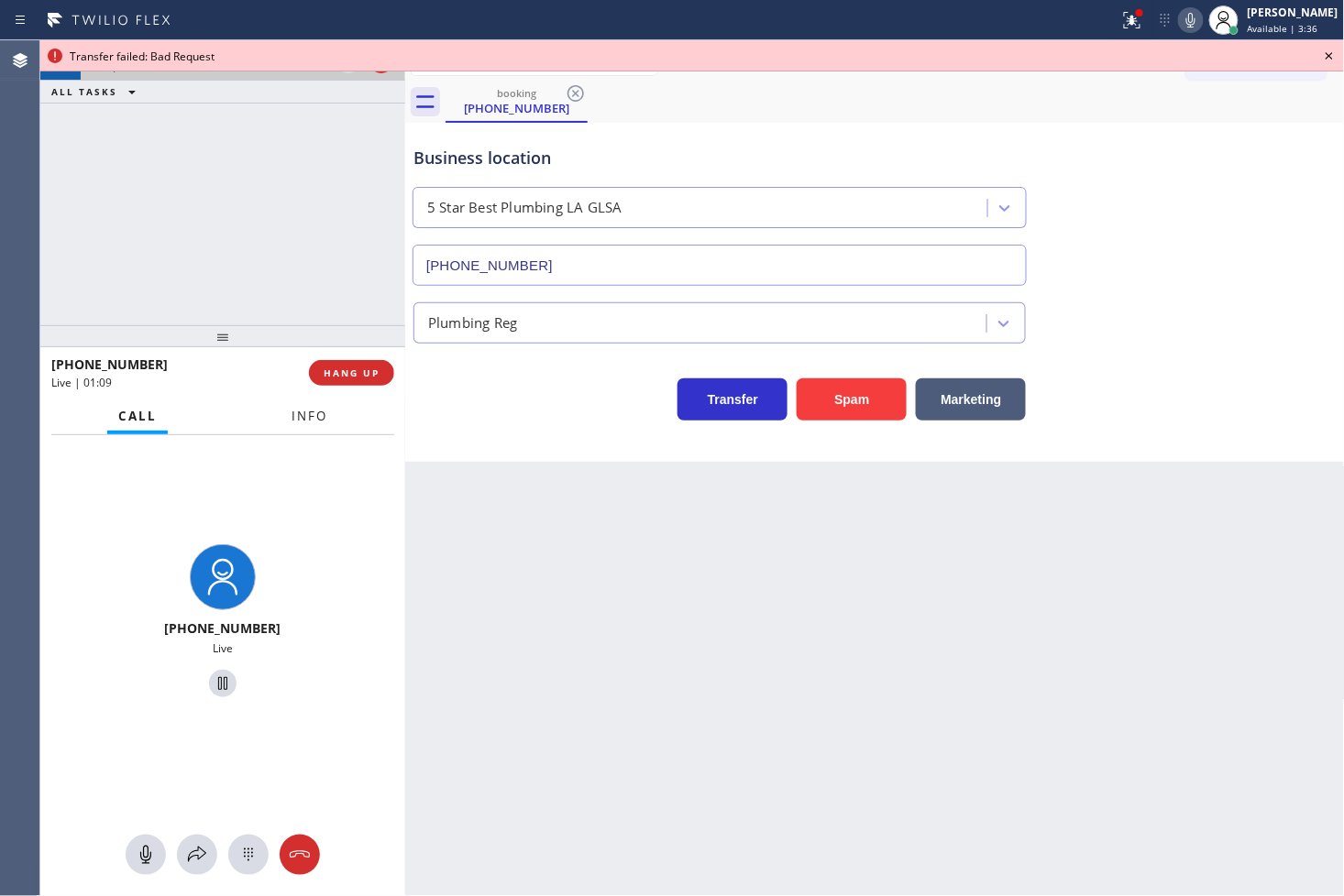
click at [289, 409] on button "Info" at bounding box center [310, 416] width 58 height 35
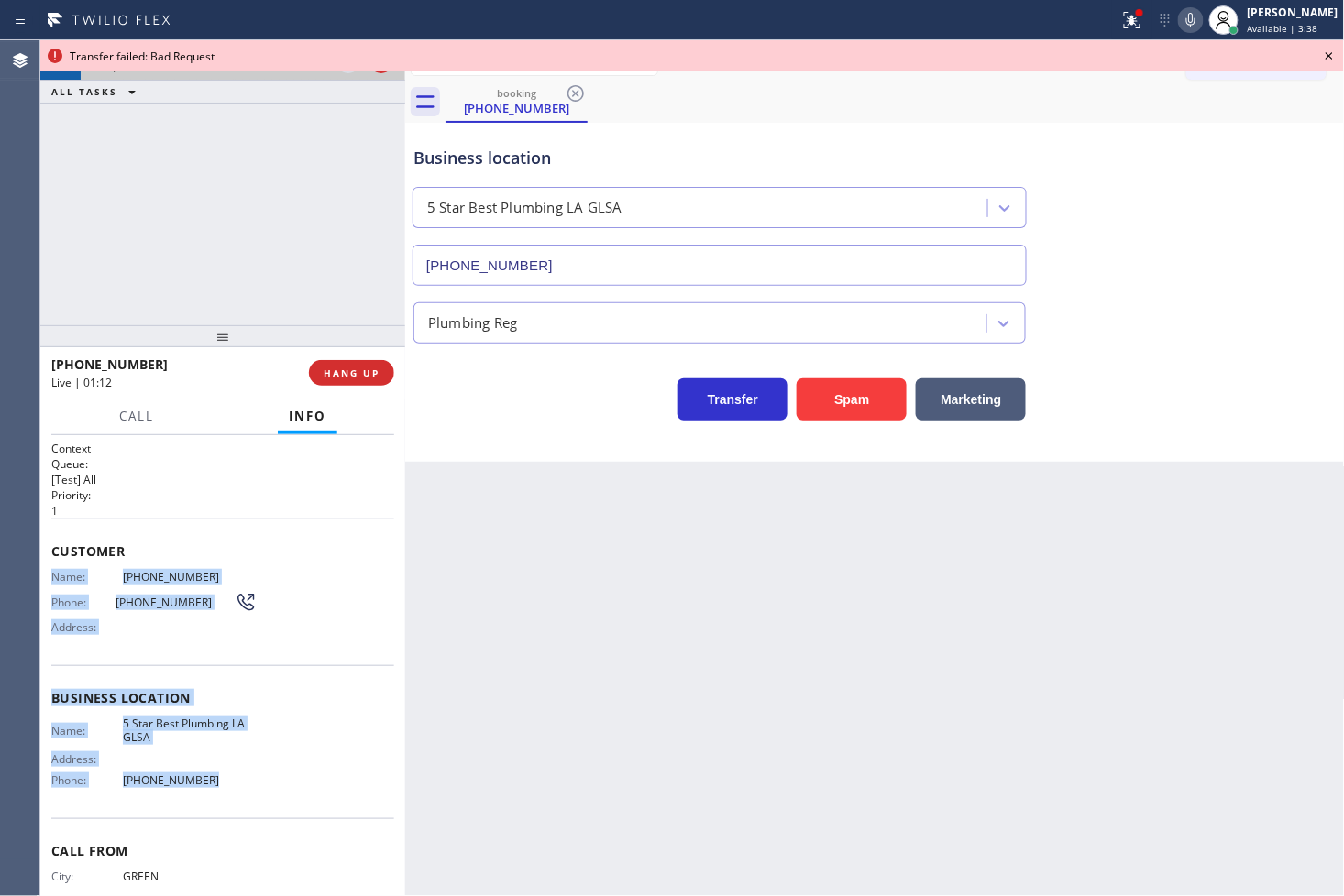
drag, startPoint x: 51, startPoint y: 578, endPoint x: 233, endPoint y: 777, distance: 269.7
click at [233, 777] on div "Context Queue: [Test] All Priority: 1 Customer Name: [PHONE_NUMBER] Phone: [PHO…" at bounding box center [223, 698] width 343 height 516
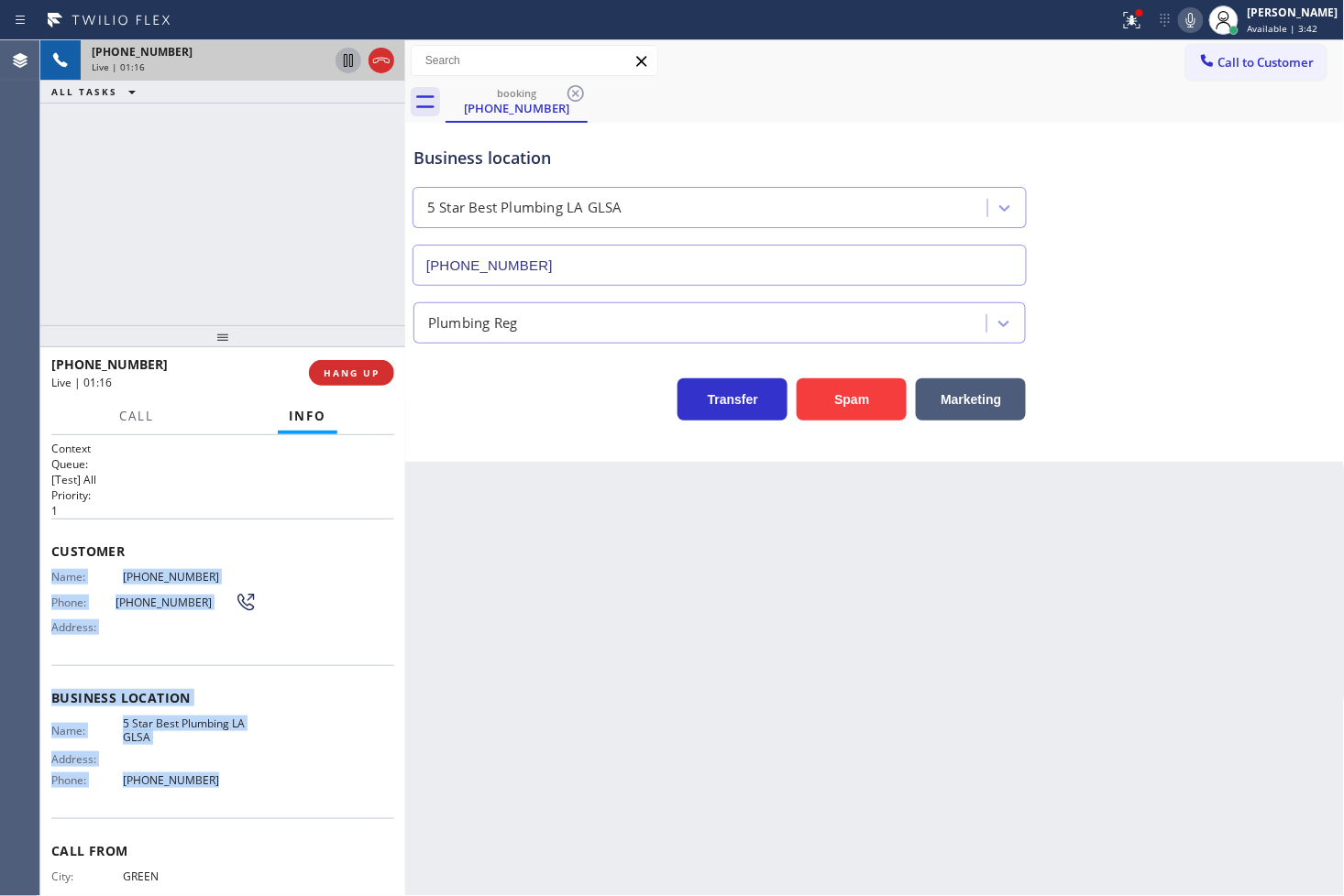
click at [346, 57] on icon at bounding box center [348, 60] width 22 height 22
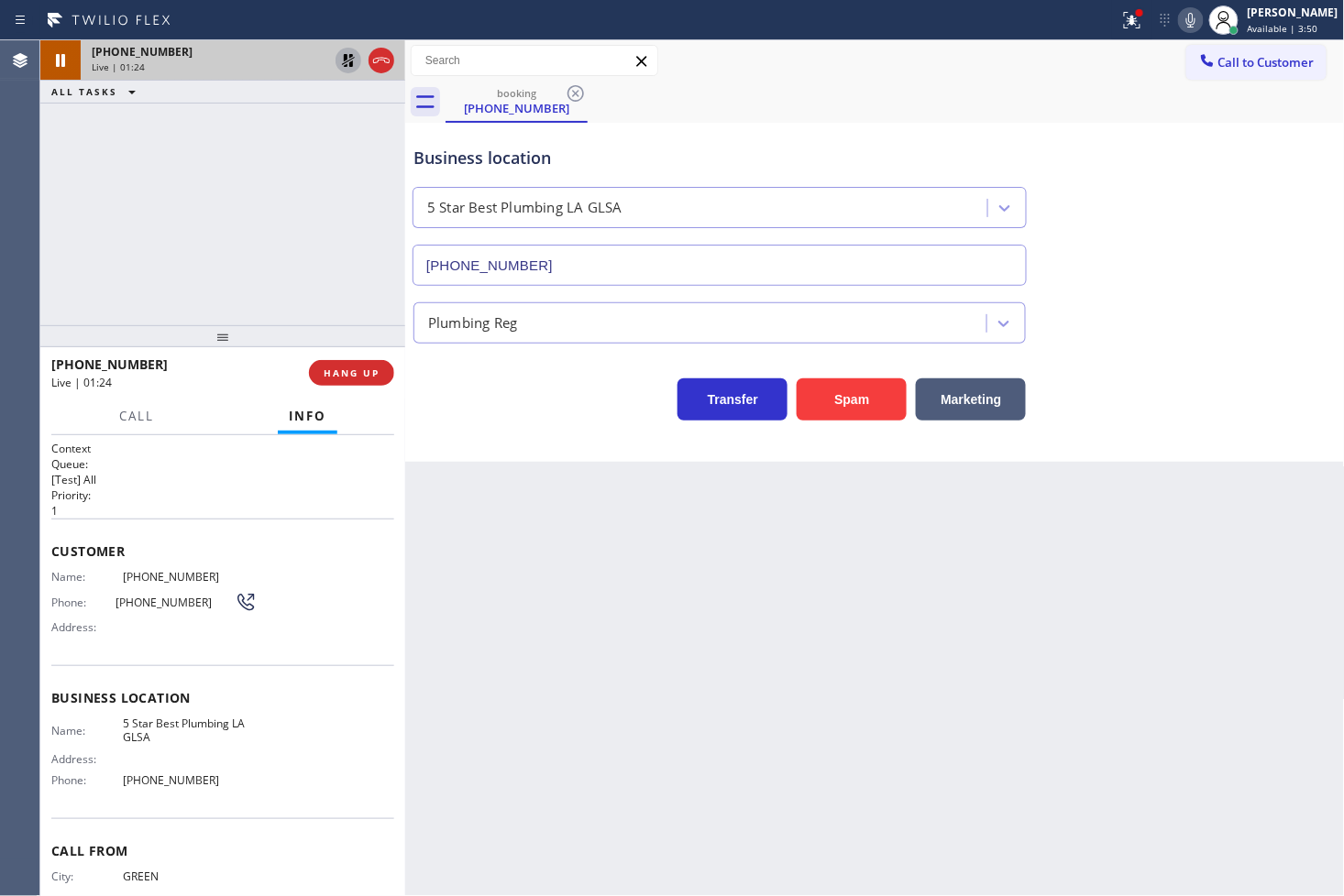
drag, startPoint x: 150, startPoint y: 192, endPoint x: 710, endPoint y: 114, distance: 565.4
click at [151, 192] on div "[PHONE_NUMBER] Live | 01:24 ALL TASKS ALL TASKS ACTIVE TASKS TASKS IN WRAP UP" at bounding box center [223, 182] width 365 height 285
click at [1207, 258] on div "Business location 5 Star Best Plumbing LA GLSA [PHONE_NUMBER]" at bounding box center [876, 203] width 931 height 166
click at [350, 59] on icon at bounding box center [348, 60] width 13 height 13
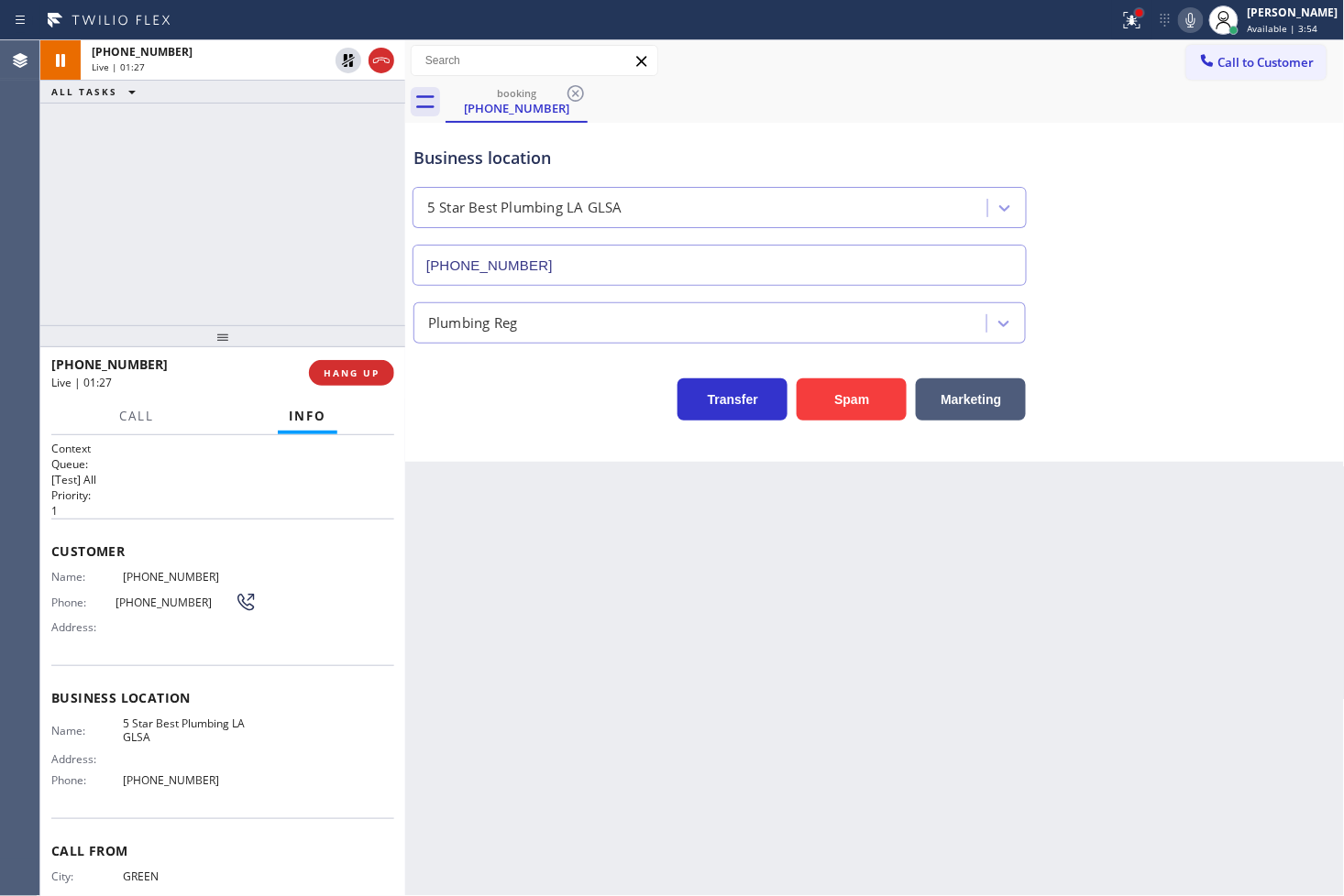
click at [1134, 10] on div at bounding box center [1139, 12] width 11 height 11
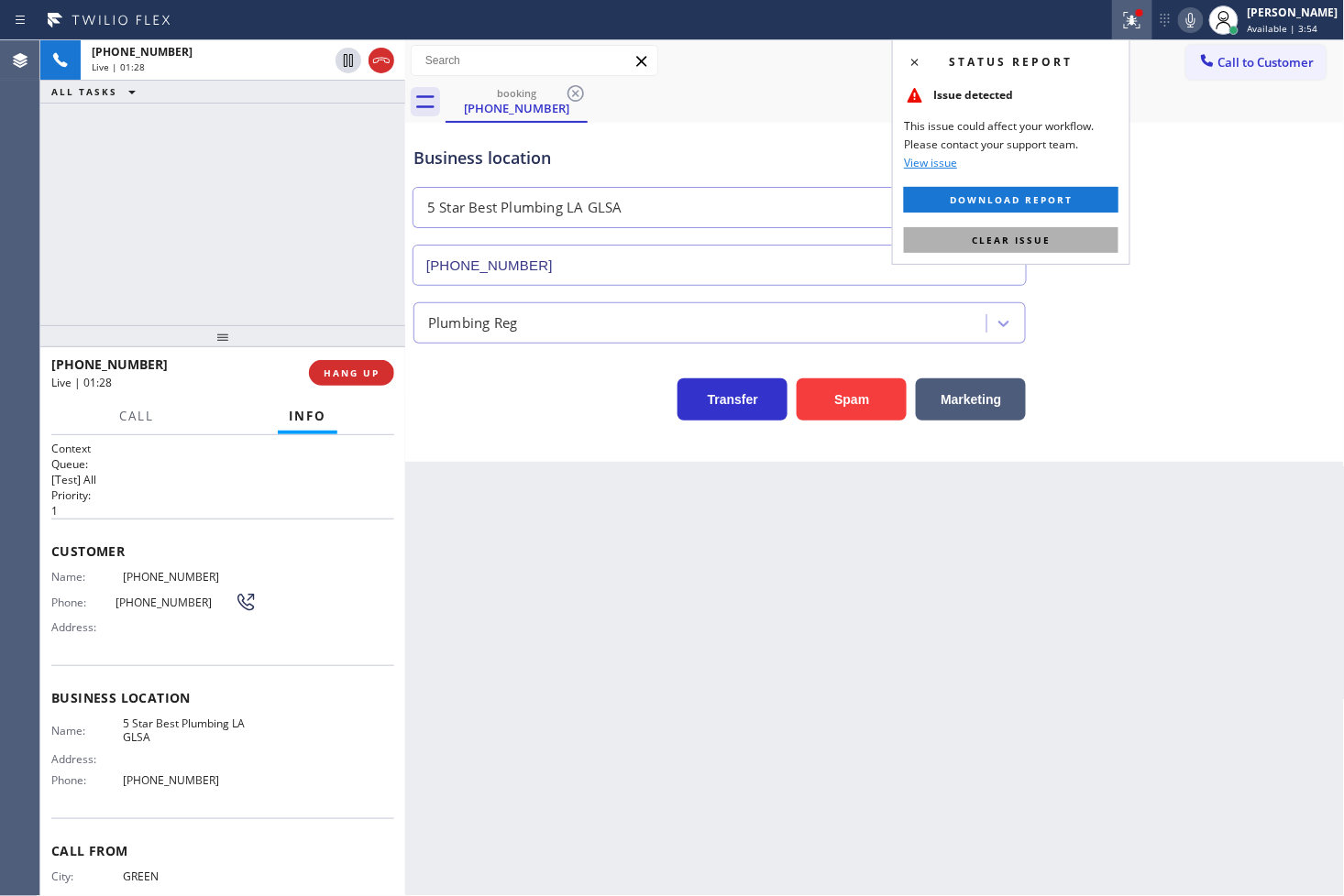
click at [1056, 230] on button "Clear issue" at bounding box center [1012, 241] width 215 height 26
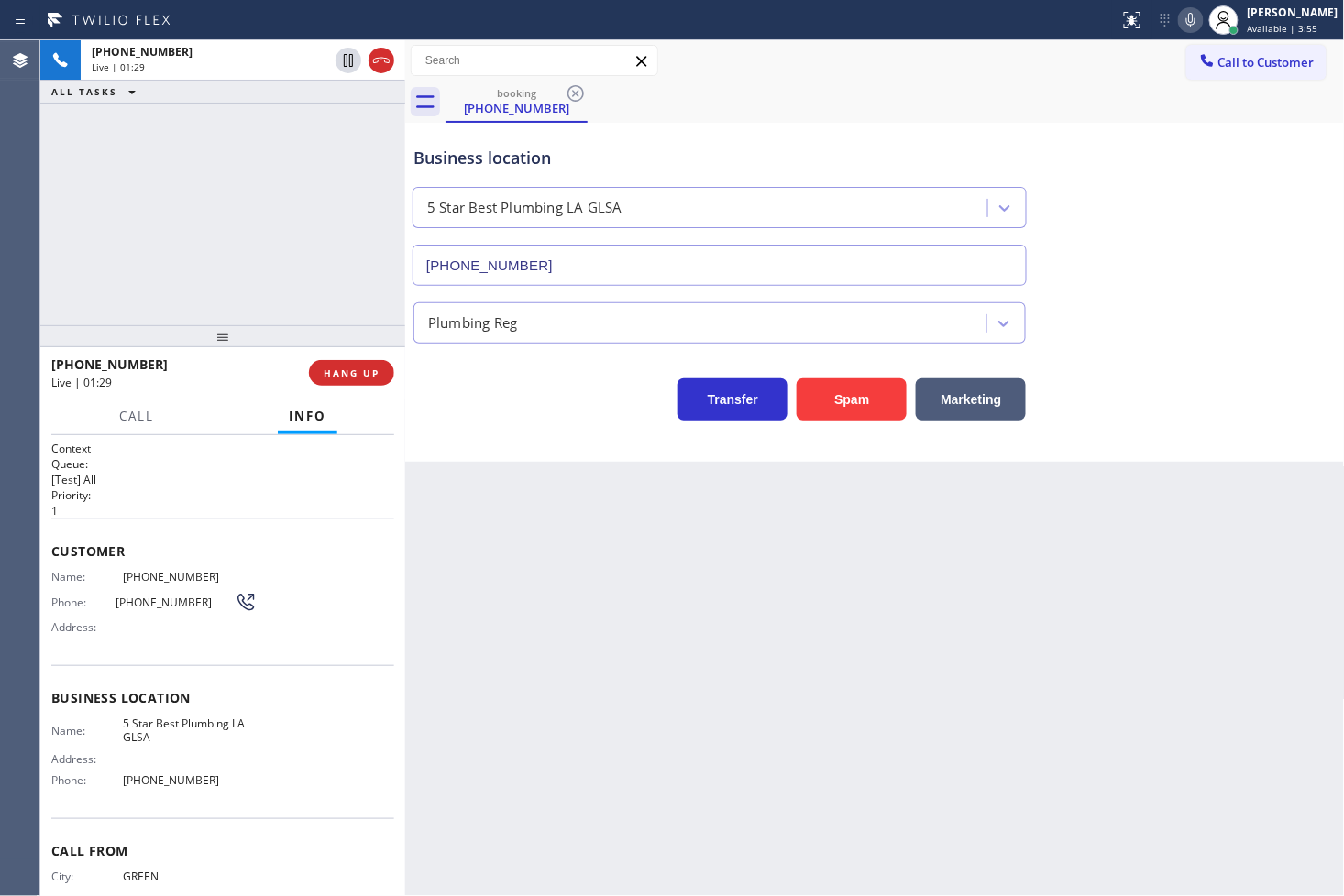
click at [299, 185] on div "[PHONE_NUMBER] Live | 01:29 ALL TASKS ALL TASKS ACTIVE TASKS TASKS IN WRAP UP" at bounding box center [223, 182] width 365 height 285
click at [163, 297] on div "[PHONE_NUMBER] Live | 01:31 ALL TASKS ALL TASKS ACTIVE TASKS TASKS IN WRAP UP" at bounding box center [223, 182] width 365 height 285
click at [463, 435] on div "Business location 5 Star Best Plumbing LA GLSA [PHONE_NUMBER] Plumbing Reg Tran…" at bounding box center [875, 293] width 940 height 339
click at [489, 392] on div "Transfer Spam Marketing" at bounding box center [720, 395] width 620 height 51
click at [275, 271] on div "[PHONE_NUMBER] Live | 01:41 ALL TASKS ALL TASKS ACTIVE TASKS TASKS IN WRAP UP" at bounding box center [223, 182] width 365 height 285
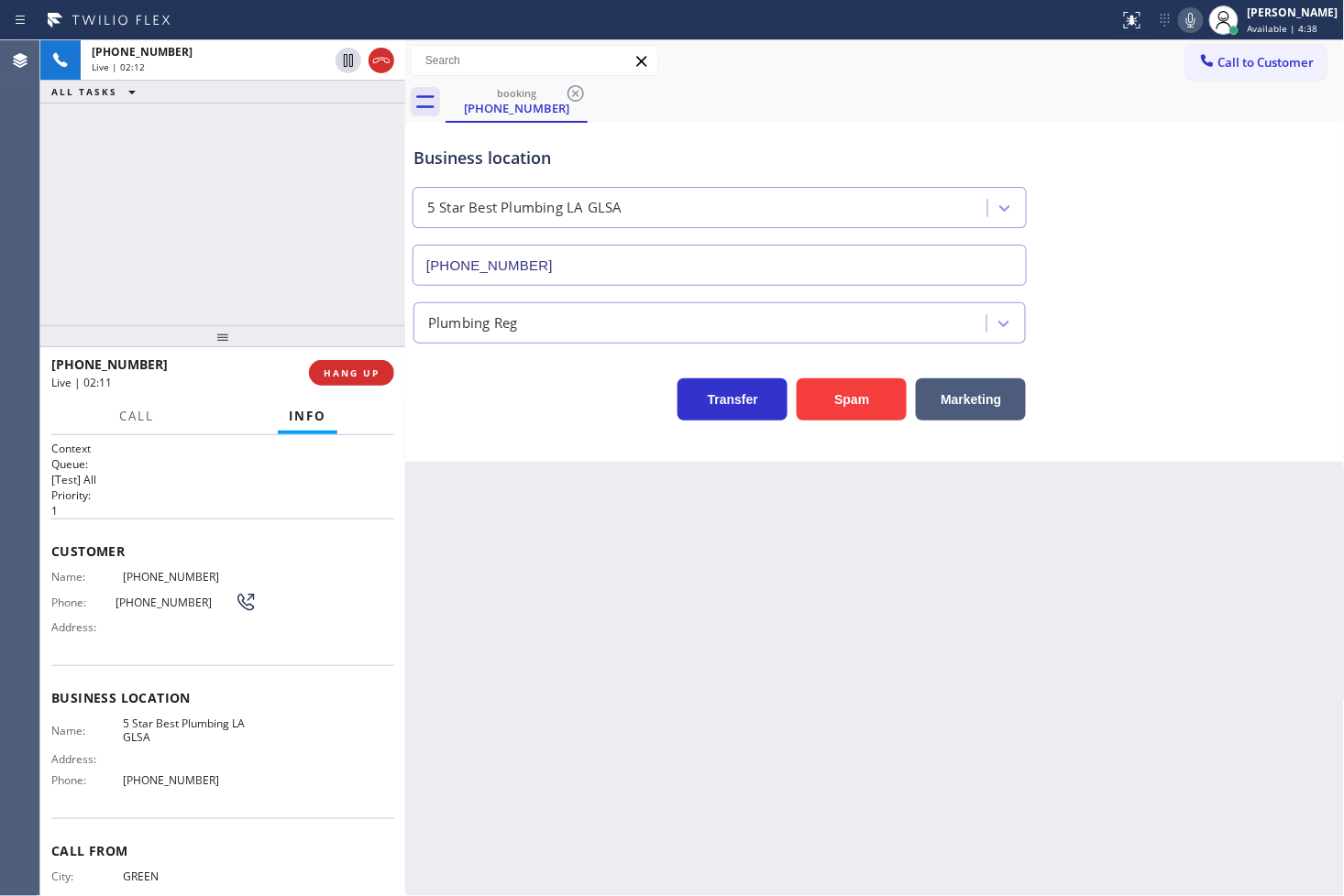
click at [1180, 20] on icon at bounding box center [1191, 20] width 22 height 22
click at [1180, 17] on icon at bounding box center [1191, 20] width 22 height 22
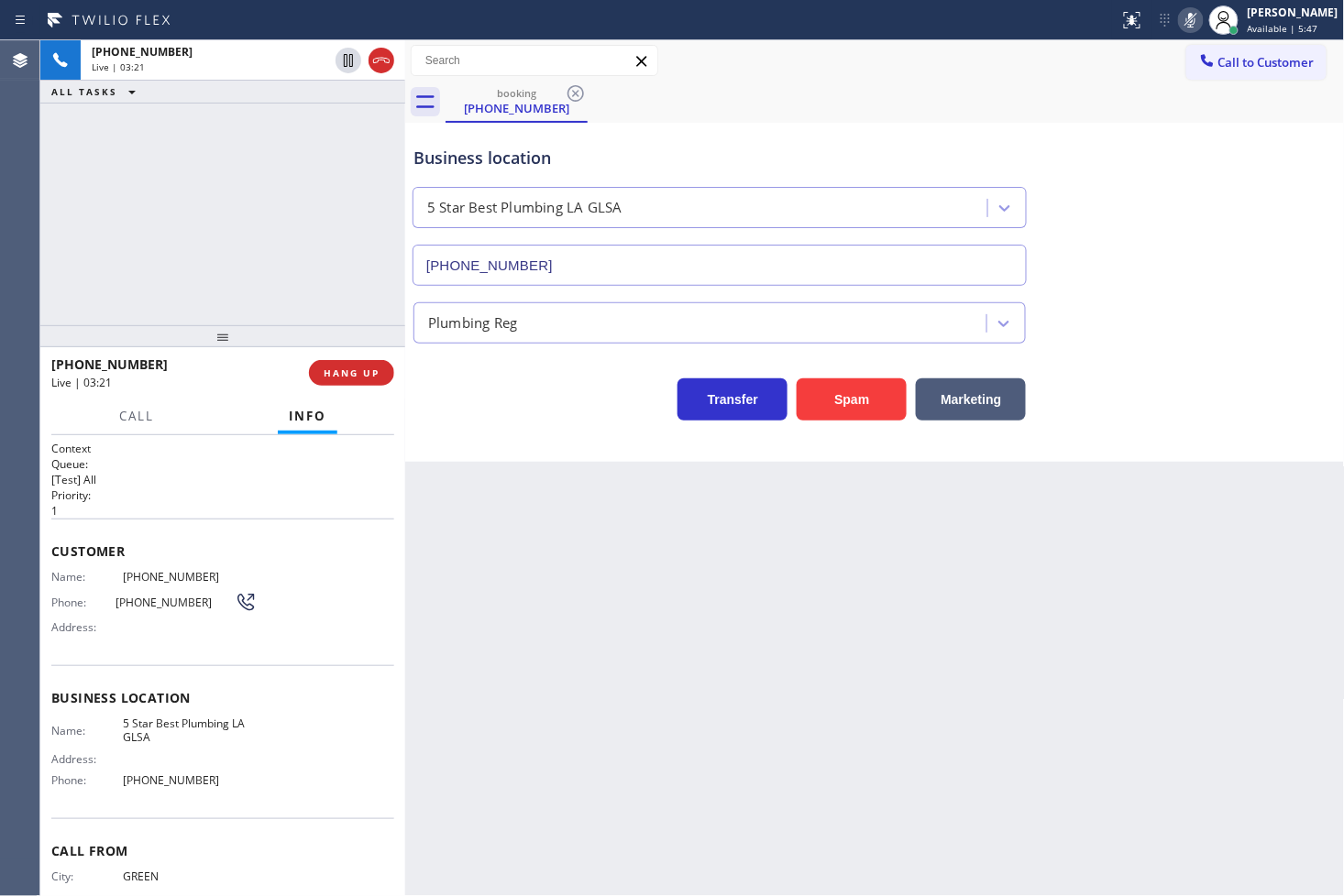
click at [844, 101] on div "booking [PHONE_NUMBER]" at bounding box center [895, 103] width 899 height 41
click at [496, 440] on div "Business location 5 Star Best Plumbing LA GLSA [PHONE_NUMBER] Plumbing Reg Tran…" at bounding box center [875, 293] width 940 height 339
click at [1180, 20] on icon at bounding box center [1191, 20] width 22 height 22
click at [133, 422] on span "Call" at bounding box center [136, 416] width 35 height 17
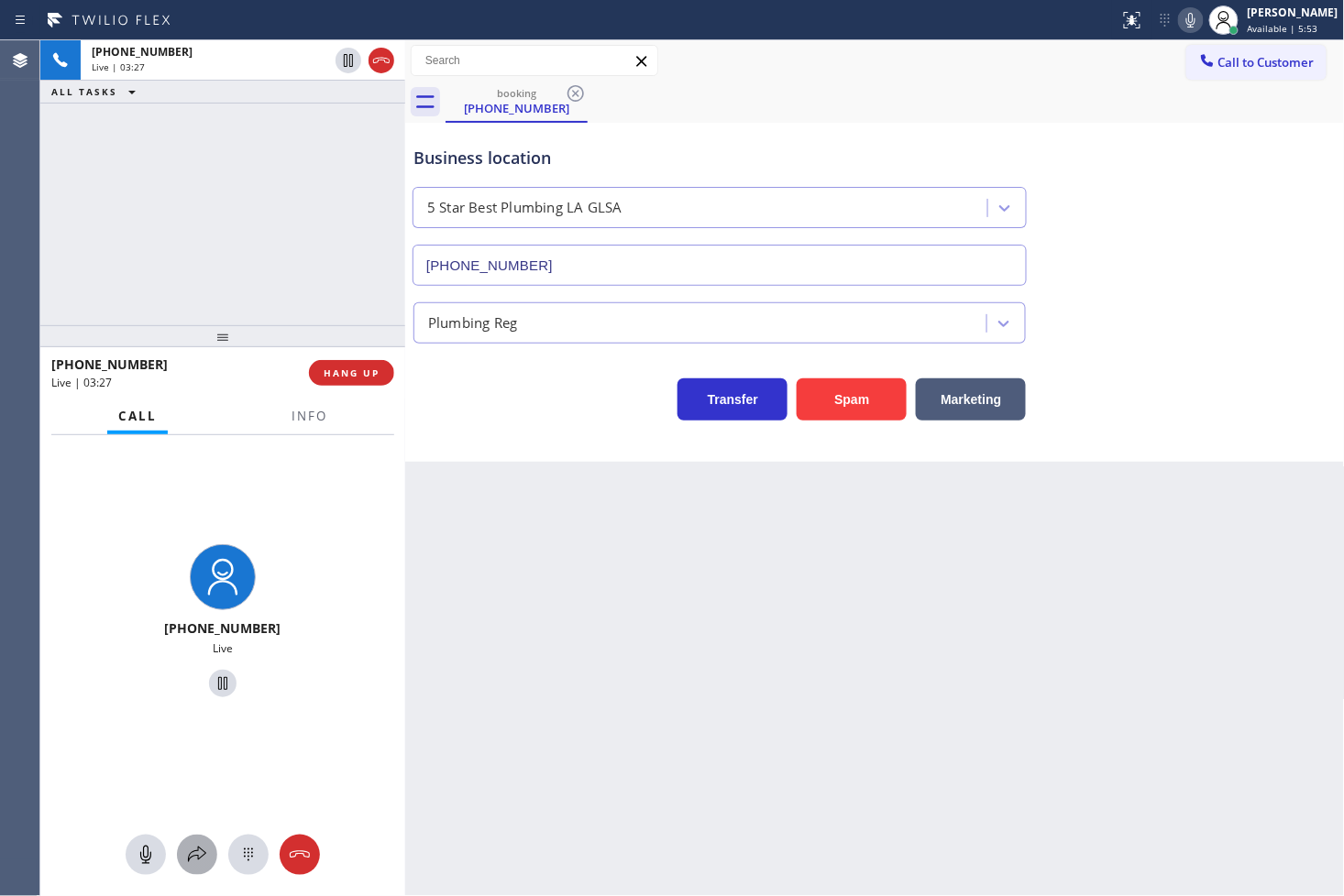
click at [207, 850] on icon at bounding box center [197, 855] width 22 height 22
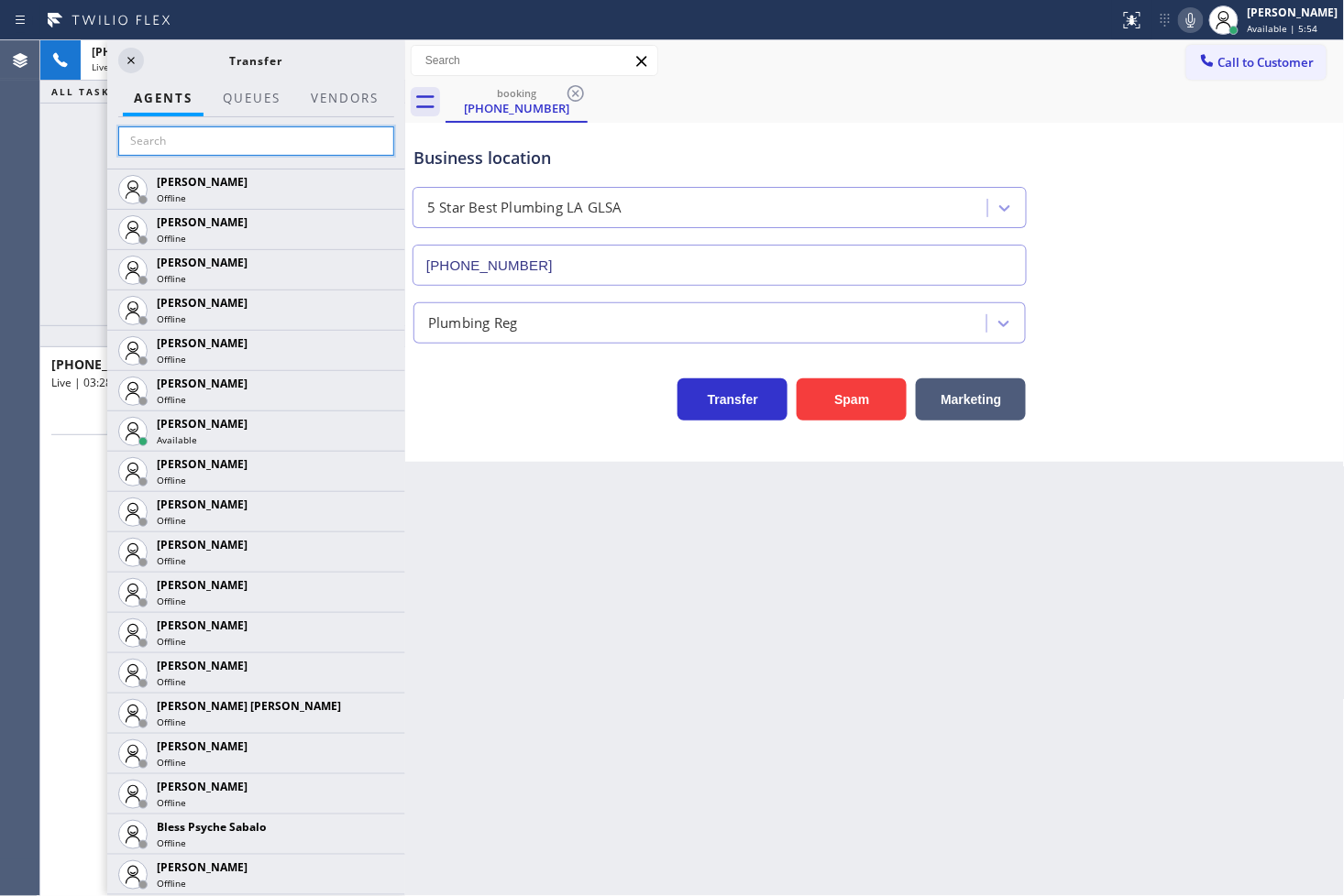
click at [171, 142] on input "text" at bounding box center [256, 141] width 276 height 30
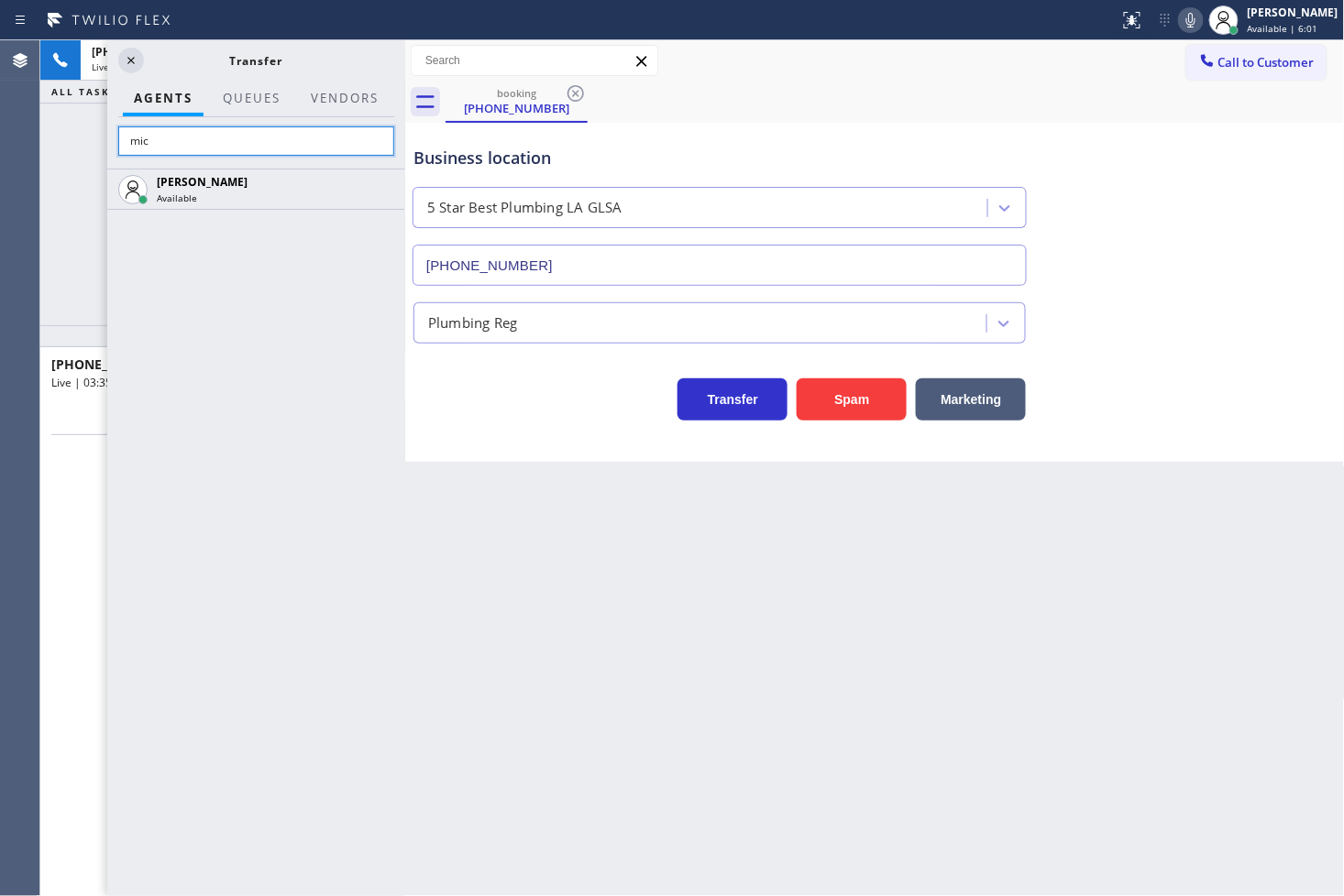
type input "mic"
click at [220, 323] on div "[PERSON_NAME] Available" at bounding box center [256, 532] width 298 height 727
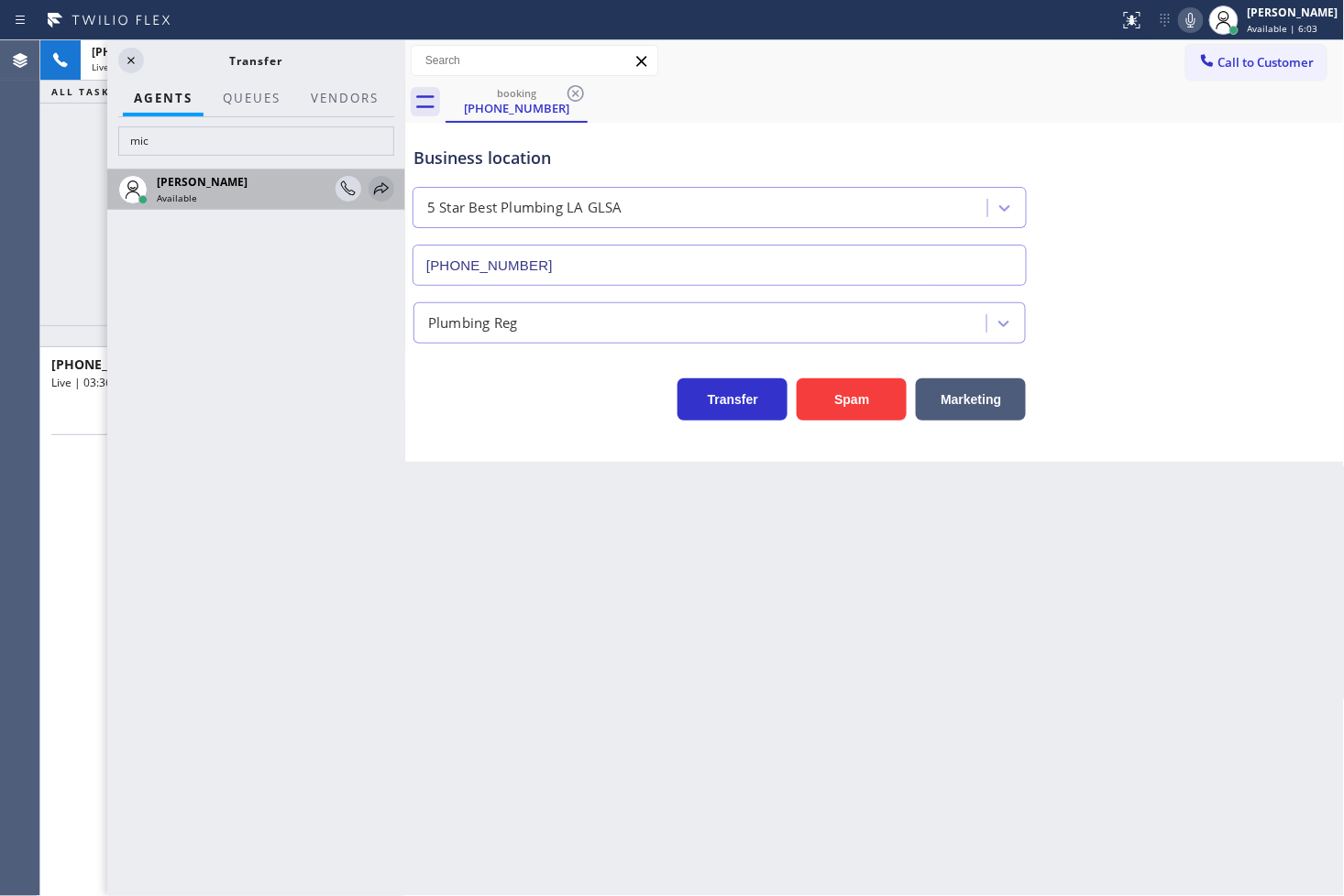
click at [383, 189] on icon at bounding box center [382, 188] width 22 height 22
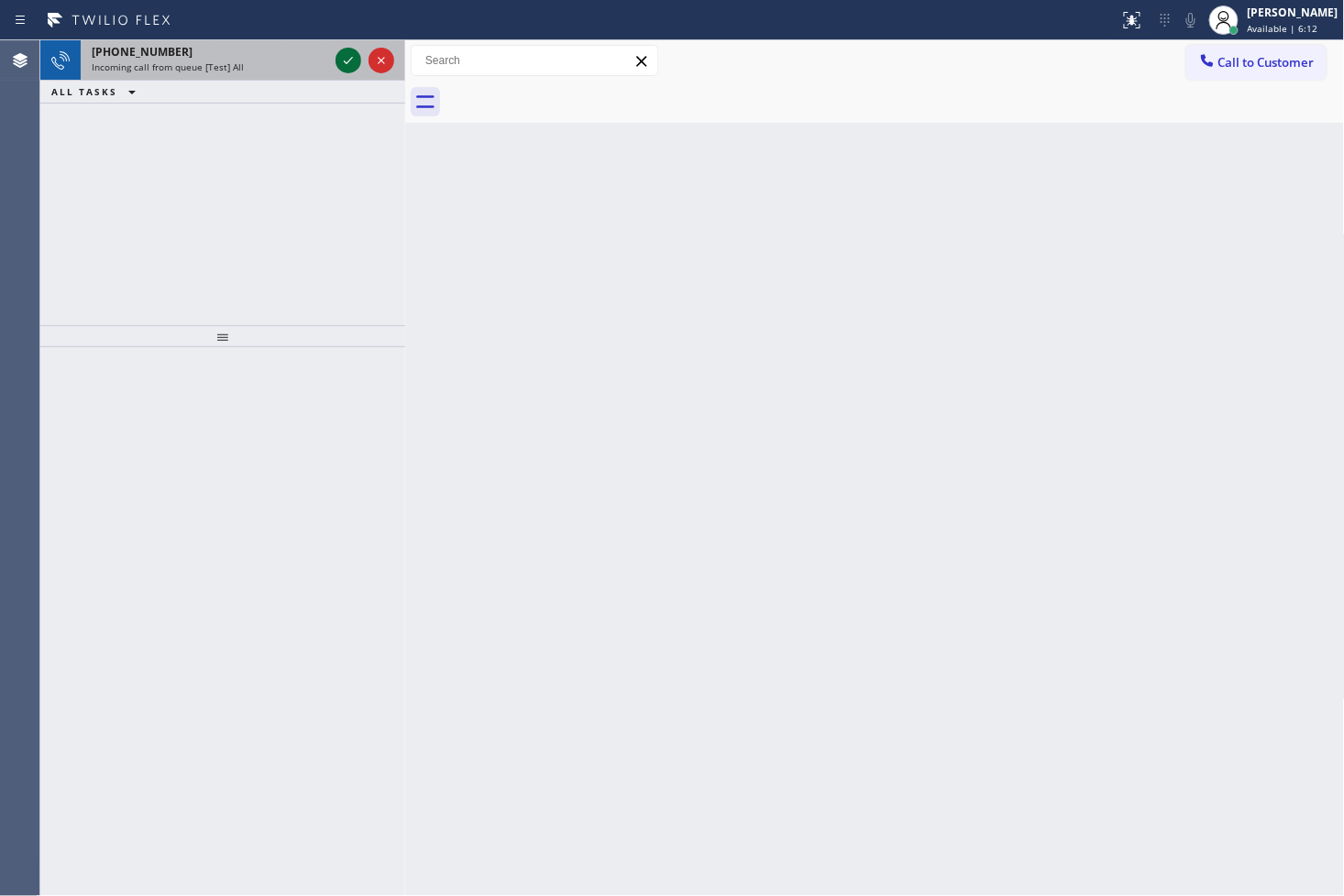
click at [350, 59] on icon at bounding box center [348, 60] width 9 height 7
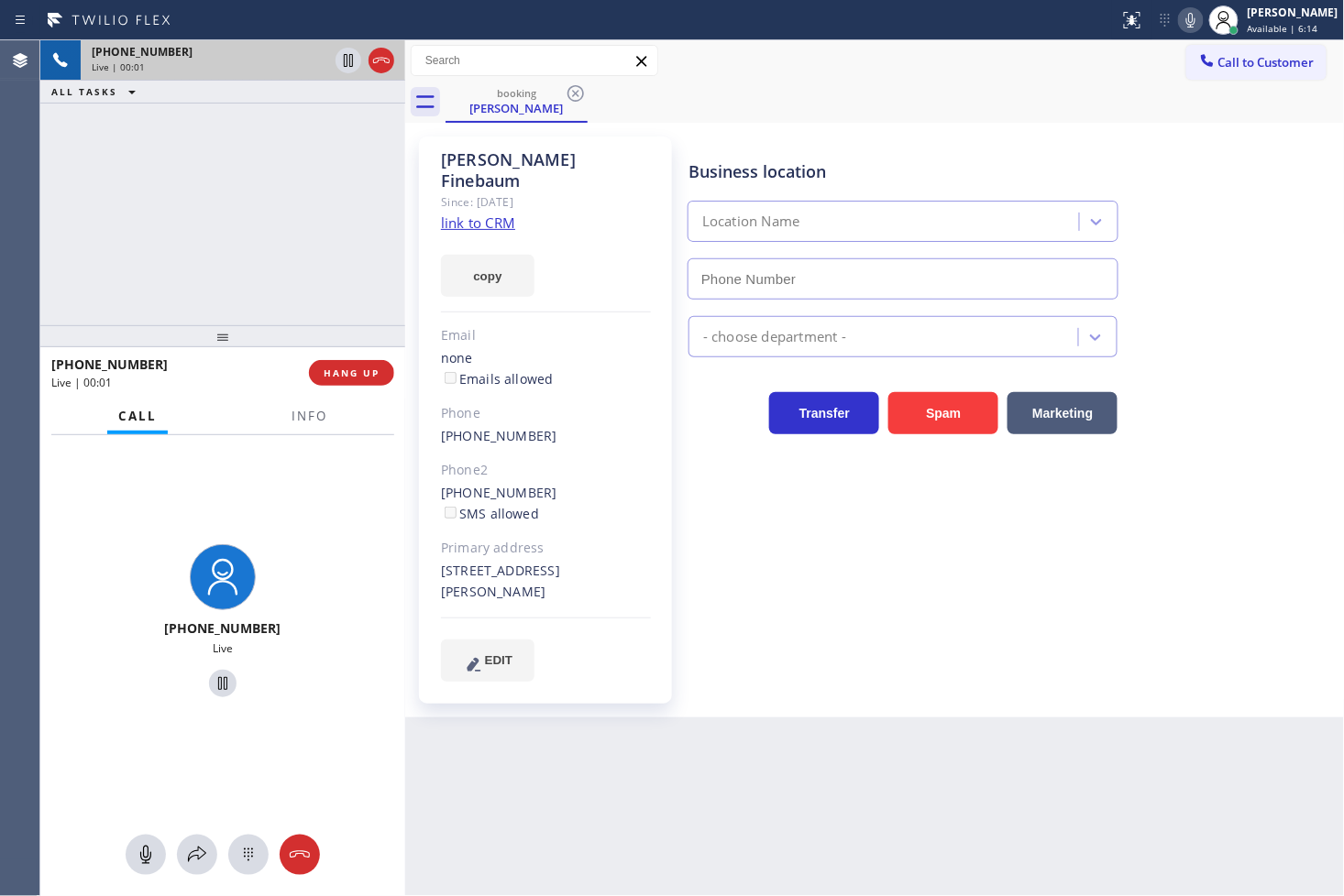
type input "[PHONE_NUMBER]"
click at [468, 214] on link "link to CRM" at bounding box center [477, 223] width 74 height 19
click at [245, 213] on div "[PHONE_NUMBER] Live | 00:24 ALL TASKS ALL TASKS ACTIVE TASKS TASKS IN WRAP UP" at bounding box center [223, 182] width 365 height 285
click at [296, 413] on span "Info" at bounding box center [310, 416] width 35 height 17
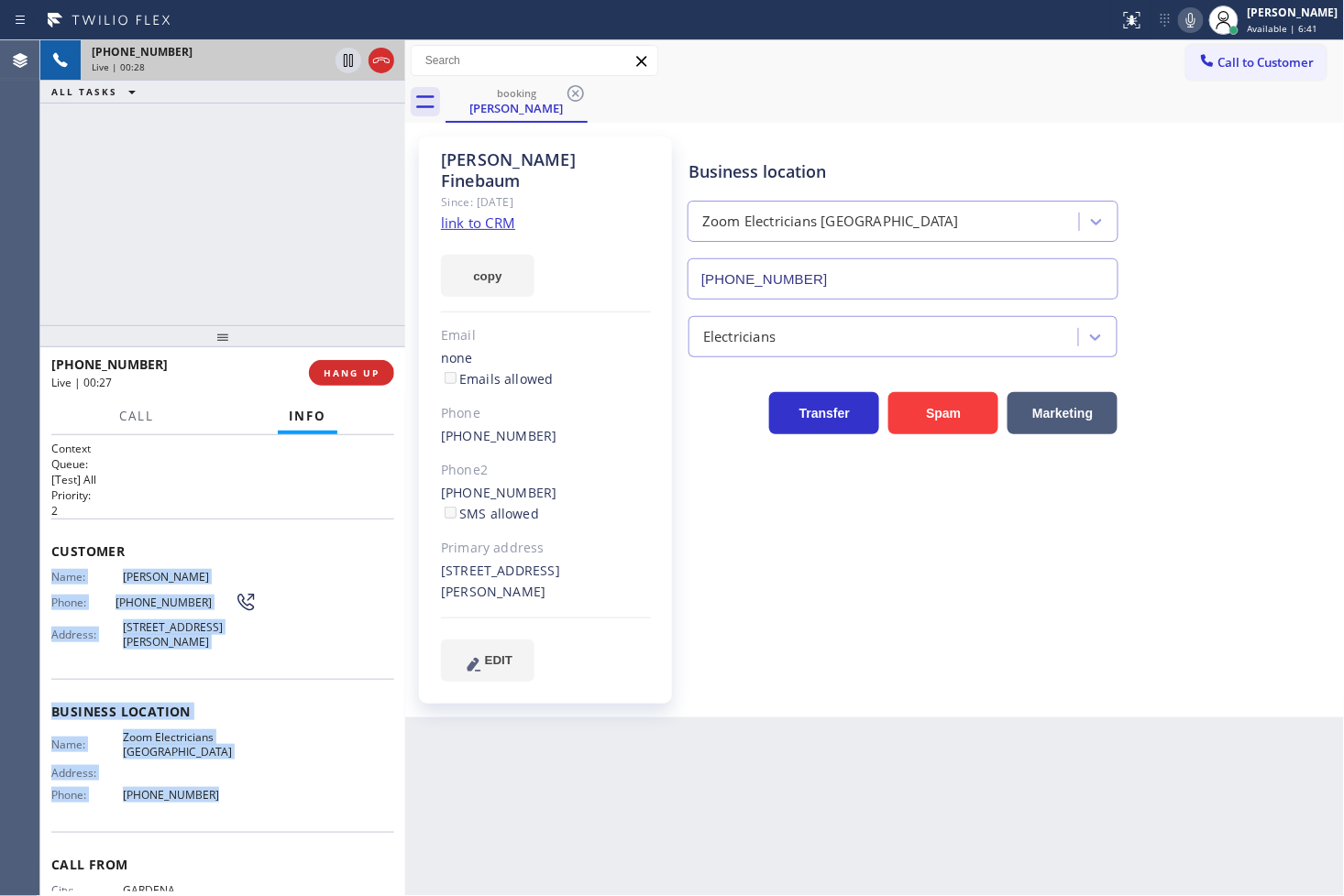
drag, startPoint x: 48, startPoint y: 581, endPoint x: 217, endPoint y: 819, distance: 291.9
click at [217, 819] on div "Context Queue: [Test] All Priority: 2 Customer Name: [PERSON_NAME] Phone: [PHON…" at bounding box center [223, 666] width 365 height 462
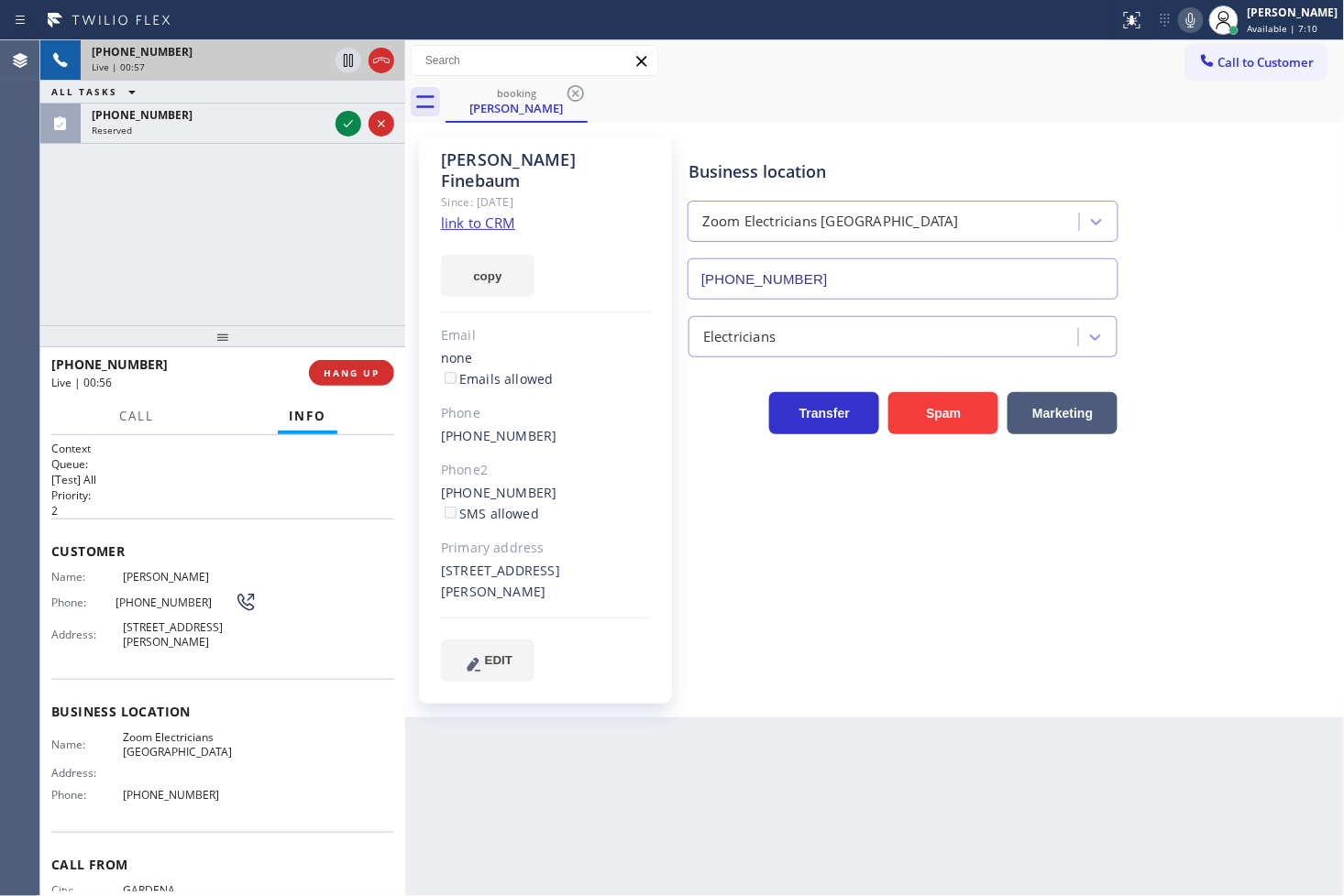
click at [334, 186] on div "[PHONE_NUMBER] Live | 00:57 ALL TASKS ALL TASKS ACTIVE TASKS TASKS IN WRAP UP […" at bounding box center [223, 182] width 365 height 285
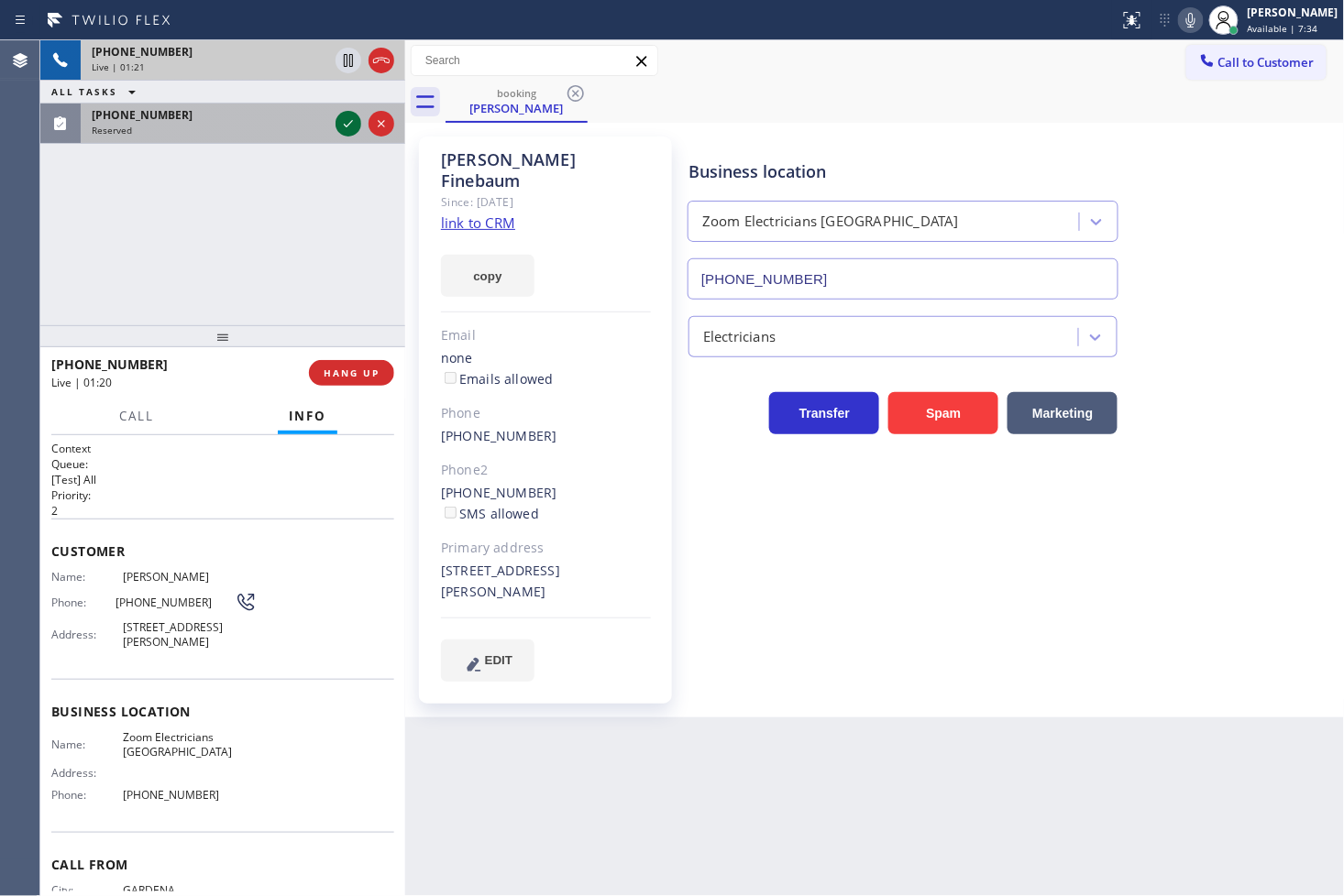
click at [344, 119] on icon at bounding box center [348, 123] width 22 height 22
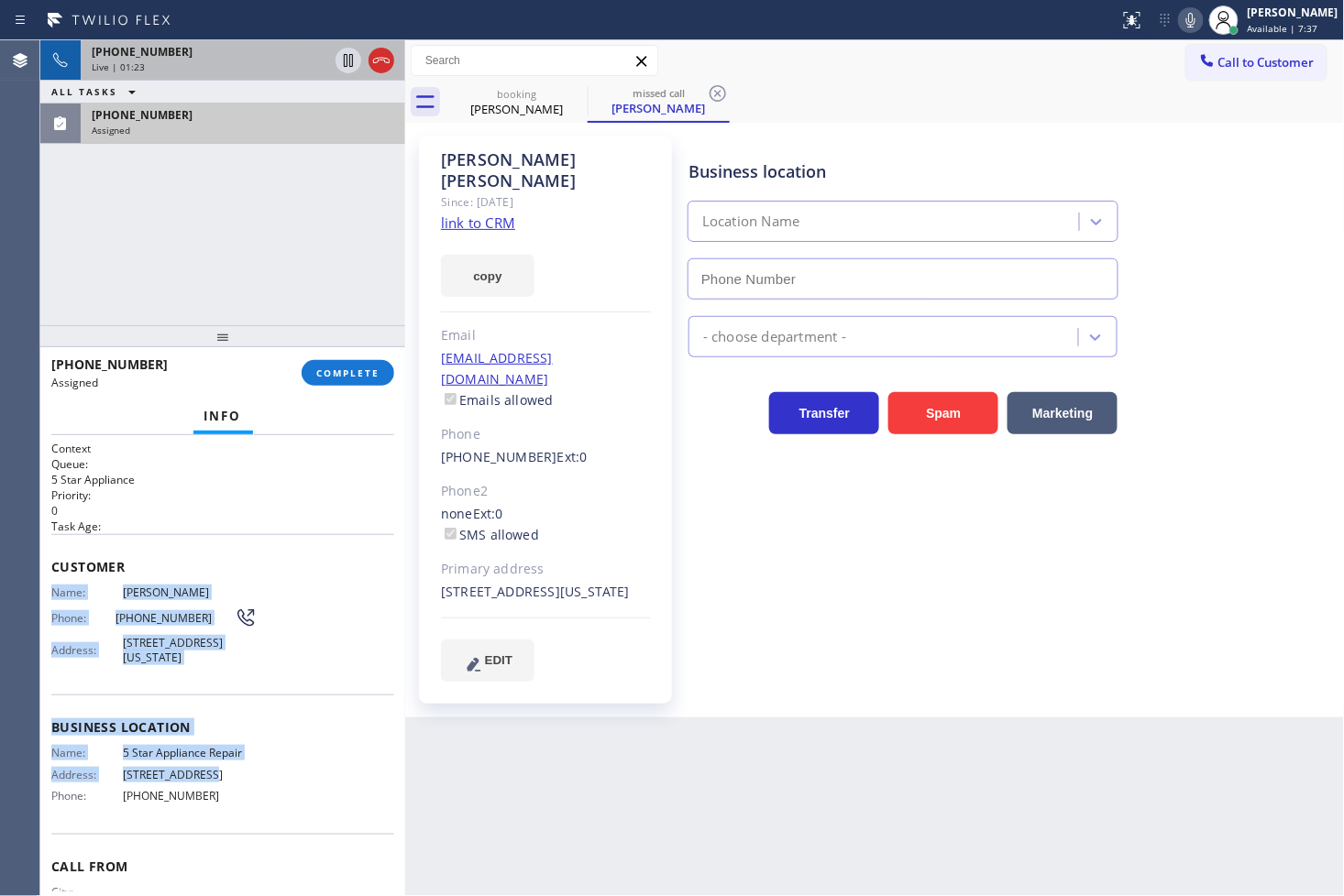
type input "[PHONE_NUMBER]"
drag, startPoint x: 45, startPoint y: 590, endPoint x: 222, endPoint y: 791, distance: 267.8
click at [222, 791] on div "Context Queue: 5 Star Appliance Priority: 0 Task Age: Customer Name: [PERSON_NA…" at bounding box center [223, 666] width 365 height 462
click at [324, 376] on span "COMPLETE" at bounding box center [348, 373] width 63 height 13
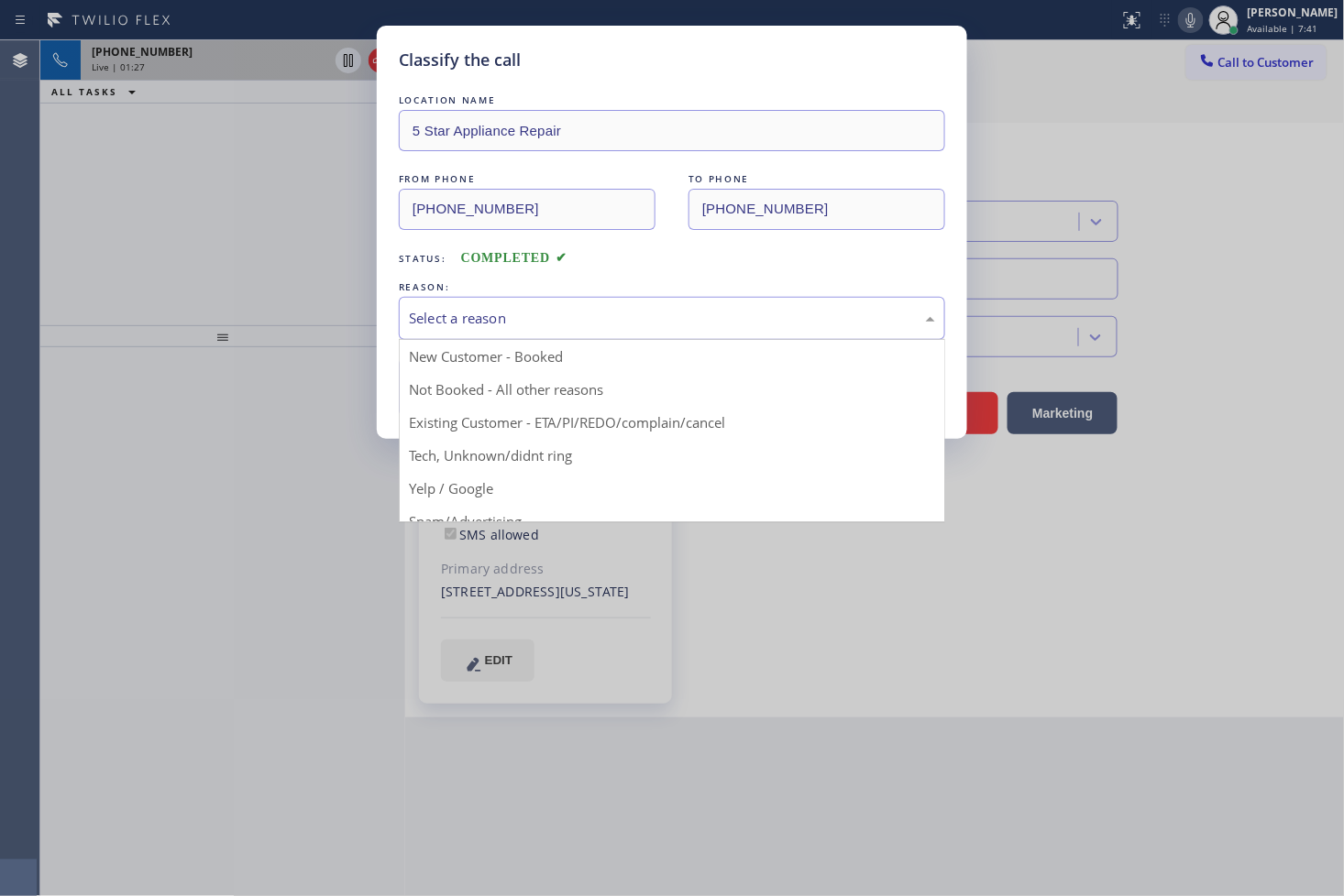
click at [440, 313] on div "Select a reason" at bounding box center [672, 317] width 527 height 21
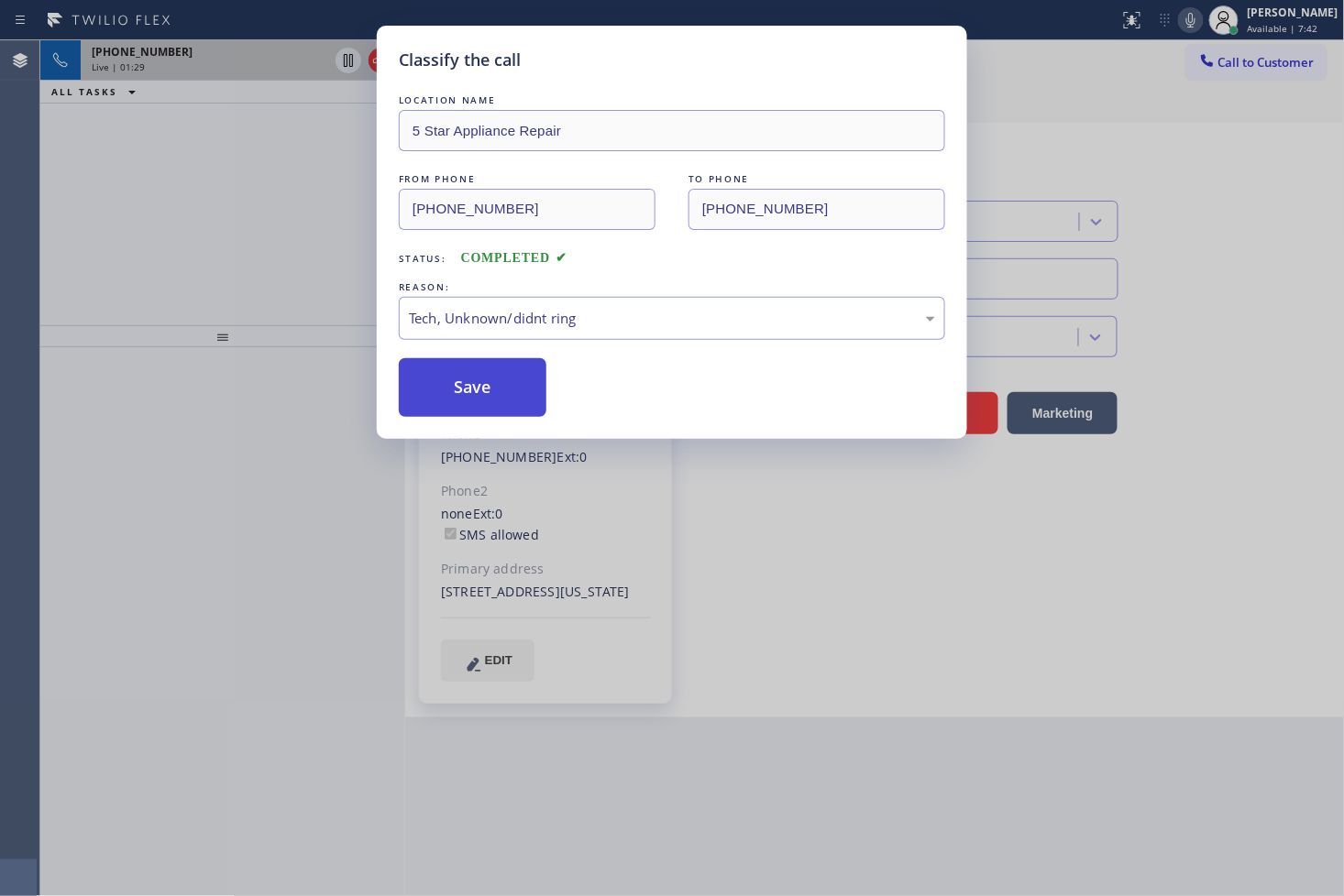
click at [472, 398] on button "Save" at bounding box center [472, 388] width 148 height 59
click at [471, 398] on button "Save" at bounding box center [472, 388] width 148 height 59
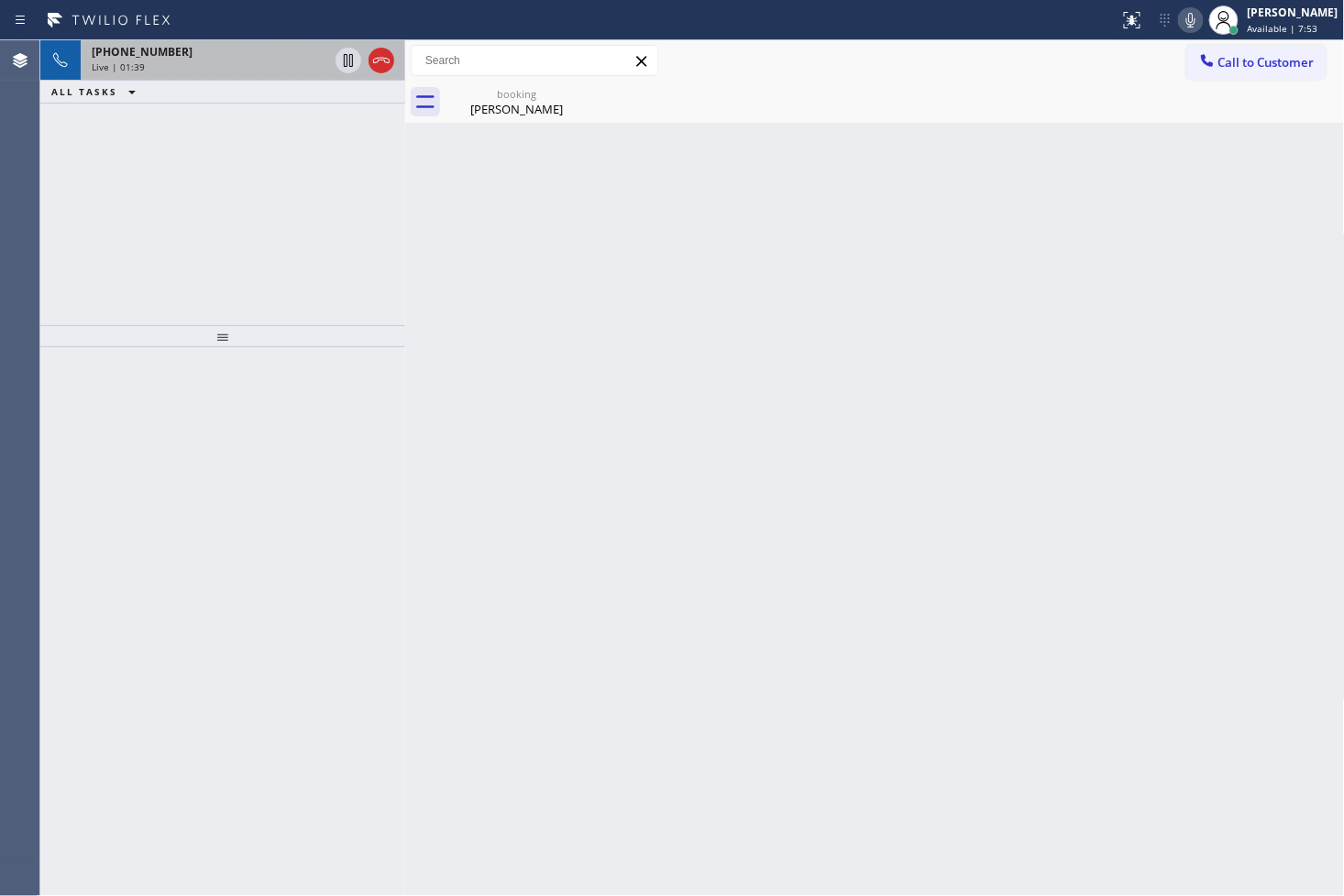
drag, startPoint x: 80, startPoint y: 187, endPoint x: 137, endPoint y: 138, distance: 75.2
click at [80, 187] on div "[PHONE_NUMBER] Live | 01:39 ALL TASKS ALL TASKS ACTIVE TASKS TASKS IN WRAP UP" at bounding box center [223, 182] width 365 height 285
click at [343, 57] on icon at bounding box center [348, 60] width 22 height 22
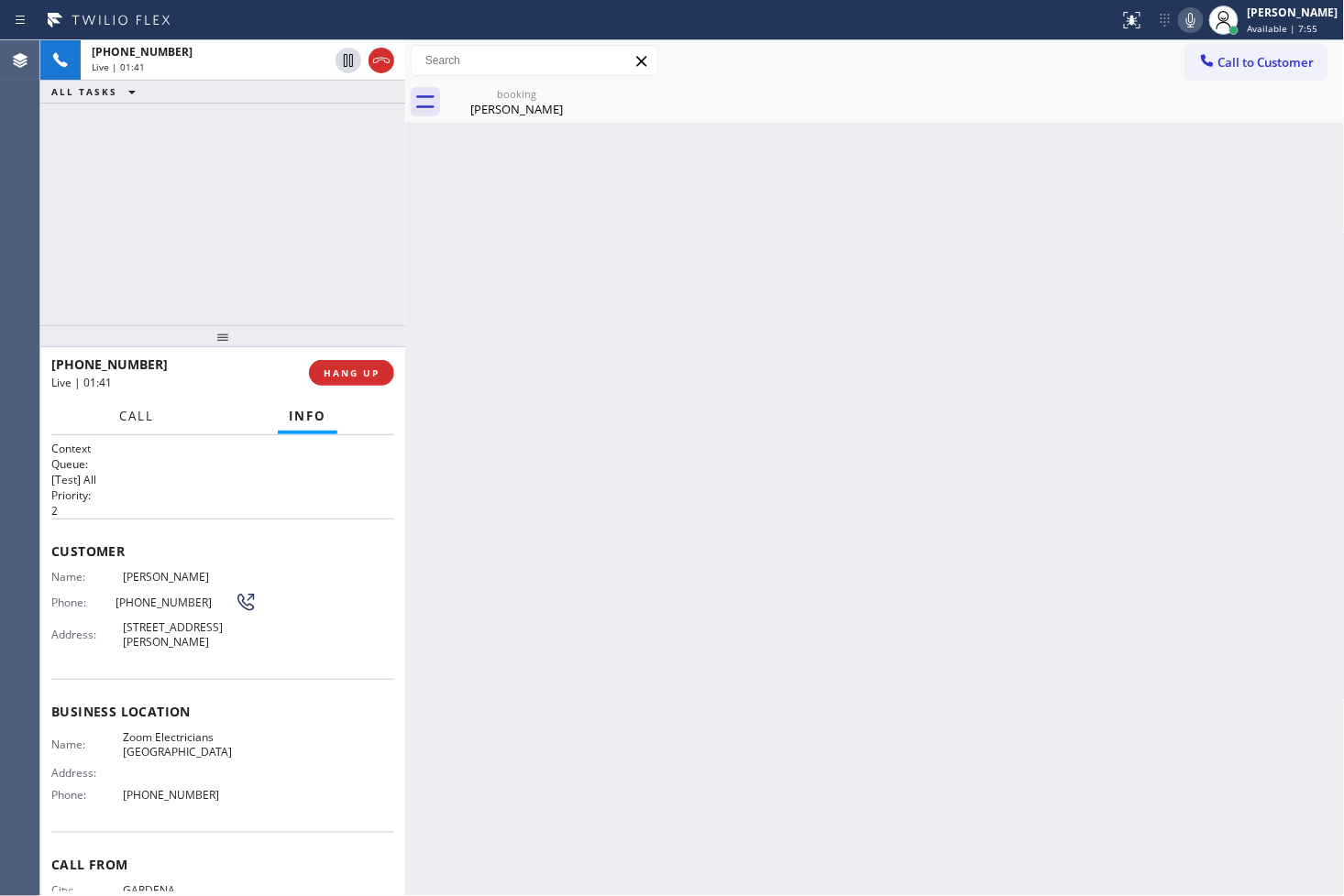
click at [134, 414] on span "Call" at bounding box center [136, 416] width 35 height 17
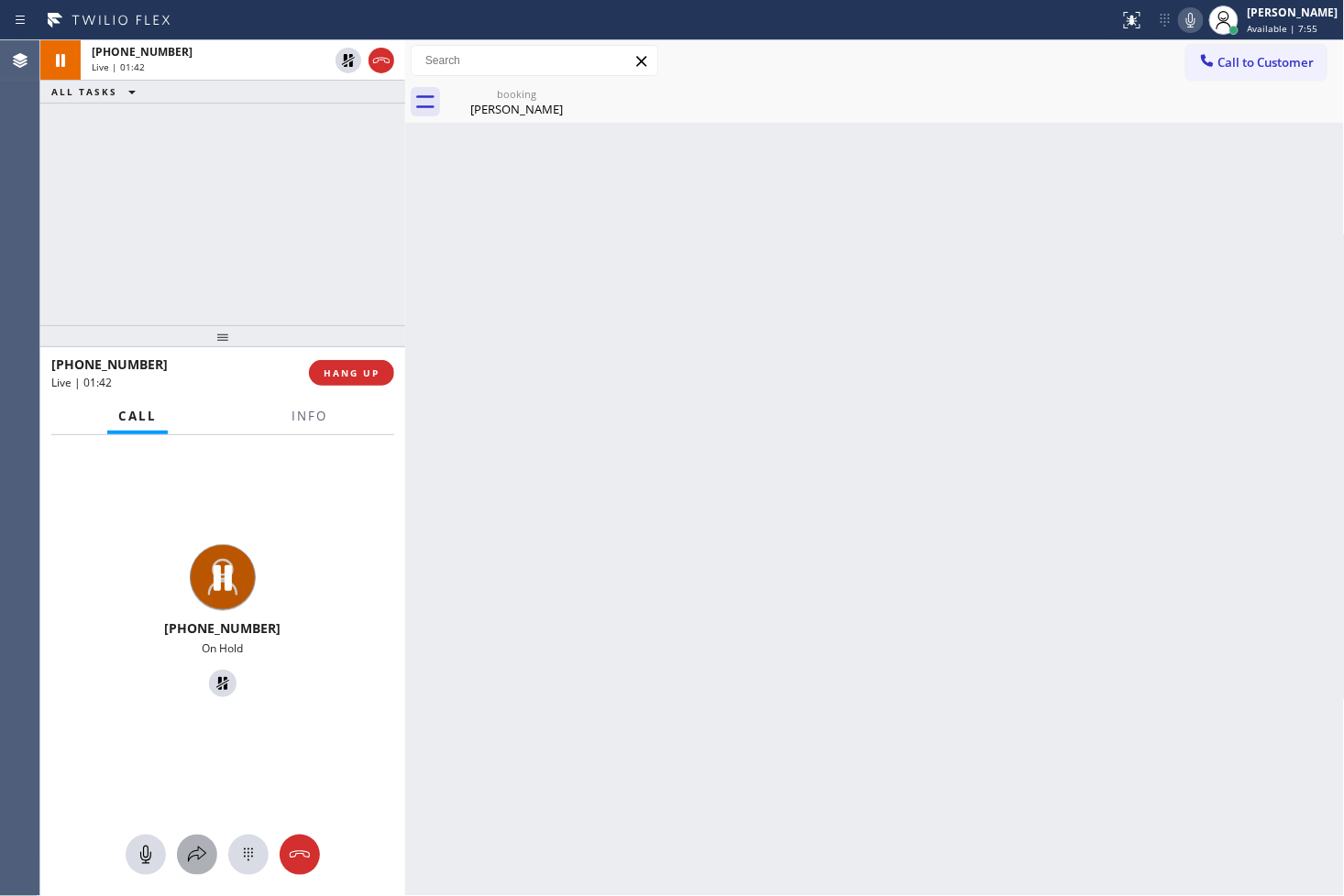
click at [206, 849] on icon at bounding box center [197, 855] width 22 height 22
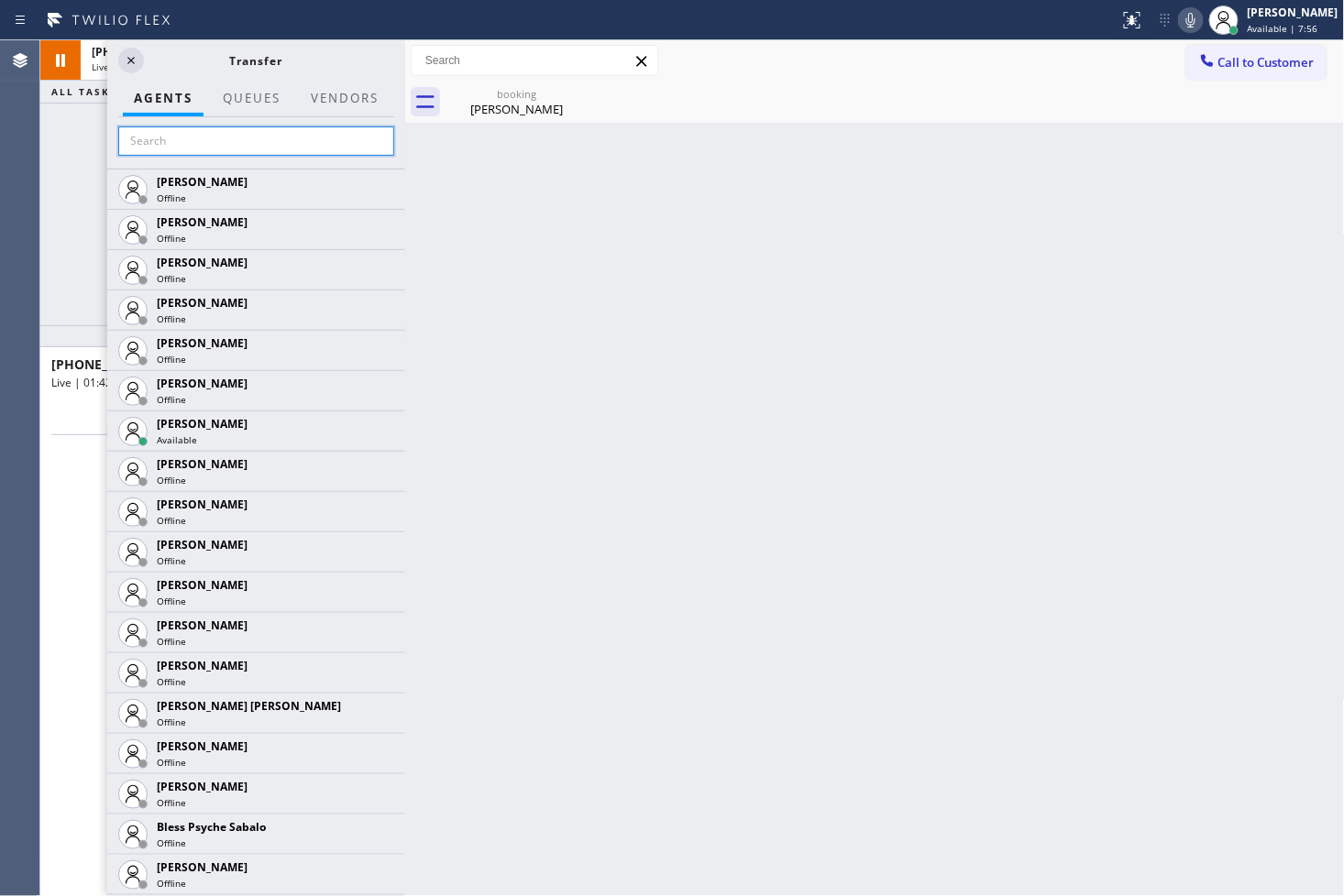
click at [190, 149] on input "text" at bounding box center [256, 141] width 276 height 30
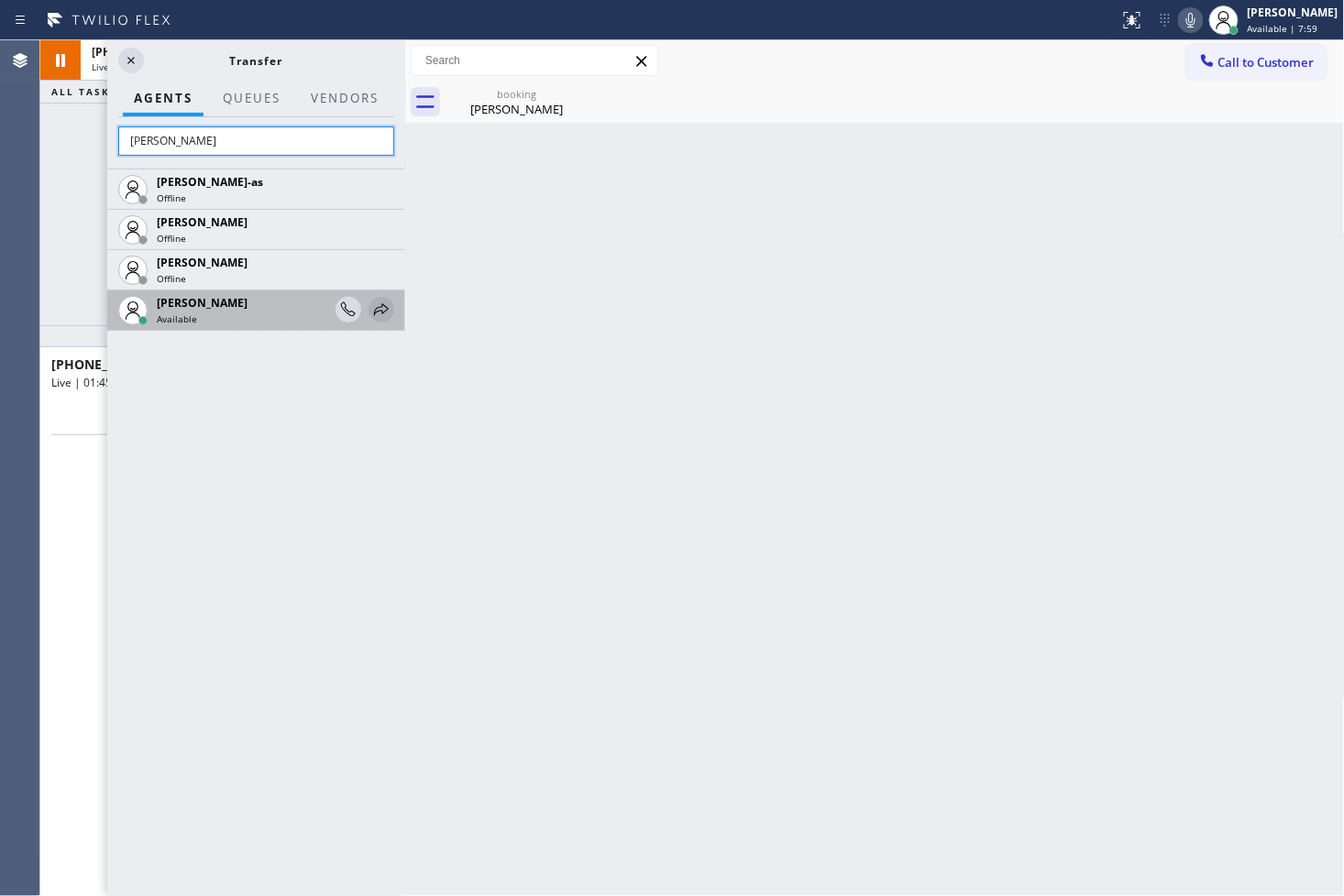
type input "[PERSON_NAME]"
click at [382, 307] on icon at bounding box center [381, 310] width 15 height 12
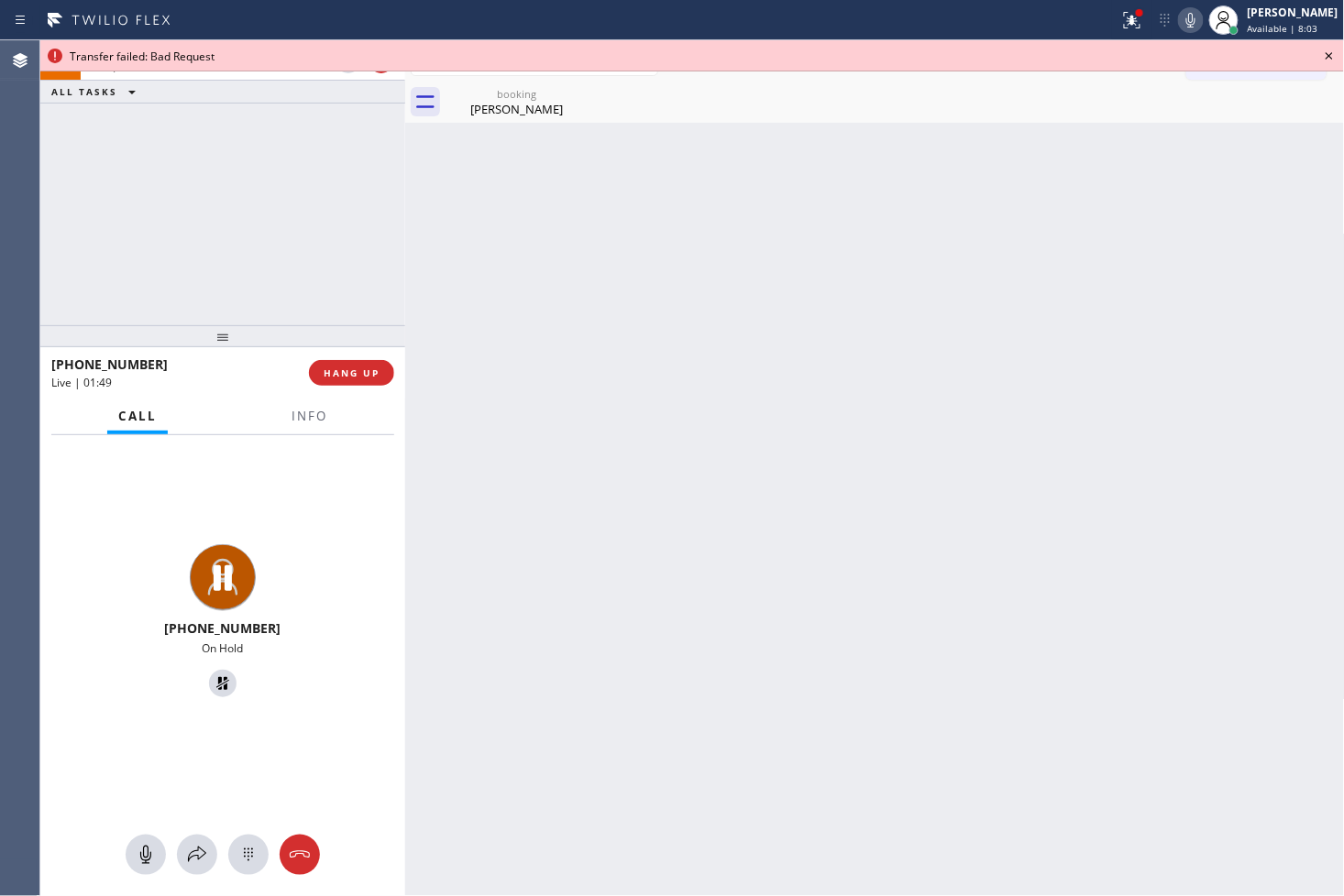
drag, startPoint x: 303, startPoint y: 241, endPoint x: 381, endPoint y: 203, distance: 86.8
click at [306, 241] on div "[PHONE_NUMBER] Live | 01:50 ALL TASKS ALL TASKS ACTIVE TASKS TASKS IN WRAP UP" at bounding box center [223, 182] width 365 height 285
click at [501, 103] on div "[PERSON_NAME]" at bounding box center [517, 108] width 138 height 17
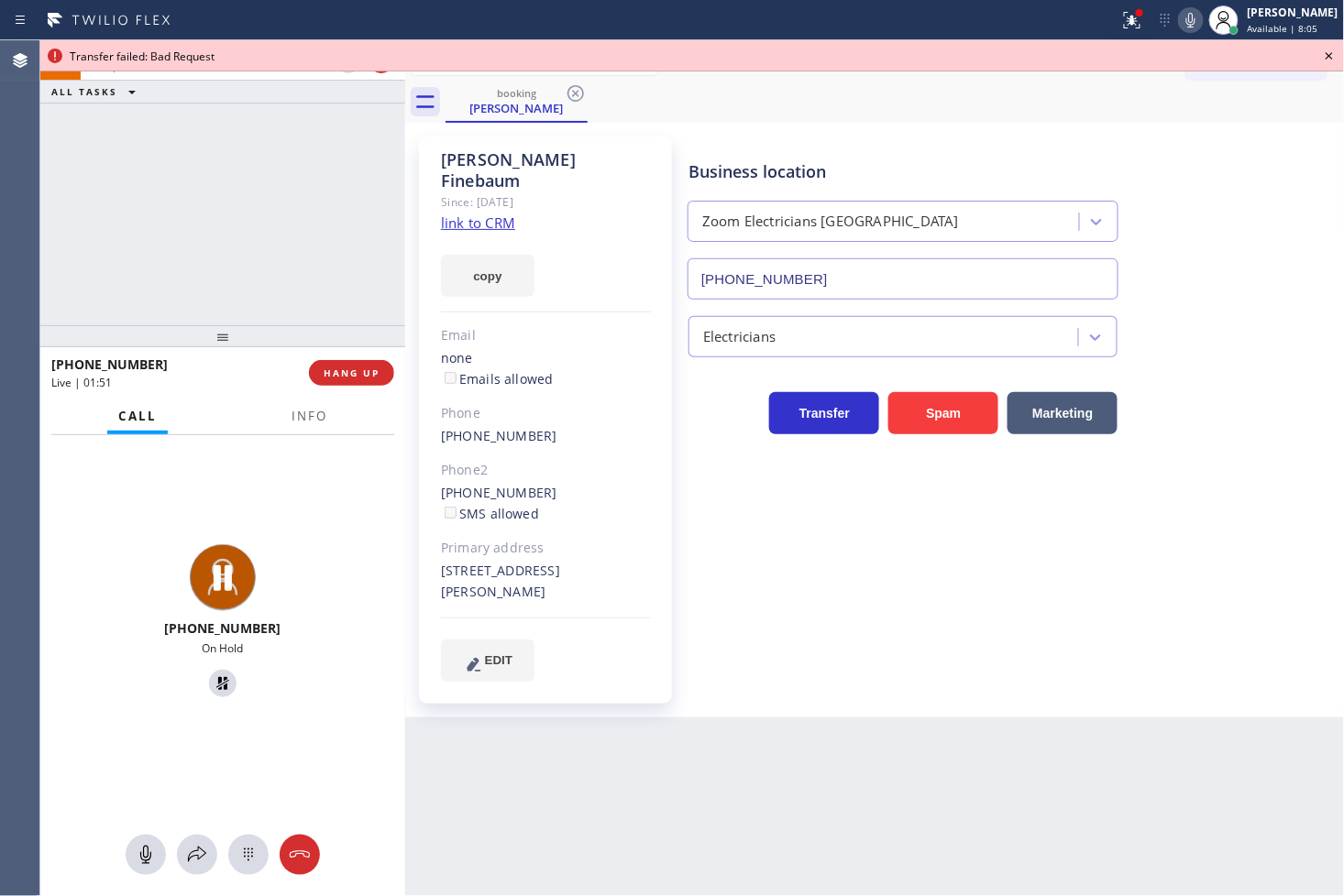
drag, startPoint x: 516, startPoint y: 254, endPoint x: 554, endPoint y: 242, distance: 39.8
click at [516, 256] on button "copy" at bounding box center [487, 275] width 94 height 42
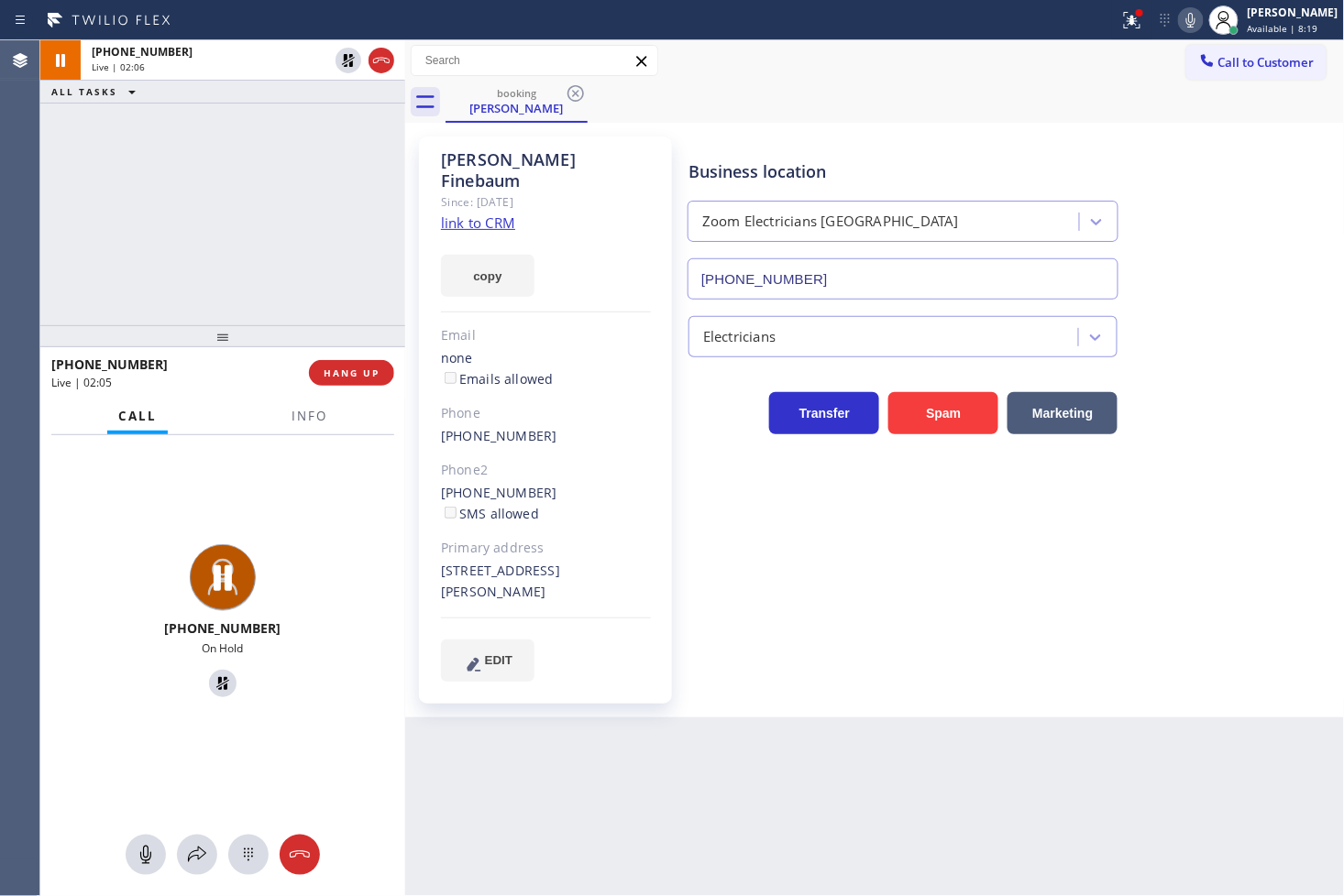
click at [226, 215] on div "[PHONE_NUMBER] Live | 02:06 ALL TASKS ALL TASKS ACTIVE TASKS TASKS IN WRAP UP" at bounding box center [223, 182] width 365 height 285
click at [300, 414] on span "Info" at bounding box center [310, 416] width 35 height 17
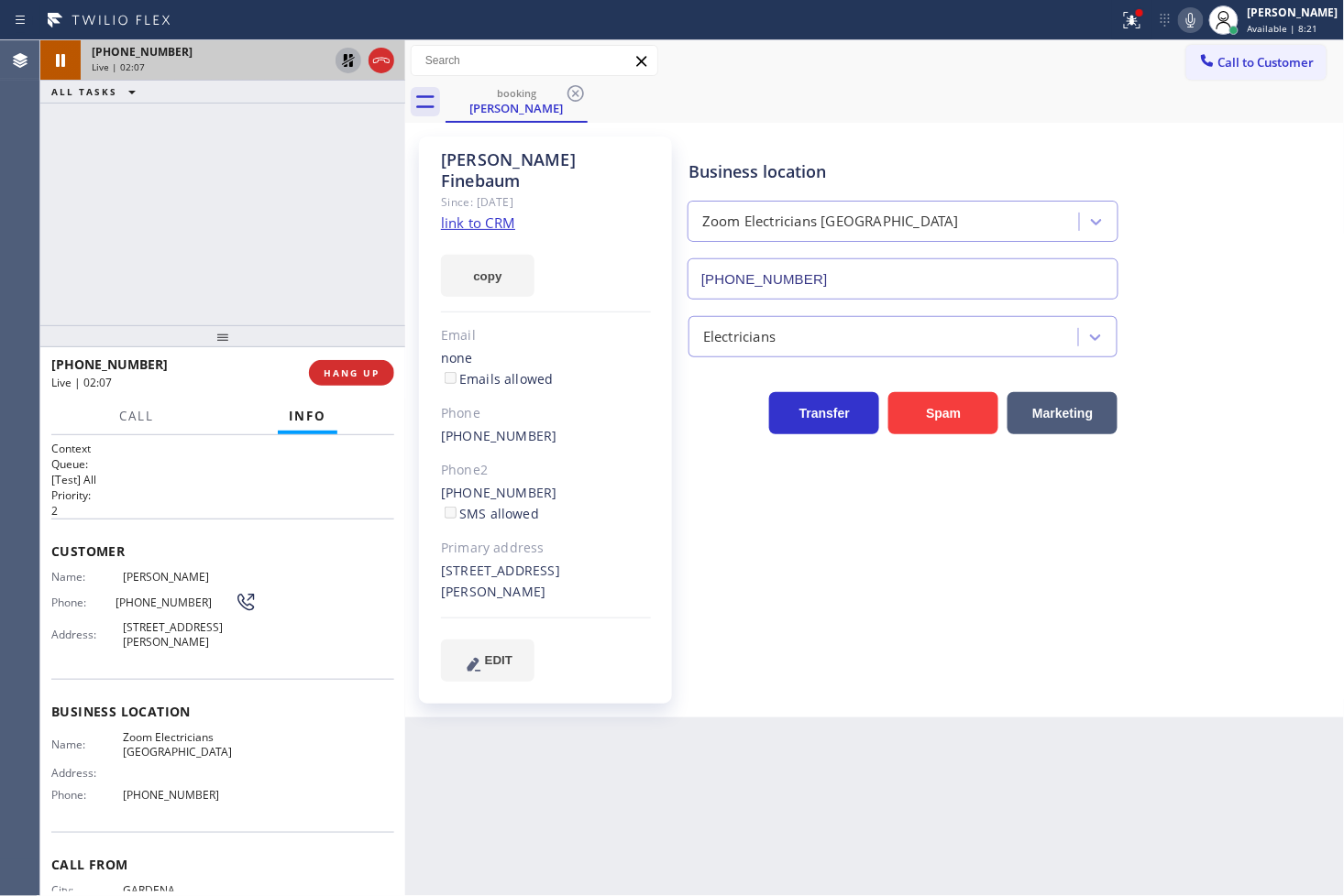
click at [349, 56] on icon at bounding box center [348, 60] width 13 height 13
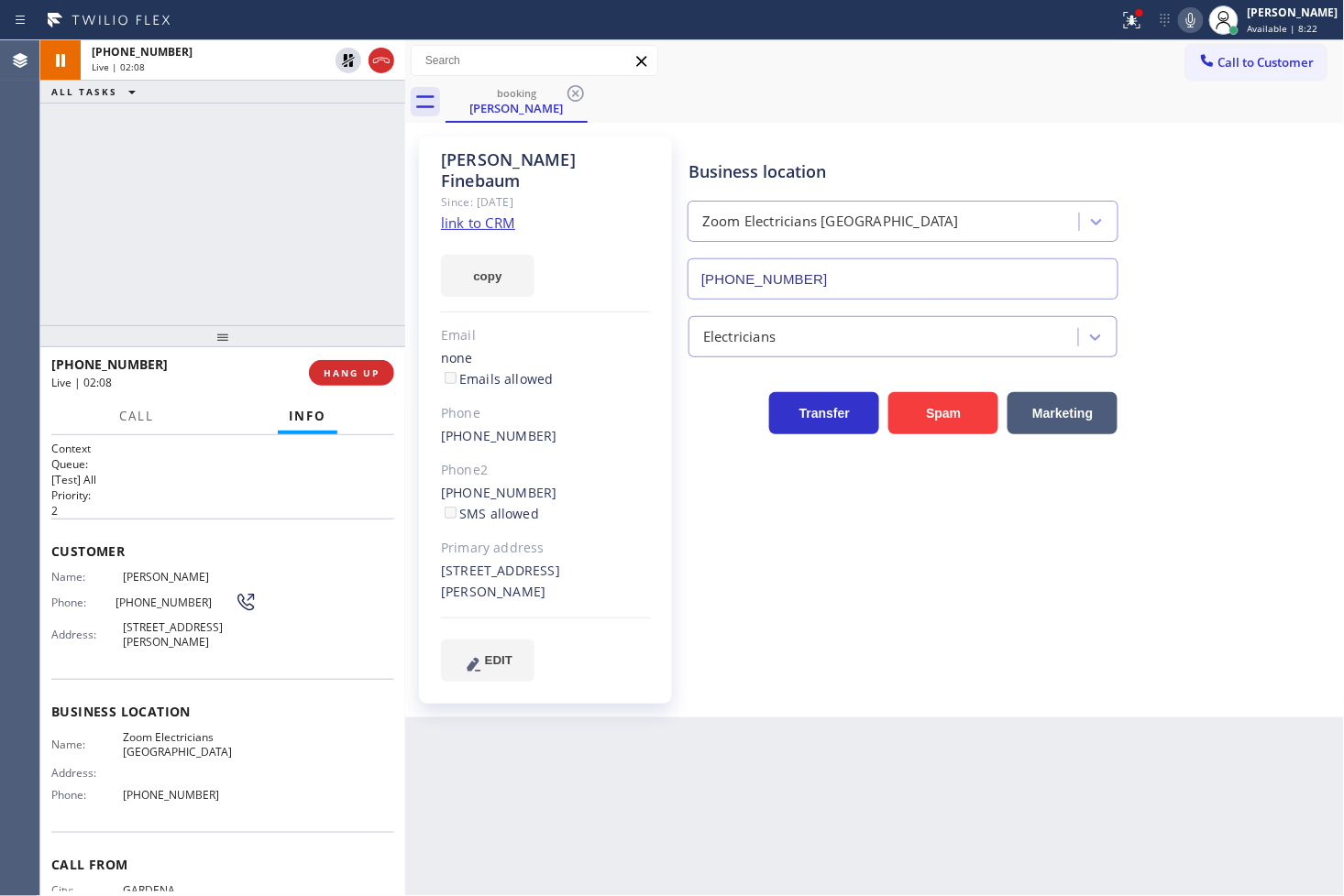
click at [932, 97] on div "booking [PERSON_NAME]" at bounding box center [895, 103] width 899 height 41
drag, startPoint x: 168, startPoint y: 253, endPoint x: 663, endPoint y: 6, distance: 553.2
click at [195, 224] on div "[PHONE_NUMBER] Live | 02:09 ALL TASKS ALL TASKS ACTIVE TASKS TASKS IN WRAP UP" at bounding box center [223, 182] width 365 height 285
click at [1121, 13] on icon at bounding box center [1132, 20] width 22 height 22
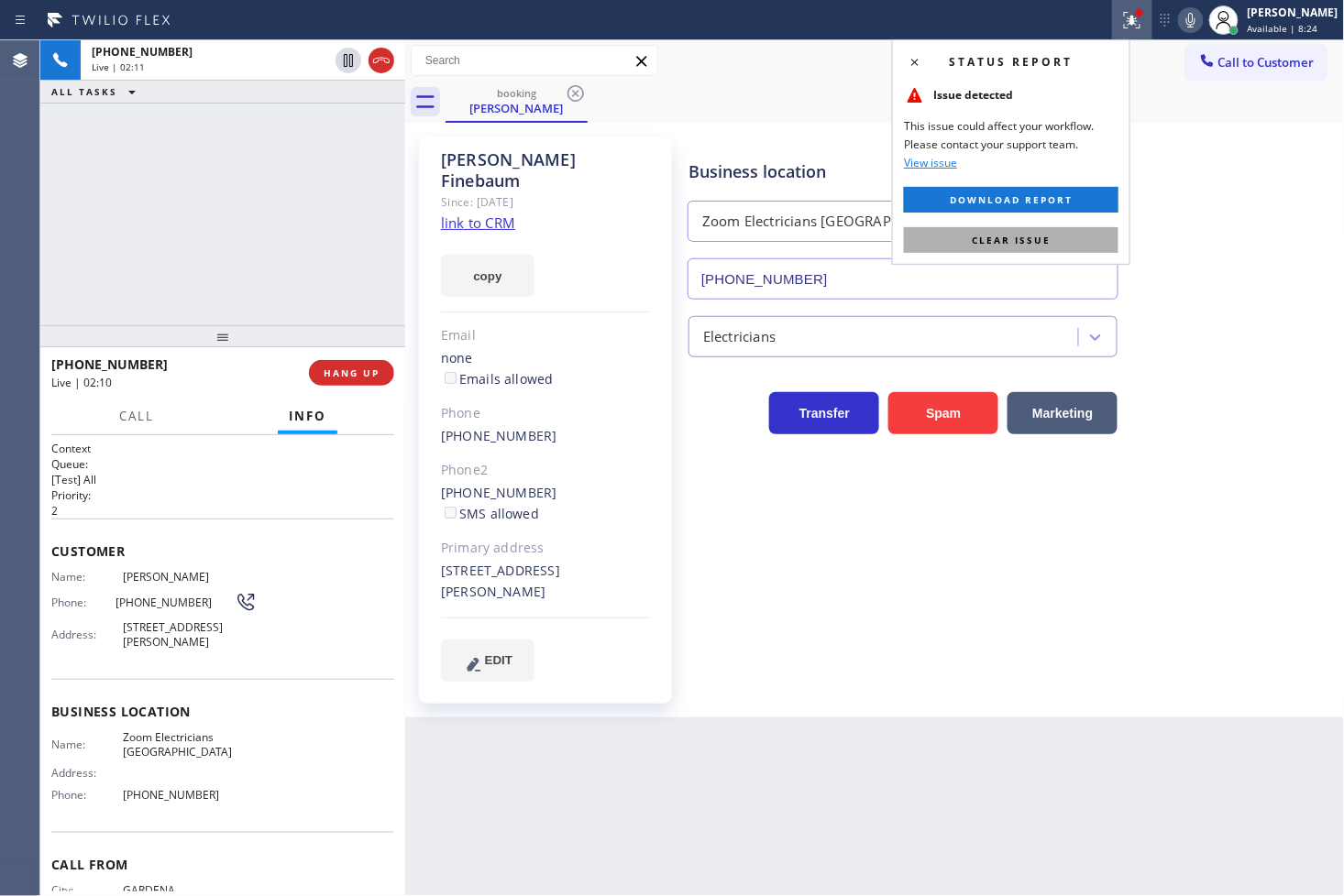
click at [1094, 237] on button "Clear issue" at bounding box center [1012, 241] width 215 height 26
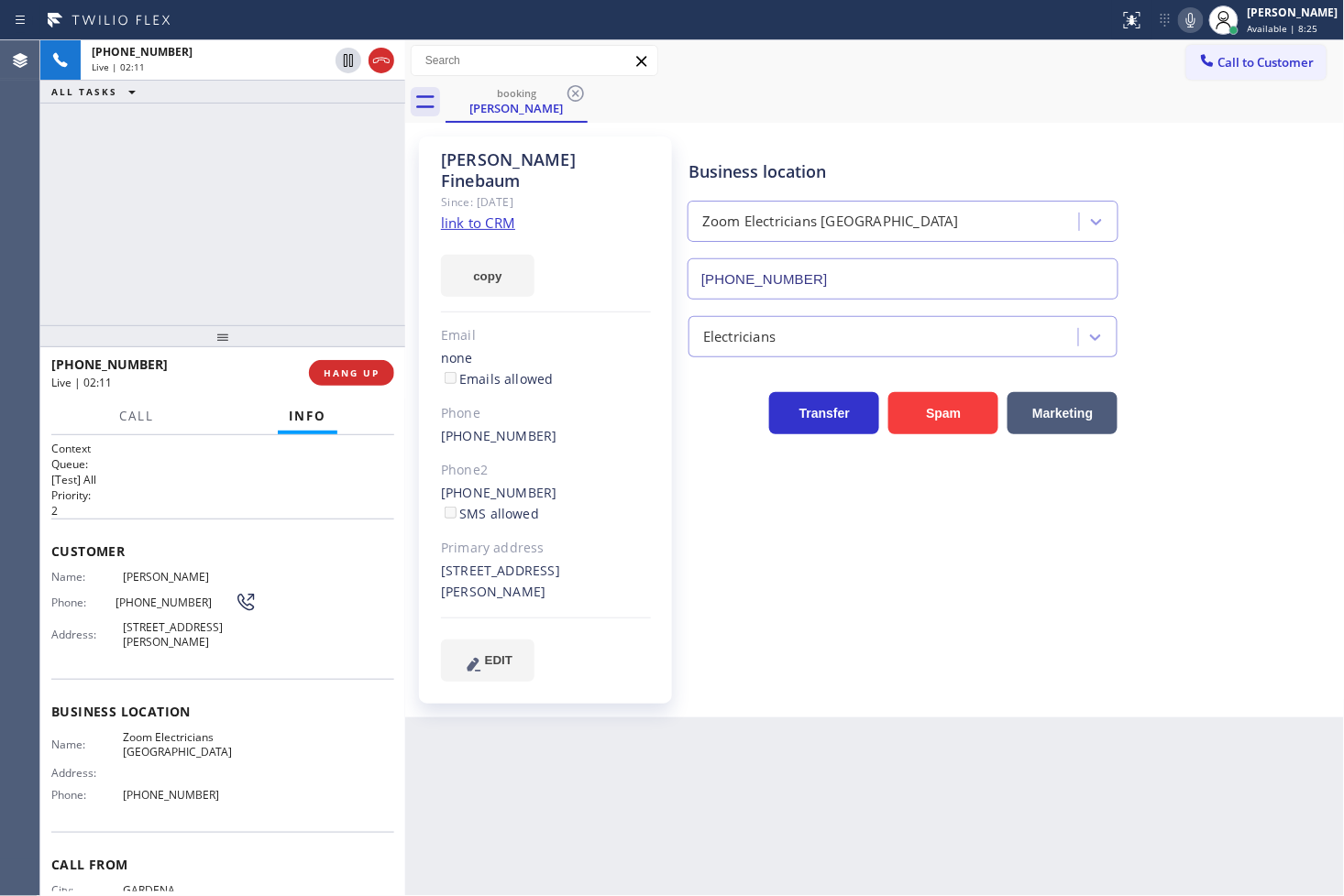
click at [184, 229] on div "[PHONE_NUMBER] Live | 02:11 ALL TASKS ALL TASKS ACTIVE TASKS TASKS IN WRAP UP" at bounding box center [223, 182] width 365 height 285
drag, startPoint x: 233, startPoint y: 479, endPoint x: 231, endPoint y: 427, distance: 52.0
click at [233, 479] on p "[Test] All" at bounding box center [223, 480] width 343 height 16
click at [682, 445] on div "[PERSON_NAME] Since: [DATE] link to CRM copy Email none Emails allowed Phone [P…" at bounding box center [547, 420] width 275 height 586
click at [244, 480] on p "[Test] All" at bounding box center [223, 480] width 343 height 16
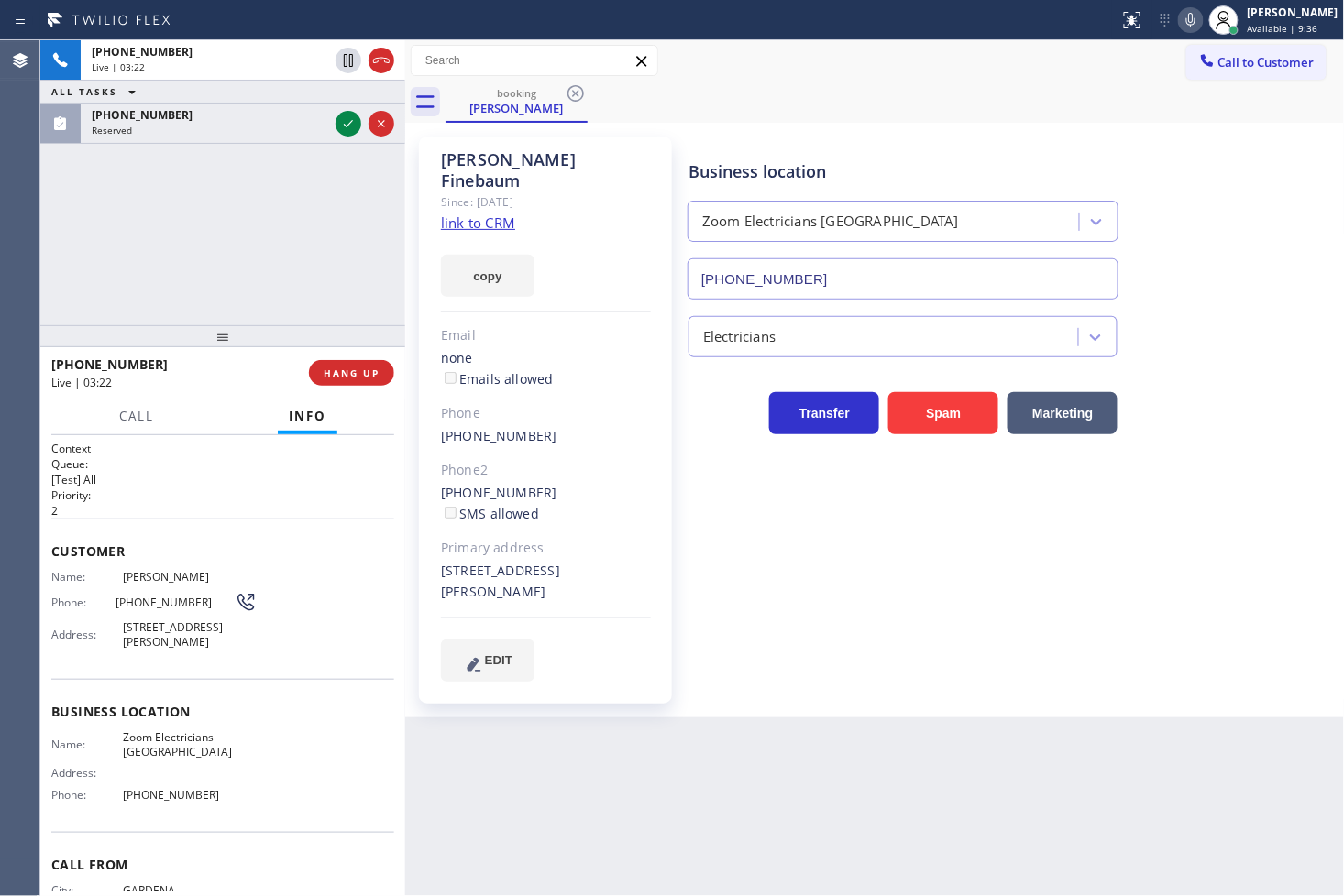
click at [204, 488] on h2 "Priority:" at bounding box center [223, 496] width 343 height 16
click at [235, 239] on div "[PHONE_NUMBER] Live | 03:29 ALL TASKS ALL TASKS ACTIVE TASKS TASKS IN WRAP UP […" at bounding box center [223, 182] width 365 height 285
click at [229, 467] on h2 "Queue:" at bounding box center [223, 464] width 343 height 16
click at [205, 315] on div "[PHONE_NUMBER] Live | 03:30 ALL TASKS ALL TASKS ACTIVE TASKS TASKS IN WRAP UP […" at bounding box center [223, 182] width 365 height 285
click at [256, 499] on h2 "Priority:" at bounding box center [223, 496] width 343 height 16
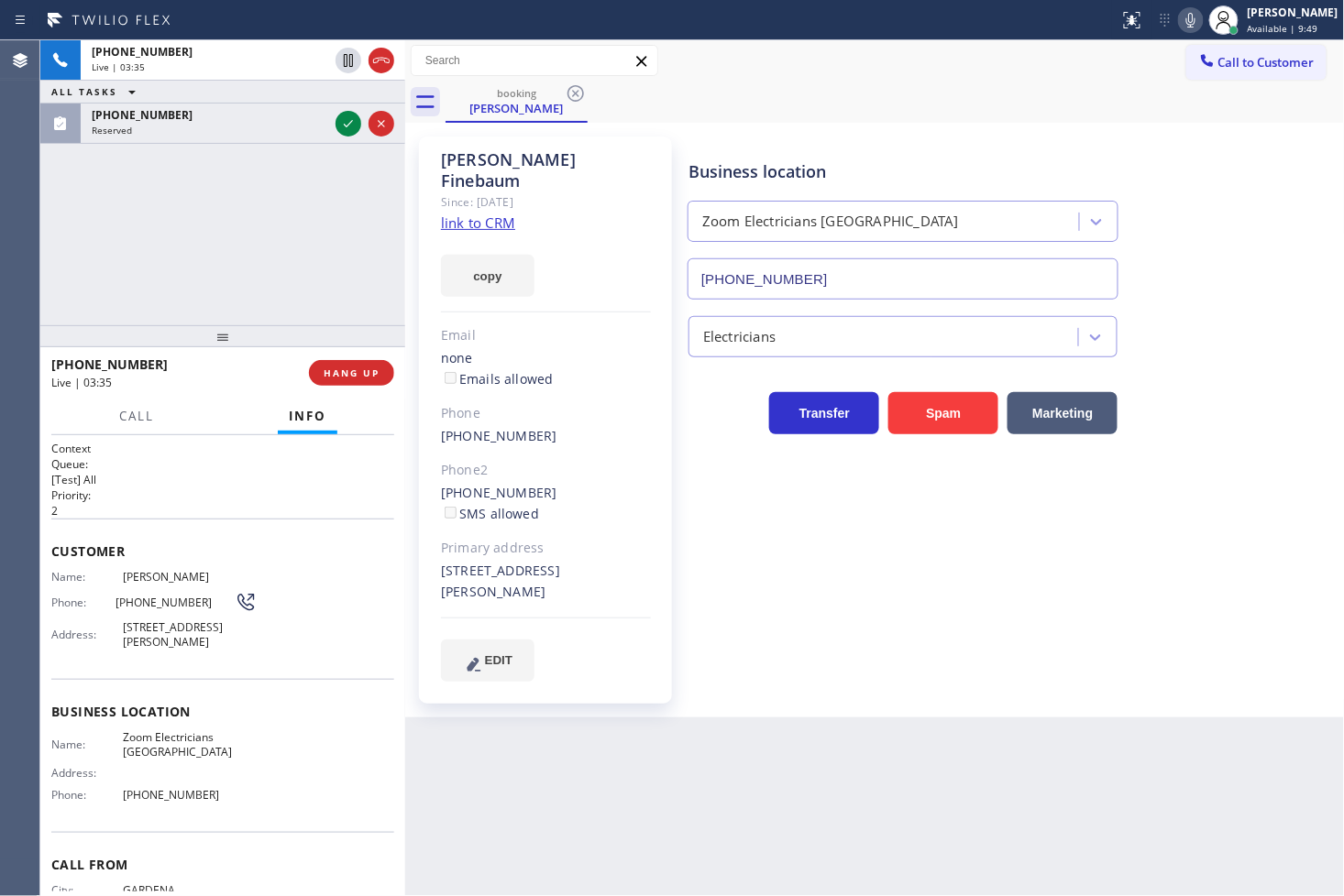
click at [602, 249] on div "copy" at bounding box center [545, 265] width 210 height 63
click at [185, 272] on div "[PHONE_NUMBER] Live | 03:36 ALL TASKS ALL TASKS ACTIVE TASKS TASKS IN WRAP UP […" at bounding box center [223, 182] width 365 height 285
click at [220, 472] on p "[Test] All" at bounding box center [223, 480] width 343 height 16
click at [217, 327] on div at bounding box center [223, 336] width 365 height 22
click at [230, 295] on div "[PHONE_NUMBER] Live | 03:39 ALL TASKS ALL TASKS ACTIVE TASKS TASKS IN WRAP UP […" at bounding box center [223, 182] width 365 height 285
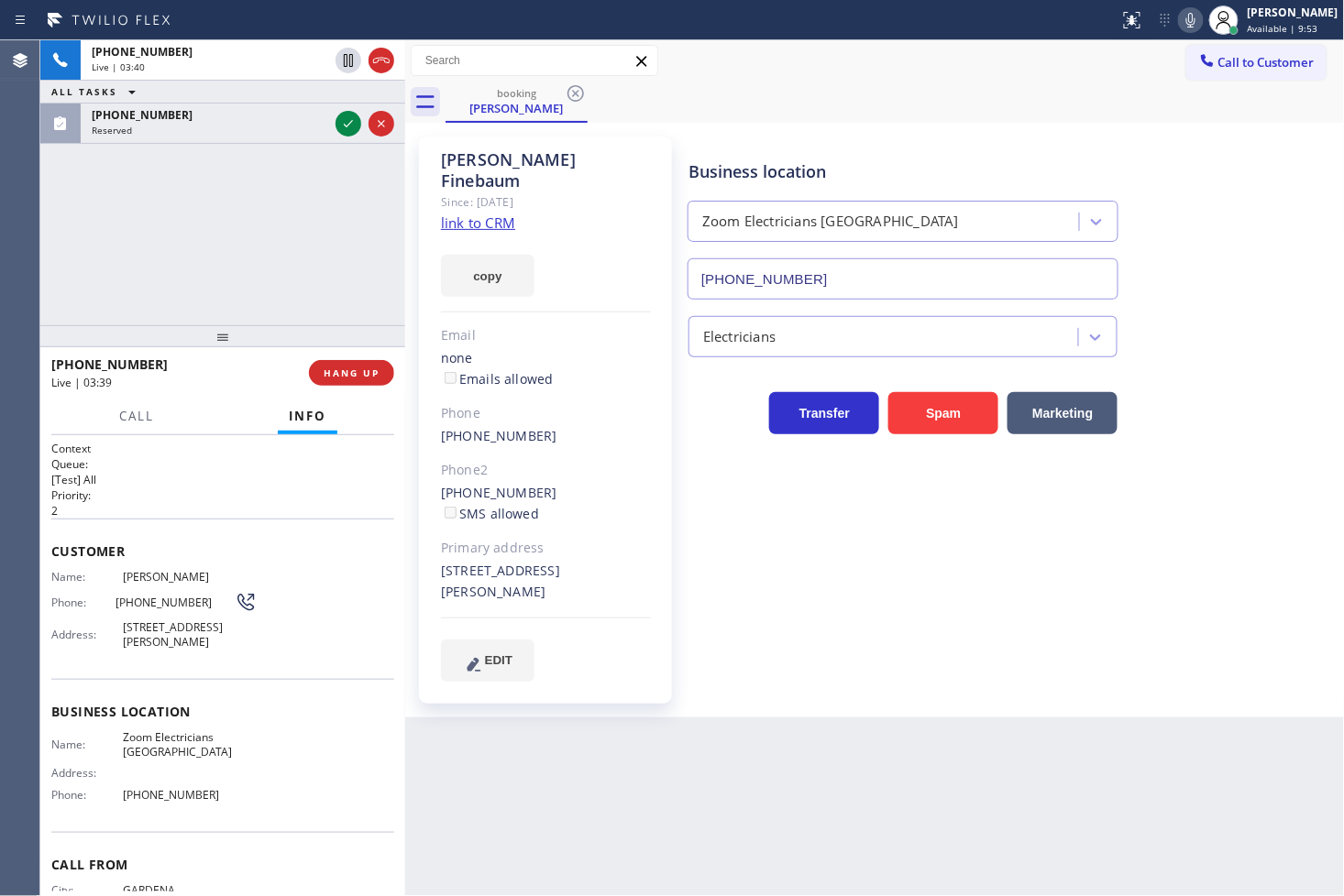
click at [245, 474] on p "[Test] All" at bounding box center [223, 480] width 343 height 16
click at [178, 218] on div "[PHONE_NUMBER] Live | 03:40 ALL TASKS ALL TASKS ACTIVE TASKS TASKS IN WRAP UP […" at bounding box center [223, 182] width 365 height 285
drag, startPoint x: 433, startPoint y: 544, endPoint x: 498, endPoint y: 565, distance: 68.3
click at [498, 565] on div "[PERSON_NAME] Since: [DATE] link to CRM copy Email none Emails allowed Phone [P…" at bounding box center [545, 421] width 253 height 568
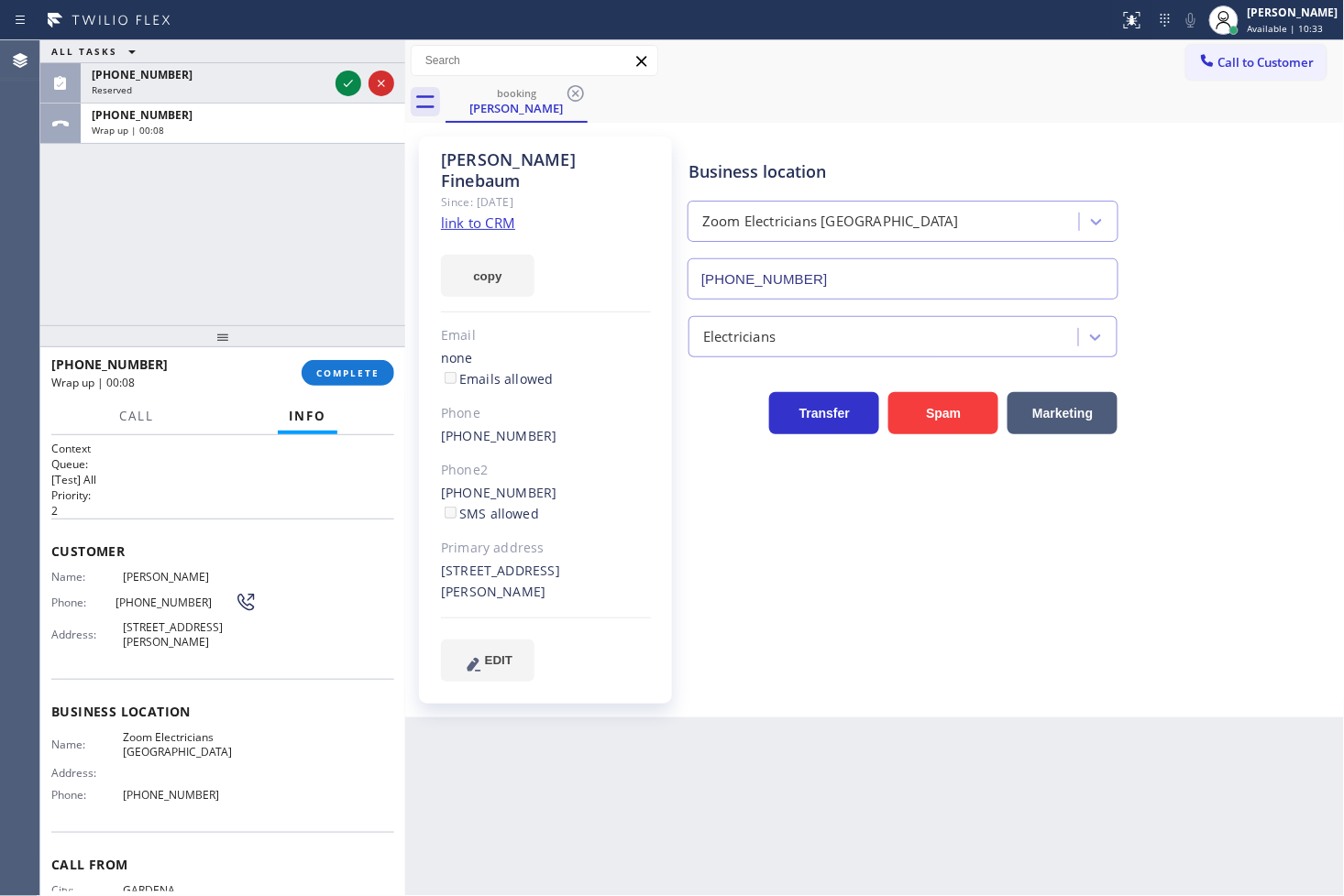
click at [572, 561] on div "[STREET_ADDRESS][PERSON_NAME]" at bounding box center [545, 582] width 210 height 42
drag, startPoint x: 477, startPoint y: 570, endPoint x: 444, endPoint y: 576, distance: 33.5
click at [444, 576] on div "[STREET_ADDRESS][PERSON_NAME]" at bounding box center [545, 582] width 210 height 42
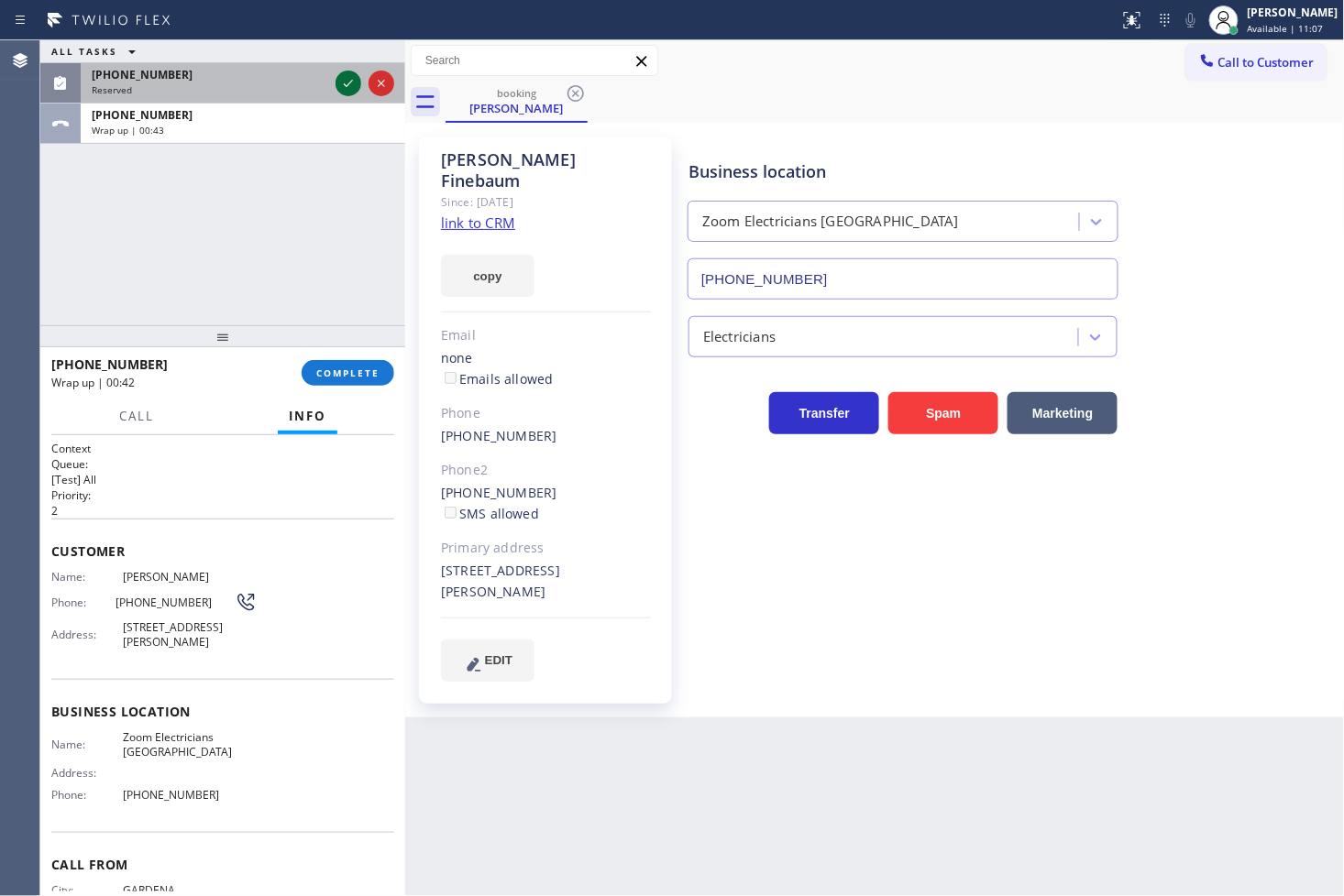
click at [351, 89] on icon at bounding box center [348, 83] width 22 height 22
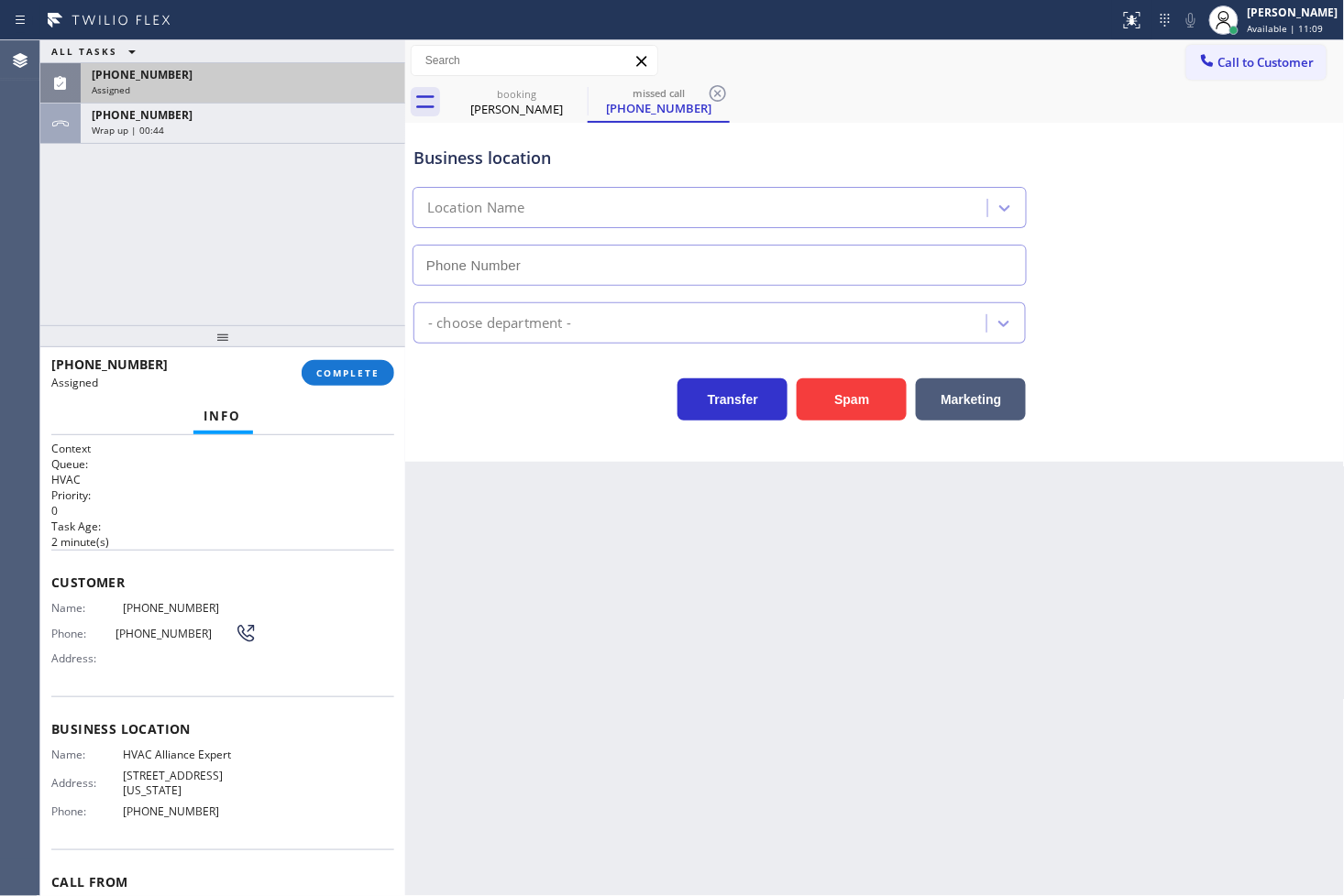
type input "[PHONE_NUMBER]"
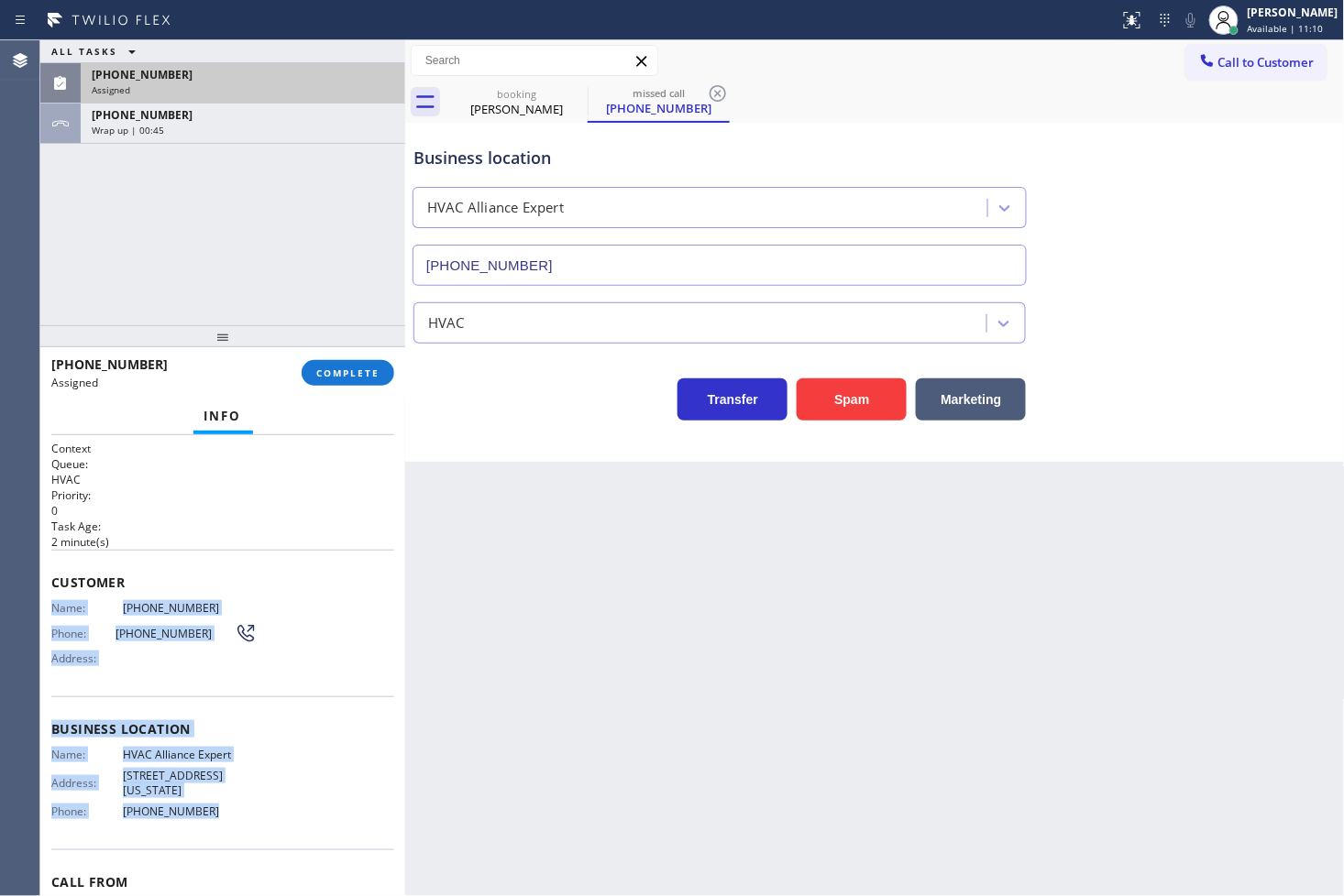
drag, startPoint x: 48, startPoint y: 603, endPoint x: 257, endPoint y: 810, distance: 294.2
click at [257, 810] on div "Context Queue: HVAC Priority: 0 Task Age: [DEMOGRAPHIC_DATA] minute(s) Customer…" at bounding box center [223, 666] width 365 height 462
click at [359, 376] on span "COMPLETE" at bounding box center [348, 373] width 63 height 13
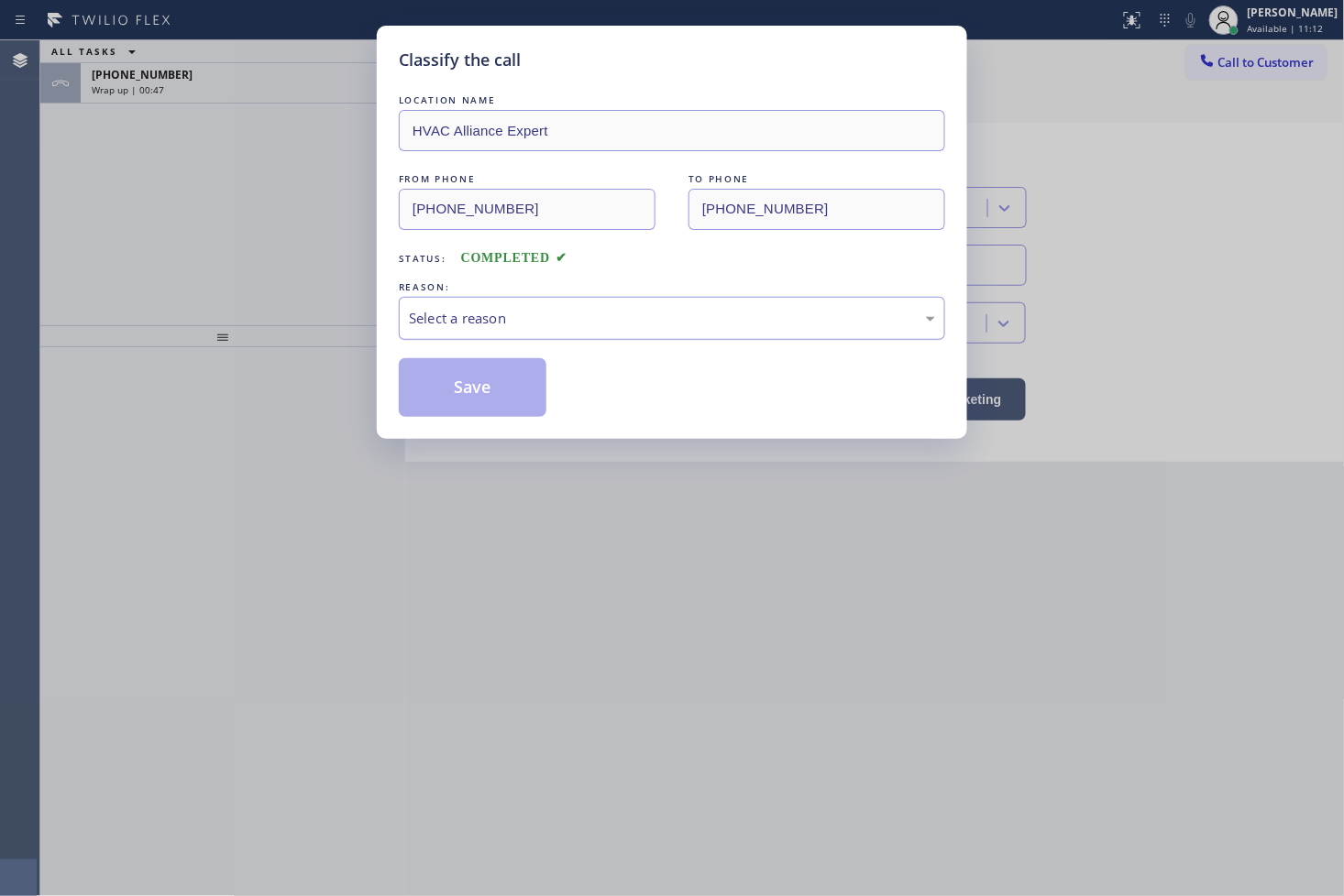
click at [492, 322] on div "Select a reason" at bounding box center [672, 317] width 527 height 21
click at [463, 392] on button "Save" at bounding box center [472, 388] width 148 height 59
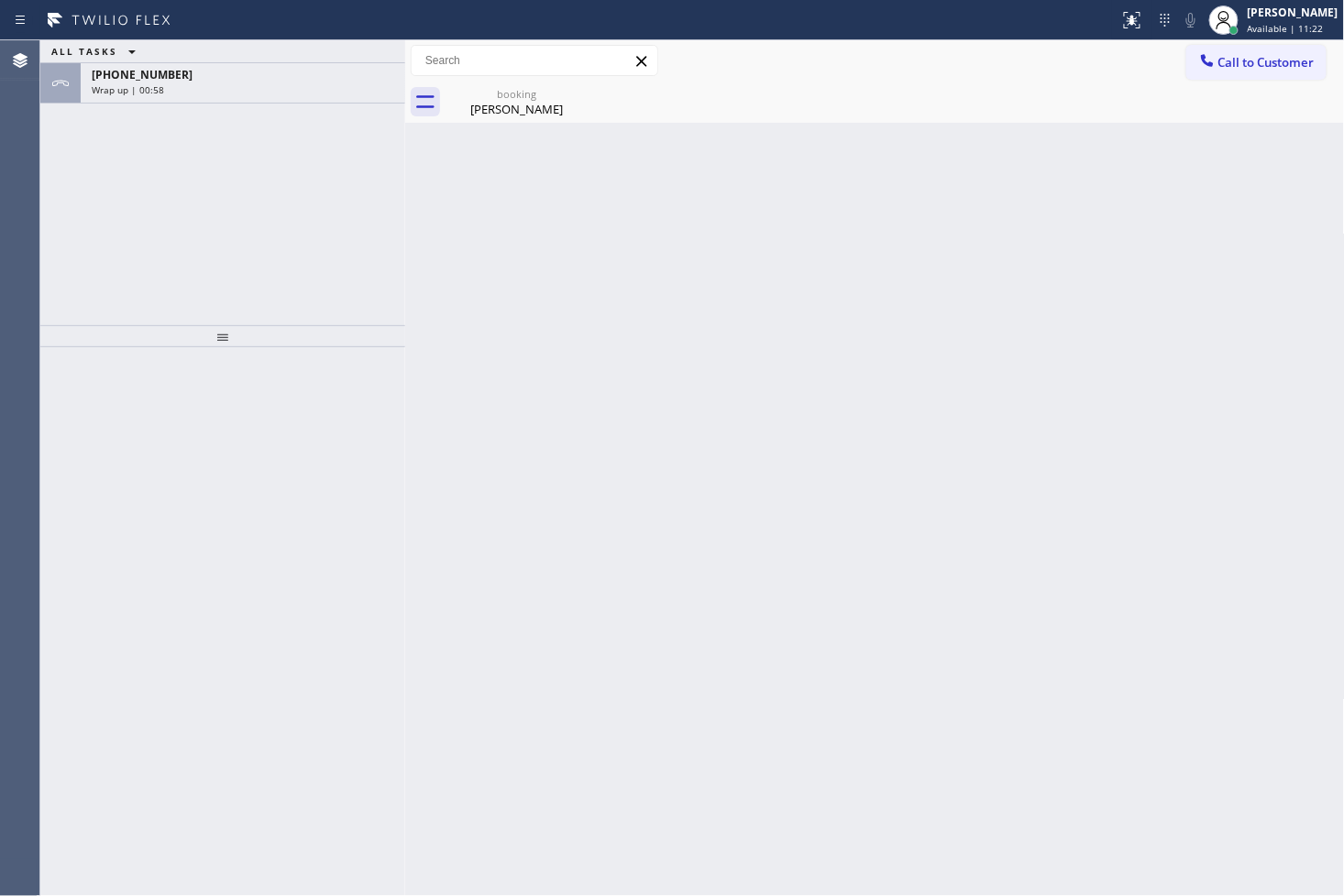
click at [107, 197] on div "ALL TASKS ALL TASKS ACTIVE TASKS TASKS IN WRAP UP [PHONE_NUMBER] Wrap up | 00:58" at bounding box center [223, 182] width 365 height 285
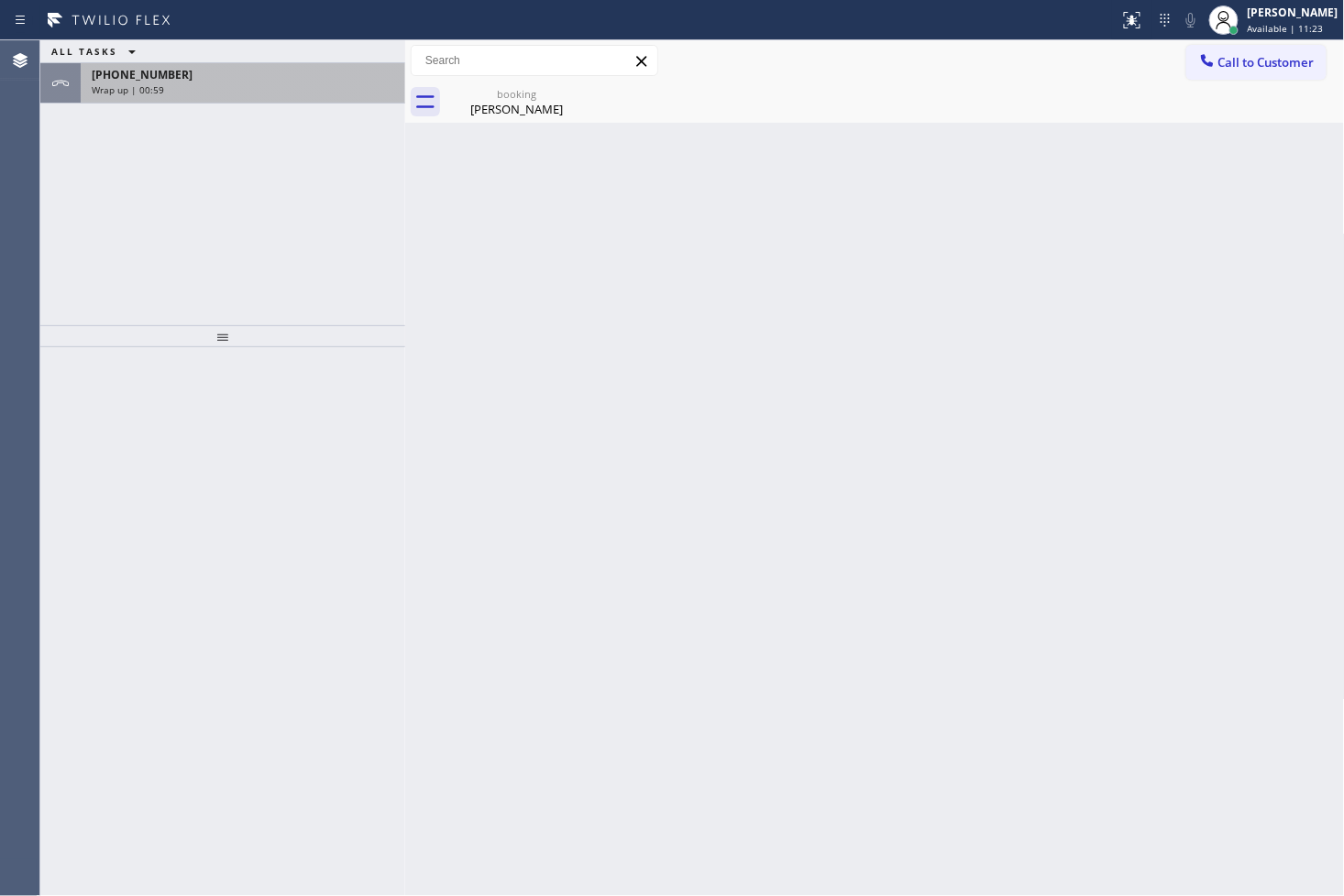
click at [246, 71] on div "[PHONE_NUMBER]" at bounding box center [243, 75] width 303 height 16
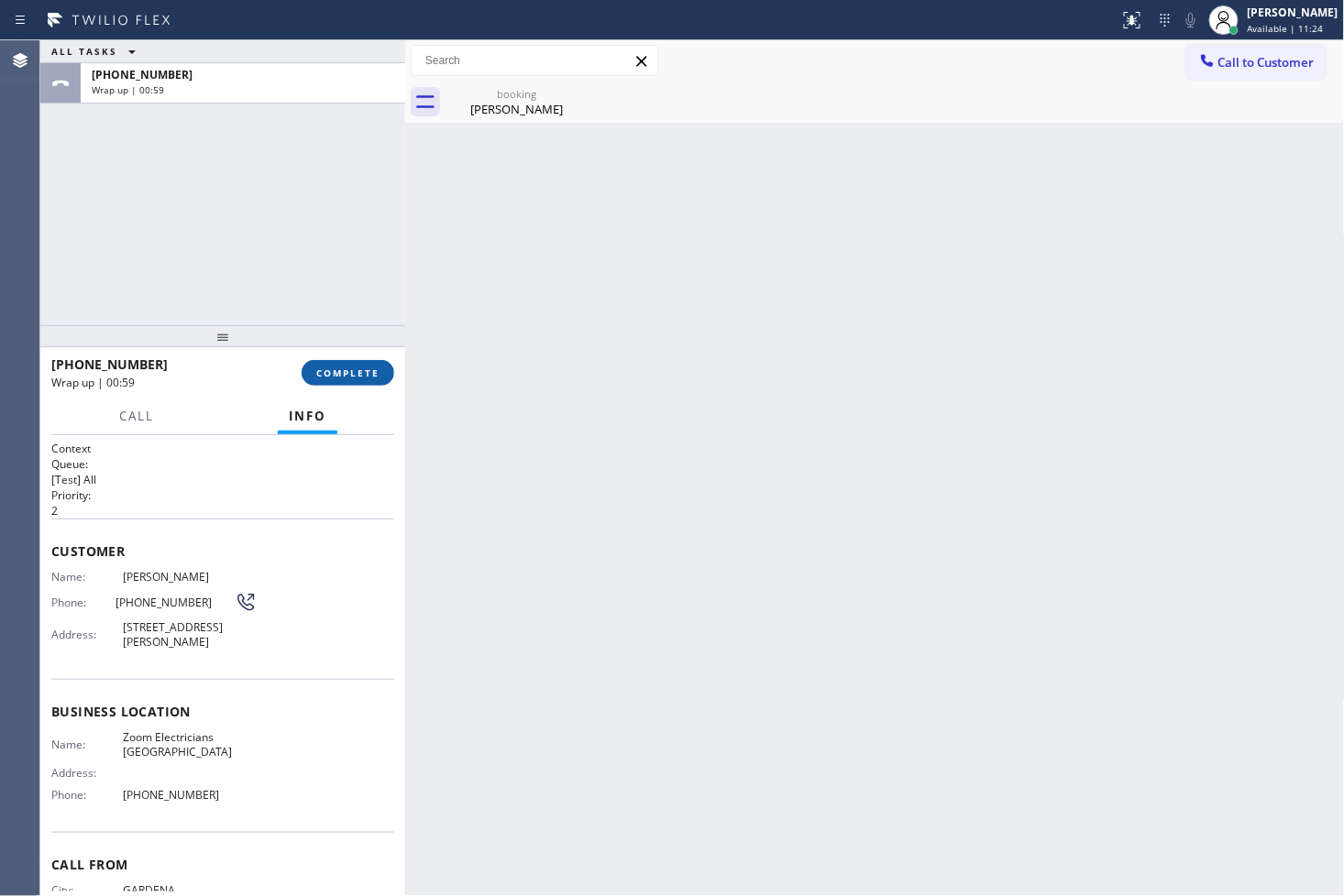
click at [355, 379] on span "COMPLETE" at bounding box center [348, 373] width 63 height 13
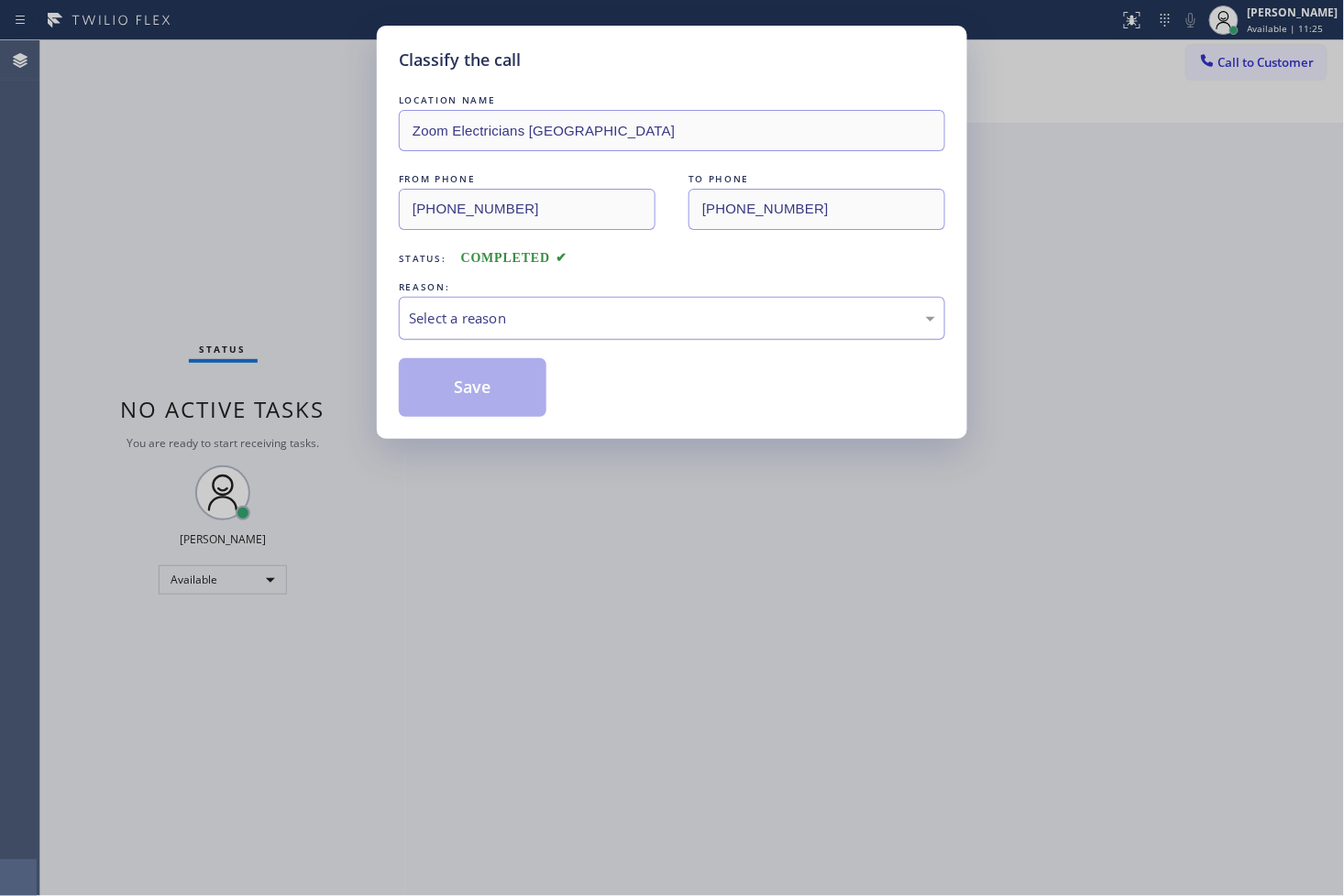
click at [585, 315] on div "Select a reason" at bounding box center [672, 317] width 527 height 21
click at [486, 391] on button "Save" at bounding box center [472, 388] width 148 height 59
click at [518, 368] on button "Save" at bounding box center [472, 388] width 148 height 59
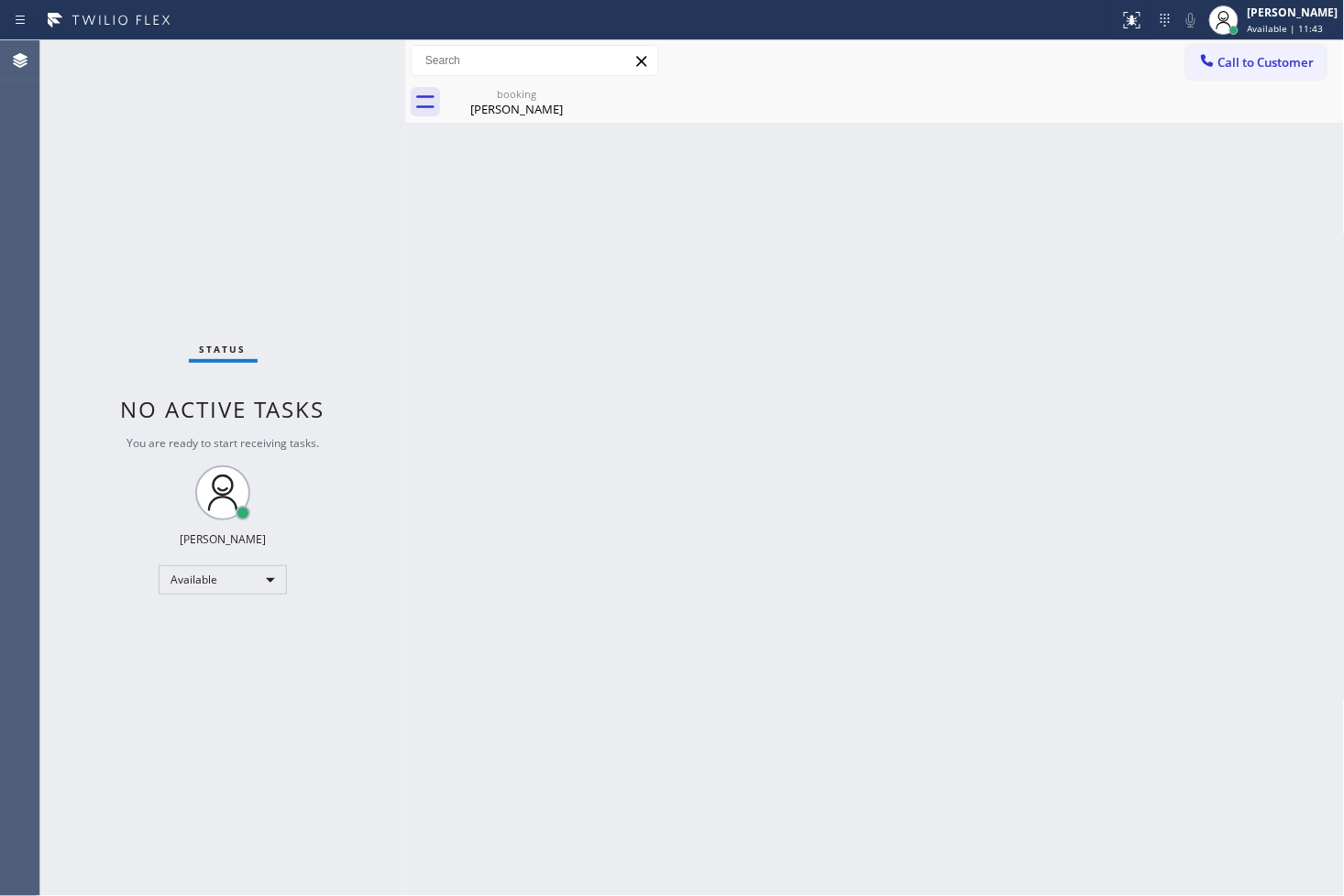
click at [102, 253] on div "Status No active tasks You are ready to start receiving tasks. [PERSON_NAME]" at bounding box center [223, 468] width 365 height 856
click at [308, 176] on div "Status No active tasks You are ready to start receiving tasks. [PERSON_NAME]" at bounding box center [223, 468] width 365 height 856
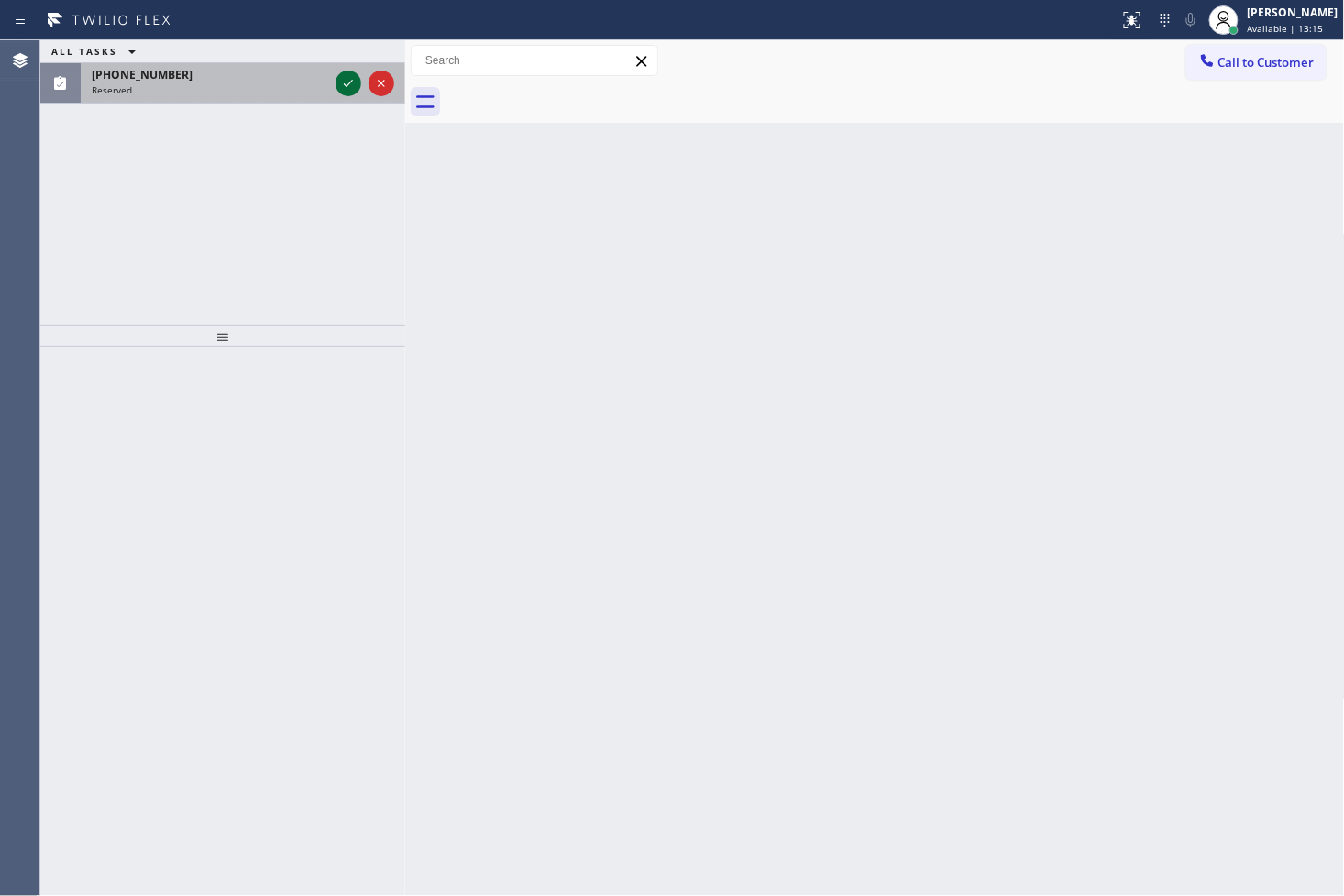
click at [348, 83] on icon at bounding box center [348, 83] width 22 height 22
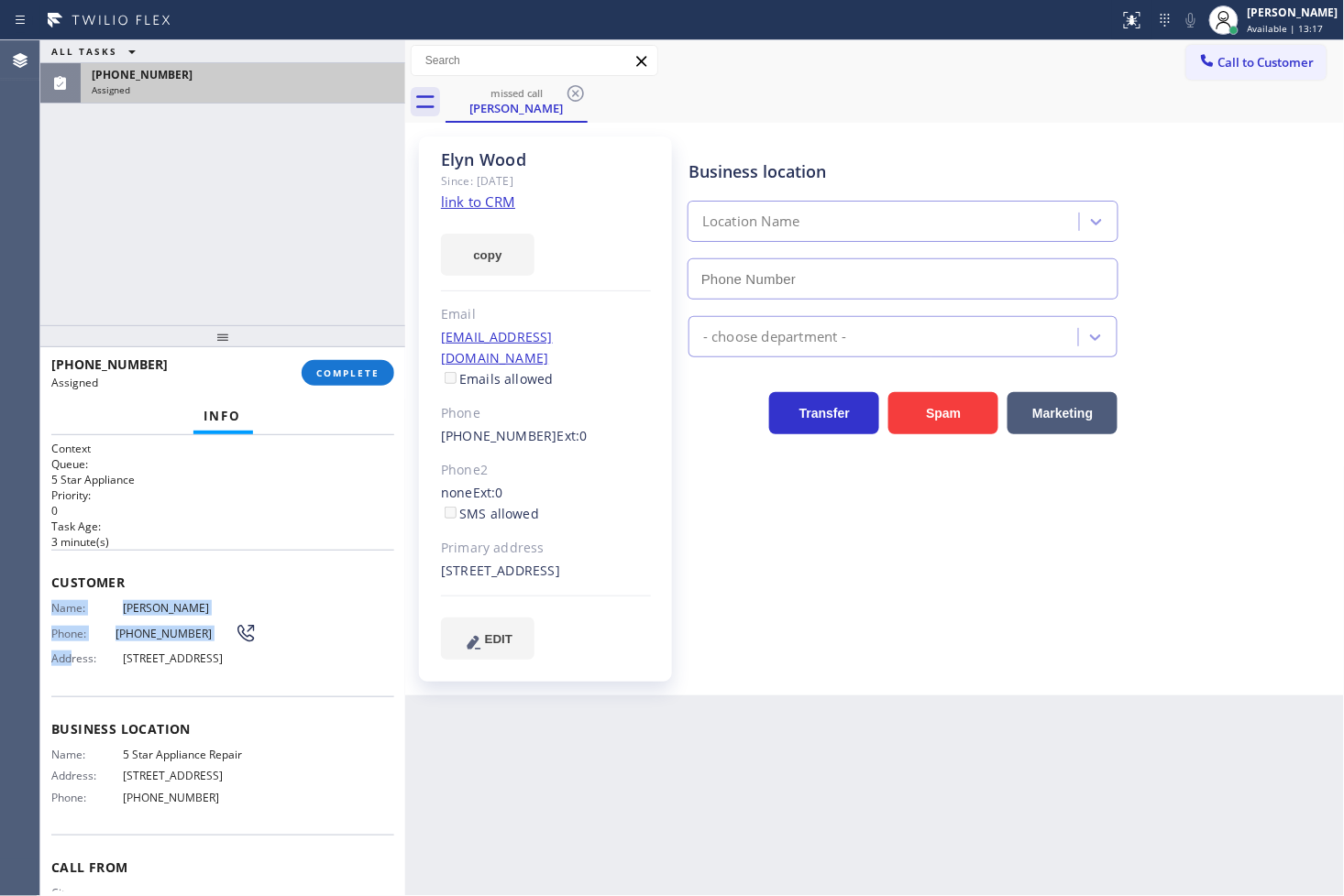
type input "[PHONE_NUMBER]"
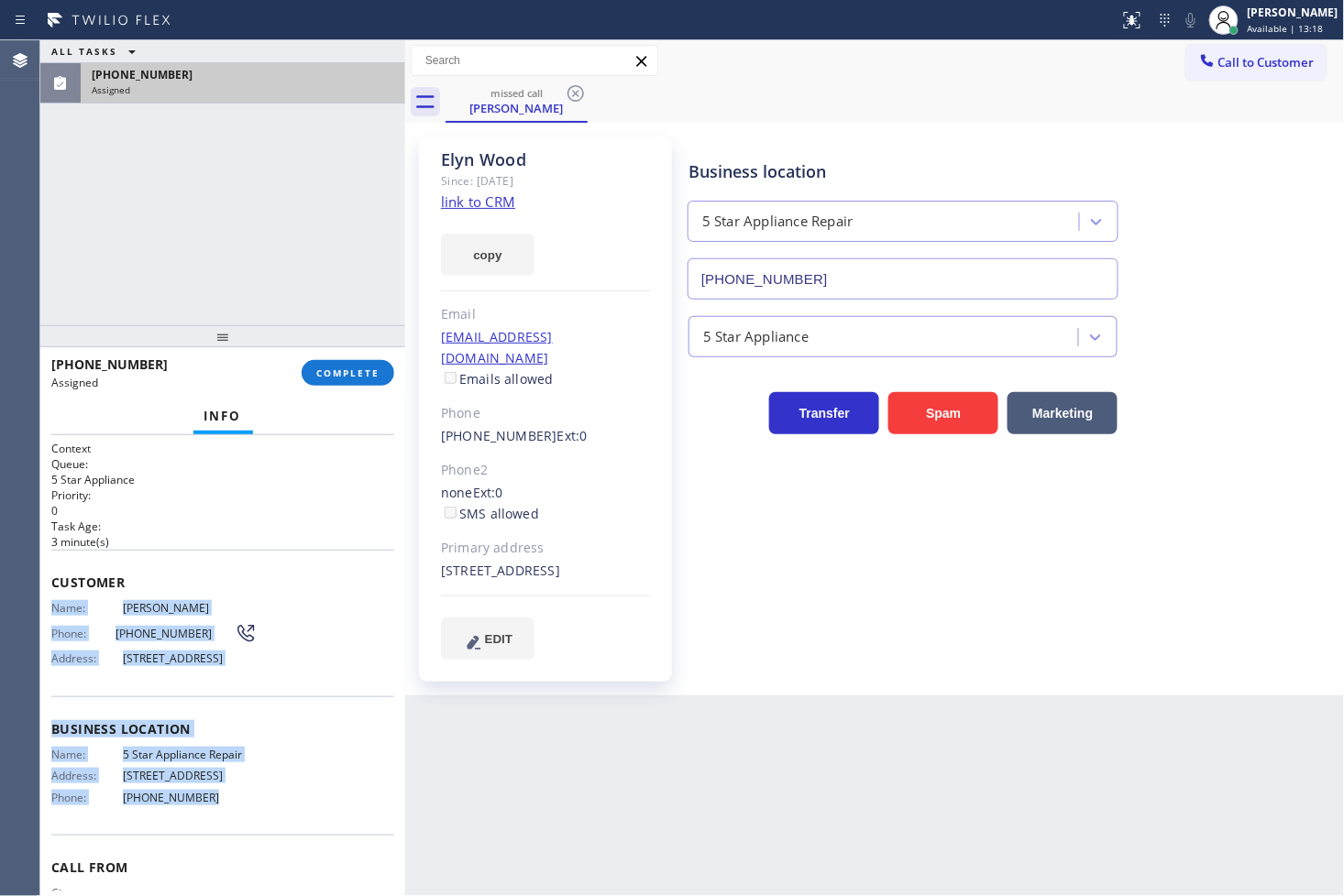
drag, startPoint x: 47, startPoint y: 607, endPoint x: 233, endPoint y: 840, distance: 298.1
click at [233, 840] on div "Context Queue: 5 Star Appliance Priority: 0 Task Age: [DEMOGRAPHIC_DATA] minute…" at bounding box center [223, 666] width 365 height 462
click at [334, 368] on span "COMPLETE" at bounding box center [348, 373] width 63 height 13
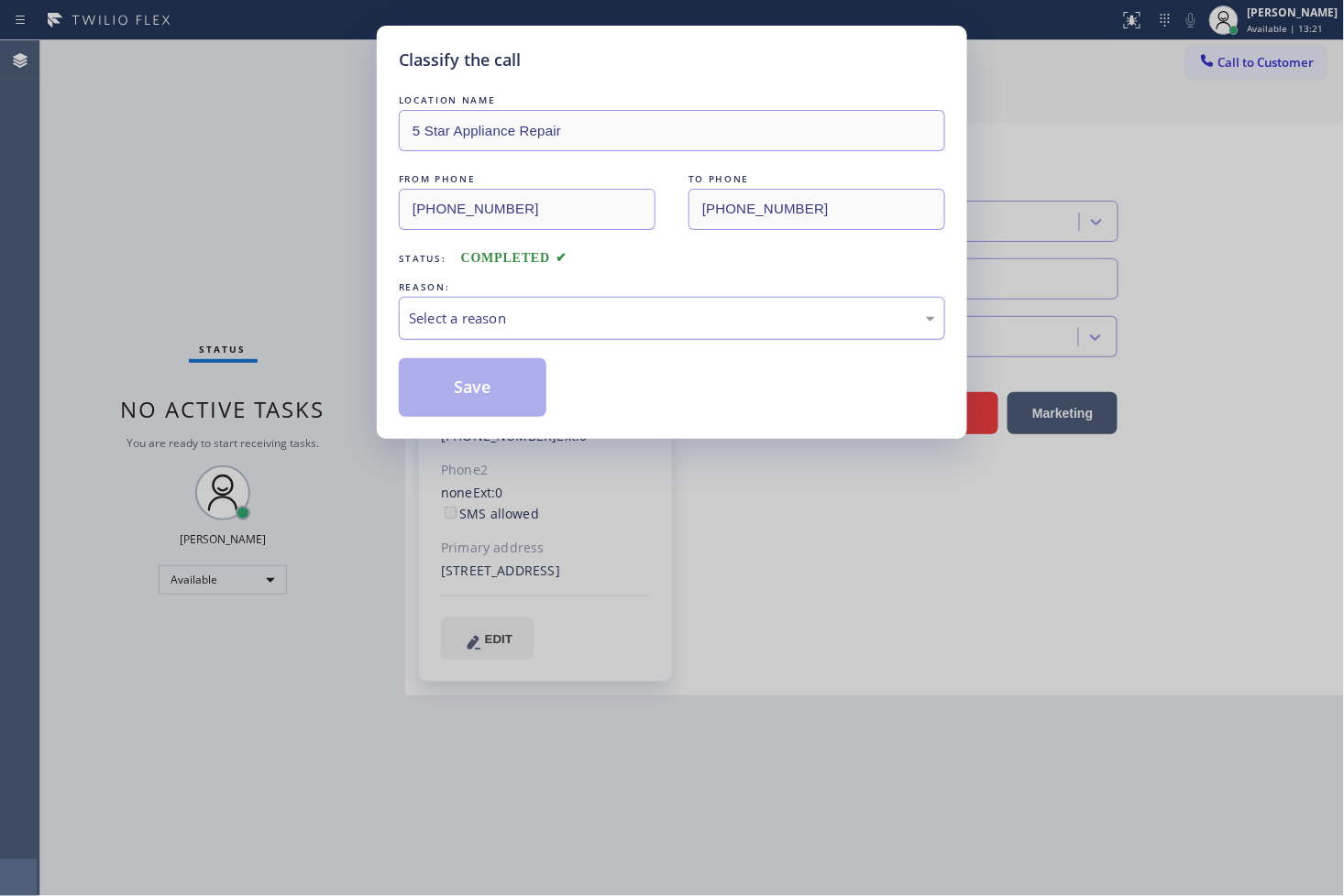
click at [530, 313] on div "Select a reason" at bounding box center [672, 317] width 527 height 21
click at [459, 397] on button "Save" at bounding box center [472, 388] width 148 height 59
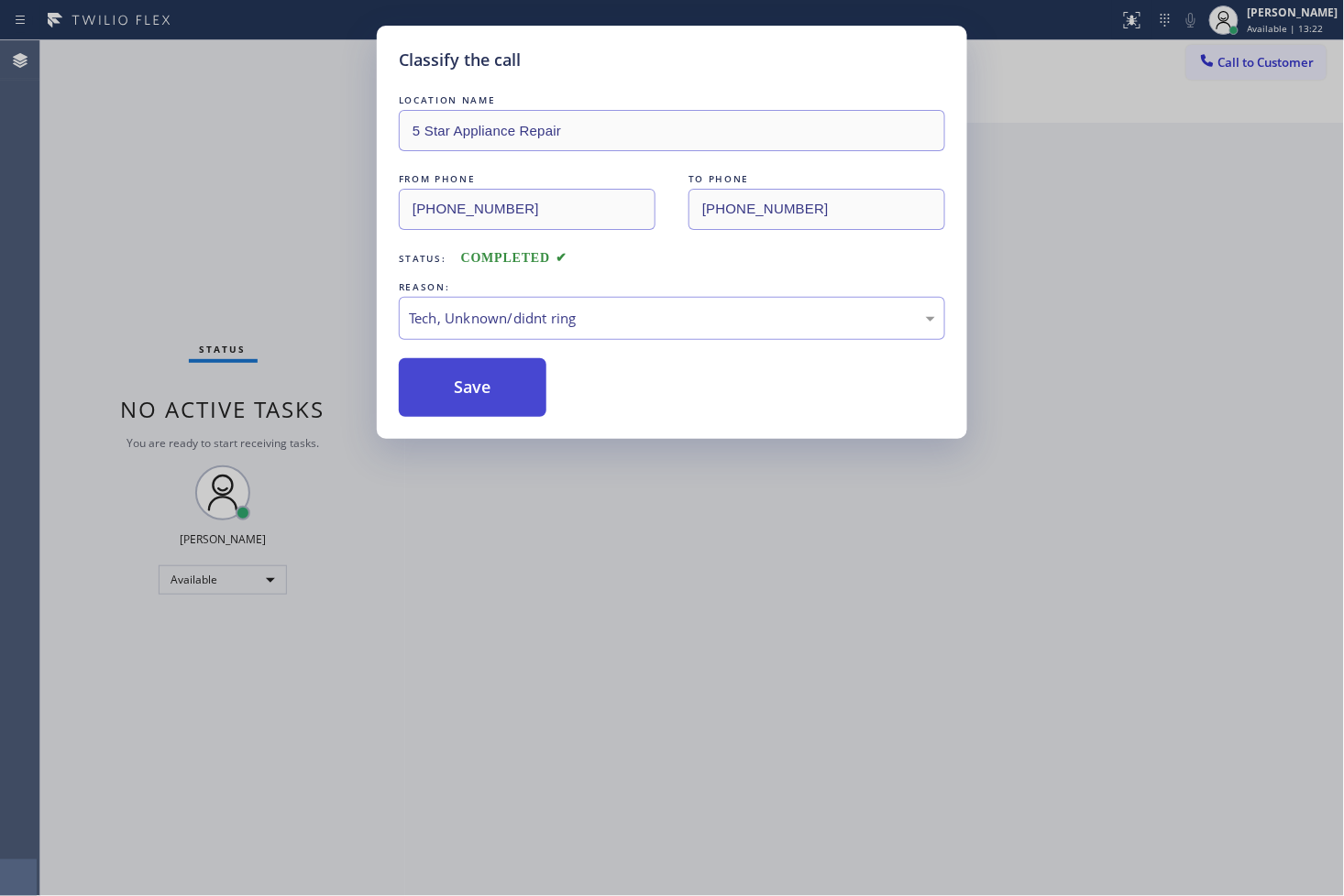
click at [459, 397] on button "Save" at bounding box center [472, 388] width 148 height 59
drag, startPoint x: 459, startPoint y: 397, endPoint x: 689, endPoint y: 105, distance: 371.7
click at [460, 396] on button "Save" at bounding box center [472, 388] width 148 height 59
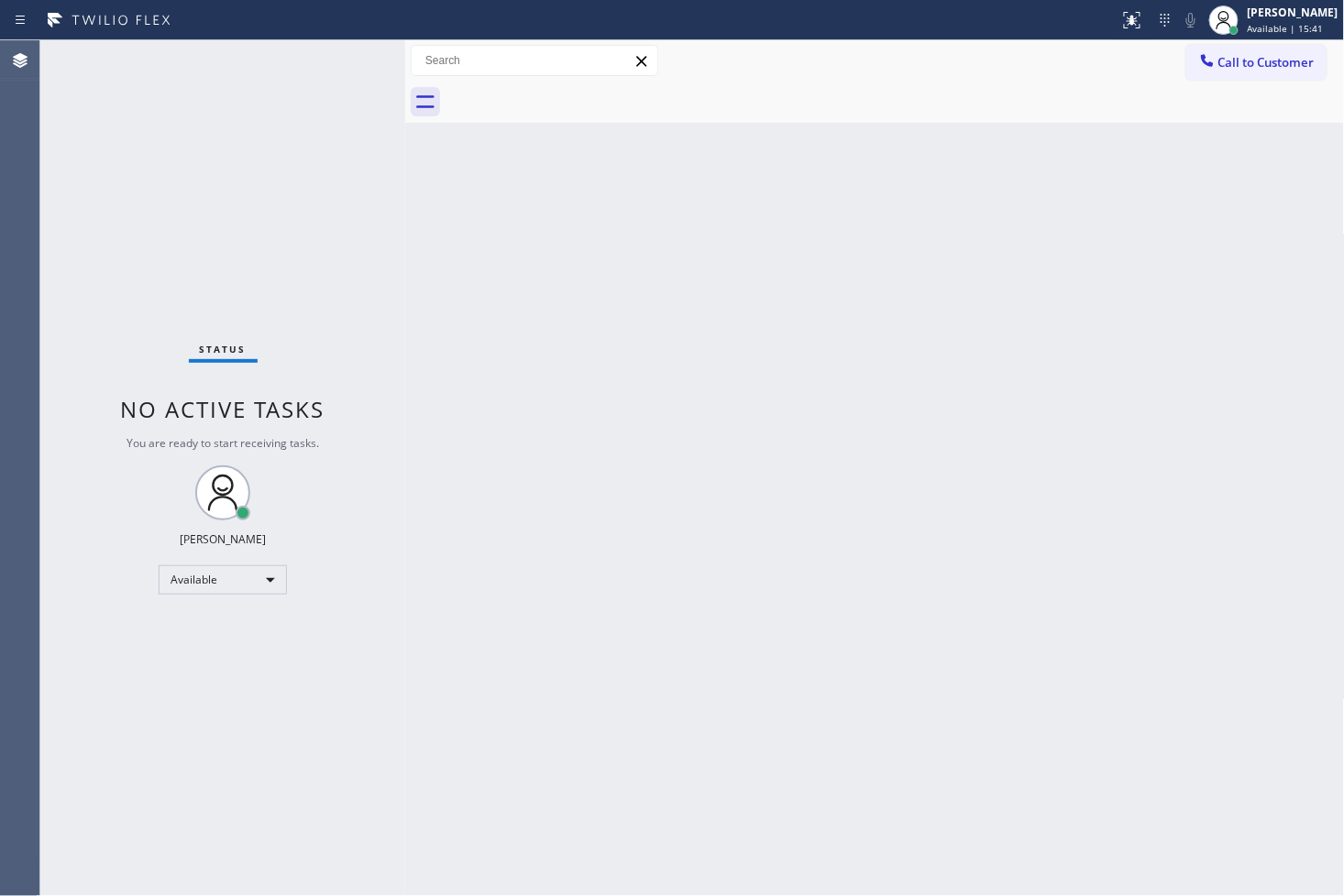
click at [128, 224] on div "Status No active tasks You are ready to start receiving tasks. [PERSON_NAME]" at bounding box center [223, 468] width 365 height 856
click at [245, 95] on div "Status No active tasks You are ready to start receiving tasks. [PERSON_NAME]" at bounding box center [223, 468] width 365 height 856
click at [1257, 436] on div "Back to Dashboard Change Sender ID Customers Technicians Select a contact Outbo…" at bounding box center [875, 468] width 940 height 856
click at [308, 188] on div "Status No active tasks You are ready to start receiving tasks. [PERSON_NAME]" at bounding box center [223, 468] width 365 height 856
click at [333, 78] on div "Status No active tasks You are ready to start receiving tasks. [PERSON_NAME]" at bounding box center [223, 468] width 365 height 856
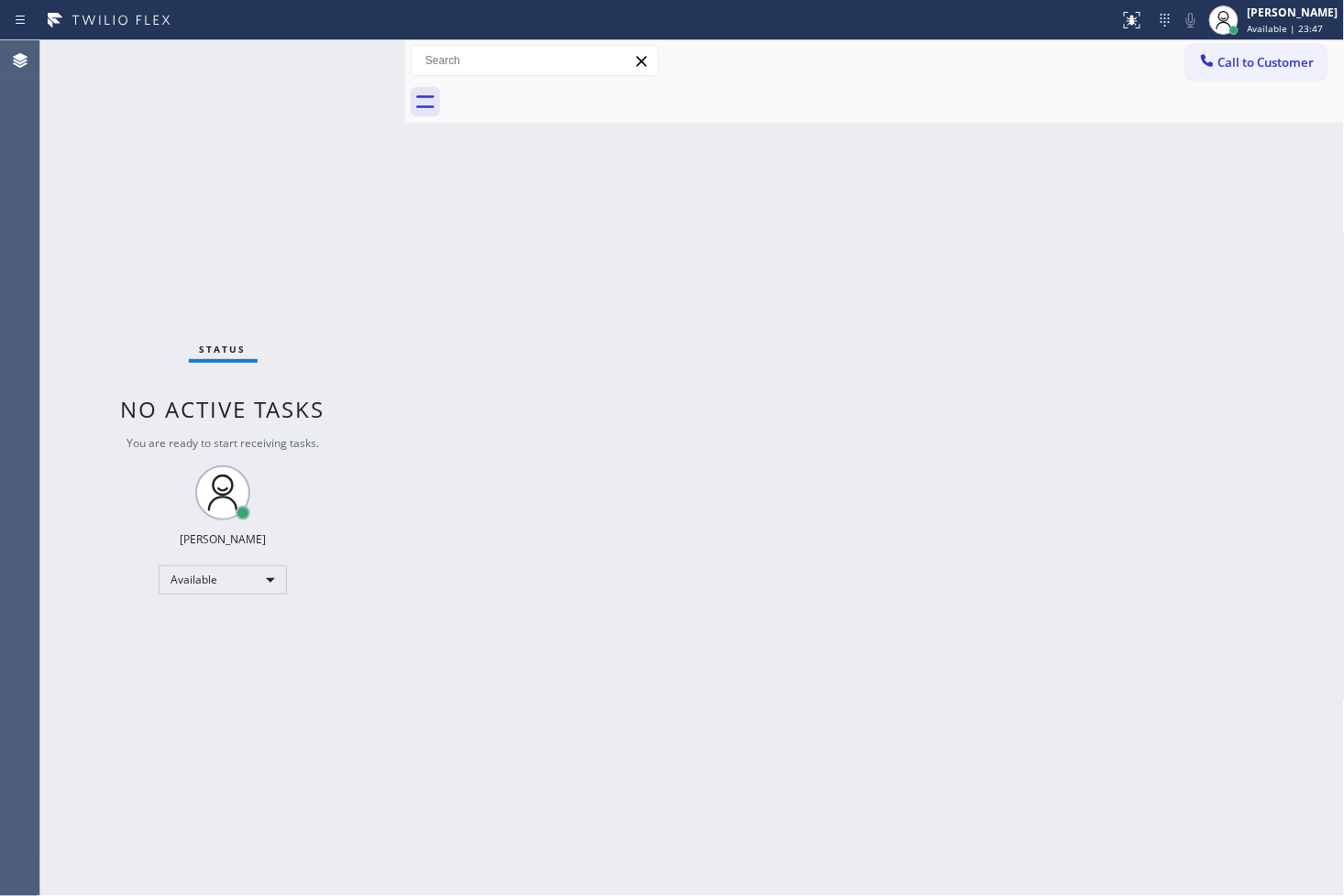
click at [262, 285] on div "Status No active tasks You are ready to start receiving tasks. [PERSON_NAME]" at bounding box center [223, 468] width 365 height 856
click at [305, 69] on div "Status No active tasks You are ready to start receiving tasks. [PERSON_NAME]" at bounding box center [223, 468] width 365 height 856
click at [341, 60] on div "Status No active tasks You are ready to start receiving tasks. [PERSON_NAME]" at bounding box center [223, 468] width 365 height 856
click at [843, 397] on div "Back to Dashboard Change Sender ID Customers Technicians Select a contact Outbo…" at bounding box center [875, 468] width 940 height 856
drag, startPoint x: 275, startPoint y: 156, endPoint x: 308, endPoint y: 132, distance: 40.8
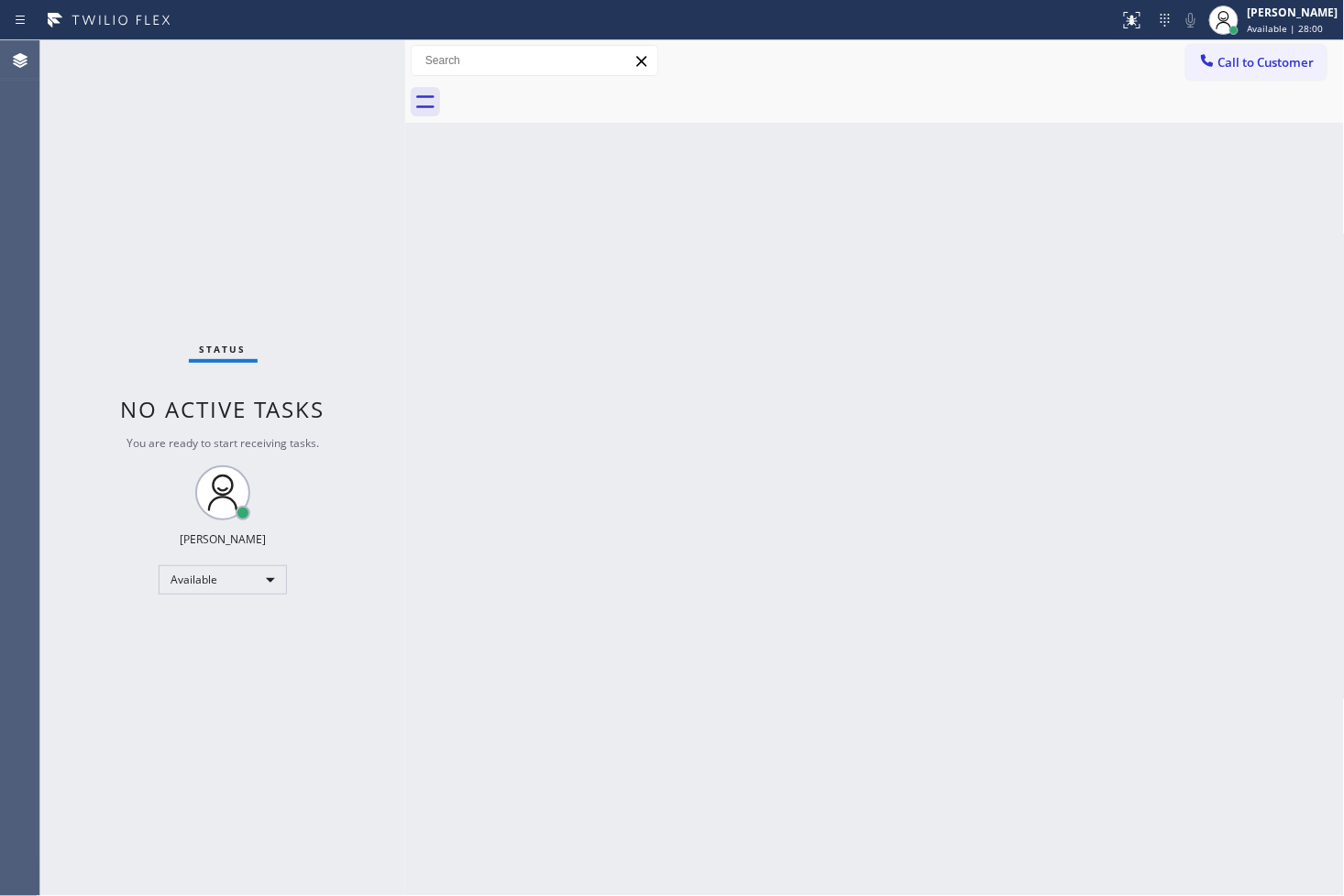
click at [286, 150] on div "Status No active tasks You are ready to start receiving tasks. [PERSON_NAME]" at bounding box center [223, 468] width 365 height 856
click at [346, 53] on div "Status No active tasks You are ready to start receiving tasks. [PERSON_NAME]" at bounding box center [223, 468] width 365 height 856
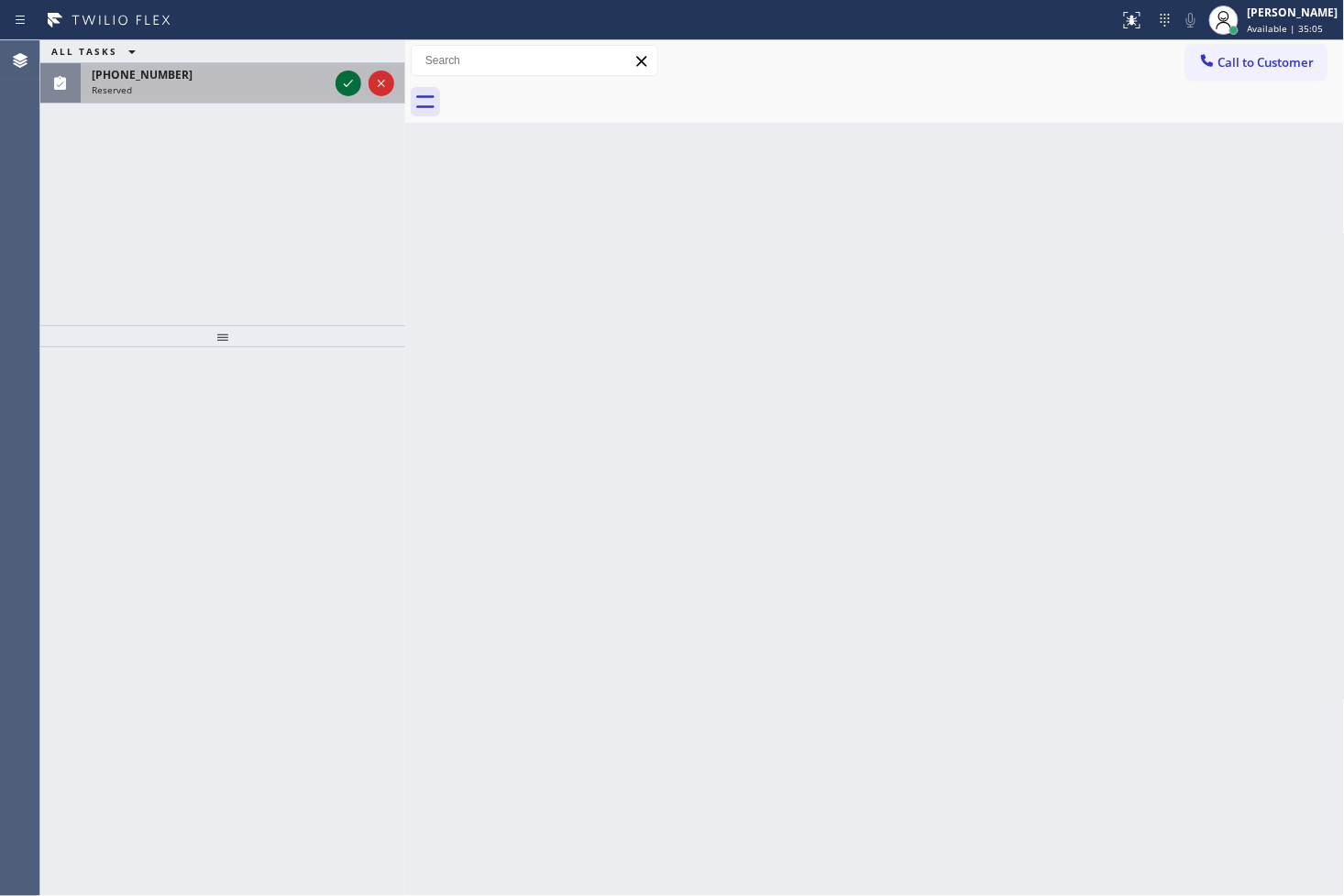
click at [348, 88] on icon at bounding box center [348, 83] width 22 height 22
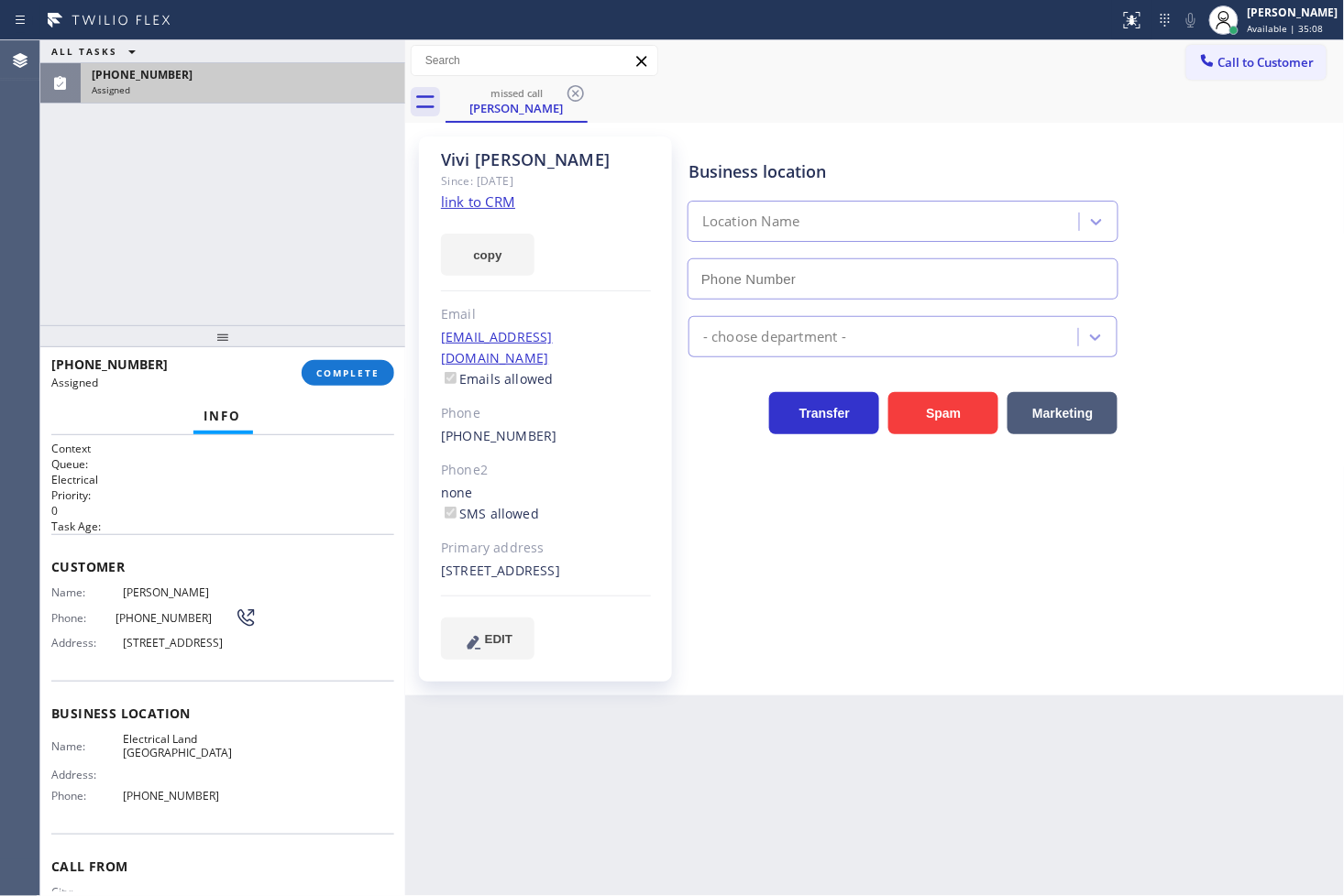
type input "[PHONE_NUMBER]"
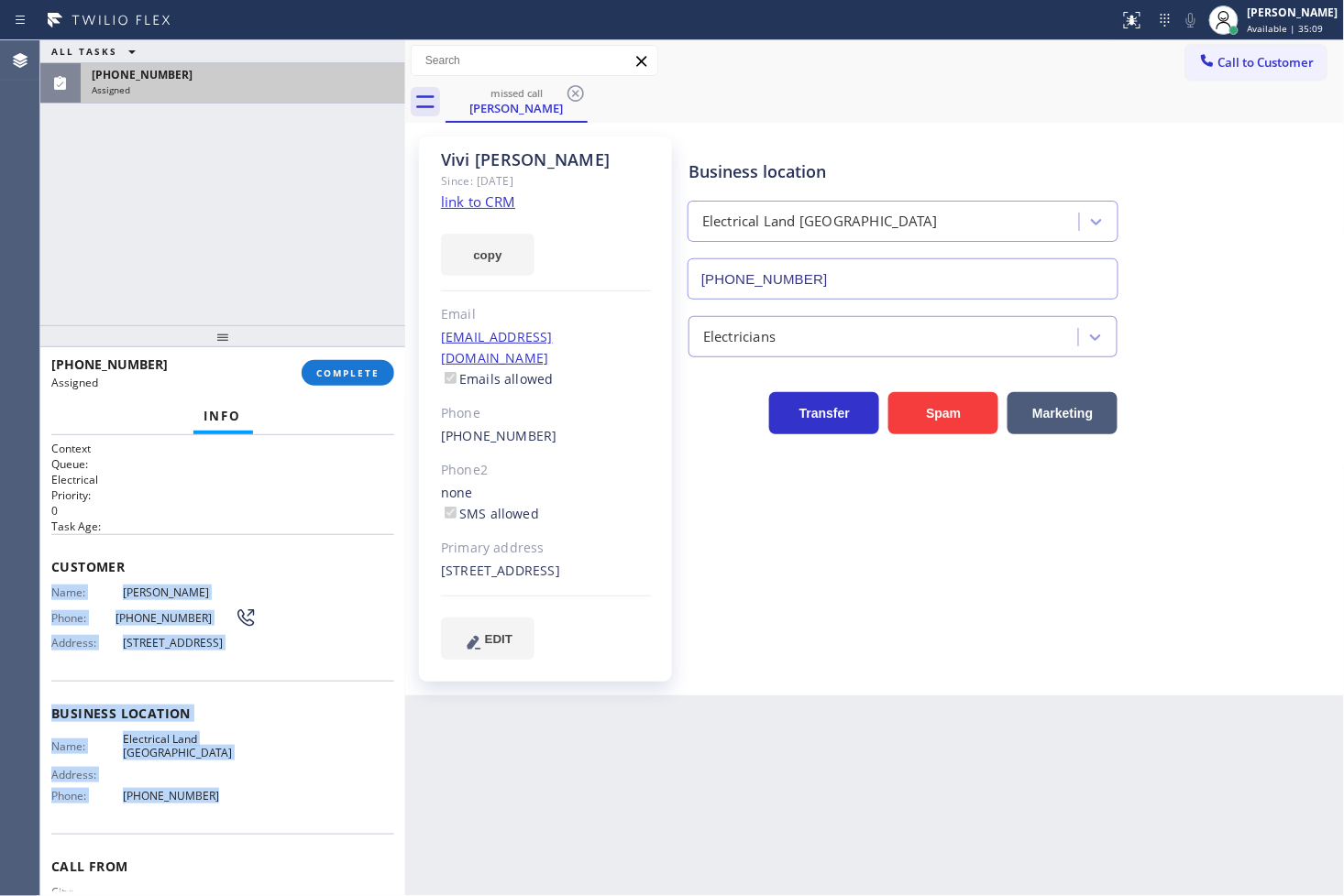
drag, startPoint x: 47, startPoint y: 593, endPoint x: 249, endPoint y: 829, distance: 310.6
click at [249, 829] on div "Context Queue: Electrical Priority: 0 Task Age: Customer Name: [PERSON_NAME] Ph…" at bounding box center [223, 666] width 365 height 462
click at [346, 371] on span "COMPLETE" at bounding box center [348, 373] width 63 height 13
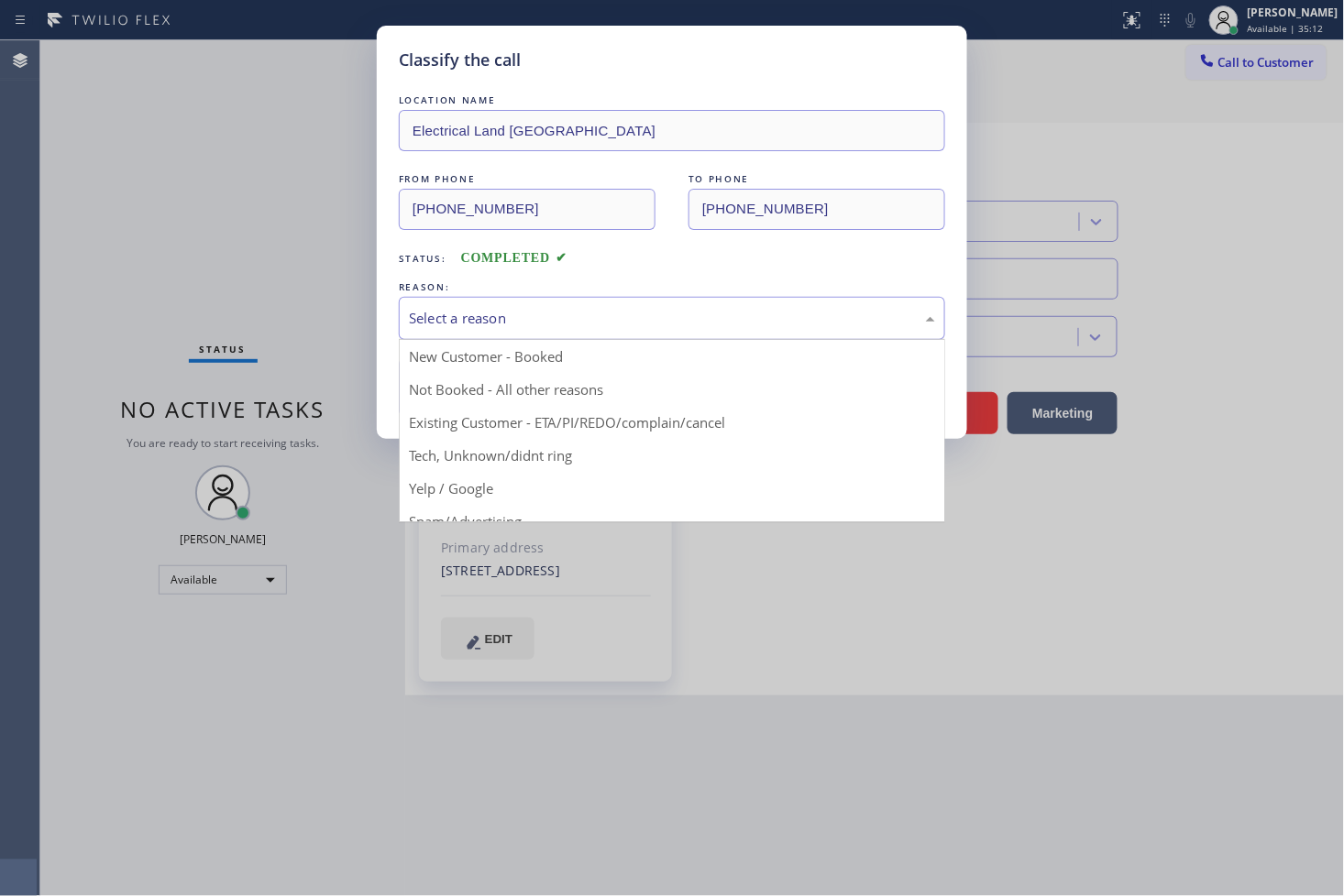
click at [500, 325] on div "Select a reason" at bounding box center [672, 317] width 527 height 21
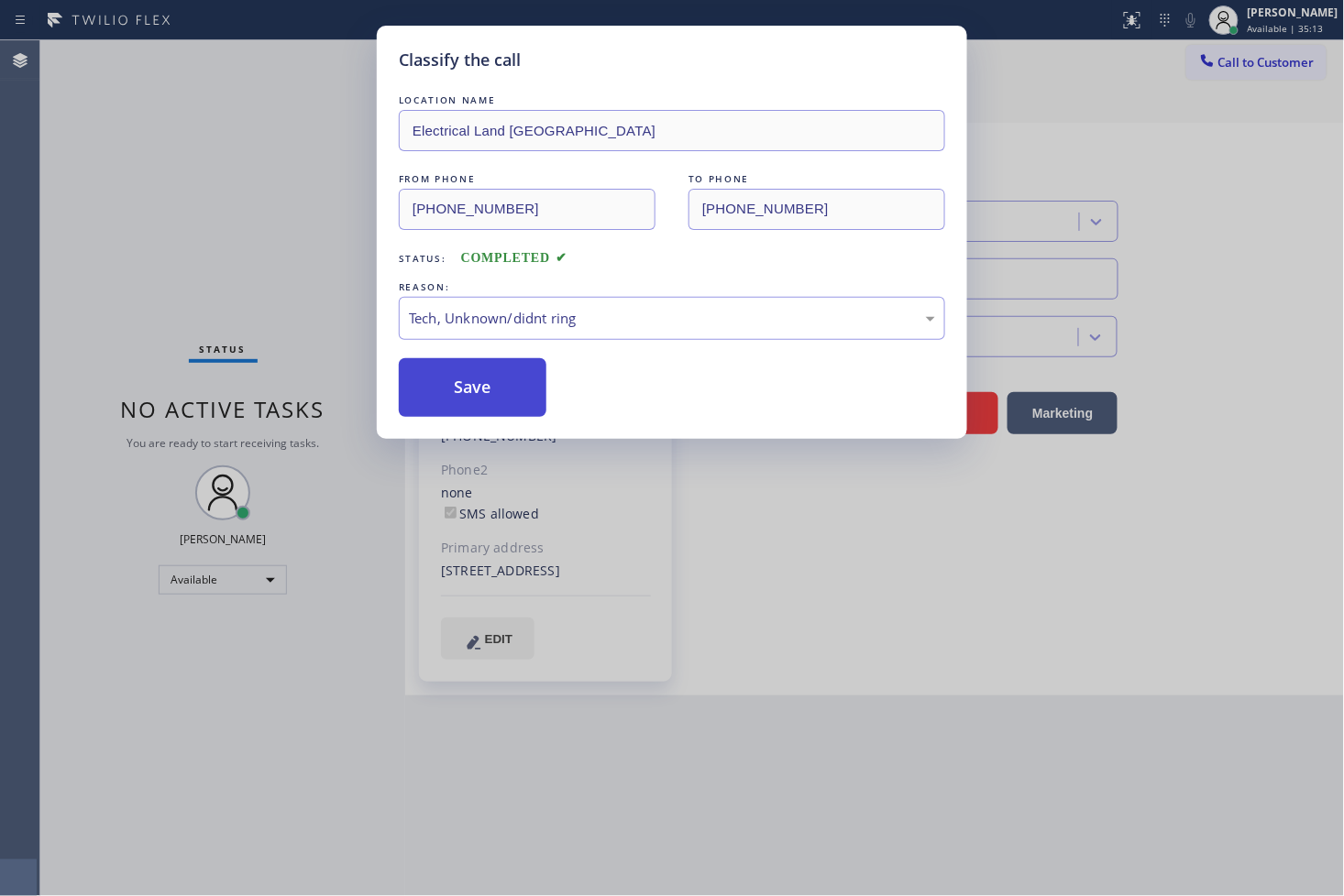
click at [486, 397] on button "Save" at bounding box center [472, 388] width 148 height 59
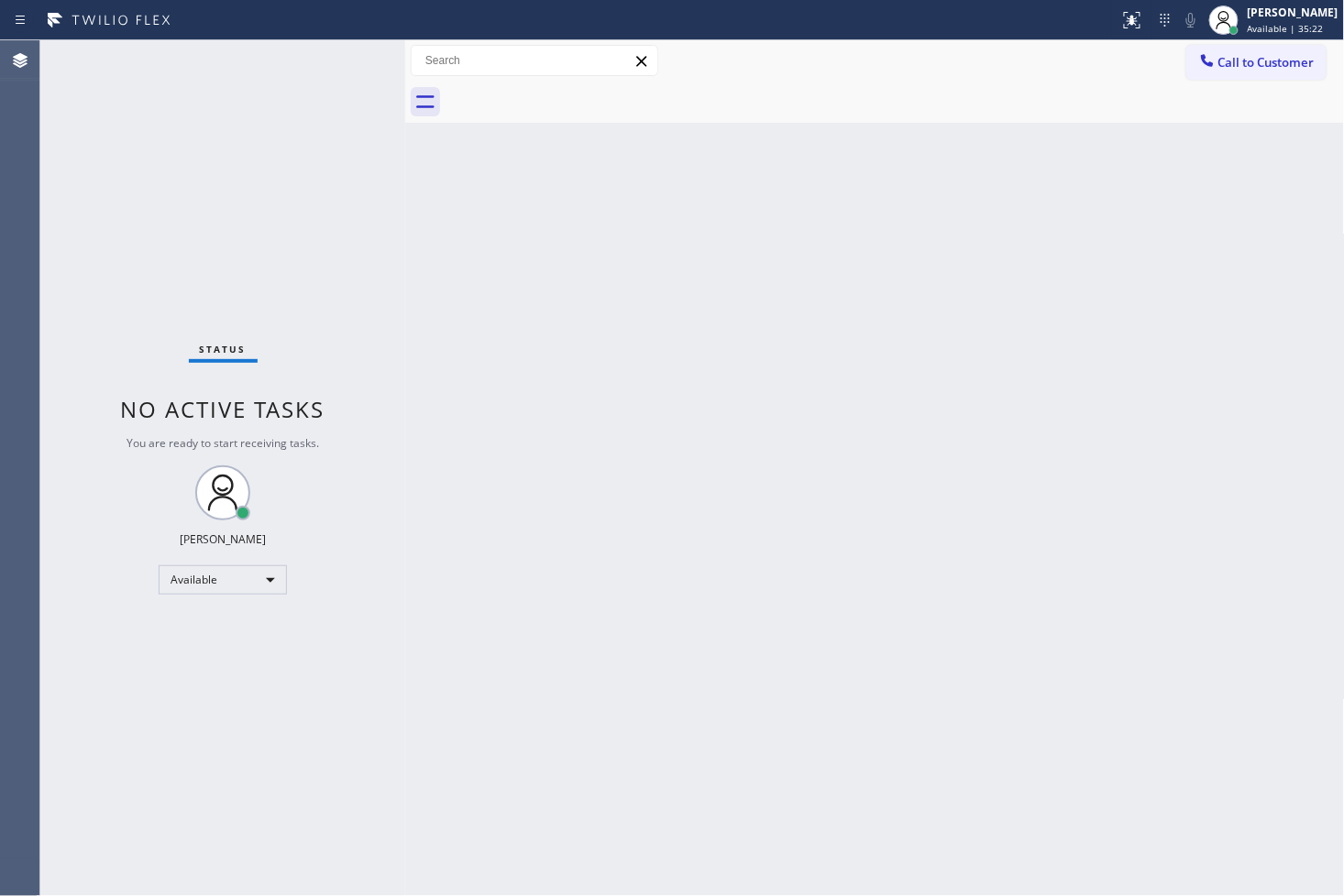
click at [93, 145] on div "Status No active tasks You are ready to start receiving tasks. [PERSON_NAME]" at bounding box center [223, 468] width 365 height 856
click at [341, 66] on div "Status No active tasks You are ready to start receiving tasks. [PERSON_NAME]" at bounding box center [223, 468] width 365 height 856
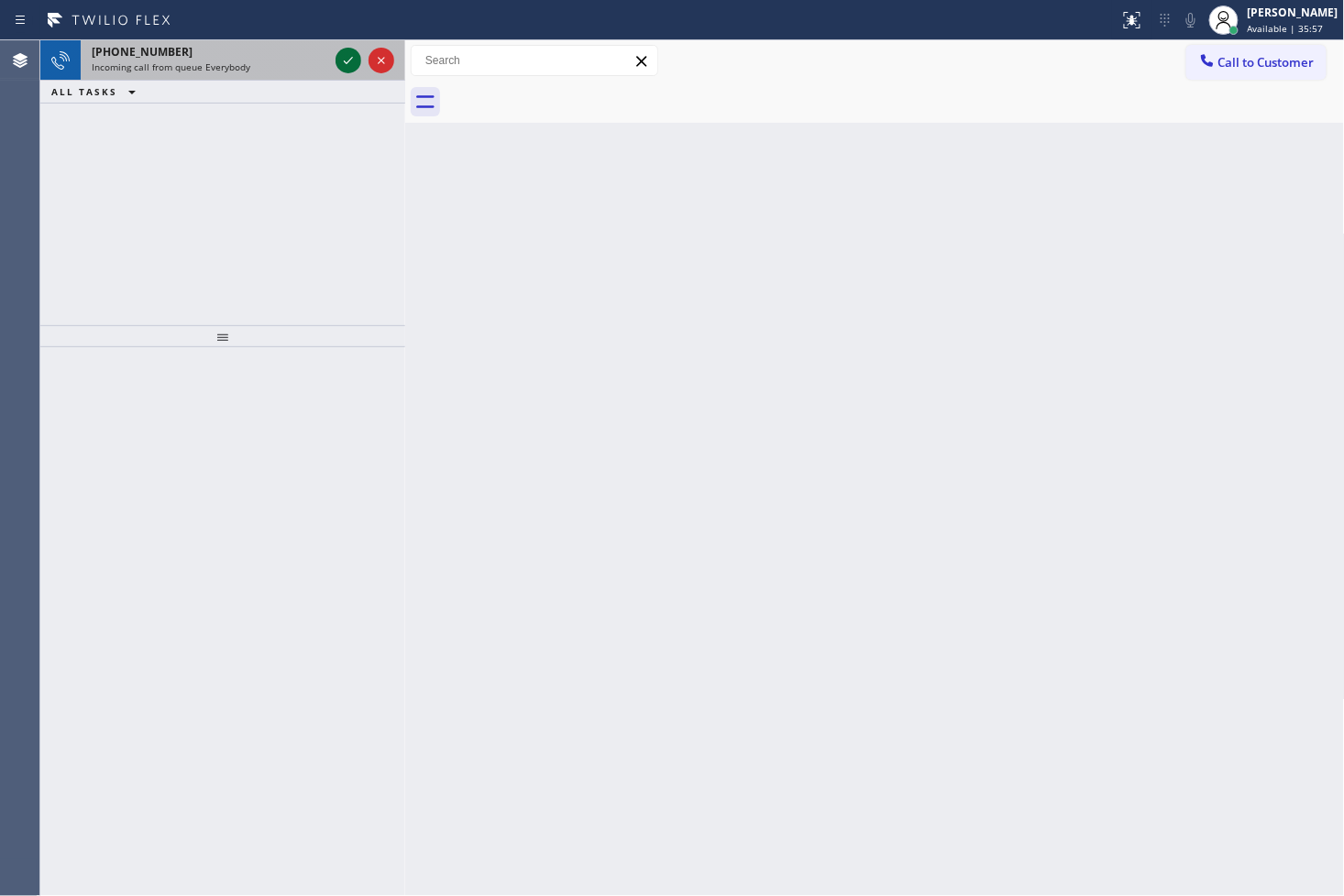
click at [341, 64] on icon at bounding box center [348, 60] width 22 height 22
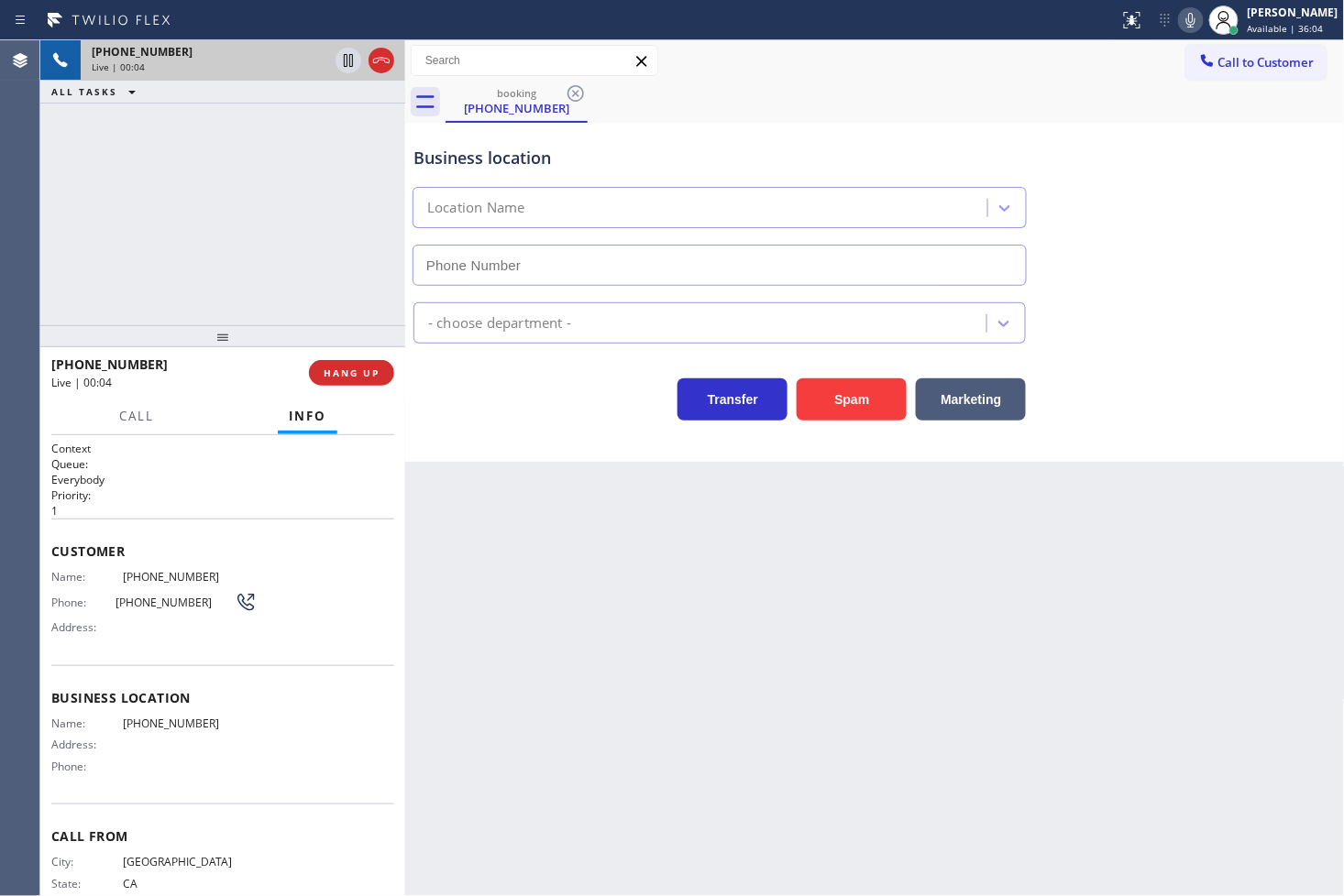
drag, startPoint x: 1103, startPoint y: 195, endPoint x: 1325, endPoint y: 5, distance: 292.2
click at [1104, 194] on div "Business location Location Name" at bounding box center [876, 203] width 931 height 166
click at [511, 400] on div "Transfer Spam Marketing" at bounding box center [720, 395] width 620 height 51
click at [196, 254] on div "[PHONE_NUMBER] Live | 00:28 ALL TASKS ALL TASKS ACTIVE TASKS TASKS IN WRAP UP" at bounding box center [223, 182] width 365 height 285
click at [376, 352] on div "[PHONE_NUMBER] Live | 00:30 HANG UP" at bounding box center [223, 373] width 343 height 47
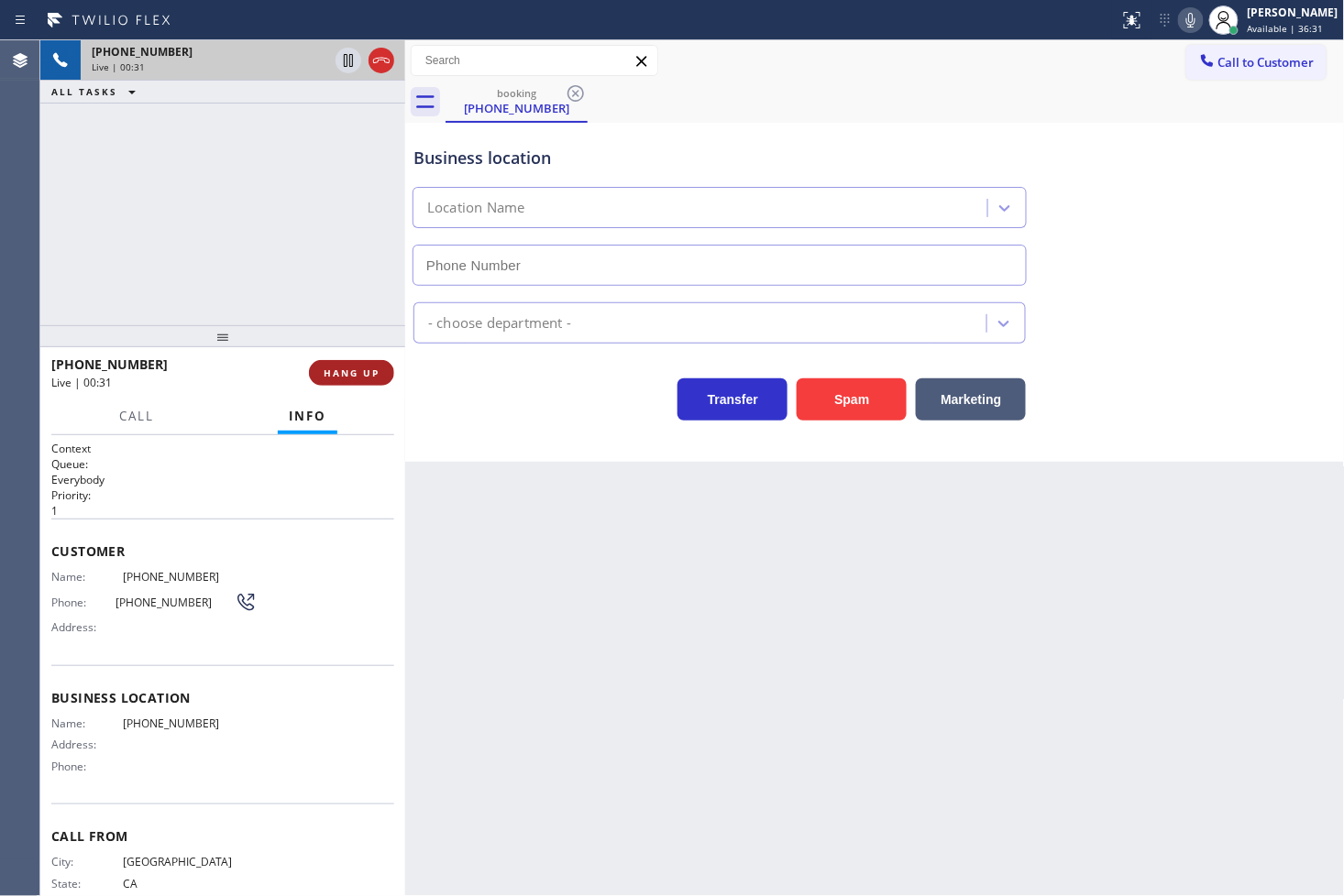
click at [371, 369] on span "HANG UP" at bounding box center [351, 373] width 56 height 13
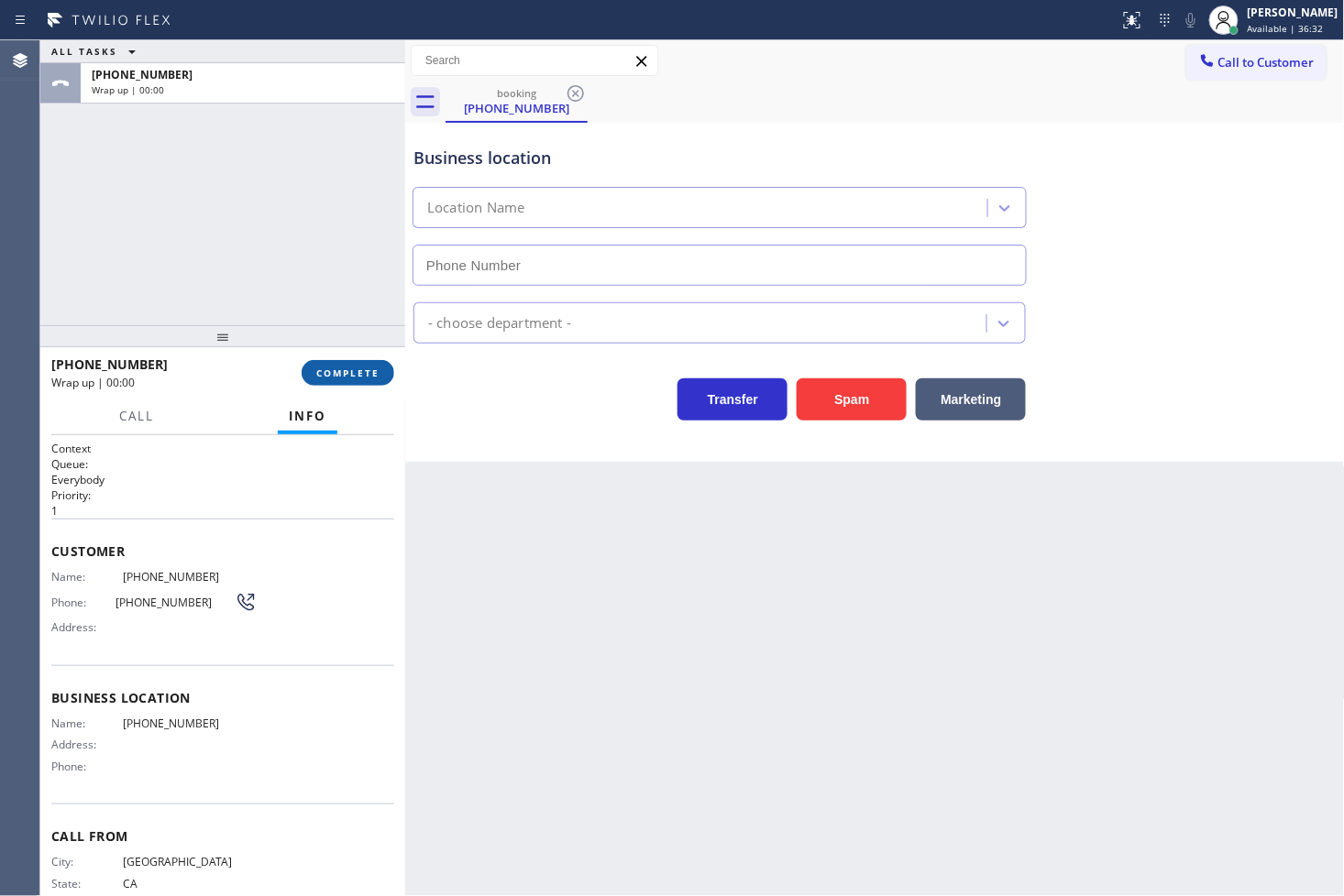
click at [371, 369] on span "COMPLETE" at bounding box center [348, 373] width 63 height 13
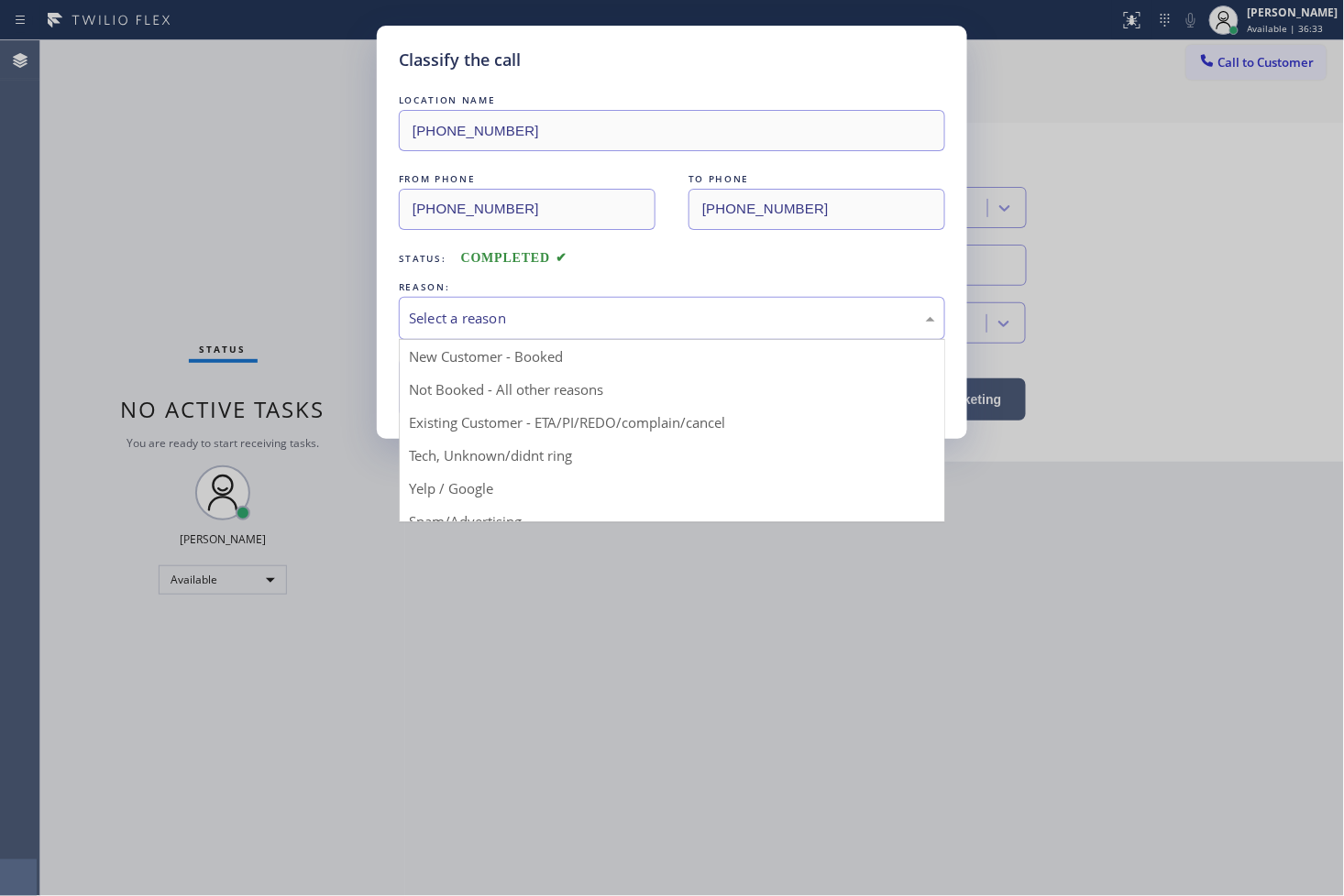
click at [525, 312] on div "Select a reason" at bounding box center [672, 317] width 527 height 21
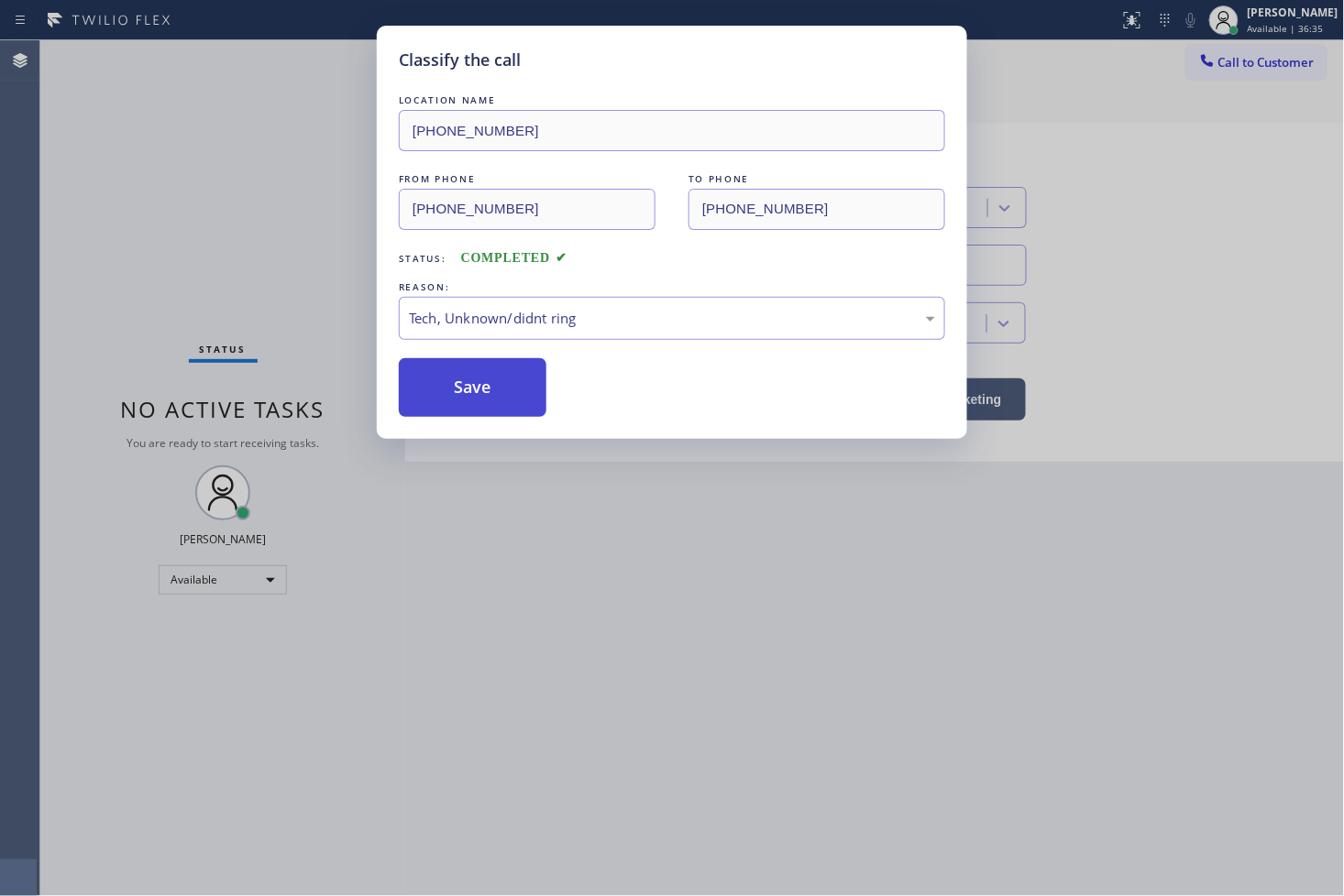
click at [472, 400] on button "Save" at bounding box center [472, 388] width 148 height 59
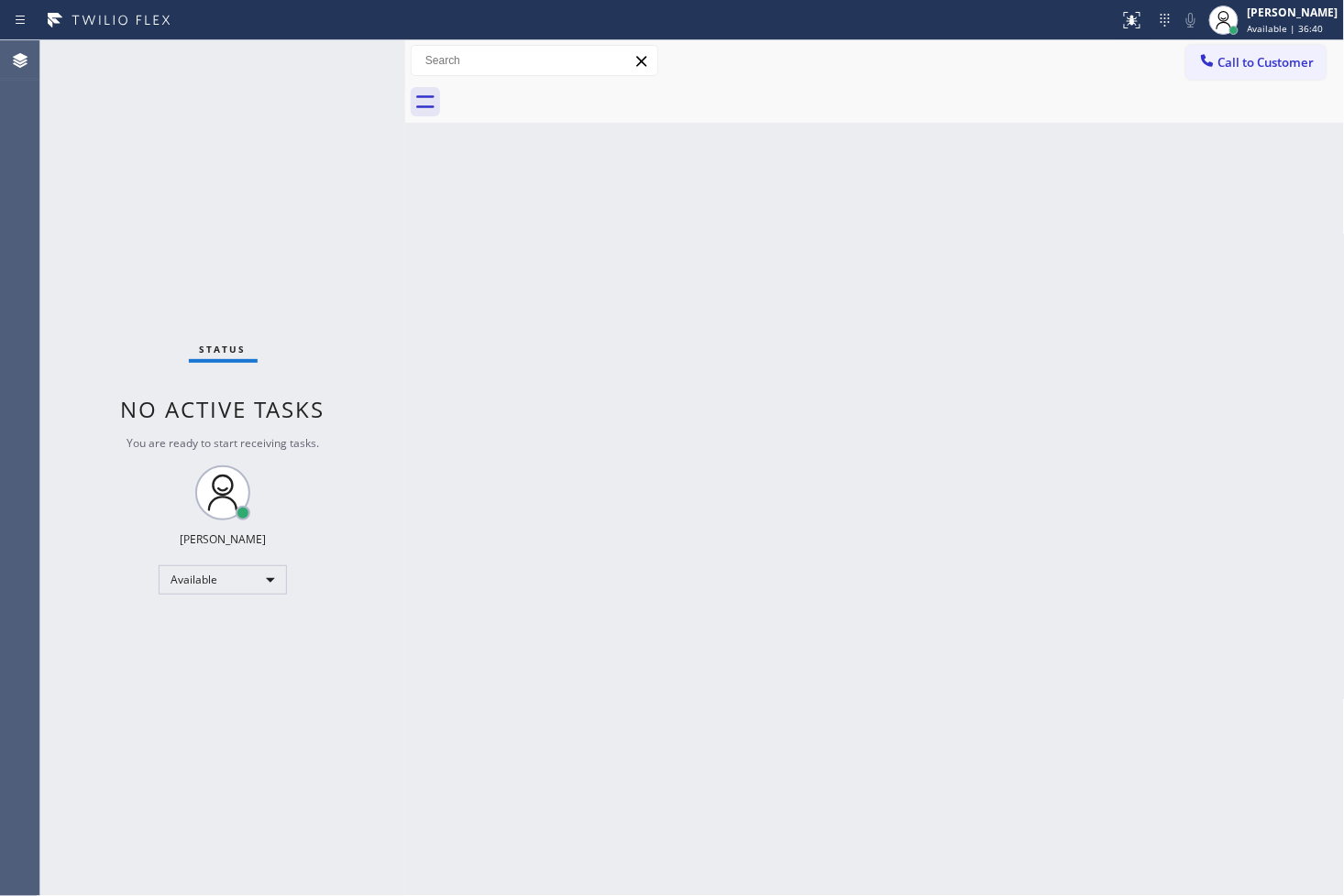
click at [315, 124] on div "Status No active tasks You are ready to start receiving tasks. [PERSON_NAME]" at bounding box center [223, 468] width 365 height 856
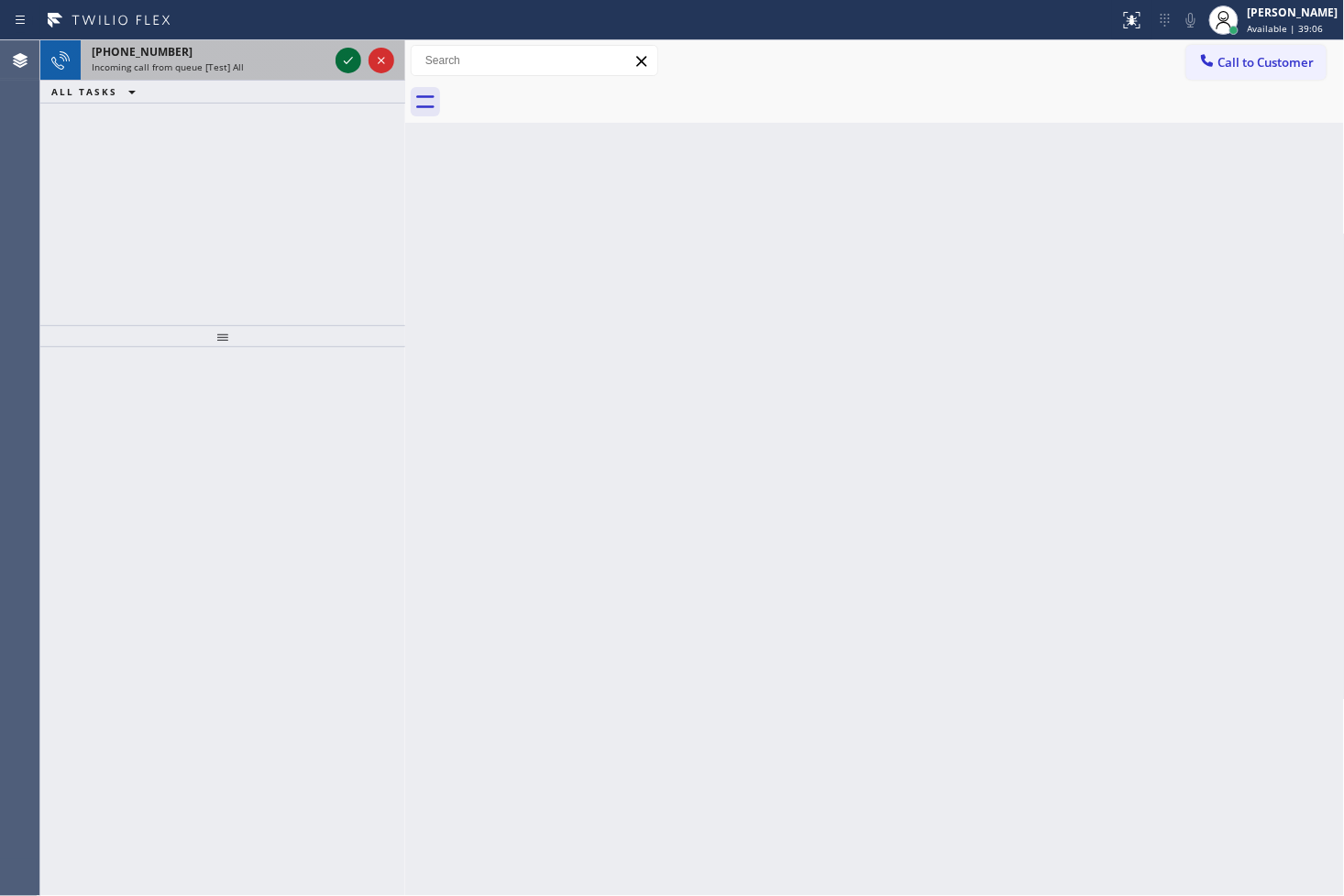
click at [353, 61] on icon at bounding box center [348, 60] width 22 height 22
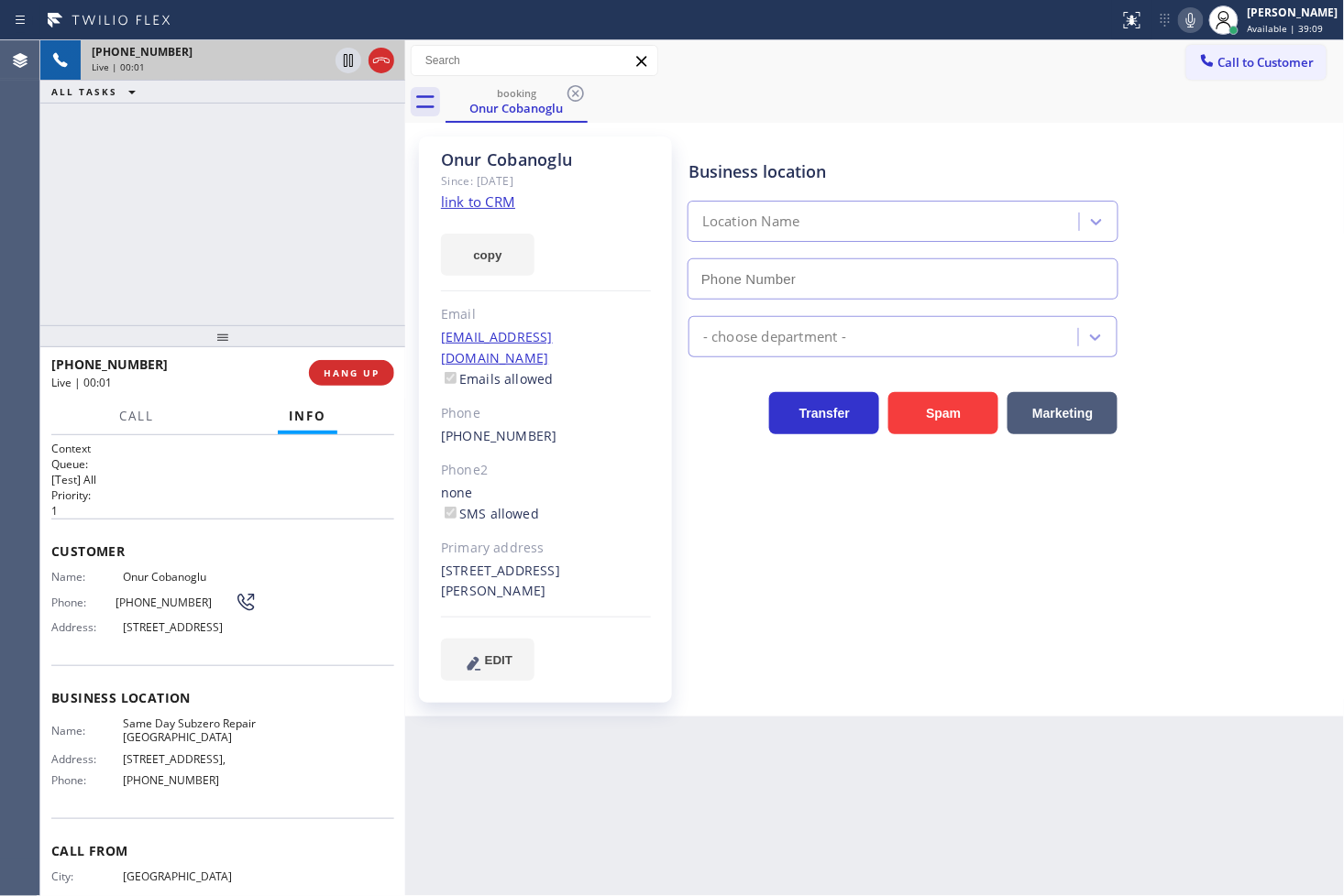
type input "[PHONE_NUMBER]"
click at [451, 195] on link "link to CRM" at bounding box center [477, 201] width 74 height 19
click at [242, 235] on div "[PHONE_NUMBER] Live | 00:06 ALL TASKS ALL TASKS ACTIVE TASKS TASKS IN WRAP UP" at bounding box center [223, 182] width 365 height 285
click at [465, 203] on link "link to CRM" at bounding box center [477, 201] width 74 height 19
click at [167, 284] on div "[PHONE_NUMBER] Live | 00:32 ALL TASKS ALL TASKS ACTIVE TASKS TASKS IN WRAP UP" at bounding box center [223, 182] width 365 height 285
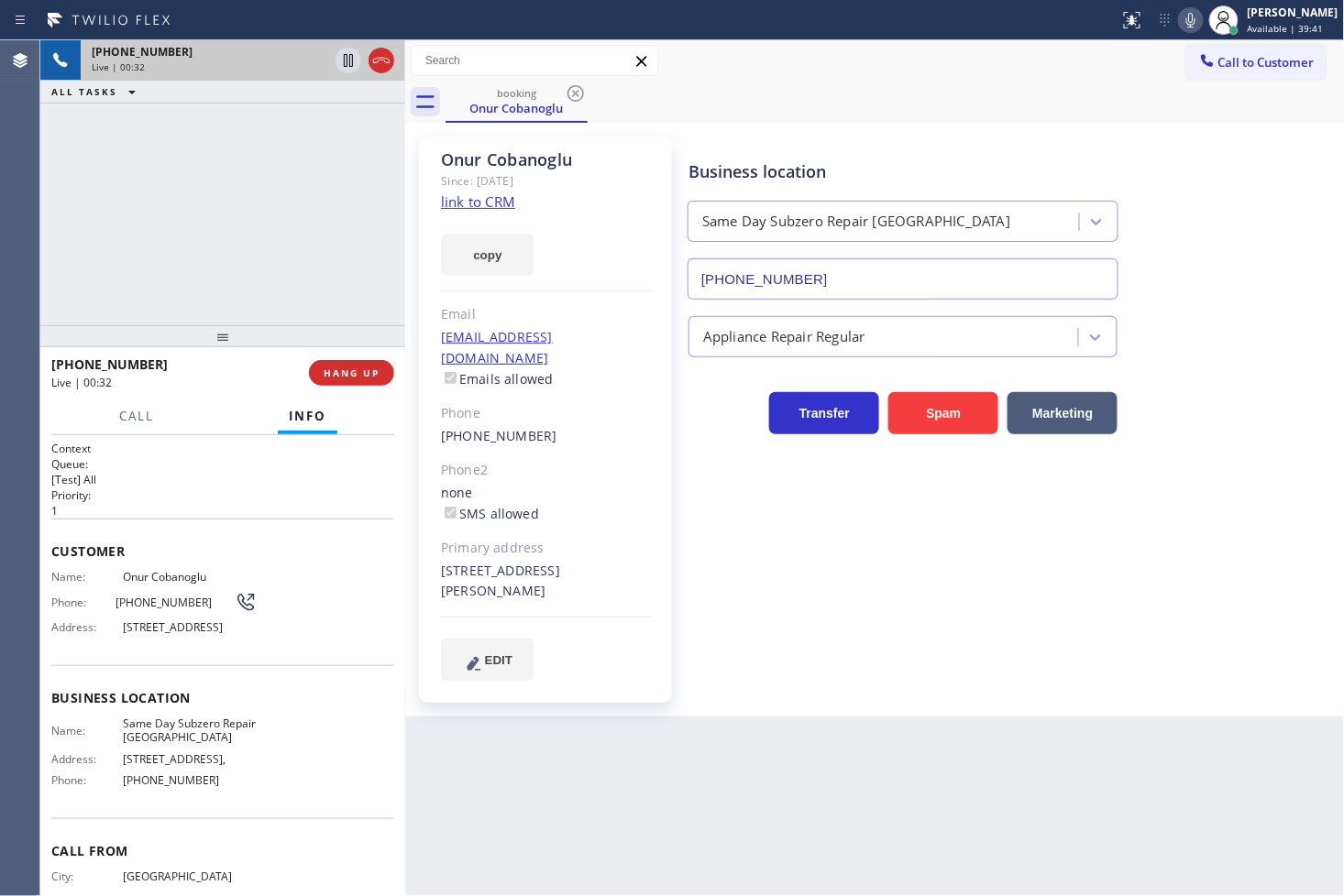
click at [894, 533] on div "Business location Same Day Subzero Repair [GEOGRAPHIC_DATA] [PHONE_NUMBER] Appl…" at bounding box center [1013, 408] width 656 height 534
click at [136, 269] on div "[PHONE_NUMBER] Live | 00:33 ALL TASKS ALL TASKS ACTIVE TASKS TASKS IN WRAP UP" at bounding box center [223, 182] width 365 height 285
click at [333, 207] on div "[PHONE_NUMBER] Live | 00:46 ALL TASKS ALL TASKS ACTIVE TASKS TASKS IN WRAP UP" at bounding box center [223, 182] width 365 height 285
click at [330, 370] on span "HANG UP" at bounding box center [351, 373] width 56 height 13
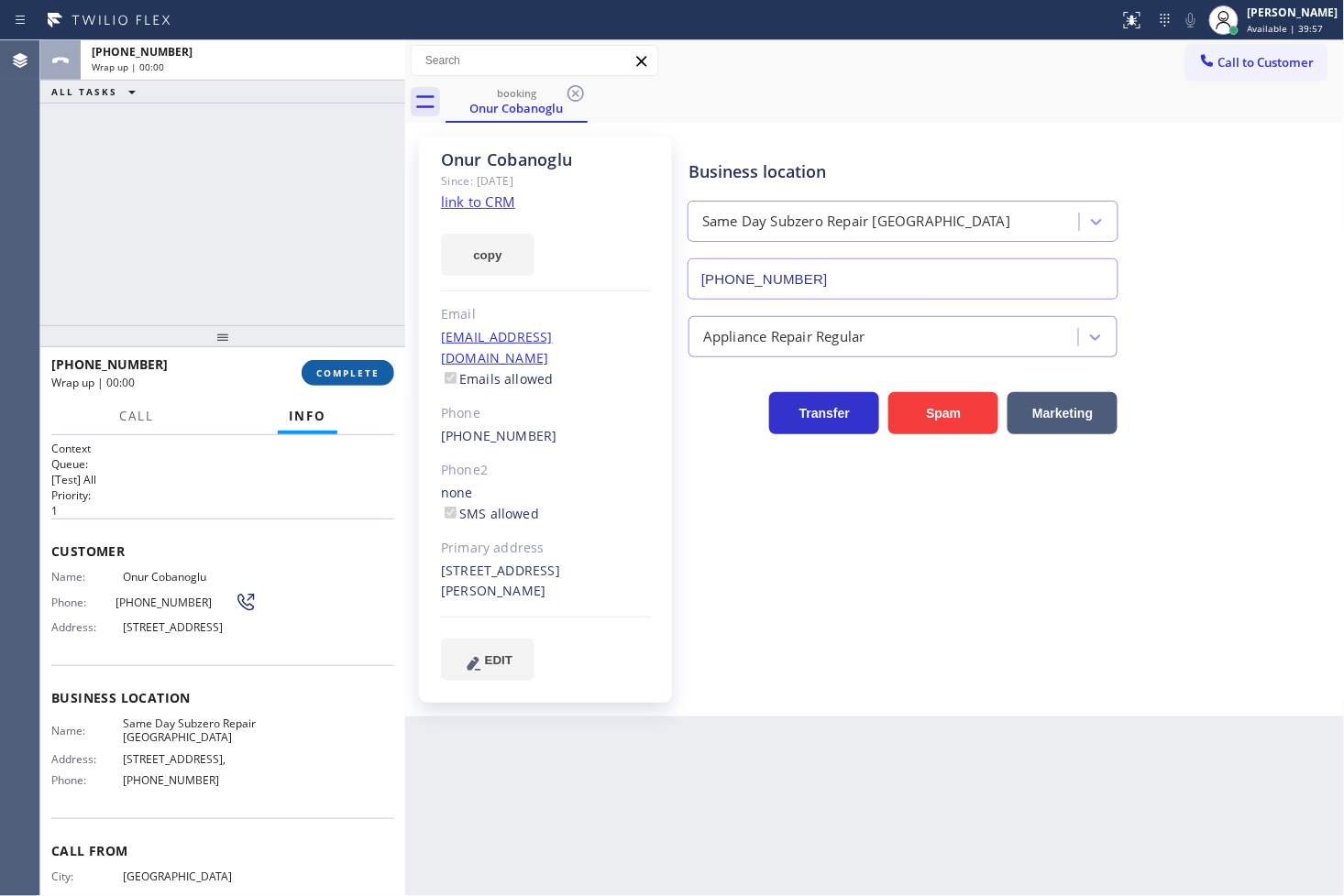
click at [330, 370] on span "COMPLETE" at bounding box center [348, 373] width 63 height 13
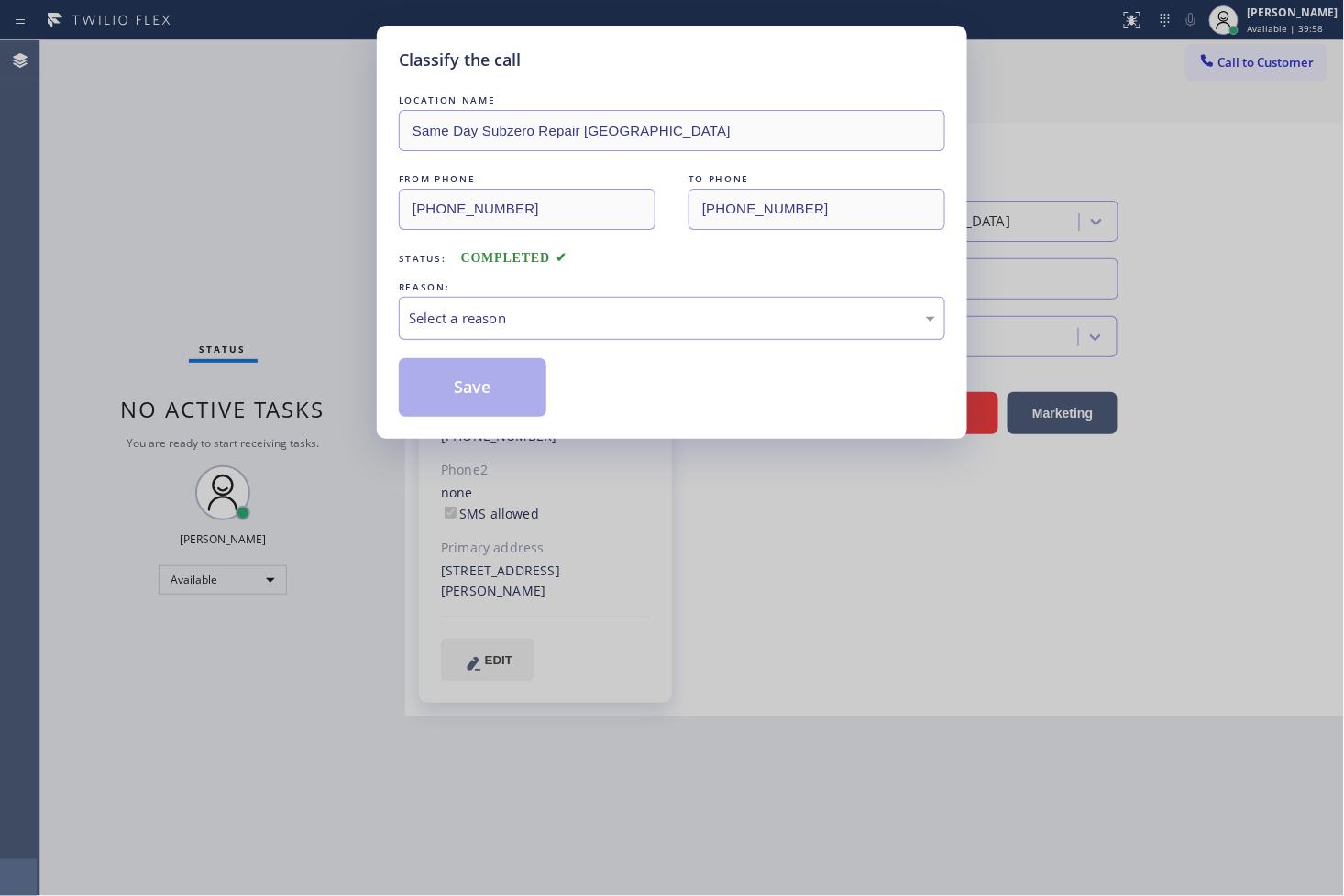
click at [499, 320] on div "Select a reason" at bounding box center [672, 317] width 527 height 21
click at [489, 395] on button "Save" at bounding box center [472, 388] width 148 height 59
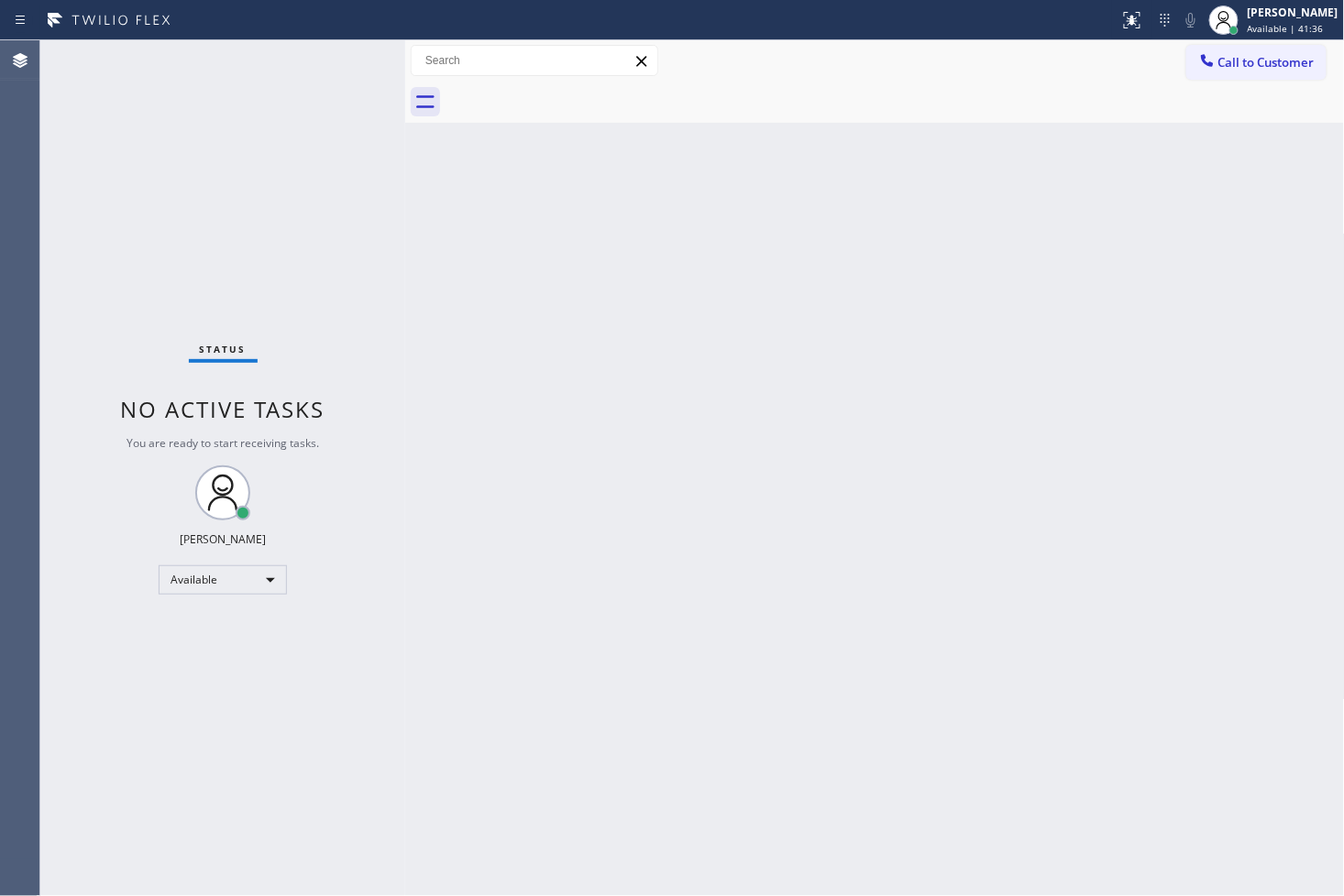
click at [280, 75] on div "Status No active tasks You are ready to start receiving tasks. [PERSON_NAME]" at bounding box center [223, 468] width 365 height 856
click at [332, 143] on div "Status No active tasks You are ready to start receiving tasks. [PERSON_NAME]" at bounding box center [223, 468] width 365 height 856
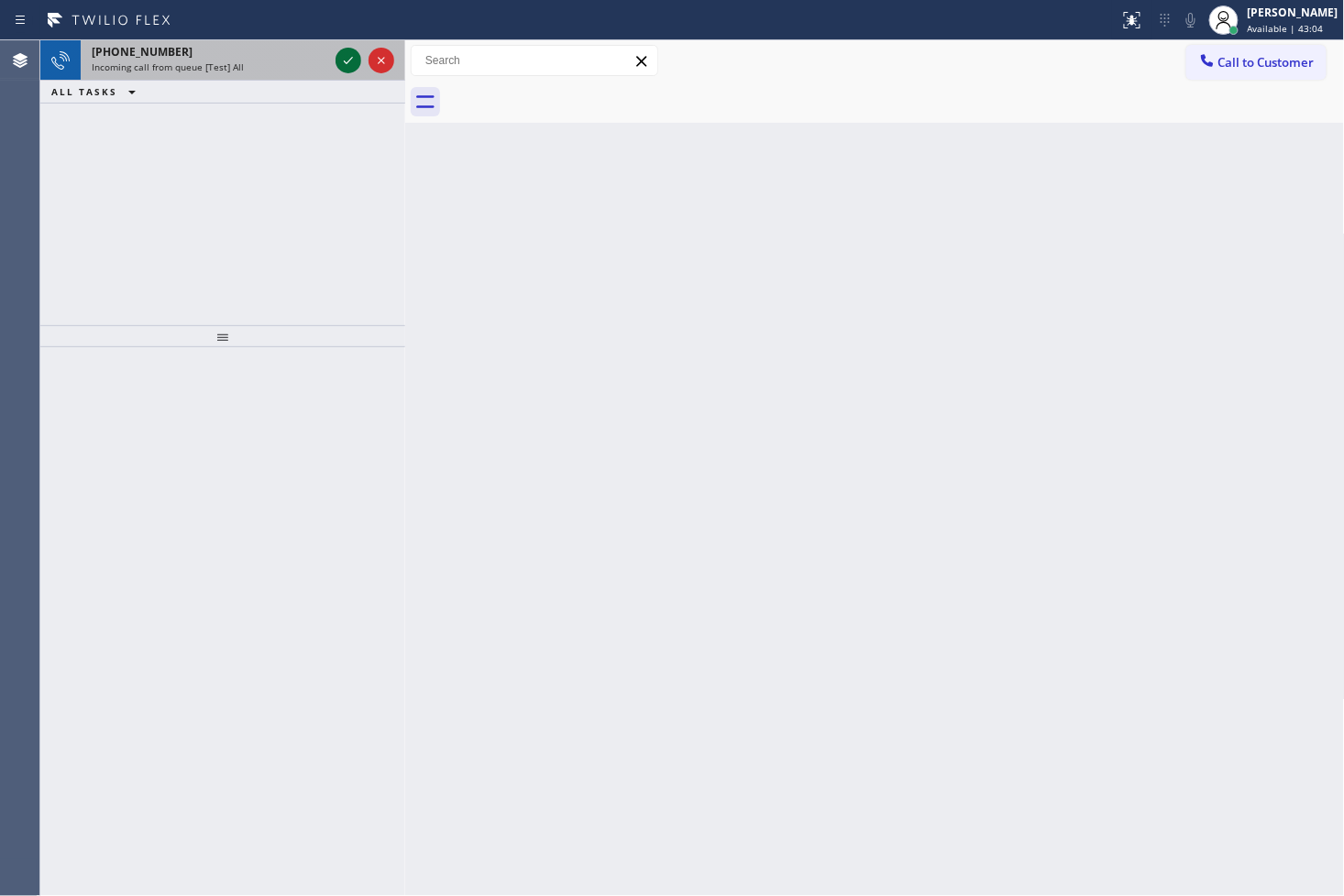
click at [345, 64] on icon at bounding box center [348, 60] width 22 height 22
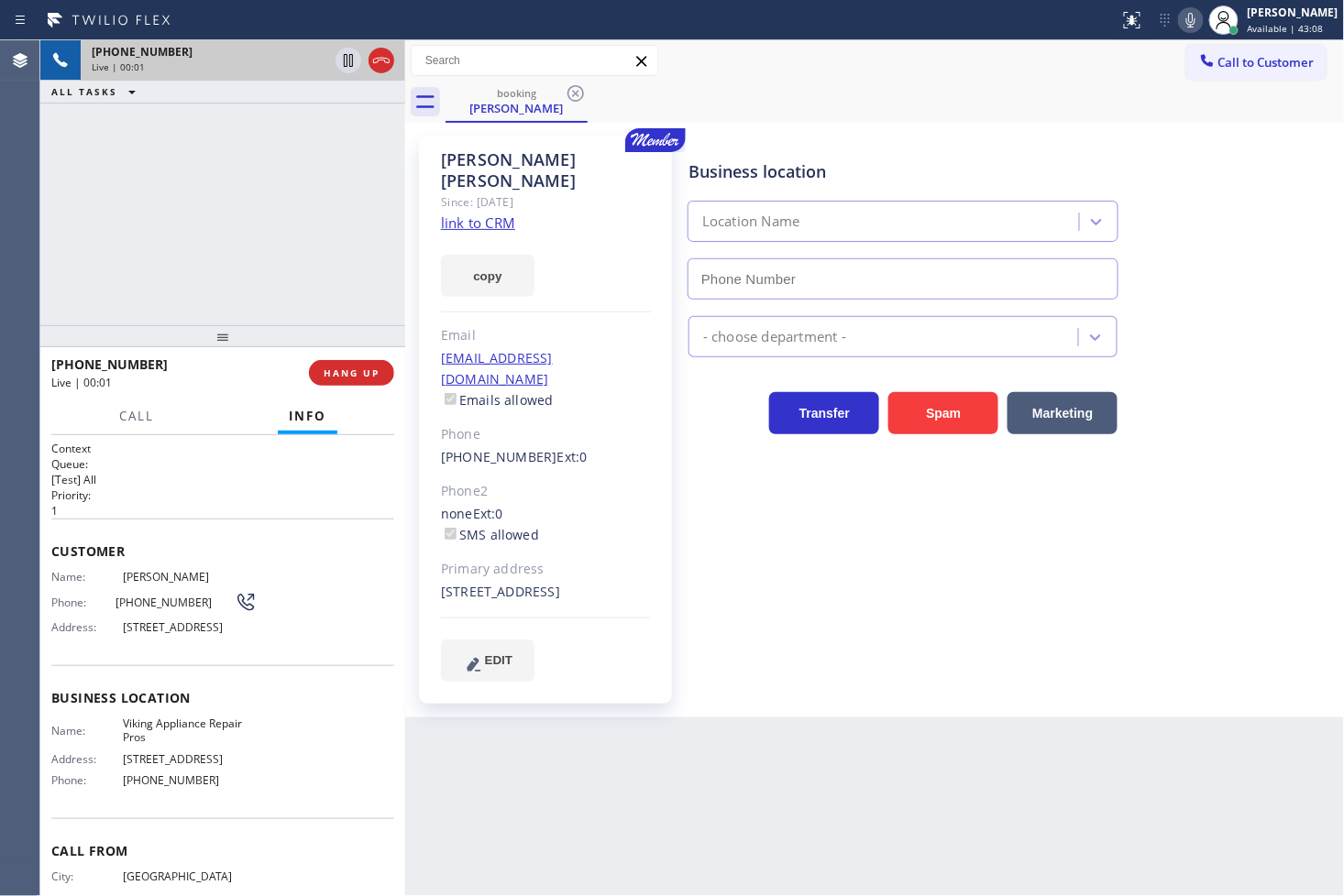
type input "[PHONE_NUMBER]"
click at [234, 281] on div "[PHONE_NUMBER] Live | 00:07 ALL TASKS ALL TASKS ACTIVE TASKS TASKS IN WRAP UP" at bounding box center [223, 182] width 365 height 285
click at [786, 574] on div "Business location Viking Appliance Repair Pros [PHONE_NUMBER] Appliance Repair …" at bounding box center [1013, 408] width 656 height 535
click at [473, 214] on link "link to CRM" at bounding box center [477, 223] width 74 height 19
click at [115, 408] on button "Call" at bounding box center [137, 416] width 57 height 35
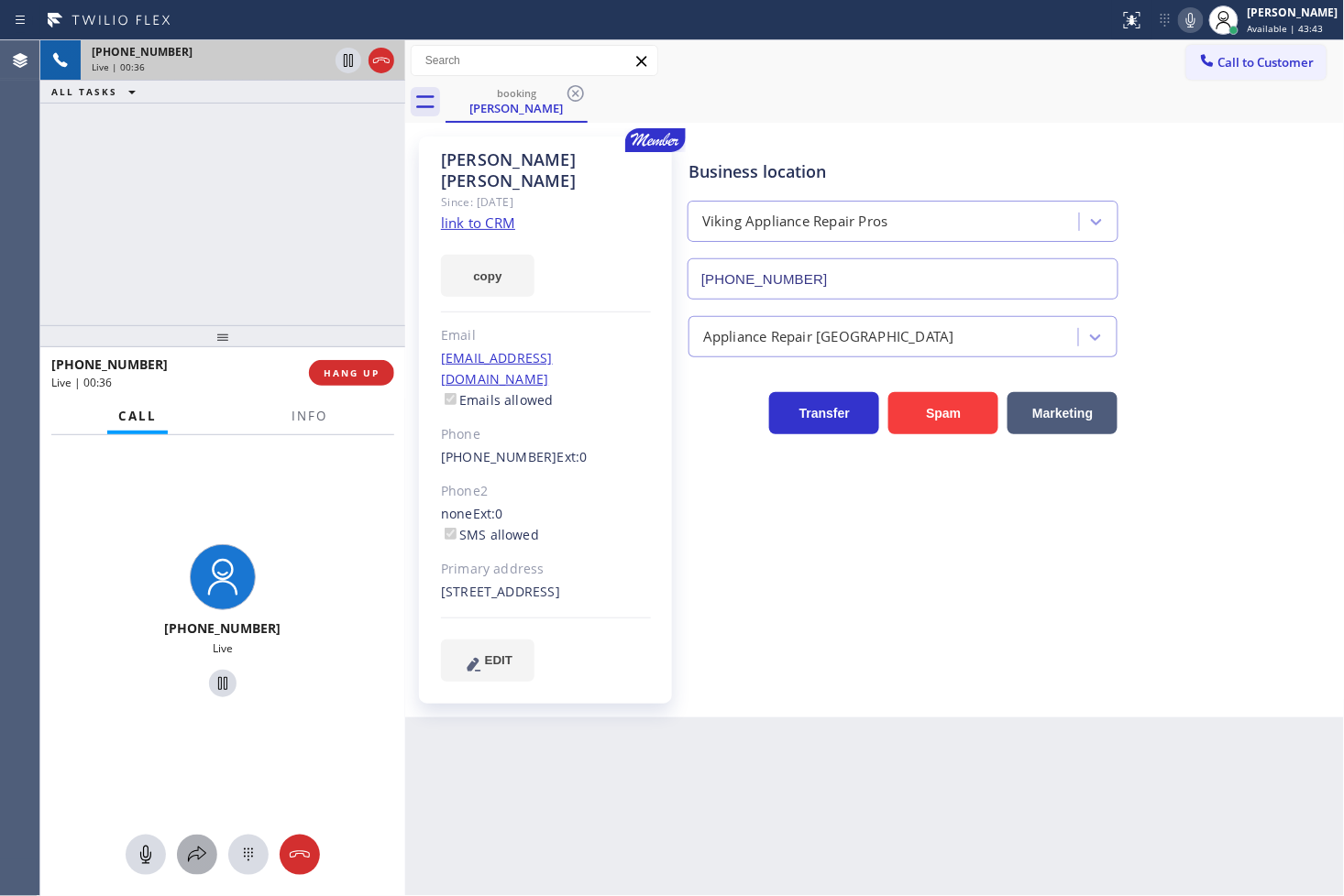
click at [189, 870] on button at bounding box center [196, 855] width 40 height 40
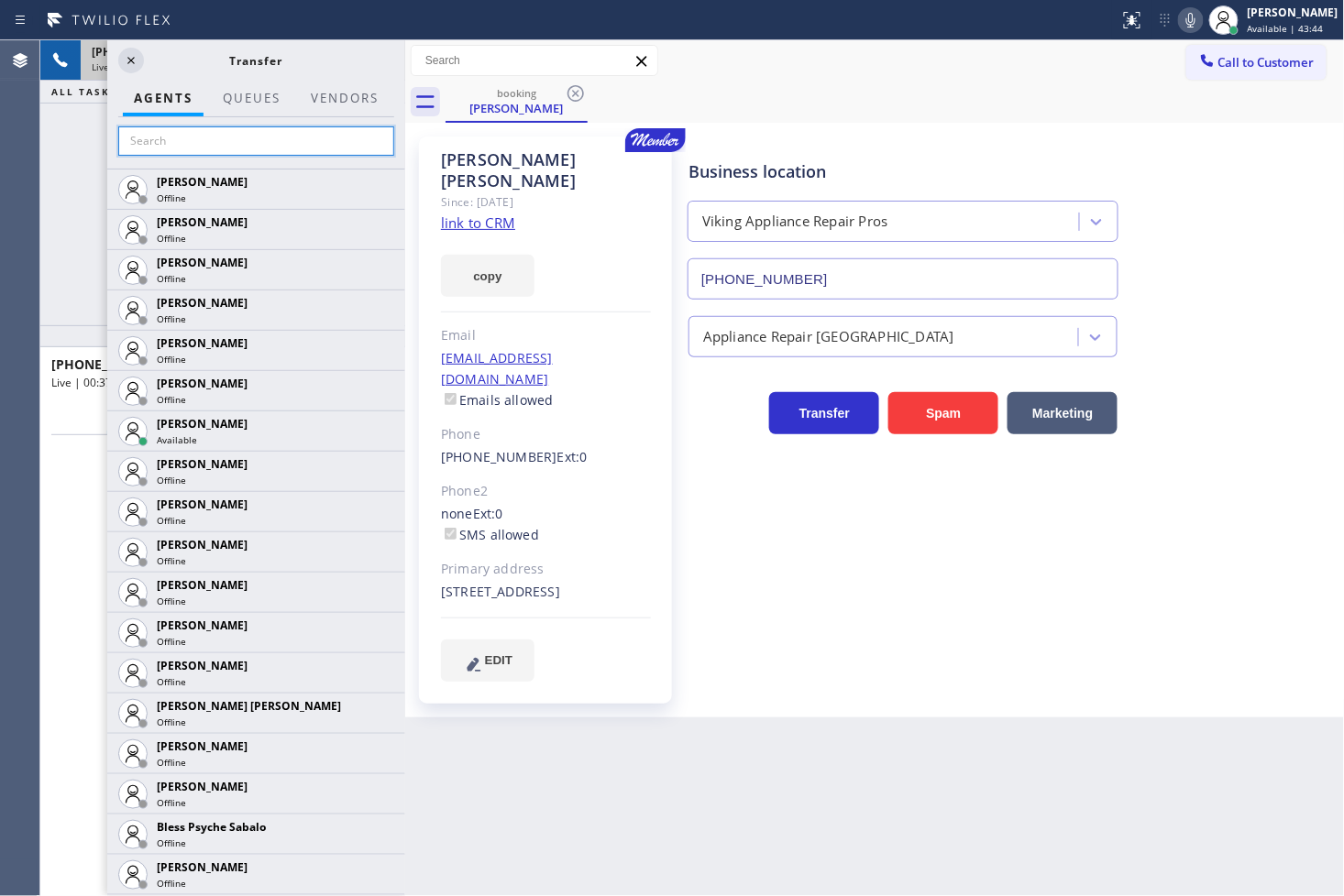
click at [197, 142] on input "text" at bounding box center [256, 141] width 276 height 30
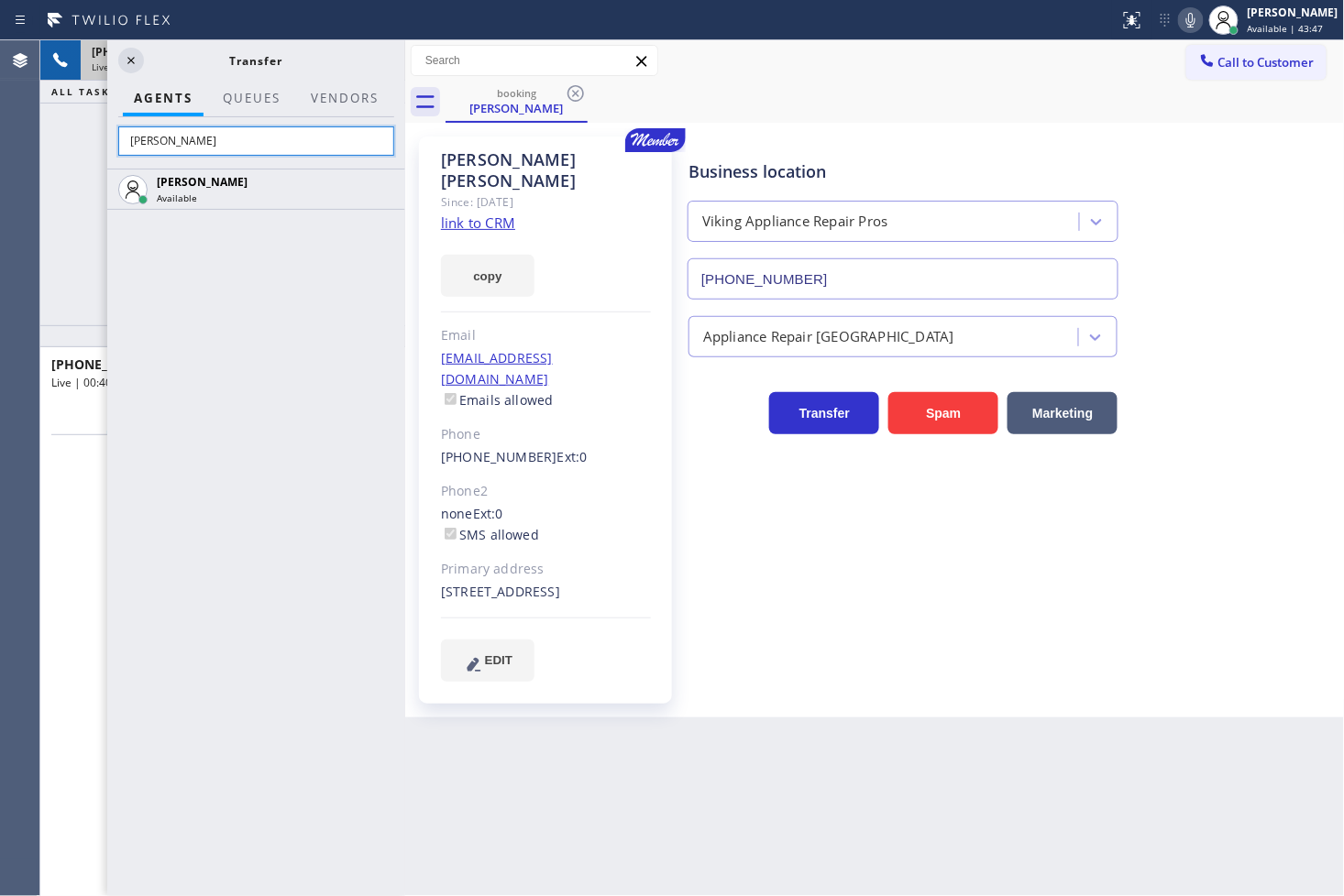
type input "[PERSON_NAME]"
click at [241, 346] on div "[PERSON_NAME] Available" at bounding box center [256, 532] width 298 height 727
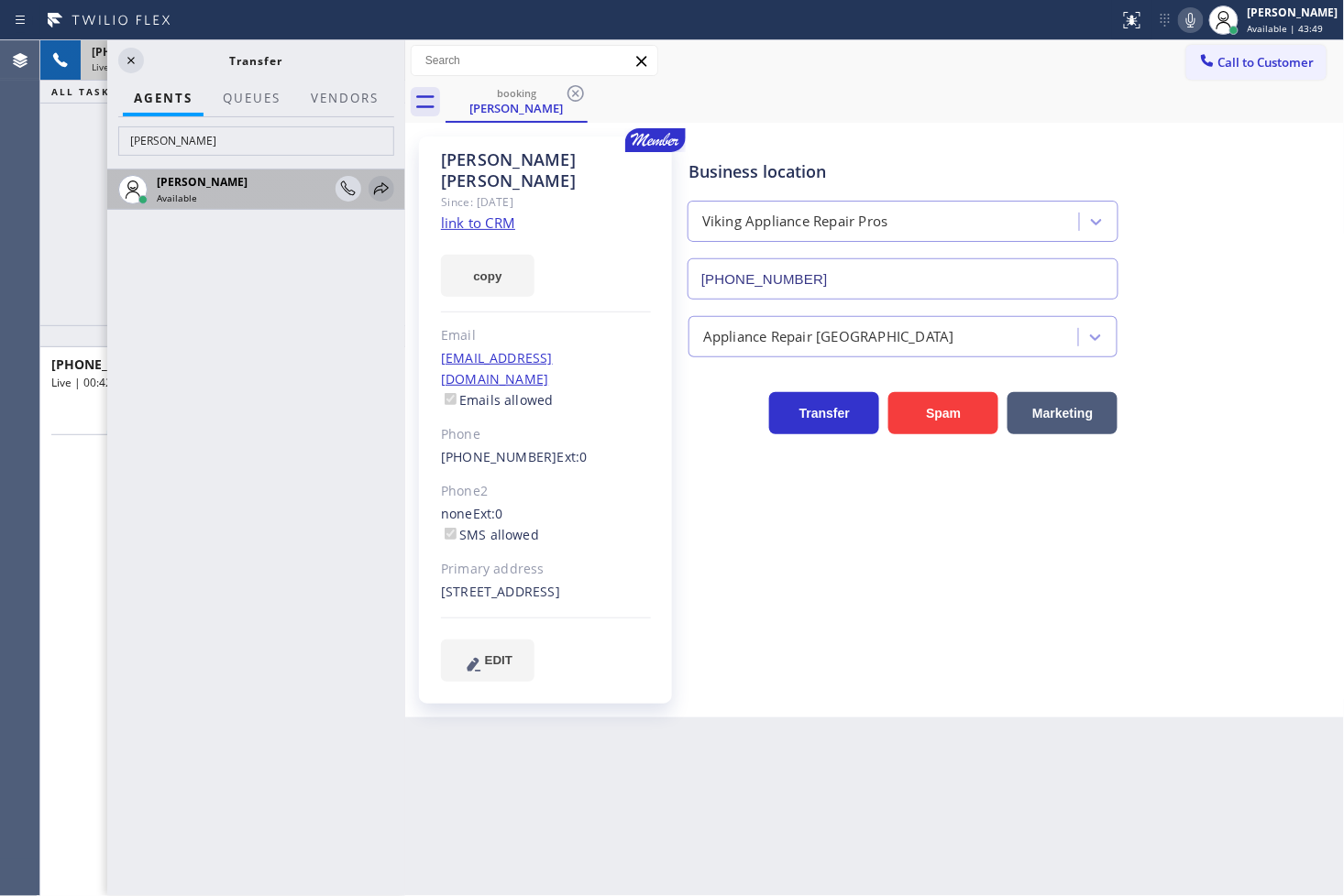
click at [382, 187] on icon at bounding box center [382, 188] width 22 height 22
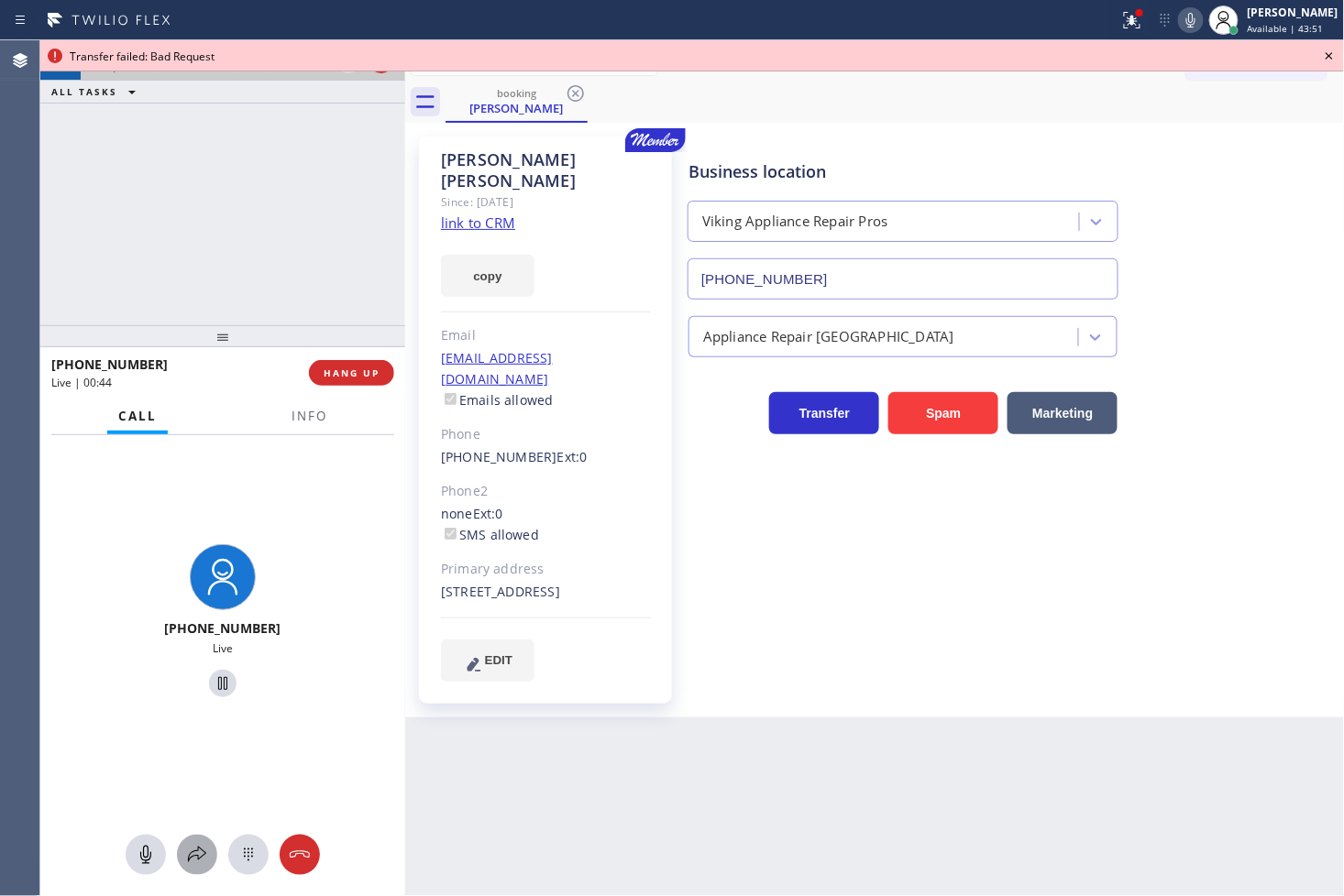
click at [208, 856] on div at bounding box center [196, 855] width 40 height 22
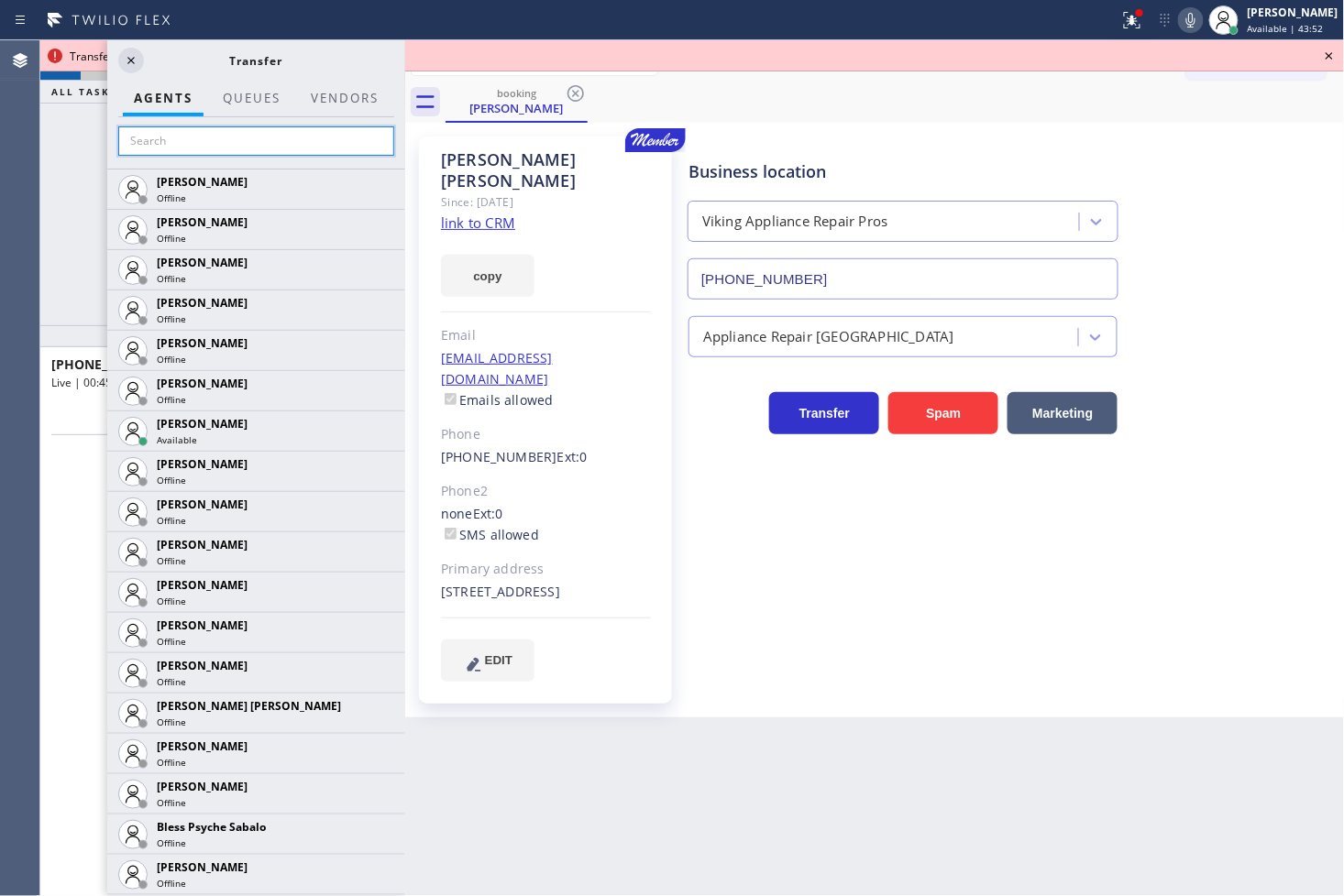
click at [202, 135] on input "text" at bounding box center [256, 141] width 276 height 30
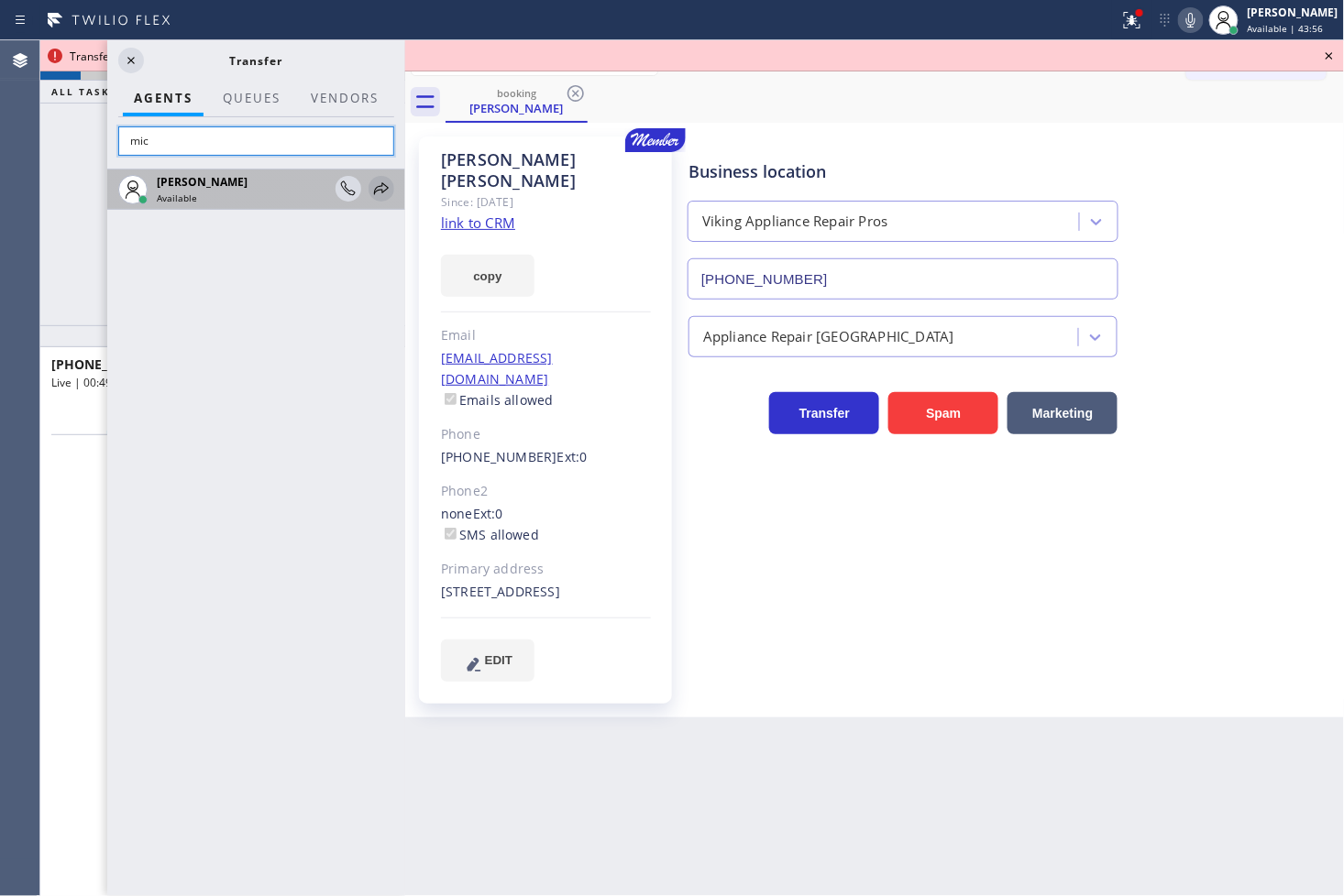
type input "mic"
click at [378, 183] on icon at bounding box center [382, 188] width 22 height 22
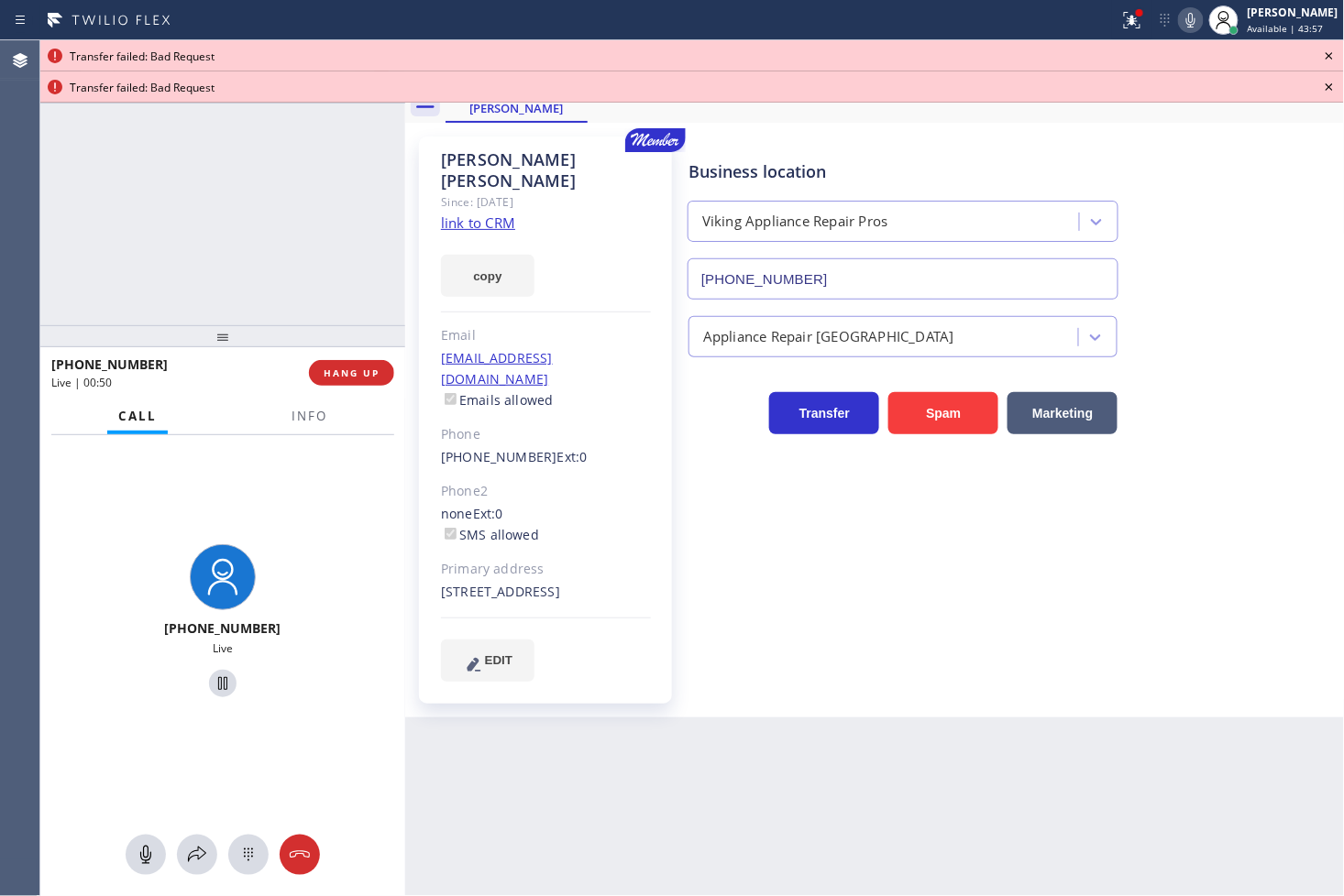
click at [1327, 56] on icon at bounding box center [1329, 56] width 22 height 22
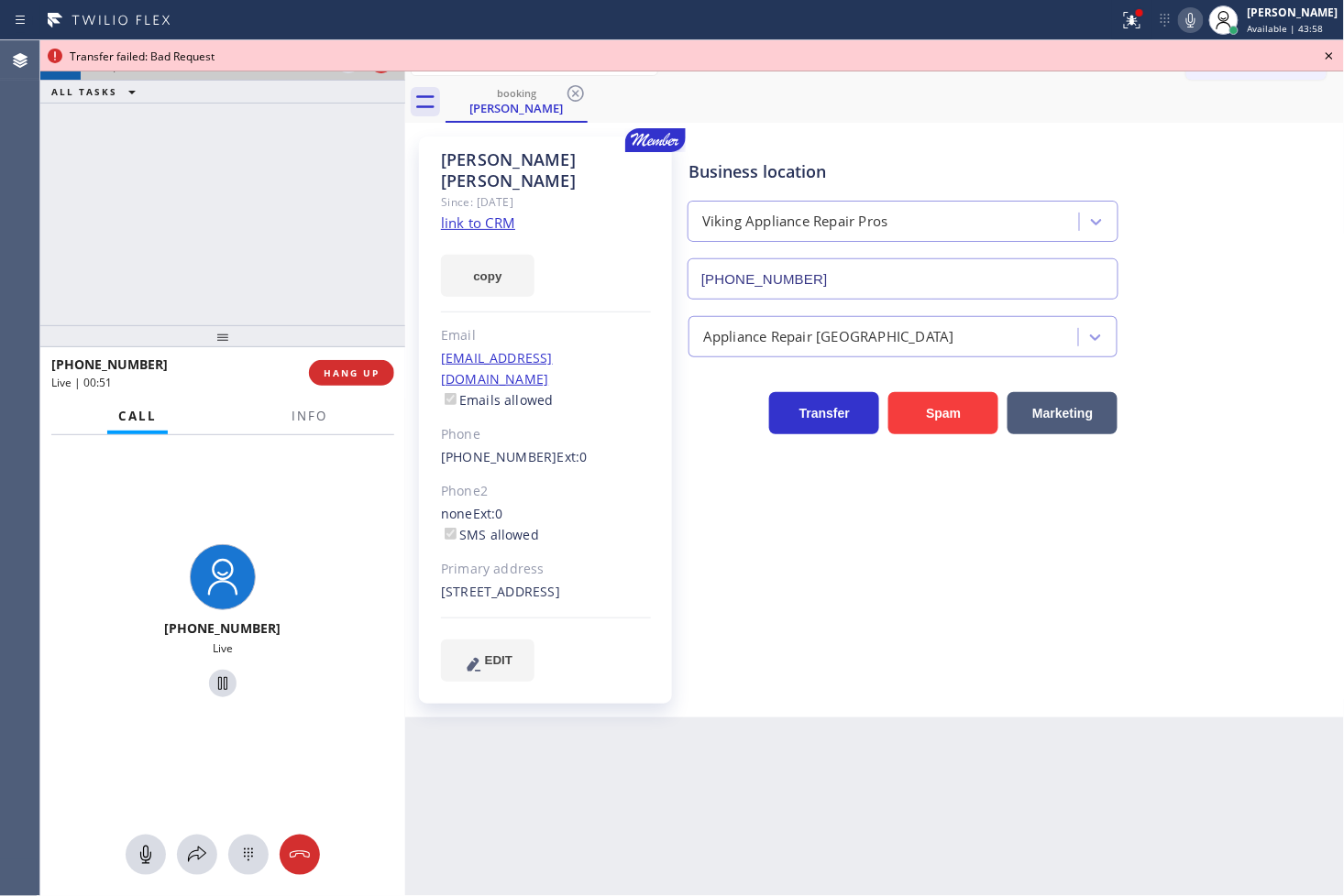
click at [1327, 56] on icon at bounding box center [1329, 56] width 22 height 22
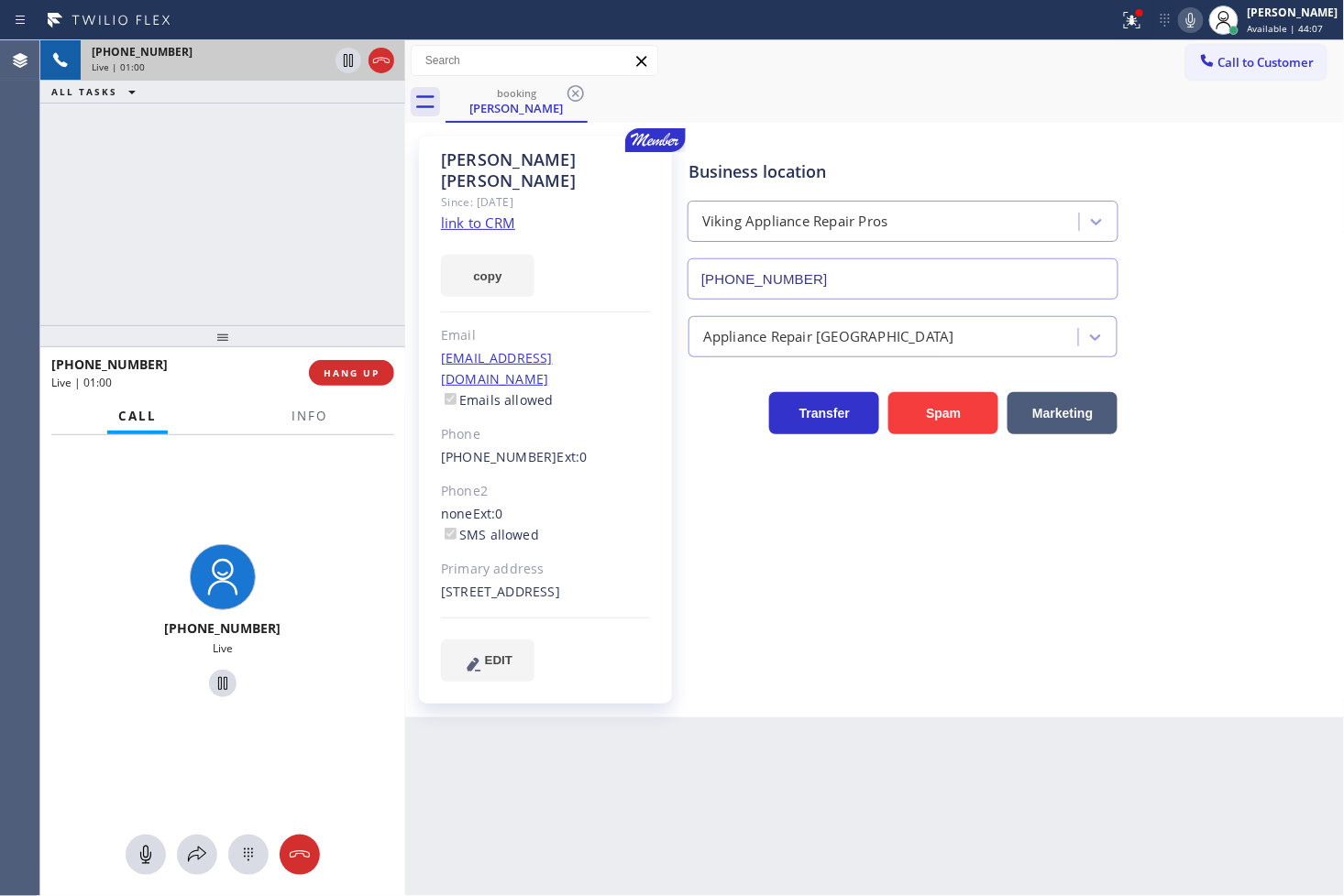
click at [197, 187] on div "[PHONE_NUMBER] Live | 01:00 ALL TASKS ALL TASKS ACTIVE TASKS TASKS IN WRAP UP" at bounding box center [223, 182] width 365 height 285
click at [200, 846] on icon at bounding box center [197, 855] width 22 height 22
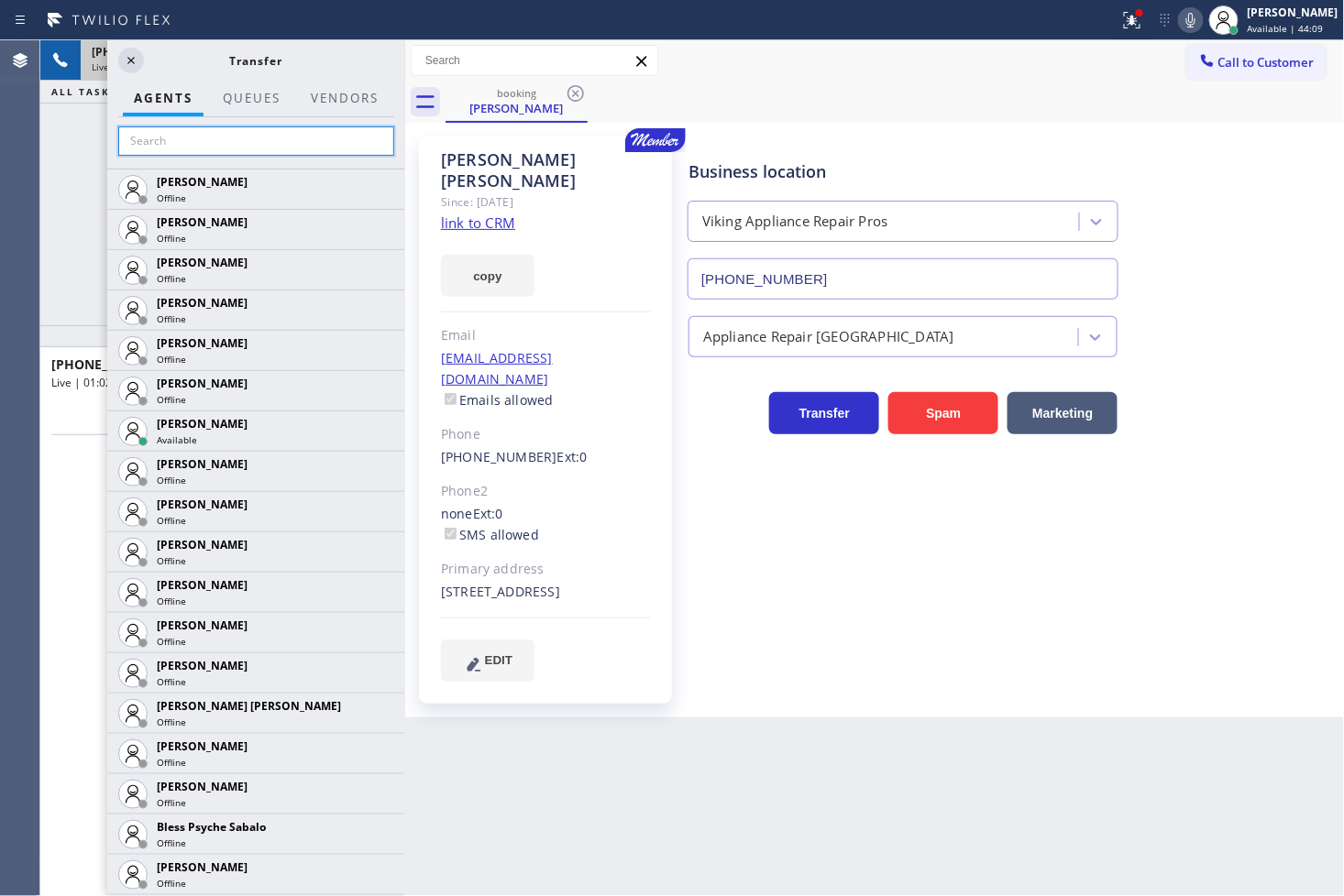
click at [175, 137] on input "text" at bounding box center [256, 141] width 276 height 30
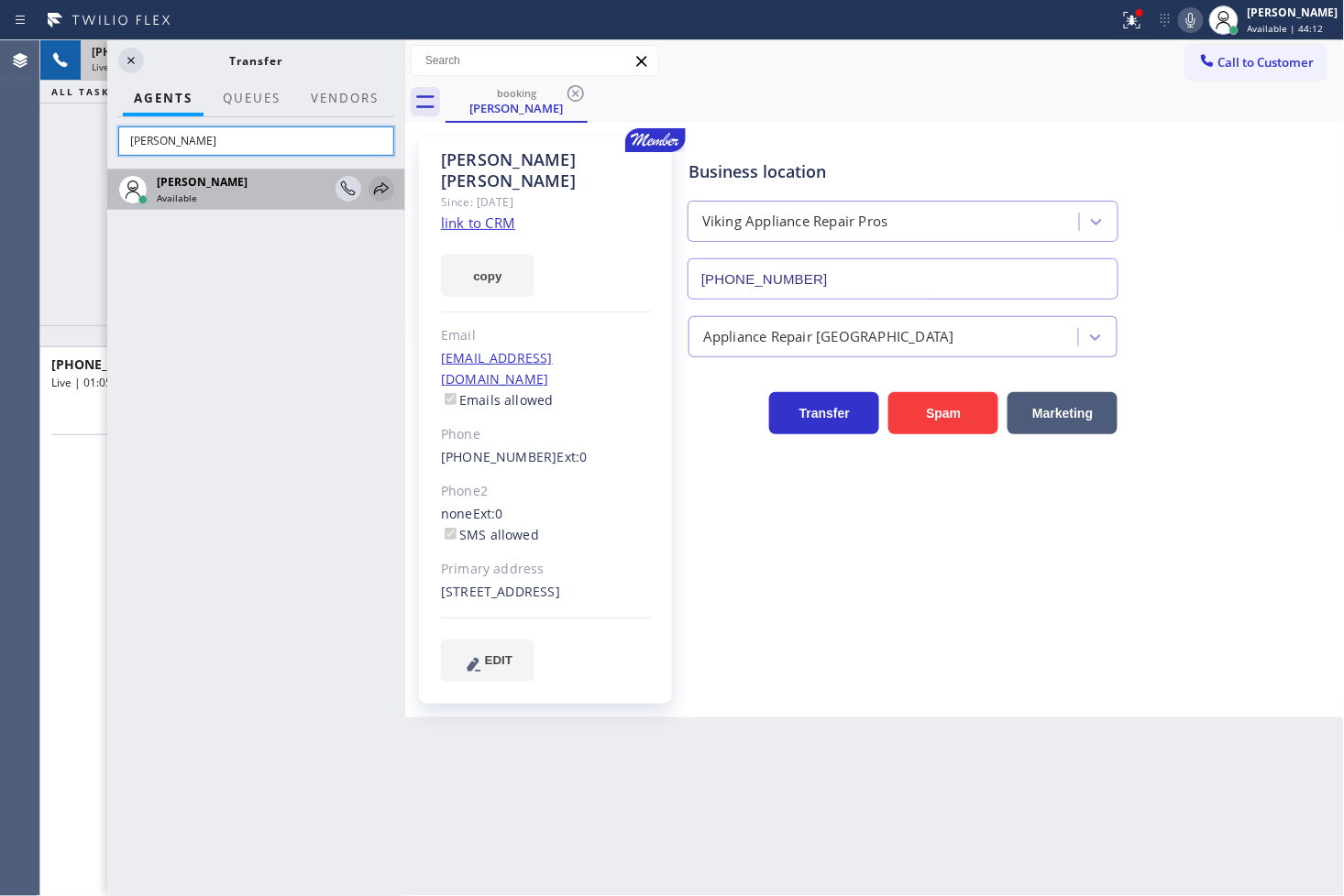
type input "[PERSON_NAME]"
click at [378, 178] on icon at bounding box center [382, 188] width 22 height 22
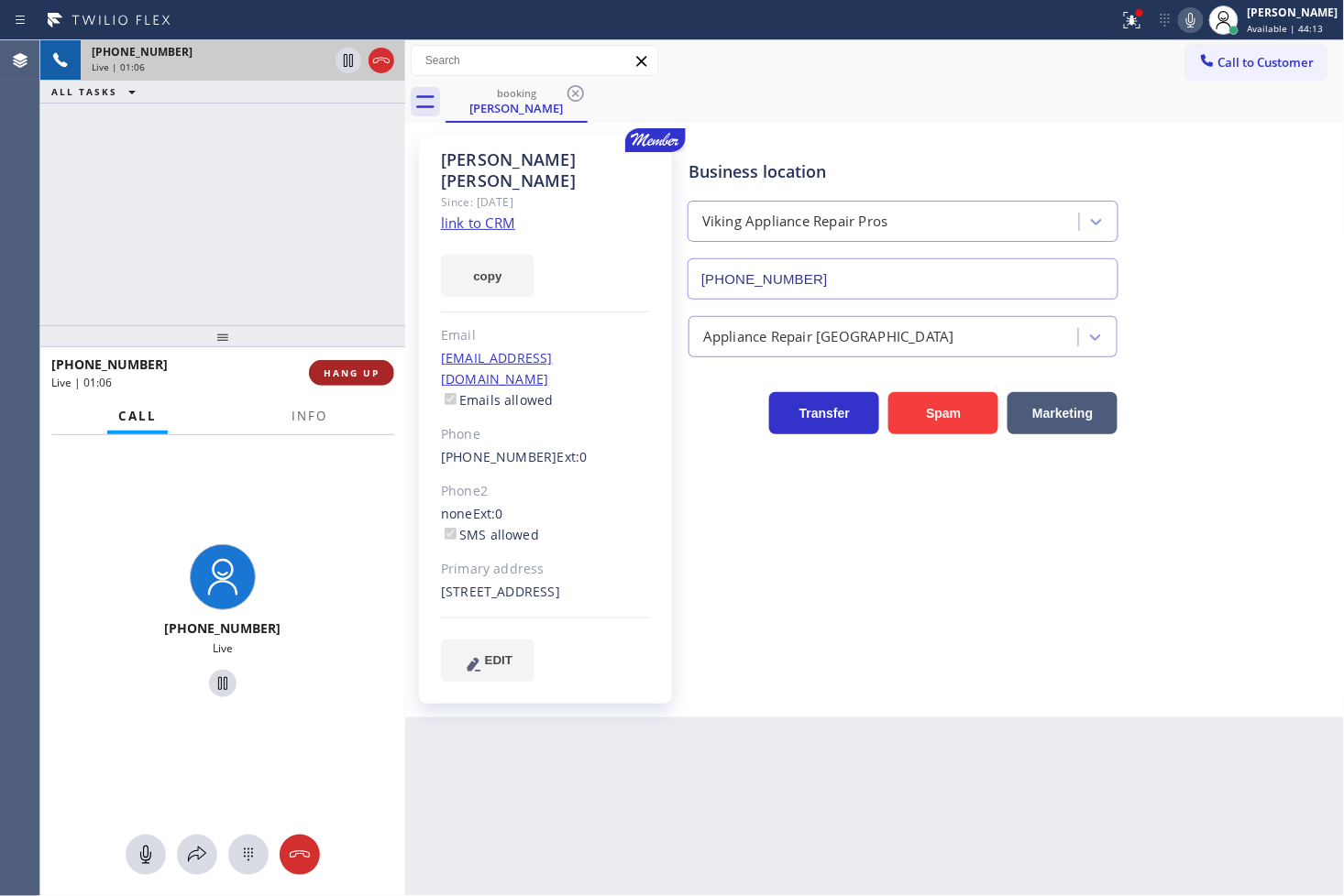
click at [359, 373] on span "HANG UP" at bounding box center [351, 373] width 56 height 13
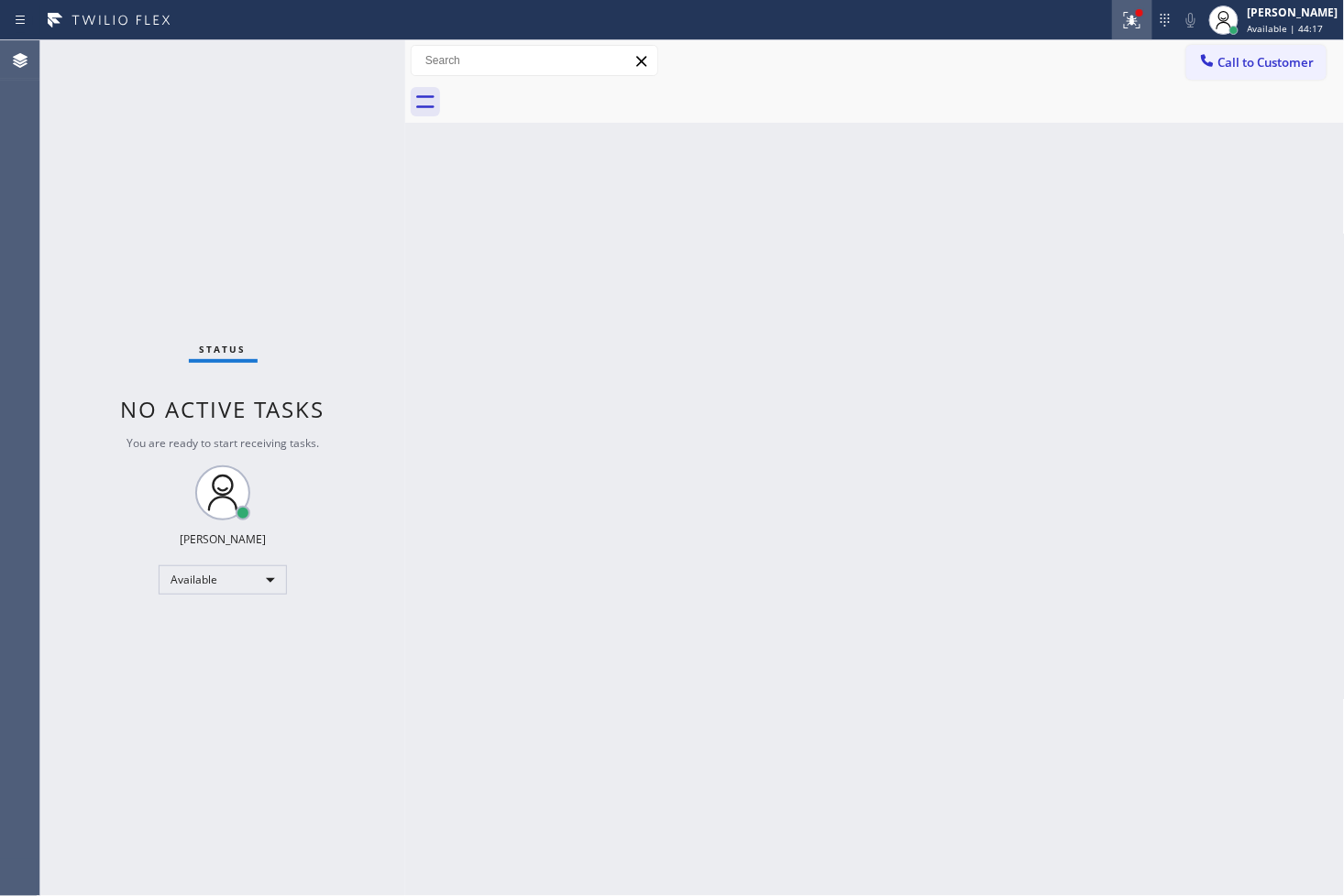
click at [1121, 11] on icon at bounding box center [1132, 20] width 22 height 22
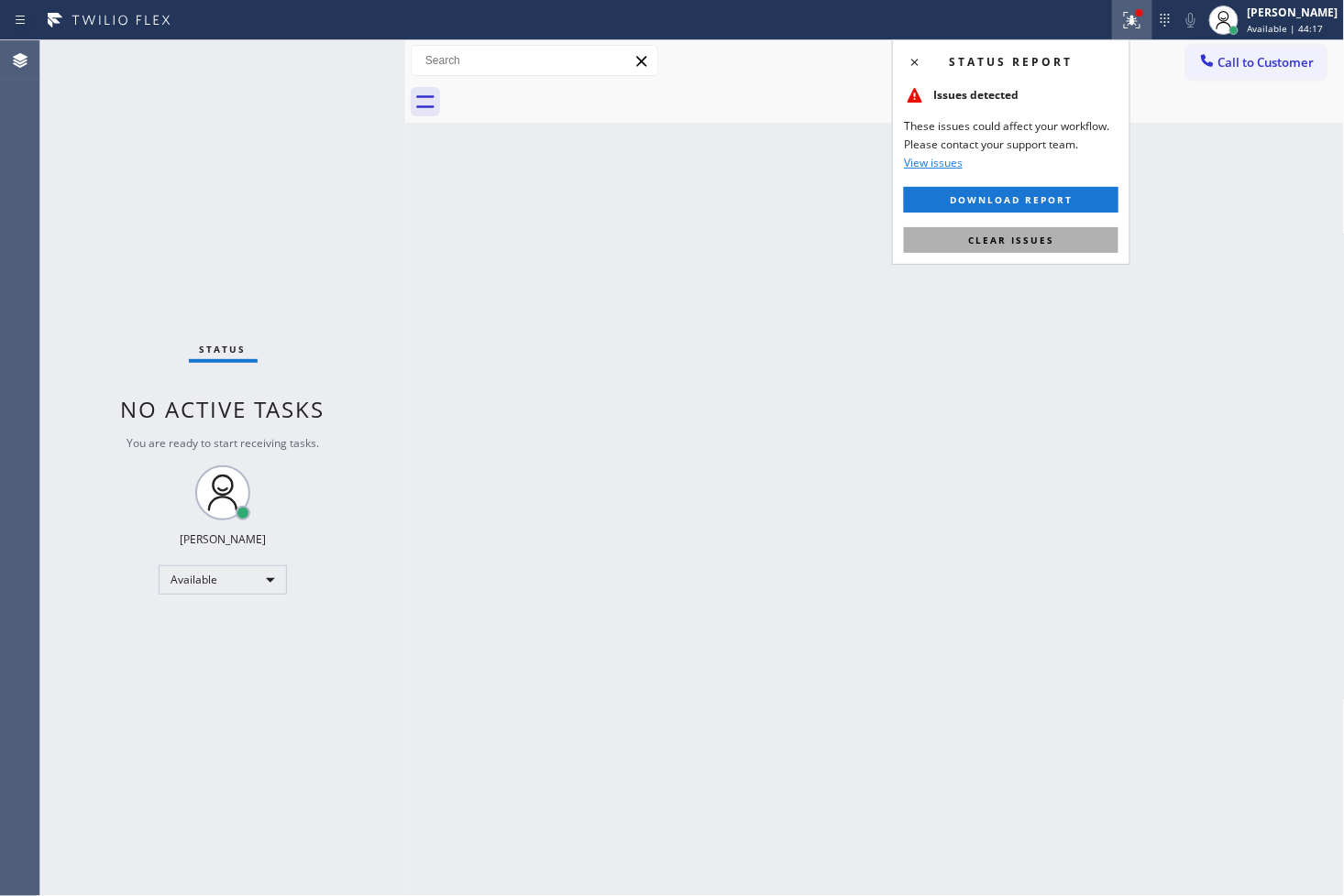
click at [1040, 239] on span "Clear issues" at bounding box center [1011, 240] width 86 height 13
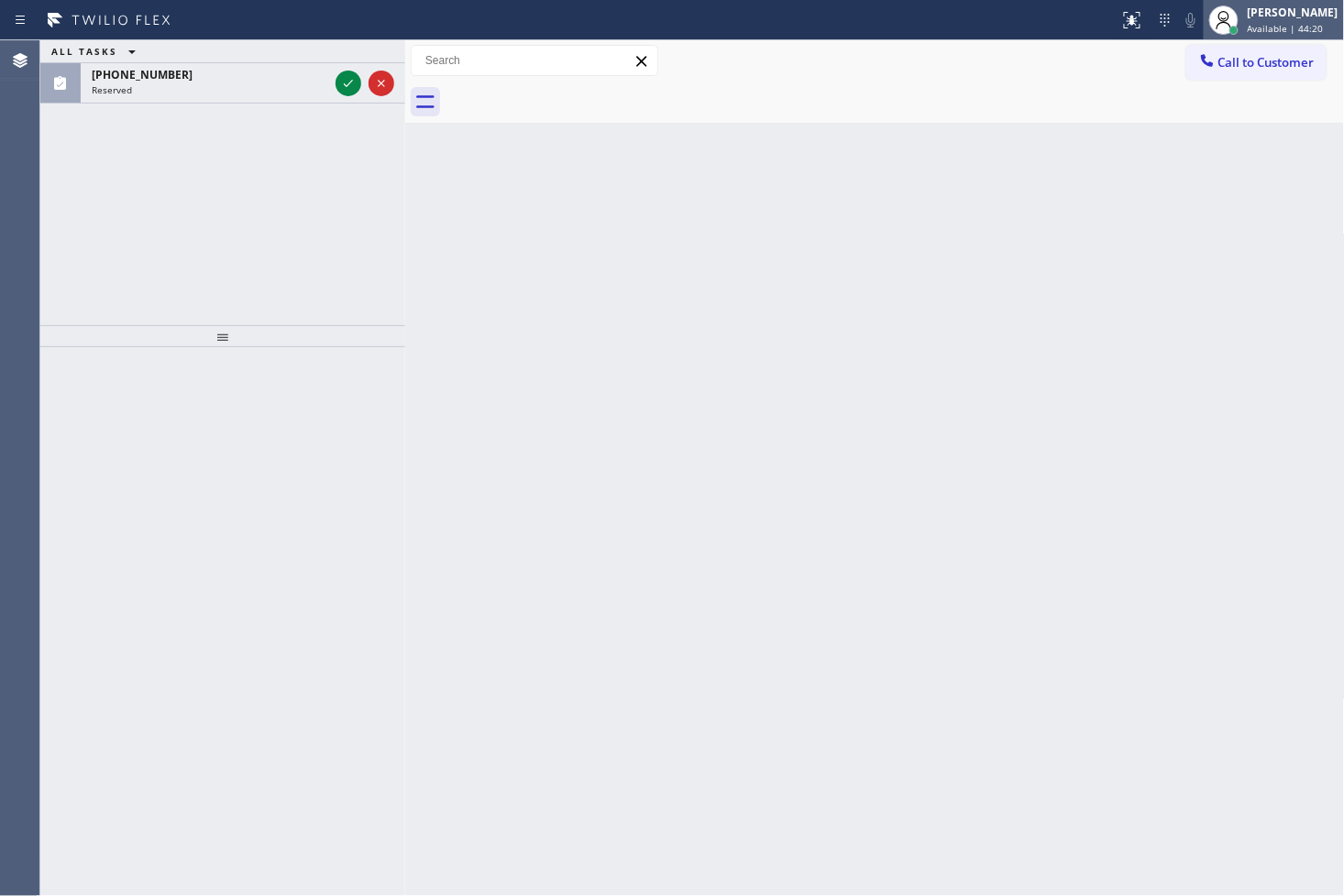
click at [1269, 20] on div "[PERSON_NAME]" at bounding box center [1293, 13] width 91 height 16
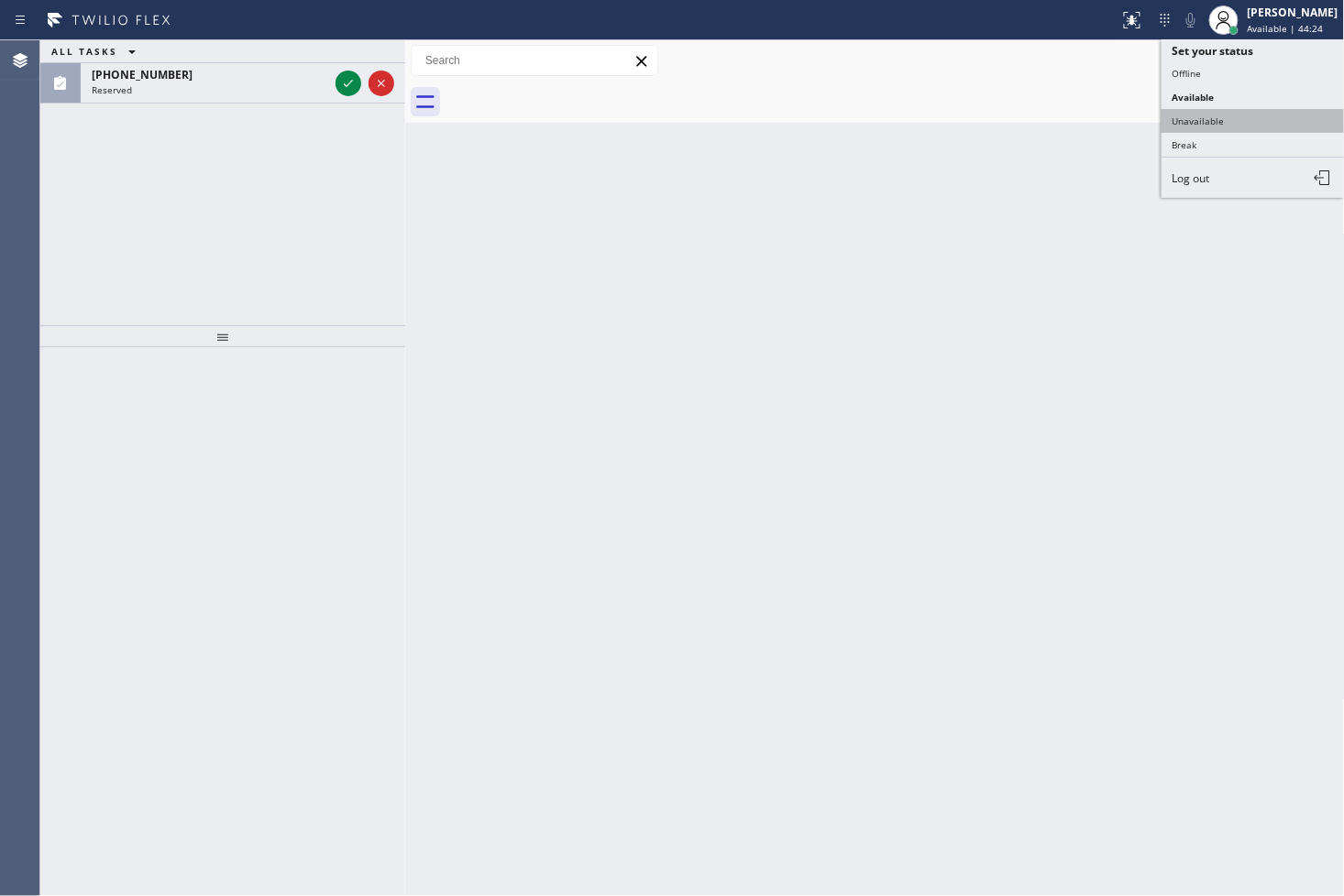
click at [1229, 123] on button "Unavailable" at bounding box center [1253, 121] width 183 height 24
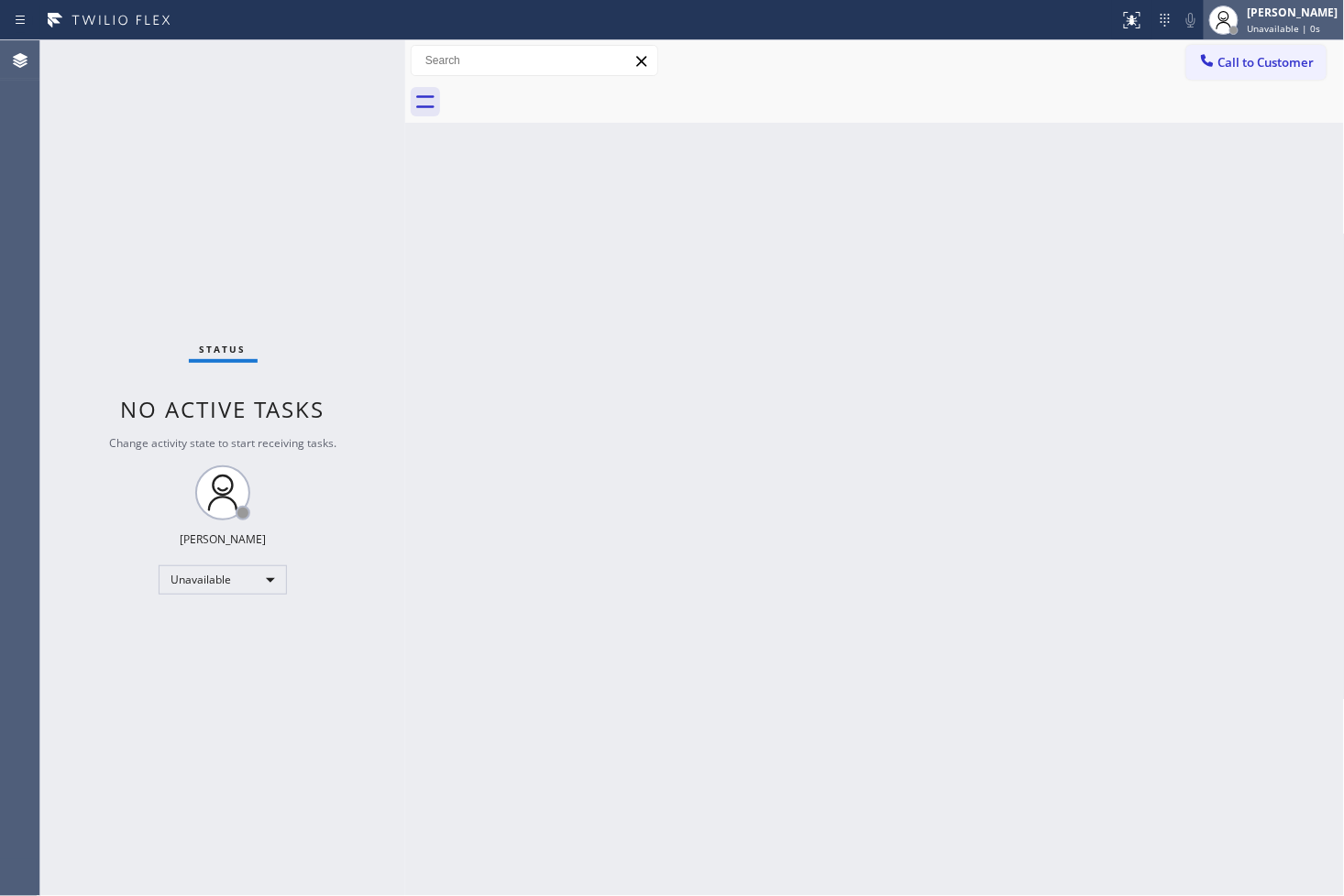
click at [1259, 11] on div "[PERSON_NAME]" at bounding box center [1293, 13] width 91 height 16
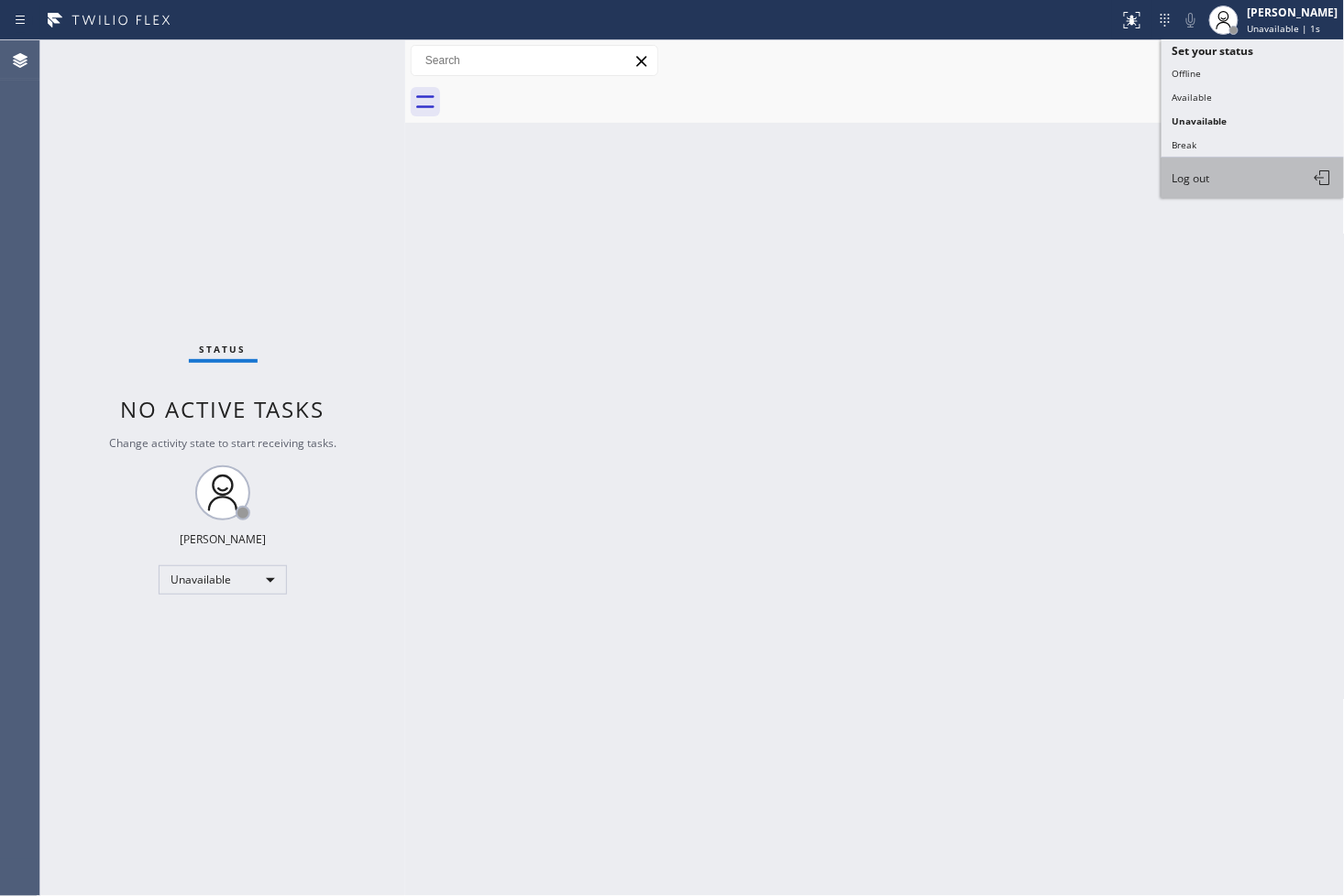
click at [1215, 175] on button "Log out" at bounding box center [1253, 177] width 183 height 40
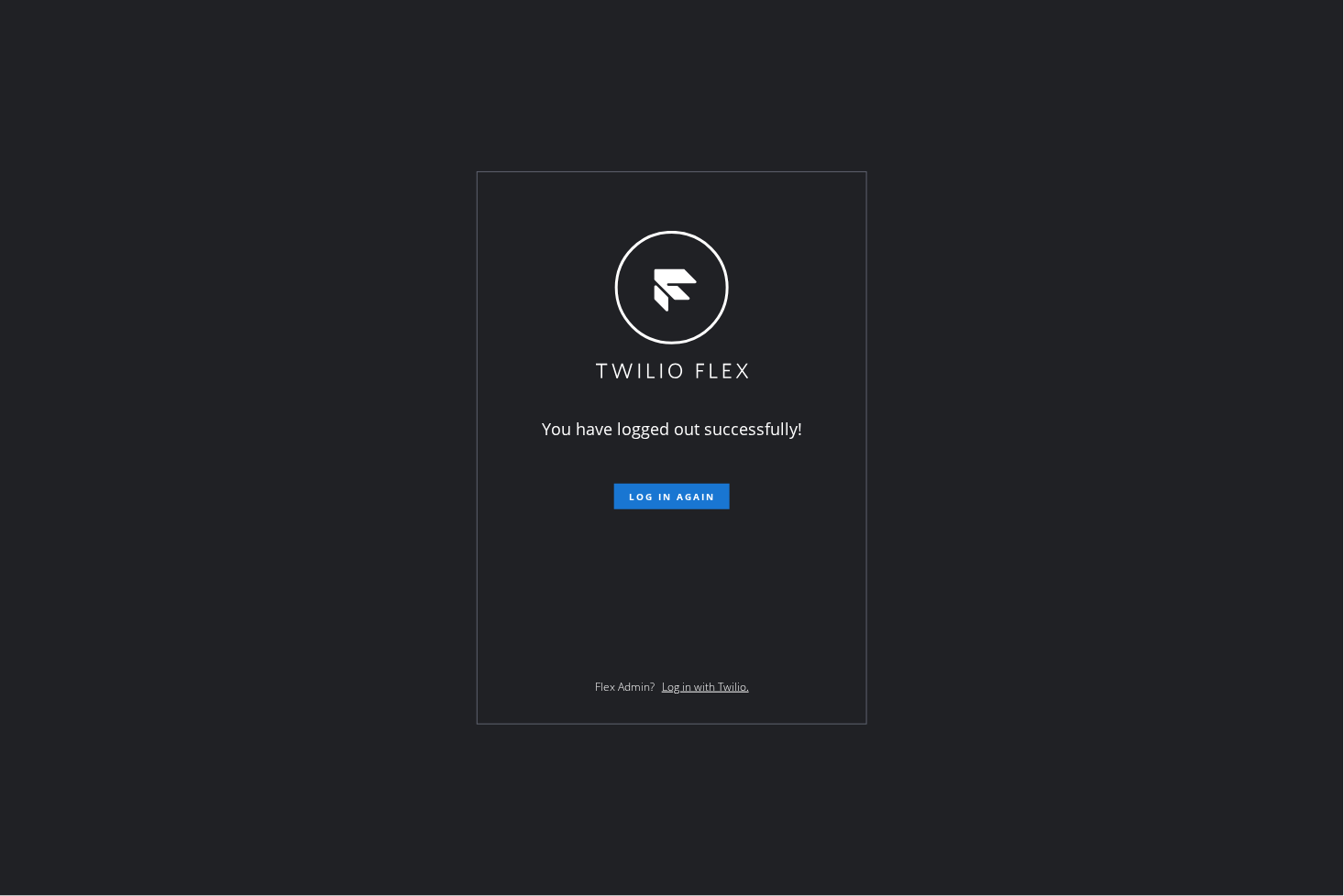
click at [62, 364] on div "You have logged out successfully! Log in again Flex Admin? Log in with Twilio." at bounding box center [672, 448] width 1344 height 896
